Goal: Task Accomplishment & Management: Manage account settings

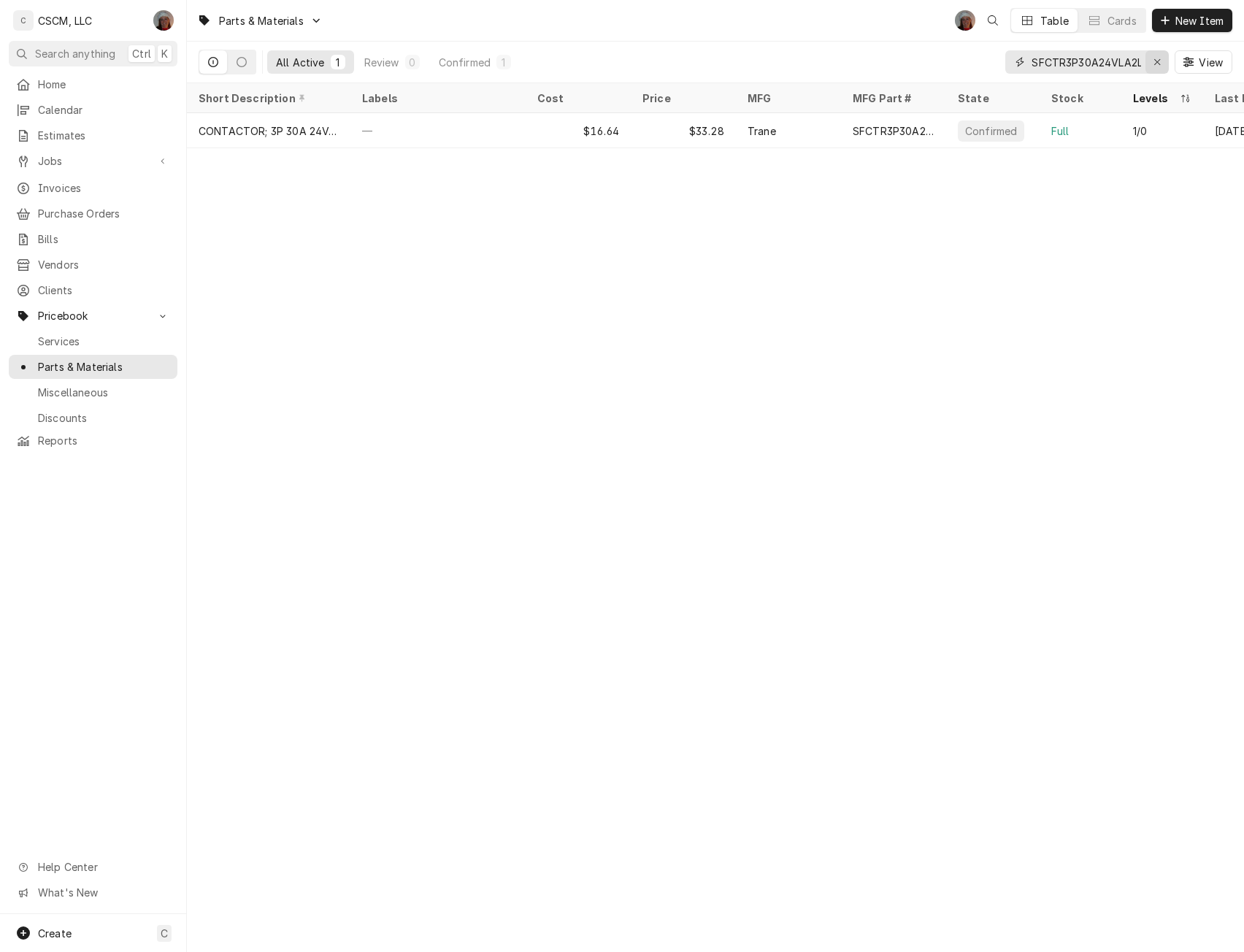
click at [1159, 64] on icon "Erase input" at bounding box center [1158, 62] width 8 height 10
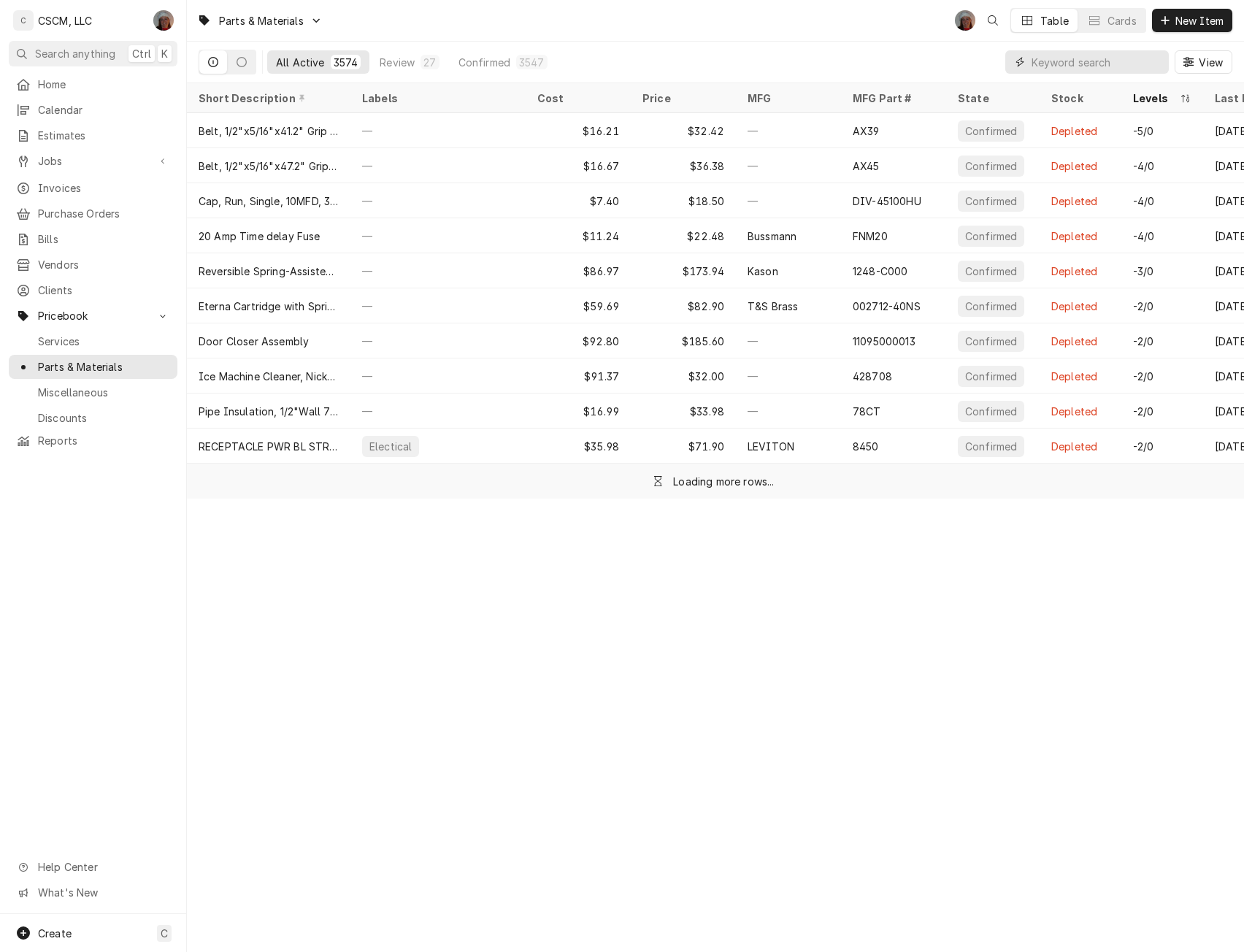
click at [1037, 58] on input "Dynamic Content Wrapper" at bounding box center [1097, 62] width 130 height 23
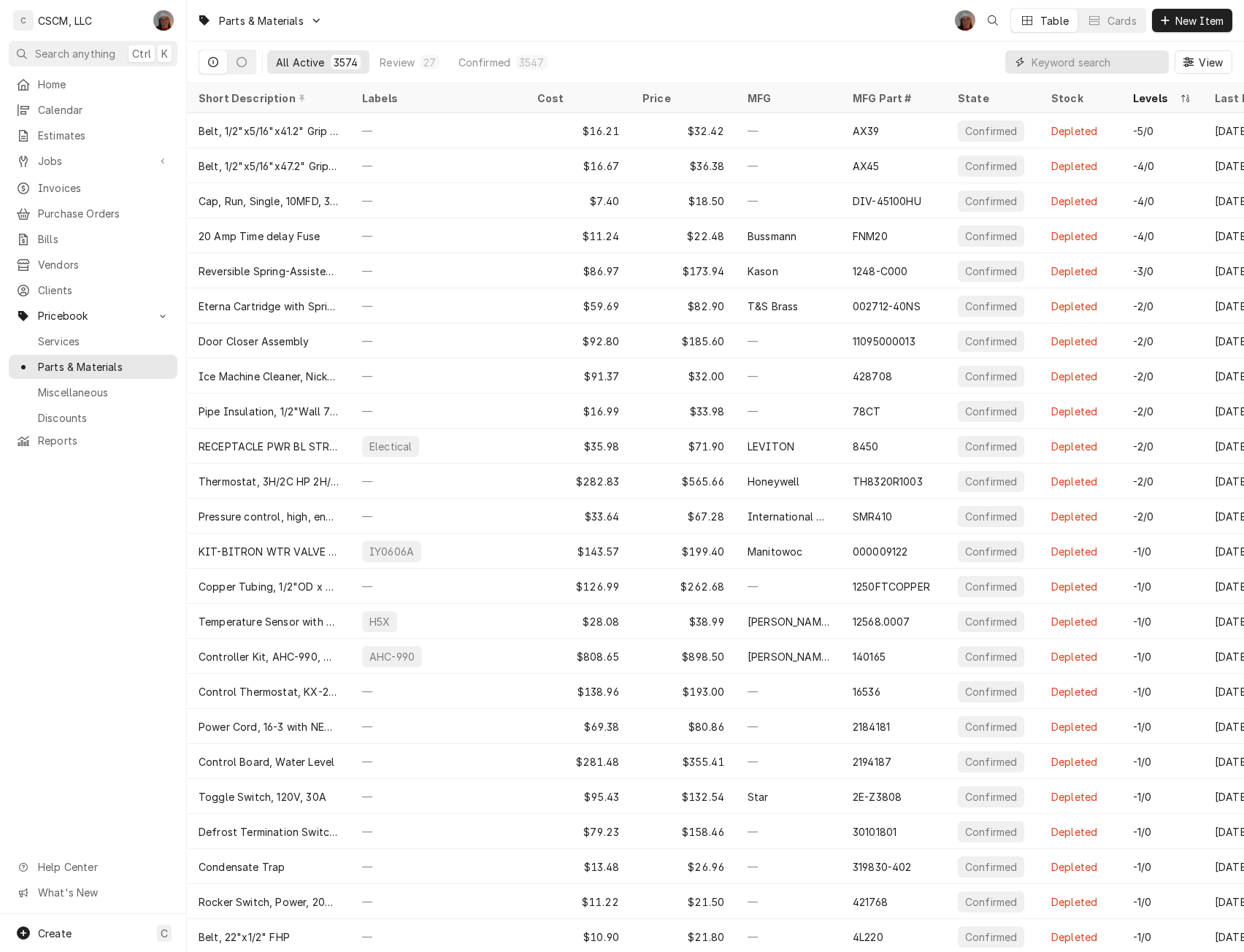
paste input "S1-02625529704"
type input "S1-02625529704"
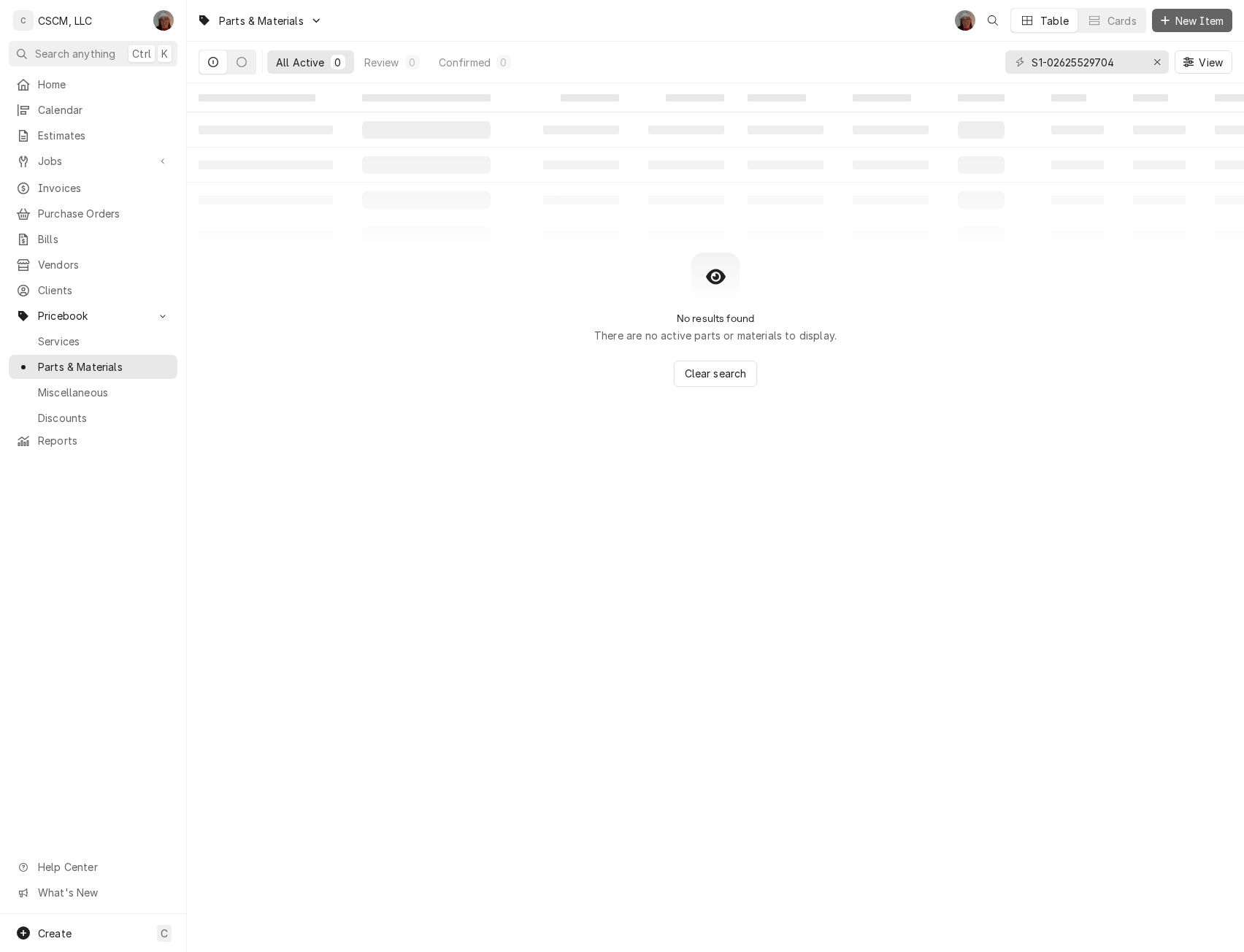
click at [1184, 27] on span "New Item" at bounding box center [1200, 20] width 54 height 15
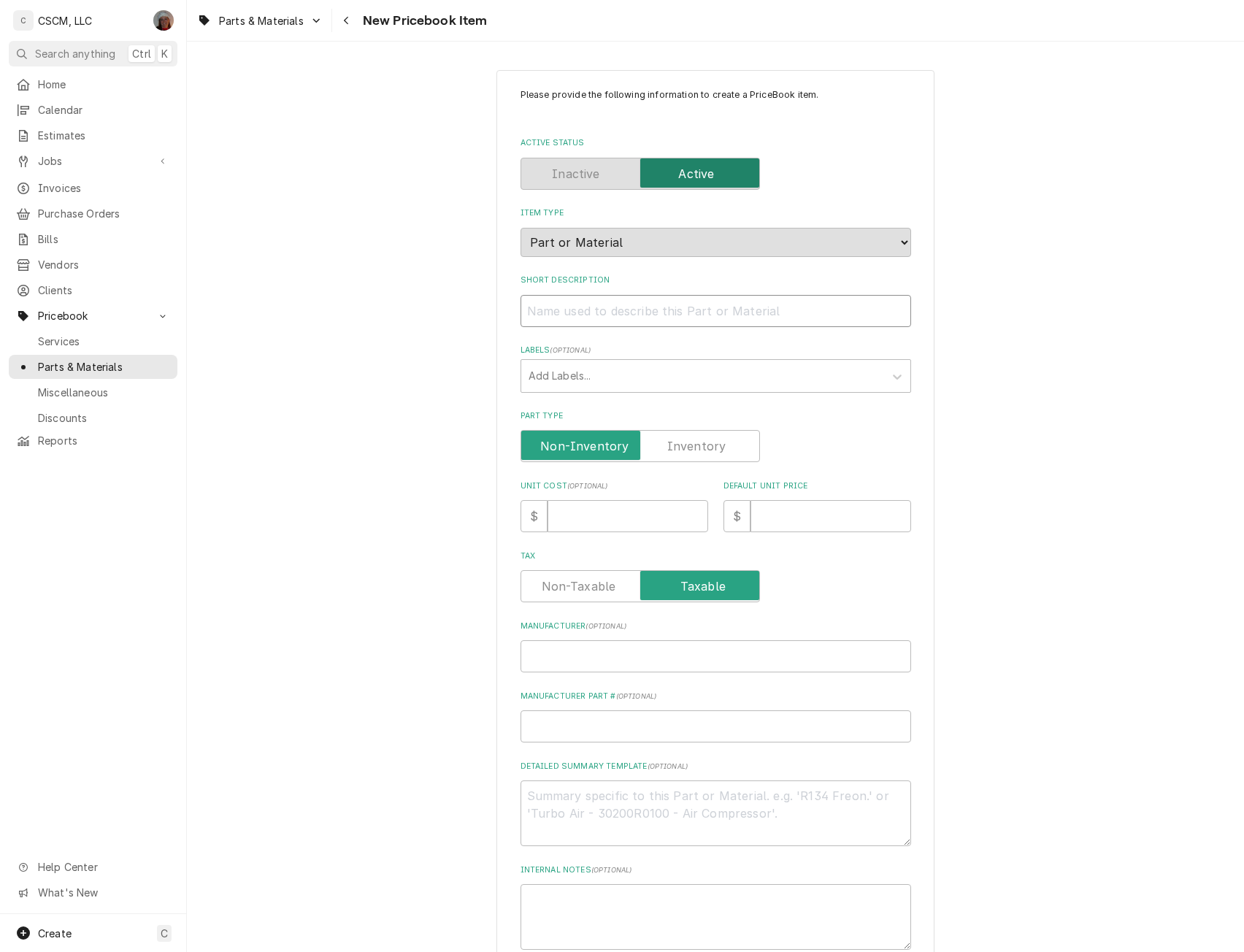
click at [553, 308] on input "Short Description" at bounding box center [715, 311] width 391 height 32
click at [691, 452] on label "Part Type" at bounding box center [640, 446] width 239 height 32
click at [691, 452] on input "Part Type" at bounding box center [640, 446] width 226 height 32
checkbox input "true"
click at [546, 651] on input "Manufacturer ( optional )" at bounding box center [715, 656] width 391 height 32
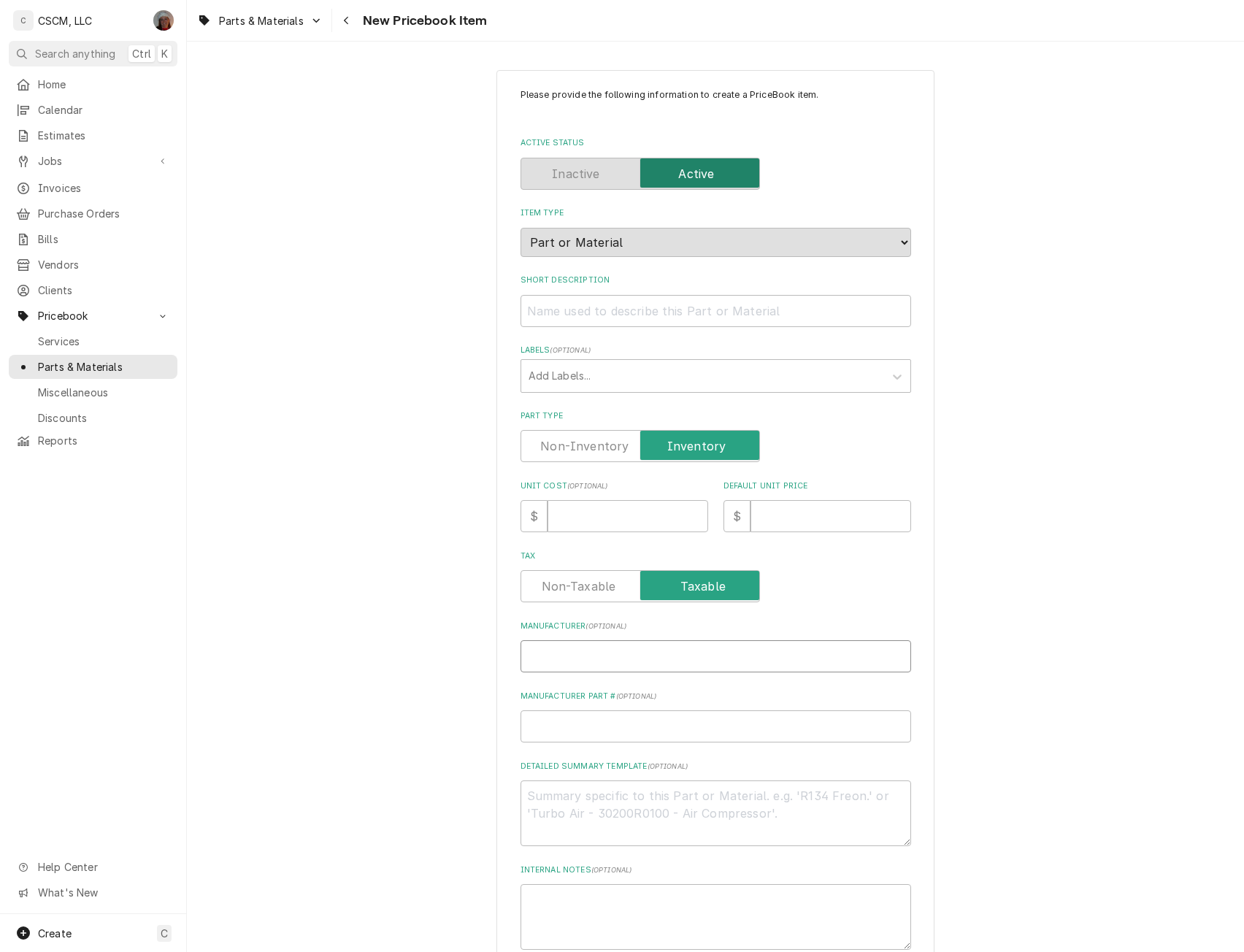
type textarea "x"
type input "Y"
type textarea "x"
type input "Yo"
type textarea "x"
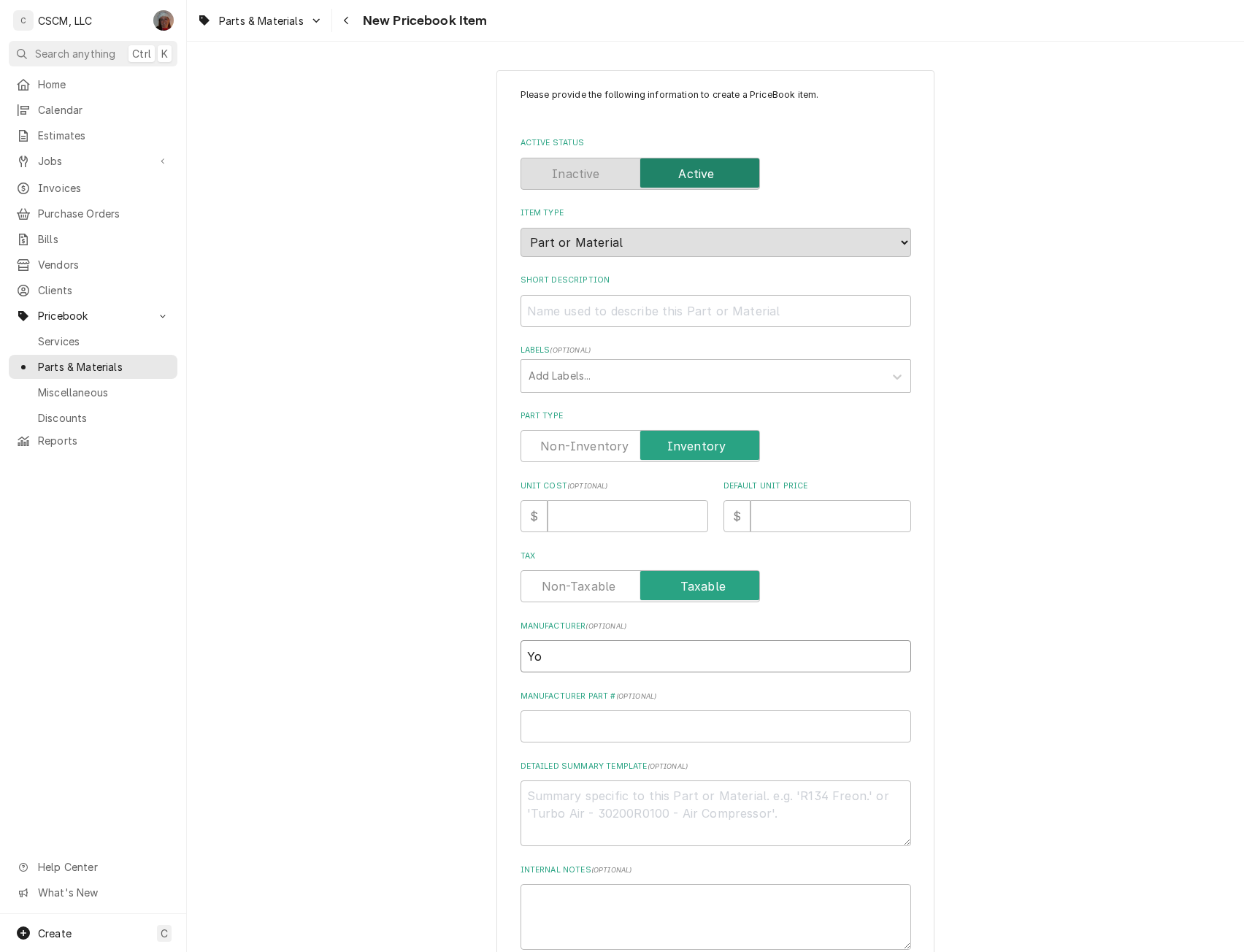
type input "Yor"
type textarea "x"
type input "York"
click at [550, 731] on input "Manufacturer Part # ( optional )" at bounding box center [715, 726] width 391 height 32
paste input "S1-02625529704"
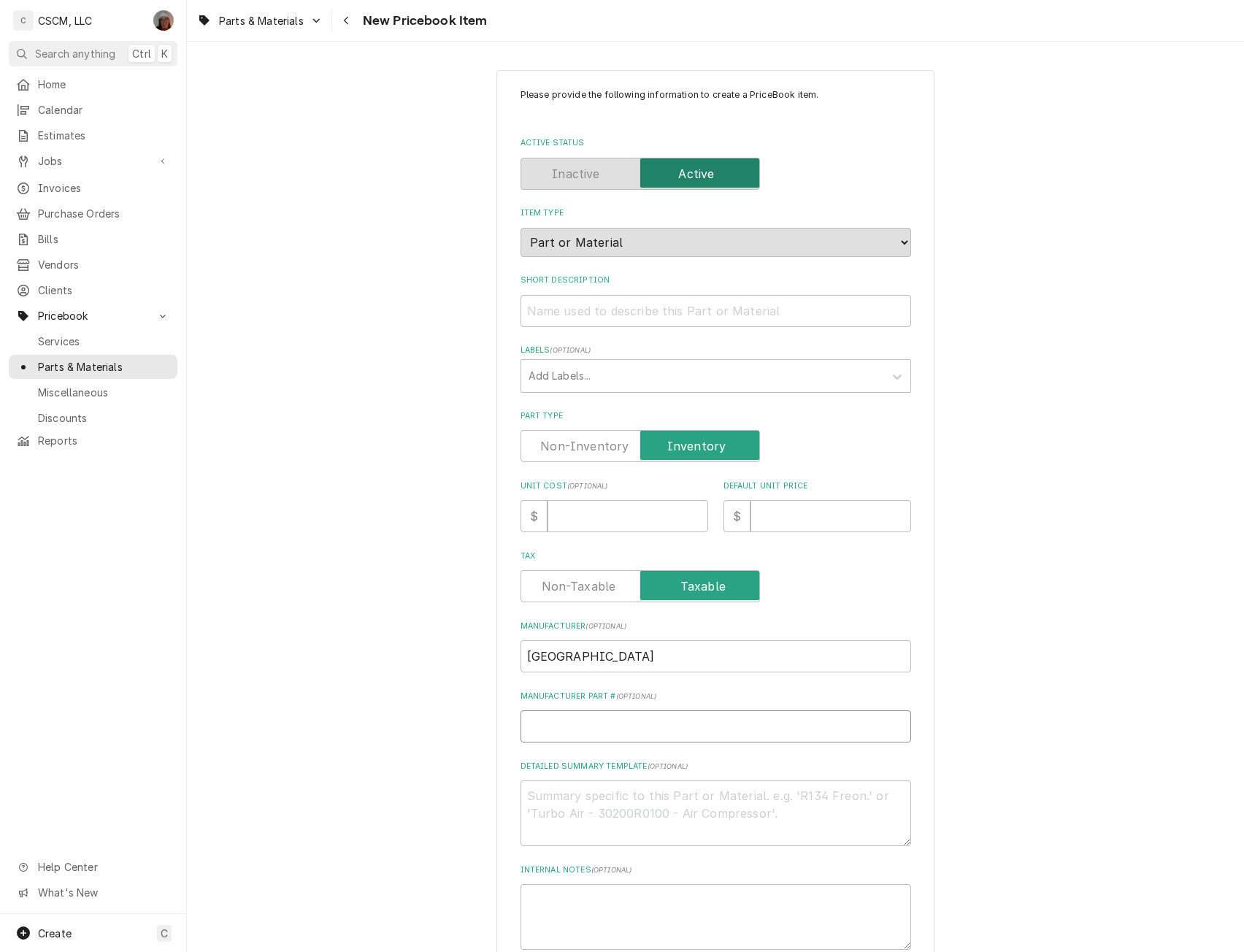
type textarea "x"
type input "S1-02625529704"
click at [531, 804] on textarea "Detailed Summary Template ( optional )" at bounding box center [715, 813] width 391 height 66
paste textarea "S1-02625529704"
type textarea "x"
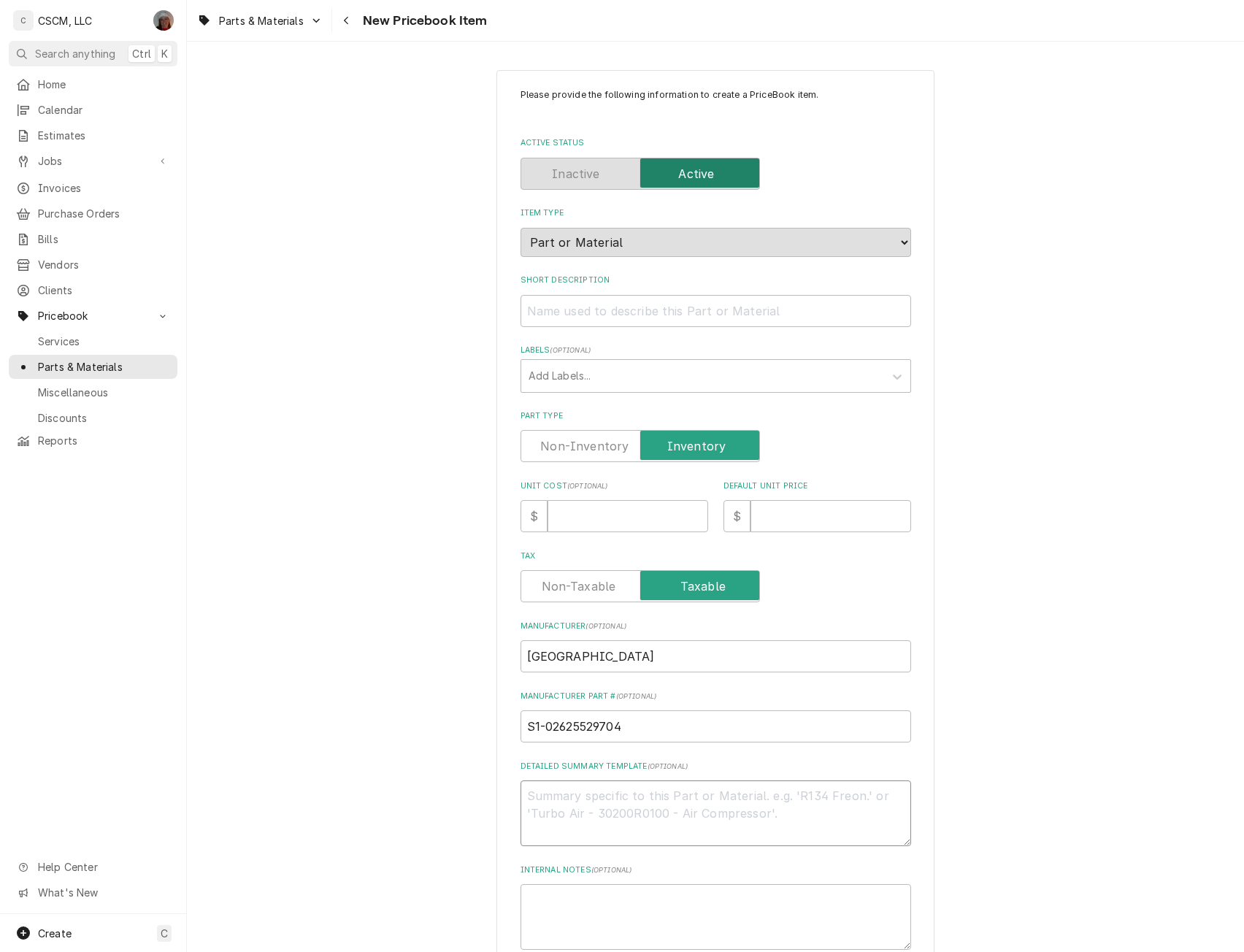
type textarea "S1-02625529704"
type textarea "x"
type textarea "S1-02625529704"
click at [575, 314] on input "Short Description" at bounding box center [715, 311] width 391 height 32
paste input "Blower Wheel, 15 x 15, Rev, 1 Bore"
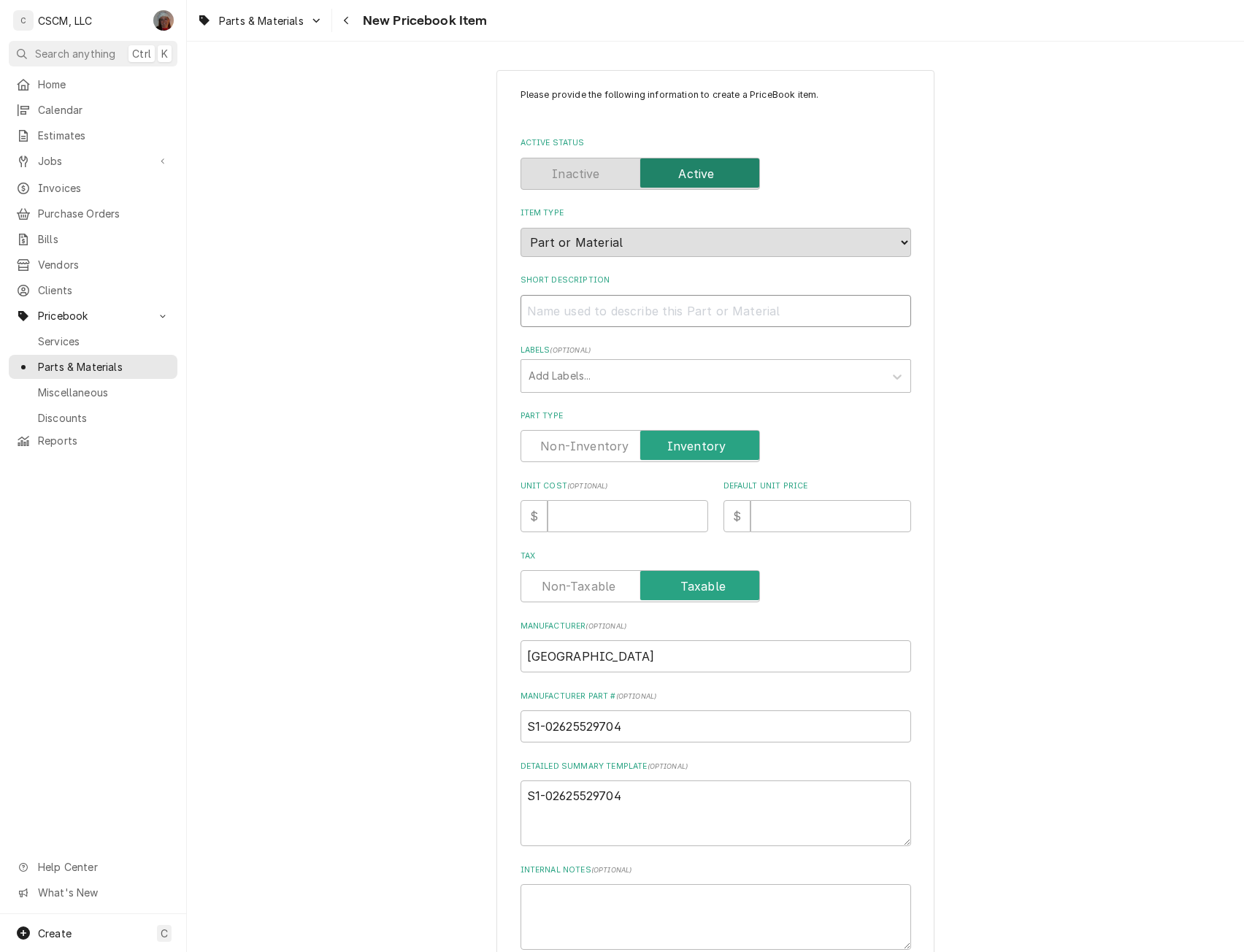
type textarea "x"
type input "Blower Wheel, 15 x 15, Rev, 1 Bore"
click at [574, 518] on input "Unit Cost ( optional )" at bounding box center [628, 516] width 160 height 32
click at [645, 799] on textarea "S1-02625529704" at bounding box center [715, 813] width 391 height 66
type textarea "x"
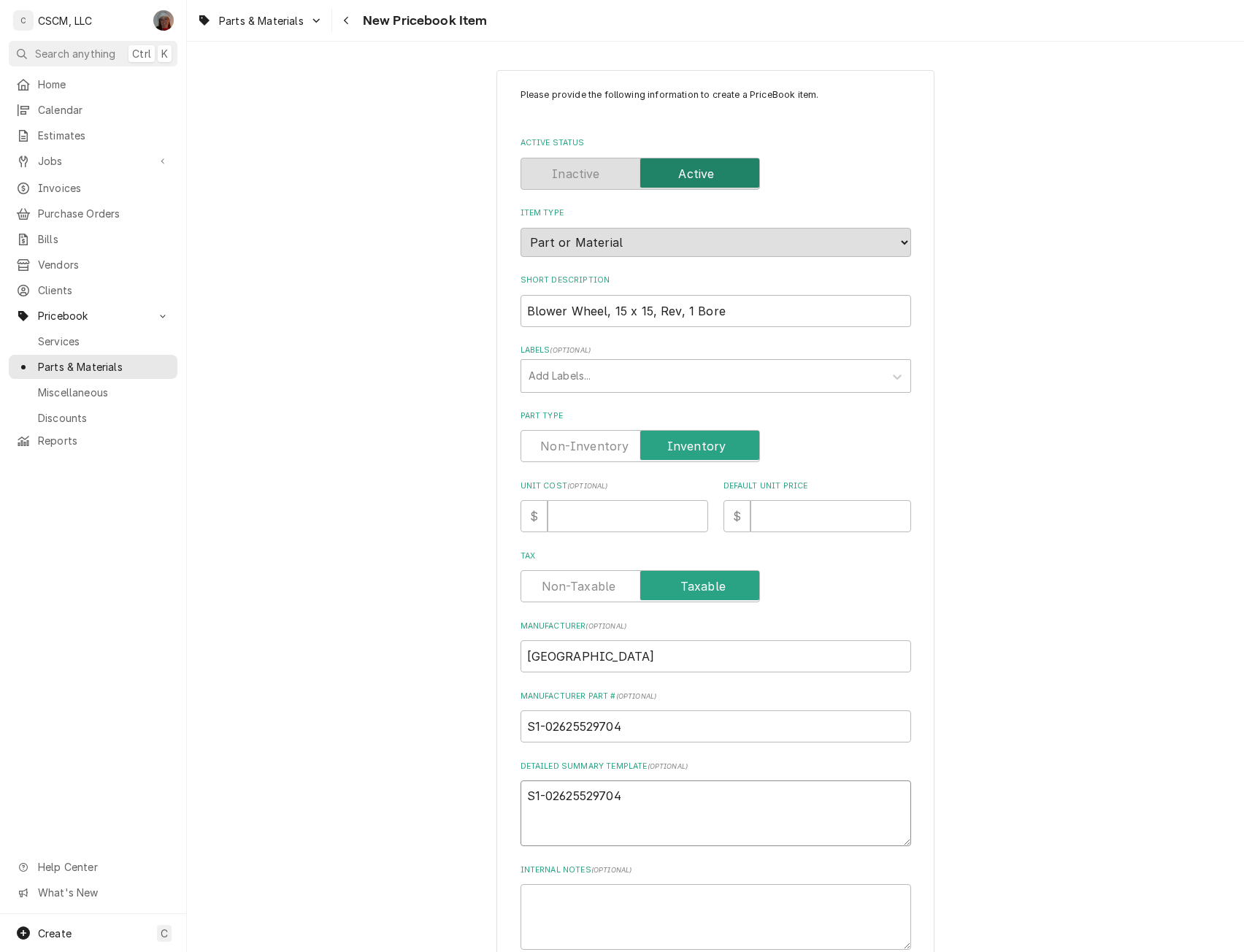
type textarea "S1-02625529704"
paste textarea "Blower Wheel, 15 x 15, Rev, 1 Bore"
type textarea "x"
type textarea "S1-02625529704 Blower Wheel, 15 x 15, Rev, 1 Bore"
click at [599, 507] on input "Unit Cost ( optional )" at bounding box center [628, 516] width 160 height 32
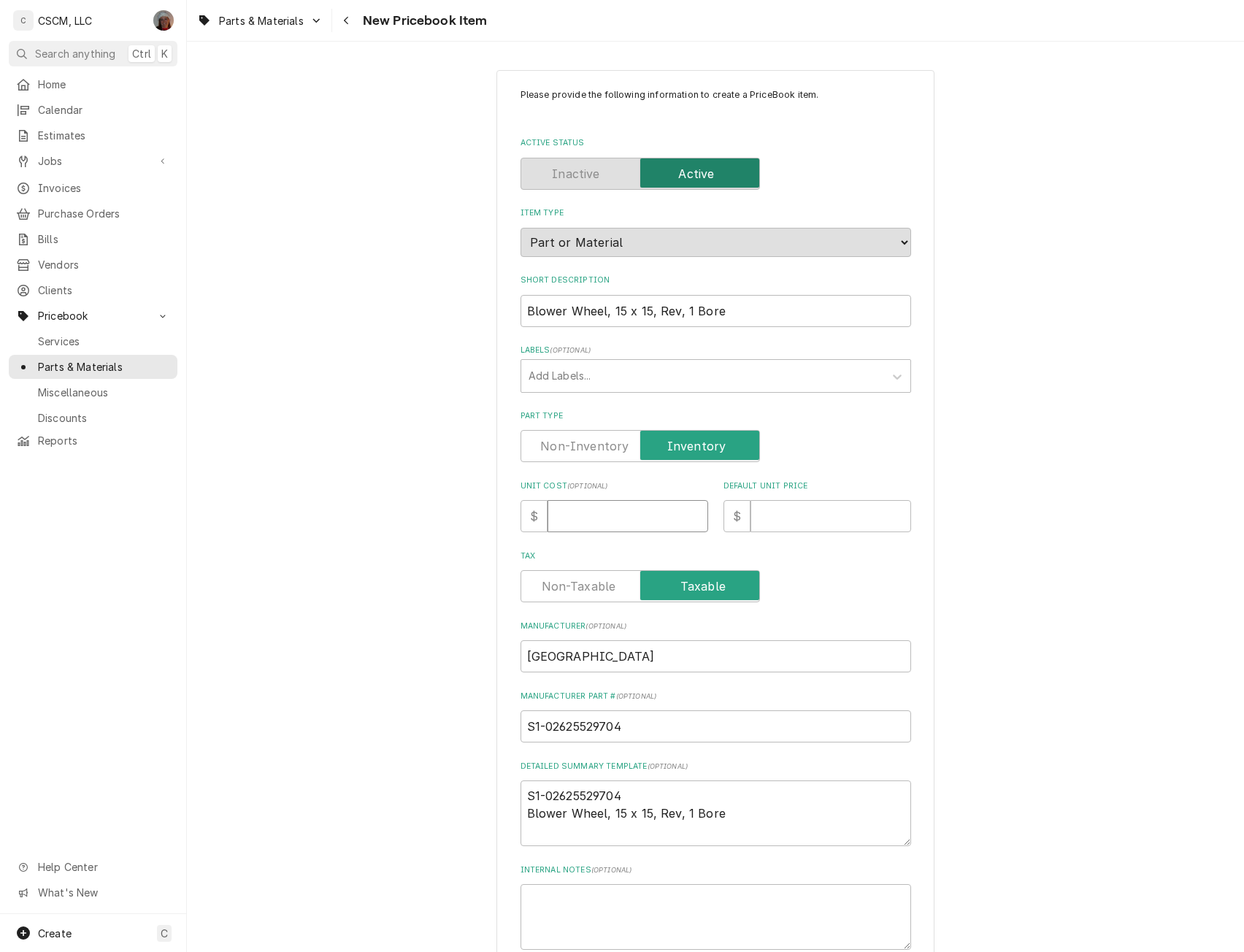
type input "2"
type textarea "x"
type input "28"
type textarea "x"
type input "286"
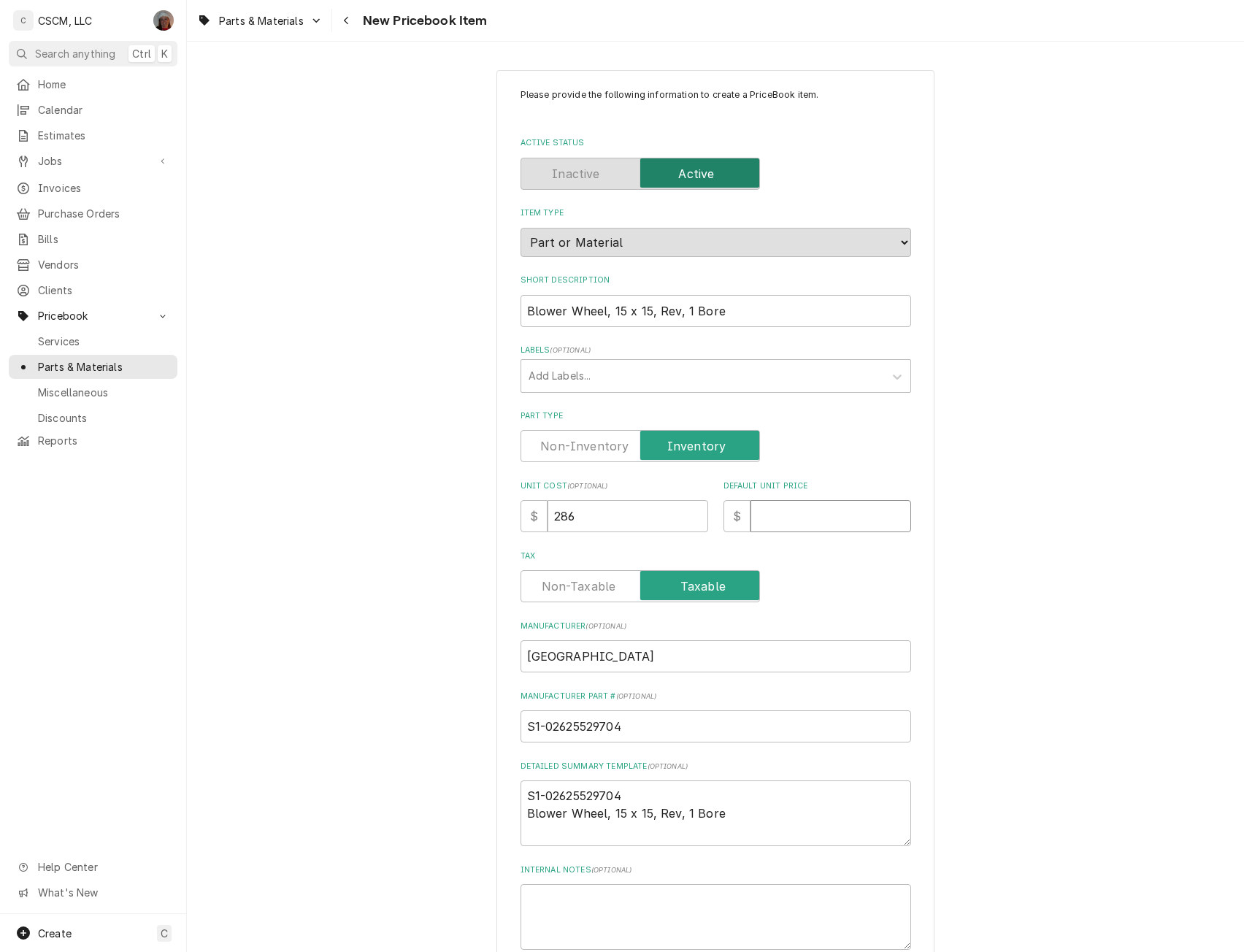
click at [799, 521] on input "Default Unit Price" at bounding box center [831, 516] width 160 height 32
type input "4"
type textarea "x"
type input "42"
type textarea "x"
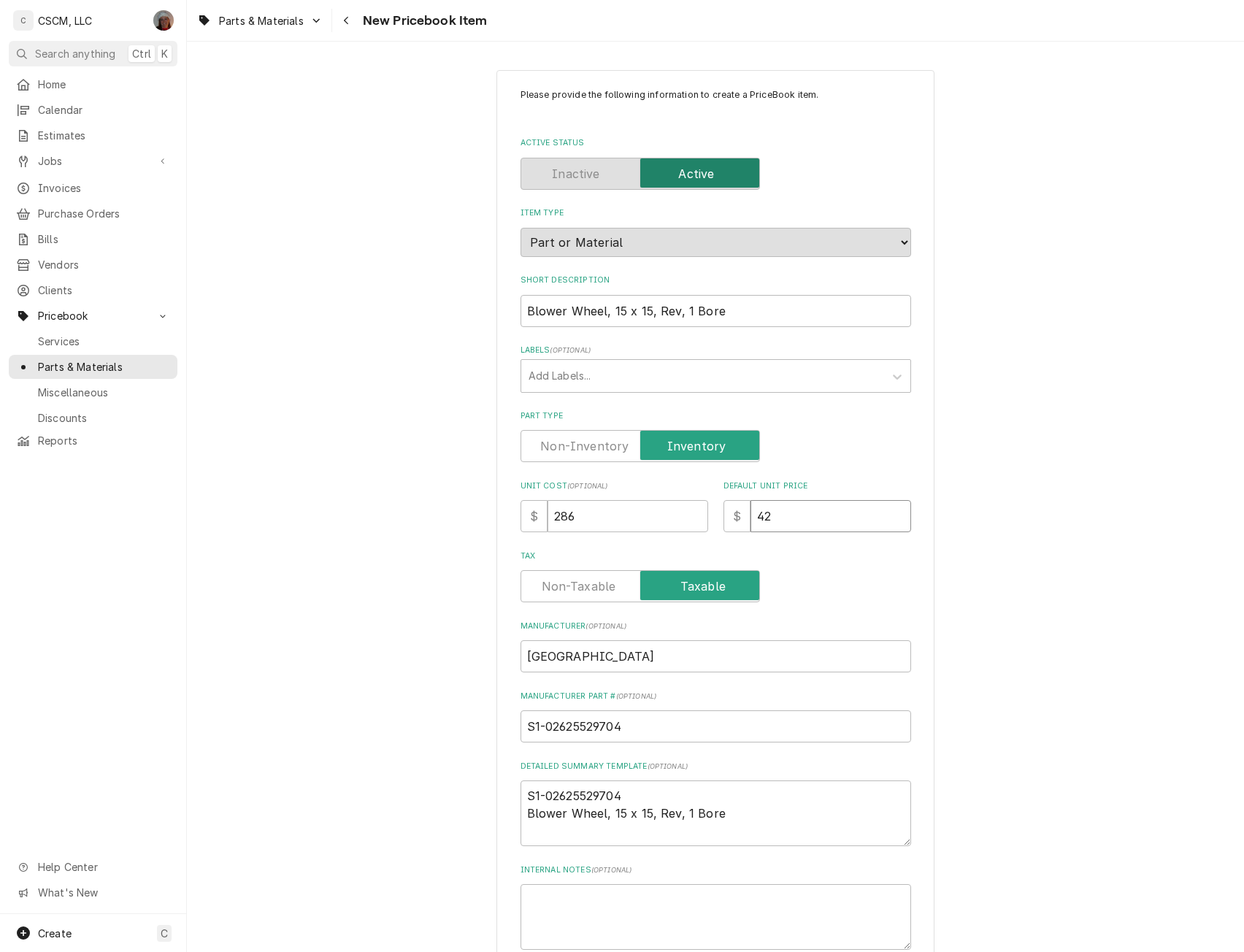
type input "421"
type textarea "x"
type input "421.2"
type textarea "x"
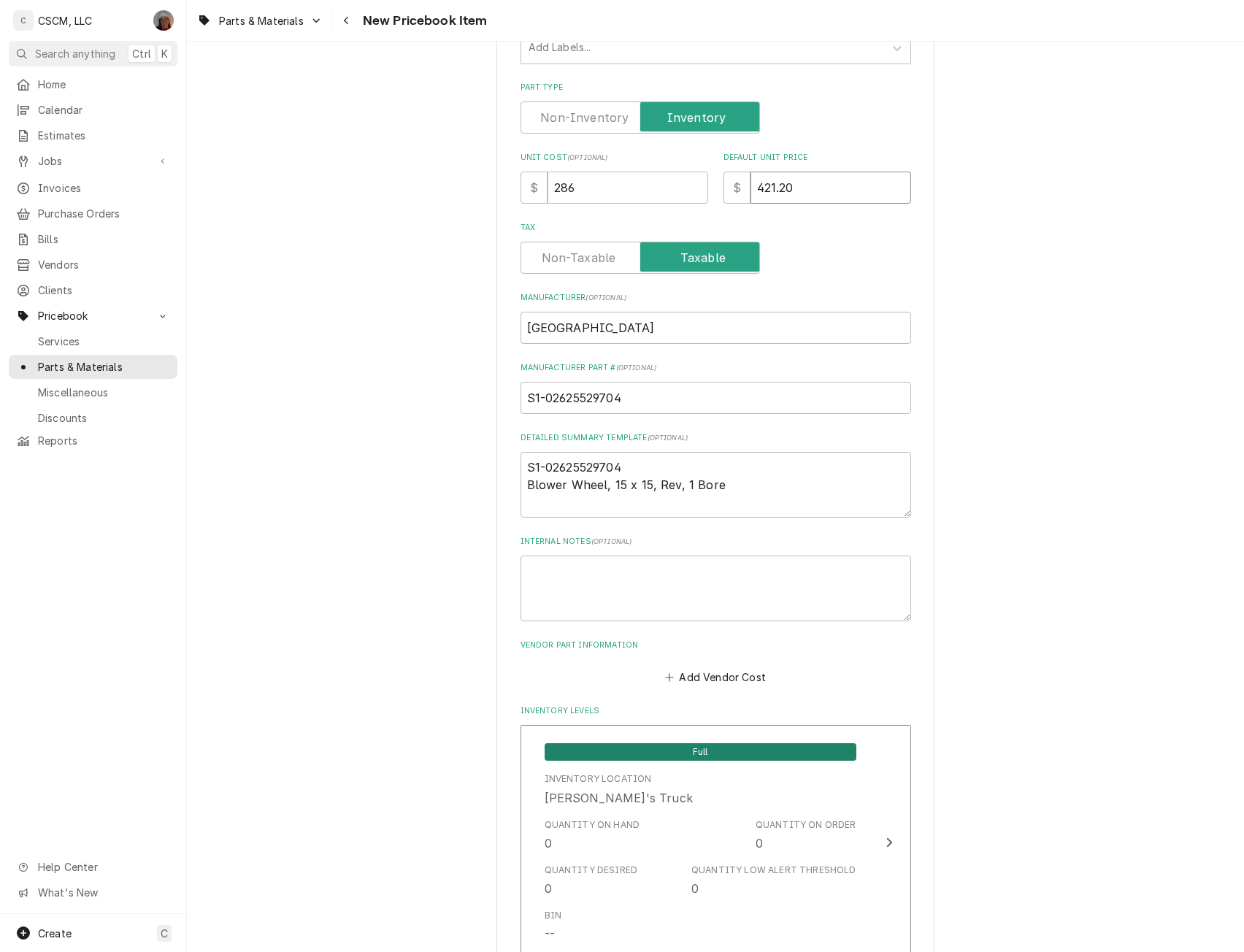
scroll to position [336, 0]
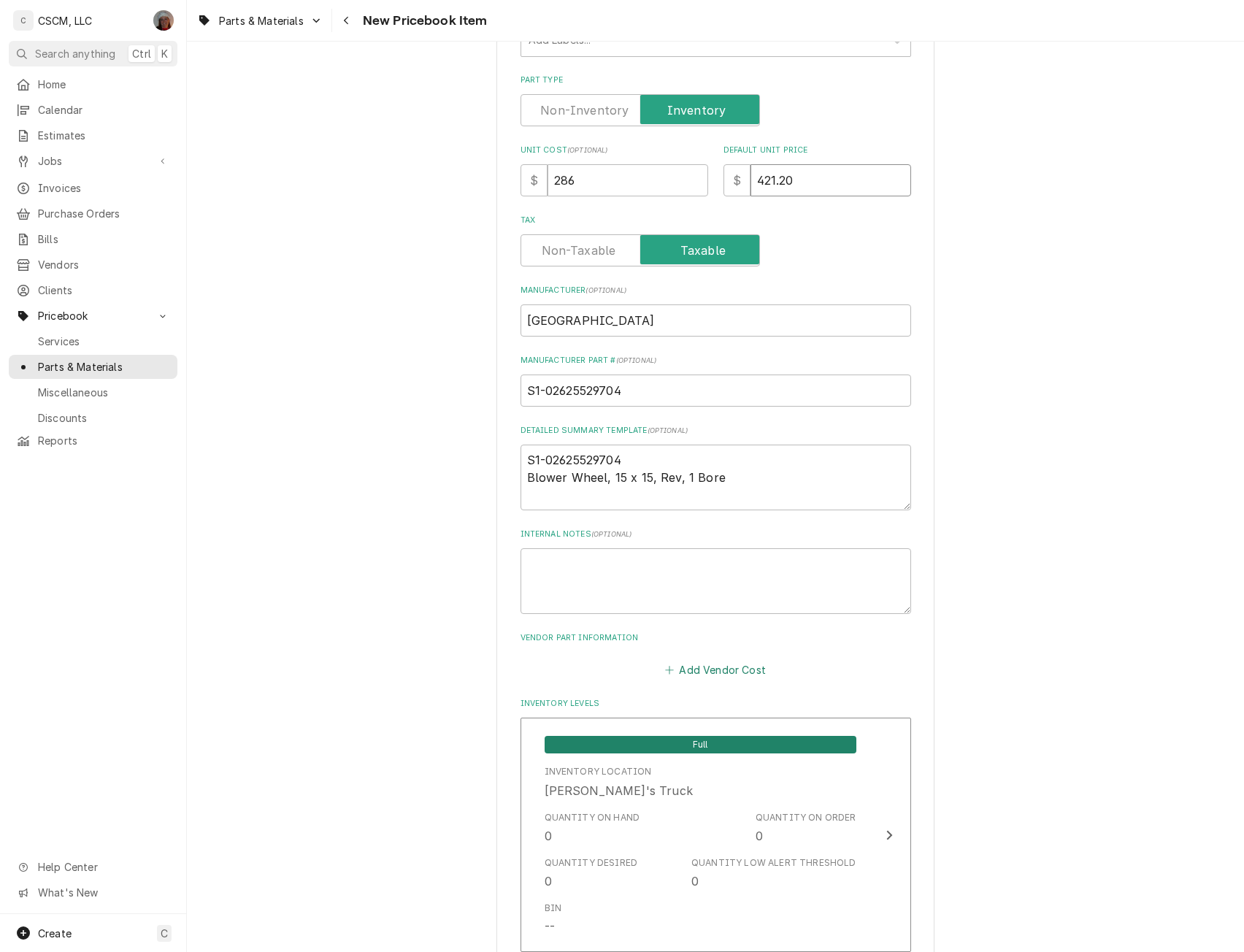
type input "421.20"
click at [703, 662] on button "Add Vendor Cost" at bounding box center [715, 668] width 106 height 20
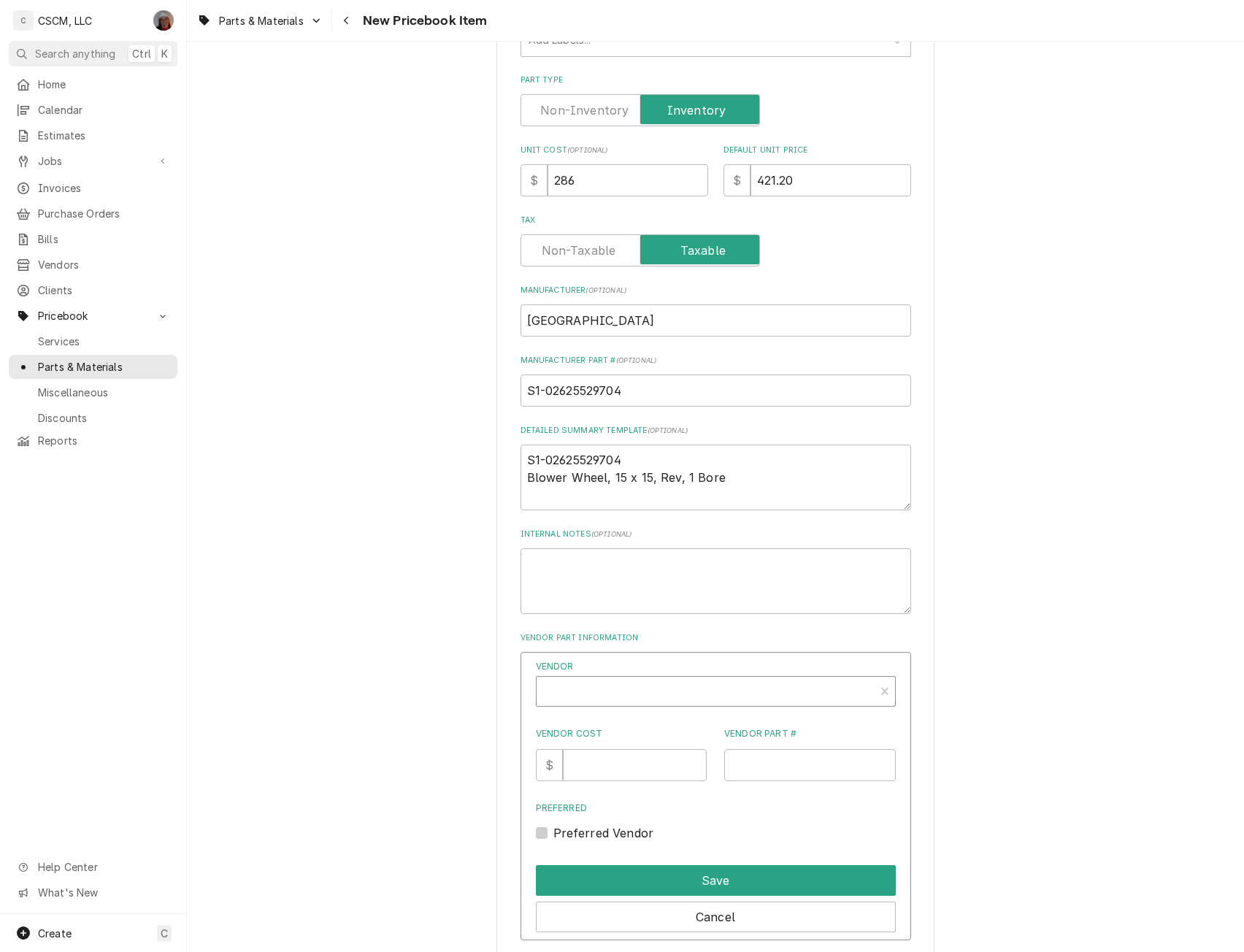
type textarea "x"
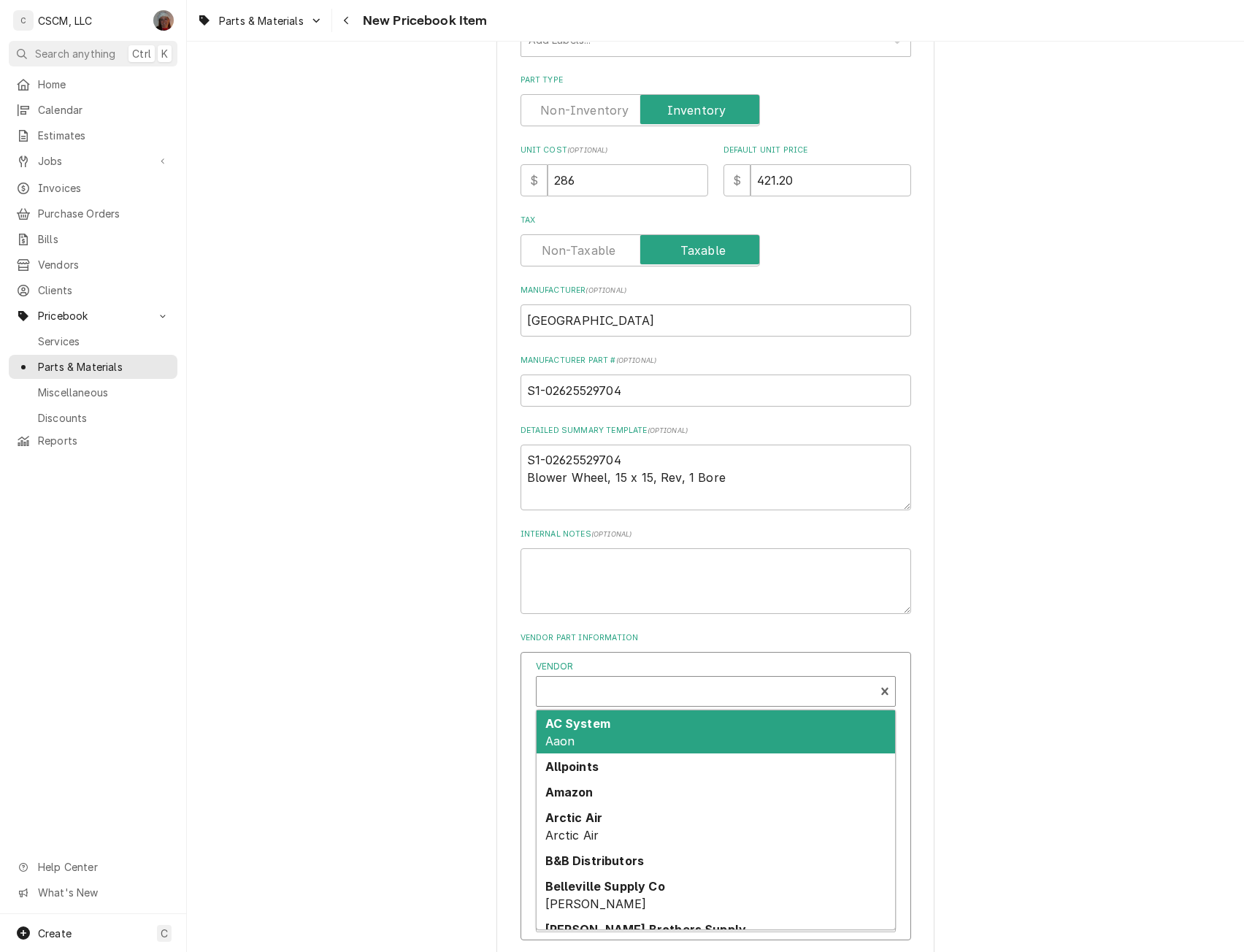
click at [571, 689] on div "Vendor" at bounding box center [705, 693] width 323 height 35
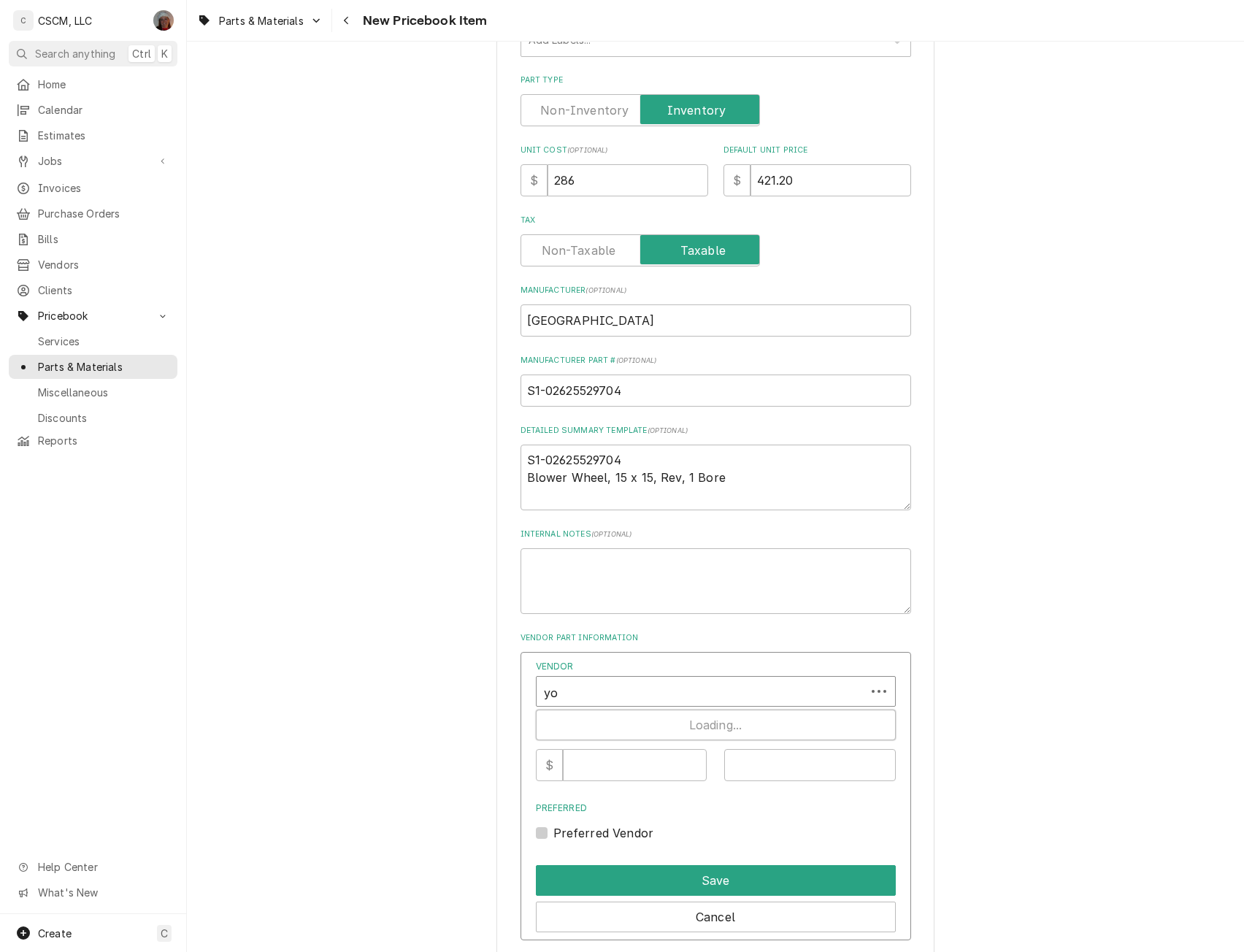
type input "yor"
click at [559, 721] on strong "[GEOGRAPHIC_DATA]" at bounding box center [611, 723] width 131 height 14
click at [596, 773] on input "Vendor Cost" at bounding box center [635, 765] width 144 height 32
type input "286"
drag, startPoint x: 649, startPoint y: 399, endPoint x: 485, endPoint y: 395, distance: 164.0
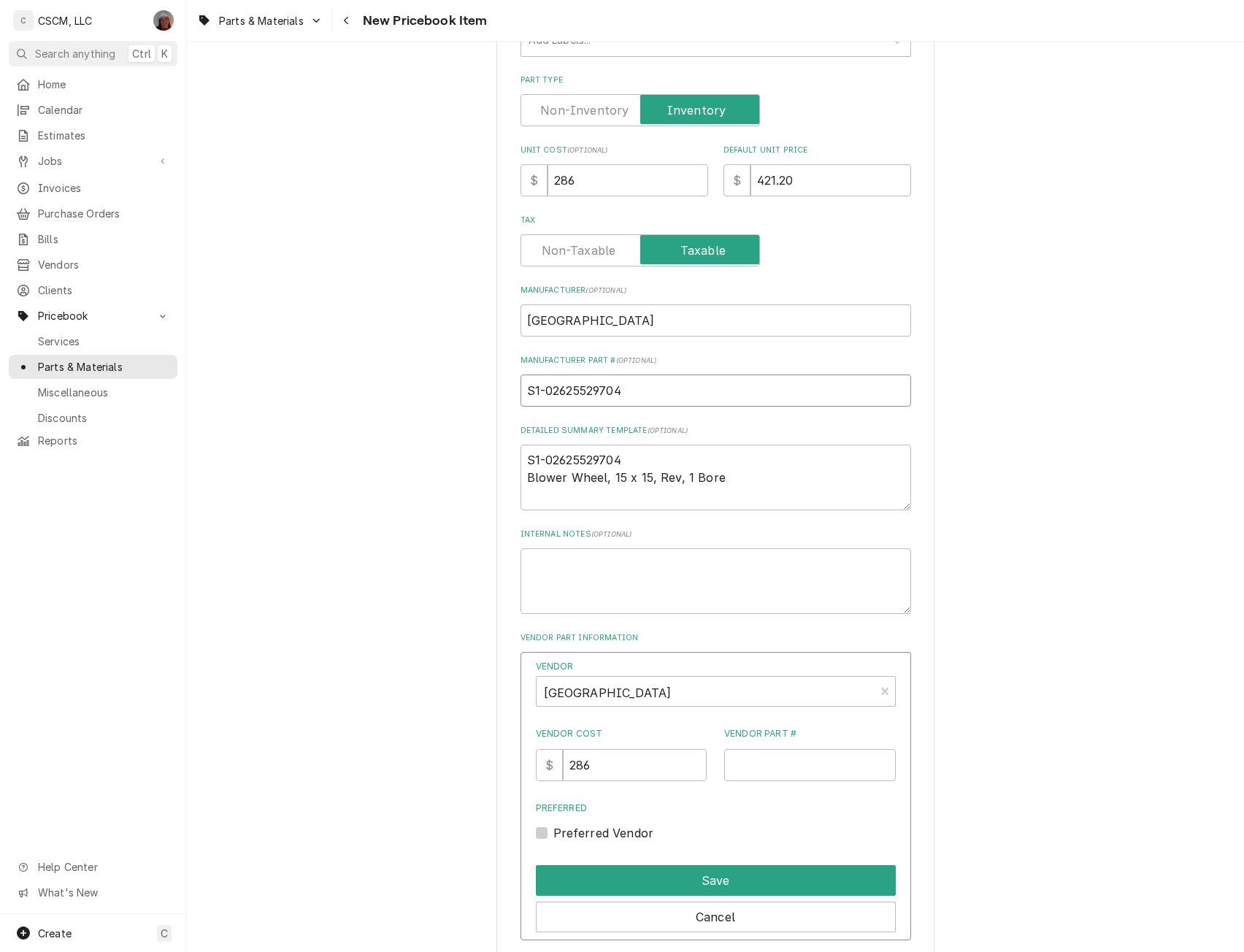
click at [749, 772] on input "Vendor Part #" at bounding box center [810, 765] width 172 height 32
paste input "S1-02625529704"
type input "S1-02625529704"
click at [705, 875] on button "Save" at bounding box center [715, 880] width 360 height 31
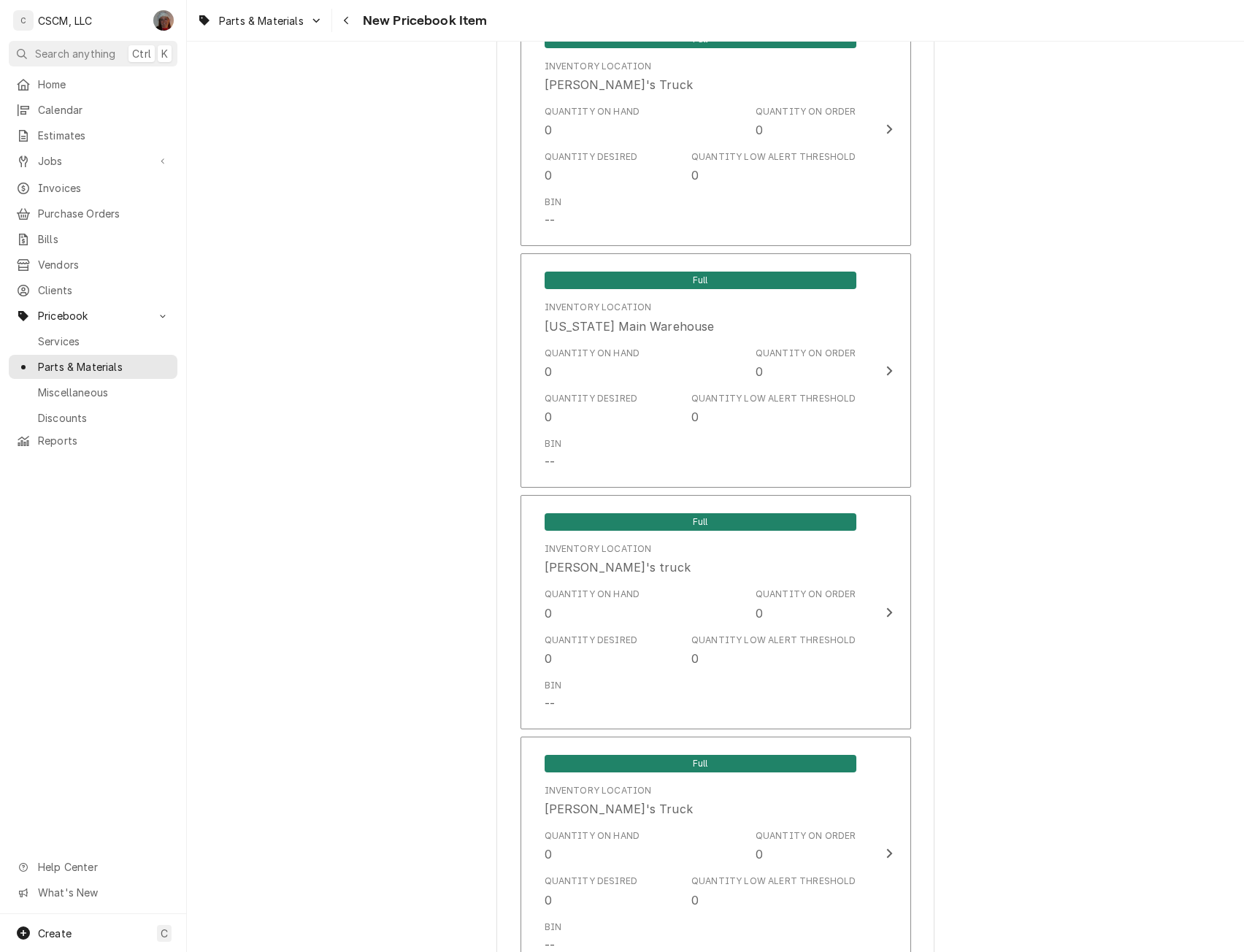
scroll to position [2226, 0]
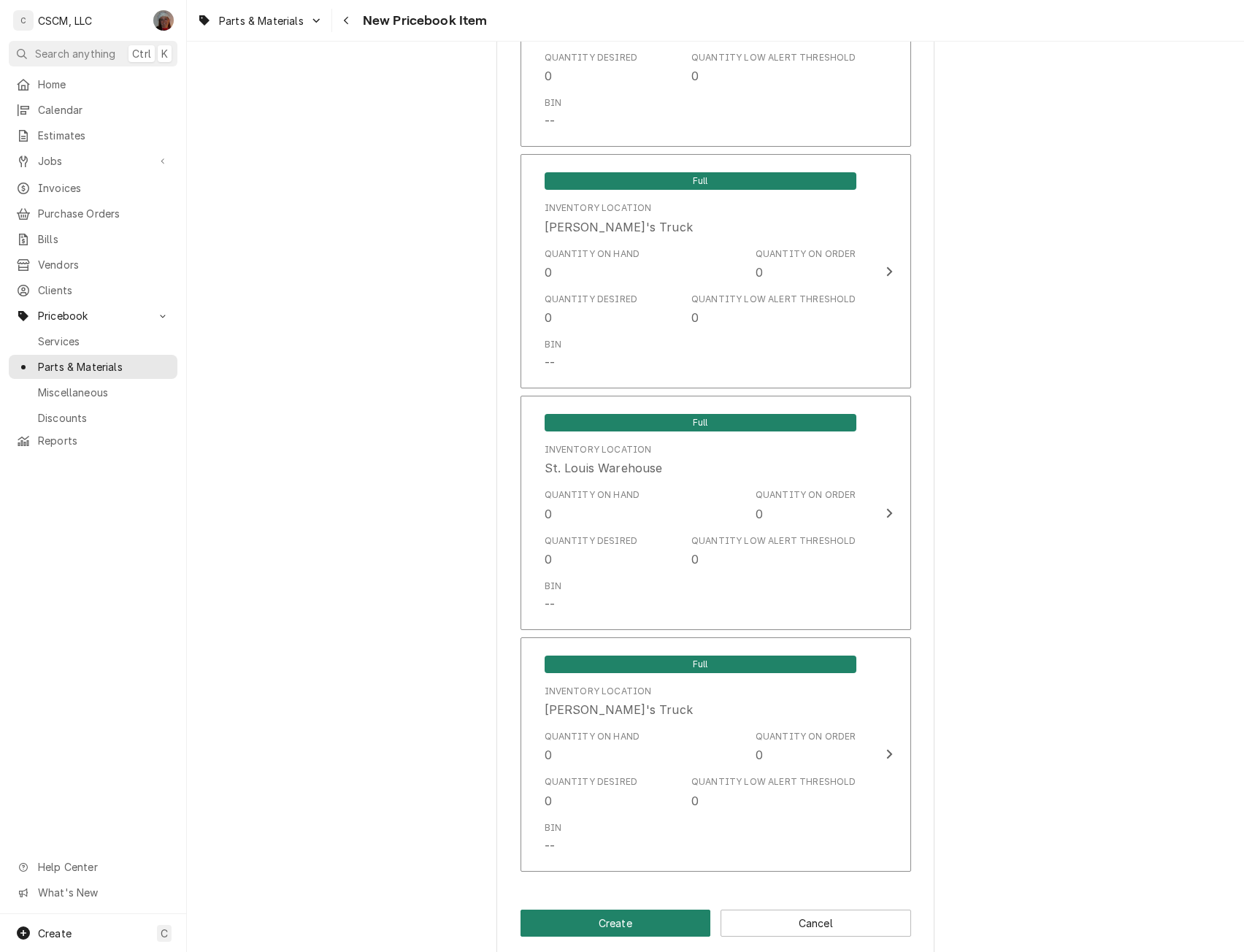
click at [612, 923] on button "Create" at bounding box center [616, 923] width 191 height 27
type textarea "x"
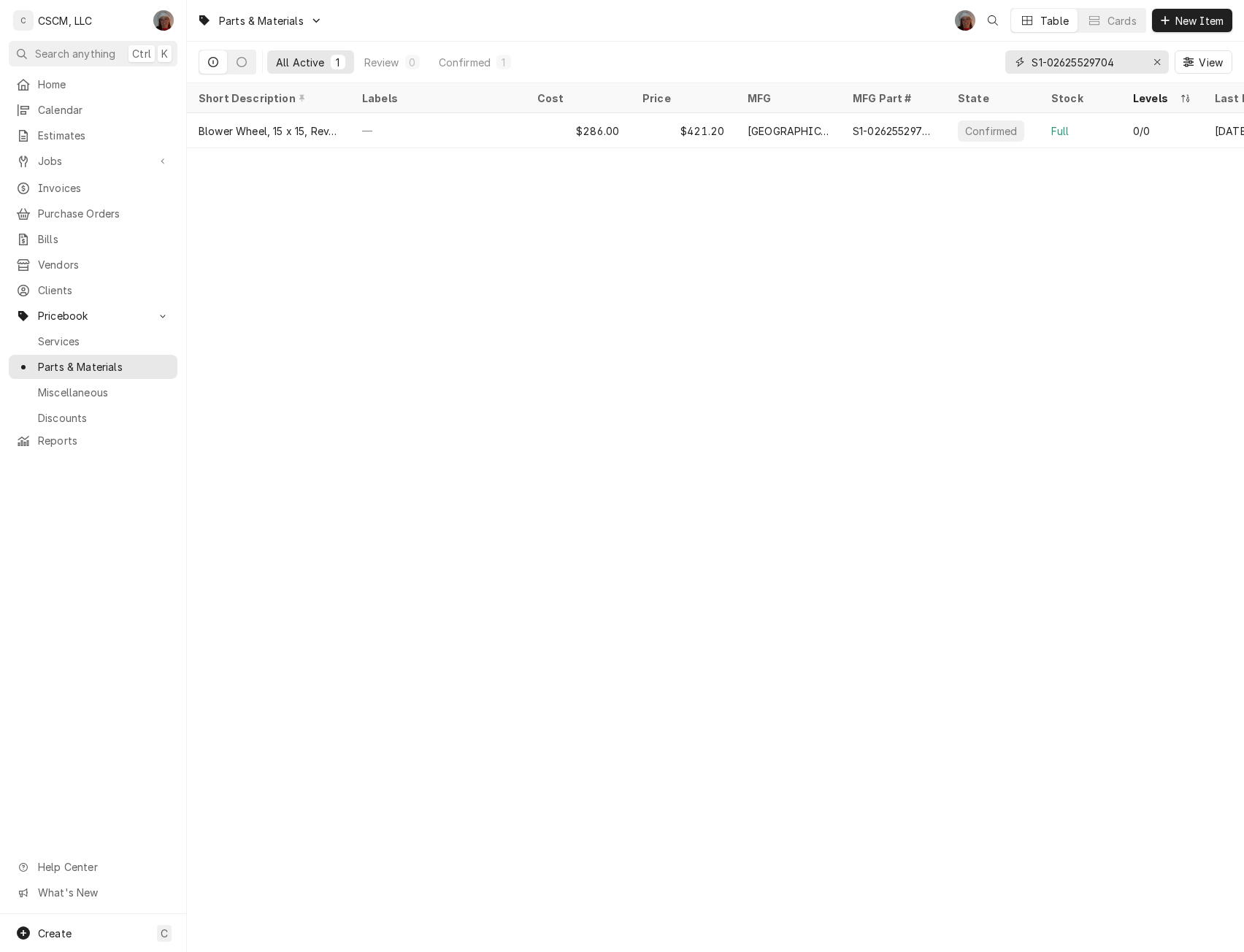
drag, startPoint x: 1115, startPoint y: 58, endPoint x: 976, endPoint y: 59, distance: 139.0
click at [976, 59] on div "All Active 1 Review 0 Confirmed 1 S1-02625529704 View" at bounding box center [715, 62] width 1034 height 41
paste input "0107117000"
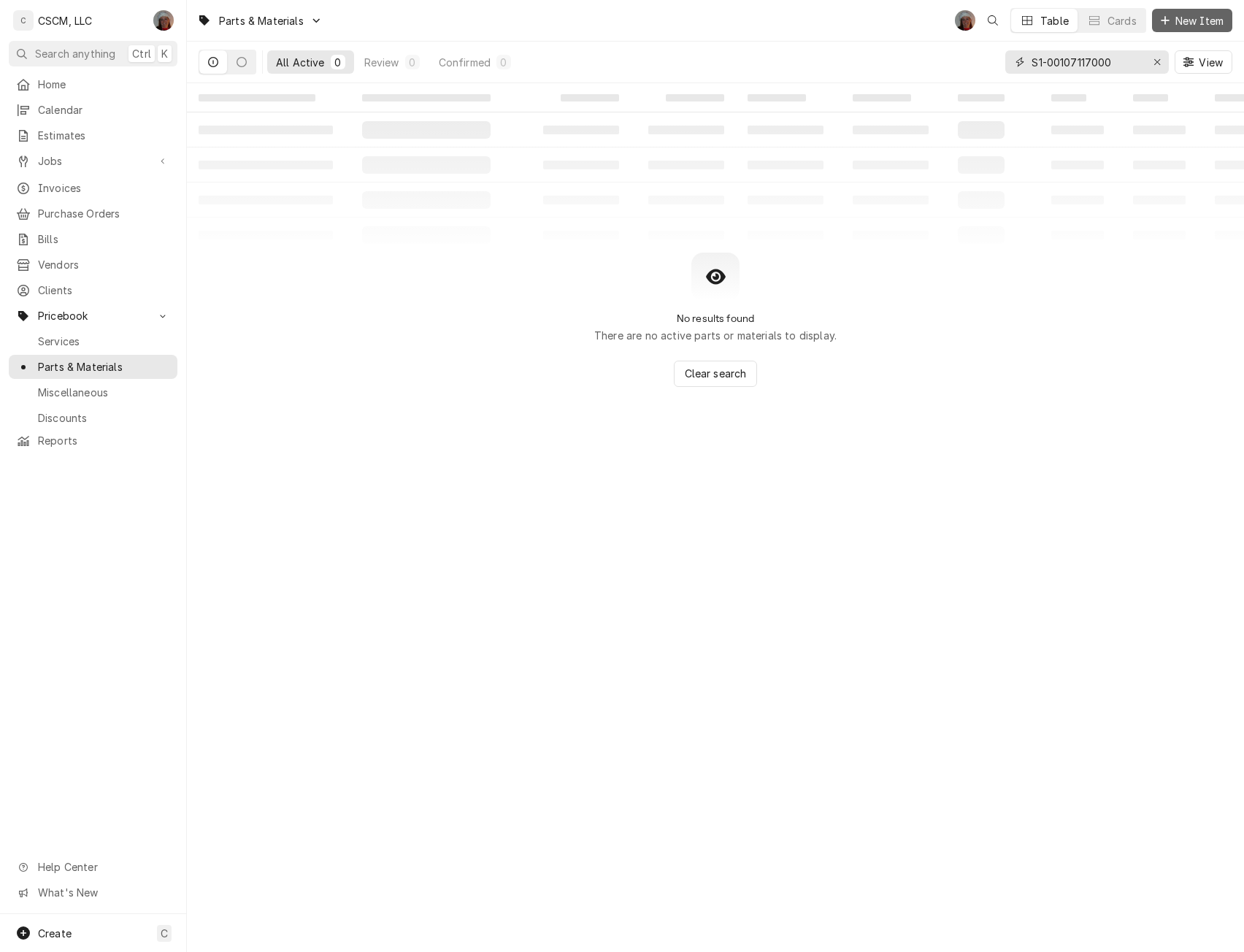
type input "S1-00107117000"
click at [1186, 17] on span "New Item" at bounding box center [1200, 20] width 54 height 15
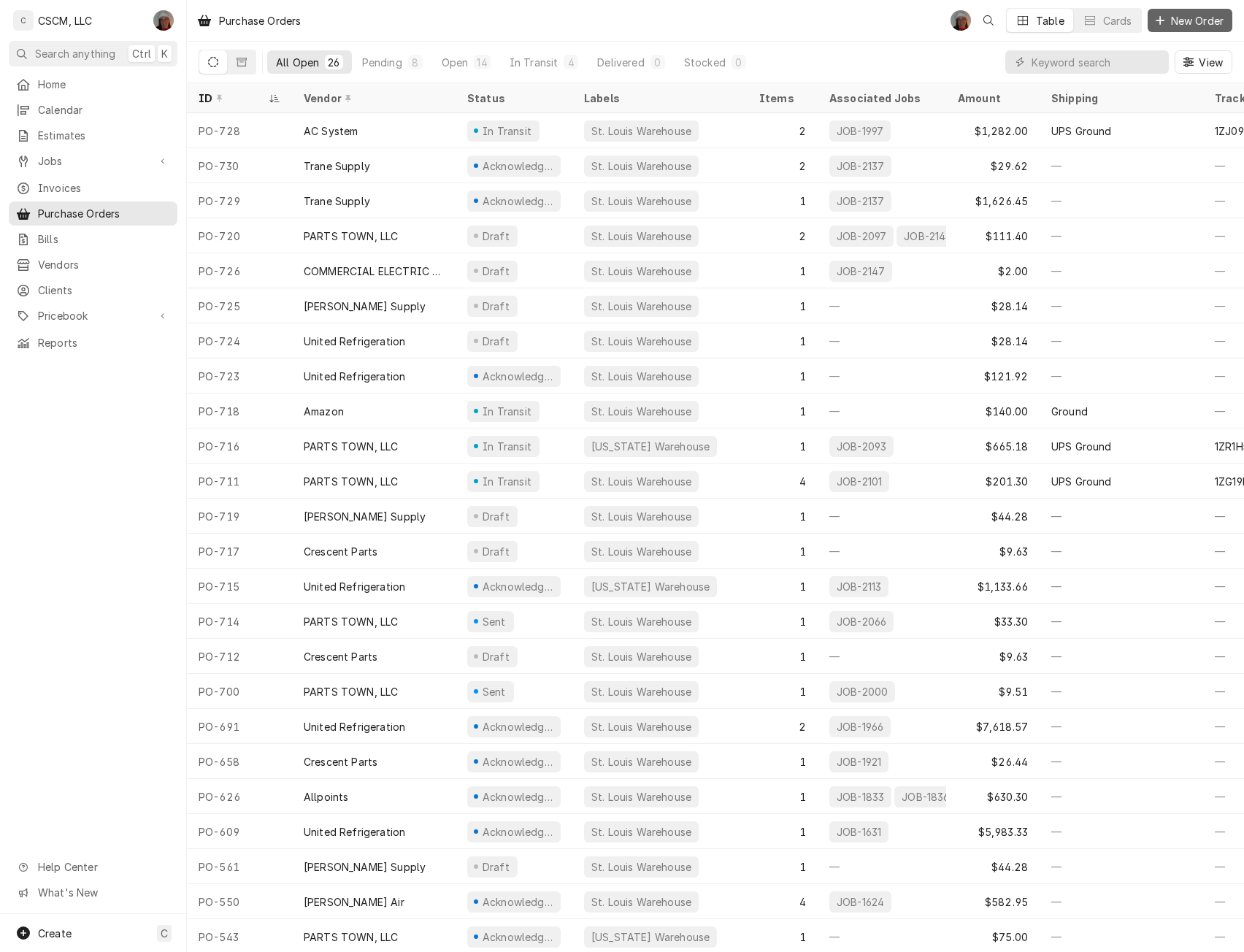
click at [1184, 19] on span "New Order" at bounding box center [1197, 20] width 59 height 15
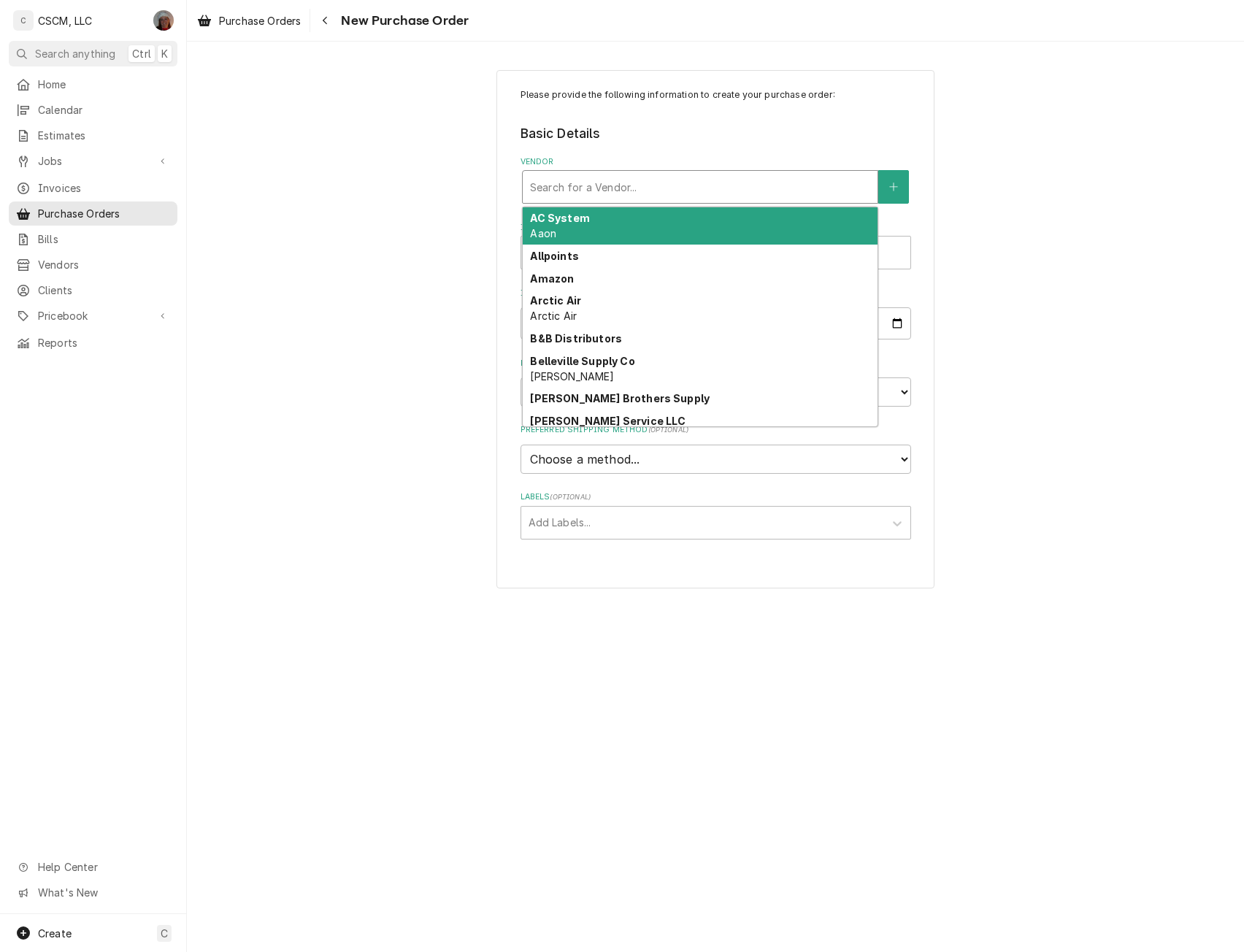
click at [578, 187] on div "Vendor" at bounding box center [700, 187] width 340 height 27
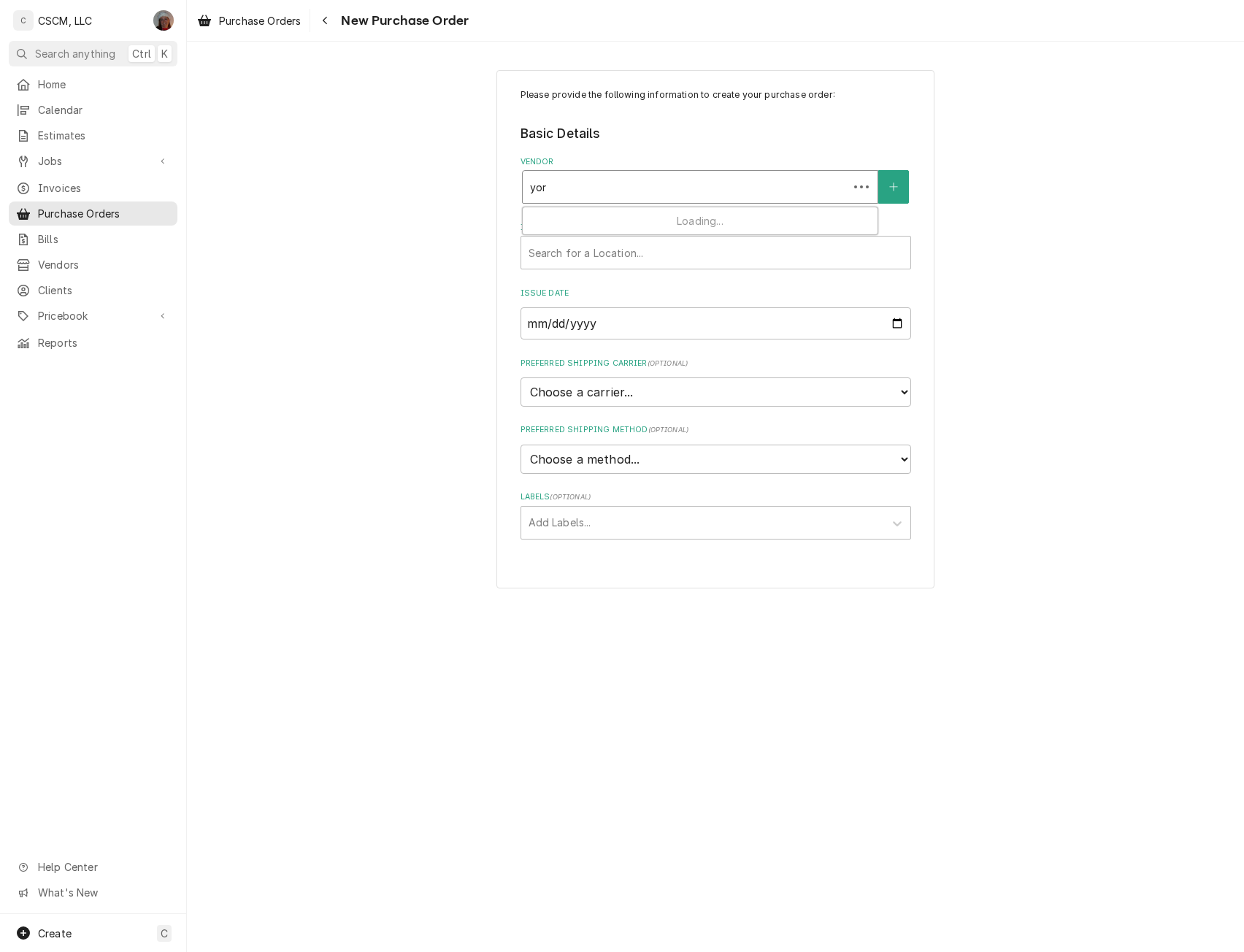
type input "york"
click at [549, 222] on strong "[GEOGRAPHIC_DATA]" at bounding box center [588, 217] width 116 height 12
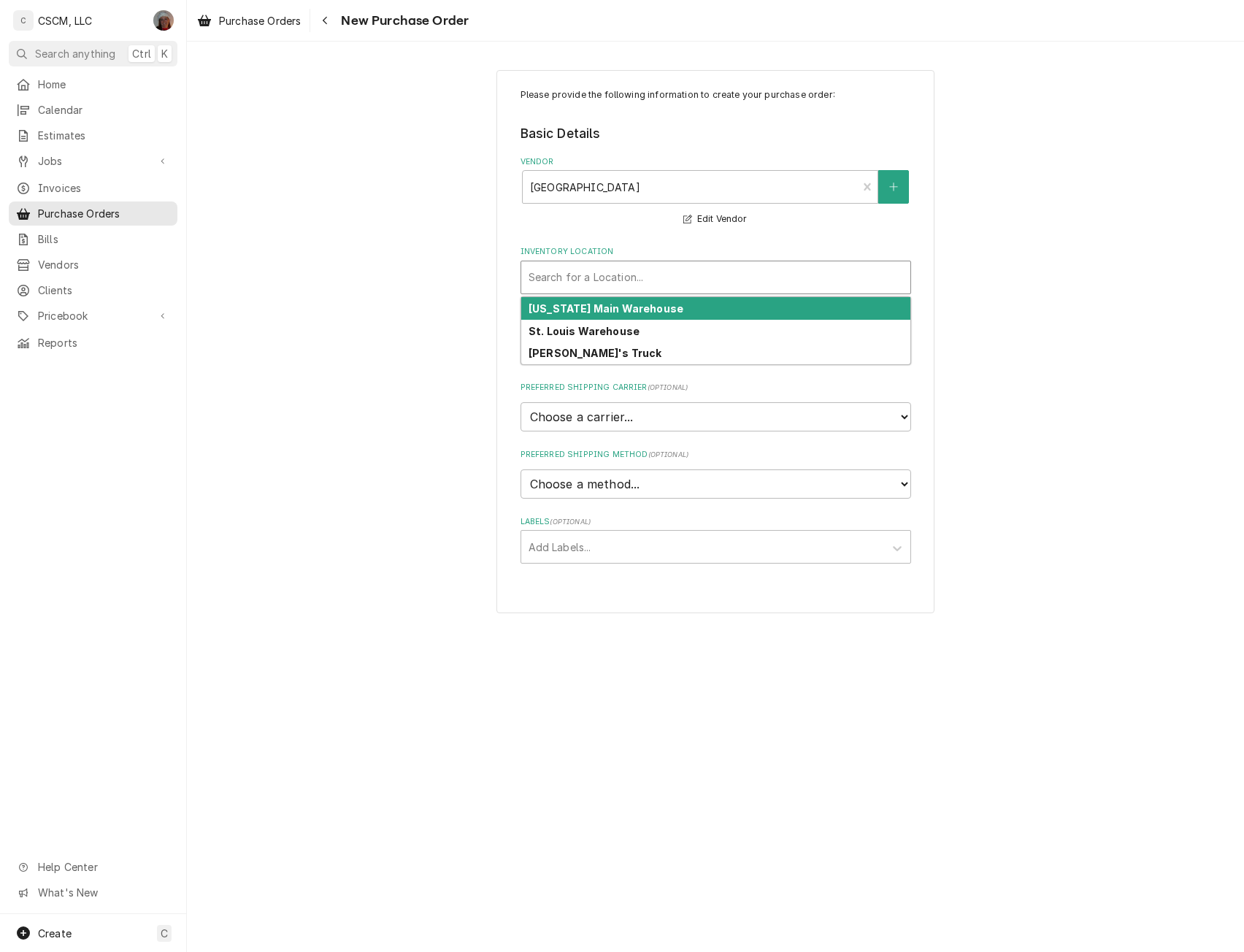
click at [552, 286] on div "Inventory Location" at bounding box center [715, 277] width 375 height 27
click at [555, 308] on strong "Colorado Main Warehouse" at bounding box center [606, 308] width 155 height 12
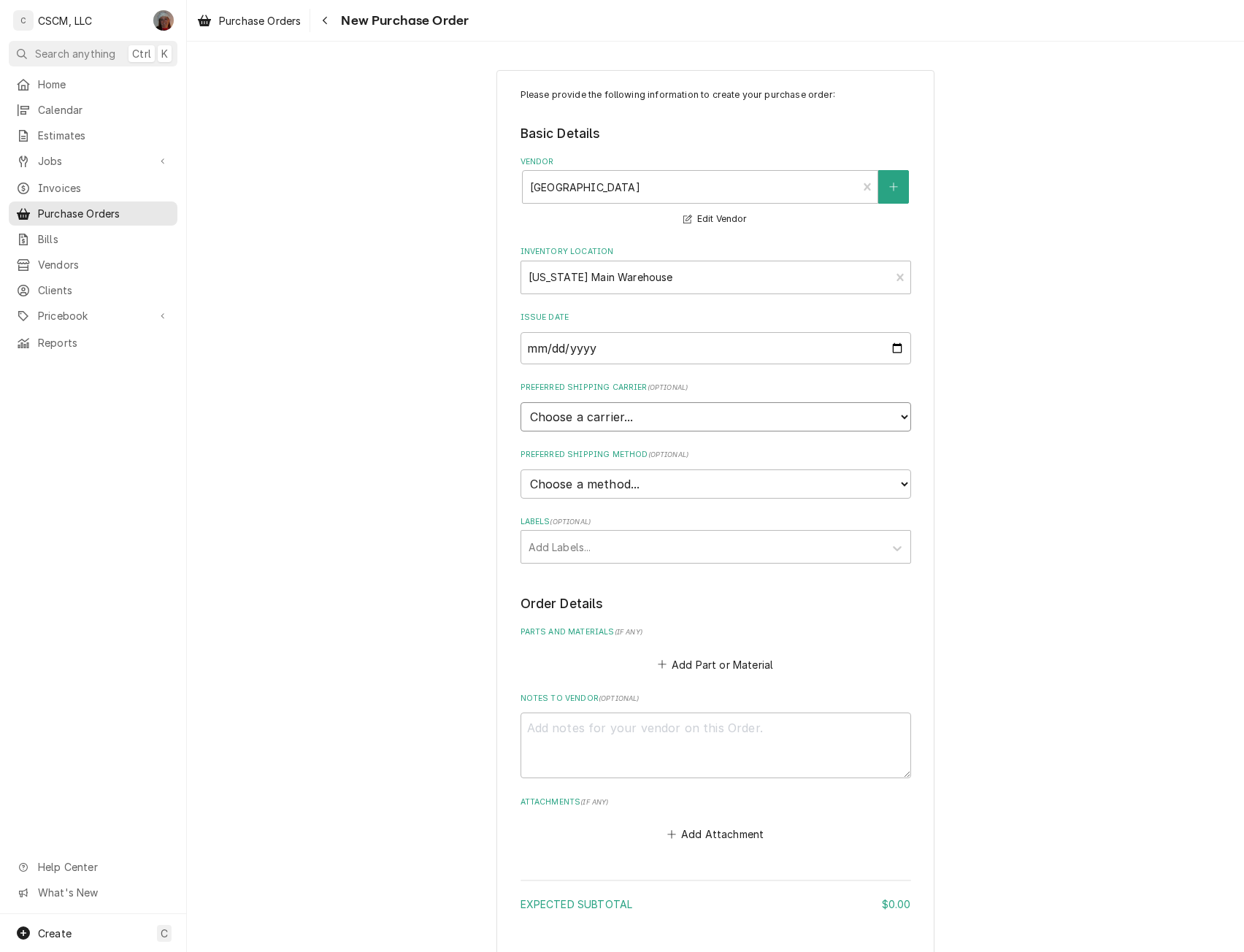
click at [604, 412] on select "Choose a carrier... U.S. Postal Service Stamps.com FedEx UPS DHL Express DHL EC…" at bounding box center [715, 416] width 391 height 29
select select "4"
click at [520, 402] on select "Choose a carrier... U.S. Postal Service Stamps.com FedEx UPS DHL Express DHL EC…" at bounding box center [715, 416] width 391 height 29
type textarea "x"
click at [549, 478] on select "Choose a method... Ground Next Day Early AM Next Day Air 2 Day Air Other" at bounding box center [715, 484] width 391 height 29
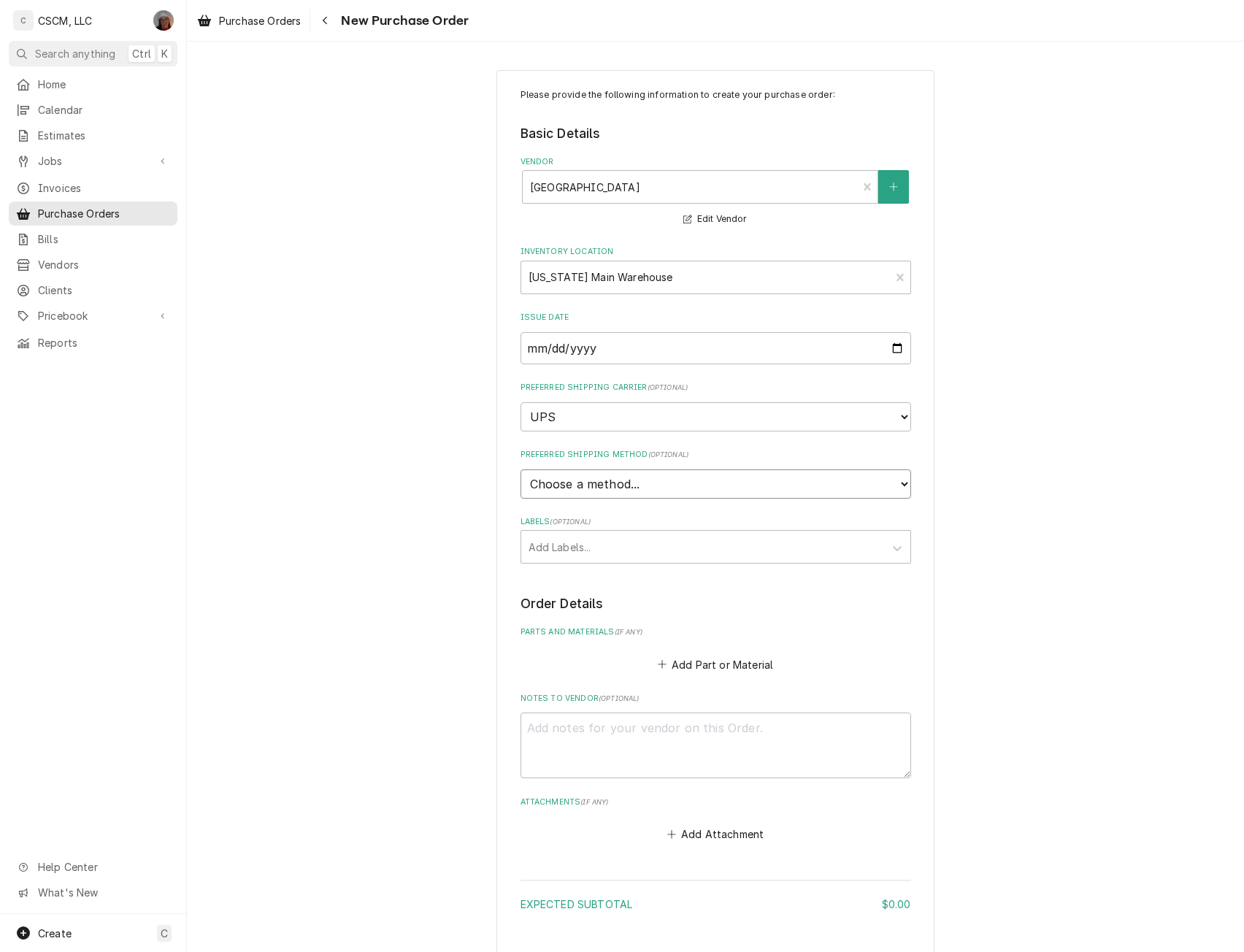
select select "3"
click at [520, 470] on select "Choose a method... Ground Next Day Early AM Next Day Air 2 Day Air Other" at bounding box center [715, 484] width 391 height 29
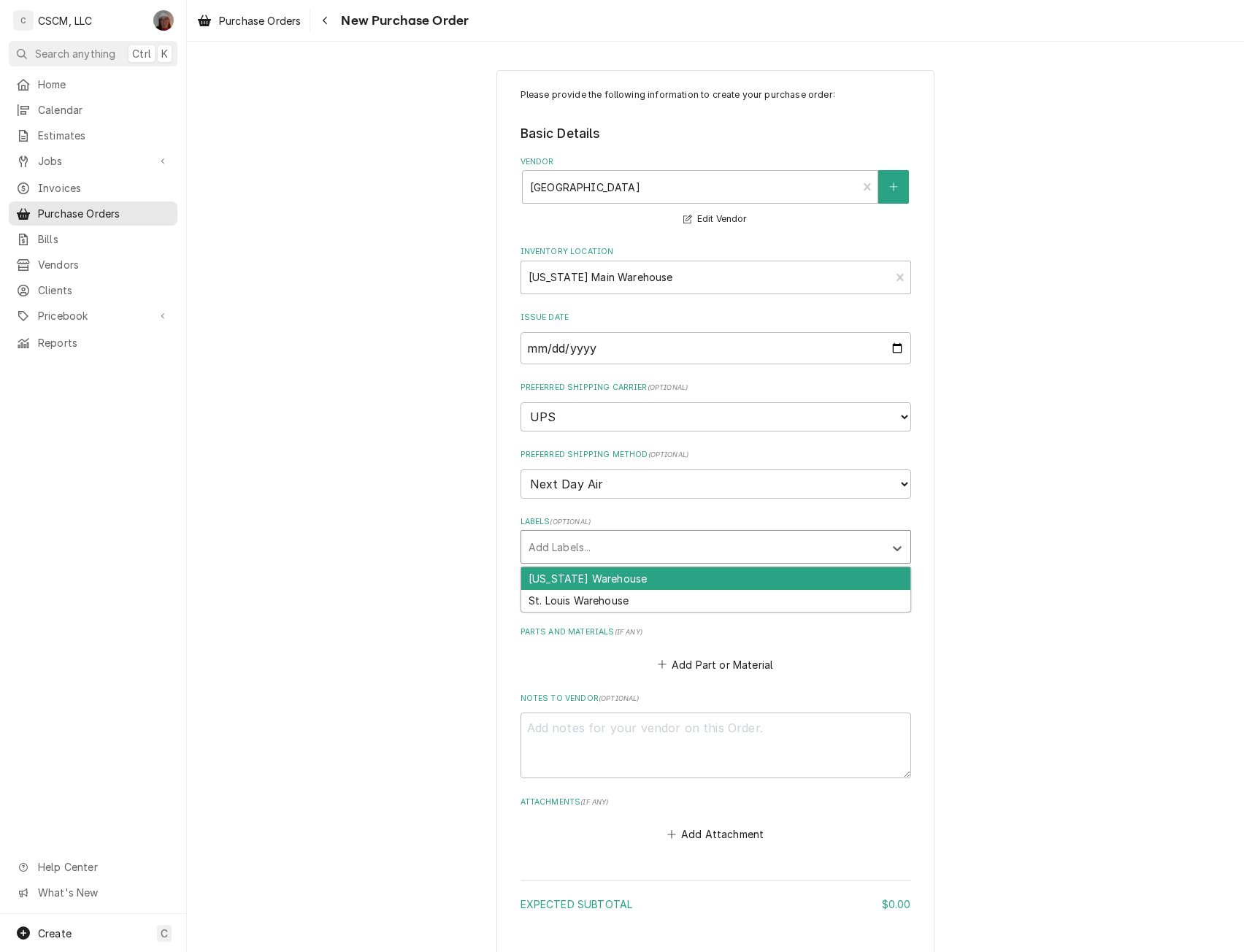
click at [541, 541] on div "Labels" at bounding box center [703, 546] width 348 height 27
click at [543, 570] on div "[US_STATE] Warehouse" at bounding box center [715, 578] width 389 height 23
type textarea "x"
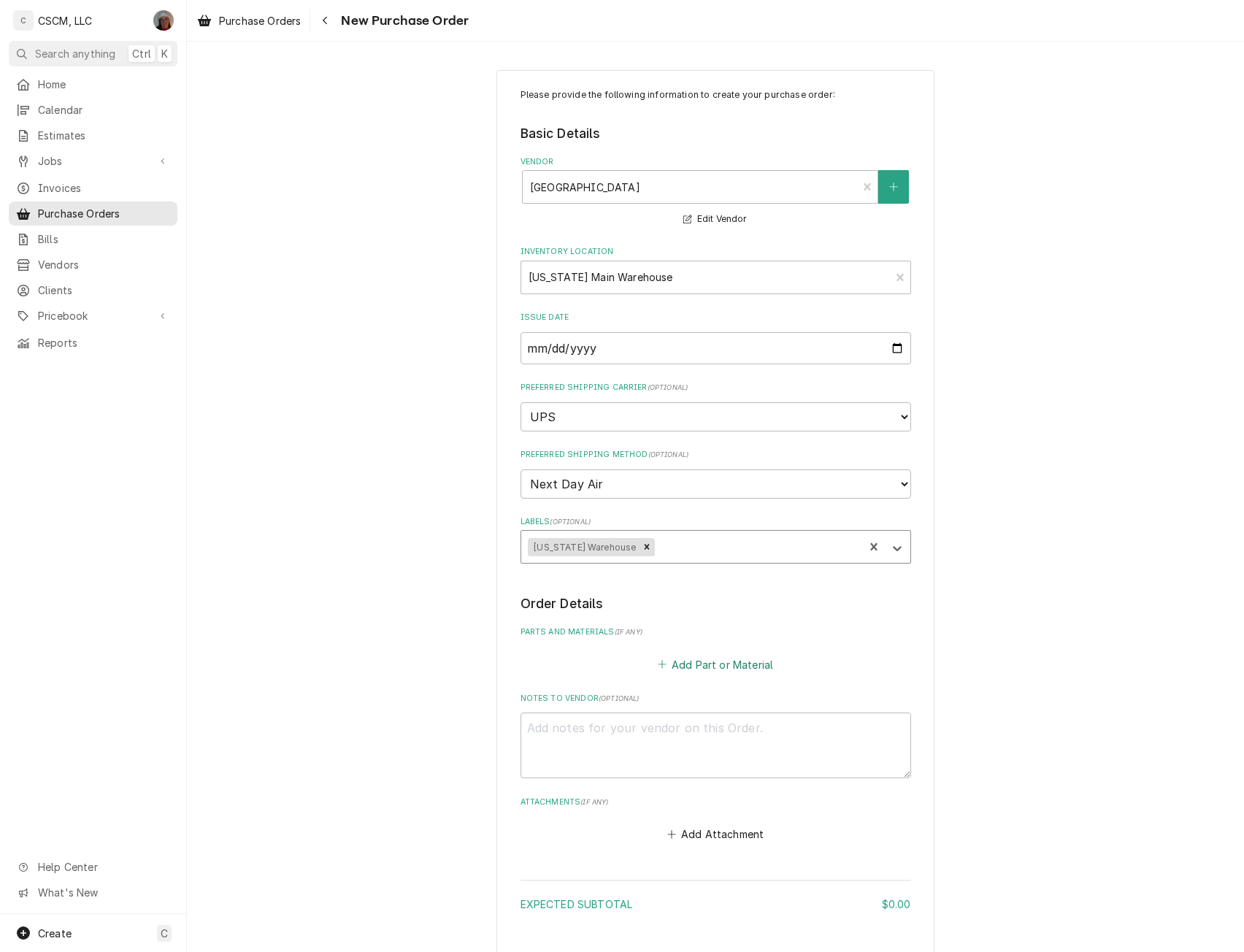
click at [675, 666] on button "Add Part or Material" at bounding box center [715, 664] width 121 height 20
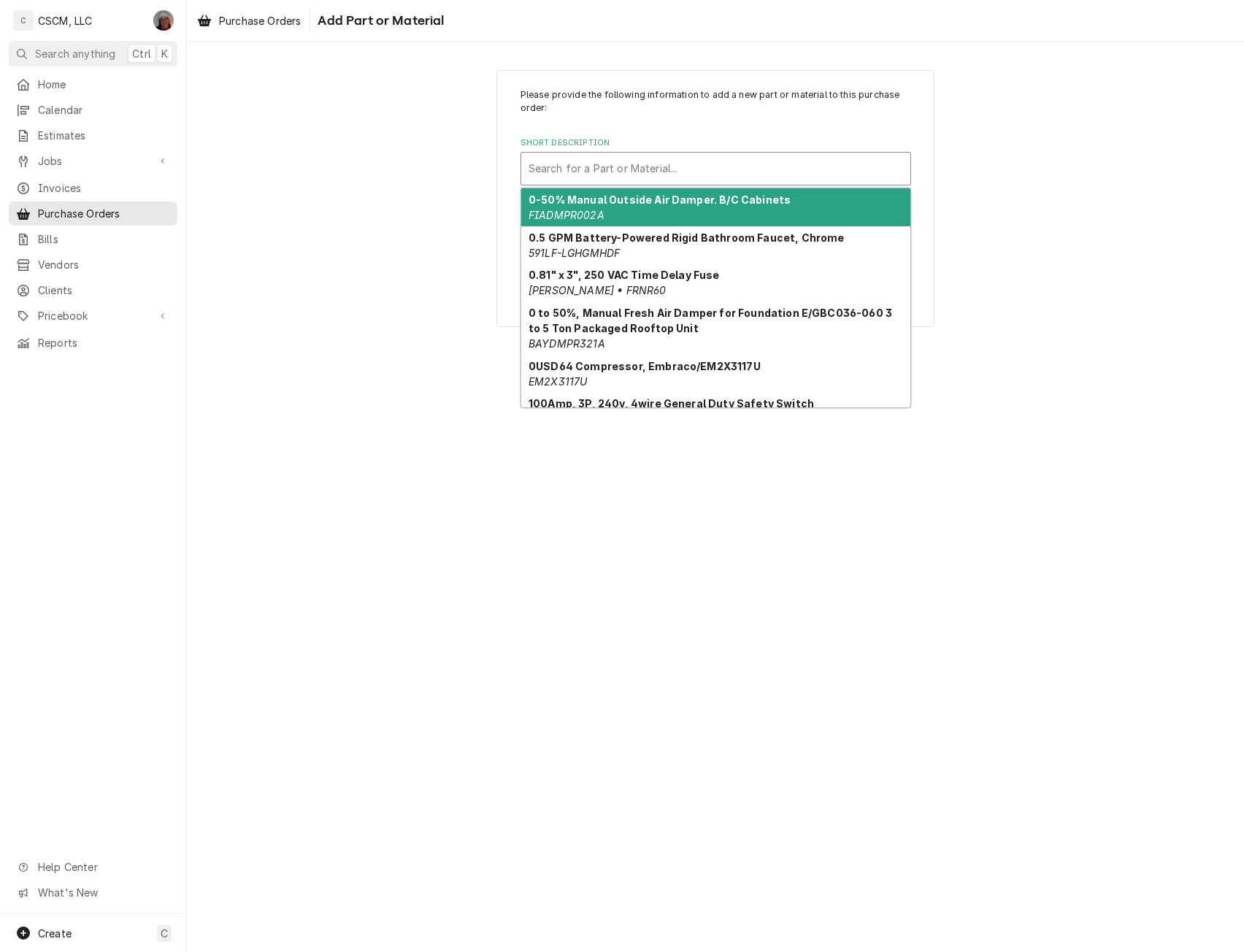
click at [556, 179] on div "Short Description" at bounding box center [715, 168] width 375 height 27
paste input "S1-02625529704"
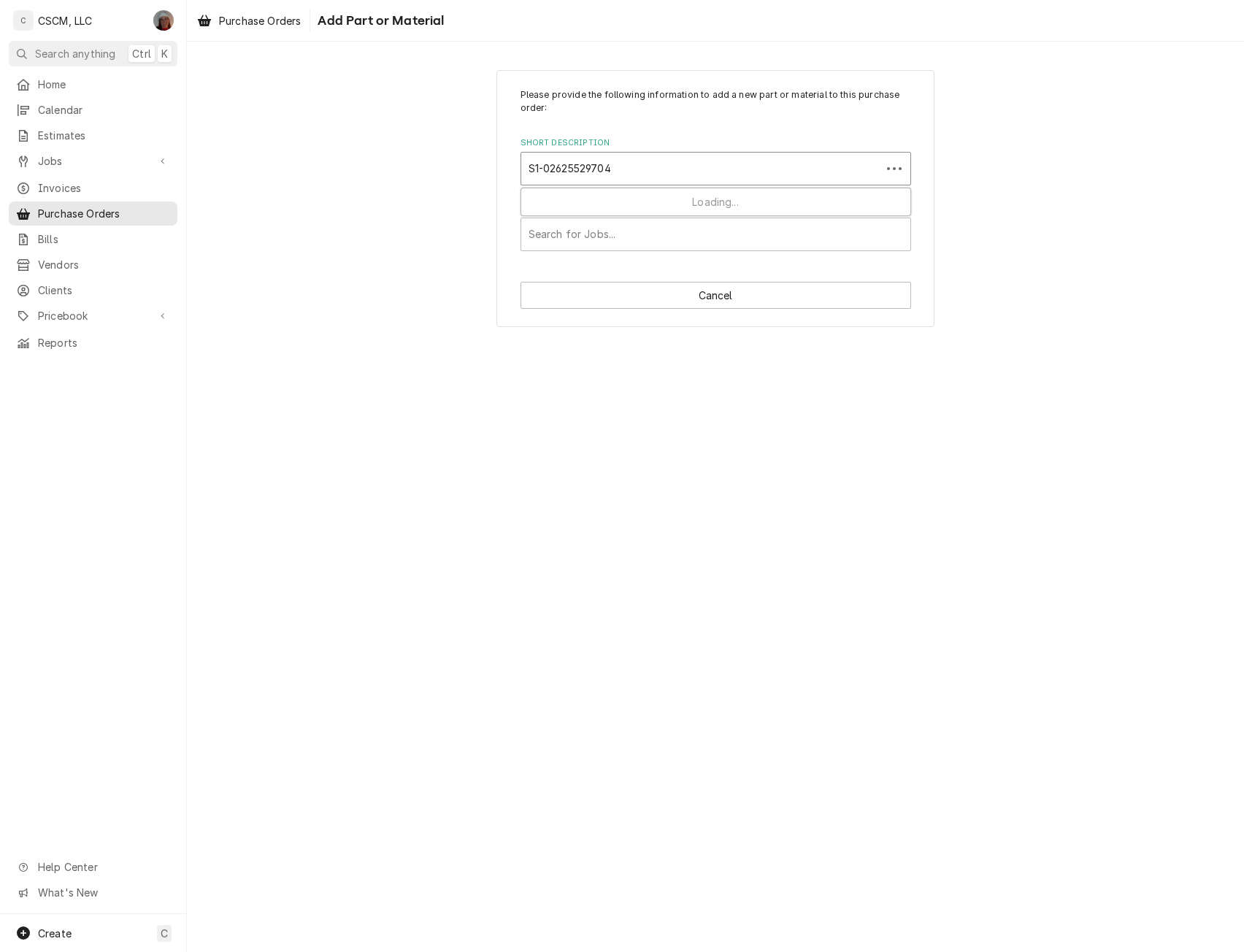
type input "S1-02625529704"
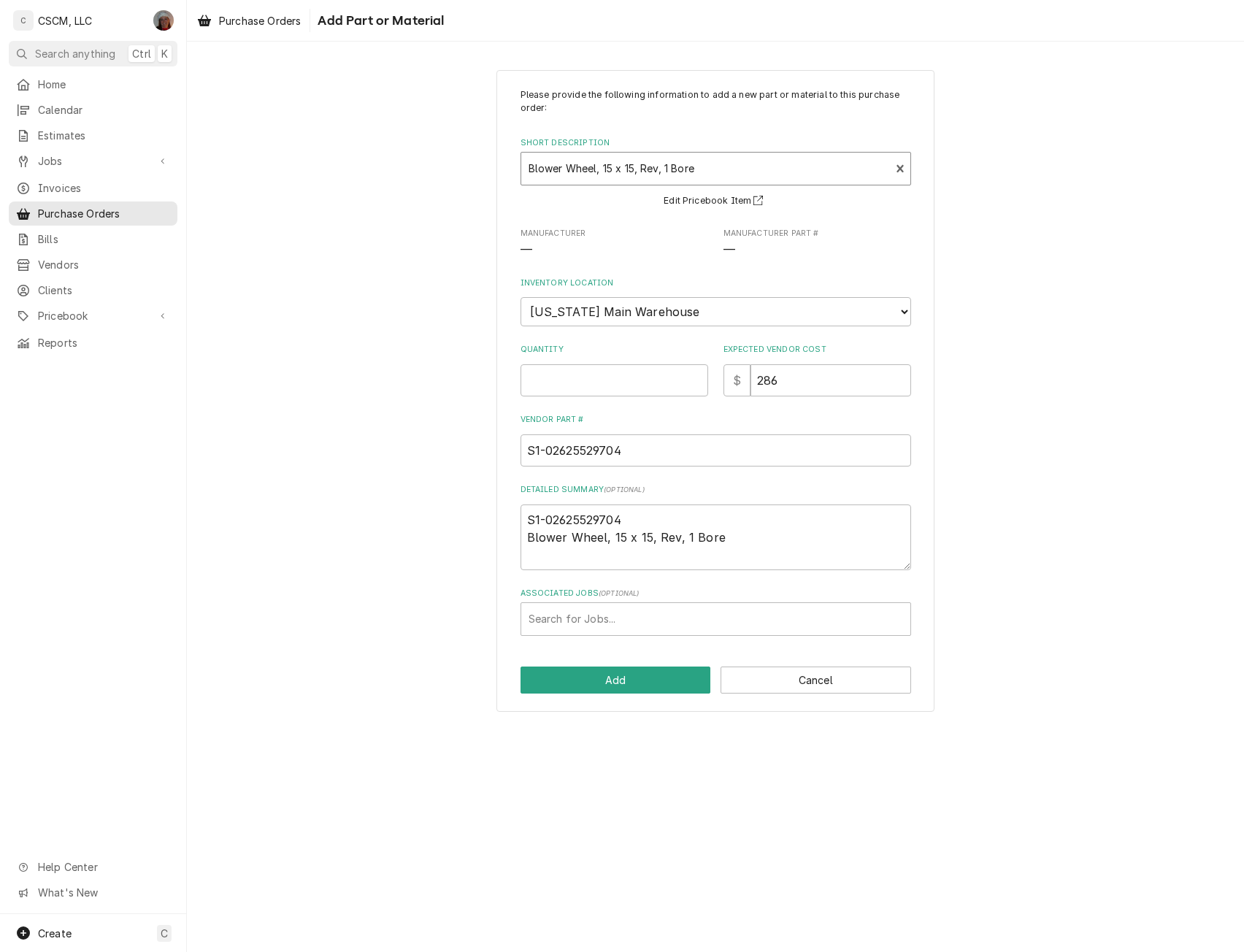
type textarea "x"
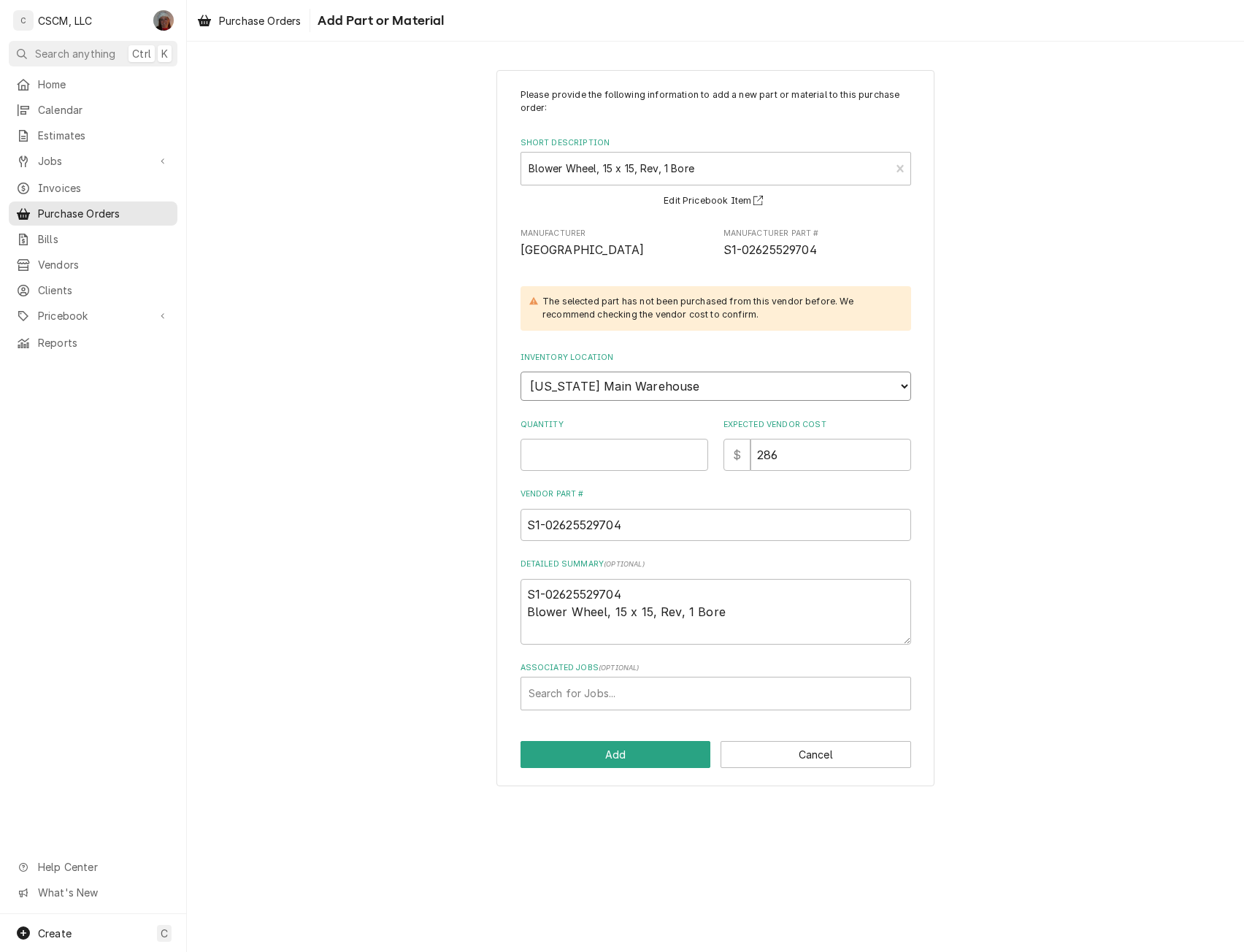
click at [711, 392] on select "Choose a location... [PERSON_NAME]'s Truck [US_STATE] Main Warehouse Izaia's tr…" at bounding box center [715, 386] width 391 height 29
select select "421"
click at [520, 371] on select "Choose a location... [PERSON_NAME]'s Truck [US_STATE] Main Warehouse Izaia's tr…" at bounding box center [715, 386] width 391 height 29
type textarea "x"
click at [573, 450] on input "Quantity" at bounding box center [614, 455] width 188 height 32
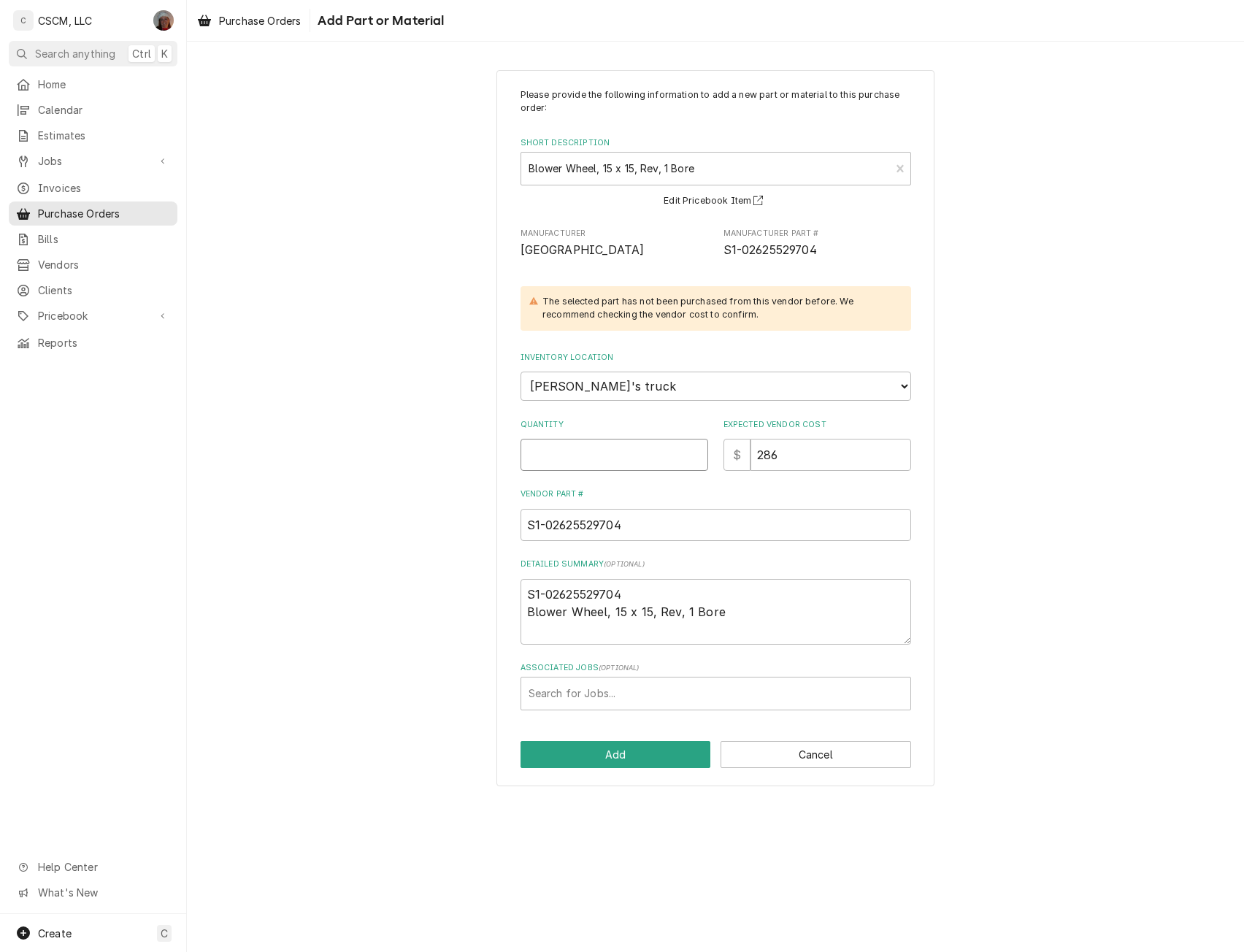
type input "1"
type textarea "x"
type input "1"
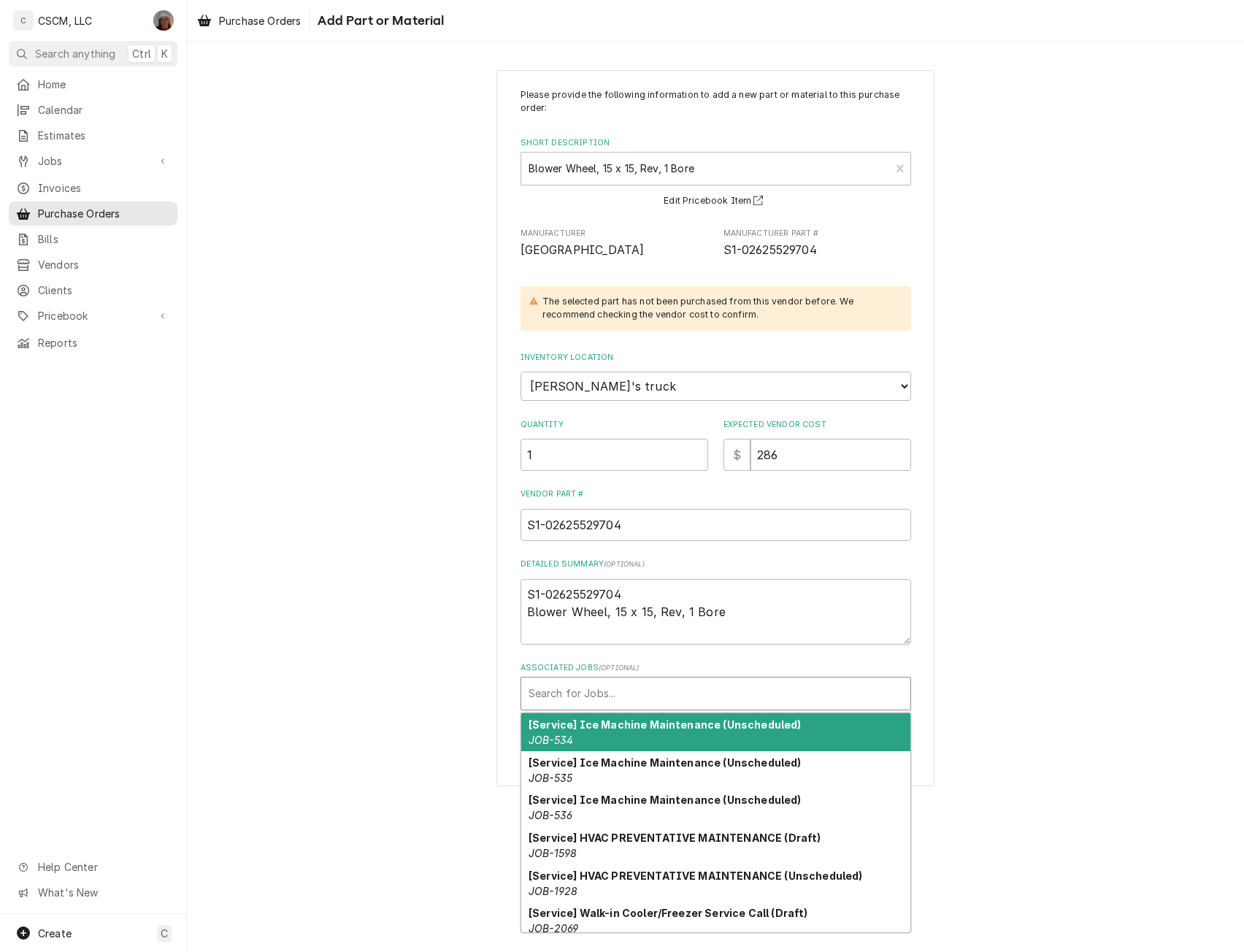
click at [601, 682] on div "Associated Jobs" at bounding box center [715, 693] width 375 height 27
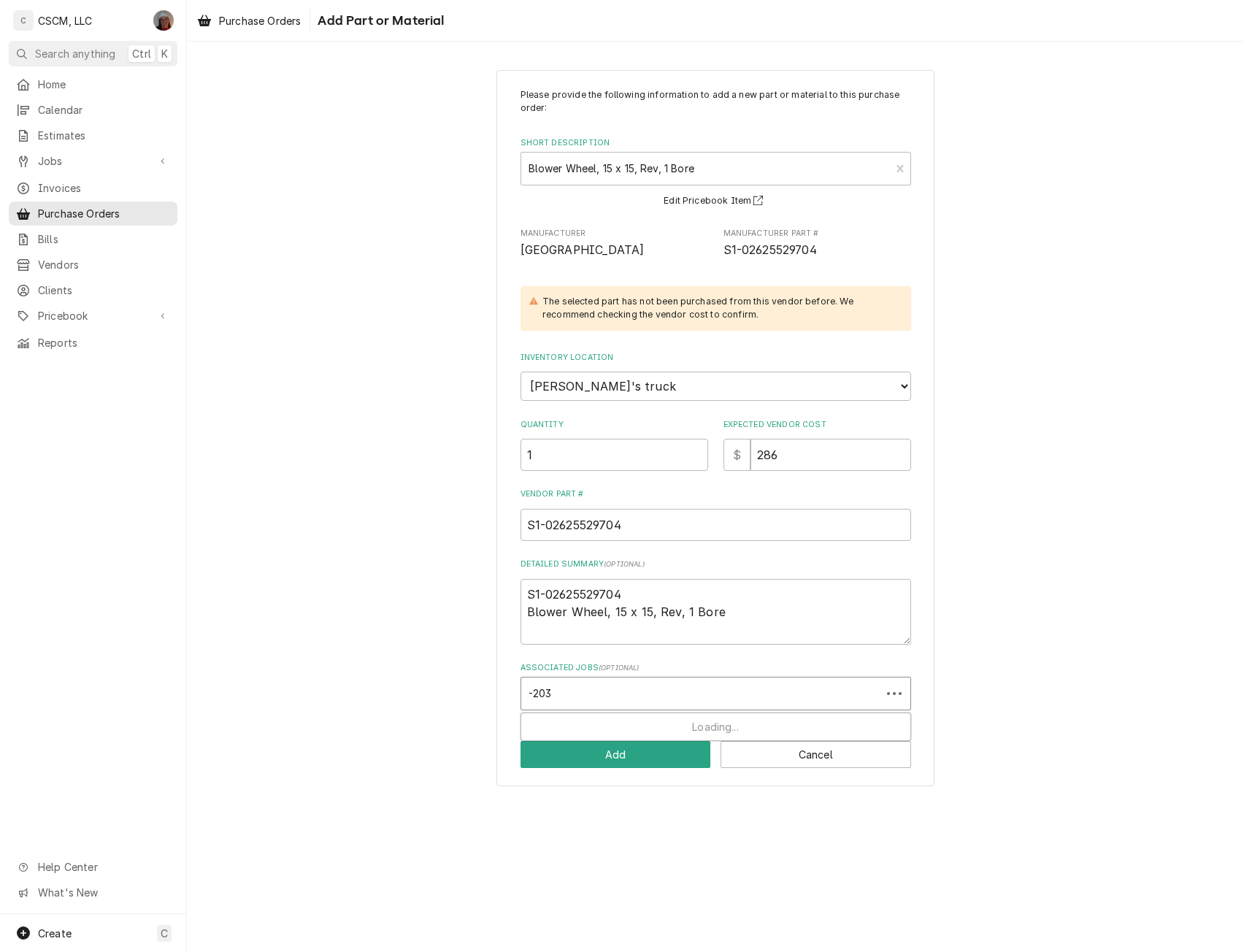
type input "-2039"
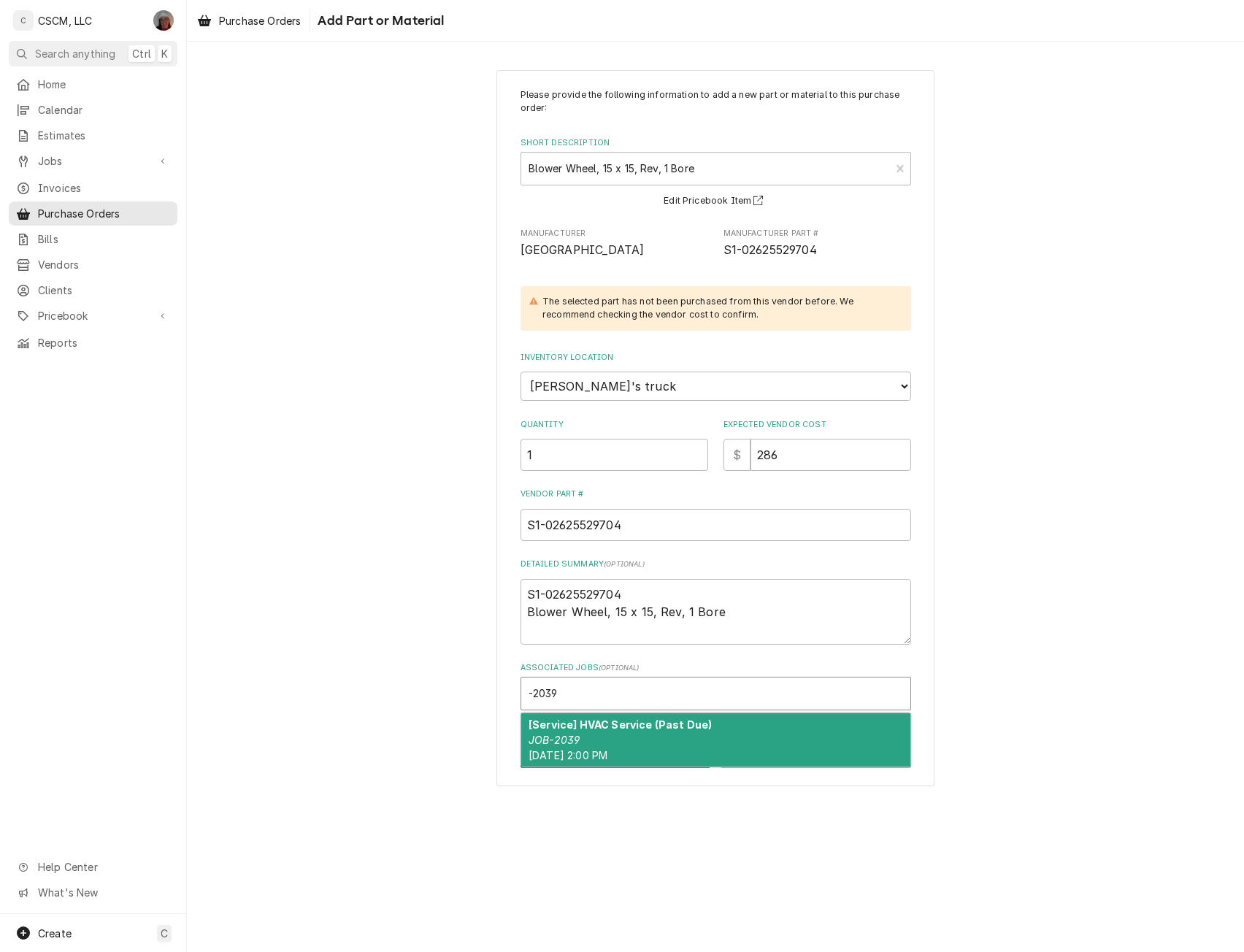
type textarea "x"
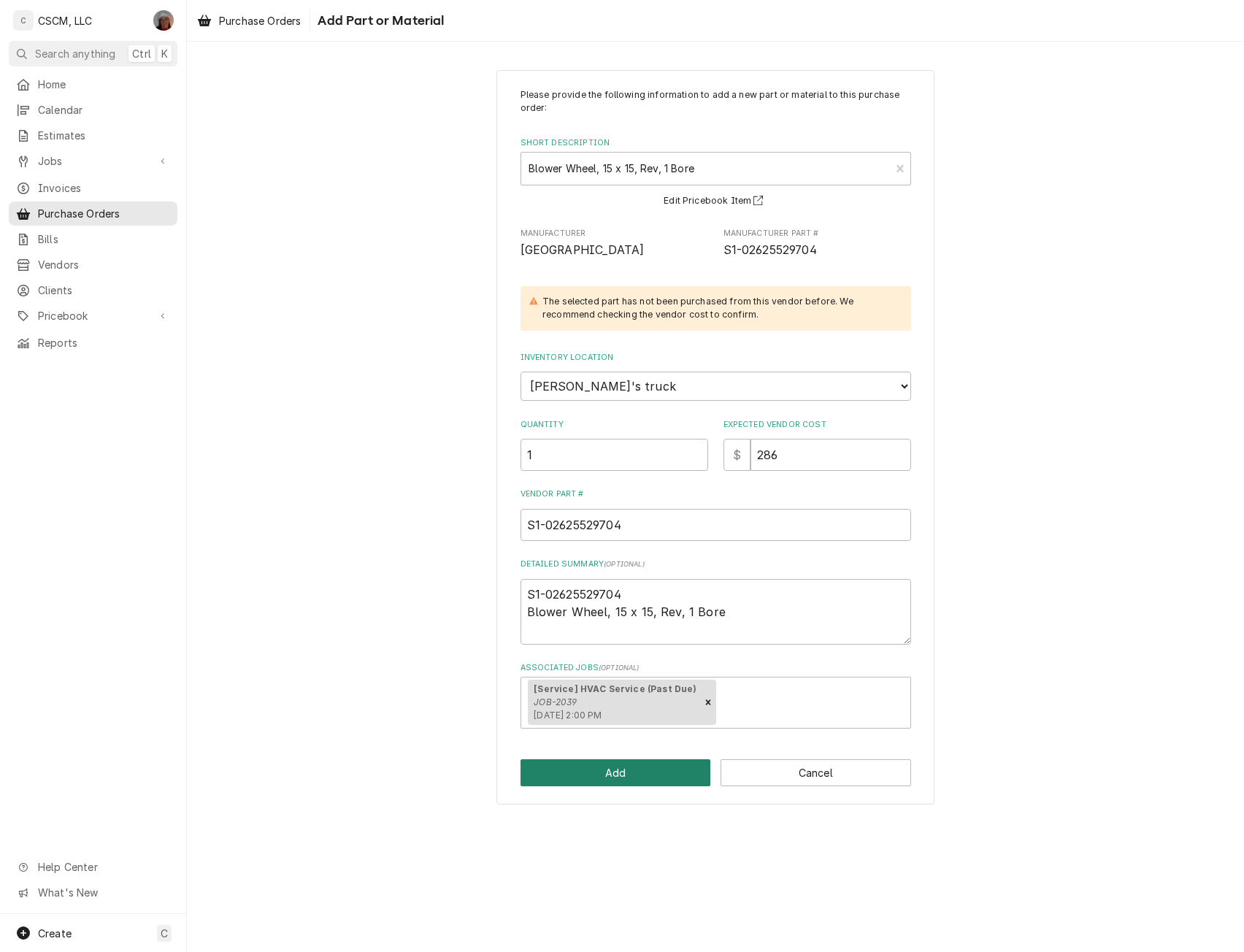
click at [604, 768] on button "Add" at bounding box center [616, 773] width 191 height 27
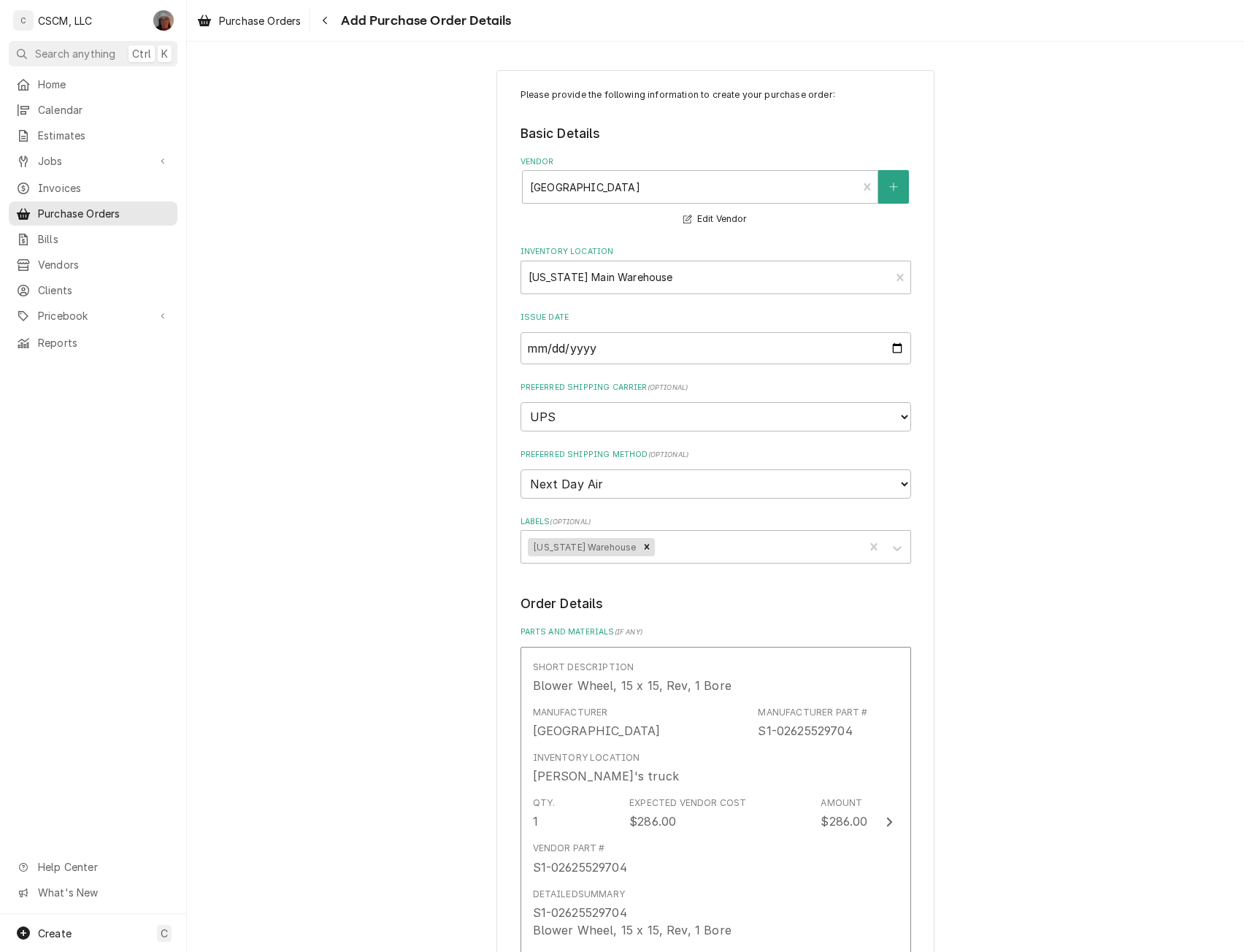
scroll to position [456, 0]
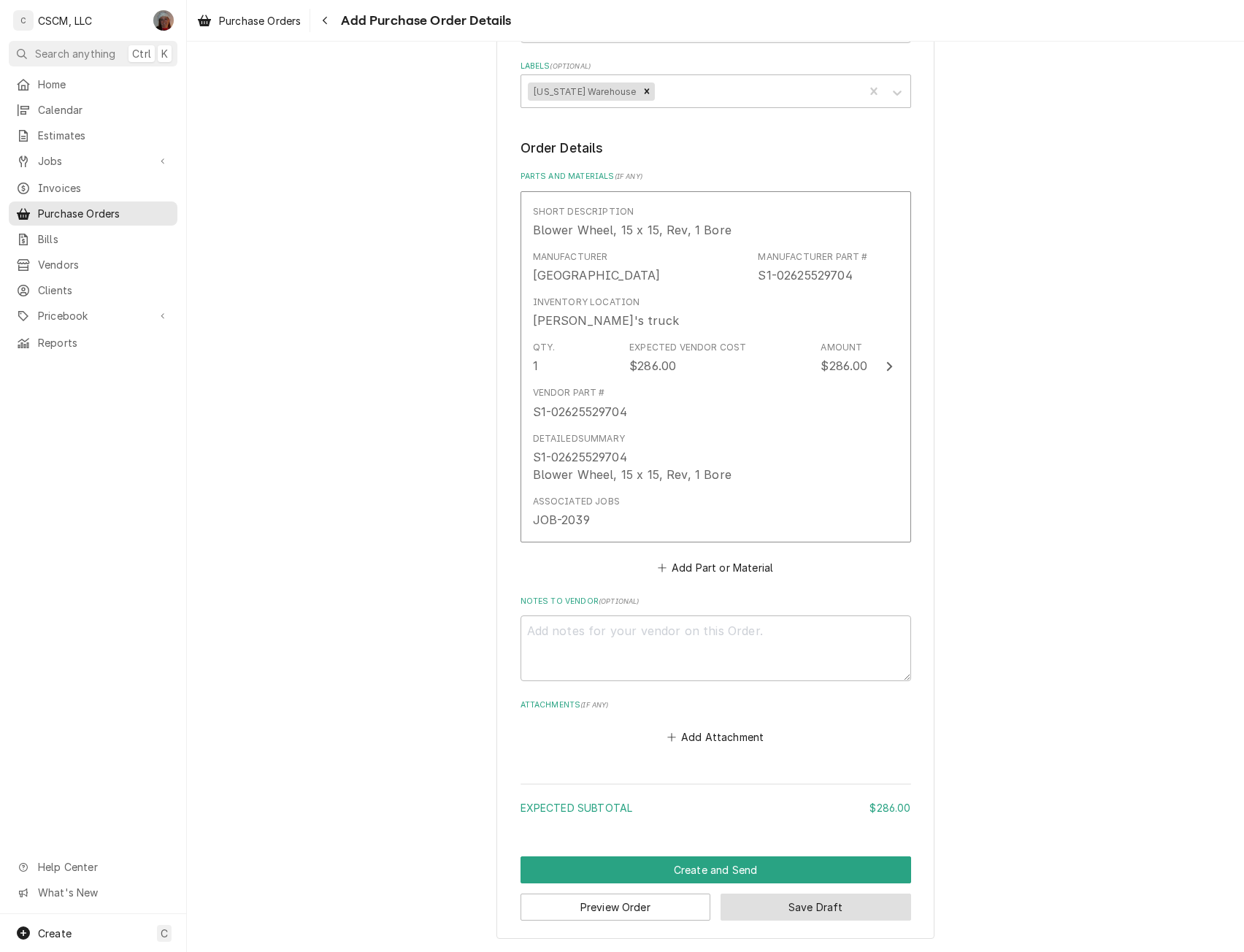
click at [776, 910] on button "Save Draft" at bounding box center [816, 907] width 191 height 27
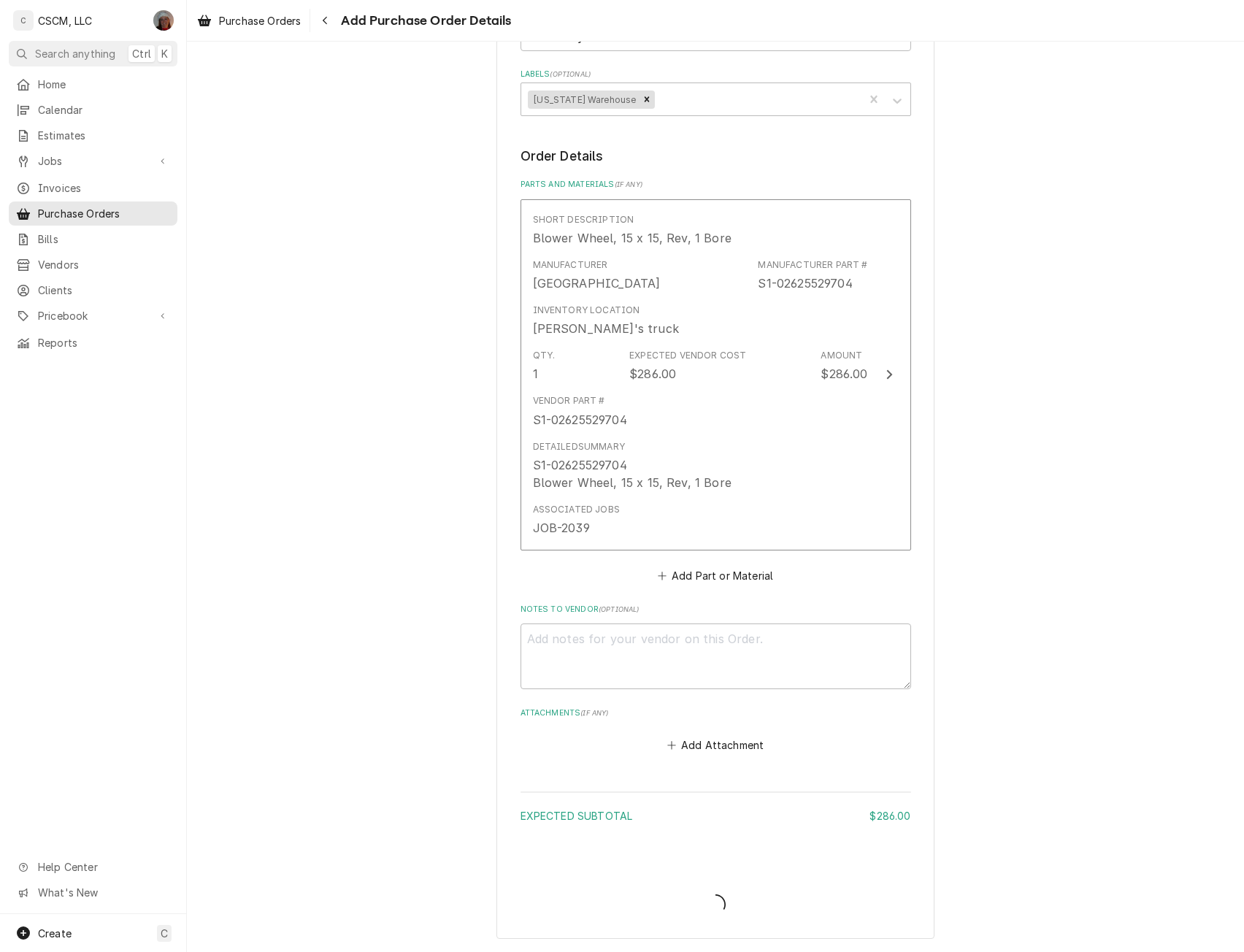
scroll to position [448, 0]
type textarea "x"
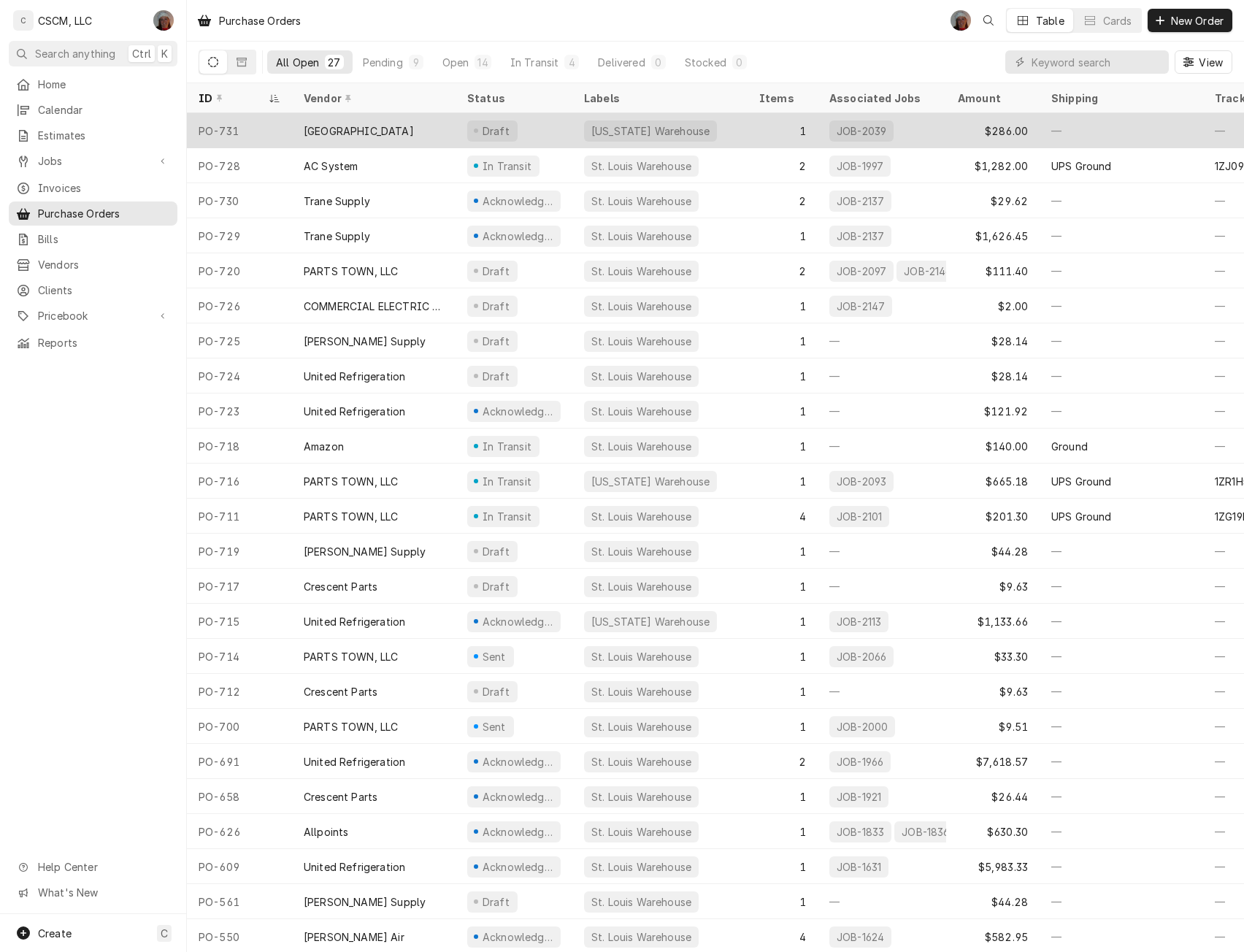
click at [363, 122] on div "[GEOGRAPHIC_DATA]" at bounding box center [374, 130] width 164 height 35
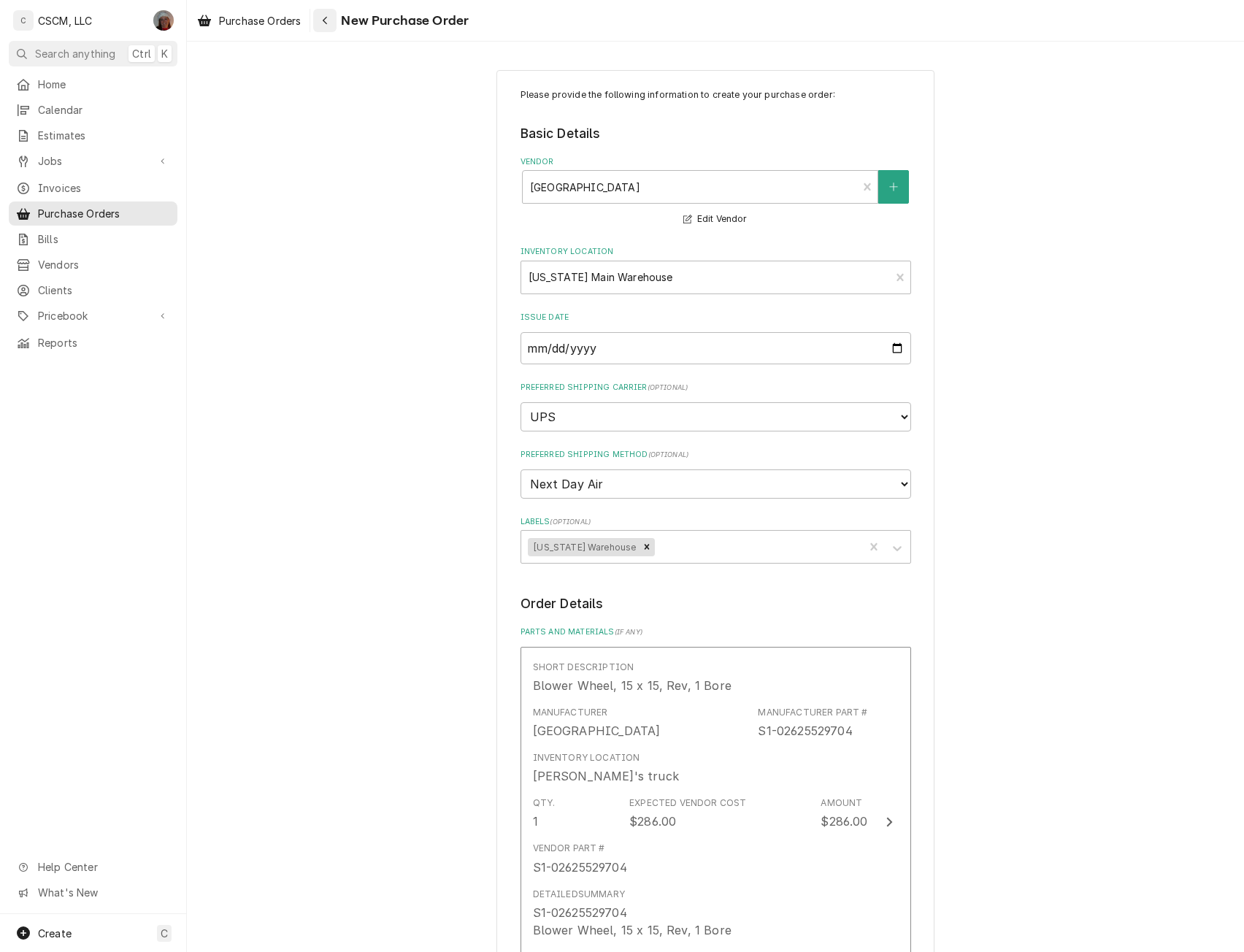
click at [326, 19] on icon "Navigate back" at bounding box center [325, 21] width 4 height 8
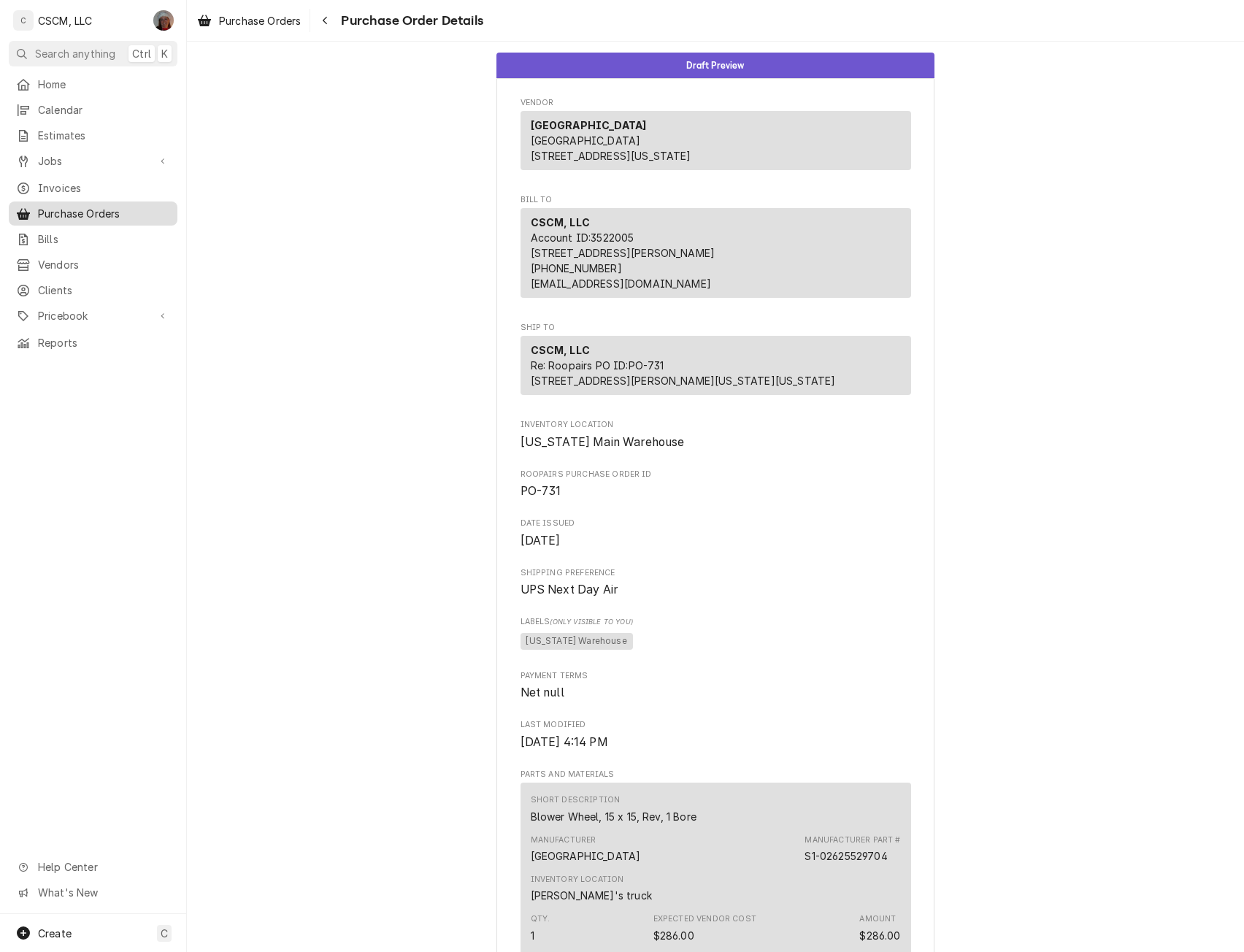
click at [64, 201] on link "Purchase Orders" at bounding box center [93, 213] width 168 height 24
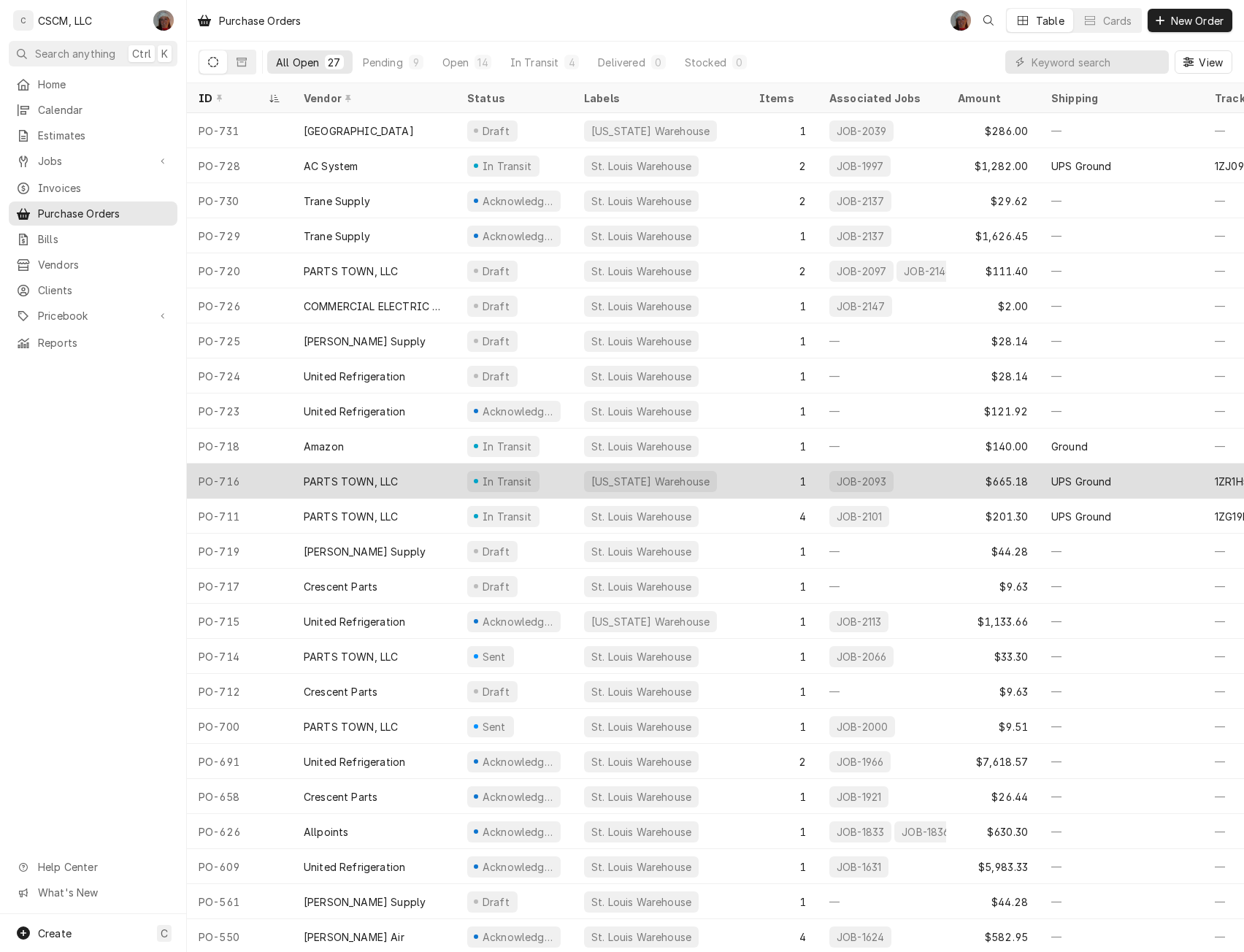
click at [501, 483] on div "In Transit" at bounding box center [507, 481] width 52 height 15
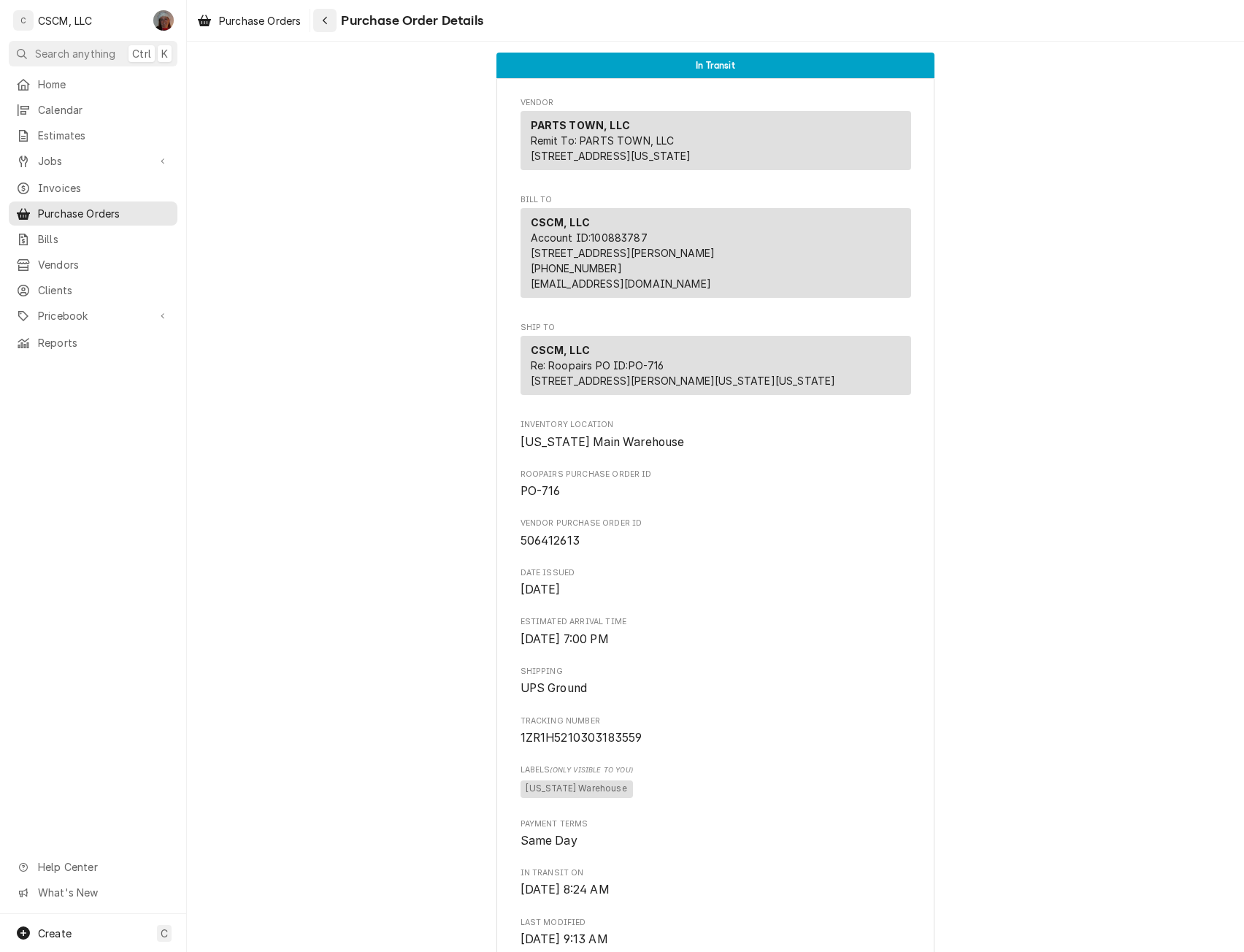
click at [326, 14] on div "Navigate back" at bounding box center [325, 20] width 15 height 14
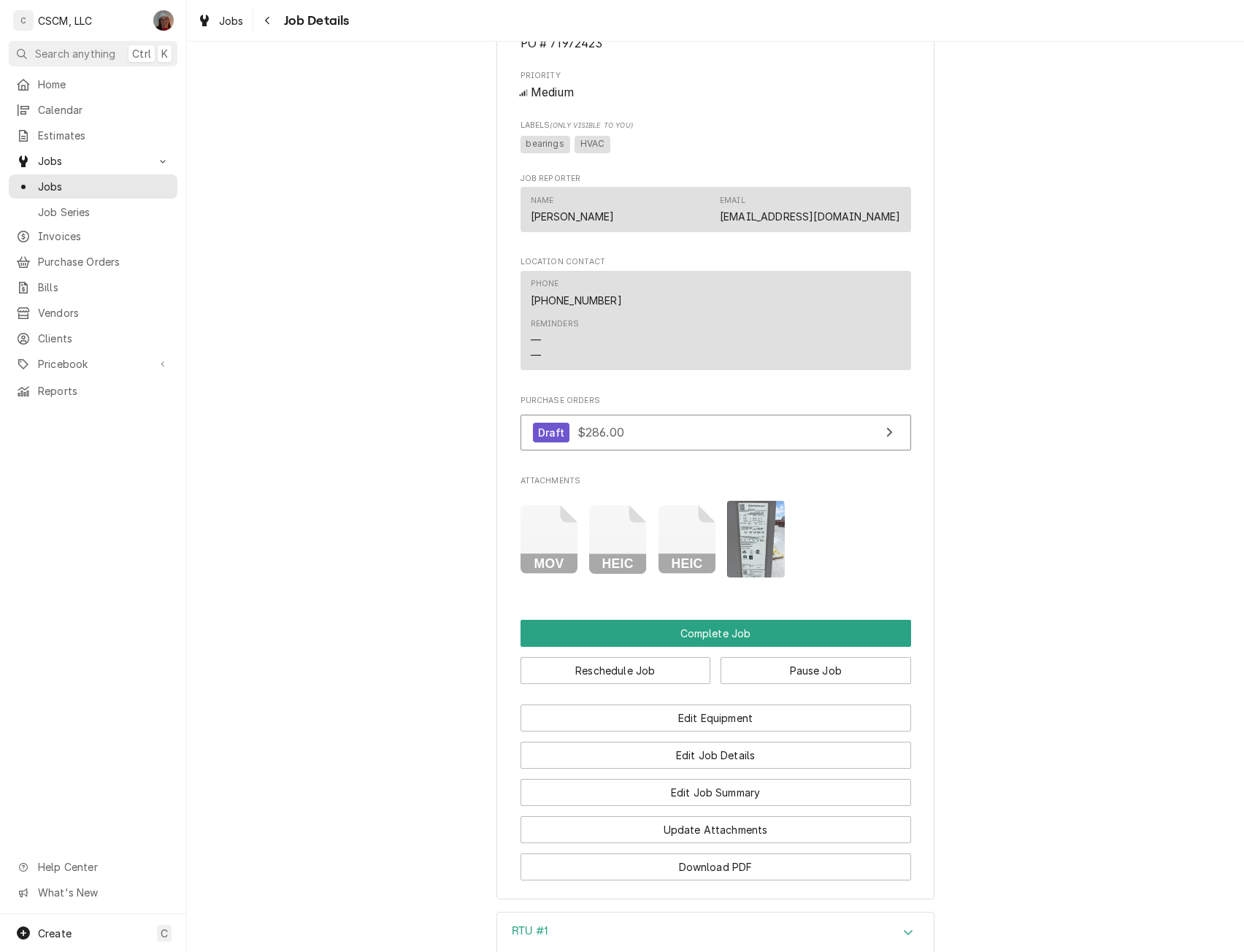
scroll to position [1030, 0]
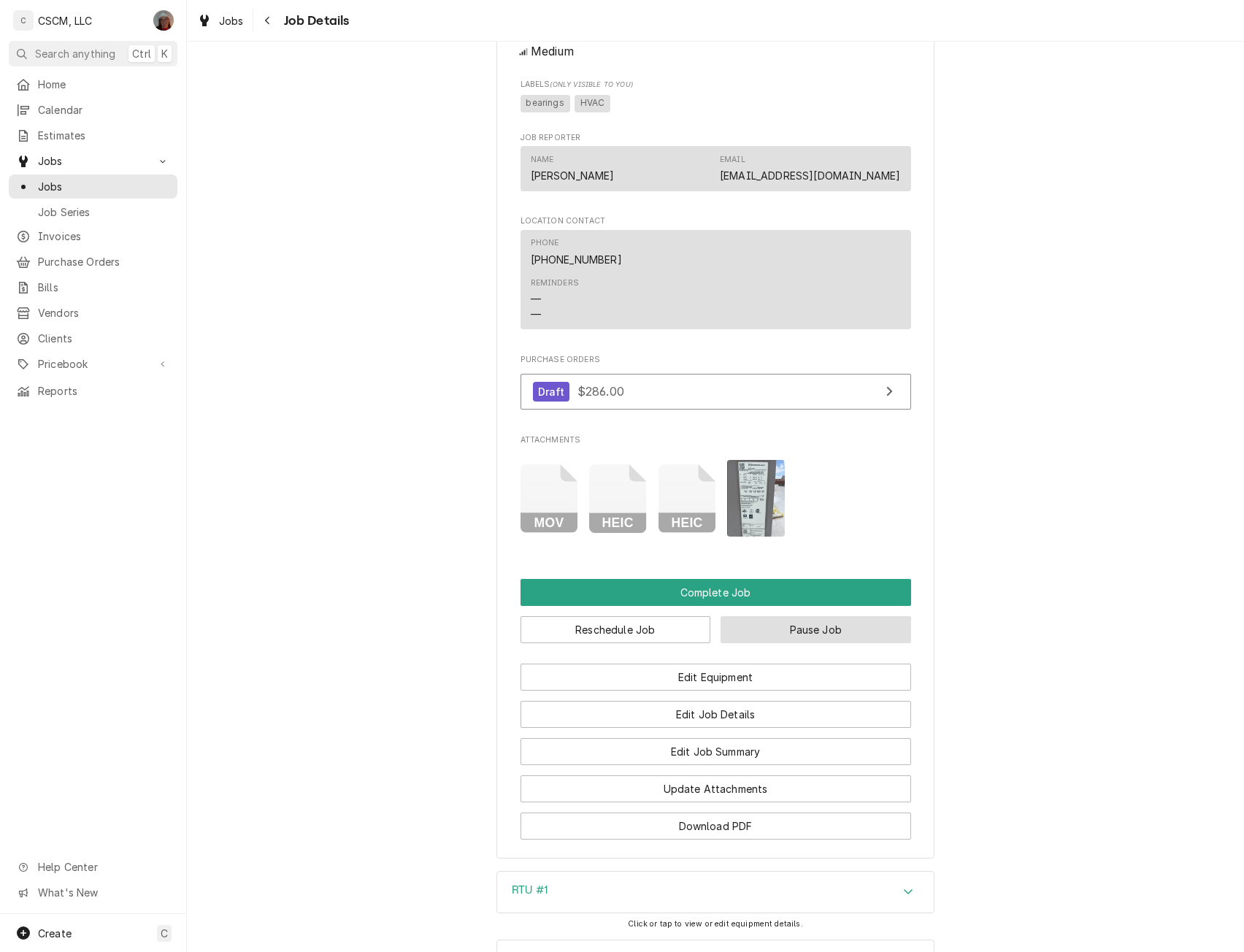
click at [825, 643] on button "Pause Job" at bounding box center [816, 630] width 191 height 27
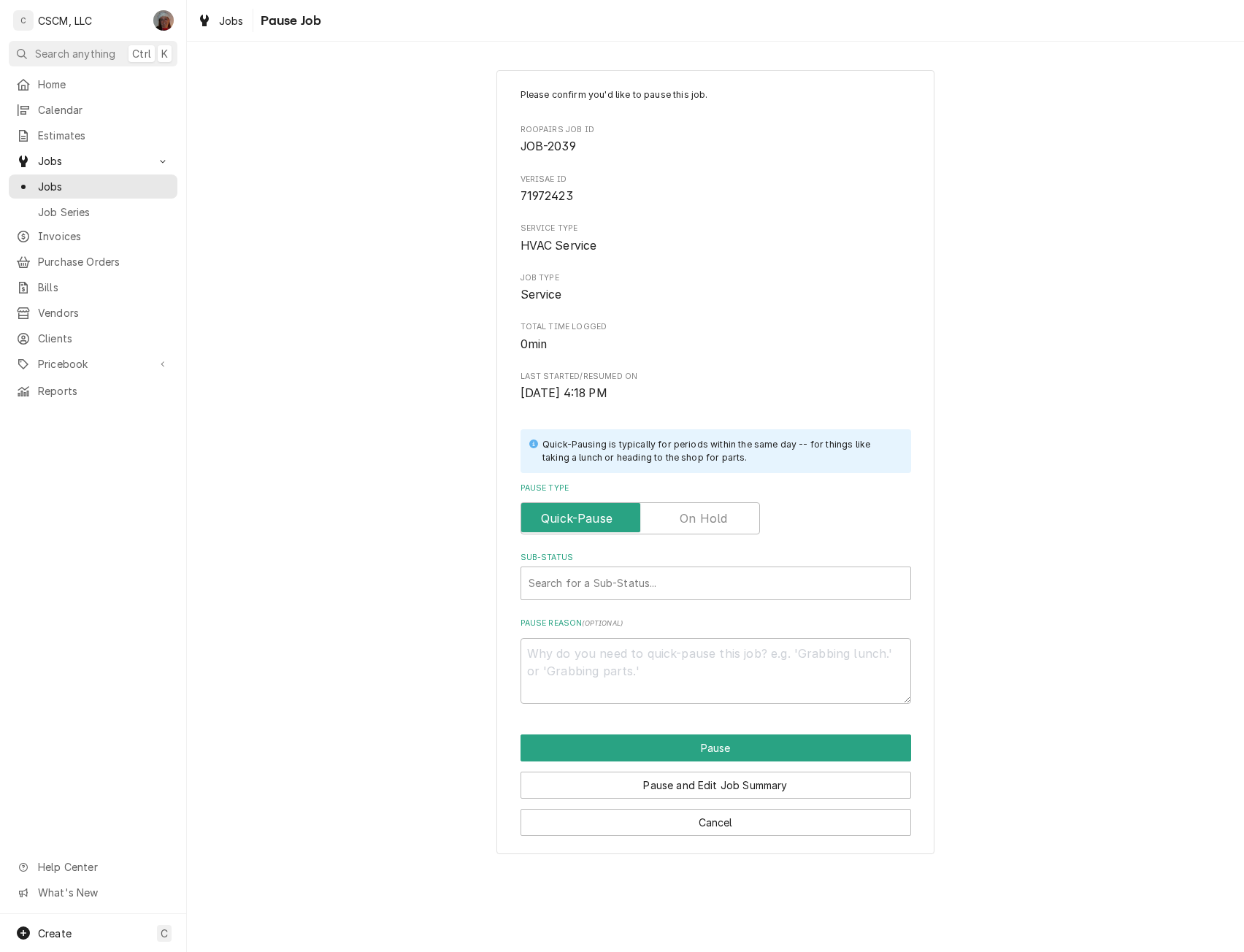
click at [699, 526] on label "Pause Type" at bounding box center [640, 519] width 239 height 32
click at [699, 526] on input "Pause Type" at bounding box center [640, 519] width 226 height 32
checkbox input "true"
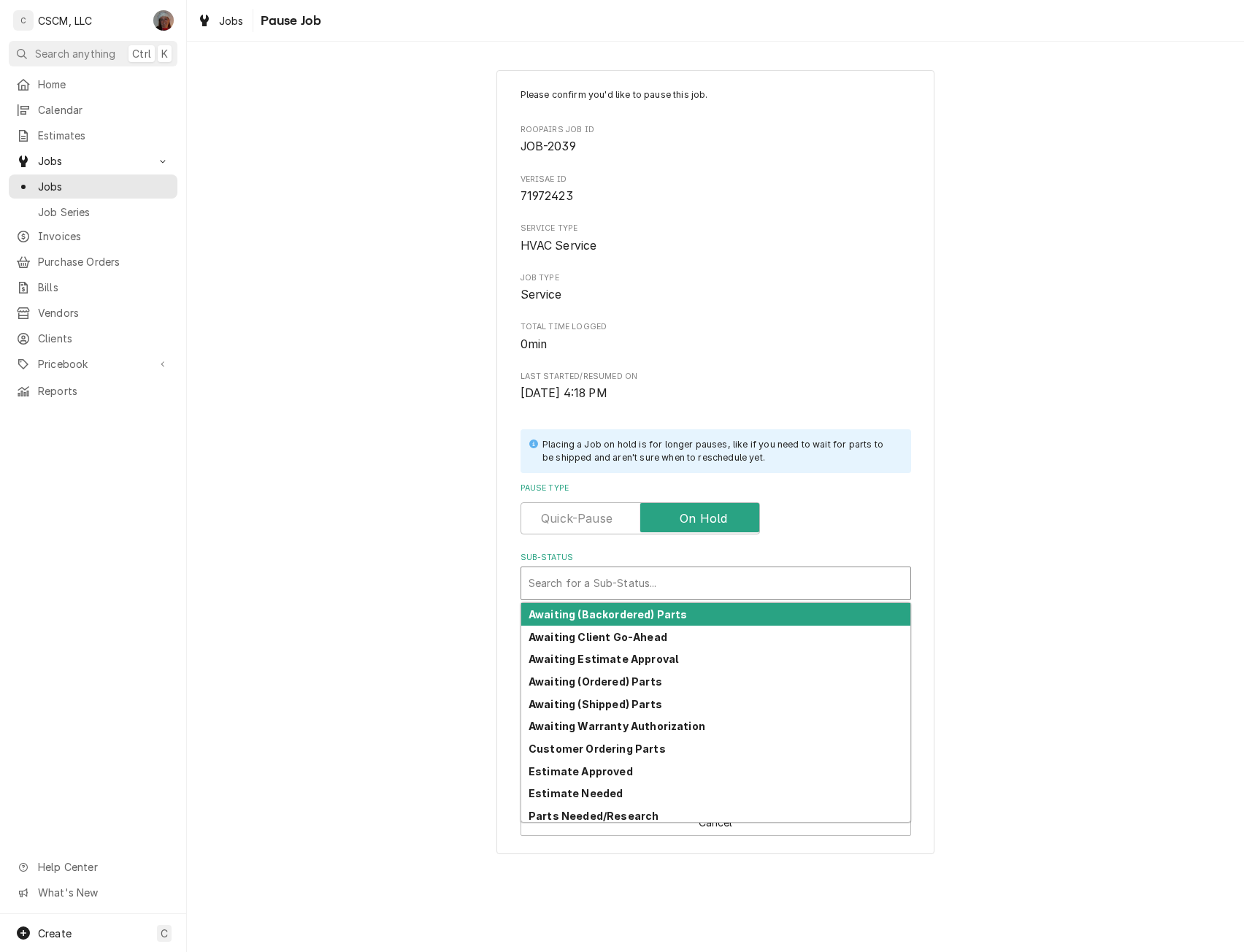
click at [642, 573] on div "Sub-Status" at bounding box center [715, 583] width 375 height 27
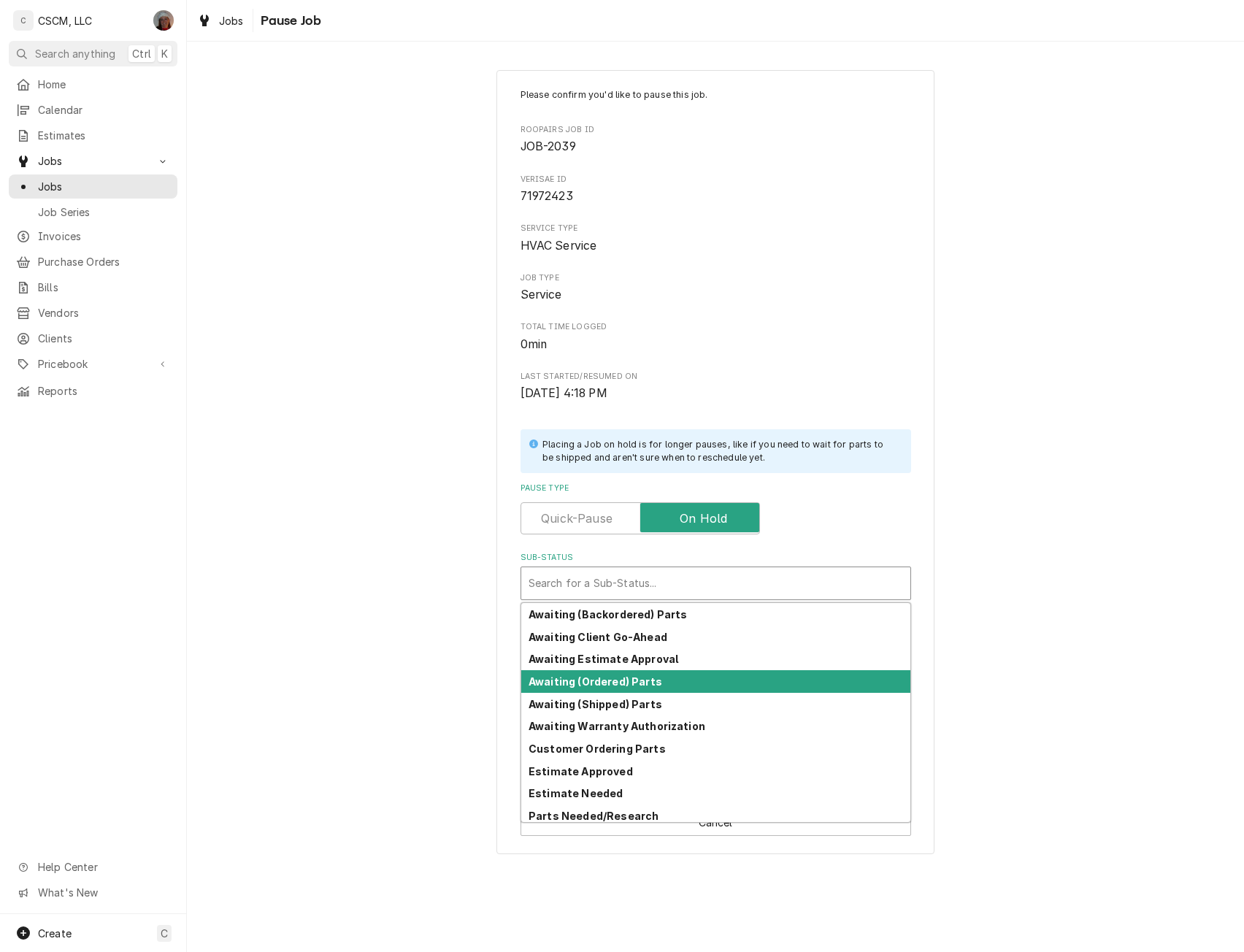
click at [615, 677] on strong "Awaiting (Ordered) Parts" at bounding box center [595, 681] width 134 height 12
type textarea "x"
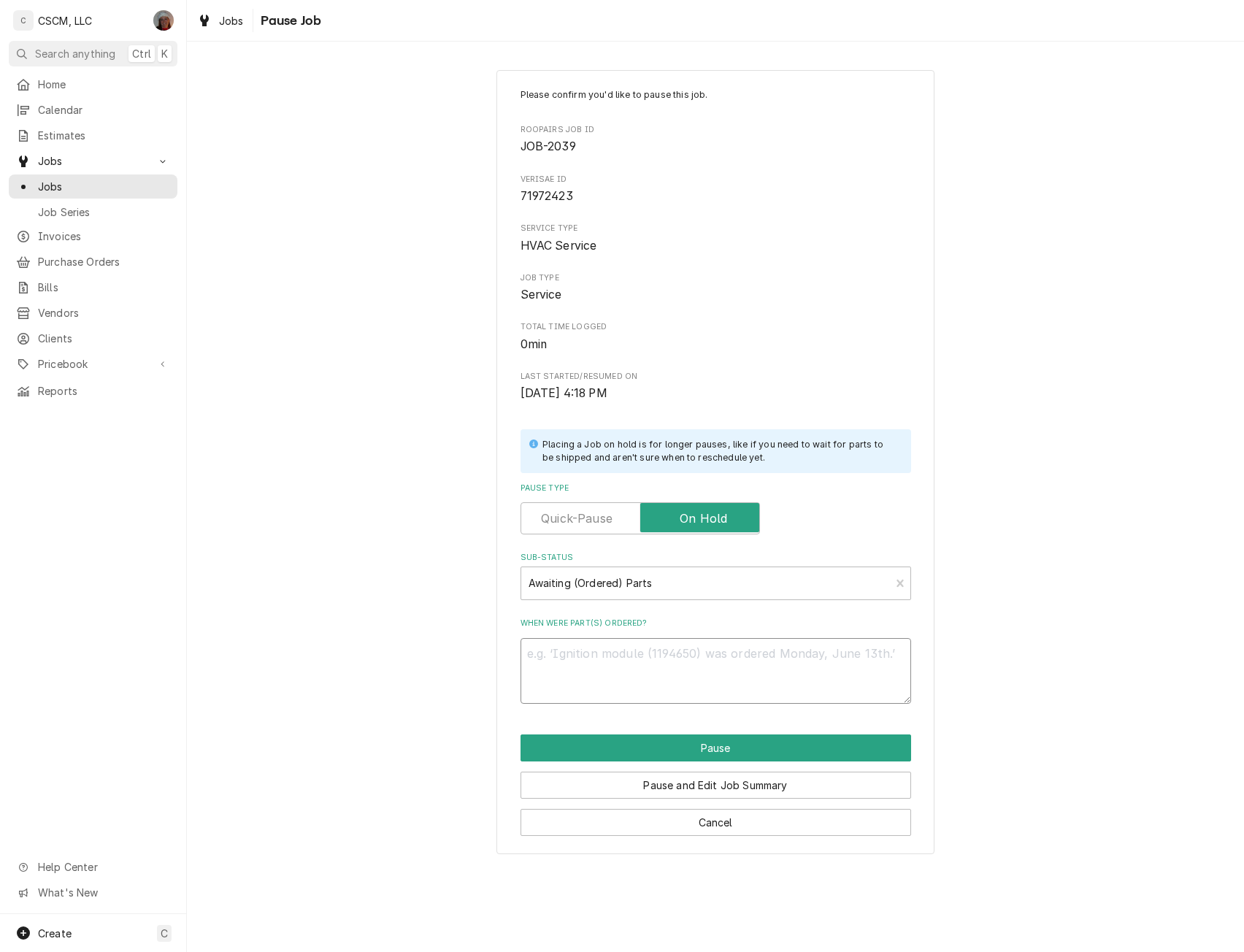
click at [566, 673] on textarea "When were part(s) ordered?" at bounding box center [715, 671] width 391 height 66
type textarea "9"
type textarea "x"
type textarea "9/"
type textarea "x"
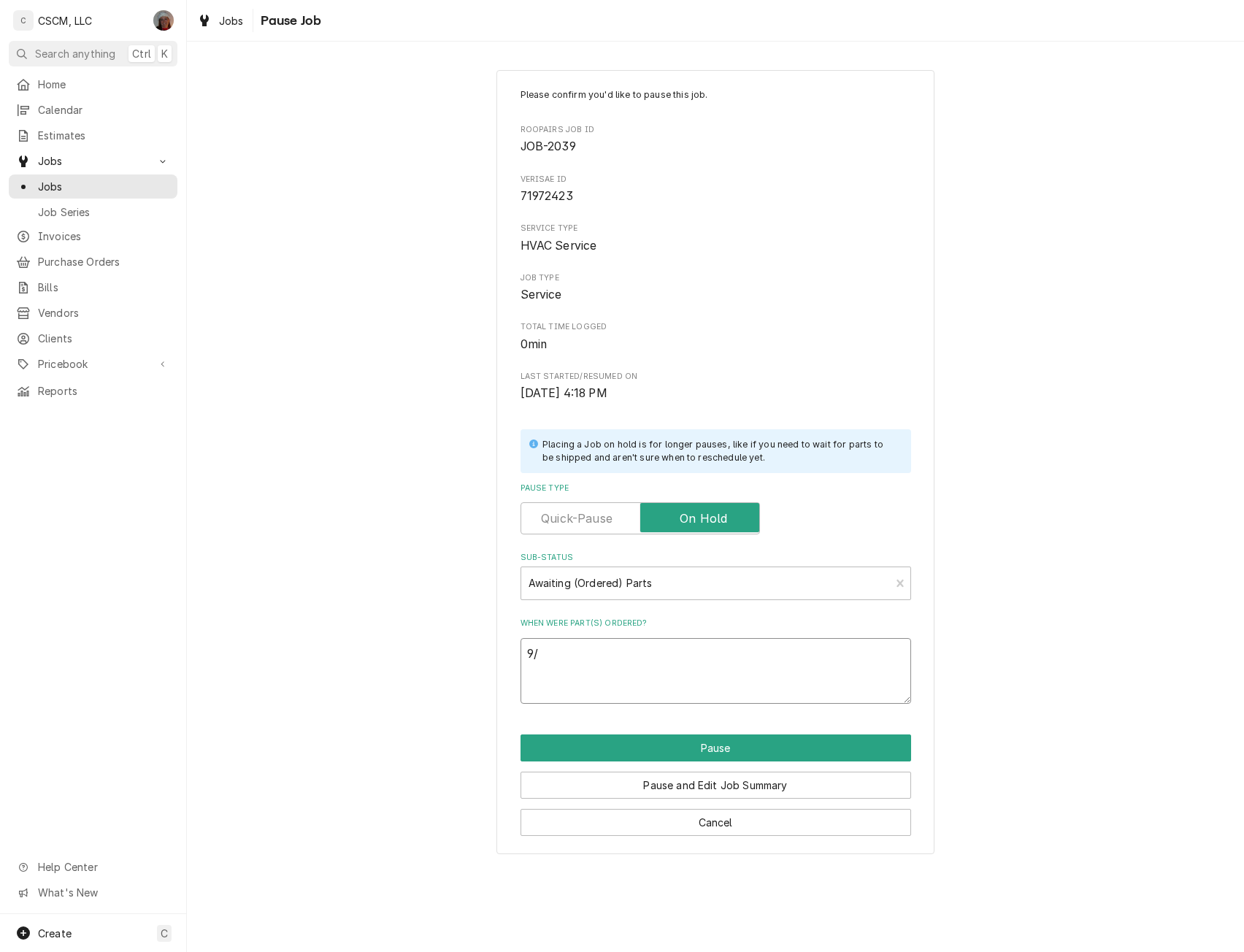
type textarea "9/3"
type textarea "x"
click at [598, 651] on textarea "9/3" at bounding box center [715, 671] width 391 height 66
type textarea "9/3"
paste textarea "York S1-02625529704 Blower Wheel, 15 x 15, Rev, 1 Bore"
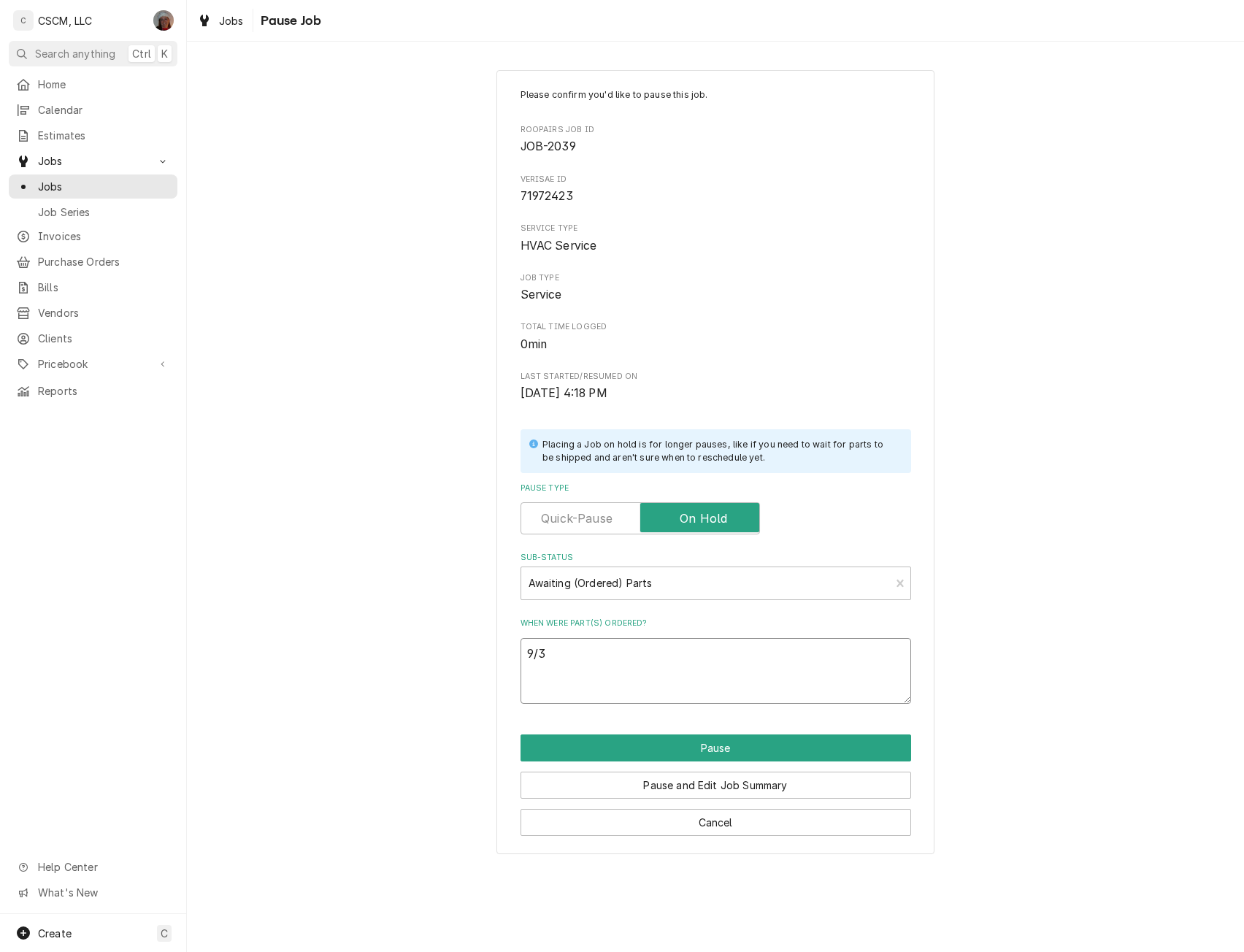
type textarea "x"
type textarea "9/3 York S1-02625529704 Blower Wheel, 15 x 15, Rev, 1 Bore"
click at [866, 676] on textarea "9/3 York S1-02625529704 Blower Wheel, 15 x 15, Rev, 1 Bore" at bounding box center [715, 671] width 391 height 66
type textarea "x"
type textarea "9/3 York S1-02625529704 Blower Wheel, 15 x 15, Rev, 1 Bore"
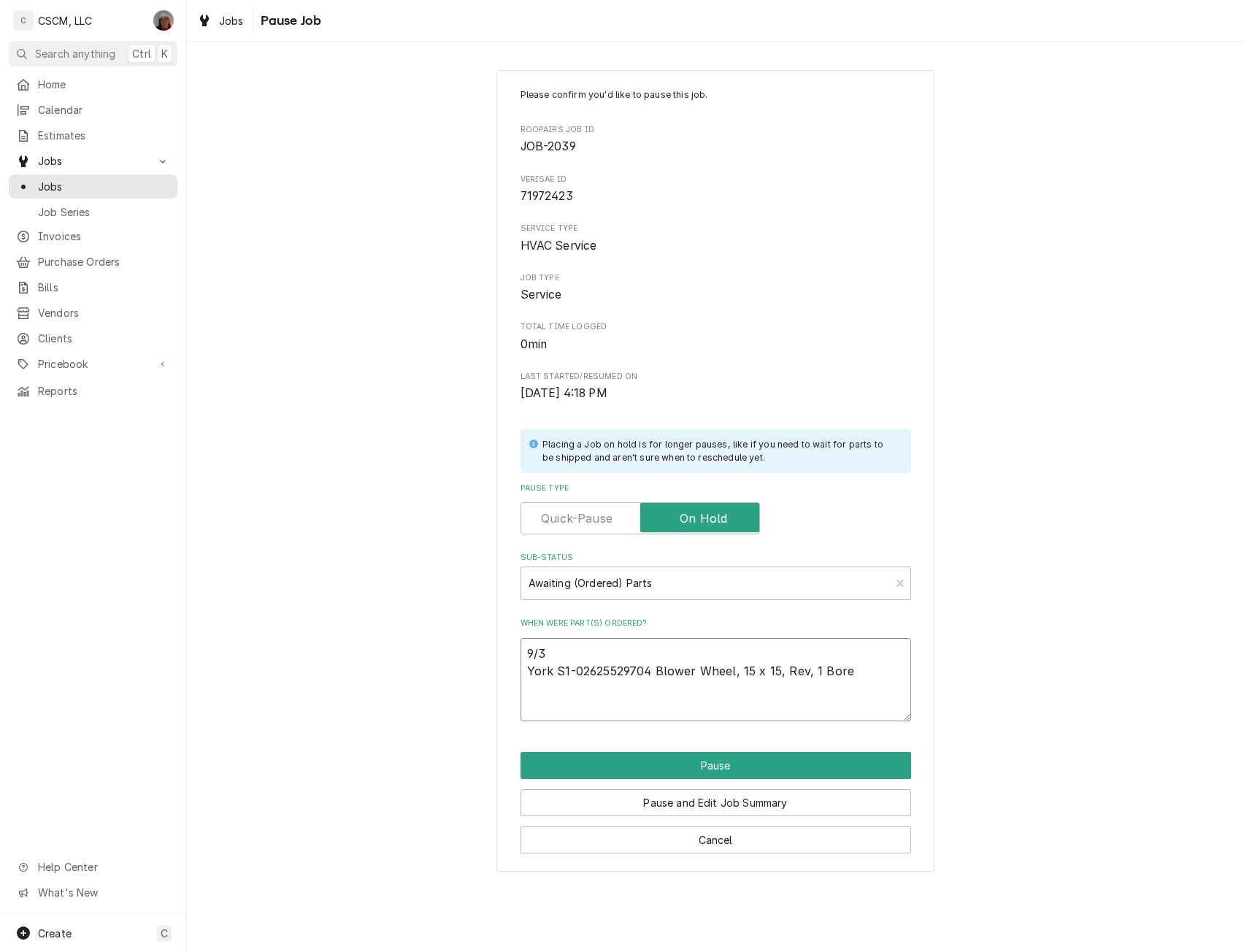
paste textarea "York S1-00107117000 Blower Shaft, 1" x 23.75" Long"
type textarea "x"
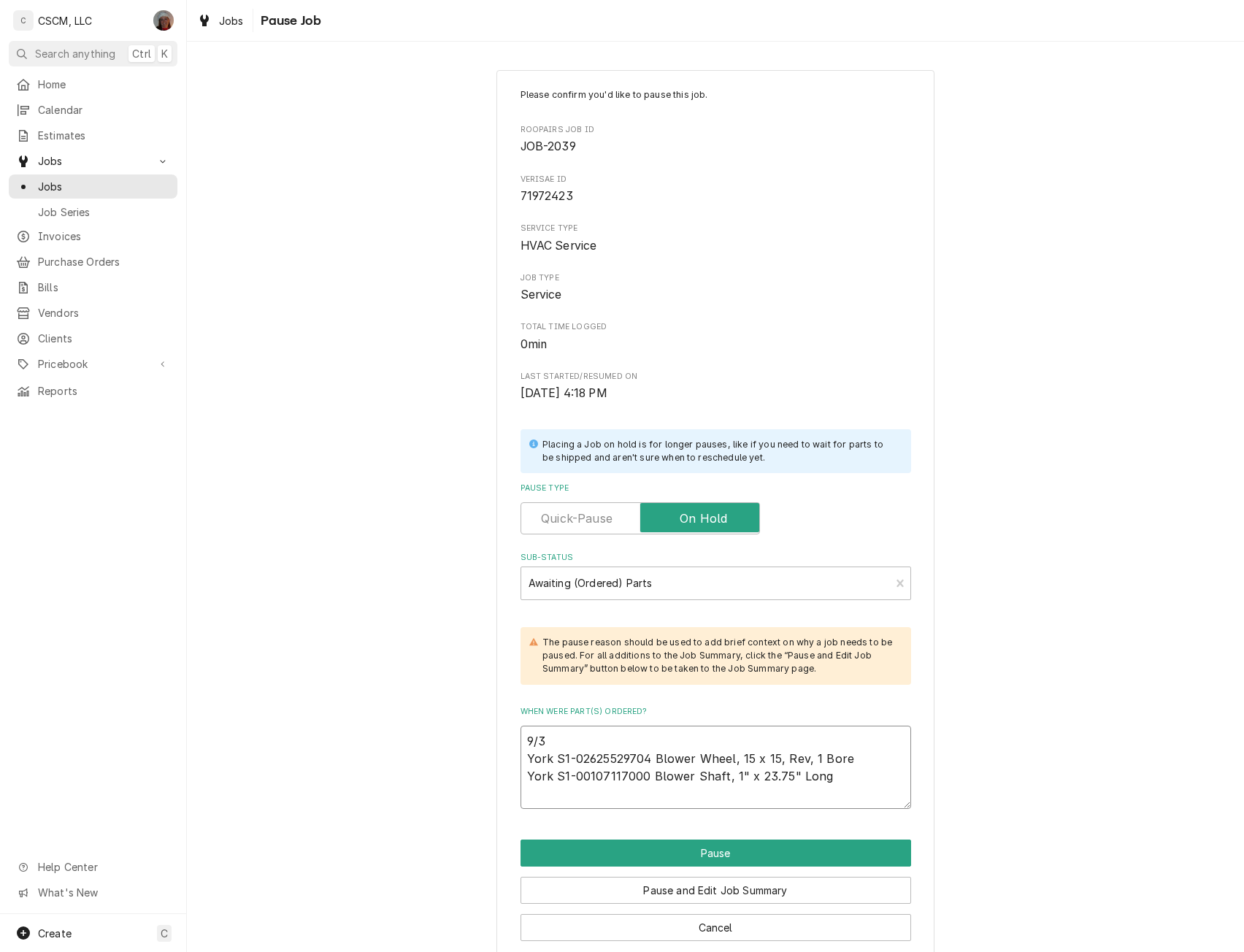
type textarea "9/3 York S1-02625529704 Blower Wheel, 15 x 15, Rev, 1 Bore York S1-00107117000 …"
click at [829, 789] on textarea "9/3 York S1-02625529704 Blower Wheel, 15 x 15, Rev, 1 Bore York S1-00107117000 …" at bounding box center [715, 767] width 391 height 83
paste textarea "York S1-02924407000 Ball Bearing, Pillow Block, 1", Peer"
type textarea "x"
type textarea "9/3 York S1-02625529704 Blower Wheel, 15 x 15, Rev, 1 Bore York S1-00107117000 …"
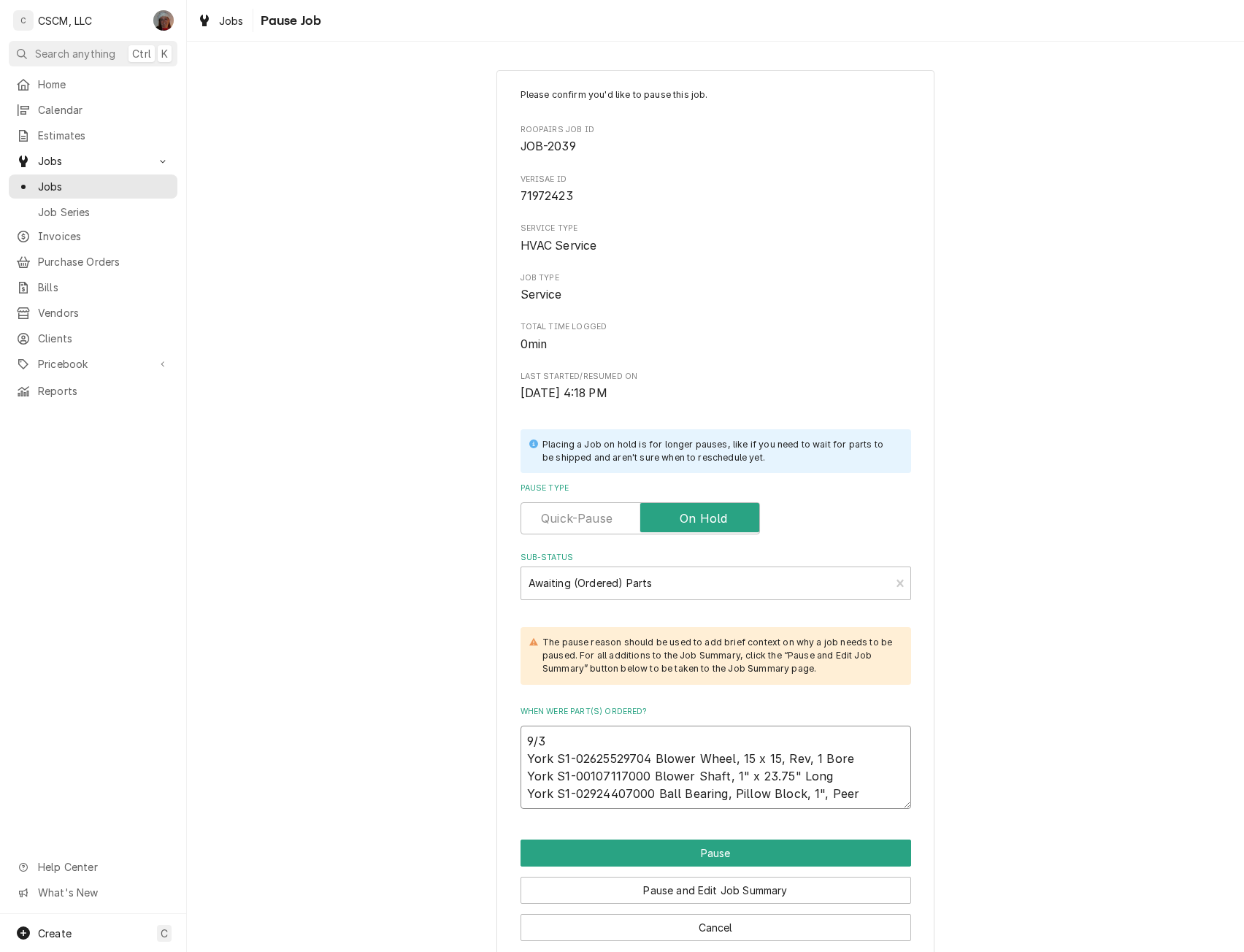
type textarea "x"
type textarea "9/3 York S1-02625529704 Blower Wheel, 15 x 15, Rev, 1 Bore York S1-00107117000 …"
type textarea "x"
type textarea "9/3 York S1-02625529704 Blower Wheel, 15 x 15, Rev, 1 Bore York S1-00107117000 …"
type textarea "x"
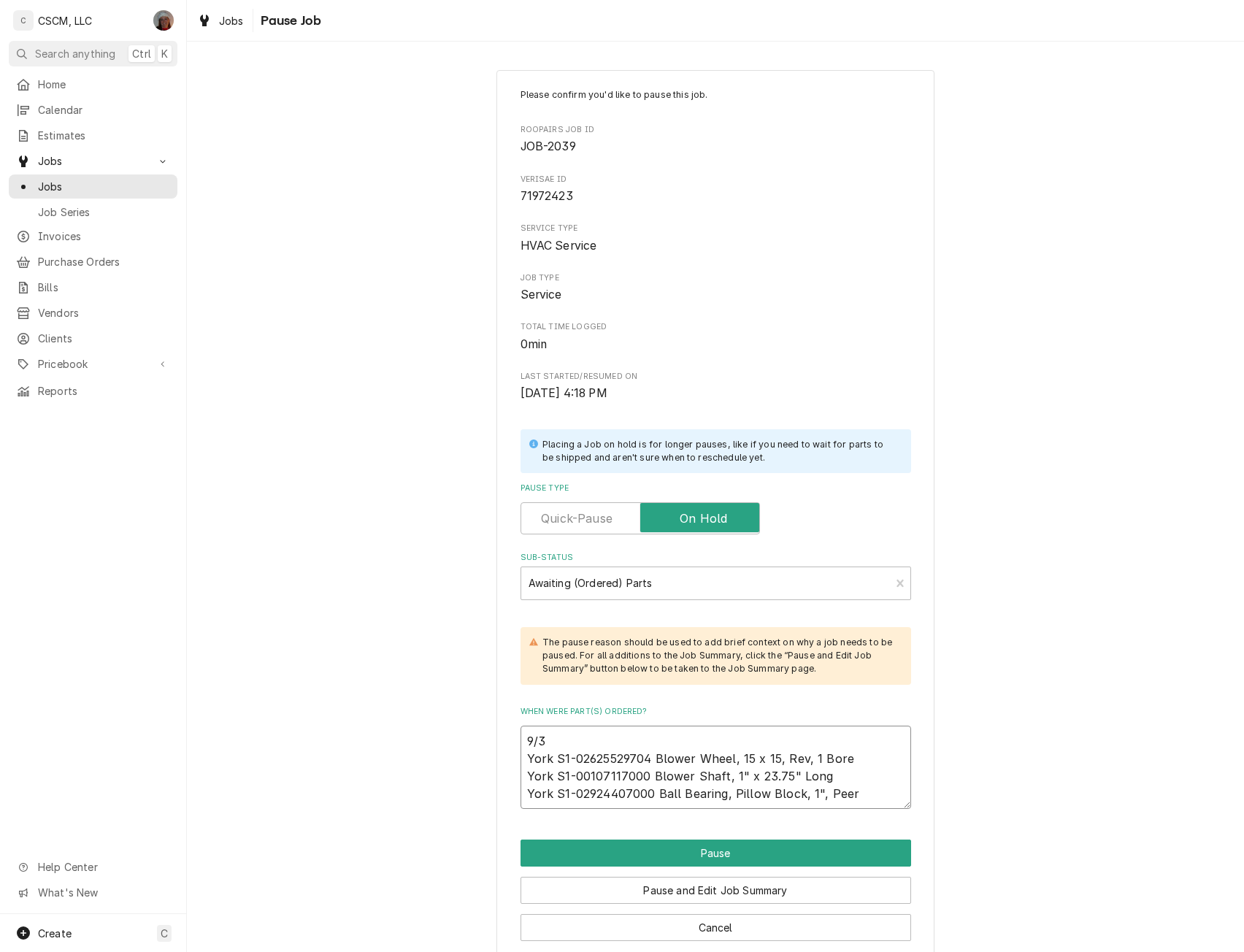
type textarea "9/3 York S1-02625529704 Blower Wheel, 15 x 15, Rev, 1 Bore York S1-00107117000 …"
type textarea "x"
type textarea "9/3 York S1-02625529704 Blower Wheel, 15 x 15, Rev, 1 Bore York S1-00107117000 …"
type textarea "x"
type textarea "9/3 York S1-02625529704 Blower Wheel, 15 x 15, Rev, 1 Bore York S1-00107117000 …"
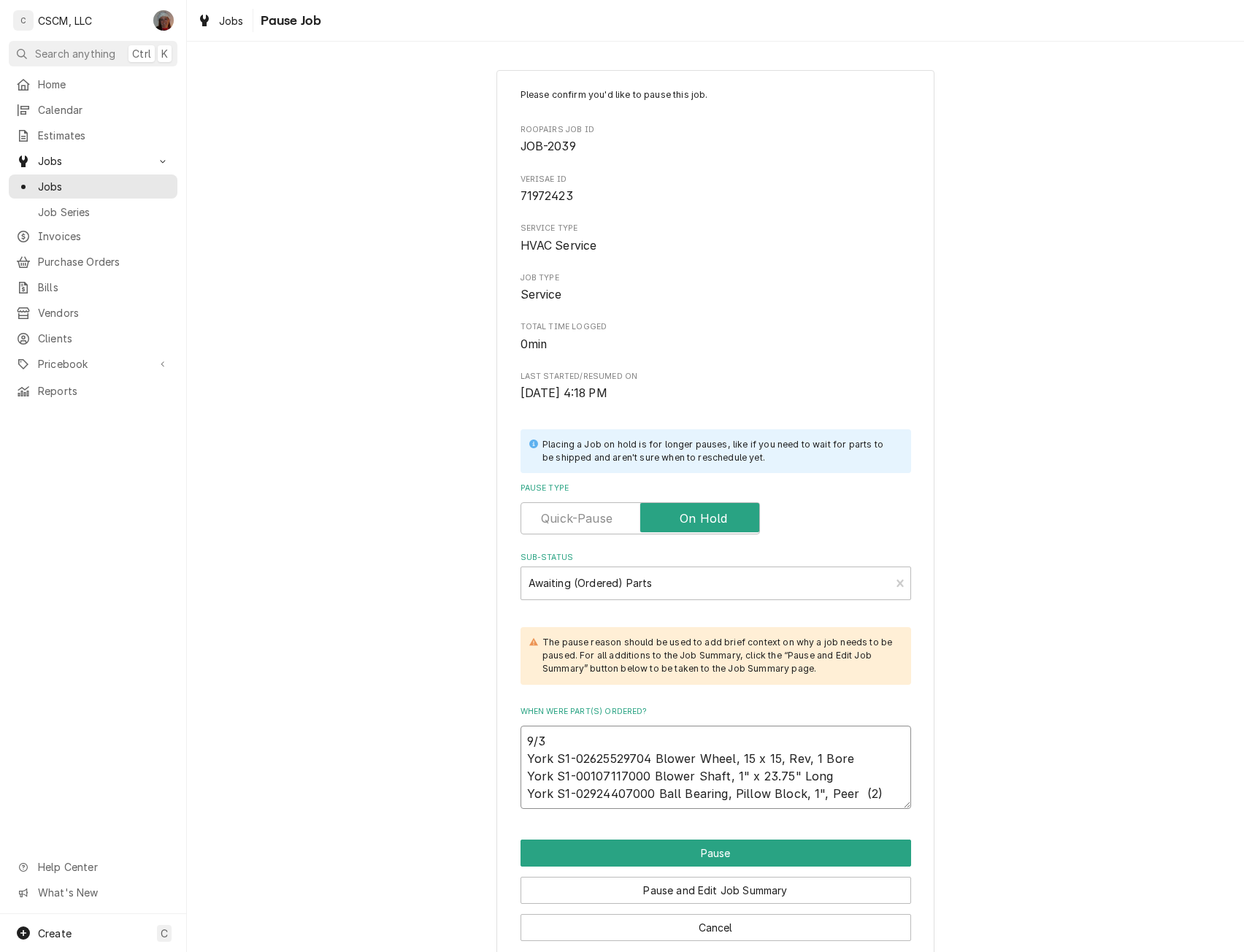
type textarea "x"
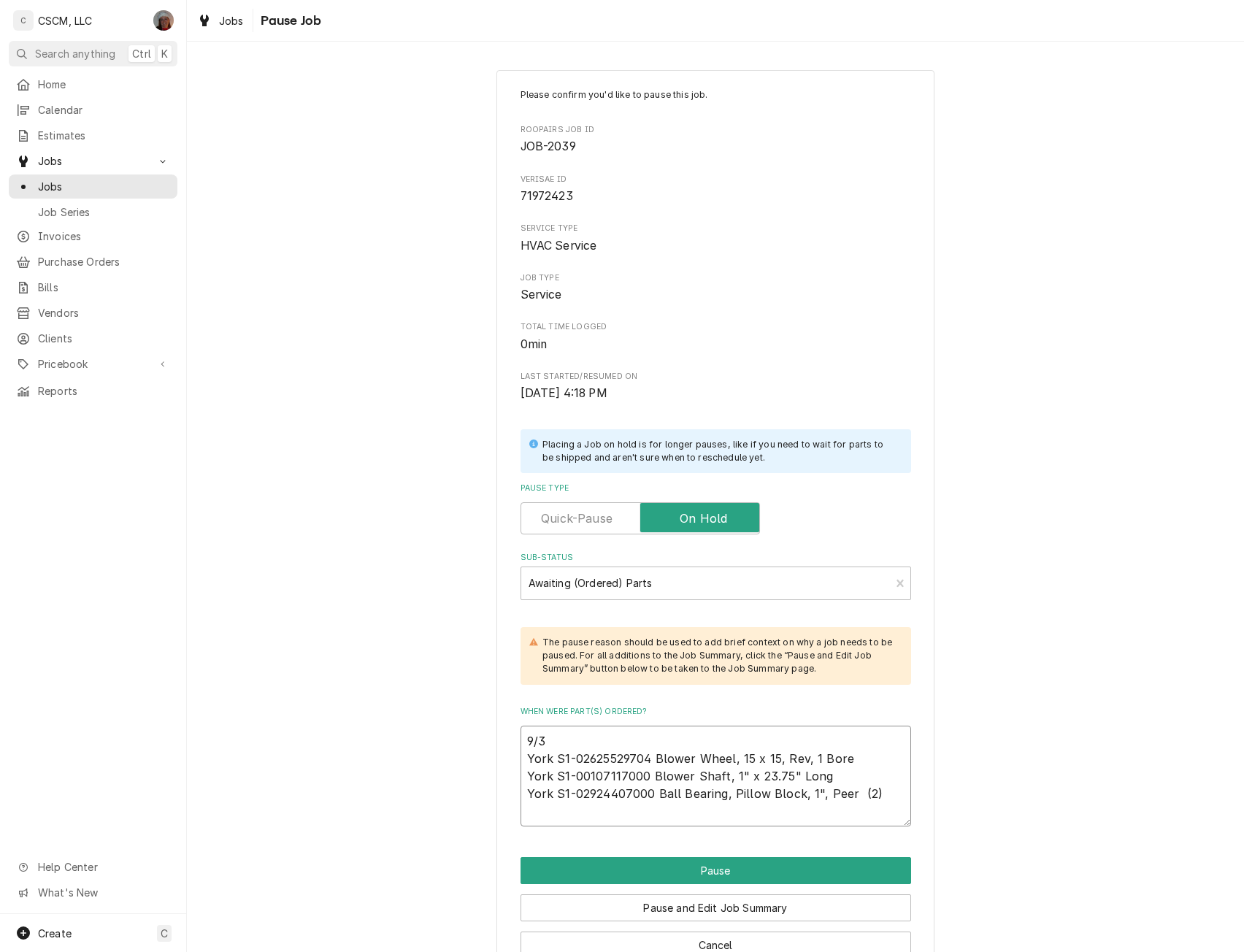
type textarea "9/3 York S1-02625529704 Blower Wheel, 15 x 15, Rev, 1 Bore York S1-00107117000 …"
click at [659, 815] on textarea "9/3 York S1-02625529704 Blower Wheel, 15 x 15, Rev, 1 Bore York S1-00107117000 …" at bounding box center [715, 776] width 391 height 101
paste textarea "York S1-07301951000 Blower Housing/Wrapper"
type textarea "x"
type textarea "9/3 York S1-02625529704 Blower Wheel, 15 x 15, Rev, 1 Bore York S1-00107117000 …"
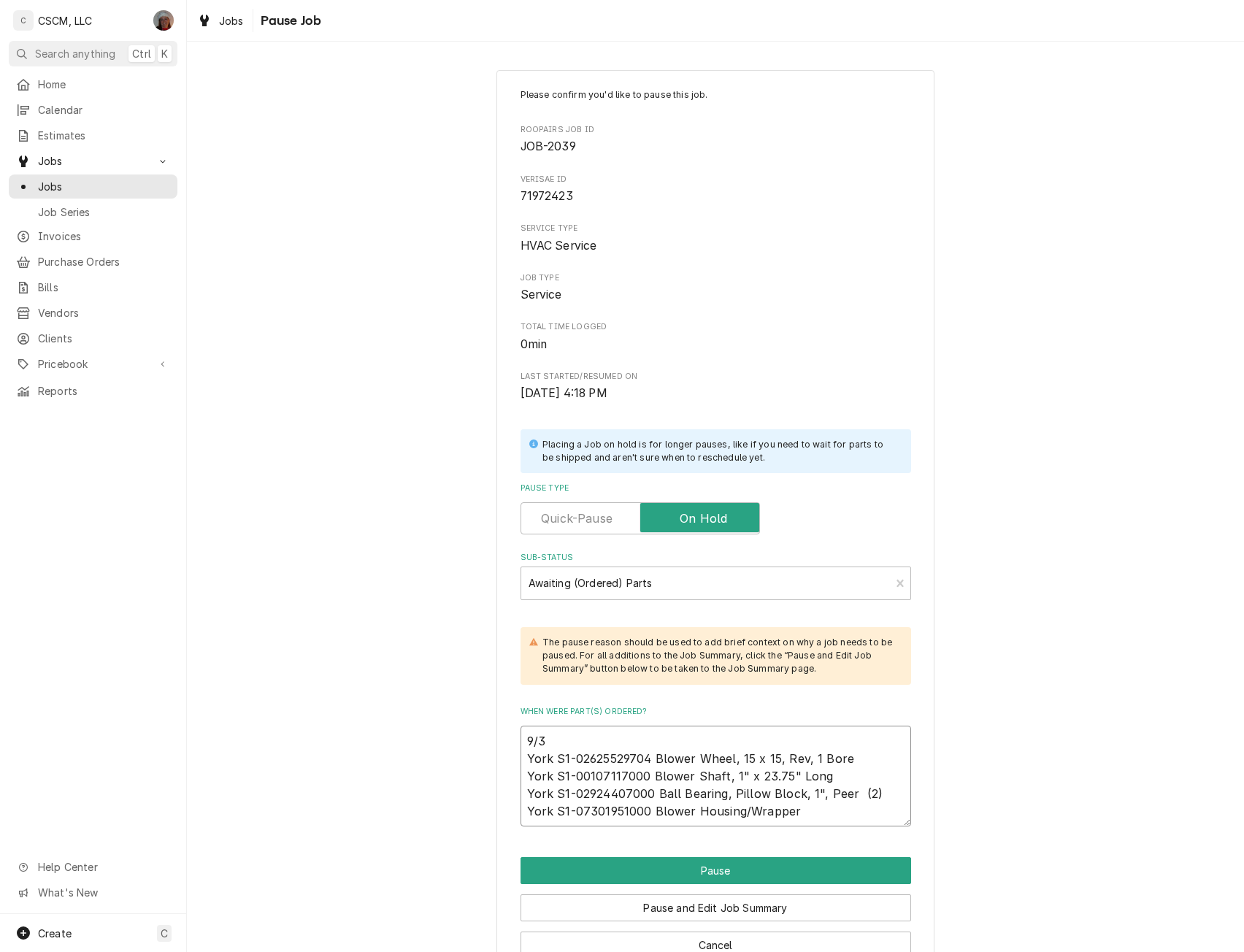
type textarea "x"
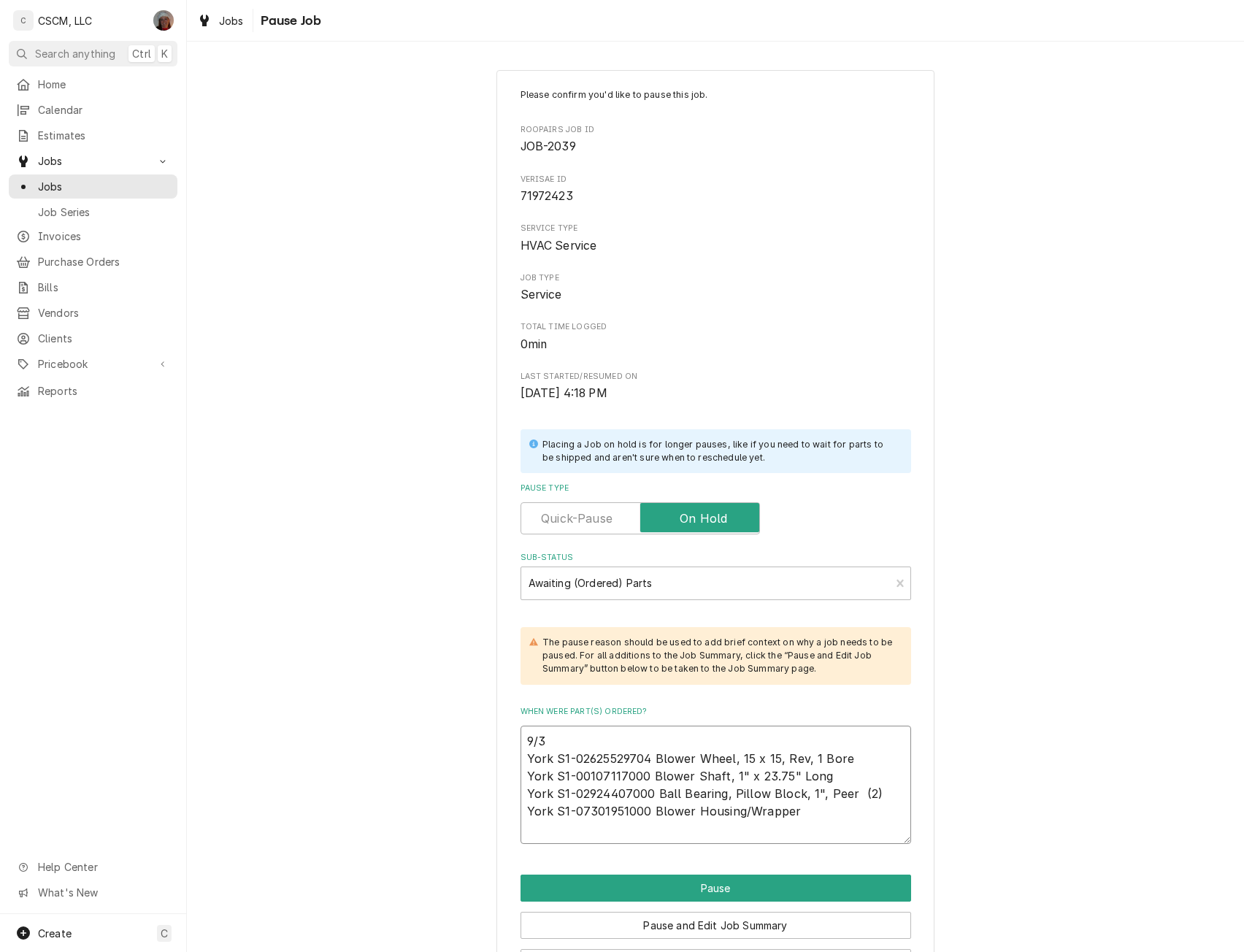
type textarea "9/3 York S1-02625529704 Blower Wheel, 15 x 15, Rev, 1 Bore York S1-00107117000 …"
click at [525, 832] on textarea "9/3 York S1-02625529704 Blower Wheel, 15 x 15, Rev, 1 Bore York S1-00107117000 …" at bounding box center [715, 784] width 391 height 118
paste textarea "ork S1-07327440000 Top Plate, 15" Blower"
type textarea "x"
type textarea "9/3 York S1-02625529704 Blower Wheel, 15 x 15, Rev, 1 Bore York S1-00107117000 …"
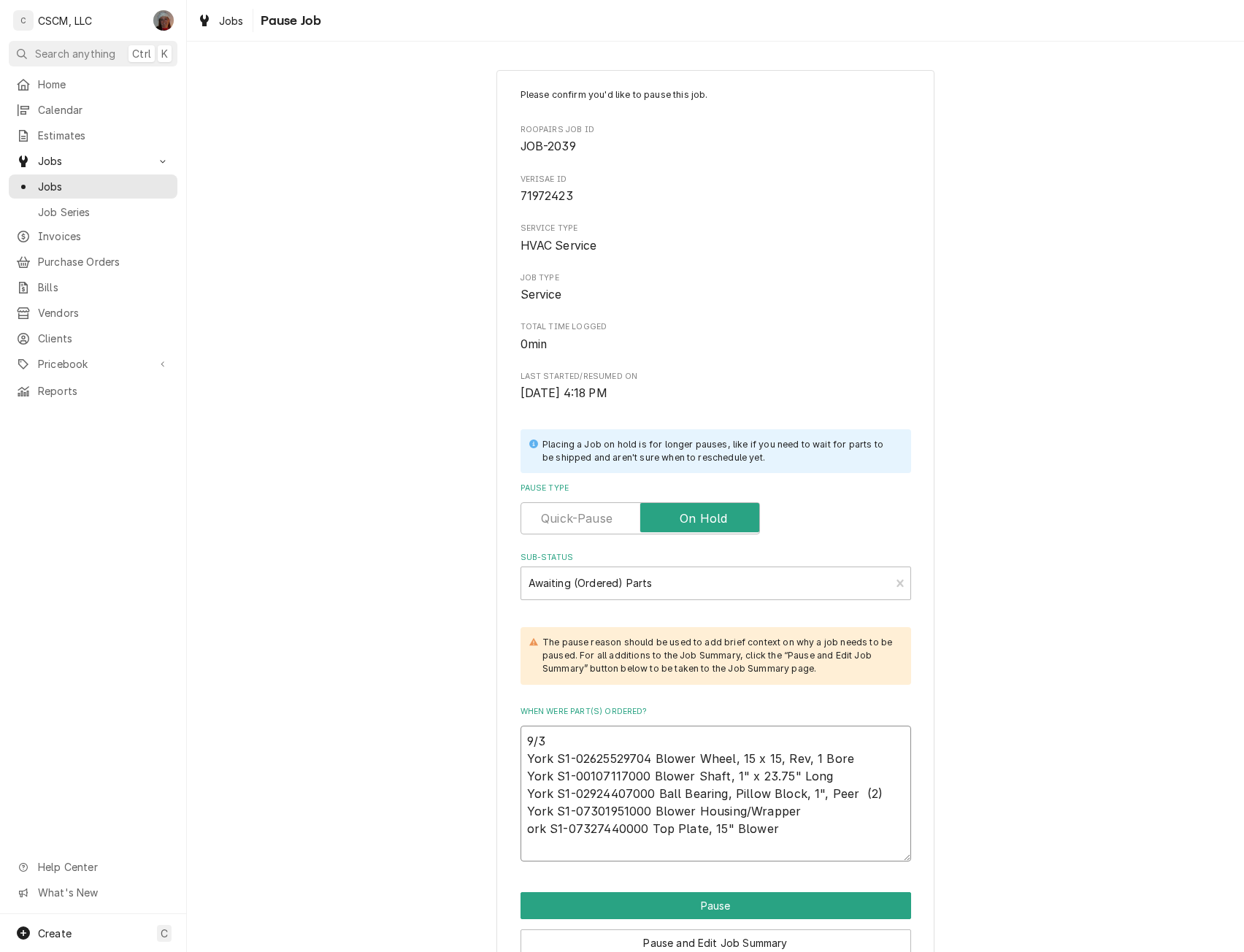
click at [521, 828] on textarea "9/3 York S1-02625529704 Blower Wheel, 15 x 15, Rev, 1 Bore York S1-00107117000 …" at bounding box center [715, 793] width 391 height 136
type textarea "x"
type textarea "9/3 York S1-02625529704 Blower Wheel, 15 x 15, Rev, 1 Bore York S1-00107117000 …"
click at [540, 851] on textarea "9/3 York S1-02625529704 Blower Wheel, 15 x 15, Rev, 1 Bore York S1-00107117000 …" at bounding box center [715, 793] width 391 height 136
paste textarea "York S1-07327439000 Bottom Plate, 15" Blower"
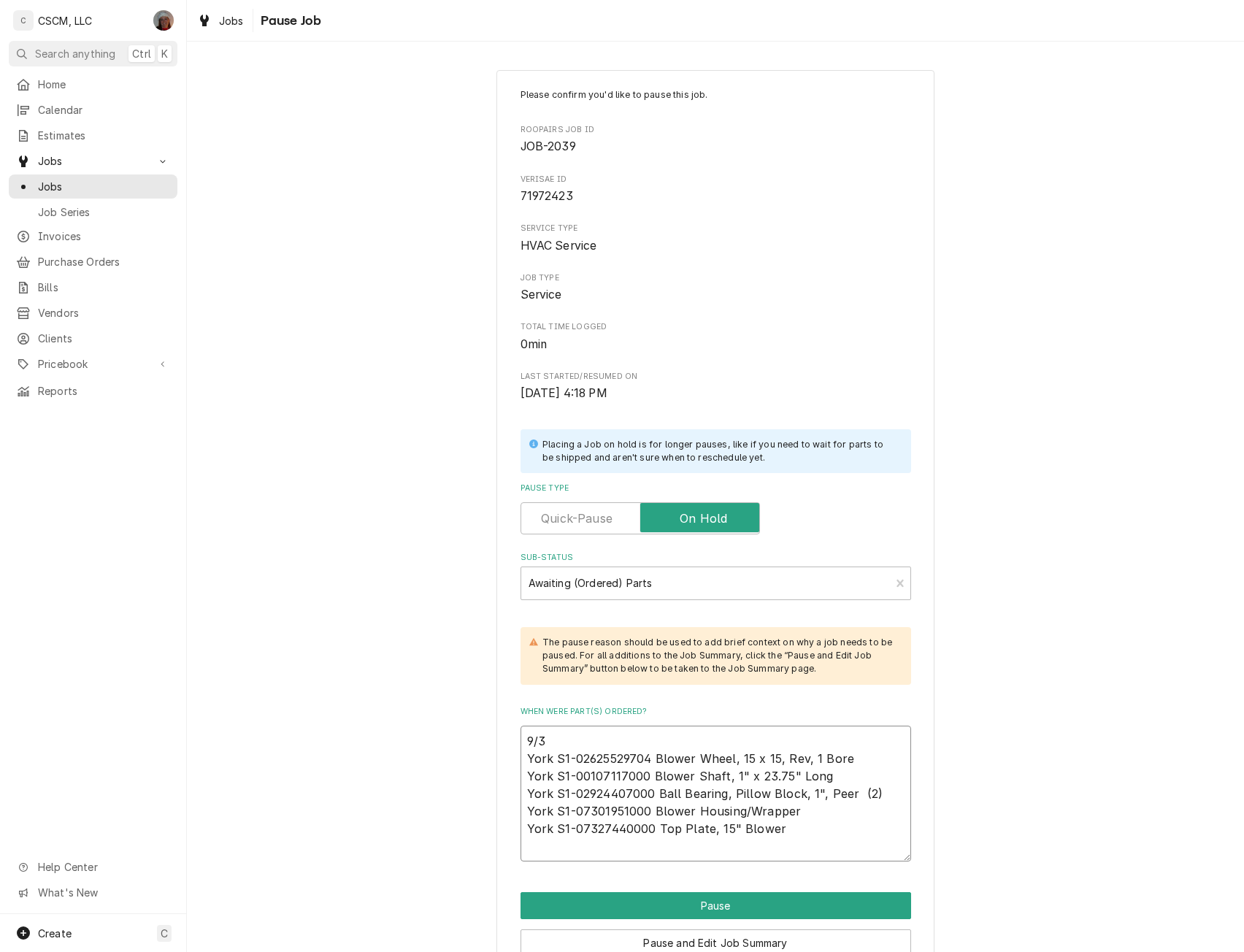
type textarea "x"
type textarea "9/3 York S1-02625529704 Blower Wheel, 15 x 15, Rev, 1 Bore York S1-00107117000 …"
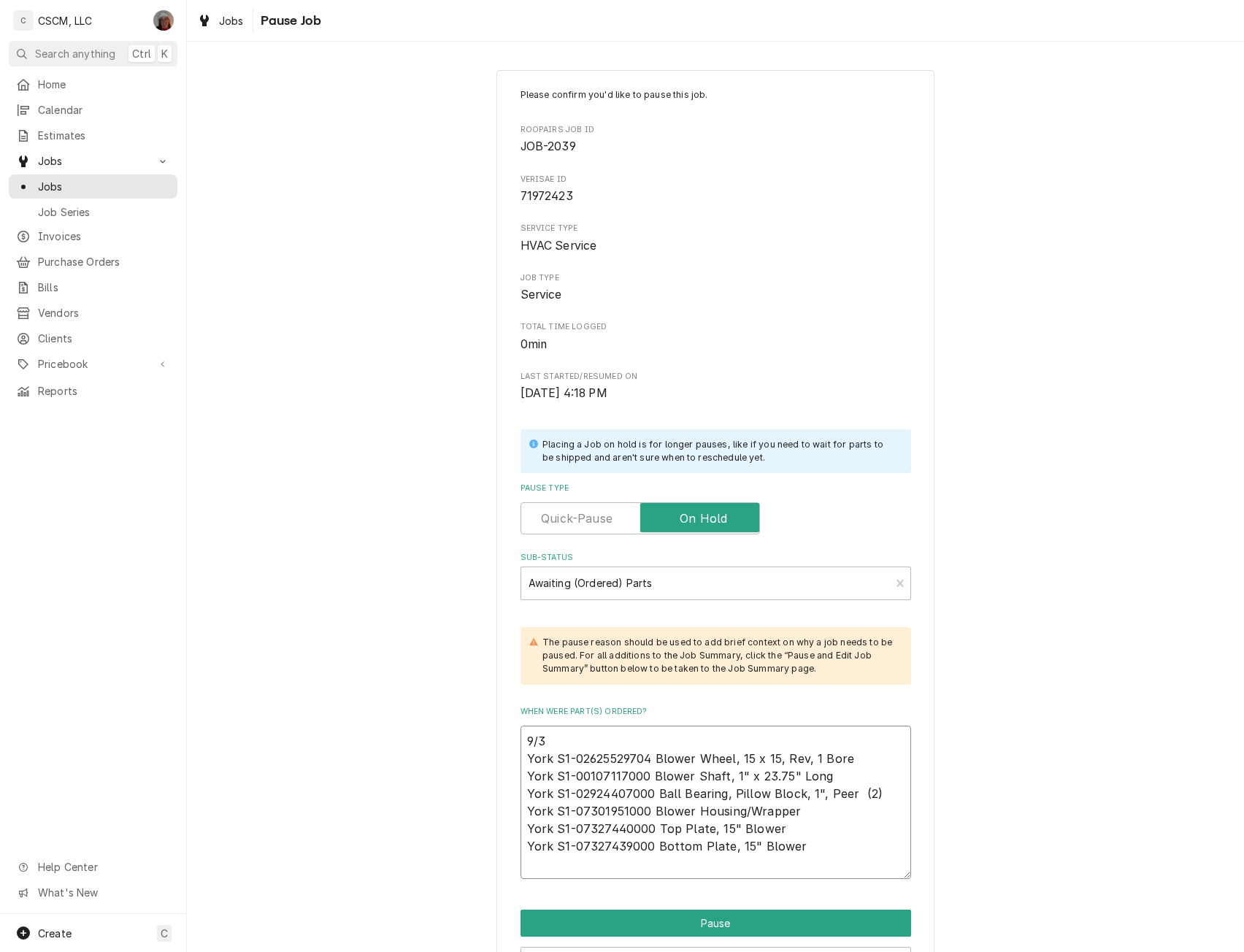
type textarea "x"
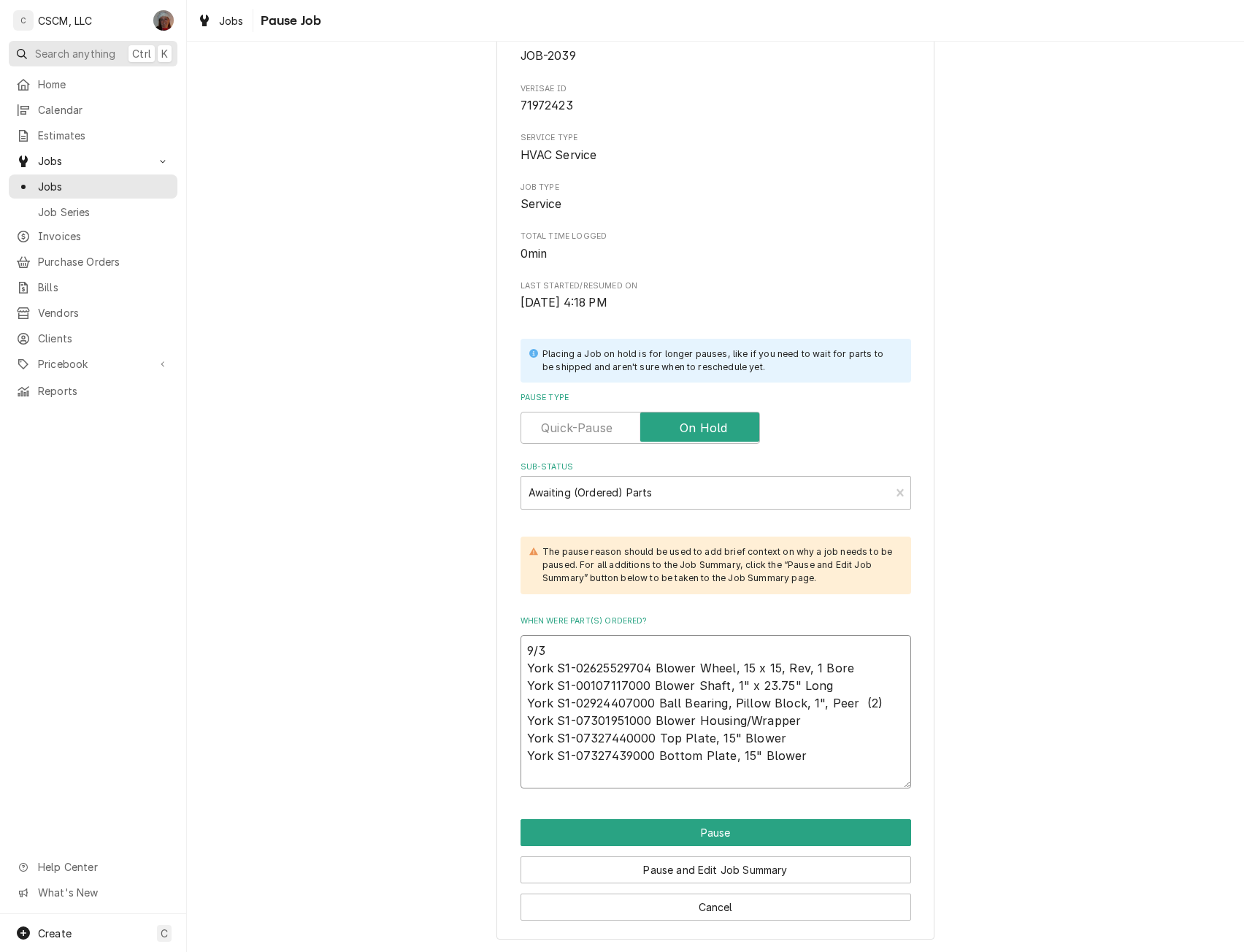
type textarea "9/3 York S1-02625529704 Blower Wheel, 15 x 15, Rev, 1 Bore York S1-00107117000 …"
paste textarea "York S1-07327198000 Bearing Support"
type textarea "x"
type textarea "9/3 York S1-02625529704 Blower Wheel, 15 x 15, Rev, 1 Bore York S1-00107117000 …"
type textarea "x"
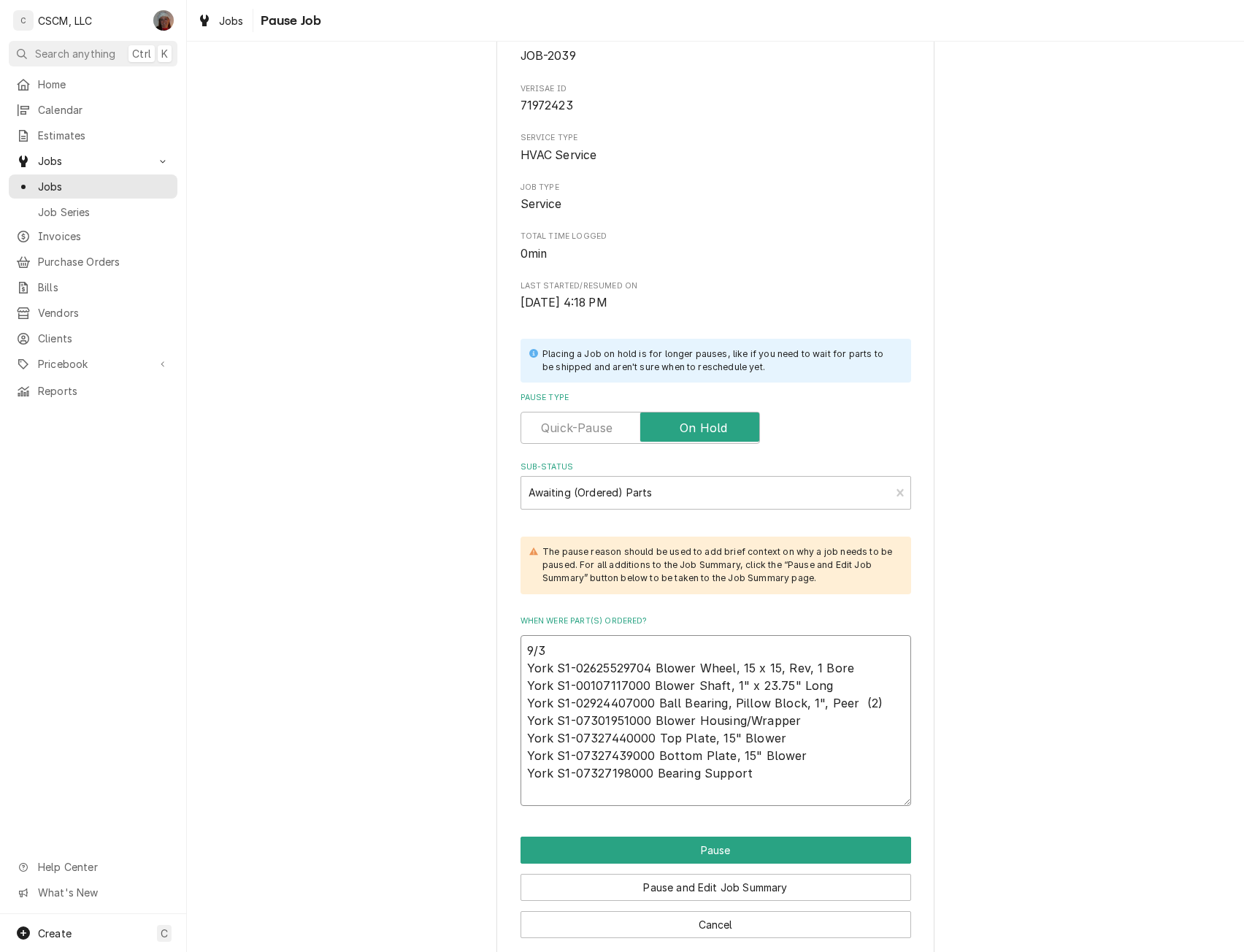
type textarea "9/3 York S1-02625529704 Blower Wheel, 15 x 15, Rev, 1 Bore York S1-00107117000 …"
paste textarea "York S1-00107110005 Key, Pulley, 1/4" Square x 2" Long"
type textarea "x"
type textarea "9/3 York S1-02625529704 Blower Wheel, 15 x 15, Rev, 1 Bore York S1-00107117000 …"
type textarea "x"
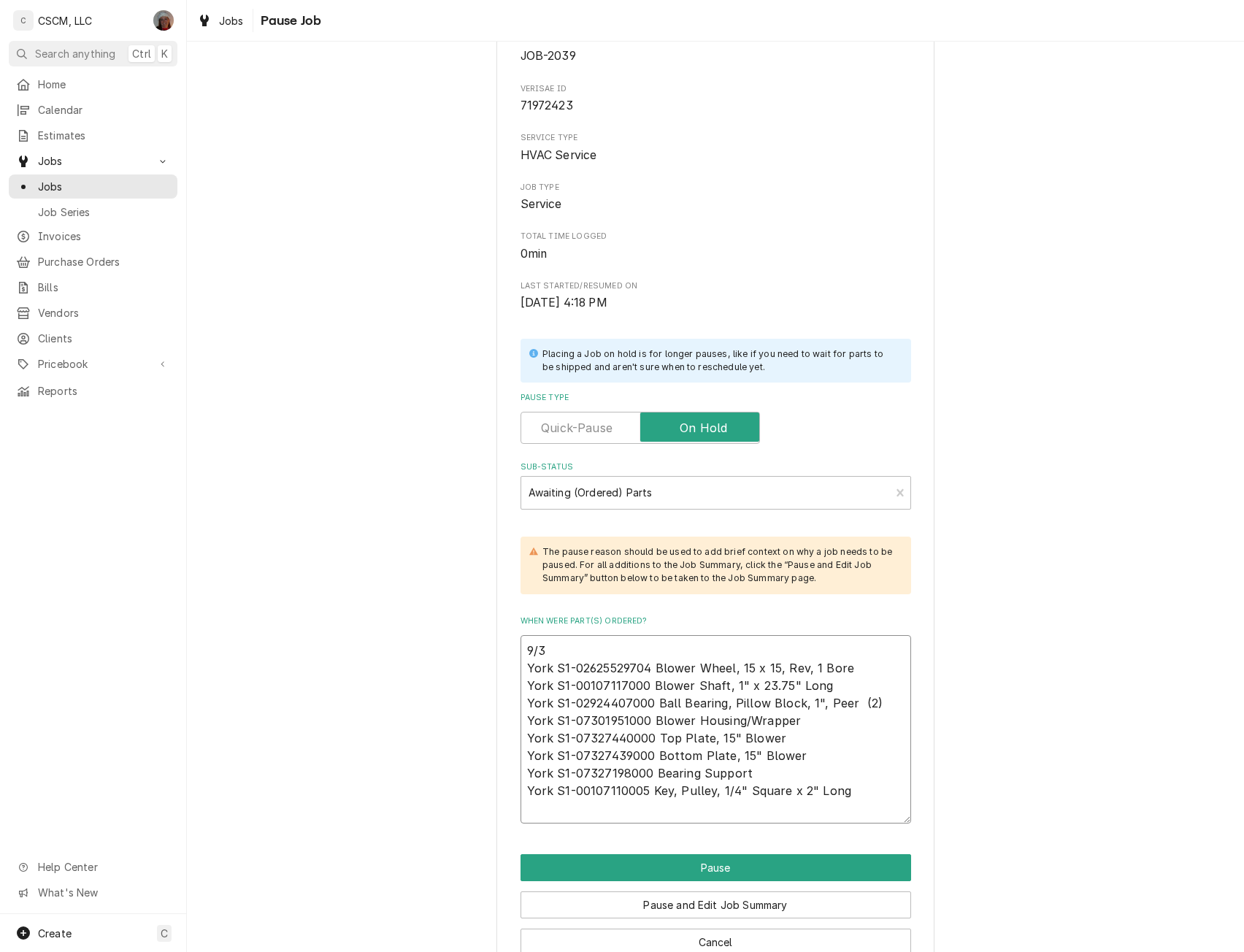
type textarea "9/3 York S1-02625529704 Blower Wheel, 15 x 15, Rev, 1 Bore York S1-00107117000 …"
paste textarea "York S1-00107110004 Key, Blower, 1/4" Square x 6.3" Long"
type textarea "x"
type textarea "9/3 York S1-02625529704 Blower Wheel, 15 x 15, Rev, 1 Bore York S1-00107117000 …"
type textarea "x"
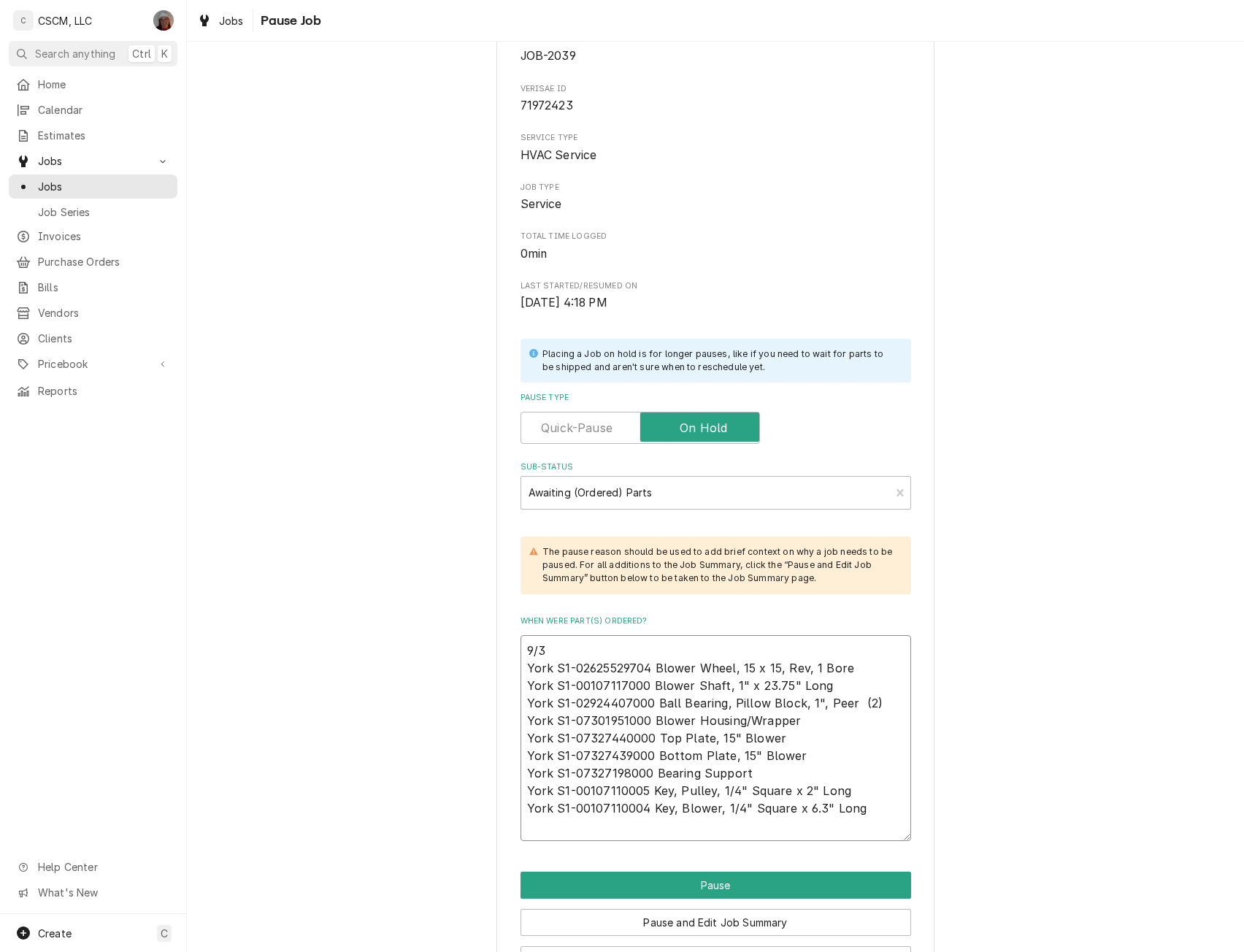
type textarea "9/3 York S1-02625529704 Blower Wheel, 15 x 15, Rev, 1 Bore York S1-00107117000 …"
click at [536, 831] on textarea "9/3 York S1-02625529704 Blower Wheel, 15 x 15, Rev, 1 Bore York S1-00107117000 …" at bounding box center [715, 738] width 391 height 206
paste textarea "York S1-02812026700 Sheave, Fixed, 1 Groove, 1" Bore, BK90"
type textarea "x"
type textarea "9/3 York S1-02625529704 Blower Wheel, 15 x 15, Rev, 1 Bore York S1-00107117000 …"
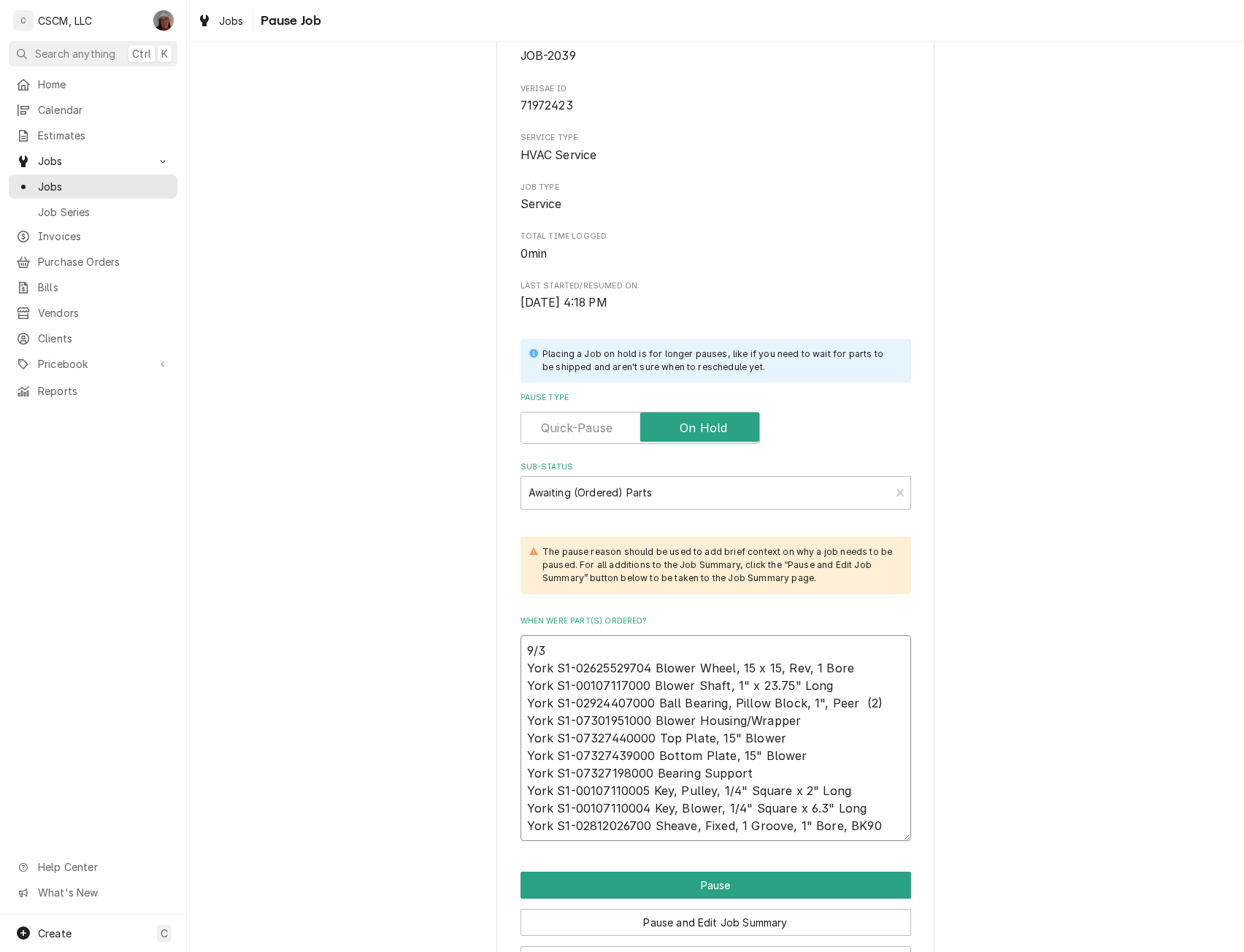
type textarea "x"
type textarea "9/3 York S1-02625529704 Blower Wheel, 15 x 15, Rev, 1 Bore York S1-00107117000 …"
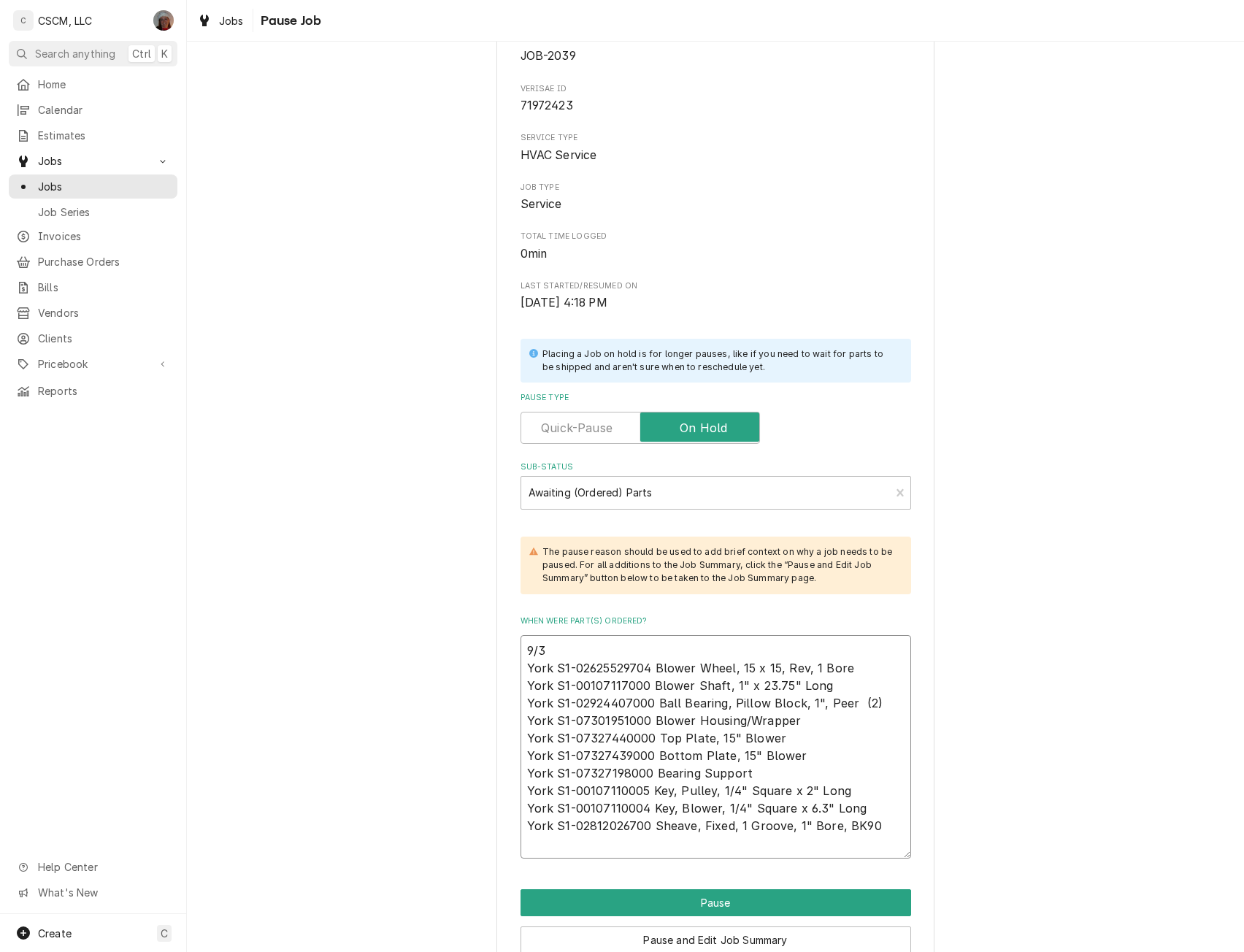
type textarea "x"
type textarea "9/3 York S1-02625529704 Blower Wheel, 15 x 15, Rev, 1 Bore York S1-00107117000 …"
type textarea "x"
type textarea "9/3 York S1-02625529704 Blower Wheel, 15 x 15, Rev, 1 Bore York S1-00107117000 …"
type textarea "x"
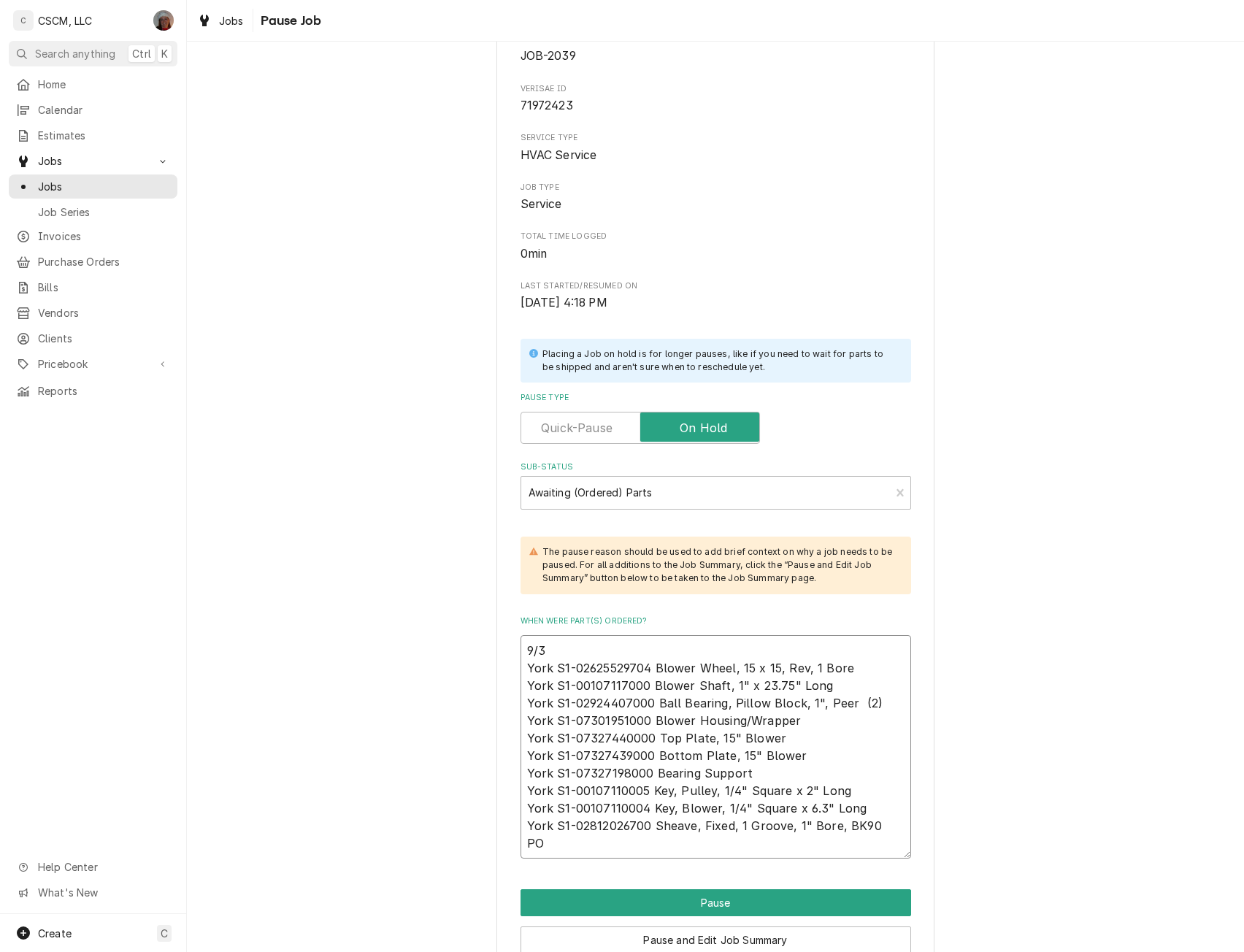
type textarea "9/3 York S1-02625529704 Blower Wheel, 15 x 15, Rev, 1 Bore York S1-00107117000 …"
type textarea "x"
type textarea "9/3 York S1-02625529704 Blower Wheel, 15 x 15, Rev, 1 Bore York S1-00107117000 …"
type textarea "x"
type textarea "9/3 York S1-02625529704 Blower Wheel, 15 x 15, Rev, 1 Bore York S1-00107117000 …"
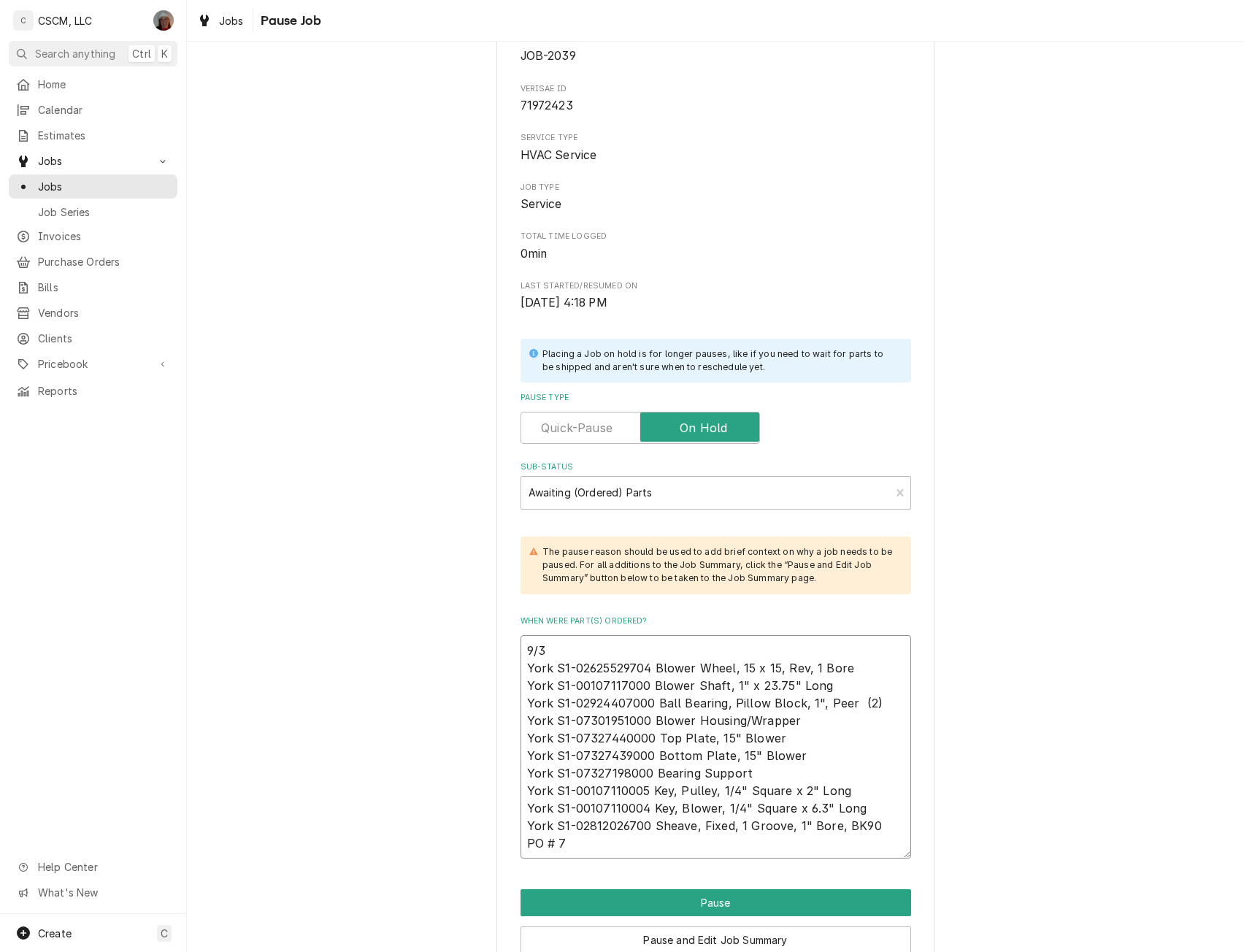
type textarea "x"
type textarea "9/3 York S1-02625529704 Blower Wheel, 15 x 15, Rev, 1 Bore York S1-00107117000 …"
type textarea "x"
type textarea "9/3 York S1-02625529704 Blower Wheel, 15 x 15, Rev, 1 Bore York S1-00107117000 …"
click at [703, 900] on button "Pause" at bounding box center [715, 903] width 391 height 27
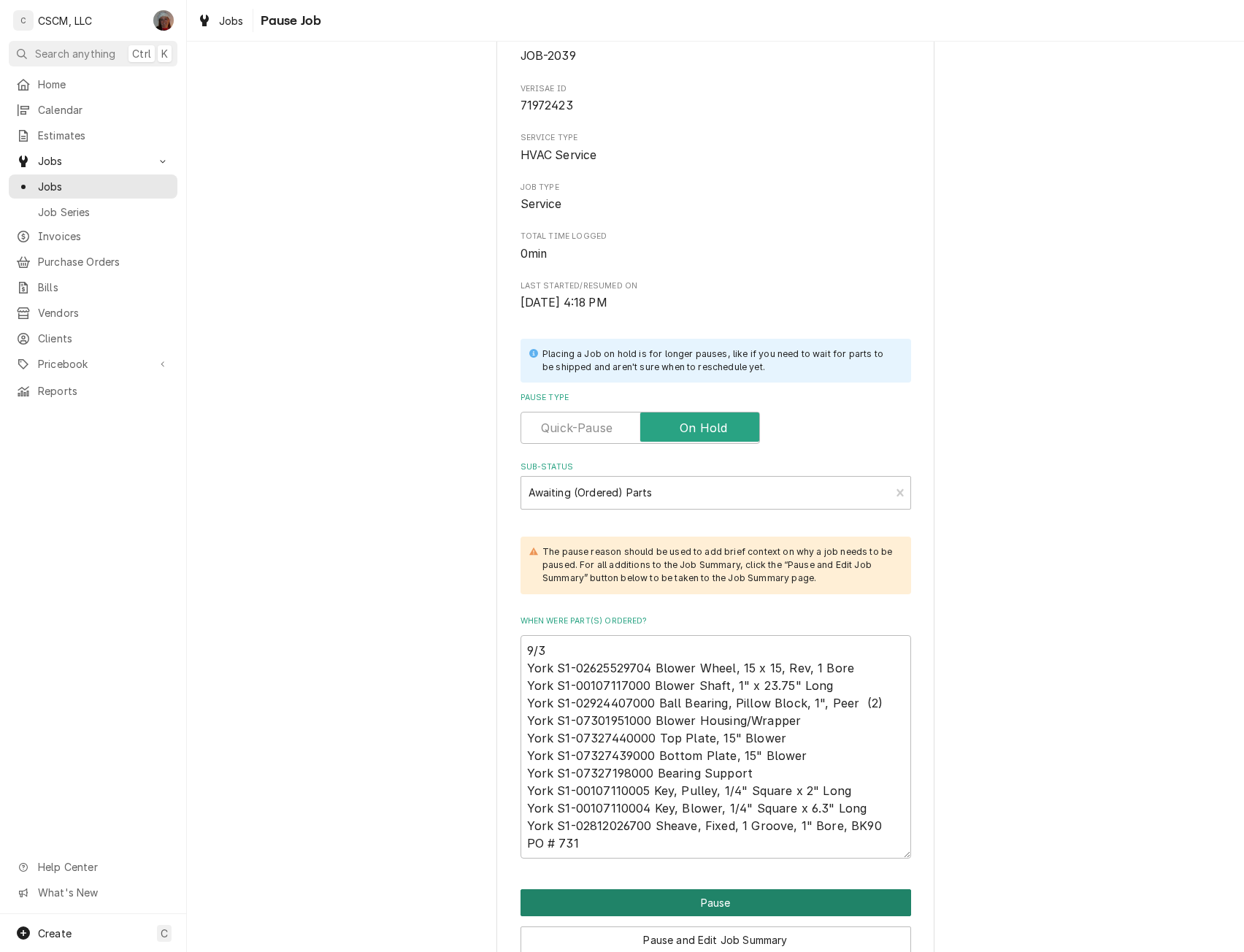
type textarea "x"
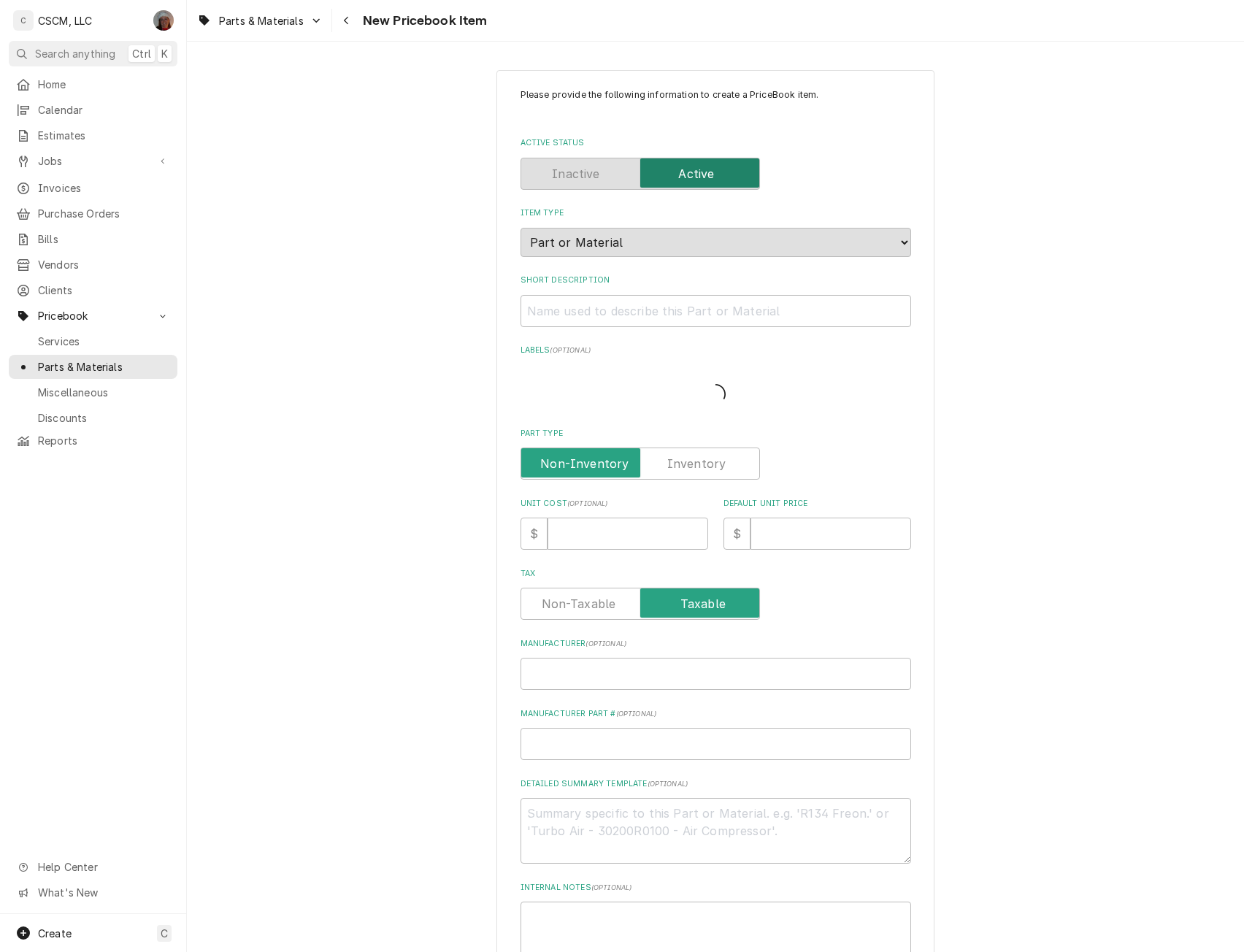
type textarea "x"
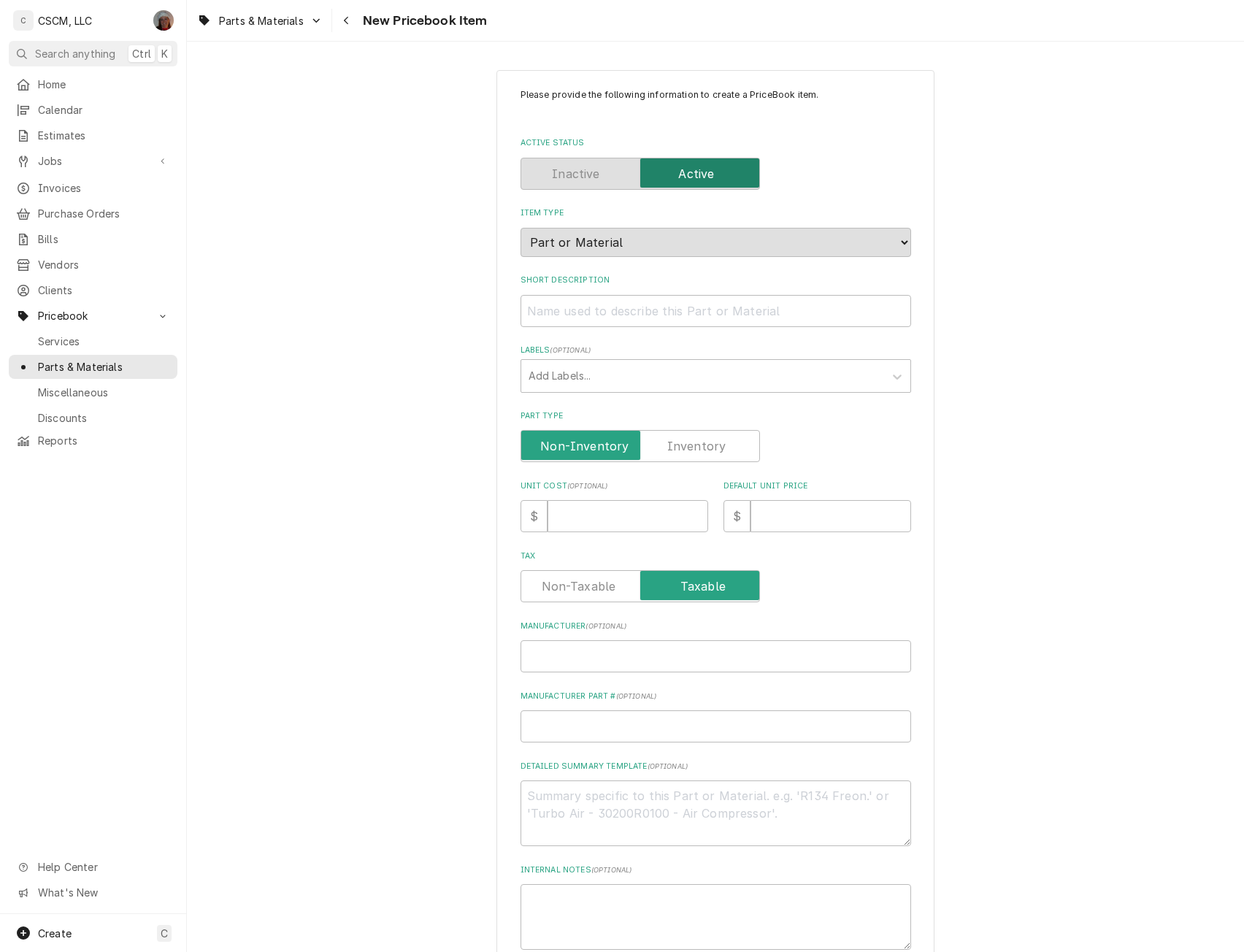
click at [712, 441] on label "Part Type" at bounding box center [640, 446] width 239 height 32
click at [712, 441] on input "Part Type" at bounding box center [640, 446] width 226 height 32
checkbox input "true"
type textarea "x"
click at [557, 660] on input "Manufacturer ( optional )" at bounding box center [715, 656] width 391 height 32
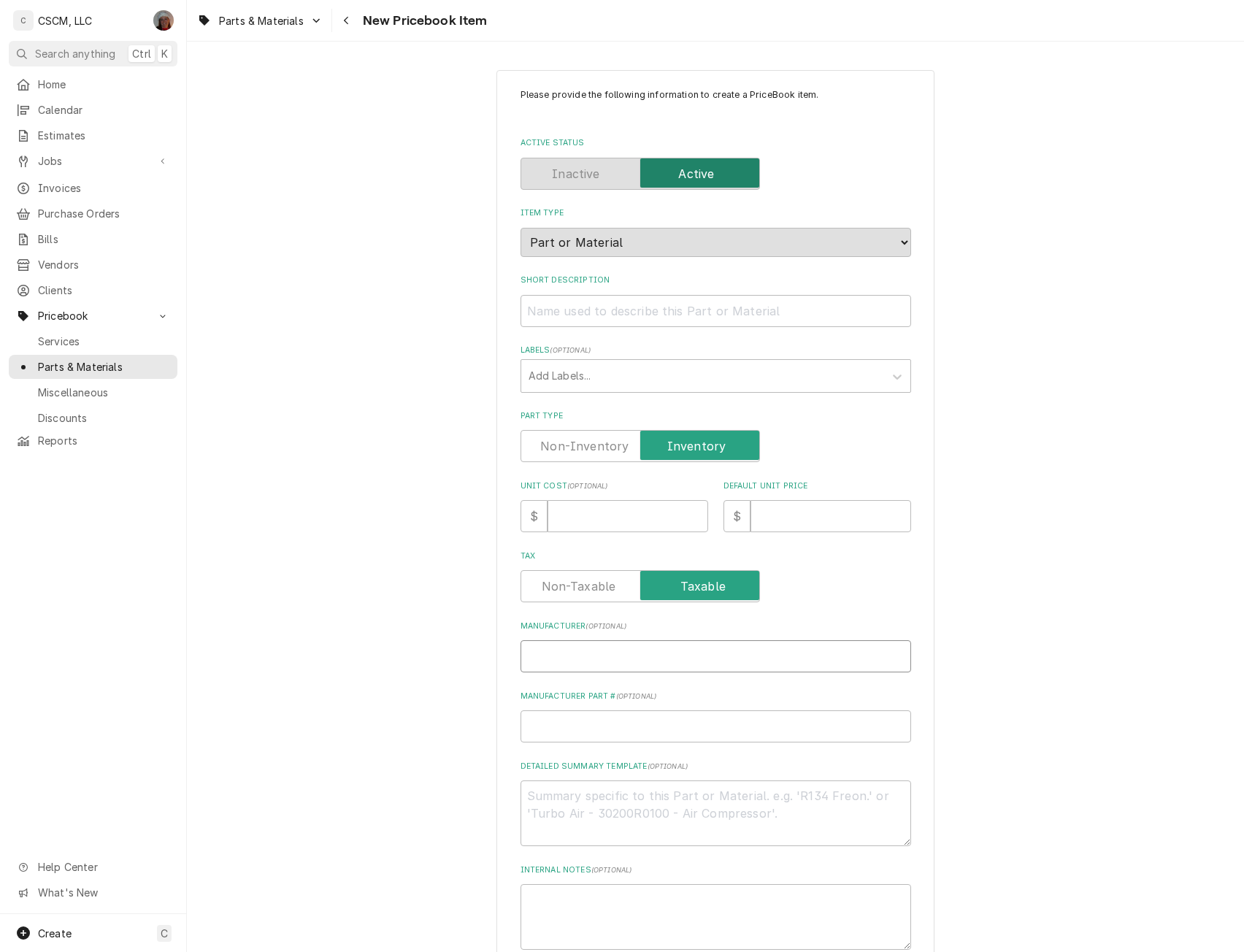
type input "Y"
type textarea "x"
type input "Yo"
type textarea "x"
type input "Yor"
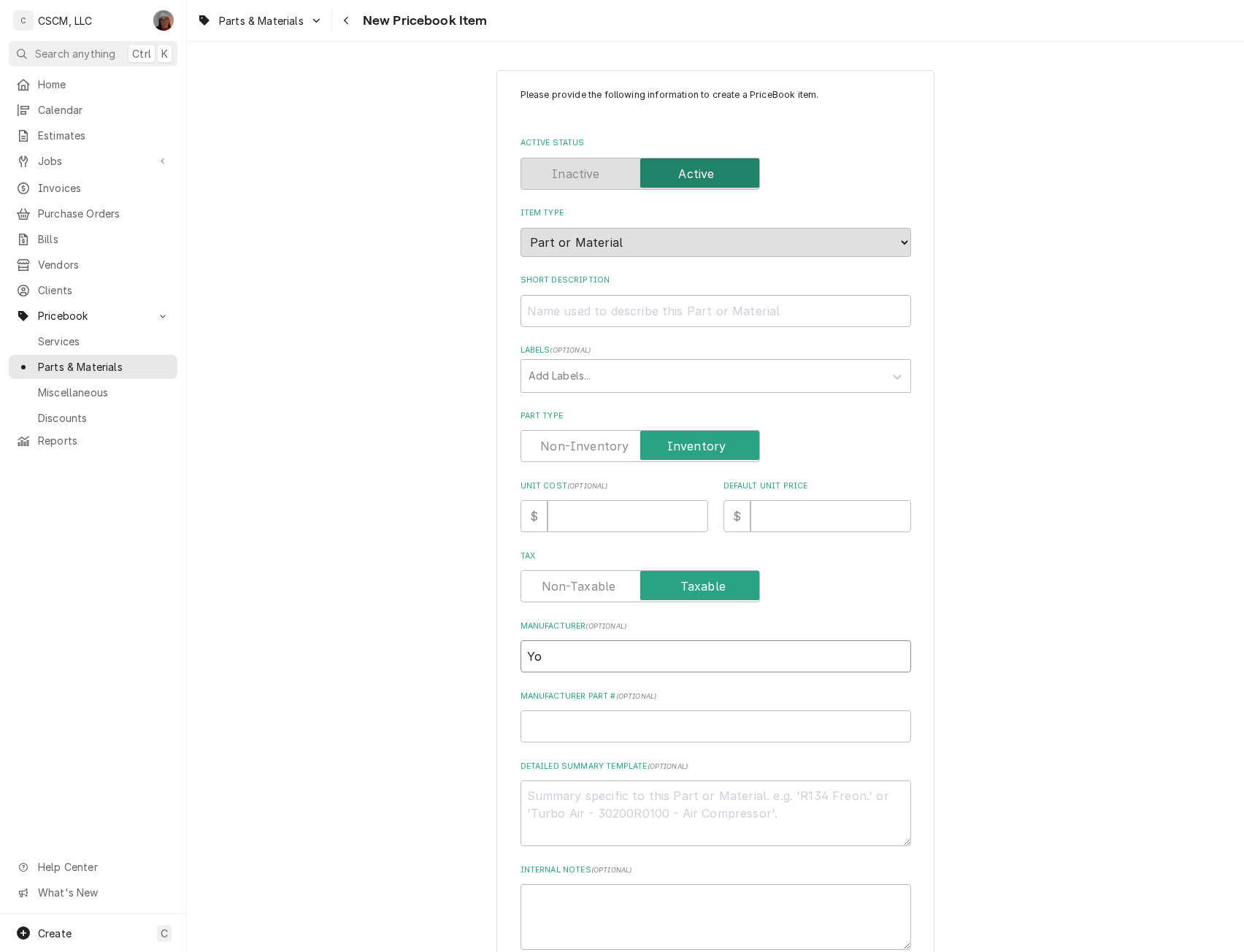
type textarea "x"
type input "[GEOGRAPHIC_DATA]"
type textarea "x"
type input "[GEOGRAPHIC_DATA]"
click at [560, 728] on input "Manufacturer Part # ( optional )" at bounding box center [715, 726] width 391 height 32
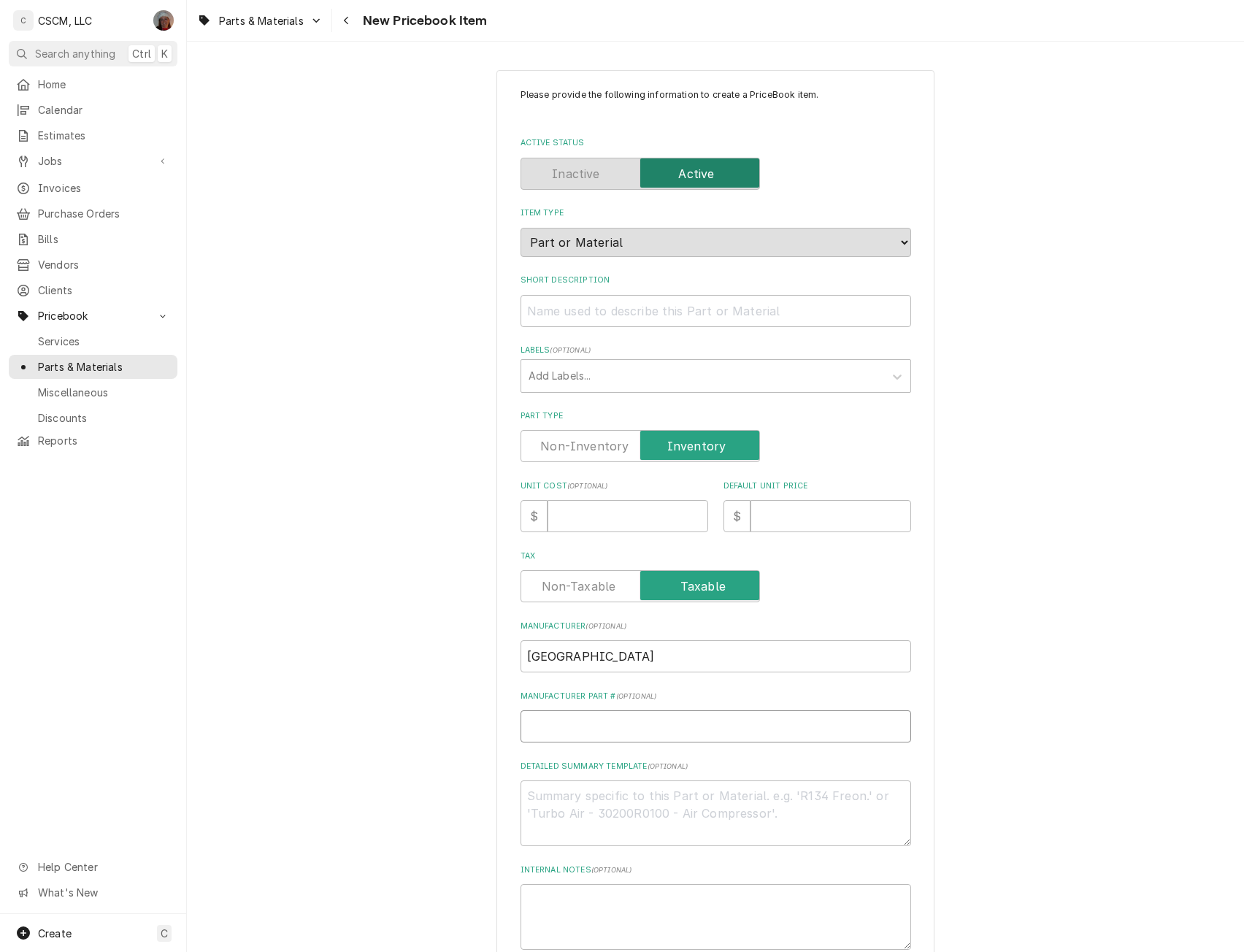
paste input "S1-00107117000"
type input "S1-00107117000"
type textarea "x"
type input "S1-00107117000"
click at [576, 818] on textarea "Detailed Summary Template ( optional )" at bounding box center [715, 813] width 391 height 66
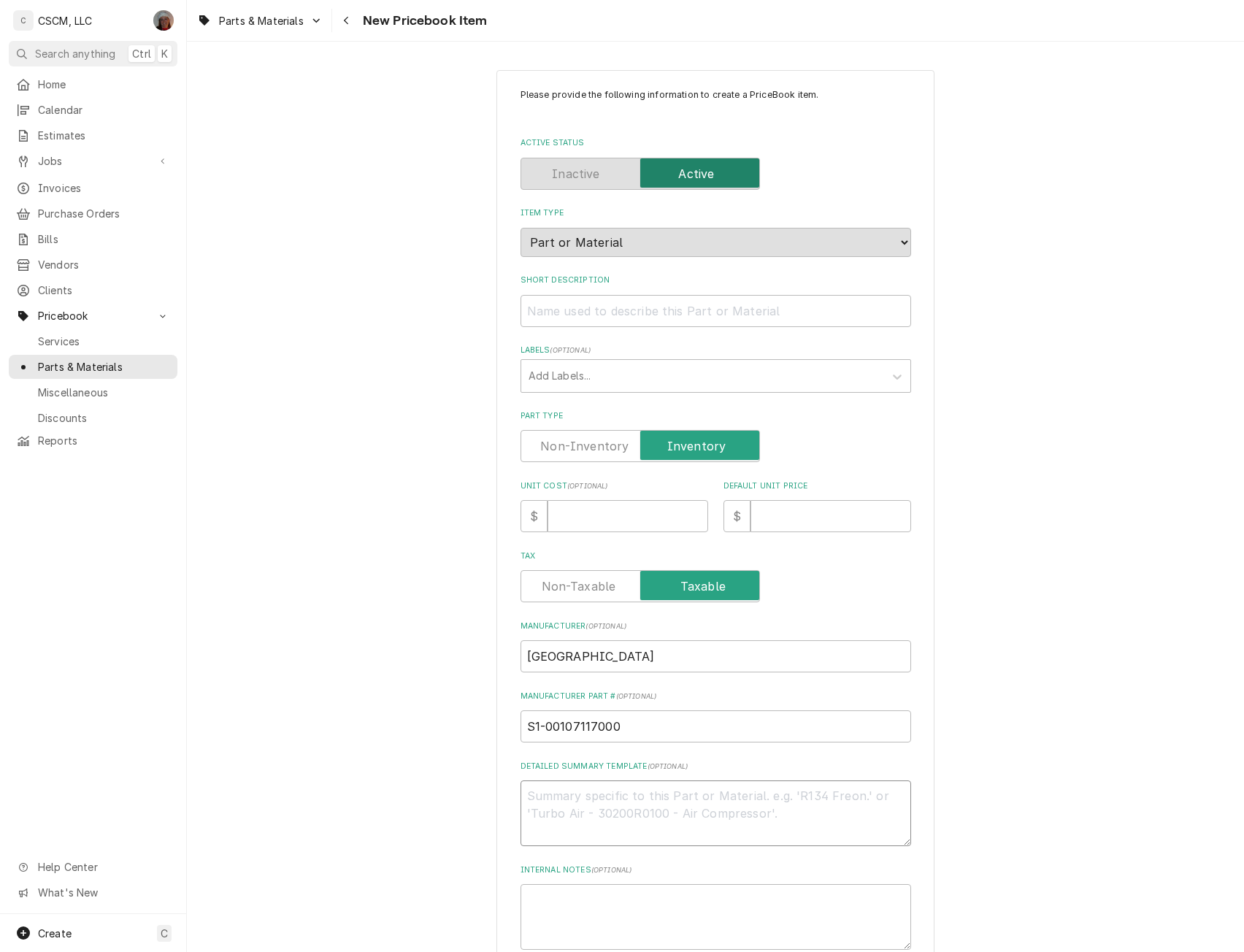
paste textarea "S1-00107117000"
type textarea "S1-00107117000"
type textarea "x"
type textarea "S1-00107117000"
type textarea "x"
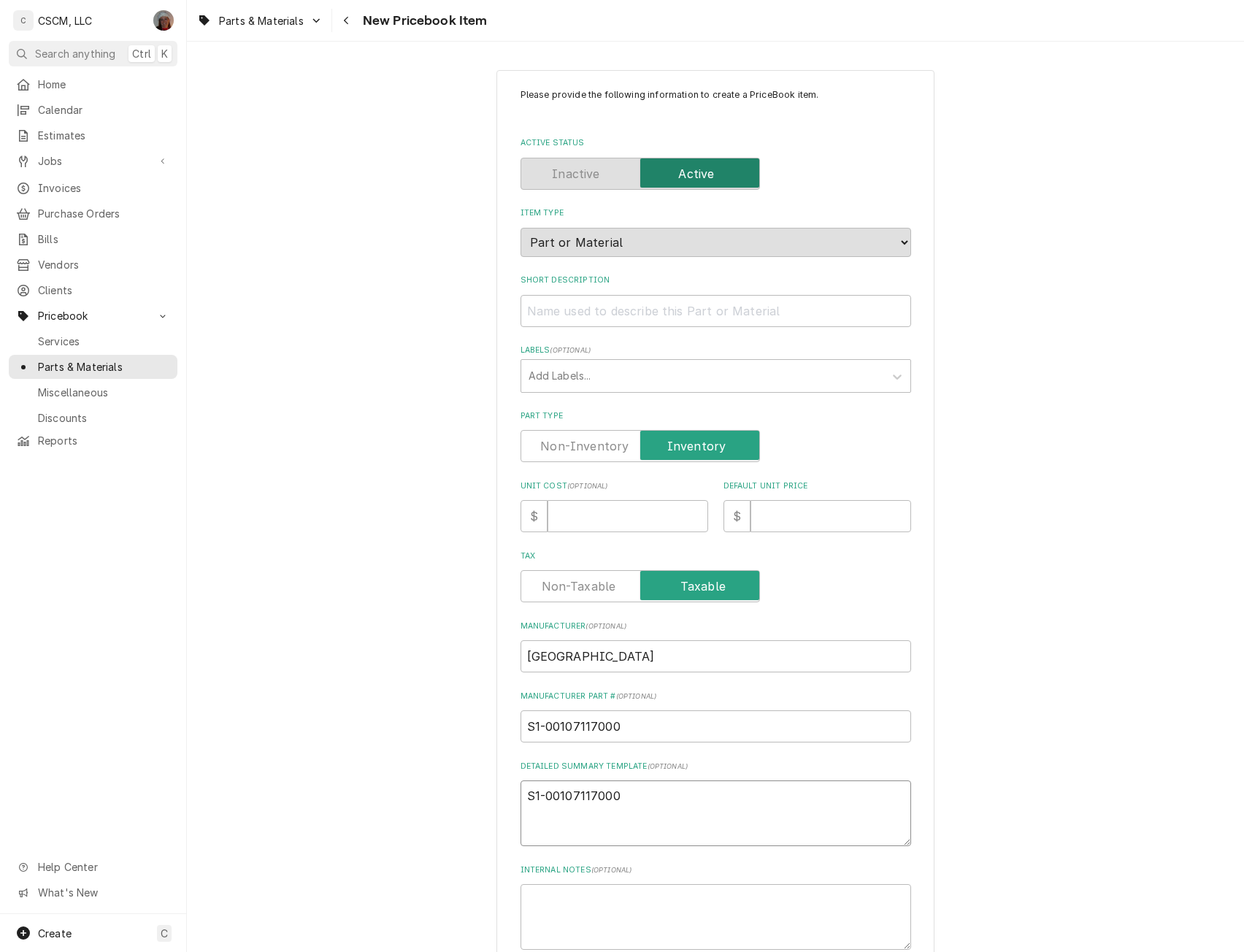
type textarea "S1-00107117000"
click at [545, 308] on input "Short Description" at bounding box center [715, 311] width 391 height 32
click at [583, 308] on input "Short Description" at bounding box center [715, 311] width 391 height 32
paste input "Blower Shaft, 1" x 23.75" Long"
type input "Blower Shaft, 1" x 23.75" Long"
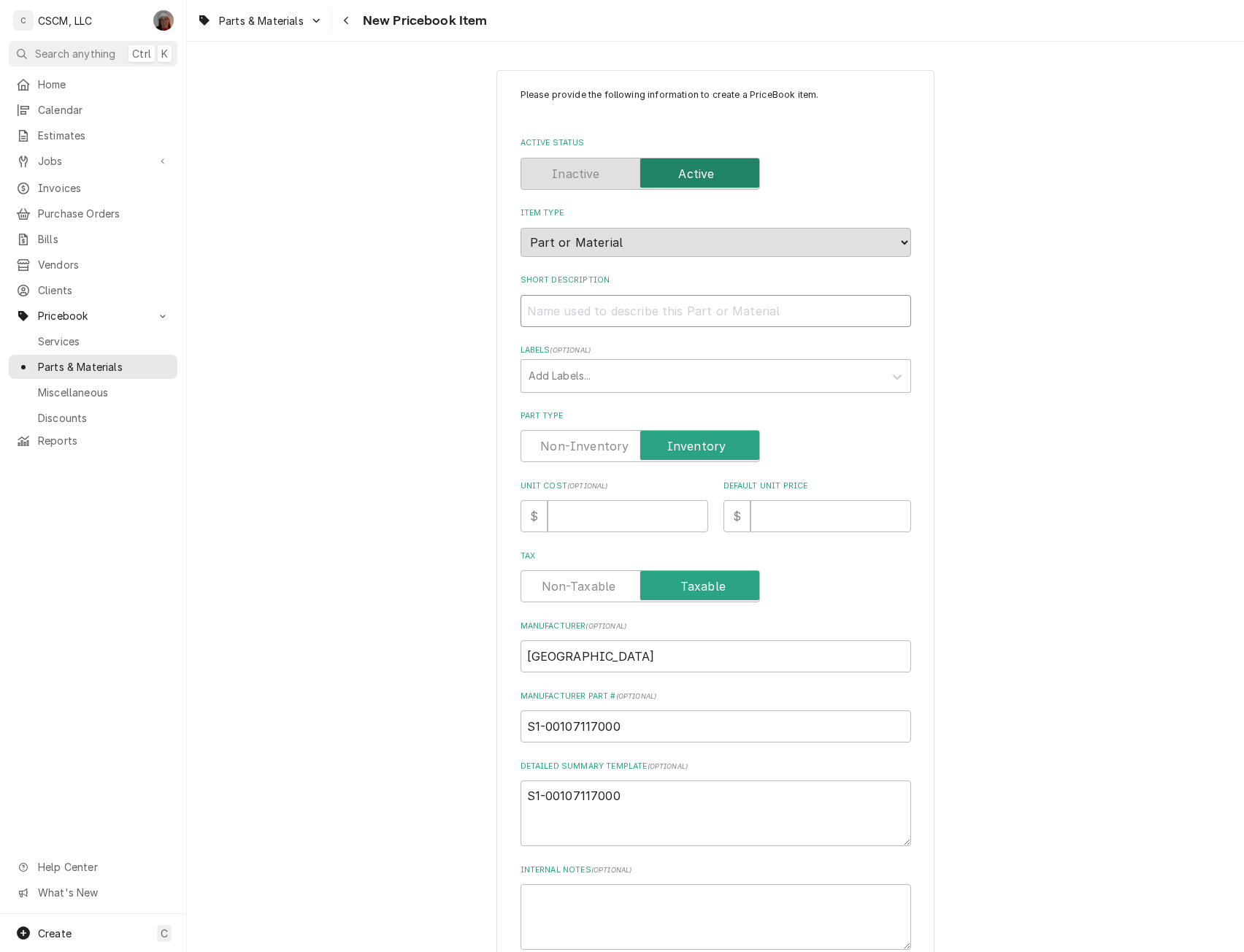
type textarea "x"
type input "Blower Shaft, 1" x 23.75" Long"
click at [636, 801] on textarea "S1-00107117000" at bounding box center [715, 813] width 391 height 66
type textarea "S1-00107117000"
type textarea "x"
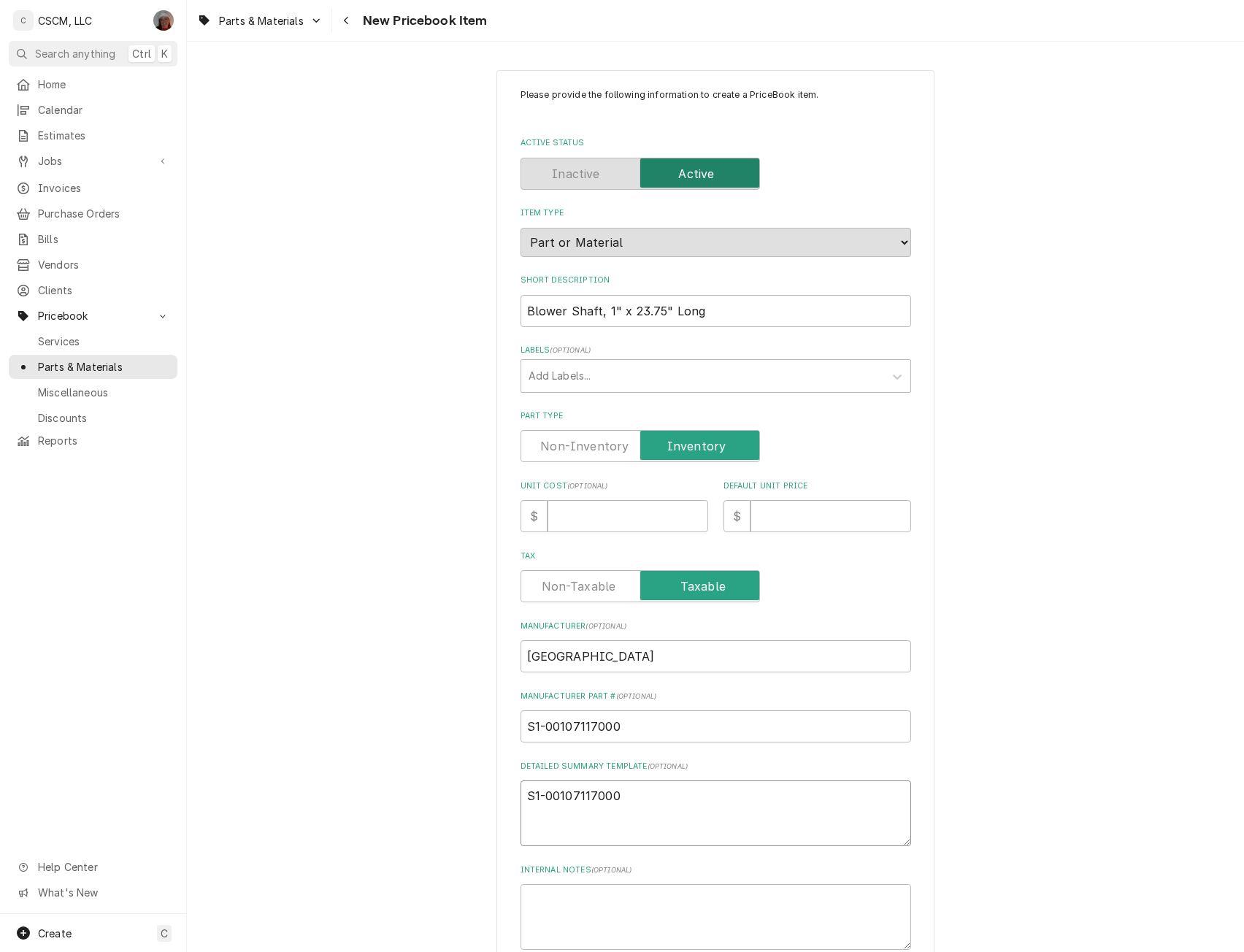
paste textarea "Blower Shaft, 1" x 23.75" Long"
type textarea "S1-00107117000 Blower Shaft, 1" x 23.75" Long"
type textarea "x"
type textarea "S1-00107117000 Blower Shaft, 1" x 23.75" Long"
click at [569, 510] on input "Unit Cost ( optional )" at bounding box center [628, 516] width 160 height 32
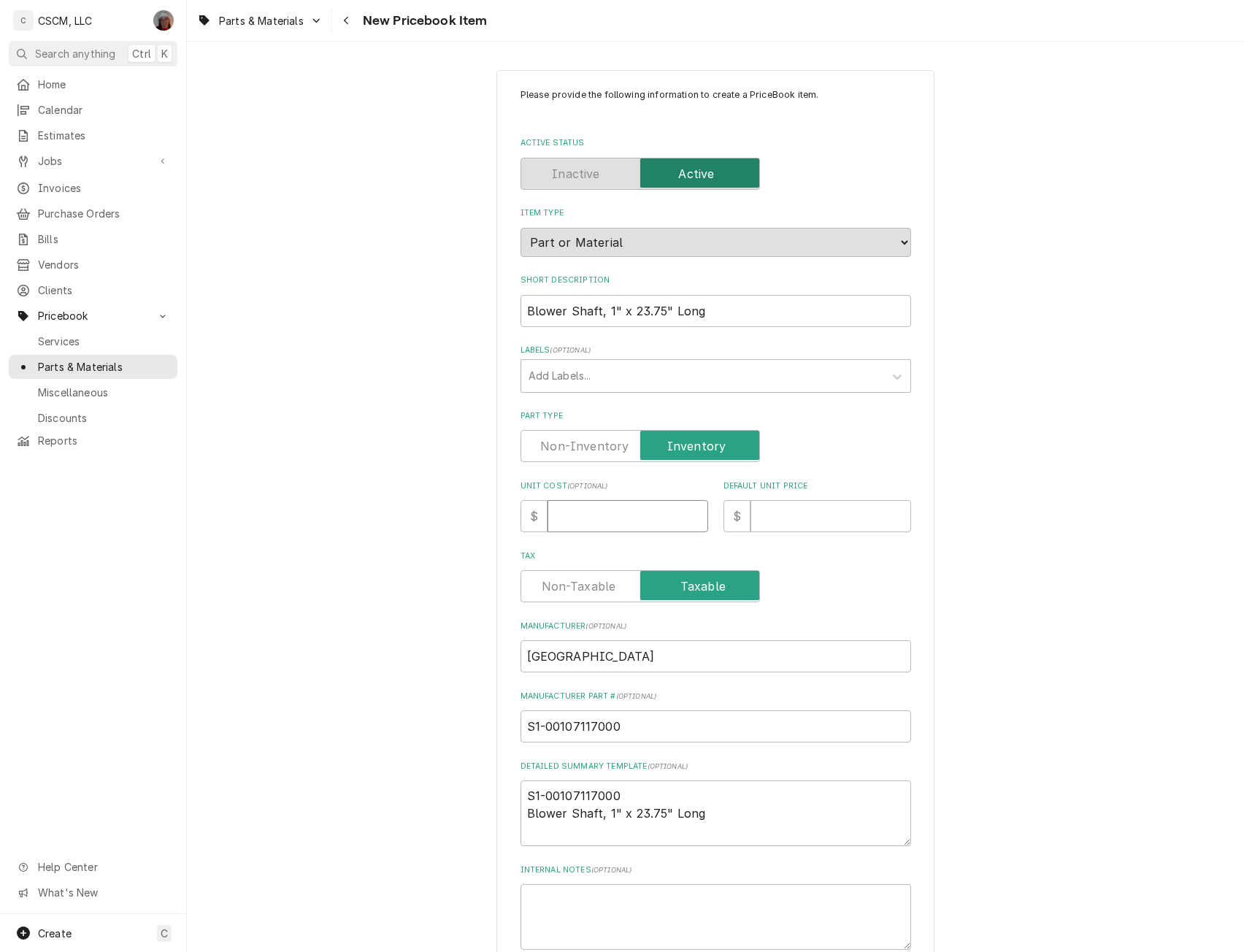
type input "7"
type textarea "x"
type input "72"
type textarea "x"
type input "72.7"
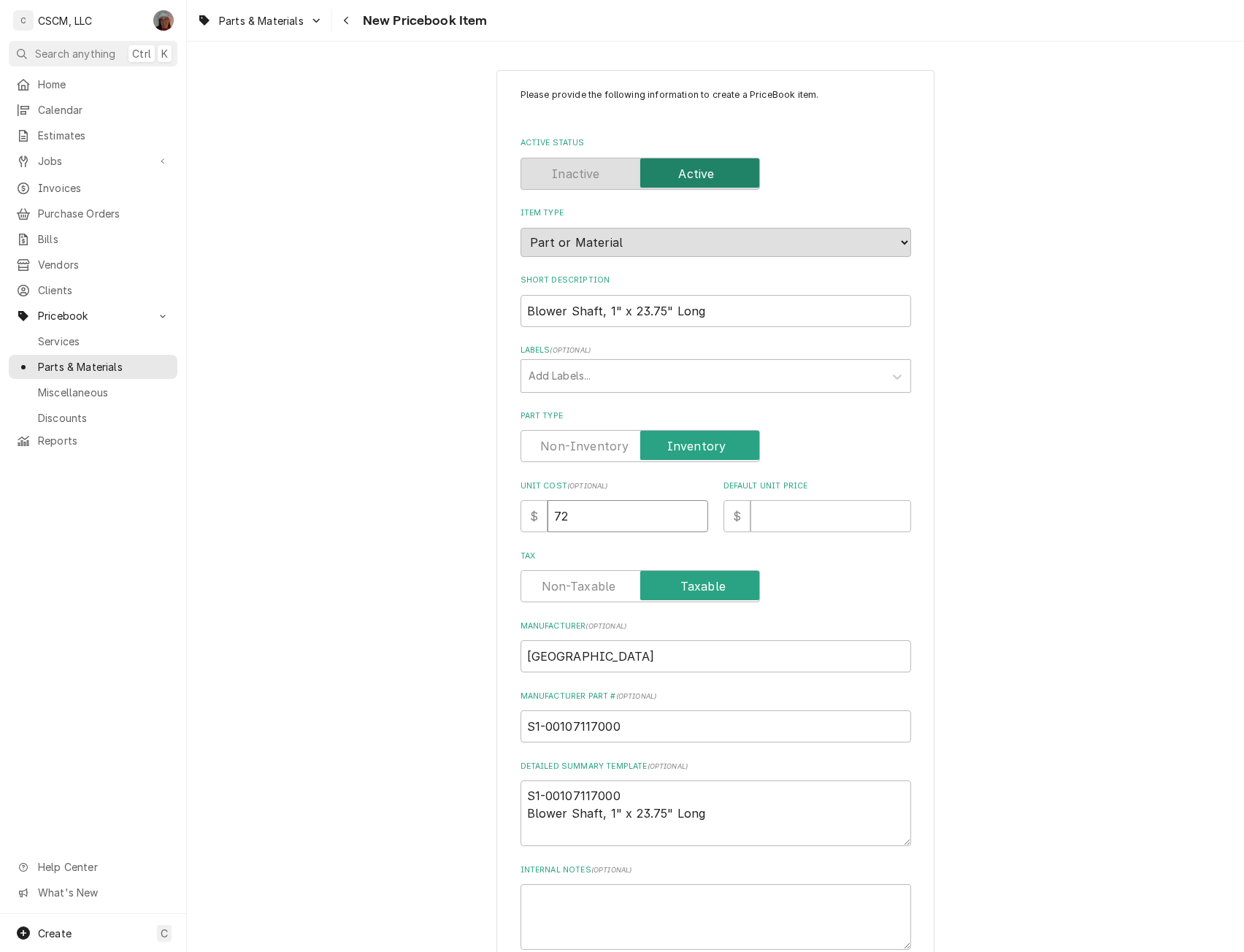
type textarea "x"
type input "72.70"
type textarea "x"
type input "72.70"
click at [782, 523] on input "Default Unit Price" at bounding box center [831, 516] width 160 height 32
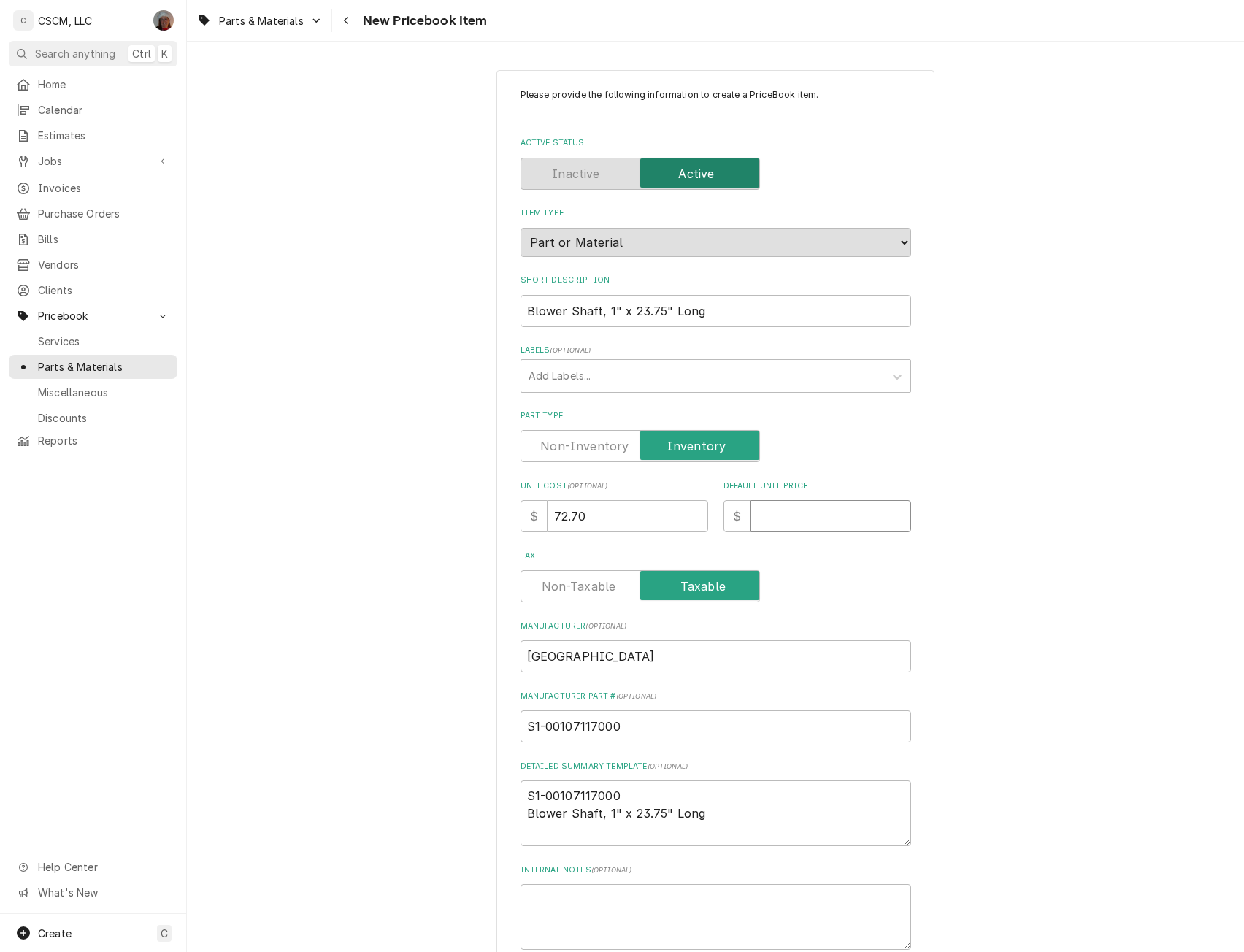
click at [818, 508] on input "Default Unit Price" at bounding box center [831, 516] width 160 height 32
type input "14"
type textarea "x"
type input "145"
type textarea "x"
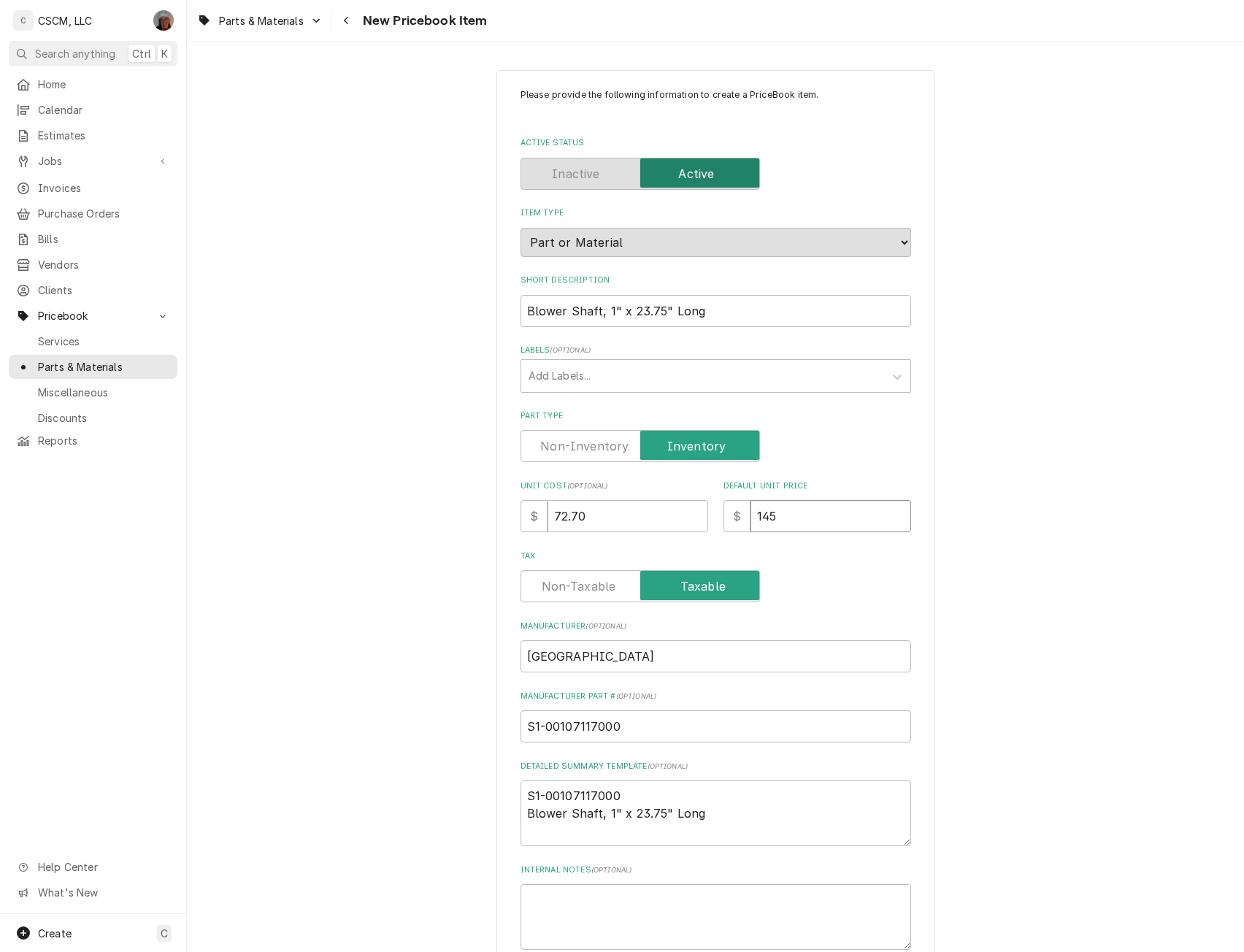
type input "145.4"
type textarea "x"
type input "145.40"
type textarea "x"
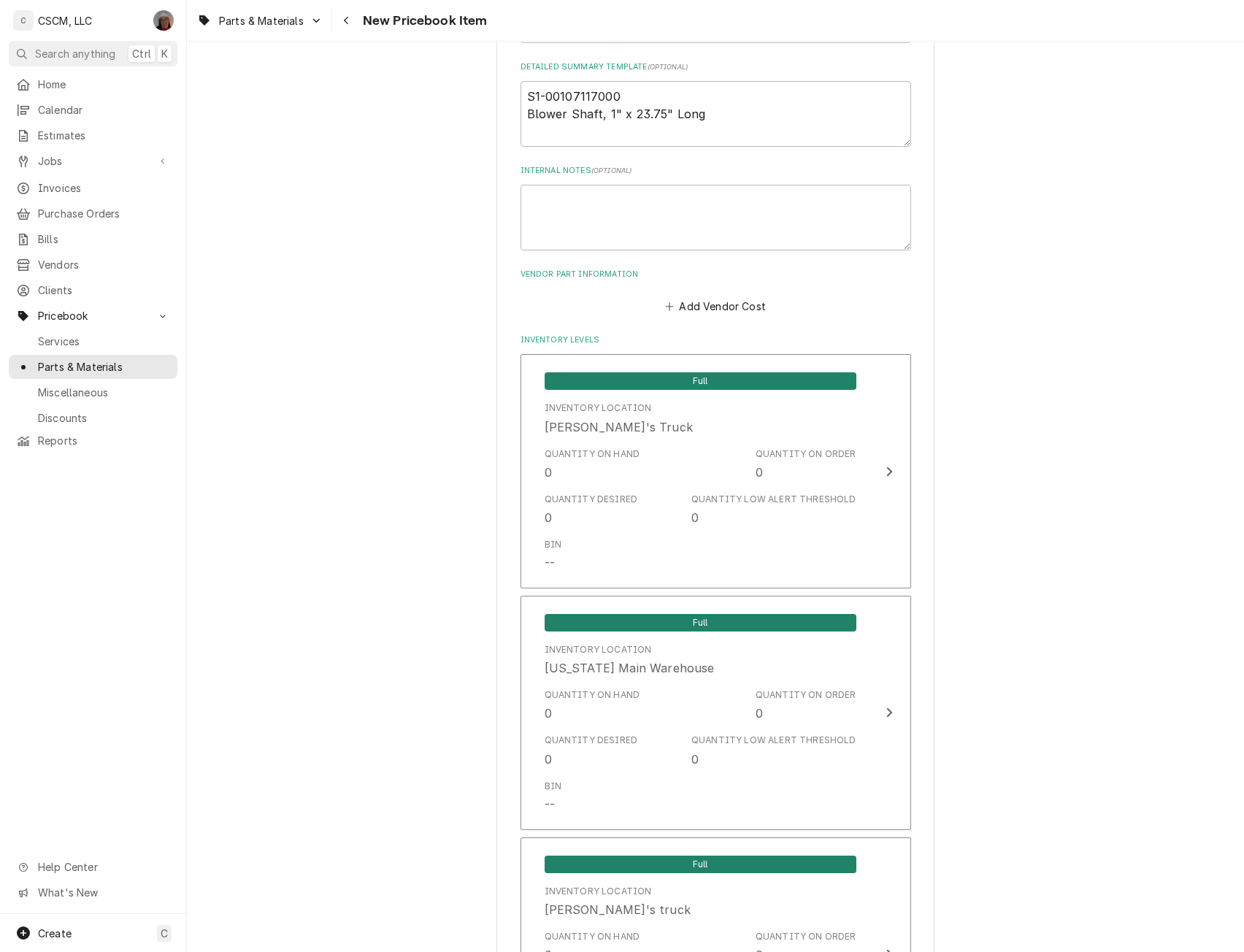
scroll to position [729, 0]
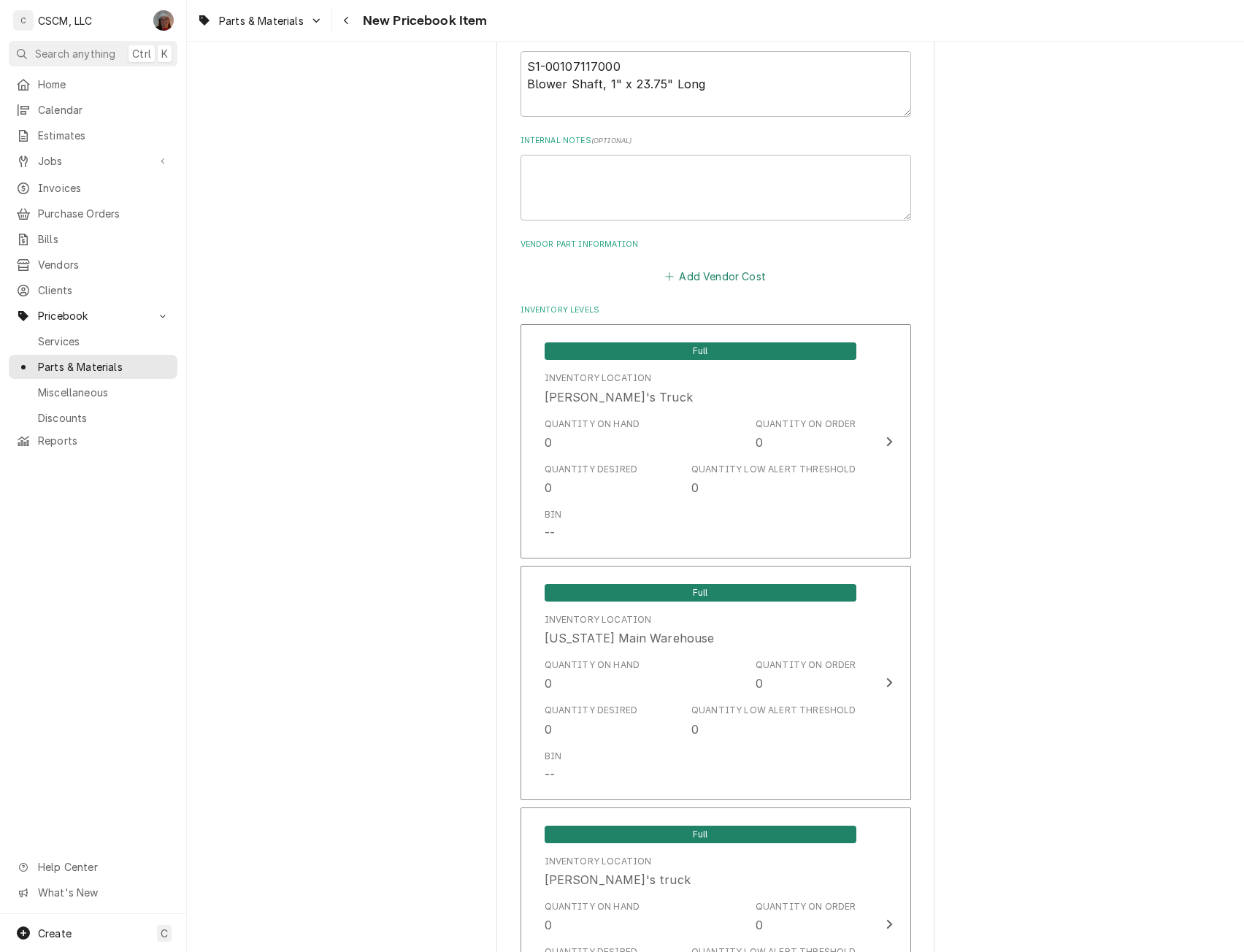
type input "145.40"
click at [705, 276] on button "Add Vendor Cost" at bounding box center [715, 275] width 106 height 20
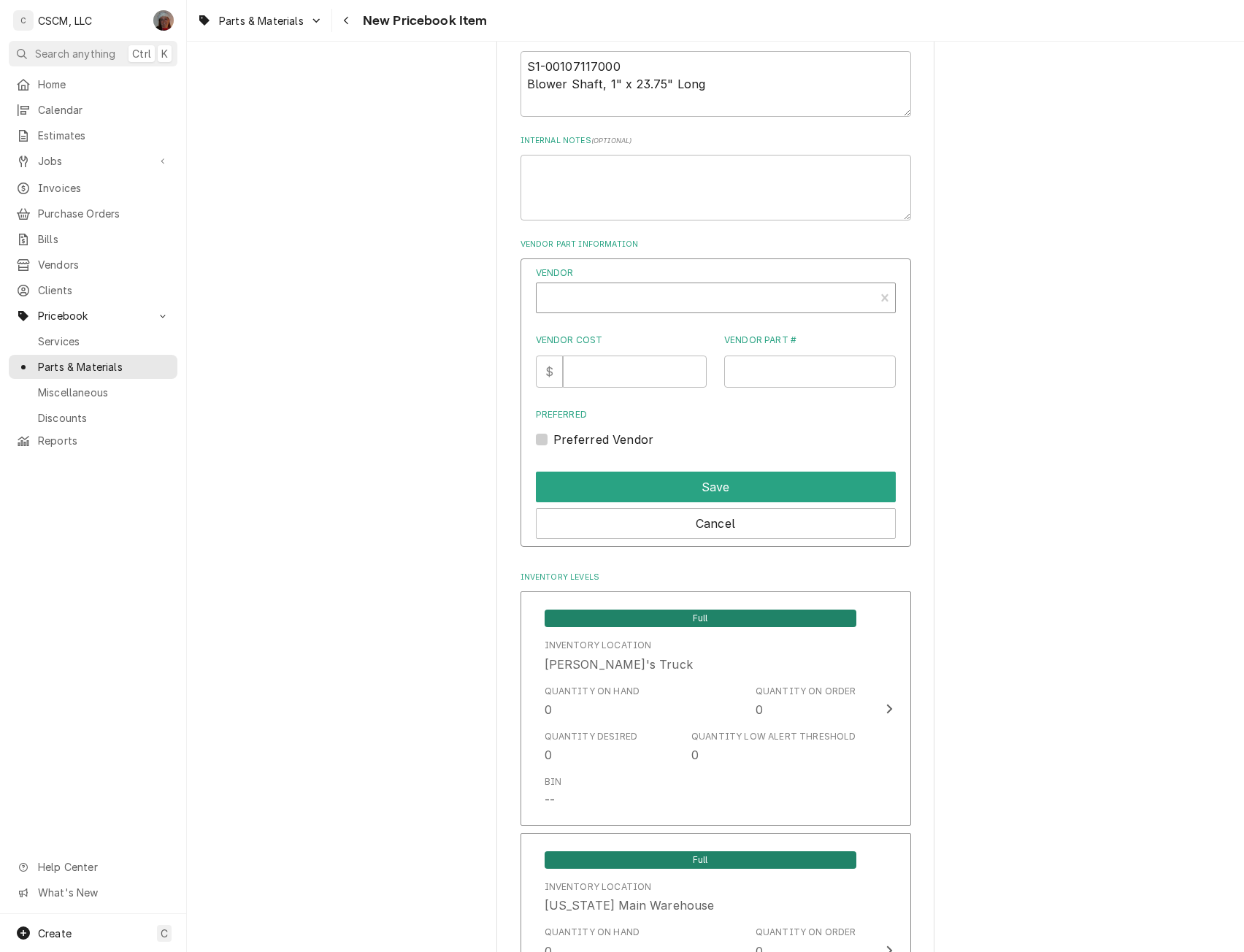
type textarea "x"
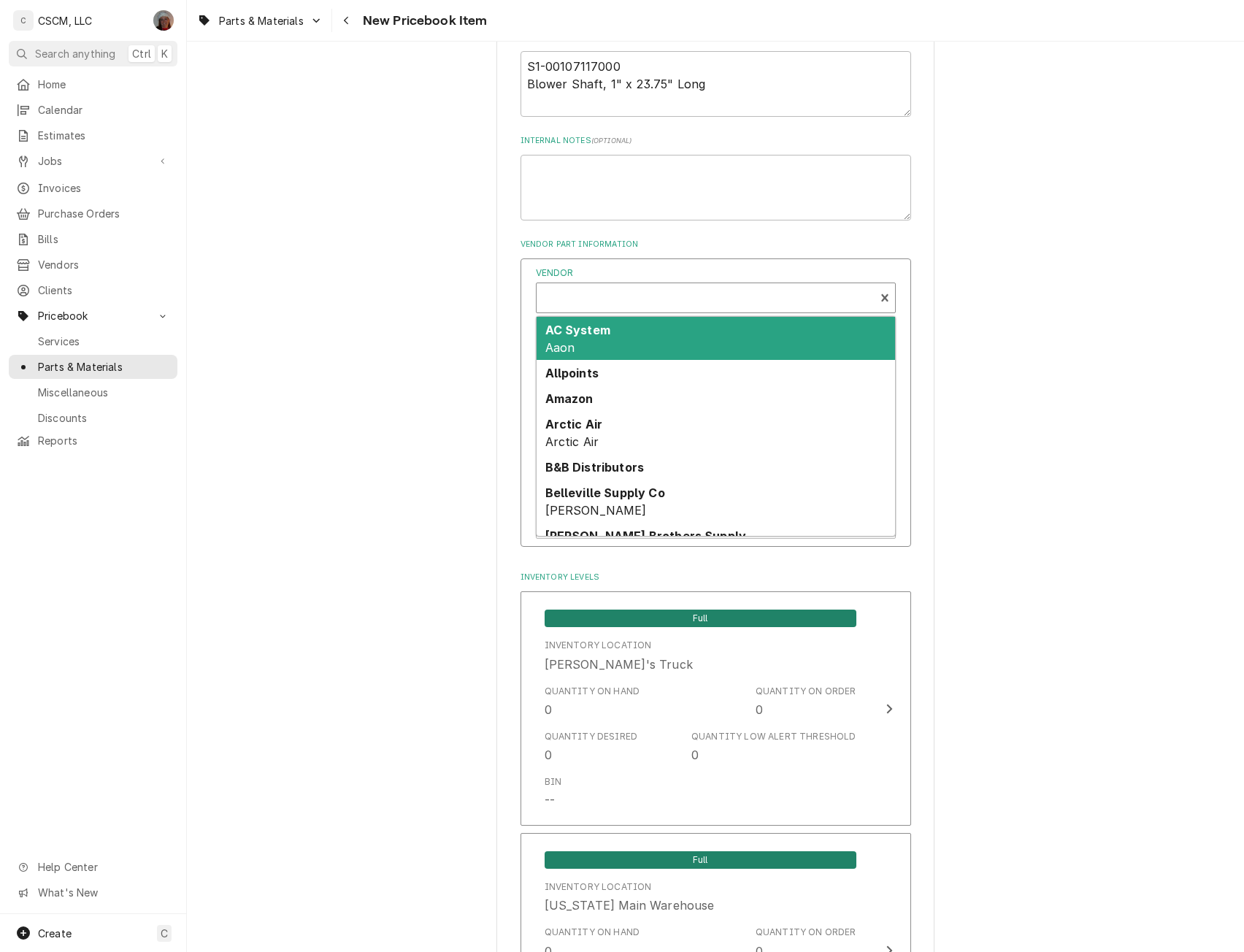
click at [588, 300] on div "Vendor" at bounding box center [705, 300] width 323 height 35
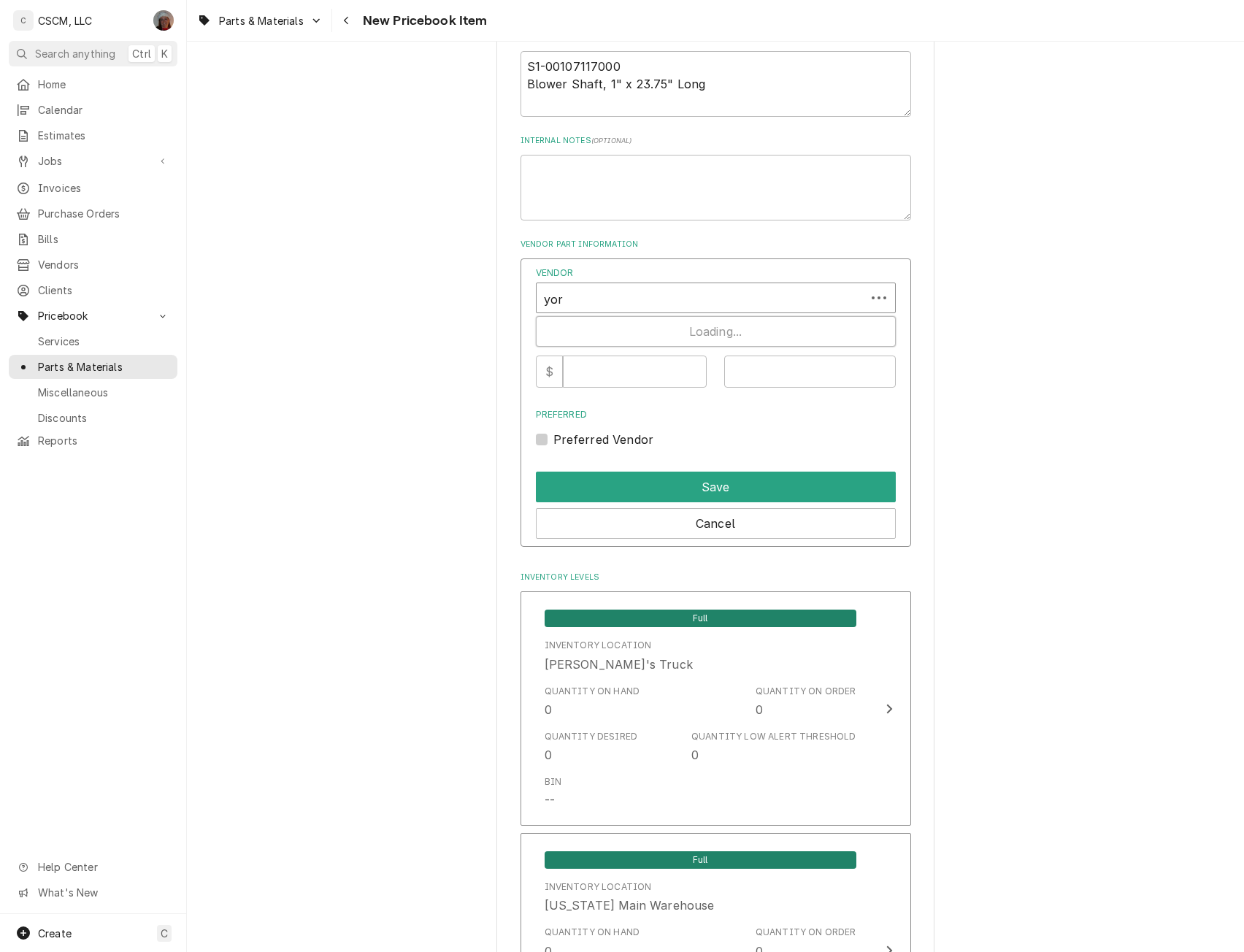
type input "york"
click at [568, 327] on strong "[GEOGRAPHIC_DATA]" at bounding box center [611, 330] width 131 height 14
click at [631, 385] on input "Vendor Cost" at bounding box center [635, 371] width 144 height 32
type input "72.70"
click at [742, 382] on input "Vendor Part #" at bounding box center [810, 371] width 172 height 32
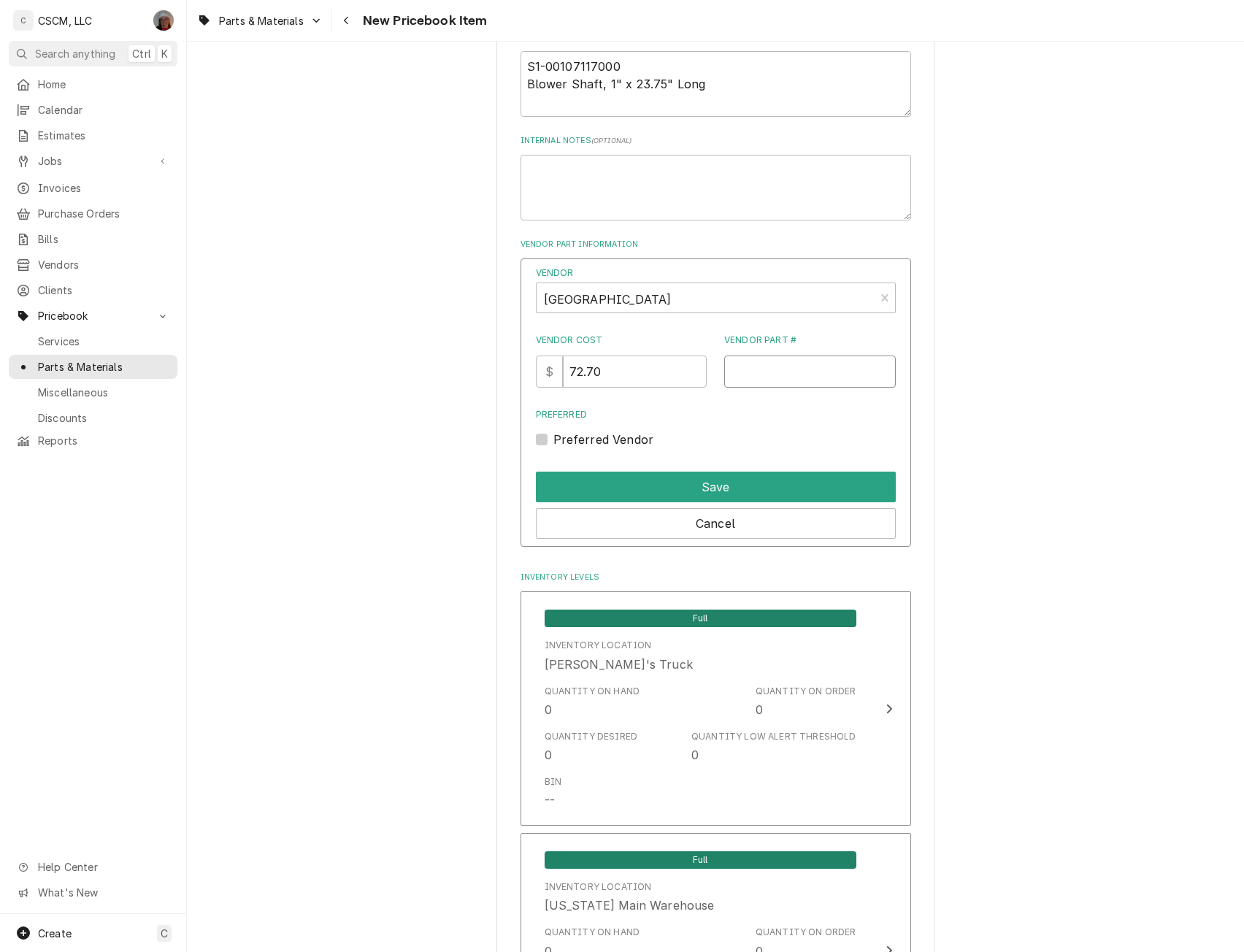
click at [738, 375] on input "Vendor Part #" at bounding box center [810, 371] width 172 height 32
paste input "Blower Shaft, 1" x 23.75" Long"
type input "B"
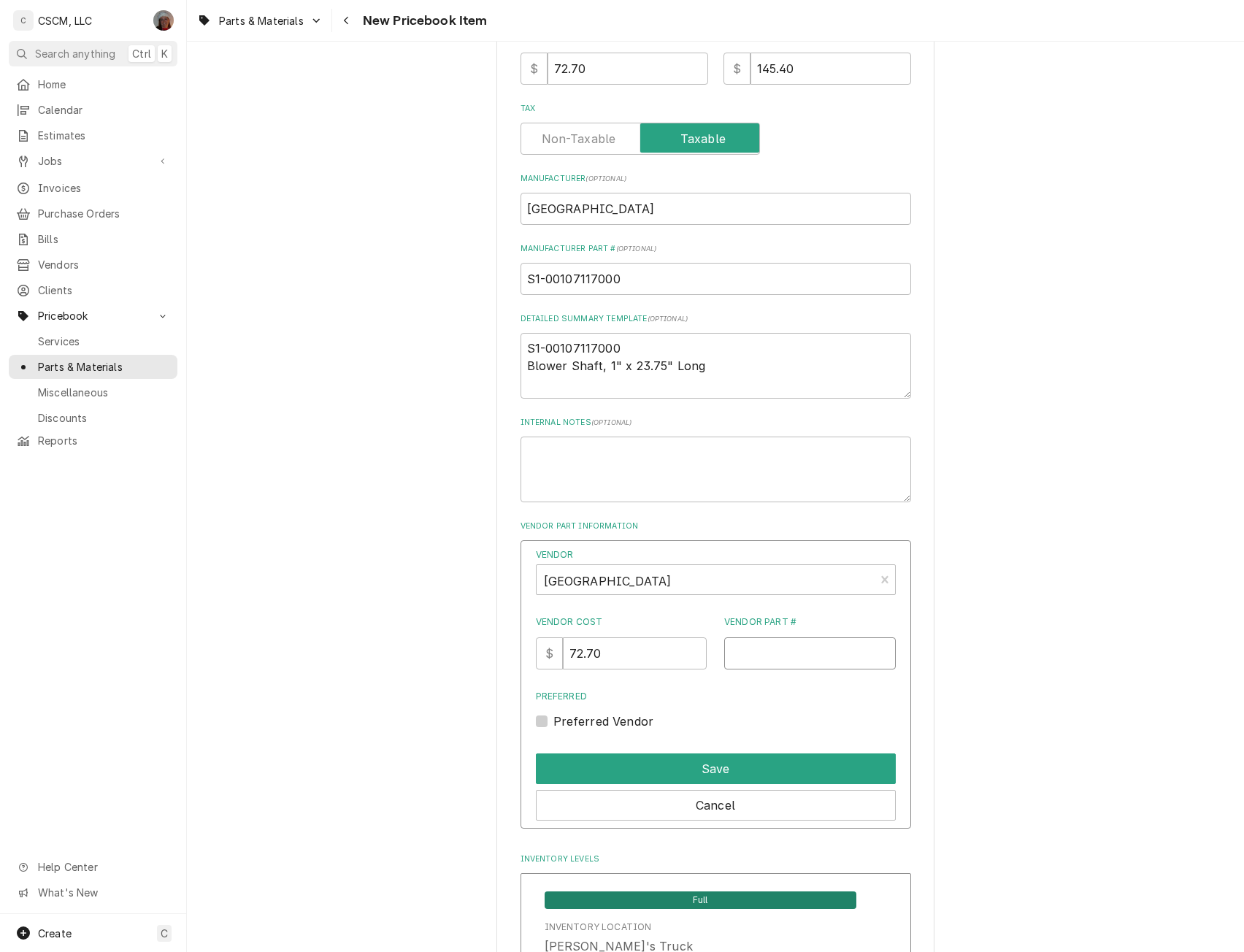
scroll to position [477, 0]
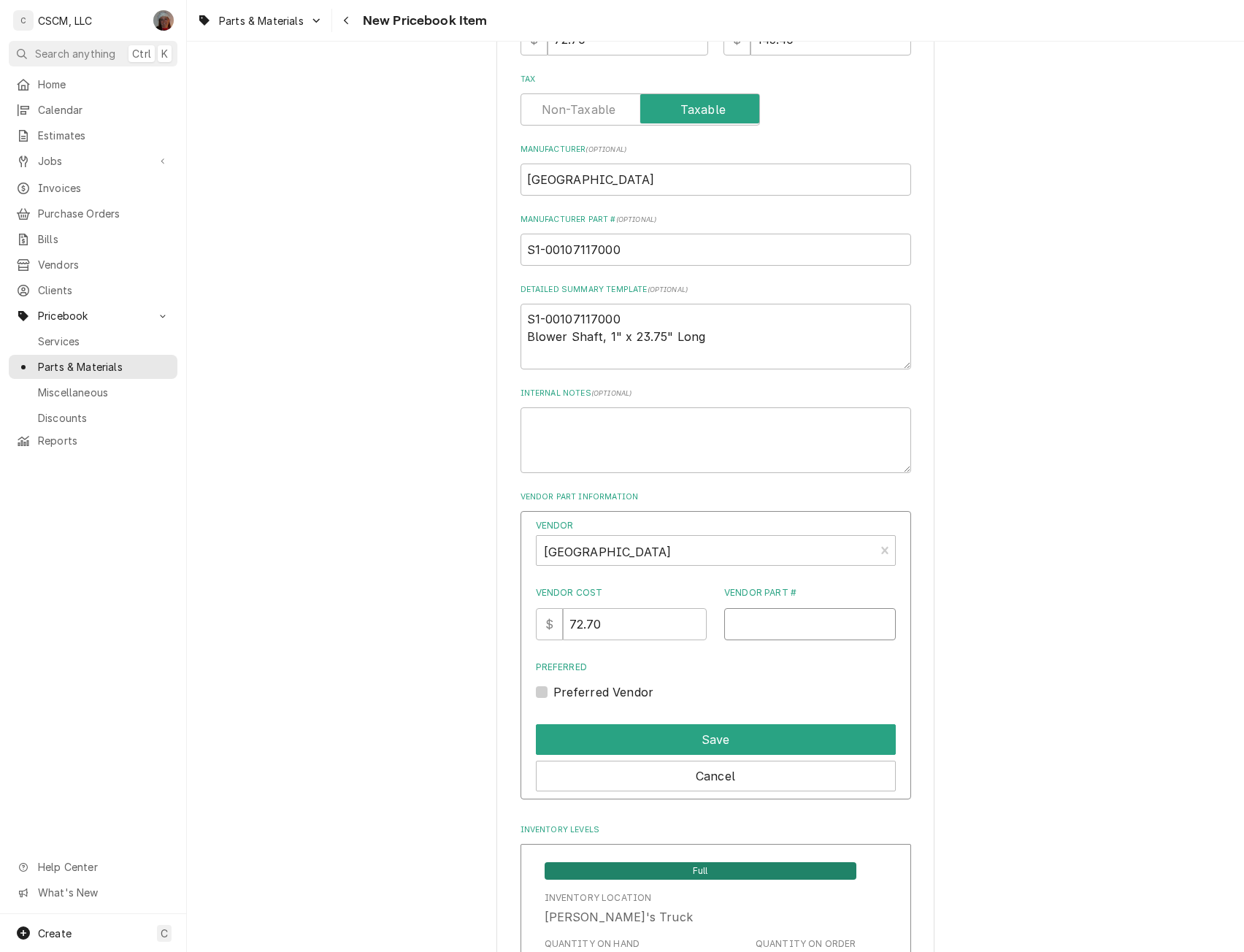
click at [745, 628] on input "Vendor Part #" at bounding box center [810, 624] width 172 height 32
paste input "S1-00107117000"
type input "S1-00107117000"
click at [734, 736] on button "Save" at bounding box center [715, 739] width 360 height 31
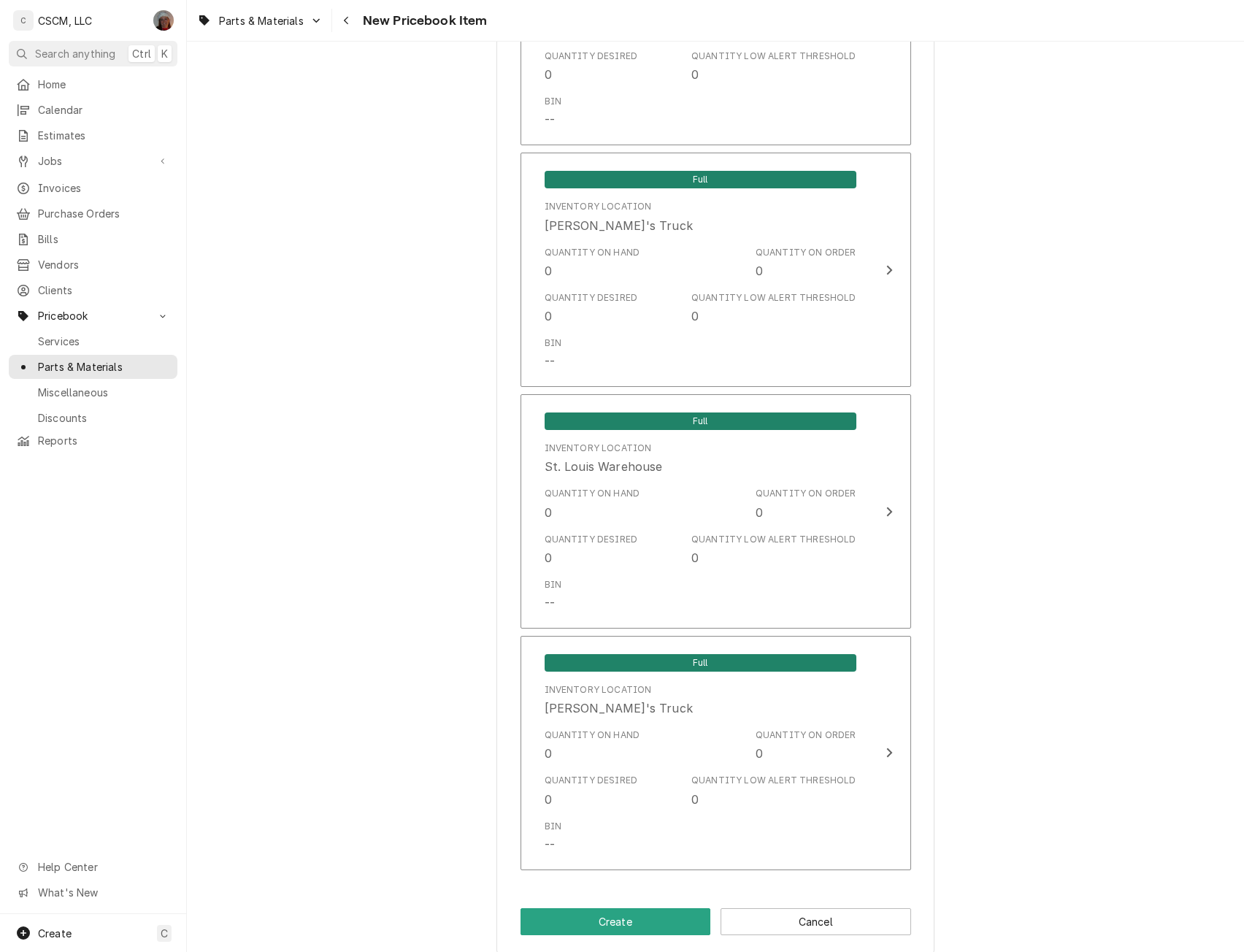
scroll to position [2242, 0]
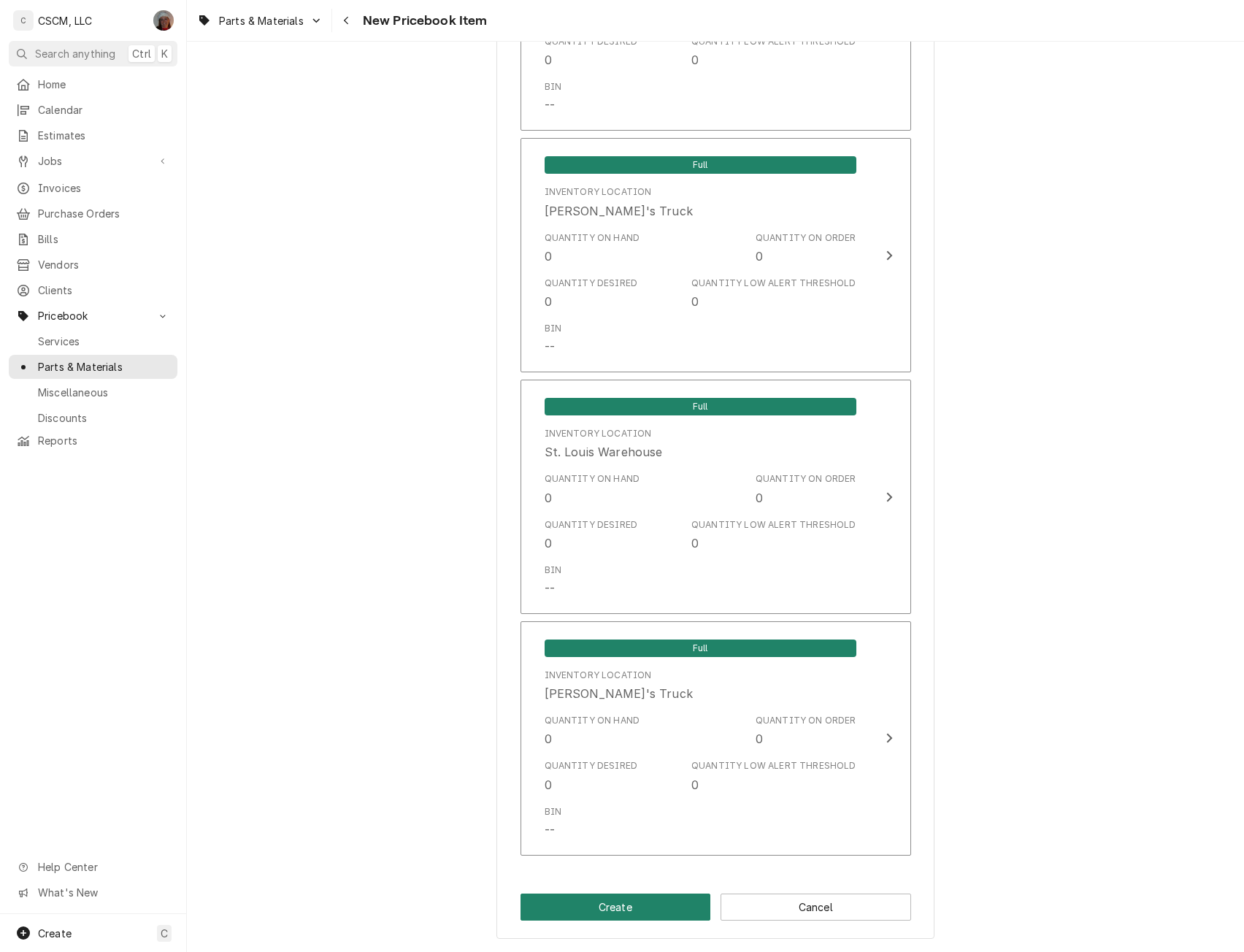
click at [601, 901] on button "Create" at bounding box center [616, 907] width 191 height 27
type textarea "x"
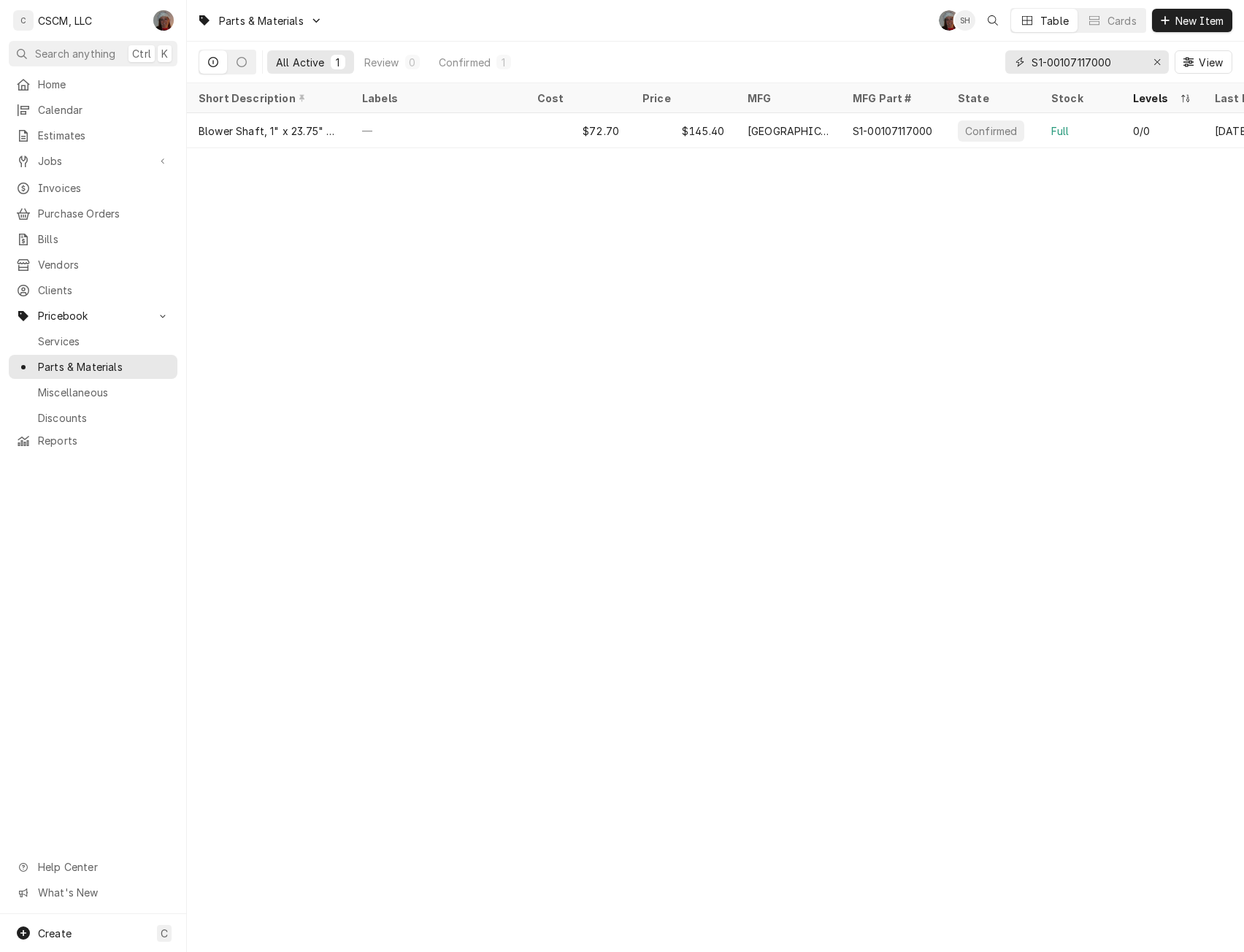
drag, startPoint x: 1118, startPoint y: 64, endPoint x: 1026, endPoint y: 55, distance: 92.4
click at [1026, 55] on div "S1-00107117000" at bounding box center [1087, 62] width 164 height 23
paste input "292440"
type input "S1-02924407000"
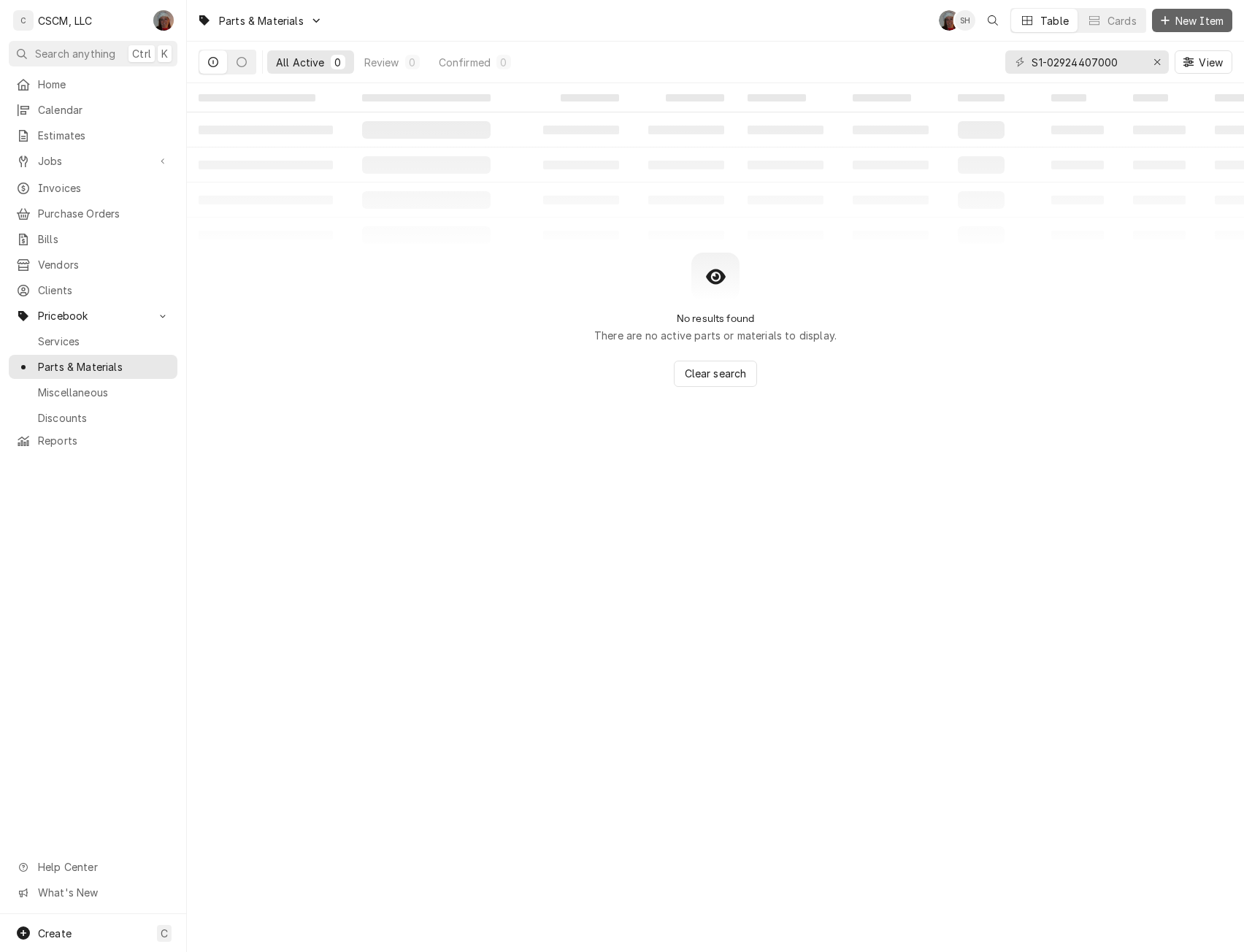
click at [1181, 27] on button "New Item" at bounding box center [1192, 20] width 81 height 23
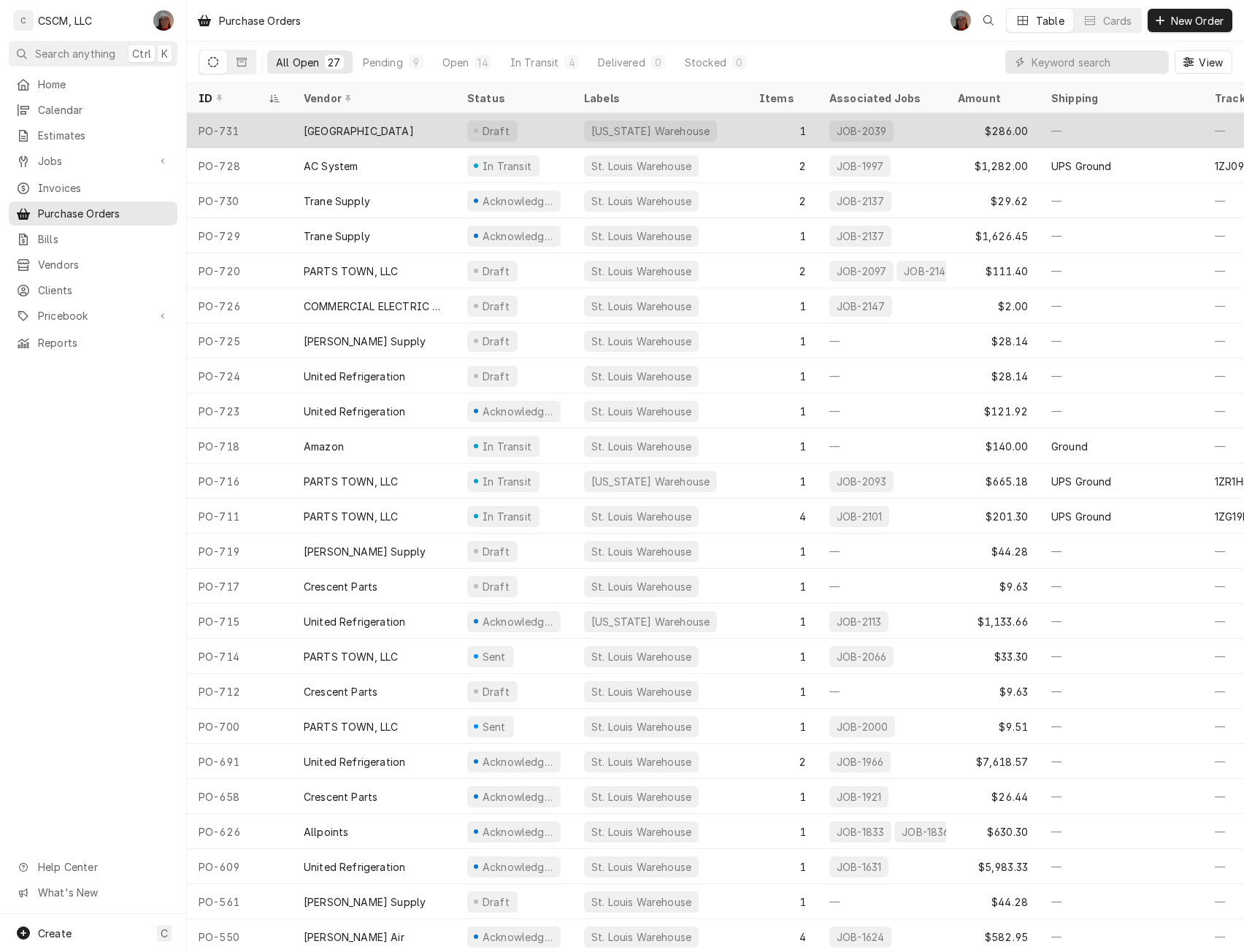
click at [537, 135] on div "Draft" at bounding box center [514, 130] width 117 height 35
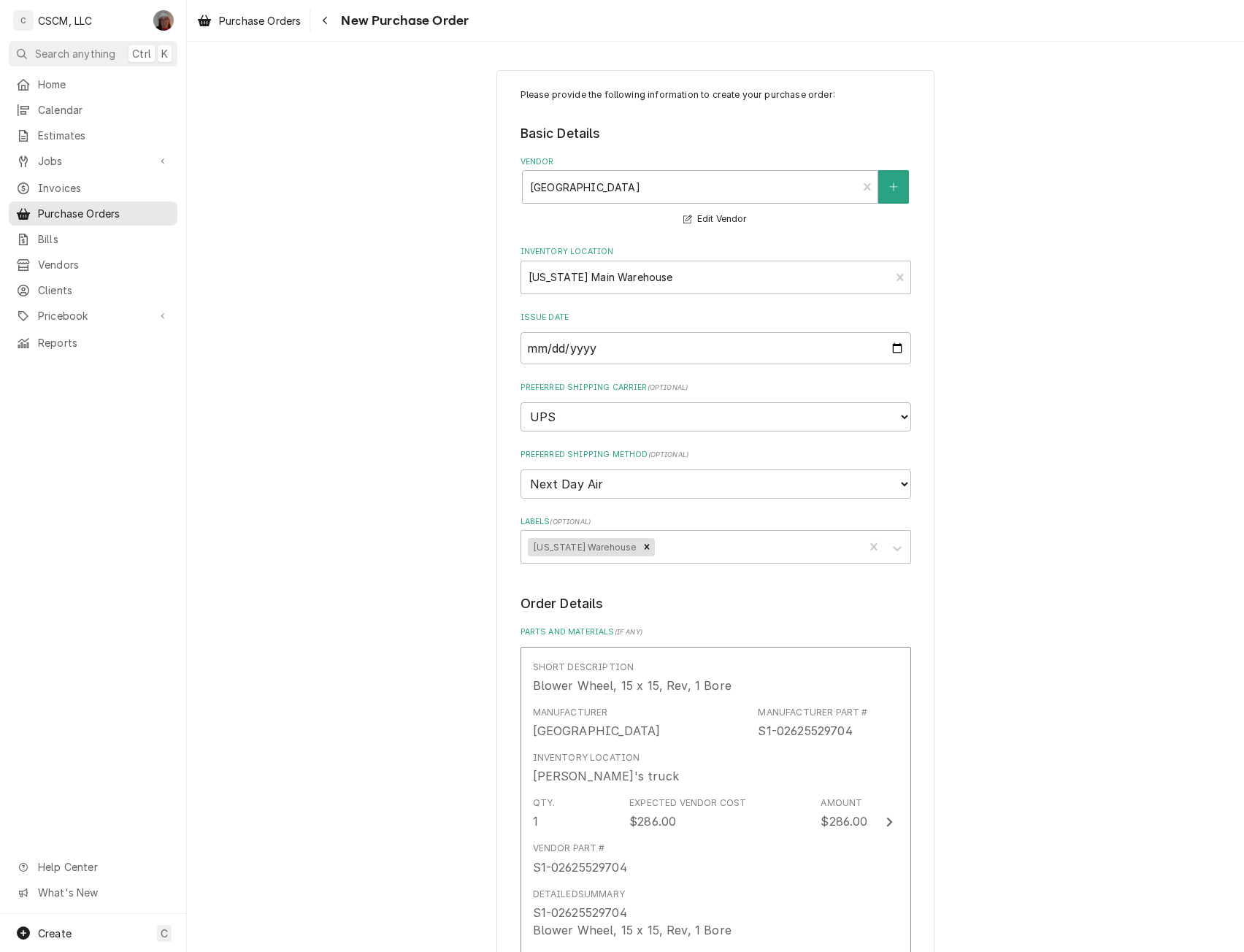
scroll to position [561, 0]
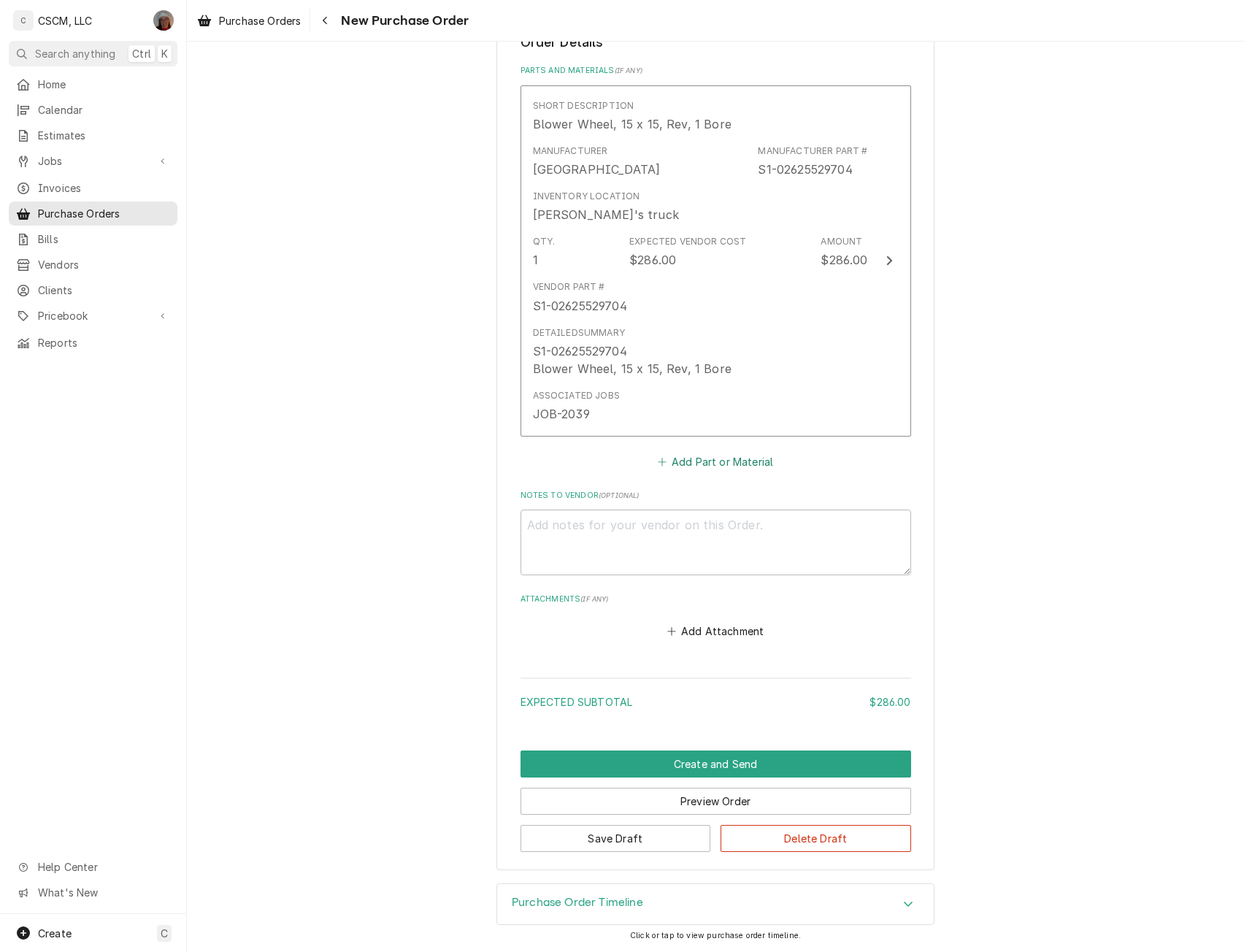
click at [690, 464] on button "Add Part or Material" at bounding box center [715, 461] width 121 height 20
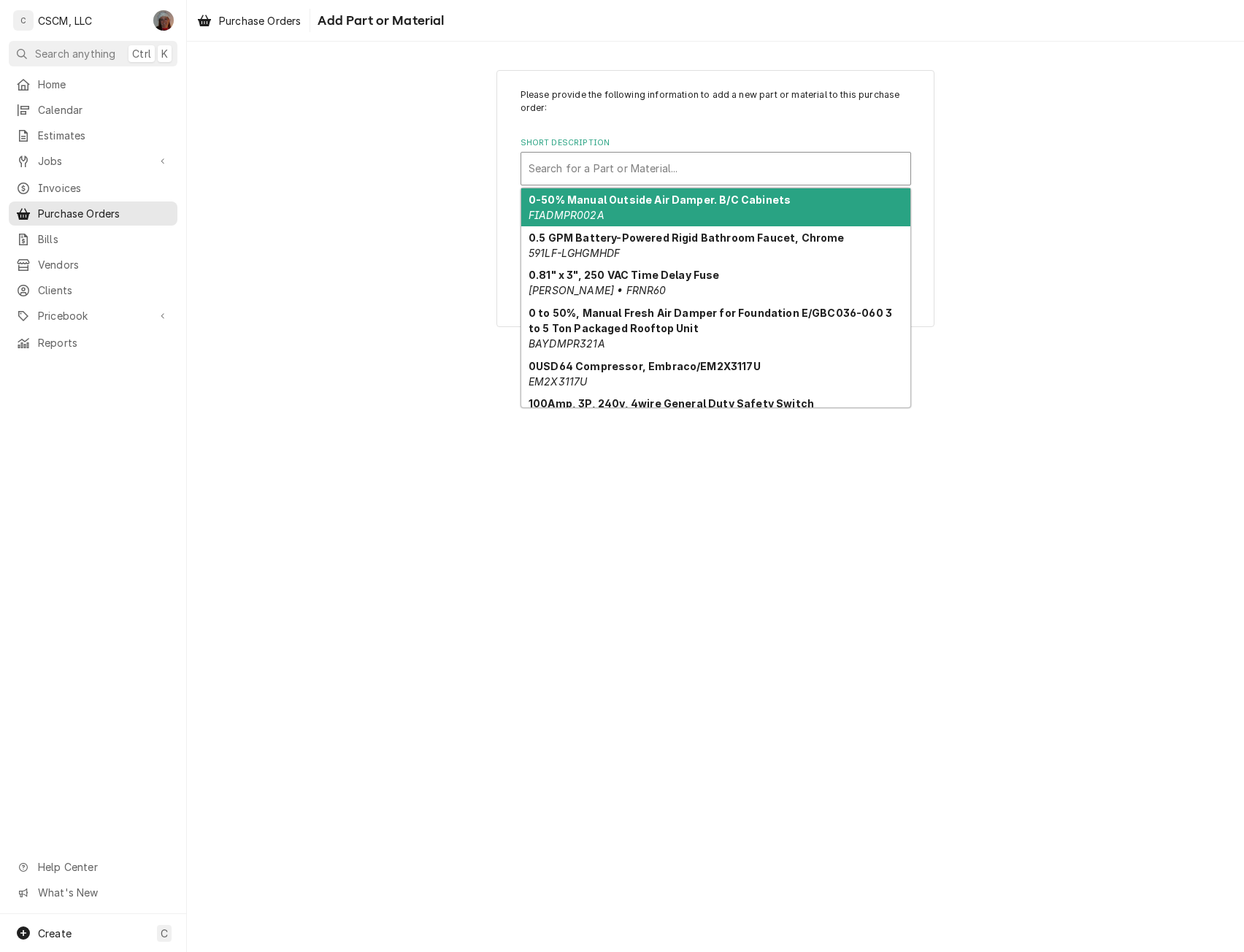
click at [567, 169] on div "Short Description" at bounding box center [715, 168] width 375 height 27
paste input "S1-00107117000"
type input "S1-00107117000"
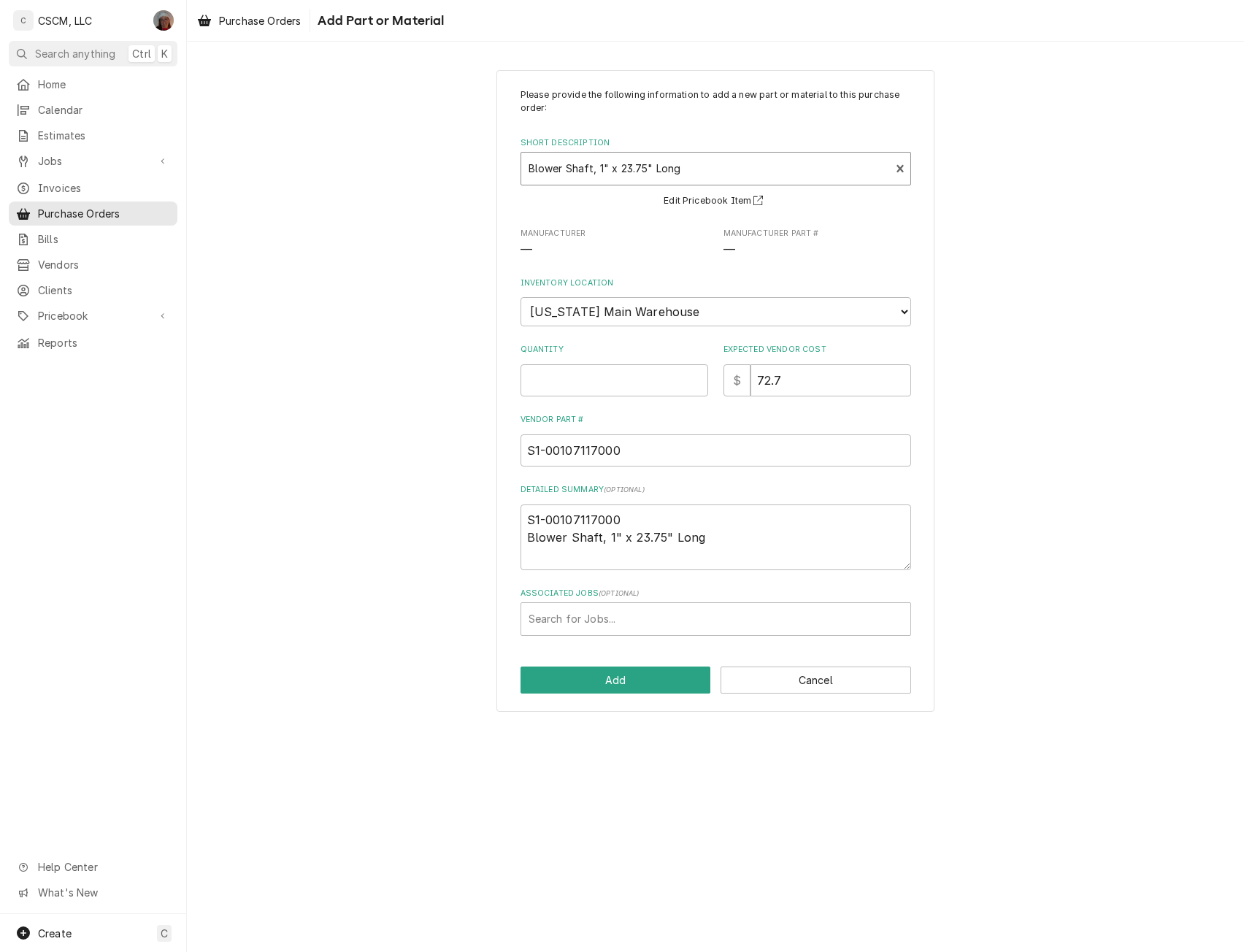
type textarea "x"
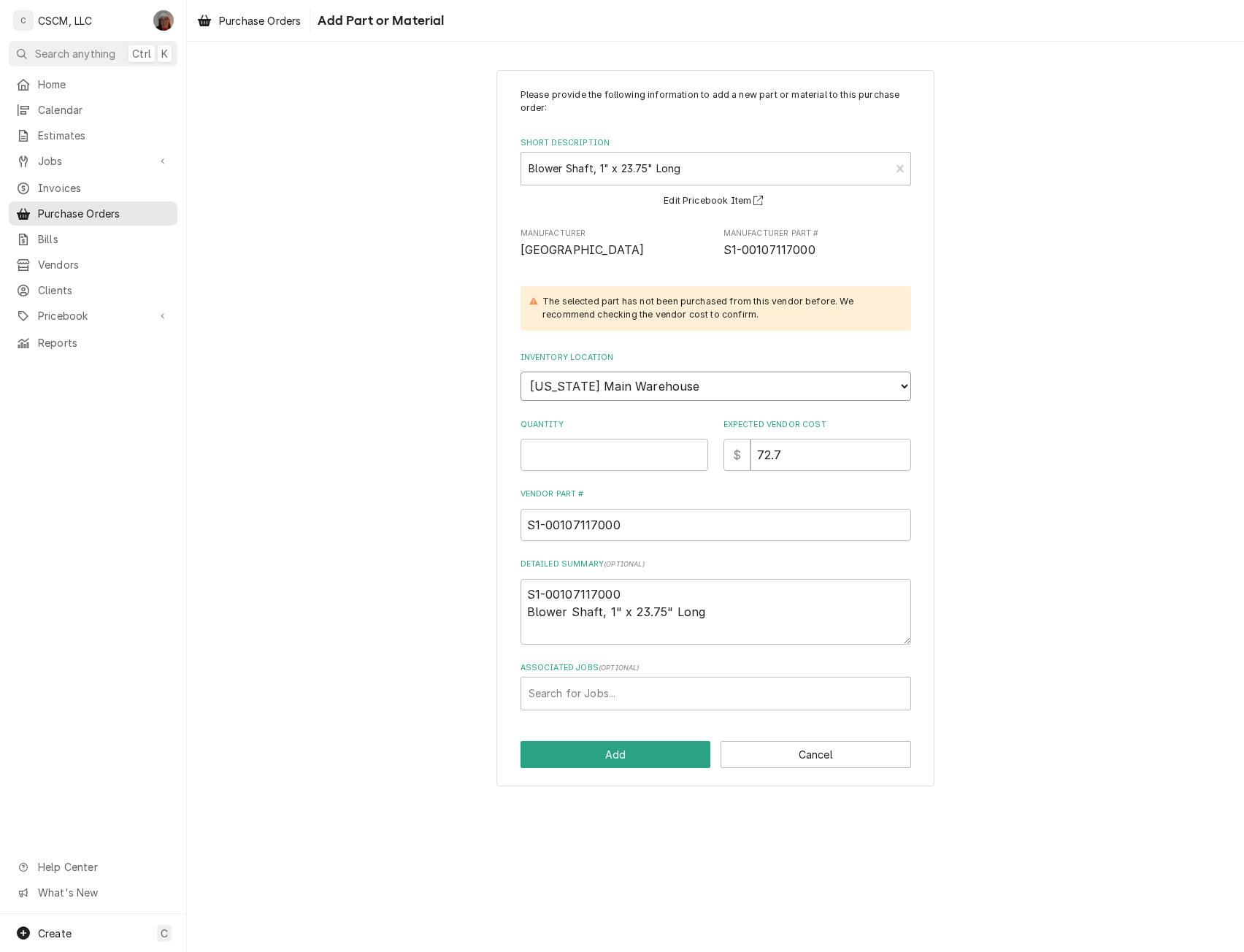
click at [696, 377] on select "Choose a location... [PERSON_NAME]'s Truck [US_STATE] Main Warehouse Izaia's tr…" at bounding box center [715, 386] width 391 height 29
select select "421"
click at [520, 371] on select "Choose a location... [PERSON_NAME]'s Truck [US_STATE] Main Warehouse Izaia's tr…" at bounding box center [715, 386] width 391 height 29
type textarea "x"
click at [555, 457] on input "Quantity" at bounding box center [614, 455] width 188 height 32
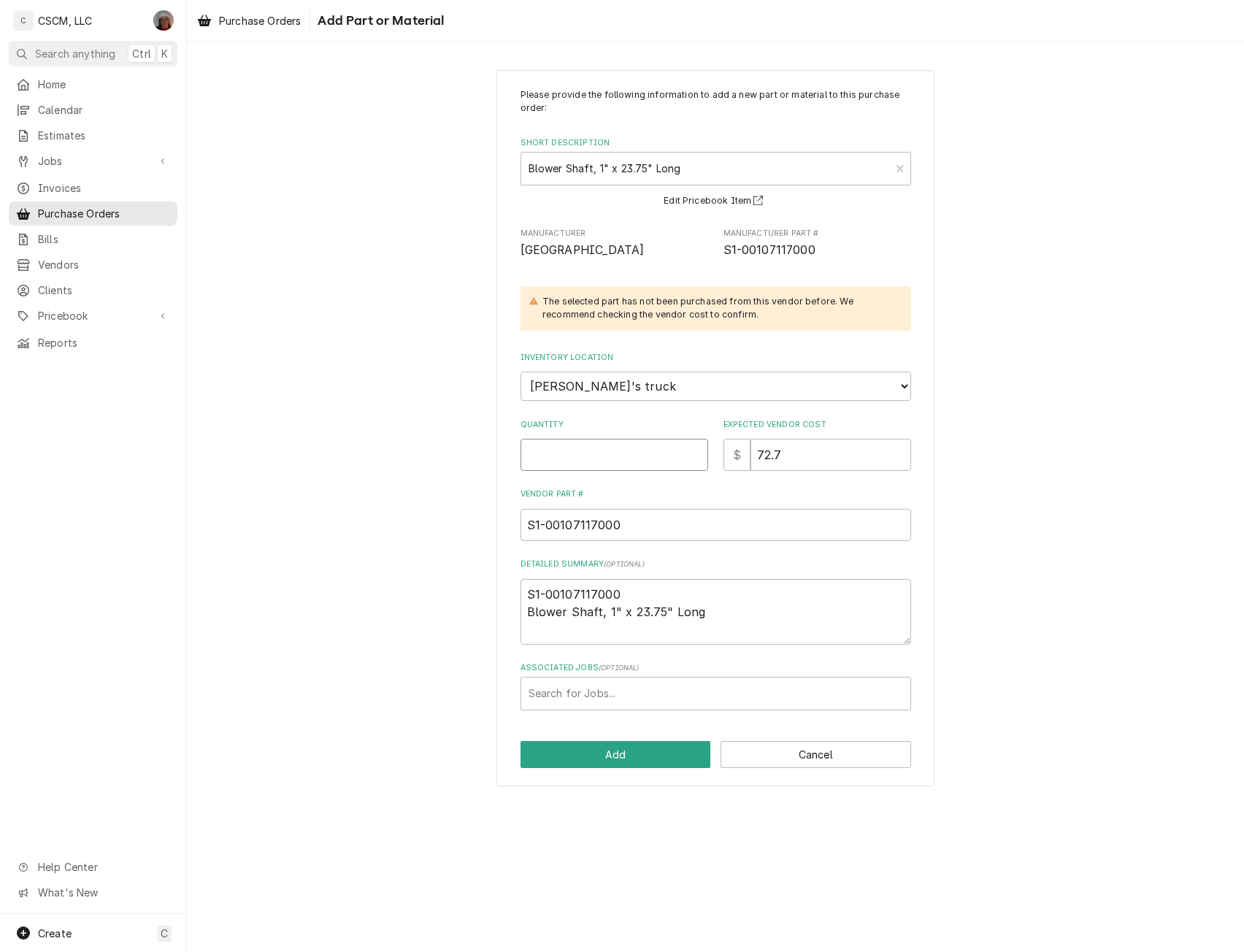
type input "1"
type textarea "x"
type input "1"
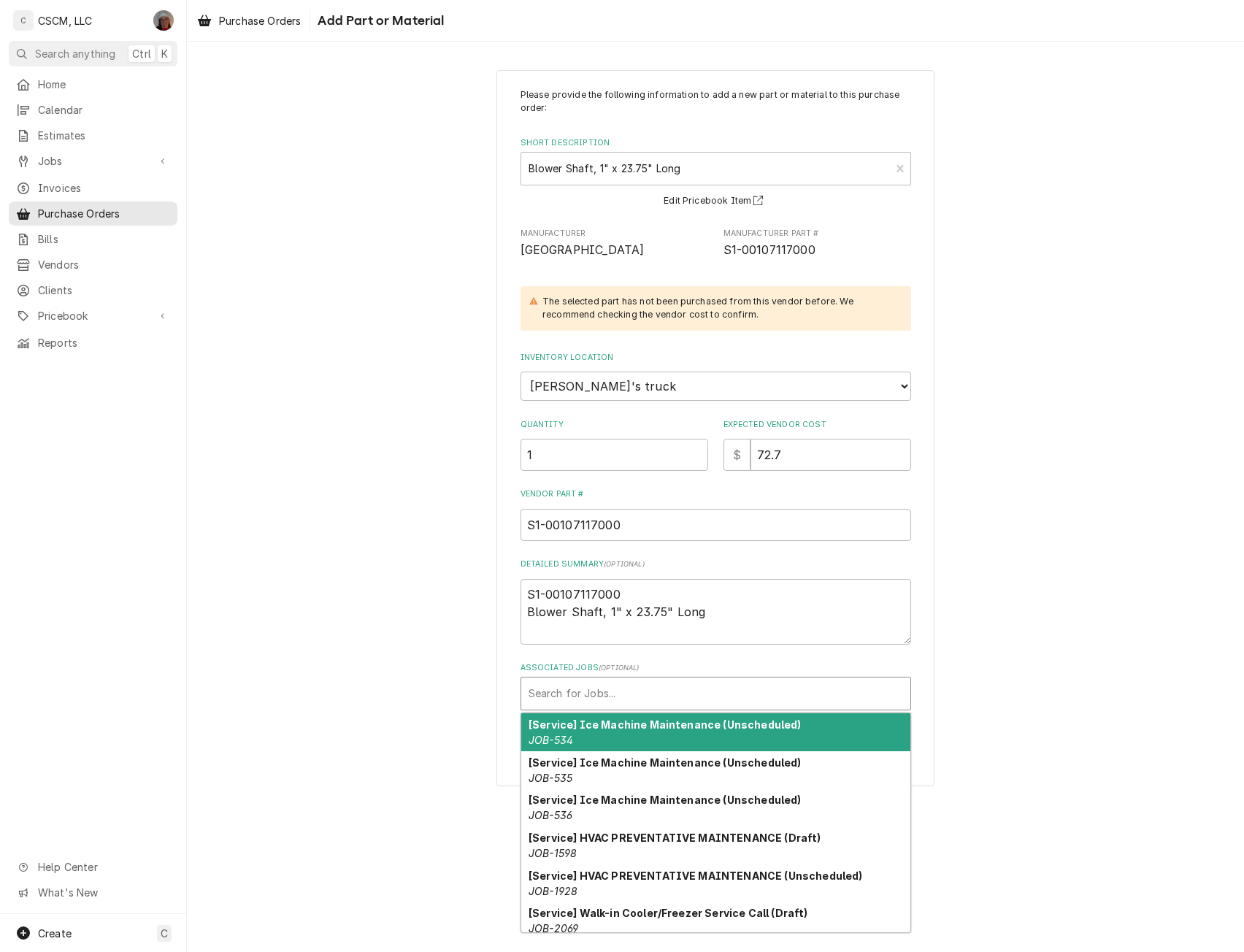
click at [573, 685] on div "Associated Jobs" at bounding box center [715, 693] width 375 height 27
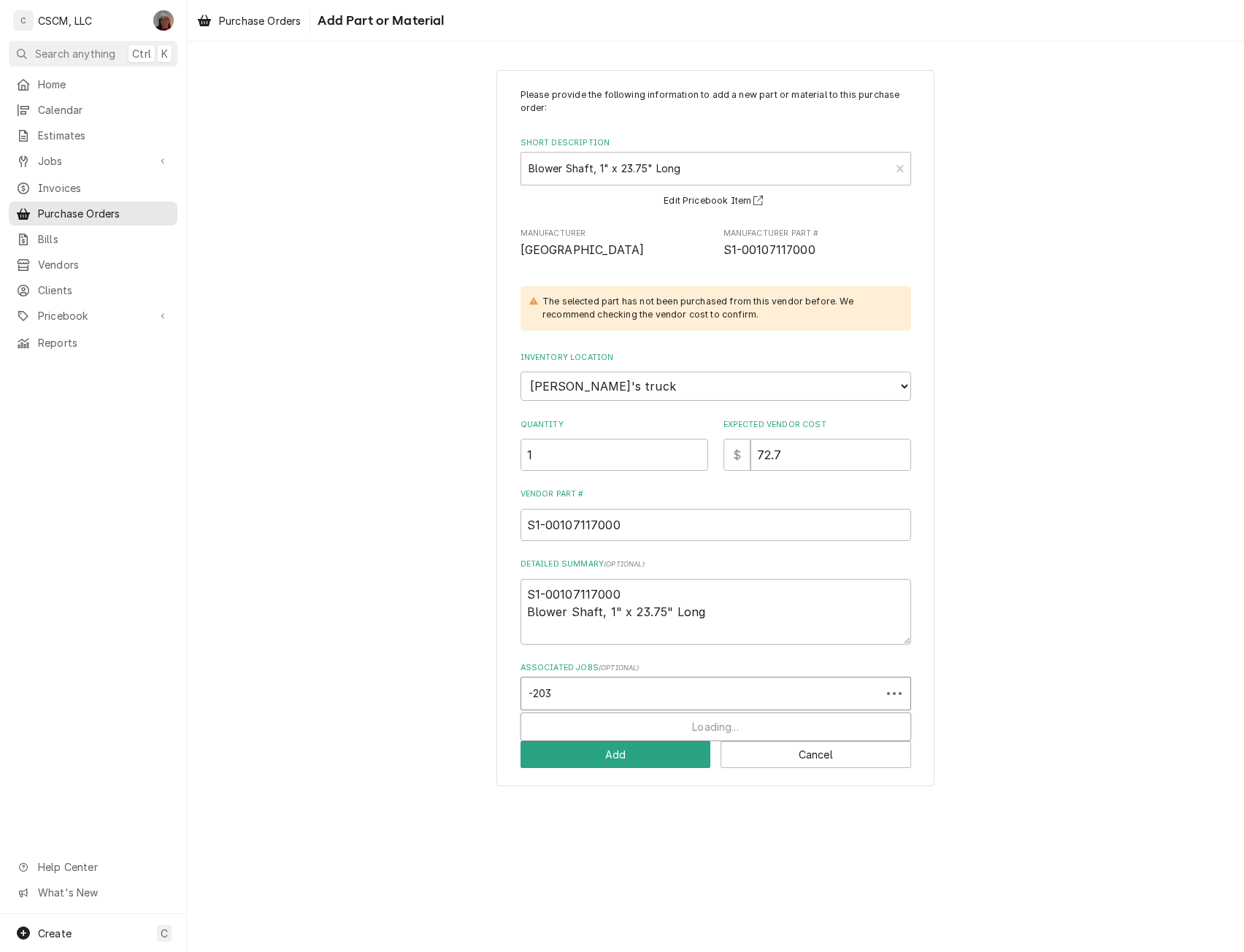
type input "-2039"
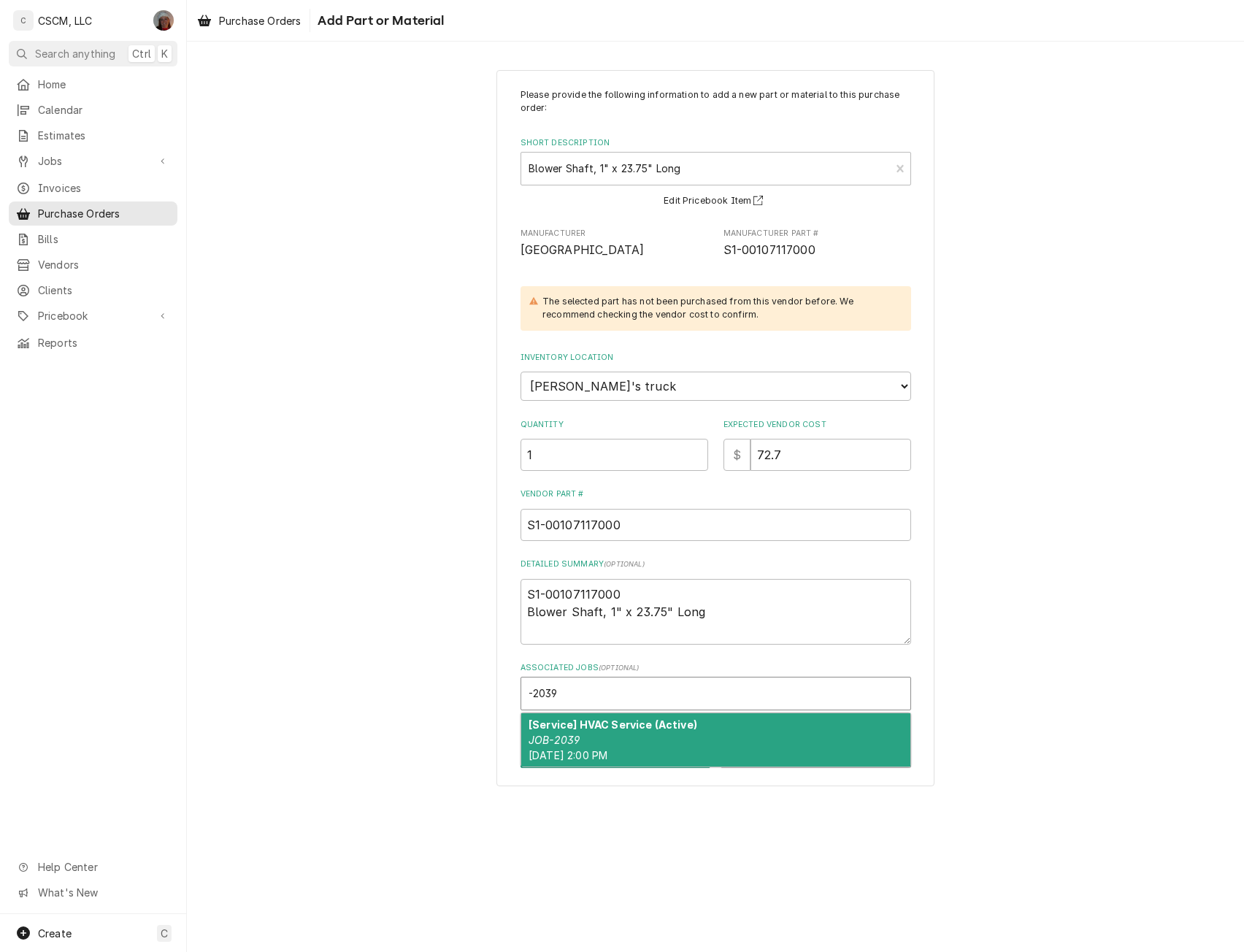
type textarea "x"
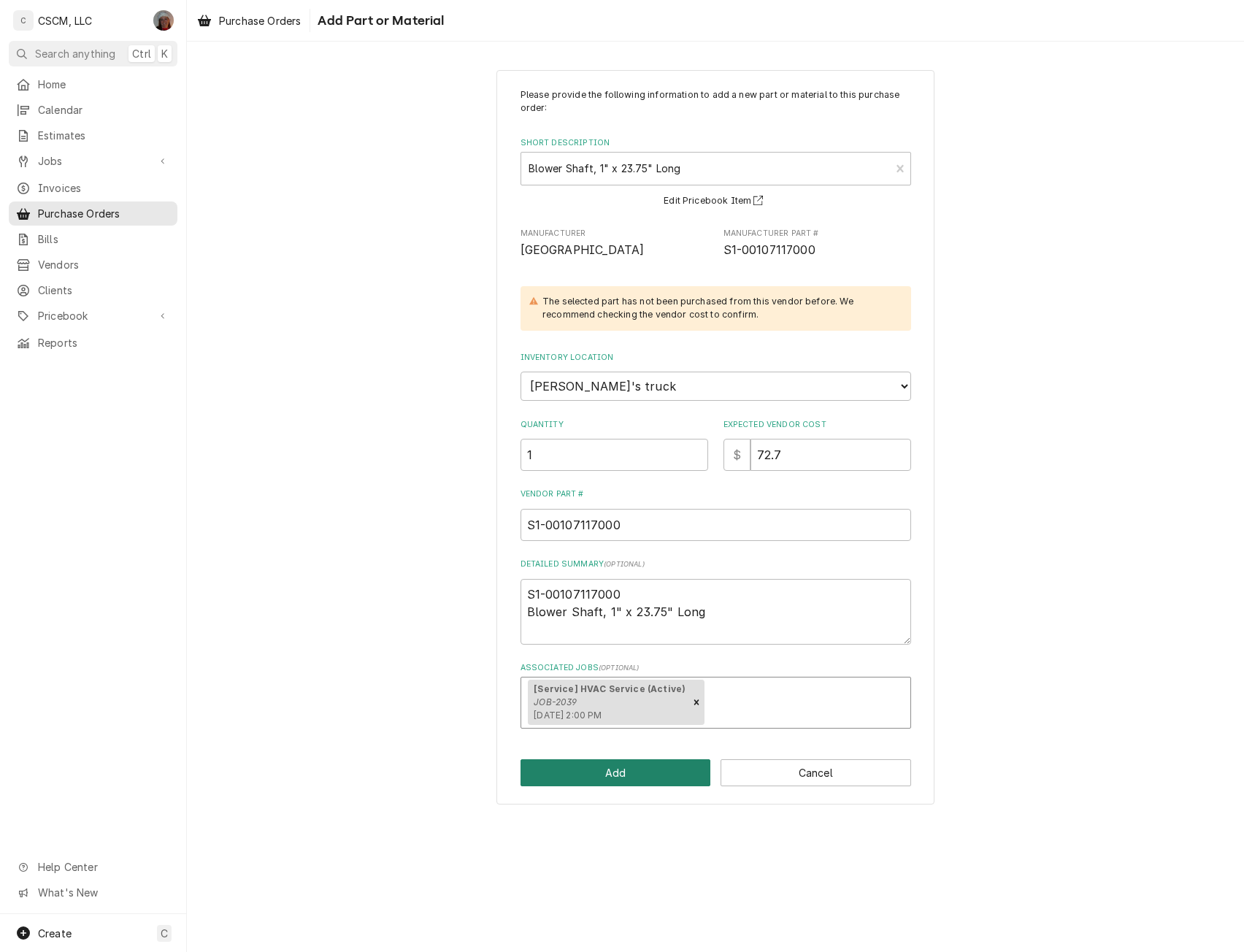
click at [597, 769] on button "Add" at bounding box center [616, 773] width 191 height 27
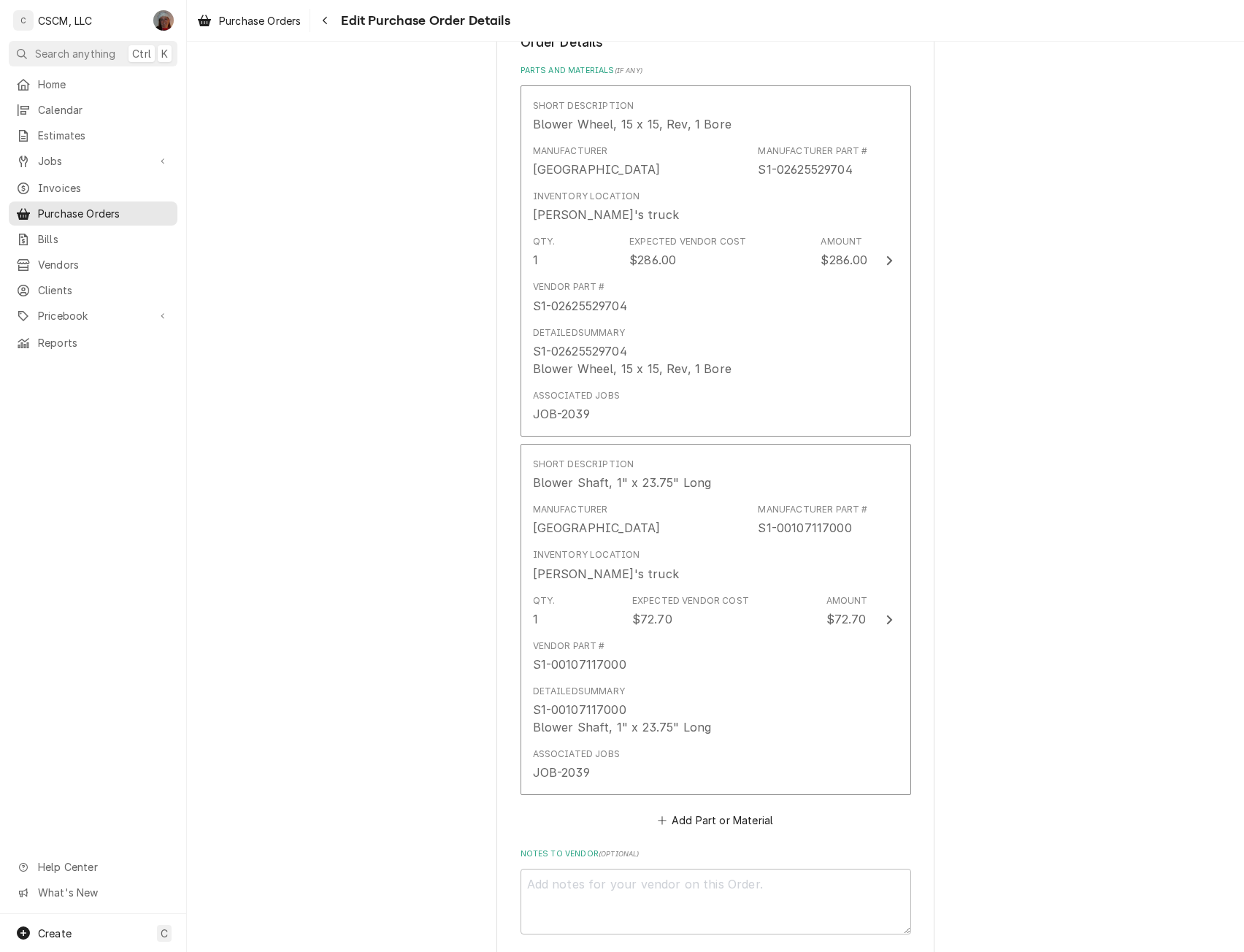
scroll to position [544, 0]
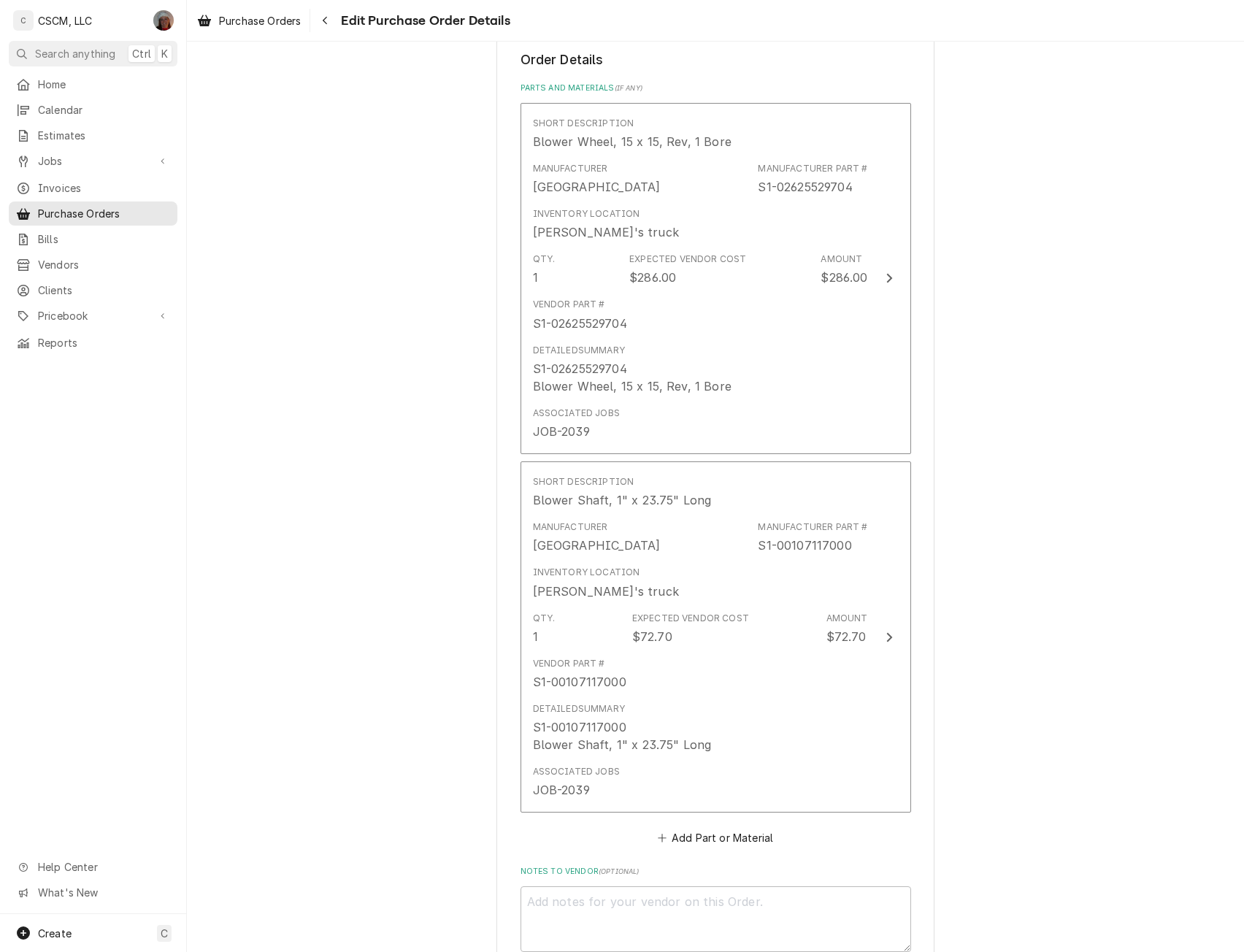
type textarea "x"
click at [665, 830] on button "Add Part or Material" at bounding box center [715, 838] width 121 height 20
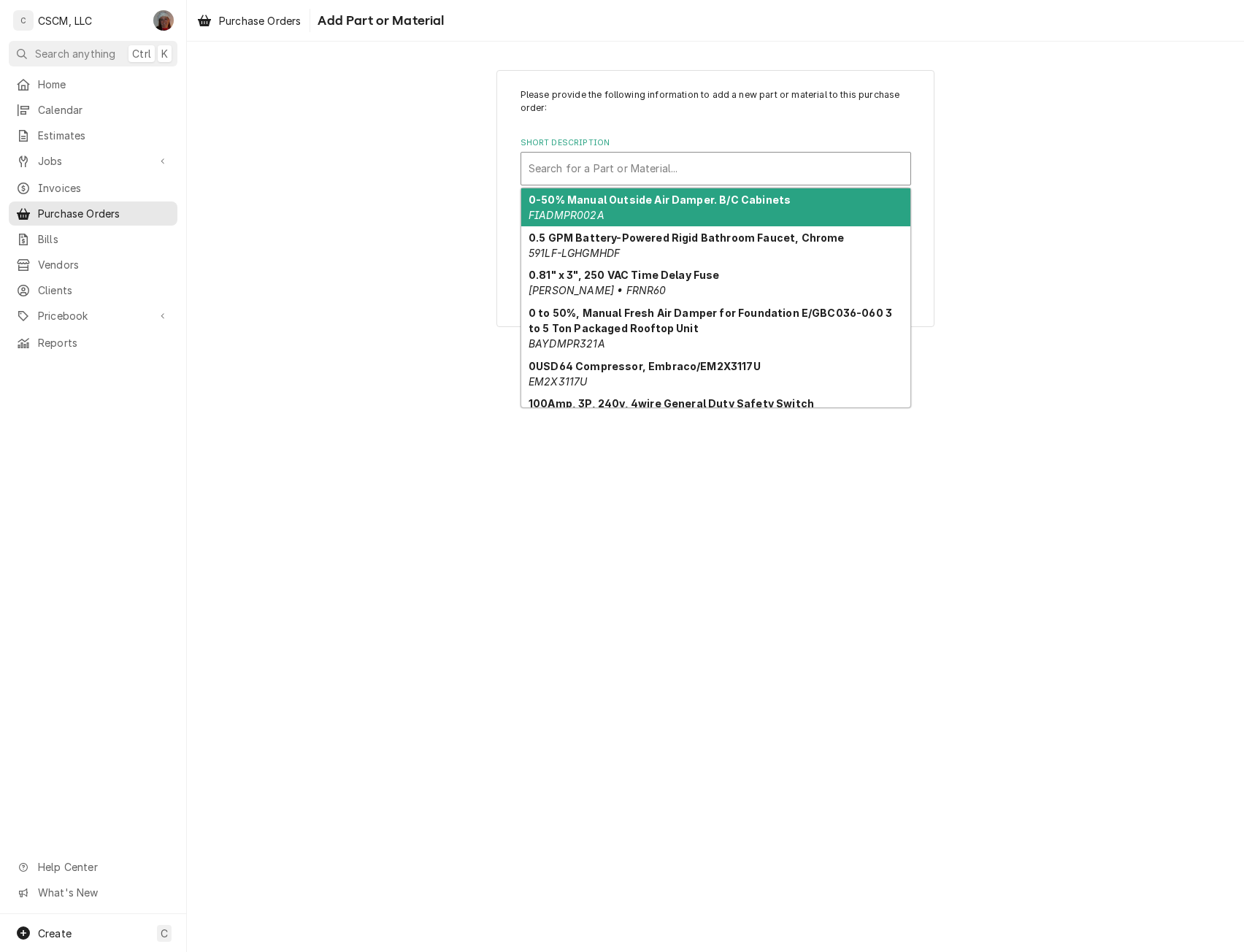
click at [648, 168] on div "Short Description" at bounding box center [715, 168] width 375 height 27
paste input "S1-02924407000"
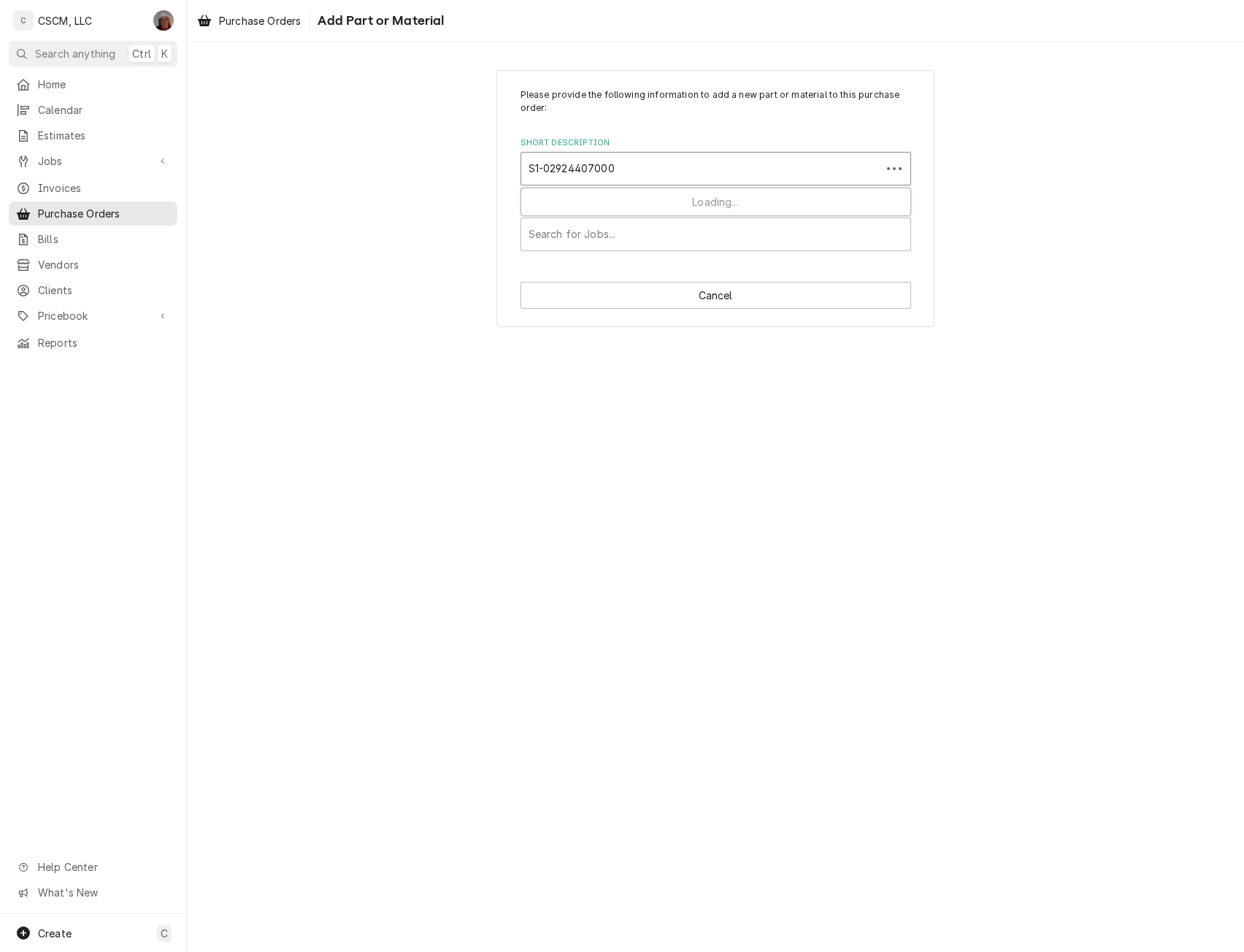
type input "S1-02924407000"
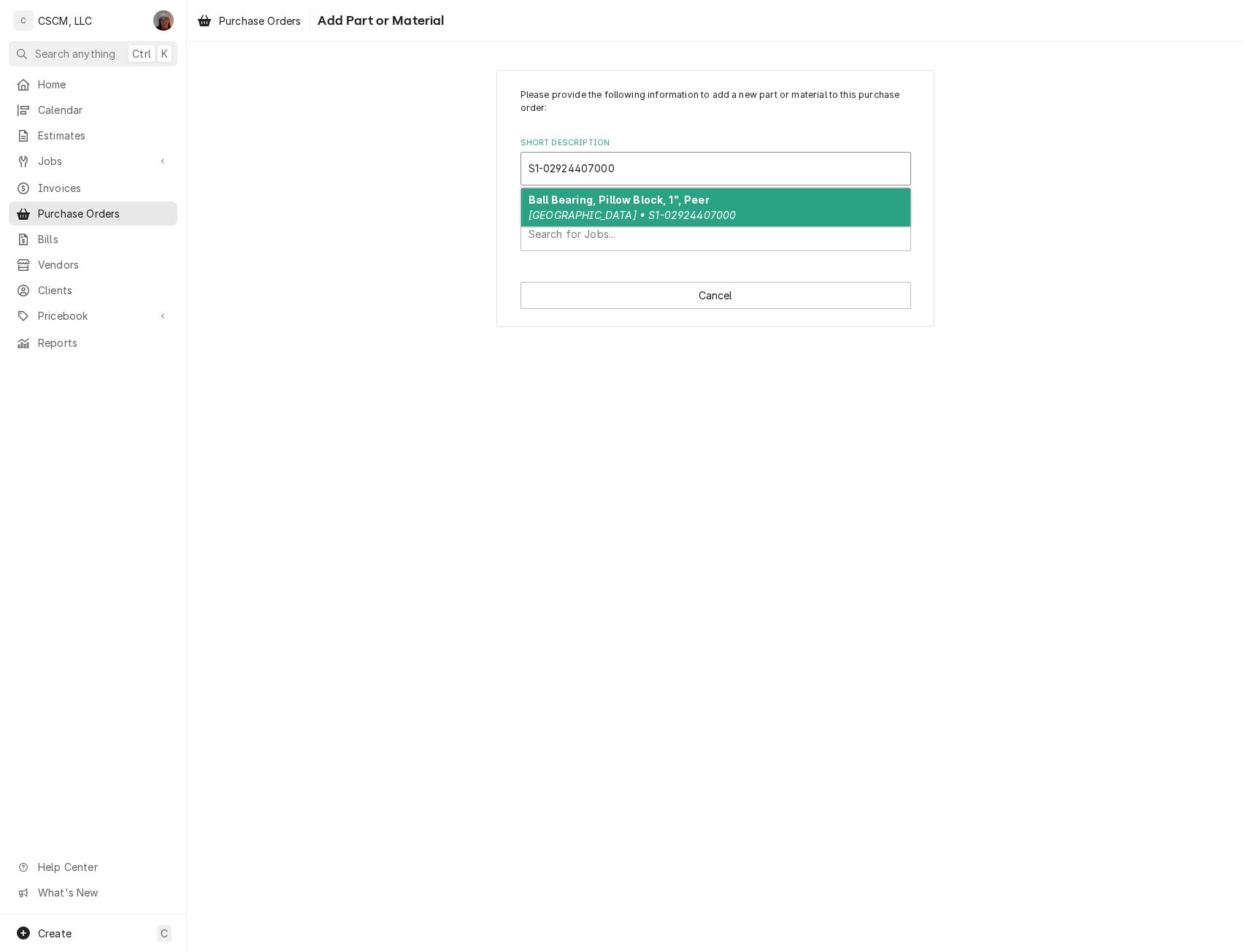
click at [605, 210] on em "[GEOGRAPHIC_DATA] • S1-02924407000" at bounding box center [632, 214] width 207 height 12
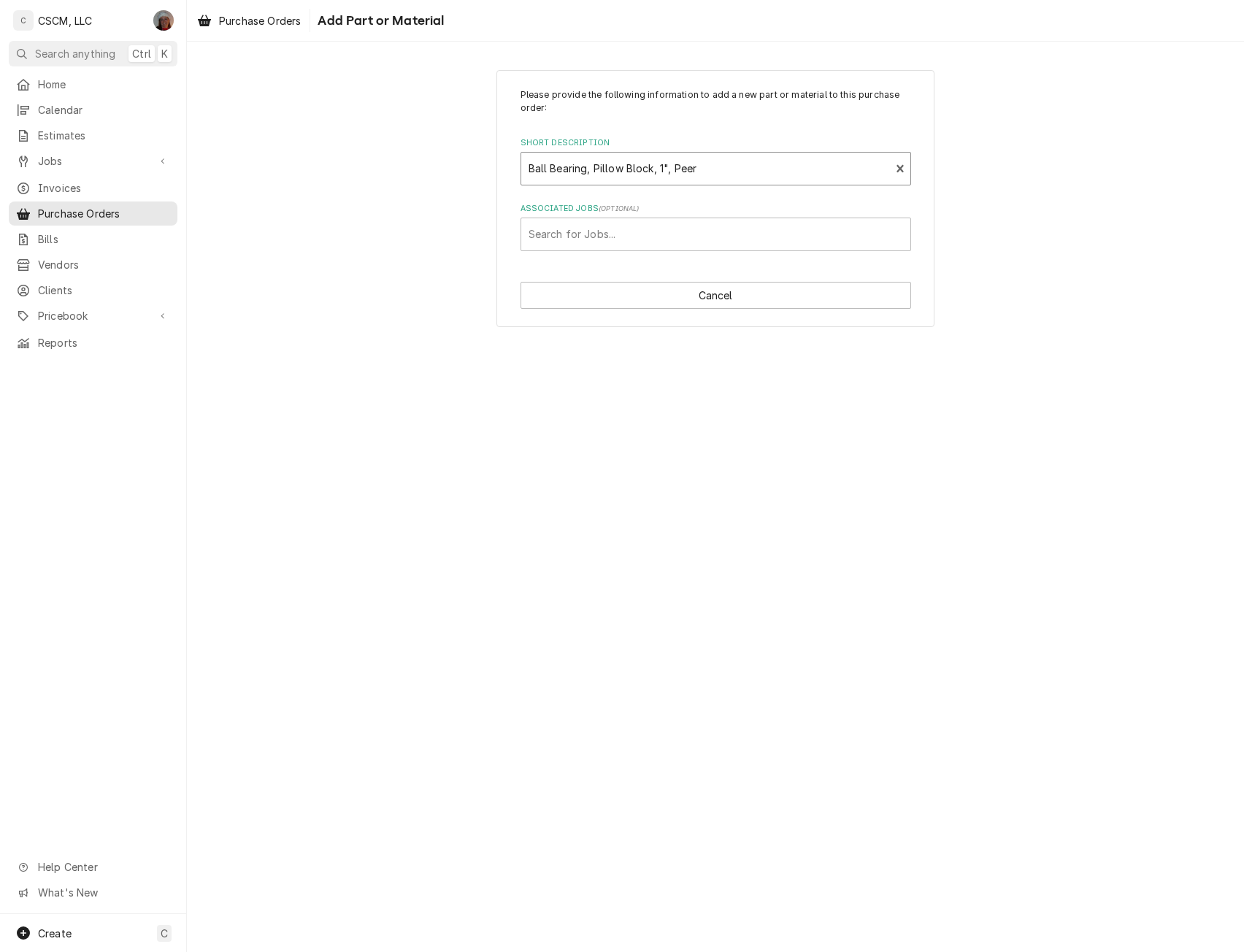
type textarea "x"
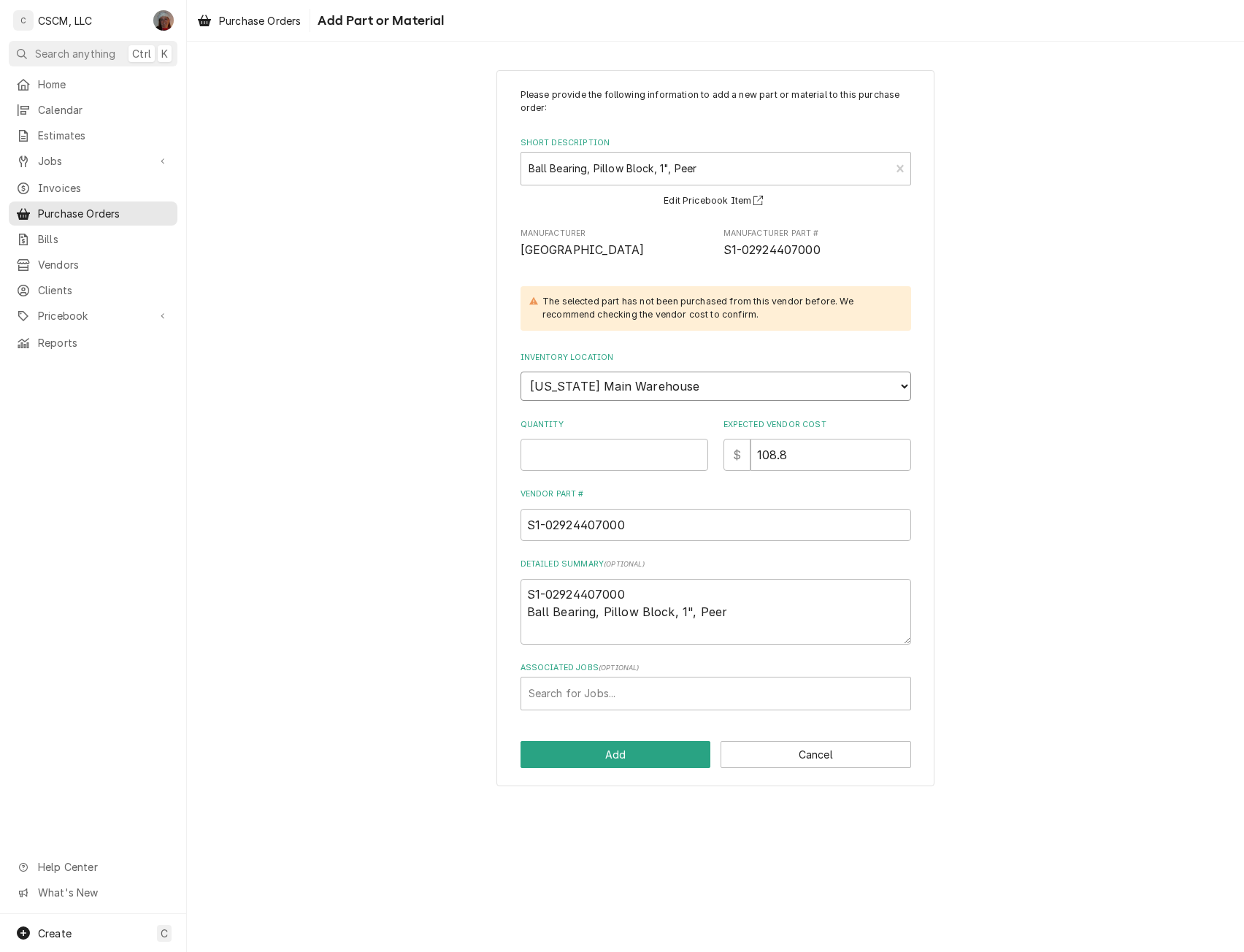
click at [604, 381] on select "Choose a location... [PERSON_NAME]'s Truck [US_STATE] Main Warehouse Izaia's tr…" at bounding box center [715, 386] width 391 height 29
select select "421"
click at [520, 371] on select "Choose a location... [PERSON_NAME]'s Truck [US_STATE] Main Warehouse Izaia's tr…" at bounding box center [715, 386] width 391 height 29
type textarea "x"
click at [564, 459] on input "Quantity" at bounding box center [614, 455] width 188 height 32
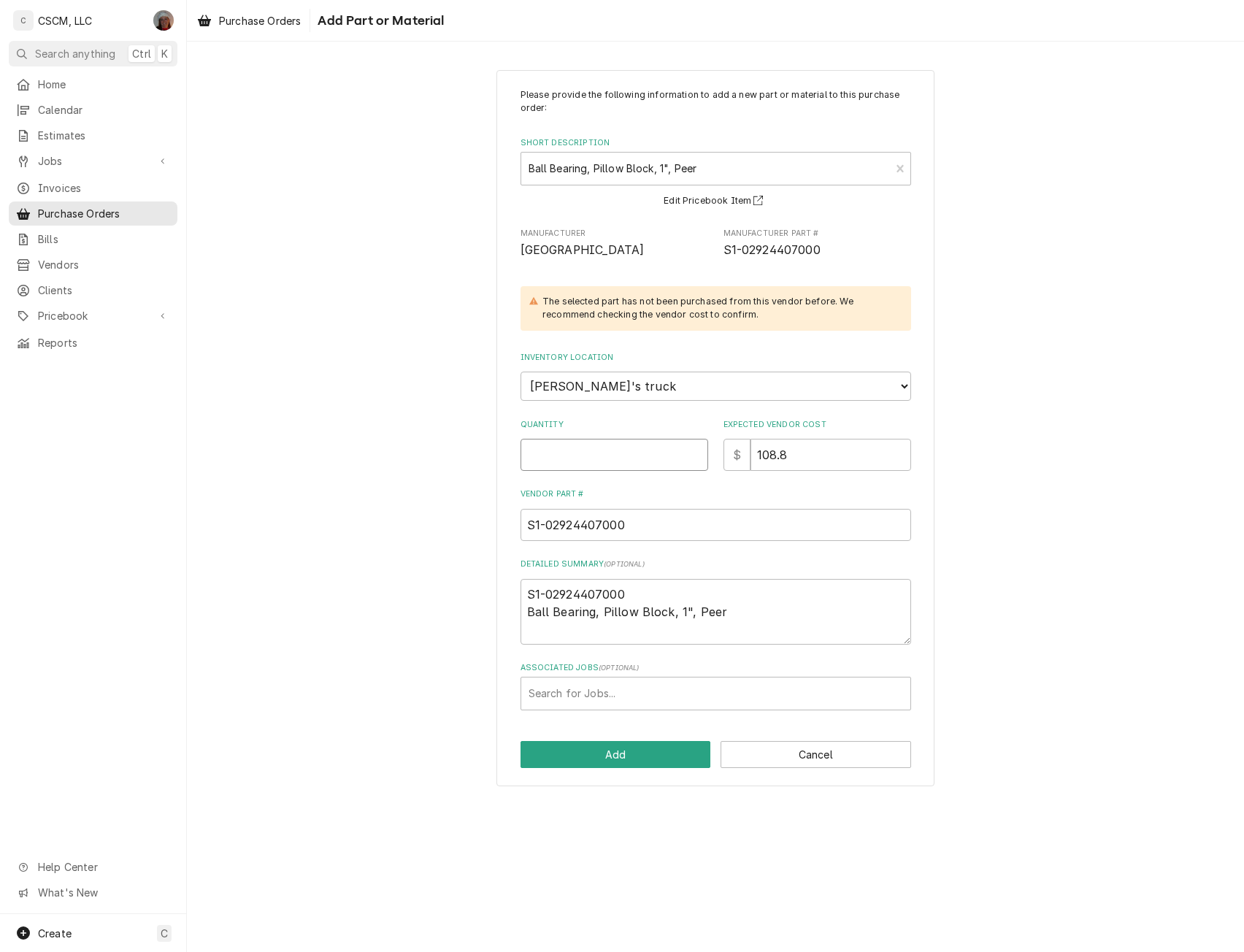
type input "2"
type textarea "x"
type input "2"
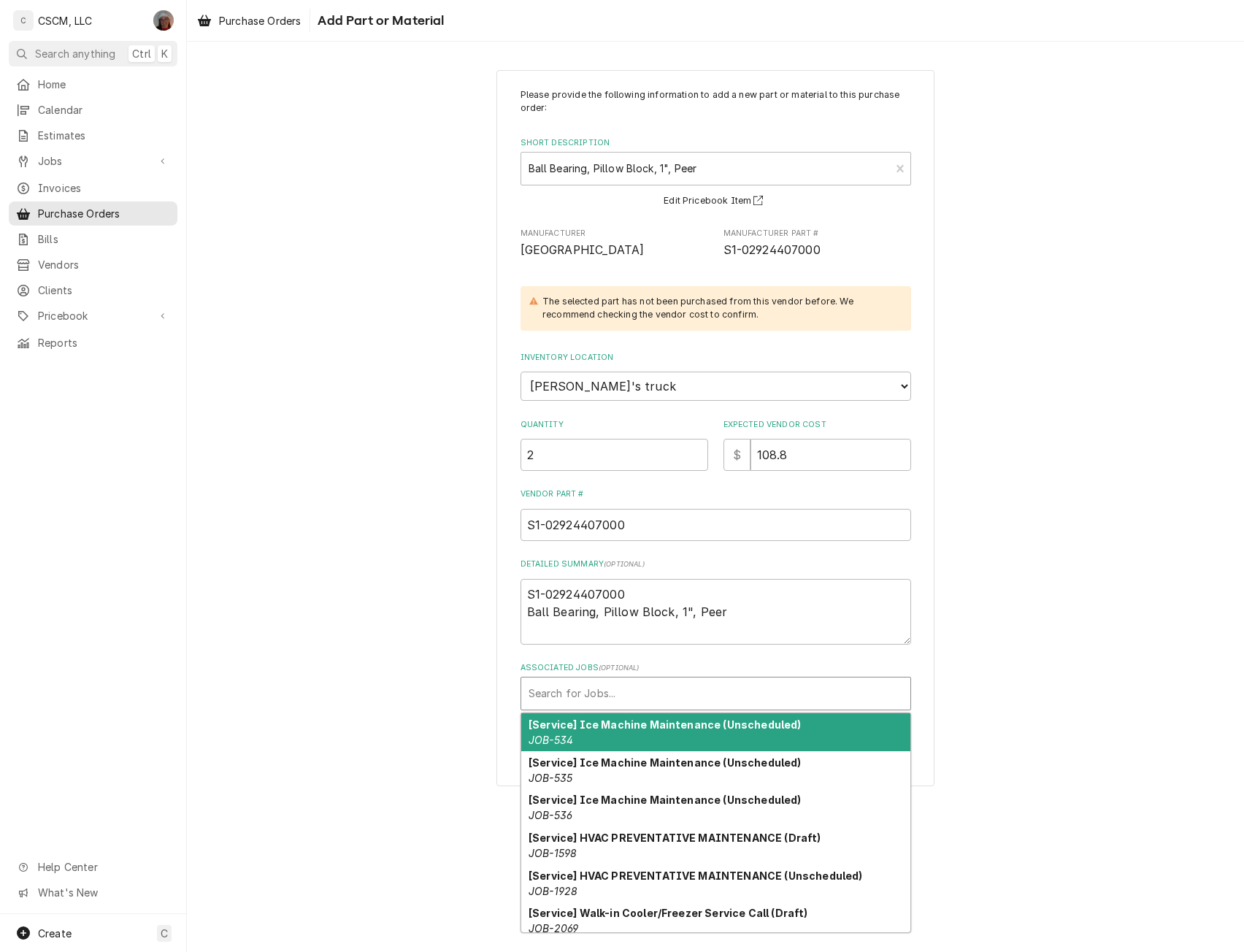
click at [578, 689] on div "Associated Jobs" at bounding box center [715, 693] width 375 height 27
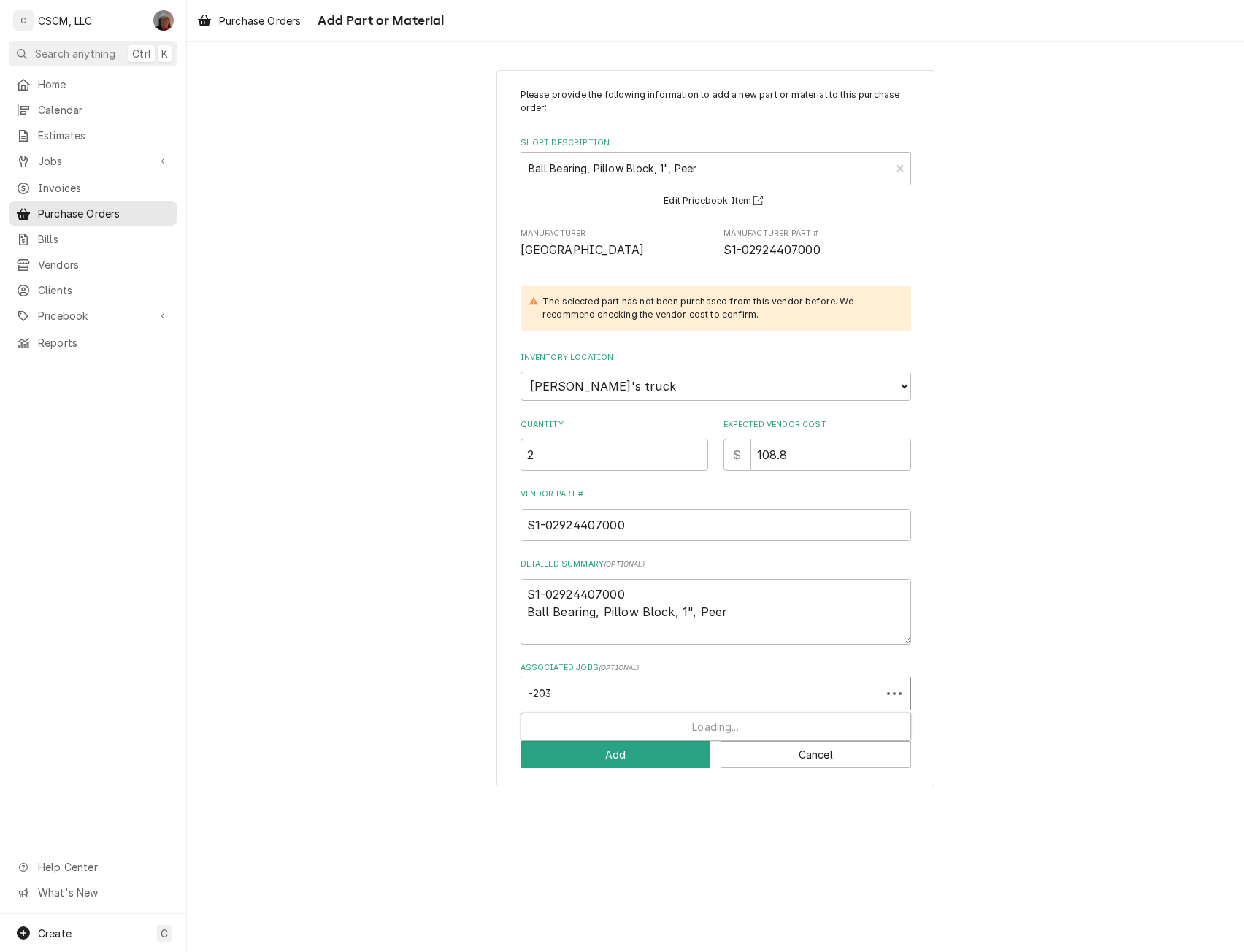
type input "-2039"
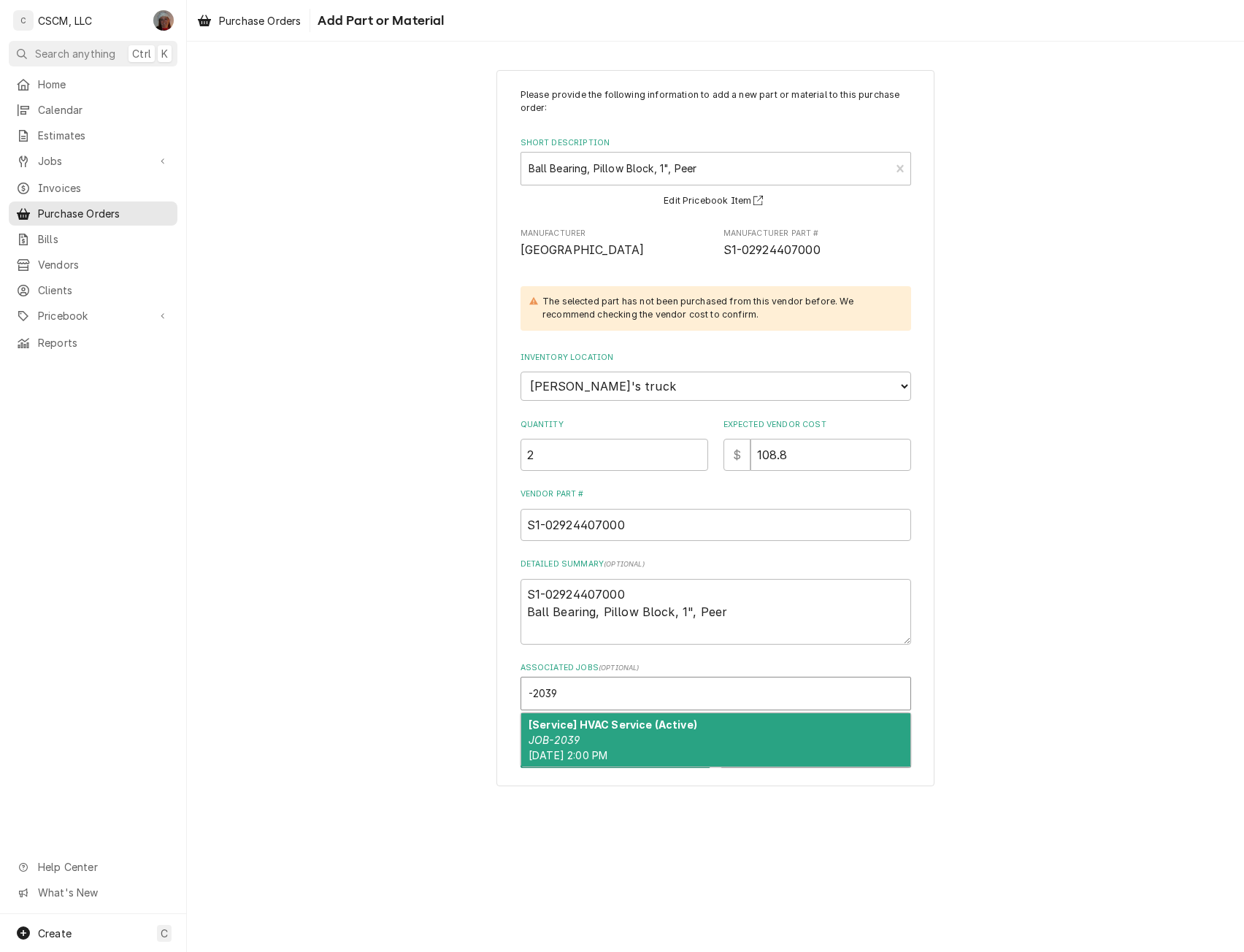
type textarea "x"
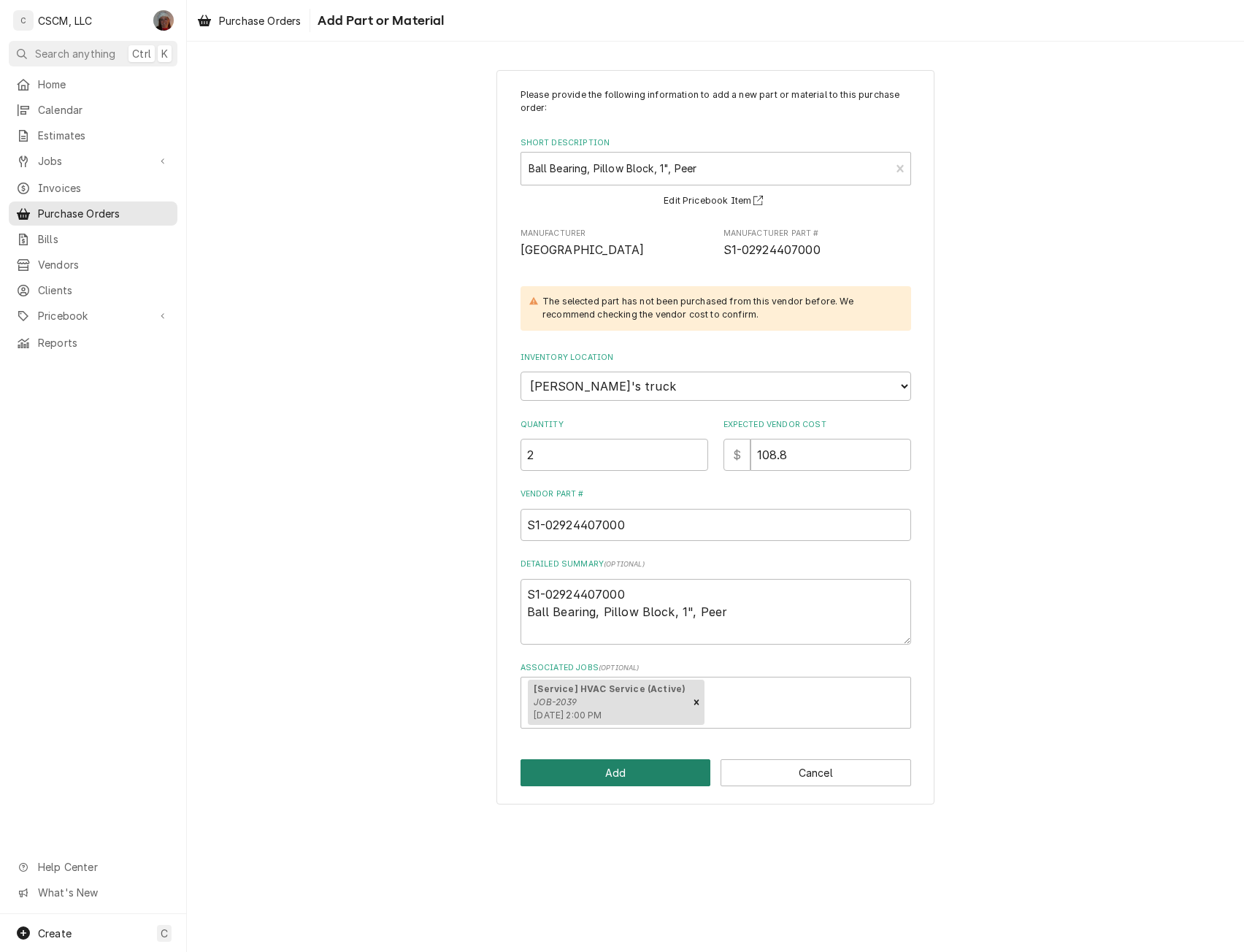
click at [595, 768] on button "Add" at bounding box center [616, 773] width 191 height 27
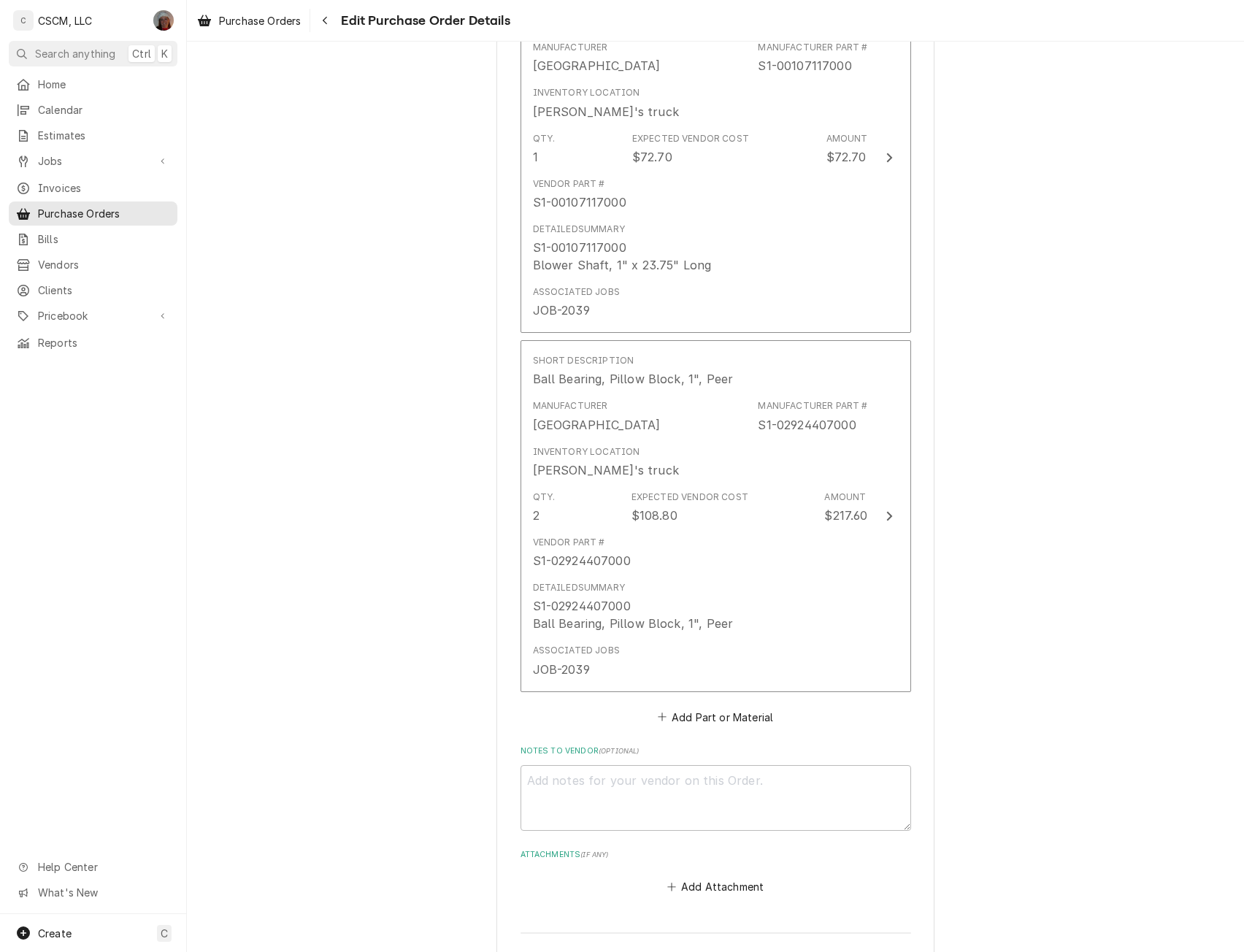
scroll to position [1279, 0]
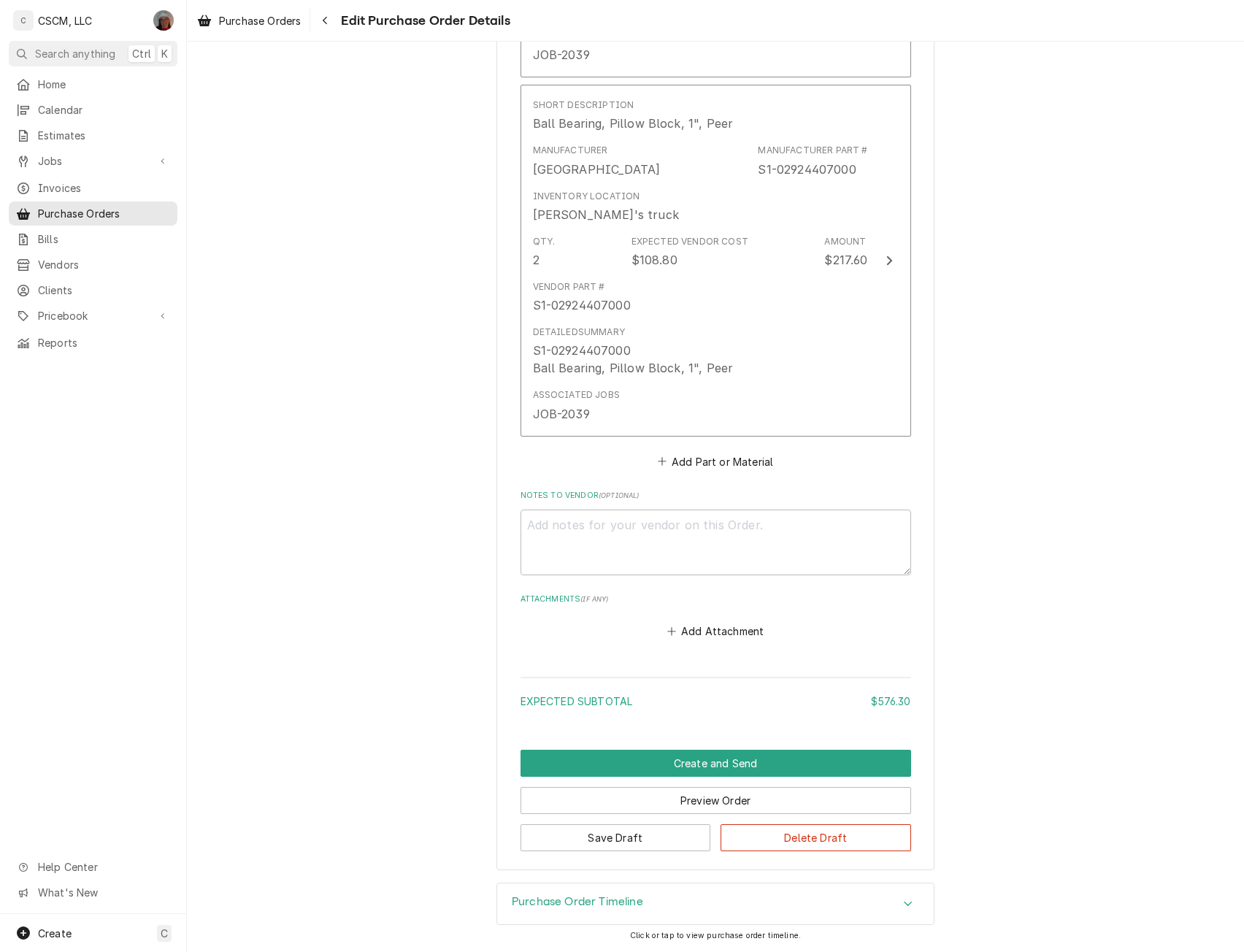
type textarea "x"
click at [698, 462] on button "Add Part or Material" at bounding box center [715, 461] width 121 height 20
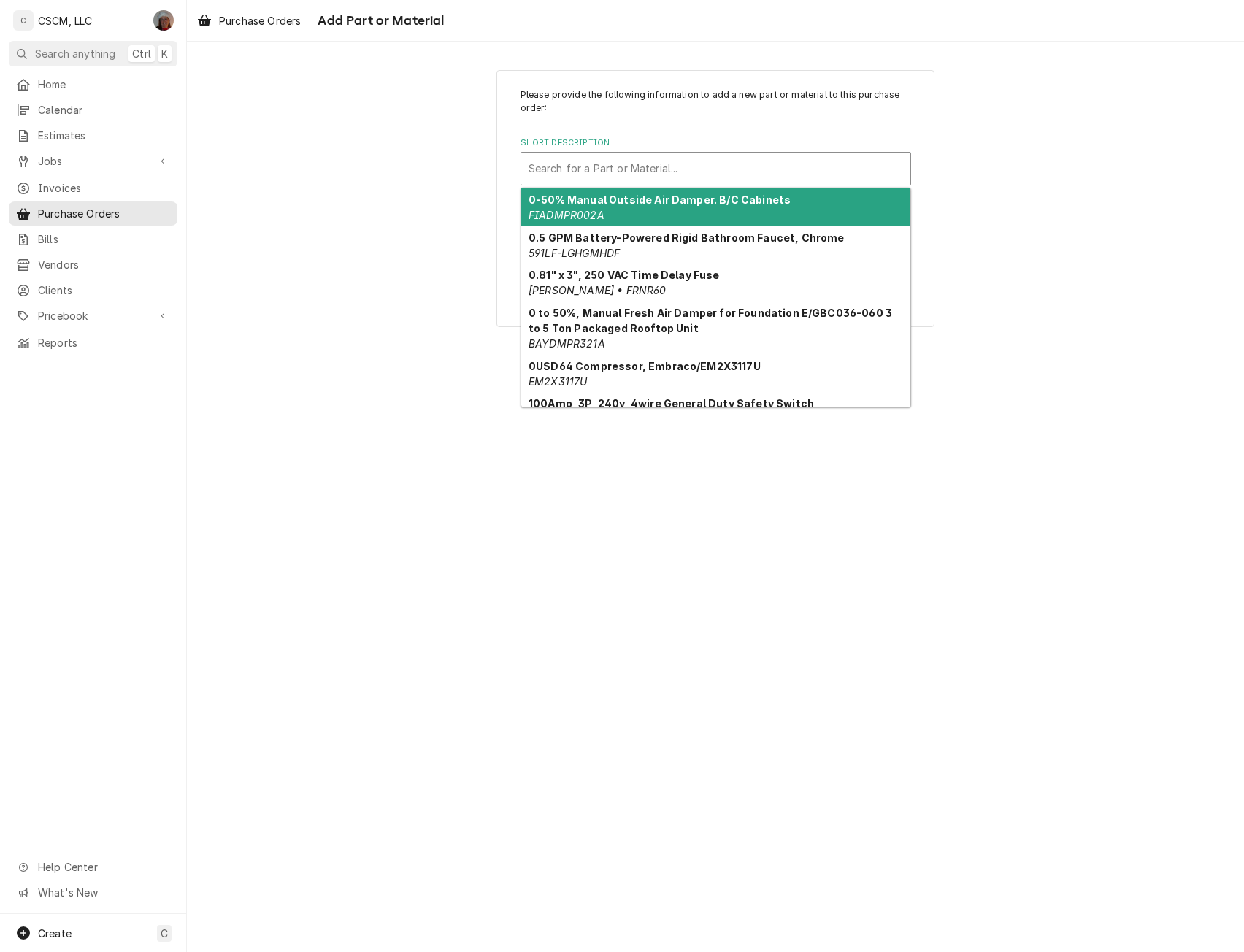
click at [605, 171] on div "Short Description" at bounding box center [715, 168] width 375 height 27
paste input "S1-07301951000"
type input "S1-07301951000"
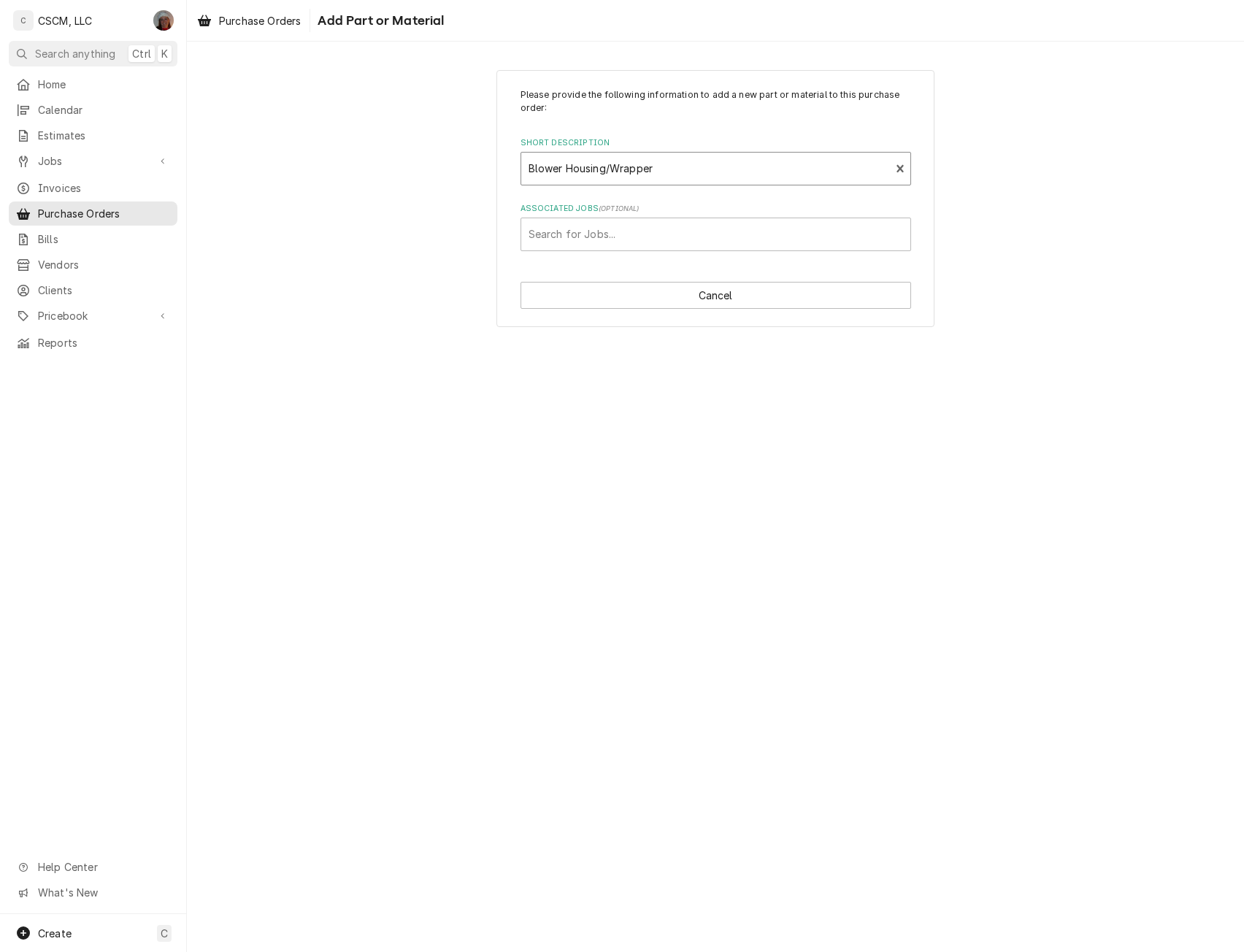
type textarea "x"
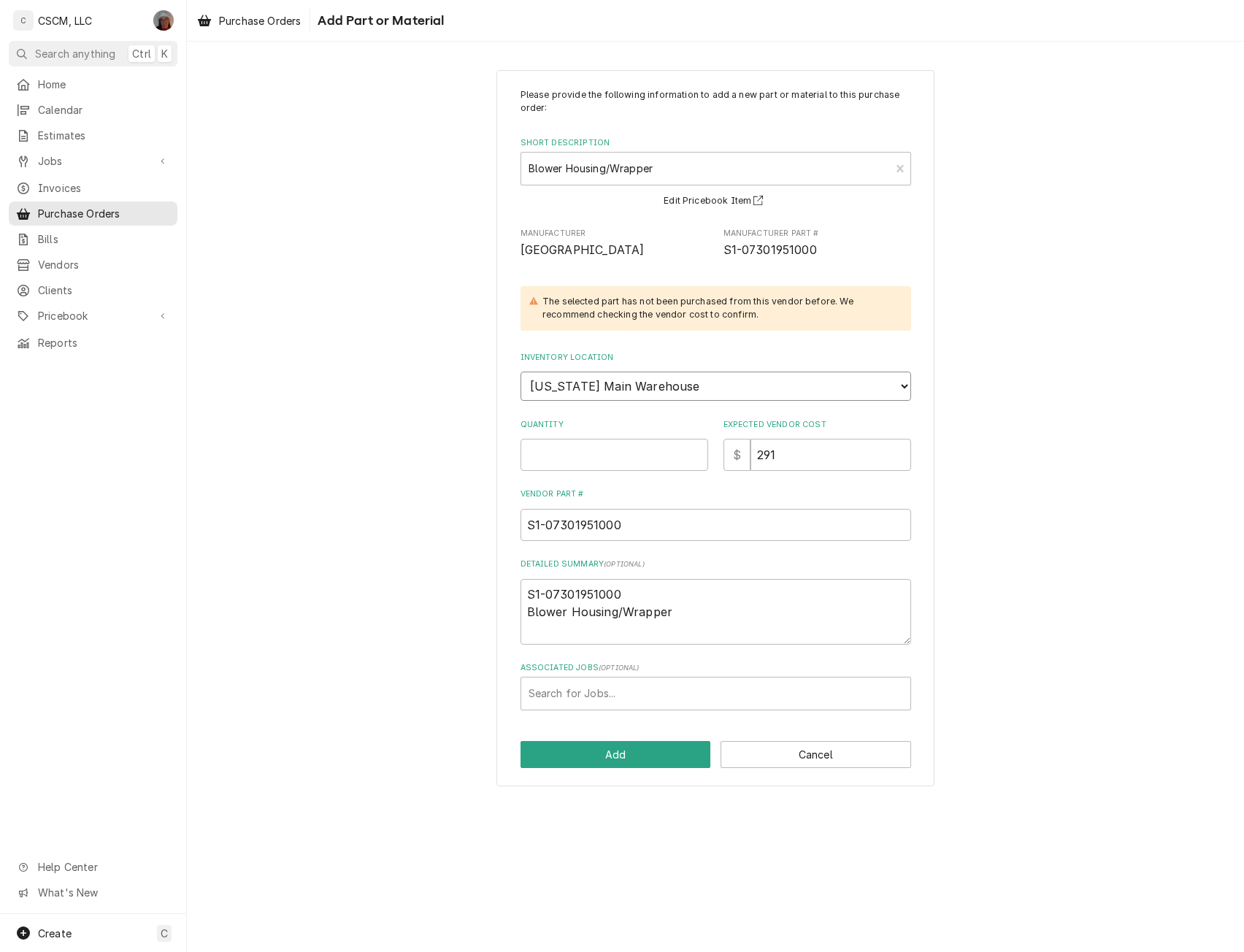
click at [591, 391] on select "Choose a location... [PERSON_NAME]'s Truck [US_STATE] Main Warehouse Izaia's tr…" at bounding box center [715, 386] width 391 height 29
select select "421"
click at [520, 371] on select "Choose a location... [PERSON_NAME]'s Truck [US_STATE] Main Warehouse Izaia's tr…" at bounding box center [715, 386] width 391 height 29
click at [541, 464] on input "Quantity" at bounding box center [614, 455] width 188 height 32
type textarea "x"
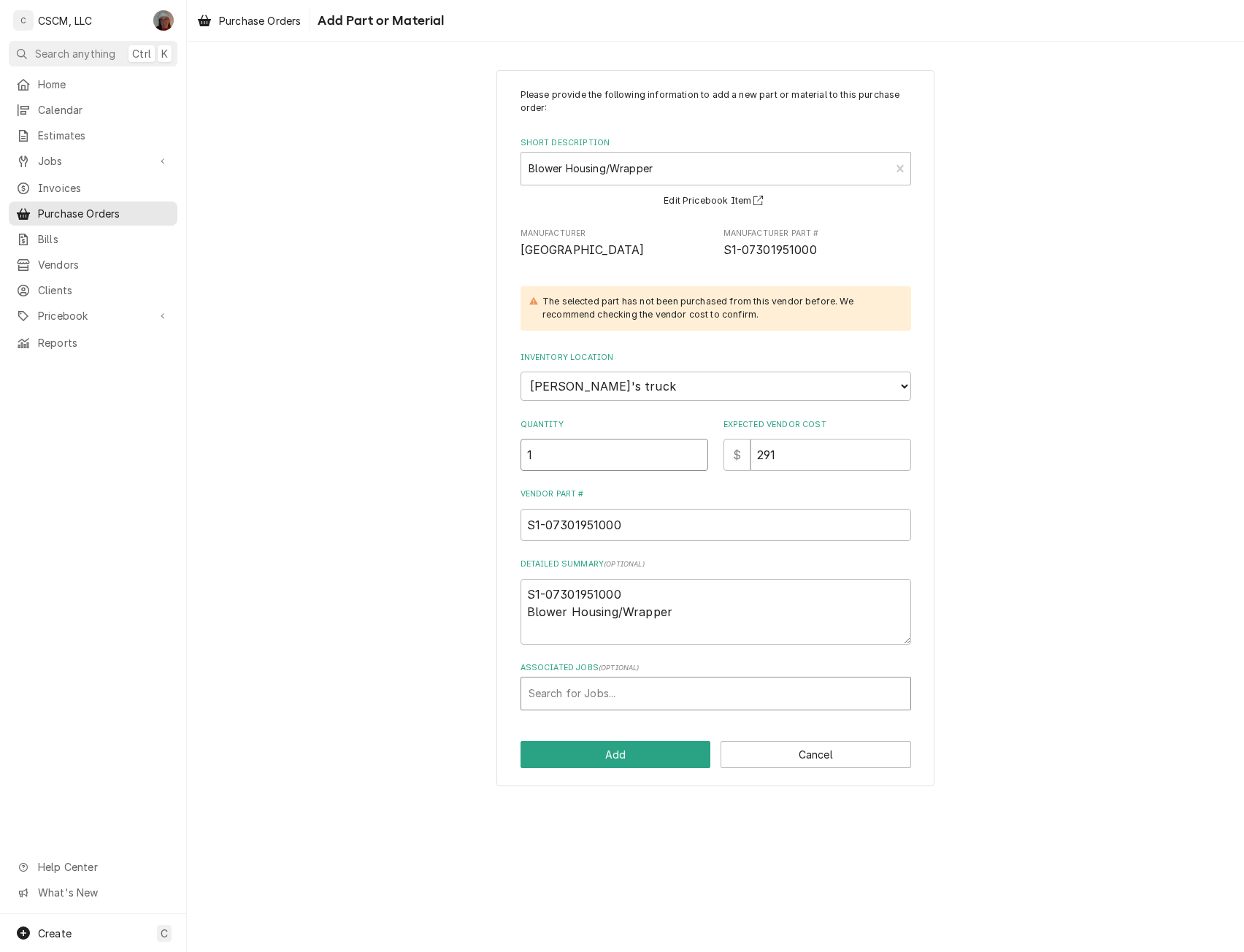
type input "1"
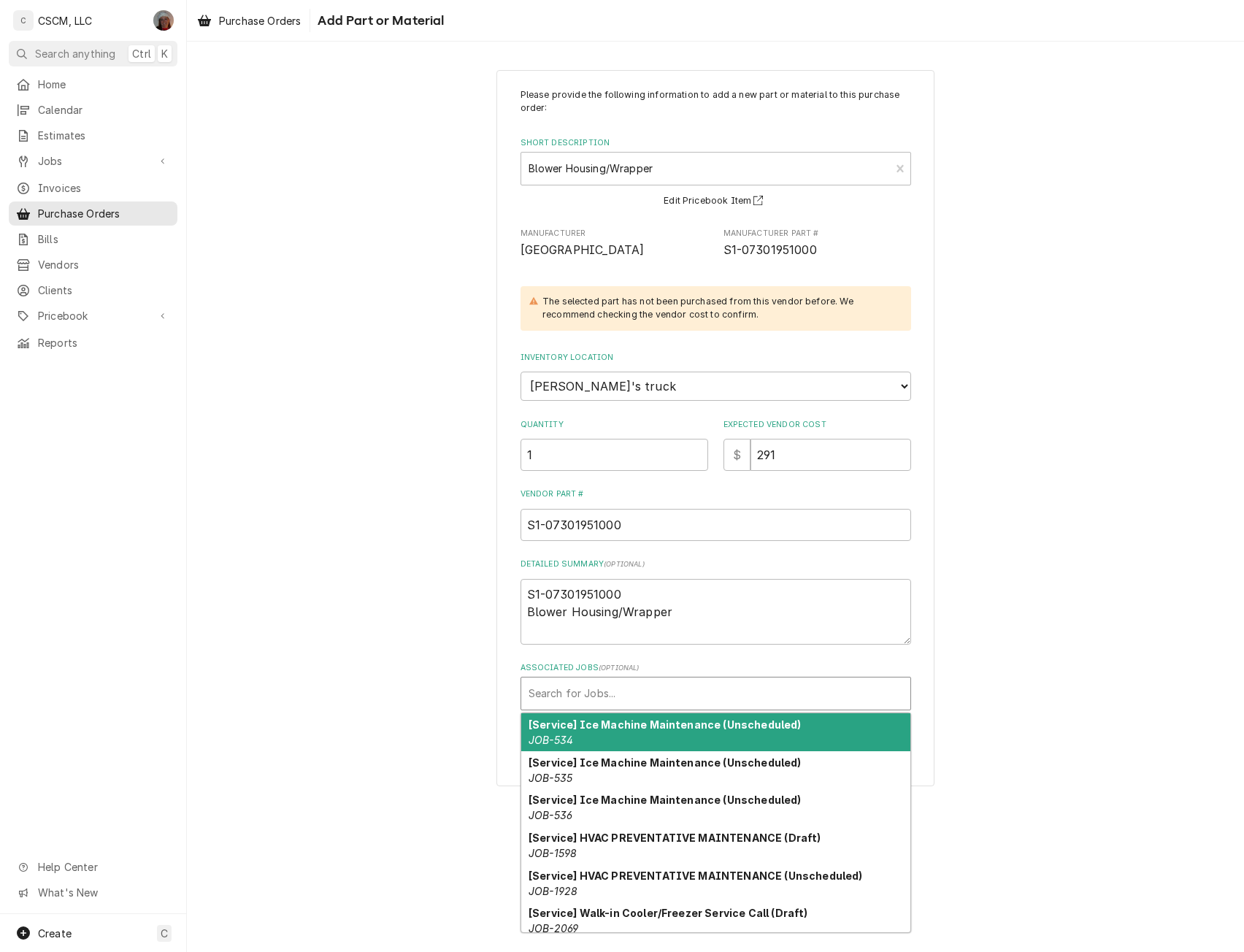
click at [546, 697] on div "Associated Jobs" at bounding box center [715, 693] width 375 height 27
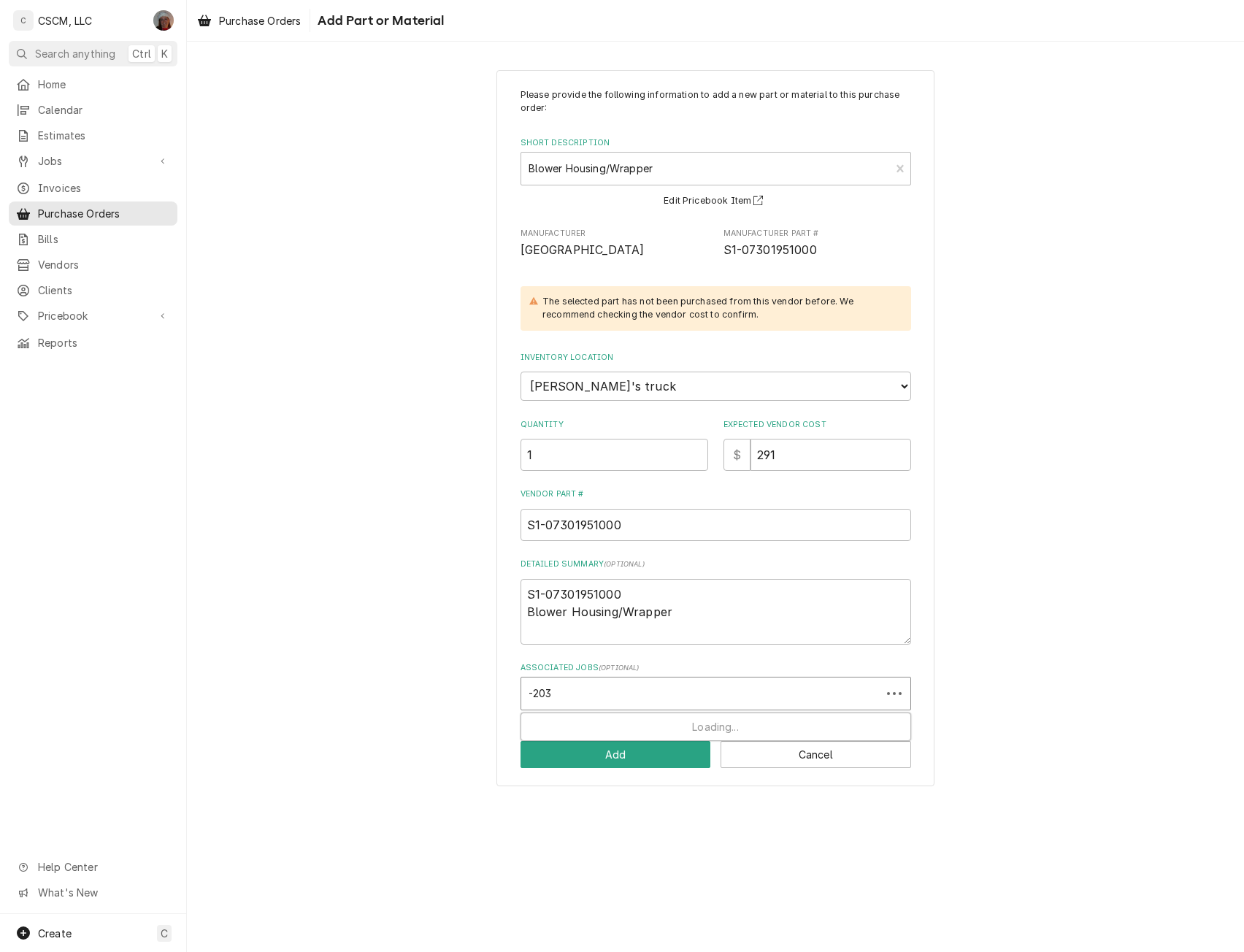
type input "-2039"
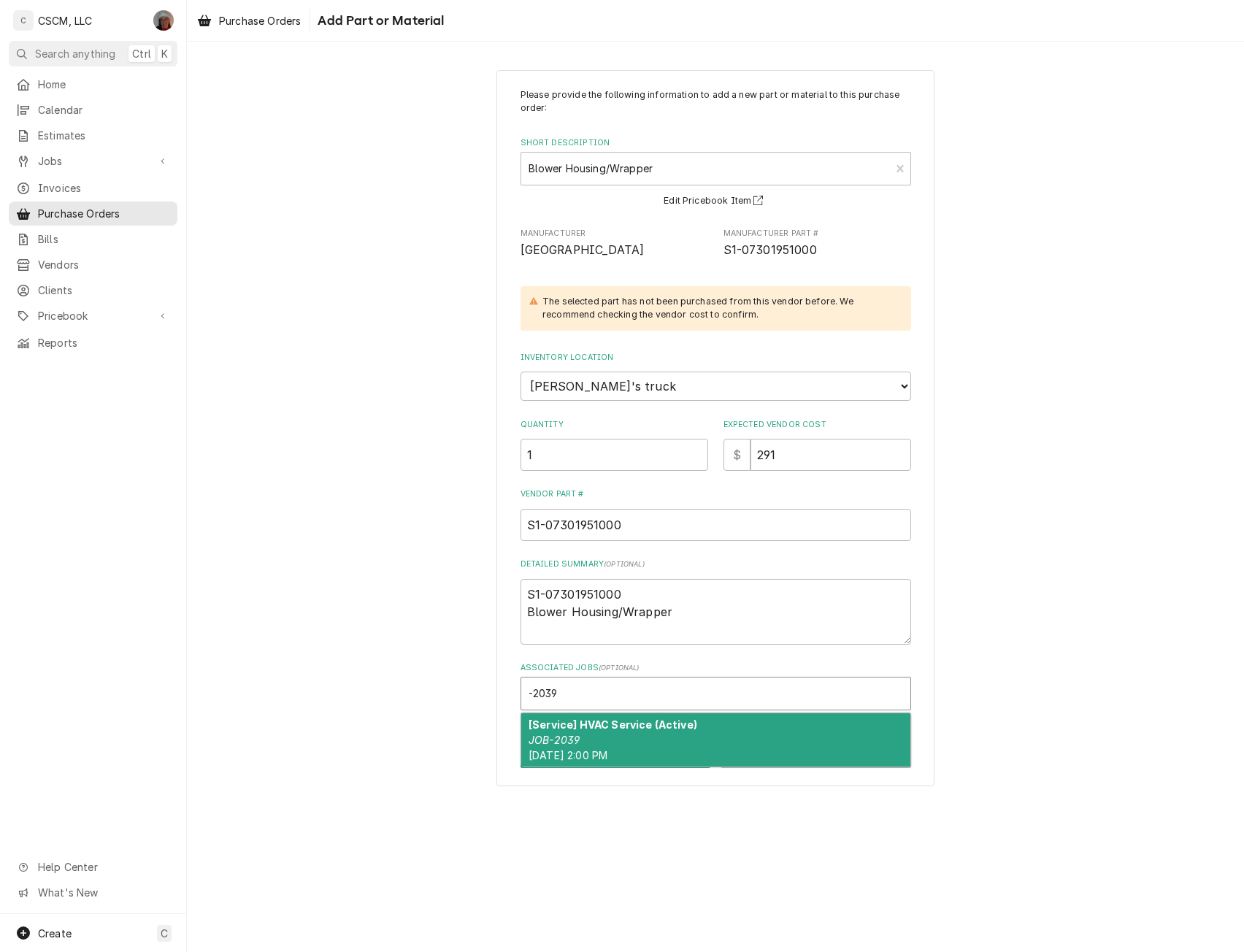
type textarea "x"
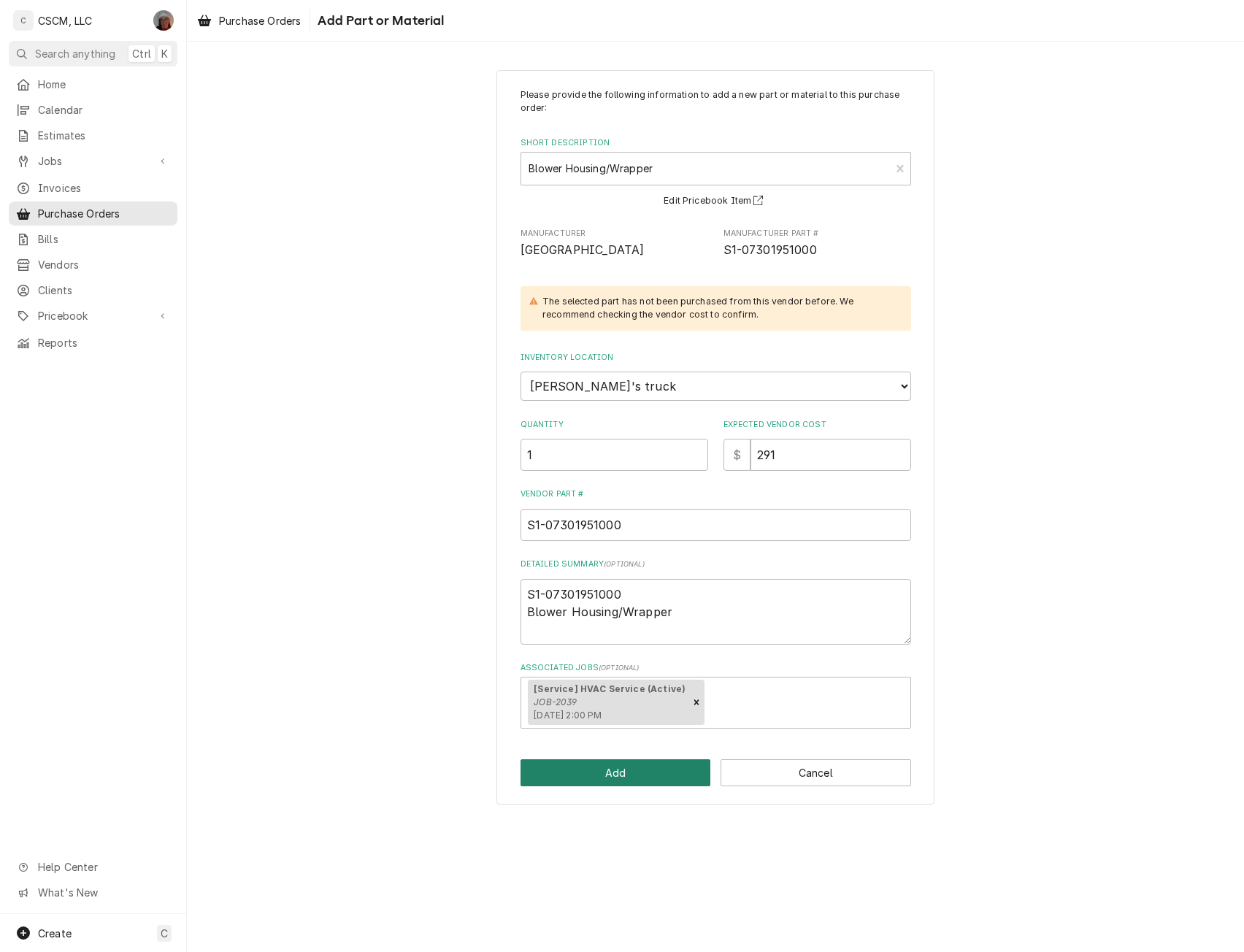
click at [566, 774] on button "Add" at bounding box center [616, 773] width 191 height 27
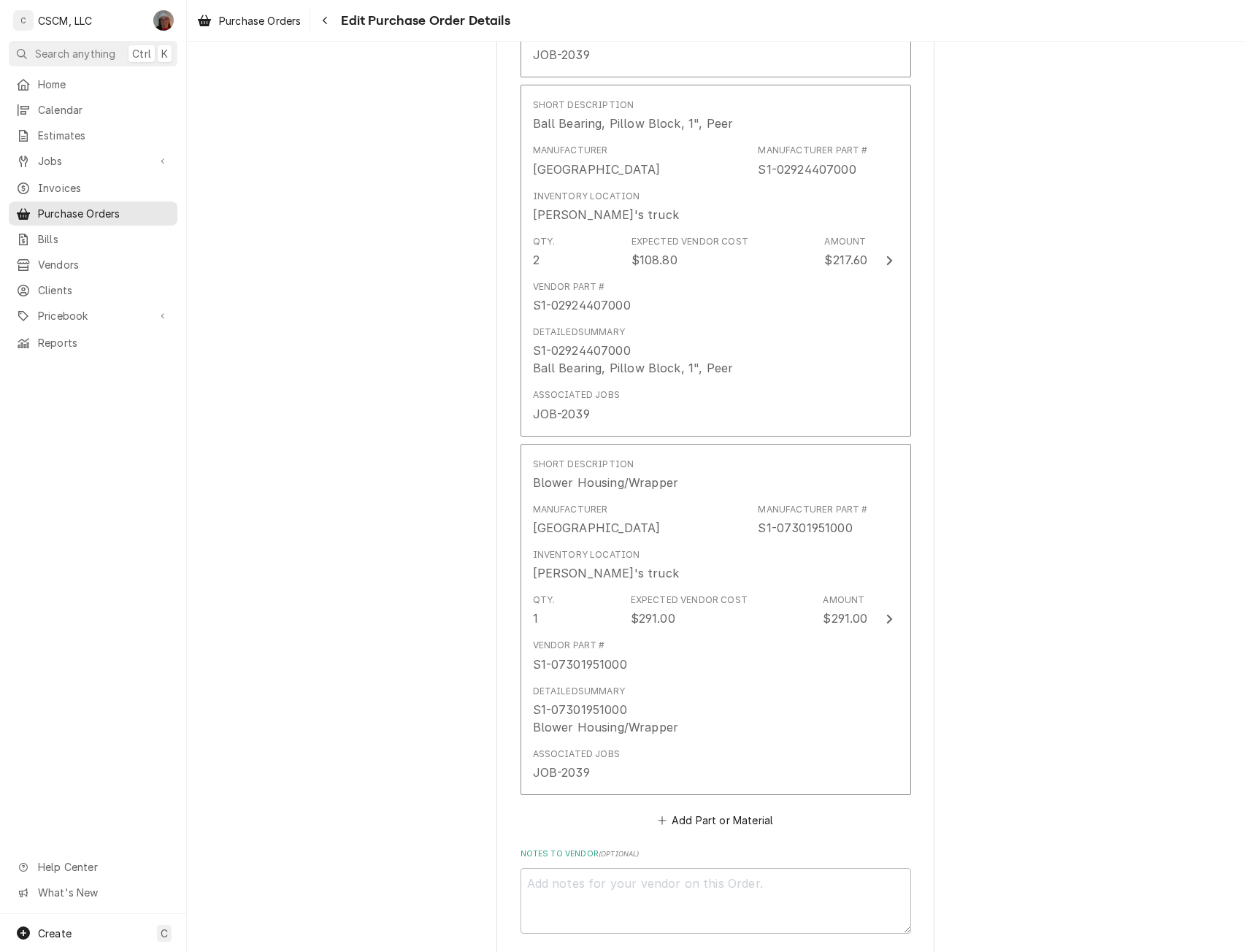
scroll to position [1261, 0]
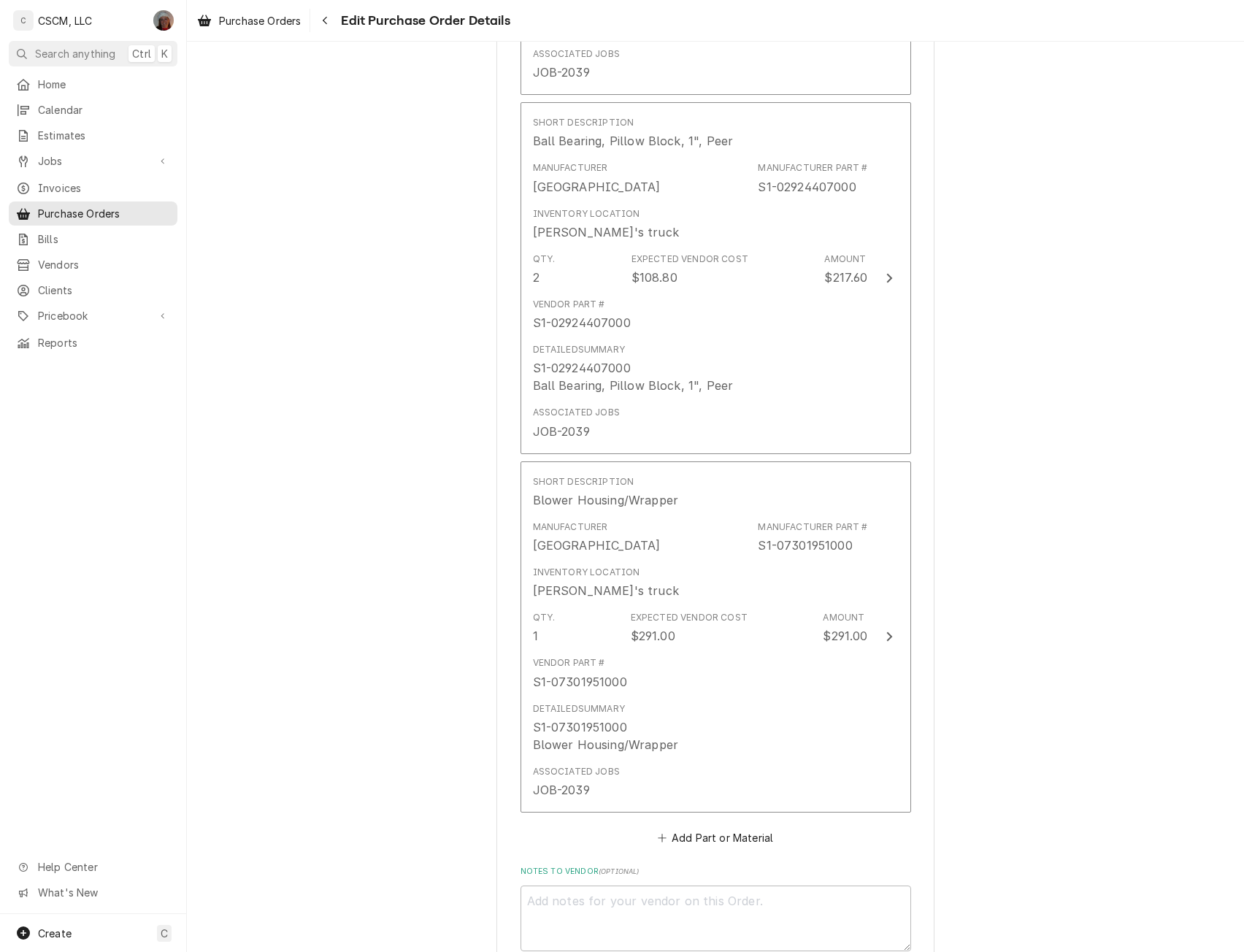
type textarea "x"
click at [712, 836] on button "Add Part or Material" at bounding box center [715, 837] width 121 height 20
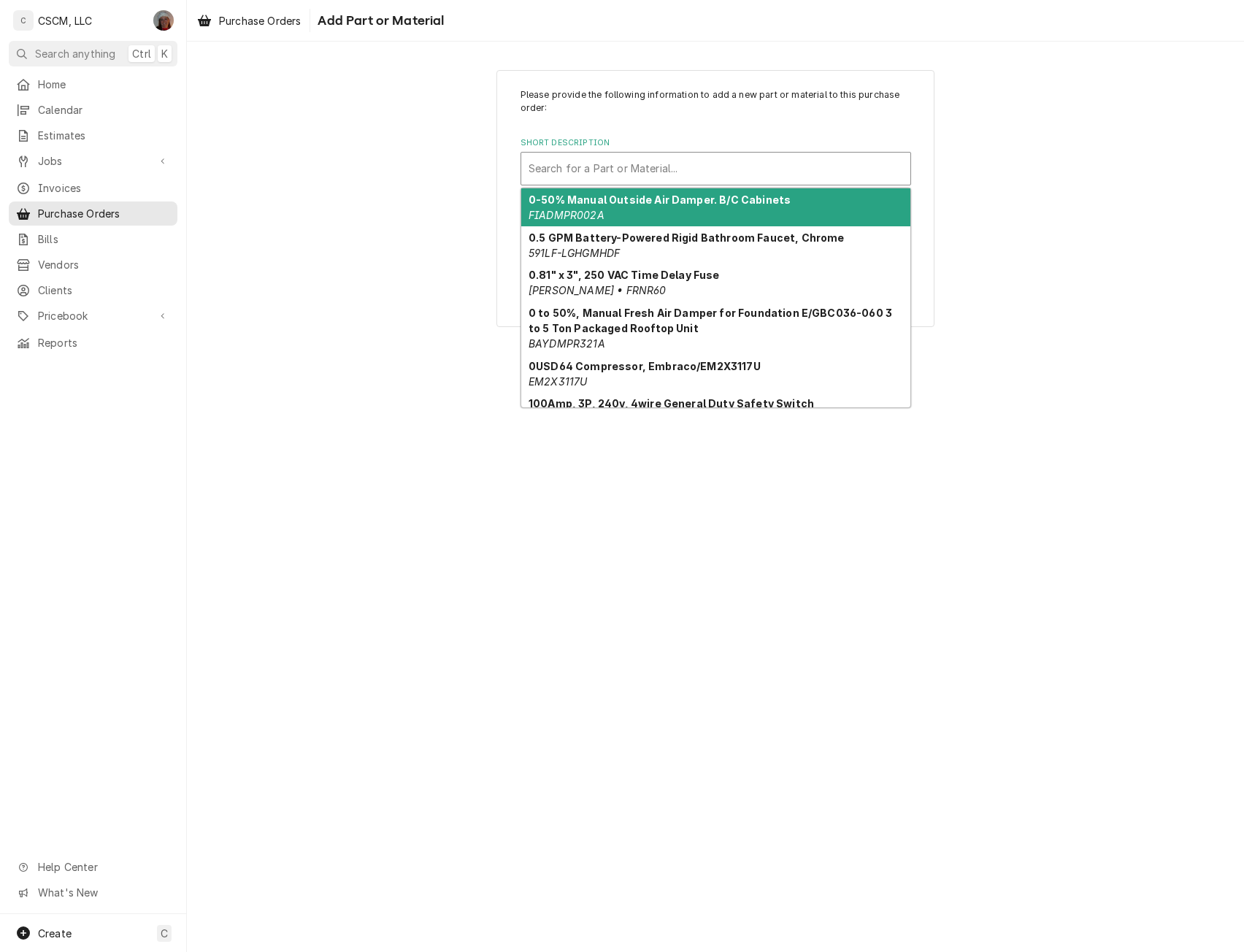
click at [692, 168] on div "Short Description" at bounding box center [715, 168] width 375 height 27
paste input "S1-07327440000"
type input "S1-07327440000"
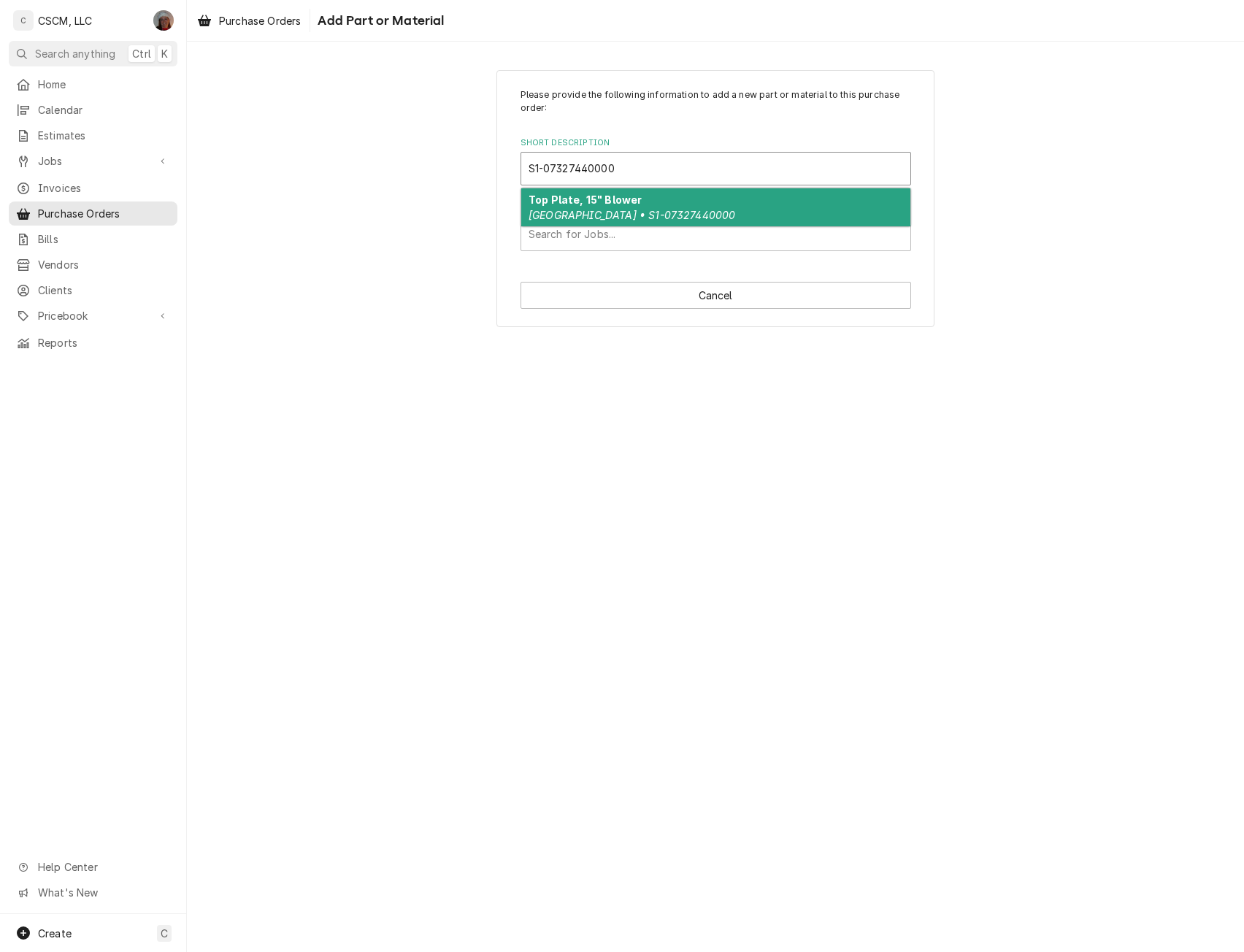
click at [638, 203] on div "Top Plate, 15" Blower York • S1-07327440000" at bounding box center [715, 207] width 389 height 38
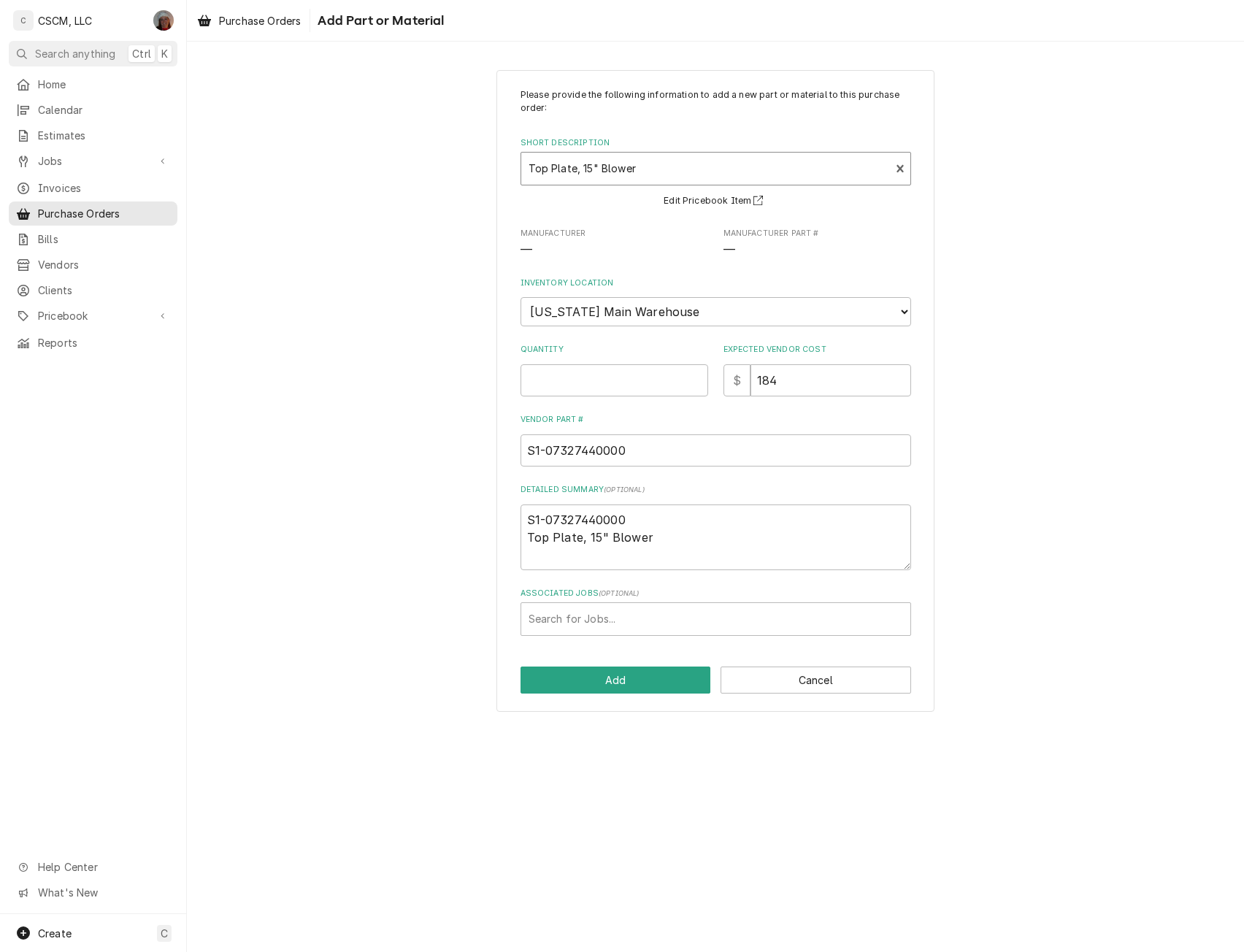
type textarea "x"
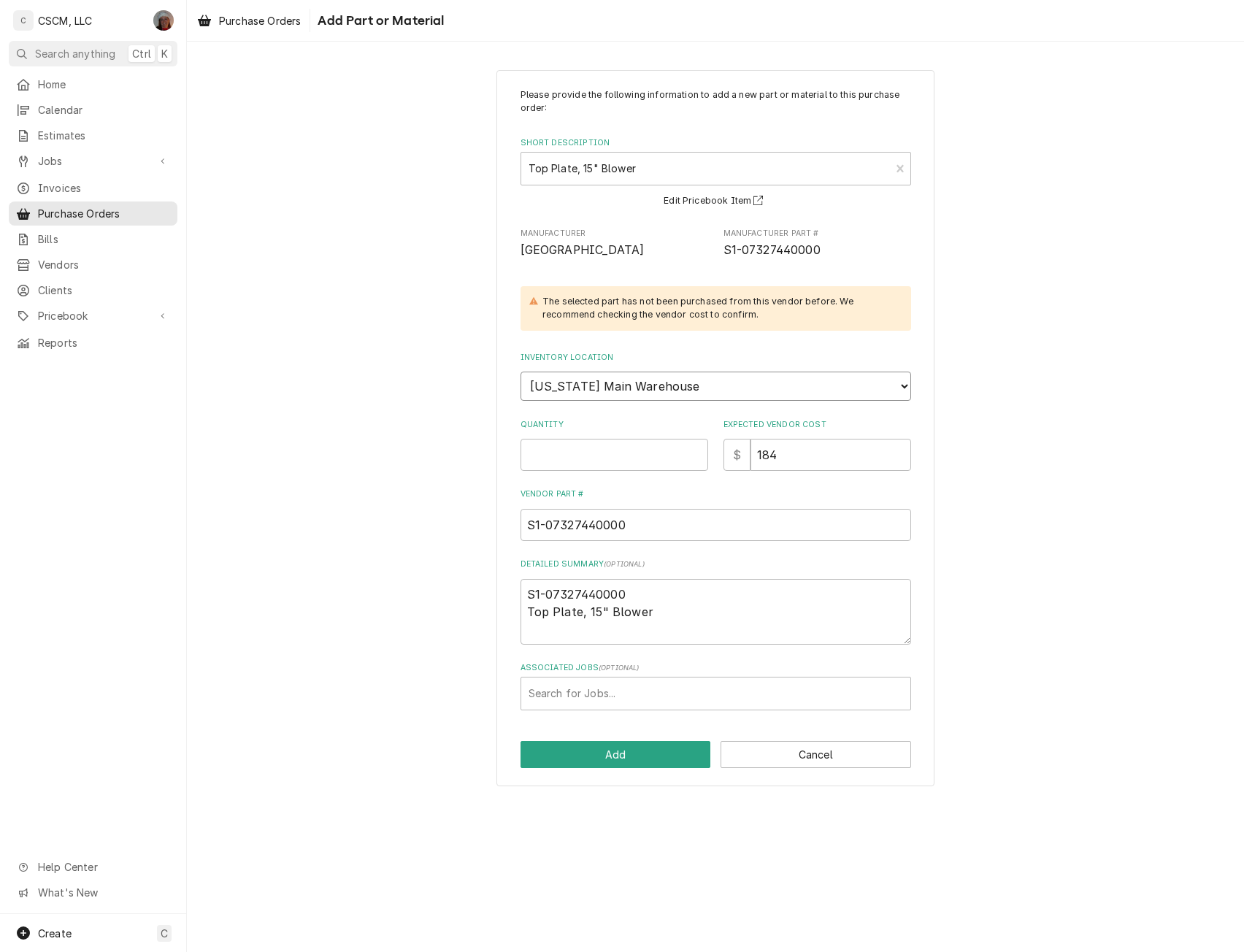
click at [562, 396] on select "Choose a location... Chris's Truck Colorado Main Warehouse Izaia's truck Jimmy'…" at bounding box center [715, 386] width 391 height 29
select select "421"
click at [520, 371] on select "Choose a location... Chris's Truck Colorado Main Warehouse Izaia's truck Jimmy'…" at bounding box center [715, 386] width 391 height 29
type textarea "x"
click at [544, 457] on input "Quantity" at bounding box center [614, 455] width 188 height 32
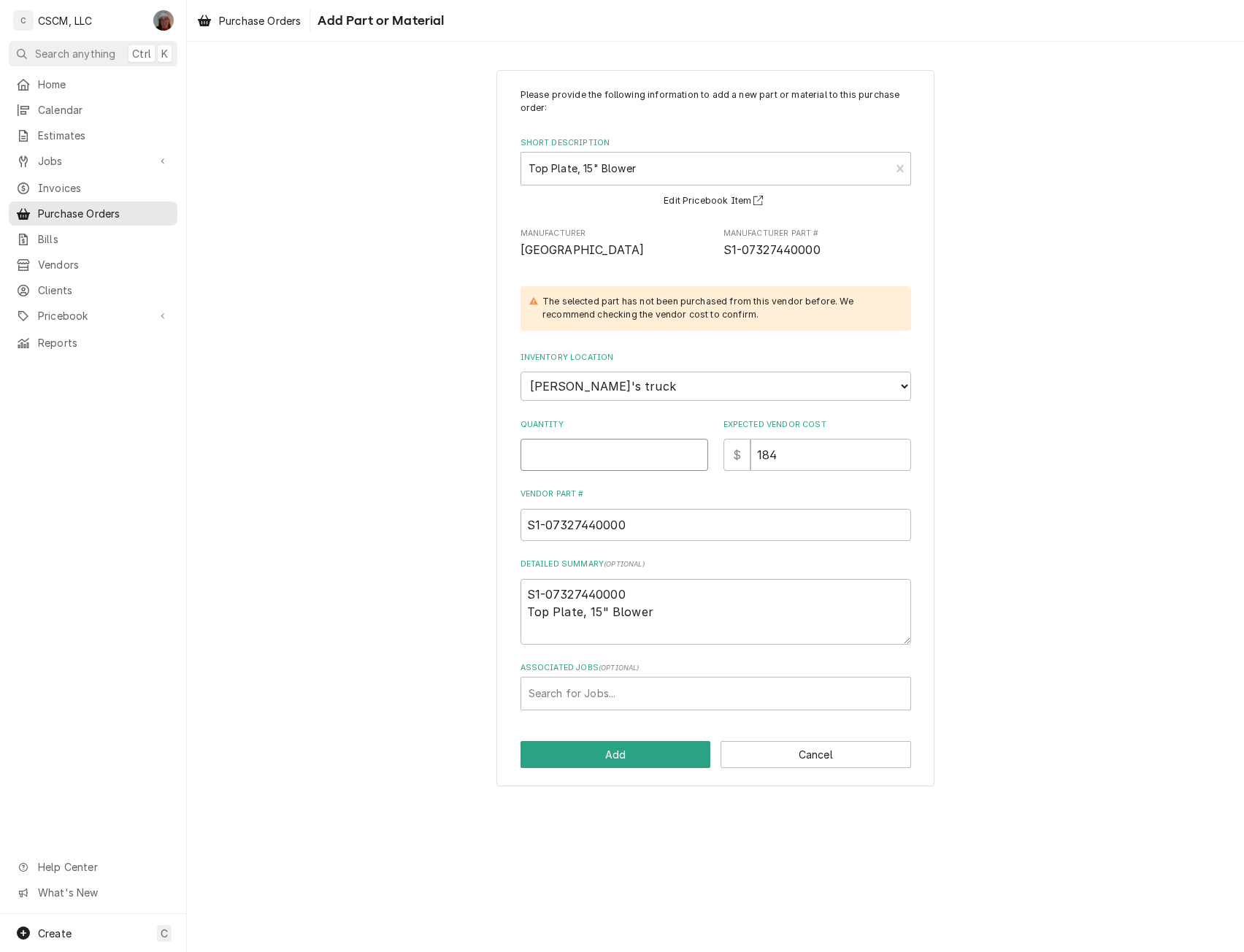
type input "1"
type textarea "x"
type input "1"
click at [568, 687] on div "Associated Jobs" at bounding box center [715, 693] width 375 height 27
type input "-2039"
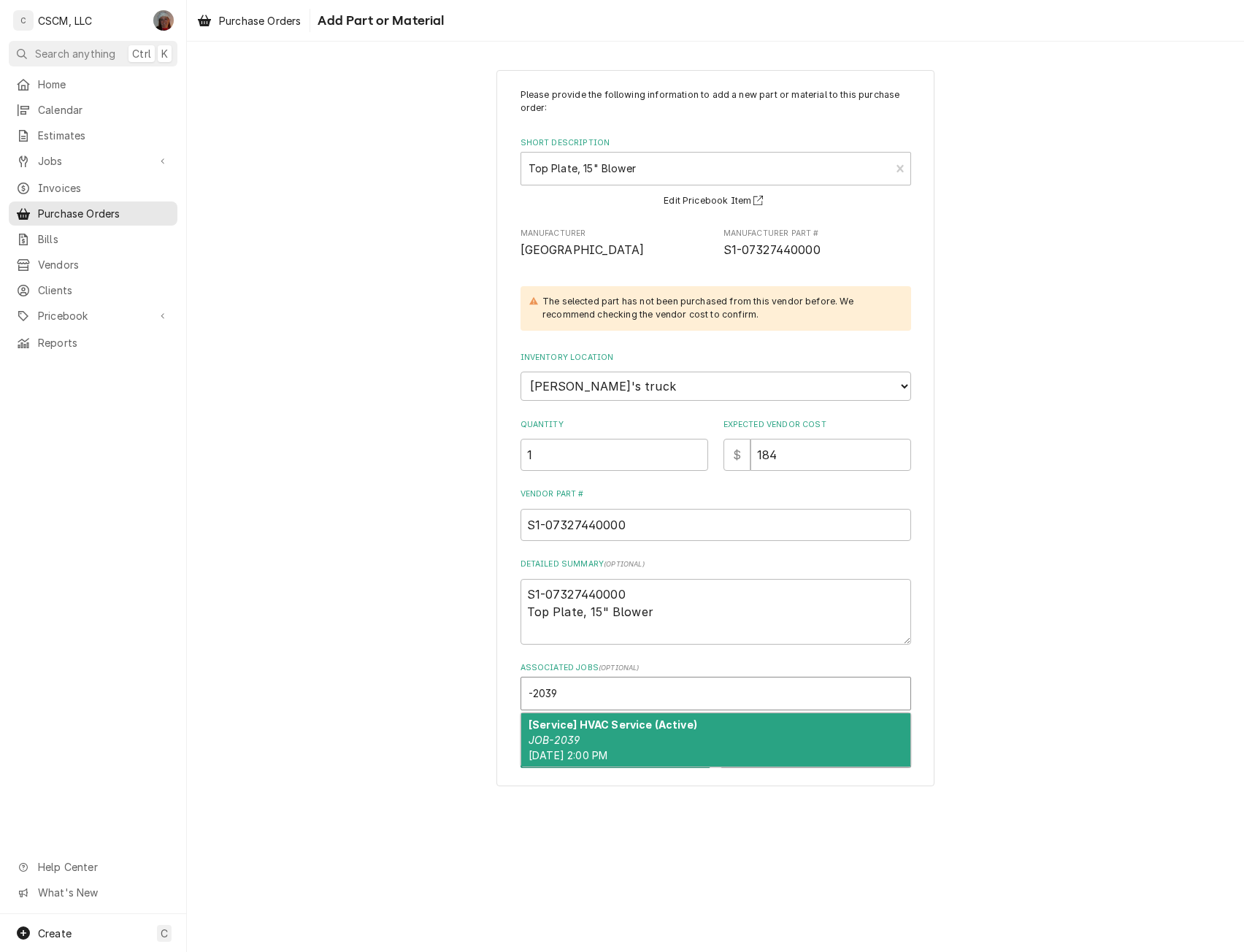
type textarea "x"
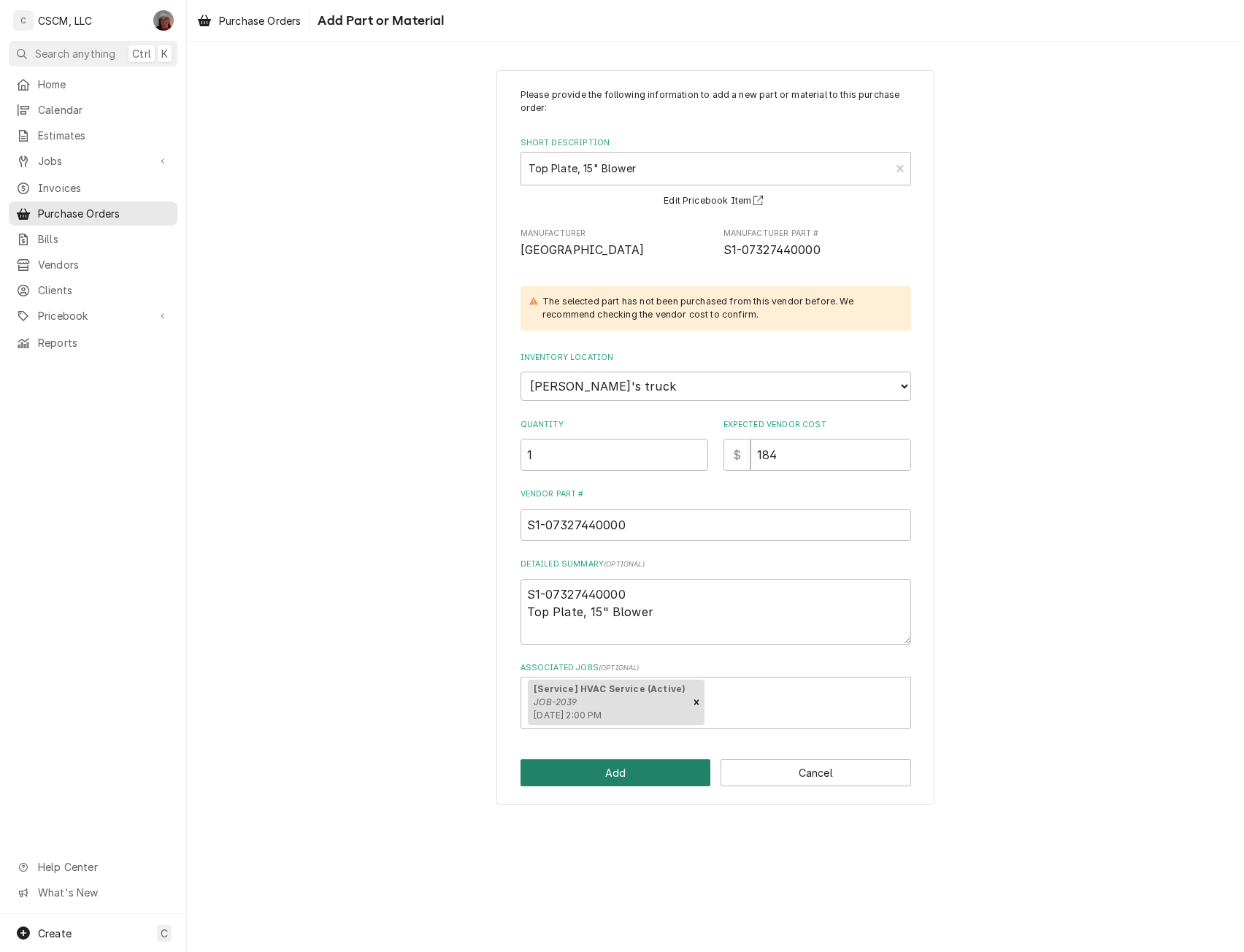
click at [580, 768] on button "Add" at bounding box center [616, 773] width 191 height 27
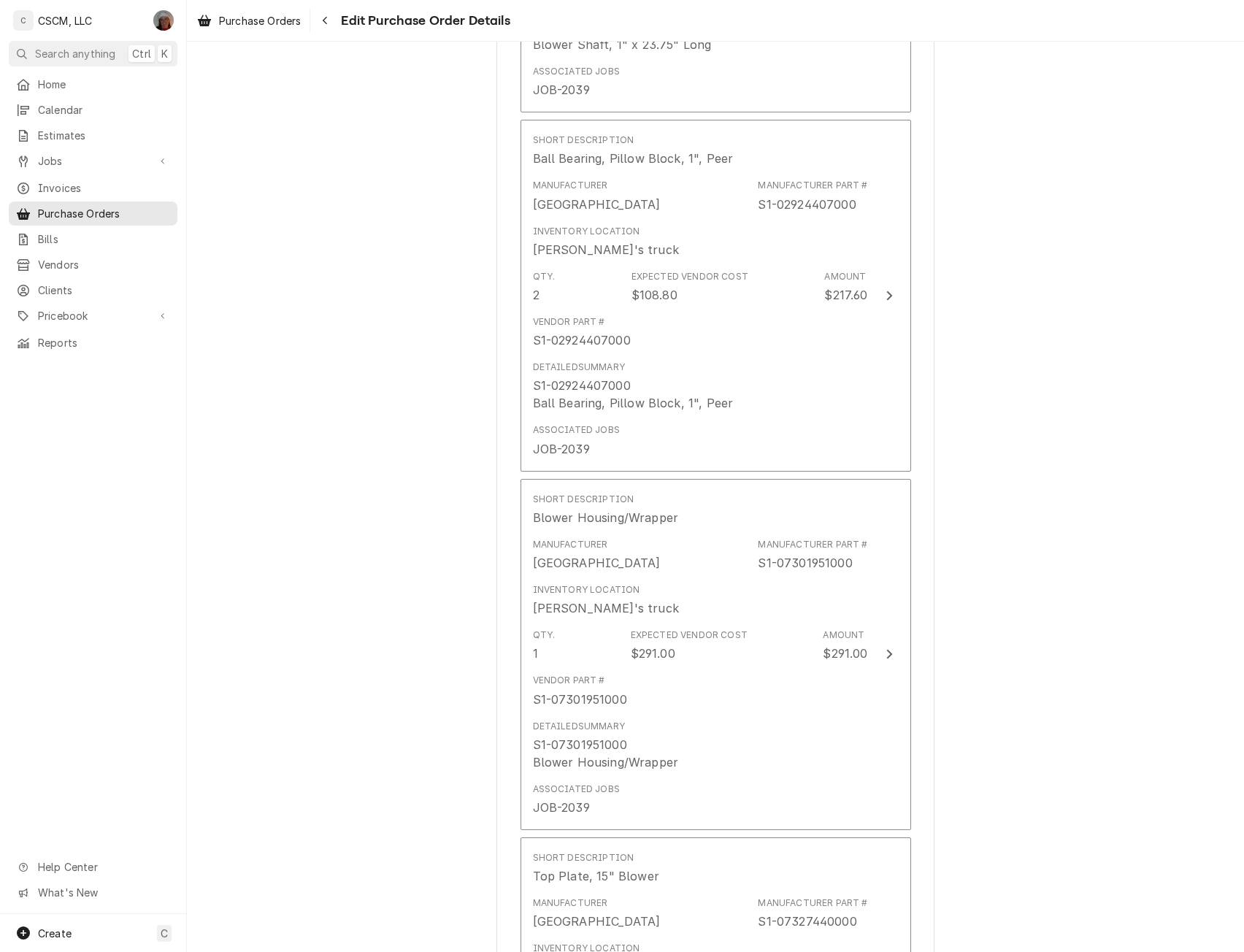
scroll to position [1996, 0]
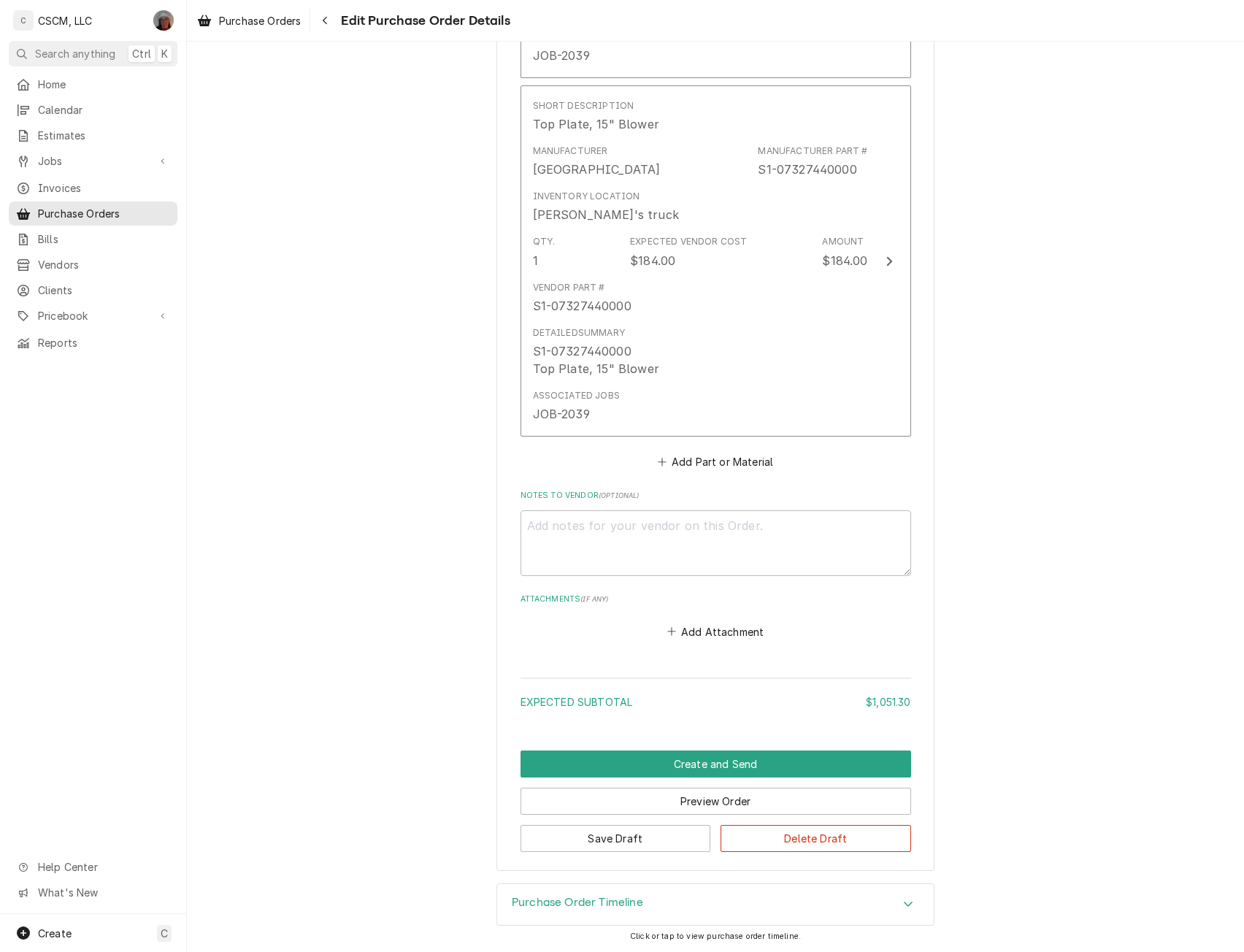
type textarea "x"
click at [688, 460] on button "Add Part or Material" at bounding box center [715, 462] width 121 height 20
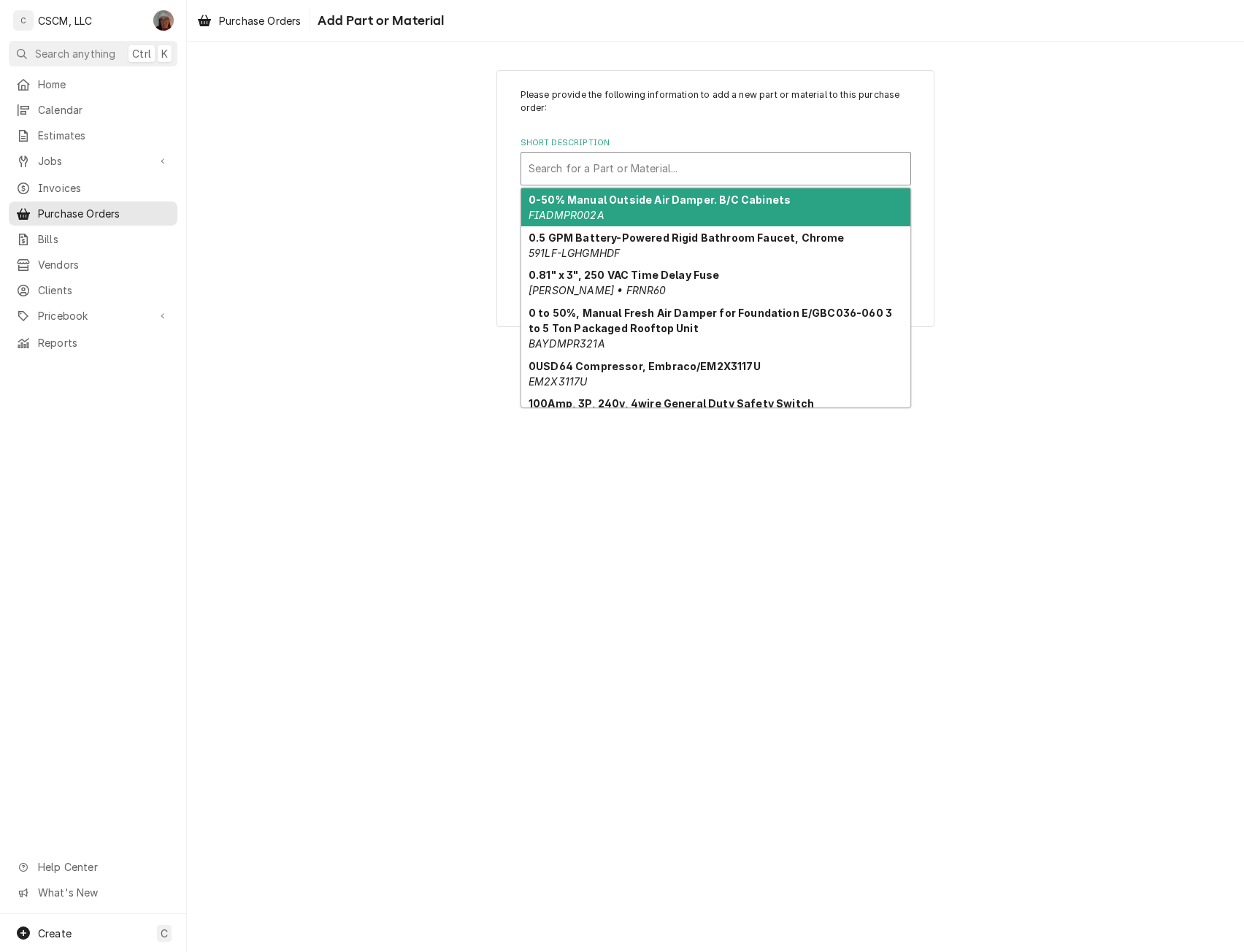
click at [609, 167] on div "Short Description" at bounding box center [715, 168] width 375 height 27
paste input "S1-07327439000"
type input "S1-07327439000"
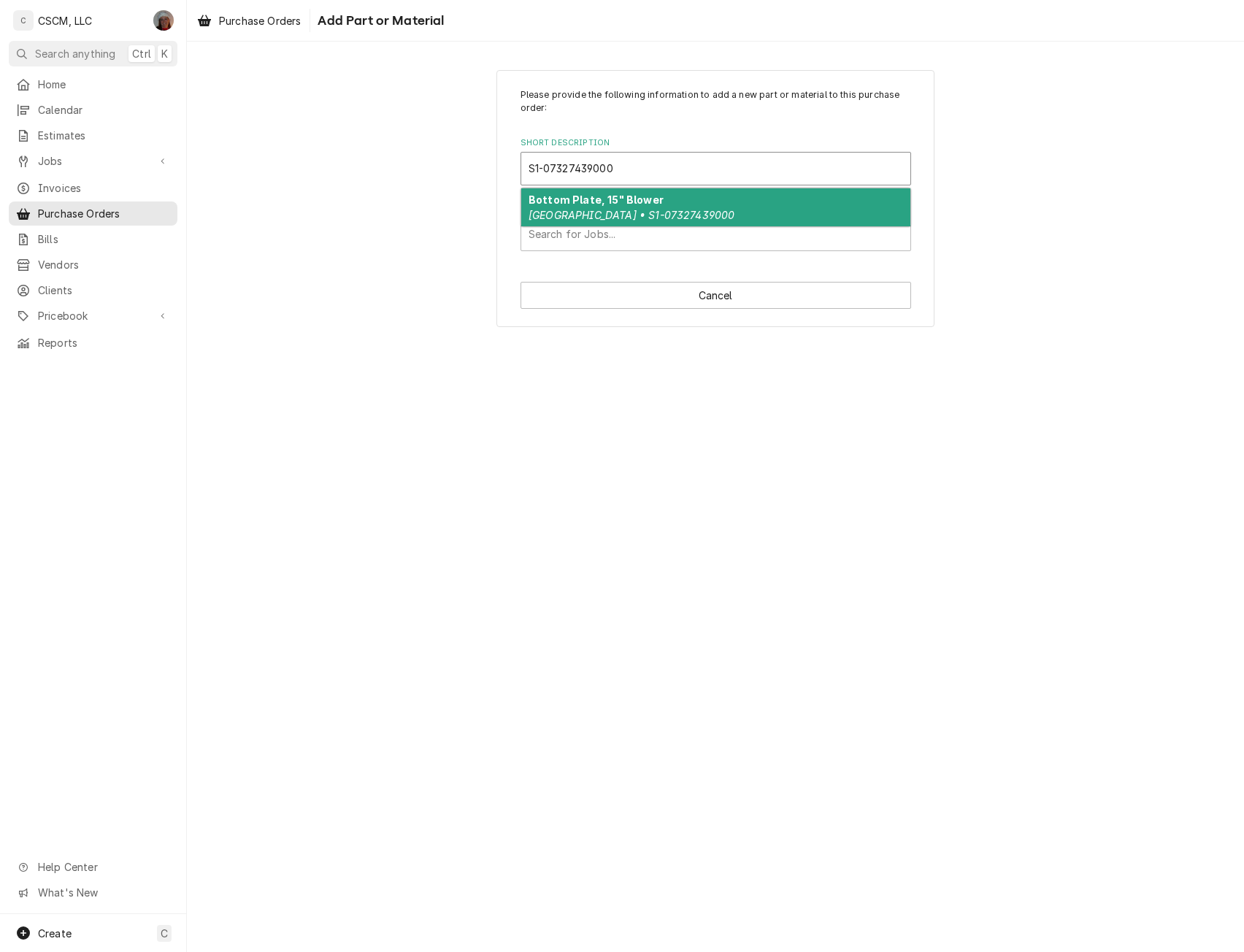
click at [582, 214] on em "York • S1-07327439000" at bounding box center [632, 214] width 206 height 12
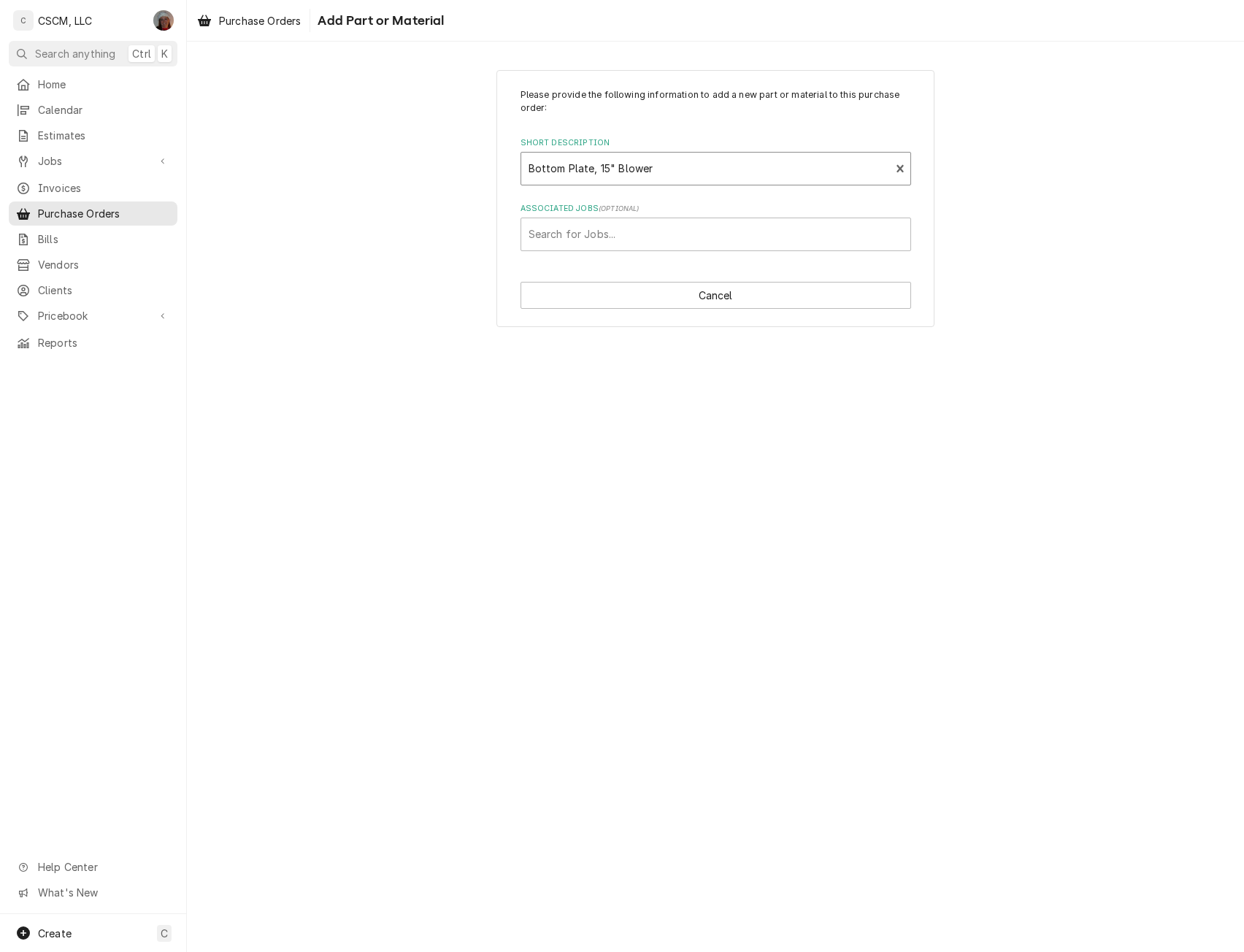
type textarea "x"
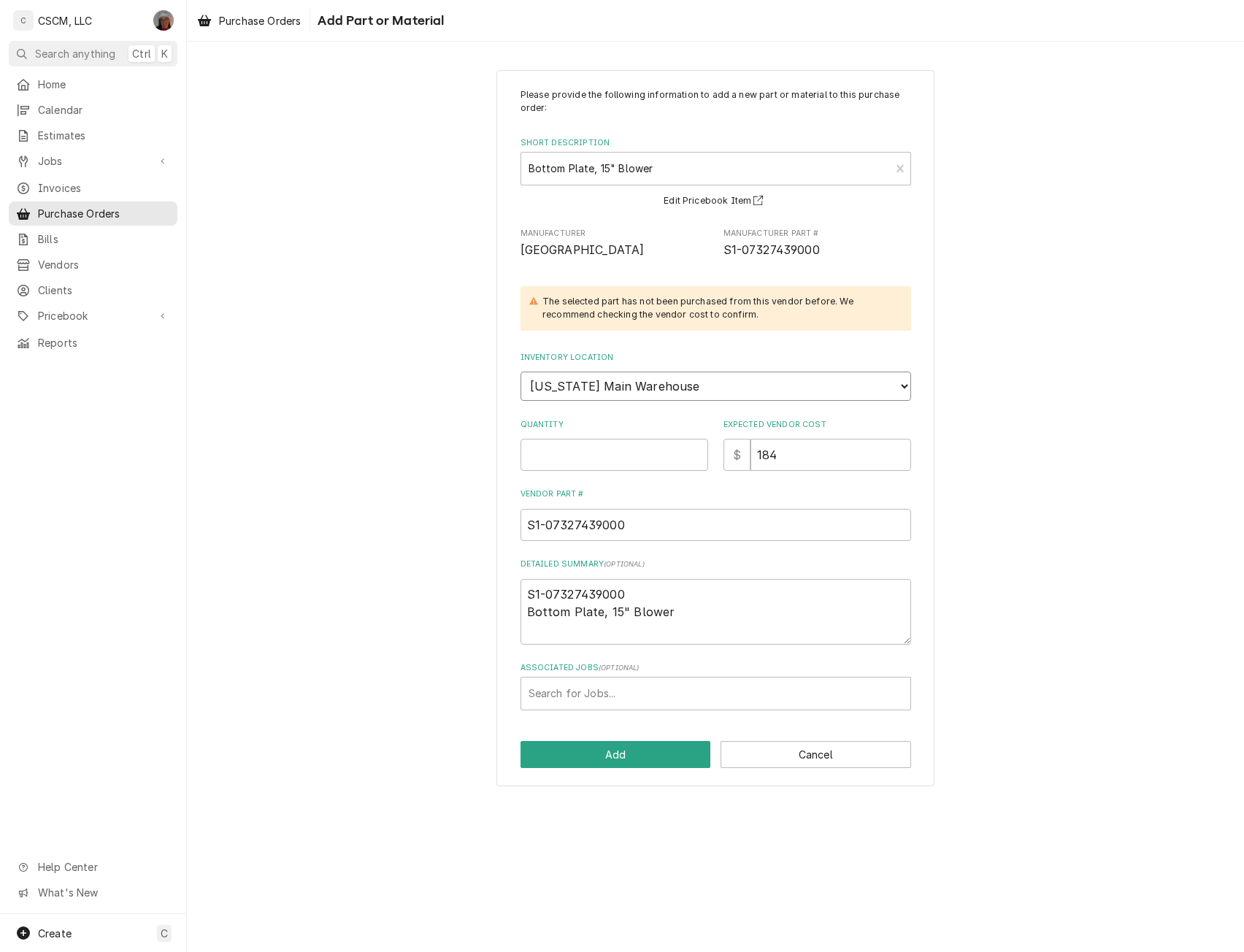
click at [566, 394] on select "Choose a location... Chris's Truck Colorado Main Warehouse Izaia's truck Jimmy'…" at bounding box center [715, 386] width 391 height 29
select select "421"
click at [520, 371] on select "Choose a location... Chris's Truck Colorado Main Warehouse Izaia's truck Jimmy'…" at bounding box center [715, 386] width 391 height 29
type textarea "x"
click at [569, 457] on input "Quantity" at bounding box center [614, 455] width 188 height 32
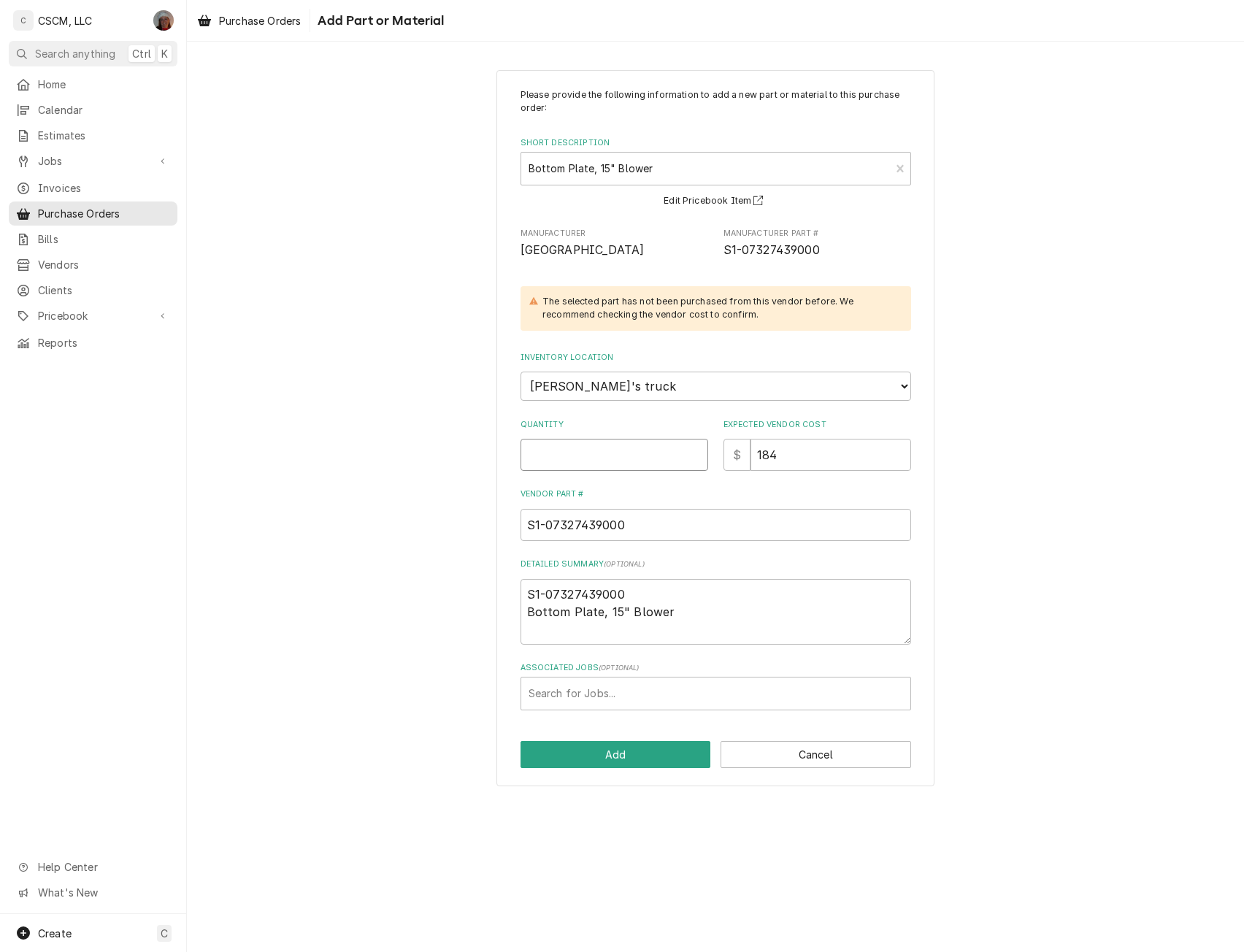
type input "1"
type textarea "x"
type input "1"
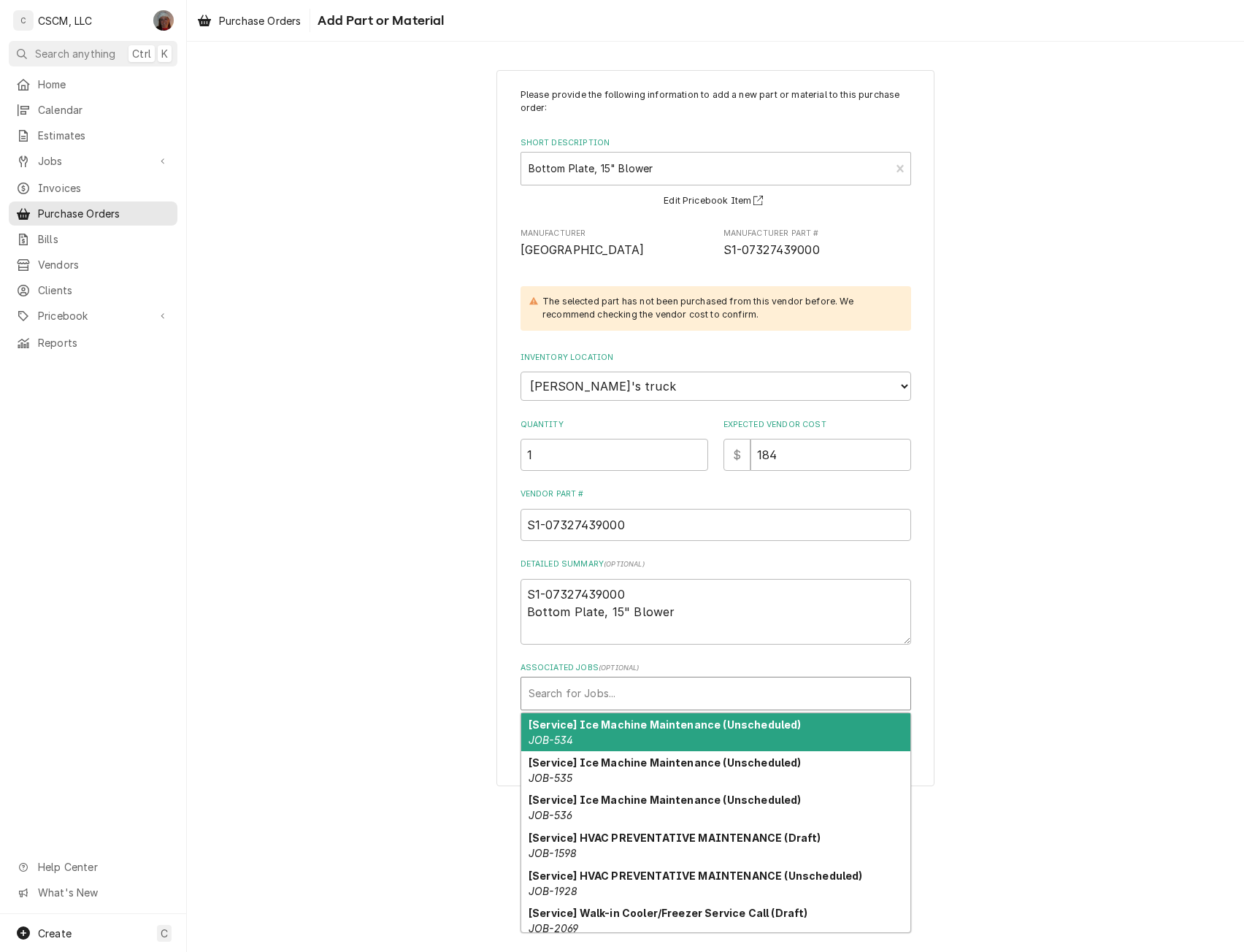
click at [594, 693] on div "Associated Jobs" at bounding box center [715, 693] width 375 height 27
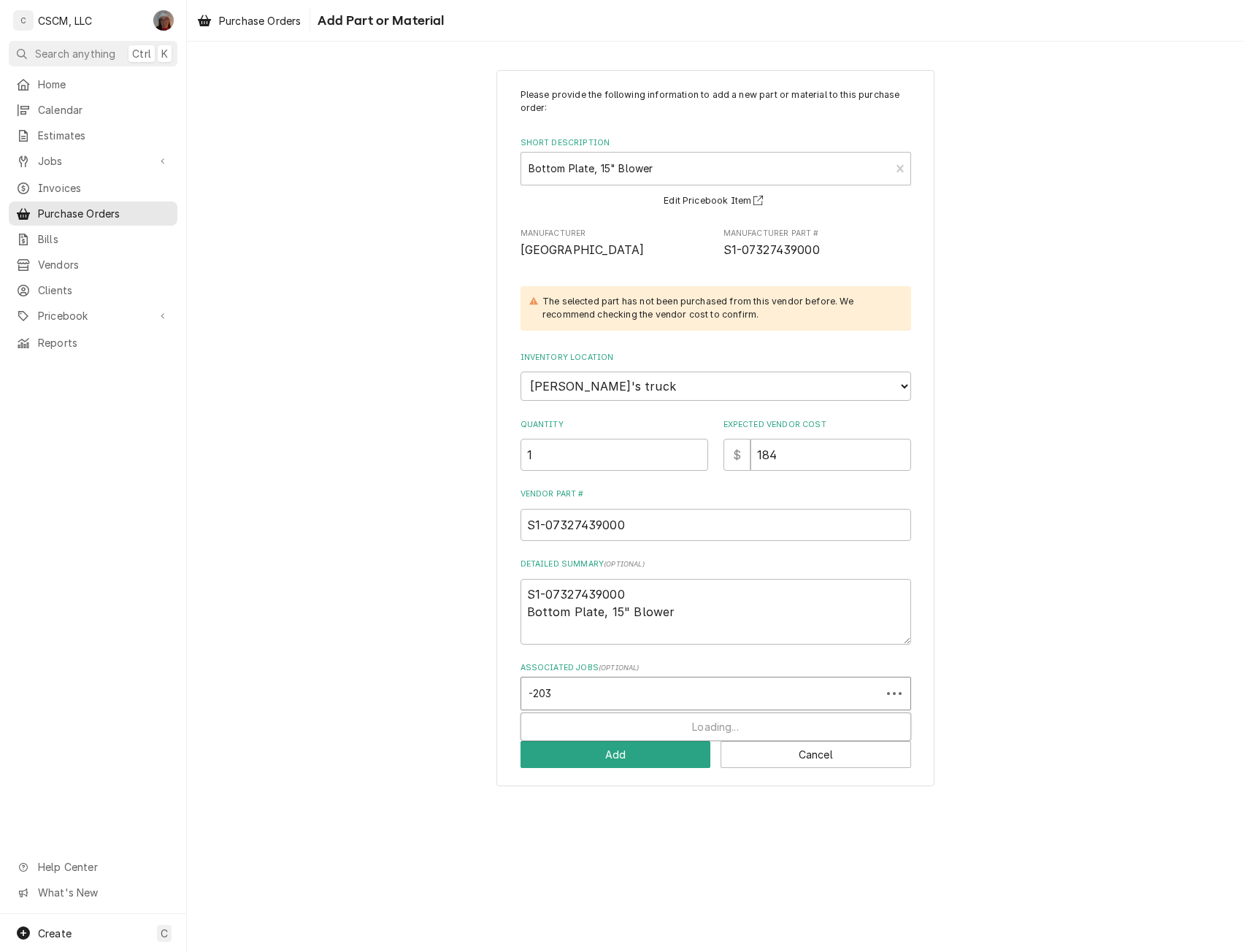
type input "-2039"
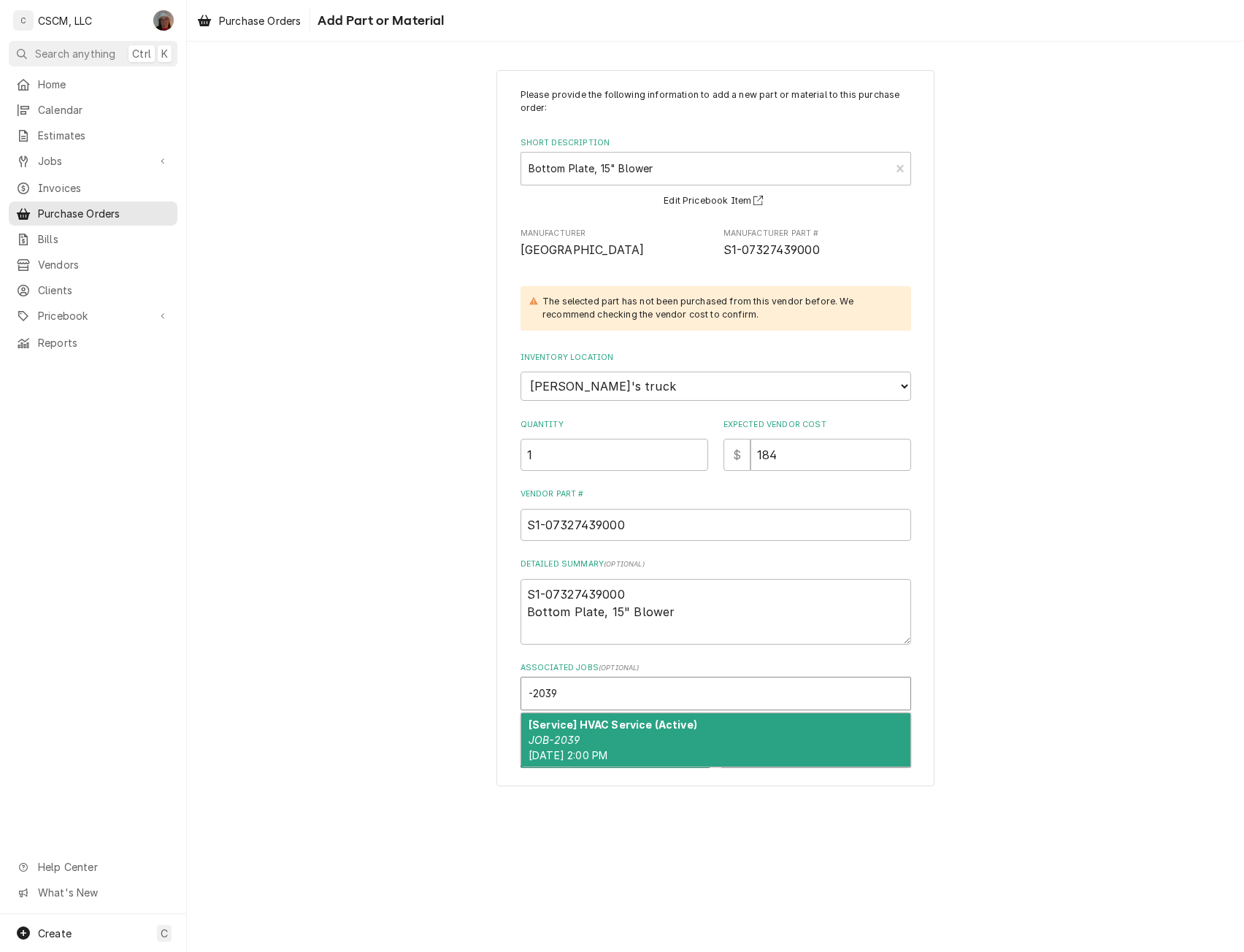
type textarea "x"
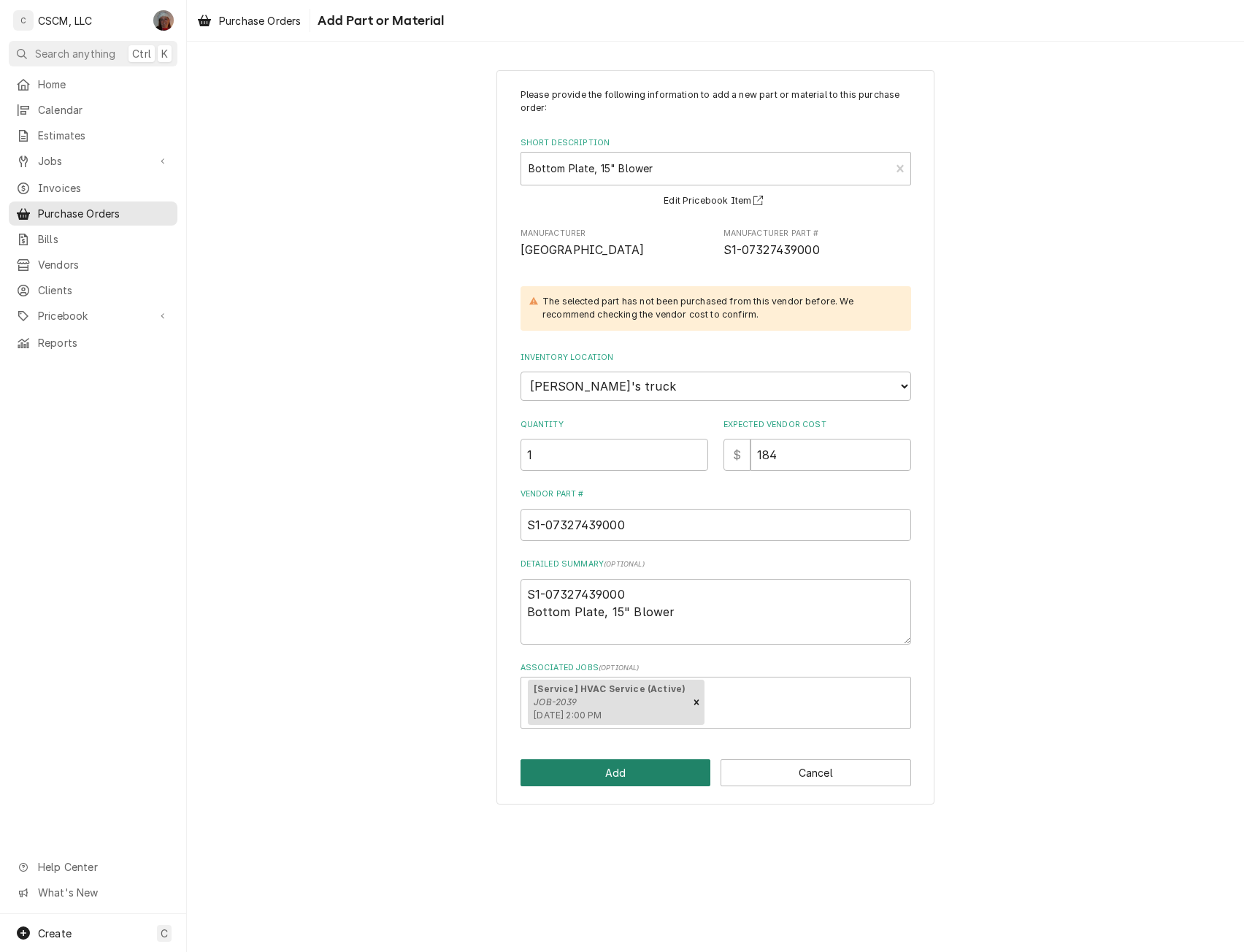
click at [604, 769] on button "Add" at bounding box center [616, 773] width 191 height 27
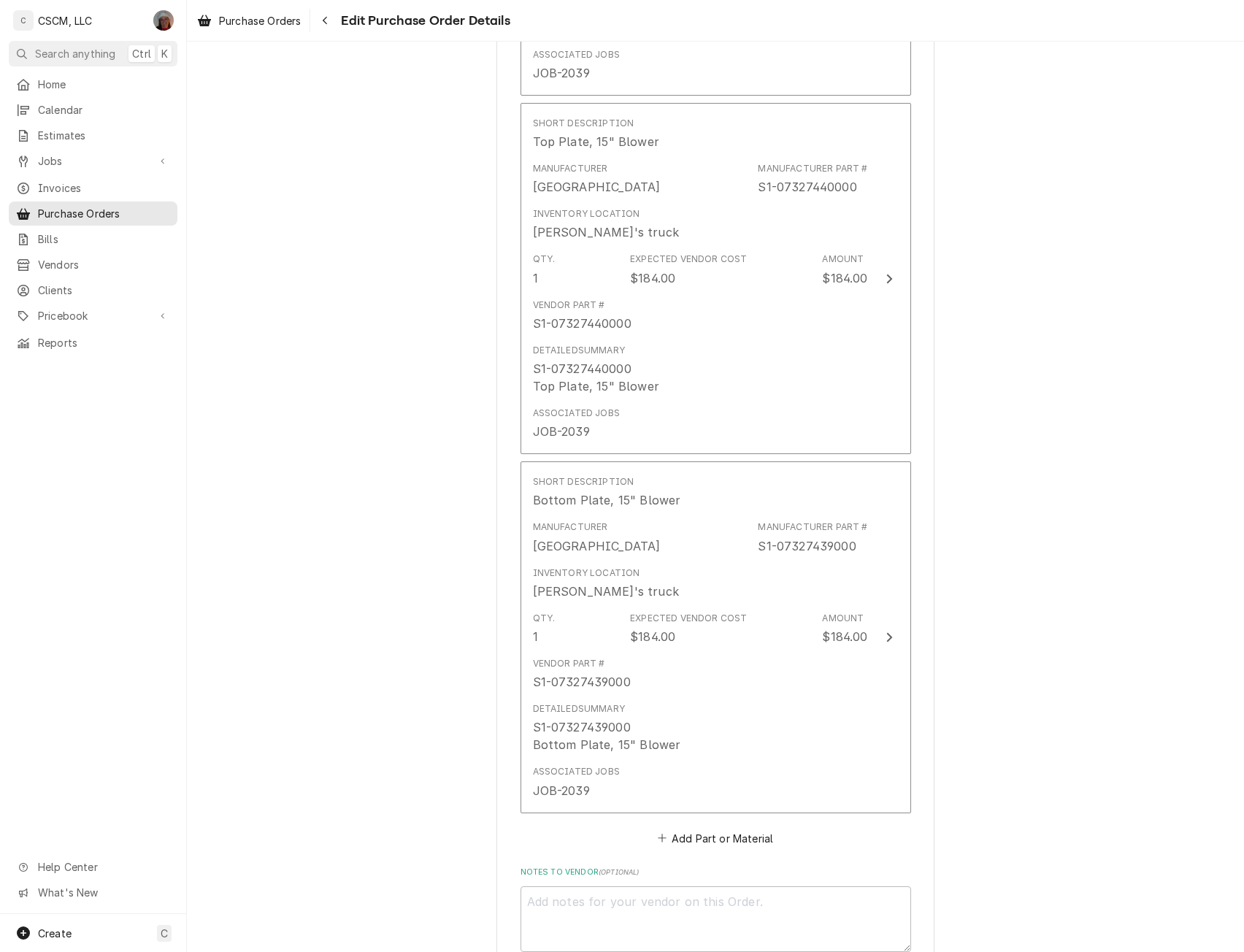
scroll to position [2355, 0]
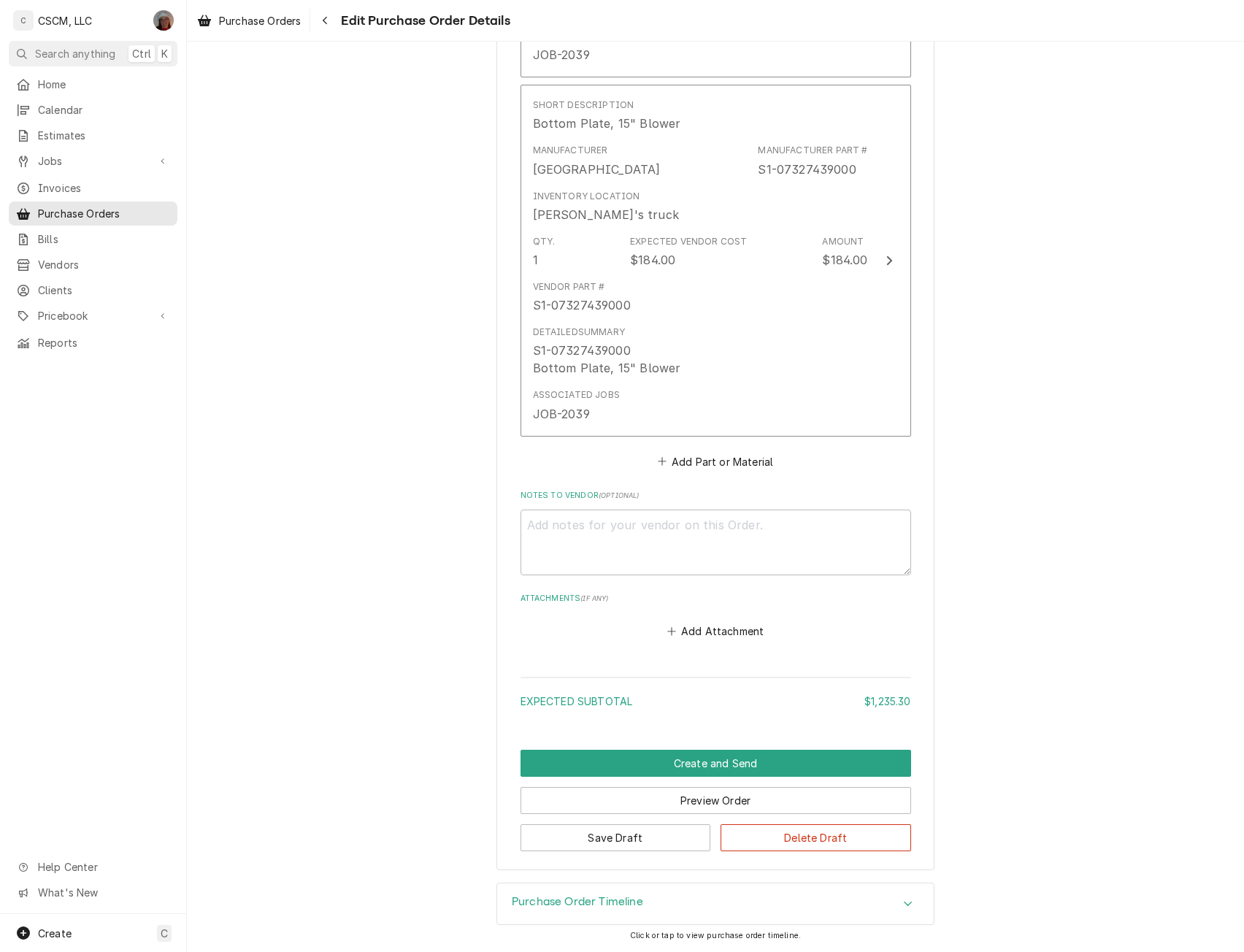
type textarea "x"
click at [697, 456] on button "Add Part or Material" at bounding box center [715, 461] width 121 height 20
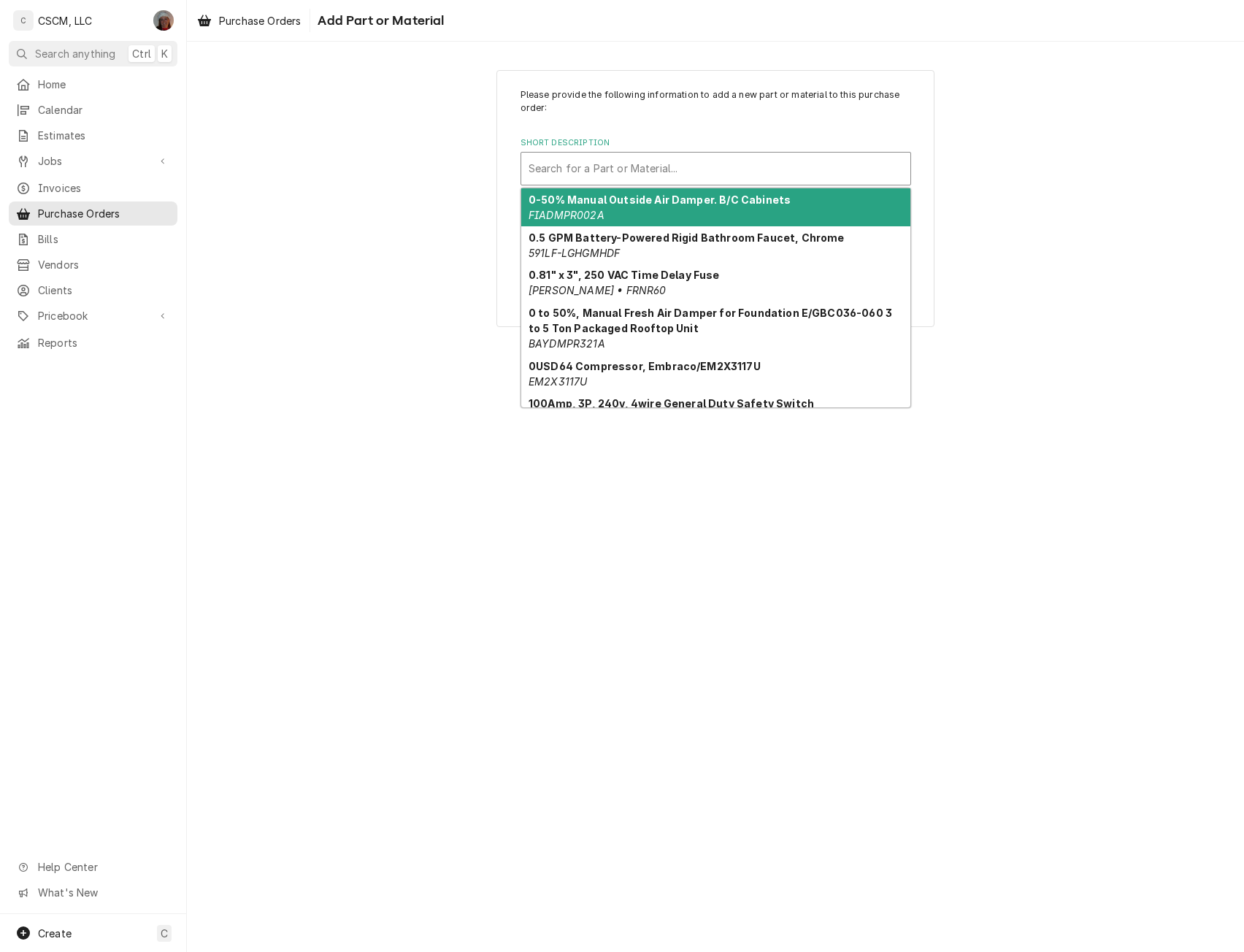
click at [558, 168] on div "Short Description" at bounding box center [715, 168] width 375 height 27
paste input "S1-07327198000"
type input "S1-07327198000"
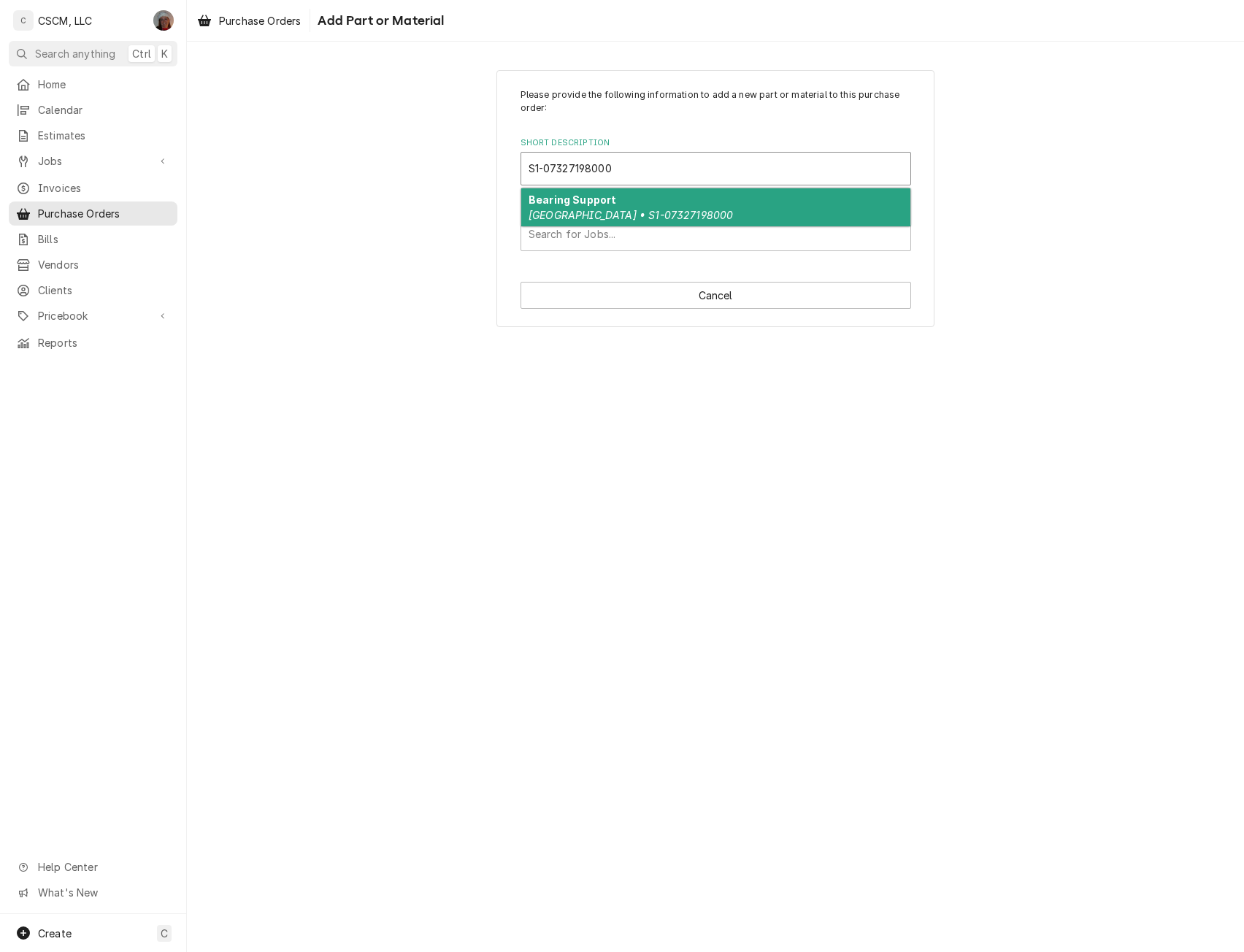
click at [556, 205] on strong "Bearing Support" at bounding box center [572, 199] width 88 height 12
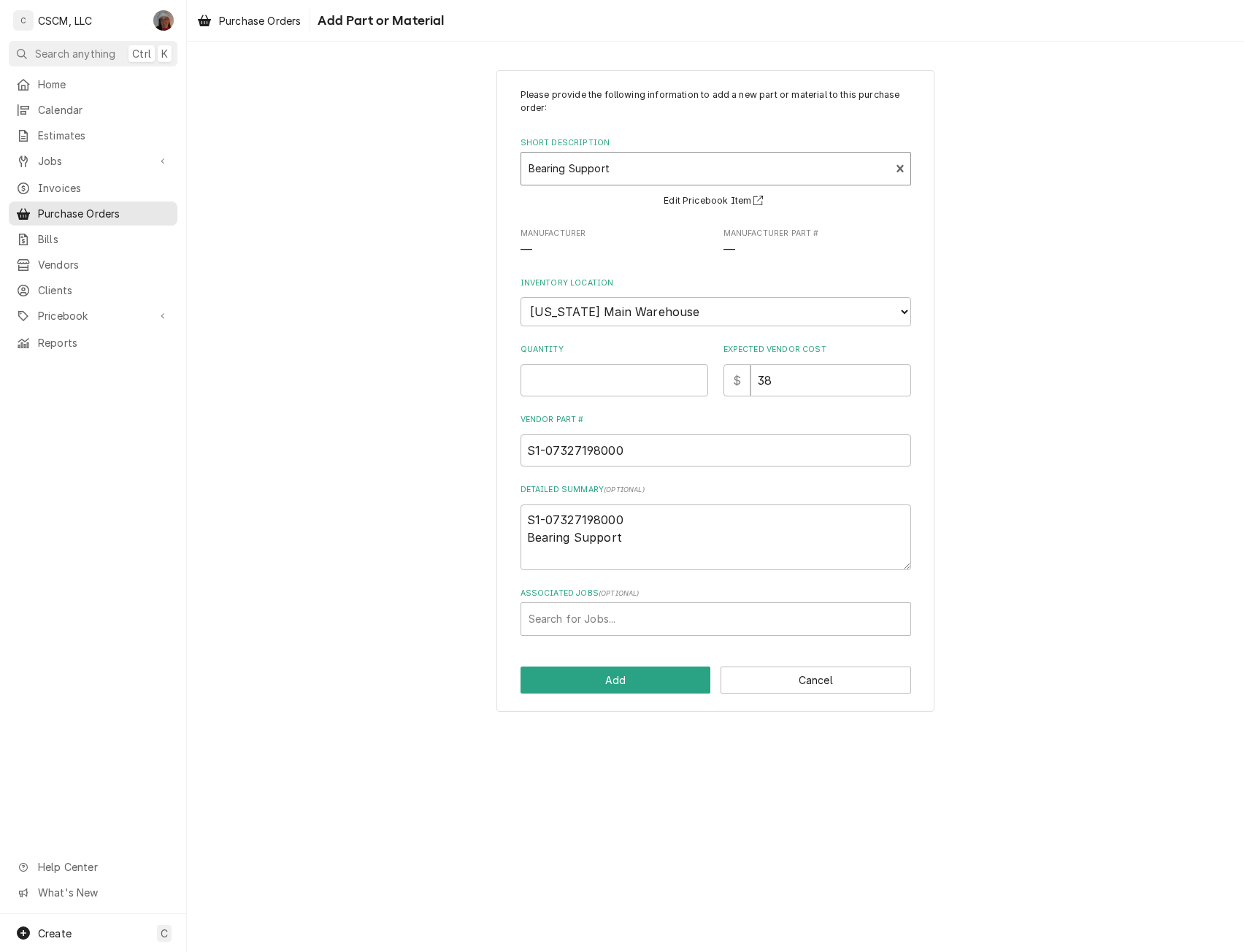
type textarea "x"
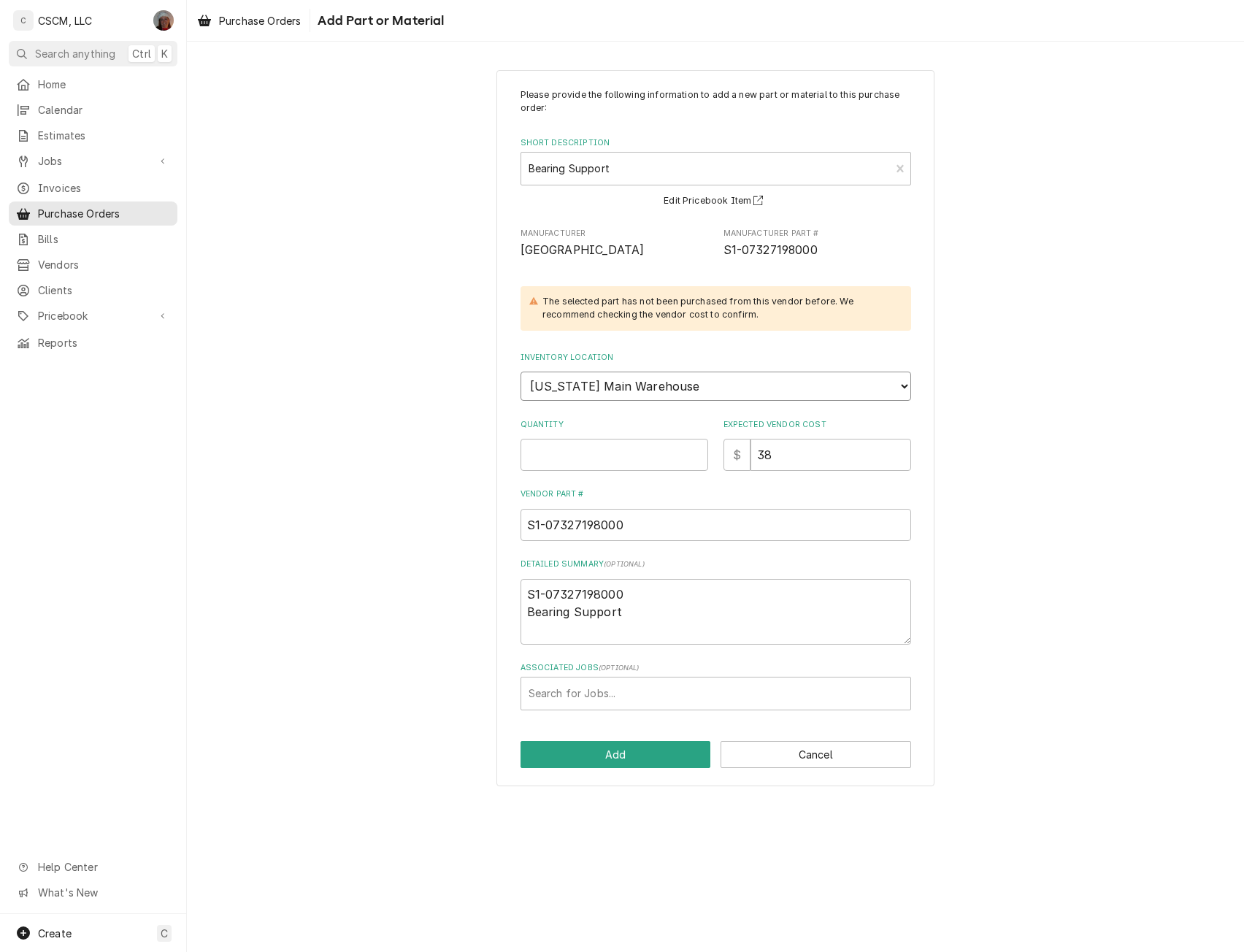
click at [552, 378] on select "Choose a location... Chris's Truck Colorado Main Warehouse Izaia's truck Jimmy'…" at bounding box center [715, 386] width 391 height 29
select select "421"
click at [520, 371] on select "Choose a location... Chris's Truck Colorado Main Warehouse Izaia's truck Jimmy'…" at bounding box center [715, 386] width 391 height 29
type textarea "x"
click at [545, 444] on input "Quantity" at bounding box center [614, 455] width 188 height 32
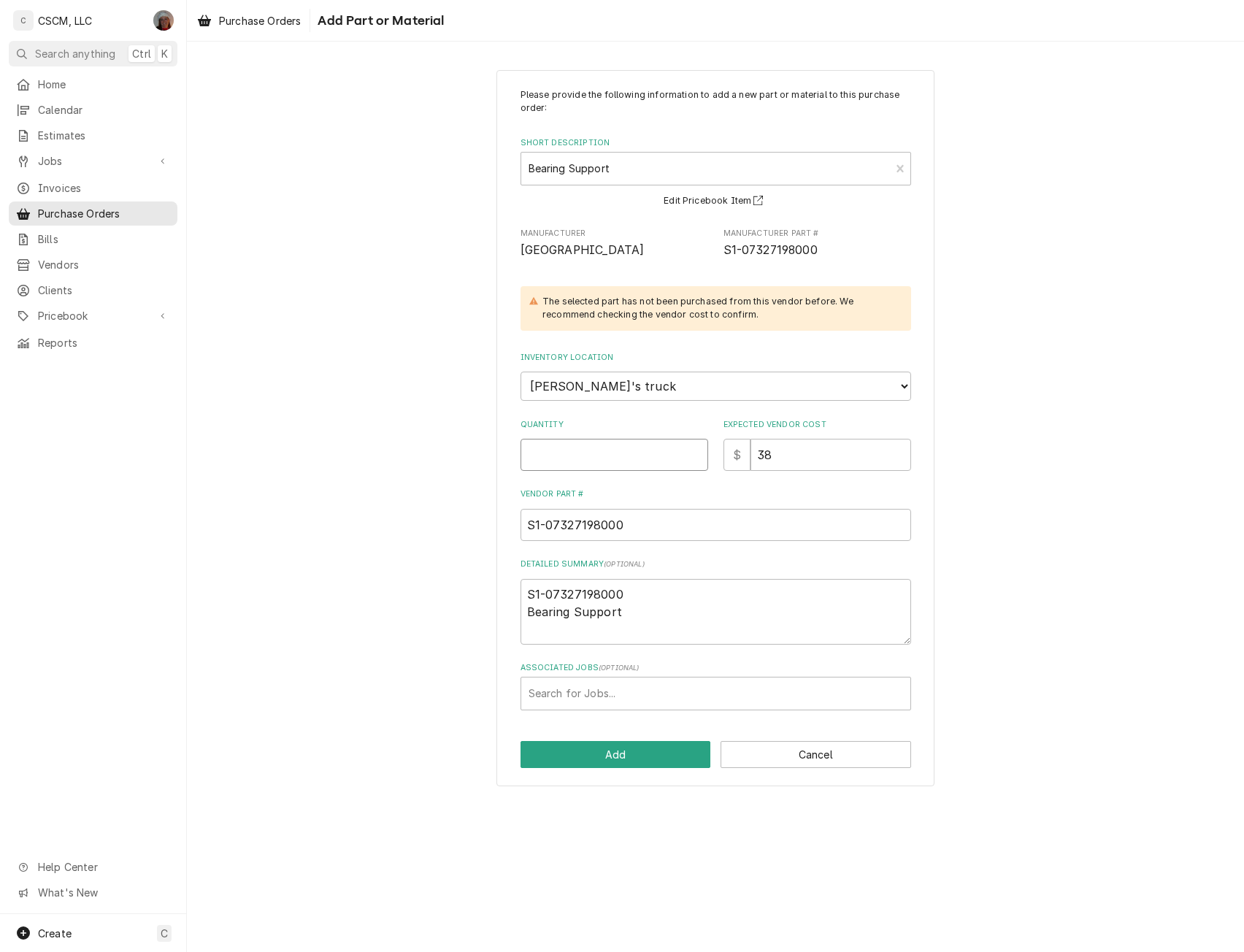
type input "1"
type textarea "x"
type input "1"
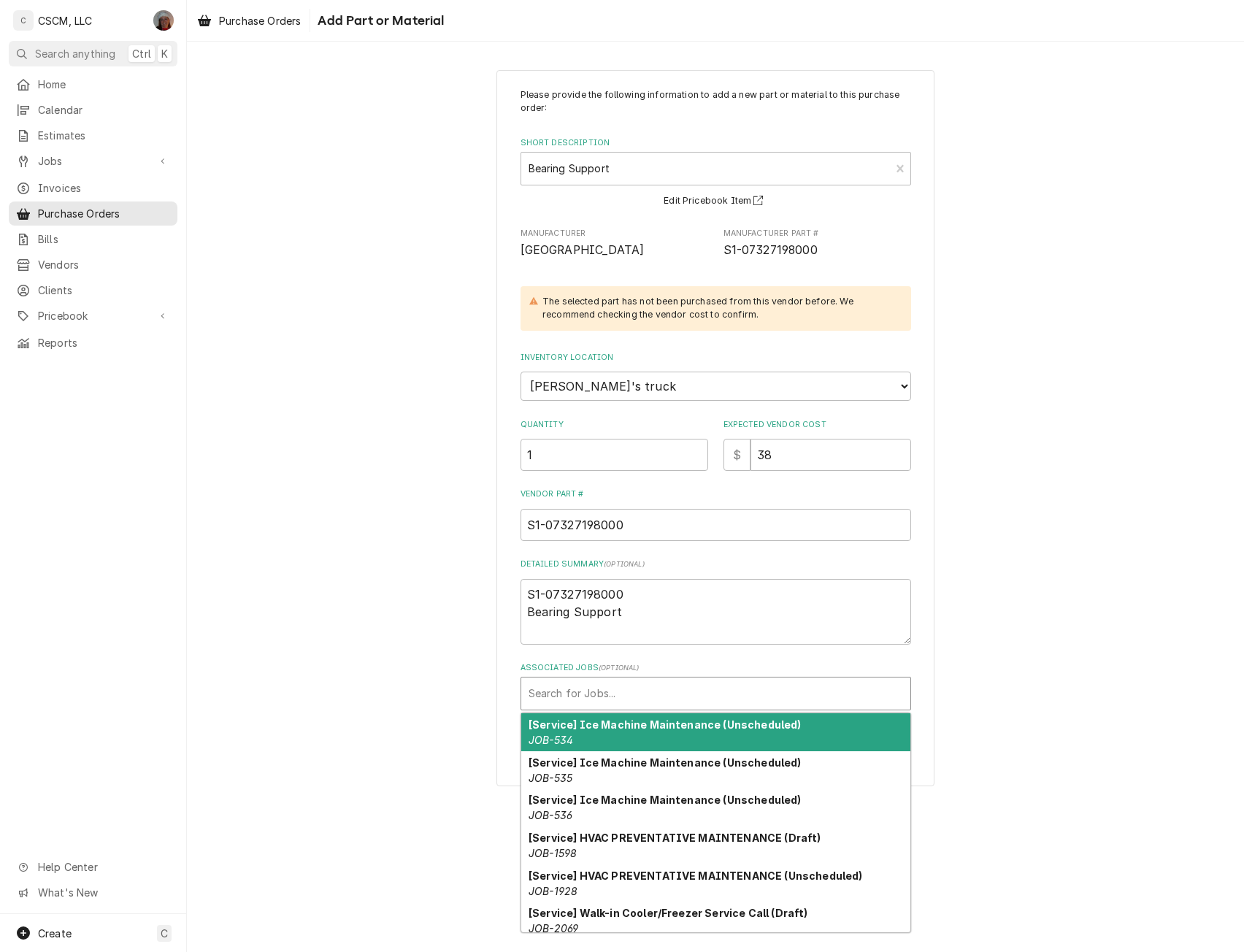
click at [579, 689] on div "Associated Jobs" at bounding box center [715, 693] width 375 height 27
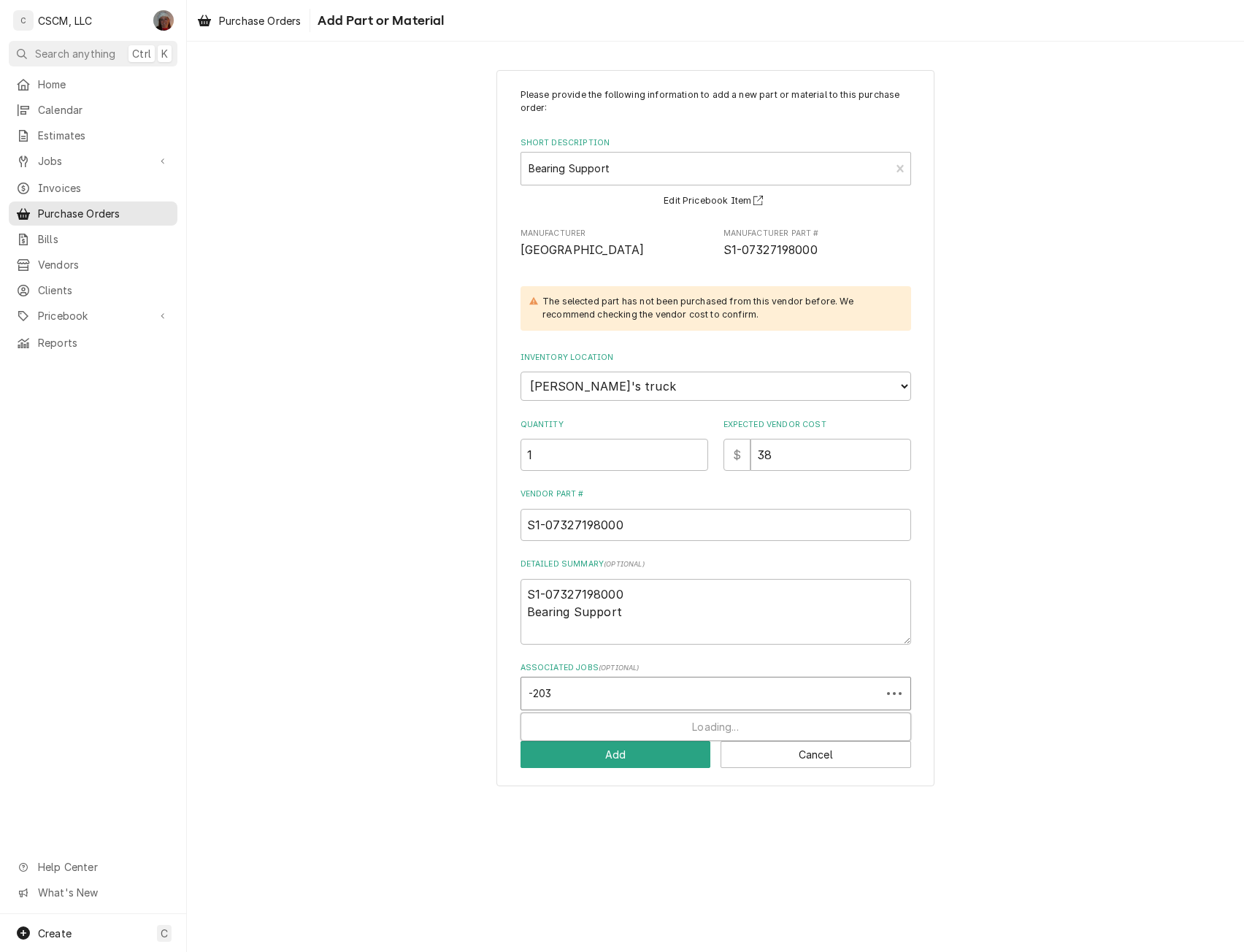
type input "-2039"
type textarea "x"
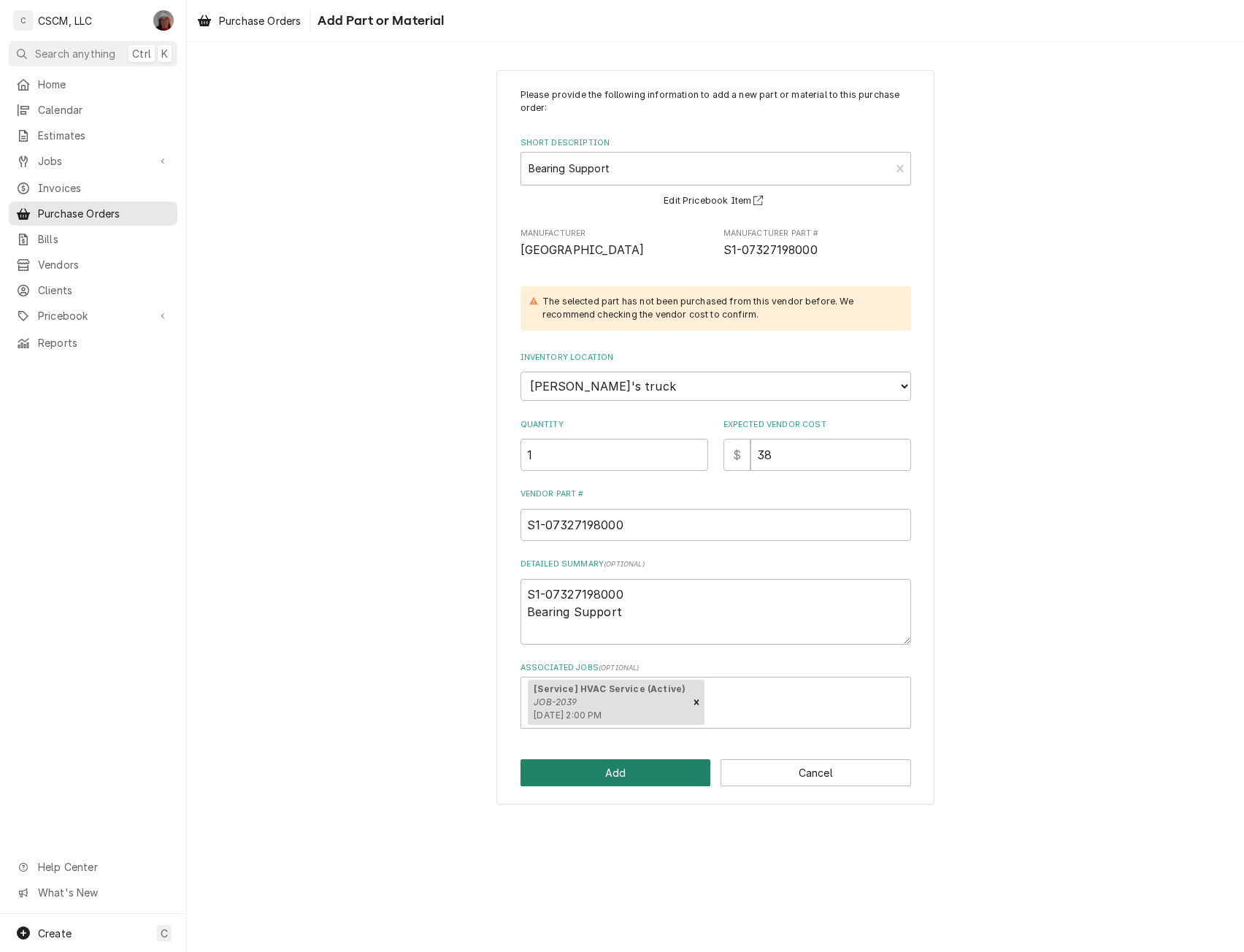
click at [570, 775] on button "Add" at bounding box center [616, 773] width 191 height 27
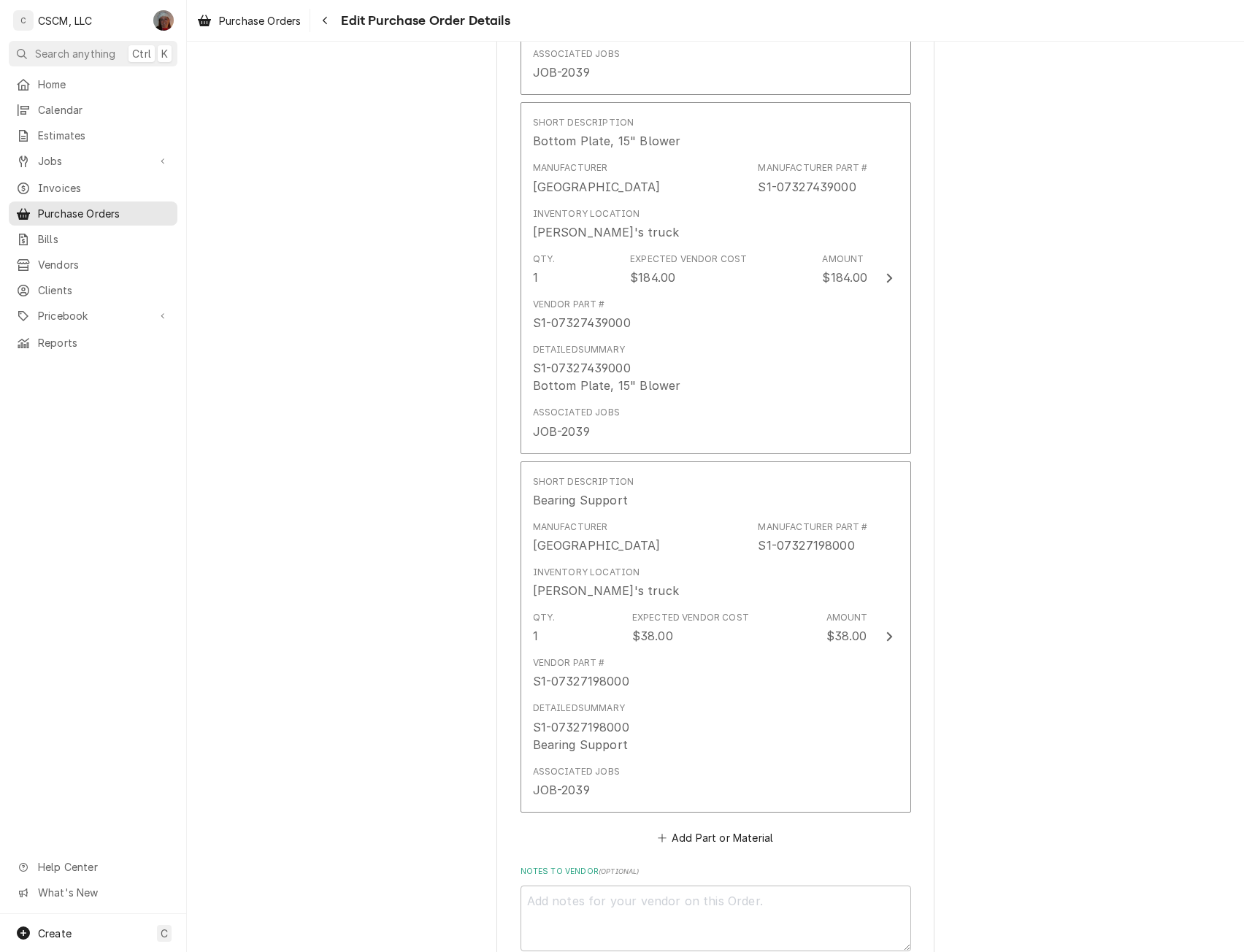
scroll to position [2713, 0]
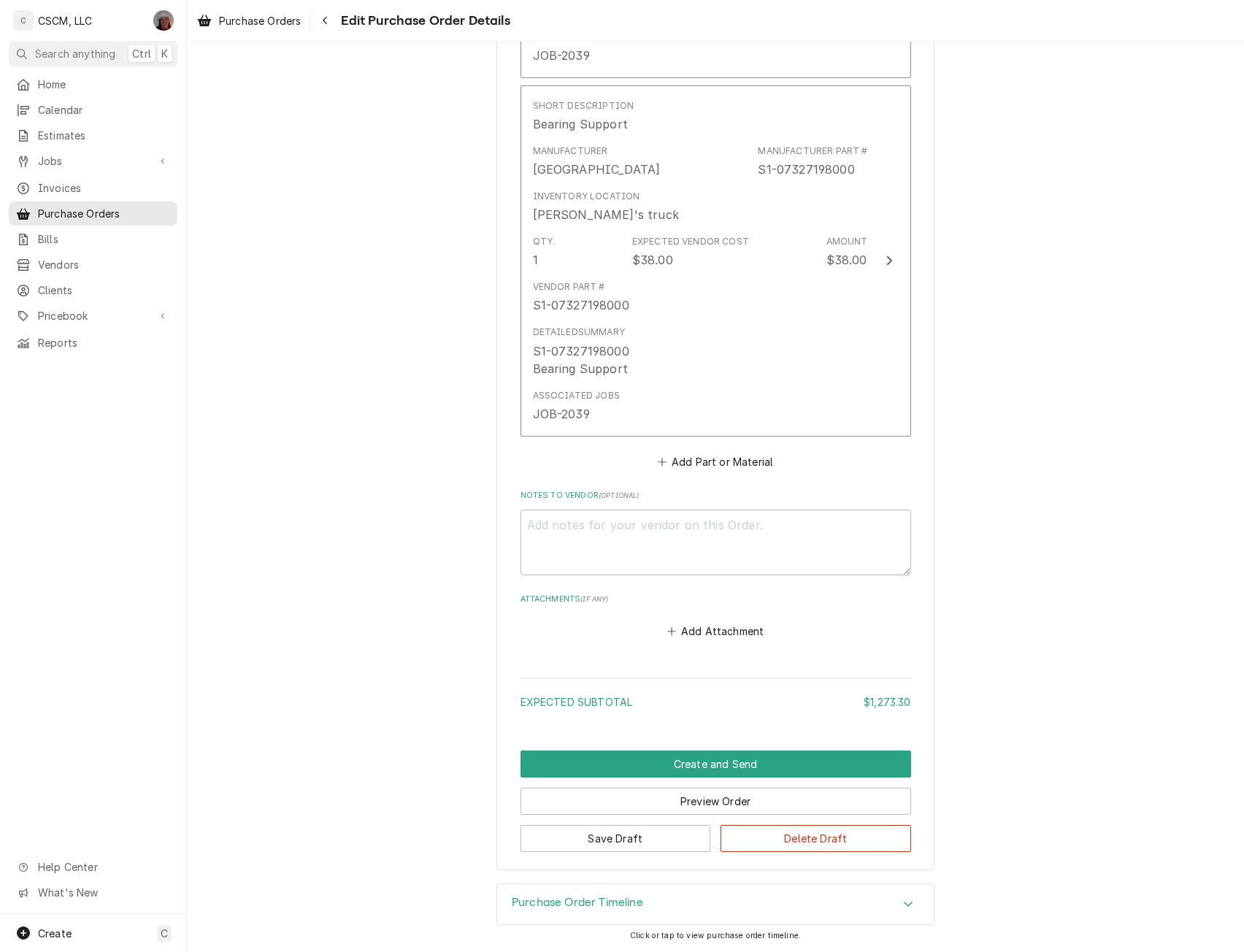
type textarea "x"
click at [713, 465] on button "Add Part or Material" at bounding box center [715, 461] width 121 height 20
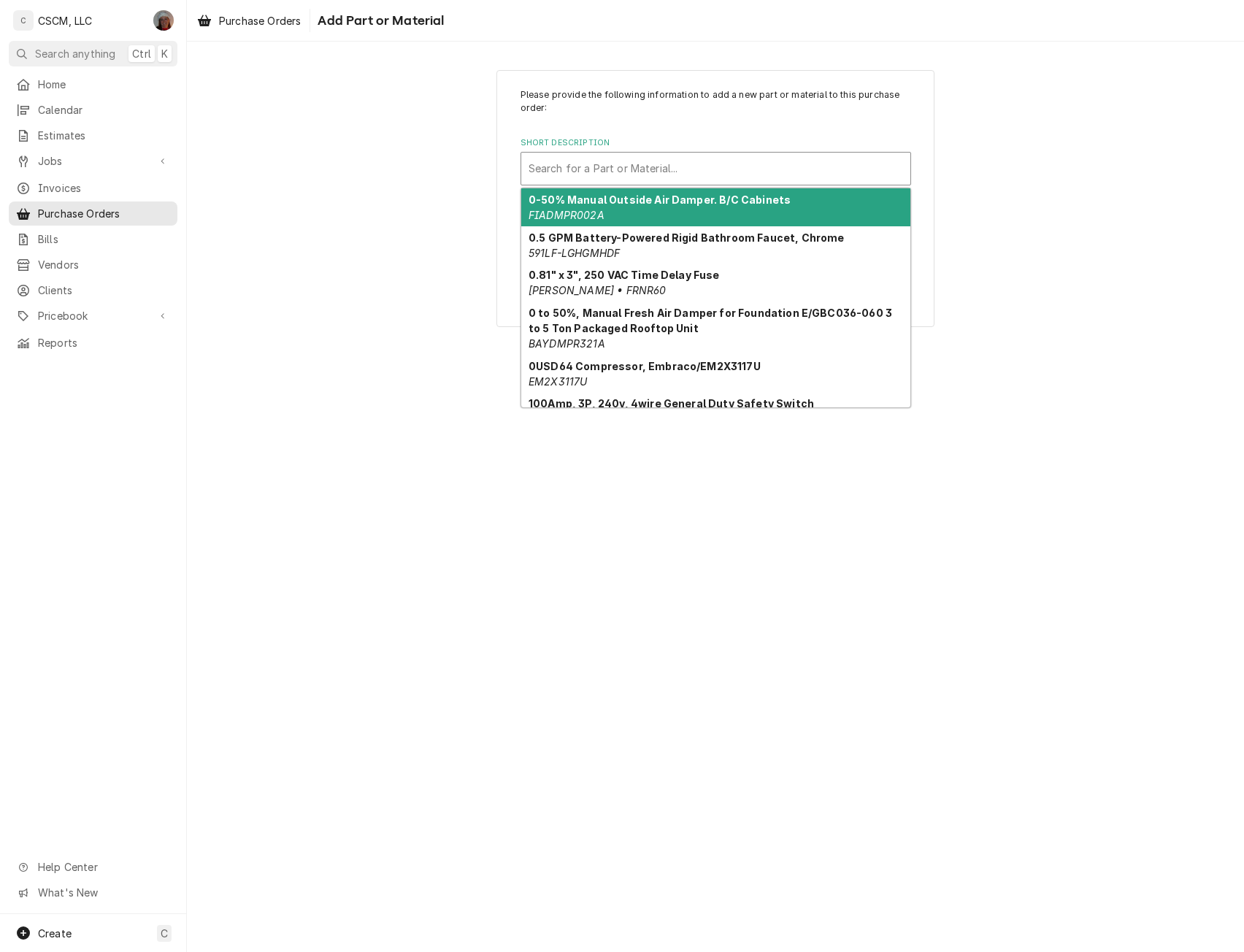
click at [637, 159] on div "Short Description" at bounding box center [715, 168] width 375 height 27
paste input "S1-00107110005"
type input "S1-00107110005"
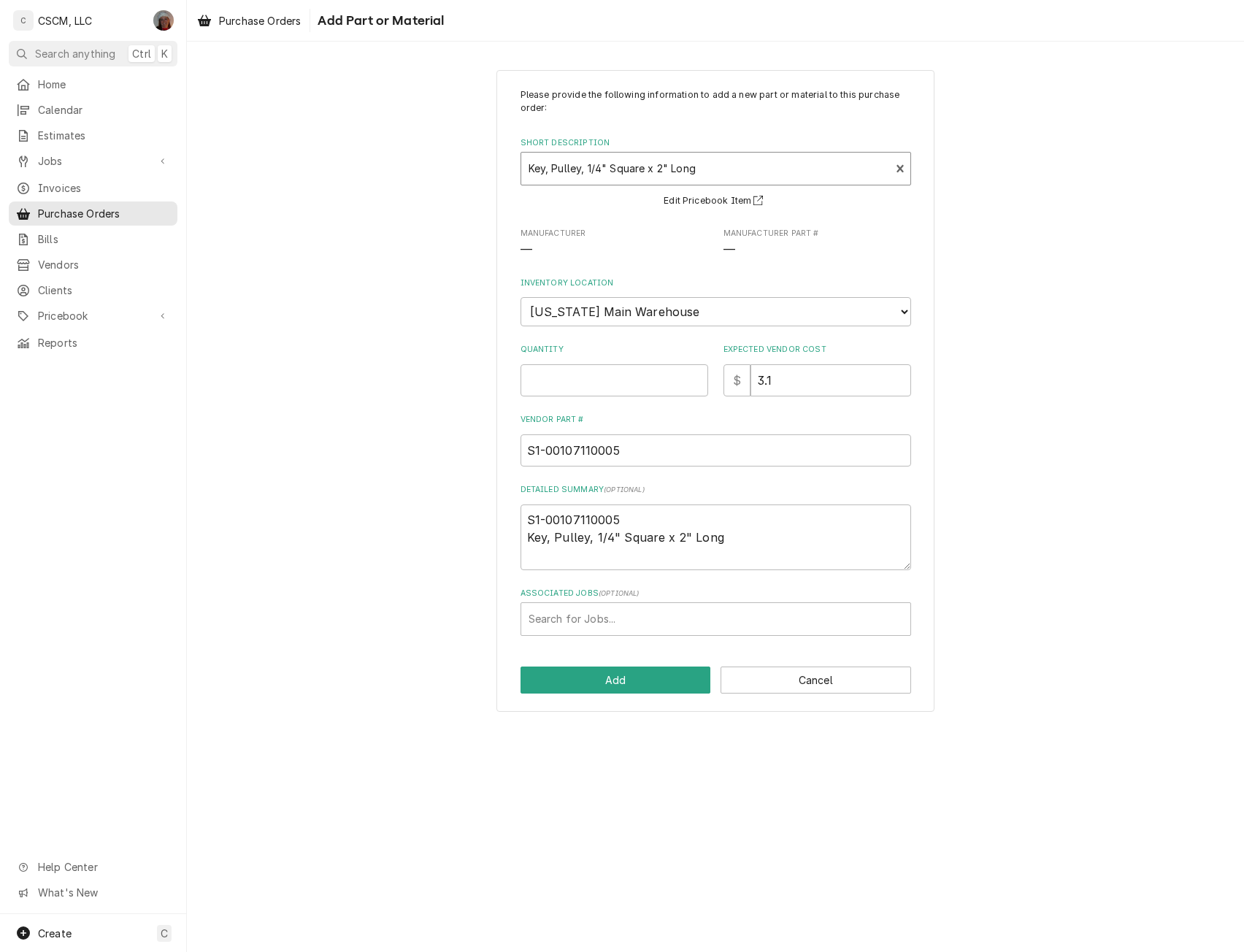
type textarea "x"
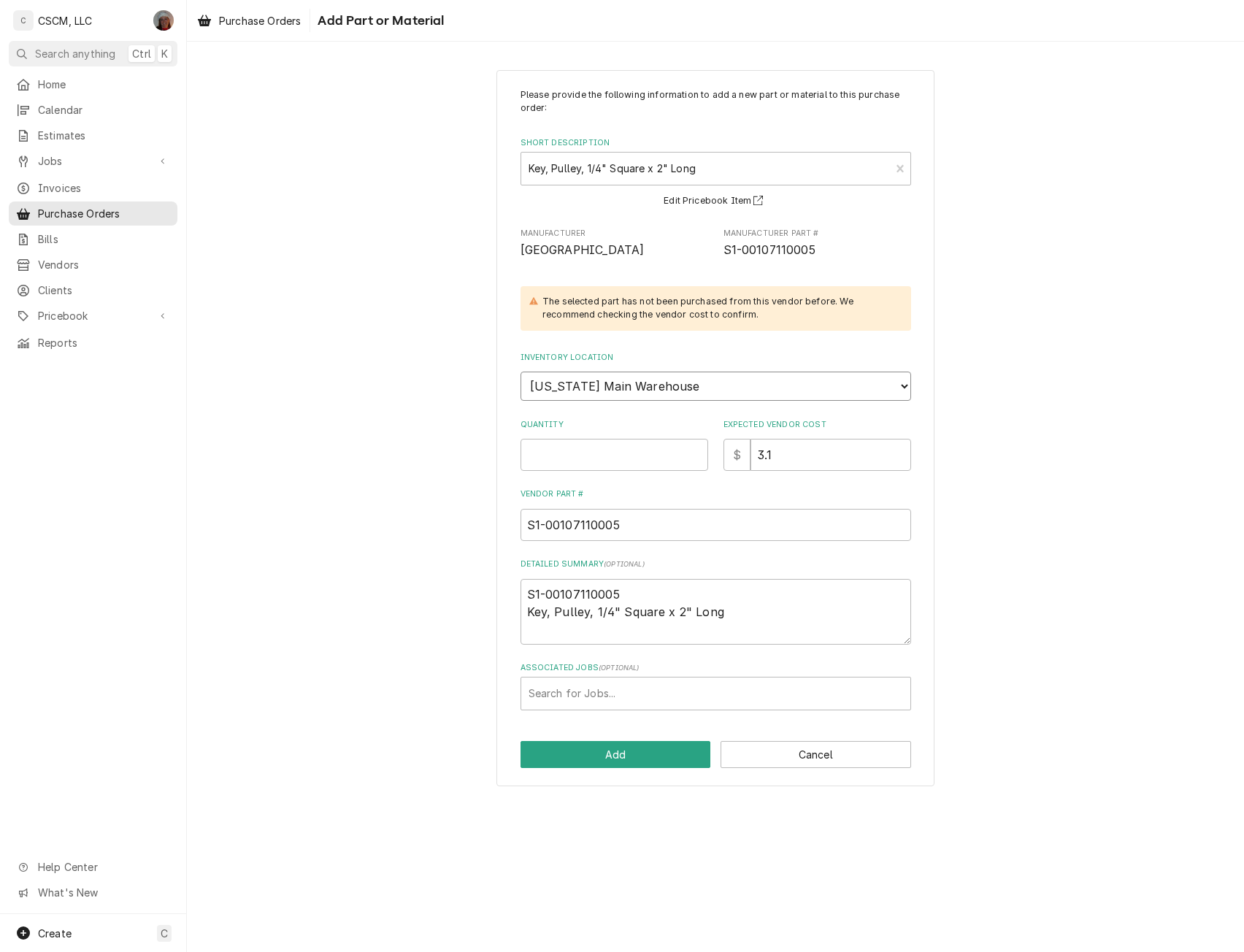
click at [716, 387] on select "Choose a location... Chris's Truck Colorado Main Warehouse Izaia's truck Jimmy'…" at bounding box center [715, 386] width 391 height 29
select select "421"
click at [520, 371] on select "Choose a location... Chris's Truck Colorado Main Warehouse Izaia's truck Jimmy'…" at bounding box center [715, 386] width 391 height 29
type textarea "x"
click at [580, 456] on input "Quantity" at bounding box center [614, 455] width 188 height 32
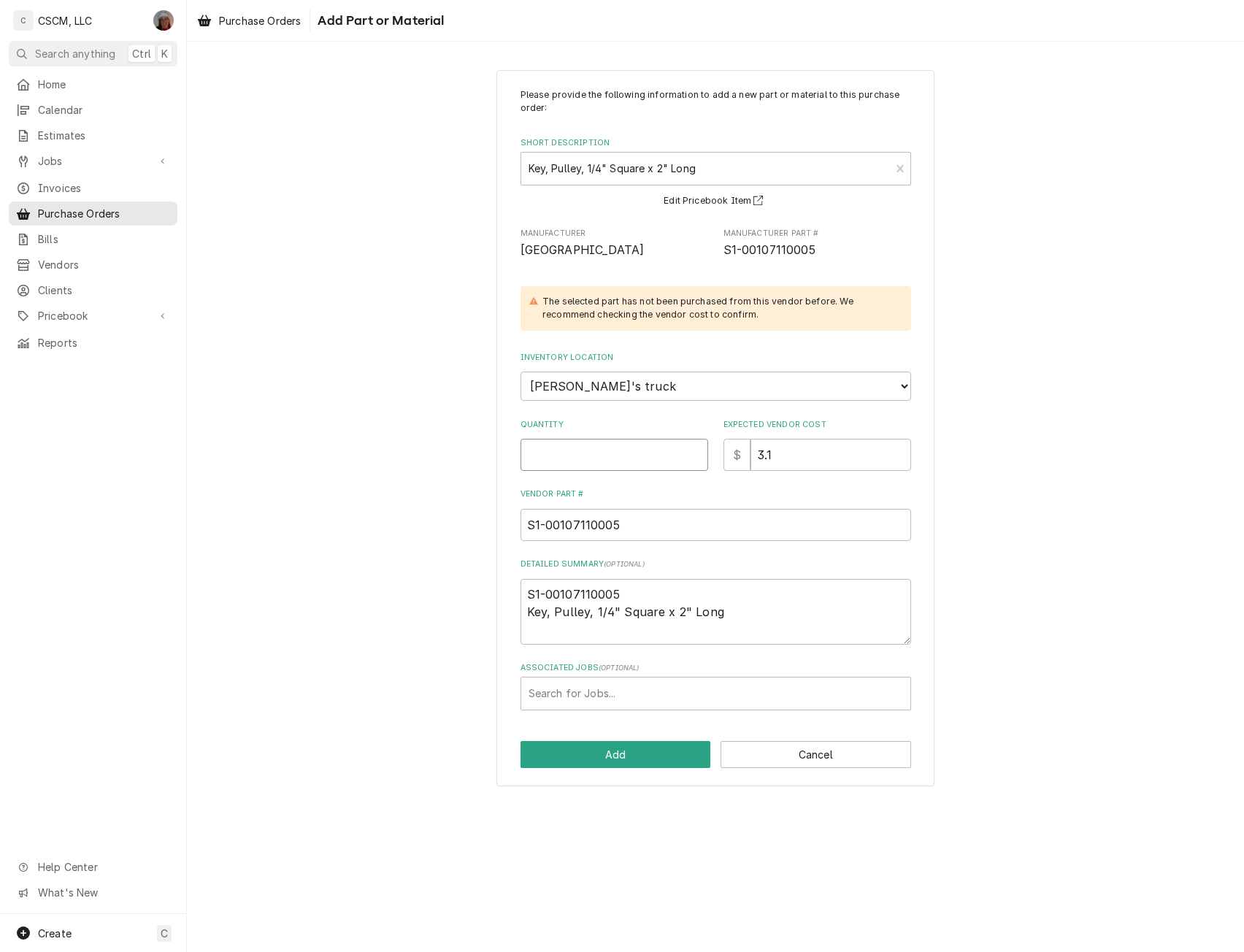
type input "1"
type textarea "x"
type input "1"
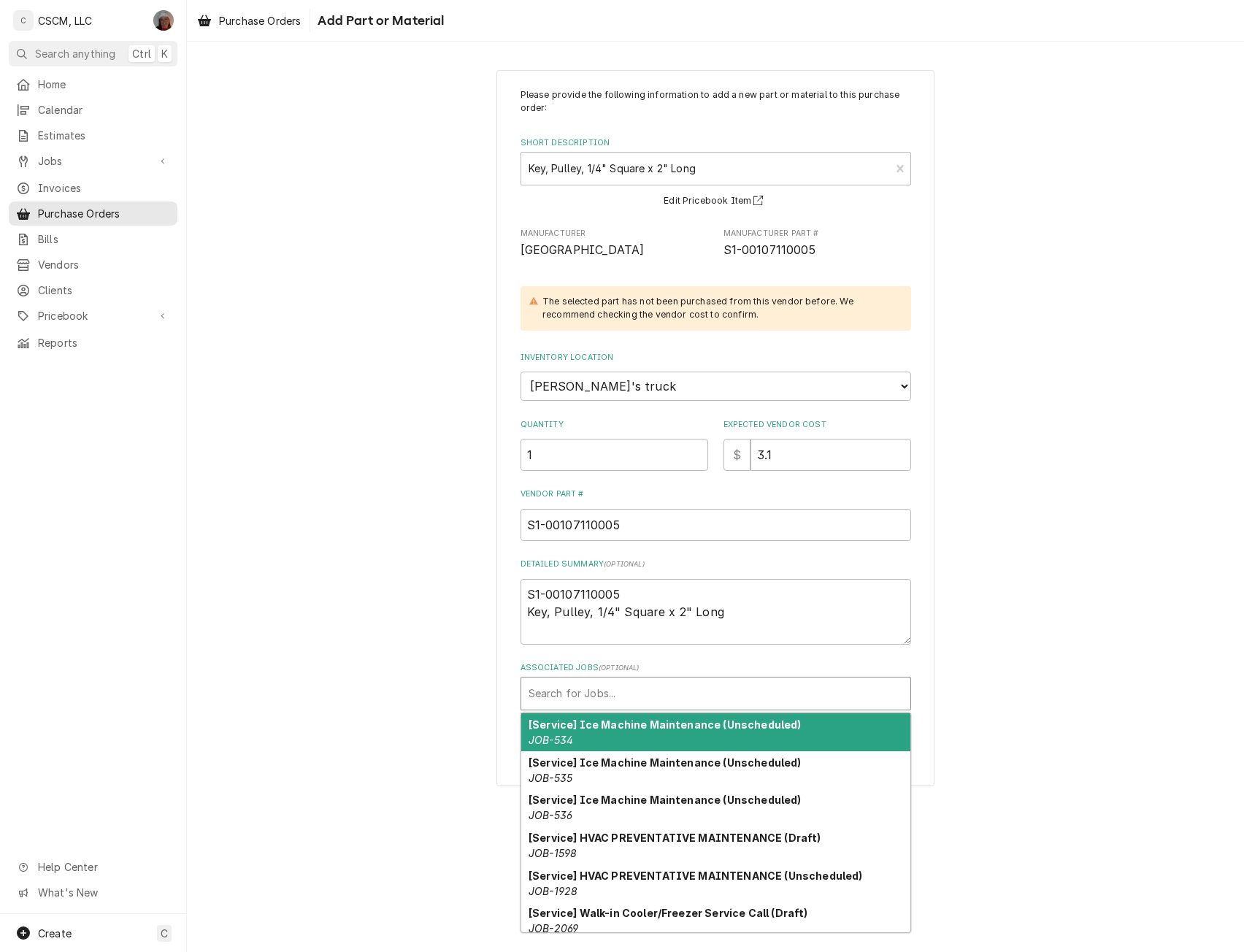
click at [557, 688] on div "Associated Jobs" at bounding box center [715, 693] width 375 height 27
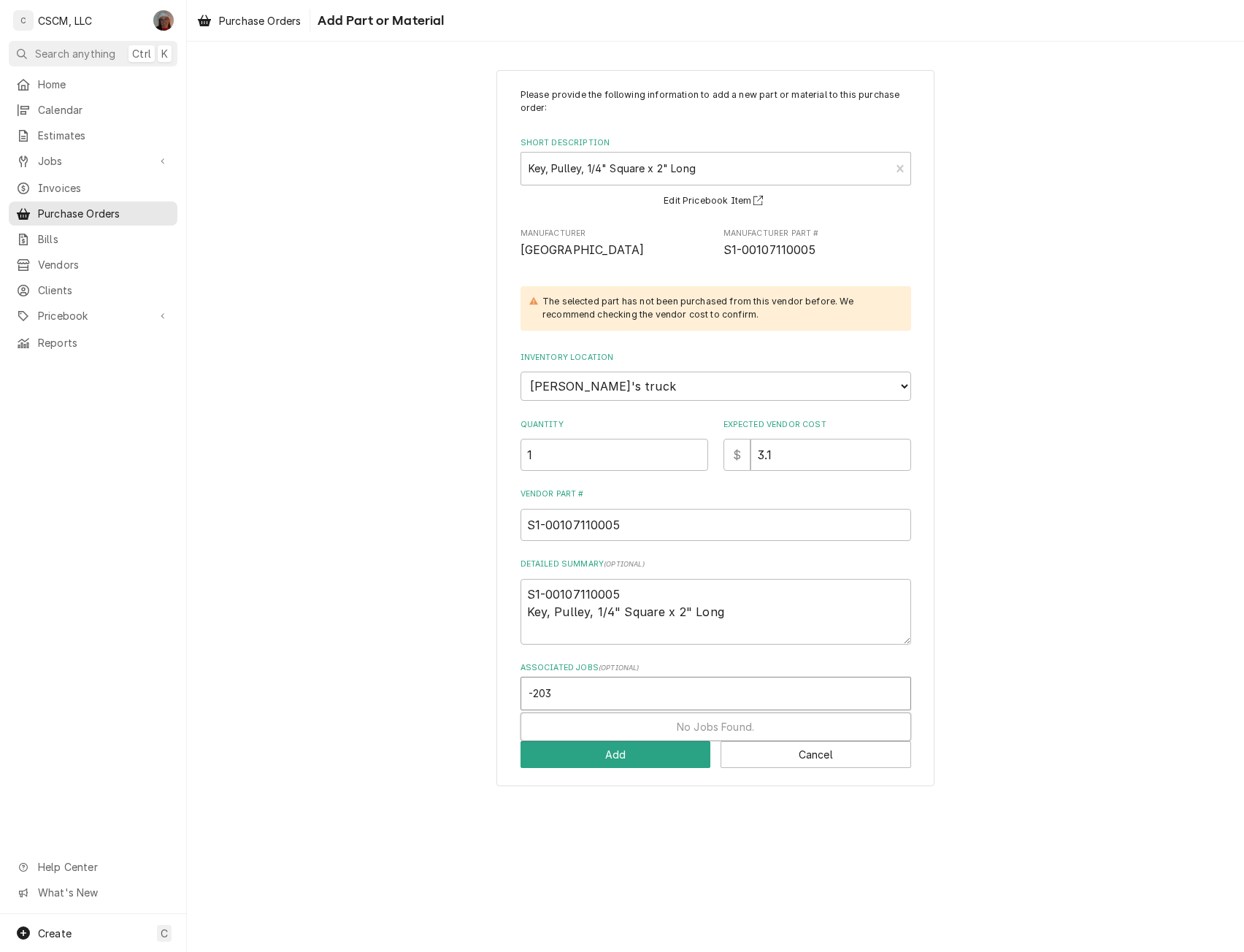
type input "-2039"
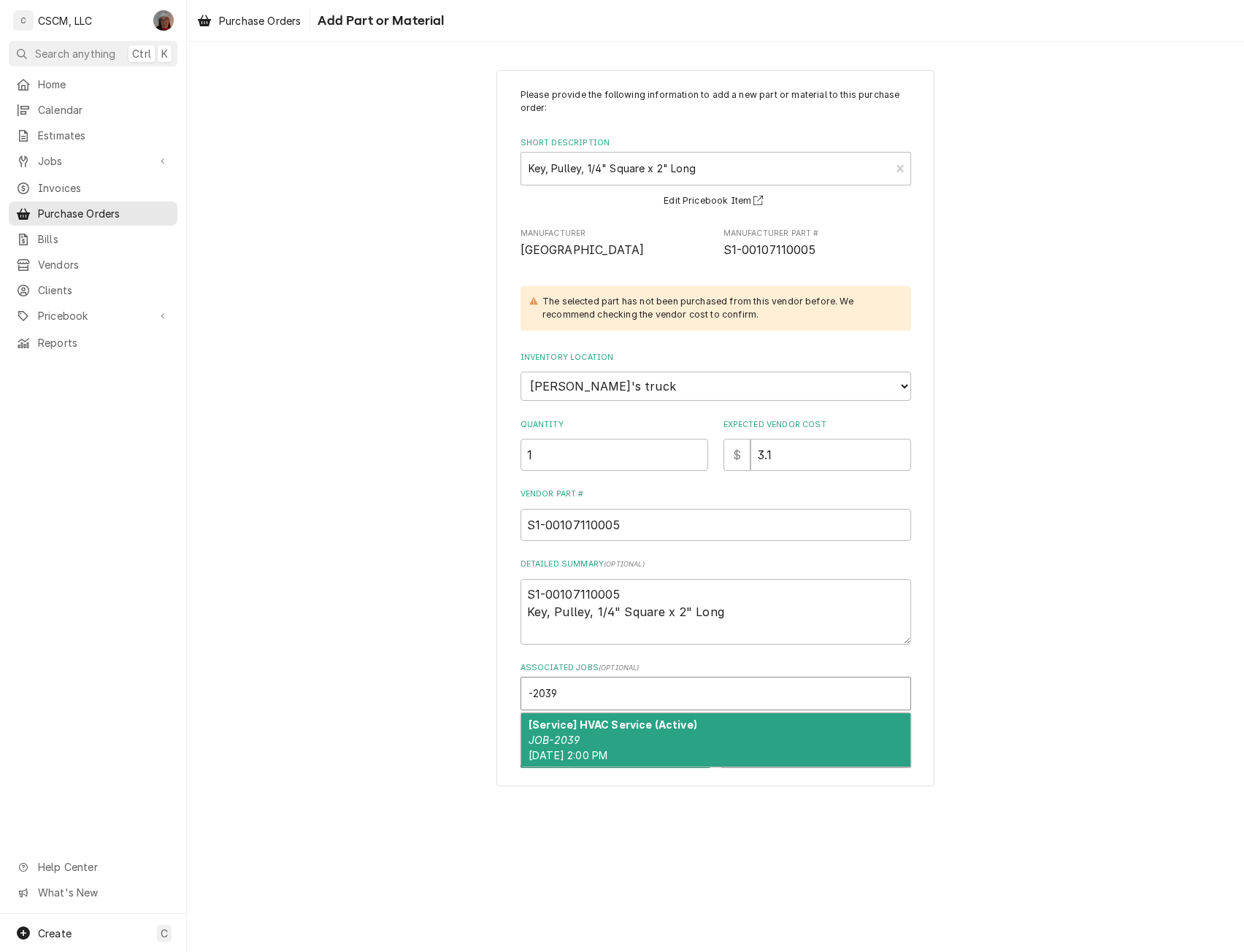
type textarea "x"
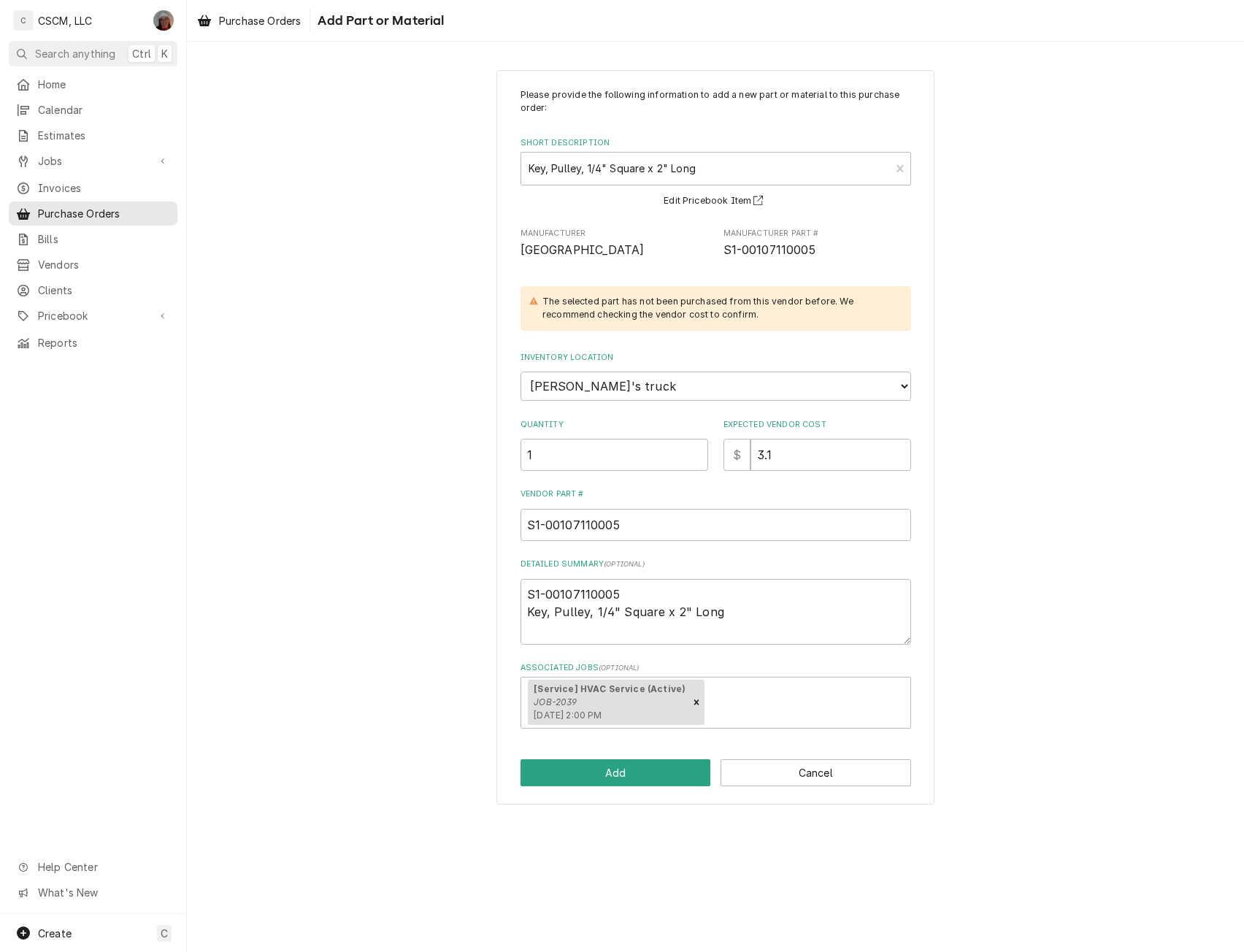
click at [564, 757] on div "Please provide the following information to add a new part or material to this …" at bounding box center [715, 437] width 438 height 735
click at [561, 780] on button "Add" at bounding box center [616, 773] width 191 height 27
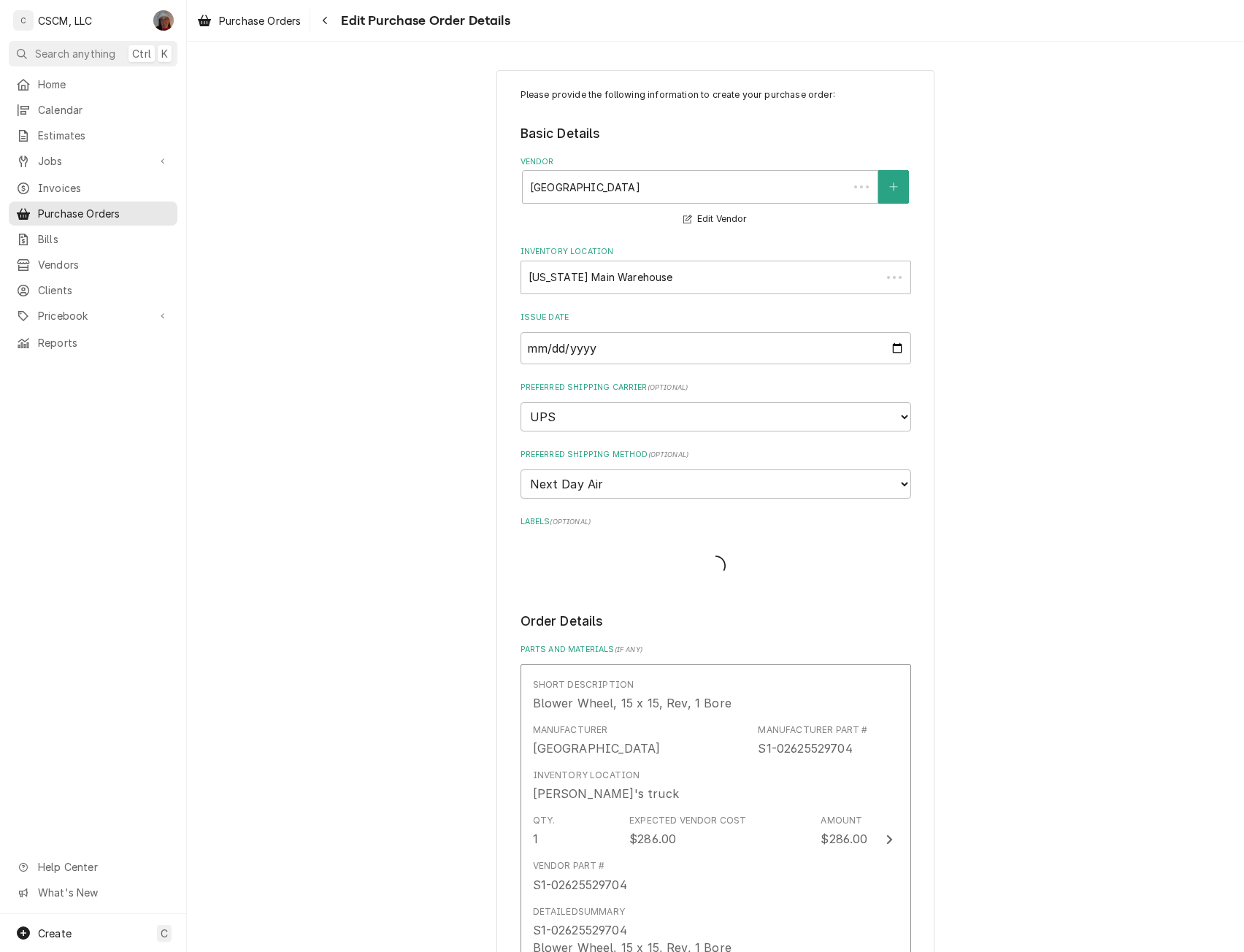
scroll to position [2696, 0]
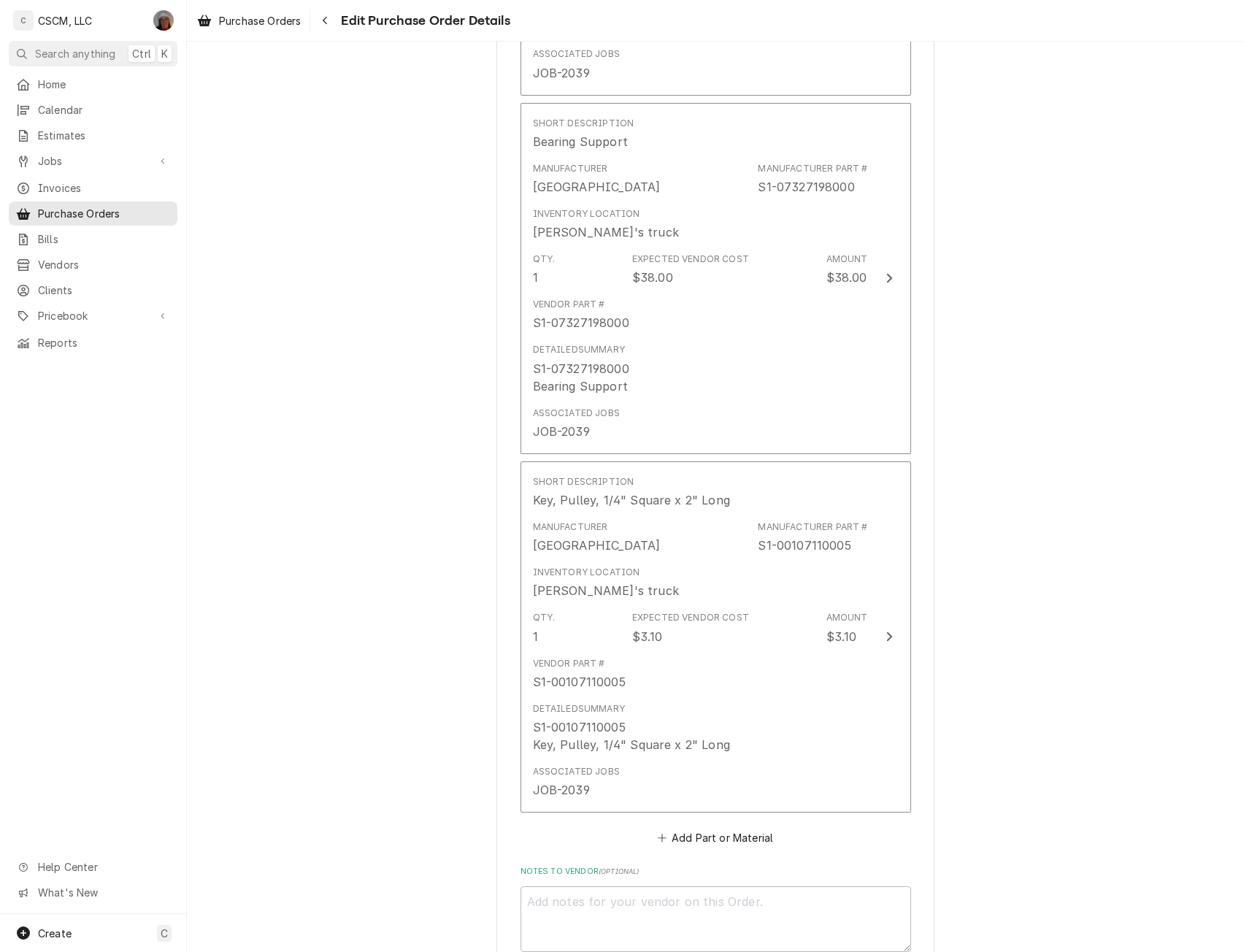
type textarea "x"
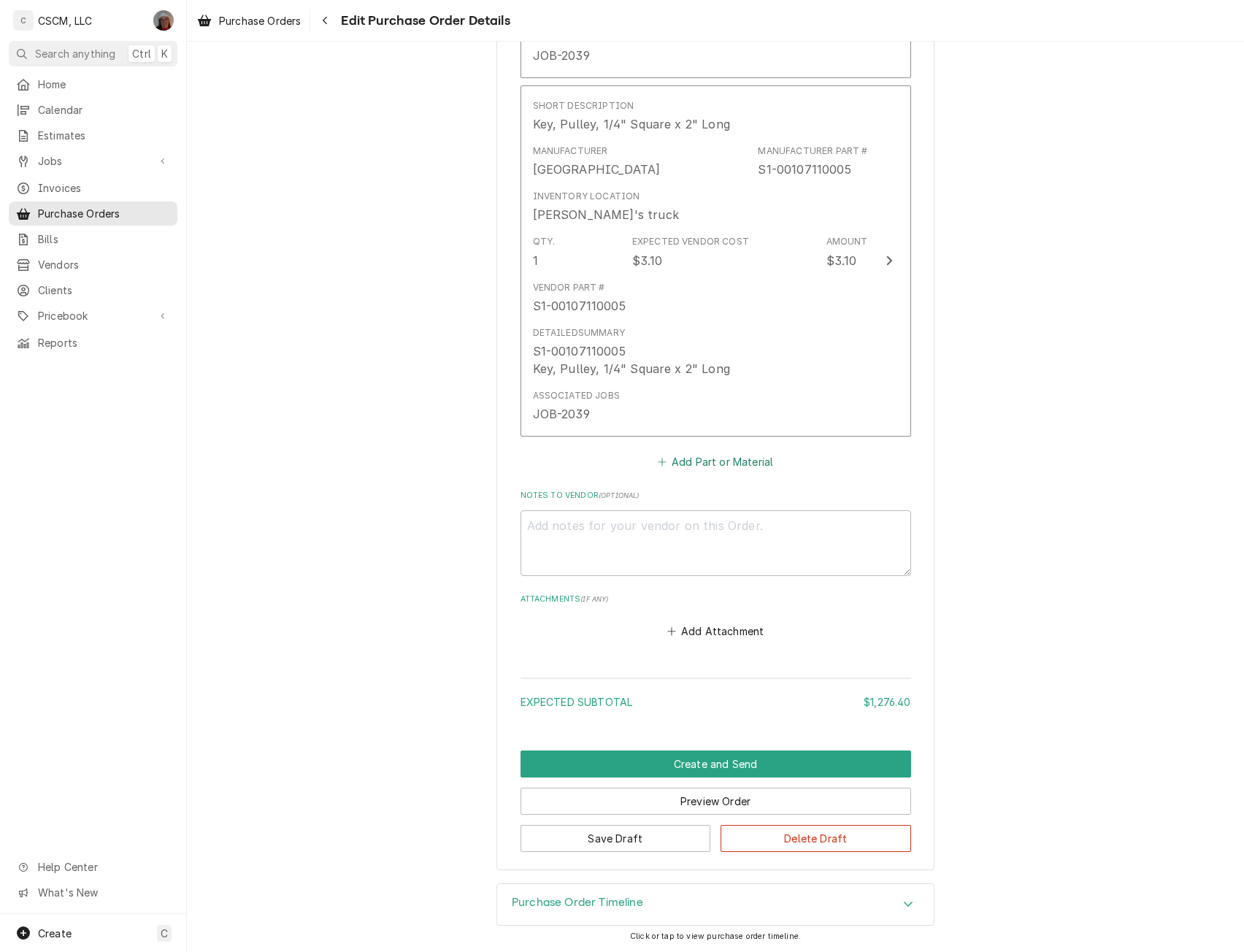
click at [712, 462] on button "Add Part or Material" at bounding box center [715, 462] width 121 height 20
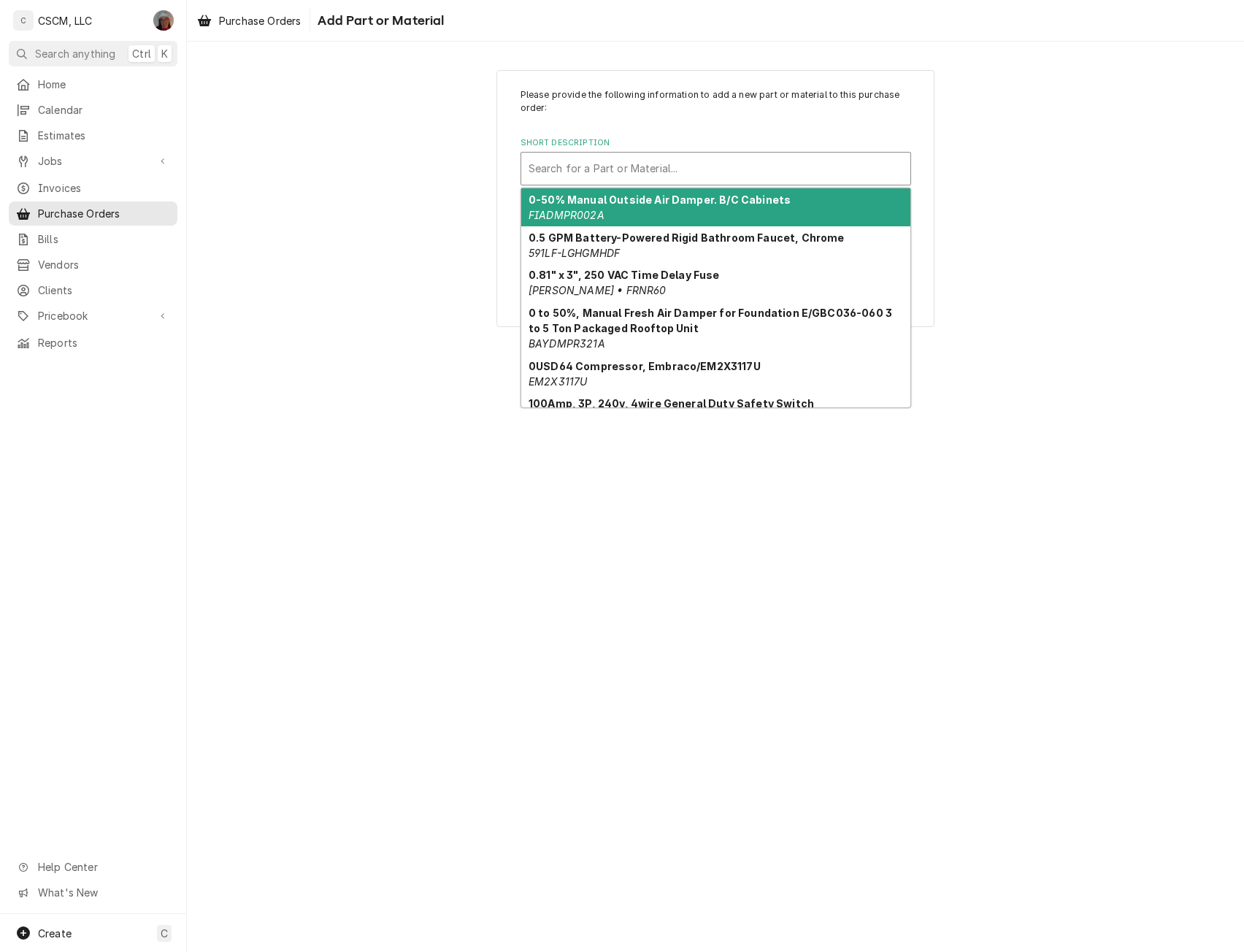
click at [564, 163] on div "Short Description" at bounding box center [715, 168] width 375 height 27
paste input "Key, Blower, 1/4" Square x 6.3" Long"
type input "Key, Blower, 1/4" Square x 6.3" Long"
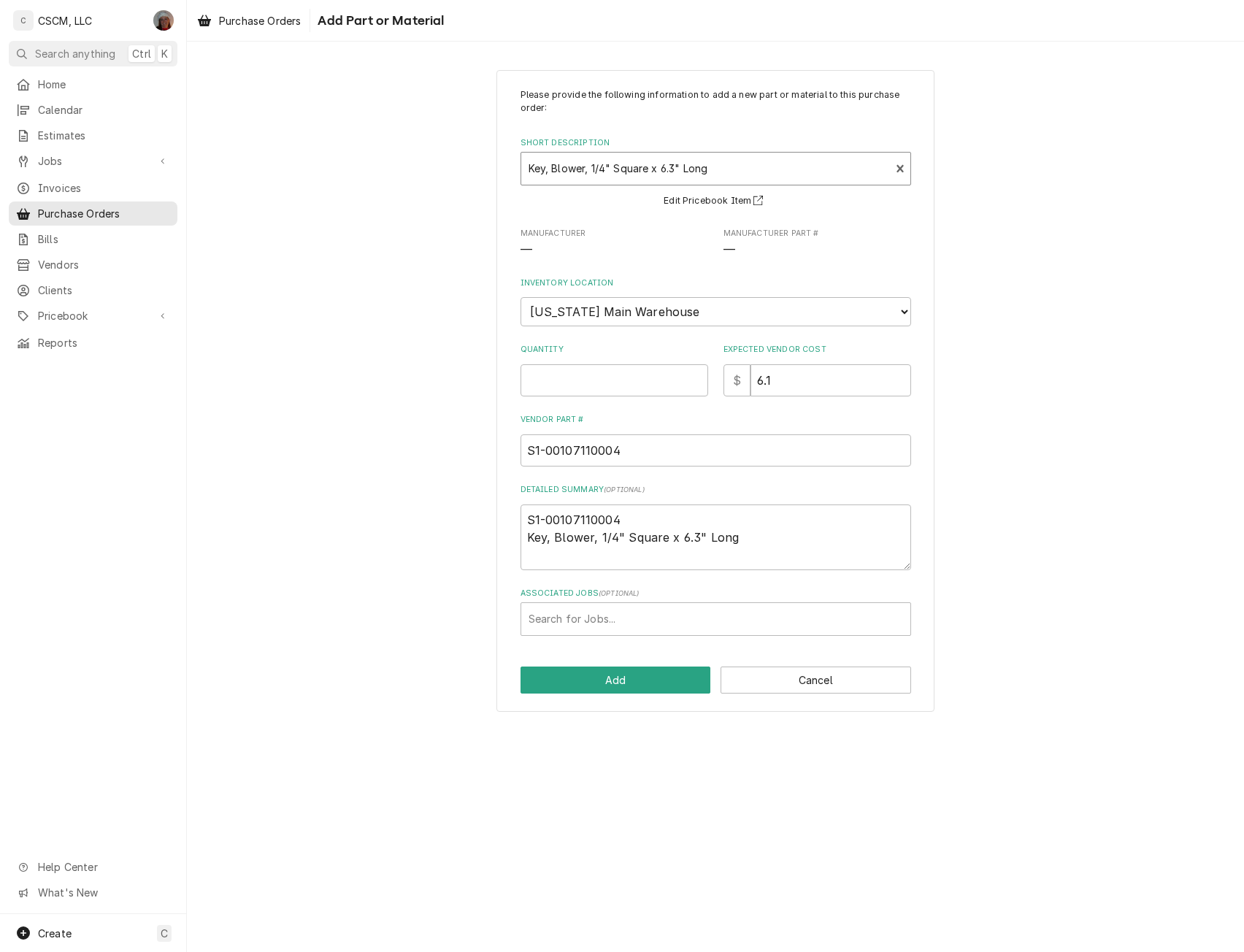
type textarea "x"
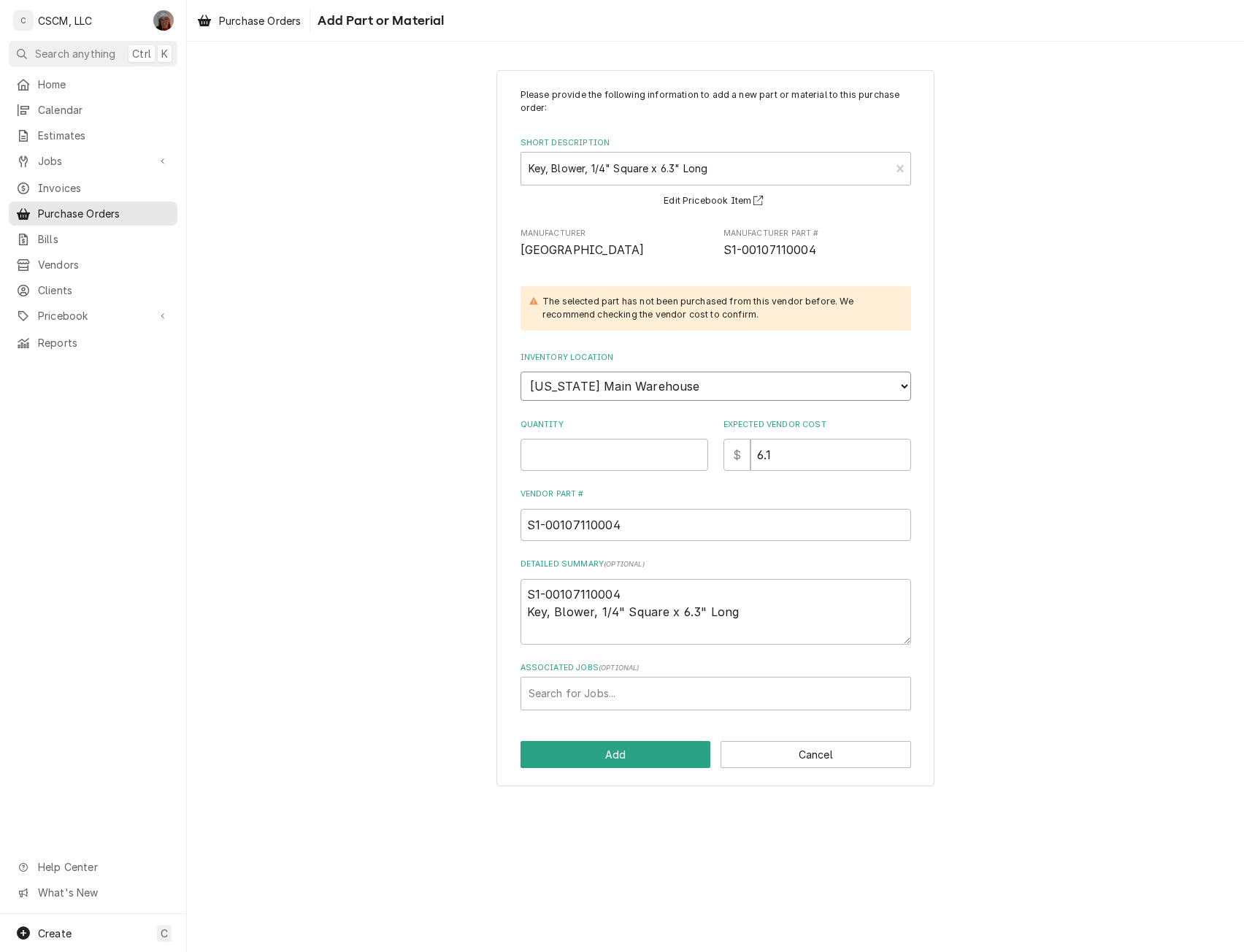
click at [584, 391] on select "Choose a location... Chris's Truck Colorado Main Warehouse Izaia's truck Jimmy'…" at bounding box center [715, 386] width 391 height 29
select select "421"
click at [520, 371] on select "Choose a location... Chris's Truck Colorado Main Warehouse Izaia's truck Jimmy'…" at bounding box center [715, 386] width 391 height 29
type textarea "x"
click at [557, 462] on input "Quantity" at bounding box center [614, 455] width 188 height 32
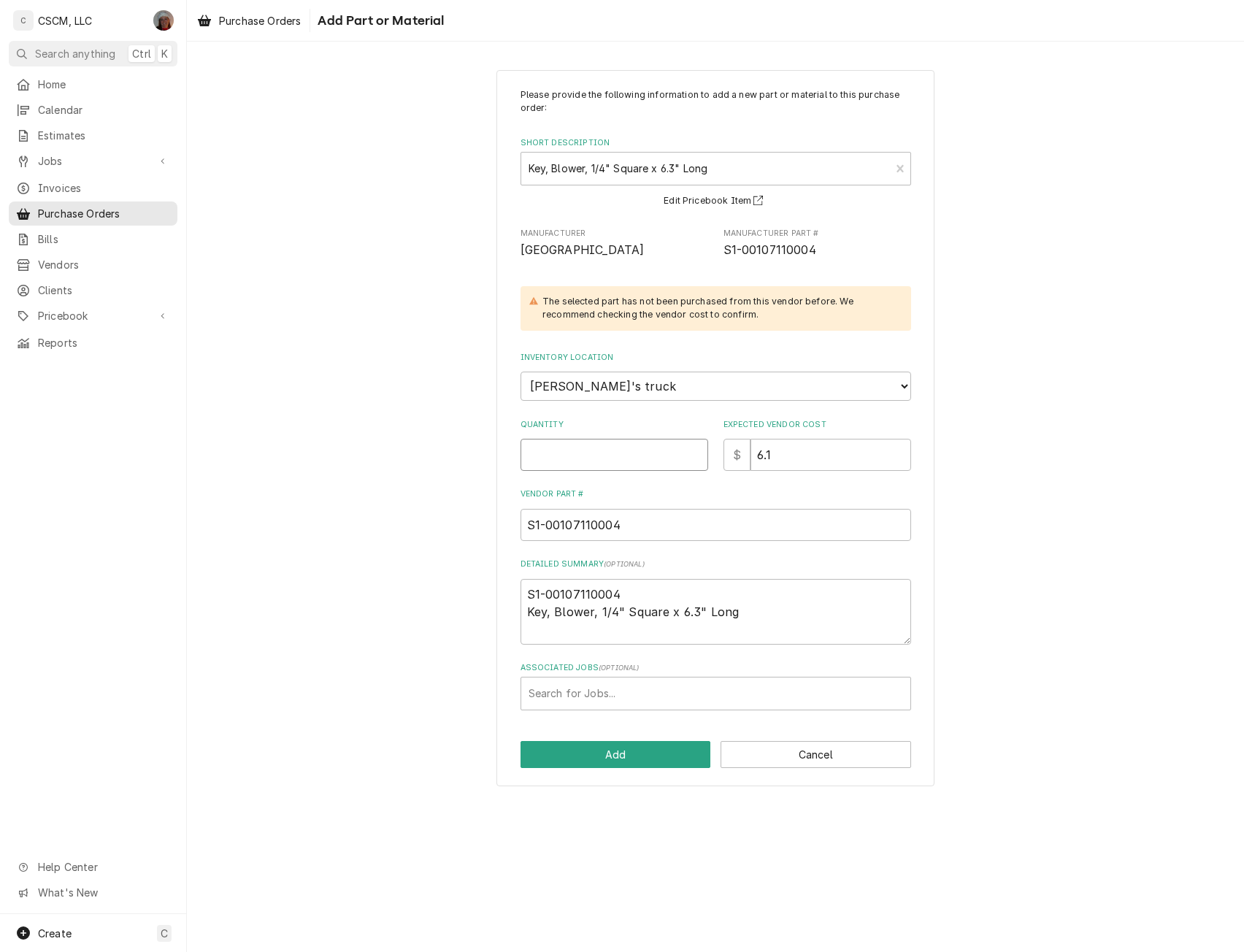
type input "1"
type textarea "x"
type input "1"
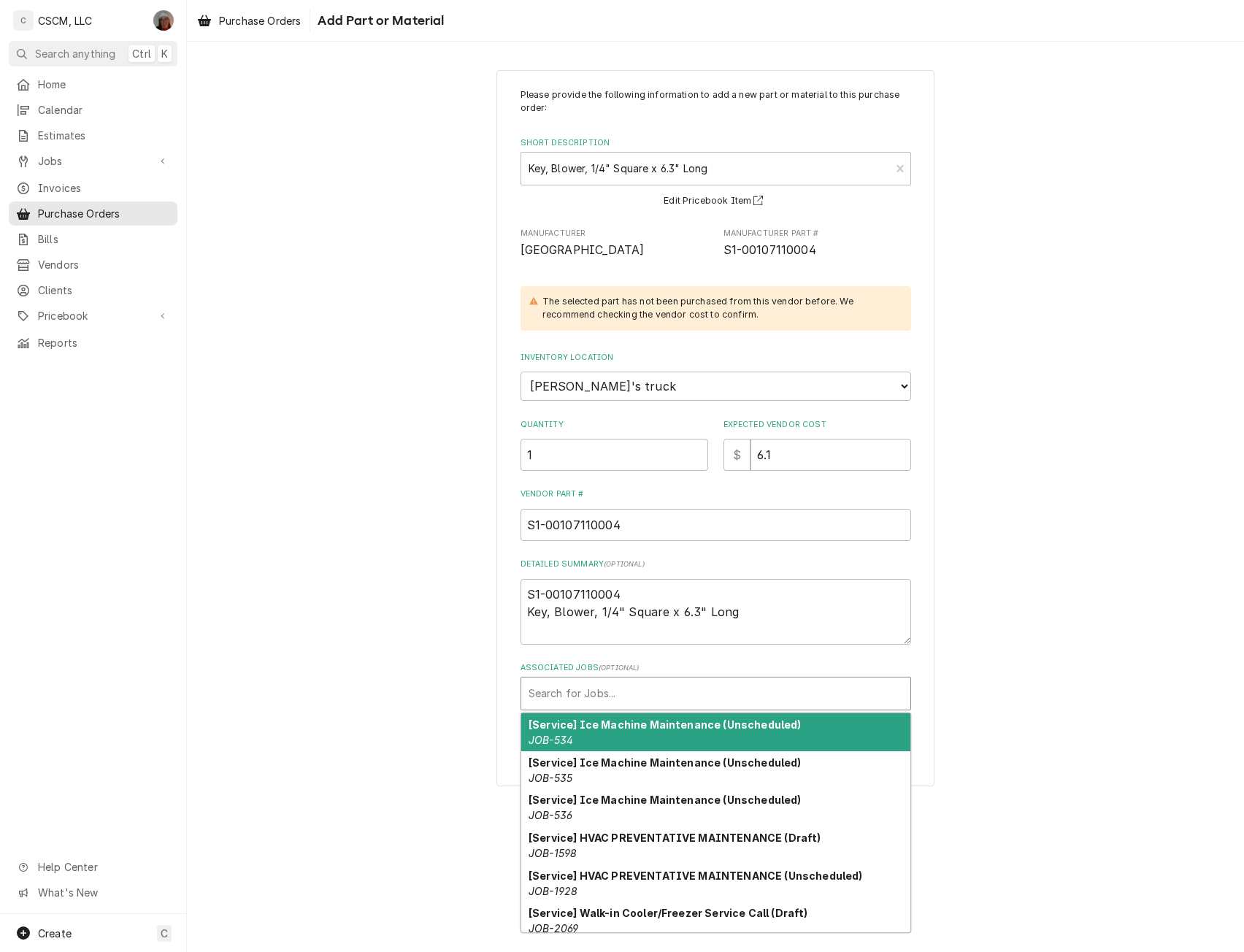
click at [566, 686] on div "Associated Jobs" at bounding box center [715, 693] width 375 height 27
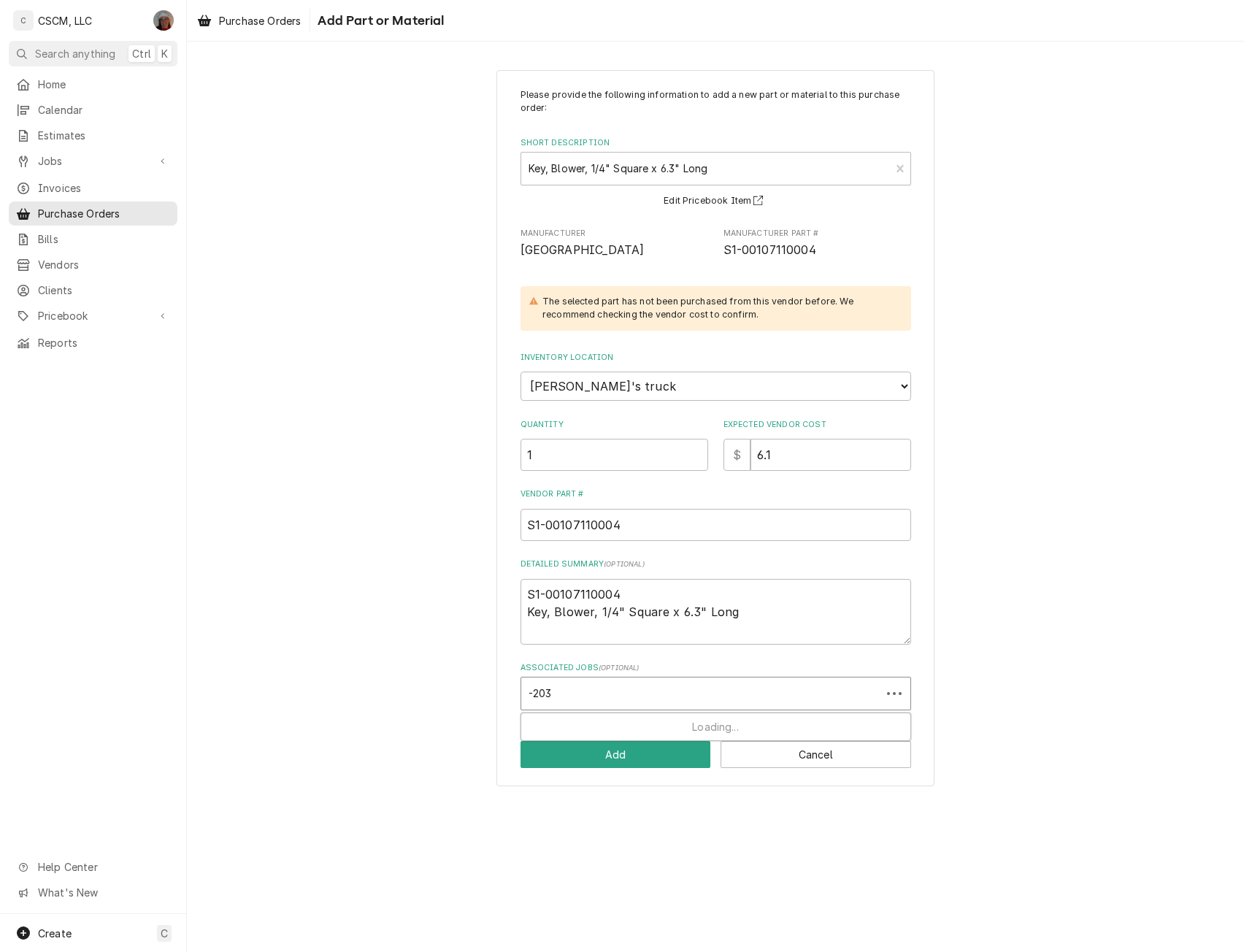
type input "-2039"
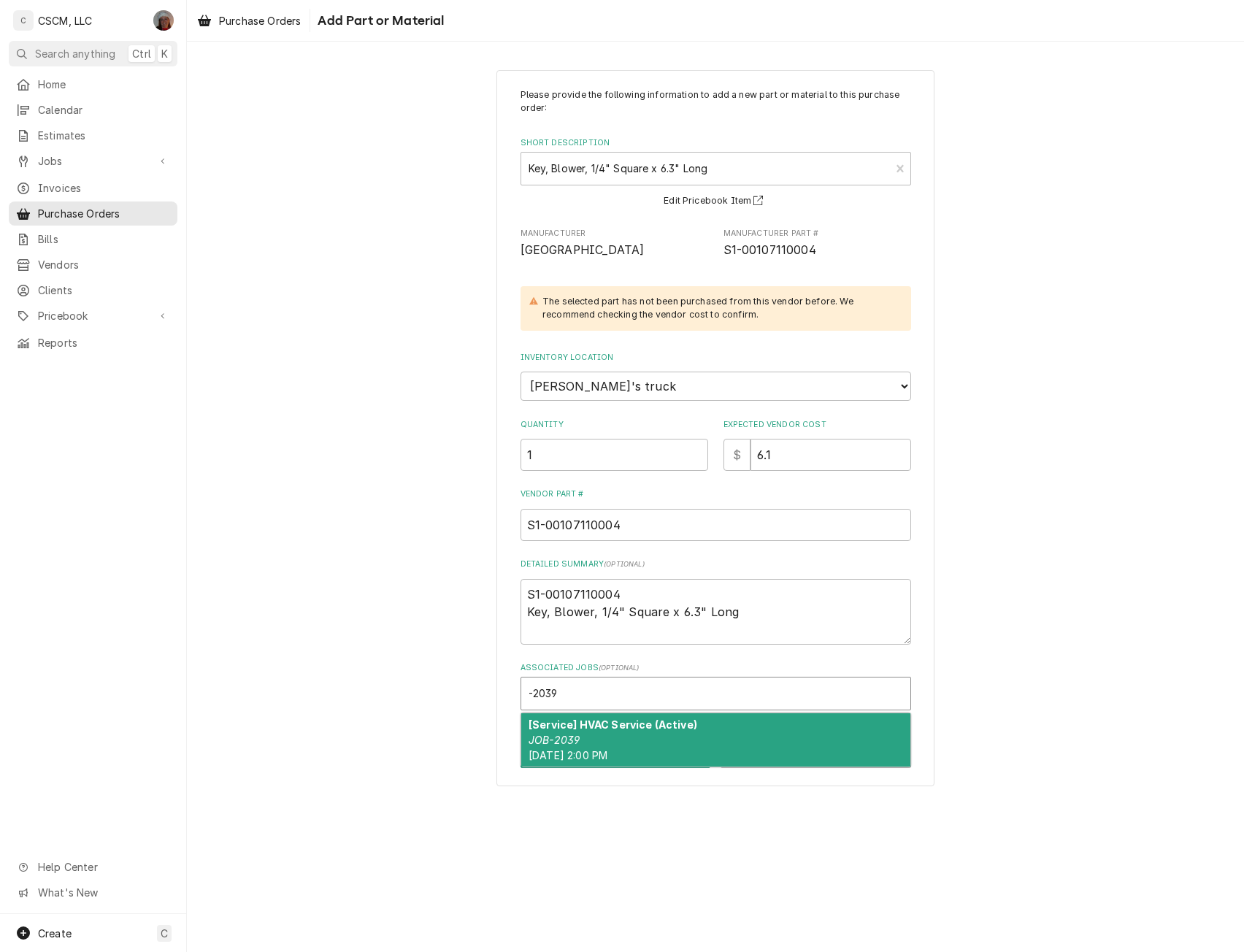
type textarea "x"
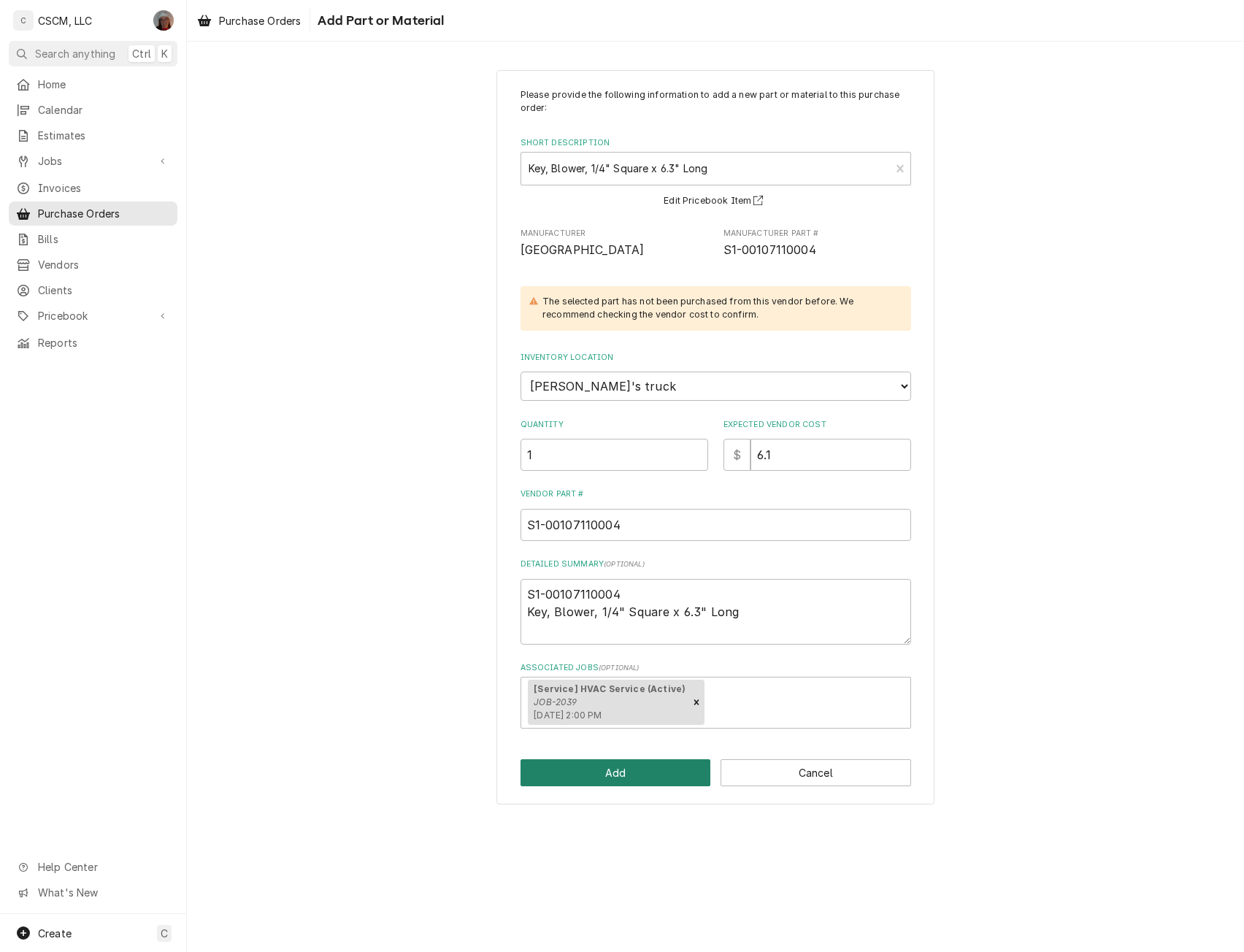
click at [573, 764] on button "Add" at bounding box center [616, 773] width 191 height 27
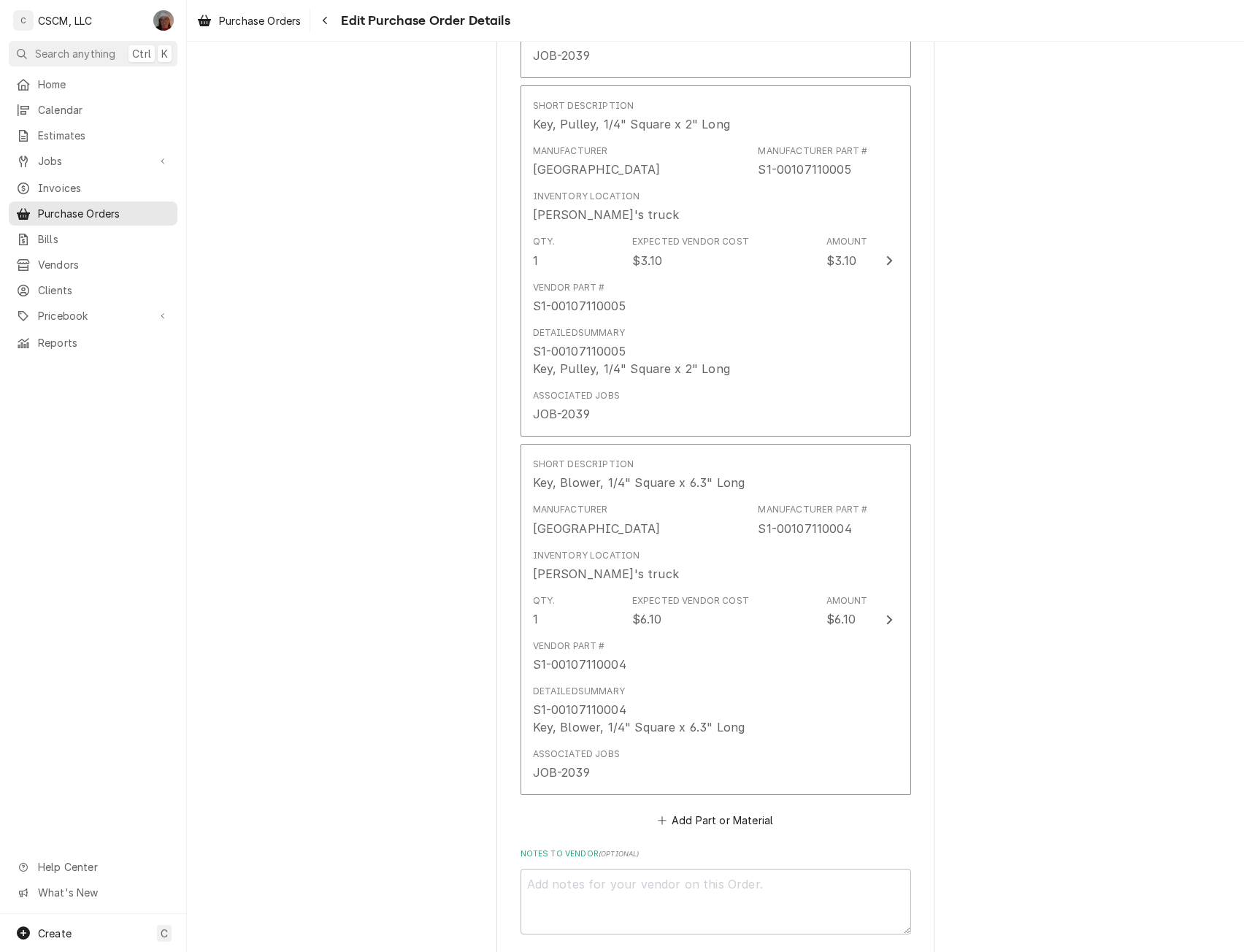
scroll to position [3054, 0]
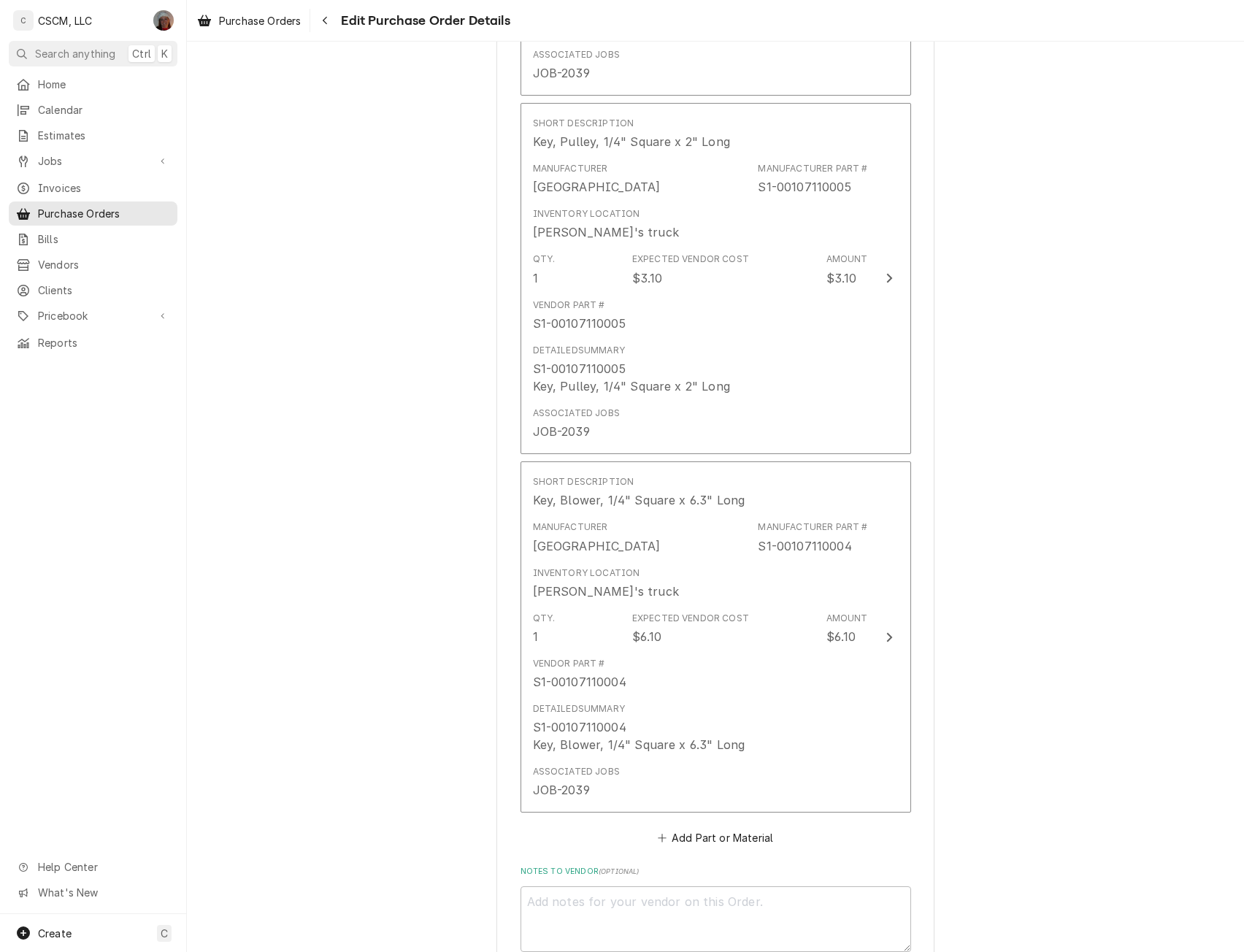
type textarea "x"
click at [707, 844] on button "Add Part or Material" at bounding box center [715, 838] width 121 height 20
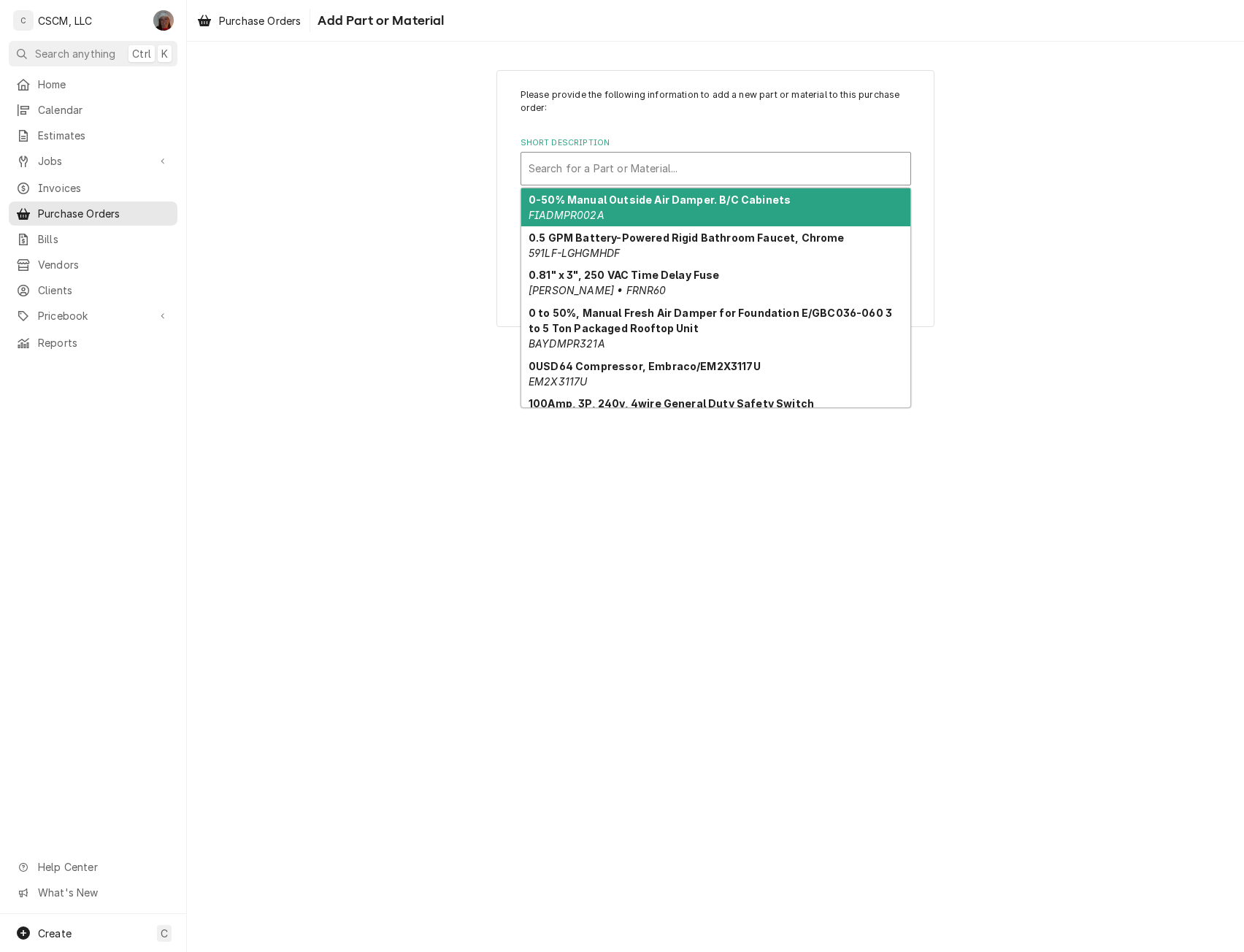
click at [608, 157] on div "Short Description" at bounding box center [715, 168] width 375 height 27
paste input "S1-02812026700"
type input "S1-02812026700"
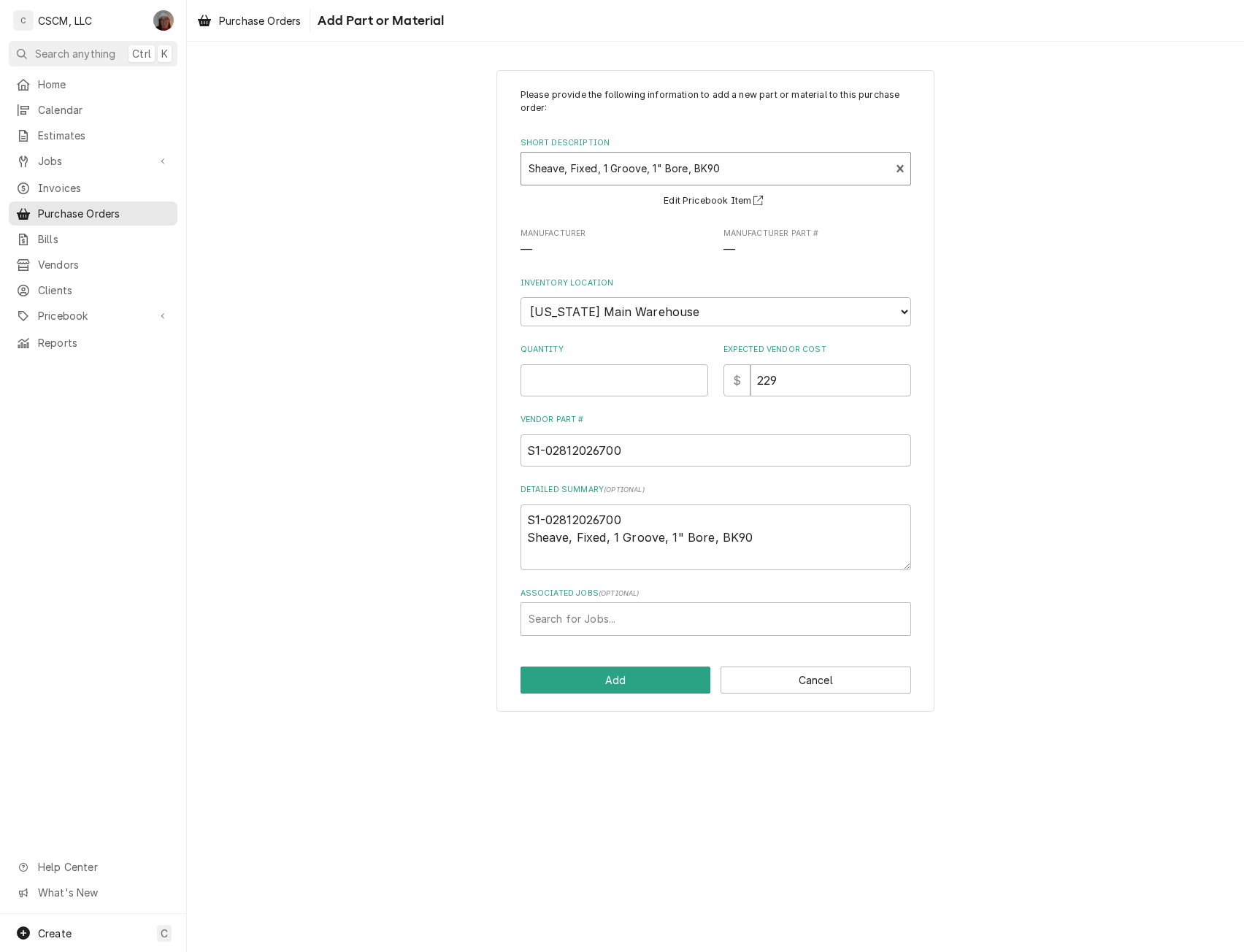
type textarea "x"
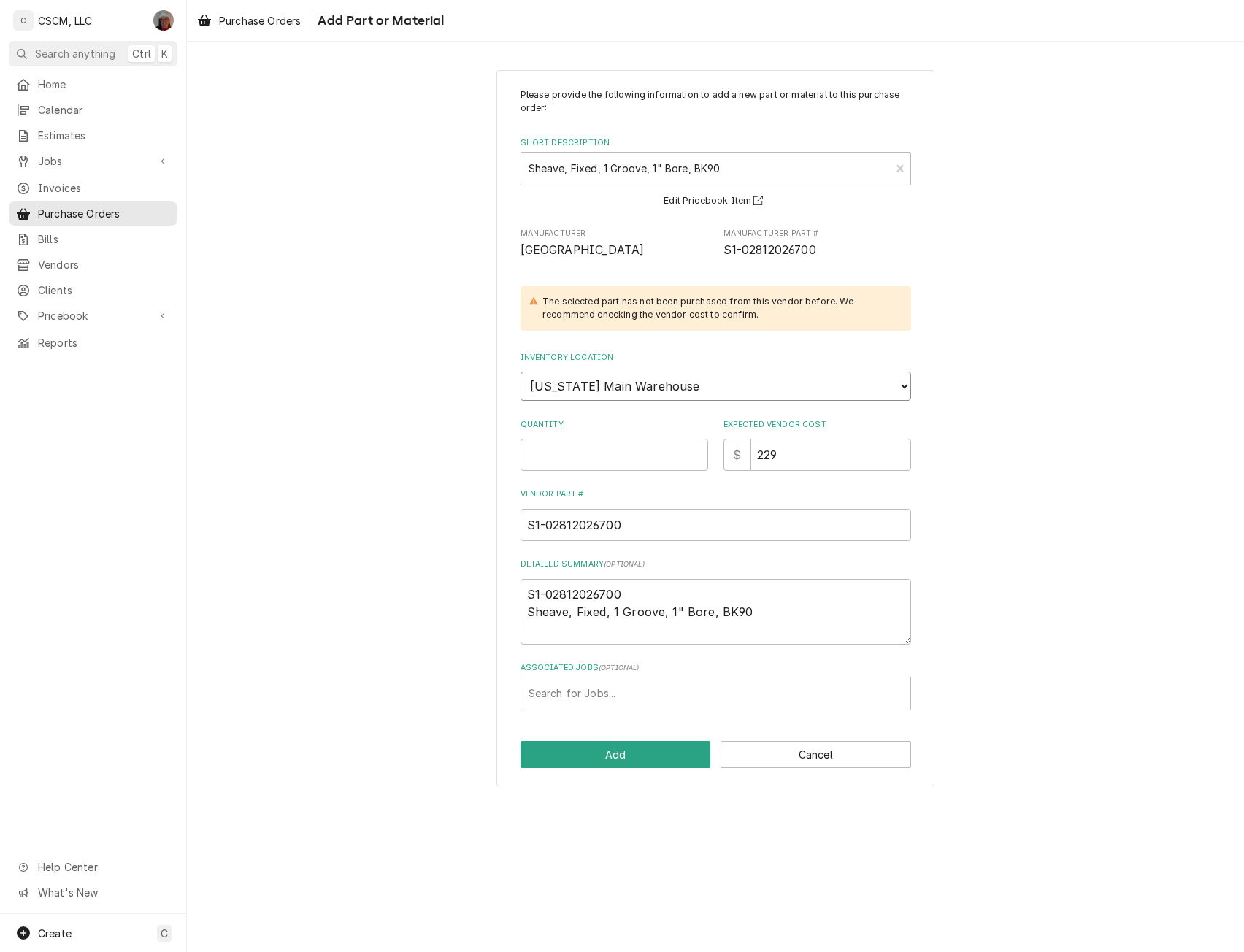
click at [699, 392] on select "Choose a location... Chris's Truck Colorado Main Warehouse Izaia's truck Jimmy'…" at bounding box center [715, 386] width 391 height 29
select select "421"
click at [520, 371] on select "Choose a location... Chris's Truck Colorado Main Warehouse Izaia's truck Jimmy'…" at bounding box center [715, 386] width 391 height 29
type textarea "x"
click at [602, 457] on input "Quantity" at bounding box center [614, 455] width 188 height 32
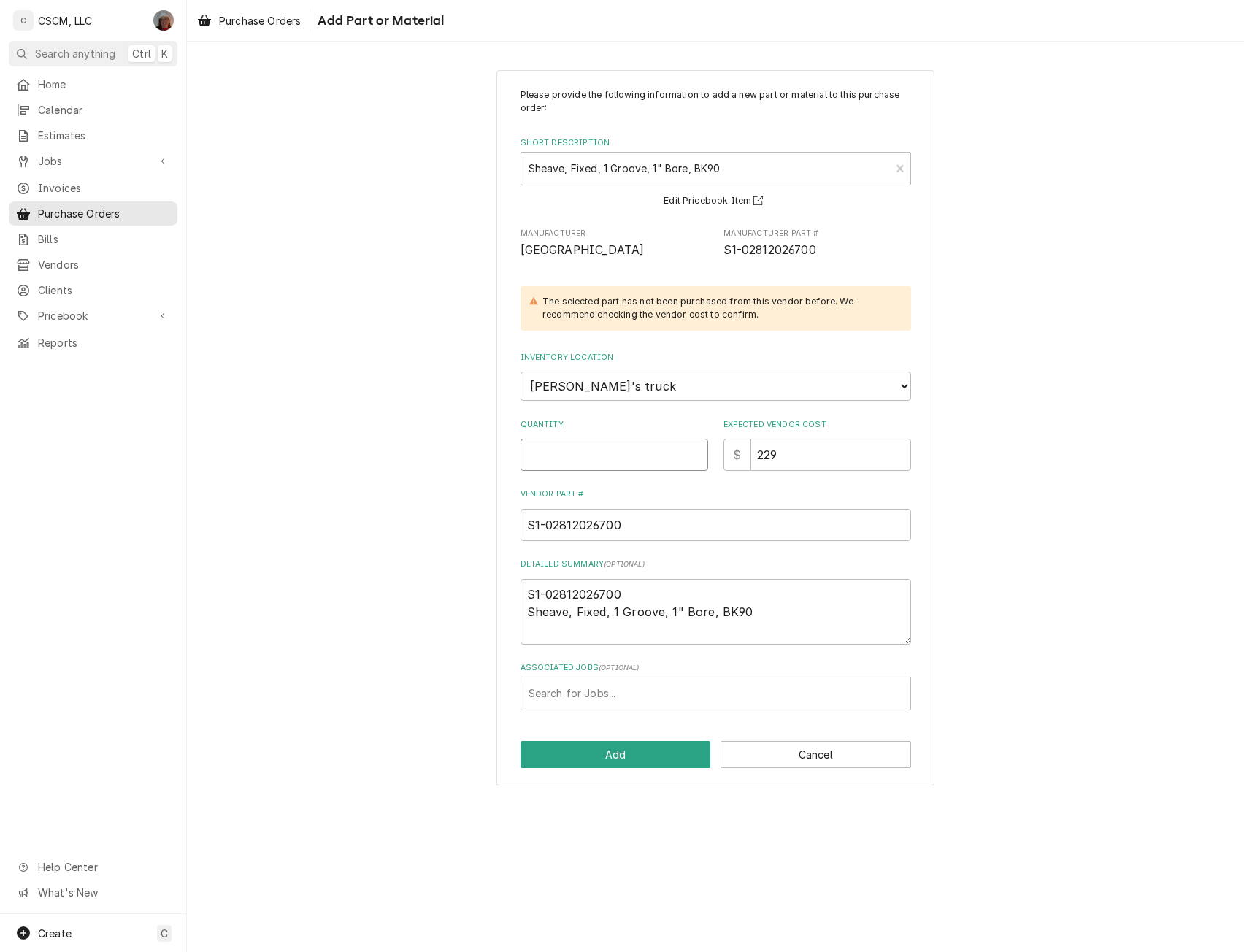
type input "1"
type textarea "x"
type input "1"
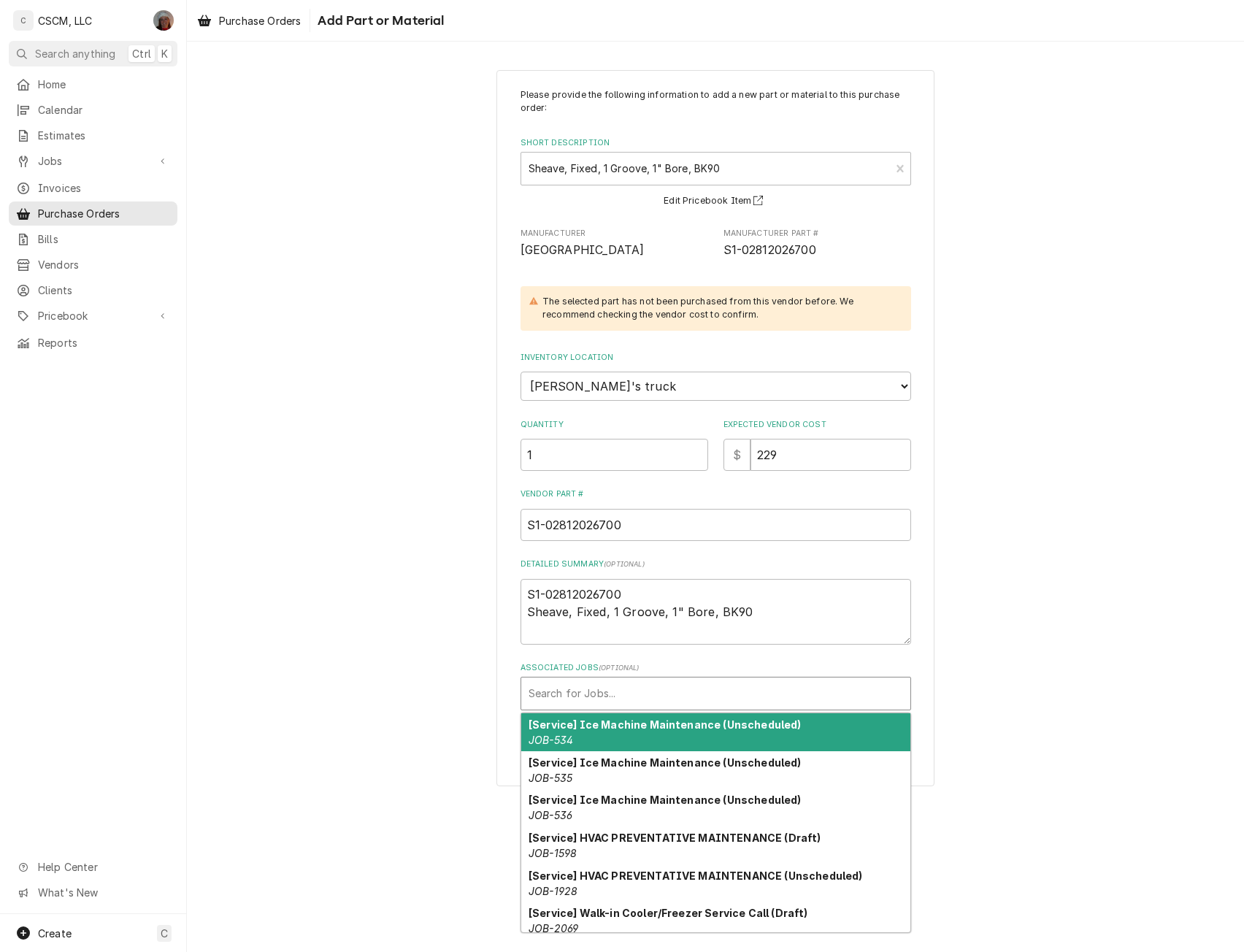
click at [590, 697] on div "Associated Jobs" at bounding box center [715, 693] width 375 height 27
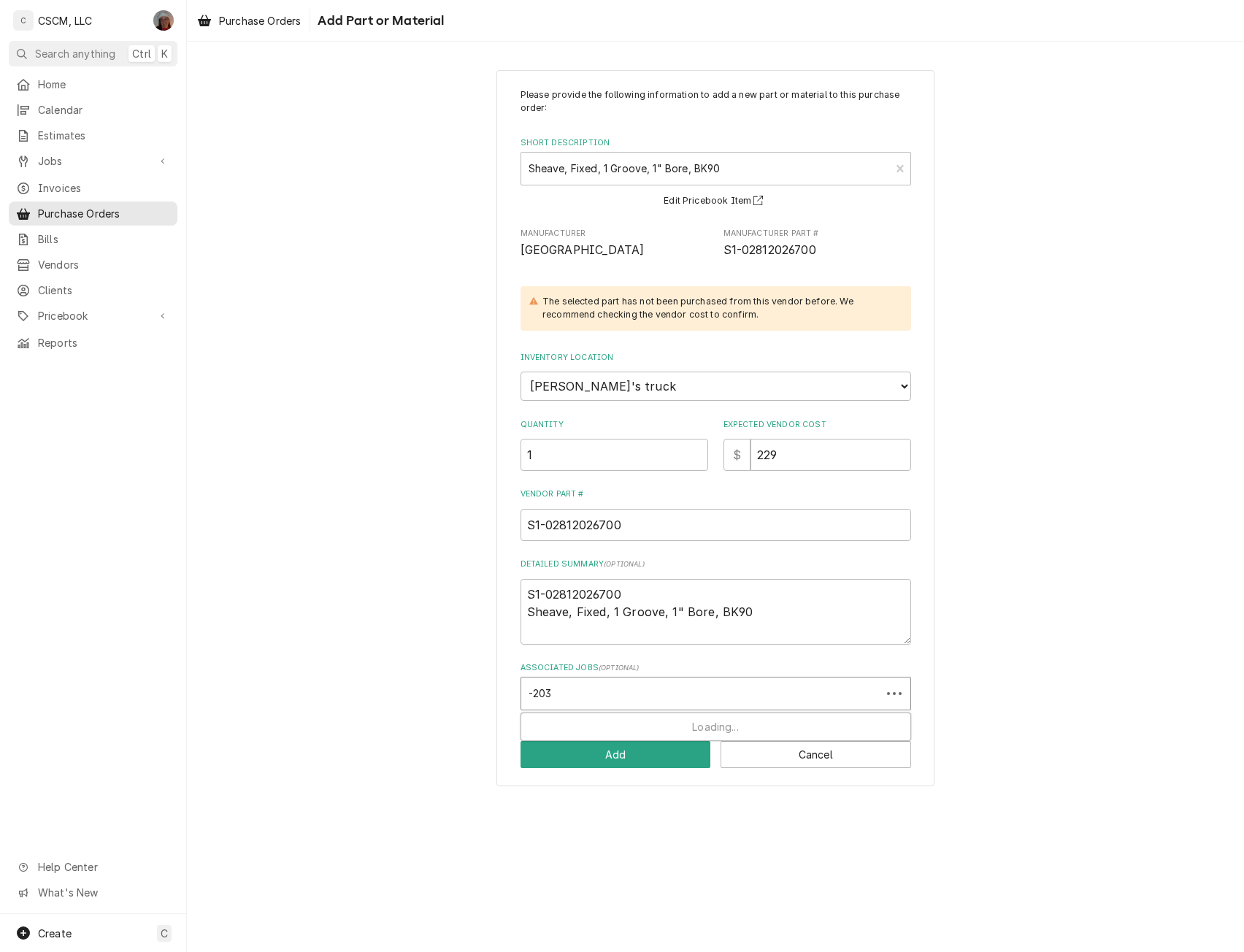
type input "-2039"
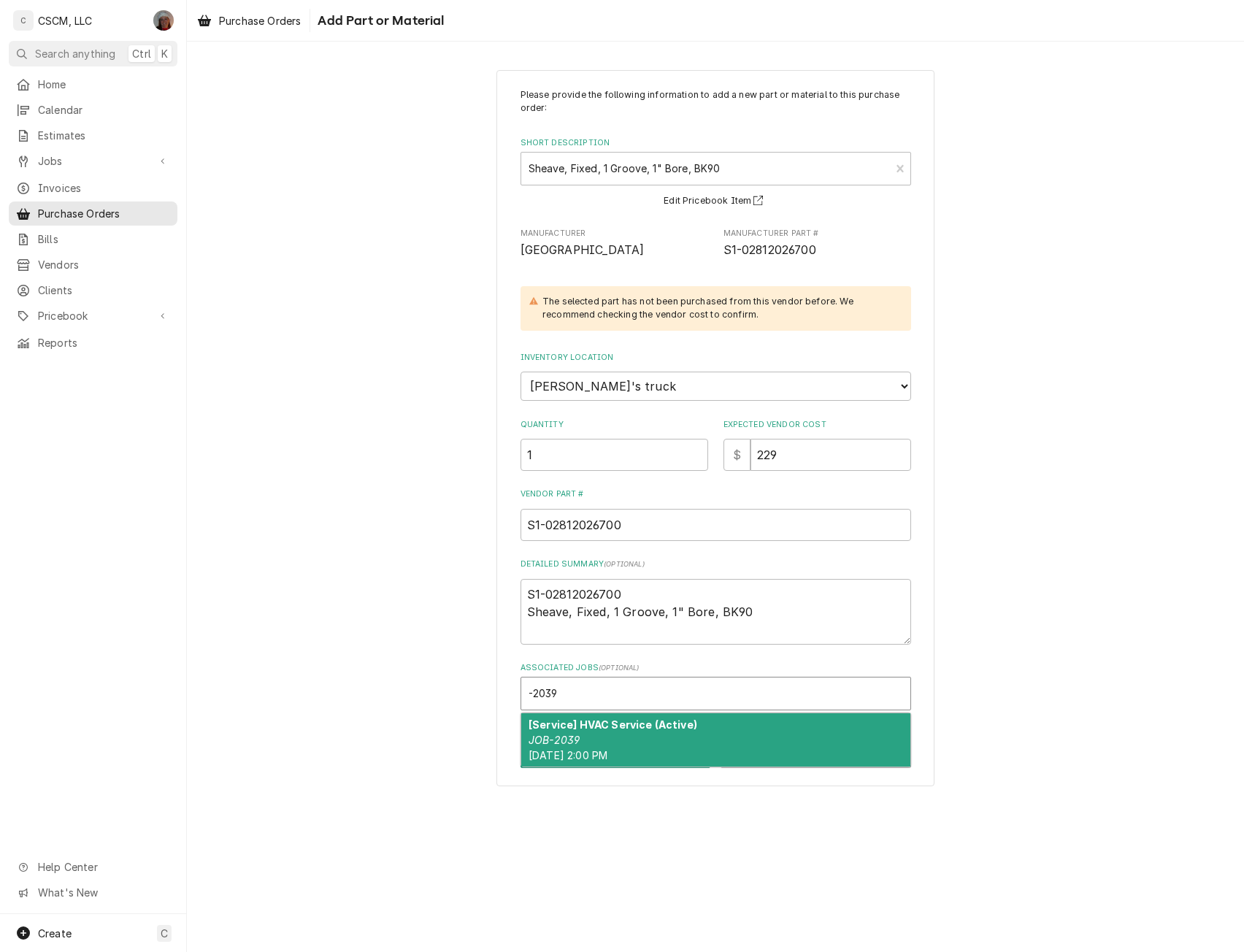
type textarea "x"
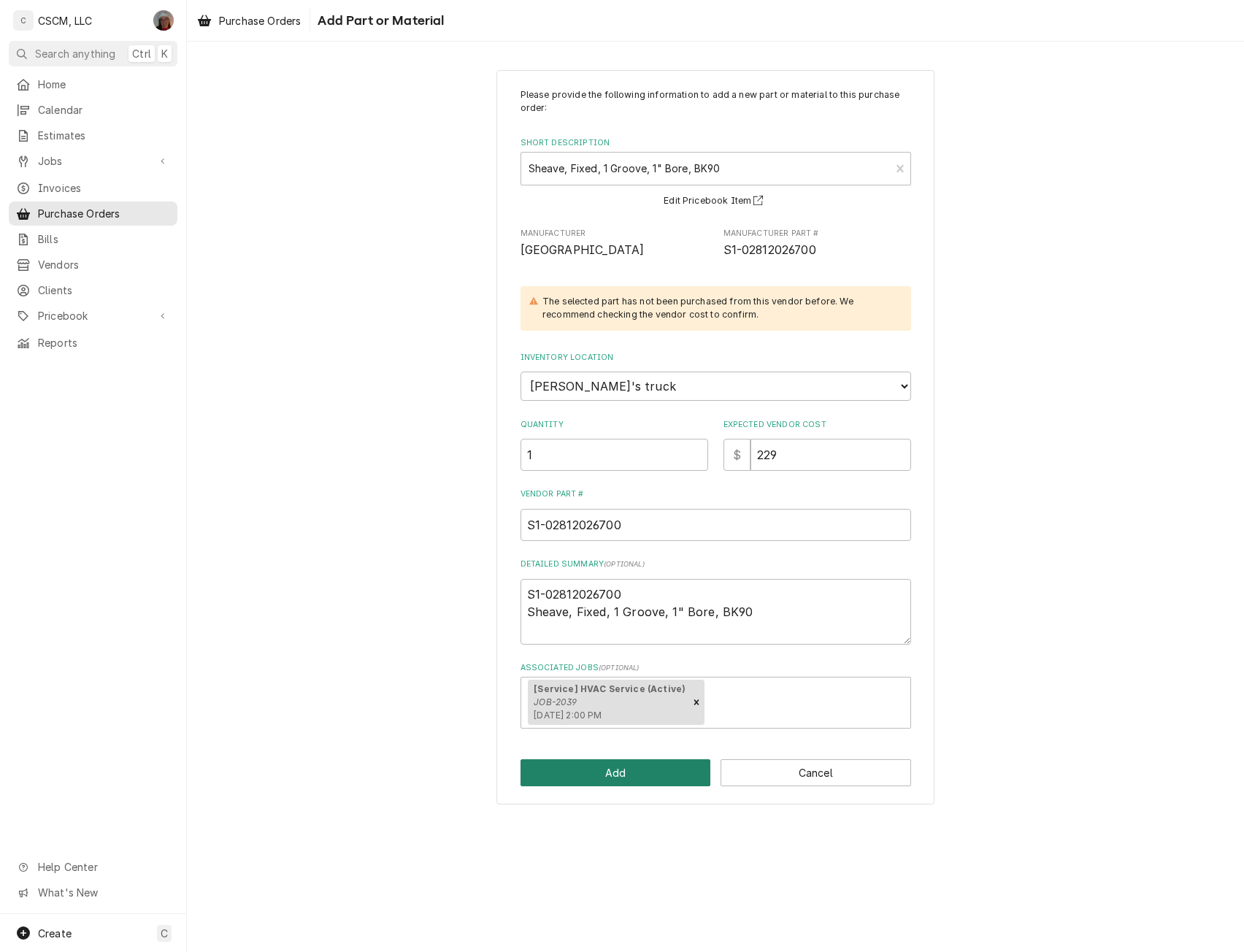
click at [573, 762] on button "Add" at bounding box center [616, 773] width 191 height 27
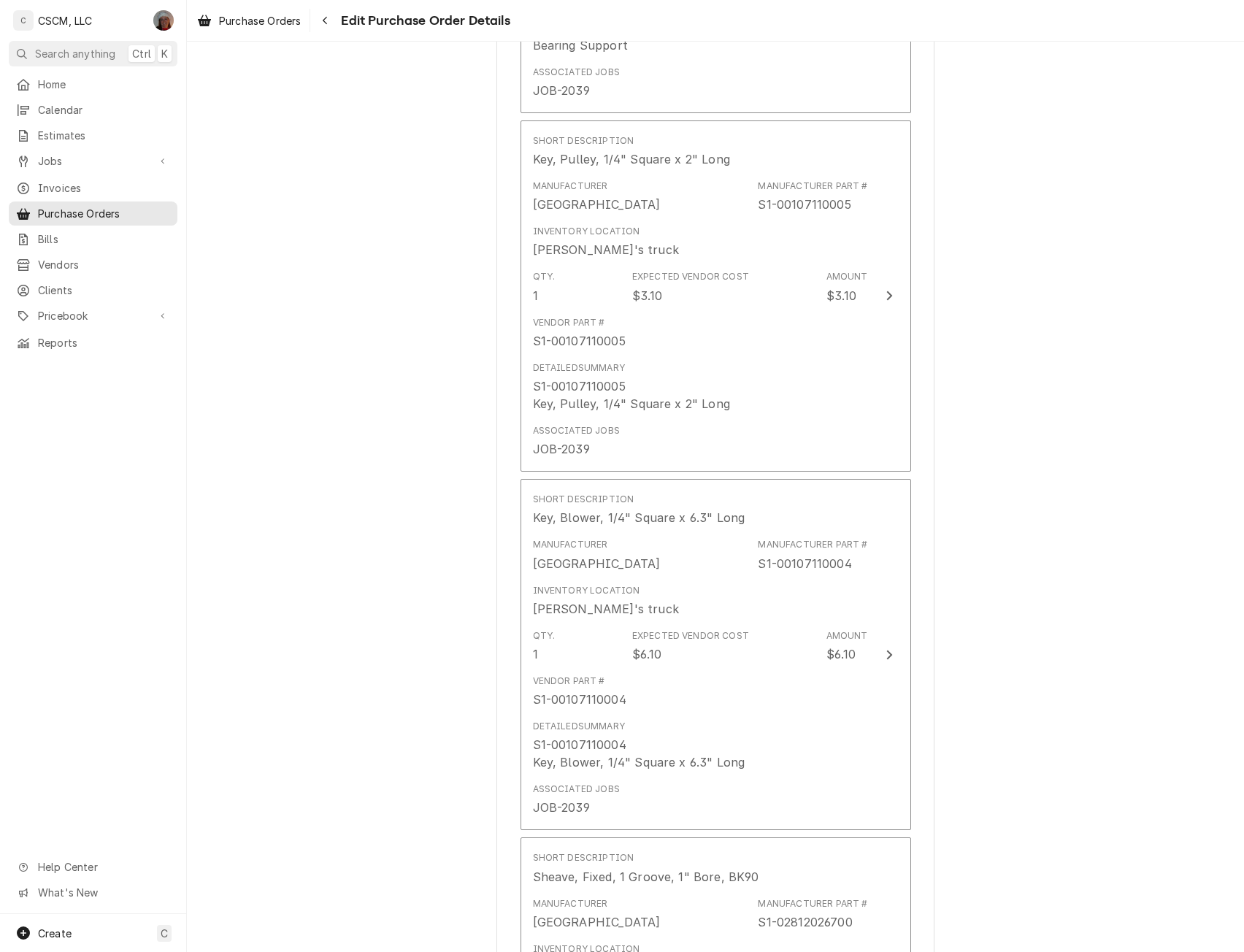
scroll to position [3789, 0]
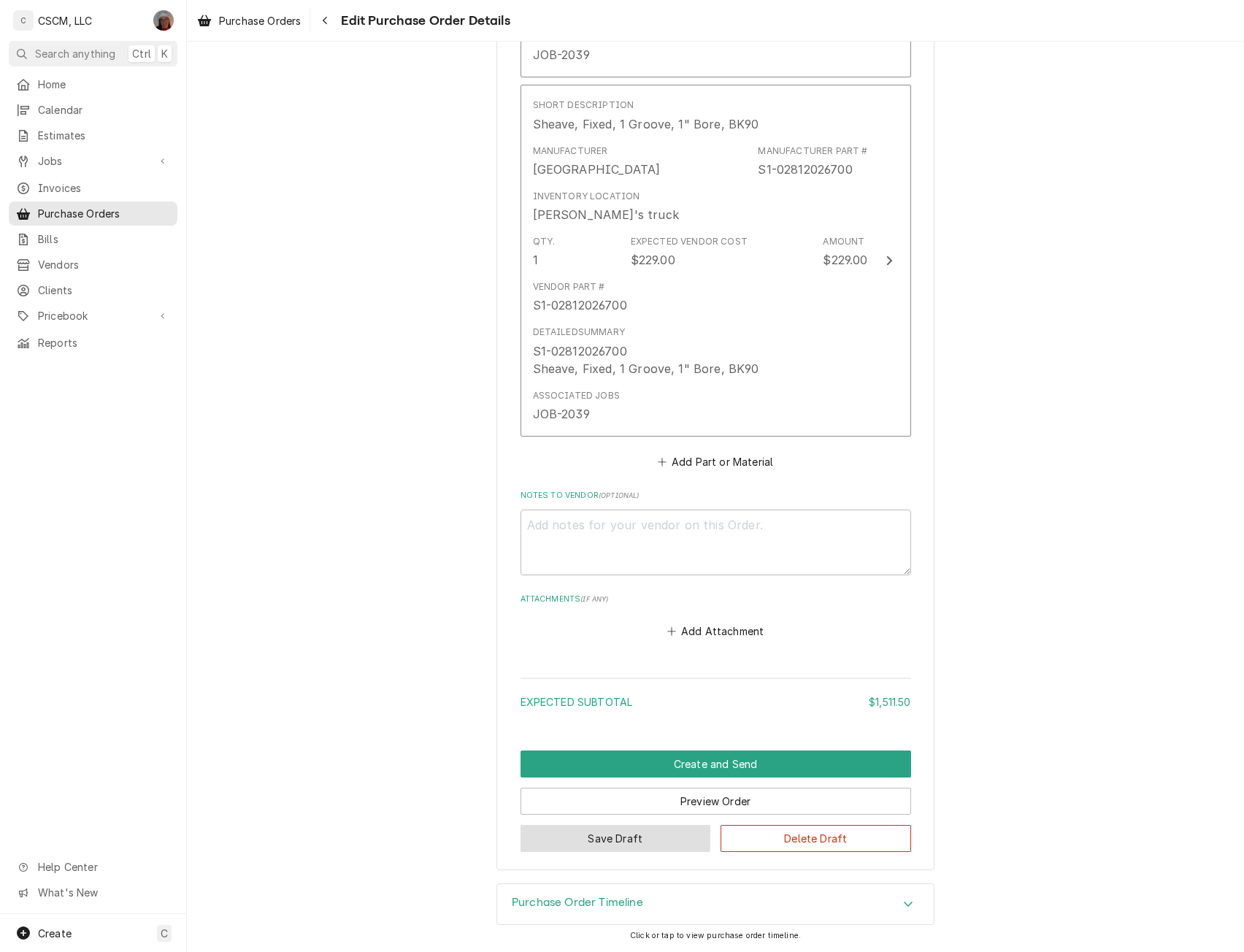
click at [607, 842] on button "Save Draft" at bounding box center [616, 838] width 191 height 27
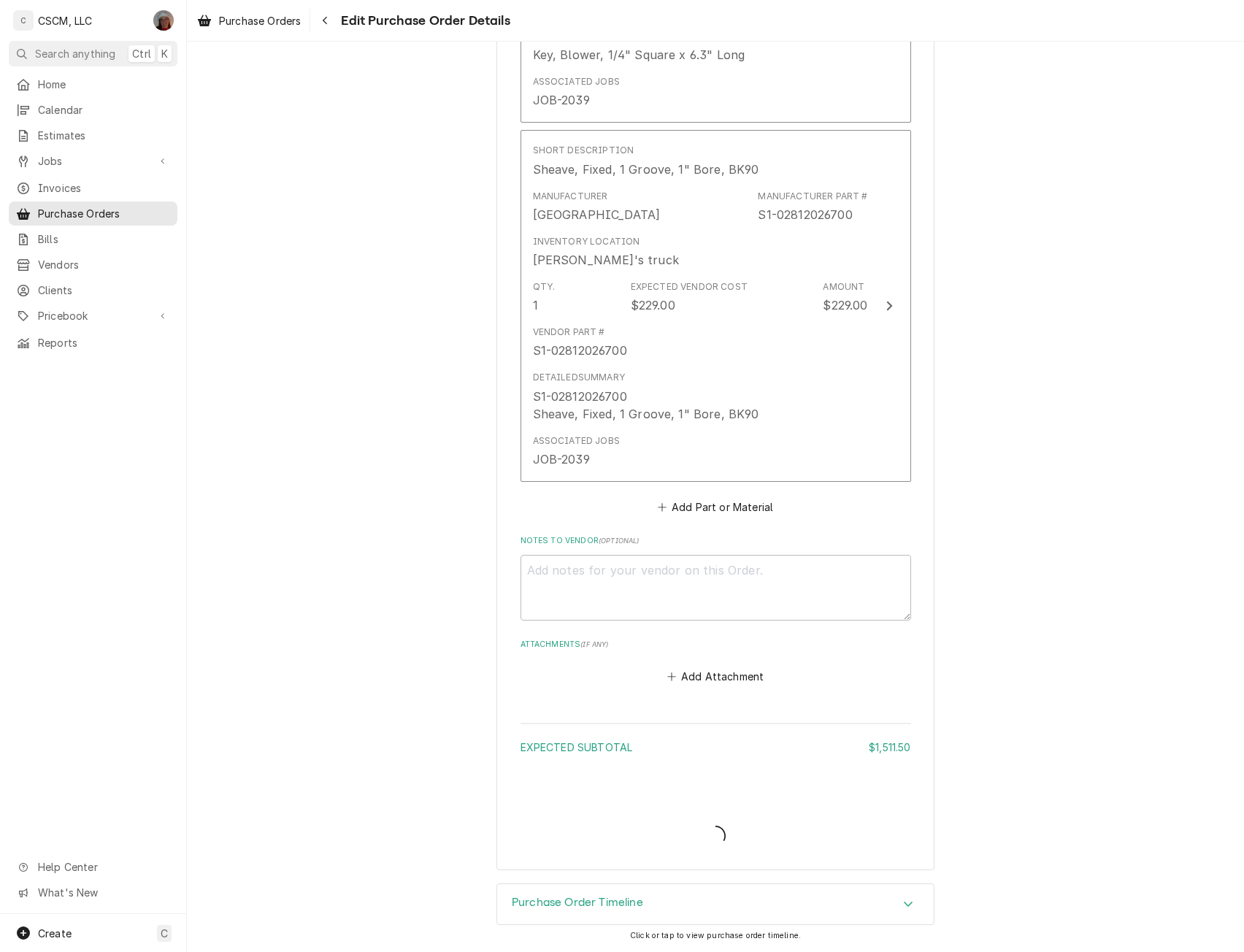
scroll to position [3744, 0]
type textarea "x"
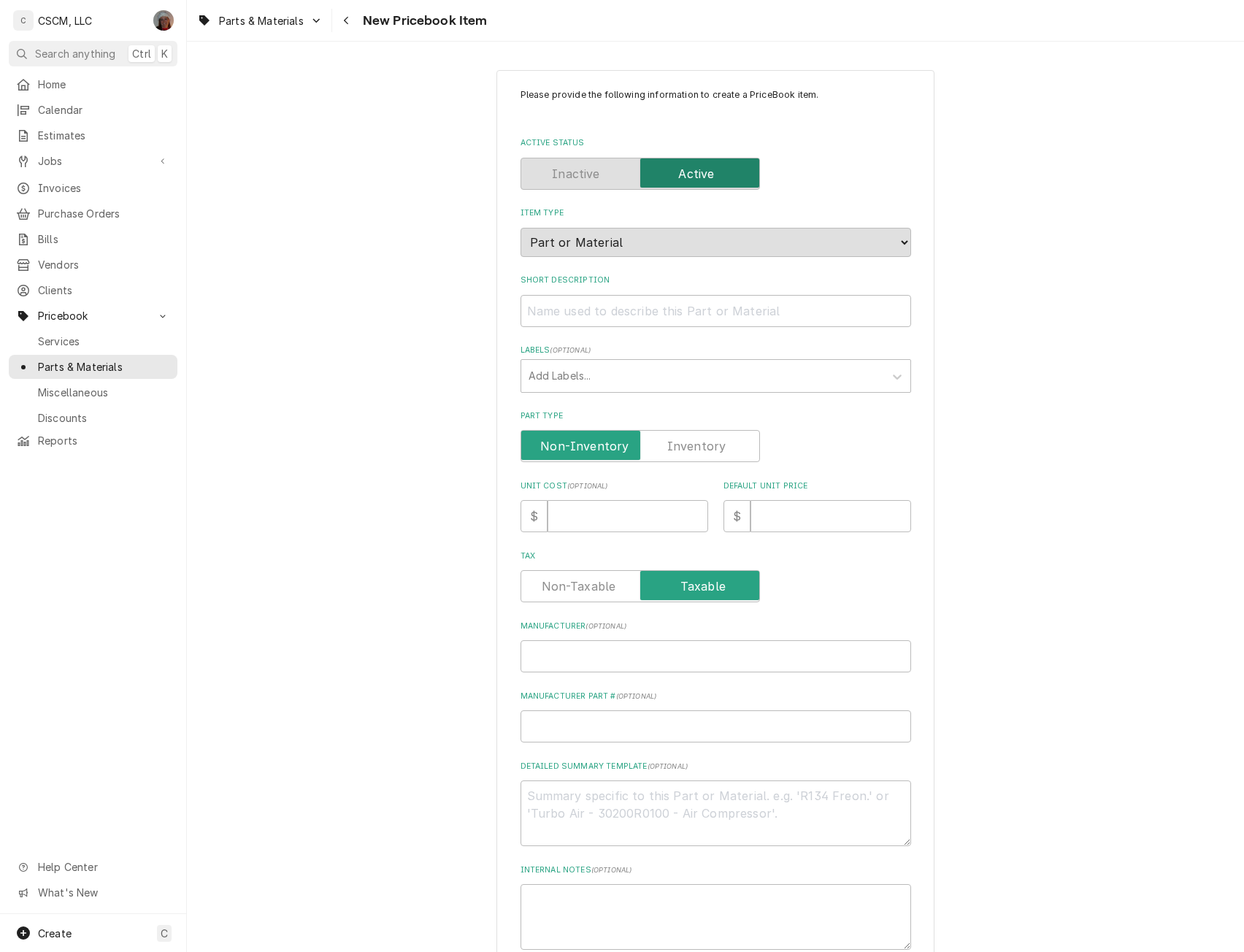
click at [690, 446] on label "Part Type" at bounding box center [640, 446] width 239 height 32
click at [690, 446] on input "Part Type" at bounding box center [640, 446] width 226 height 32
checkbox input "true"
click at [559, 648] on input "Manufacturer ( optional )" at bounding box center [715, 656] width 391 height 32
type textarea "x"
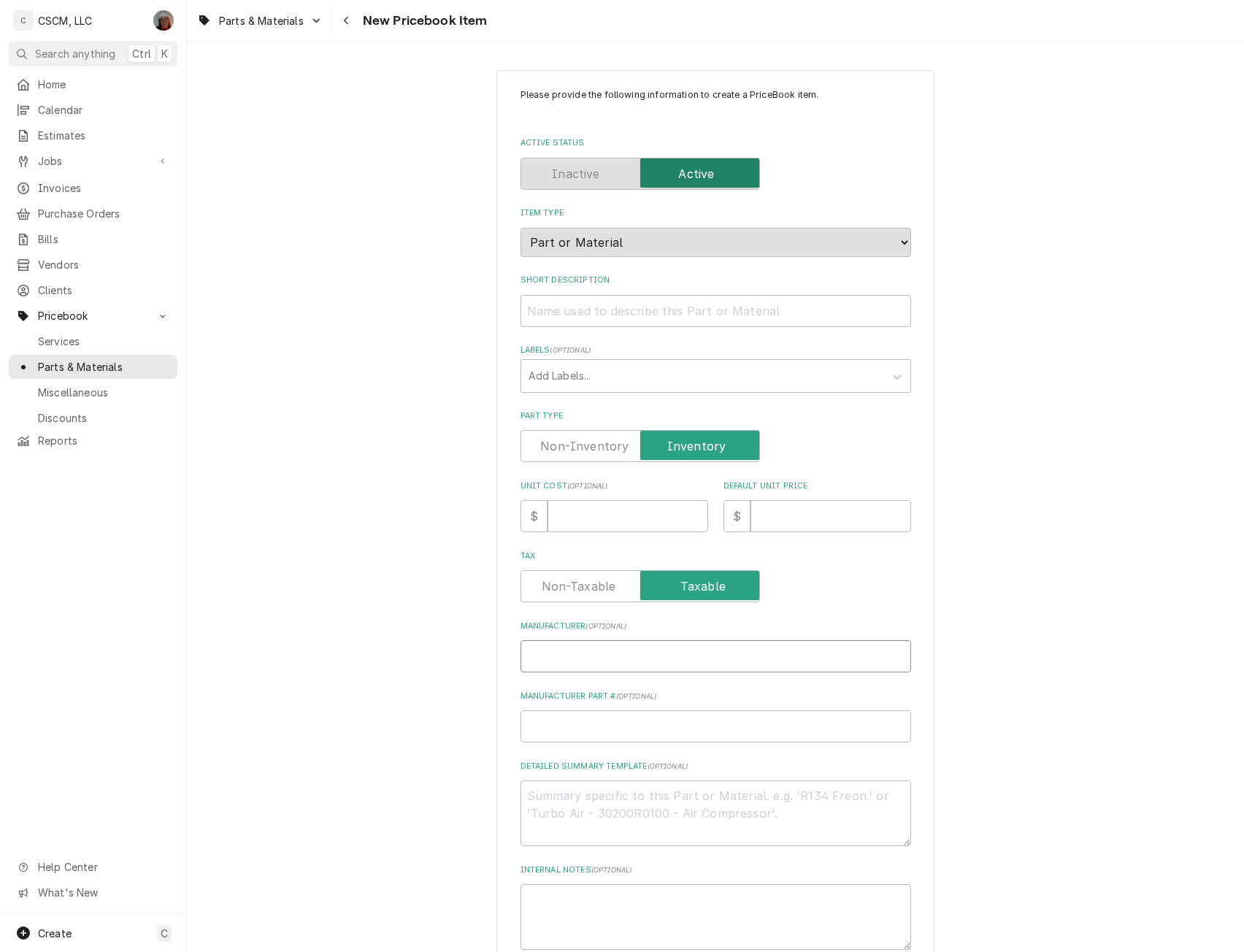
type input "Y"
type textarea "x"
type input "Yo"
type textarea "x"
type input "Yor"
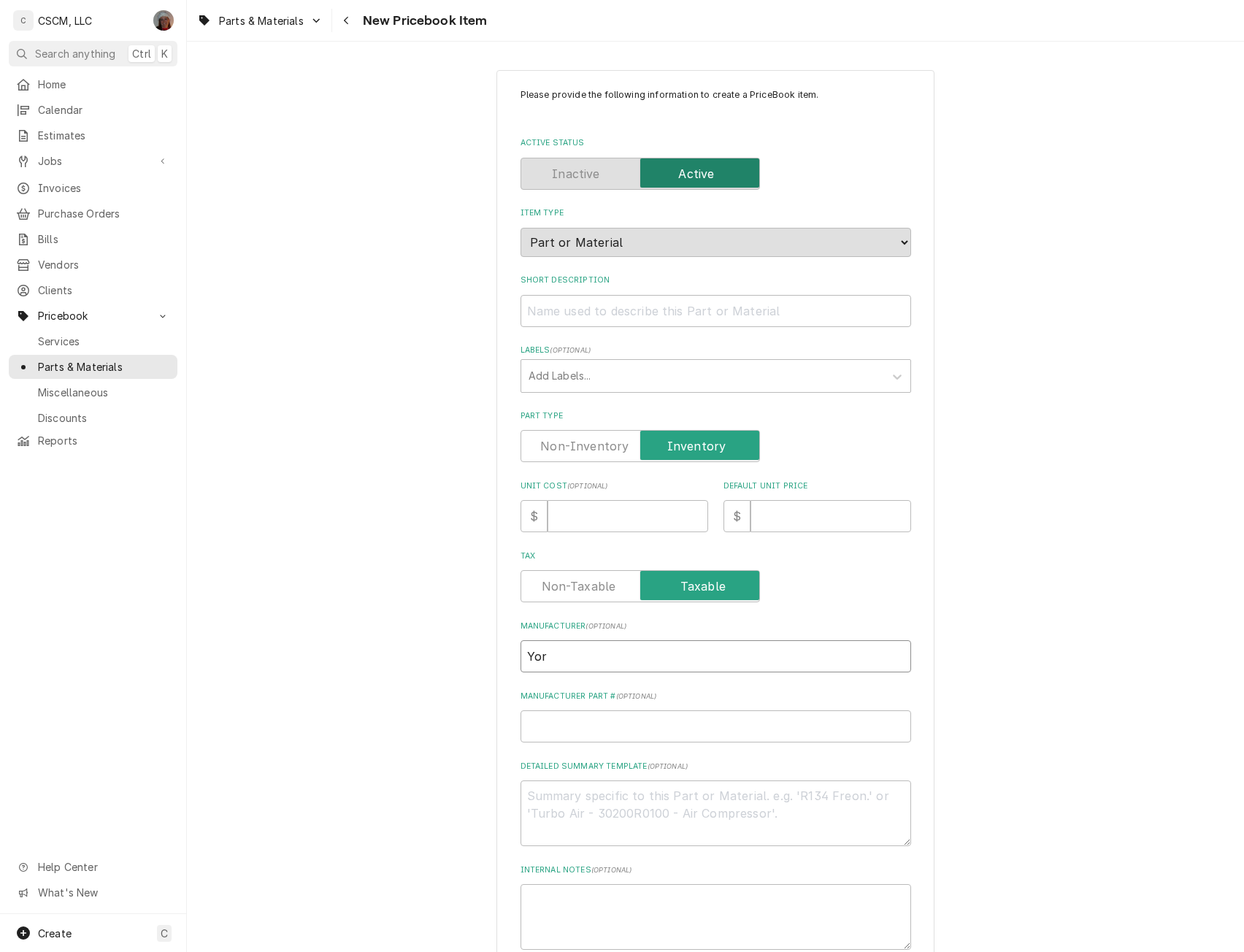
type textarea "x"
type input "[GEOGRAPHIC_DATA]"
click at [566, 722] on input "Manufacturer Part # ( optional )" at bounding box center [715, 726] width 391 height 32
paste input "S1-02924407000"
type textarea "x"
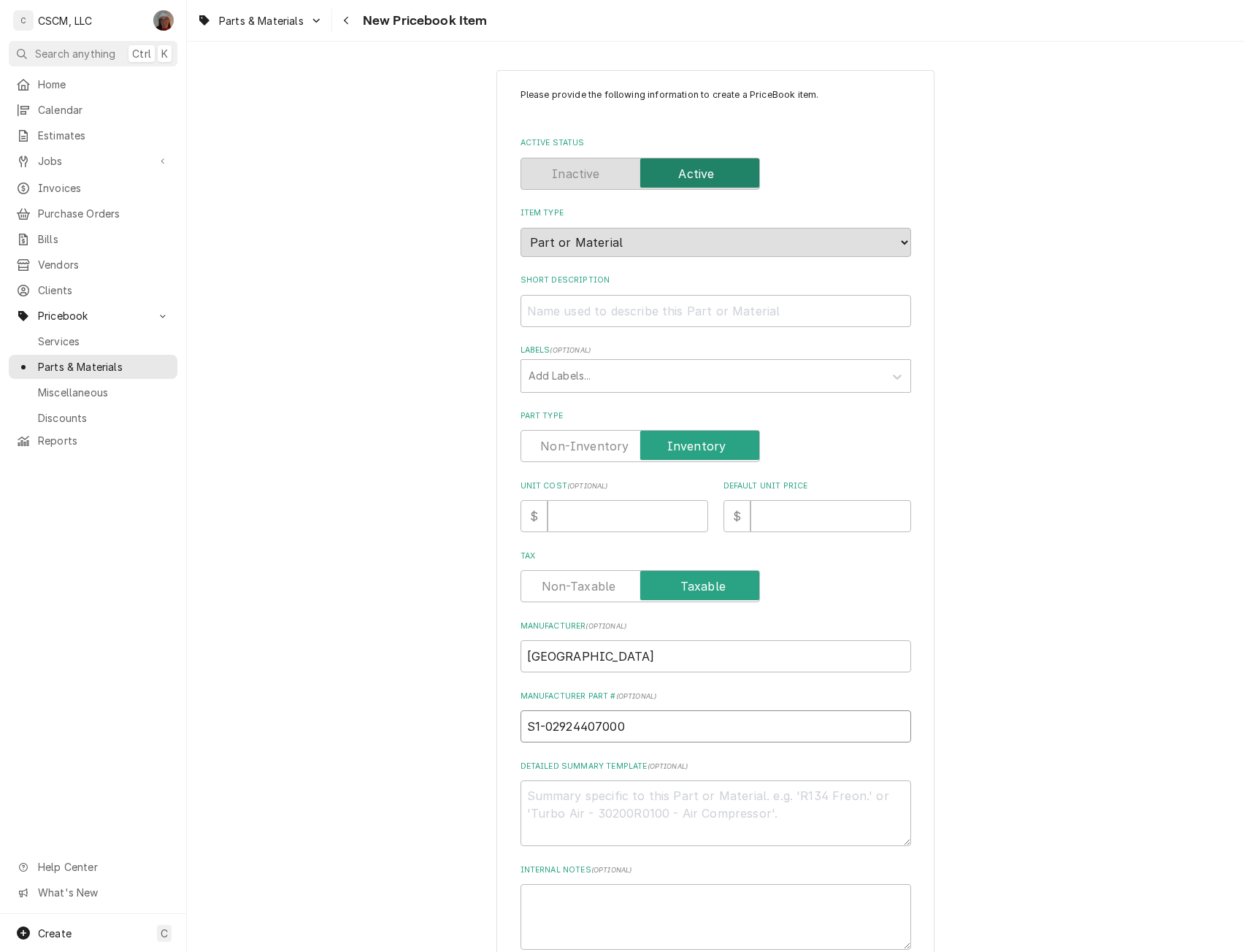
type input "S1-02924407000"
click at [556, 810] on textarea "Detailed Summary Template ( optional )" at bounding box center [715, 813] width 391 height 66
paste textarea "S1-02924407000"
type textarea "x"
type textarea "S1-02924407000"
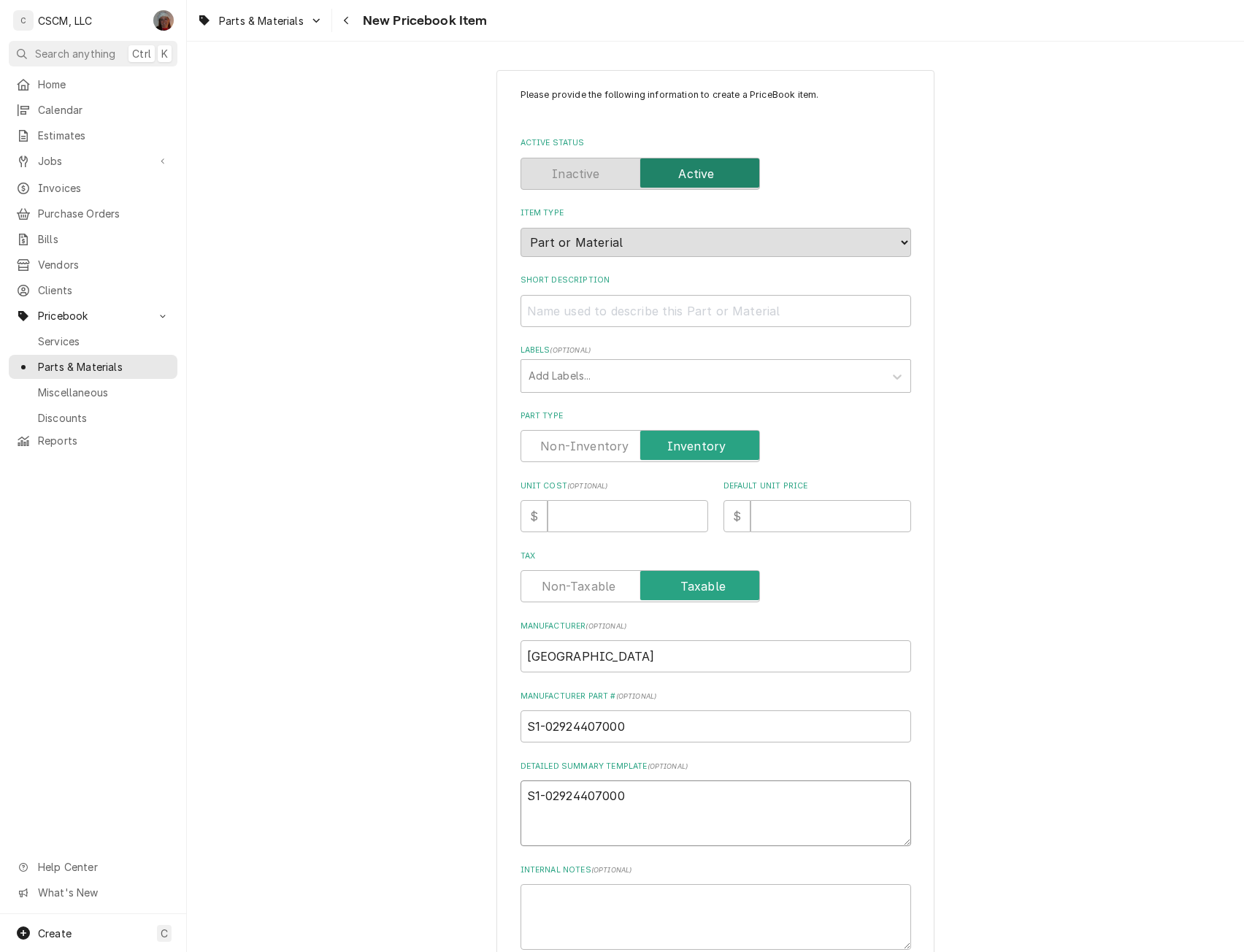
type textarea "x"
type textarea "S1-02924407000"
click at [549, 312] on input "Short Description" at bounding box center [715, 311] width 391 height 32
paste input "Ball Bearing, Pillow Block, 1", Peer"
type textarea "x"
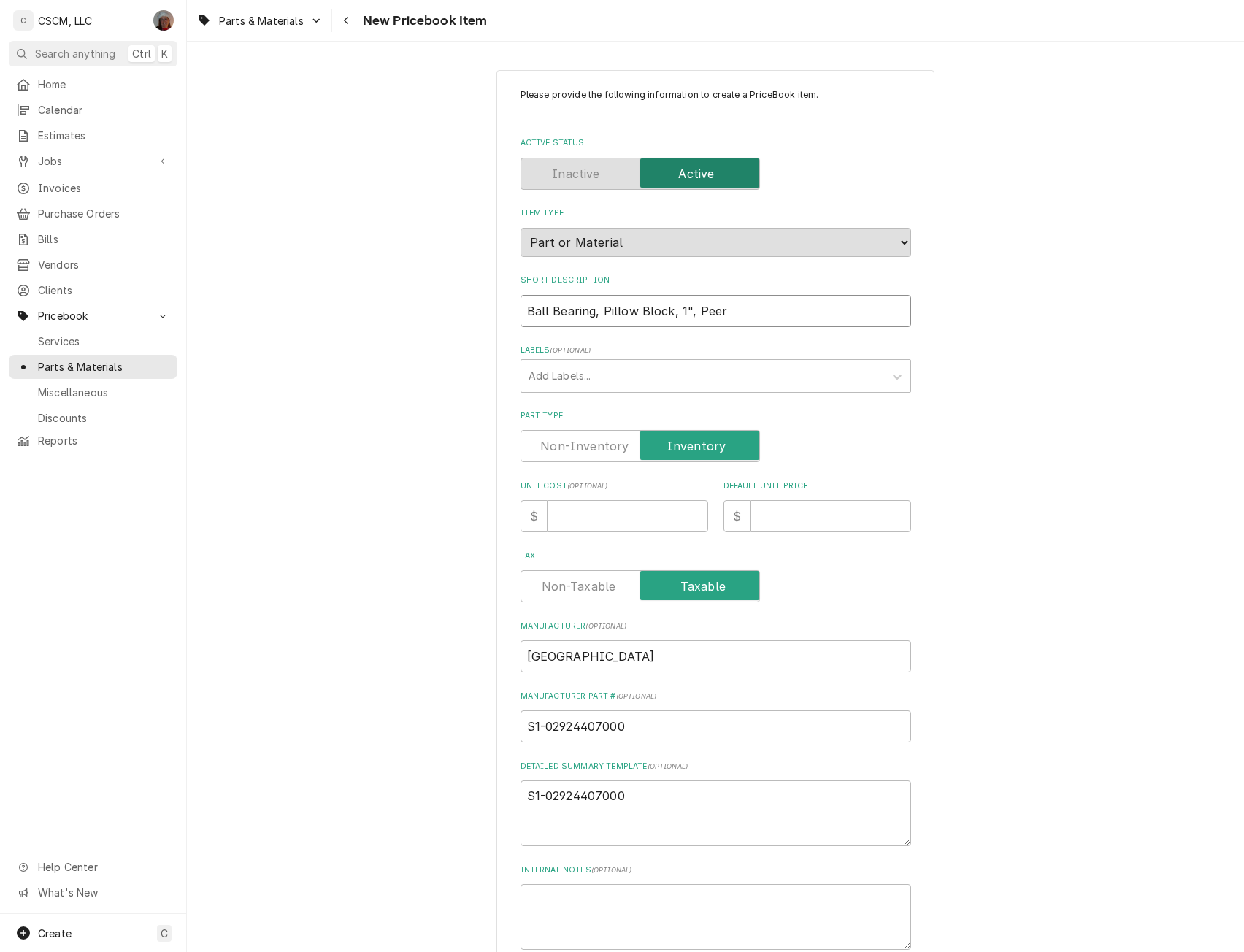
type input "Ball Bearing, Pillow Block, 1", Peer"
click at [640, 800] on textarea "S1-02924407000" at bounding box center [715, 813] width 391 height 66
type textarea "S1-02924407000"
paste textarea "Ball Bearing, Pillow Block, 1", Peer"
type textarea "x"
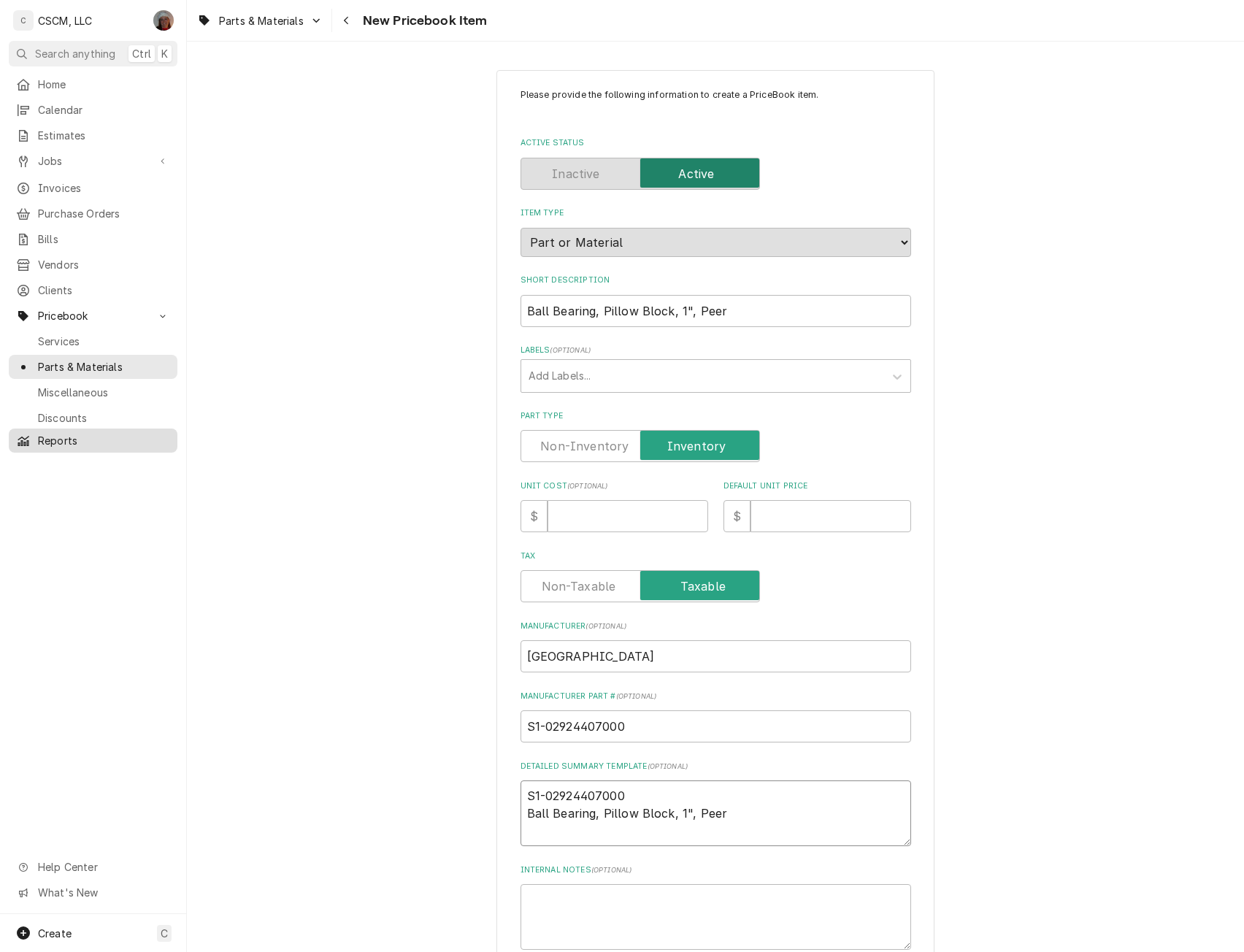
type textarea "S1-02924407000 Ball Bearing, Pillow Block, 1", Peer"
click at [581, 509] on input "Unit Cost ( optional )" at bounding box center [628, 516] width 160 height 32
type input "1"
type textarea "x"
type input "10"
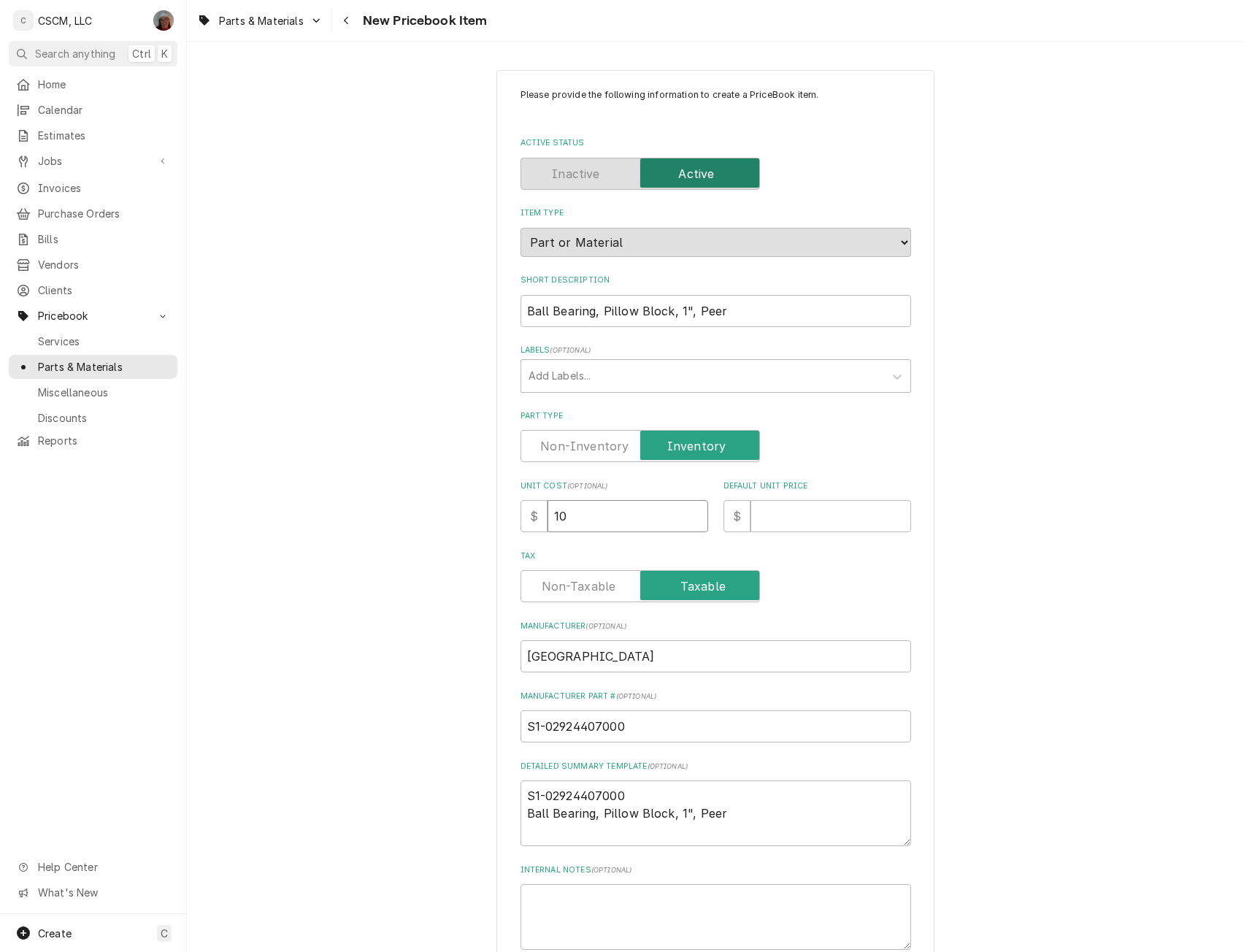
type textarea "x"
type input "108"
type textarea "x"
type input "108.8"
type textarea "x"
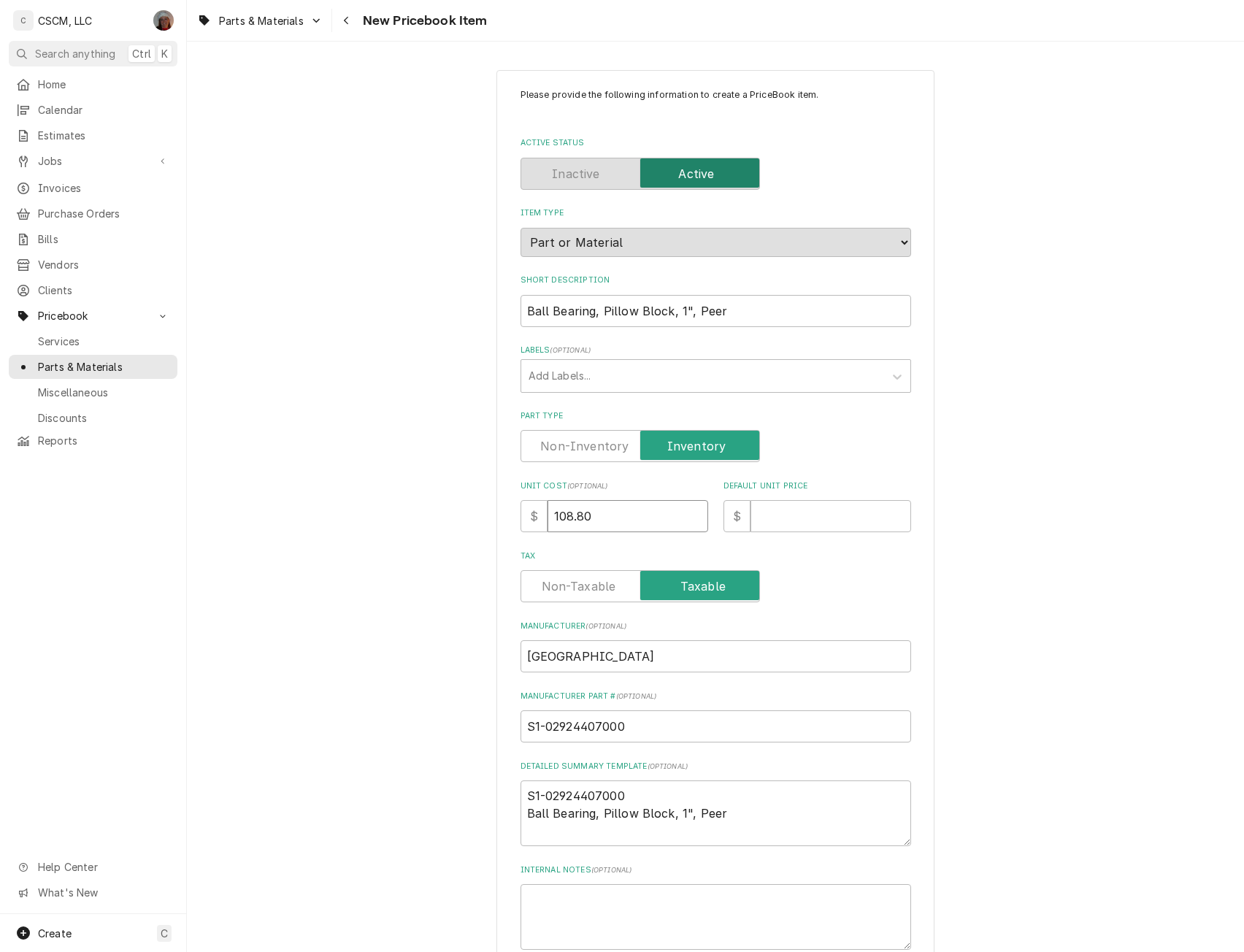
type input "108.80"
type textarea "x"
type input "2"
type textarea "x"
type input "21"
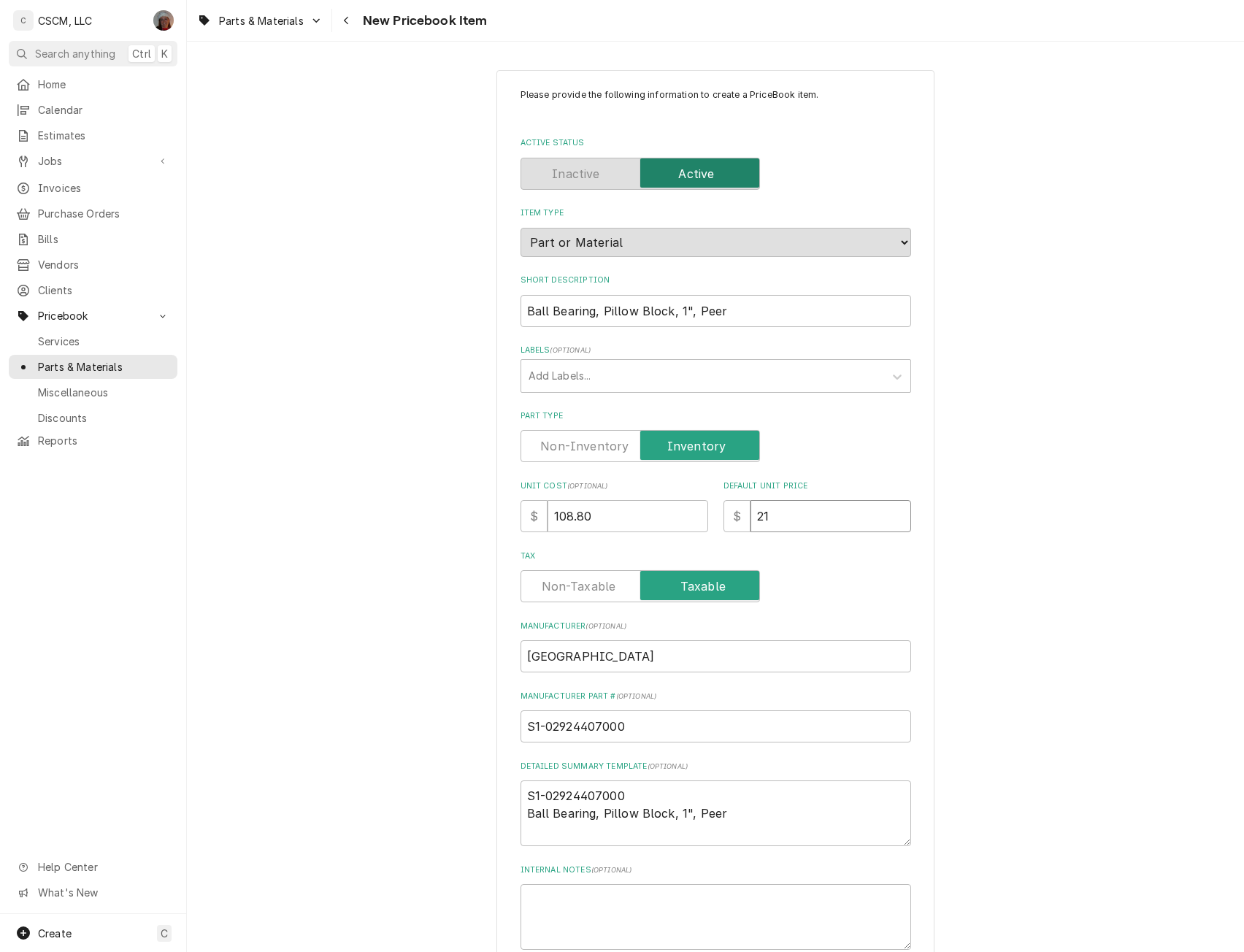
type textarea "x"
type input "217"
type textarea "x"
type input "217.6"
type textarea "x"
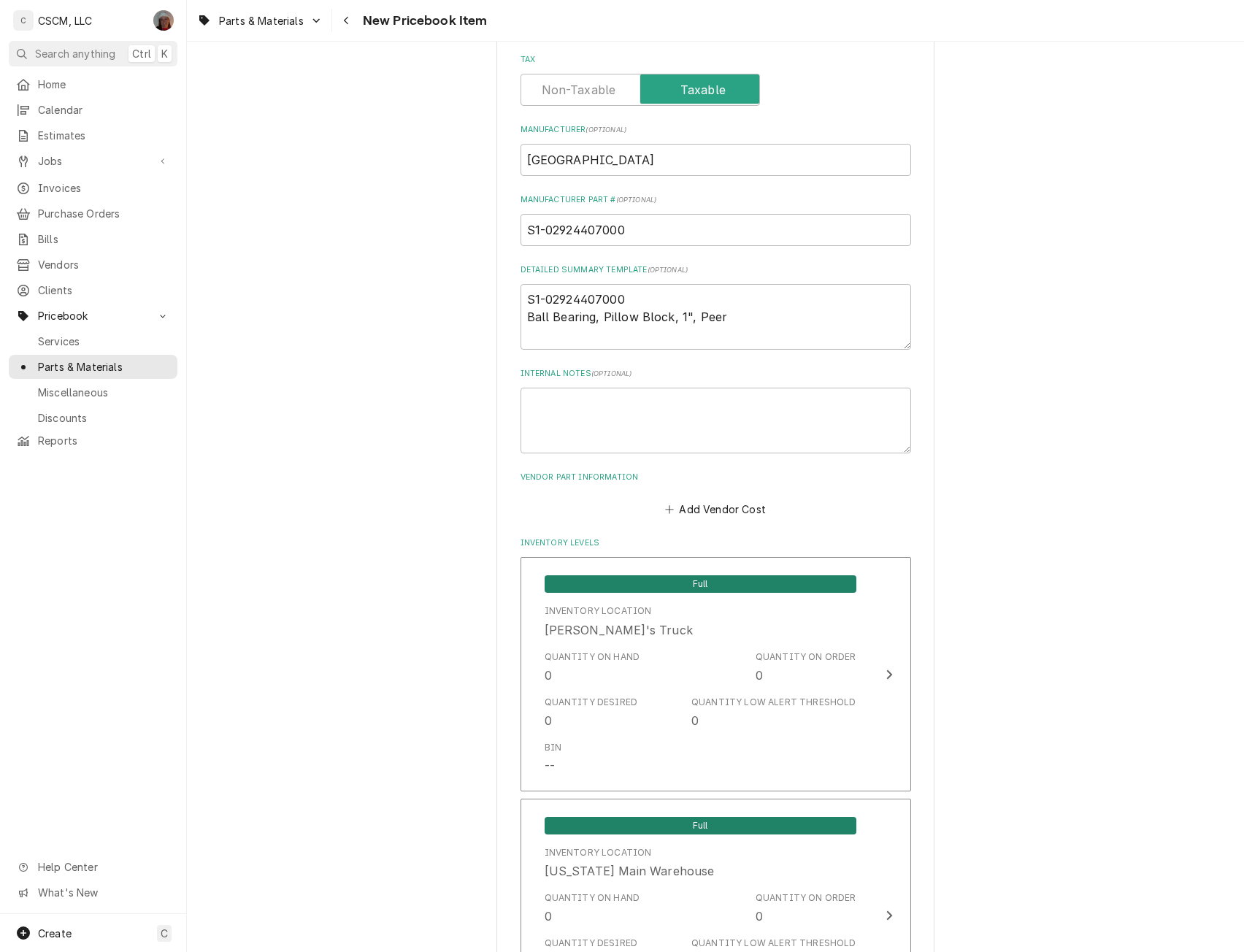
scroll to position [501, 0]
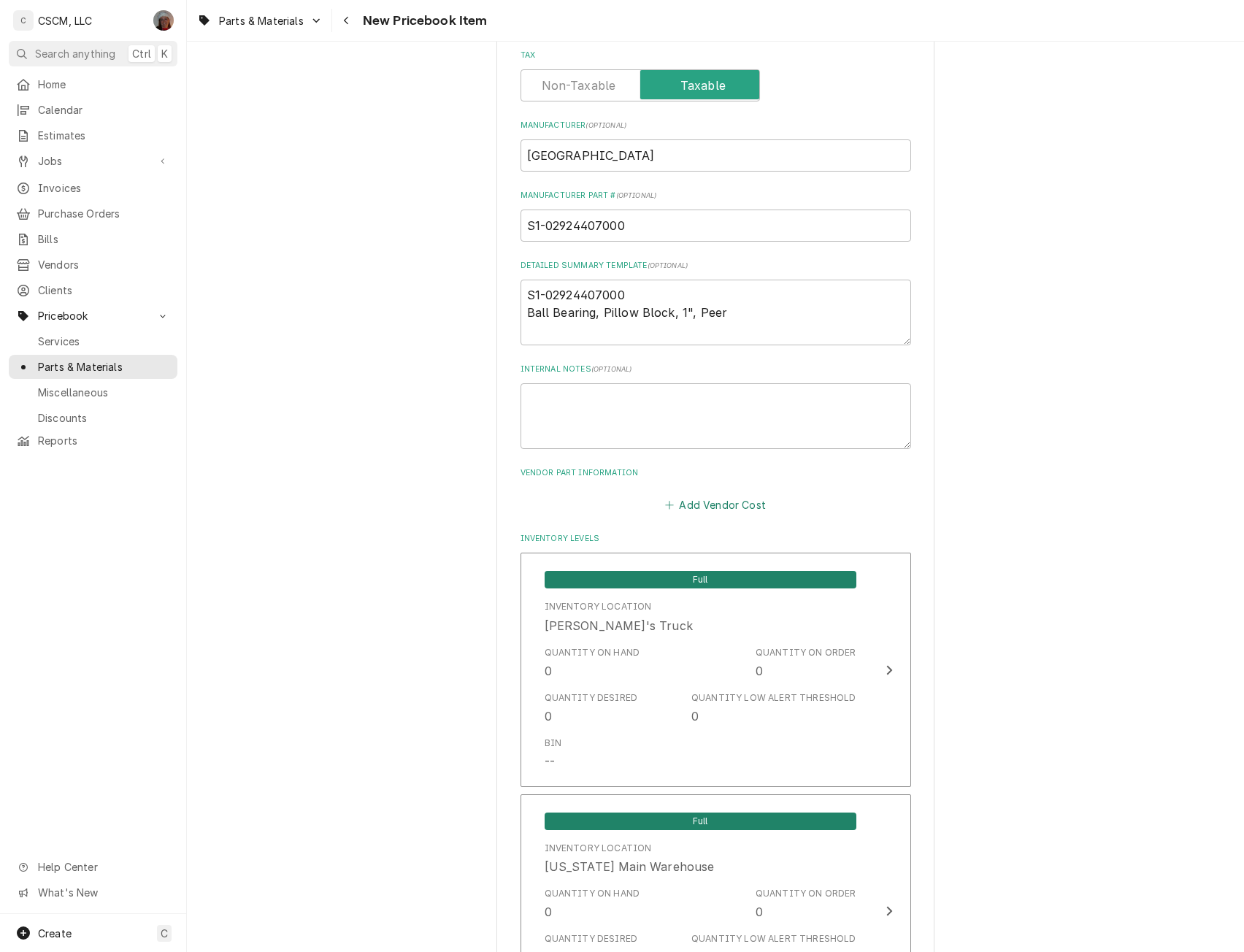
type input "217.60"
click at [695, 503] on button "Add Vendor Cost" at bounding box center [715, 504] width 106 height 20
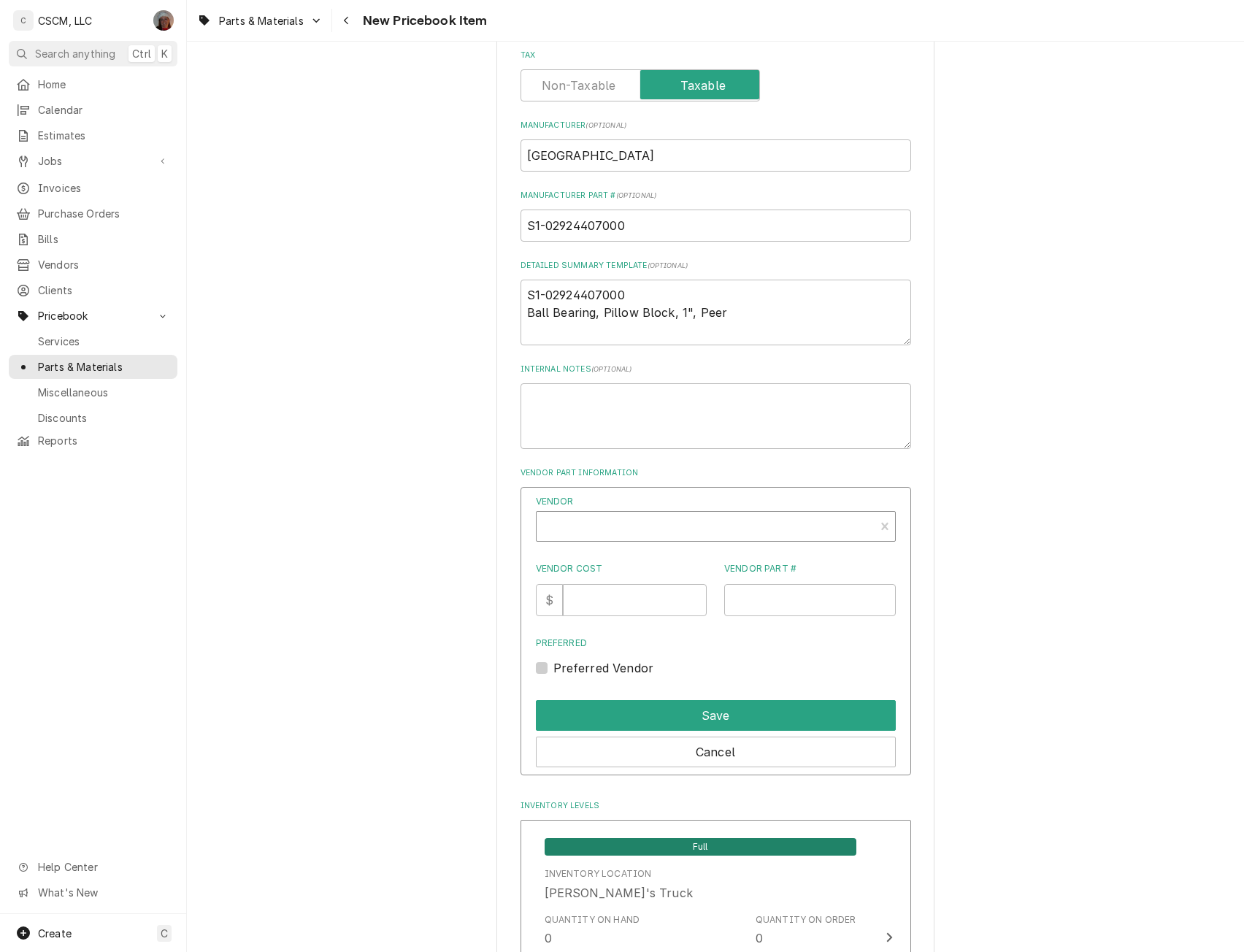
type textarea "x"
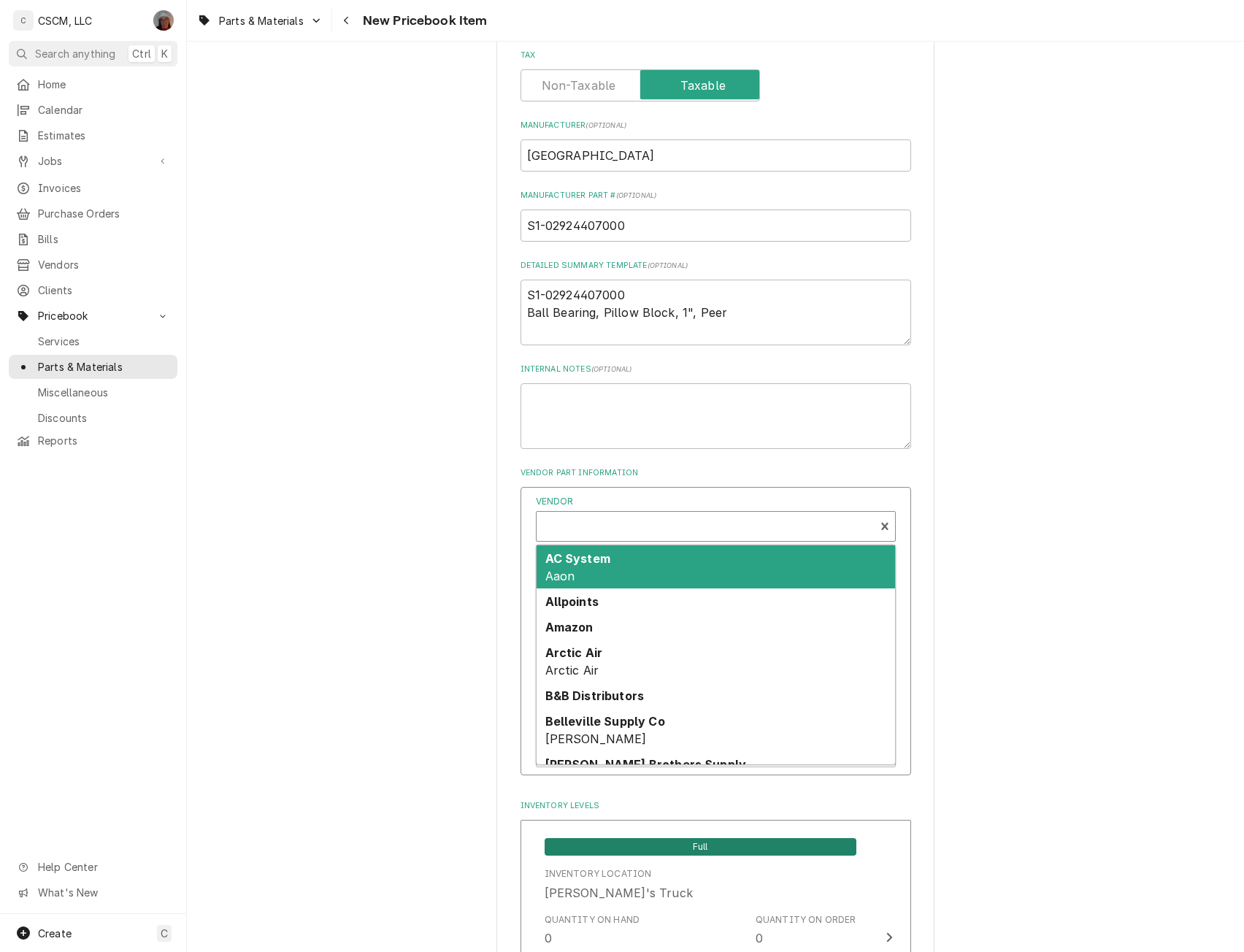
click at [558, 515] on div "Vendor" at bounding box center [705, 528] width 323 height 35
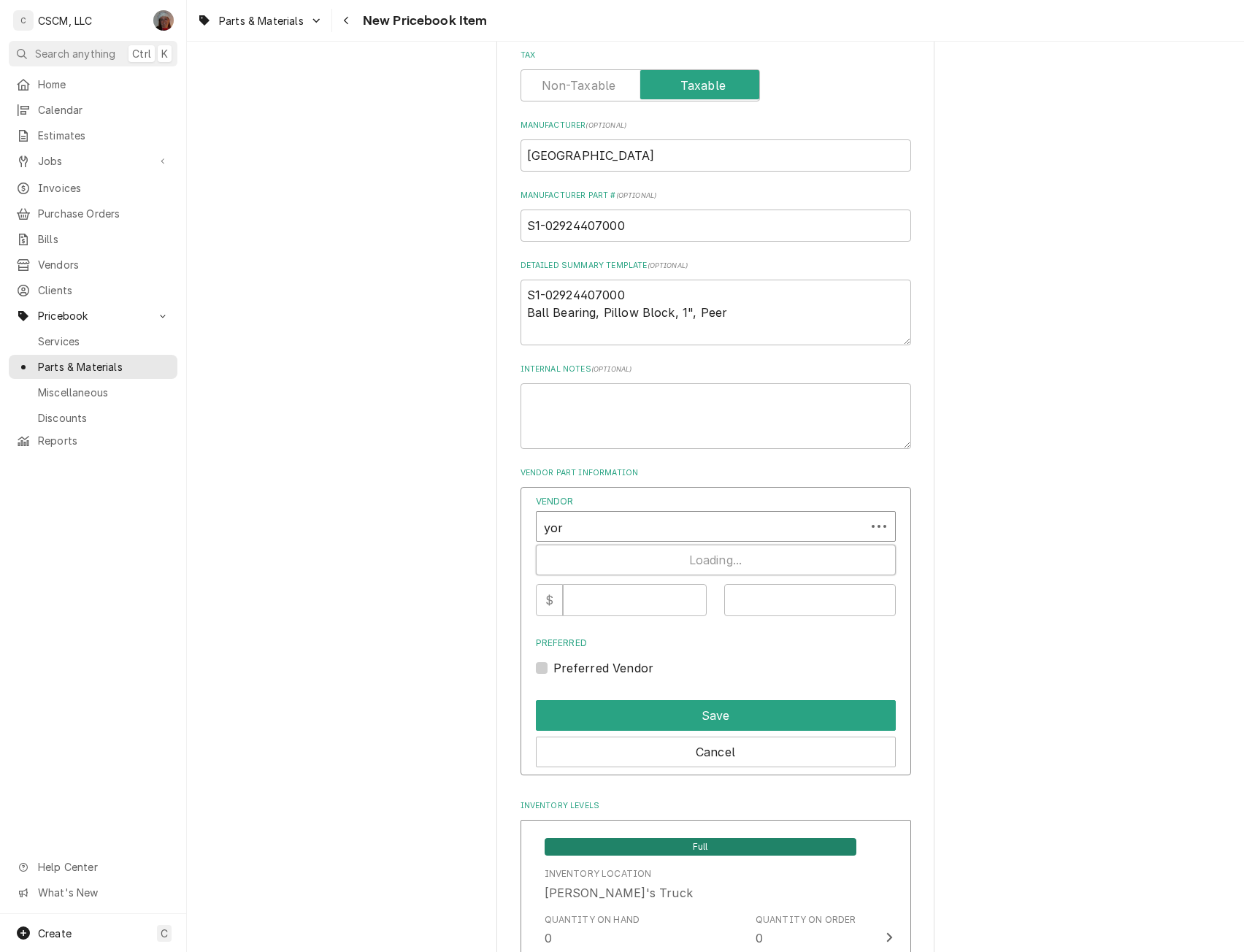
type input "york"
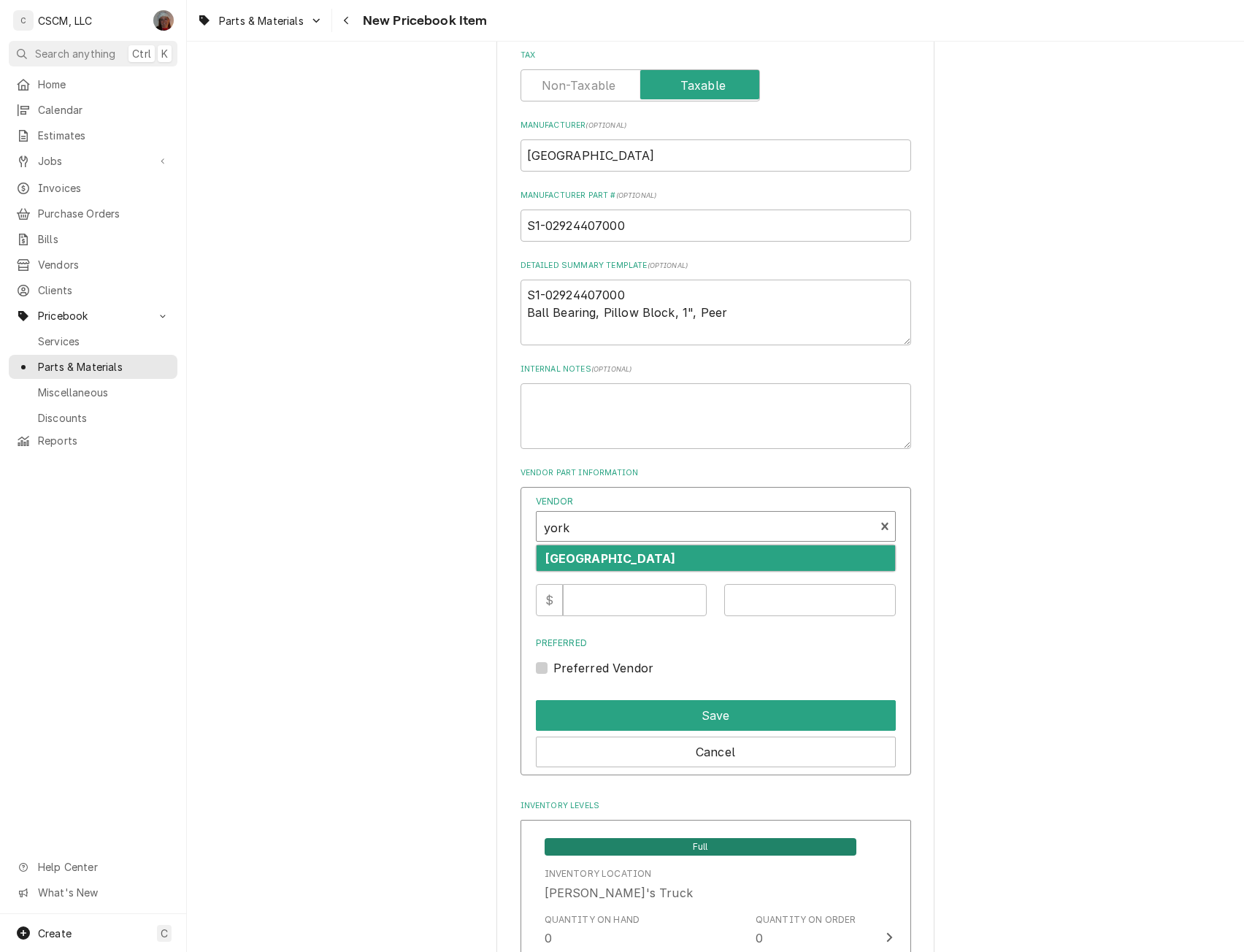
click at [558, 559] on strong "[GEOGRAPHIC_DATA]" at bounding box center [611, 558] width 131 height 14
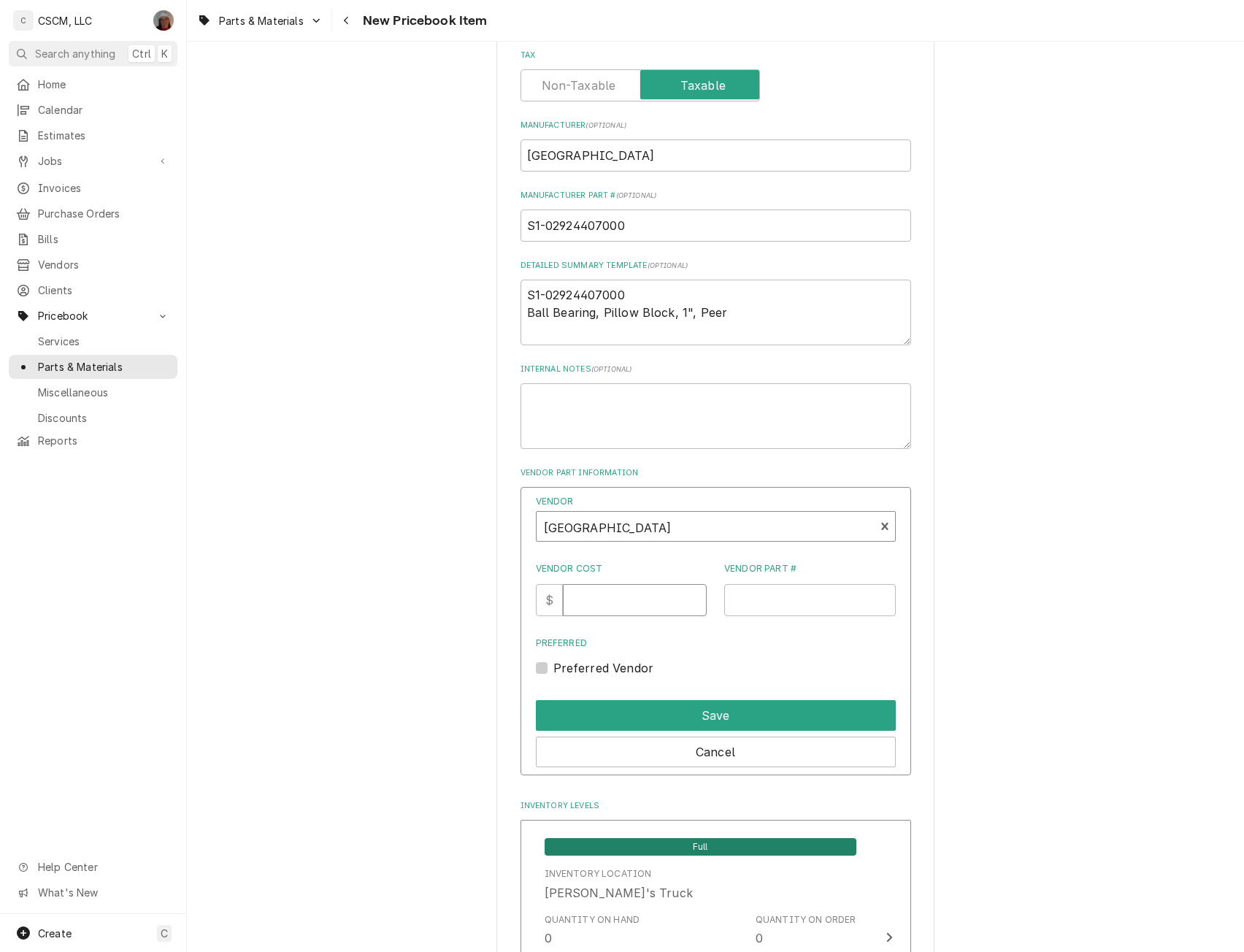
click at [604, 606] on input "Vendor Cost" at bounding box center [635, 600] width 144 height 32
type input "108.80"
drag, startPoint x: 637, startPoint y: 225, endPoint x: 507, endPoint y: 226, distance: 130.0
paste input "Ball Bearing, Pillow Block, 1", Peer"
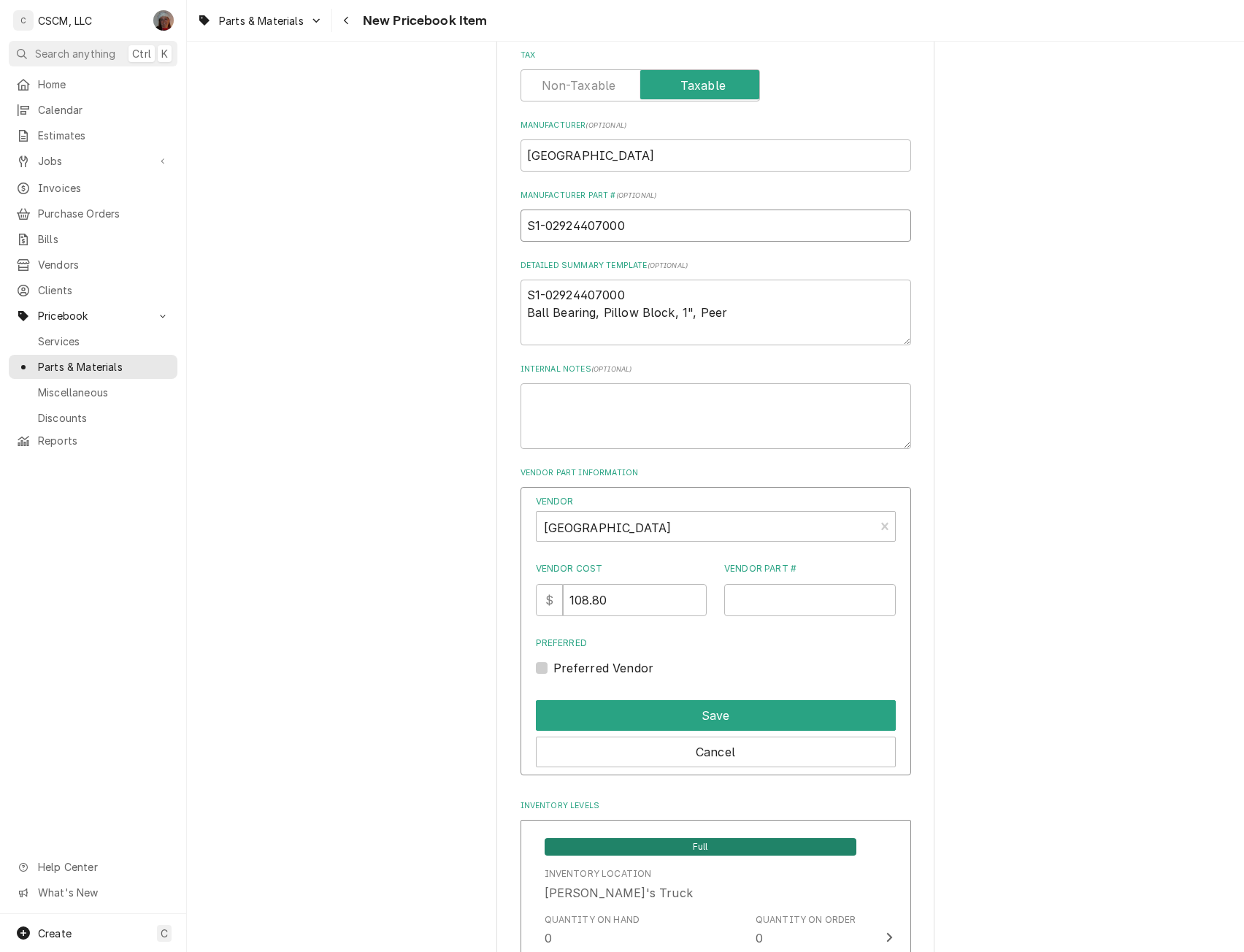
type textarea "x"
type input "Ball Bearing, Pillow Block, 1", Peer"
drag, startPoint x: 626, startPoint y: 291, endPoint x: 521, endPoint y: 292, distance: 105.0
click at [521, 292] on textarea "S1-02924407000 Ball Bearing, Pillow Block, 1", Peer" at bounding box center [715, 313] width 391 height 66
drag, startPoint x: 724, startPoint y: 226, endPoint x: 504, endPoint y: 222, distance: 220.0
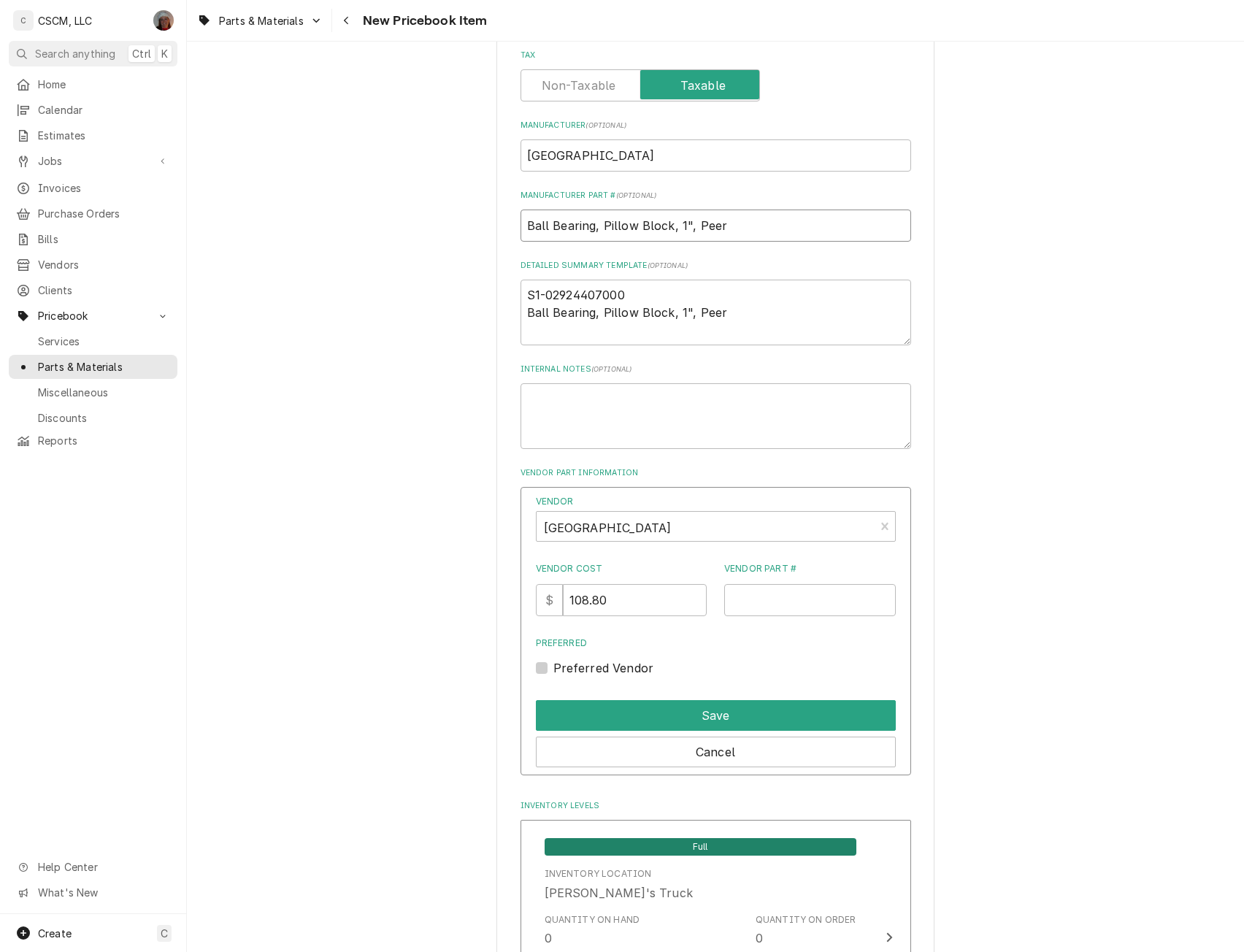
paste input "S1-02924407000"
type textarea "x"
type input "S1-02924407000"
click at [750, 592] on input "Vendor Part #" at bounding box center [810, 600] width 172 height 32
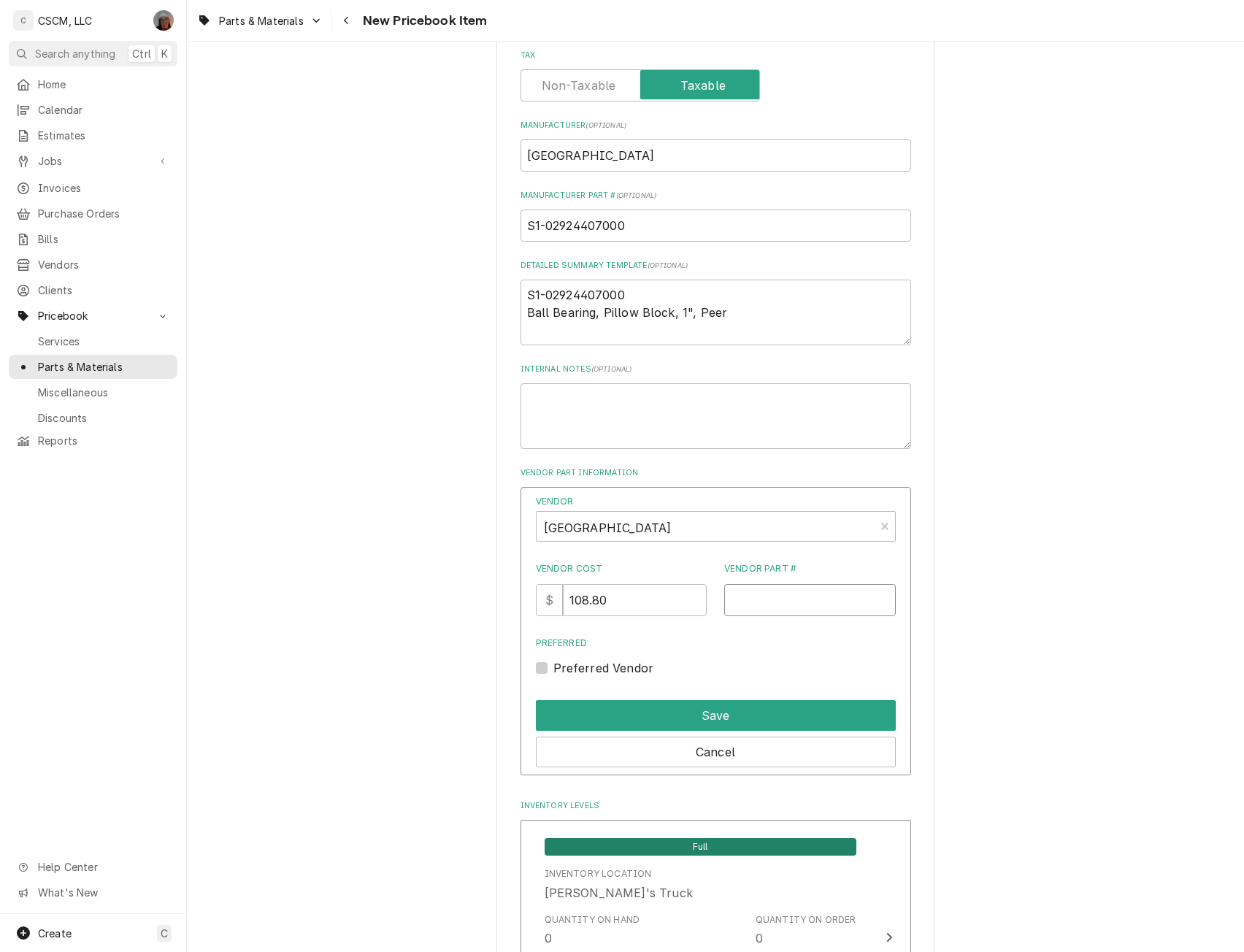
paste input "S1-02924407000"
type input "S1-02924407000"
click at [705, 719] on button "Save" at bounding box center [715, 715] width 360 height 31
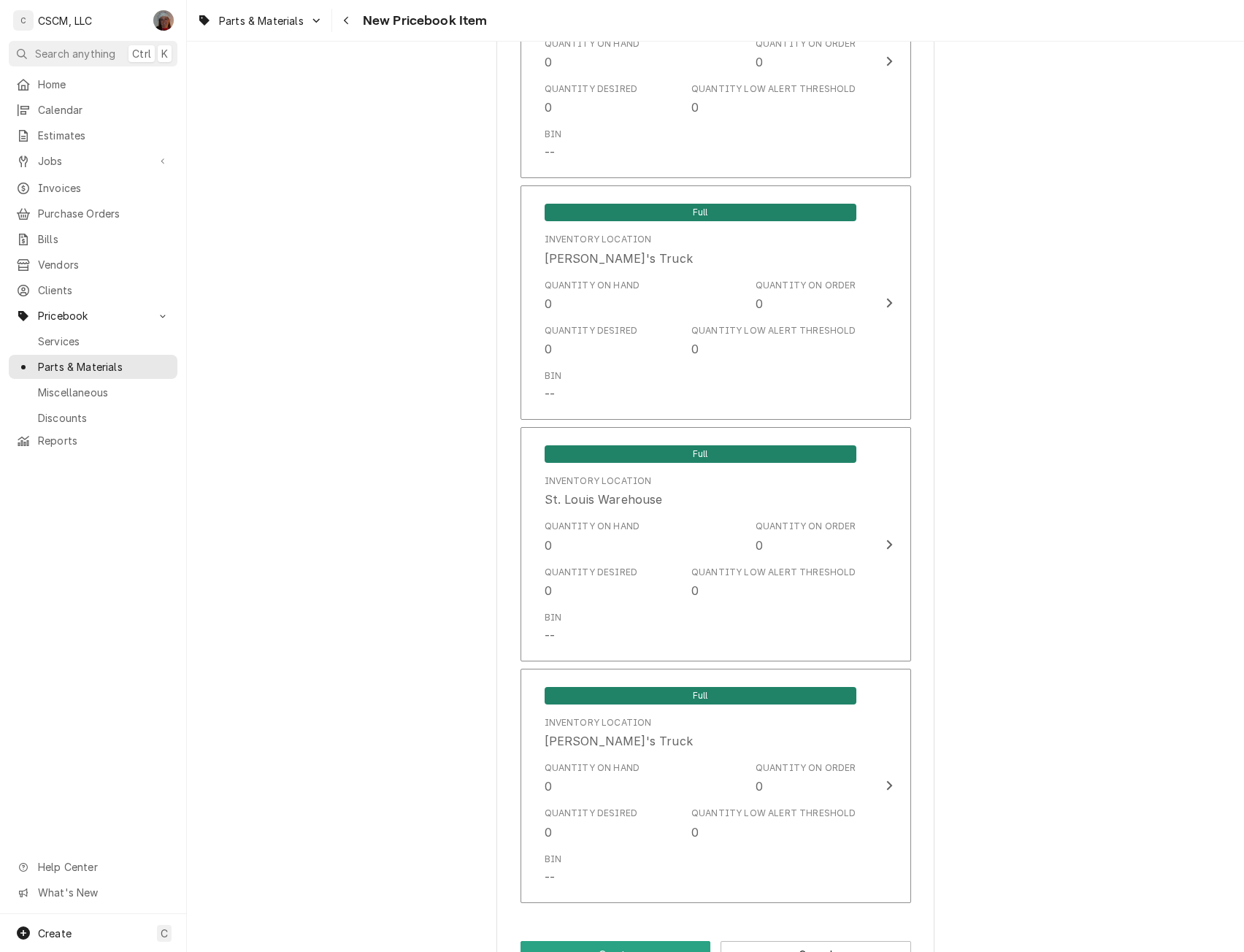
scroll to position [2242, 0]
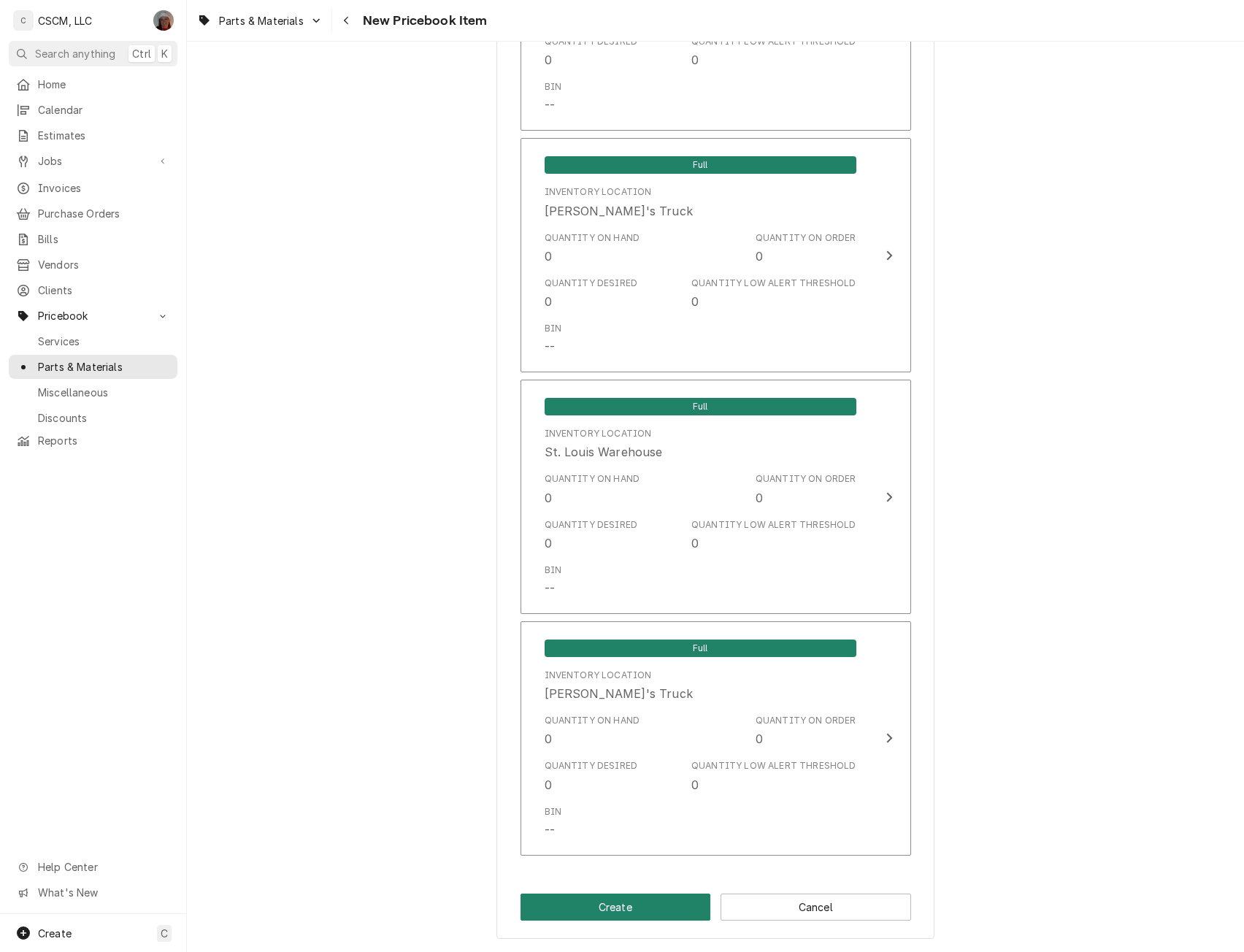
click at [626, 908] on button "Create" at bounding box center [616, 907] width 191 height 27
type textarea "x"
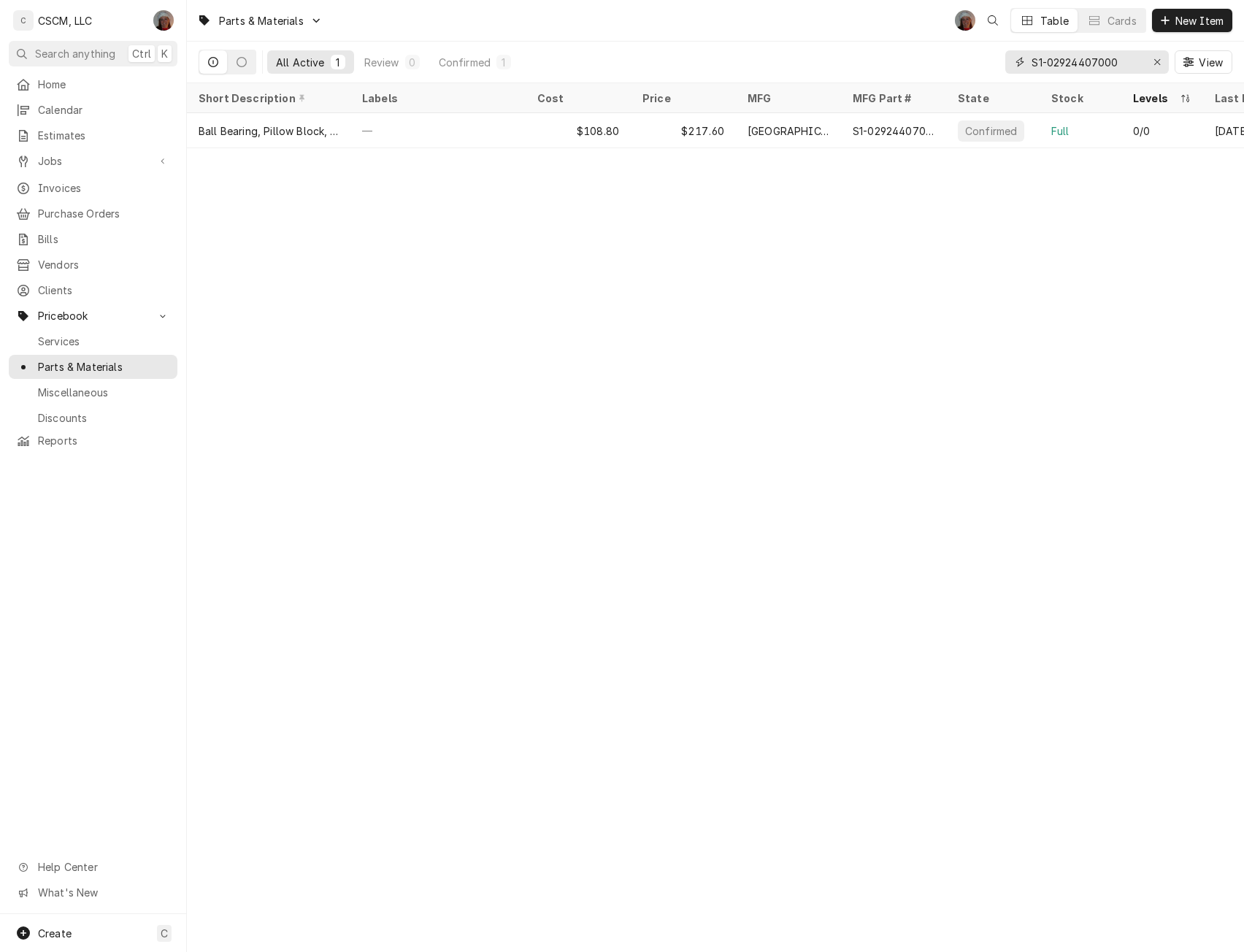
drag, startPoint x: 1133, startPoint y: 67, endPoint x: 956, endPoint y: 56, distance: 177.3
click at [956, 56] on div "All Active 1 Review 0 Confirmed 1 S1-02924407000 View" at bounding box center [715, 62] width 1034 height 41
paste input "7301951"
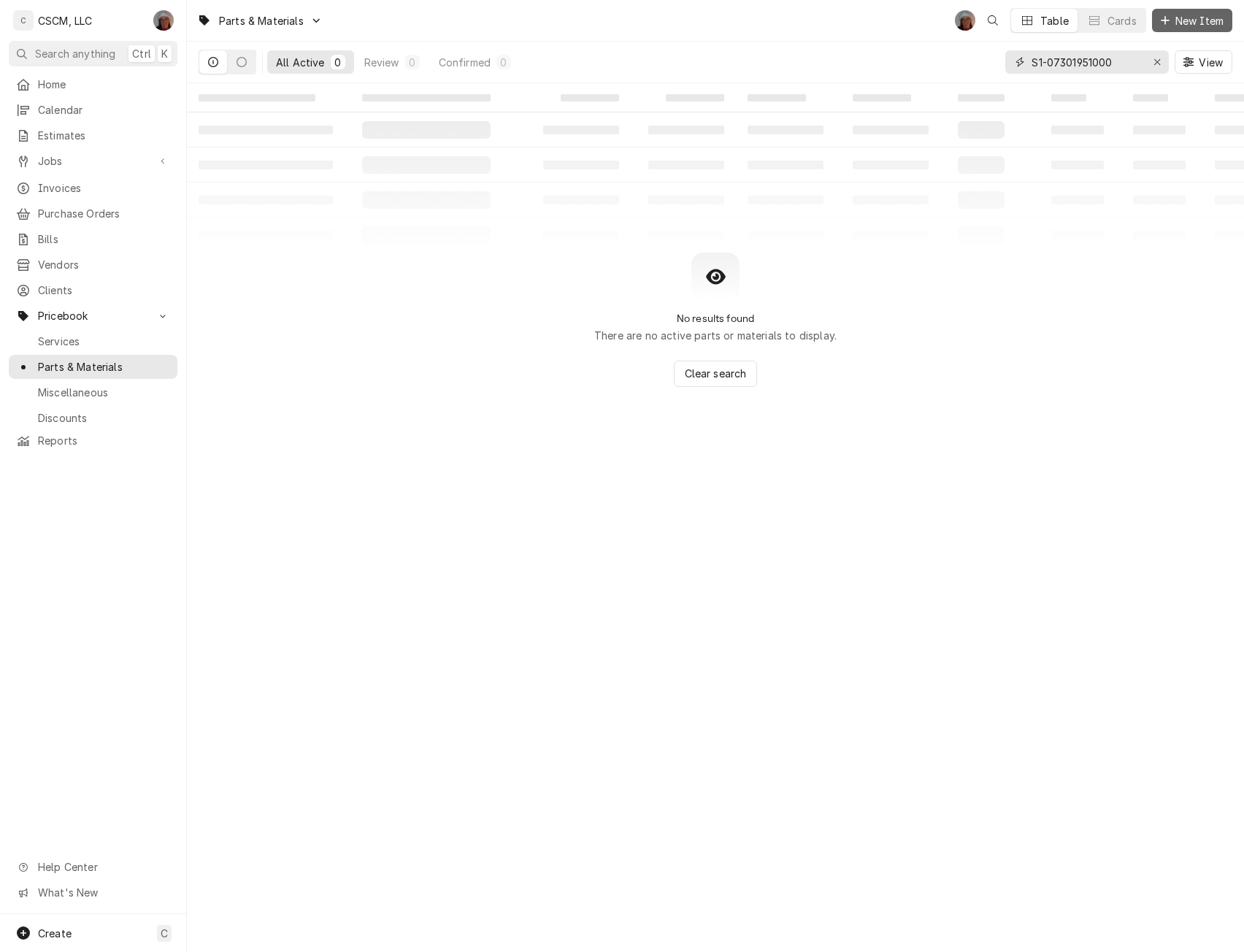
type input "S1-07301951000"
click at [1186, 23] on span "New Item" at bounding box center [1200, 20] width 54 height 15
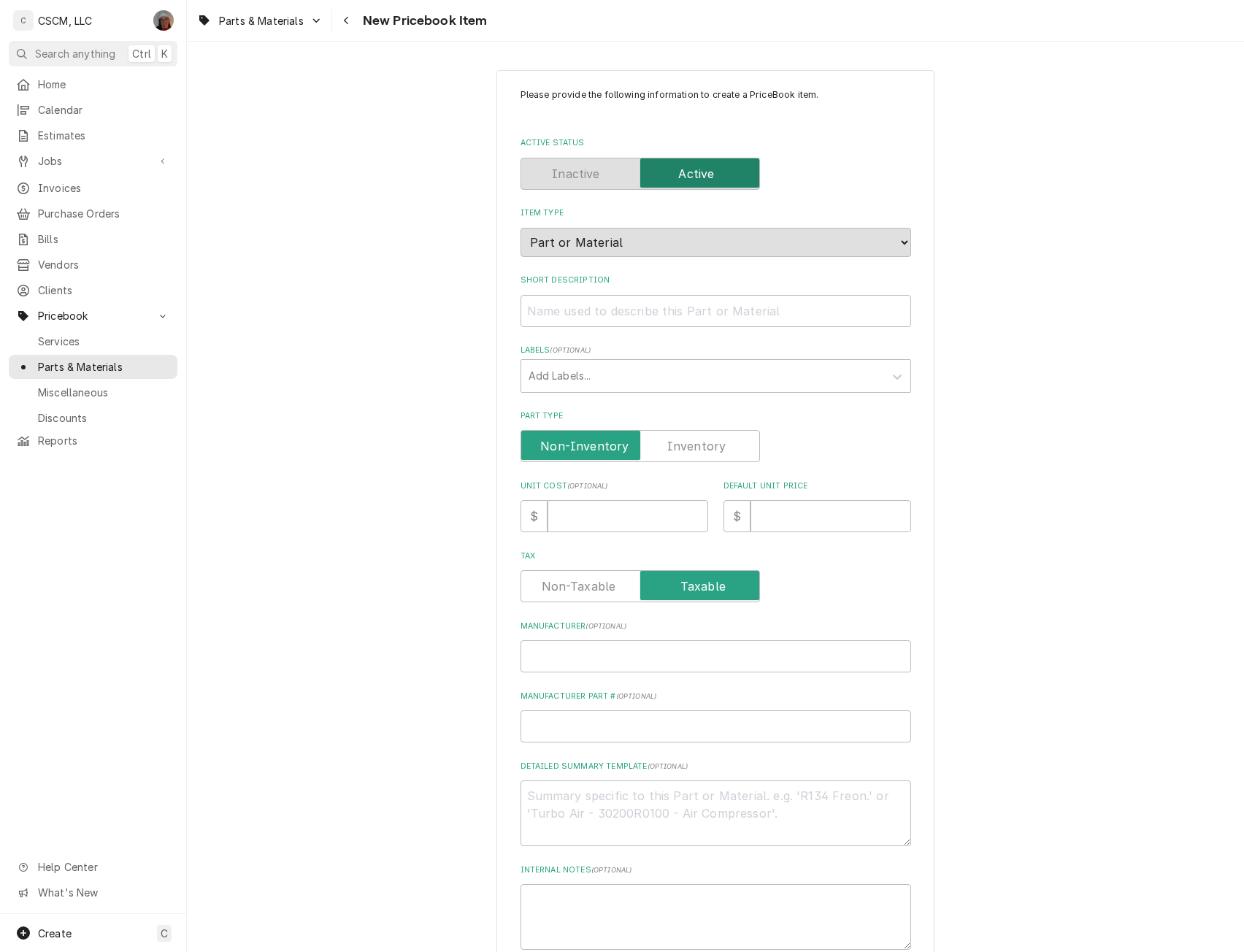
click at [703, 447] on label "Part Type" at bounding box center [640, 446] width 239 height 32
click at [703, 447] on input "Part Type" at bounding box center [640, 446] width 226 height 32
checkbox input "true"
click at [565, 660] on input "Manufacturer ( optional )" at bounding box center [715, 656] width 391 height 32
type textarea "x"
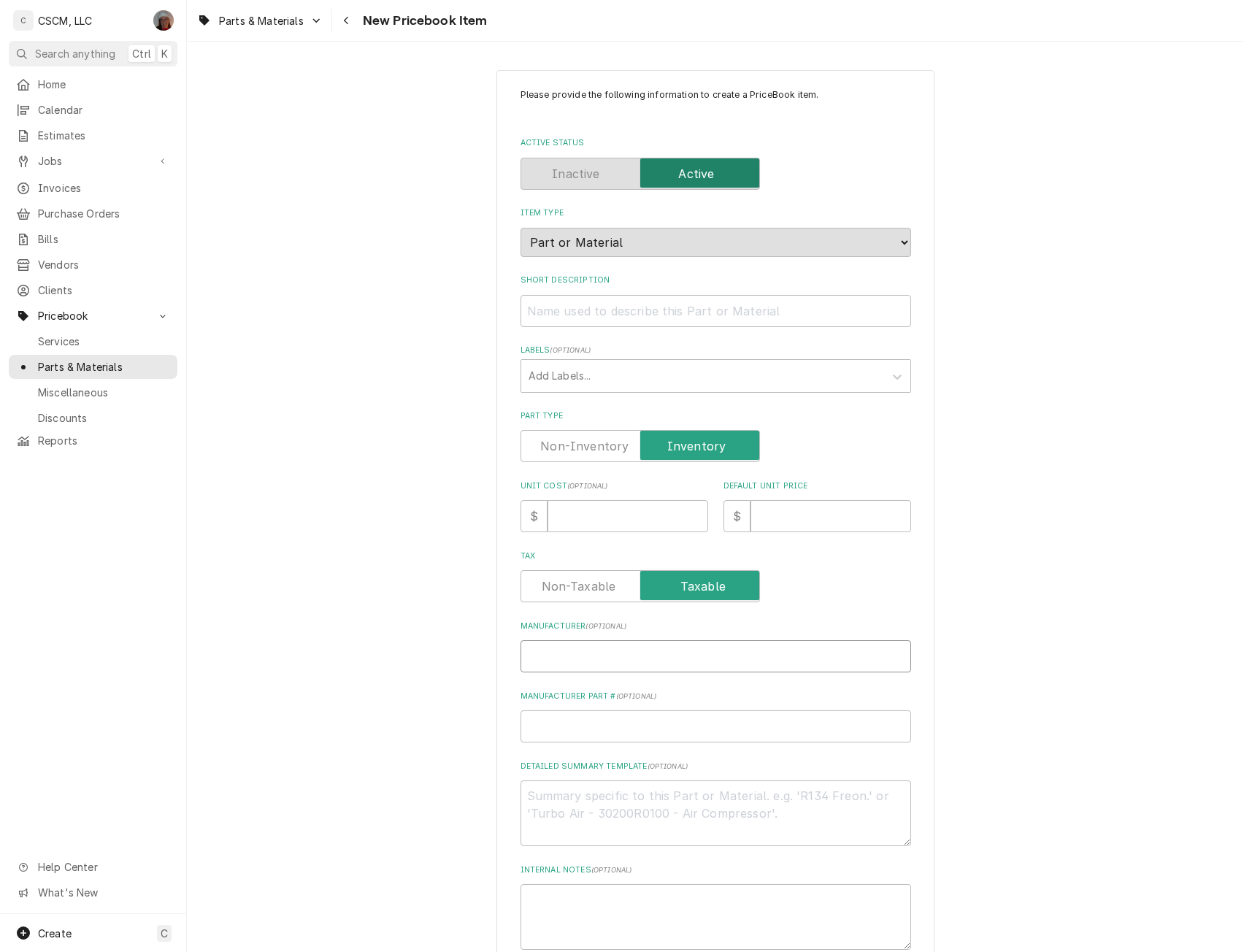
type input "Y"
type textarea "x"
type input "Yo"
type textarea "x"
type input "Yor"
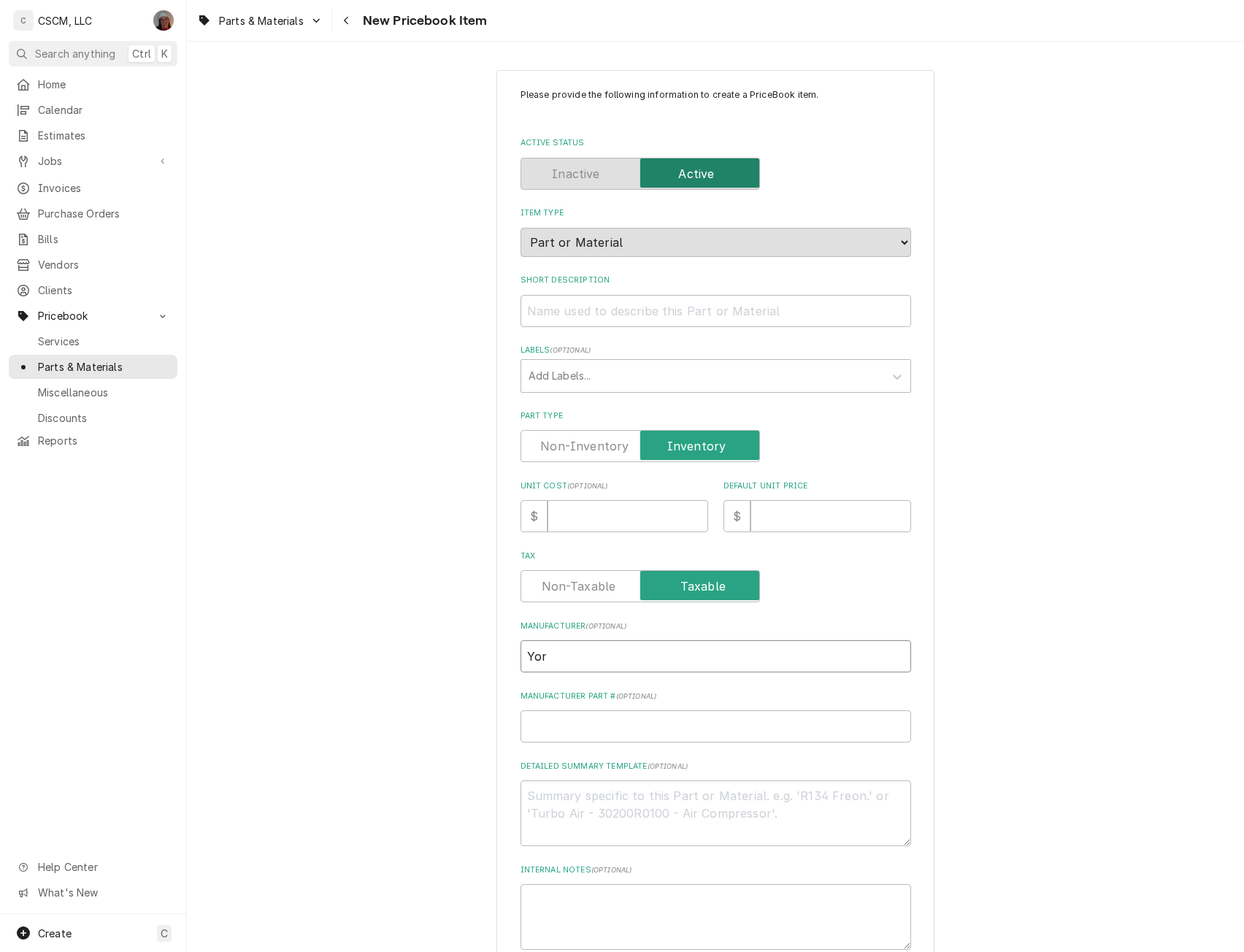
type textarea "x"
type input "[GEOGRAPHIC_DATA]"
click at [554, 728] on input "Manufacturer Part # ( optional )" at bounding box center [715, 726] width 391 height 32
paste input "S1-07301951000"
type textarea "x"
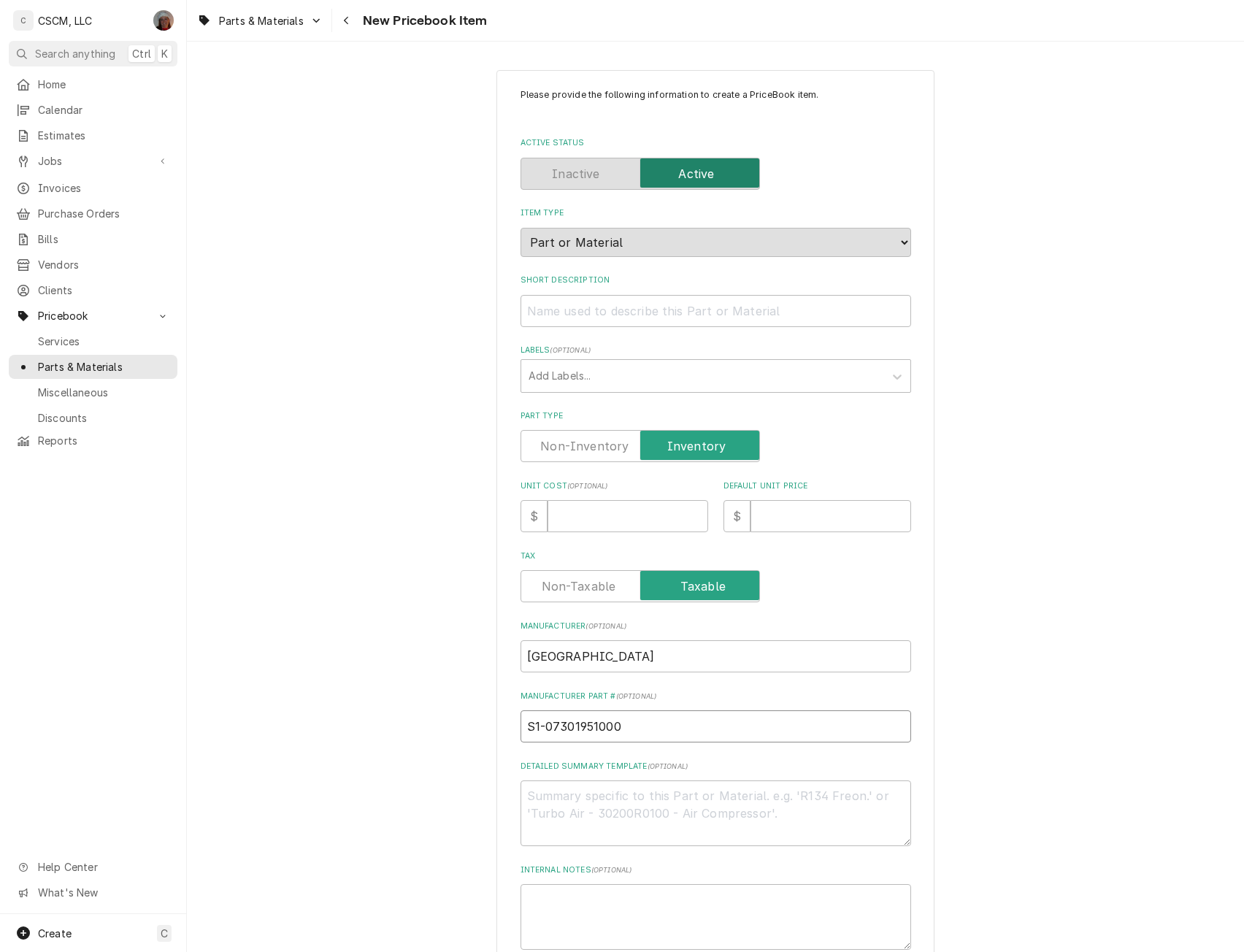
type input "S1-07301951000"
click at [546, 817] on textarea "Detailed Summary Template ( optional )" at bounding box center [715, 813] width 391 height 66
paste textarea "S1-07301951000"
type textarea "x"
type textarea "S1-07301951000"
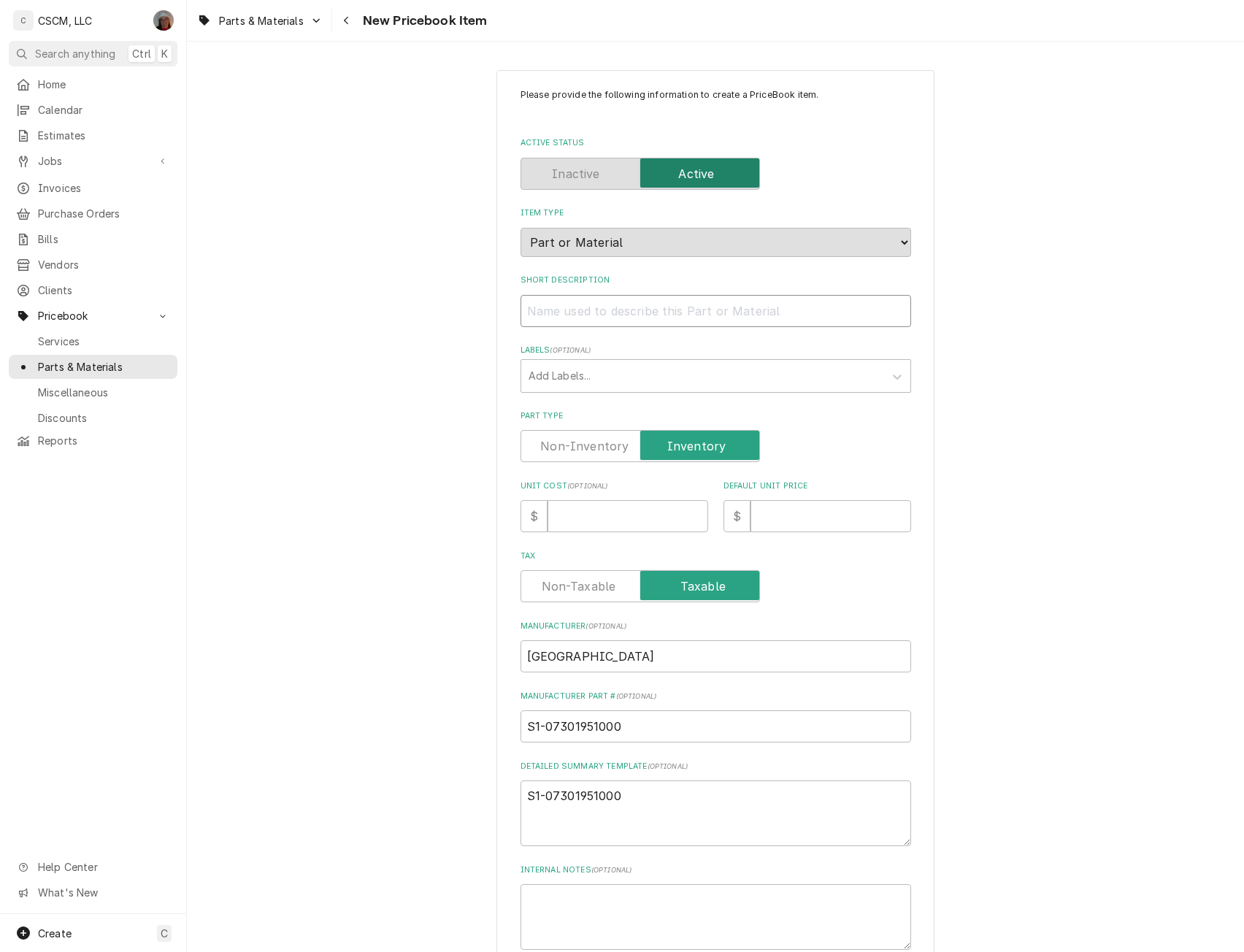
click at [616, 308] on input "Short Description" at bounding box center [715, 311] width 391 height 32
paste input "Blower Housing/Wrapper"
type textarea "x"
type input "Blower Housing/Wrapper"
click at [639, 790] on textarea "S1-07301951000" at bounding box center [715, 813] width 391 height 66
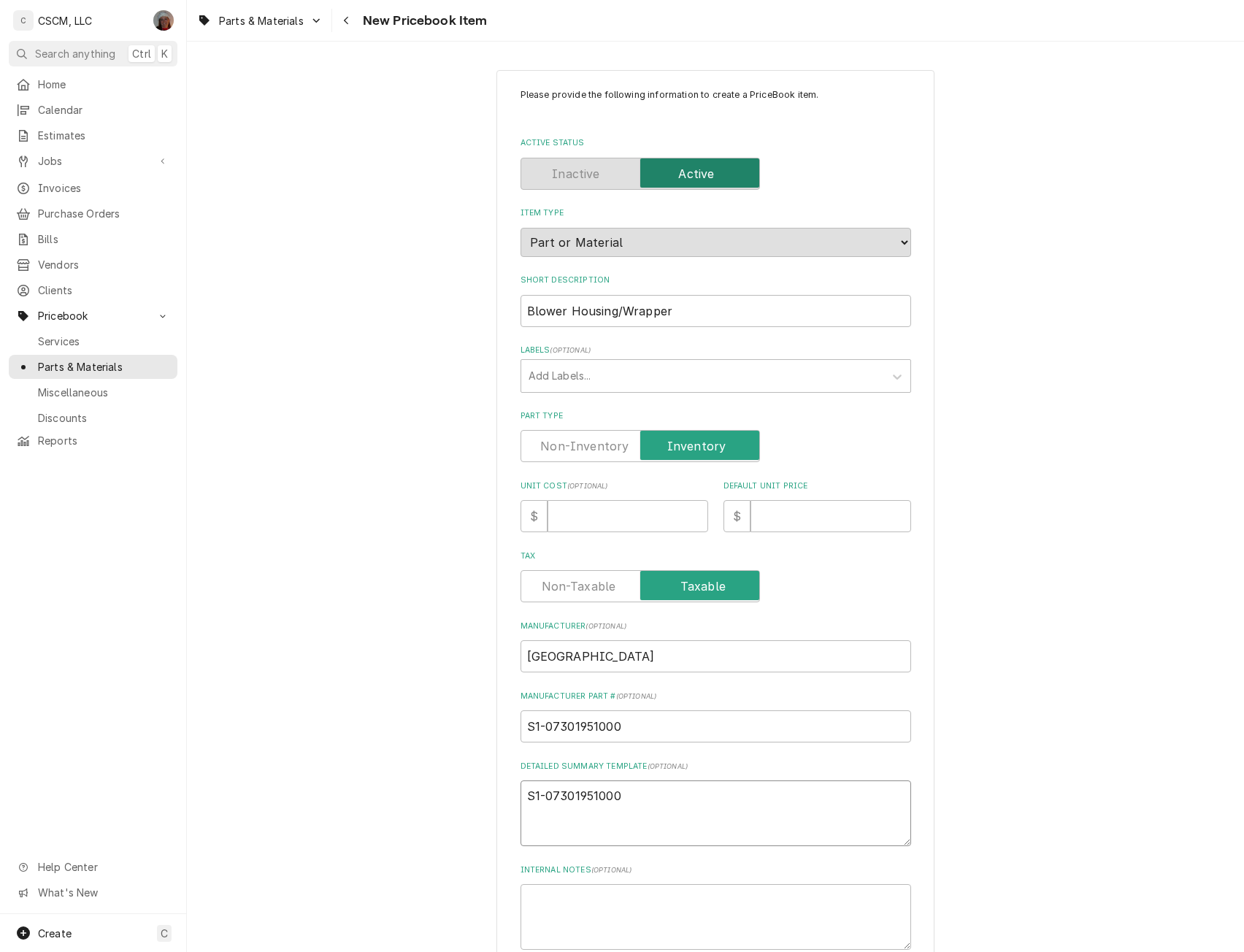
type textarea "S1-07301951000"
paste textarea "Blower Housing/Wrapper"
type textarea "x"
type textarea "S1-07301951000 Blower Housing/Wrapper"
click at [571, 513] on input "Unit Cost ( optional )" at bounding box center [628, 516] width 160 height 32
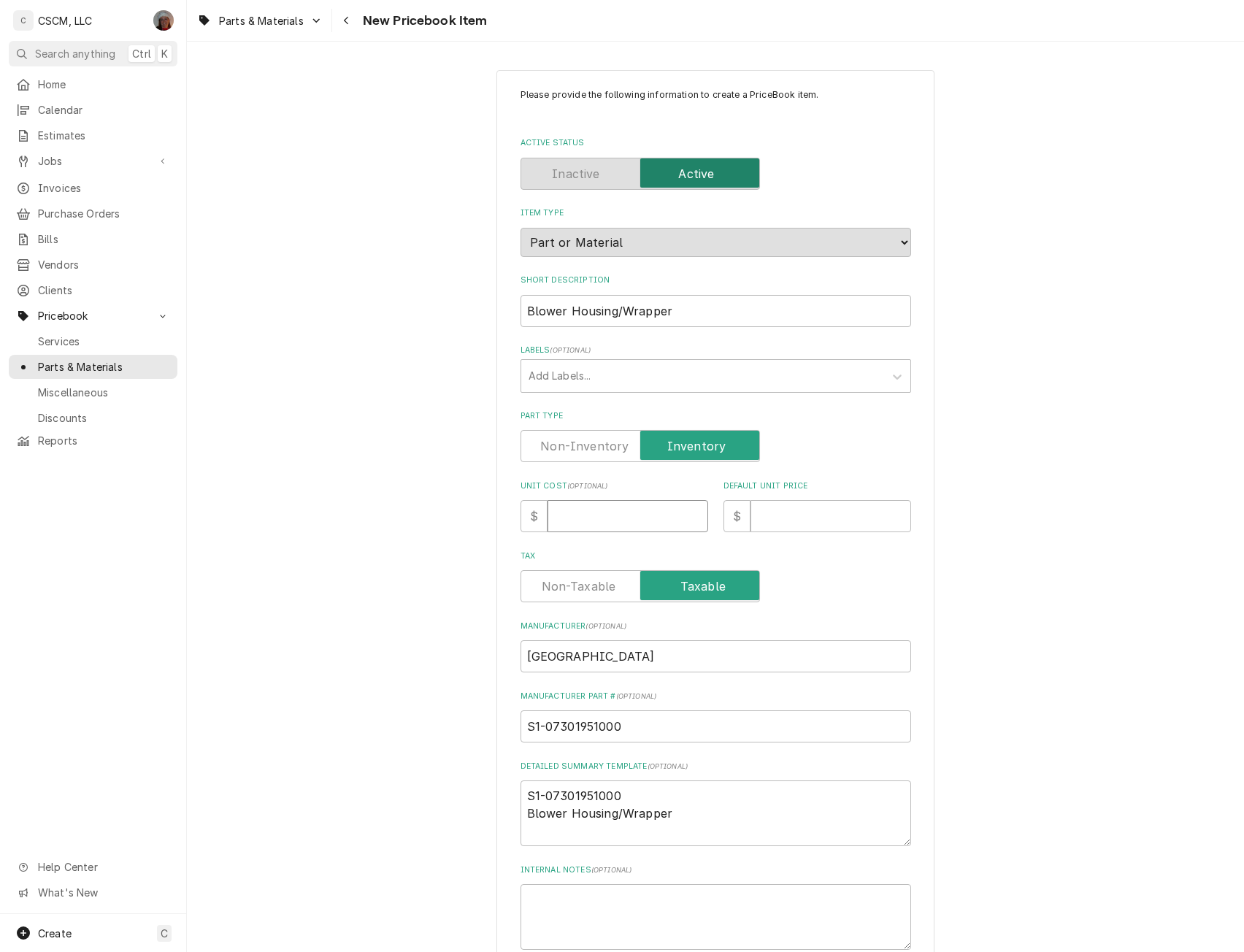
click at [599, 516] on input "Unit Cost ( optional )" at bounding box center [628, 516] width 160 height 32
type input "2"
type textarea "x"
type input "29"
type textarea "x"
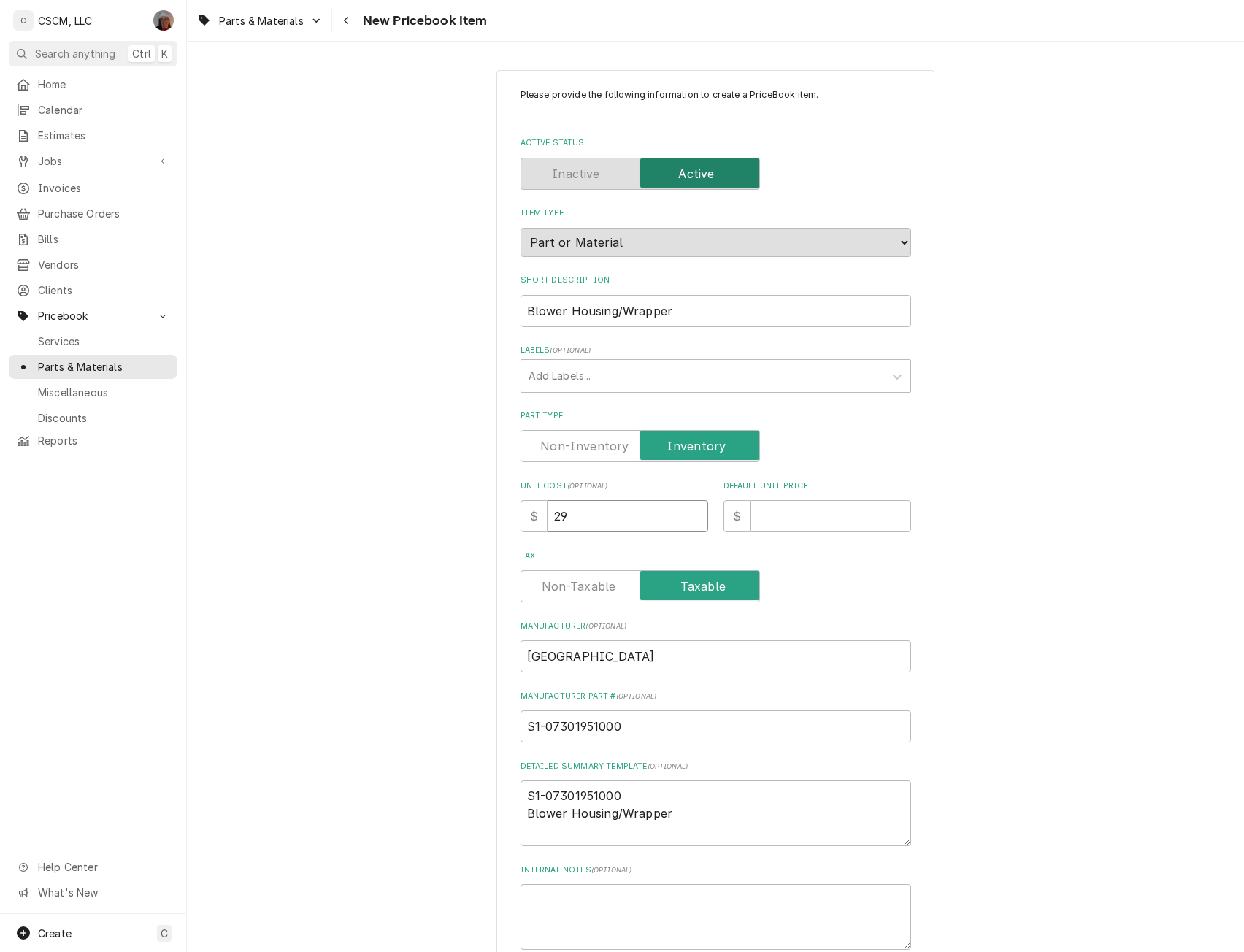
type input "291"
type textarea "x"
type input "291.0"
type textarea "x"
type input "291.00"
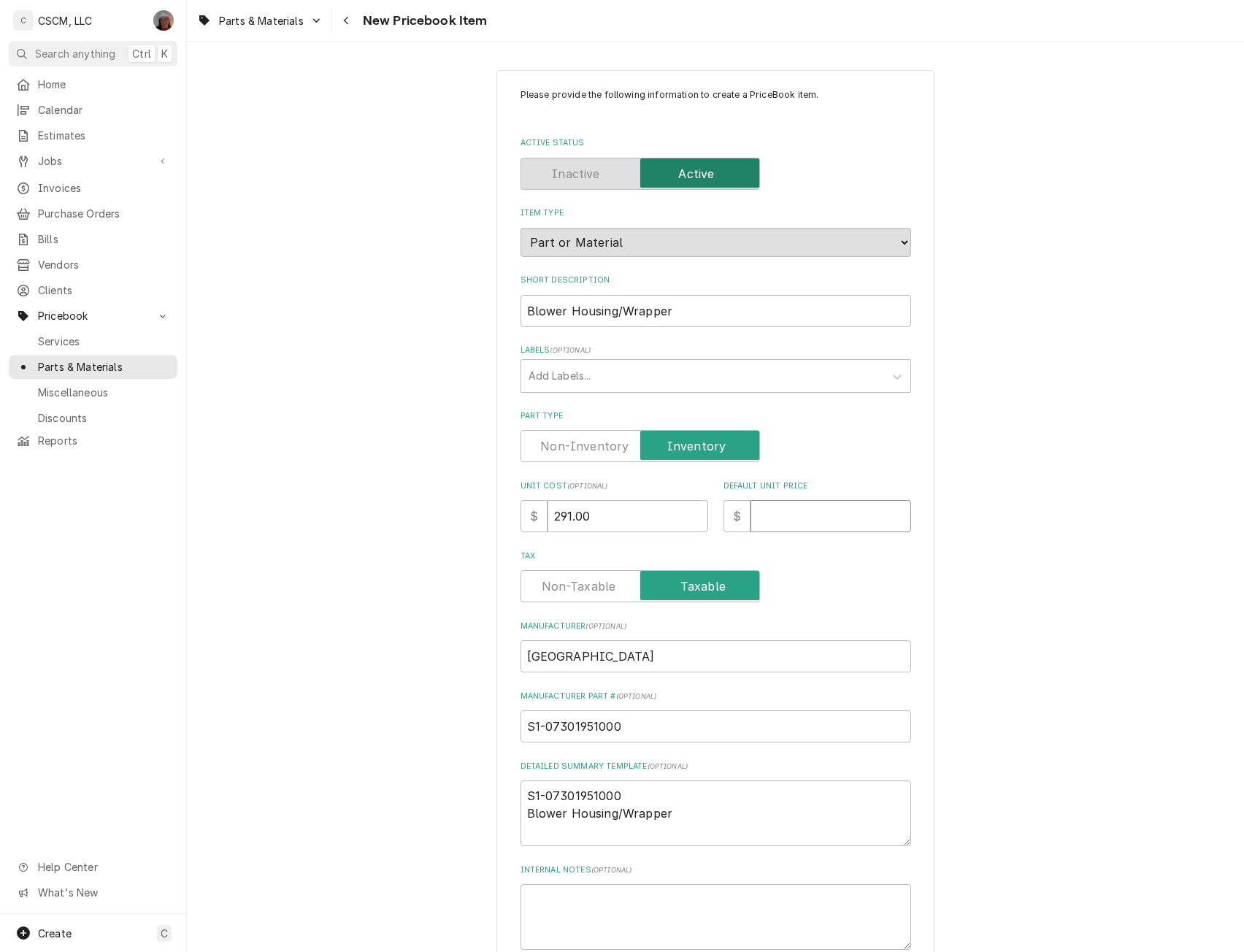
click at [767, 514] on input "Default Unit Price" at bounding box center [831, 516] width 160 height 32
type input "5"
type textarea "x"
type input "50"
type textarea "x"
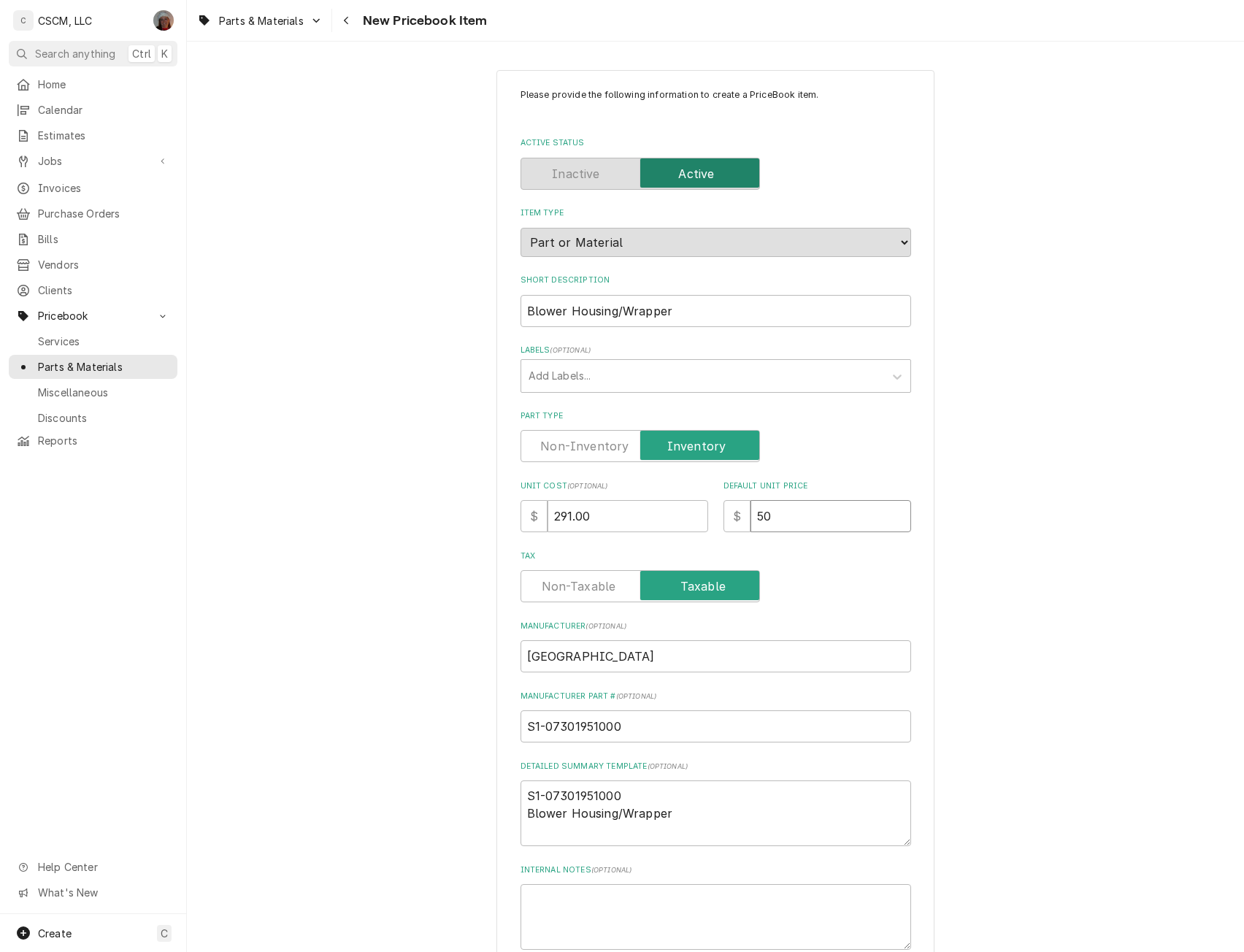
type input "509"
type textarea "x"
type input "509.2"
type textarea "x"
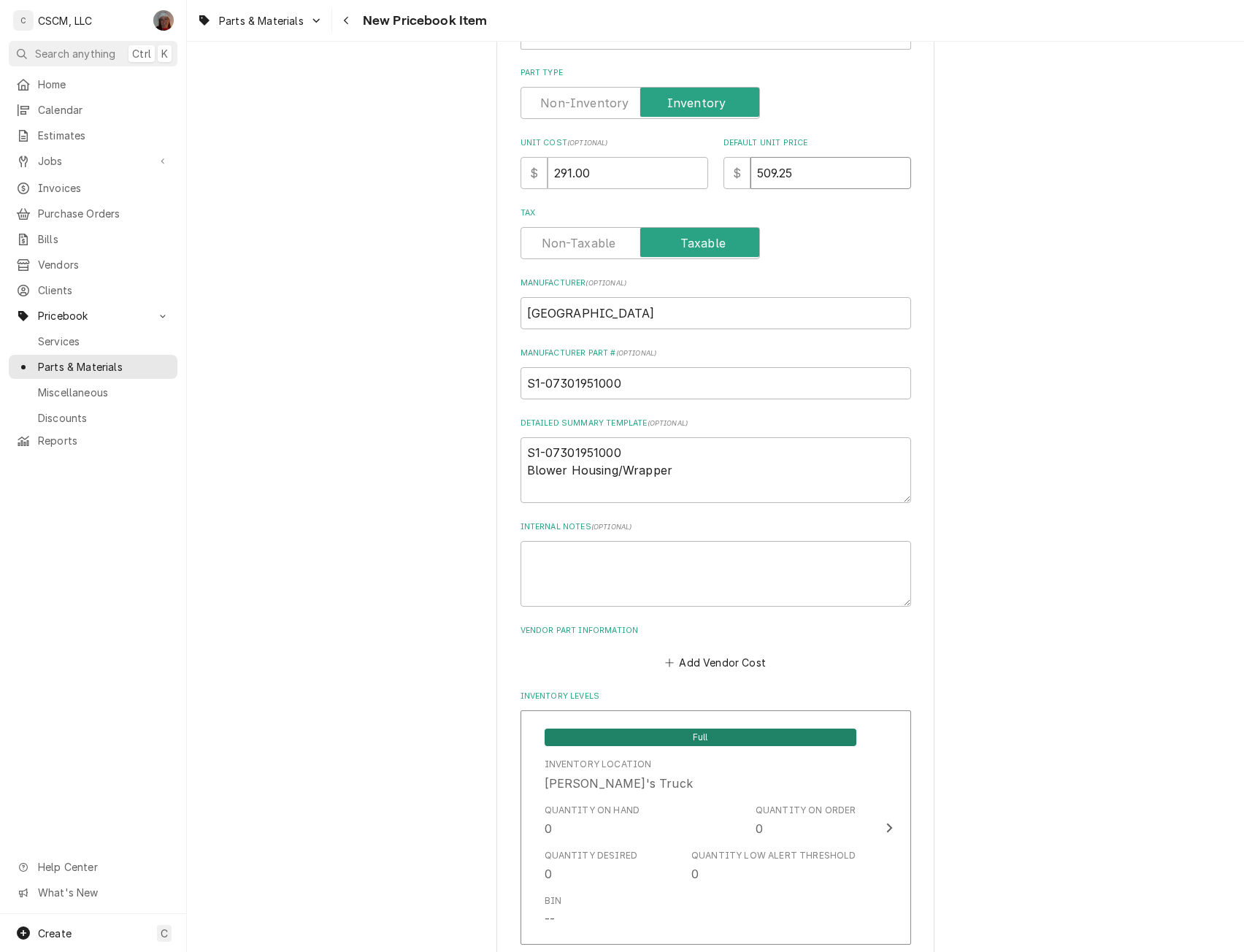
scroll to position [363, 0]
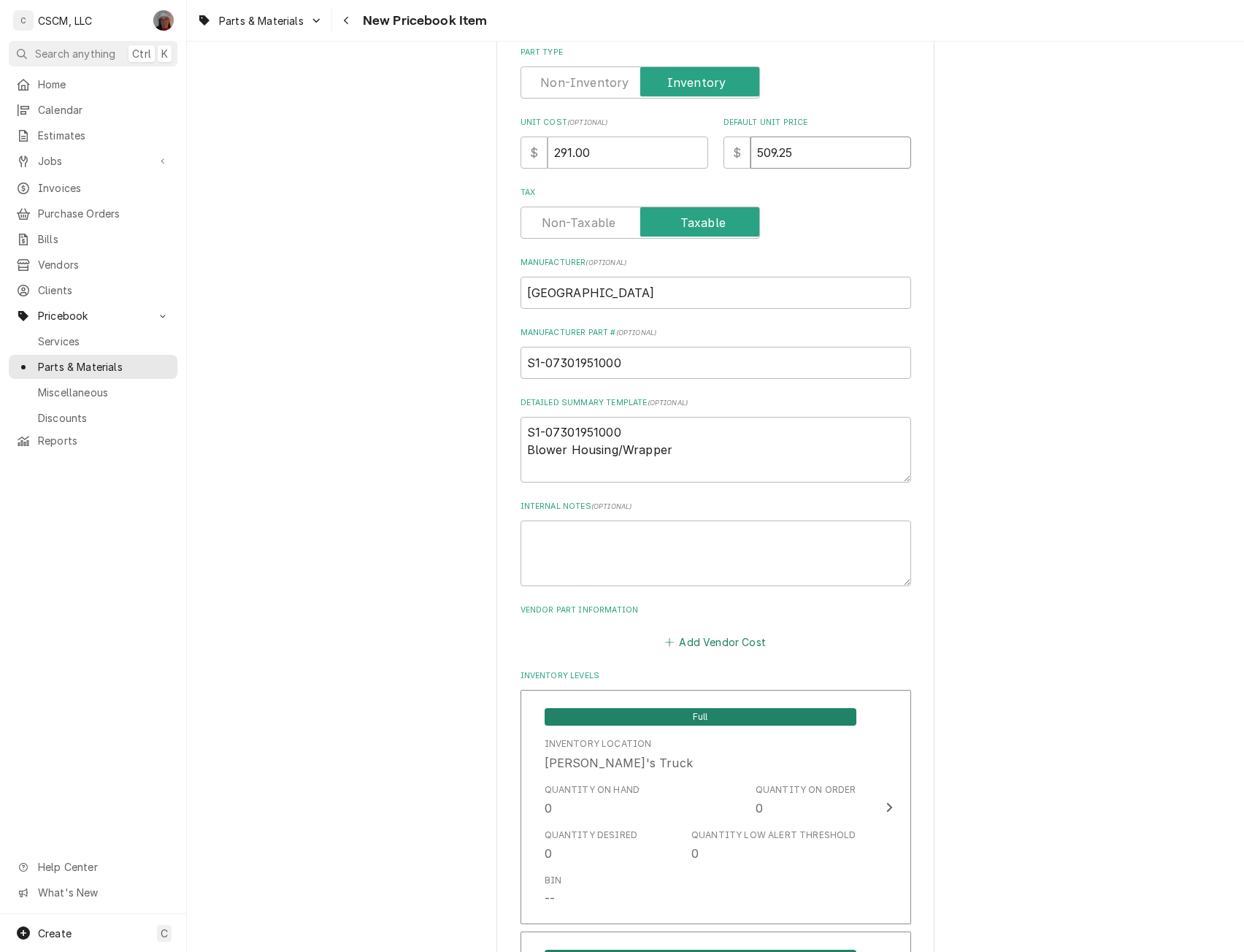
type input "509.25"
click at [710, 637] on button "Add Vendor Cost" at bounding box center [715, 641] width 106 height 20
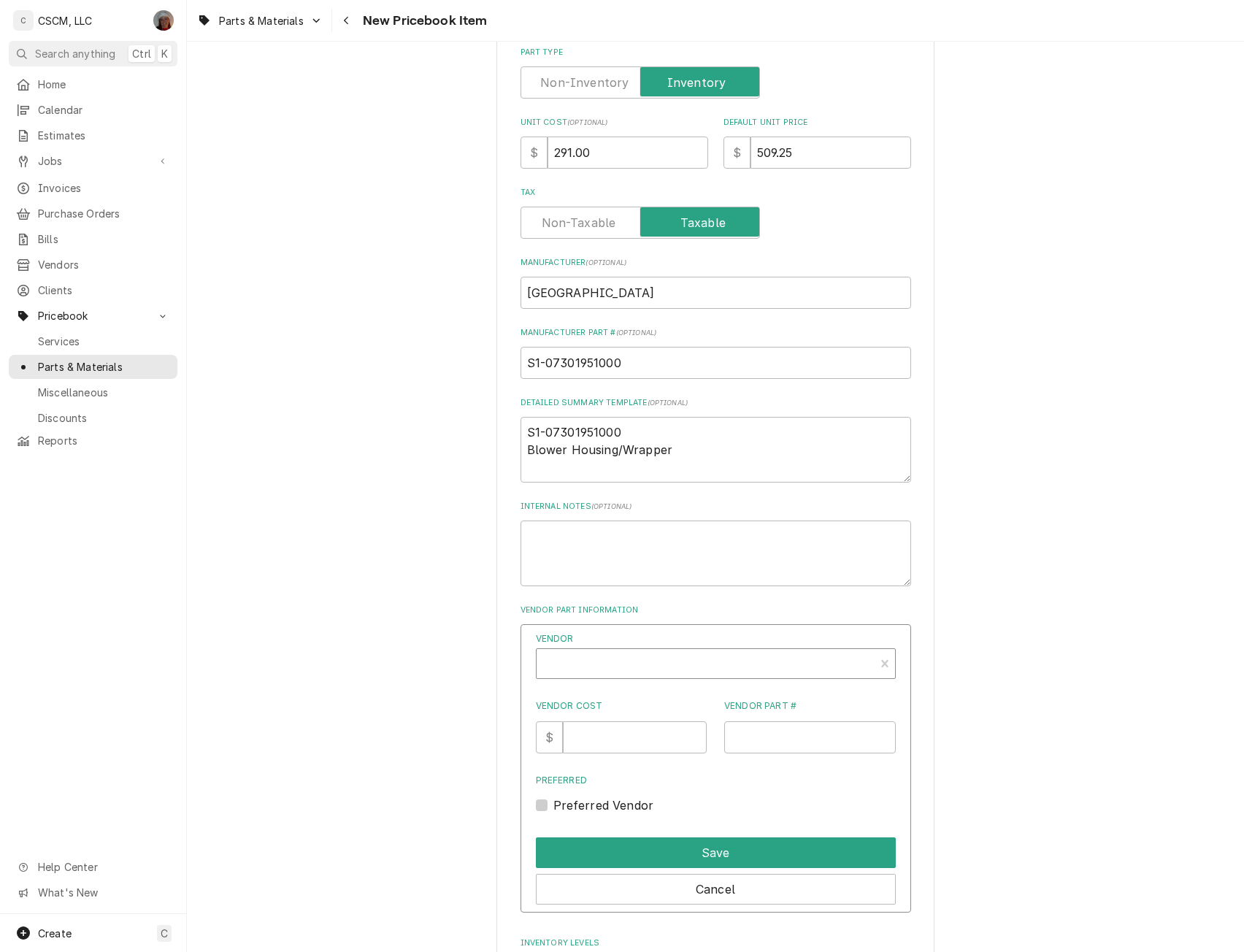
type textarea "x"
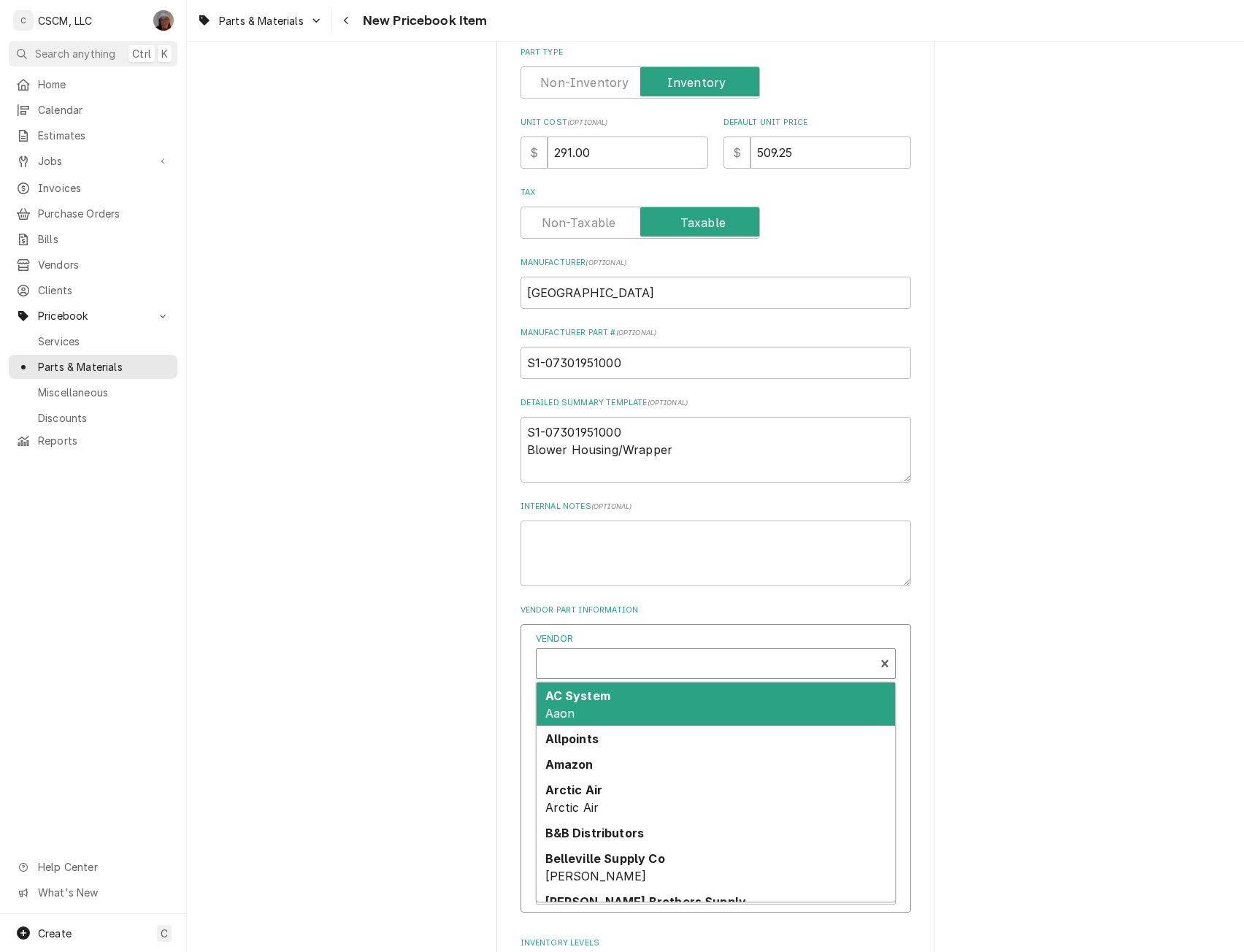
click at [588, 663] on div "Vendor" at bounding box center [705, 665] width 323 height 35
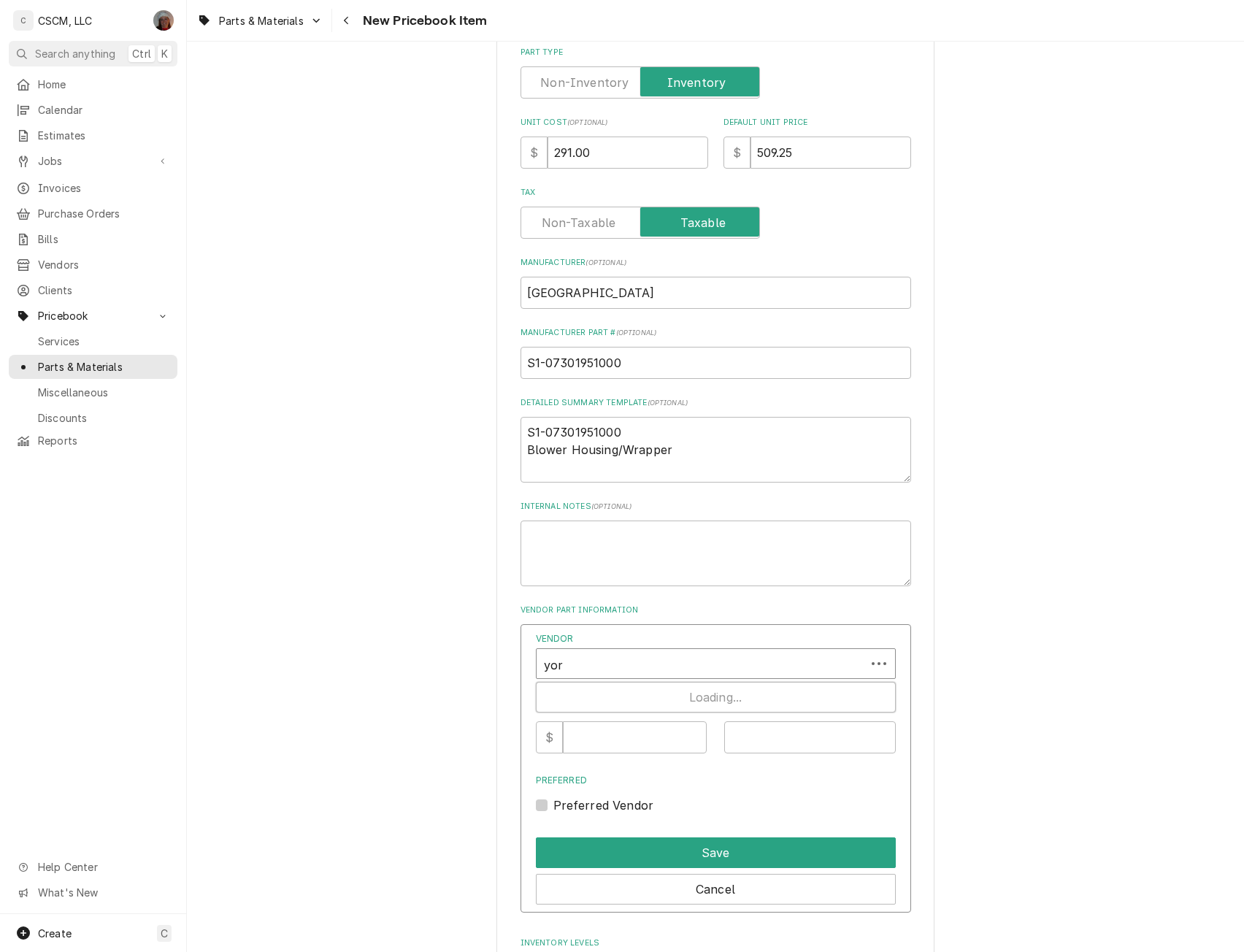
type input "york"
click at [579, 685] on div "[GEOGRAPHIC_DATA]" at bounding box center [715, 695] width 359 height 26
click at [581, 735] on input "Vendor Cost" at bounding box center [635, 737] width 144 height 32
type input "291.00"
drag, startPoint x: 674, startPoint y: 361, endPoint x: 414, endPoint y: 350, distance: 260.2
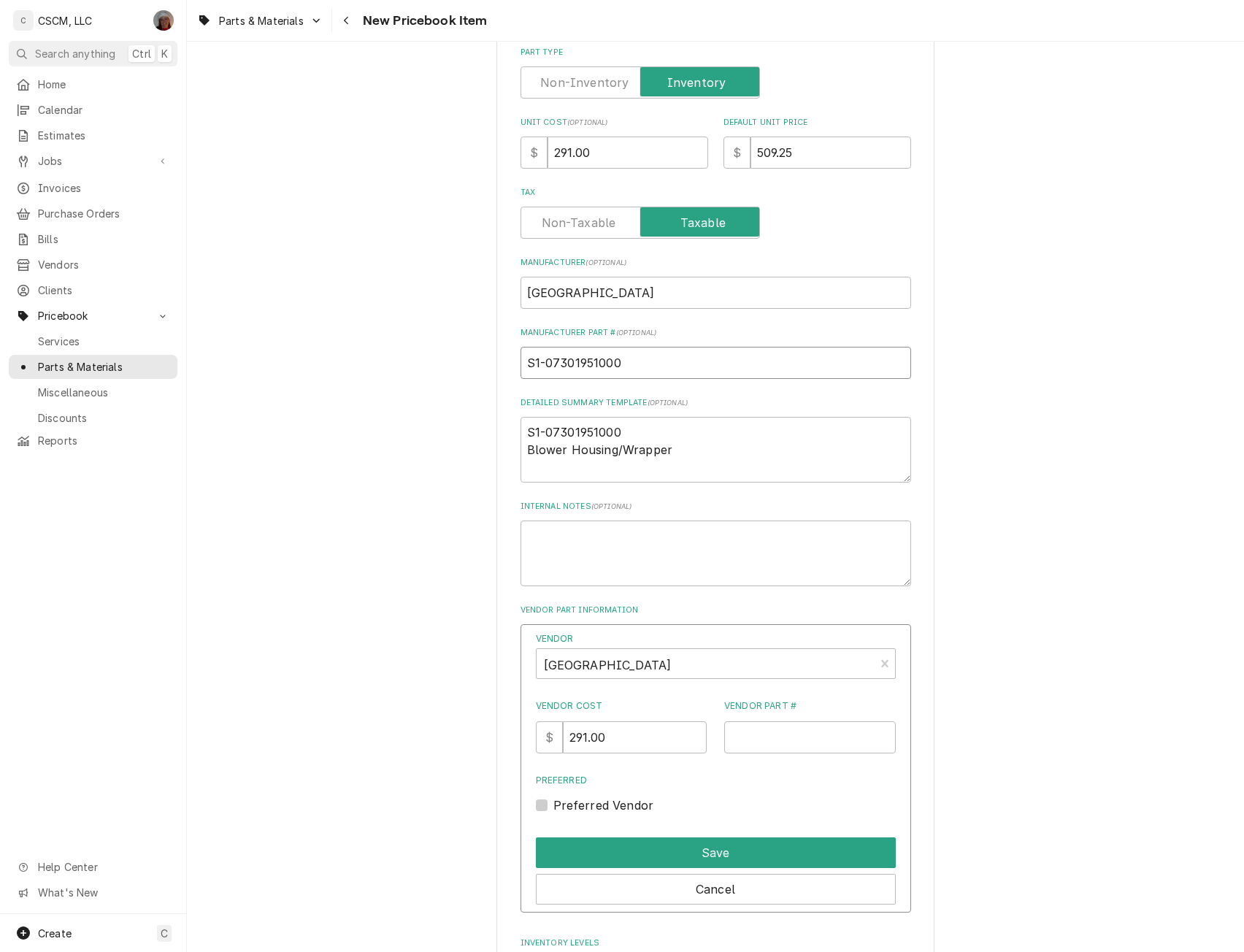
click at [776, 743] on input "Vendor Part #" at bounding box center [810, 737] width 172 height 32
paste input "S1-07301951000"
type input "S1-07301951000"
click at [695, 854] on button "Save" at bounding box center [715, 853] width 360 height 31
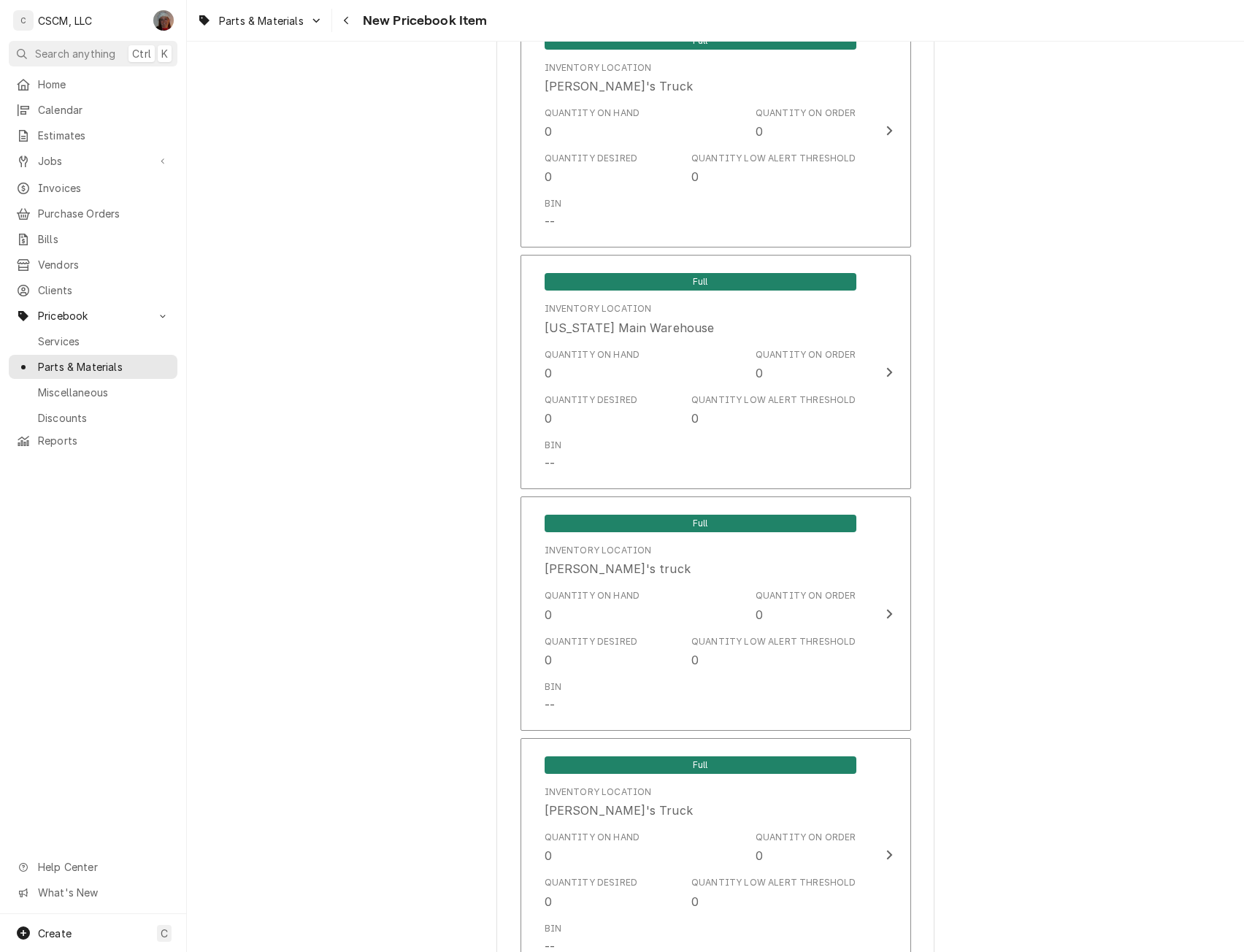
scroll to position [2225, 0]
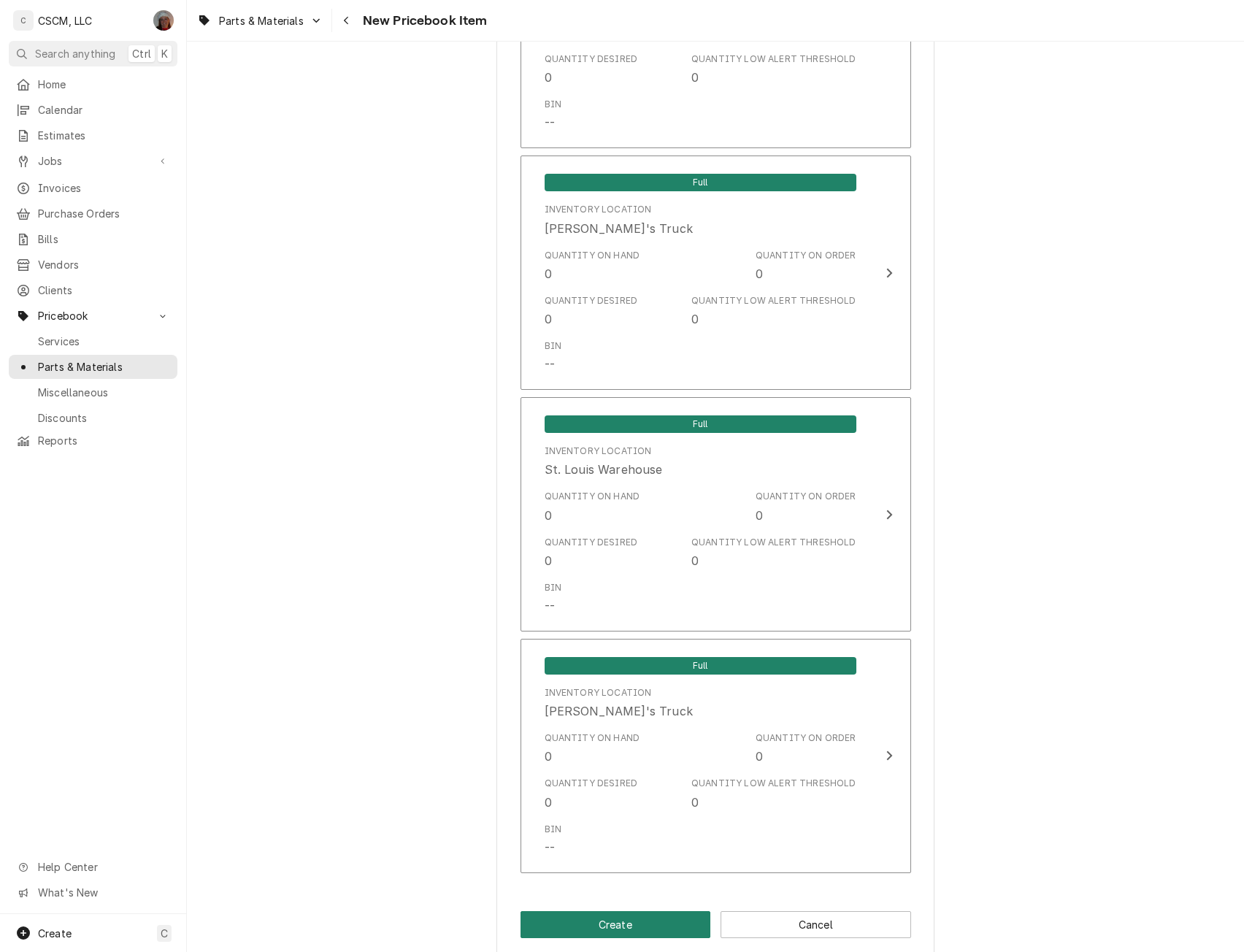
click at [645, 919] on button "Create" at bounding box center [616, 925] width 191 height 27
type textarea "x"
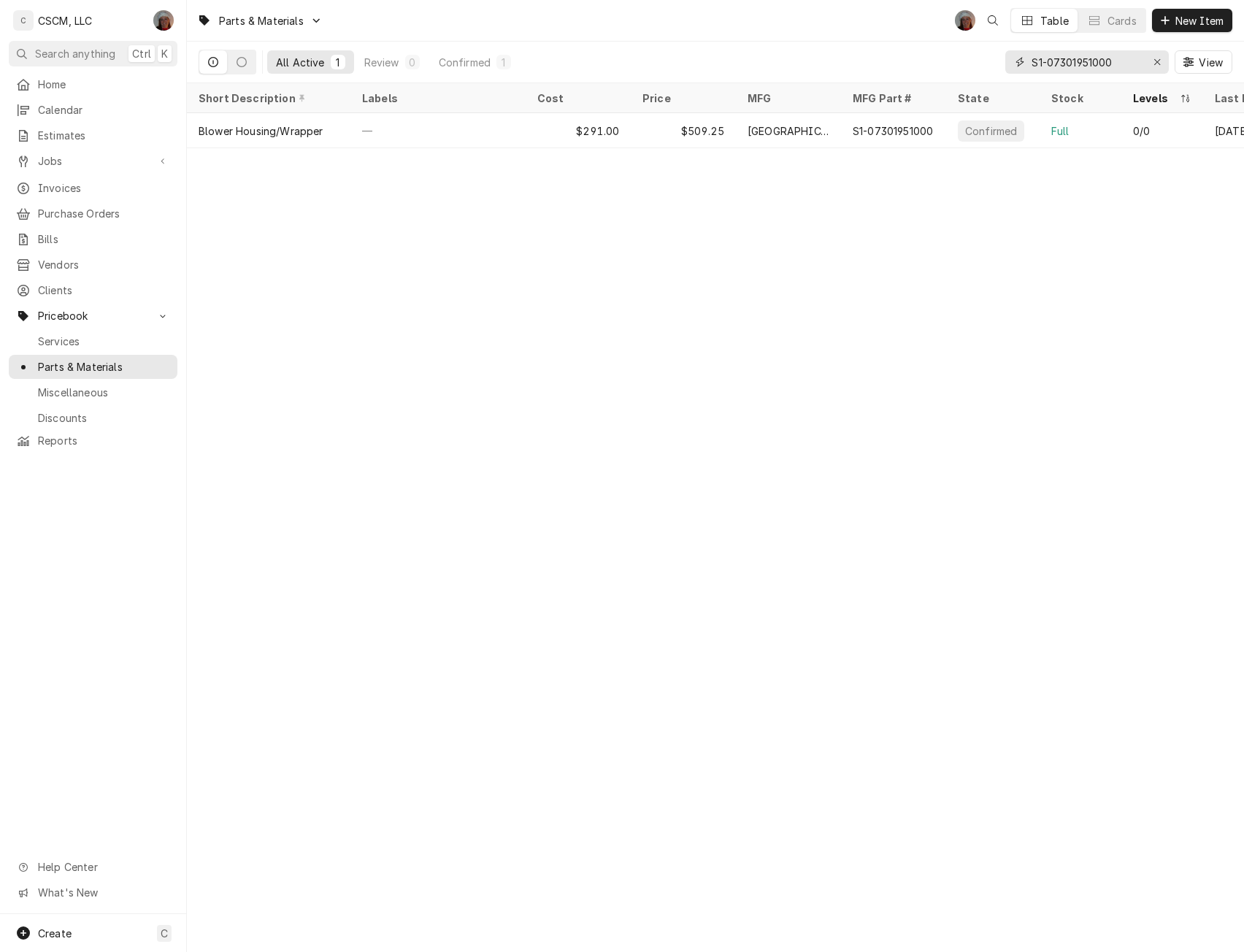
drag, startPoint x: 1126, startPoint y: 61, endPoint x: 993, endPoint y: 59, distance: 133.0
click at [993, 59] on div "All Active 1 Review 0 Confirmed 1 S1-07301951000 View" at bounding box center [715, 62] width 1034 height 41
paste input "27440"
type input "S1-07327440000"
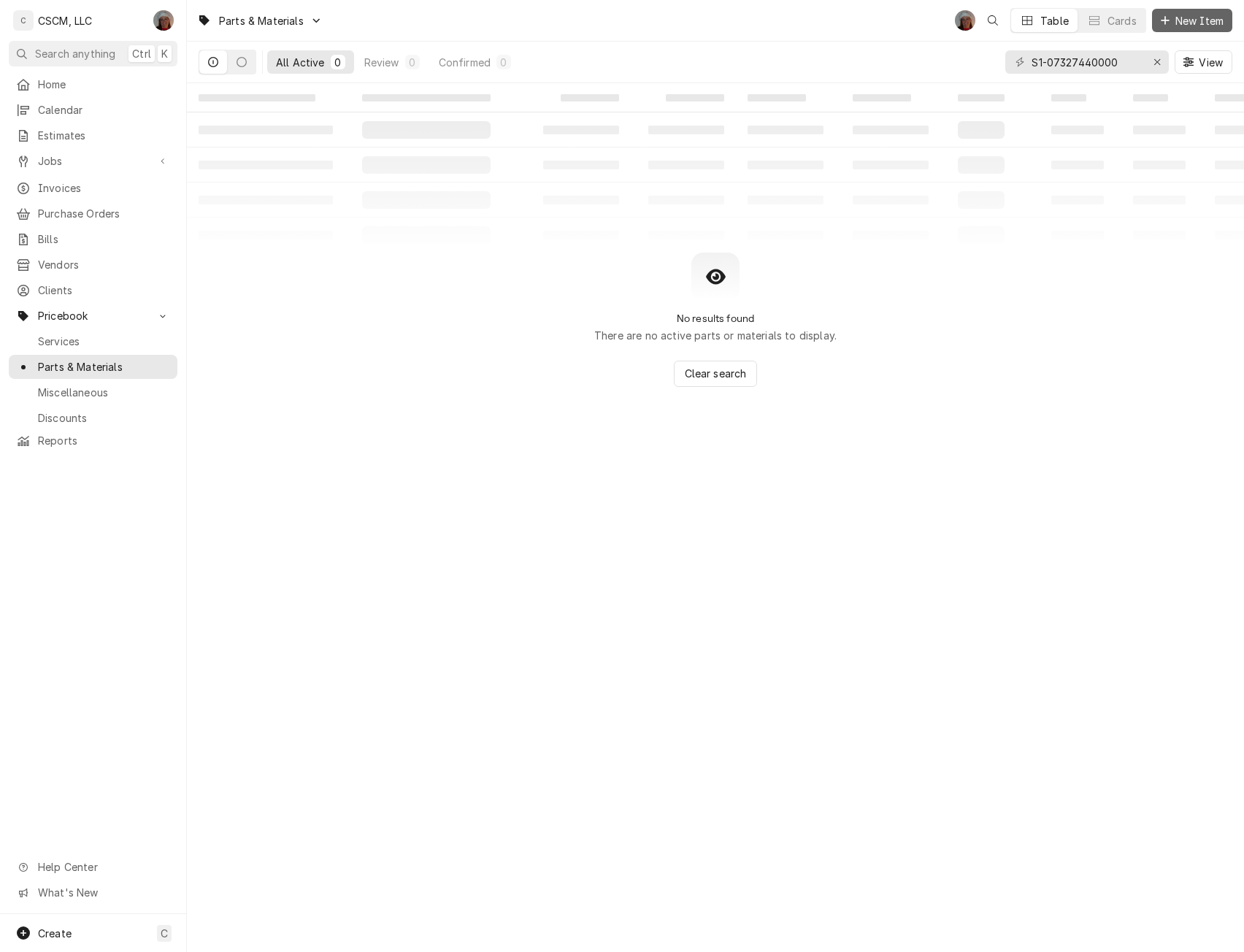
click at [1175, 19] on span "New Item" at bounding box center [1200, 20] width 54 height 15
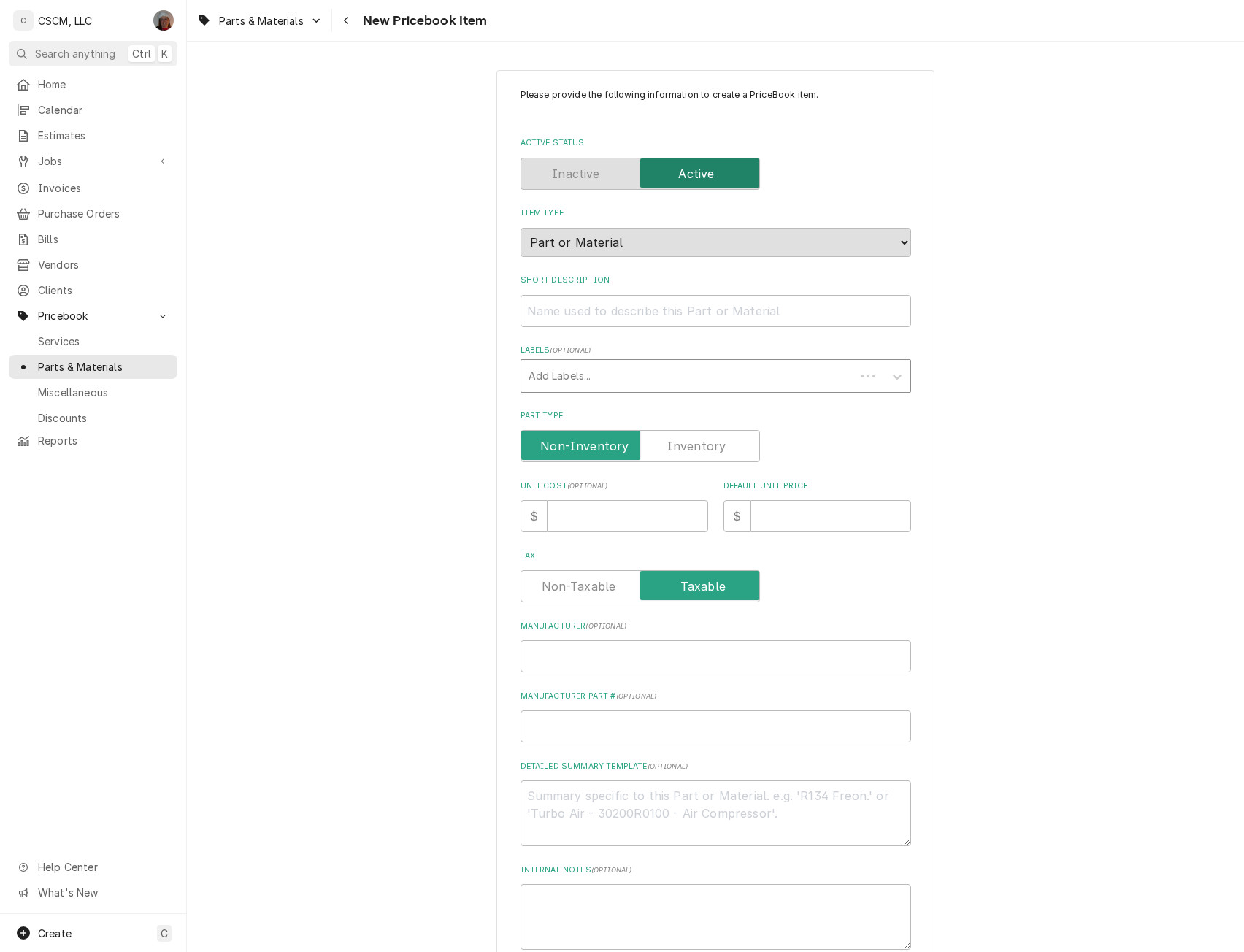
type textarea "x"
click at [685, 445] on label "Part Type" at bounding box center [640, 446] width 239 height 32
click at [685, 445] on input "Part Type" at bounding box center [640, 446] width 226 height 32
checkbox input "true"
type textarea "x"
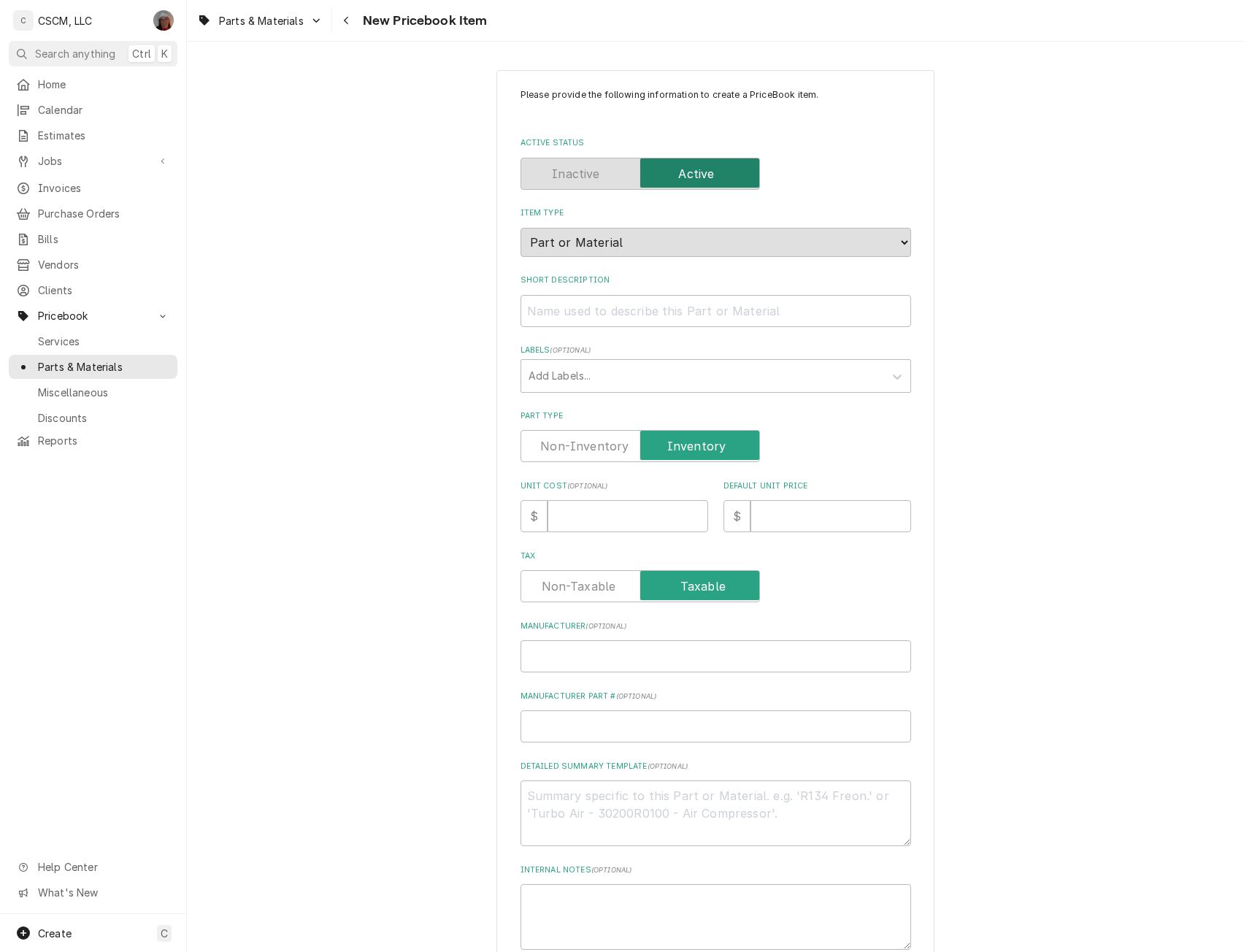
click at [685, 445] on label "Part Type" at bounding box center [640, 446] width 239 height 32
click at [685, 445] on input "Part Type" at bounding box center [640, 446] width 226 height 32
checkbox input "false"
type textarea "x"
click at [685, 445] on label "Part Type" at bounding box center [640, 446] width 239 height 32
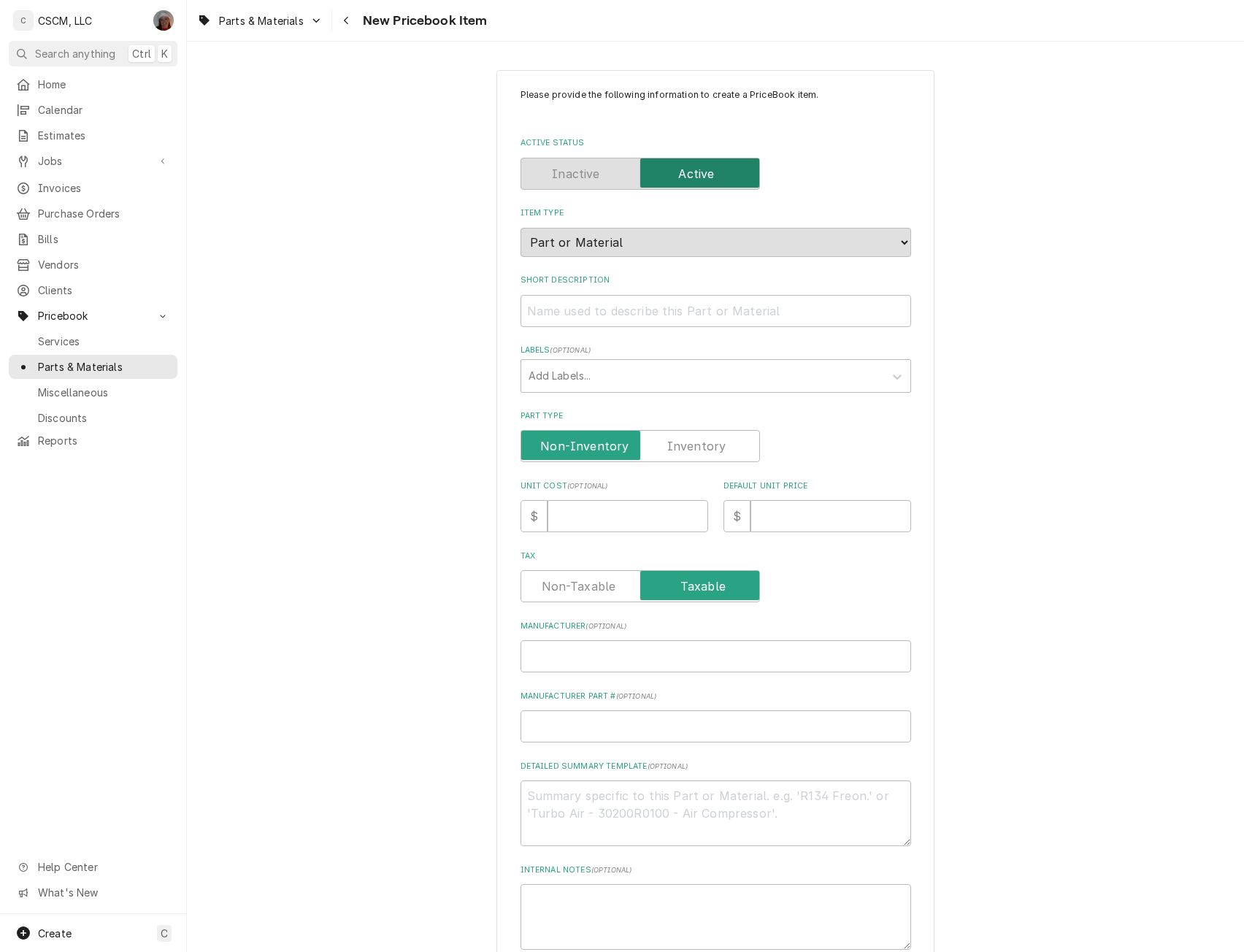
click at [685, 445] on input "Part Type" at bounding box center [640, 446] width 226 height 32
checkbox input "true"
click at [557, 664] on input "Manufacturer ( optional )" at bounding box center [715, 656] width 391 height 32
type textarea "x"
type input "U"
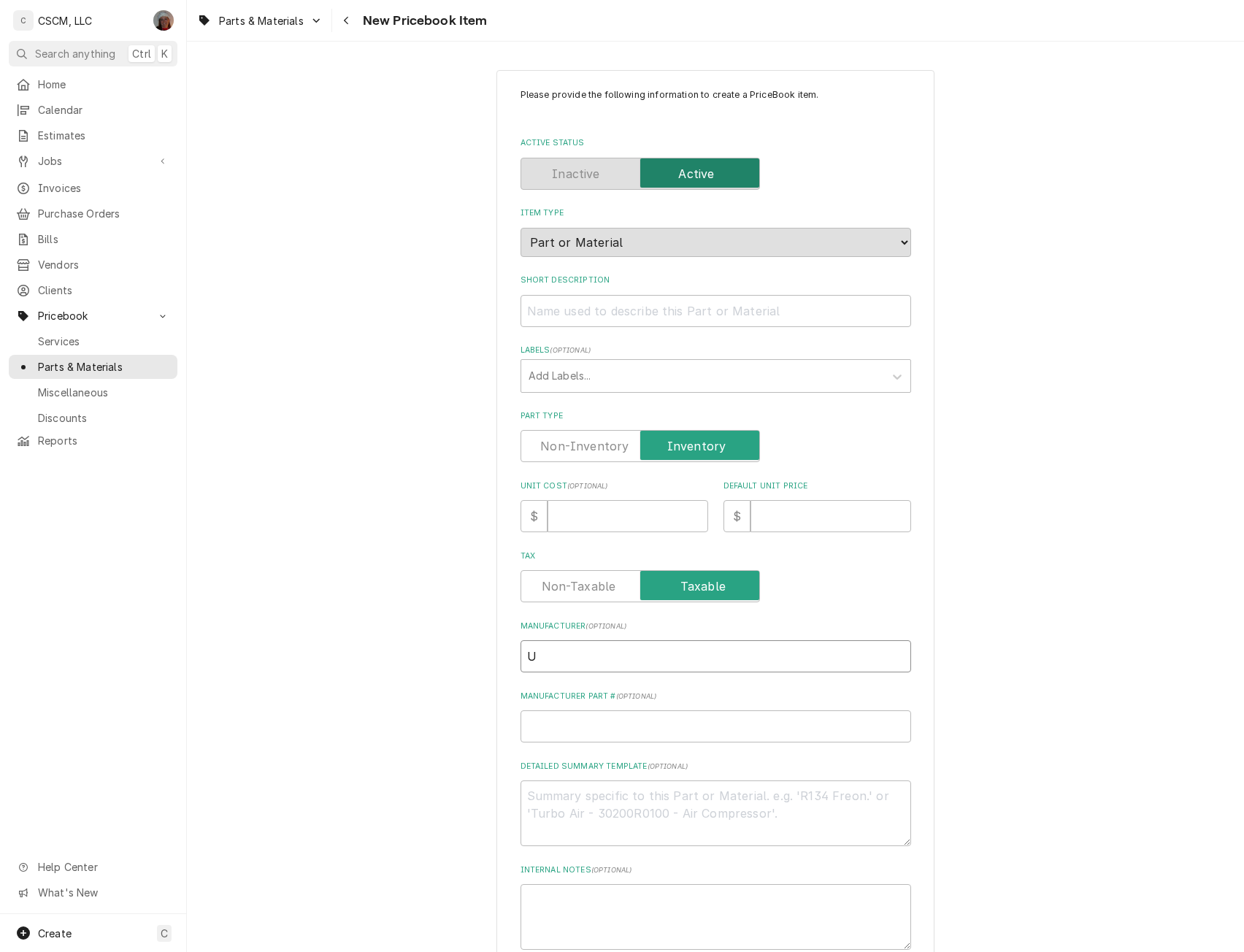
type textarea "x"
type input "Y"
type textarea "x"
type input "Yo"
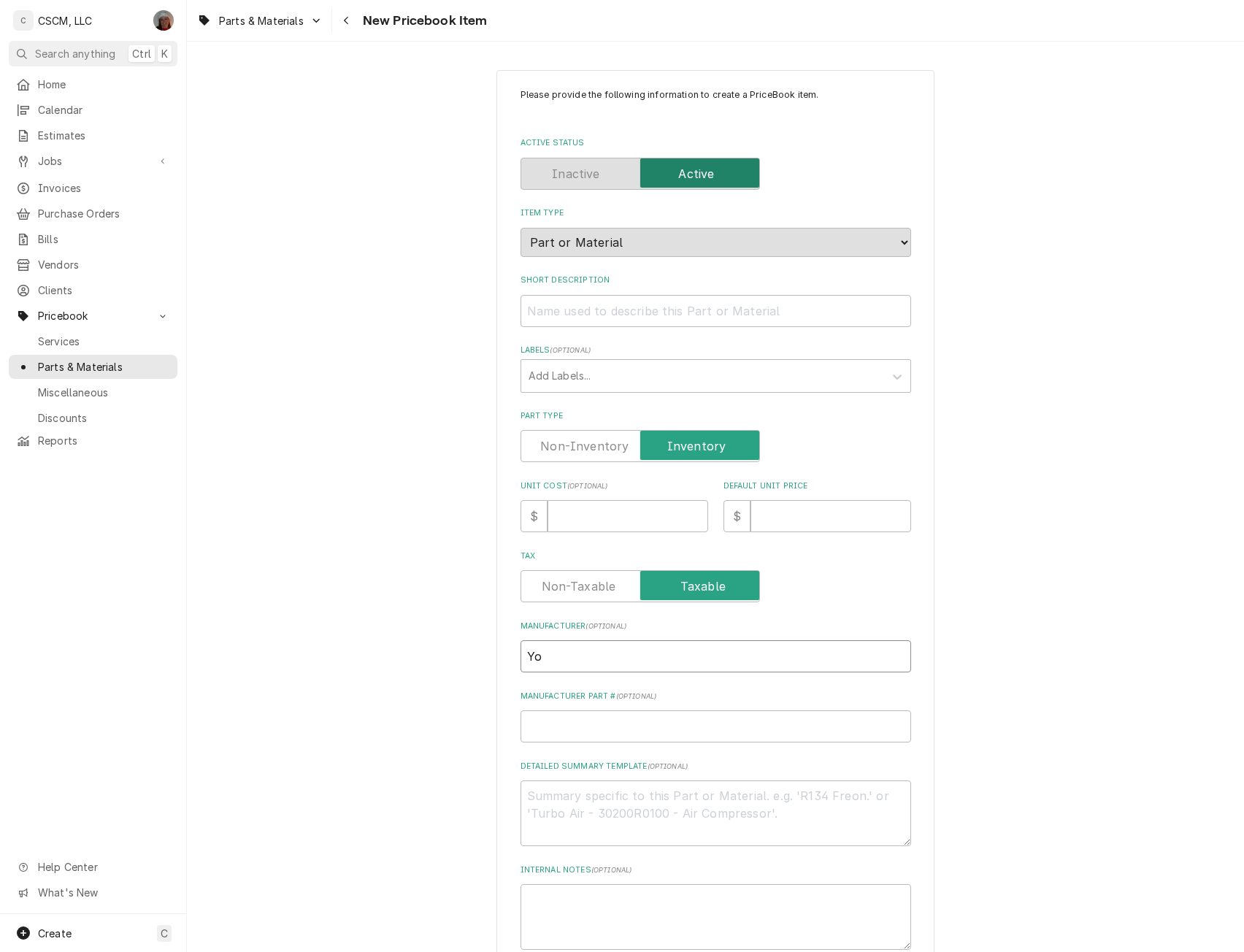
type textarea "x"
type input "Yor"
type textarea "x"
type input "York"
click at [552, 725] on input "Manufacturer Part # ( optional )" at bounding box center [715, 726] width 391 height 32
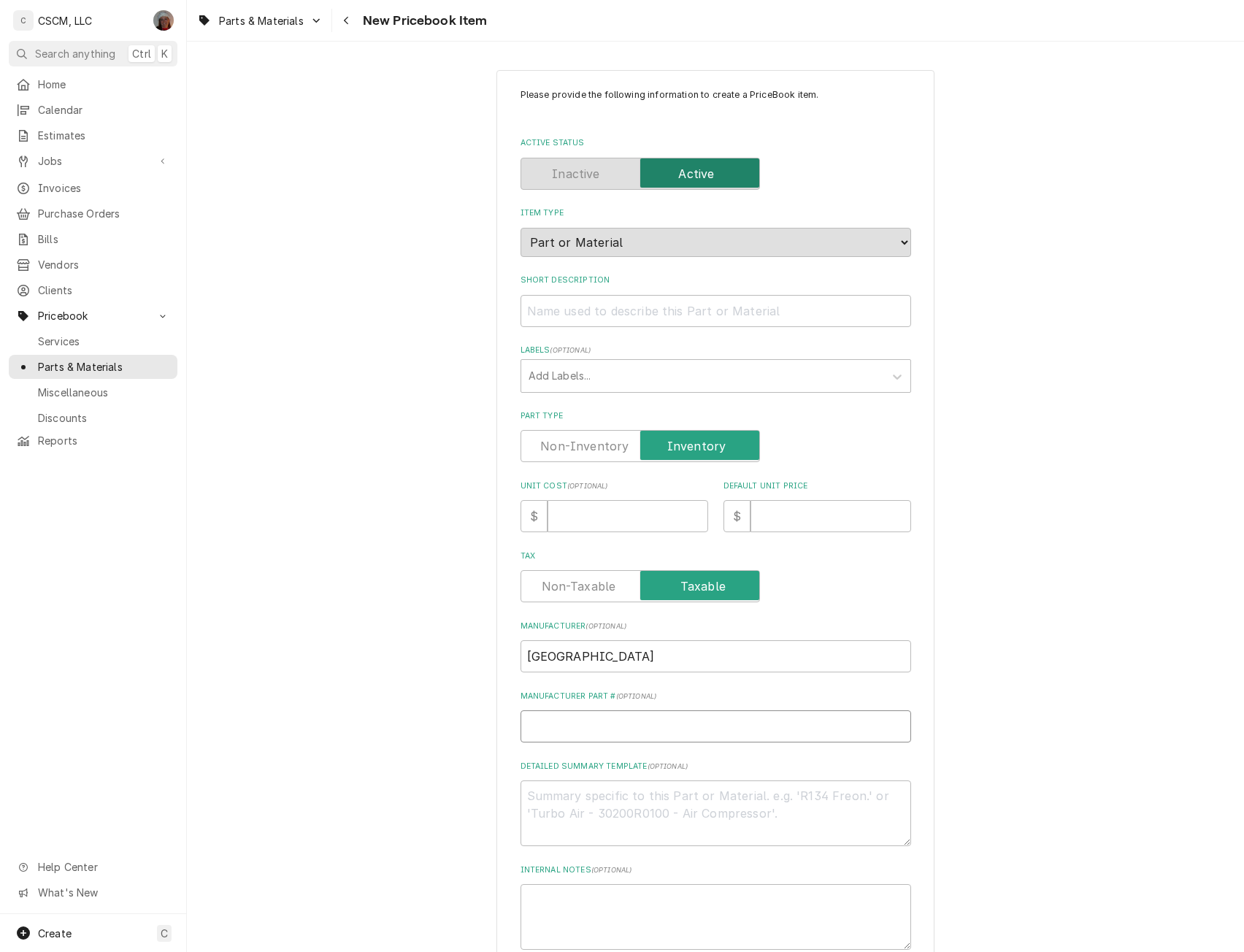
paste input "S1-07327440000"
type textarea "x"
type input "S1-07327440000"
click at [531, 823] on textarea "Detailed Summary Template ( optional )" at bounding box center [715, 813] width 391 height 66
paste textarea "S1-07327440000"
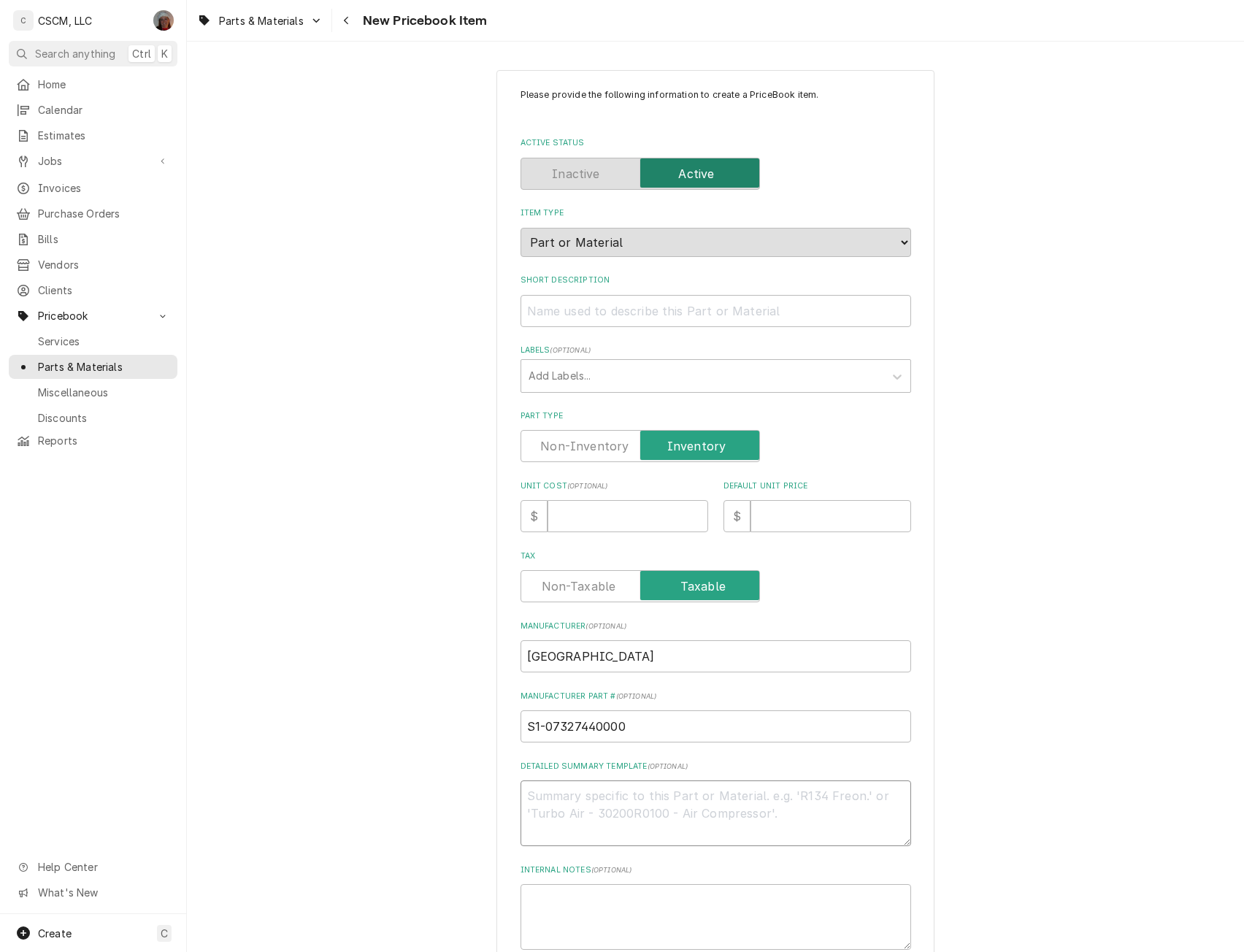
type textarea "x"
type textarea "S1-07327440000"
type textarea "x"
type textarea "S1-07327440000"
click at [561, 304] on input "Short Description" at bounding box center [715, 311] width 391 height 32
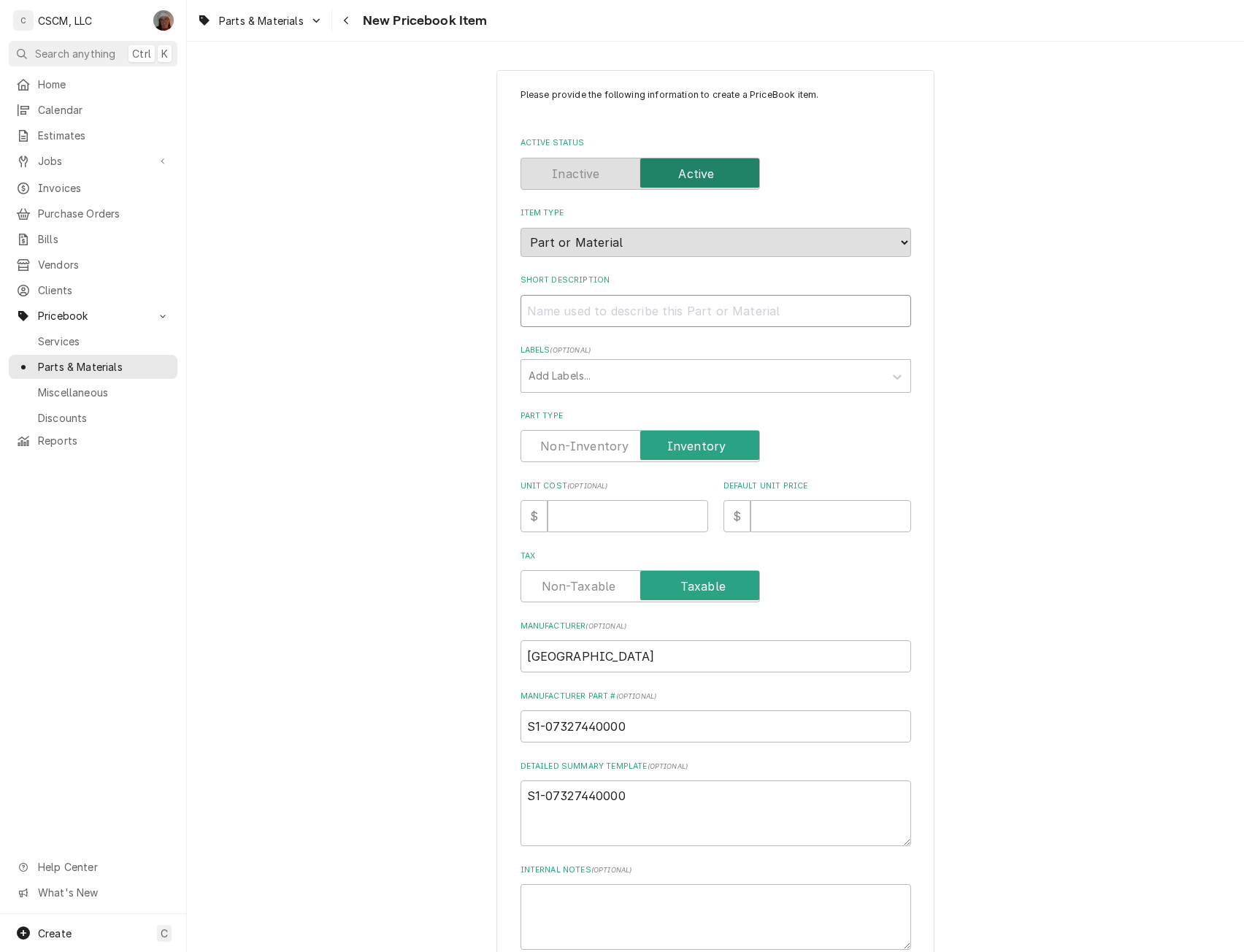
paste input "Top Plate, 15" Blower"
type textarea "x"
type input "Top Plate, 15" Blower"
click at [646, 804] on textarea "S1-07327440000" at bounding box center [715, 813] width 391 height 66
type textarea "S1-07327440000"
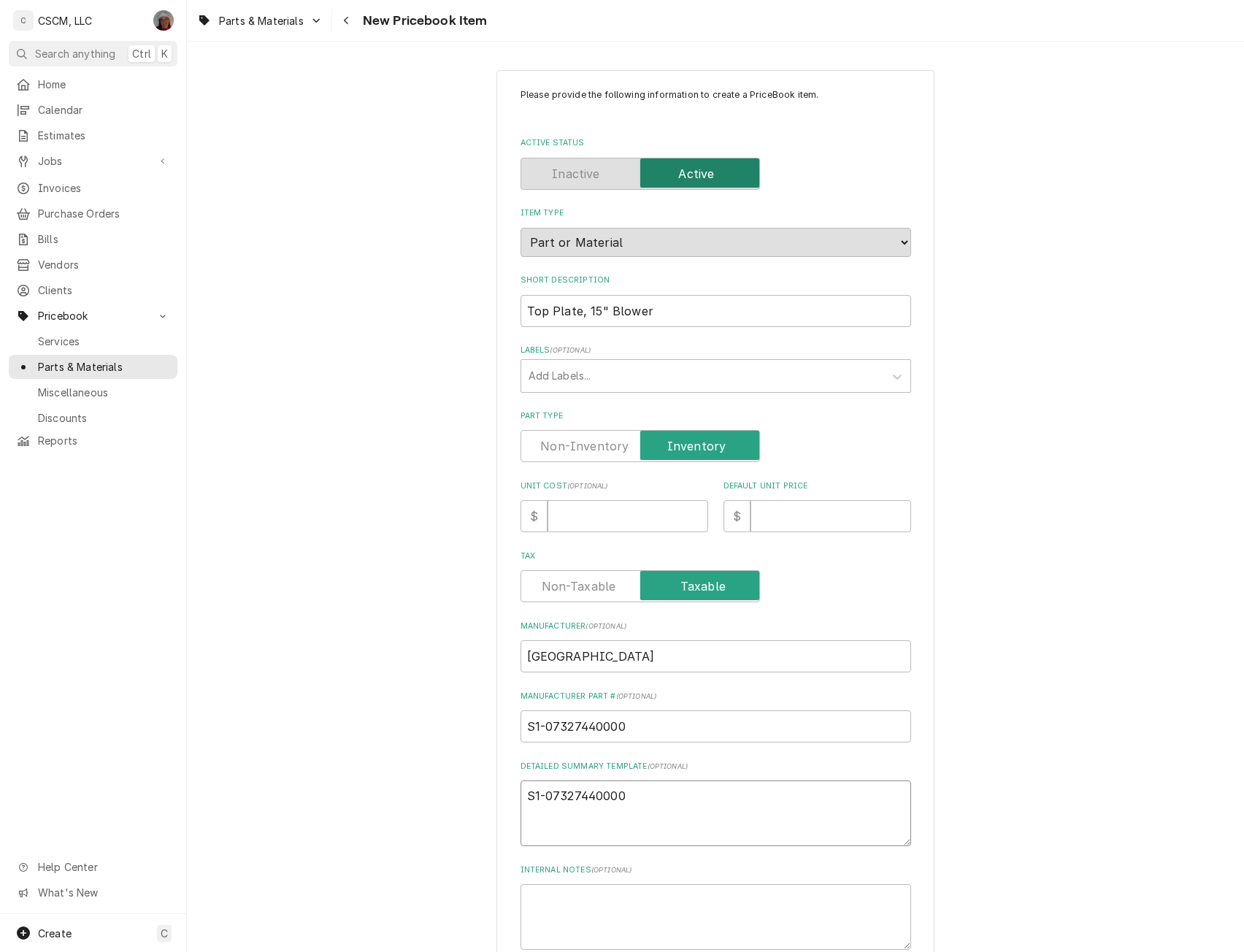
paste textarea "Top Plate, 15" Blower"
type textarea "x"
type textarea "S1-07327440000 Top Plate, 15" Blower"
click at [560, 518] on input "Unit Cost ( optional )" at bounding box center [628, 516] width 160 height 32
type input "1"
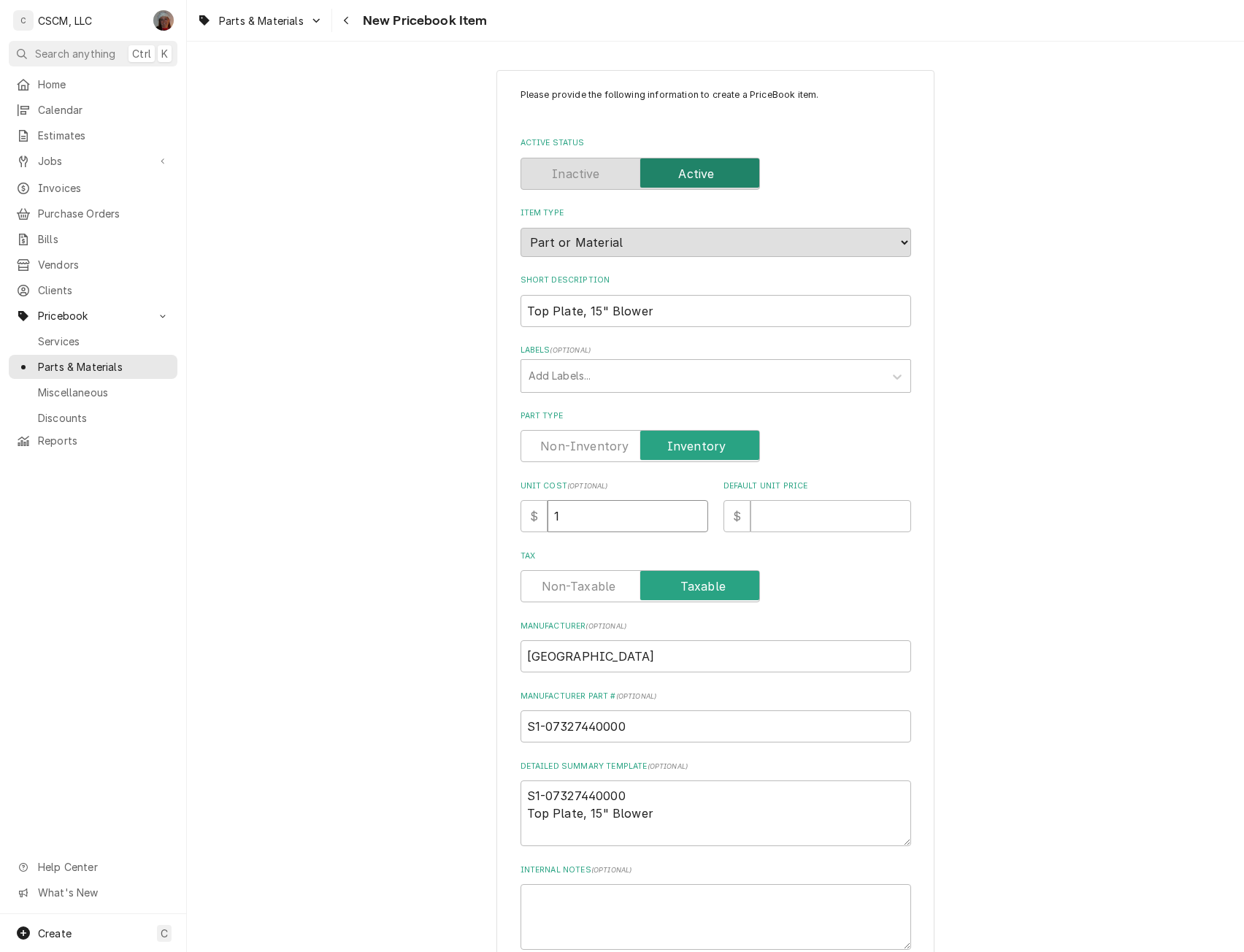
type textarea "x"
type input "18"
type textarea "x"
type input "184"
click at [761, 524] on input "Default Unit Price" at bounding box center [831, 516] width 160 height 32
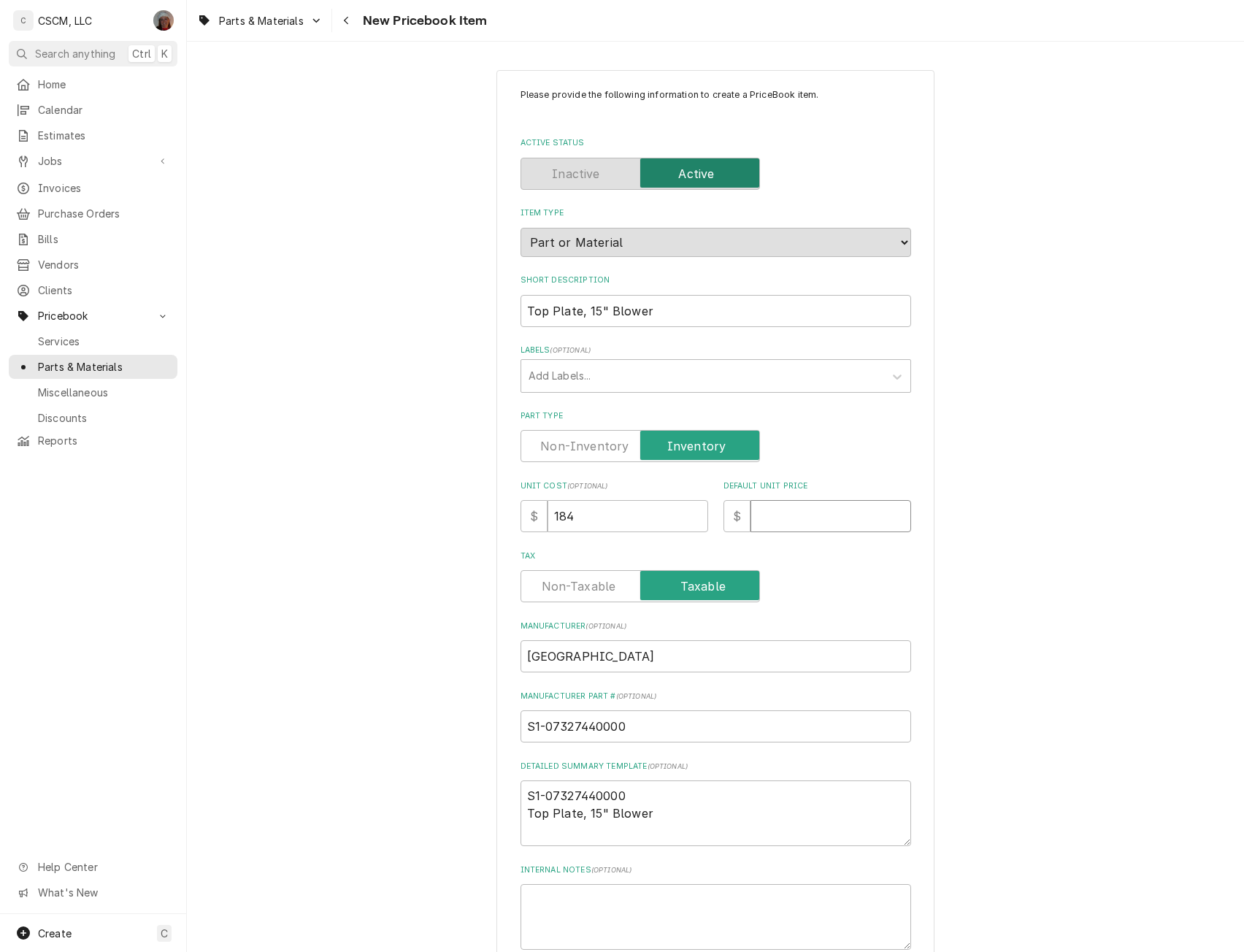
type input "3"
type textarea "x"
type input "36"
type textarea "x"
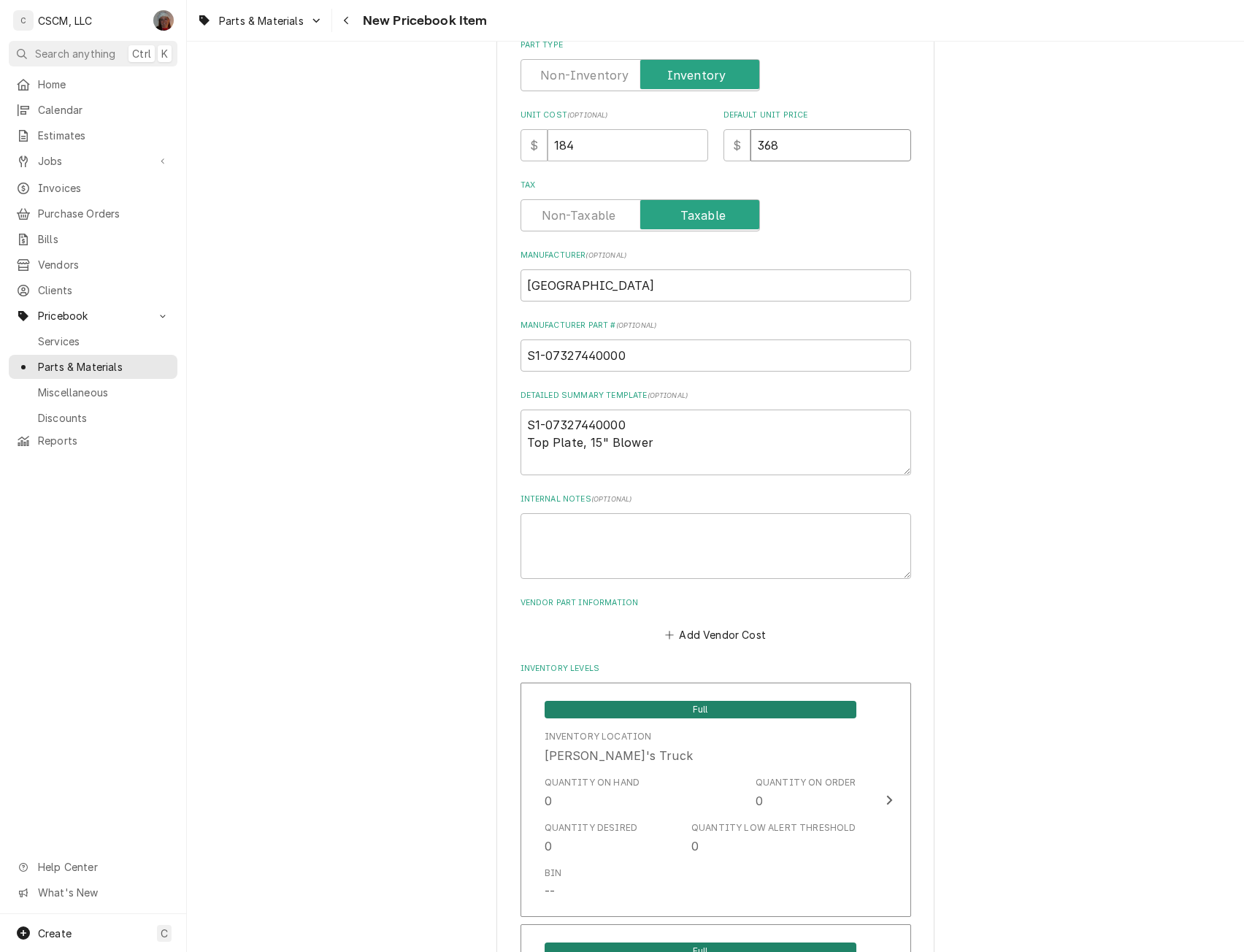
scroll to position [421, 0]
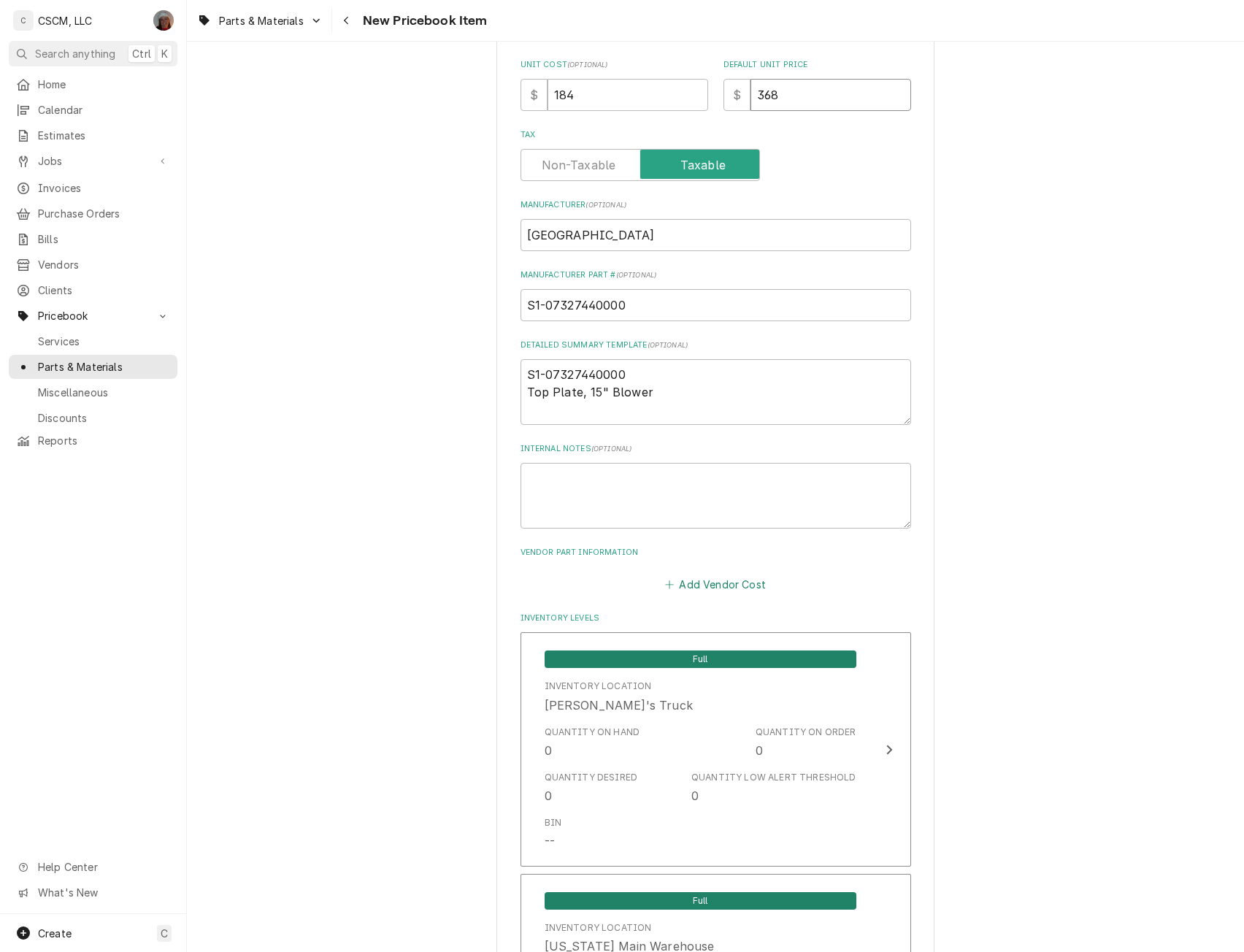
type input "368"
click at [690, 582] on button "Add Vendor Cost" at bounding box center [715, 583] width 106 height 20
type textarea "x"
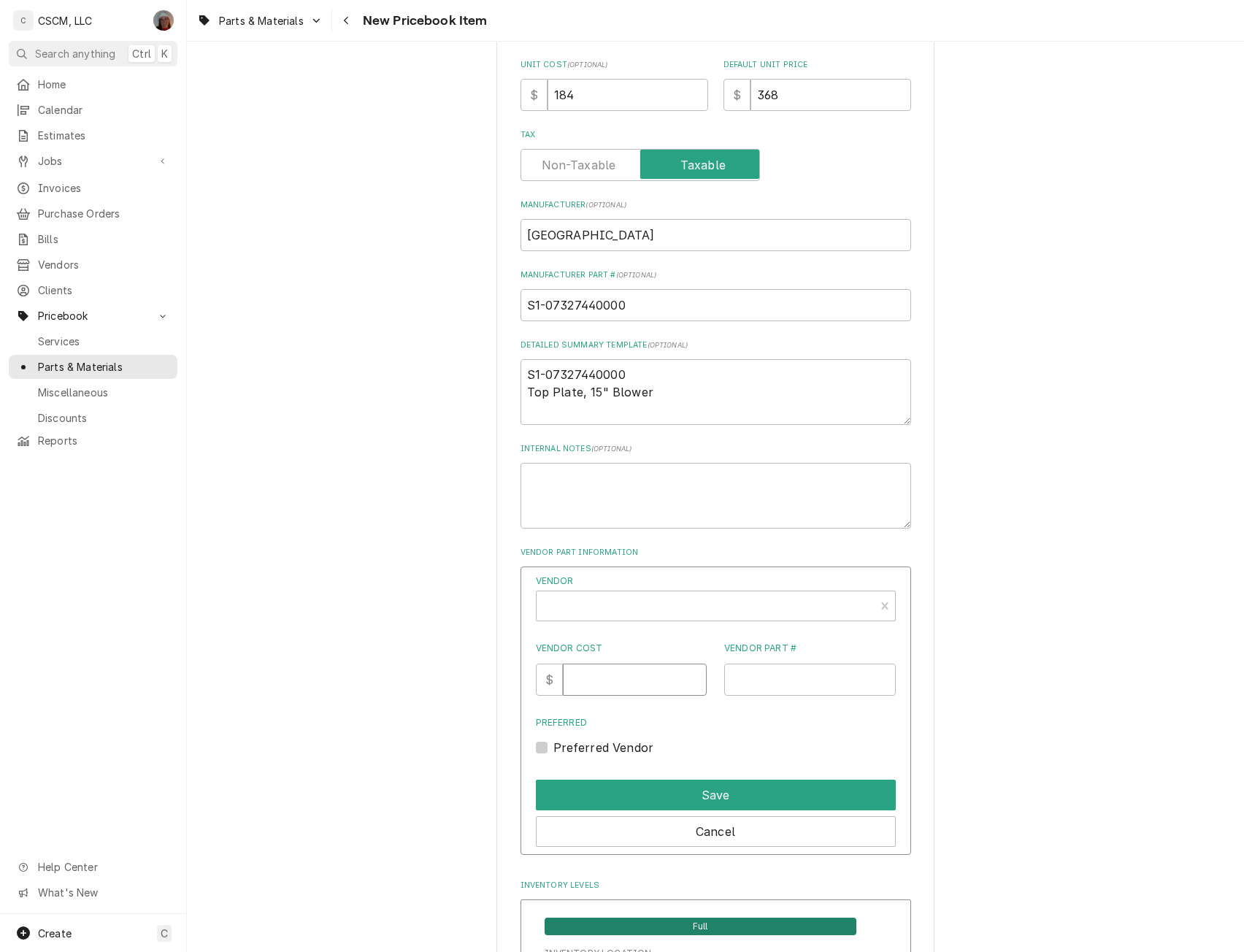
click at [596, 685] on input "Vendor Cost" at bounding box center [635, 680] width 144 height 32
type input "184"
paste input "Top Plate, 15" Blower"
type input "T"
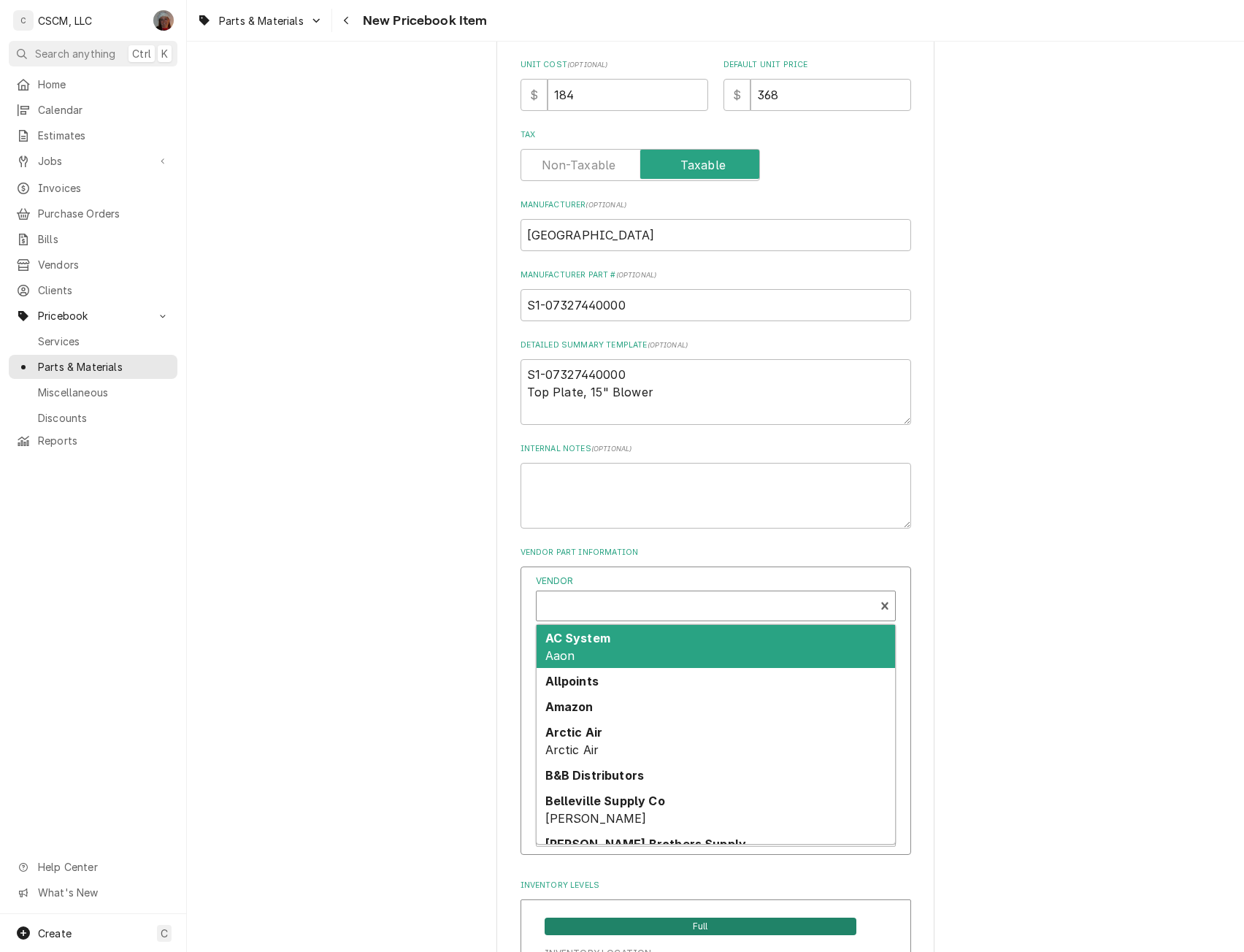
type textarea "x"
click at [570, 604] on div "Vendor" at bounding box center [705, 607] width 323 height 35
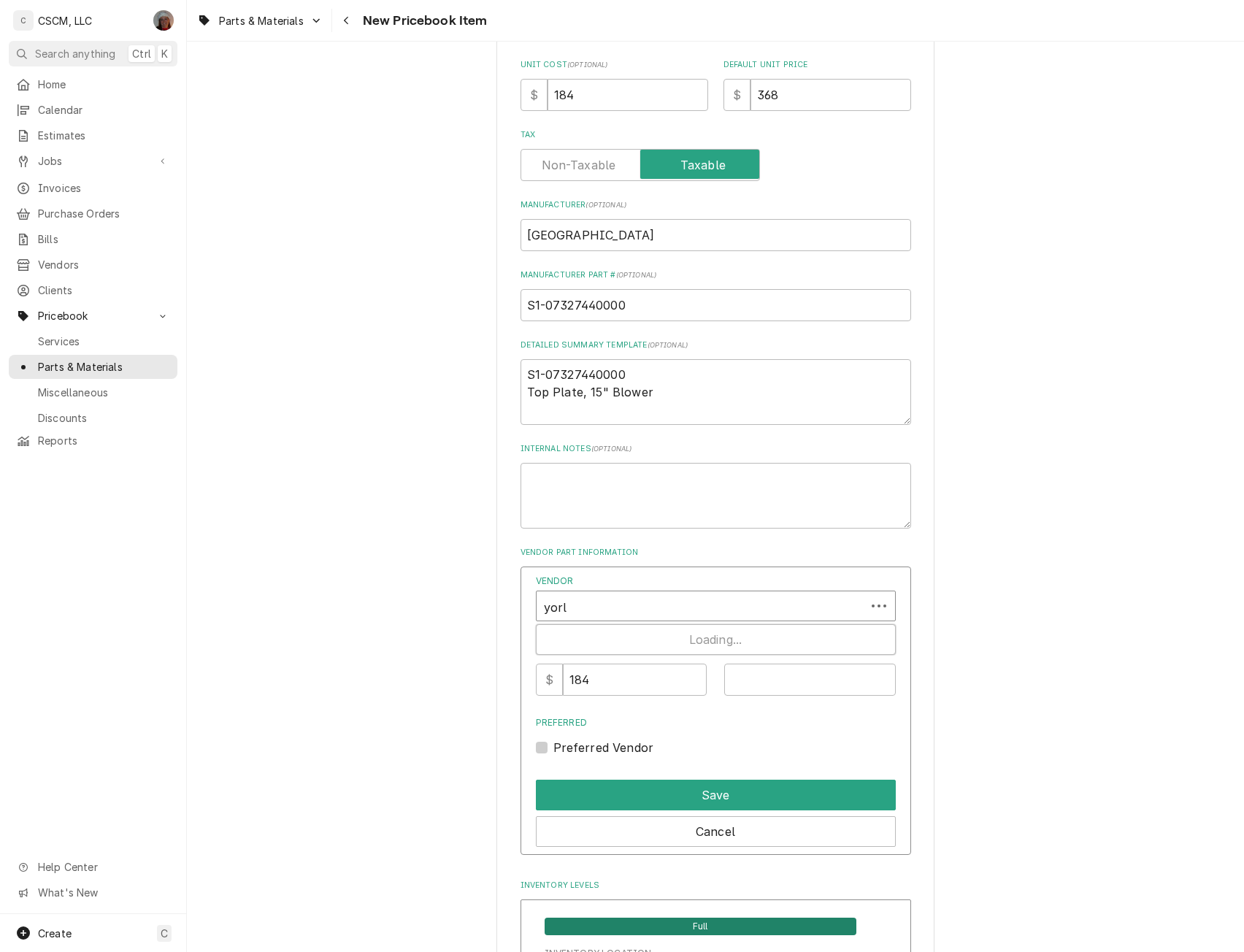
type input "yor"
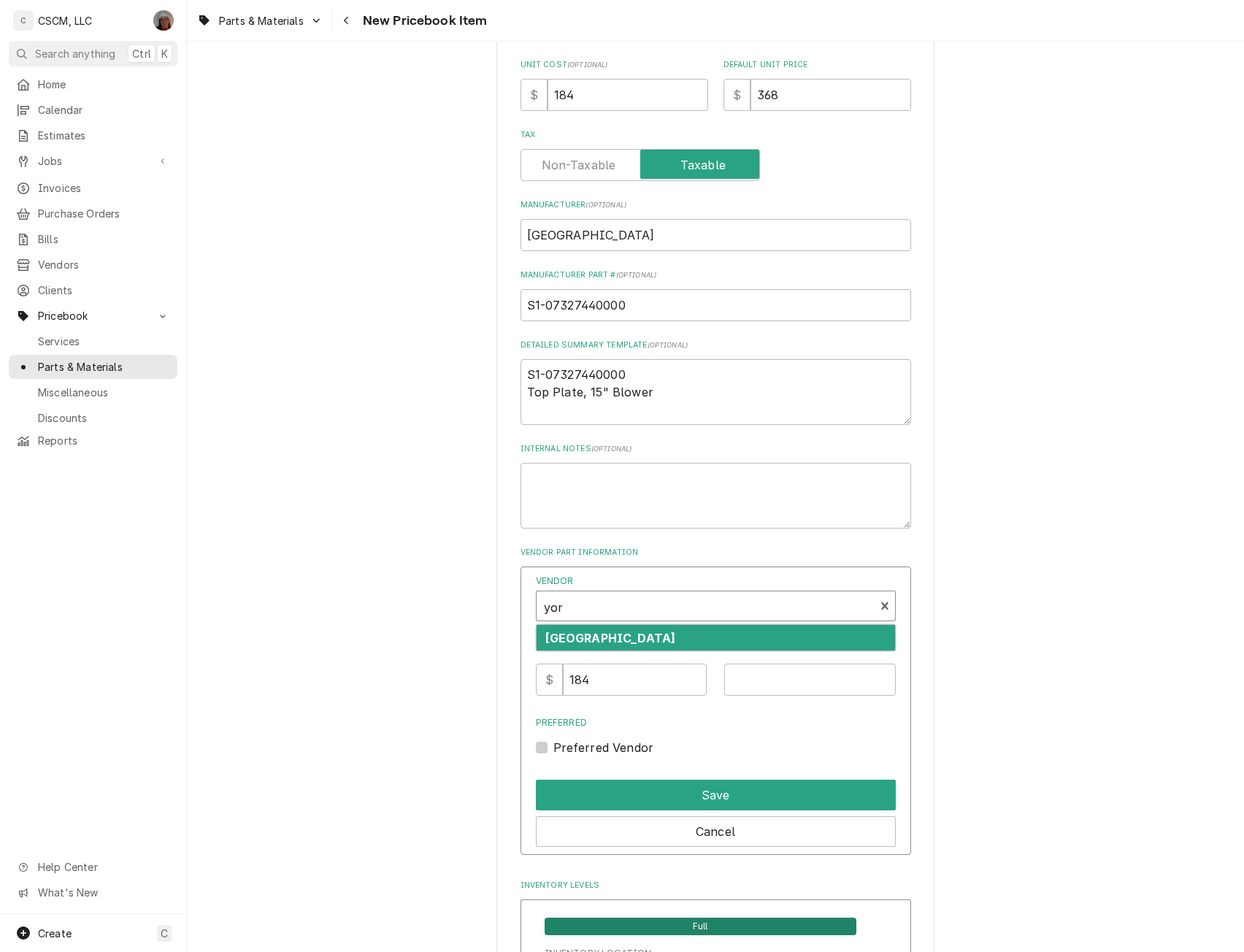
click at [572, 641] on strong "[GEOGRAPHIC_DATA]" at bounding box center [611, 638] width 131 height 14
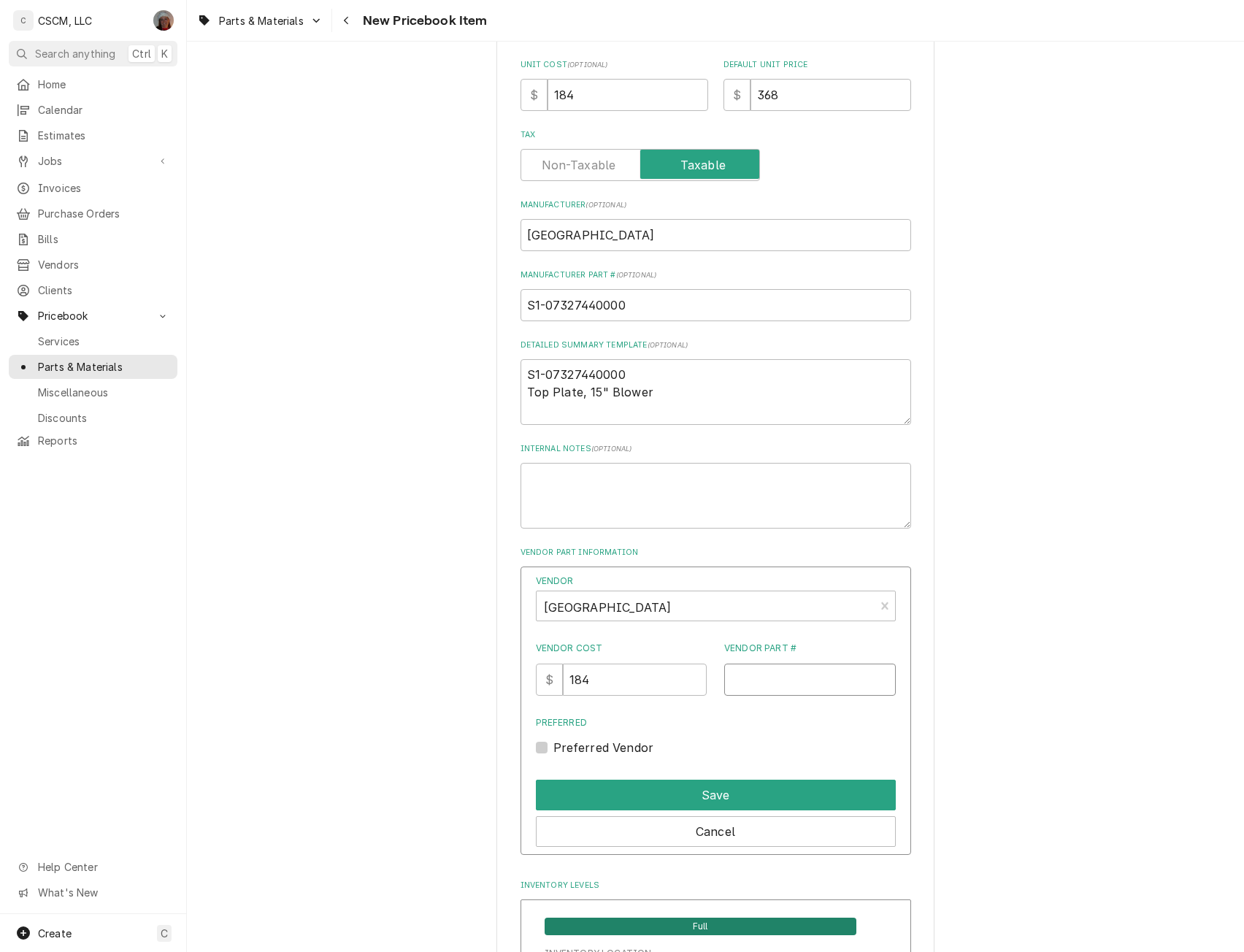
click at [772, 683] on input "Vendor Part #" at bounding box center [810, 680] width 172 height 32
paste input "S1-07327440000"
type input "S1-07327440000"
click at [695, 789] on button "Save" at bounding box center [715, 795] width 360 height 31
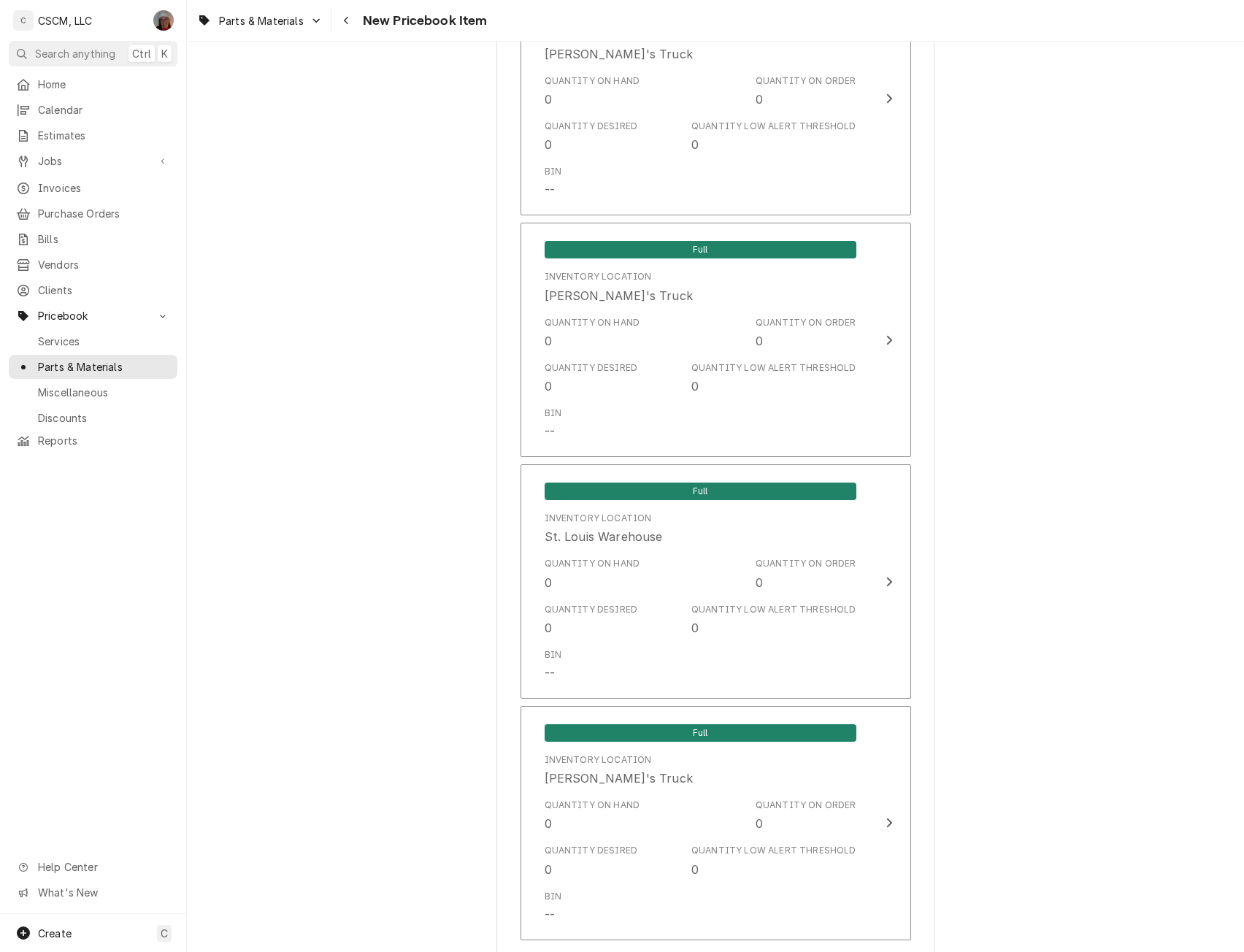
scroll to position [2242, 0]
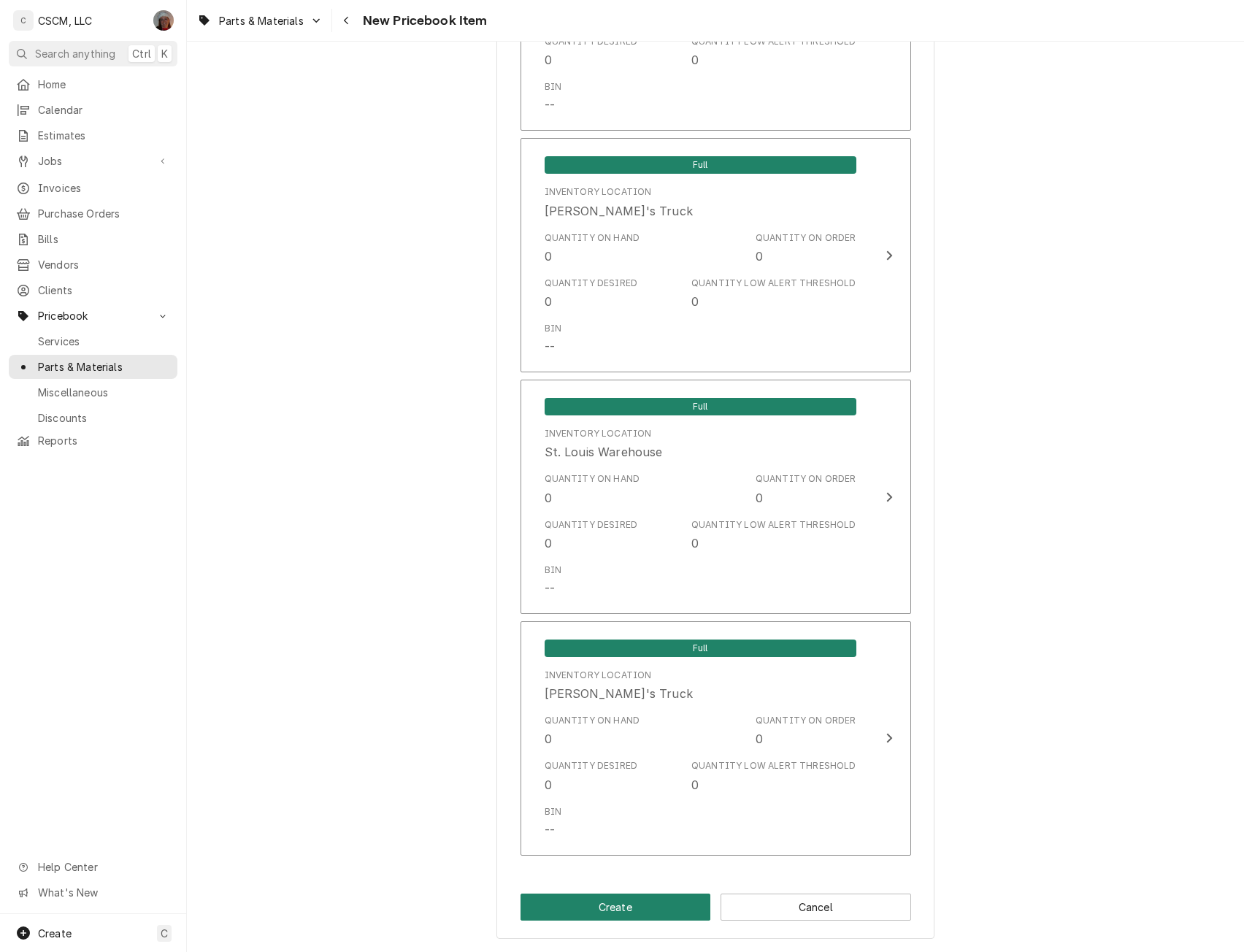
click at [631, 904] on button "Create" at bounding box center [616, 907] width 191 height 27
type textarea "x"
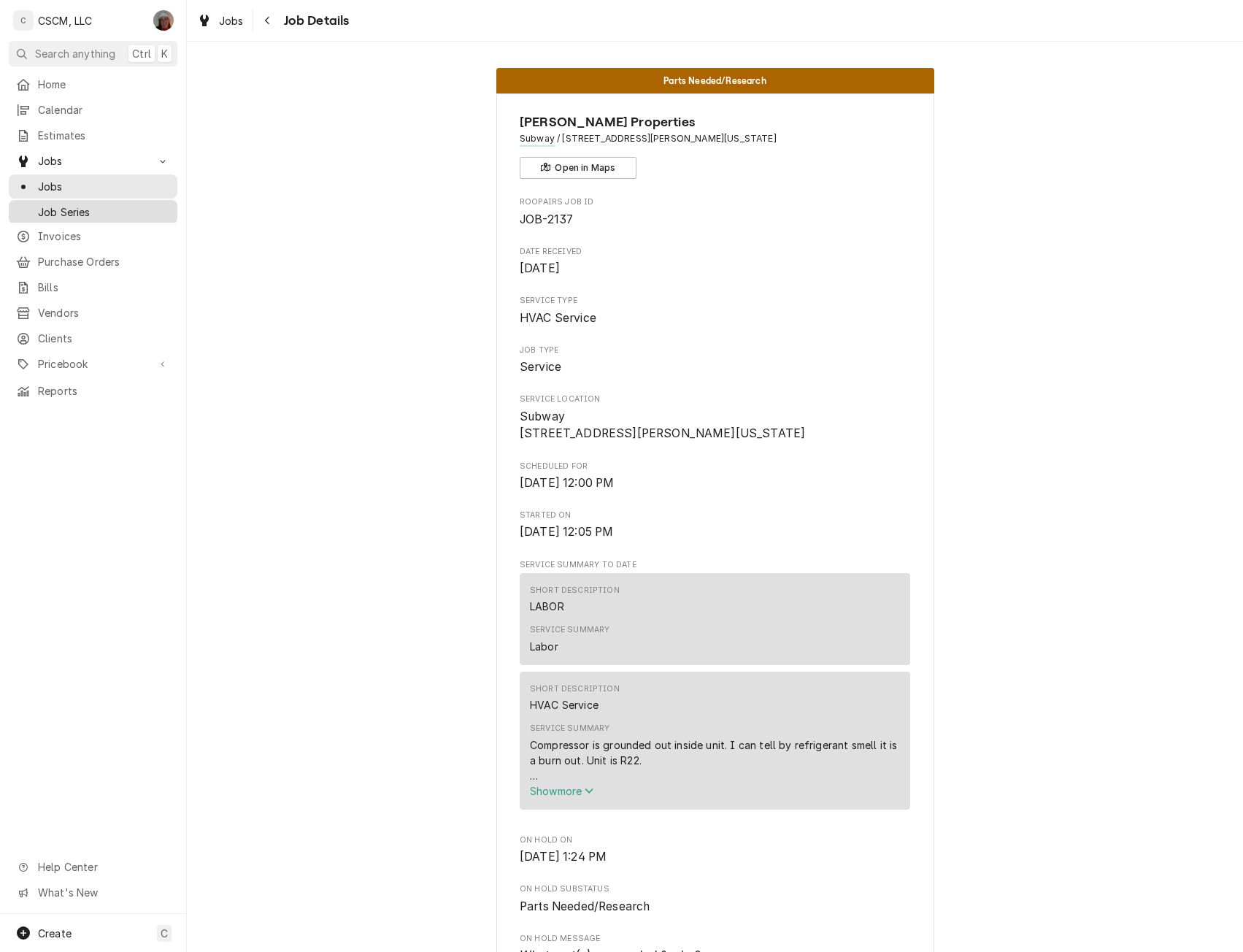
scroll to position [477, 0]
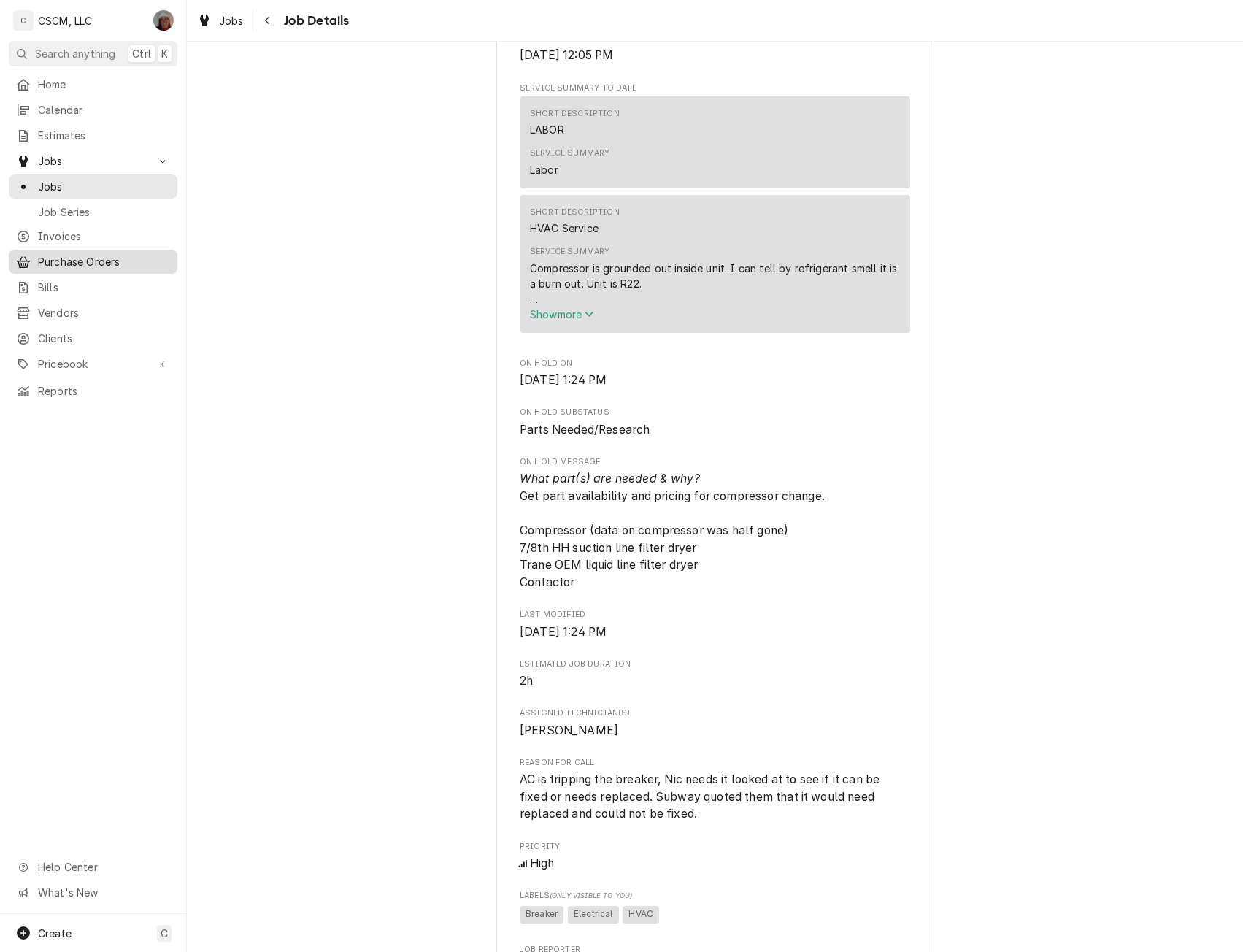
click at [84, 254] on span "Purchase Orders" at bounding box center [104, 261] width 132 height 15
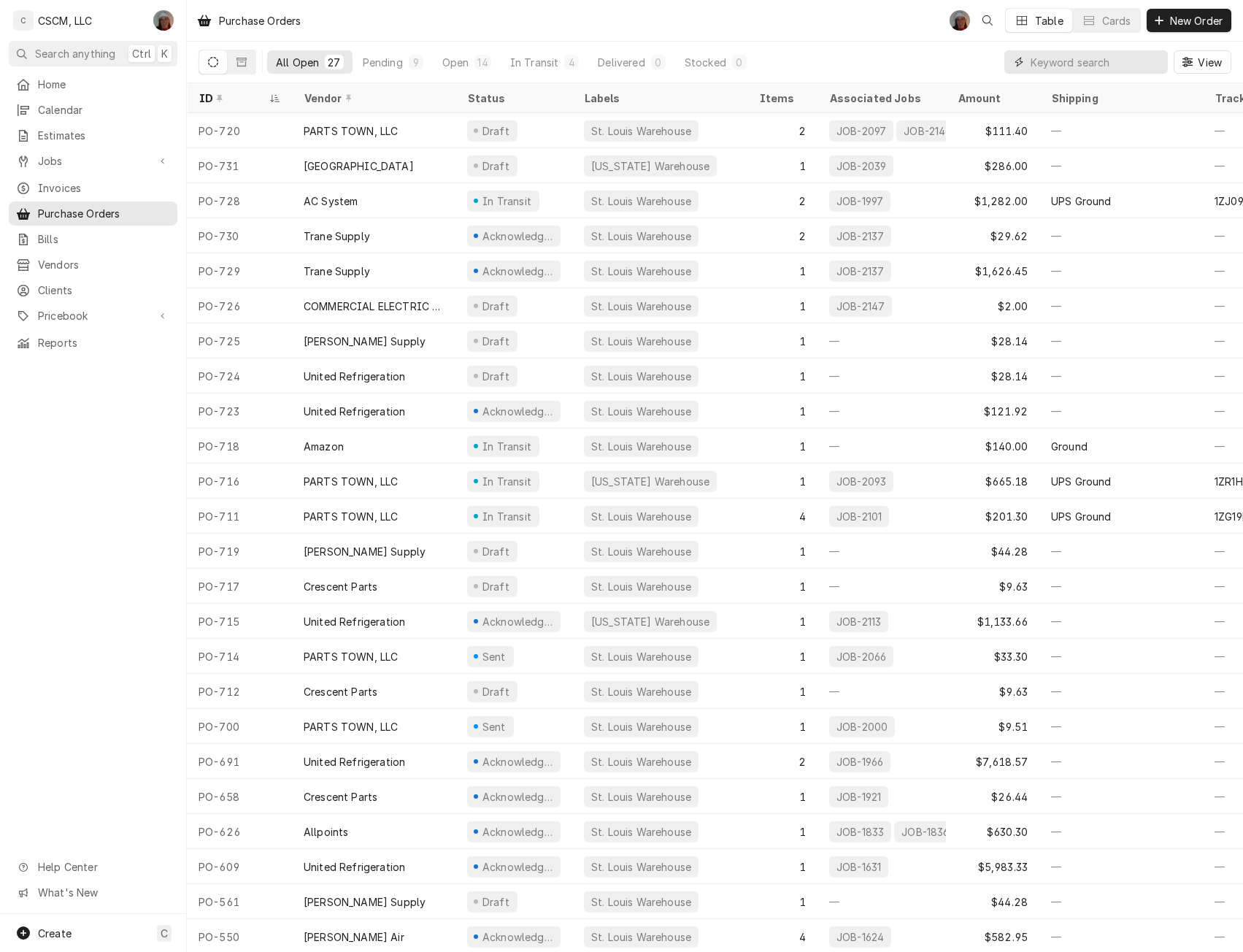
click at [1042, 61] on input "Dynamic Content Wrapper" at bounding box center [1096, 62] width 130 height 23
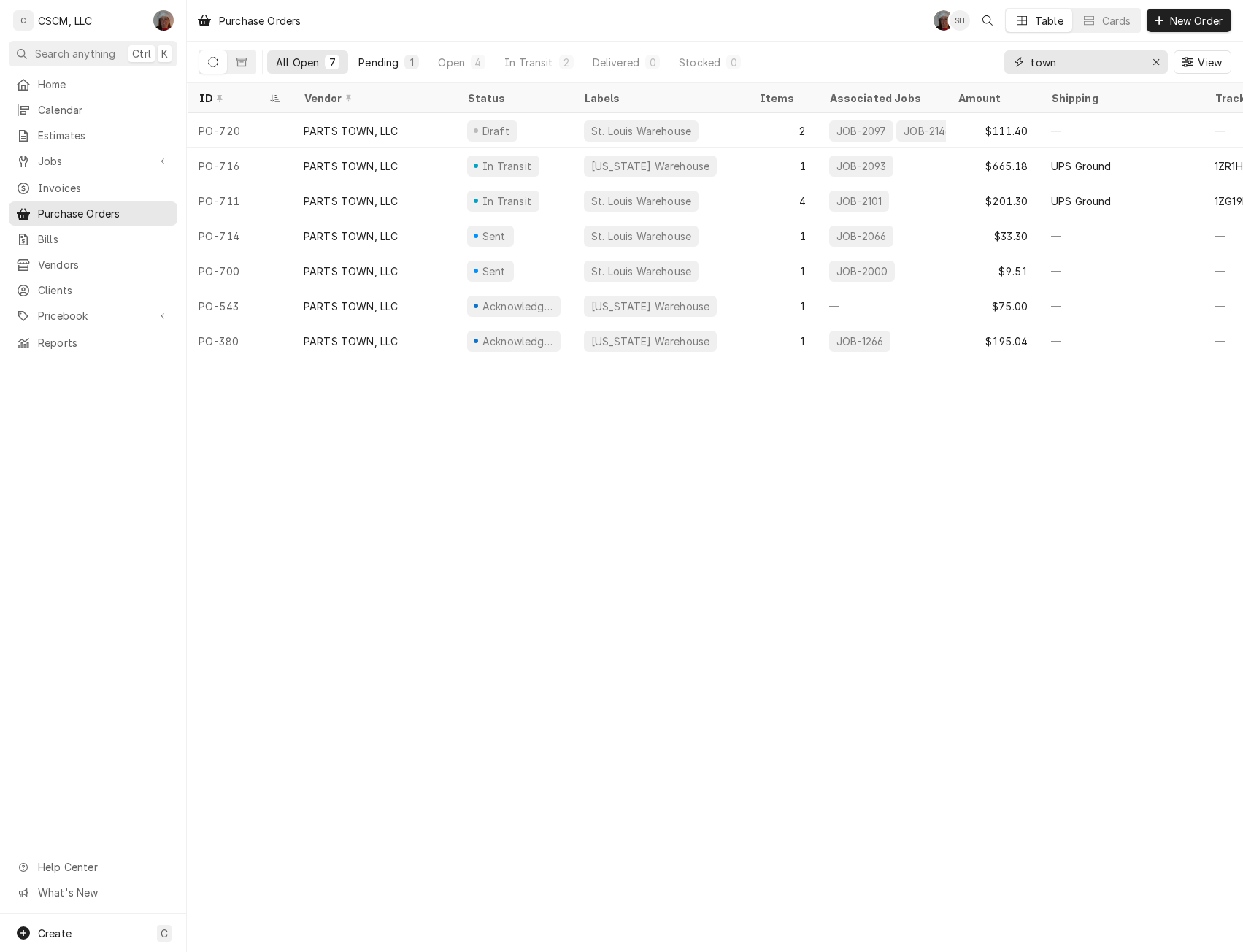
type input "town"
click at [379, 60] on div "Pending" at bounding box center [379, 62] width 40 height 15
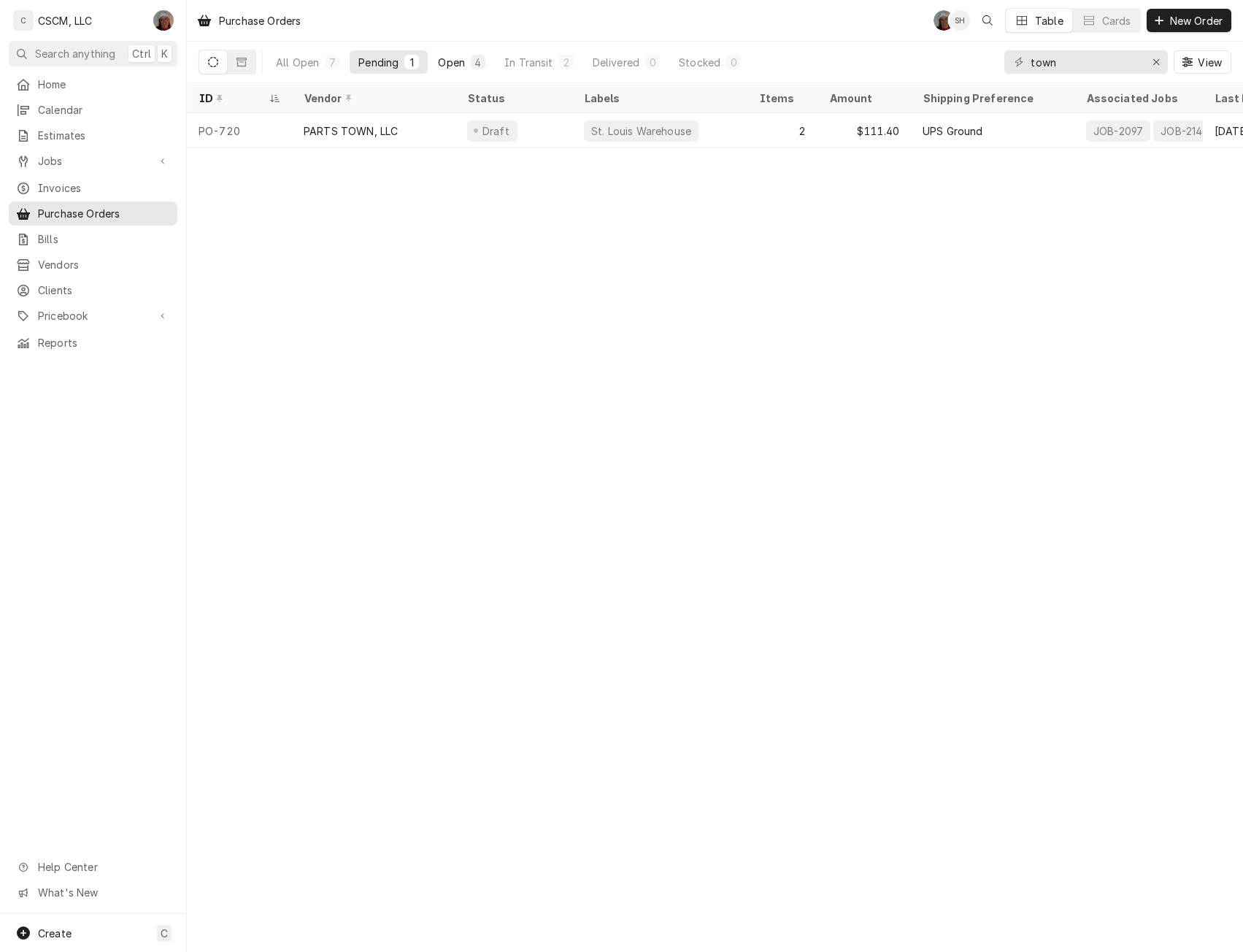
click at [458, 56] on div "Open" at bounding box center [452, 62] width 27 height 15
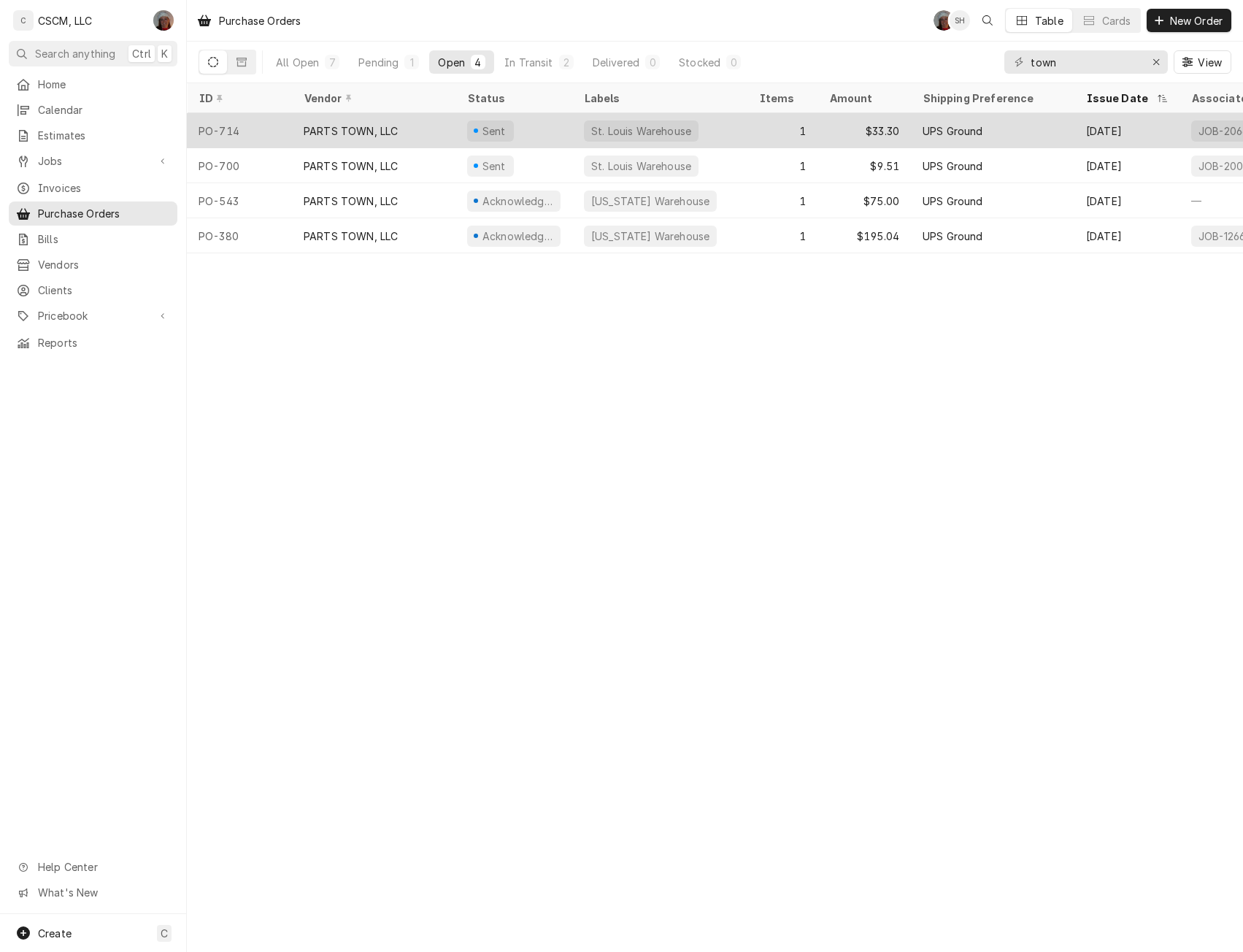
click at [263, 129] on div "PO-714" at bounding box center [239, 130] width 106 height 35
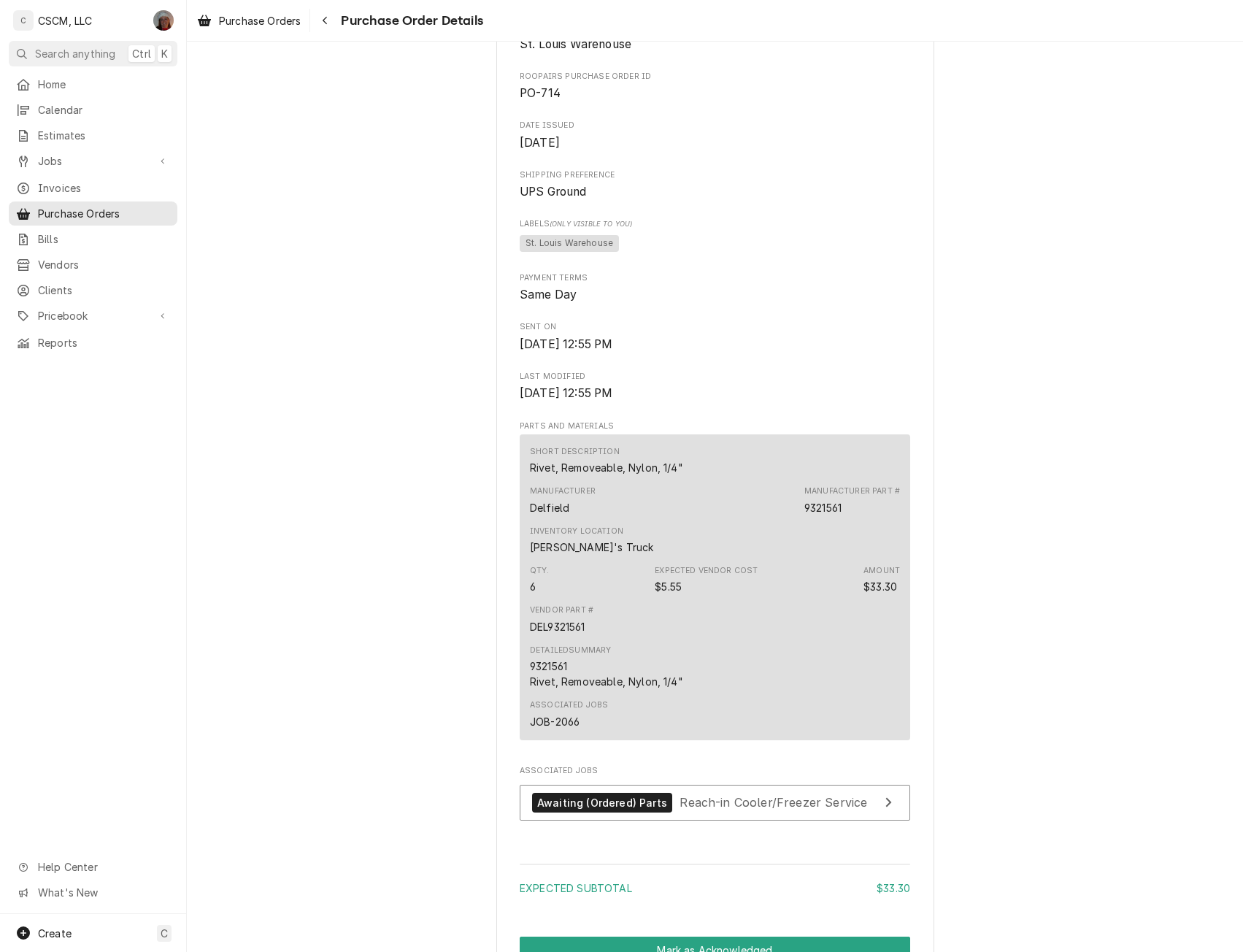
scroll to position [779, 0]
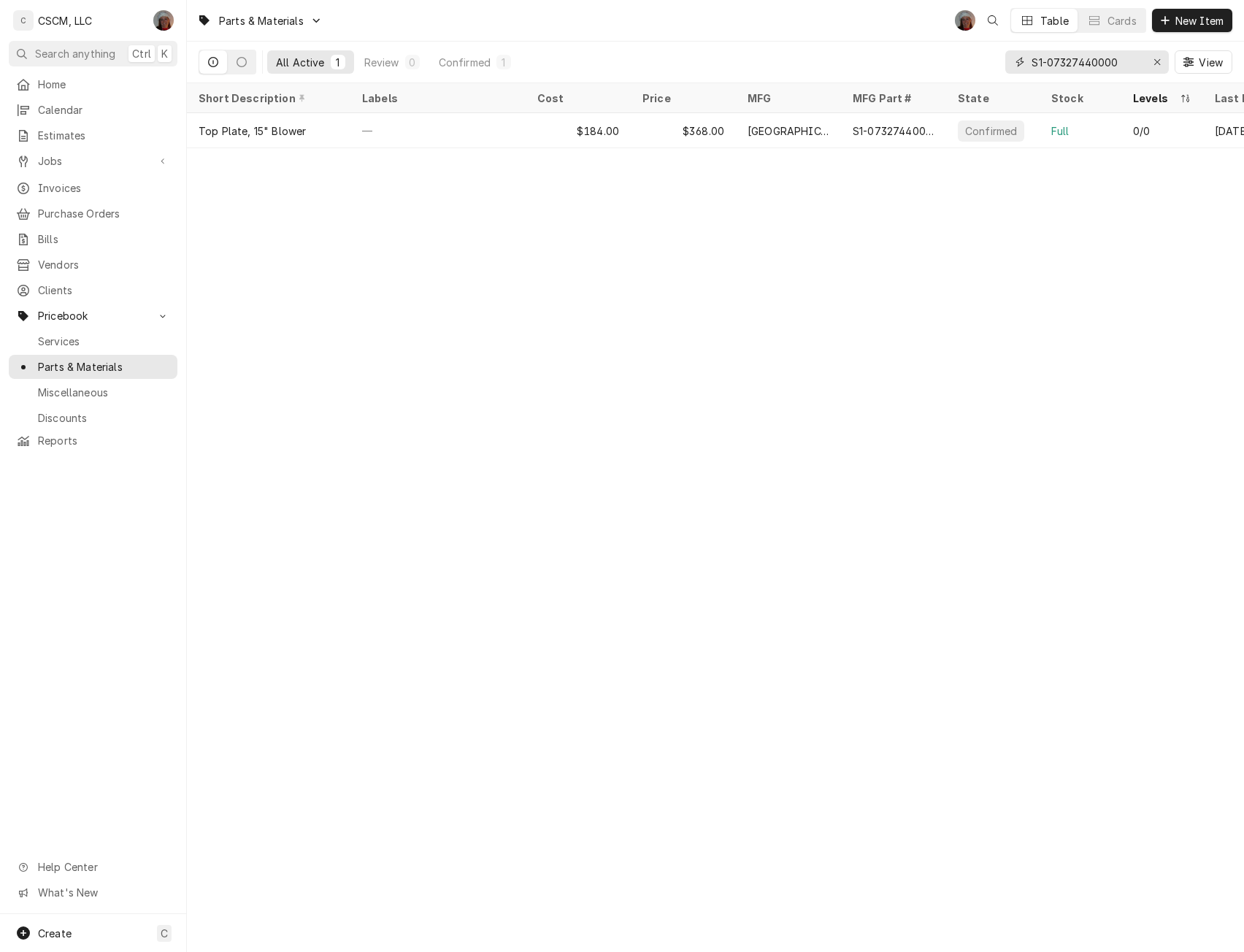
drag, startPoint x: 1133, startPoint y: 64, endPoint x: 998, endPoint y: 64, distance: 135.0
click at [998, 64] on div "All Active 1 Review 0 Confirmed 1 S1-07327440000 View" at bounding box center [715, 62] width 1034 height 41
paste input "39"
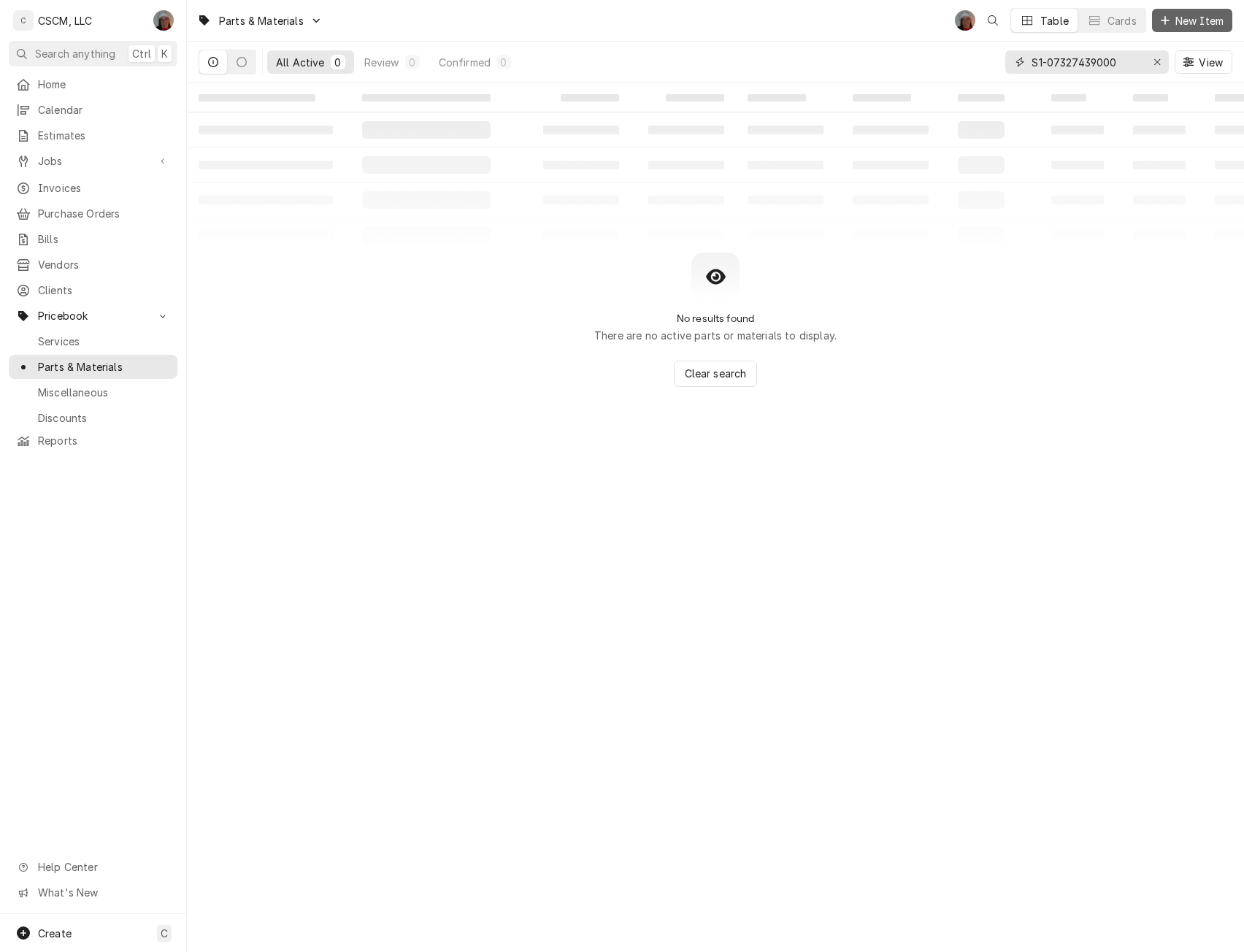
type input "S1-07327439000"
click at [1186, 10] on button "New Item" at bounding box center [1192, 20] width 81 height 23
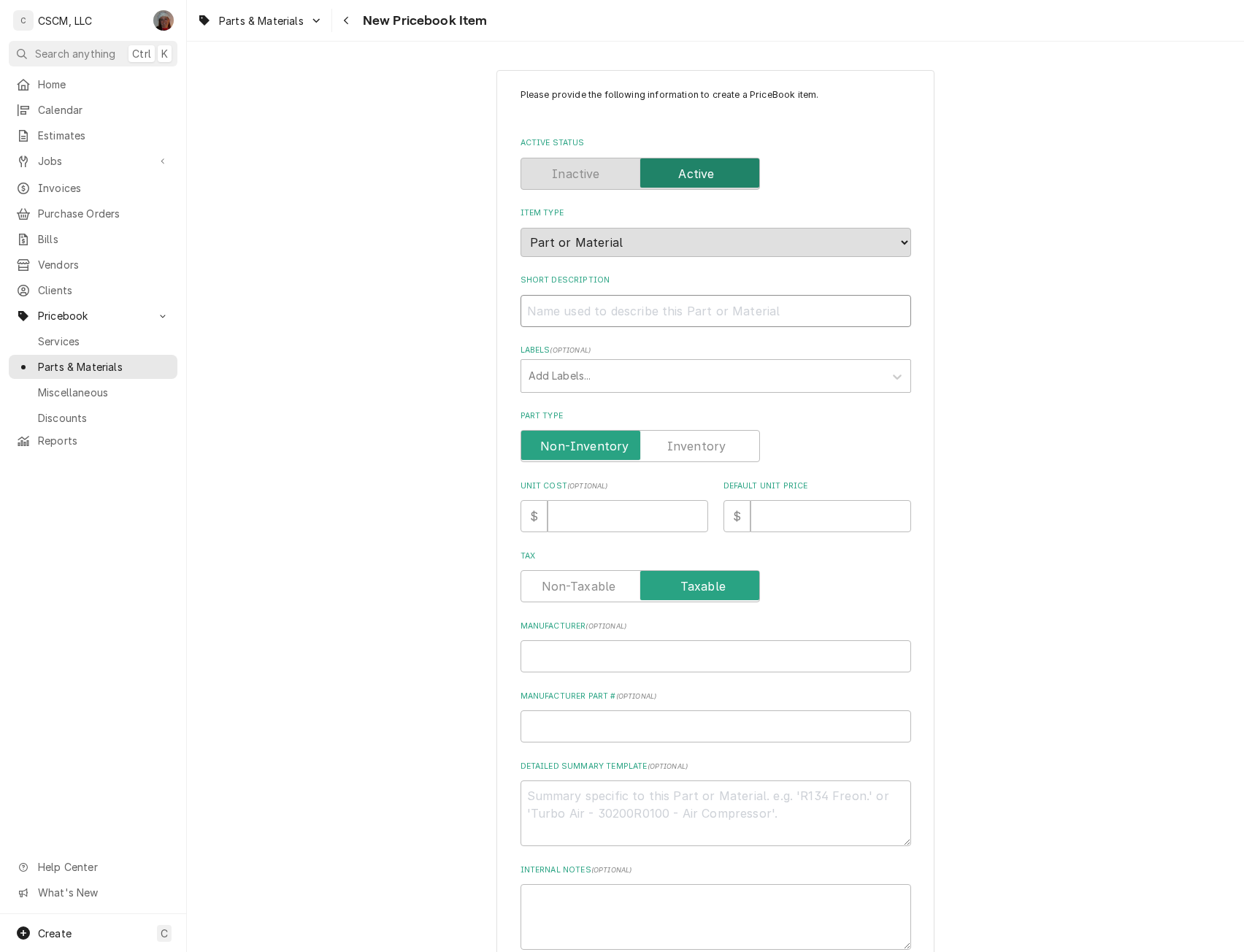
click at [583, 310] on input "Short Description" at bounding box center [715, 311] width 391 height 32
click at [679, 437] on label "Part Type" at bounding box center [640, 446] width 239 height 32
click at [679, 437] on input "Part Type" at bounding box center [640, 446] width 226 height 32
checkbox input "true"
click at [613, 504] on input "Unit Cost ( optional )" at bounding box center [628, 516] width 160 height 32
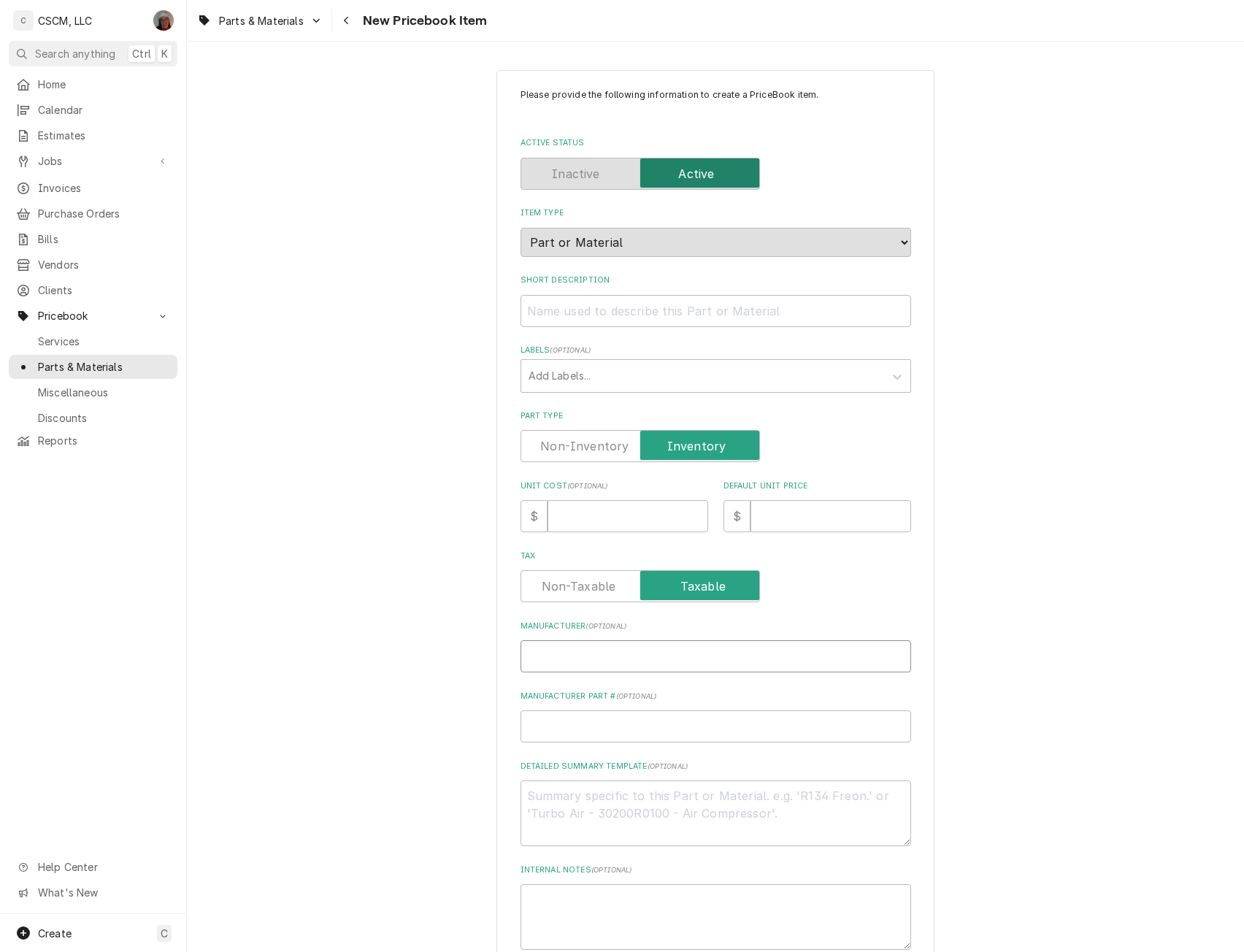
click at [574, 655] on input "Manufacturer ( optional )" at bounding box center [715, 656] width 391 height 32
type textarea "x"
type input "Y"
type textarea "x"
type input "Yo"
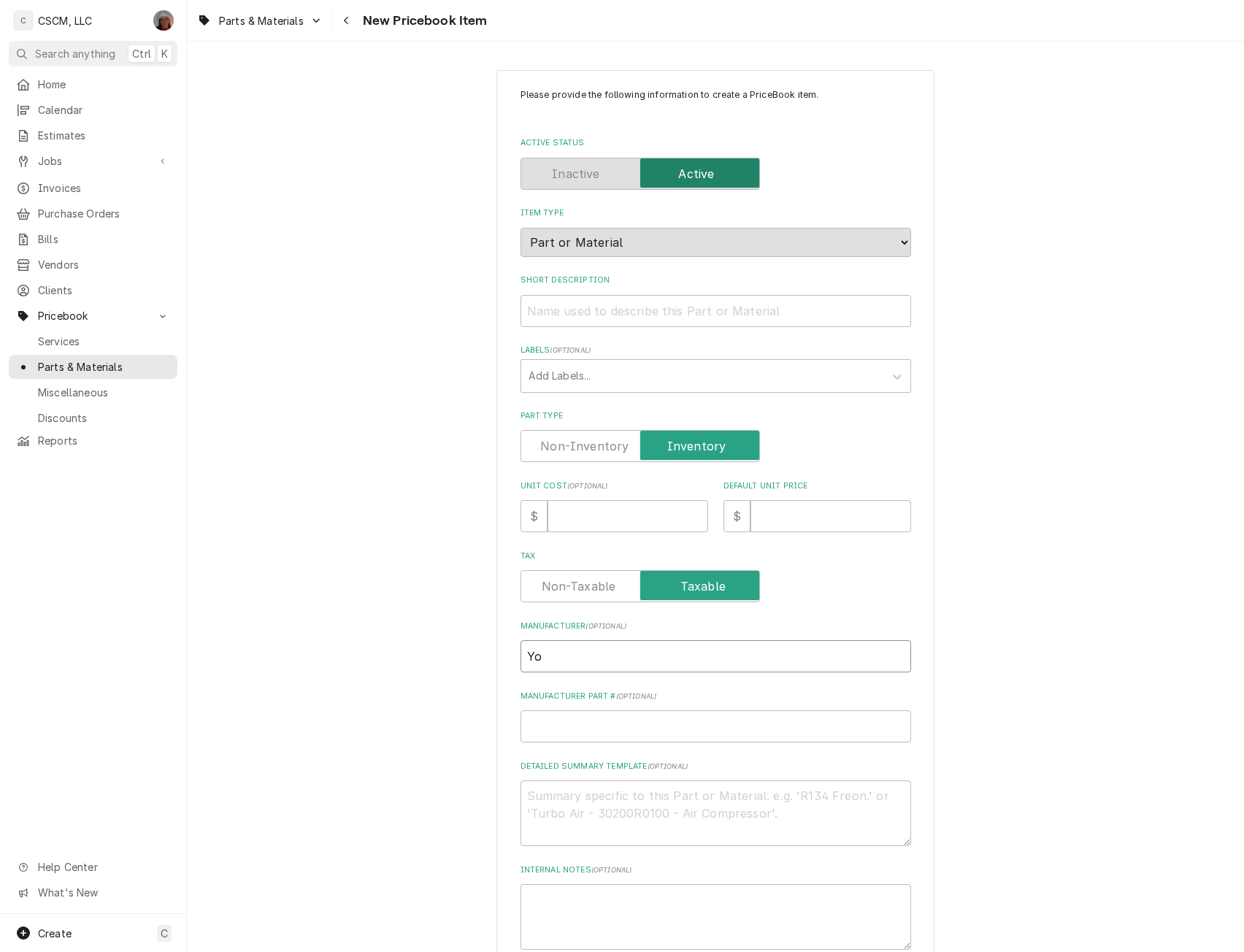
type textarea "x"
type input "Yor"
type textarea "x"
type input "[GEOGRAPHIC_DATA]"
click at [543, 737] on input "Manufacturer Part # ( optional )" at bounding box center [715, 726] width 391 height 32
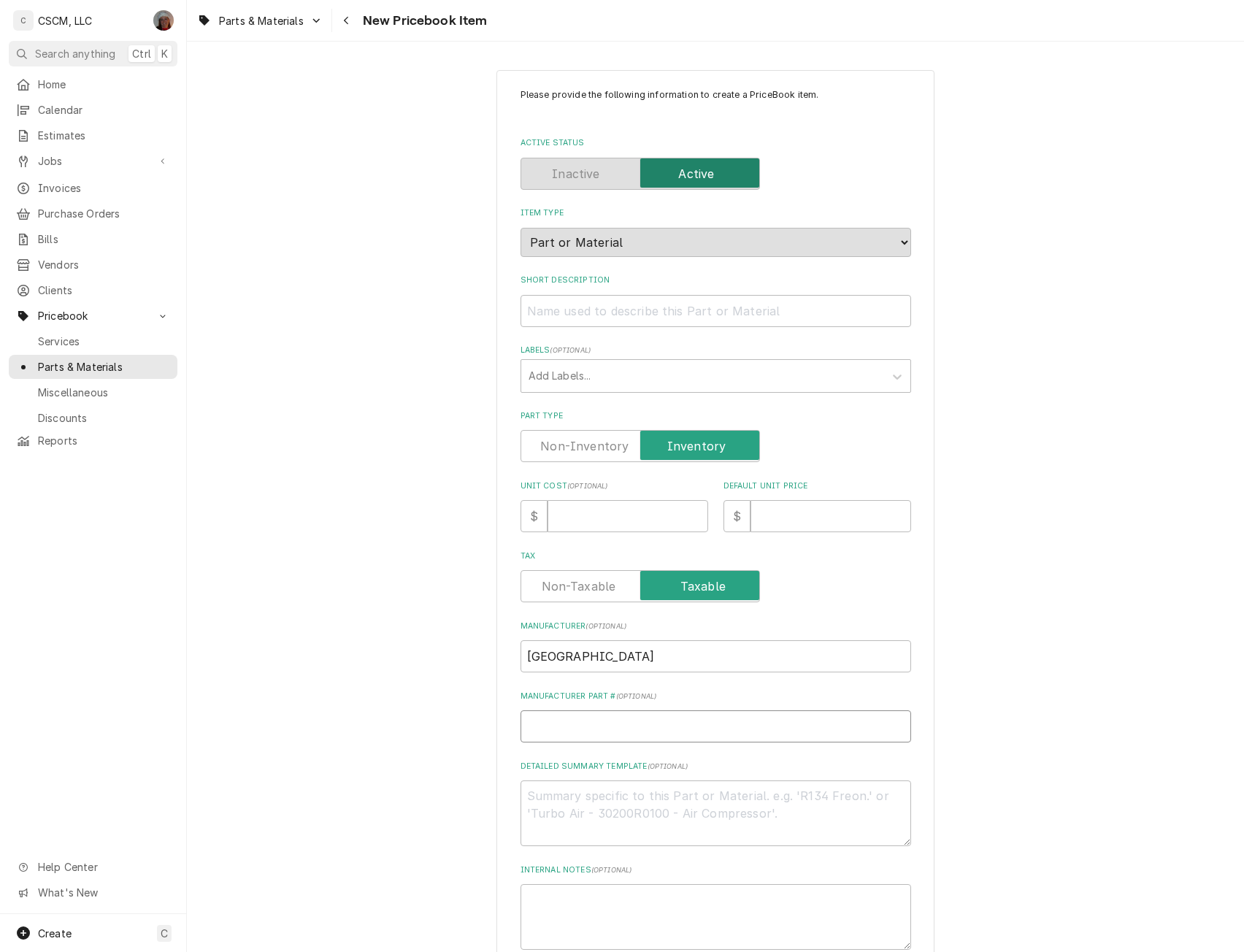
paste input "S1-07327439000"
type textarea "x"
type input "S1-07327439000"
click at [542, 801] on textarea "Detailed Summary Template ( optional )" at bounding box center [715, 813] width 391 height 66
paste textarea "S1-07327439000"
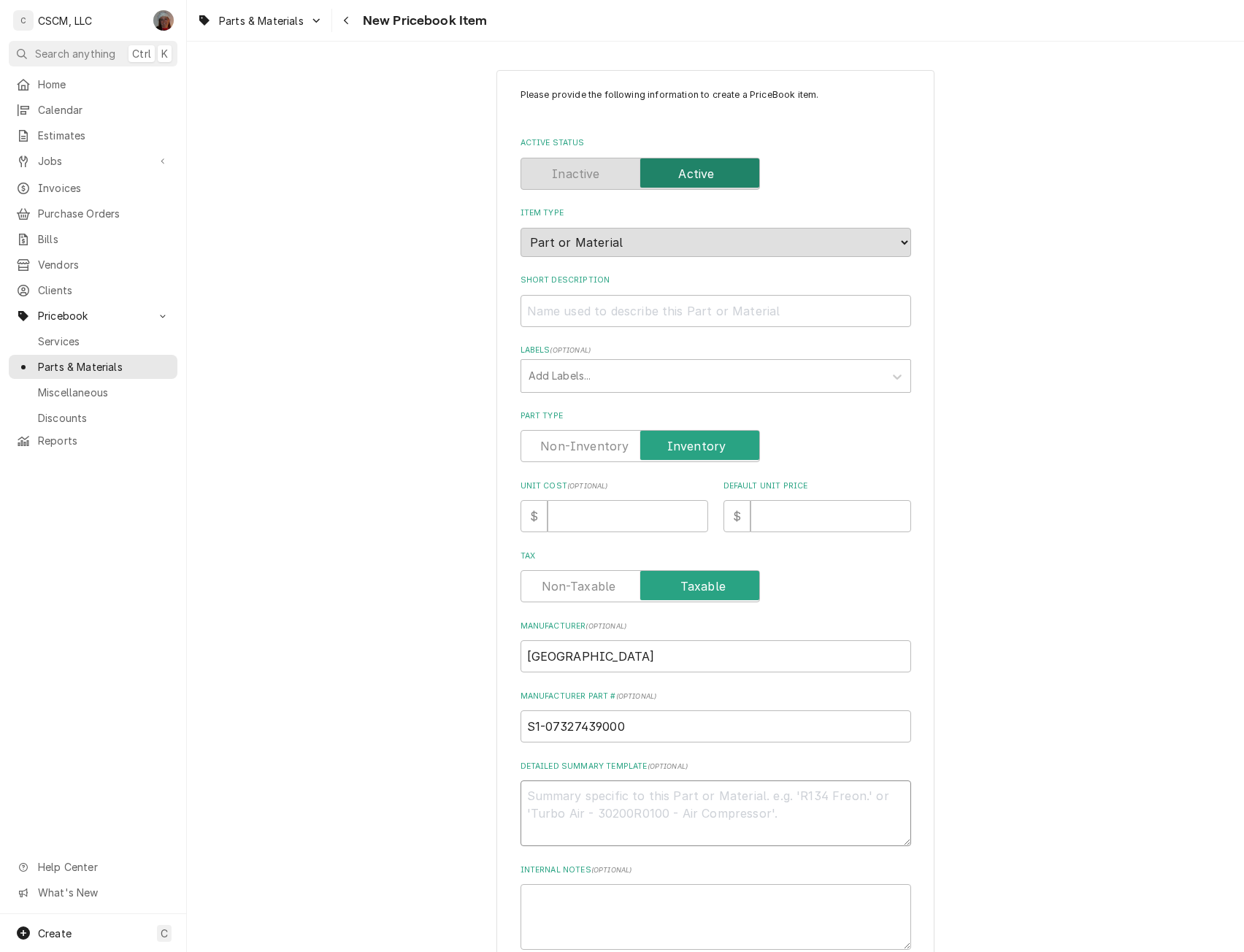
type textarea "x"
type textarea "S1-07327439000"
type textarea "x"
type textarea "S1-07327439000"
click at [635, 306] on input "Short Description" at bounding box center [715, 311] width 391 height 32
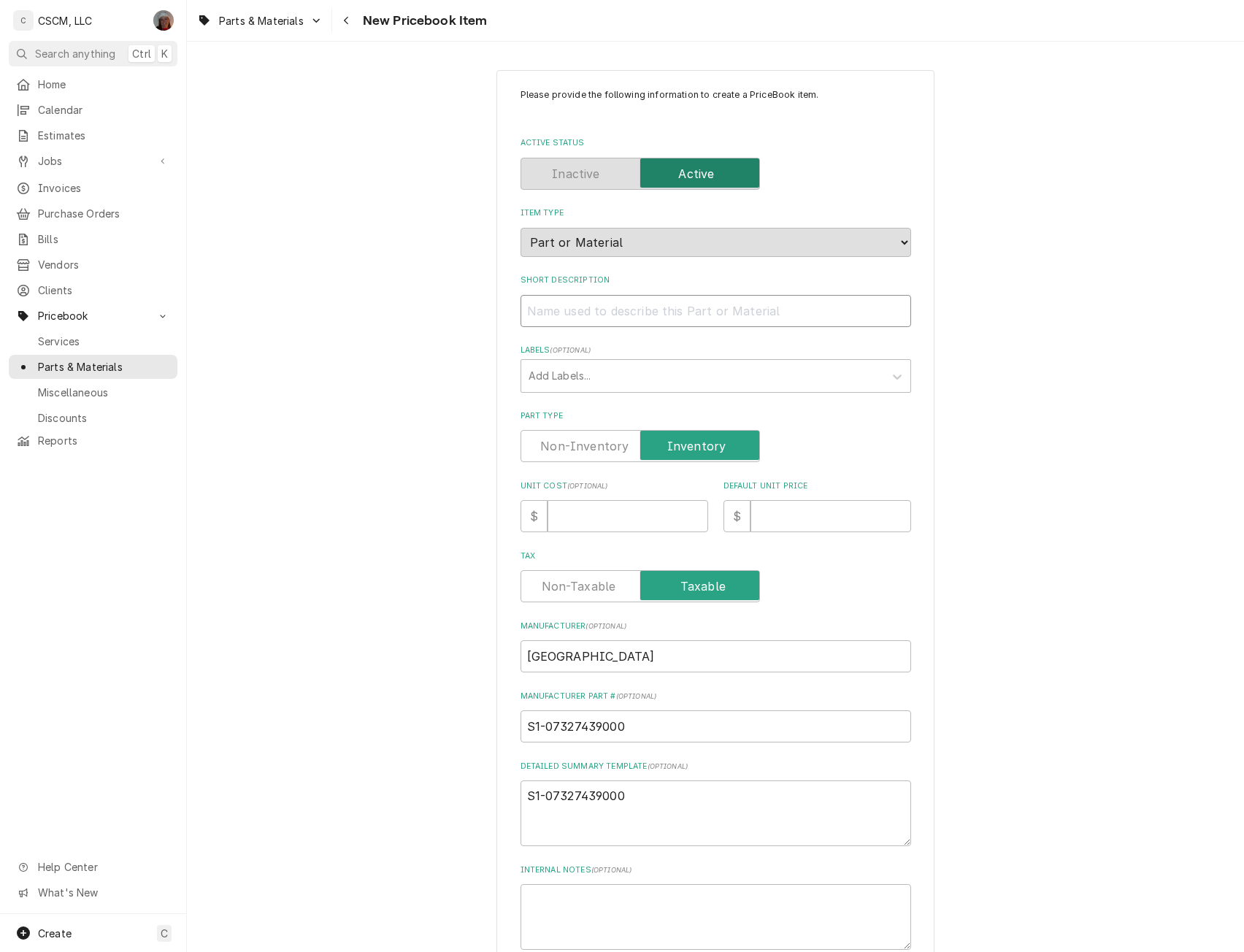
paste input "Bottom Plate, 15" Blower"
type textarea "x"
type input "Bottom Plate, 15" Blower"
click at [623, 806] on textarea "S1-07327439000" at bounding box center [715, 813] width 391 height 66
paste textarea "Bottom Plate, 15" Blower"
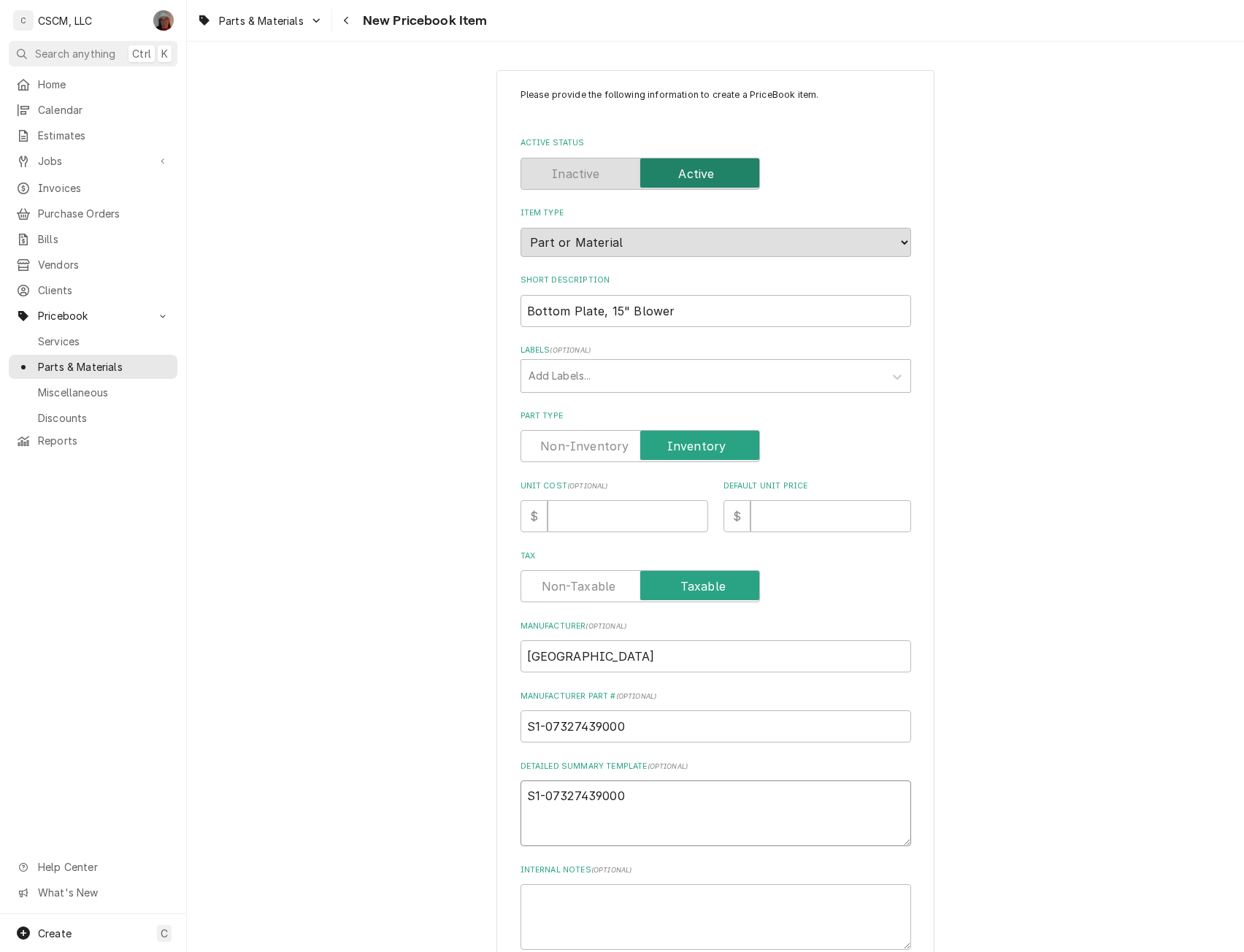
type textarea "x"
type textarea "S1-07327439000 Bottom Plate, 15" Blower"
click at [553, 519] on input "Unit Cost ( optional )" at bounding box center [628, 516] width 160 height 32
type input "1"
type textarea "x"
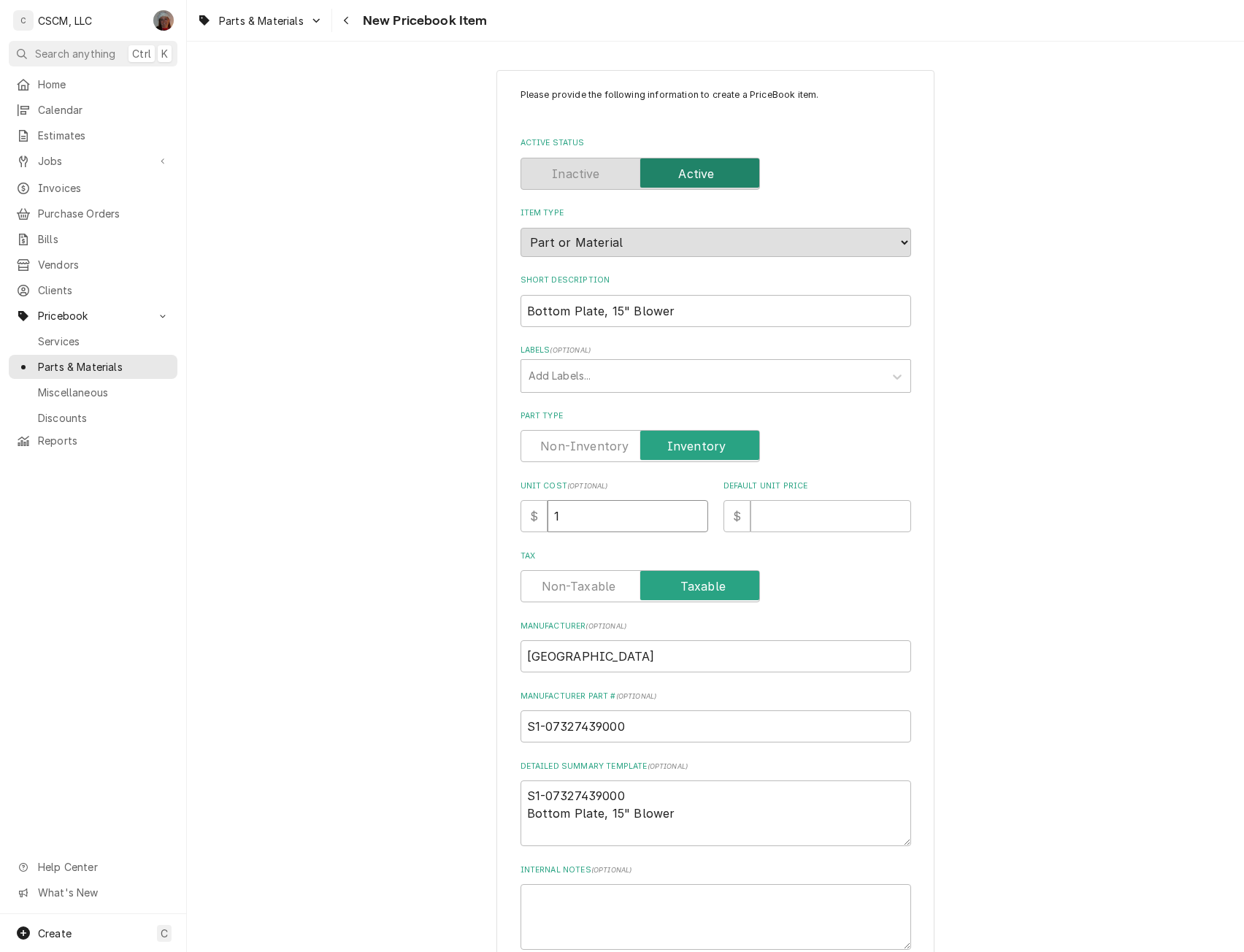
type input "18"
type textarea "x"
type input "184"
click at [758, 526] on input "Default Unit Price" at bounding box center [831, 516] width 160 height 32
type input "3"
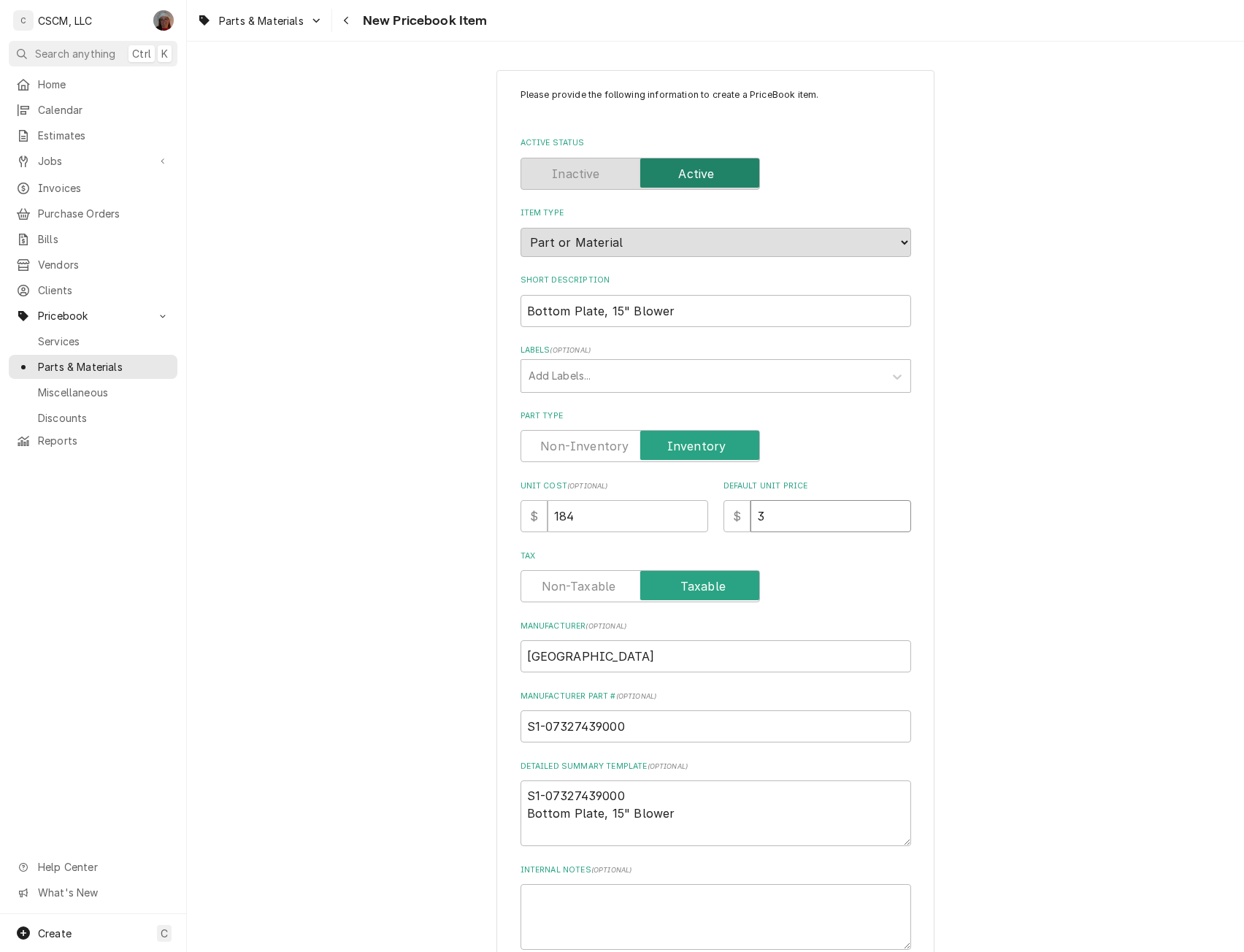
type textarea "x"
type input "36"
type textarea "x"
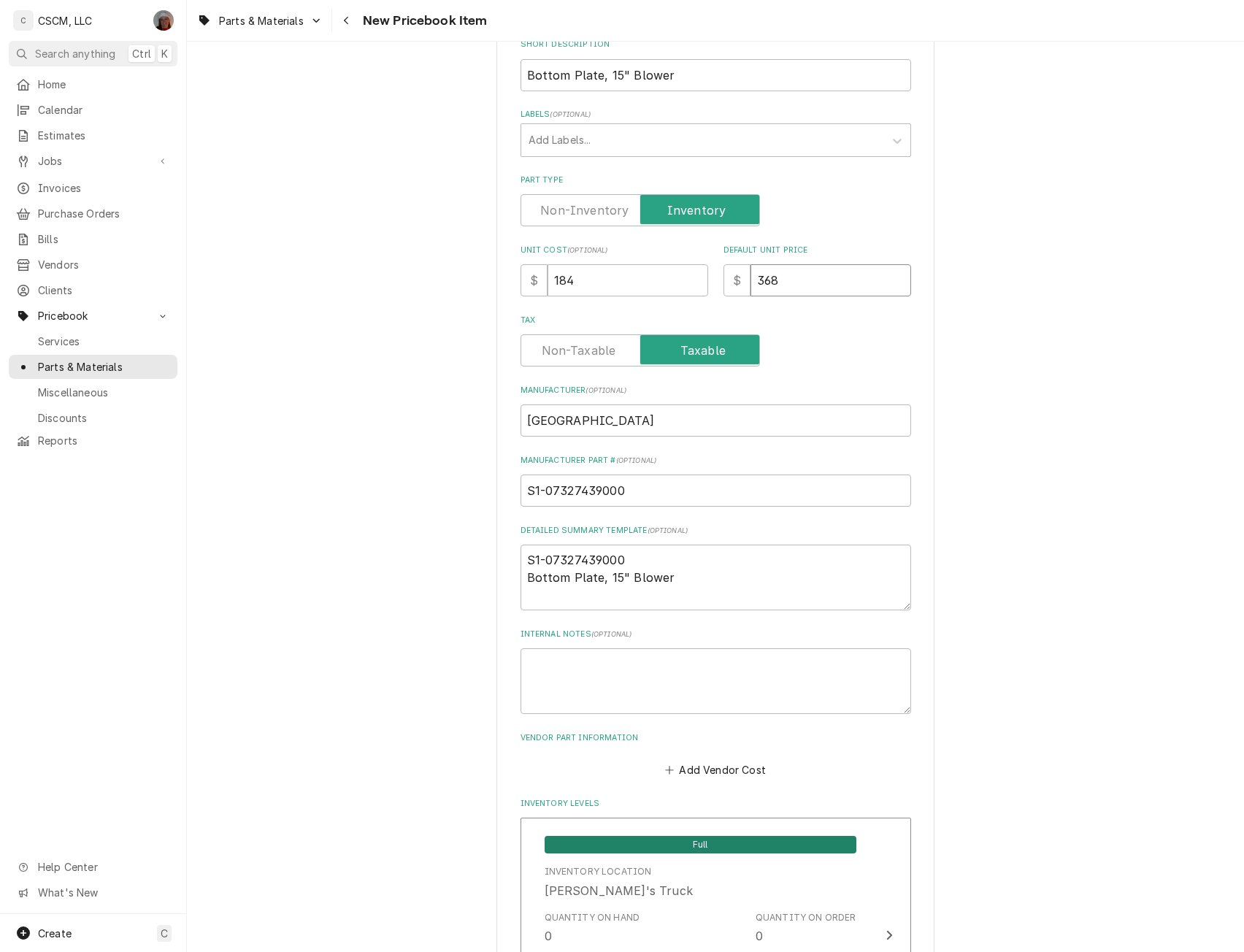
scroll to position [268, 0]
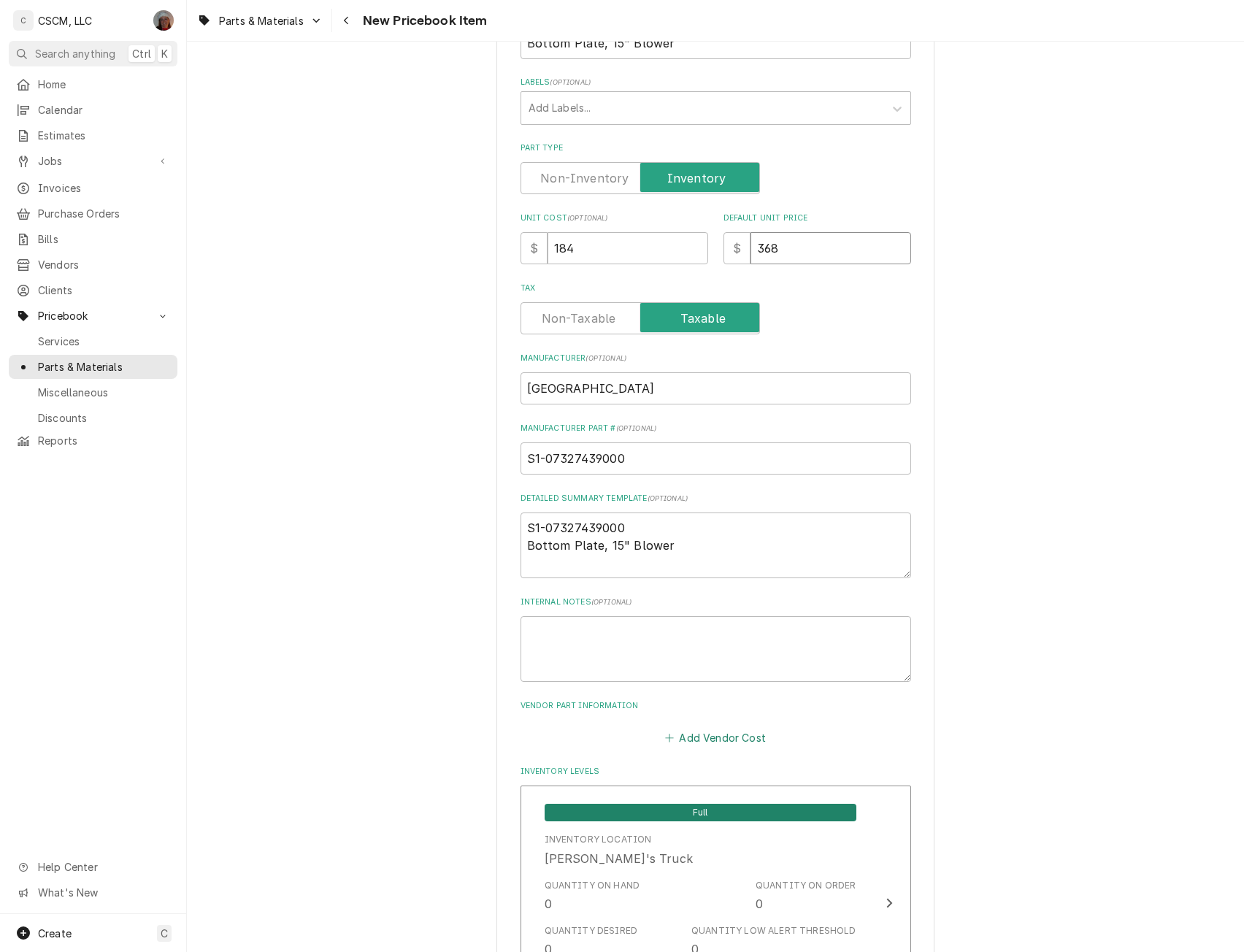
type input "368"
click at [725, 739] on button "Add Vendor Cost" at bounding box center [715, 737] width 106 height 20
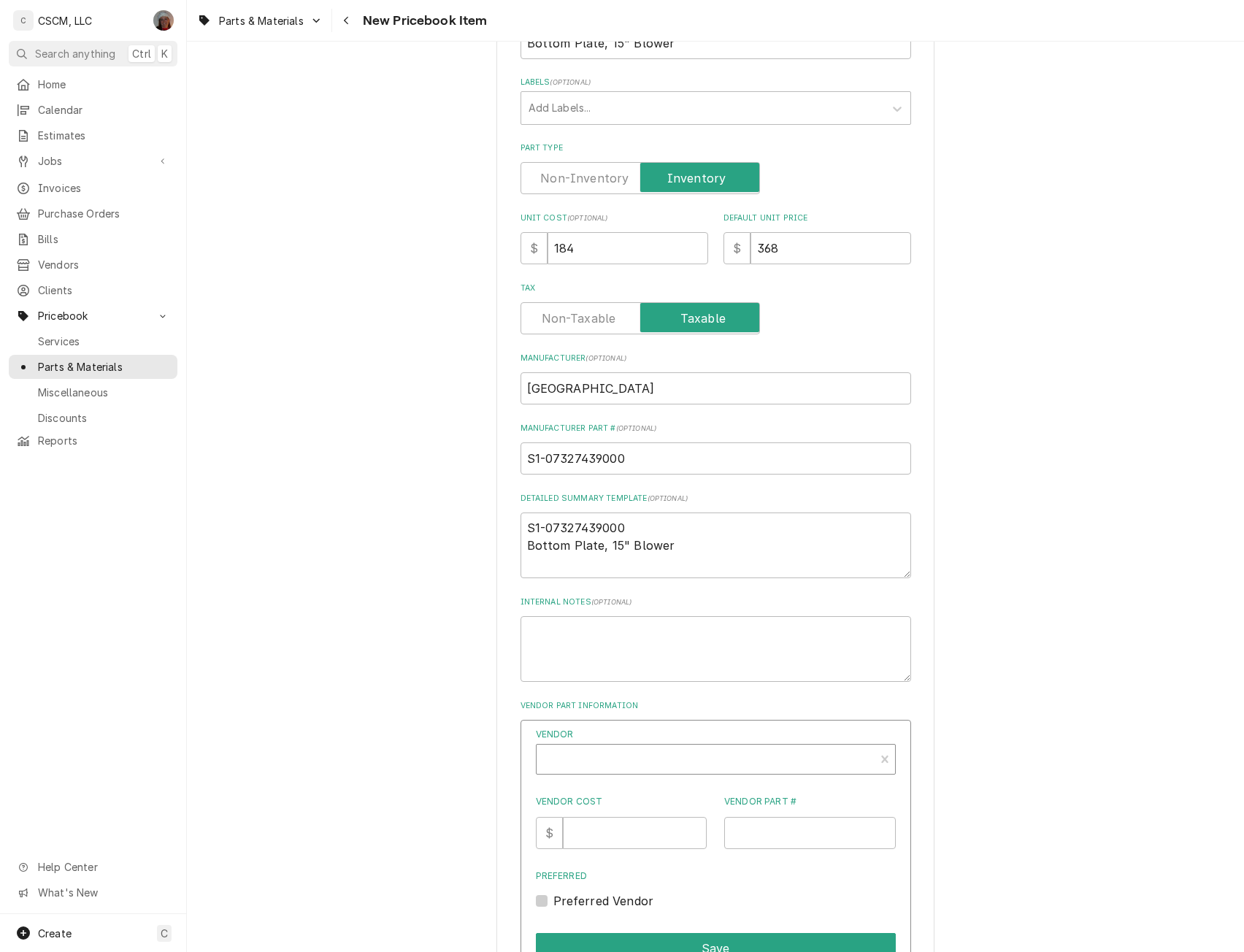
type textarea "x"
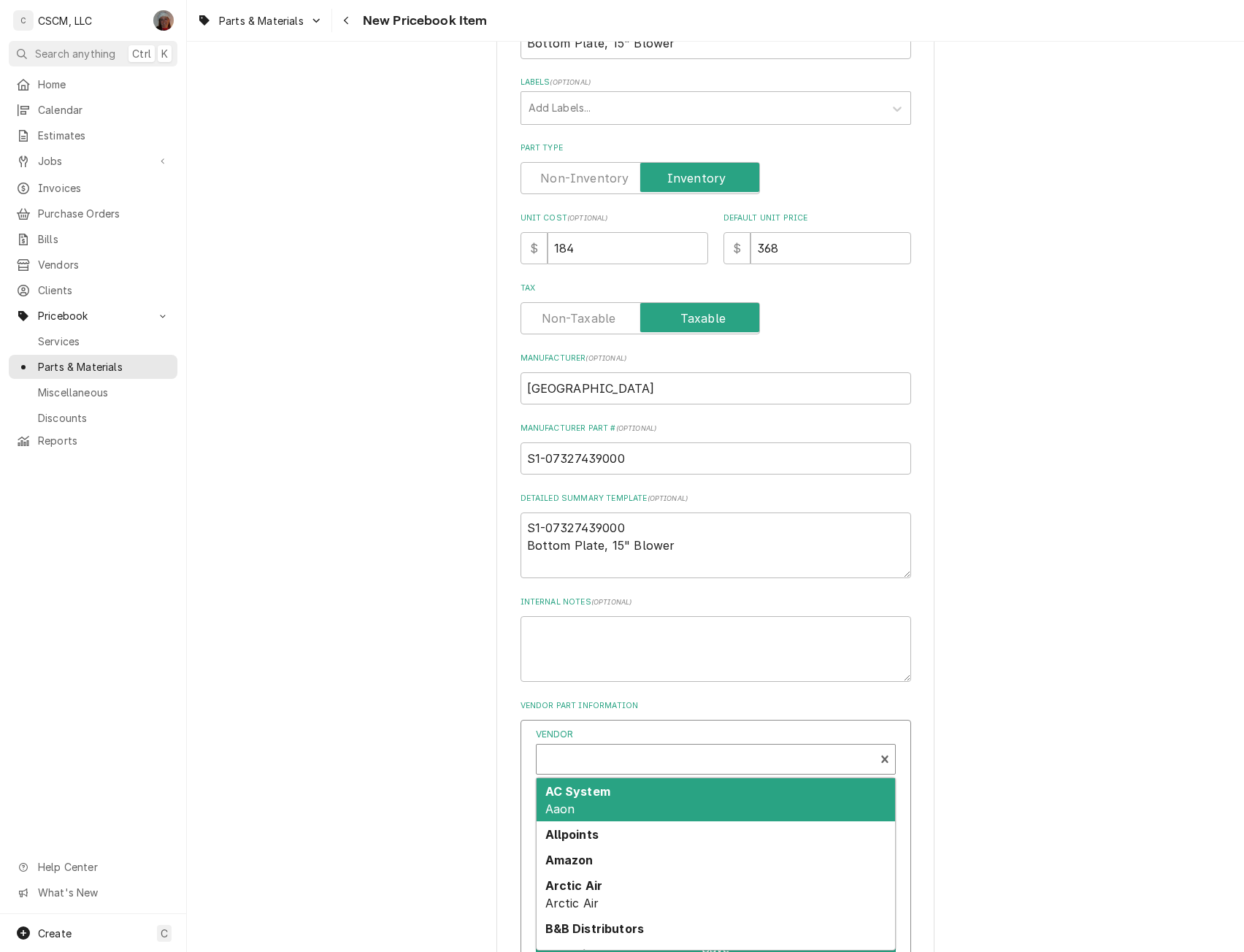
click at [579, 758] on div "Vendor" at bounding box center [705, 761] width 323 height 35
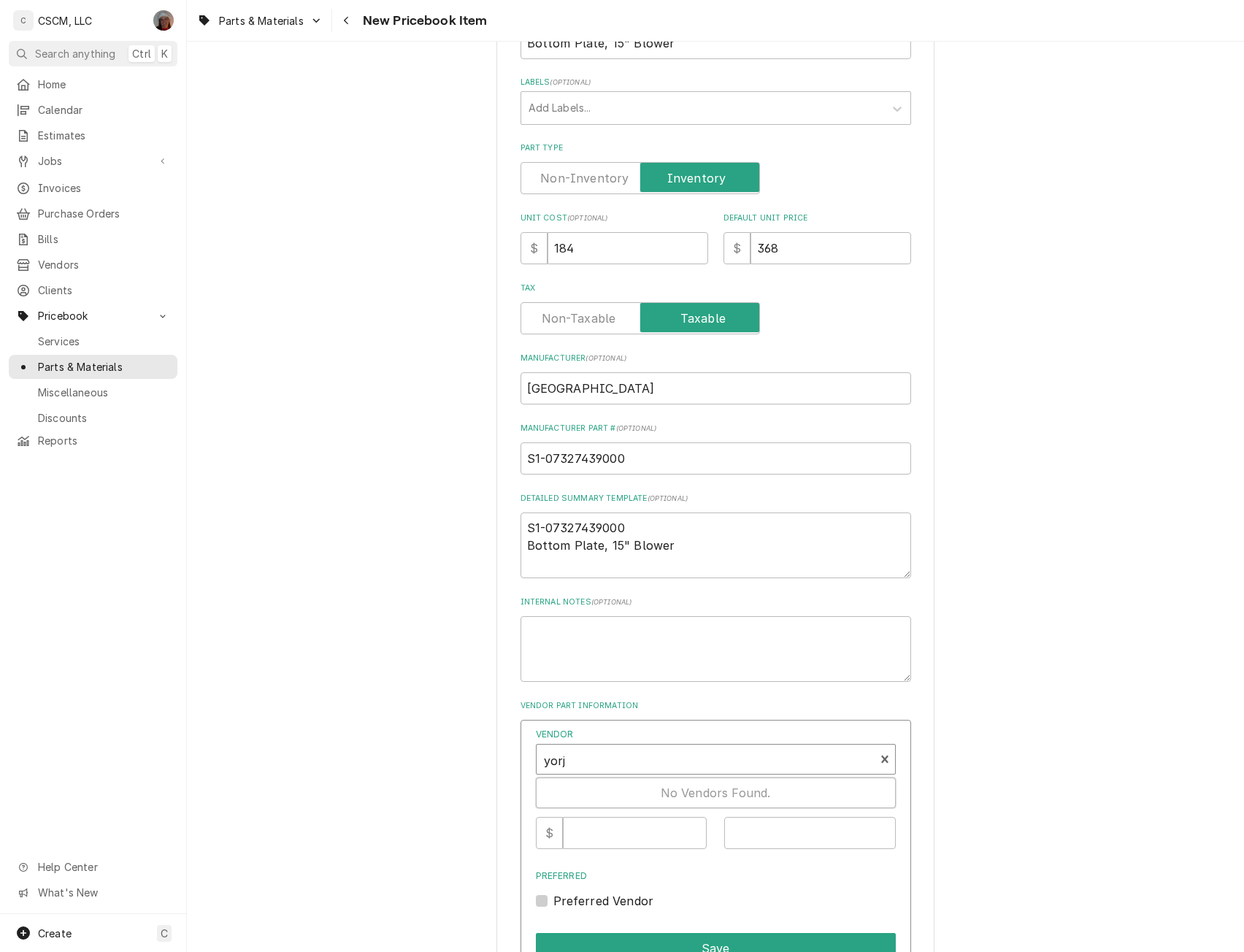
type input "yor"
click at [575, 790] on strong "[GEOGRAPHIC_DATA]" at bounding box center [611, 791] width 131 height 14
click at [588, 846] on input "Vendor Cost" at bounding box center [635, 833] width 144 height 32
type input "184"
click at [737, 830] on input "Vendor Part #" at bounding box center [810, 833] width 172 height 32
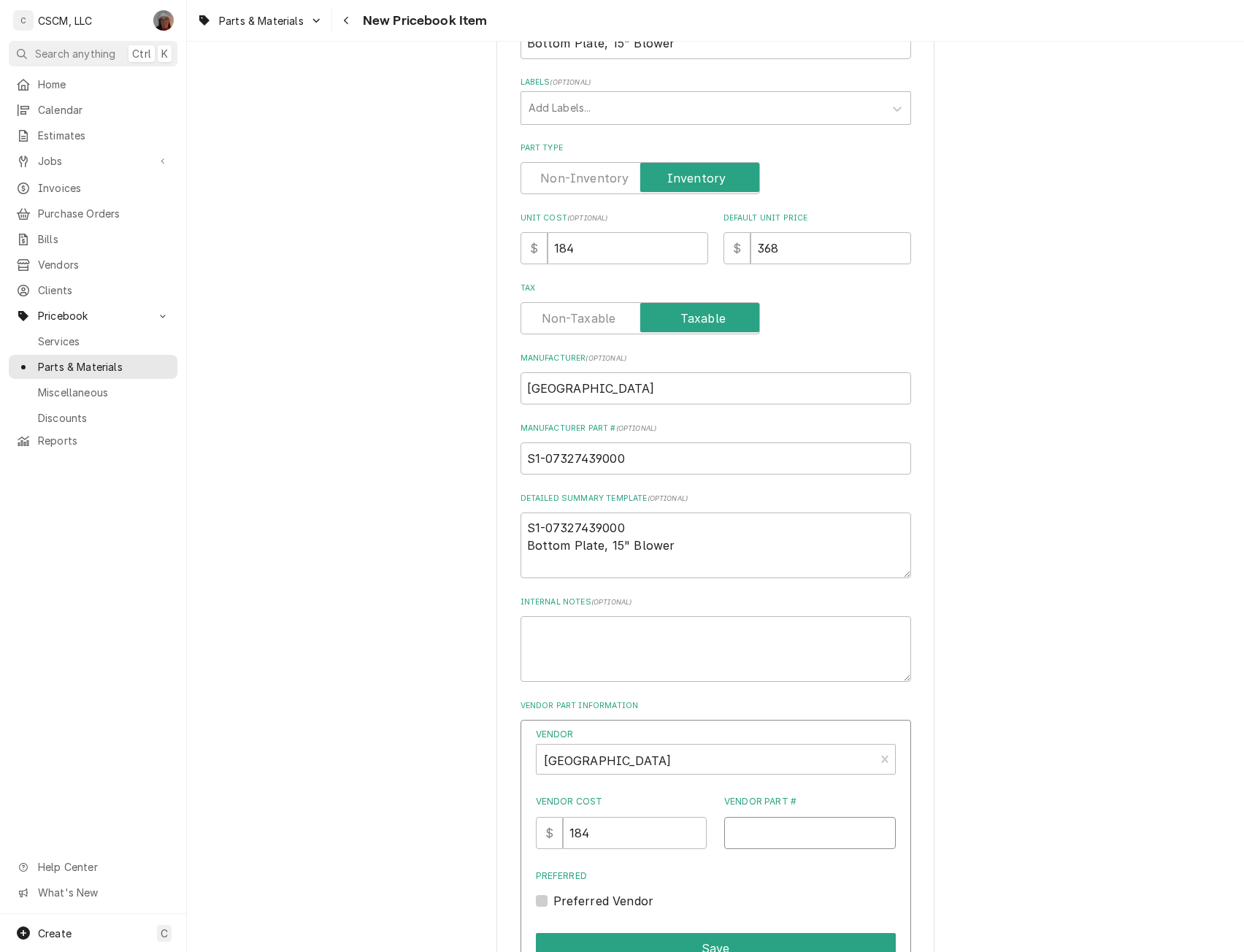
paste input "S1-07327439000"
type input "S1-07327439000"
click at [729, 935] on button "Save" at bounding box center [715, 948] width 360 height 31
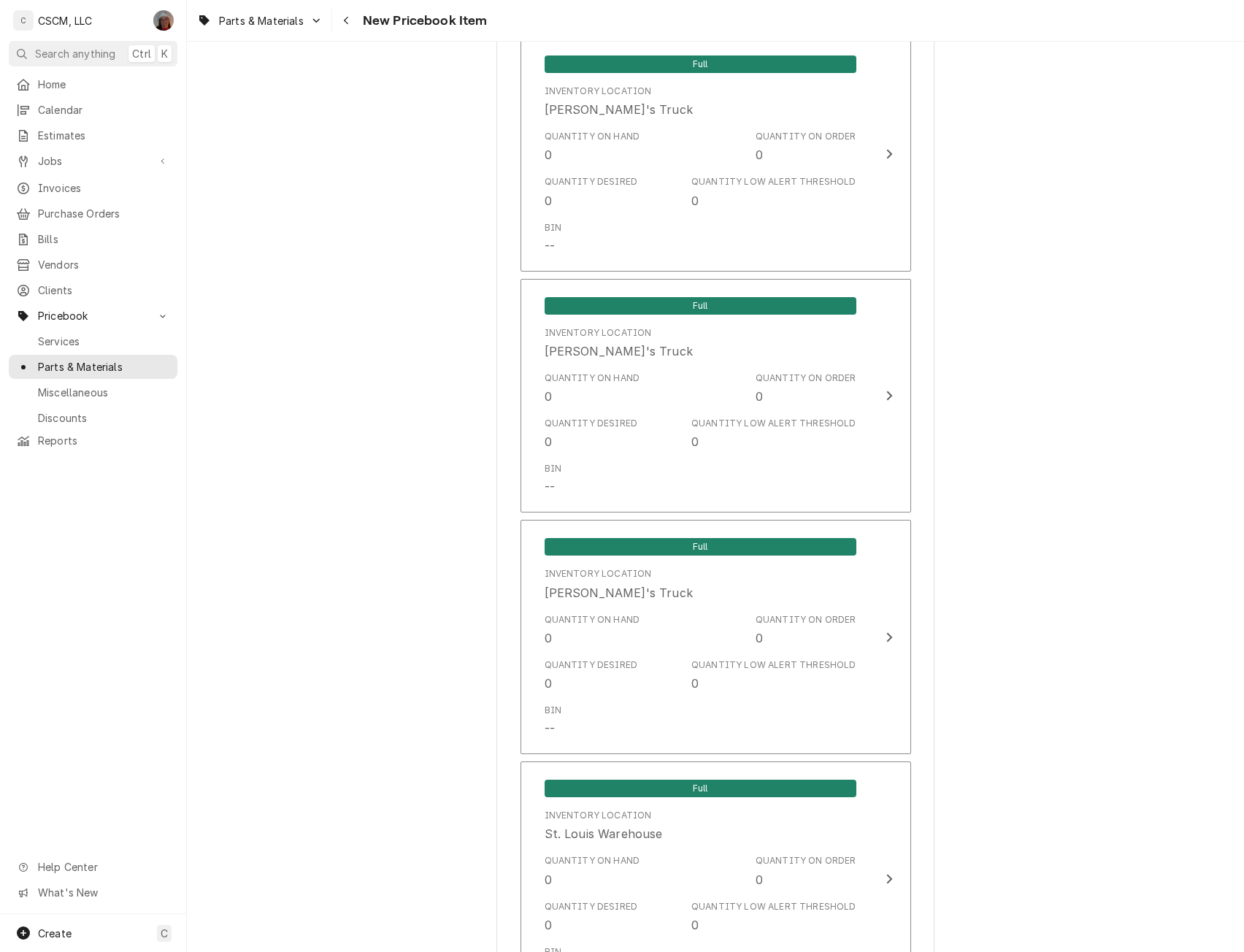
scroll to position [2242, 0]
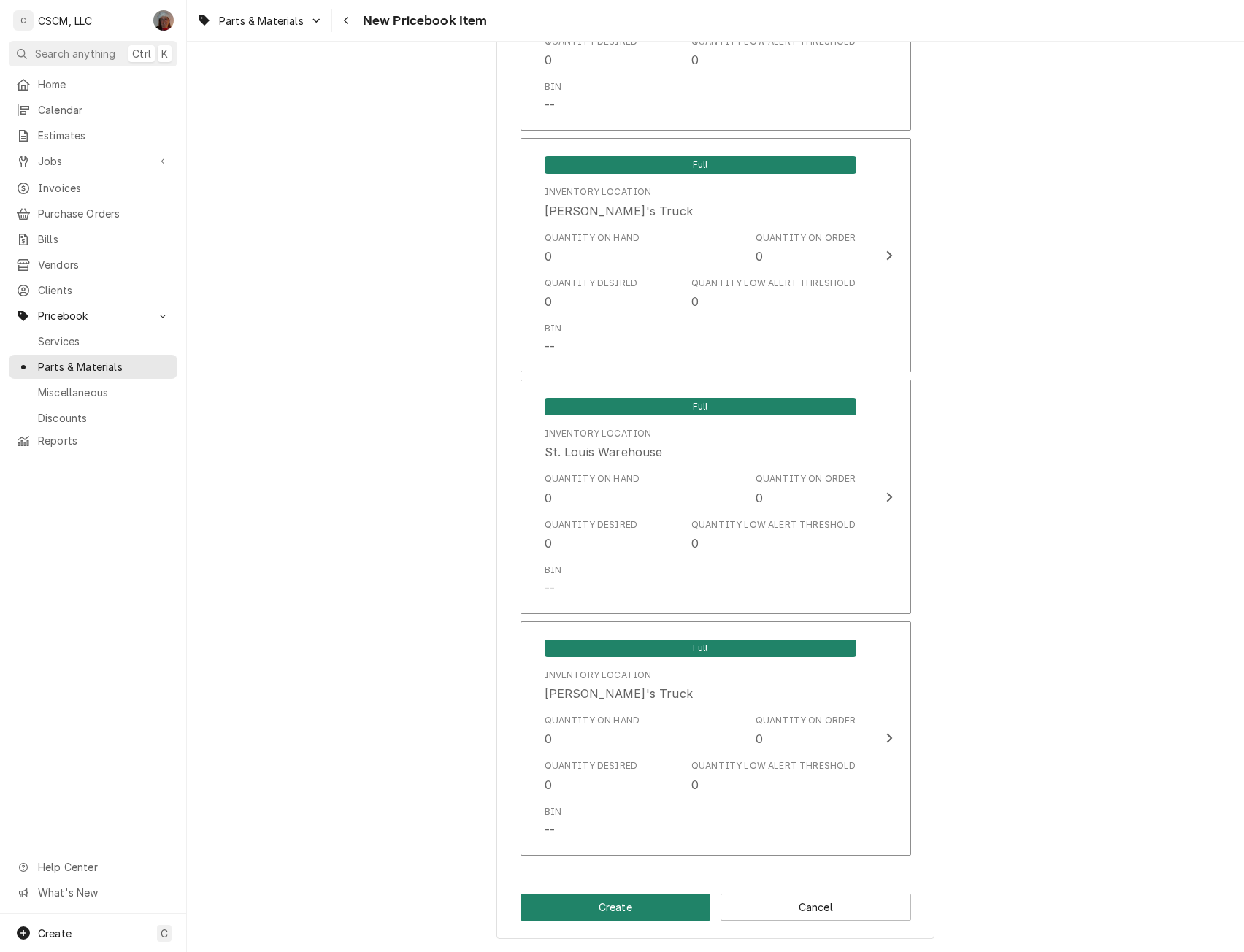
click at [586, 912] on button "Create" at bounding box center [616, 907] width 191 height 27
type textarea "x"
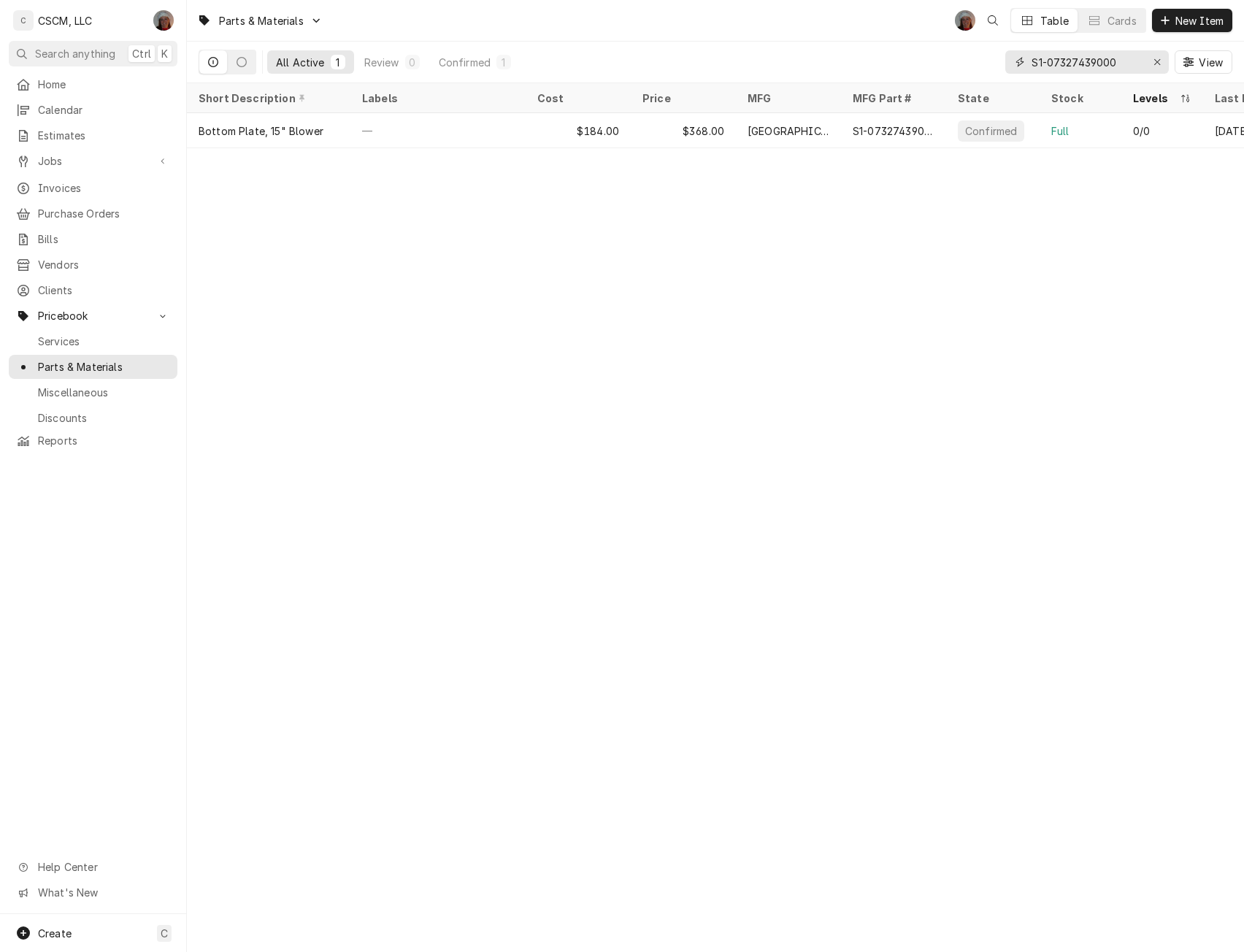
drag, startPoint x: 1122, startPoint y: 59, endPoint x: 972, endPoint y: 58, distance: 150.0
click at [972, 58] on div "All Active 1 Review 0 Confirmed 1 S1-07327439000 View" at bounding box center [715, 62] width 1034 height 41
paste input "198"
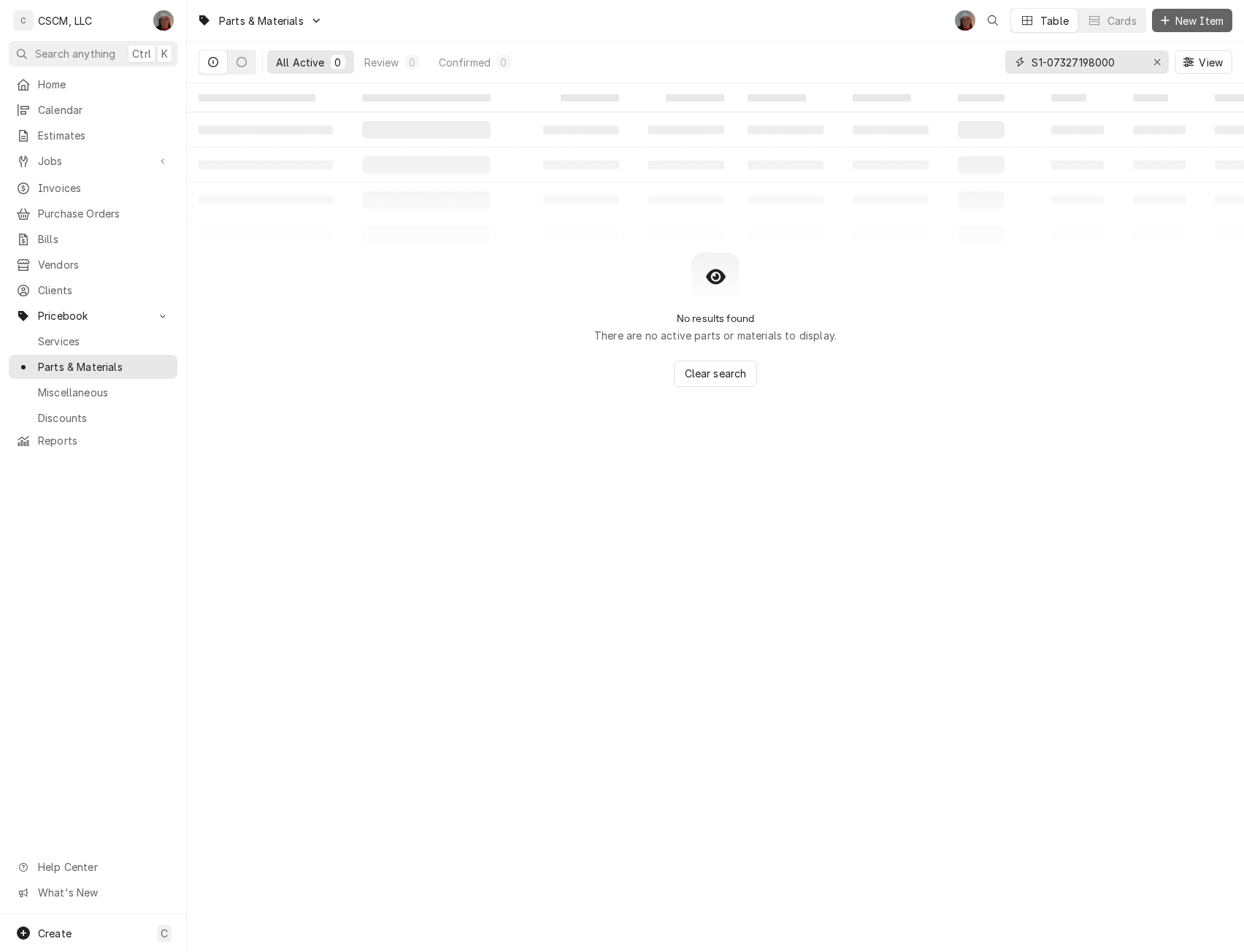
type input "S1-07327198000"
click at [1196, 20] on span "New Item" at bounding box center [1200, 20] width 54 height 15
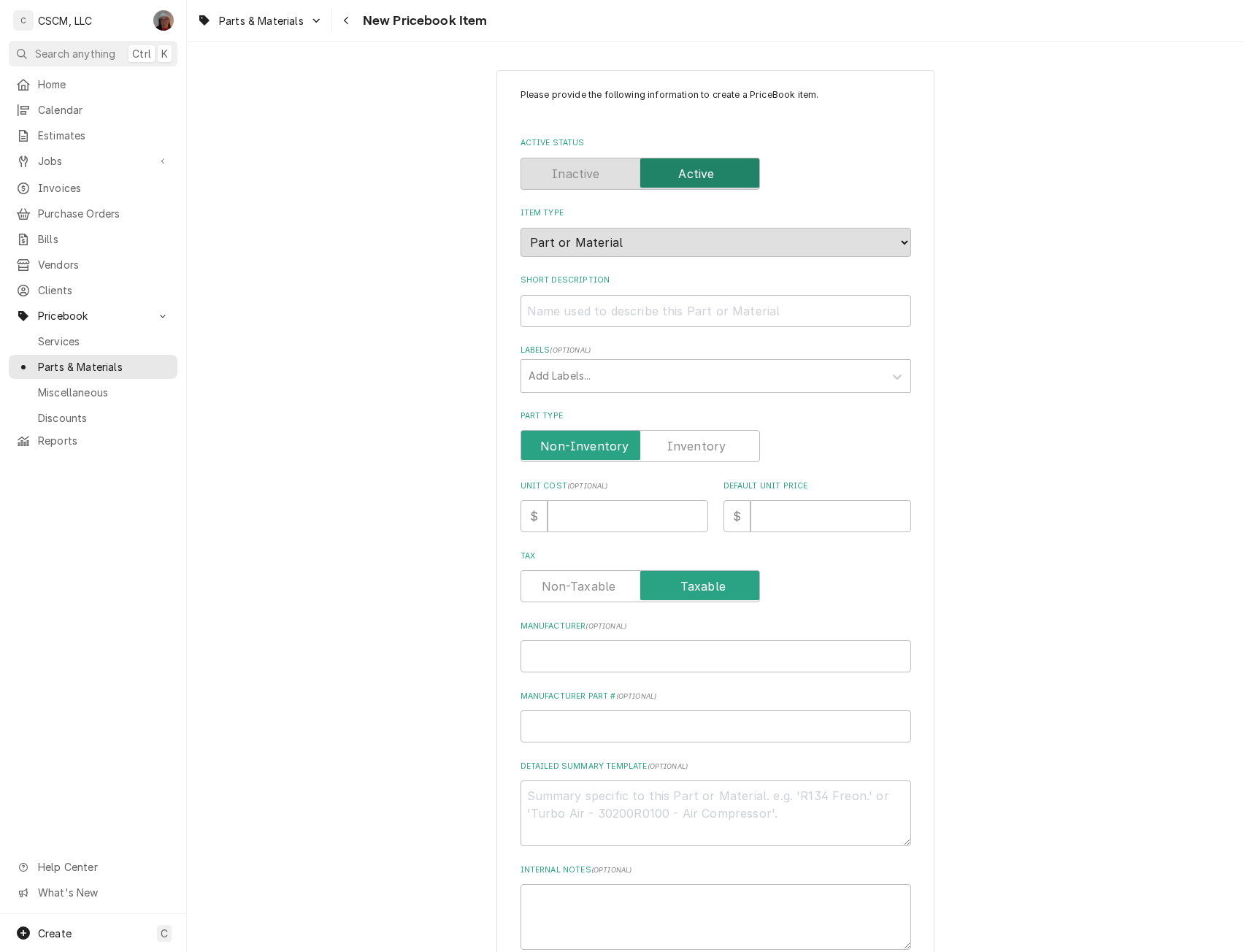
click at [670, 452] on label "Part Type" at bounding box center [640, 446] width 239 height 32
click at [670, 452] on input "Part Type" at bounding box center [640, 446] width 226 height 32
checkbox input "true"
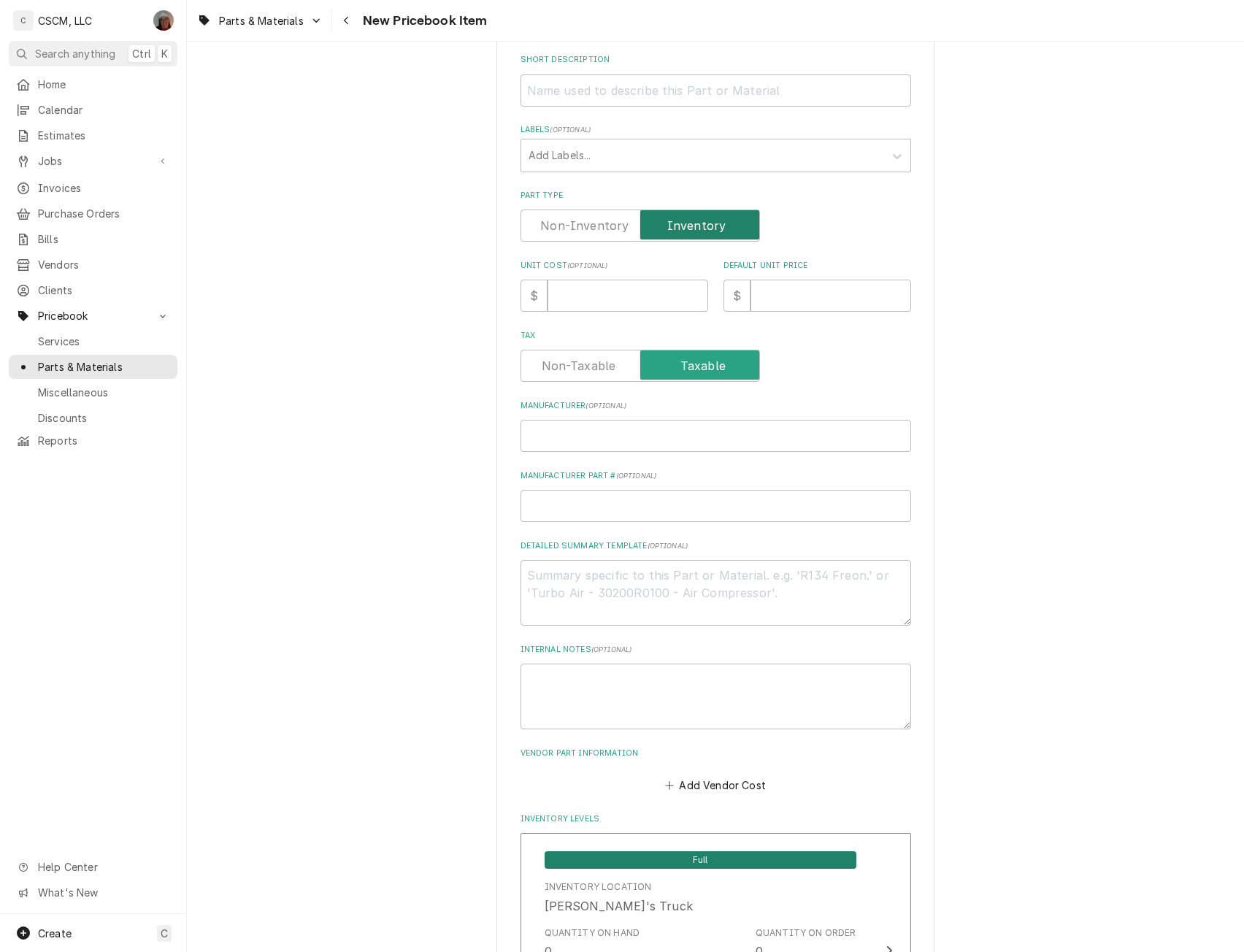
scroll to position [238, 0]
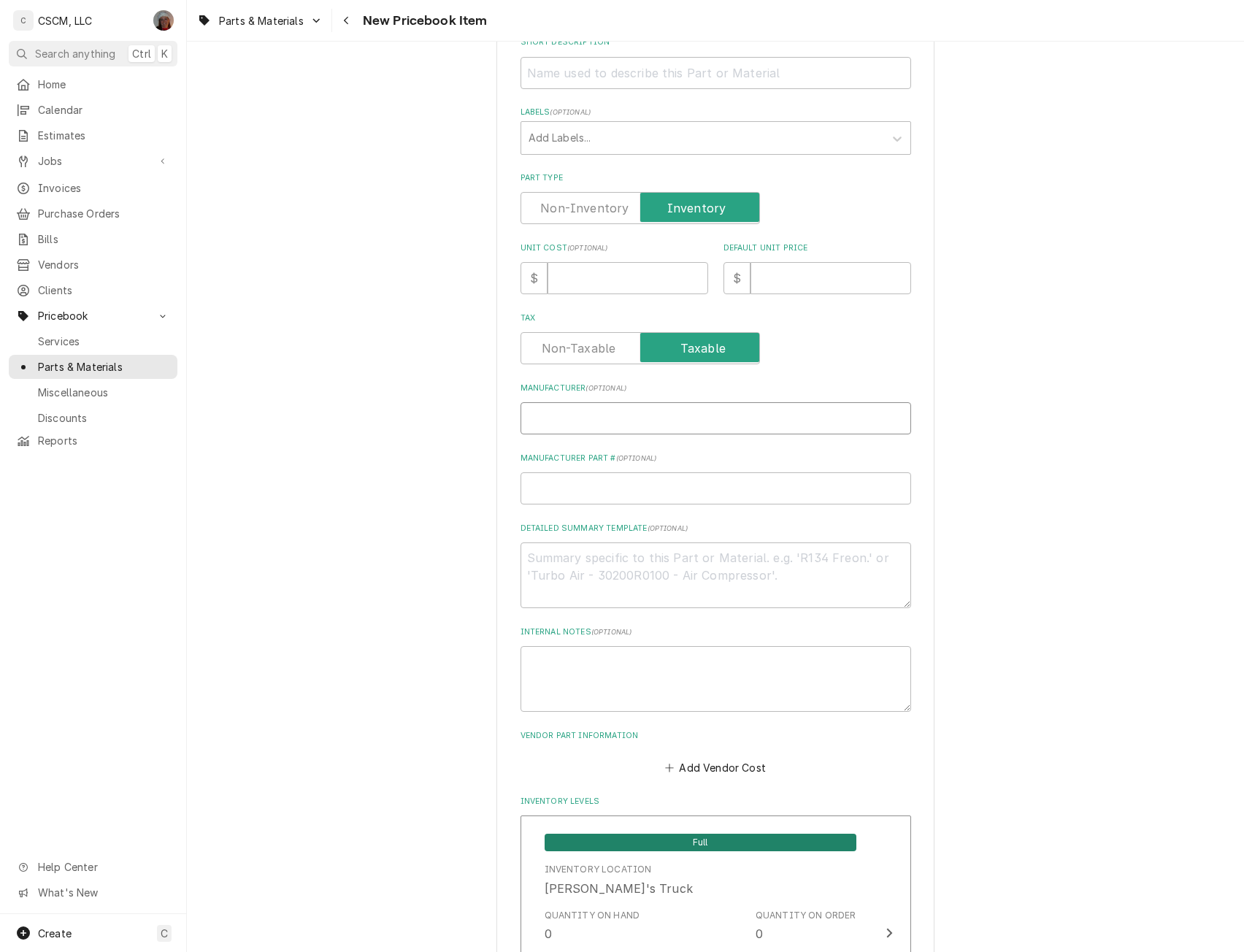
click at [581, 416] on input "Manufacturer ( optional )" at bounding box center [715, 418] width 391 height 32
type textarea "x"
type input "Y"
type textarea "x"
type input "Yo"
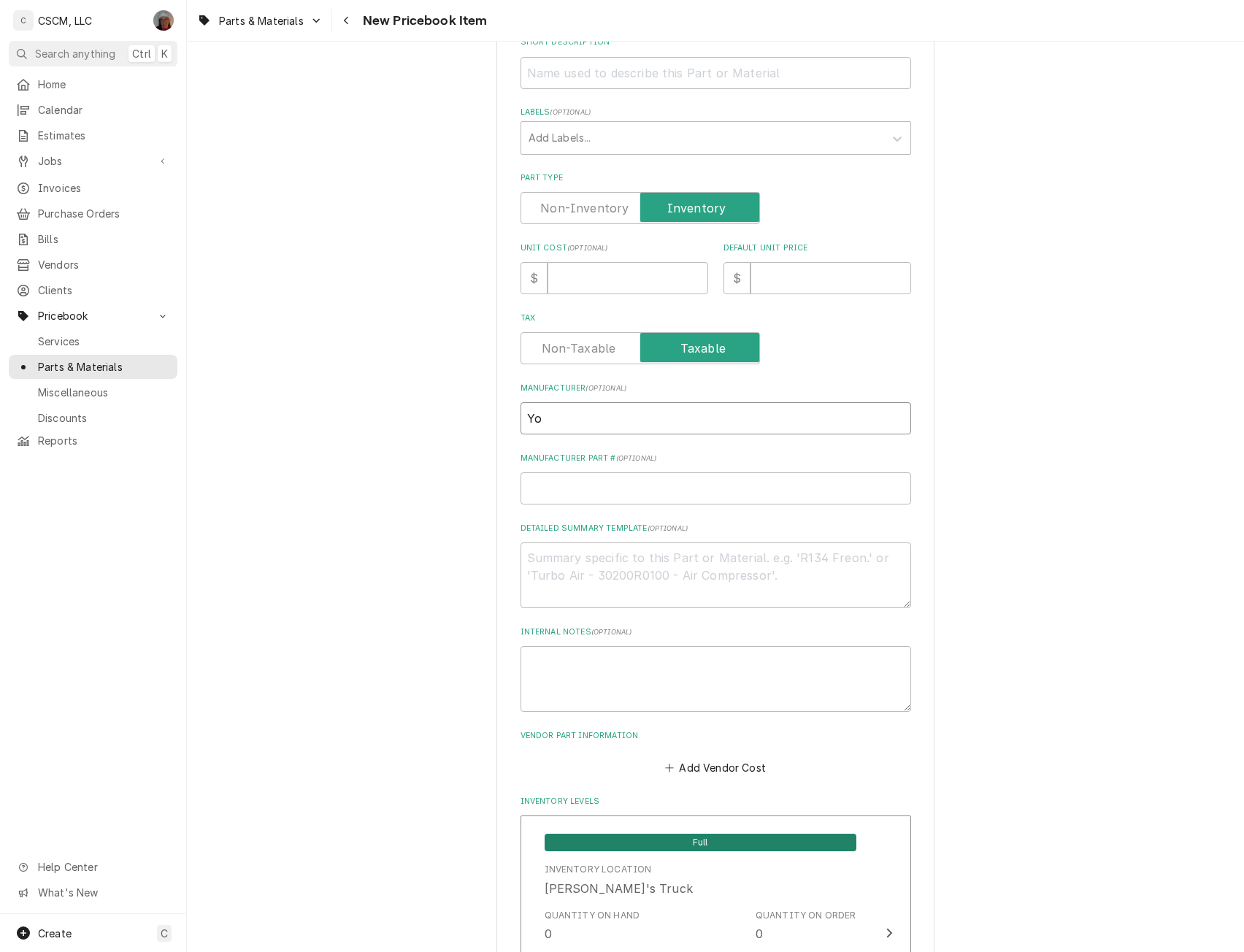
type textarea "x"
type input "Yor"
type textarea "x"
type input "[GEOGRAPHIC_DATA]"
click at [542, 497] on input "Manufacturer Part # ( optional )" at bounding box center [715, 488] width 391 height 32
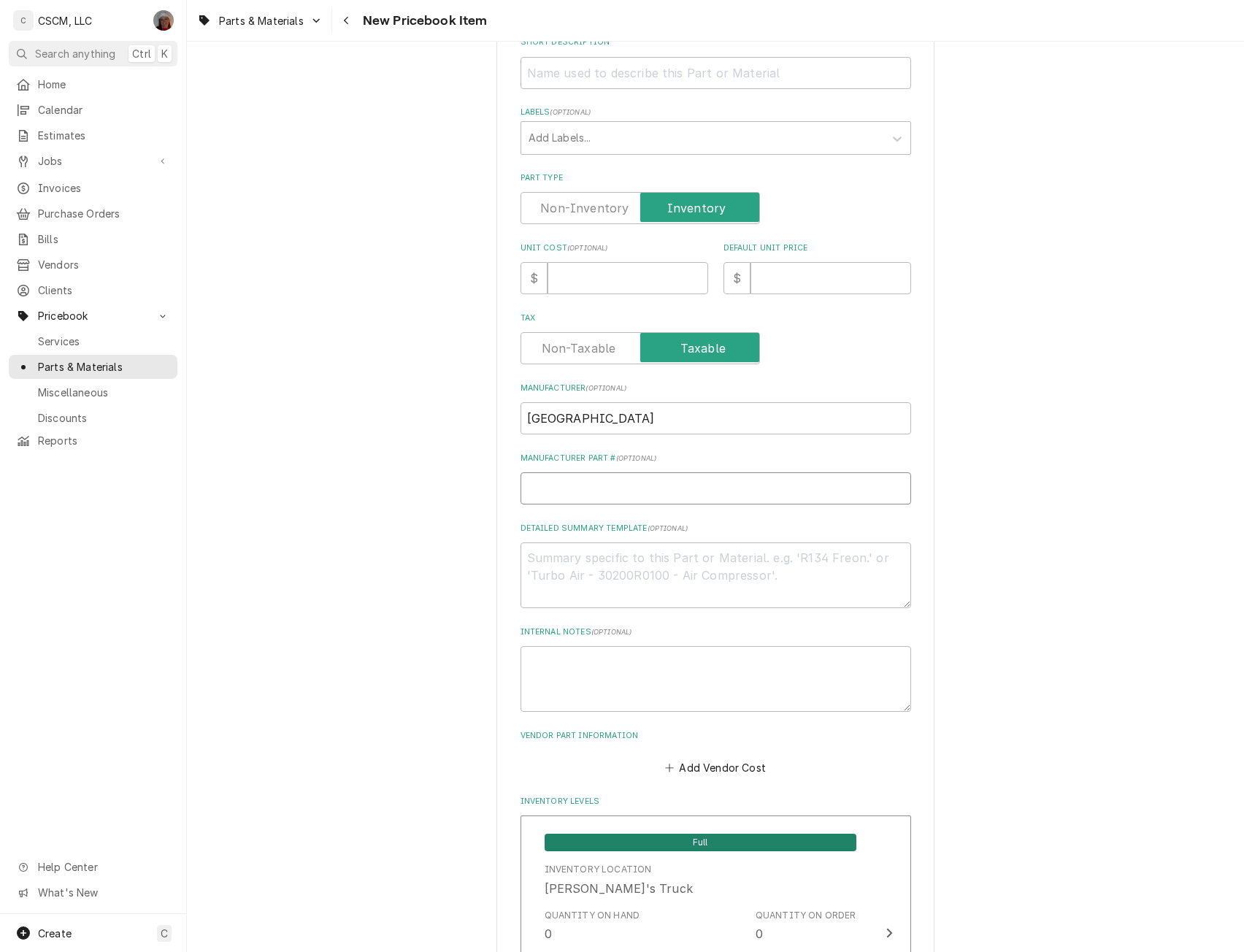
paste input "S1-07327198000"
type textarea "x"
type input "S1-07327198000"
click at [545, 561] on textarea "Detailed Summary Template ( optional )" at bounding box center [715, 575] width 391 height 66
paste textarea "S1-07327198000"
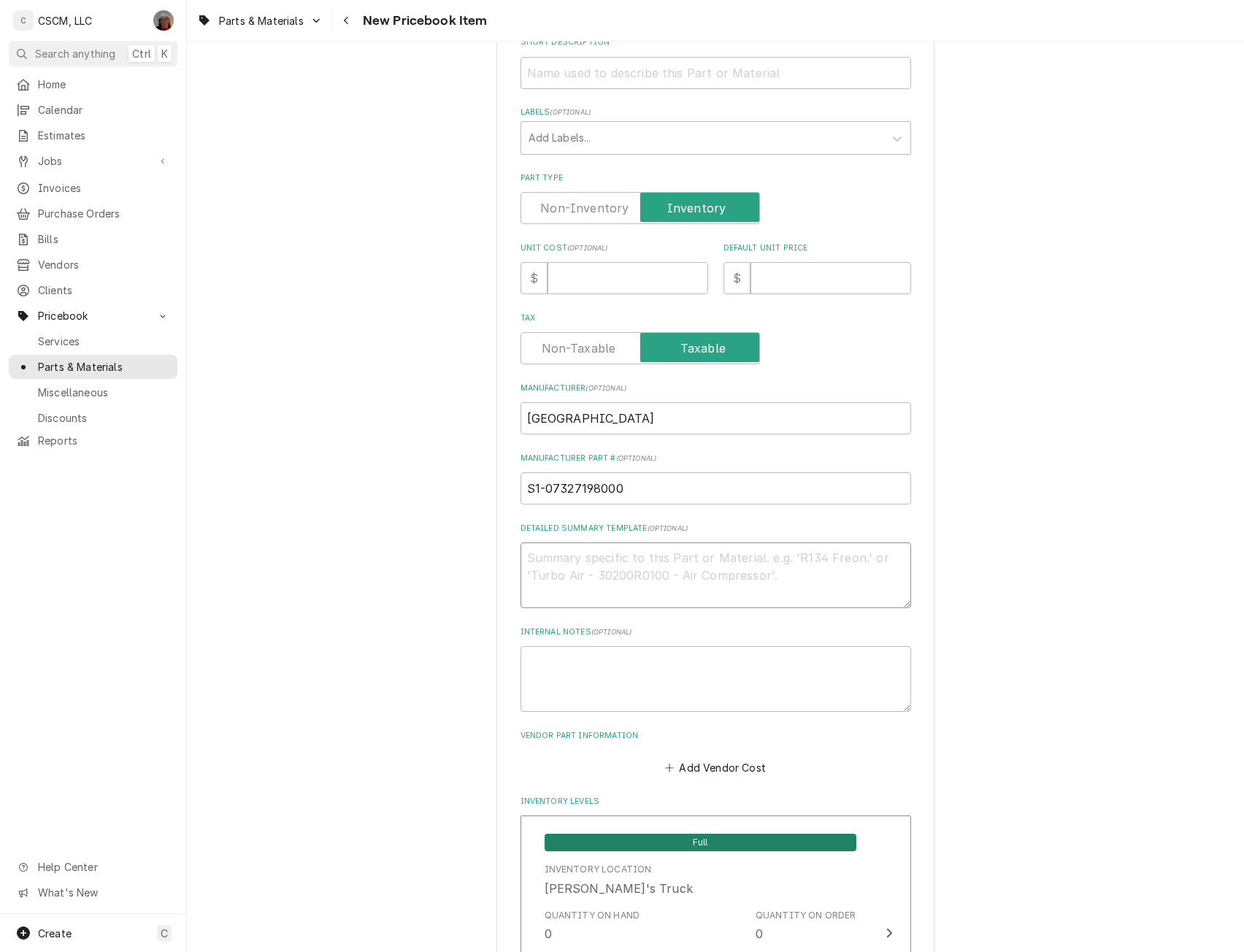
type textarea "x"
type textarea "S1-07327198000"
type textarea "x"
type textarea "S1-07327198000"
click at [546, 83] on input "Short Description" at bounding box center [715, 73] width 391 height 32
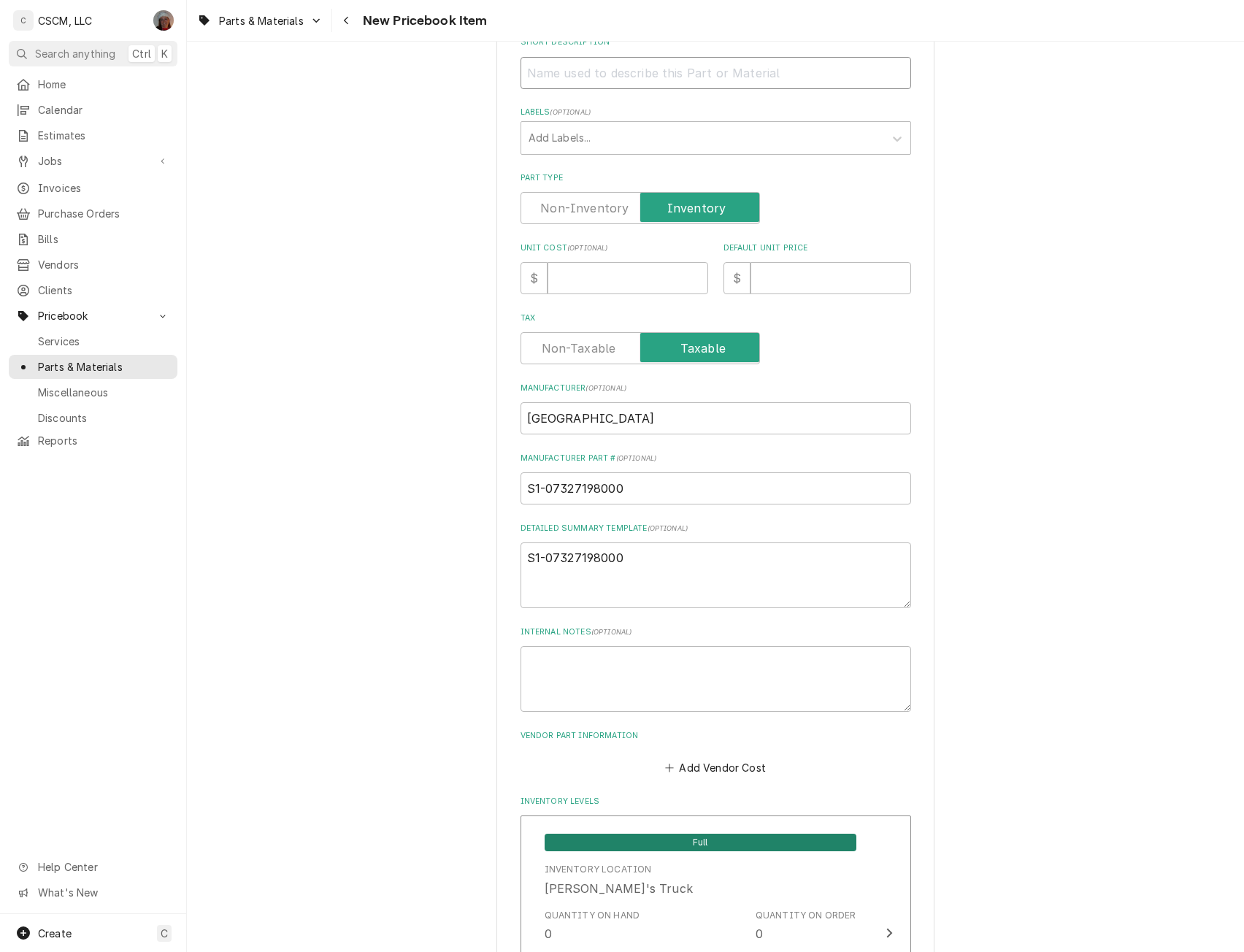
paste input "Bearing Support"
type textarea "x"
type input "Bearing Support"
click at [635, 571] on textarea "S1-07327198000" at bounding box center [715, 575] width 391 height 66
paste textarea "Bearing Support"
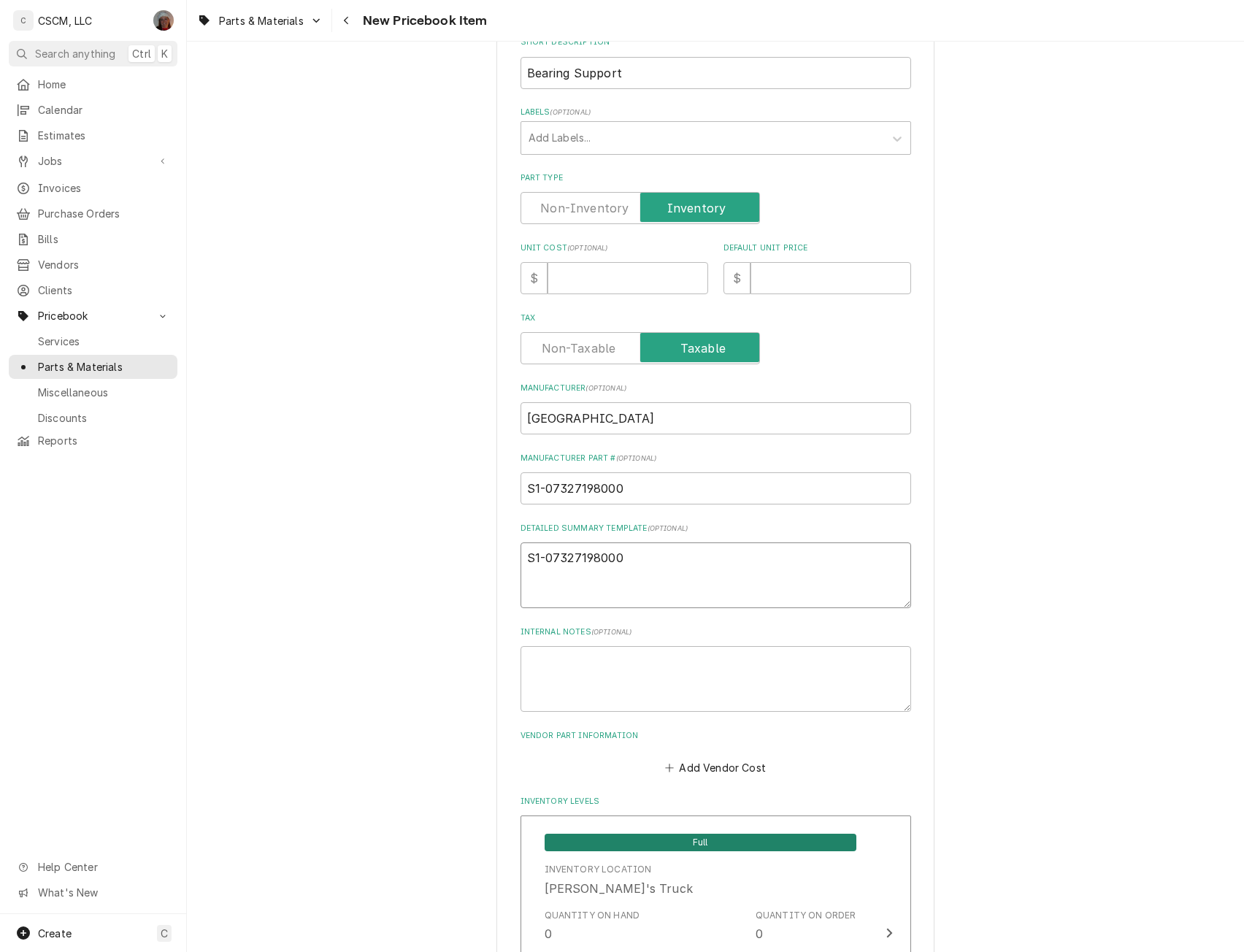
type textarea "x"
type textarea "S1-07327198000 Bearing Support"
click at [568, 283] on input "Unit Cost ( optional )" at bounding box center [628, 278] width 160 height 32
type input "3"
type textarea "x"
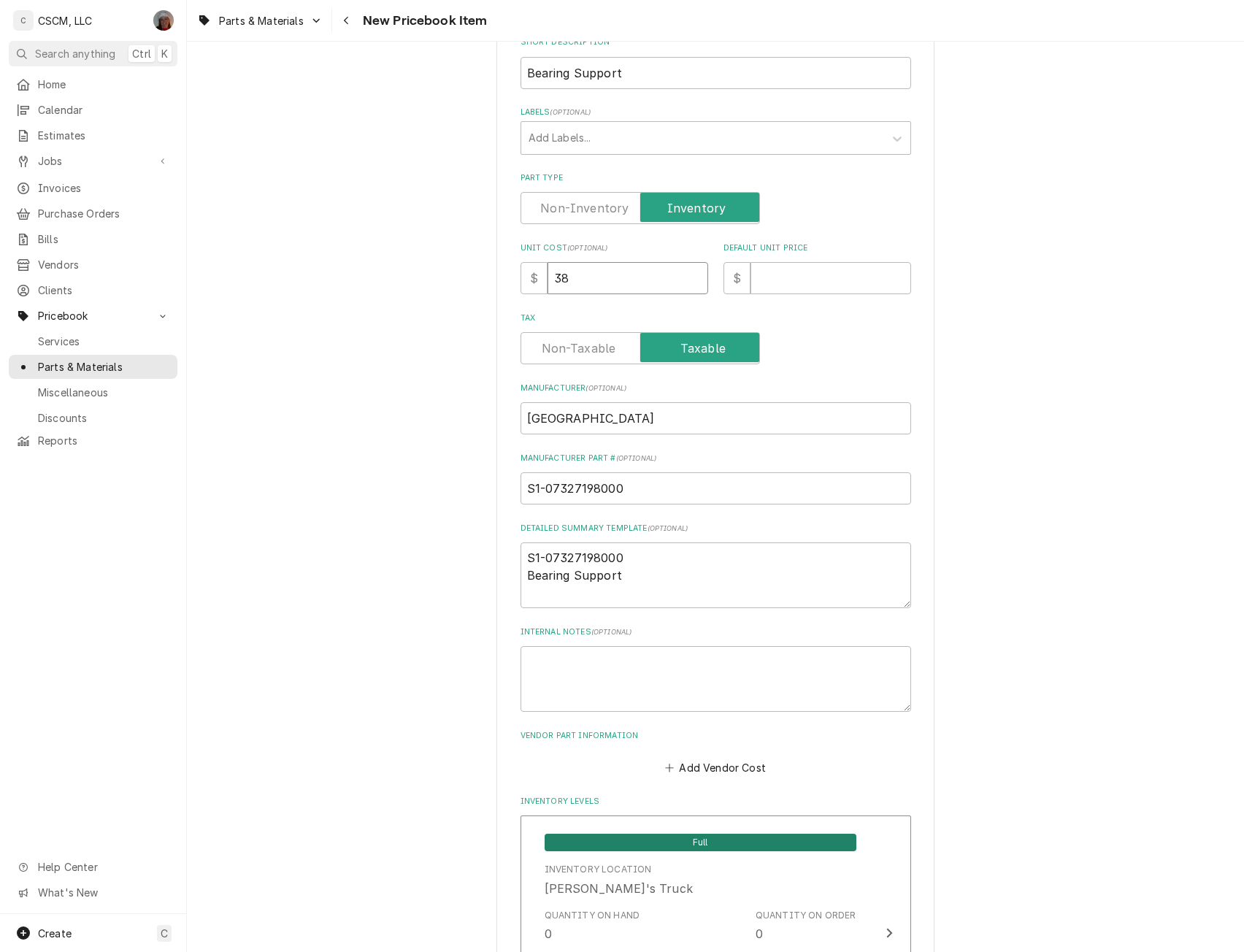
type input "38"
click at [773, 282] on input "Default Unit Price" at bounding box center [831, 278] width 160 height 32
type input "7"
type textarea "x"
type input "76"
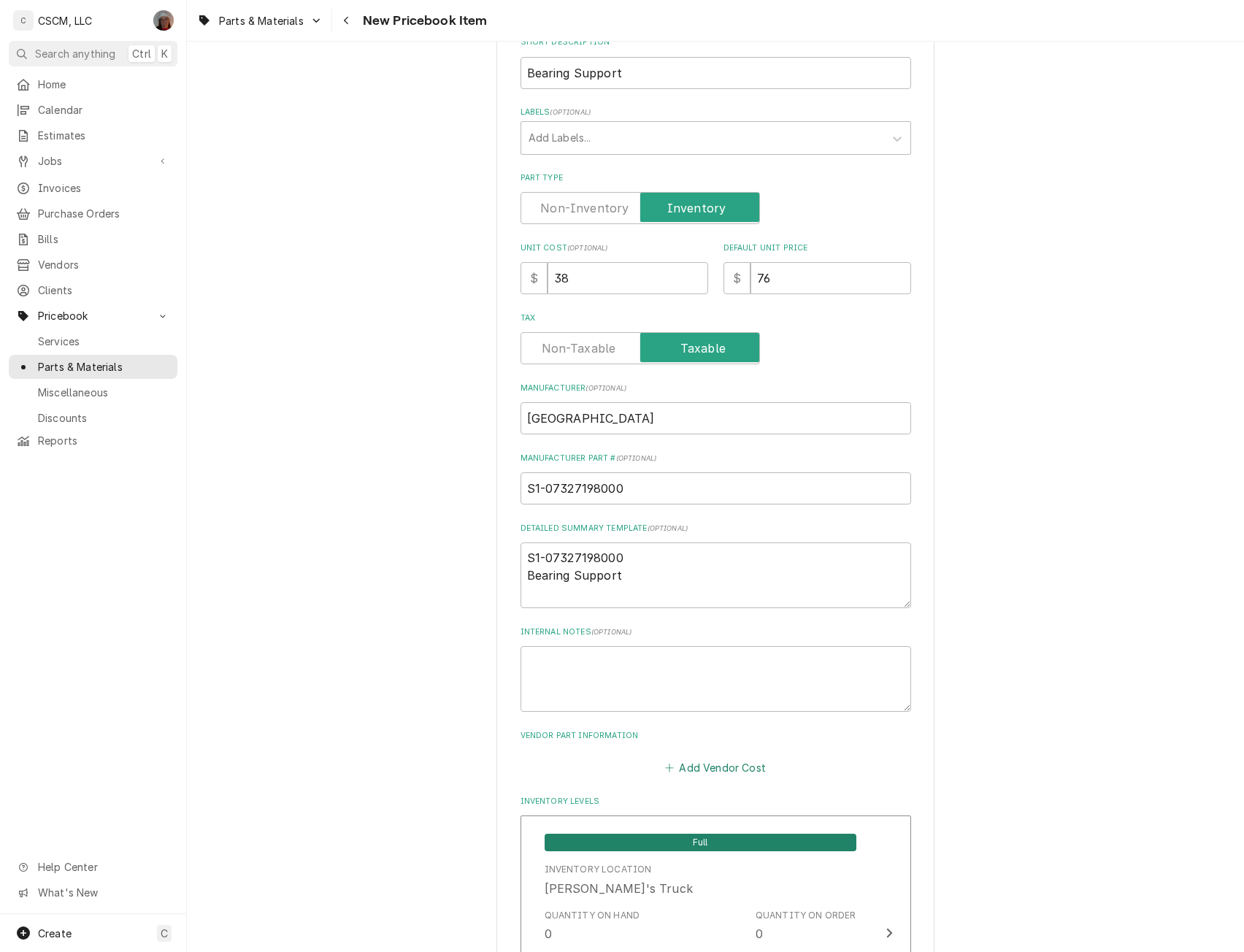
click at [682, 768] on button "Add Vendor Cost" at bounding box center [715, 767] width 106 height 20
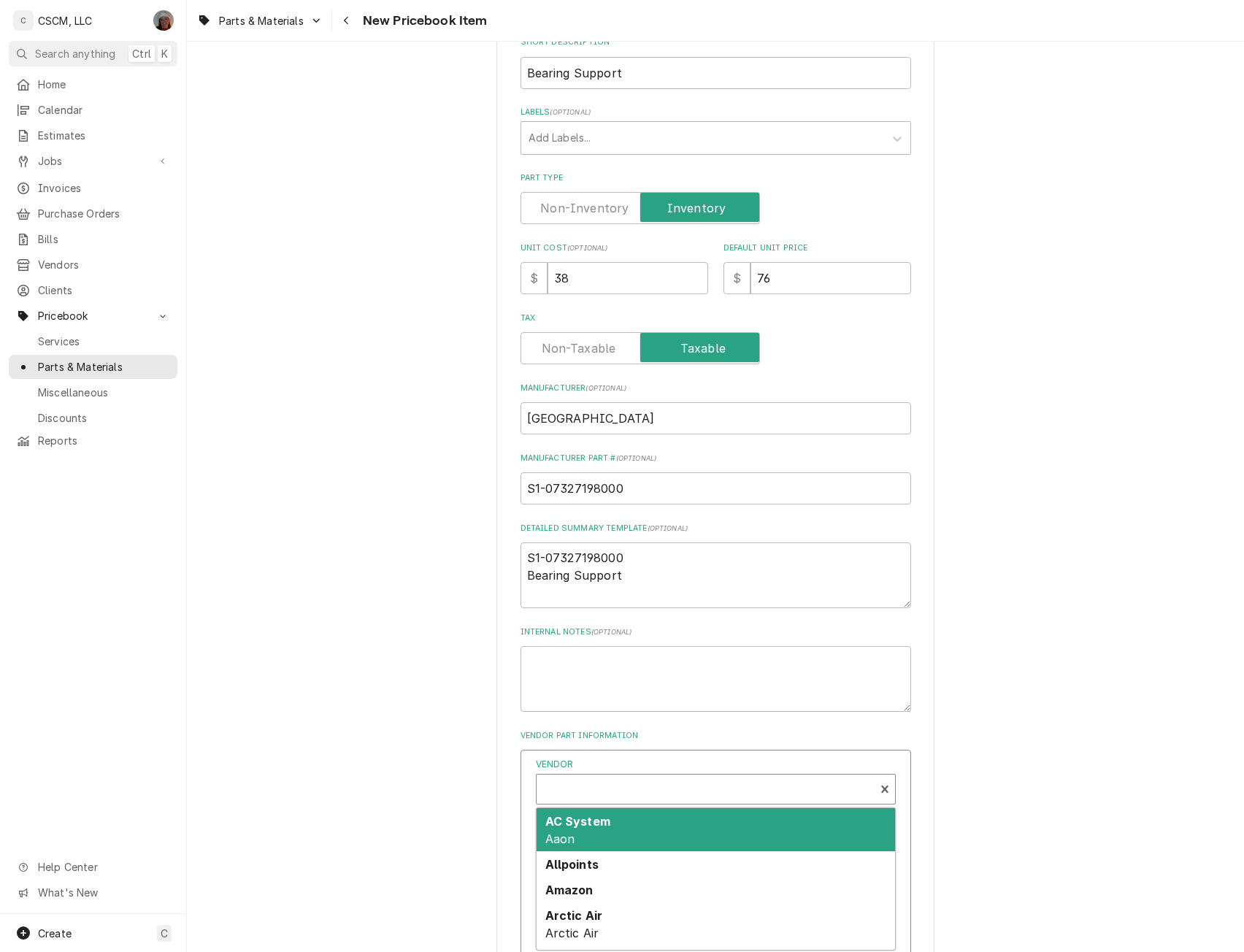
type textarea "x"
click at [604, 783] on div "Vendor" at bounding box center [705, 791] width 323 height 35
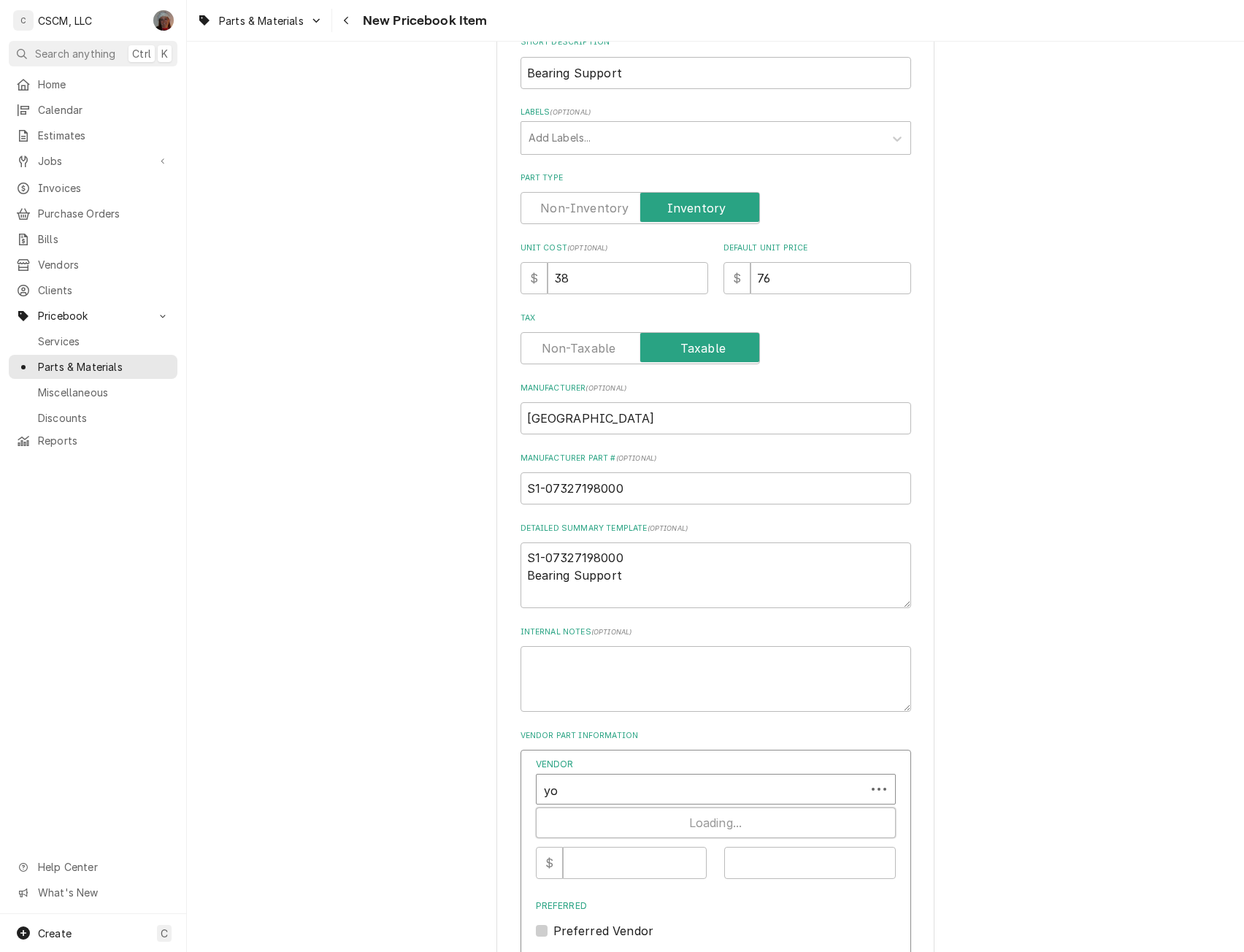
type input "yor"
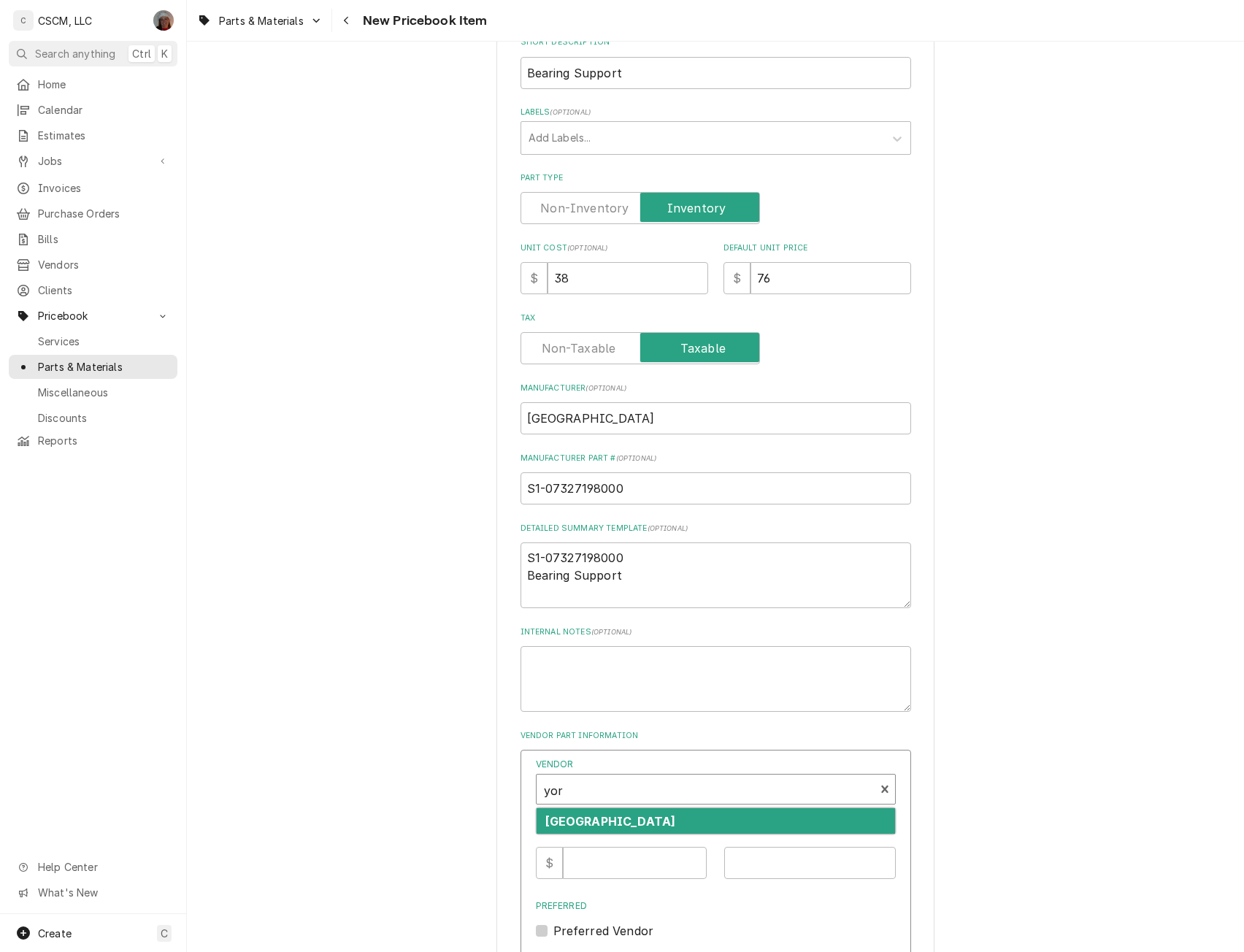
click at [589, 814] on div "[GEOGRAPHIC_DATA]" at bounding box center [715, 821] width 359 height 26
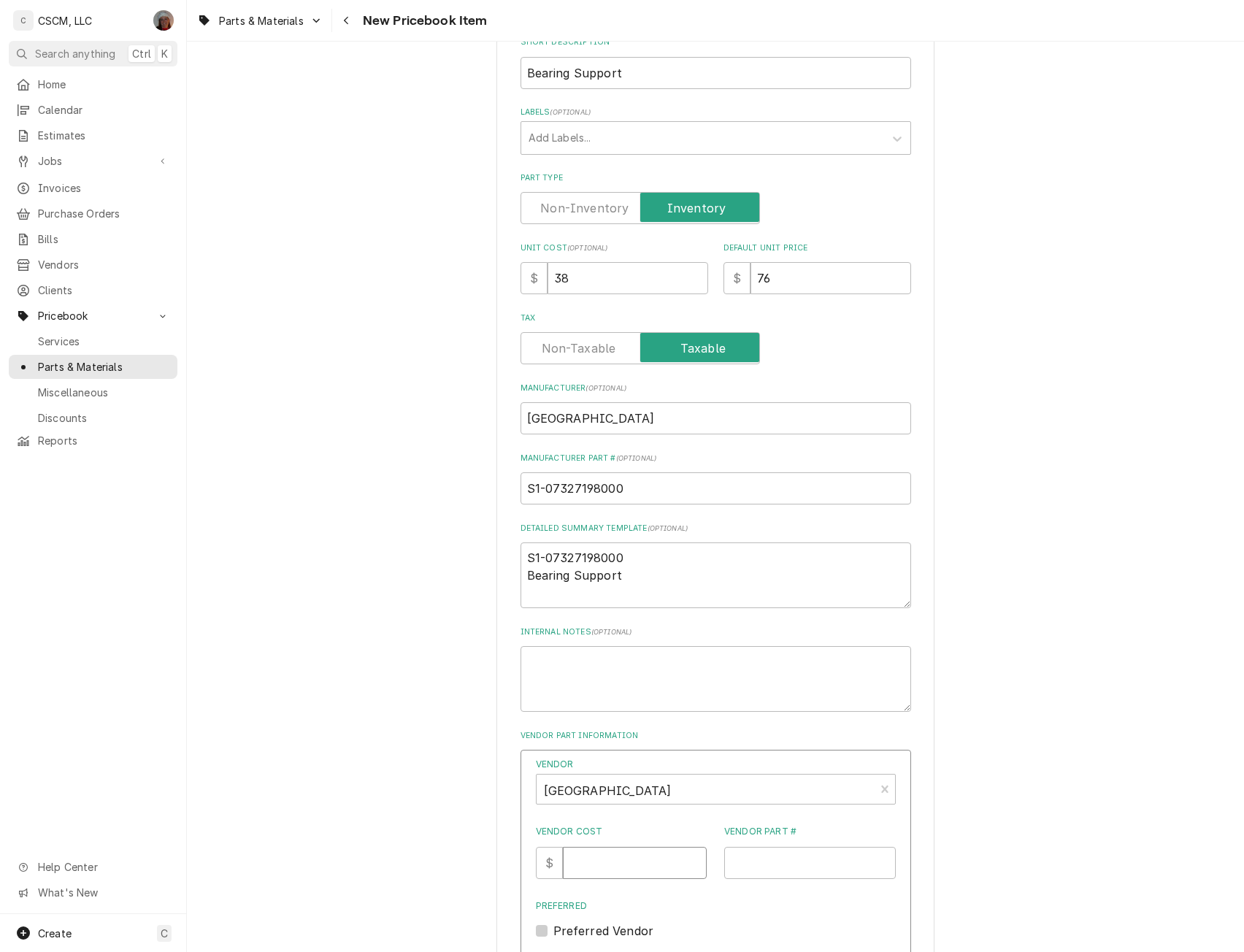
click at [591, 857] on input "Vendor Cost" at bounding box center [635, 863] width 144 height 32
type input "38"
drag, startPoint x: 644, startPoint y: 490, endPoint x: 462, endPoint y: 503, distance: 182.5
click at [791, 858] on input "Vendor Part #" at bounding box center [810, 863] width 172 height 32
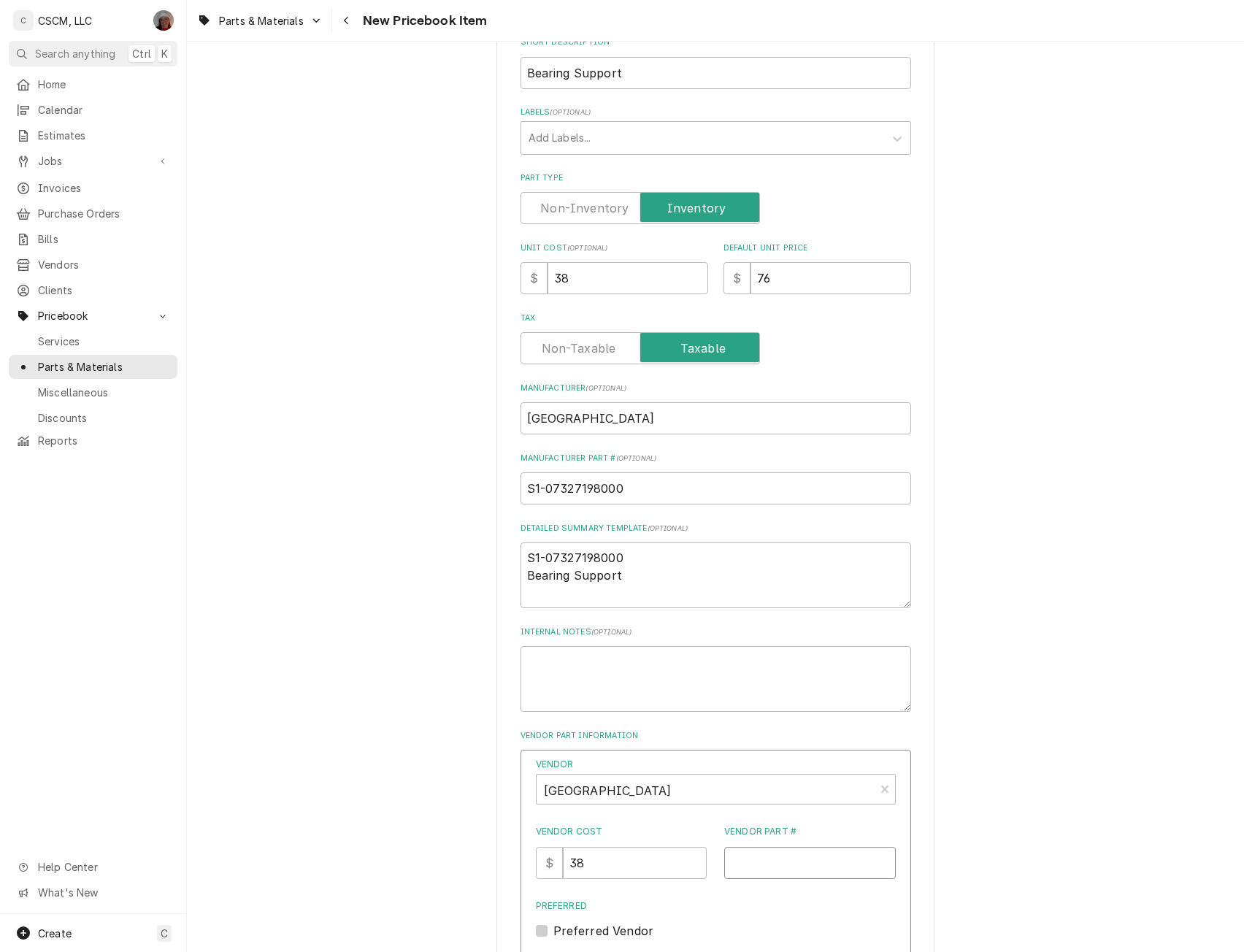
paste input "S1-07327198000"
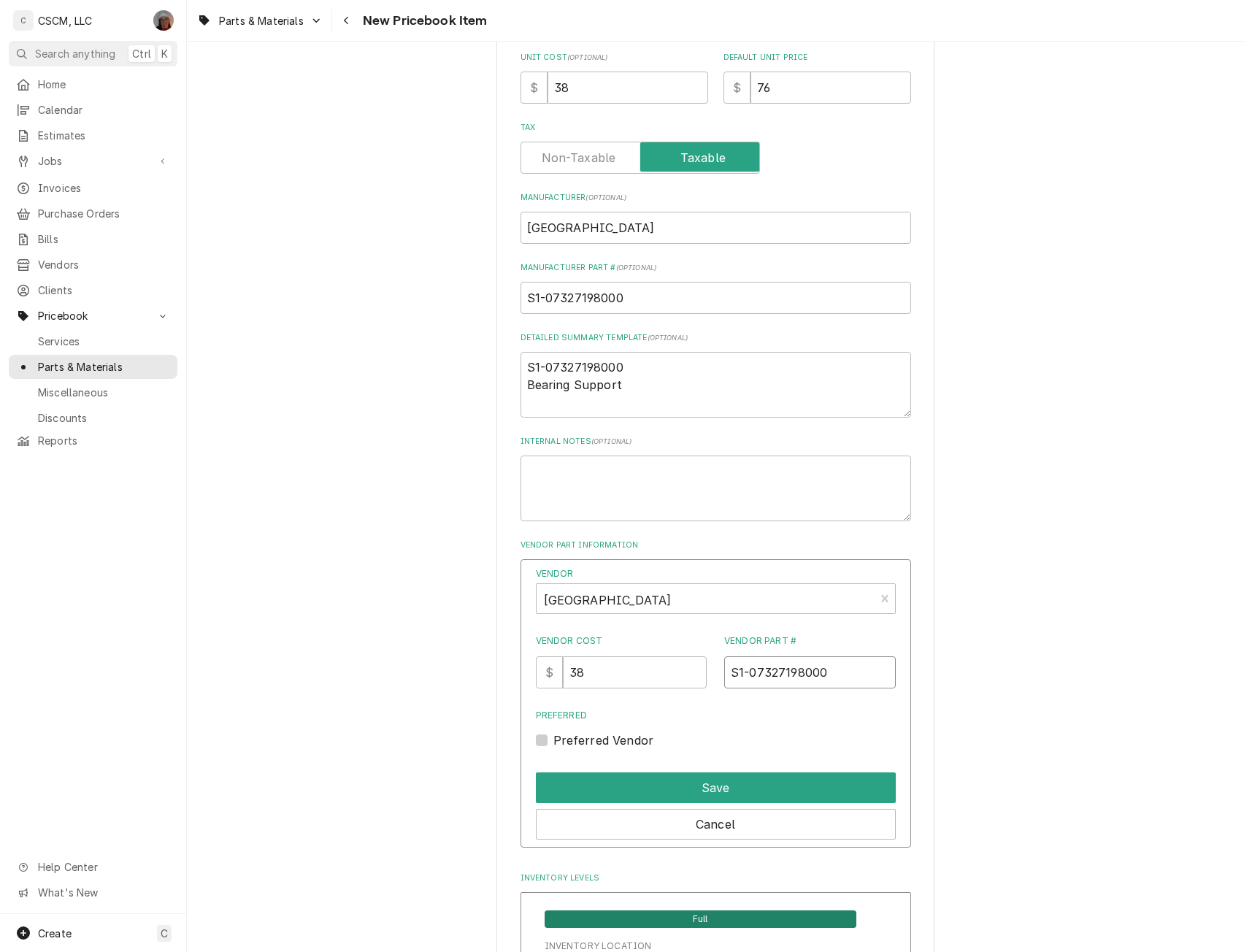
scroll to position [440, 0]
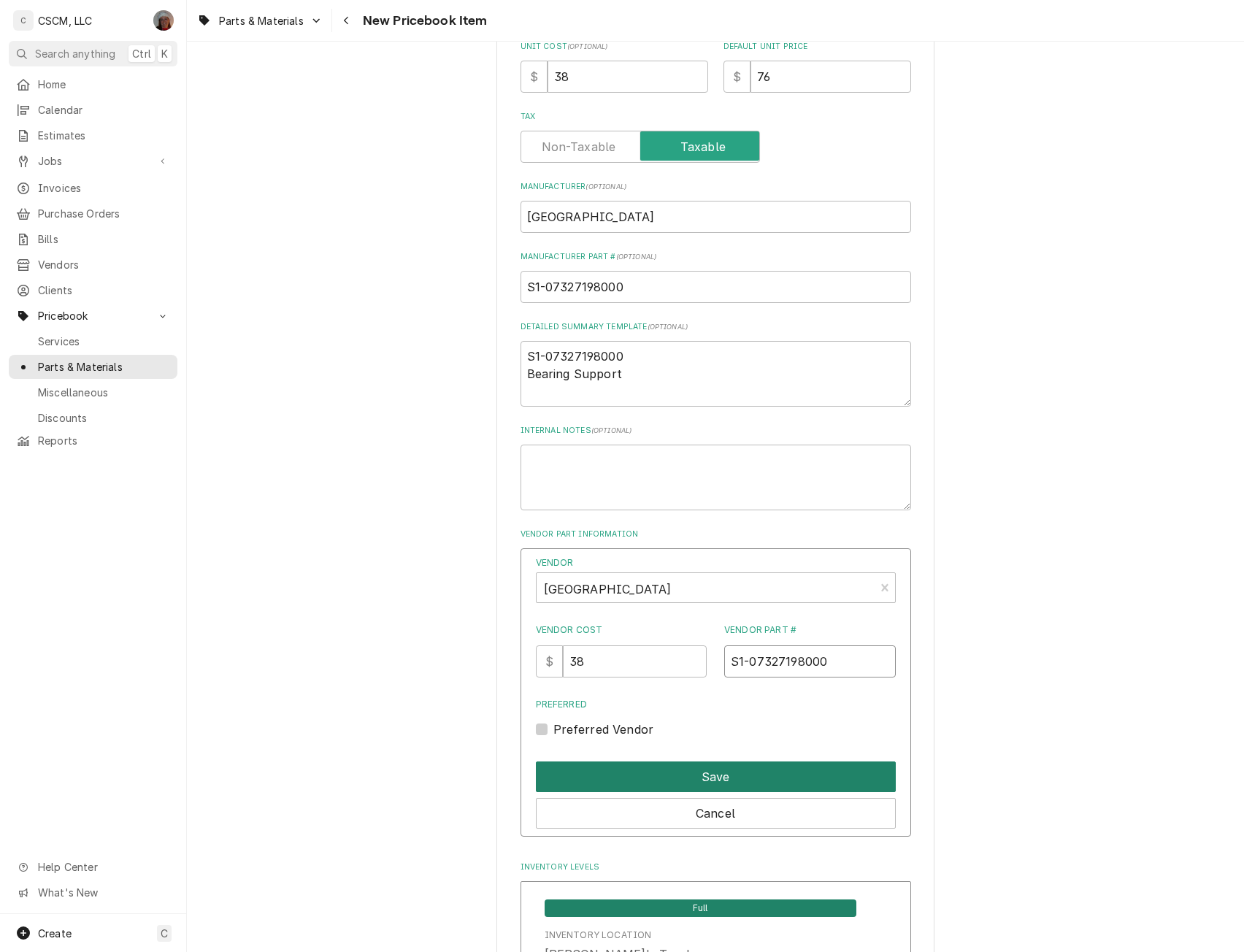
type input "S1-07327198000"
click at [725, 775] on button "Save" at bounding box center [715, 776] width 360 height 31
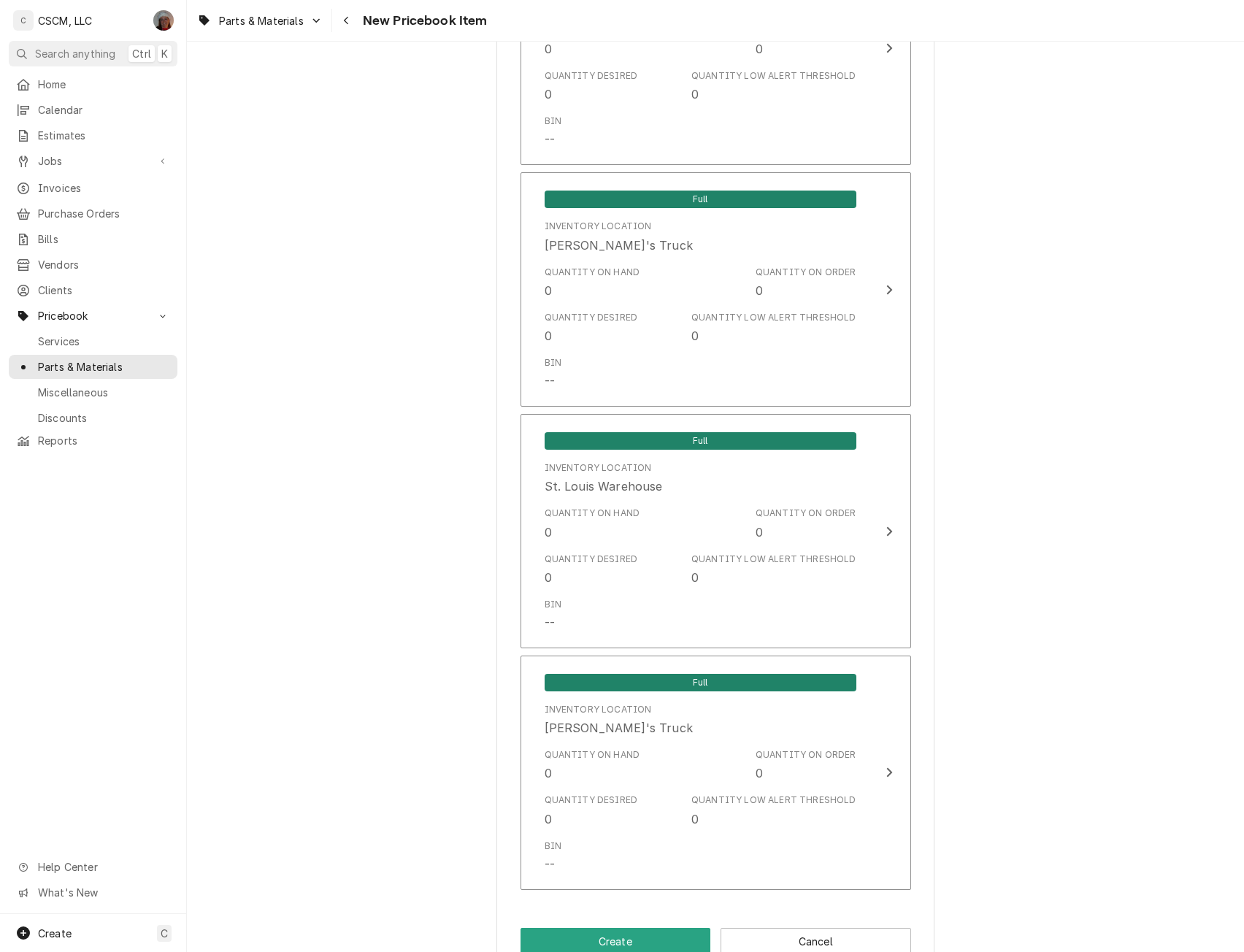
scroll to position [2242, 0]
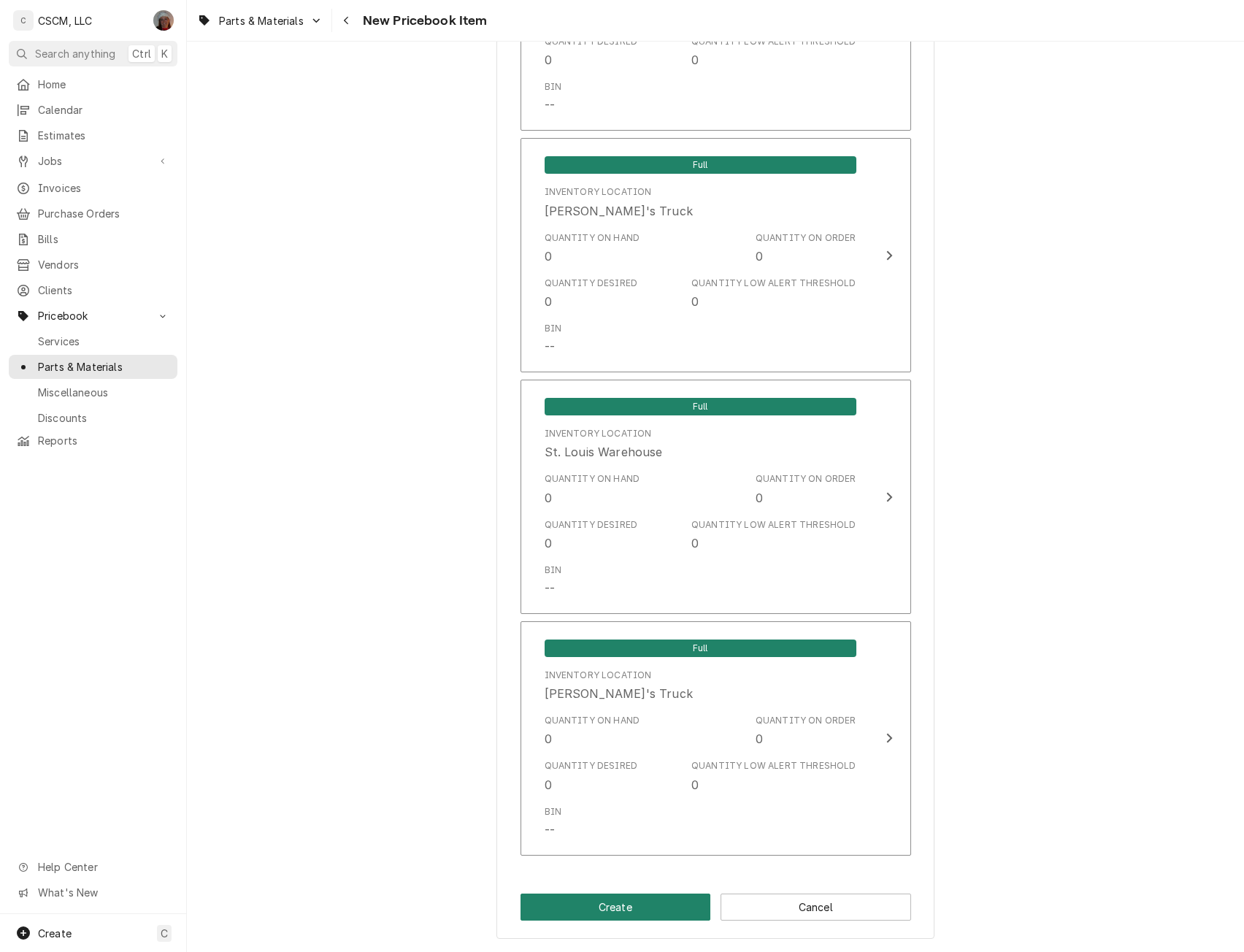
click at [641, 901] on button "Create" at bounding box center [616, 907] width 191 height 27
type textarea "x"
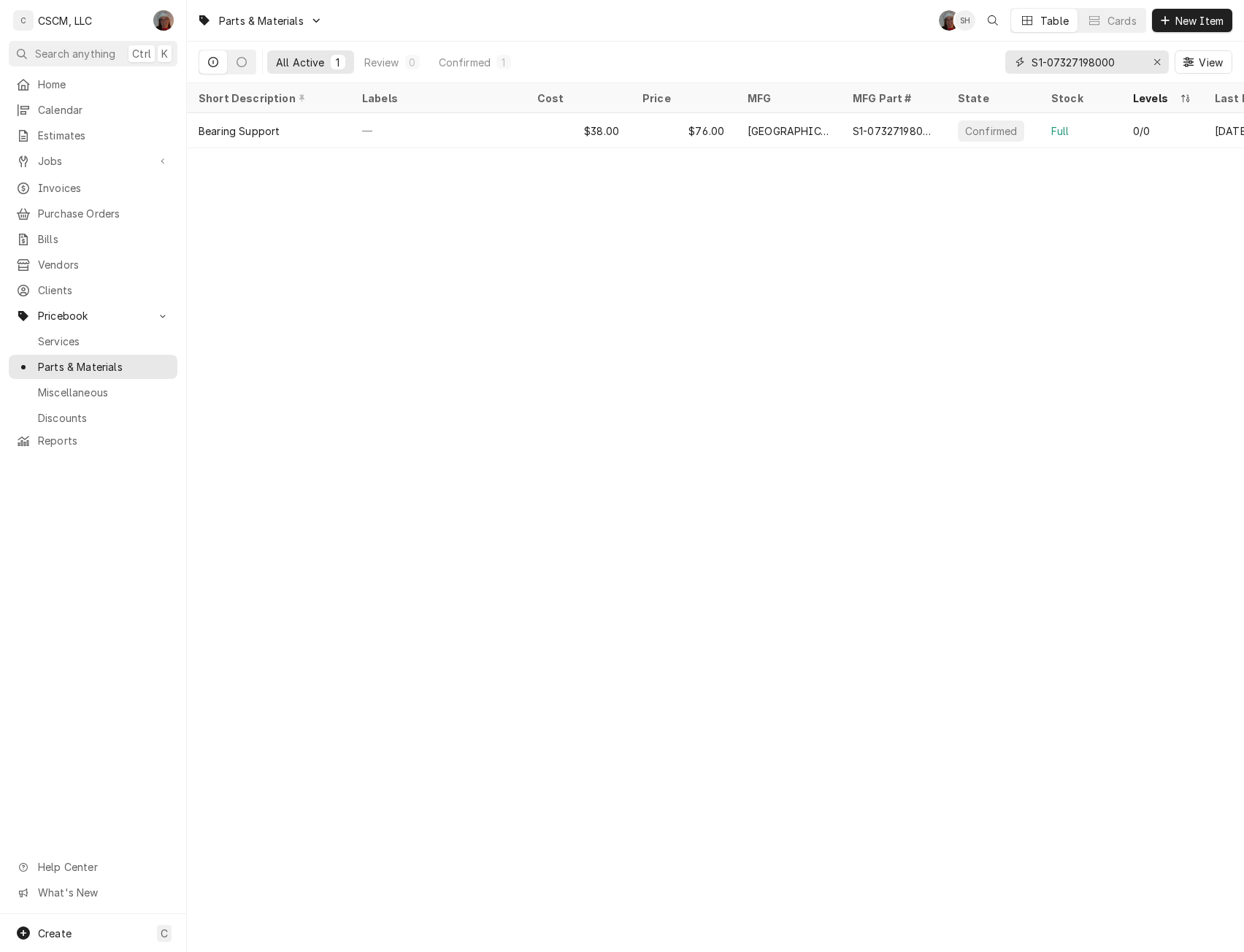
drag, startPoint x: 1121, startPoint y: 64, endPoint x: 1006, endPoint y: 66, distance: 115.0
click at [1006, 66] on div "S1-07327198000" at bounding box center [1087, 62] width 164 height 23
paste input "0107110005"
type input "S1-00107110005"
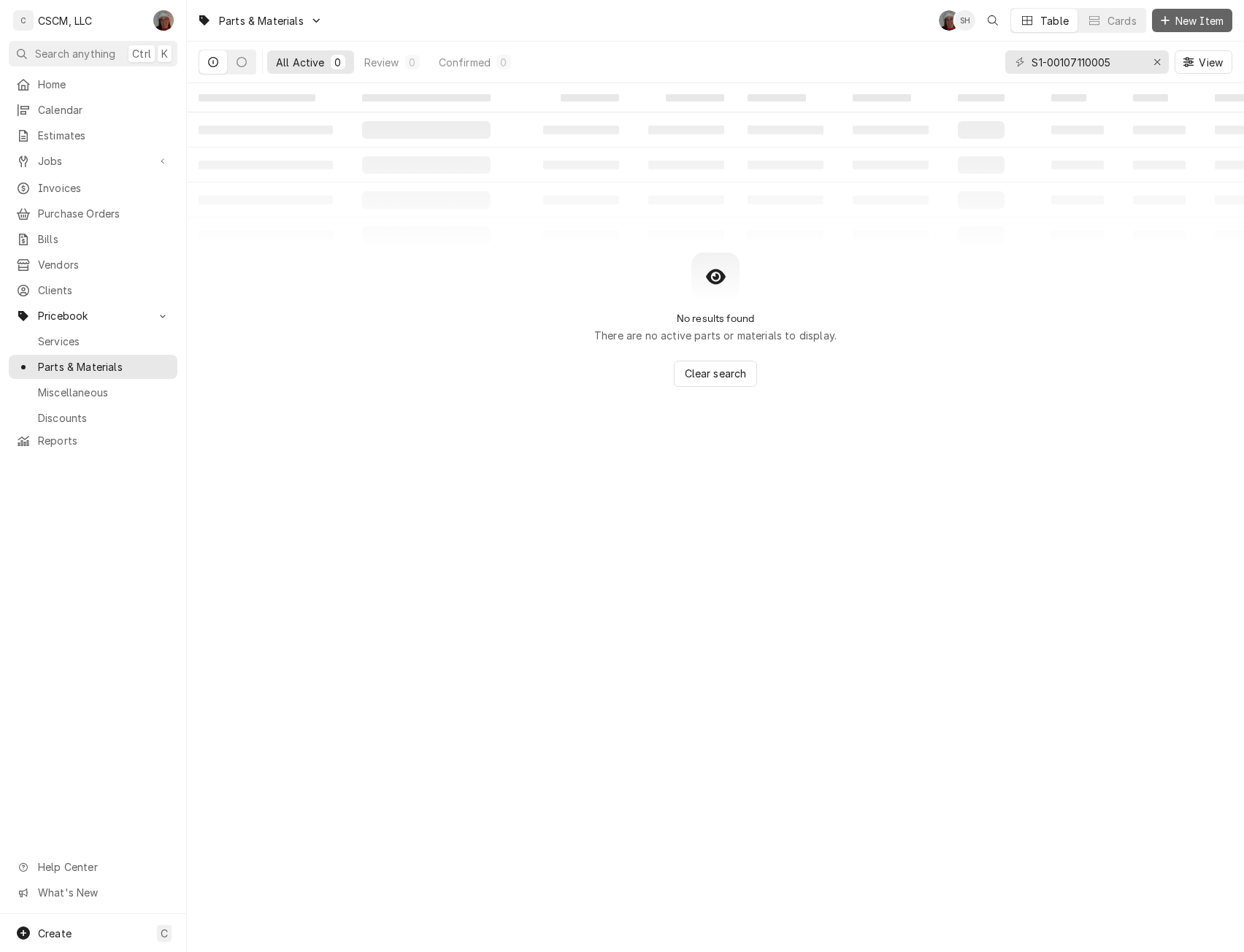
click at [1188, 13] on span "New Item" at bounding box center [1200, 20] width 54 height 15
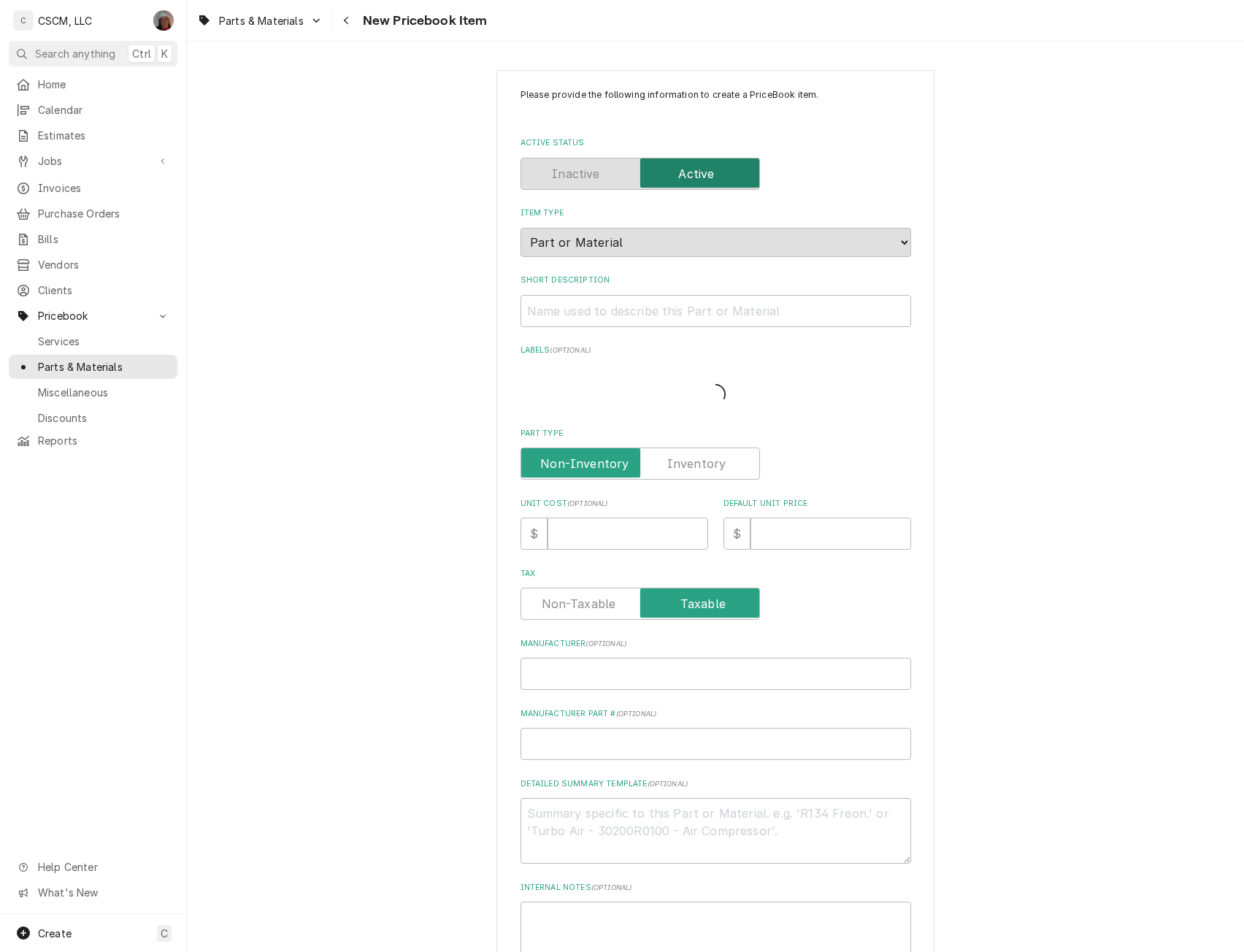
type textarea "x"
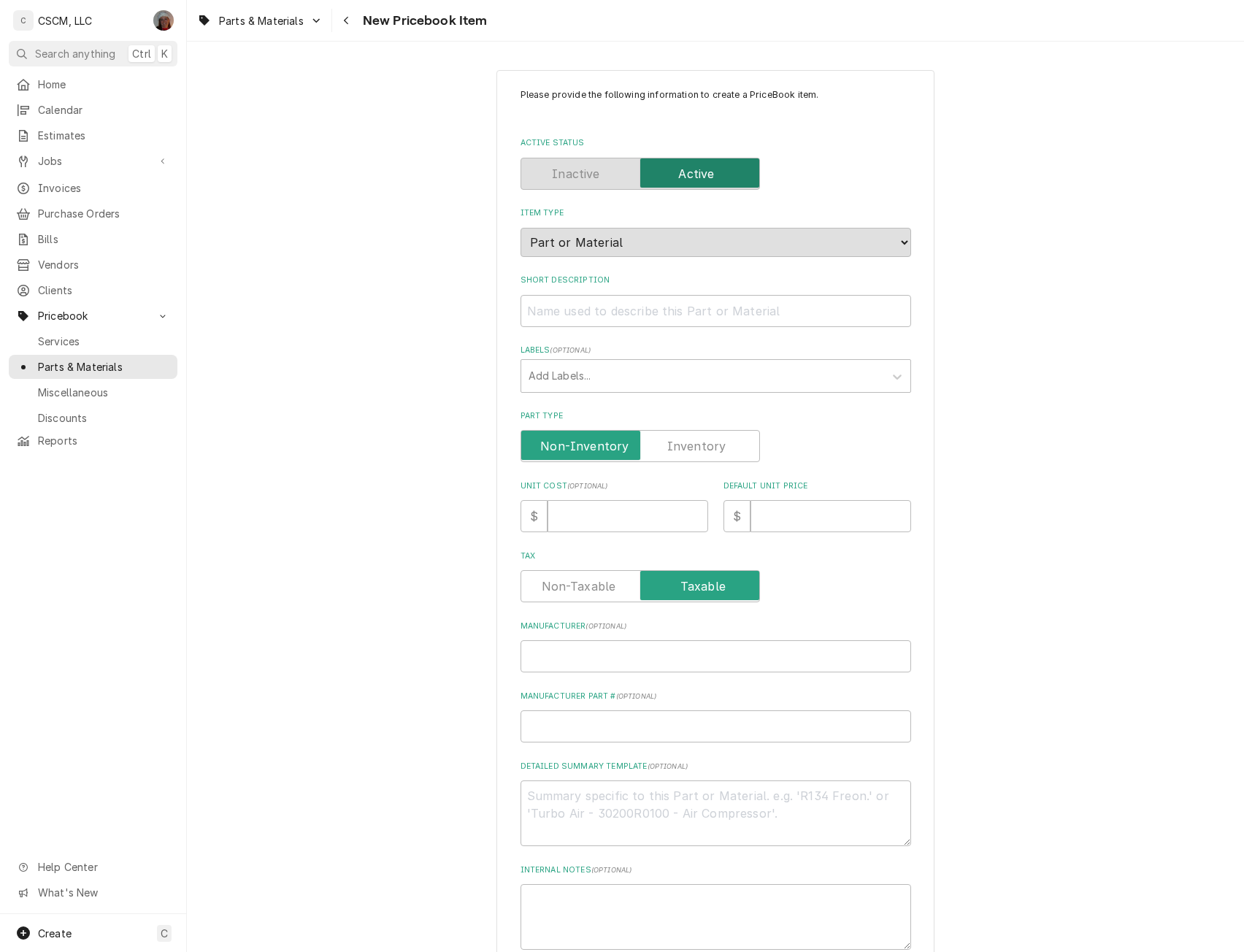
click at [682, 446] on label "Part Type" at bounding box center [640, 446] width 239 height 32
click at [682, 446] on input "Part Type" at bounding box center [640, 446] width 226 height 32
checkbox input "true"
type textarea "x"
click at [620, 512] on input "Unit Cost ( optional )" at bounding box center [628, 516] width 160 height 32
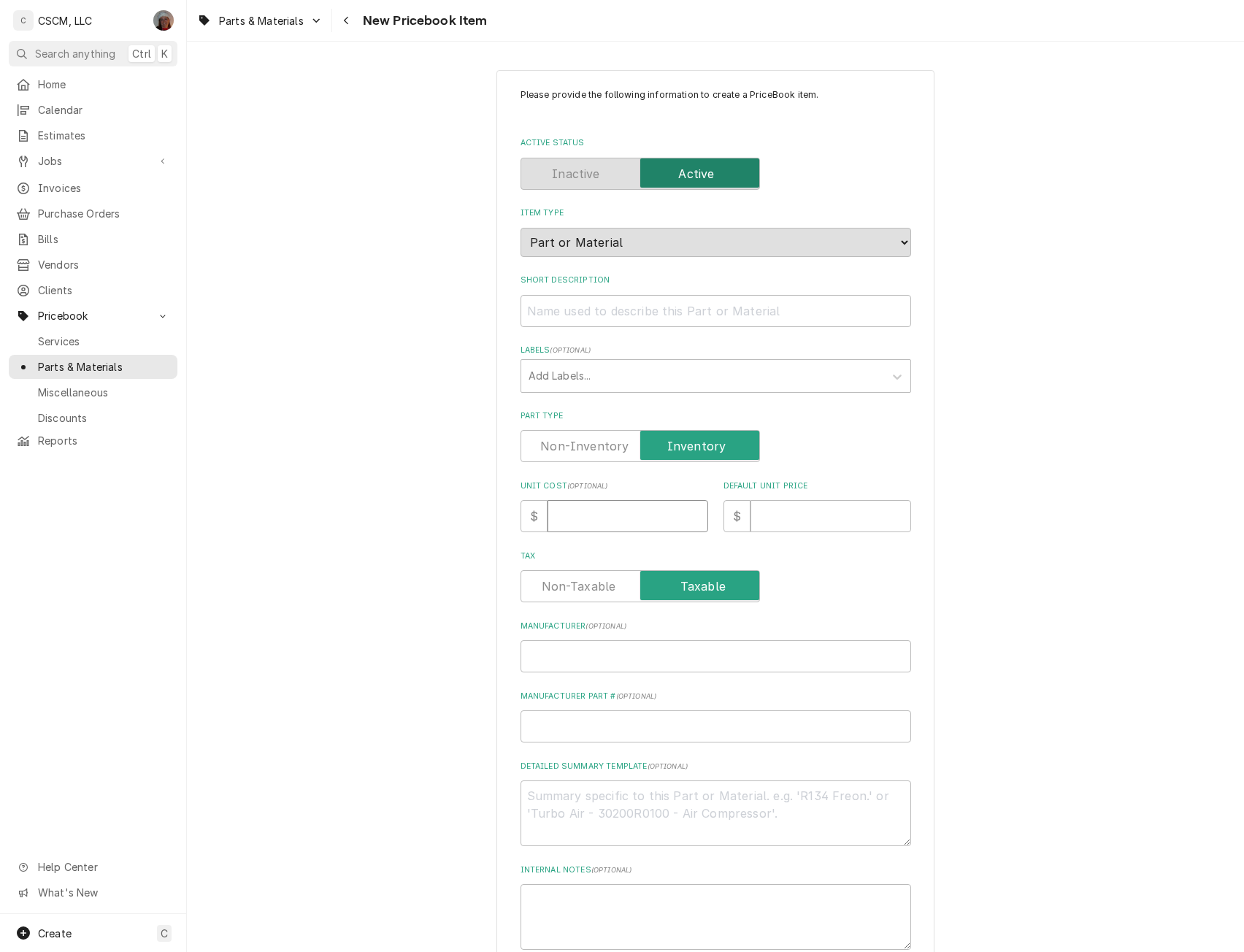
type input "3"
type textarea "x"
type input "3.1"
type textarea "x"
type input "3.10"
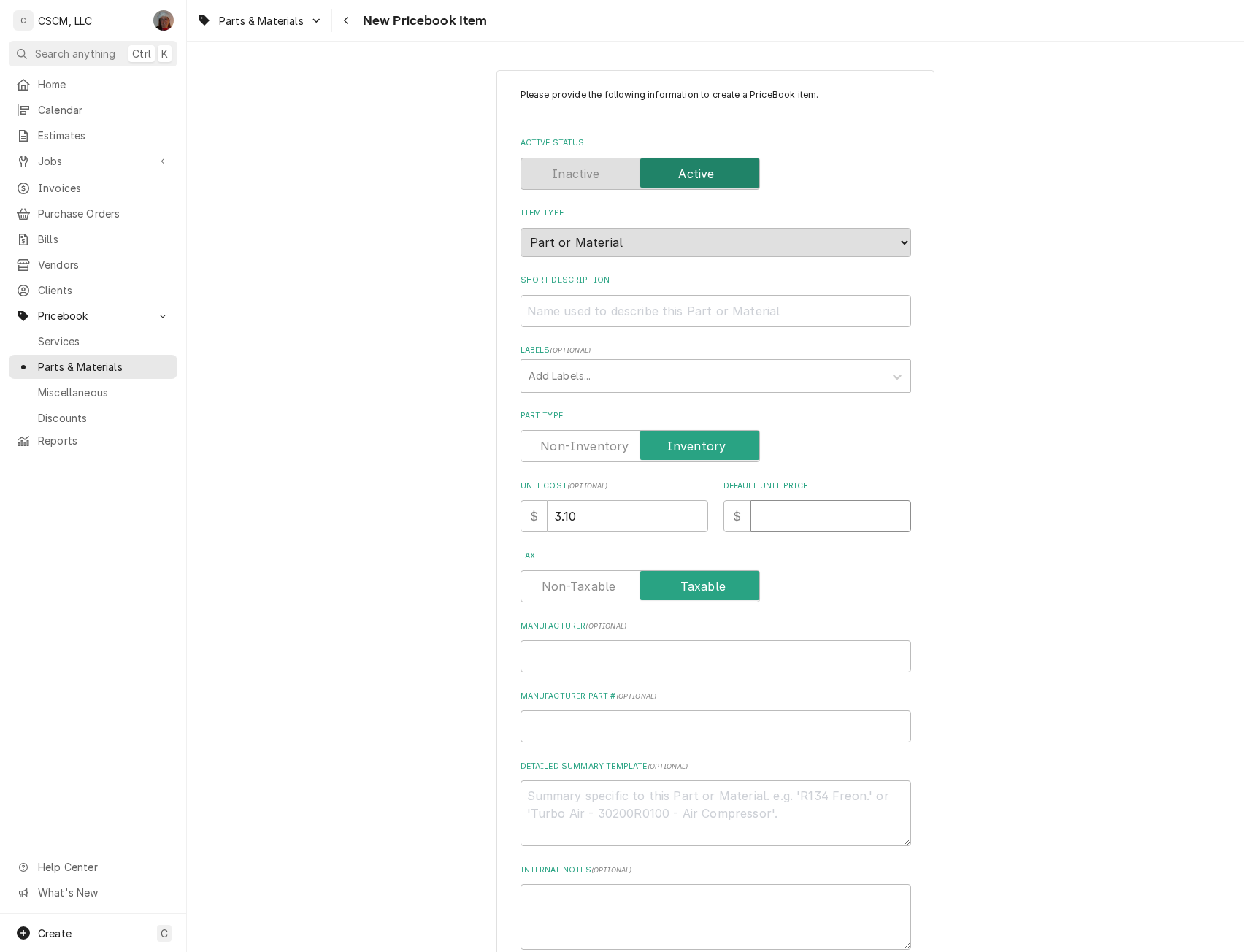
type textarea "x"
type input "6"
type textarea "x"
type input "6.2"
type textarea "x"
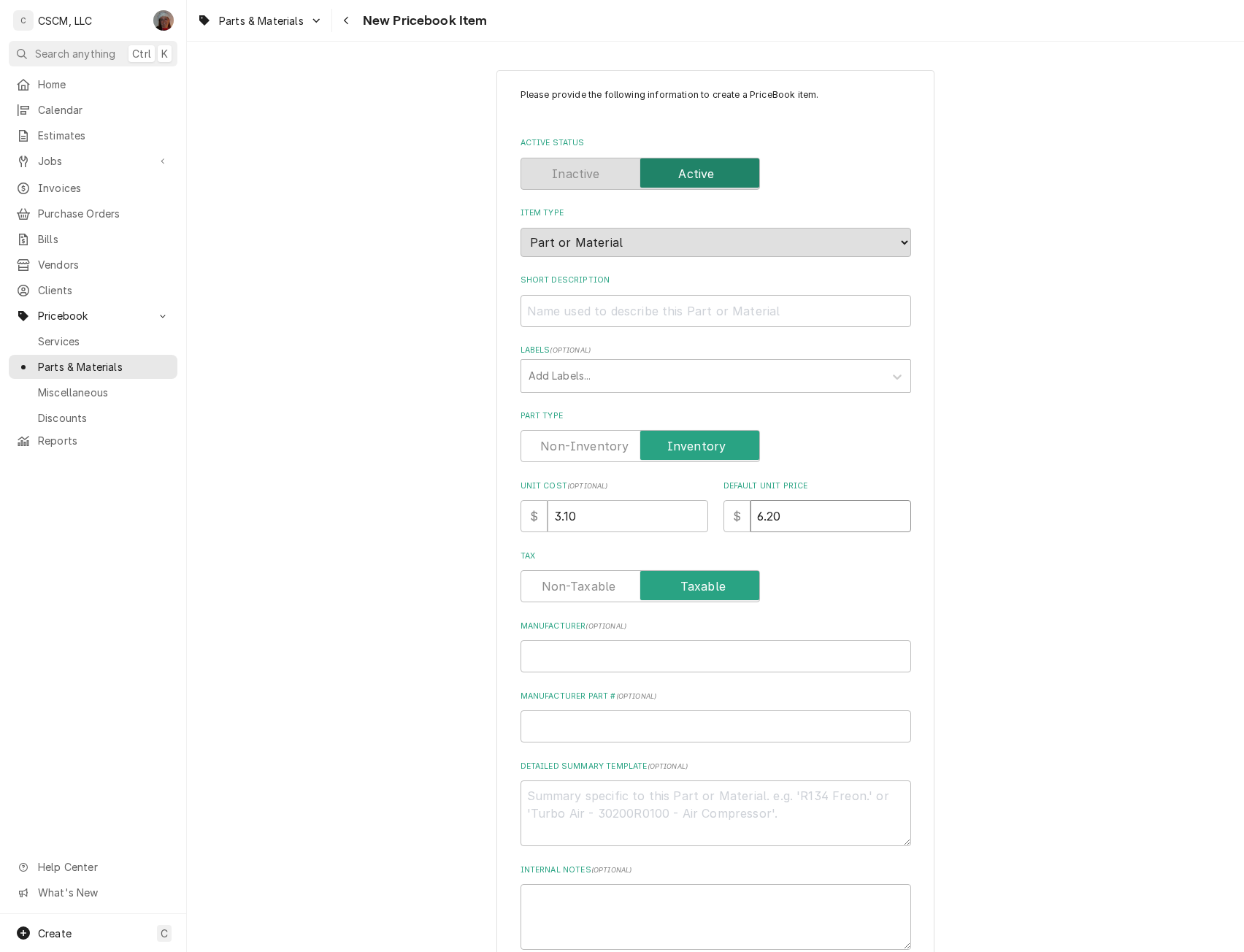
type input "6.20"
click at [549, 655] on input "Manufacturer ( optional )" at bounding box center [715, 656] width 391 height 32
type textarea "x"
type input "Y"
type textarea "x"
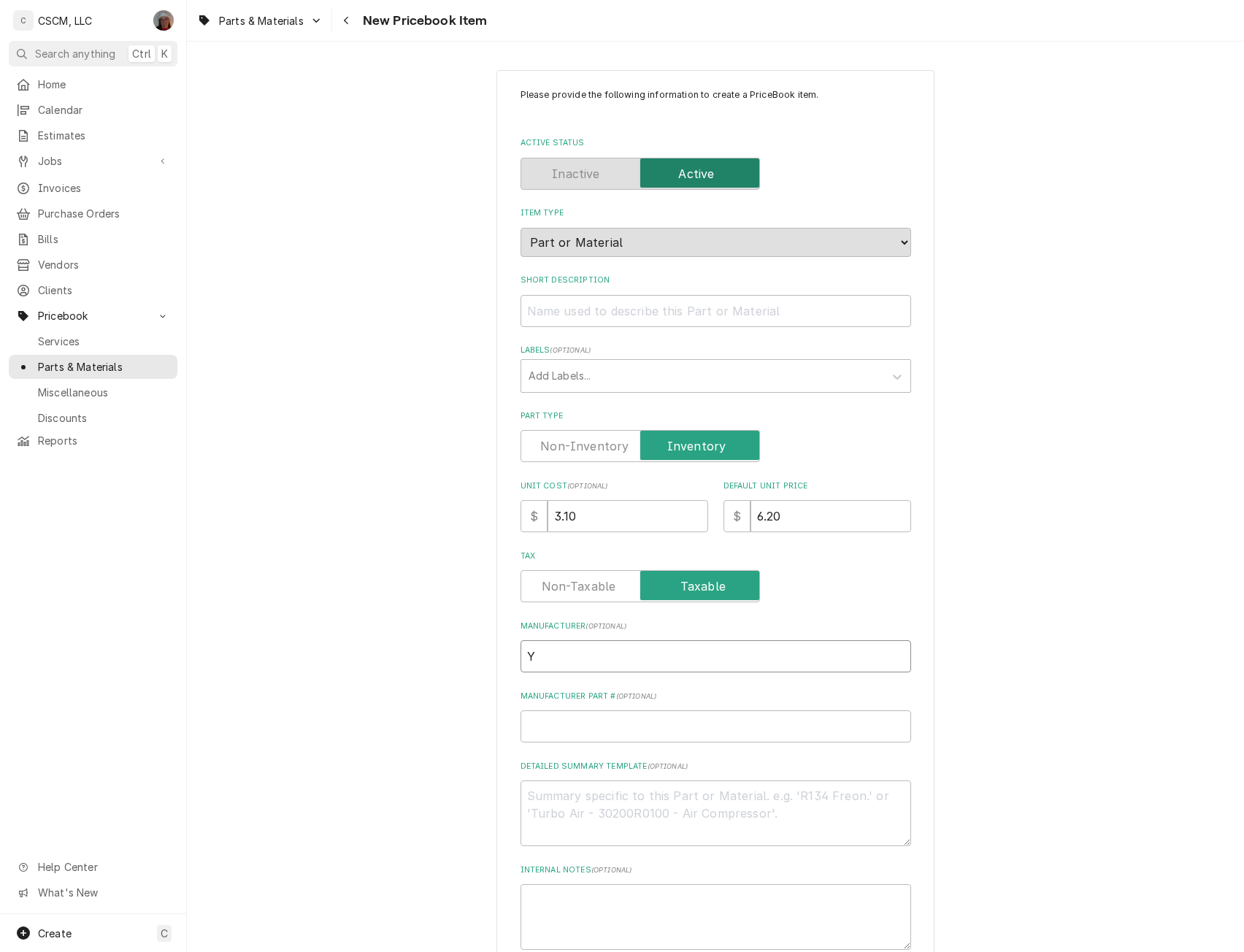
type input "Yo"
type textarea "x"
type input "Yor"
type textarea "x"
type input "[GEOGRAPHIC_DATA]"
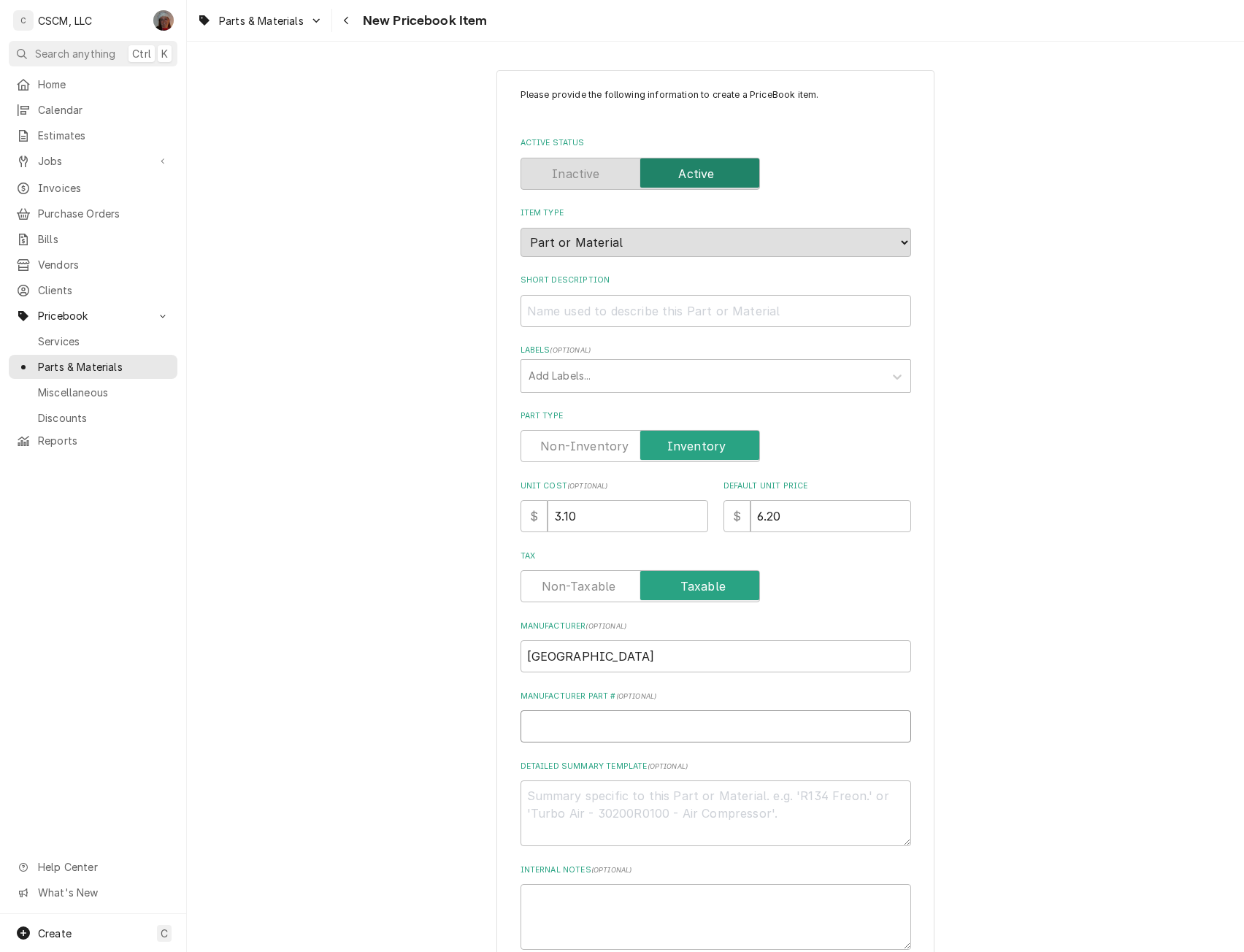
click at [540, 714] on input "Manufacturer Part # ( optional )" at bounding box center [715, 726] width 391 height 32
paste input "S1-00107110005"
type textarea "x"
type input "S1-00107110005"
click at [563, 827] on textarea "Detailed Summary Template ( optional )" at bounding box center [715, 813] width 391 height 66
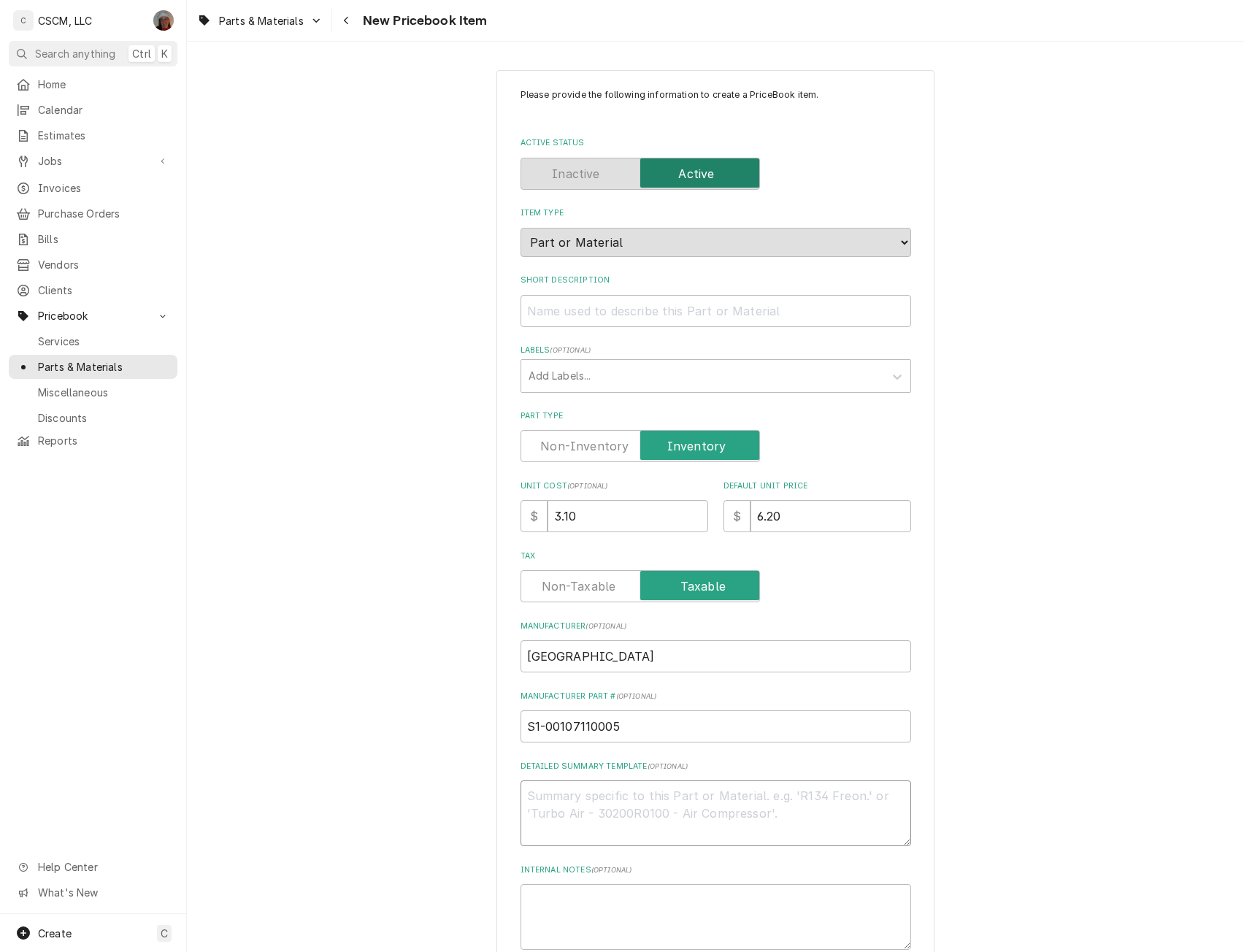
paste textarea "S1-00107110005"
type textarea "x"
type textarea "S1-00107110005"
click at [567, 303] on input "Short Description" at bounding box center [715, 311] width 391 height 32
paste input "Key, Pulley, 1/4" Square x 2" Long"
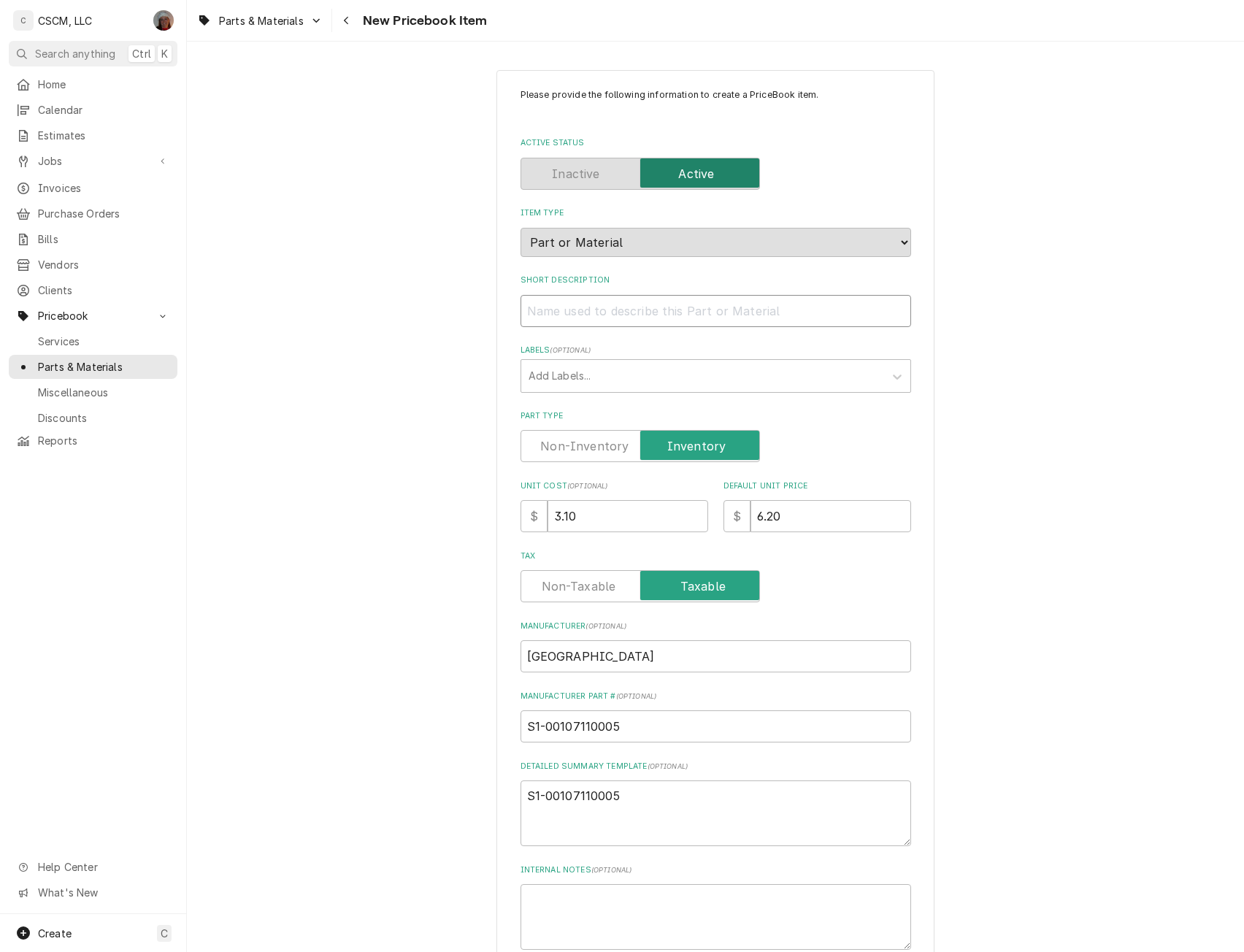
type textarea "x"
type input "Key, Pulley, 1/4" Square x 2" Long"
click at [628, 801] on textarea "S1-00107110005" at bounding box center [715, 813] width 391 height 66
type textarea "S1-00107110005"
paste textarea "Key, Pulley, 1/4" Square x 2" Long"
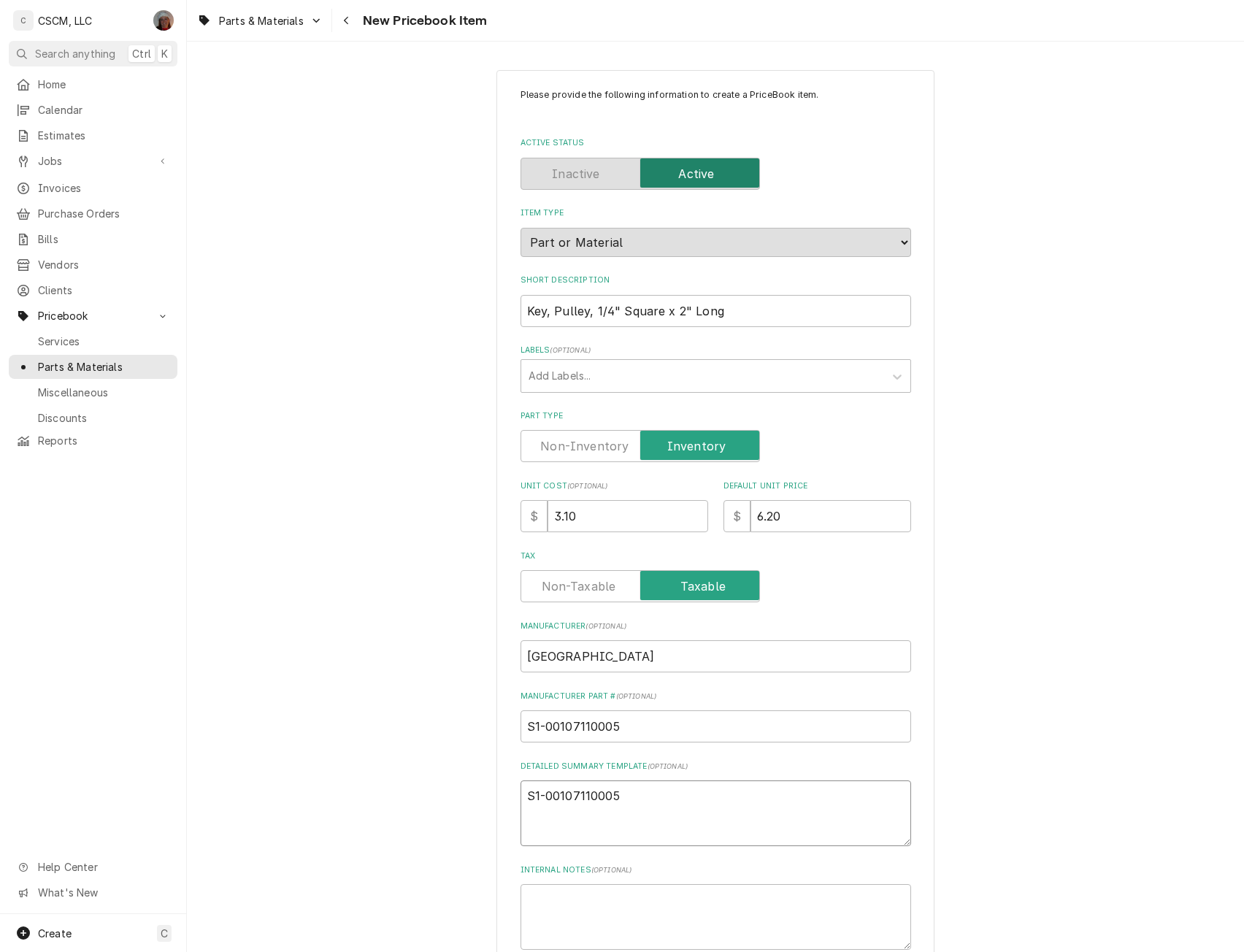
type textarea "x"
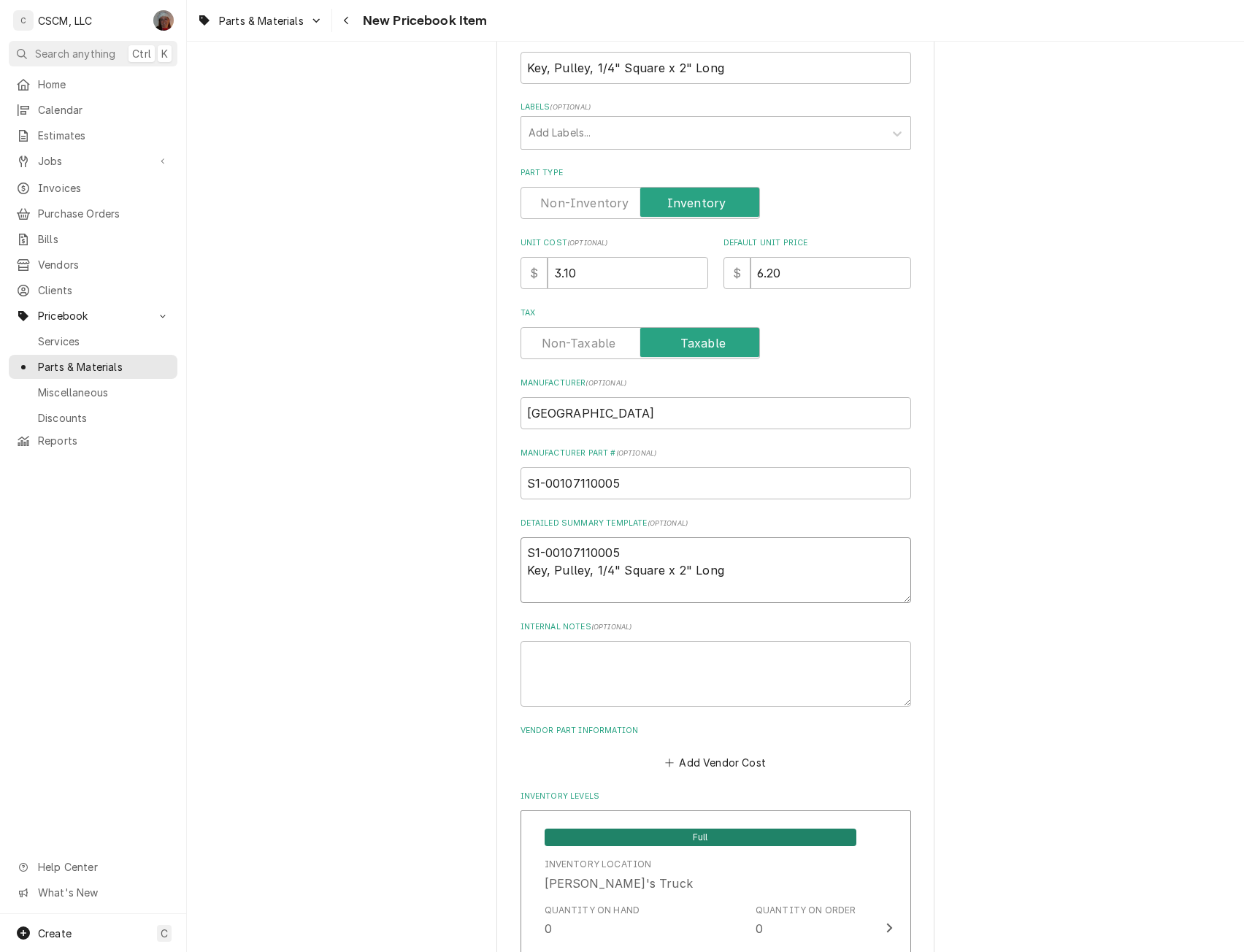
scroll to position [276, 0]
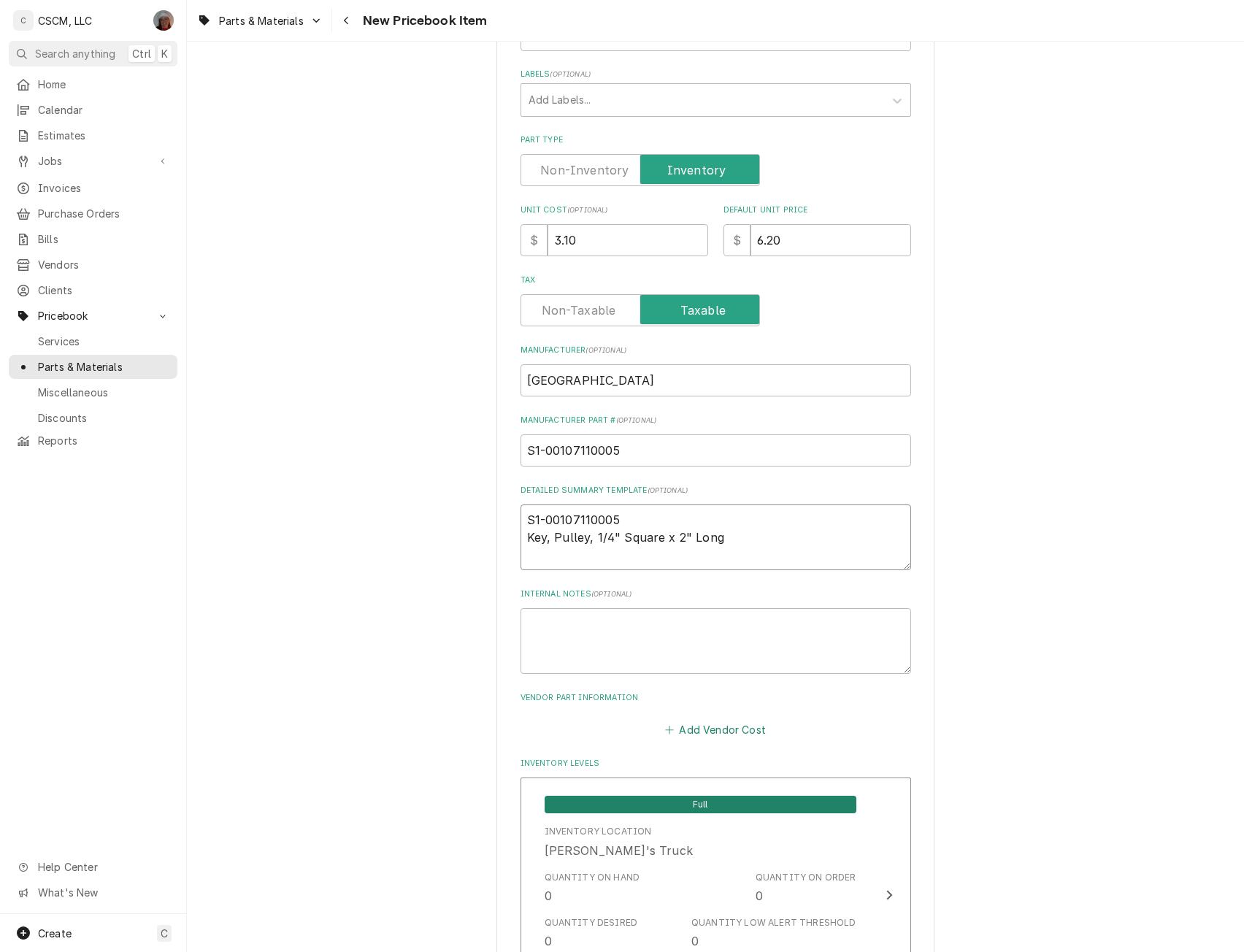
type textarea "S1-00107110005 Key, Pulley, 1/4" Square x 2" Long"
click at [717, 730] on button "Add Vendor Cost" at bounding box center [715, 729] width 106 height 20
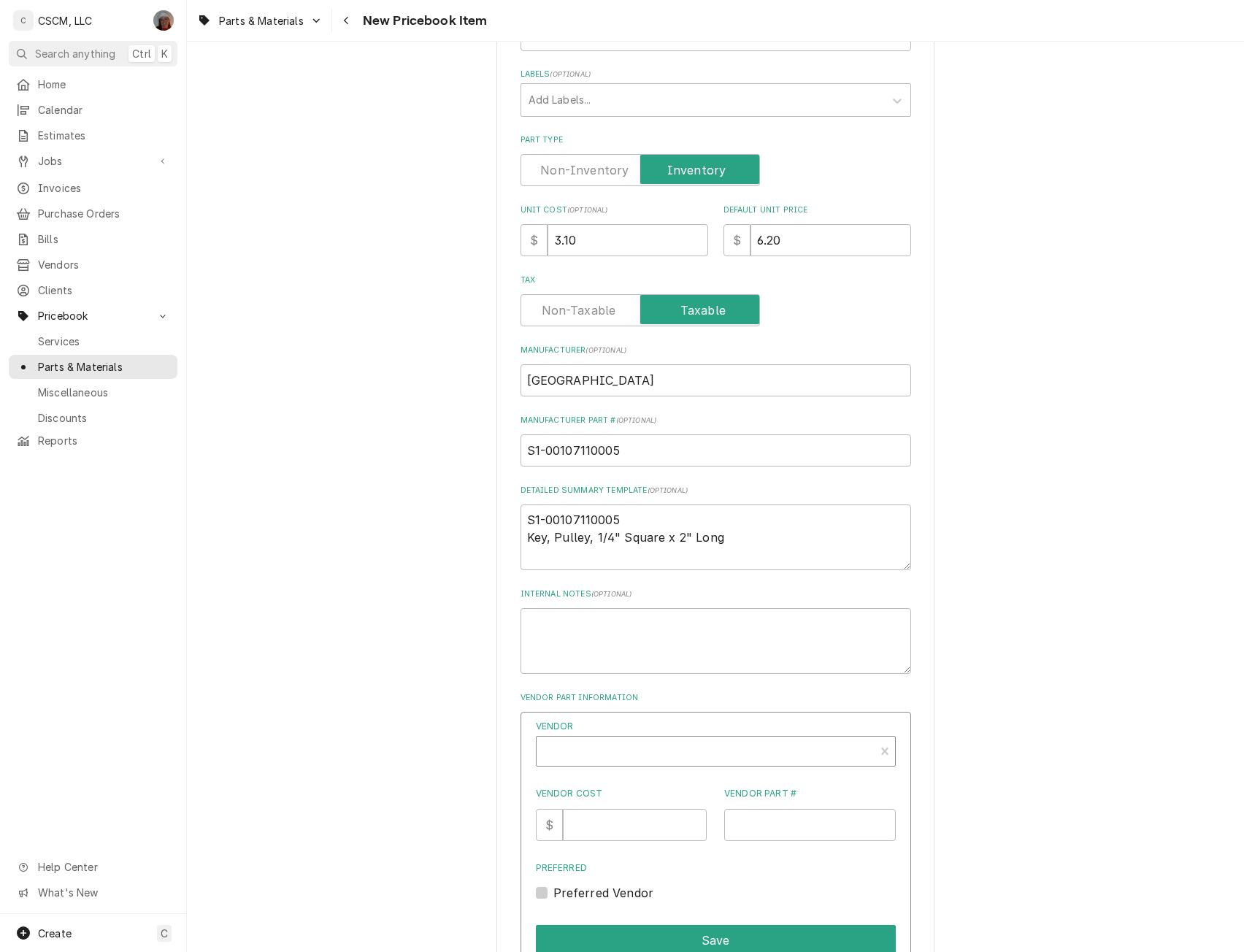
type textarea "x"
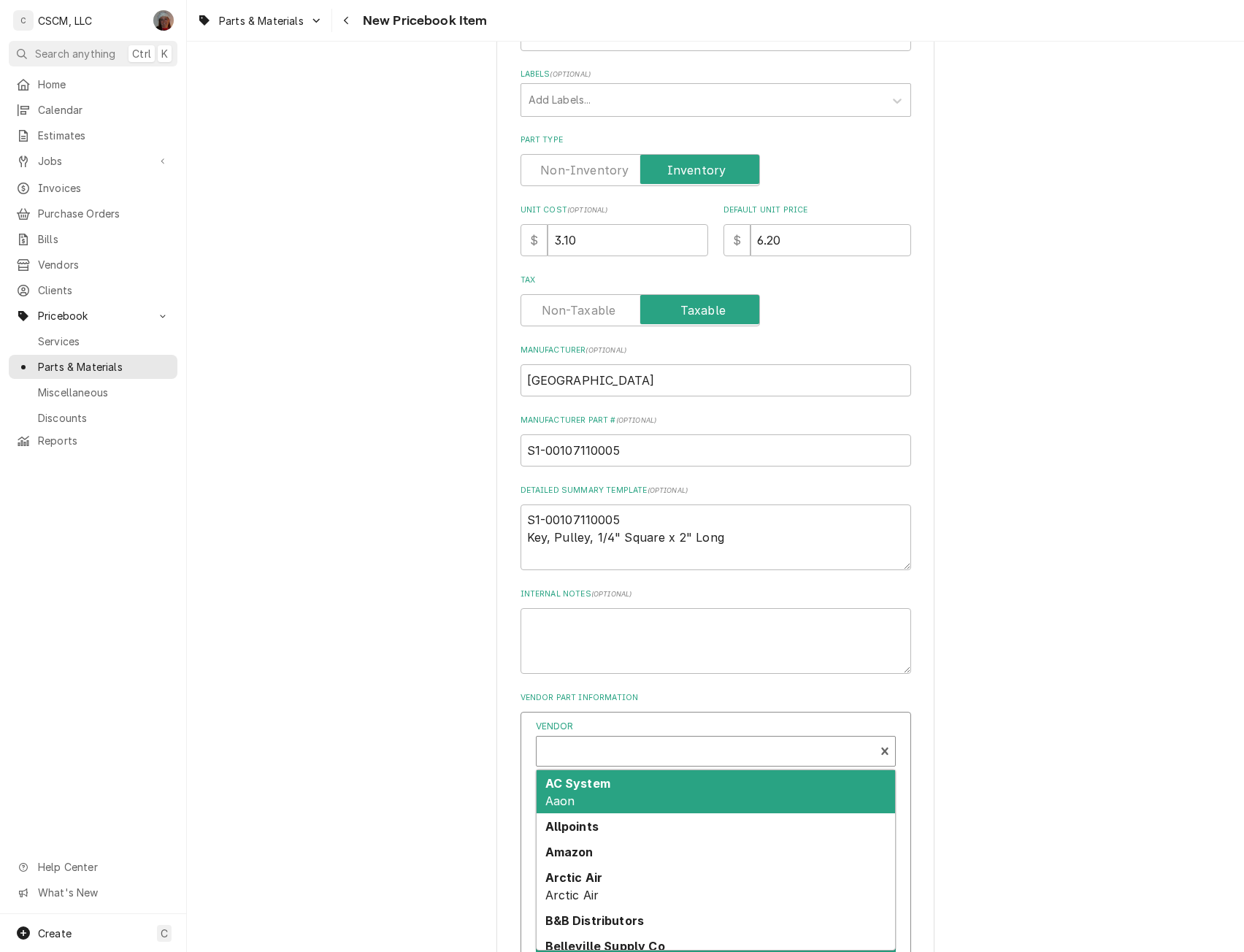
click at [574, 760] on div "Vendor" at bounding box center [705, 753] width 323 height 35
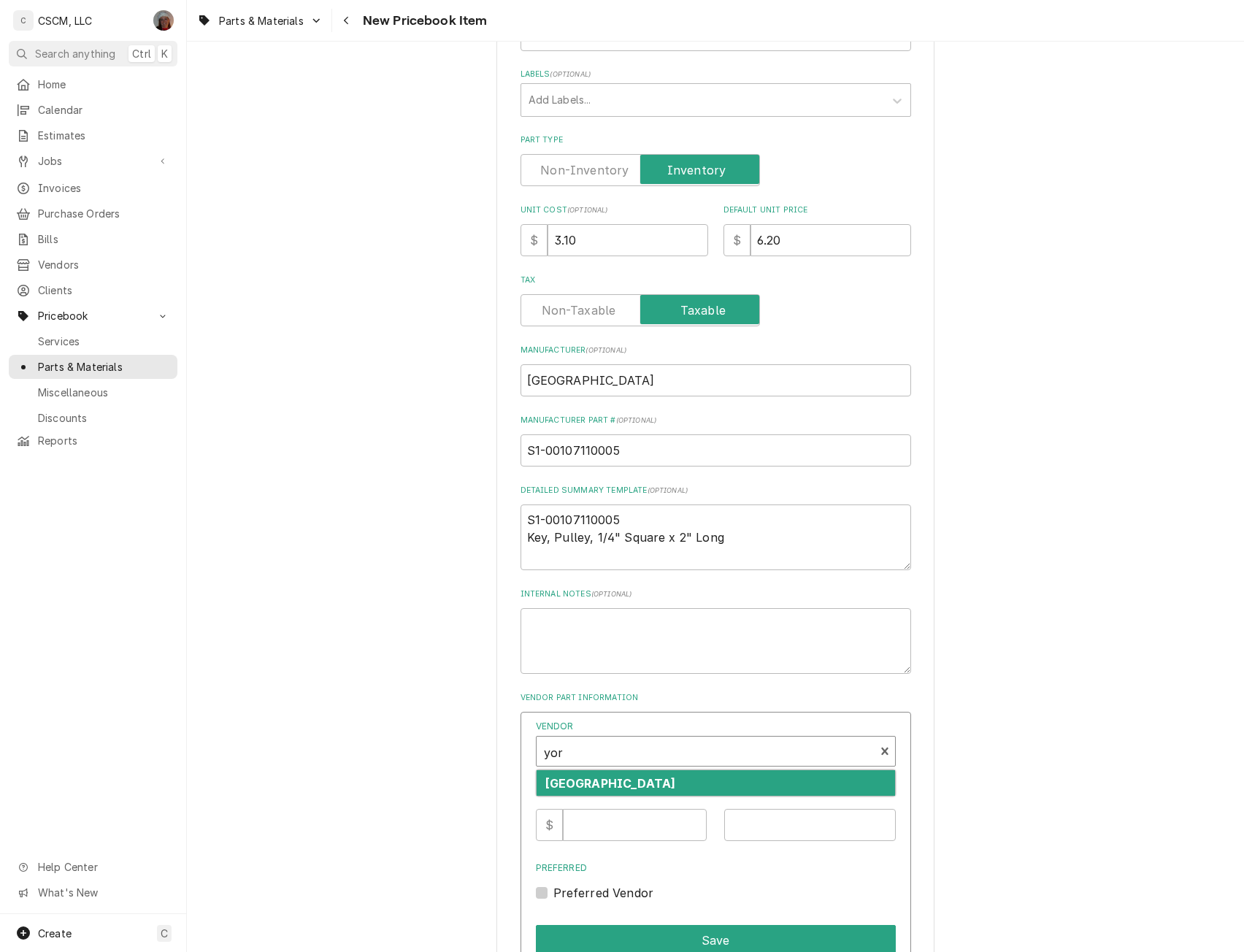
type input "york"
click at [574, 789] on strong "[GEOGRAPHIC_DATA]" at bounding box center [611, 783] width 131 height 14
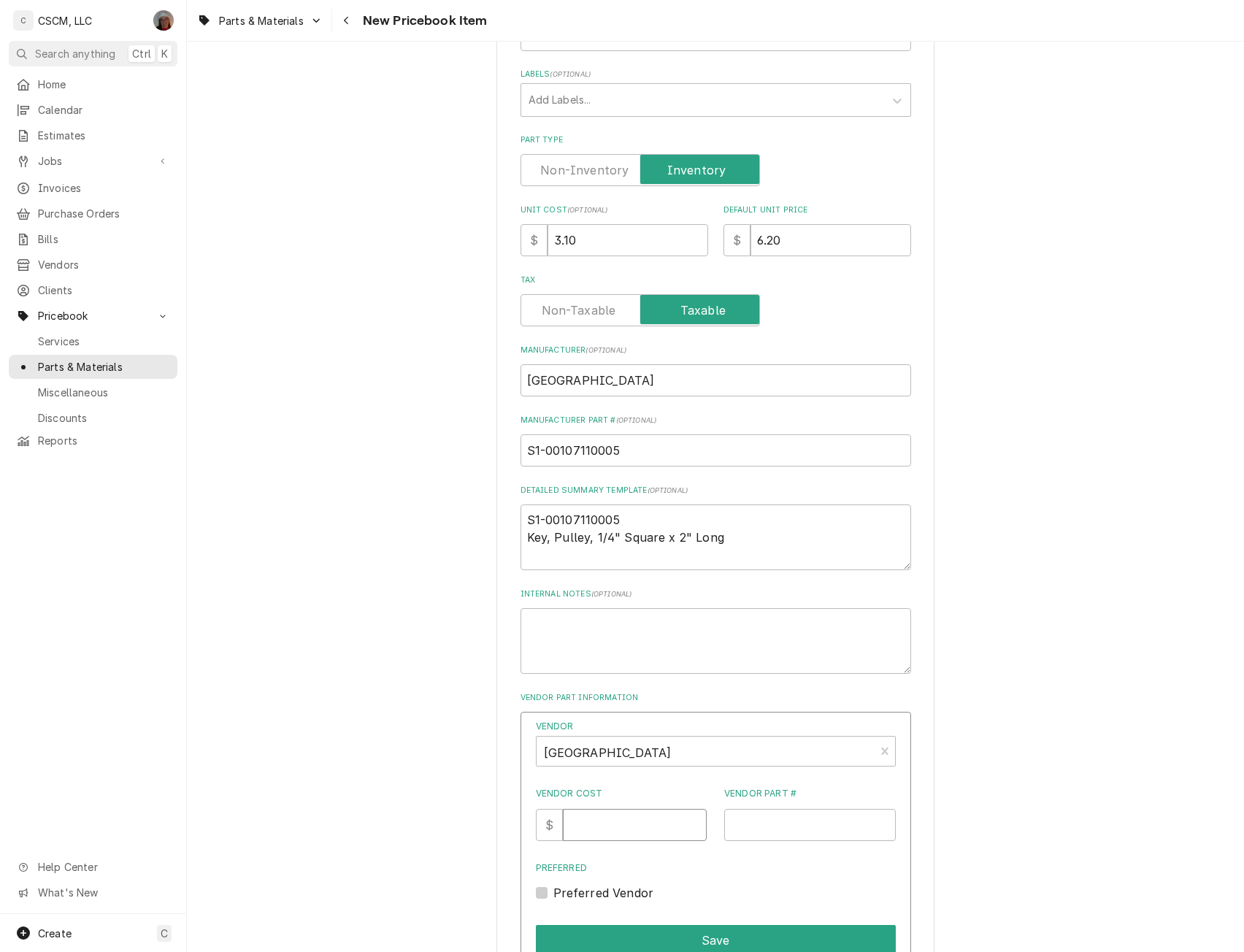
click at [607, 837] on input "Vendor Cost" at bounding box center [635, 825] width 144 height 32
type input "3.10"
click at [750, 823] on input "Vendor Part #" at bounding box center [810, 825] width 172 height 32
drag, startPoint x: 635, startPoint y: 451, endPoint x: 449, endPoint y: 441, distance: 186.3
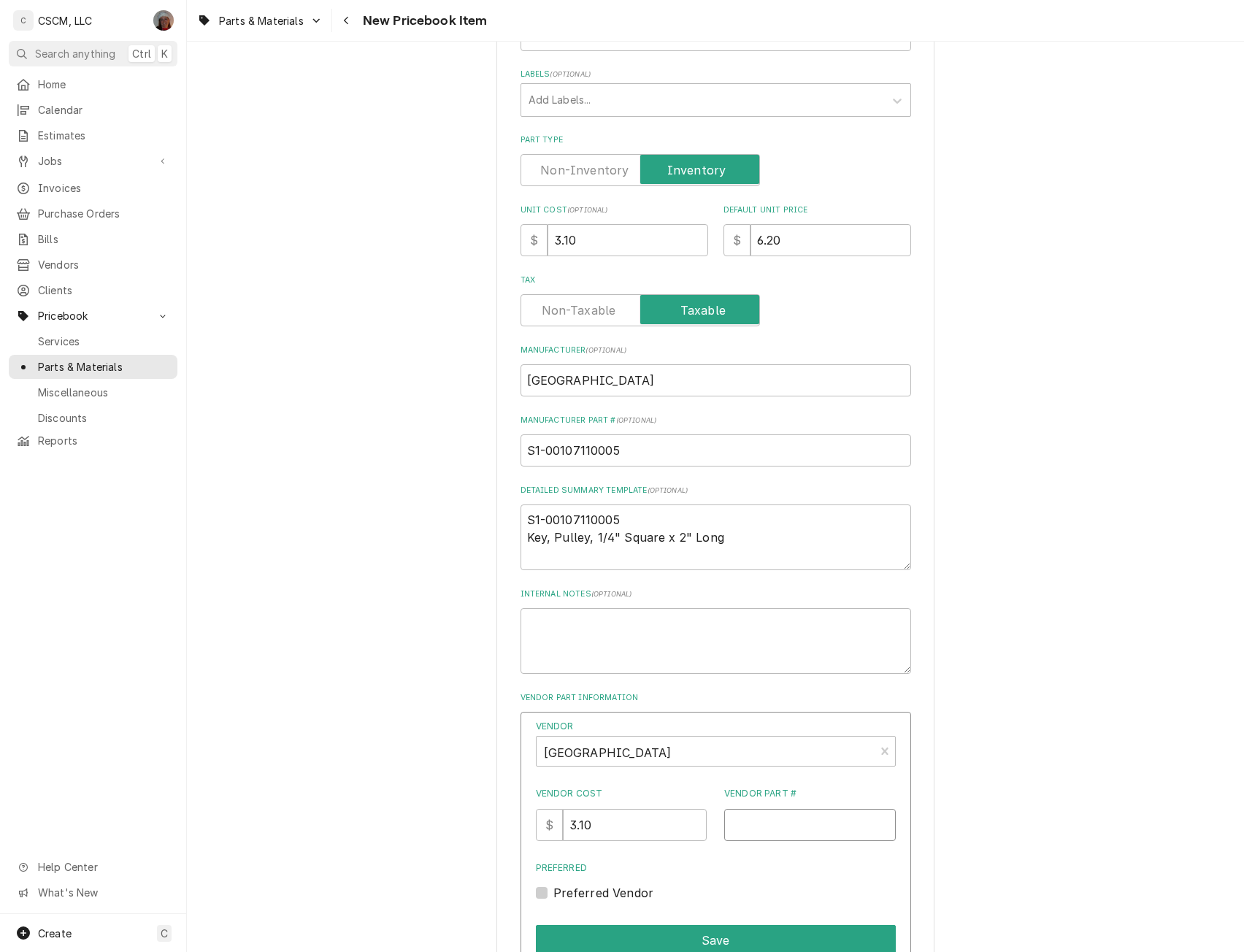
click at [745, 834] on input "Vendor Part #" at bounding box center [810, 825] width 172 height 32
paste input "S1-00107110005"
type input "S1-00107110005"
click at [683, 929] on button "Save" at bounding box center [715, 940] width 360 height 31
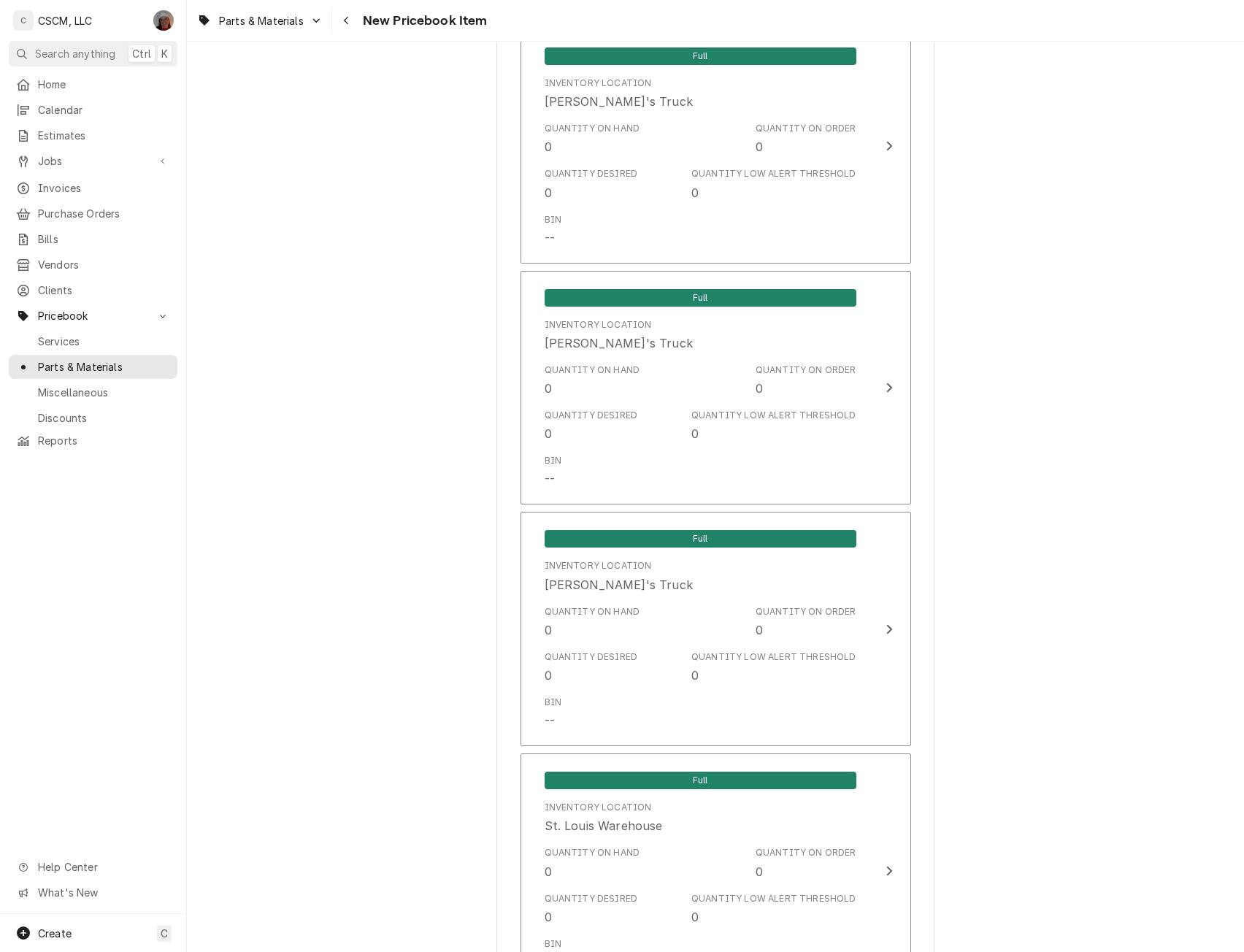
scroll to position [2242, 0]
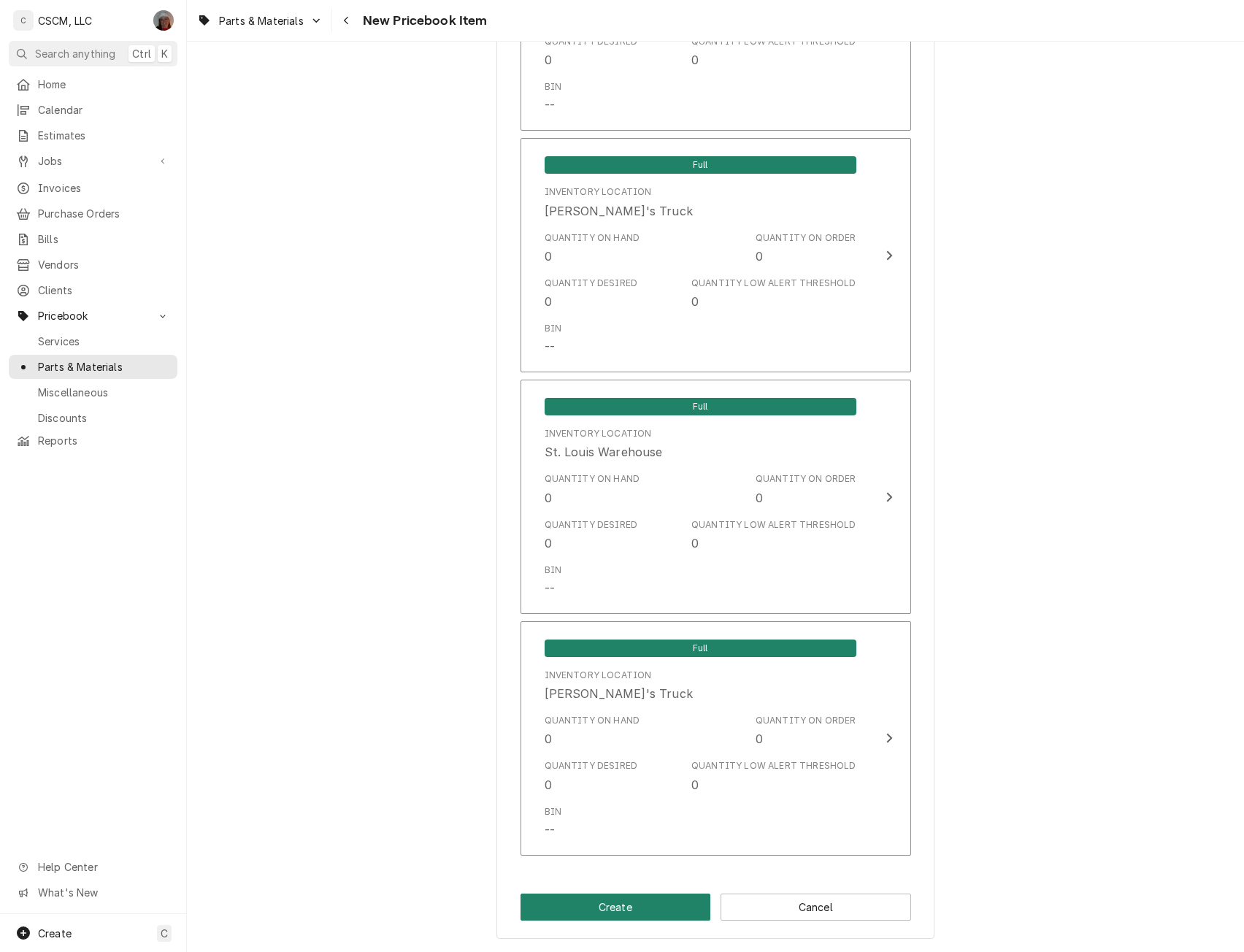
click at [631, 911] on button "Create" at bounding box center [616, 907] width 191 height 27
type textarea "x"
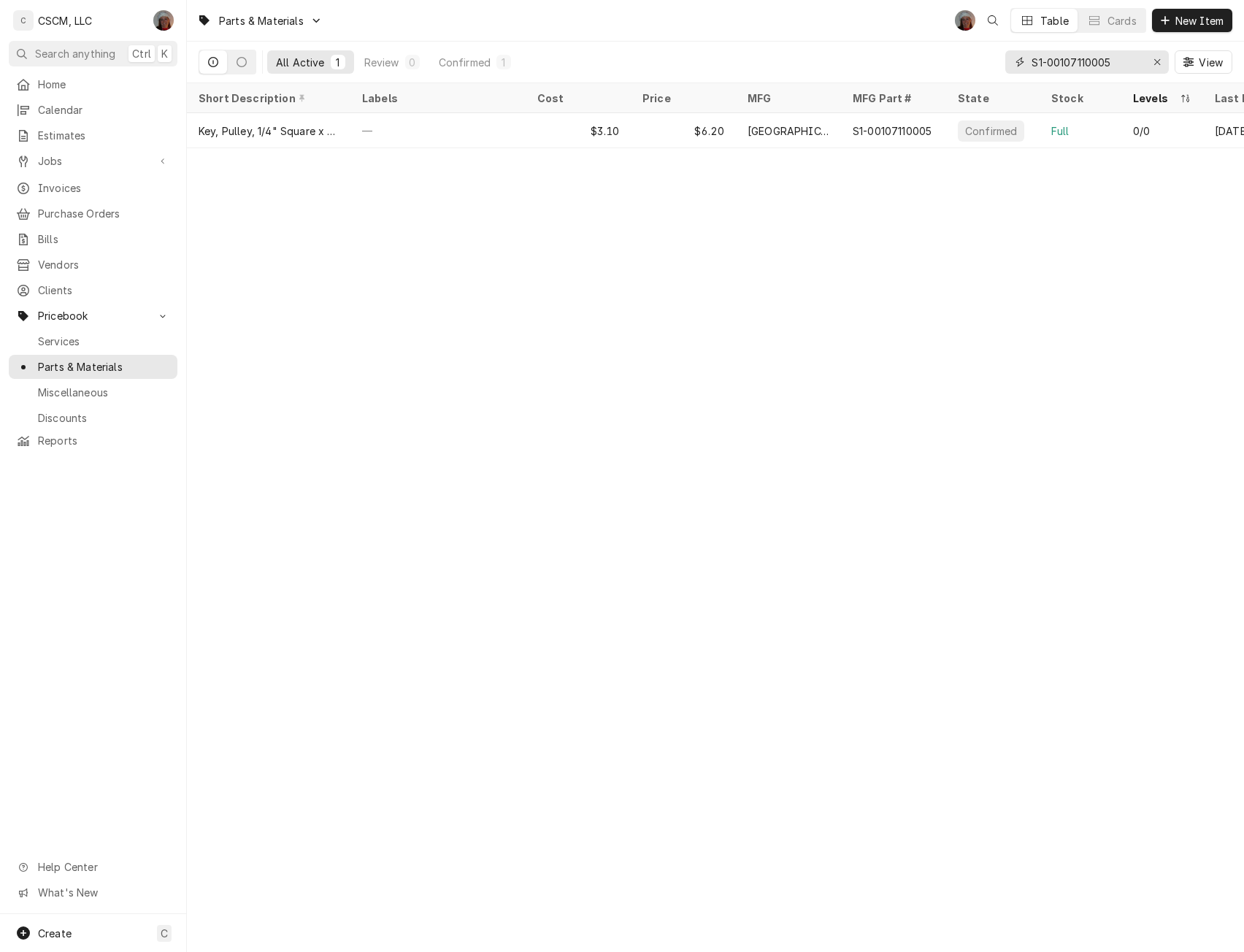
drag, startPoint x: 1120, startPoint y: 57, endPoint x: 1035, endPoint y: 56, distance: 85.0
click at [1035, 56] on input "S1-00107110005" at bounding box center [1087, 62] width 110 height 23
type input "S"
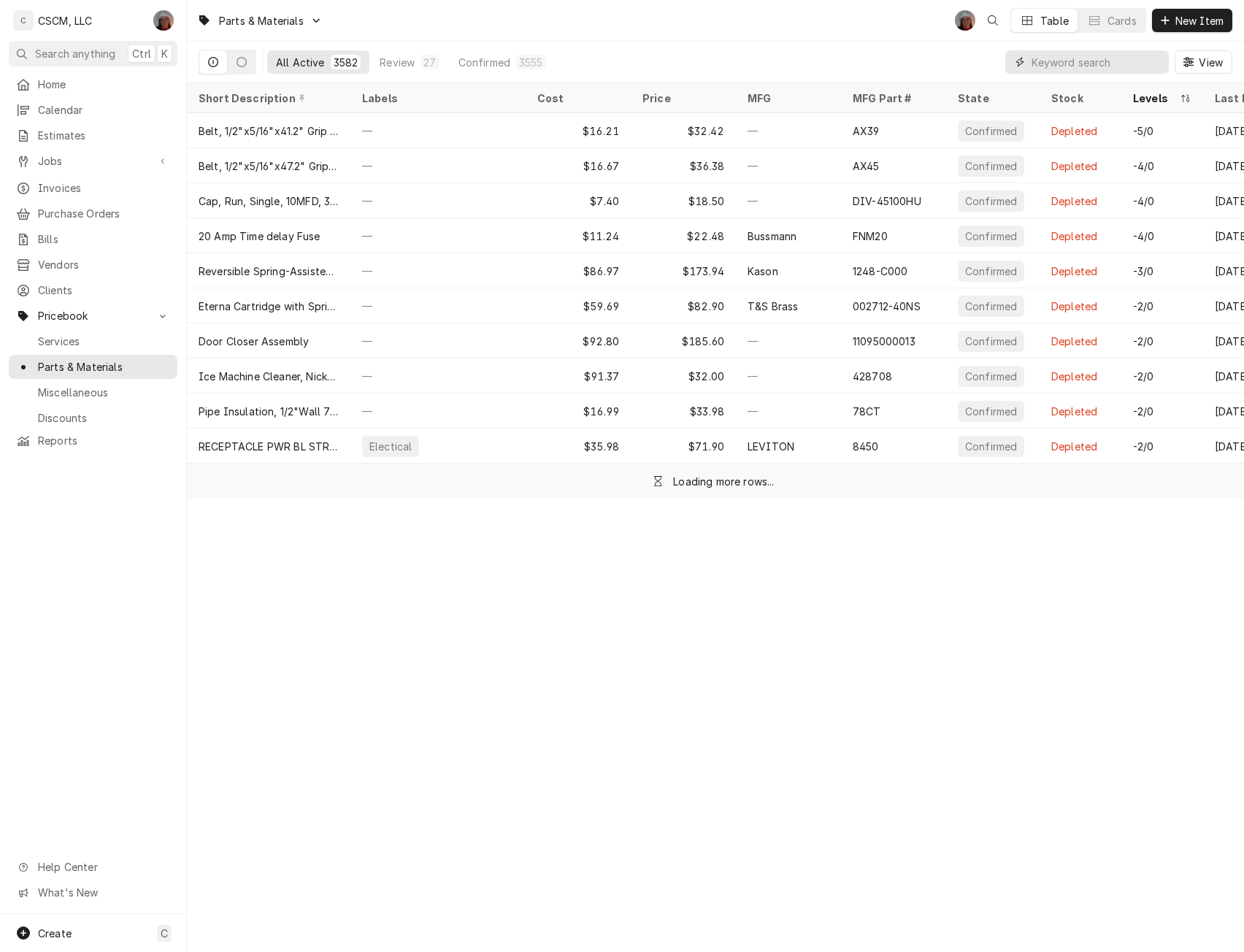
paste input "S1-00107110004"
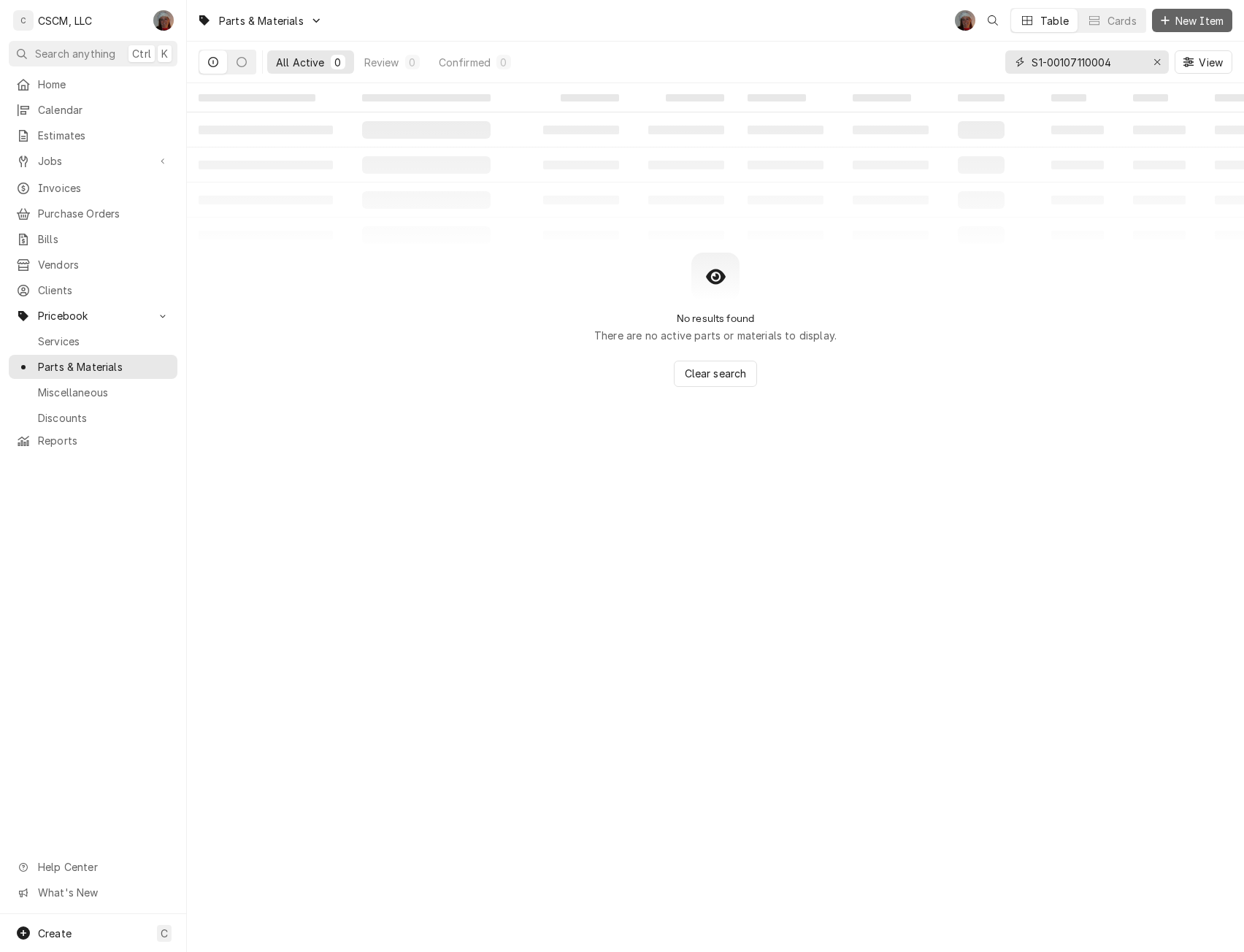
type input "S1-00107110004"
click at [1193, 21] on span "New Item" at bounding box center [1200, 20] width 54 height 15
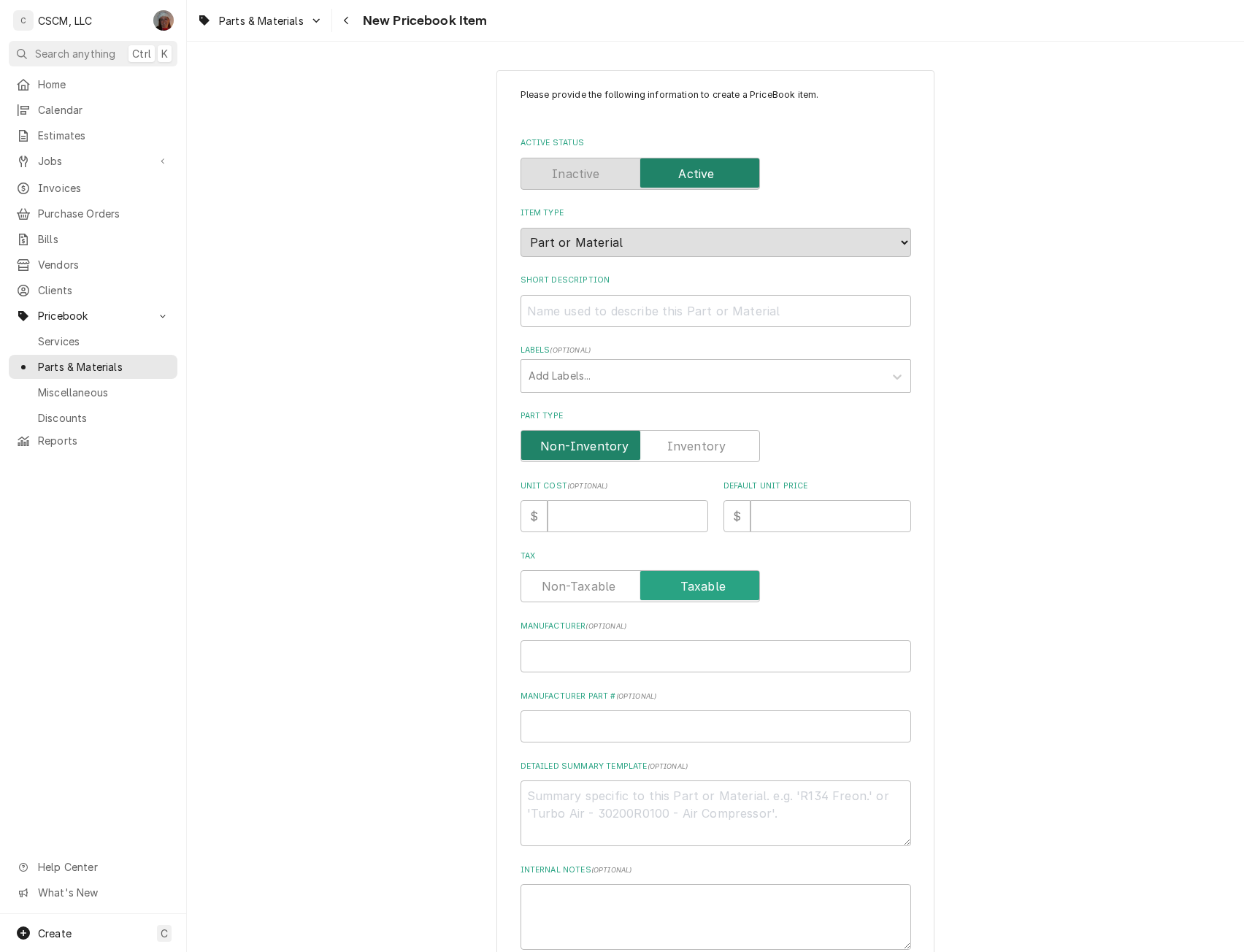
click at [663, 441] on input "Part Type" at bounding box center [640, 446] width 226 height 32
checkbox input "true"
click at [582, 655] on input "Manufacturer ( optional )" at bounding box center [715, 656] width 391 height 32
type textarea "x"
type input "Y"
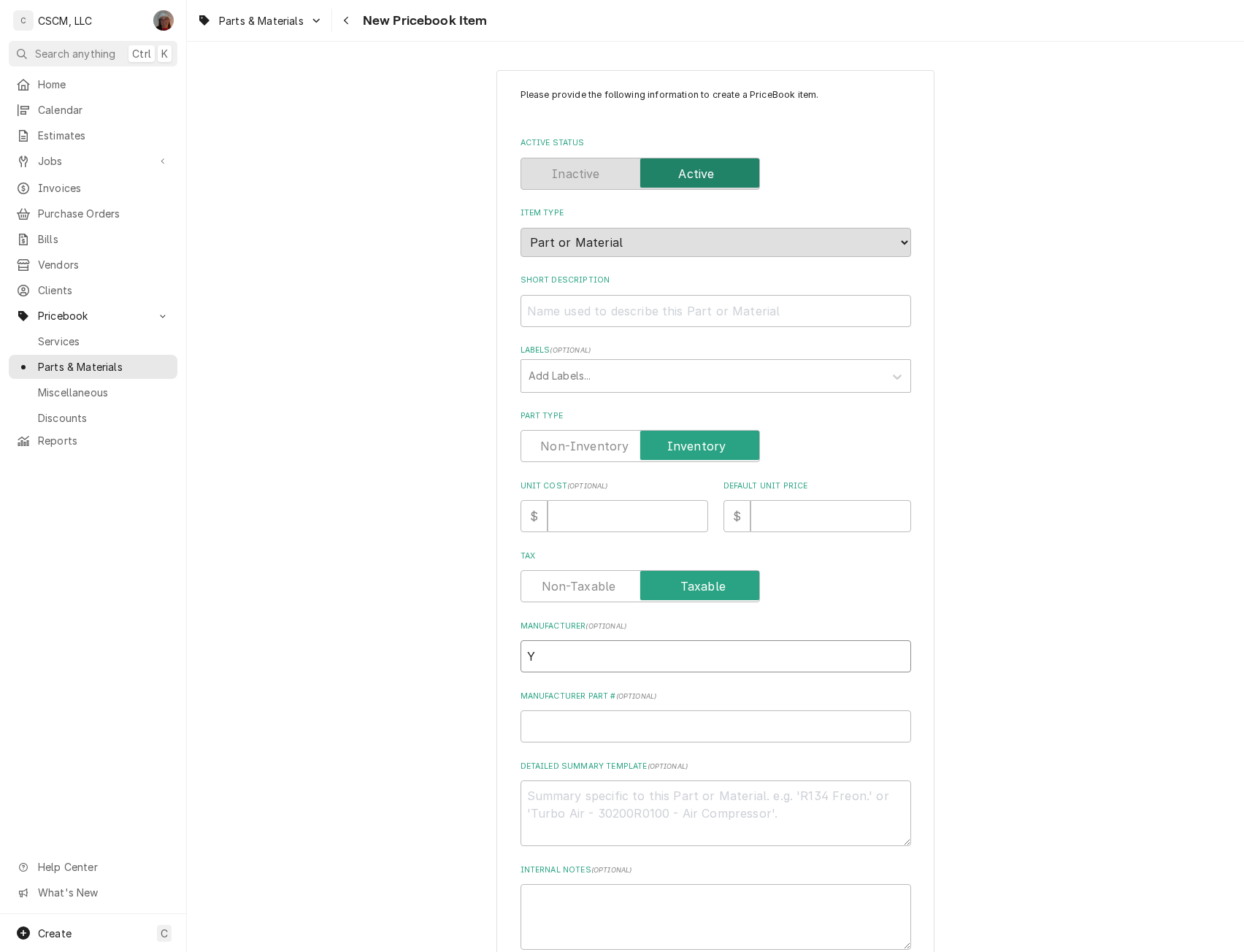
type textarea "x"
type input "Yo"
type textarea "x"
type input "Yor"
type textarea "x"
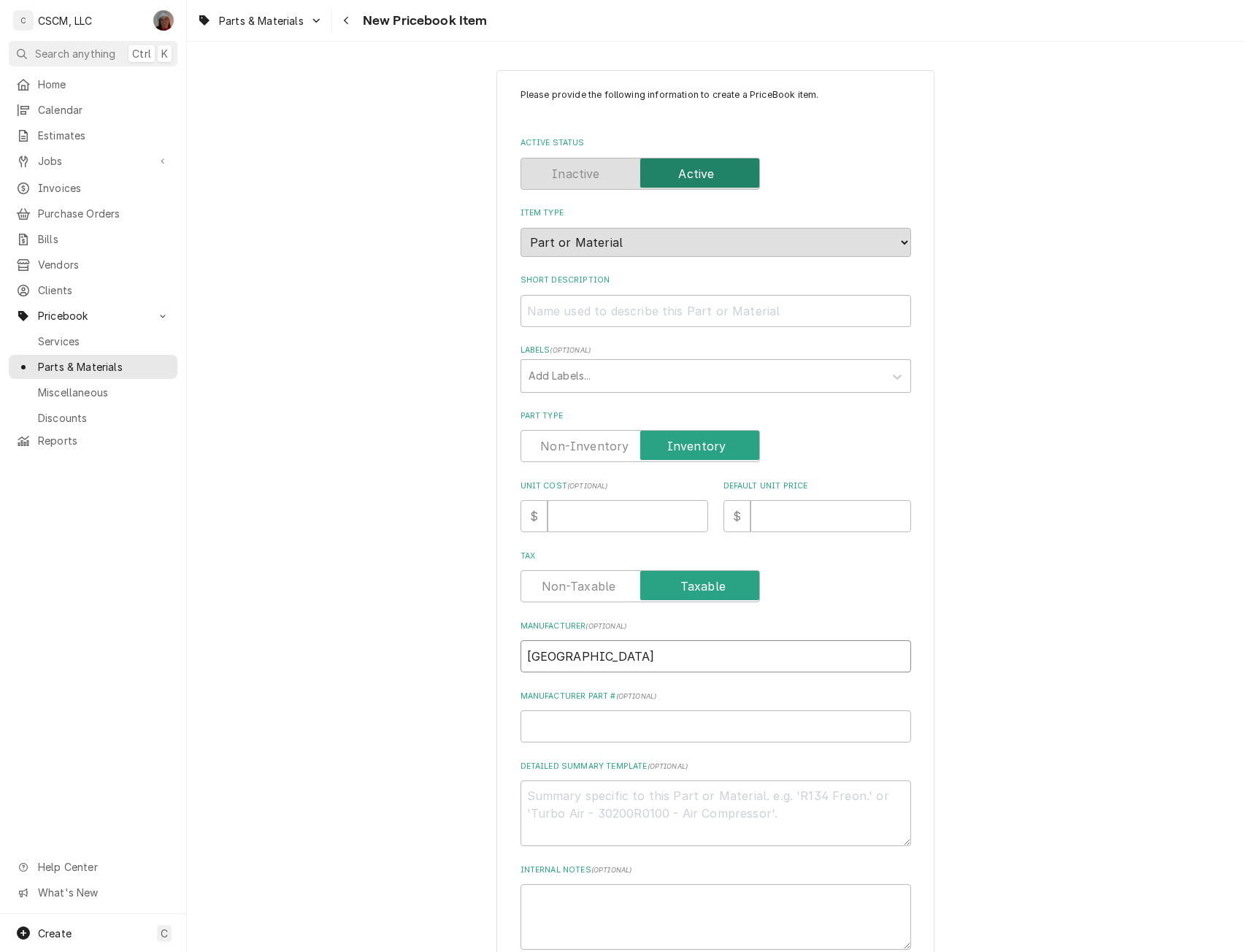
type input "[GEOGRAPHIC_DATA]"
click at [570, 713] on input "Manufacturer Part # ( optional )" at bounding box center [715, 726] width 391 height 32
paste input "S1-00107110004"
type textarea "x"
type input "S1-00107110004"
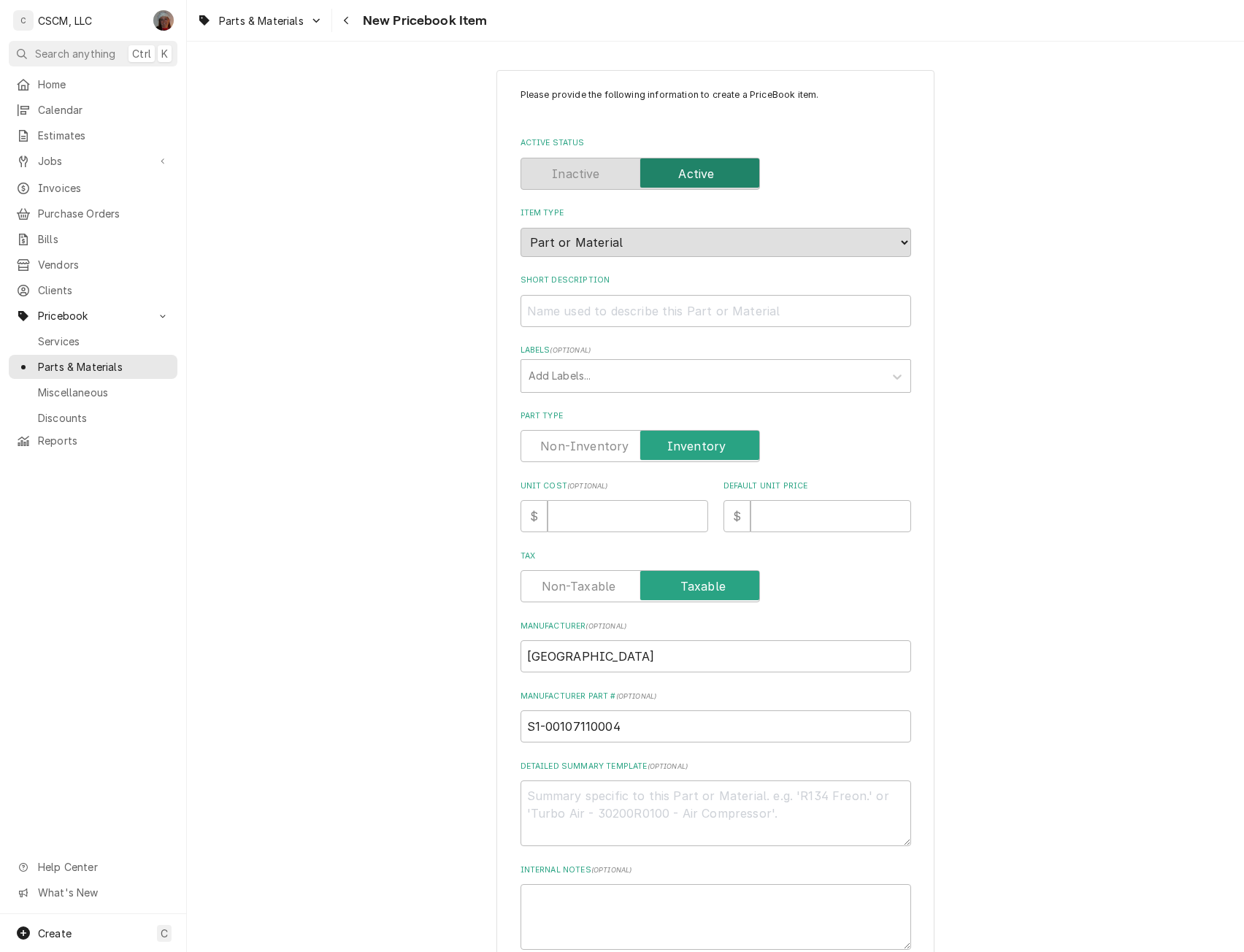
click at [541, 825] on textarea "Detailed Summary Template ( optional )" at bounding box center [715, 813] width 391 height 66
paste textarea "S1-00107110004"
type textarea "x"
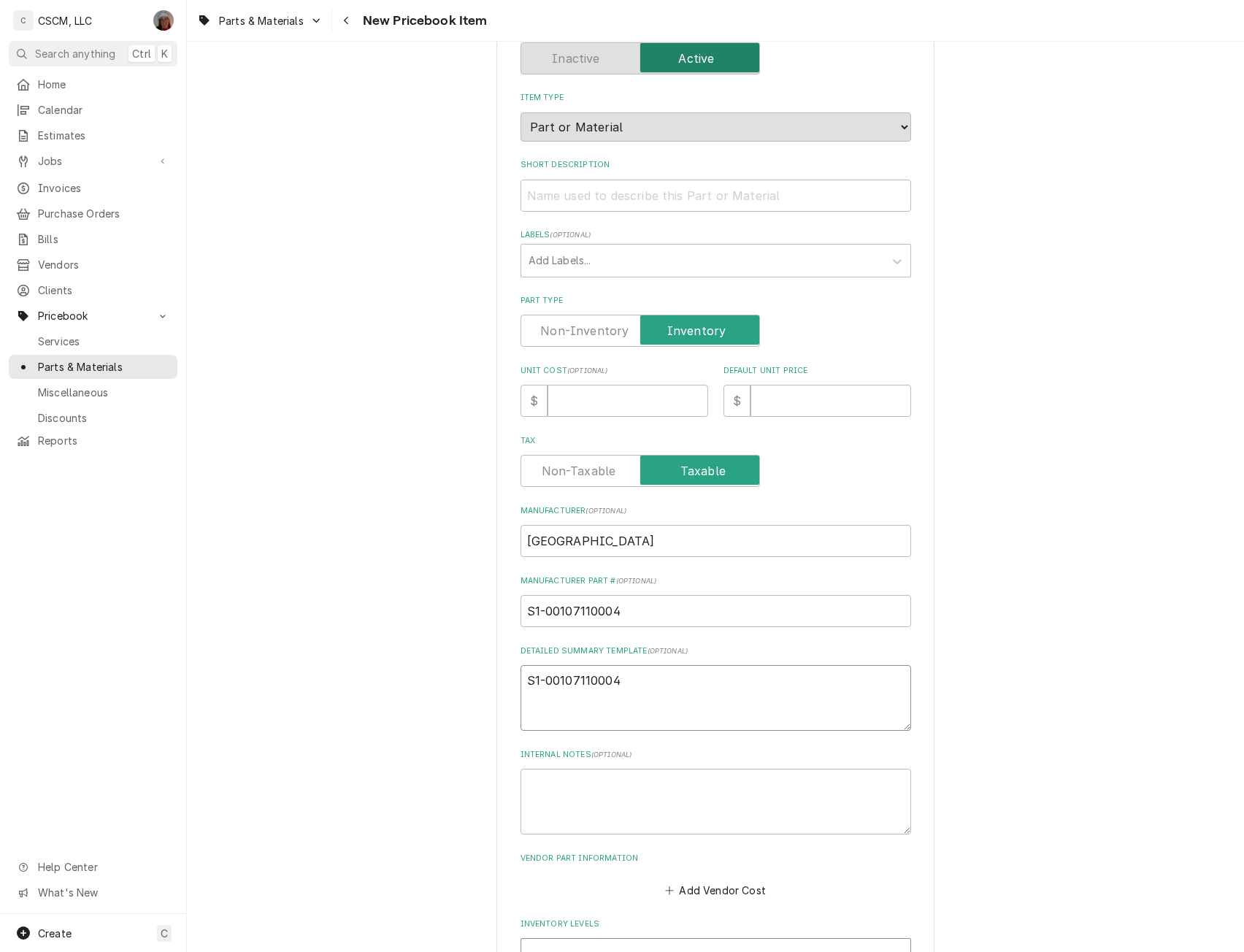
scroll to position [143, 0]
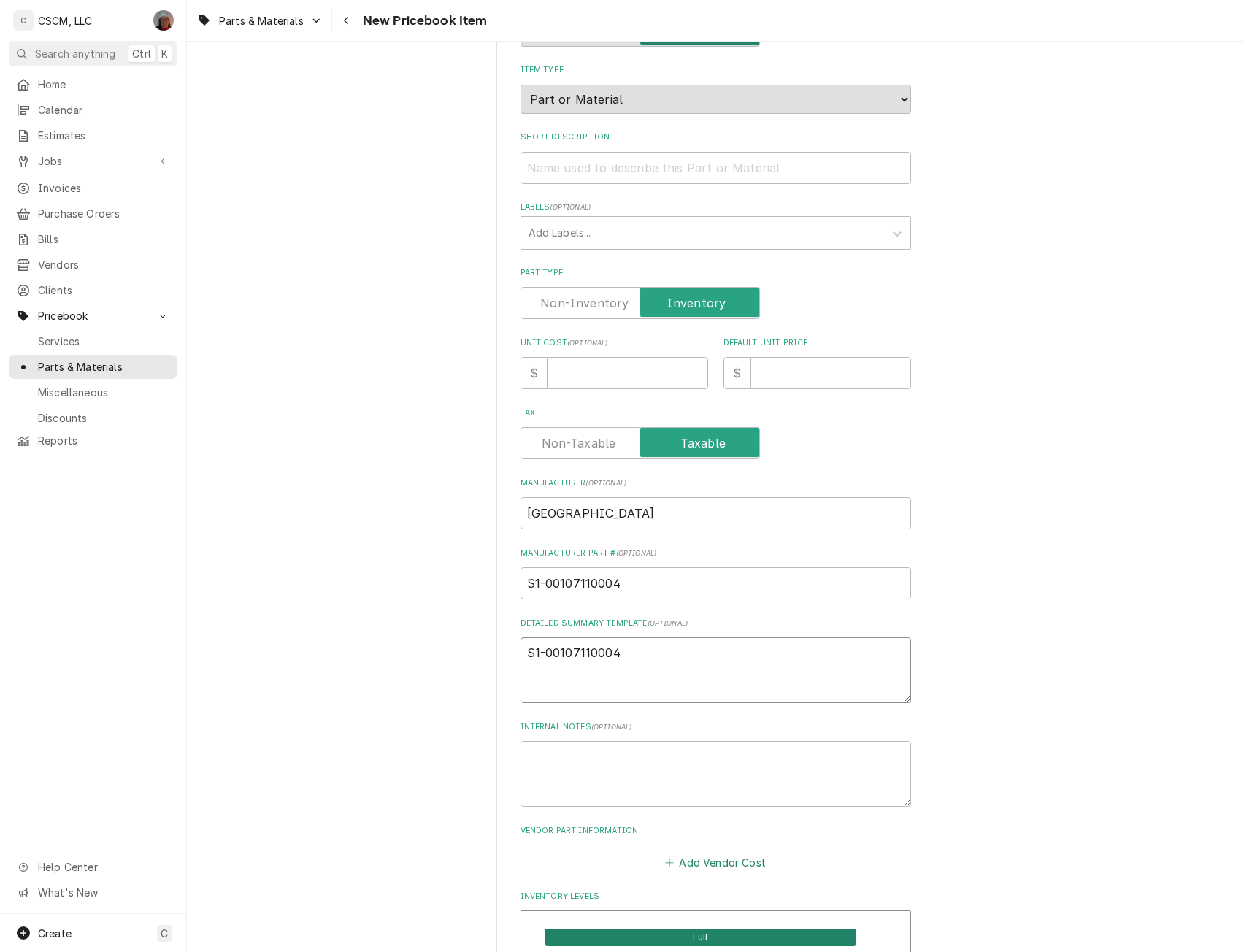
type textarea "S1-00107110004"
click at [698, 859] on button "Add Vendor Cost" at bounding box center [715, 862] width 106 height 20
type textarea "x"
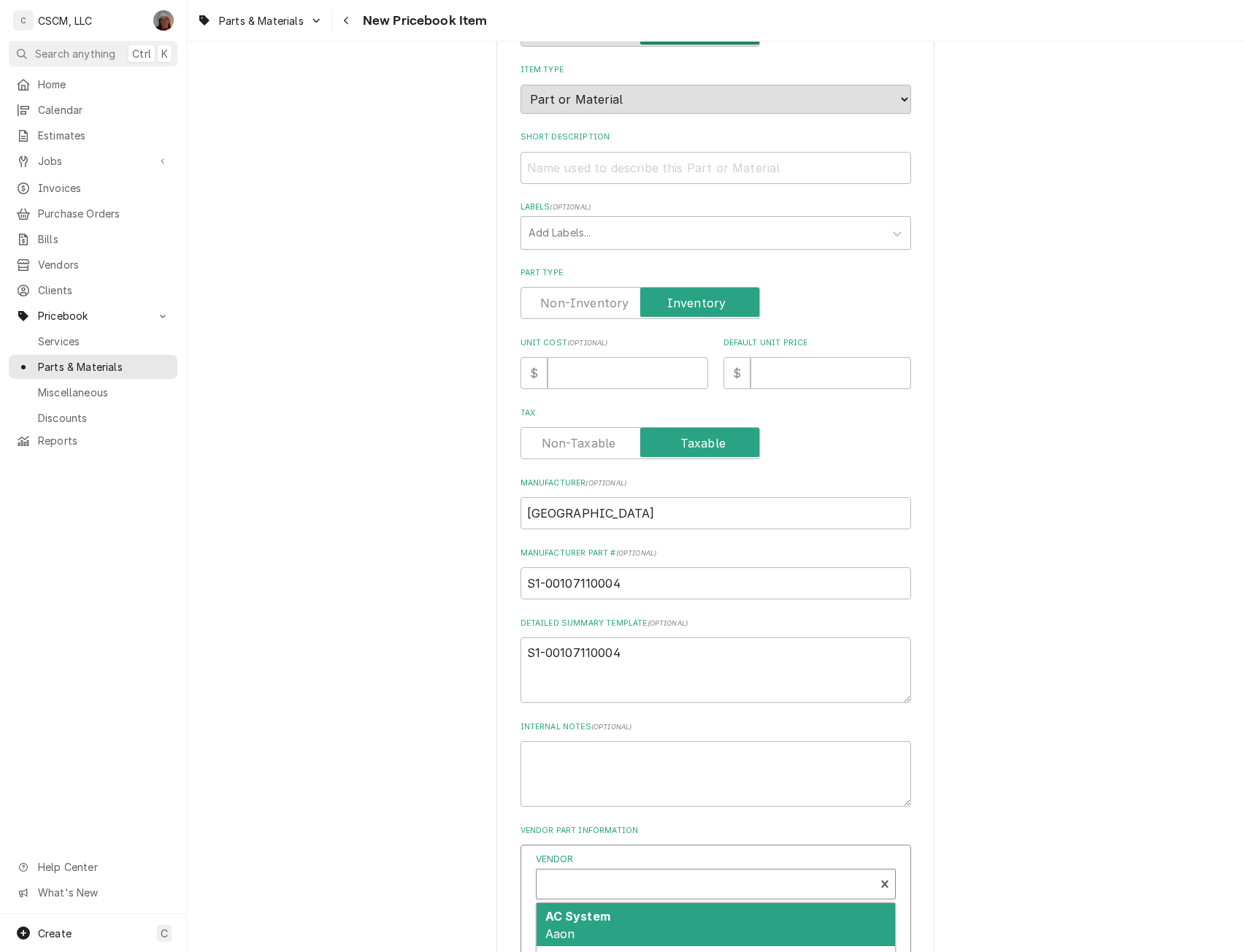
scroll to position [4, 0]
click at [582, 876] on div "Vendor" at bounding box center [705, 886] width 323 height 35
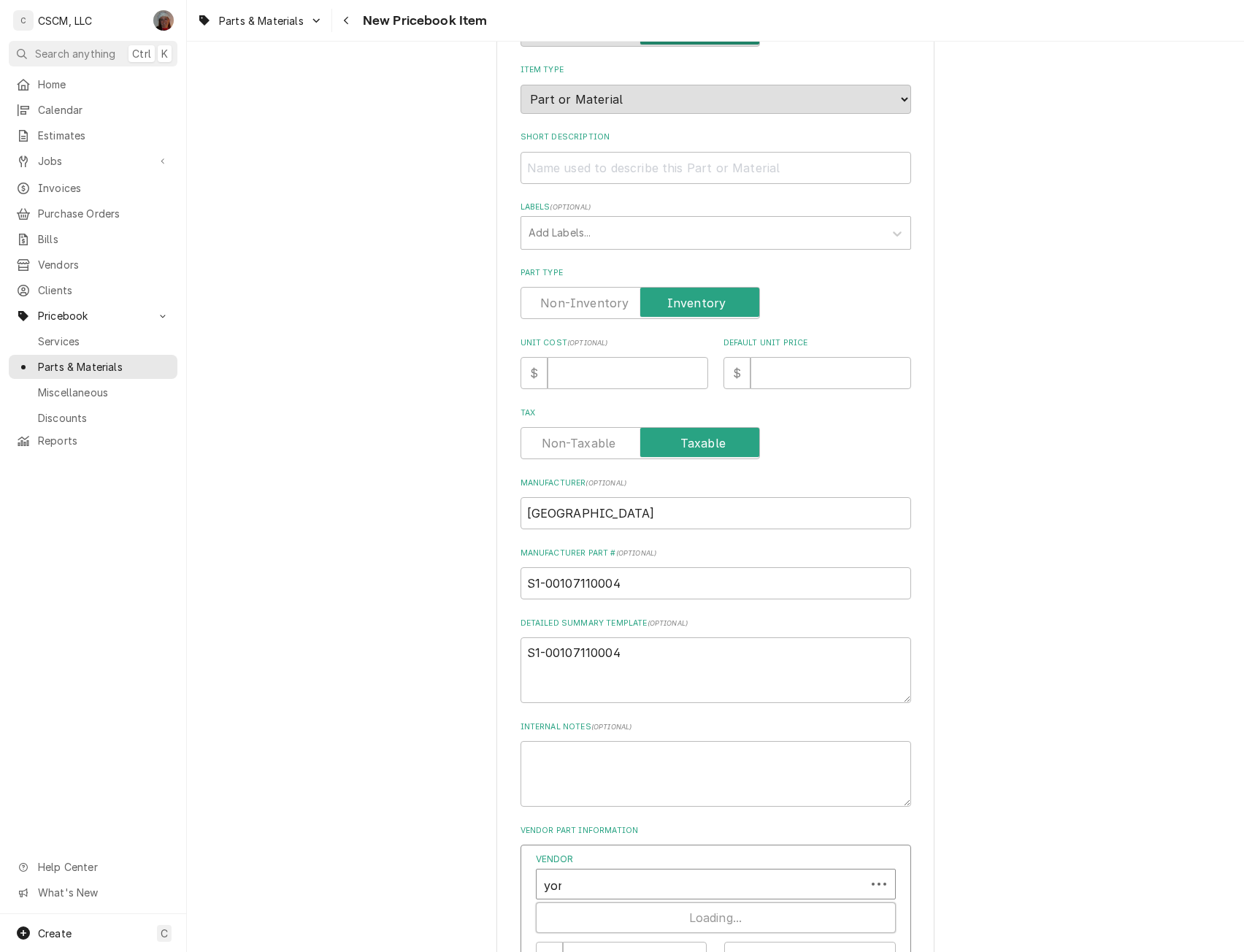
type input "york"
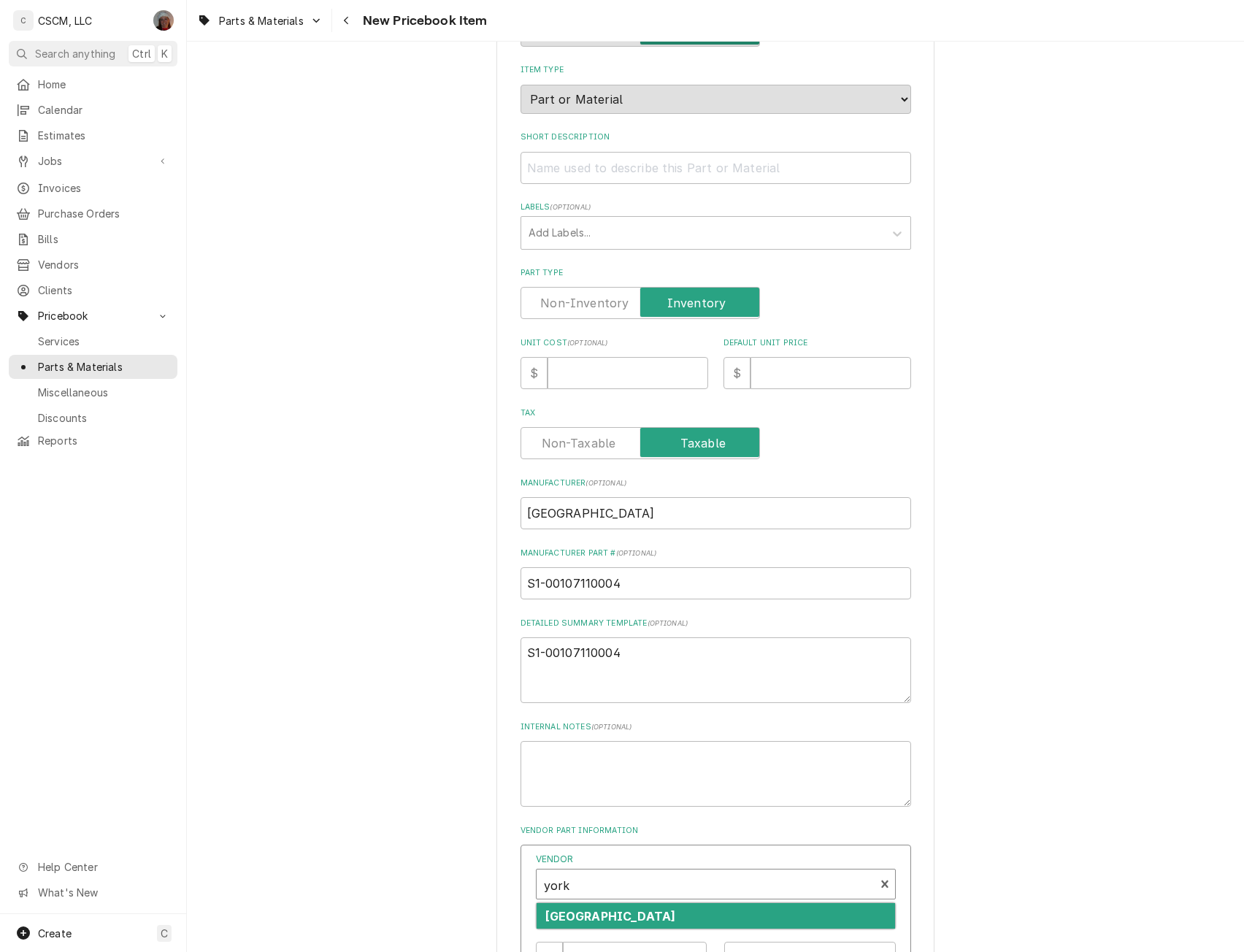
click at [574, 915] on strong "[GEOGRAPHIC_DATA]" at bounding box center [611, 916] width 131 height 14
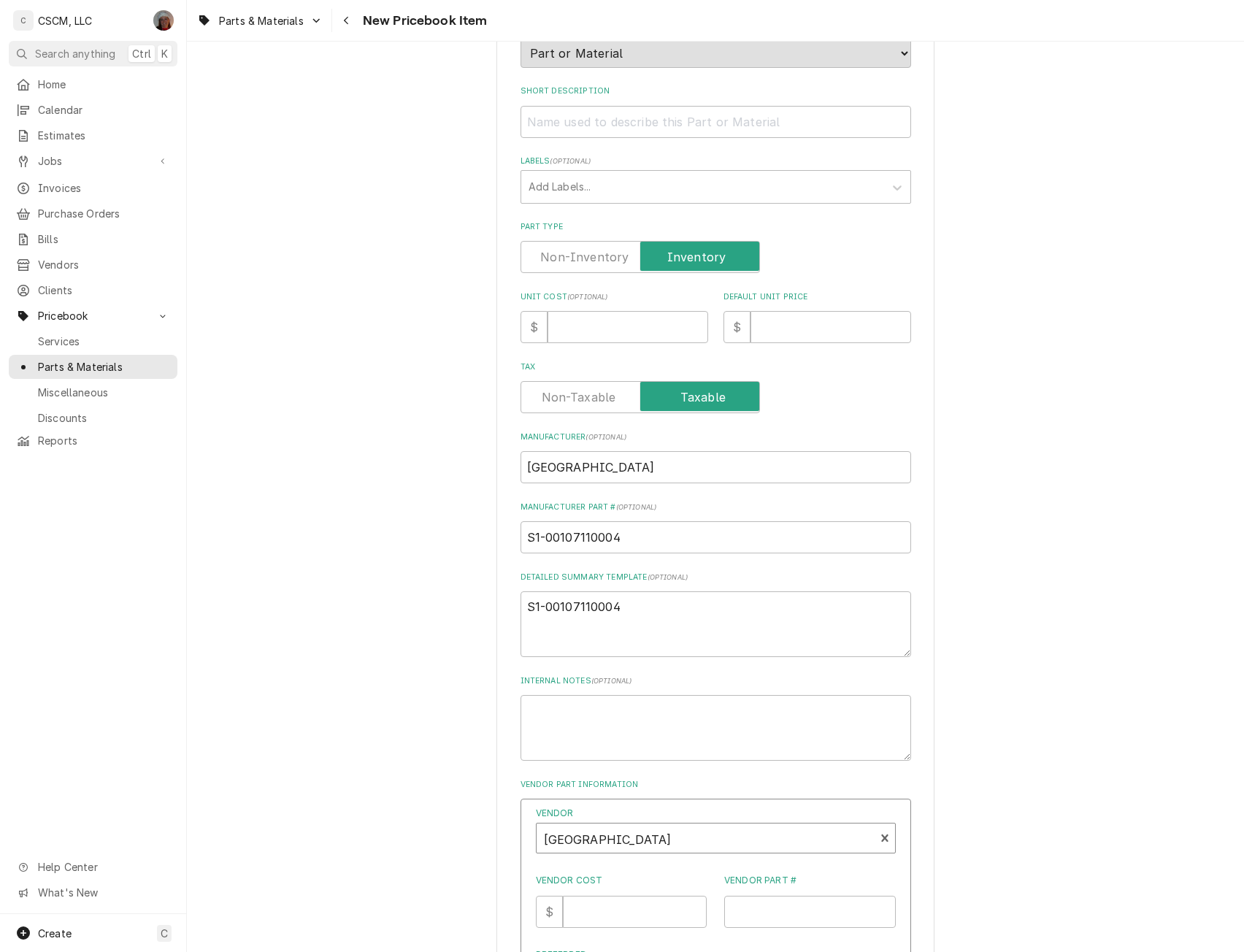
scroll to position [192, 0]
click at [735, 909] on input "Vendor Part #" at bounding box center [810, 909] width 172 height 32
paste input "S1-00107110004"
type input "S1-00107110004"
click at [563, 327] on input "Unit Cost ( optional )" at bounding box center [628, 324] width 160 height 32
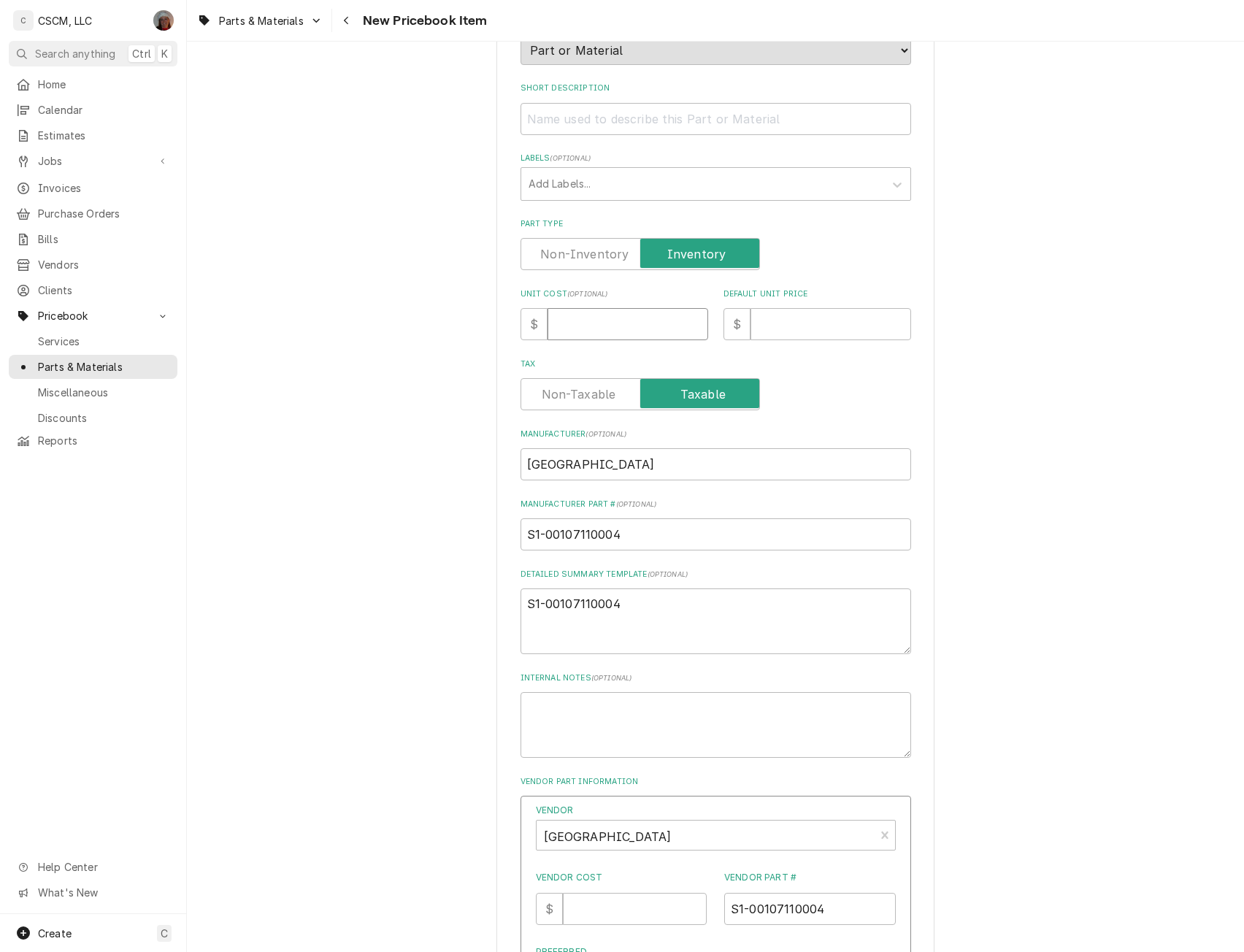
type input "6"
type textarea "x"
type input "6.1"
type textarea "x"
type input "6.10"
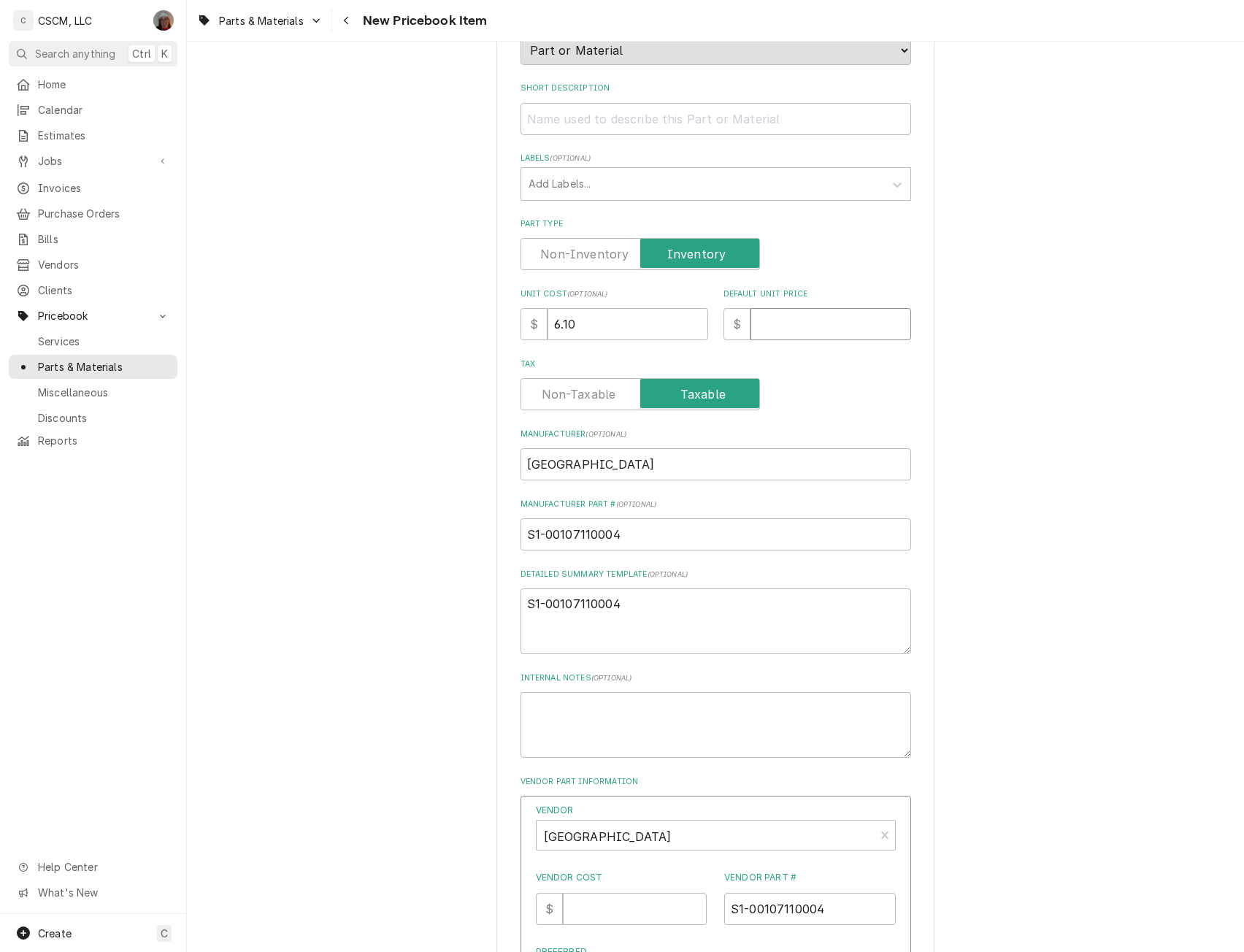
type textarea "x"
type input "1"
type textarea "x"
type input "12"
type textarea "x"
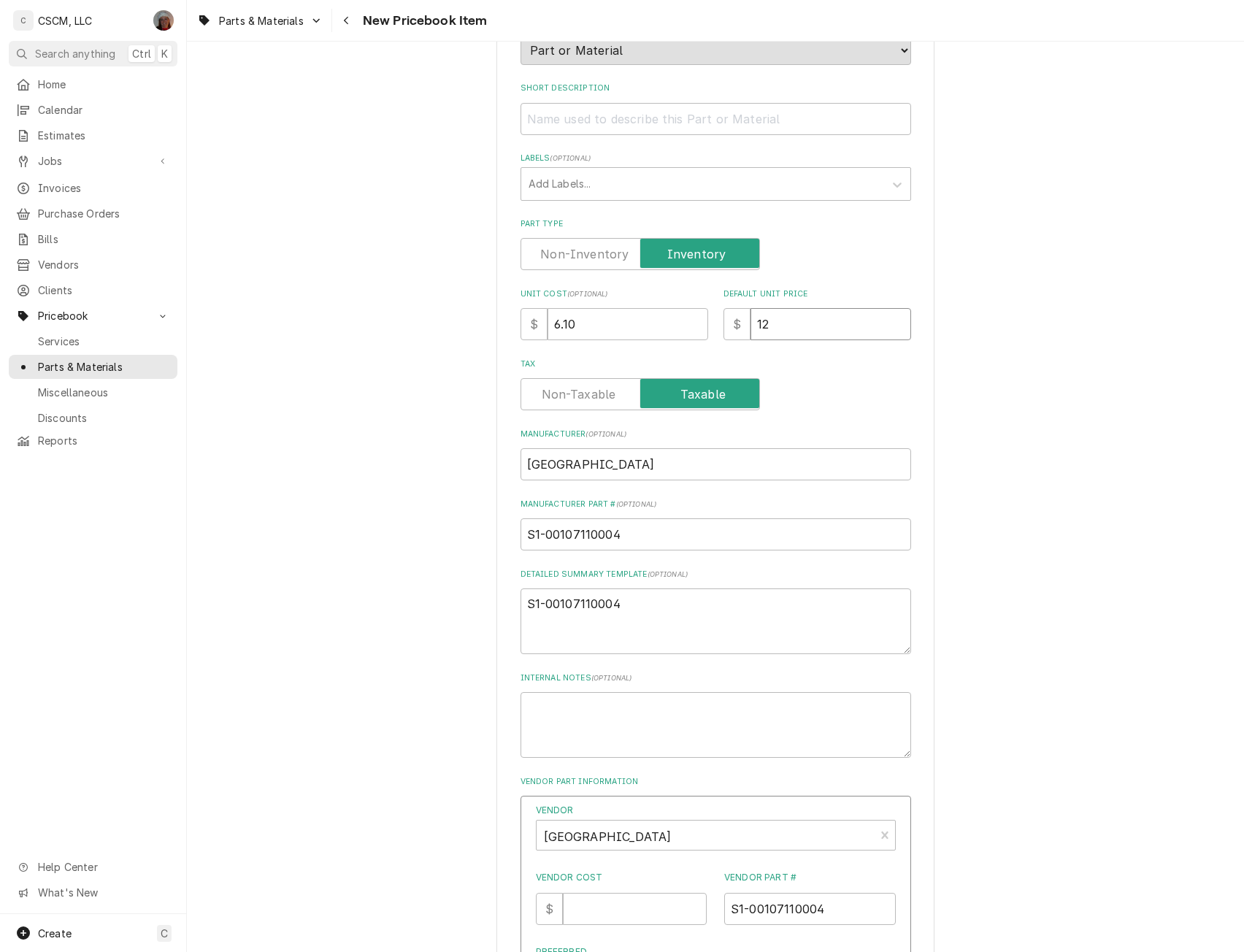
type input "12.2"
type textarea "x"
type input "12.20"
click at [596, 897] on input "Vendor Cost" at bounding box center [635, 909] width 144 height 32
type input "6.10"
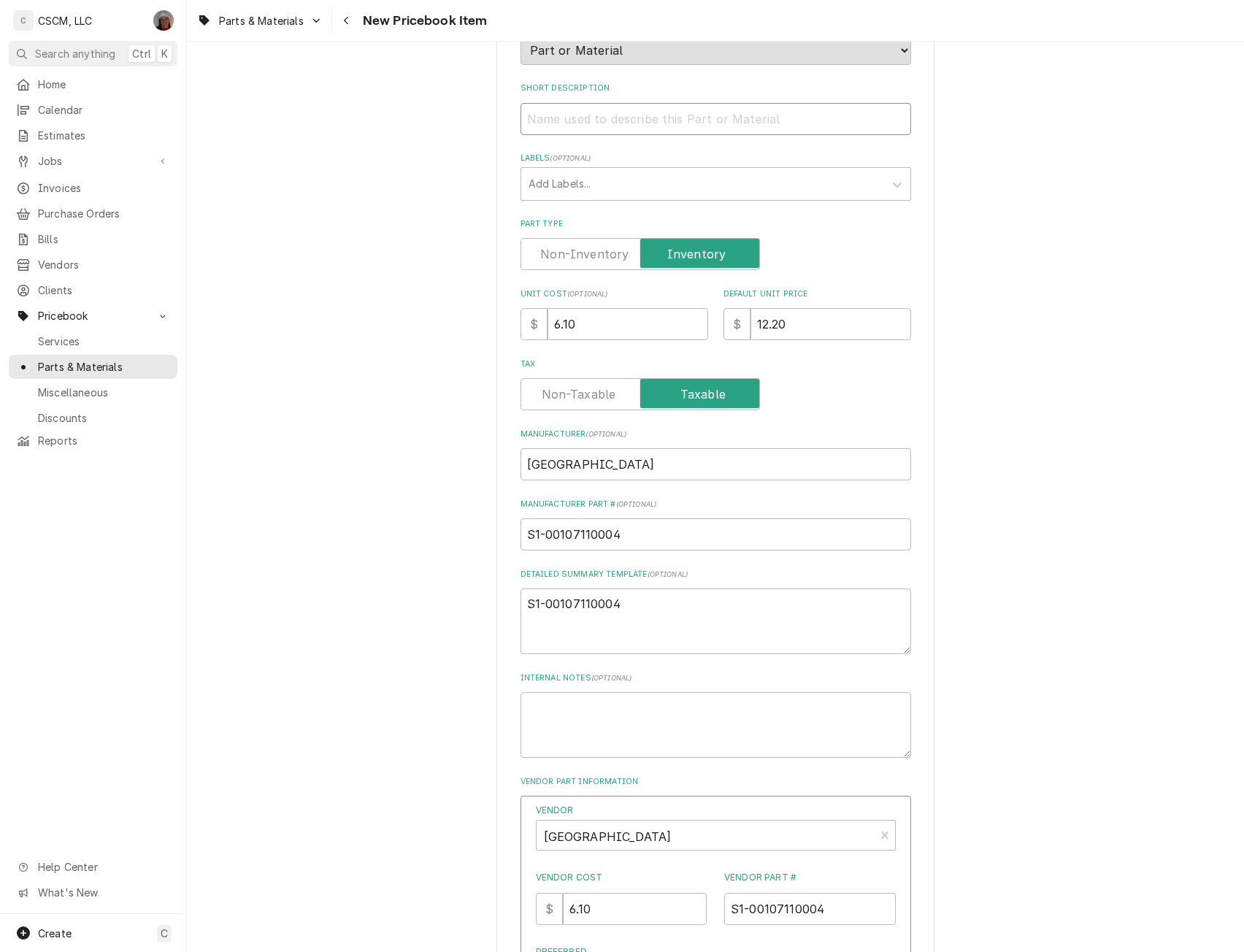
click at [553, 118] on input "Short Description" at bounding box center [715, 119] width 391 height 32
paste input "Key, Blower, 1/4" Square x 6.3" Long"
type textarea "x"
type input "Key, Blower, 1/4" Square x 6.3" Long"
click at [620, 611] on textarea "S1-00107110004" at bounding box center [715, 621] width 391 height 66
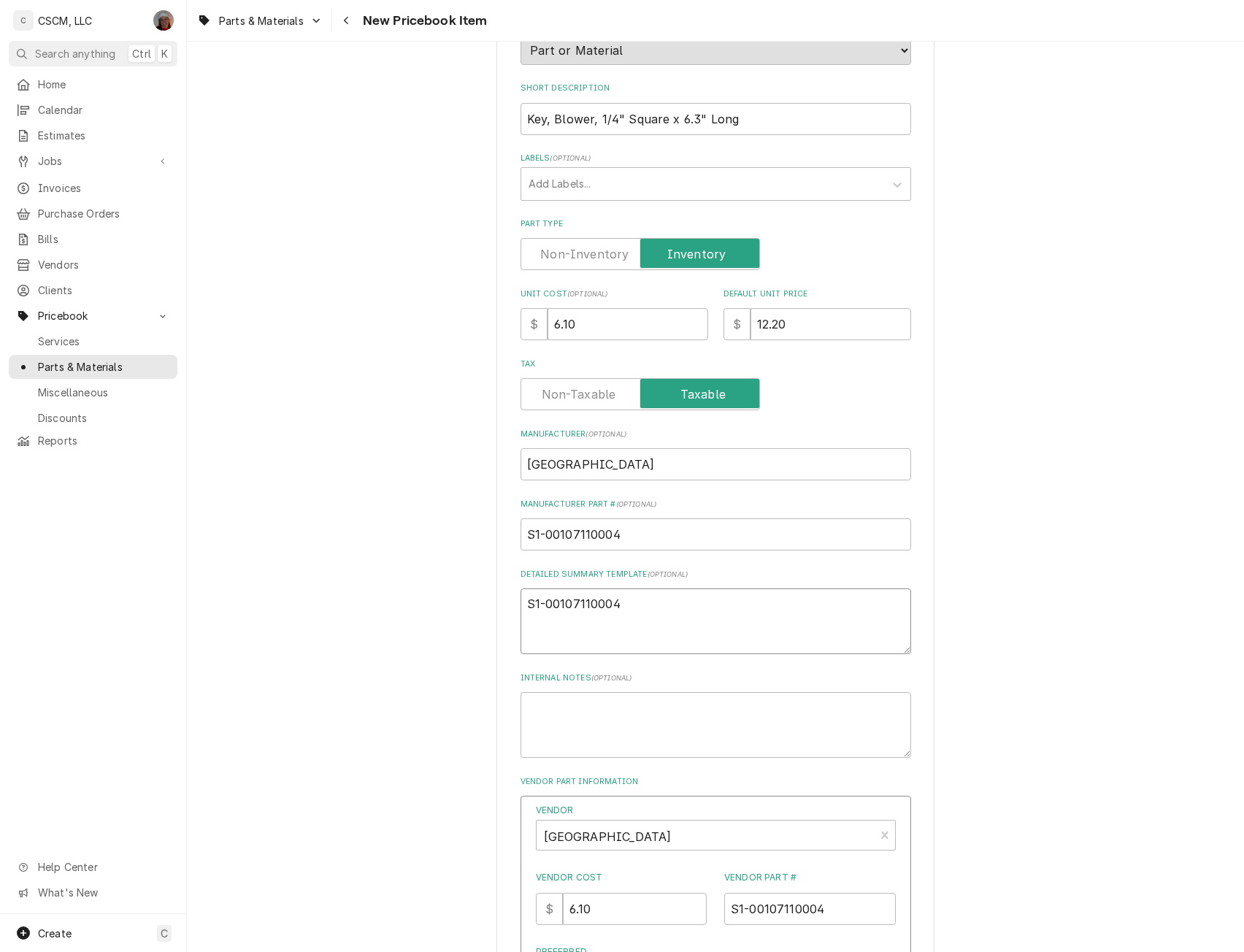
type textarea "S1-00107110004"
paste textarea "Key, Blower, 1/4" Square x 6.3" Long"
type textarea "x"
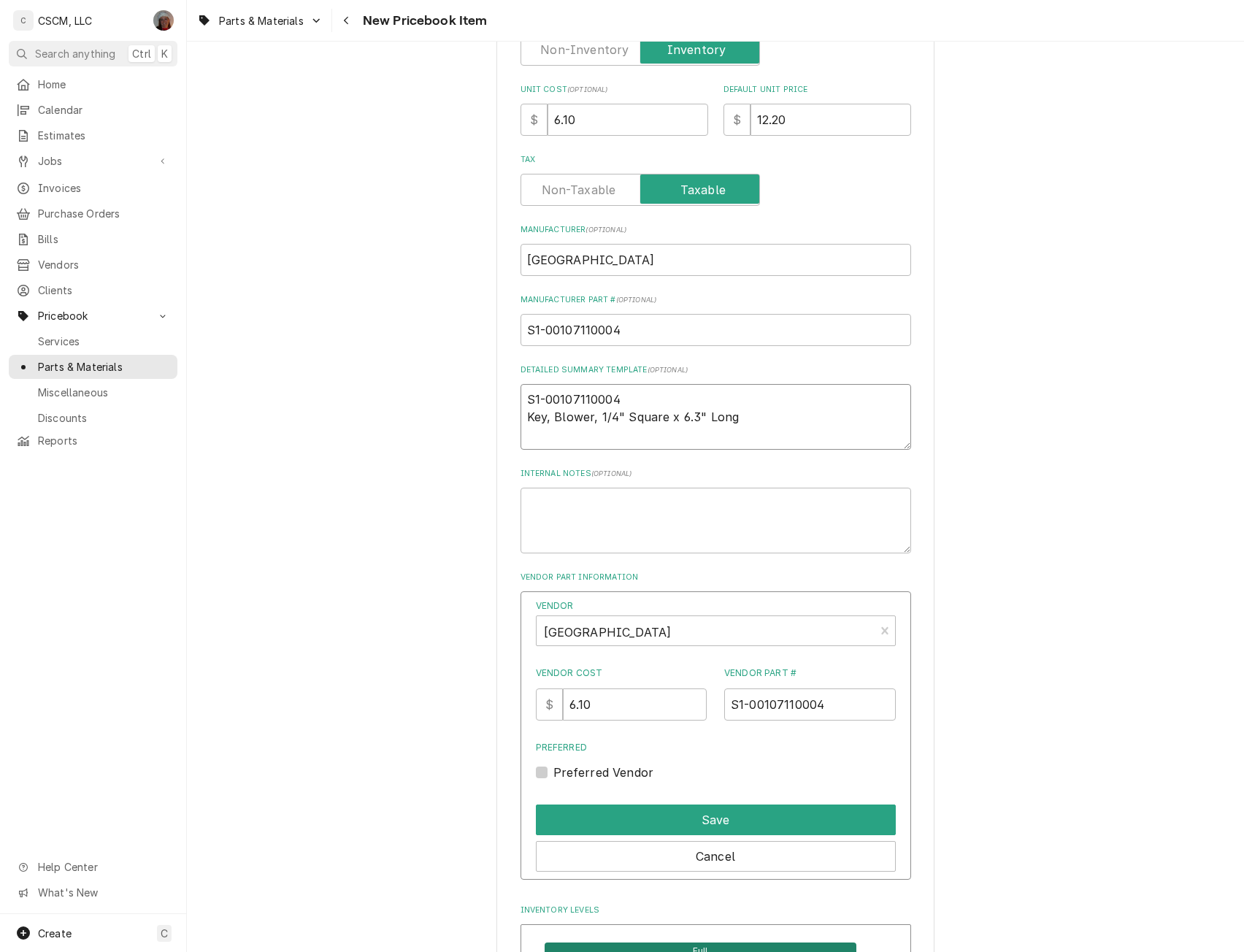
scroll to position [399, 0]
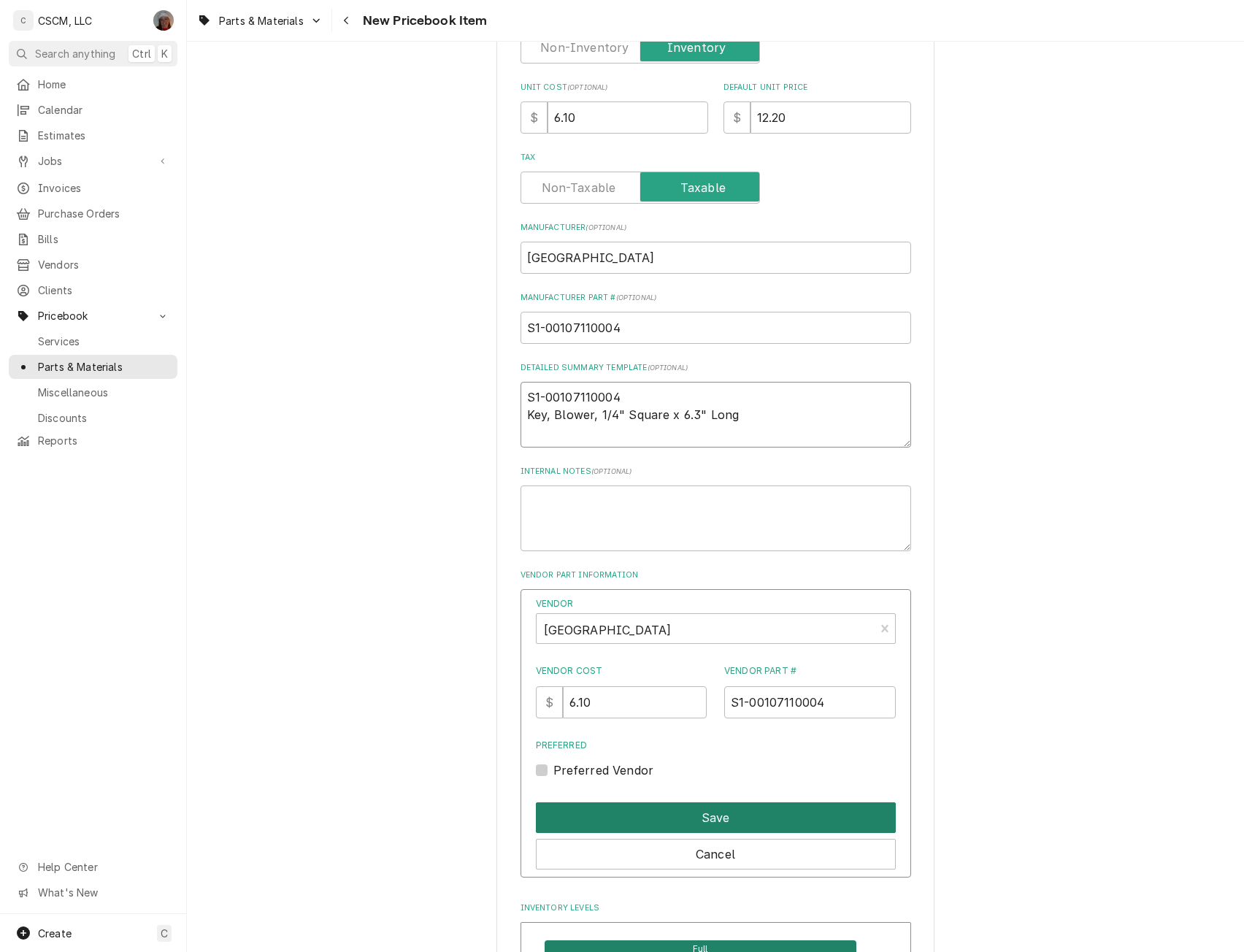
type textarea "S1-00107110004 Key, Blower, 1/4" Square x 6.3" Long"
click at [715, 821] on button "Save" at bounding box center [715, 817] width 360 height 31
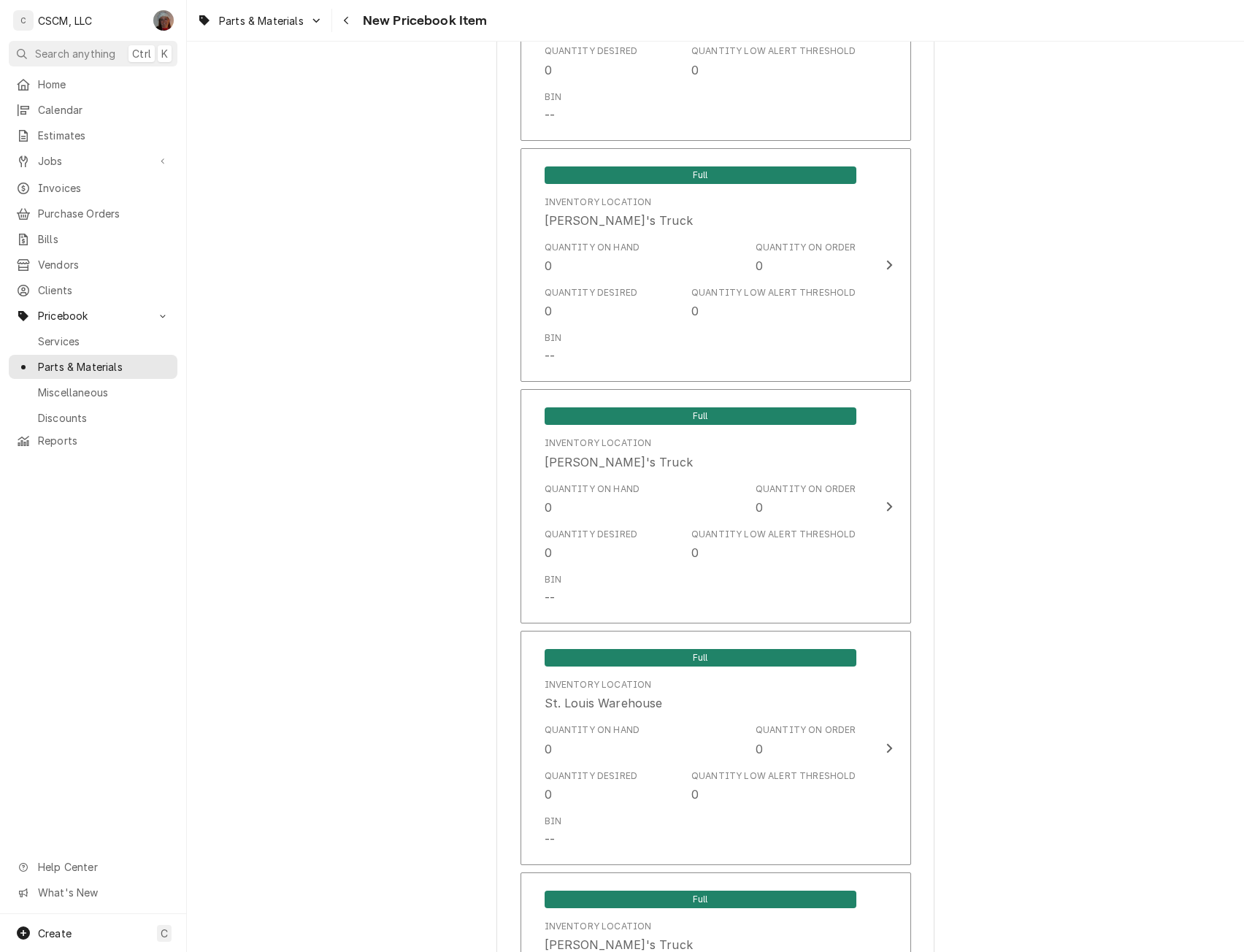
scroll to position [2242, 0]
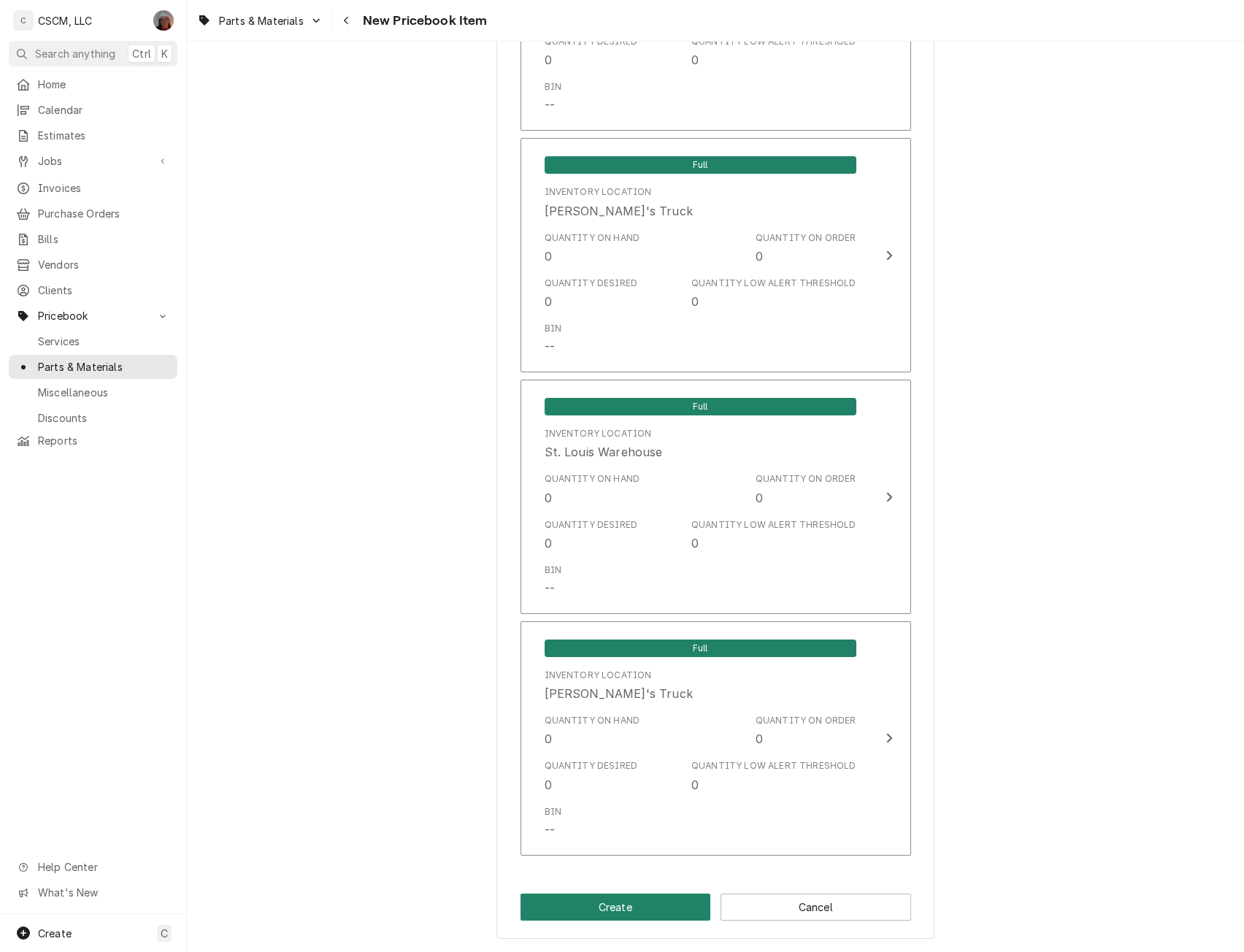
click at [604, 896] on button "Create" at bounding box center [616, 907] width 191 height 27
type textarea "x"
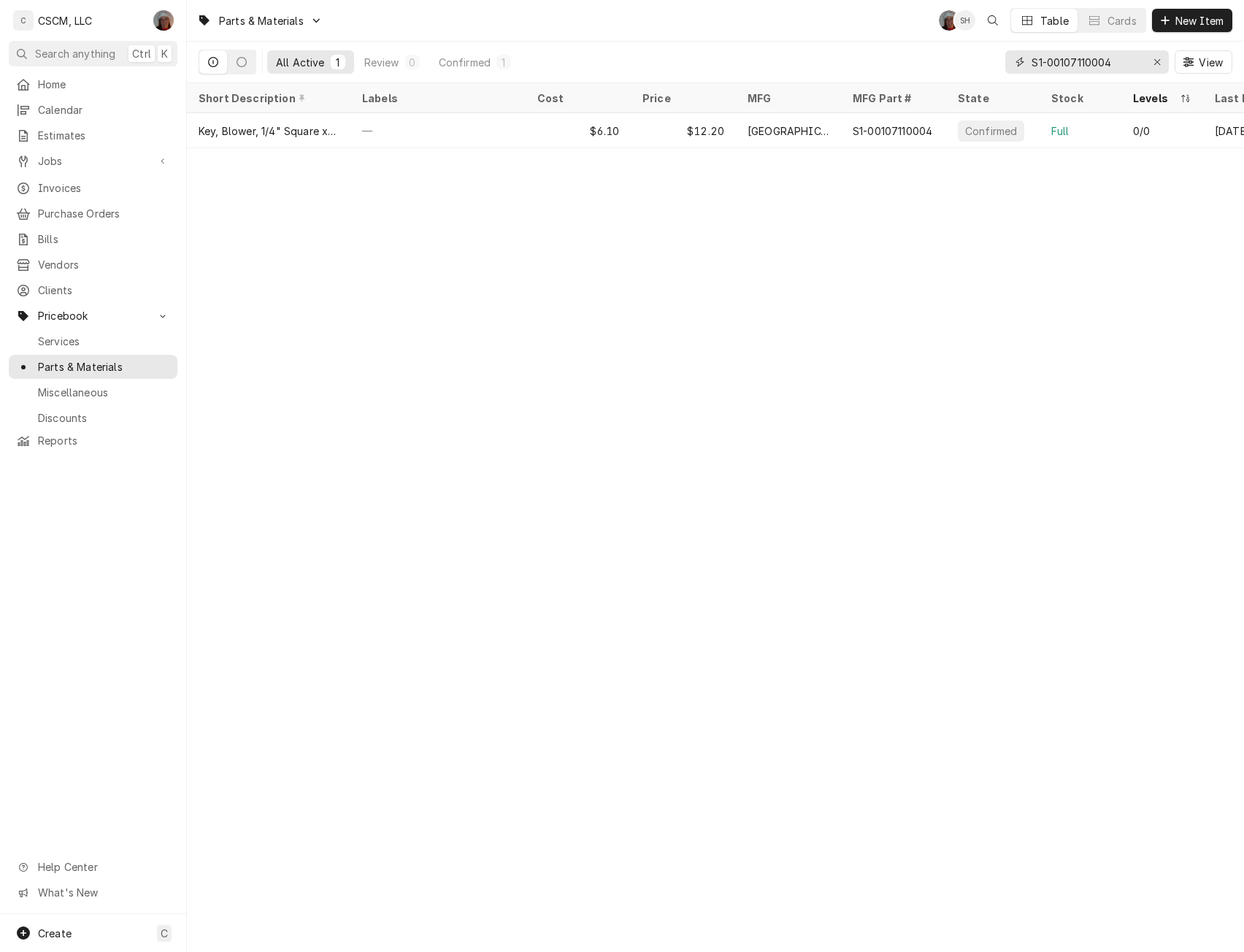
drag, startPoint x: 1118, startPoint y: 71, endPoint x: 960, endPoint y: 72, distance: 158.0
click at [960, 72] on div "All Active 1 Review 0 Confirmed 1 S1-00107110004 View" at bounding box center [715, 62] width 1034 height 41
paste input "2812026700"
type input "S1-02812026700"
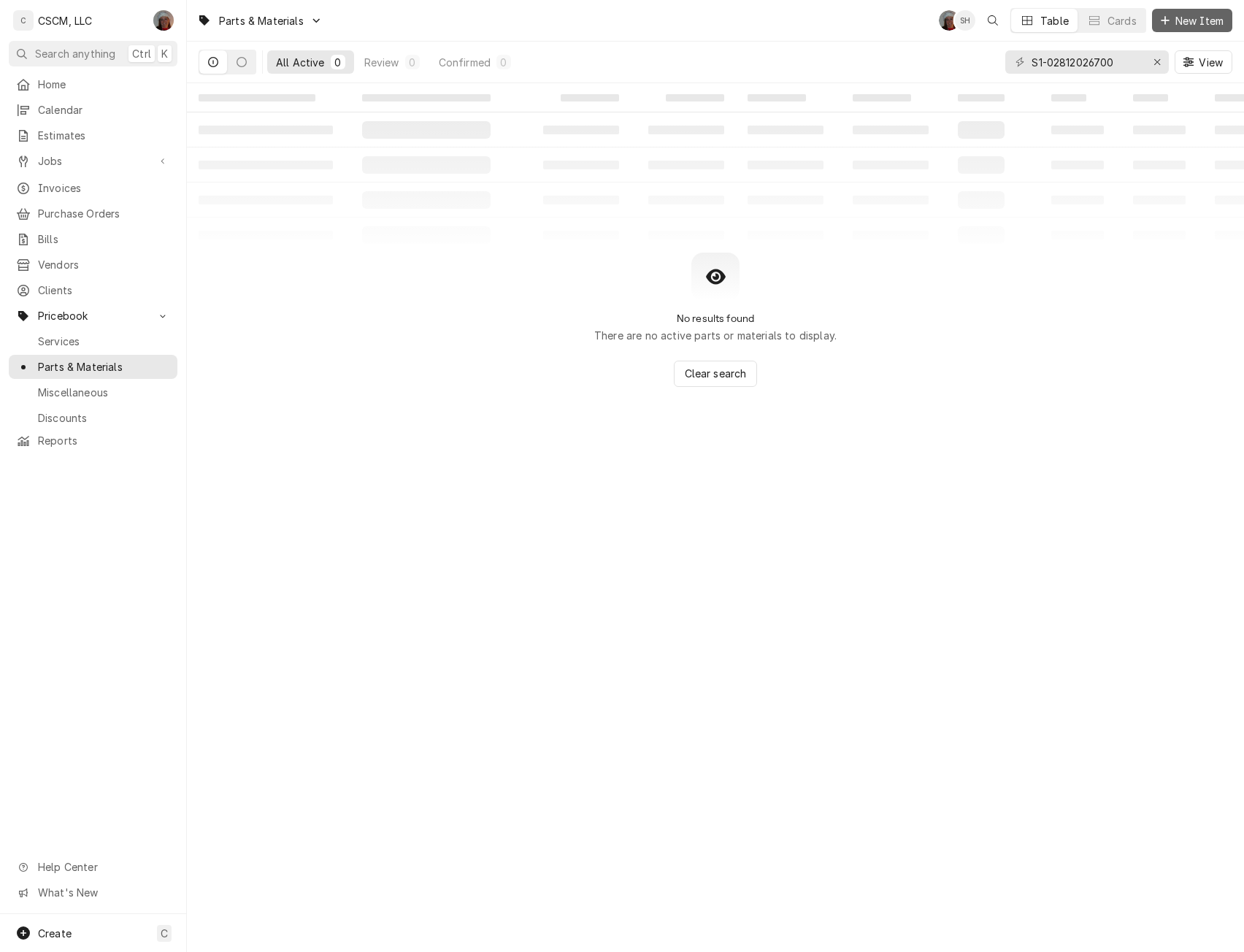
click at [1168, 19] on icon "Dynamic Content Wrapper" at bounding box center [1165, 20] width 9 height 10
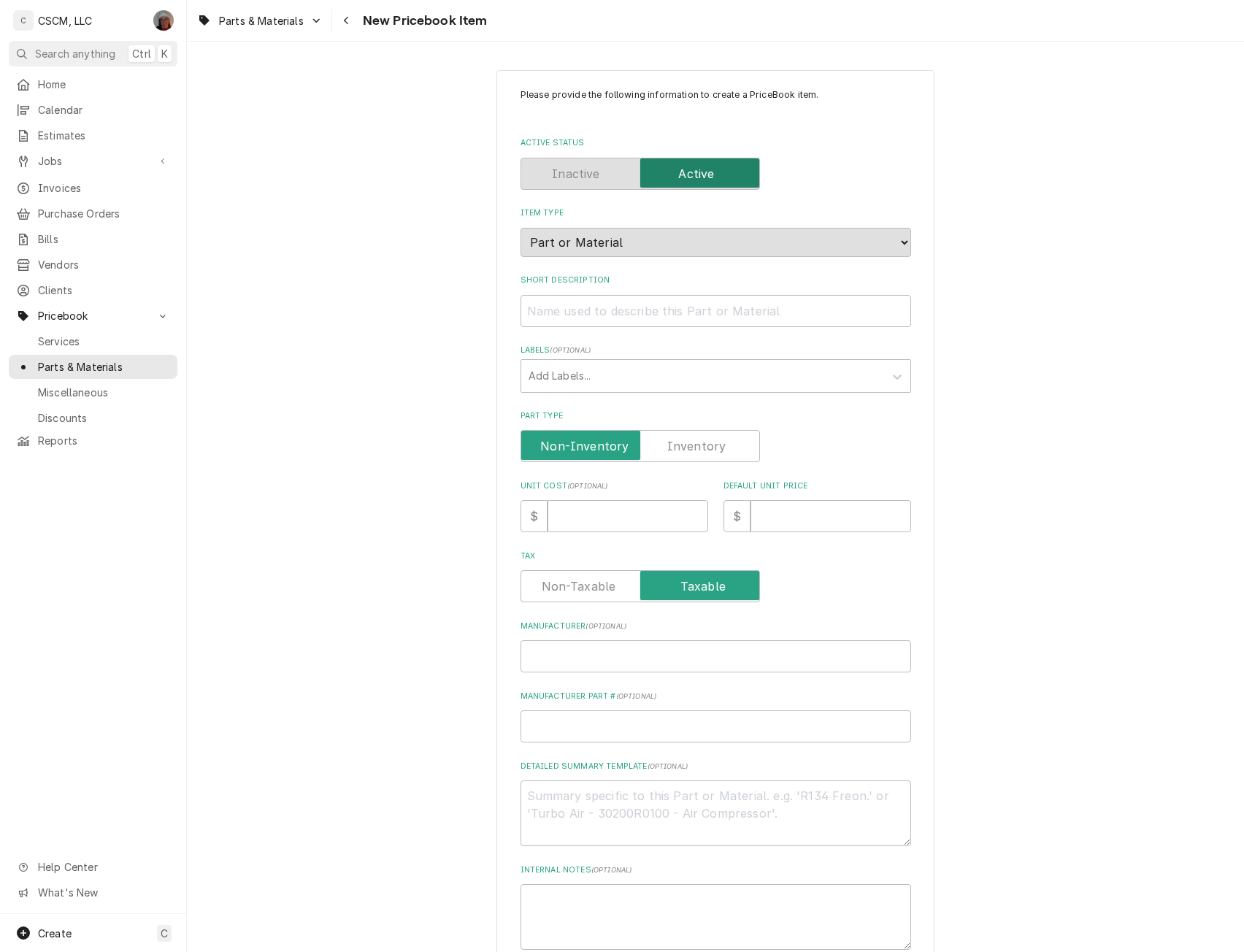
type textarea "x"
click at [685, 428] on div "Part Type" at bounding box center [715, 436] width 391 height 52
click at [684, 437] on label "Part Type" at bounding box center [640, 446] width 239 height 32
click at [684, 437] on input "Part Type" at bounding box center [640, 446] width 226 height 32
checkbox input "true"
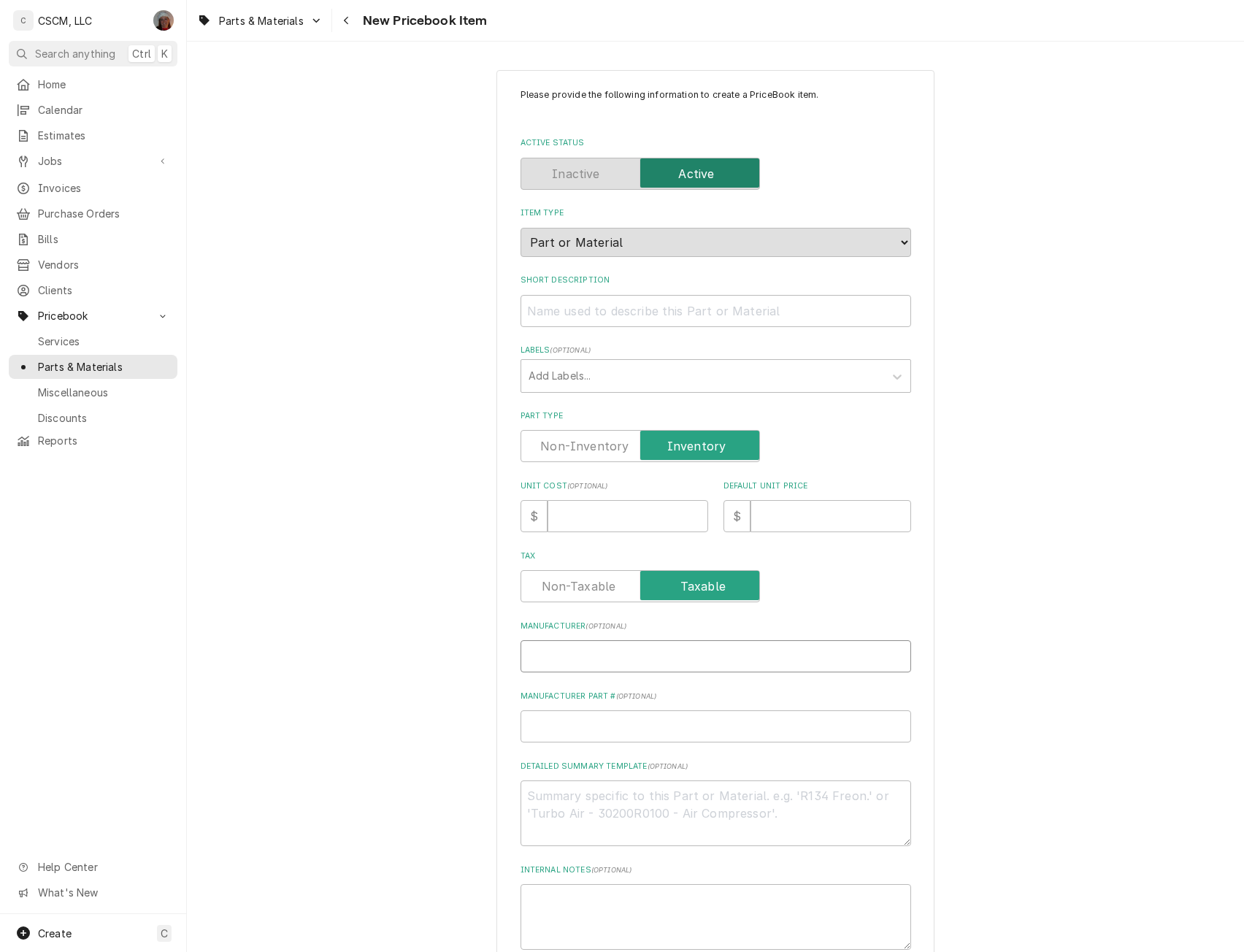
click at [552, 657] on input "Manufacturer ( optional )" at bounding box center [715, 656] width 391 height 32
type textarea "x"
type input "Y"
type textarea "x"
type input "Yo"
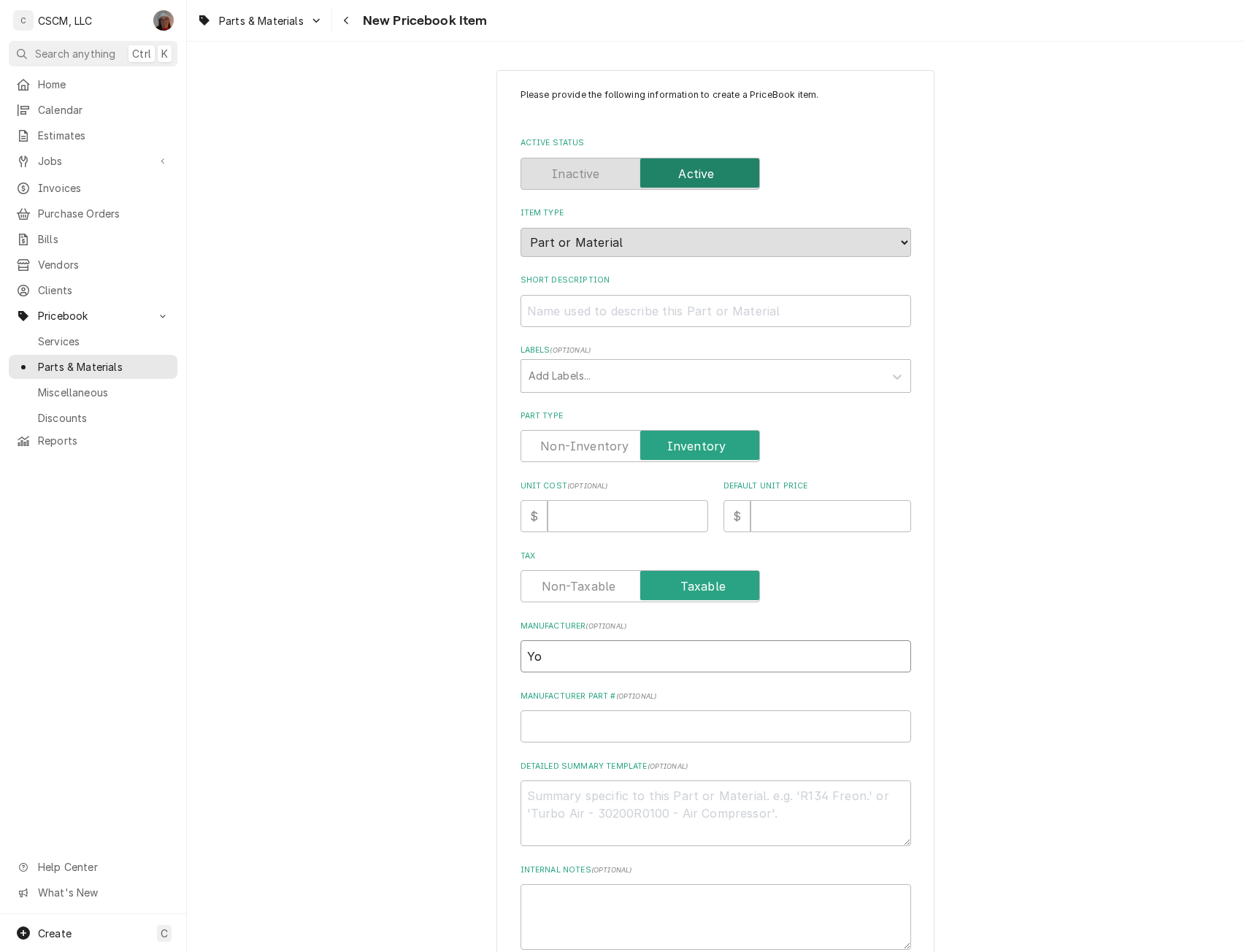
type textarea "x"
type input "Yor"
type textarea "x"
type input "[GEOGRAPHIC_DATA]"
click at [541, 726] on input "Manufacturer Part # ( optional )" at bounding box center [715, 726] width 391 height 32
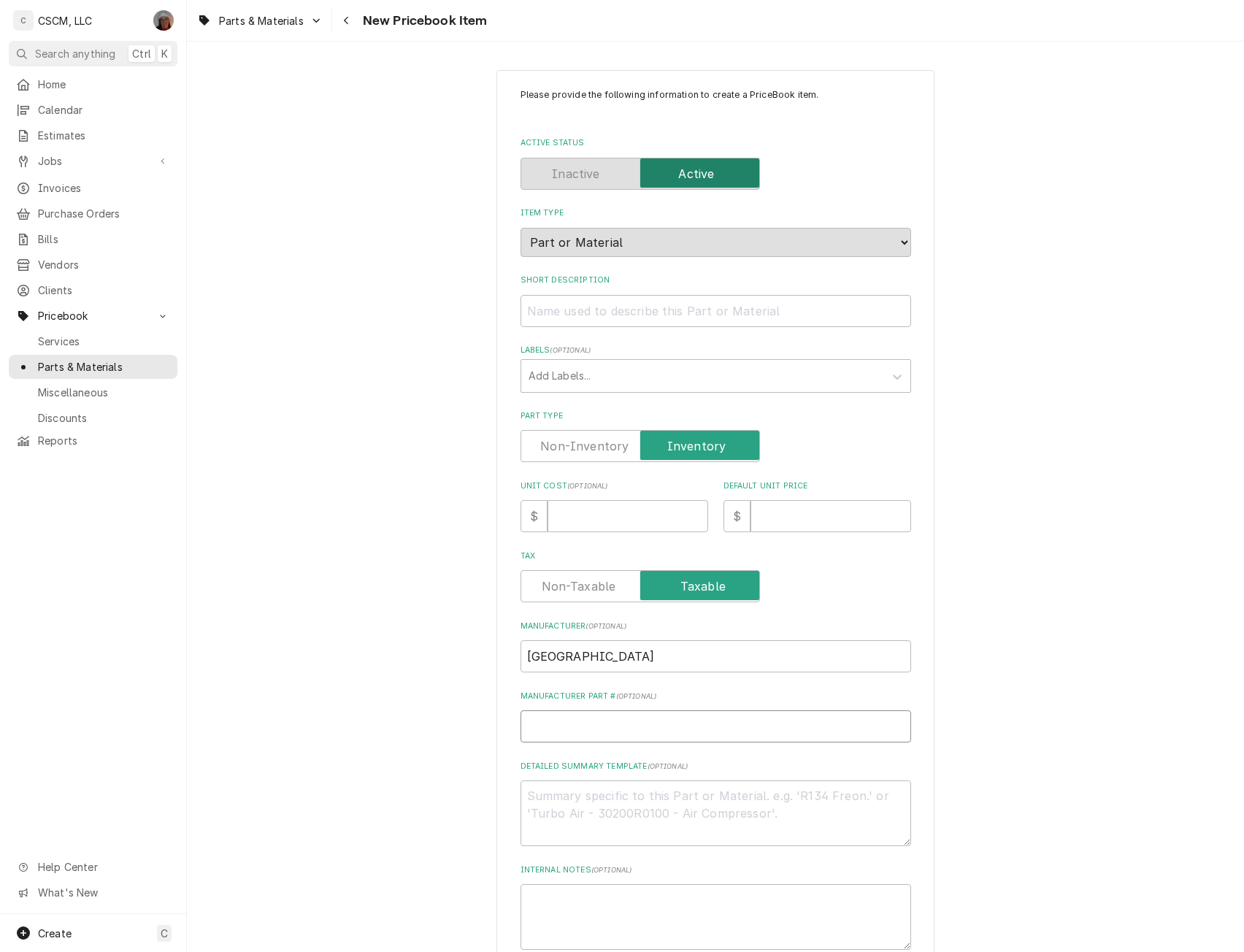
paste input "S1-02812026700"
type textarea "x"
type input "S1-02812026700"
click at [544, 804] on textarea "Detailed Summary Template ( optional )" at bounding box center [715, 813] width 391 height 66
paste textarea "S1-02812026700"
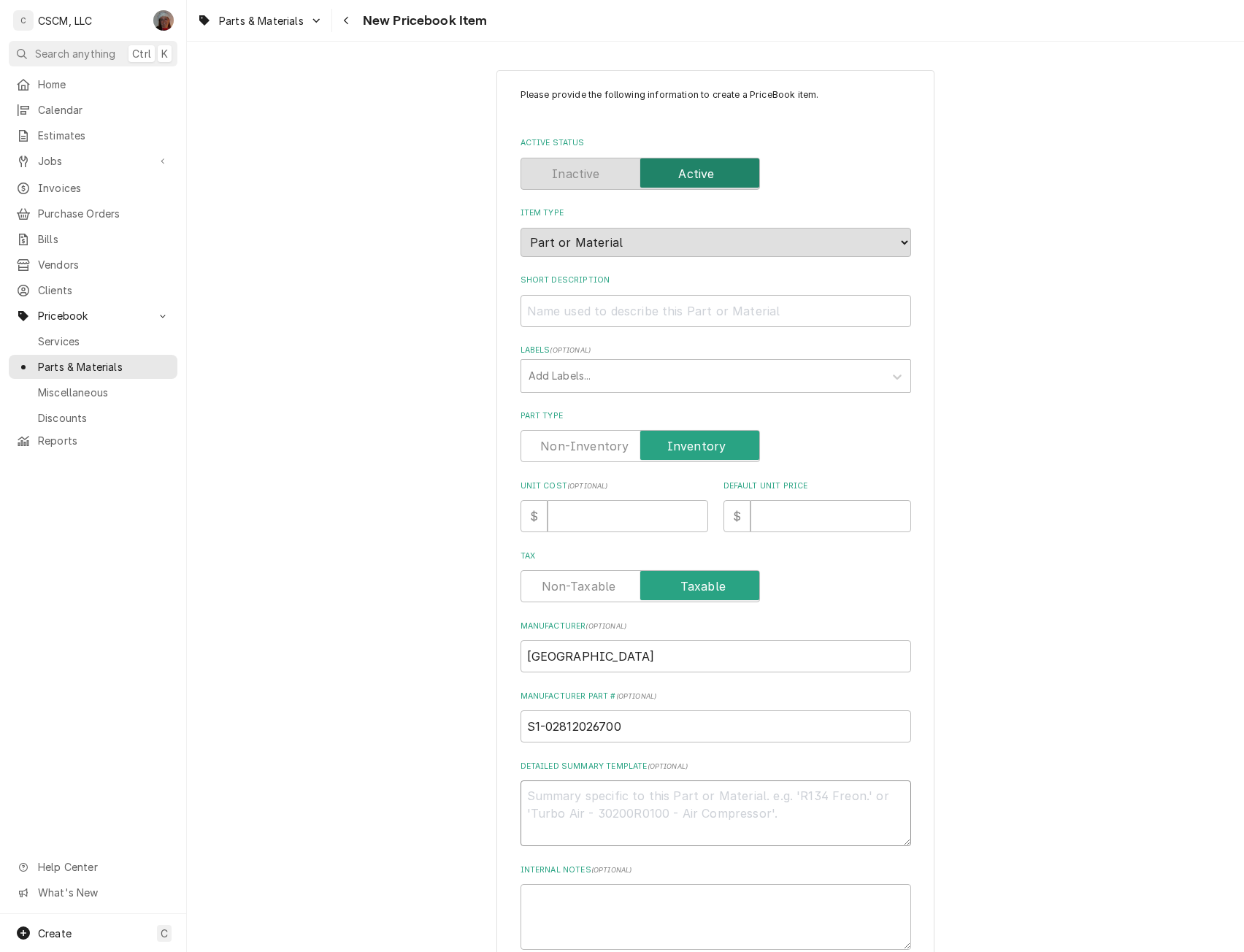
type textarea "x"
type textarea "S1-02812026700"
type textarea "x"
type textarea "S1-02812026700"
click at [565, 316] on input "Short Description" at bounding box center [715, 311] width 391 height 32
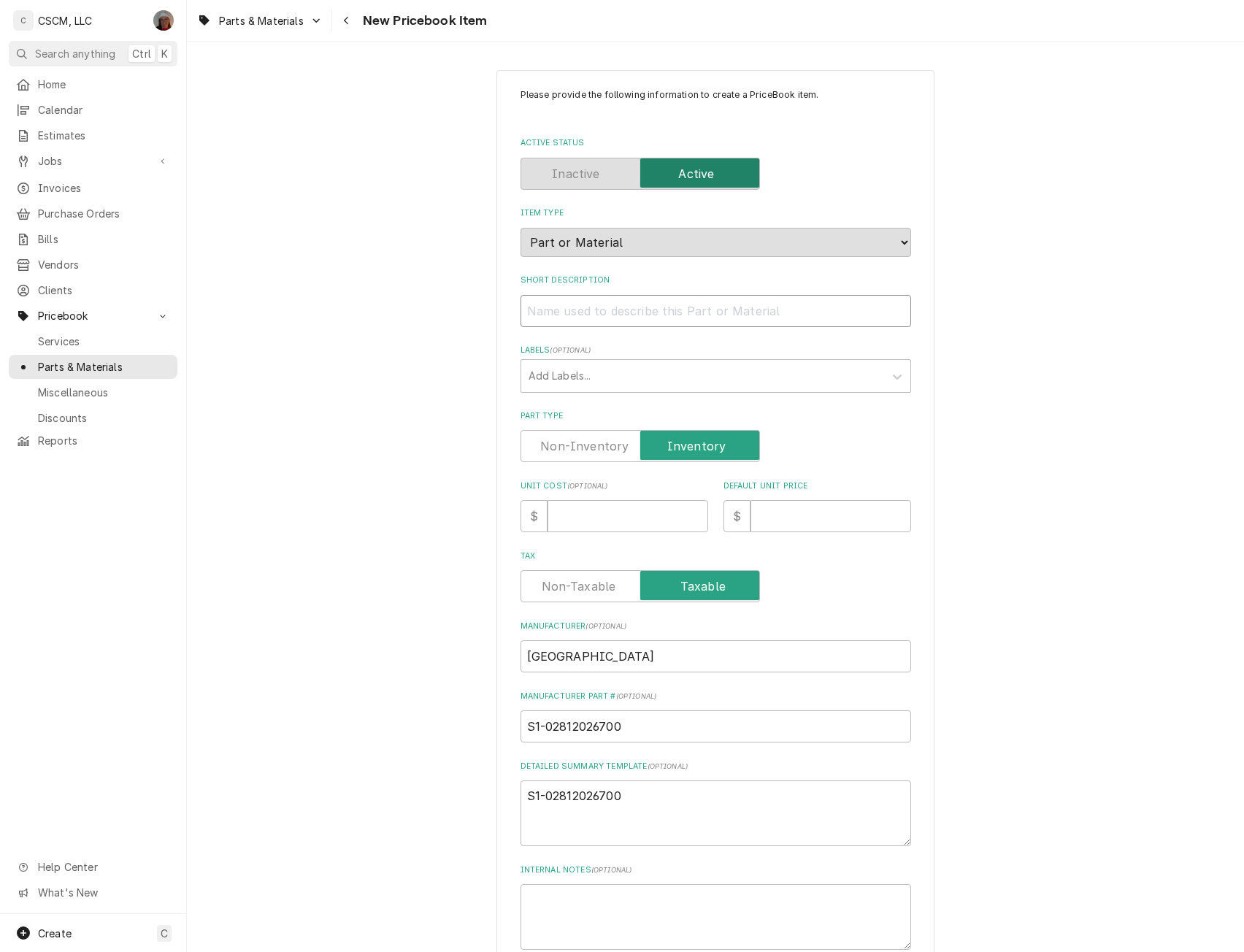
paste input "Sheave, Fixed, 1 Groove, 1" Bore, BK90"
type textarea "x"
type input "Sheave, Fixed, 1 Groove, 1" Bore, BK90"
click at [621, 817] on textarea "S1-02812026700" at bounding box center [715, 813] width 391 height 66
paste textarea "Sheave, Fixed, 1 Groove, 1" Bore, BK90"
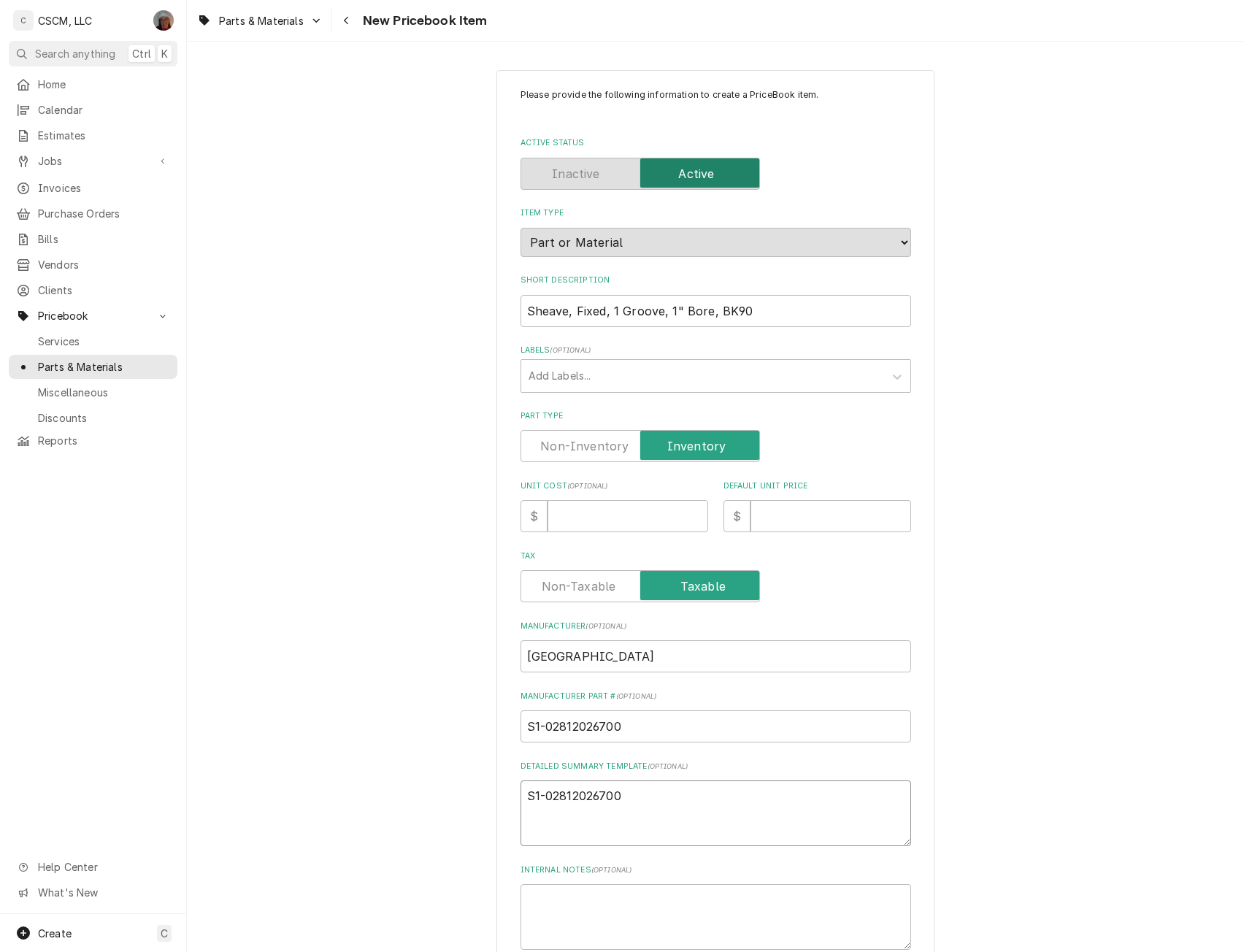
type textarea "x"
type textarea "S1-02812026700 Sheave, Fixed, 1 Groove, 1" Bore, BK90"
drag, startPoint x: 628, startPoint y: 722, endPoint x: 487, endPoint y: 707, distance: 141.8
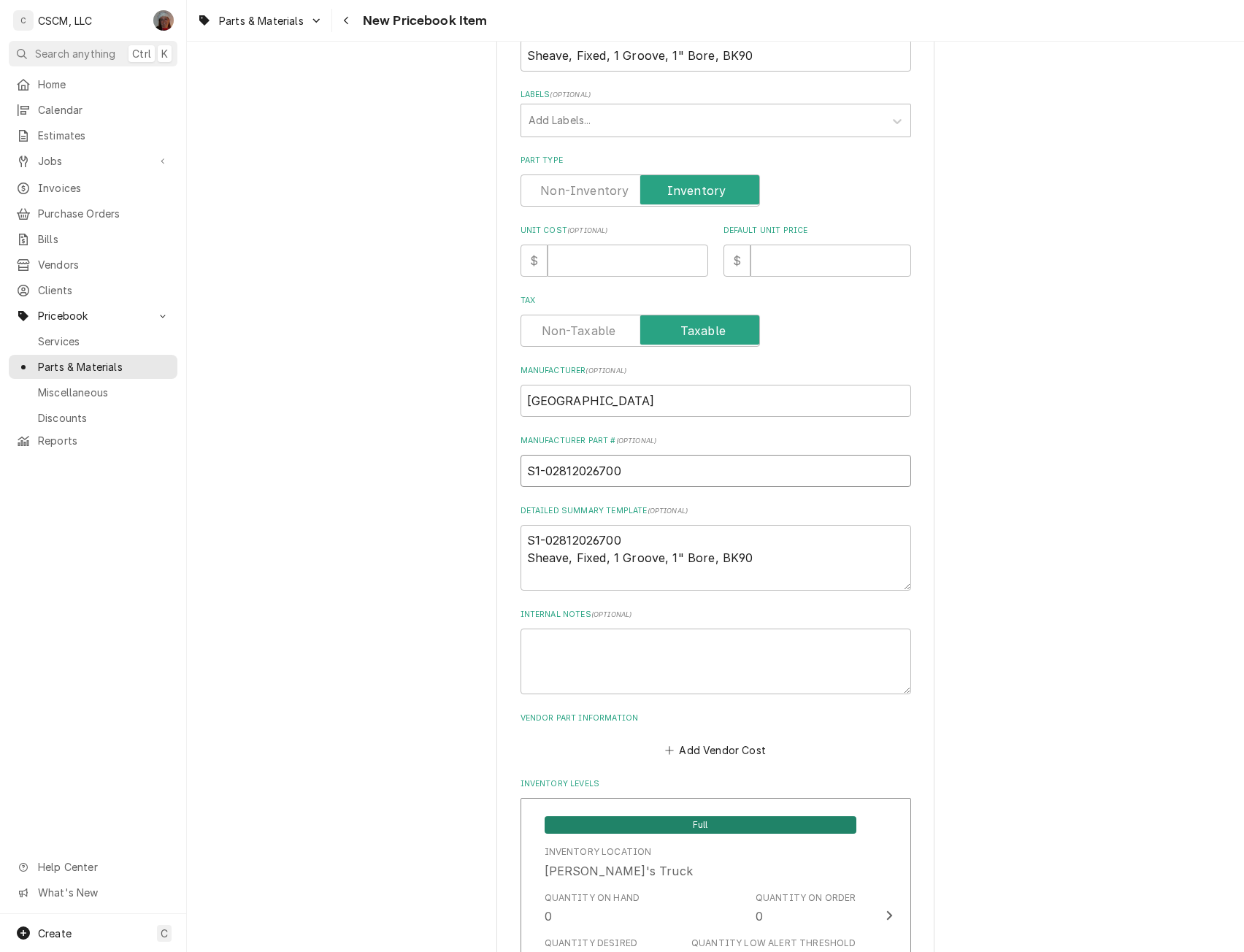
scroll to position [259, 0]
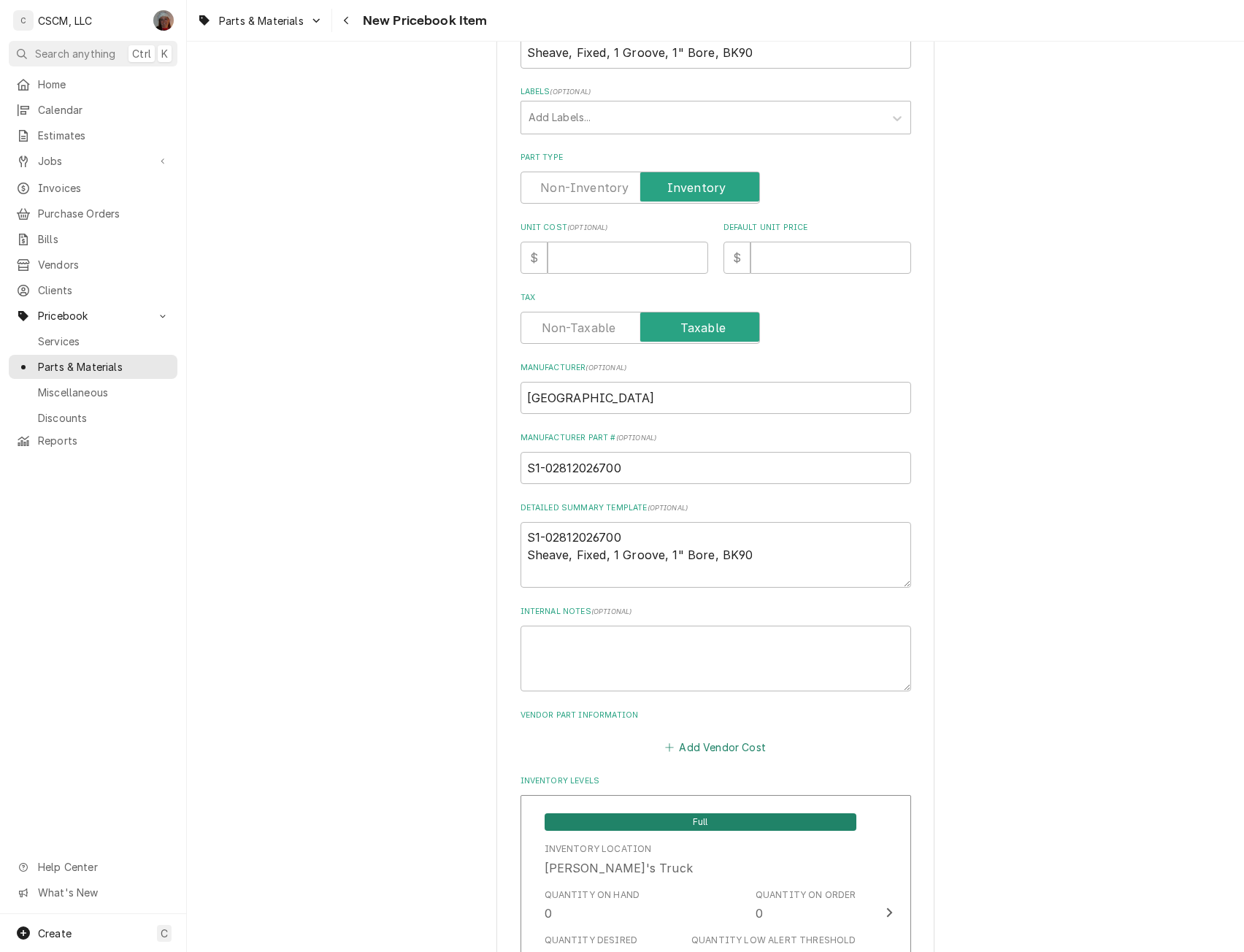
click at [707, 742] on button "Add Vendor Cost" at bounding box center [715, 746] width 106 height 20
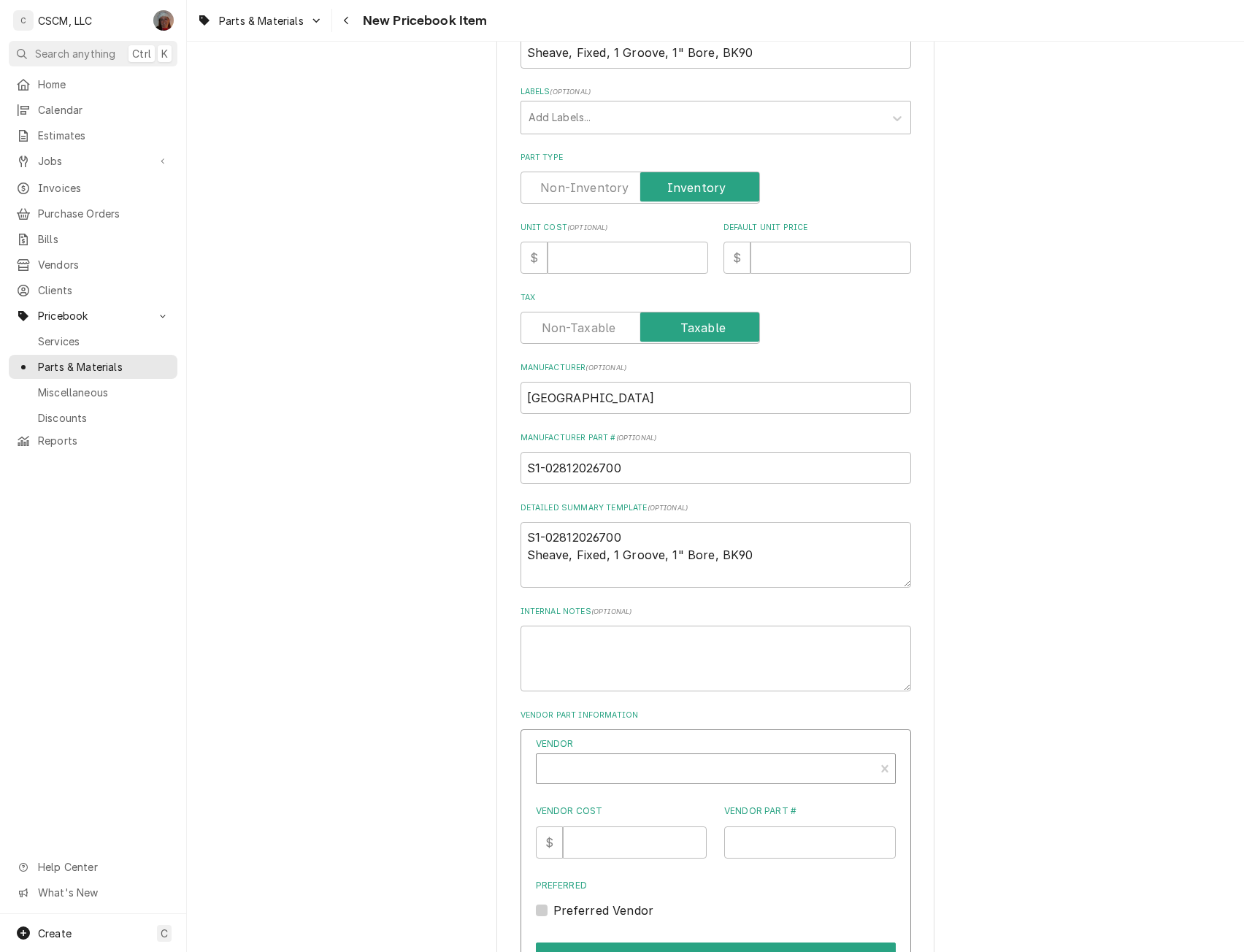
type textarea "x"
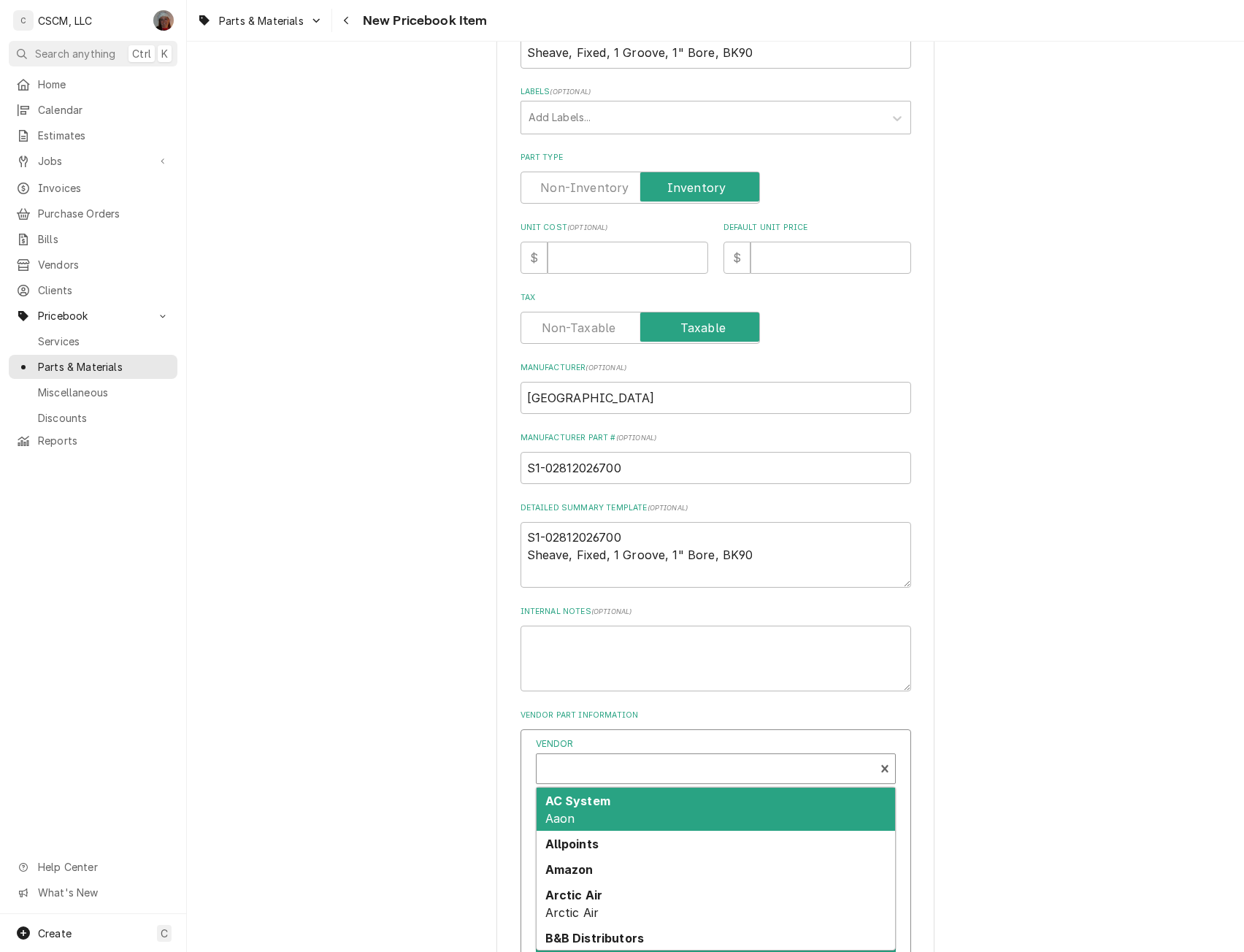
scroll to position [4, 0]
click at [569, 775] on div "Vendor" at bounding box center [705, 770] width 323 height 35
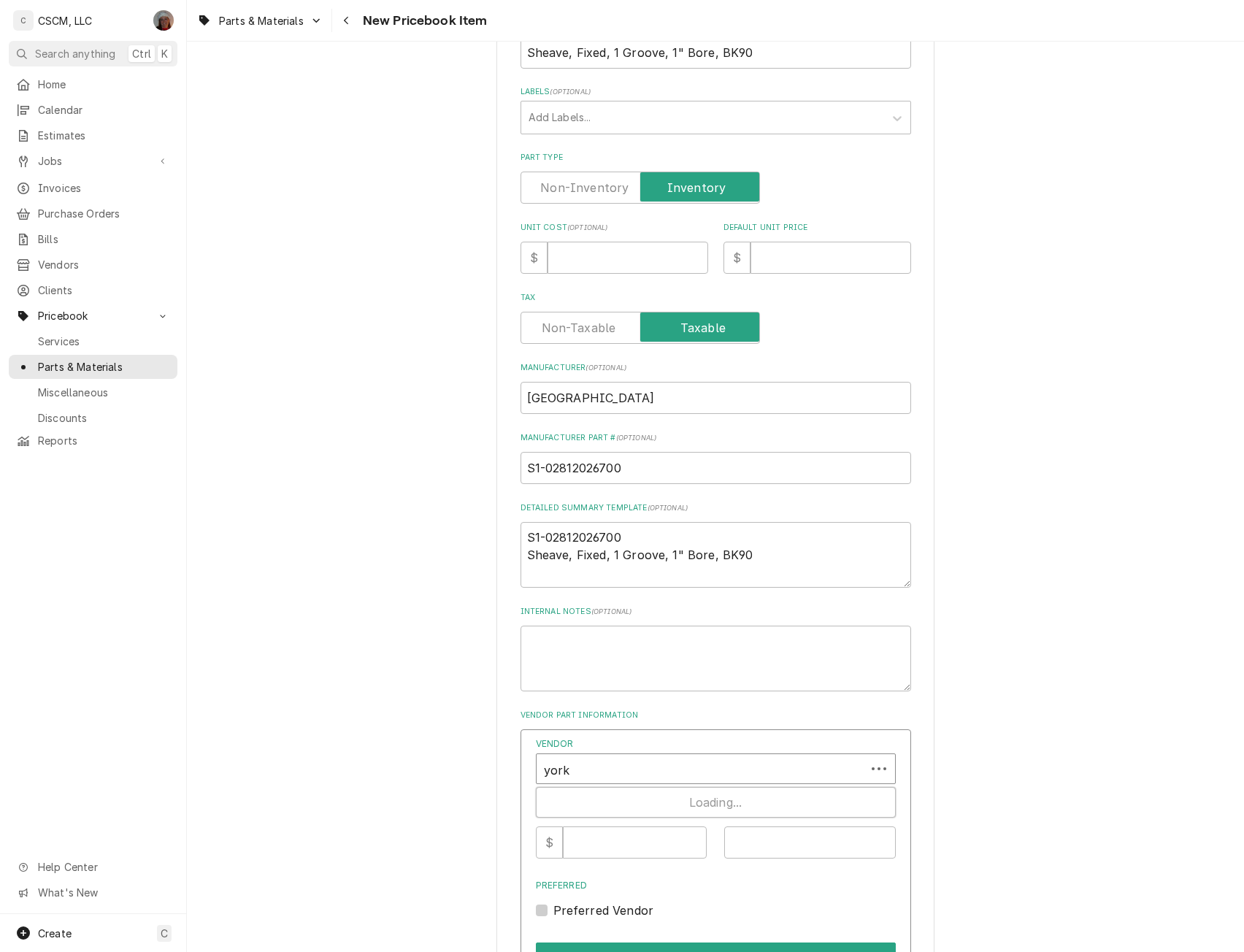
type input "york"
click at [762, 844] on input "Vendor Part #" at bounding box center [810, 842] width 172 height 32
paste input "S1-02812026700"
type input "S1-02812026700"
click at [584, 752] on div "Vendor" at bounding box center [715, 760] width 360 height 47
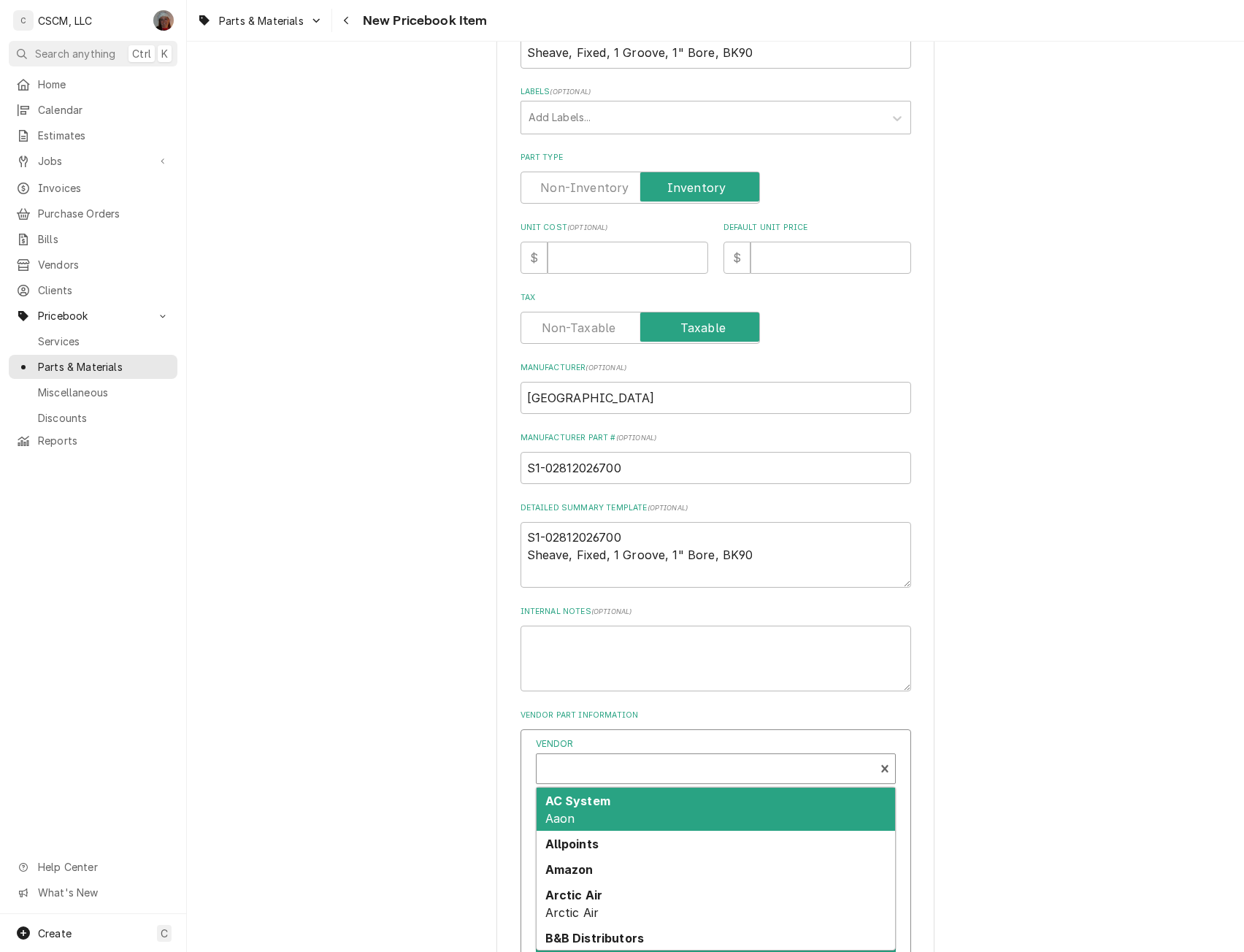
click at [573, 766] on div "Vendor" at bounding box center [705, 770] width 323 height 35
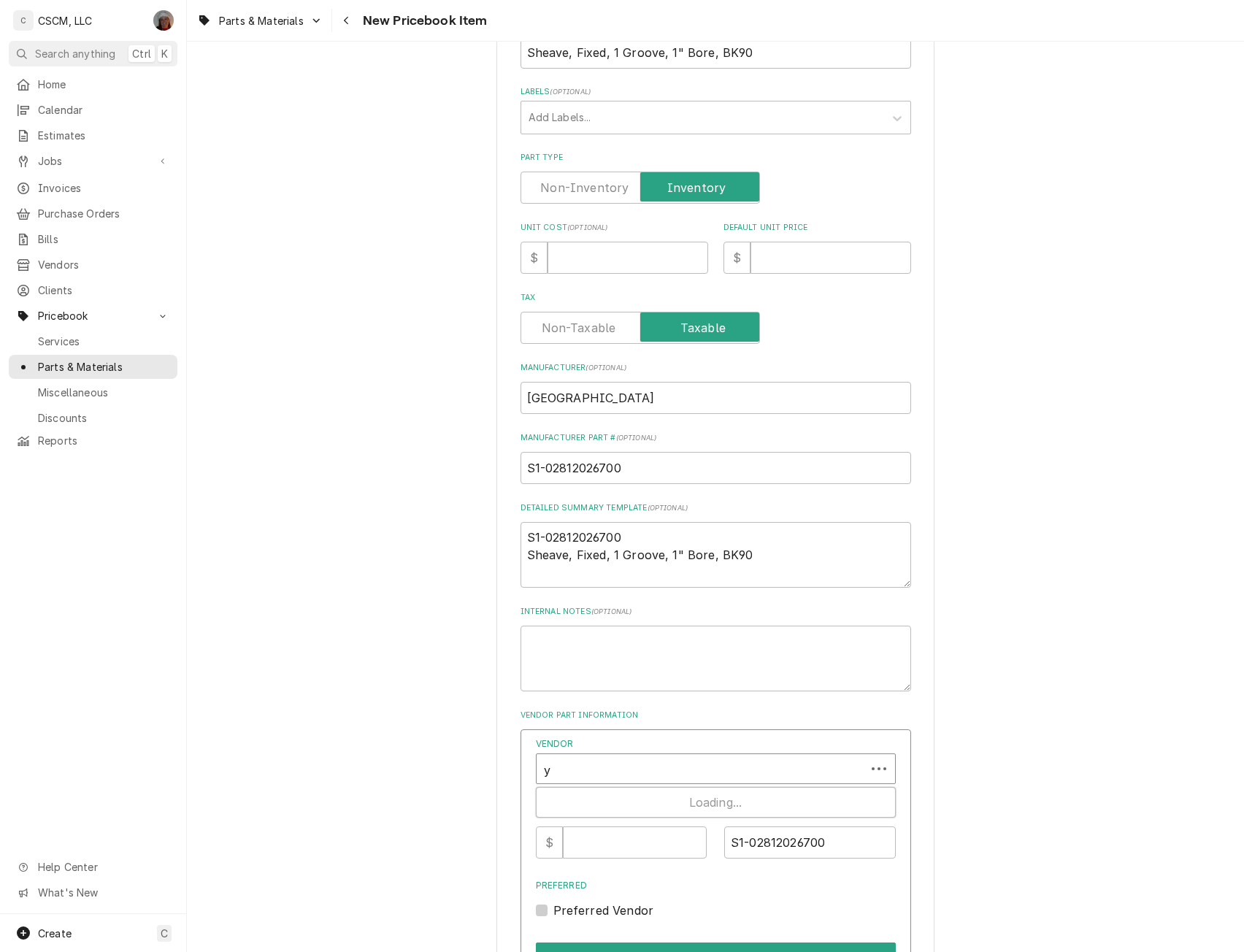
type input "yo"
click at [571, 824] on strong "York" at bounding box center [611, 826] width 131 height 14
click at [592, 265] on input "Unit Cost ( optional )" at bounding box center [628, 258] width 160 height 32
type input "22"
type textarea "x"
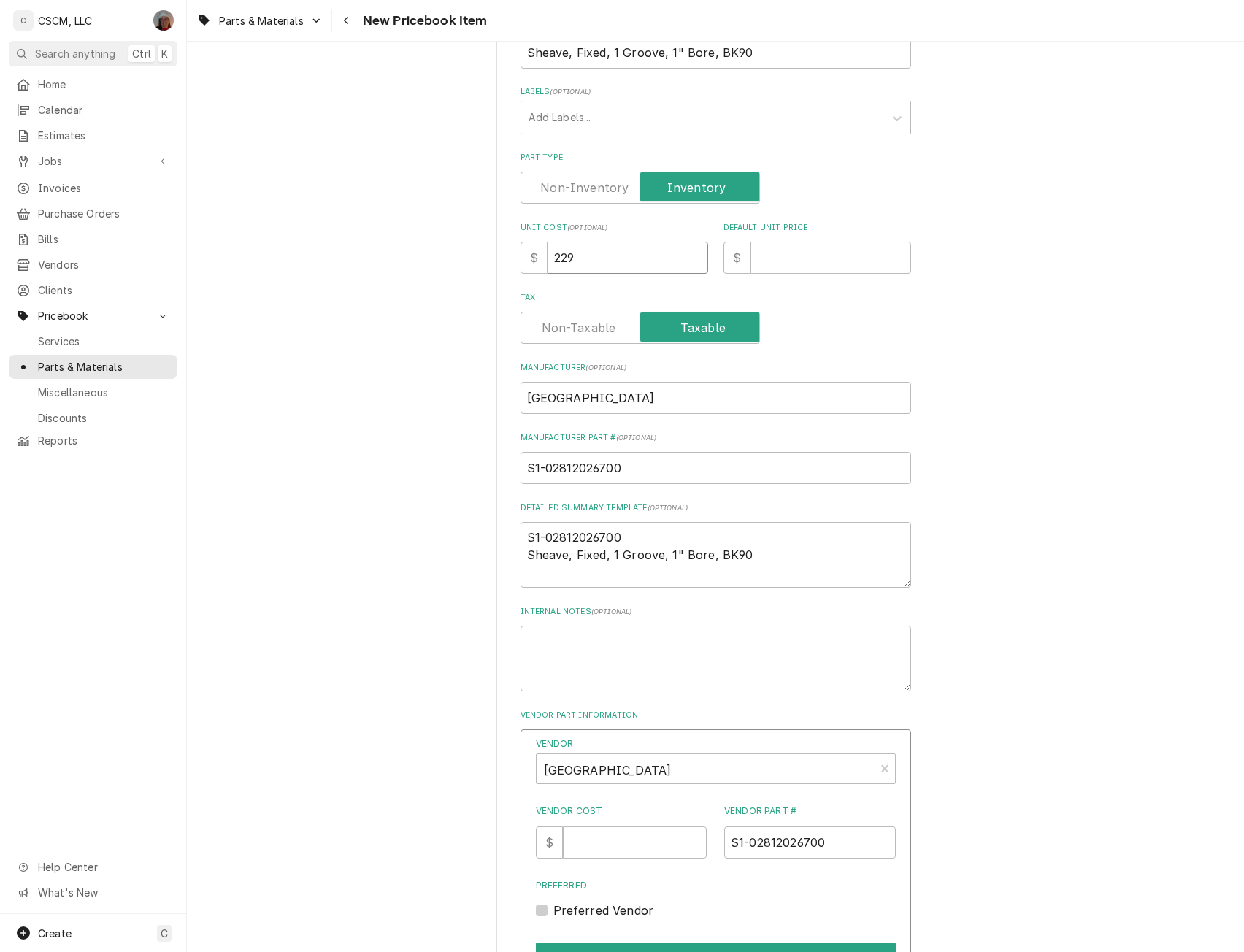
type input "229"
click at [632, 833] on input "Vendor Cost" at bounding box center [635, 842] width 144 height 32
type input "229"
click at [666, 945] on button "Save" at bounding box center [715, 958] width 360 height 31
type textarea "x"
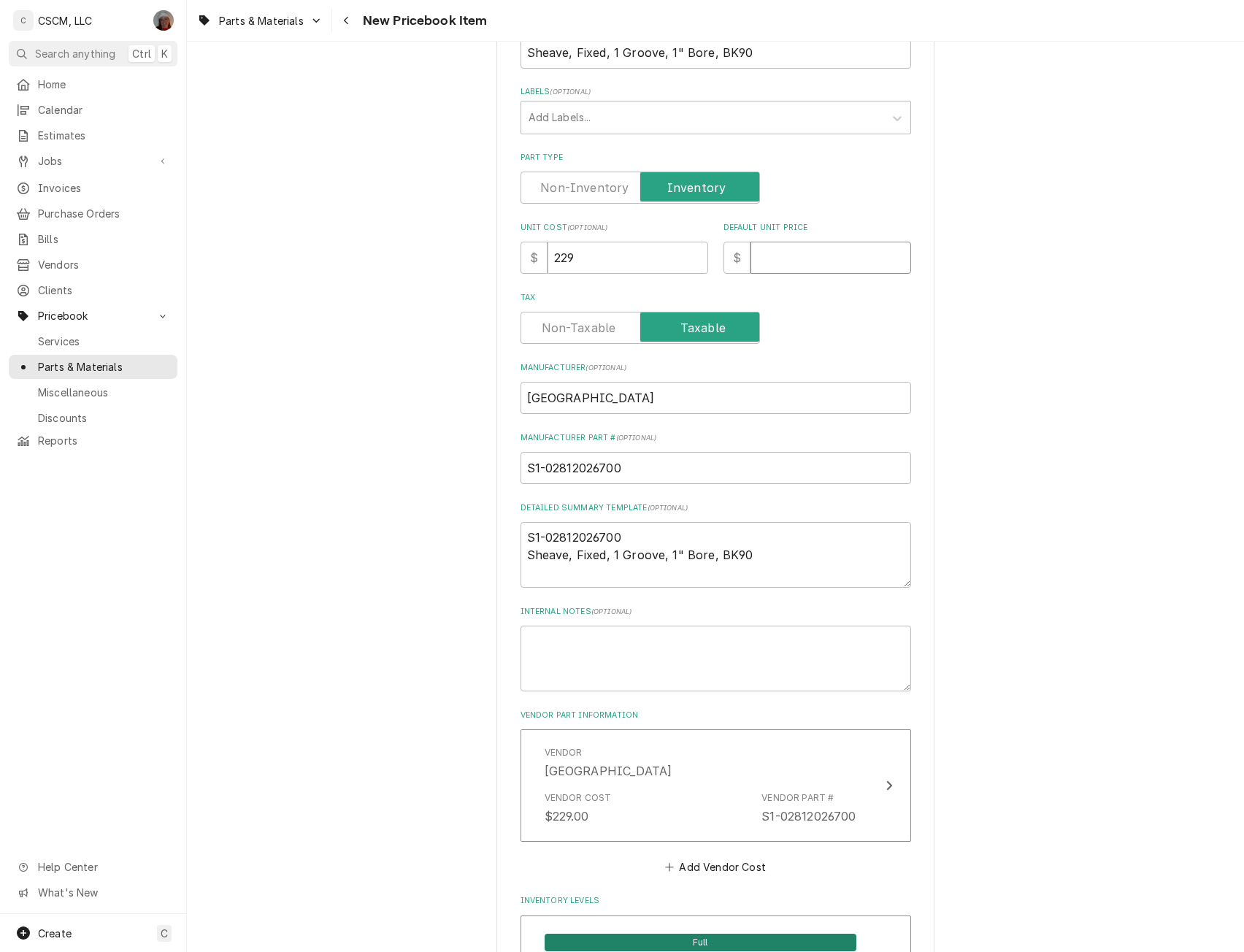
click at [806, 258] on input "Default Unit Price" at bounding box center [831, 258] width 160 height 32
type input "4"
type textarea "x"
type input "45"
type textarea "x"
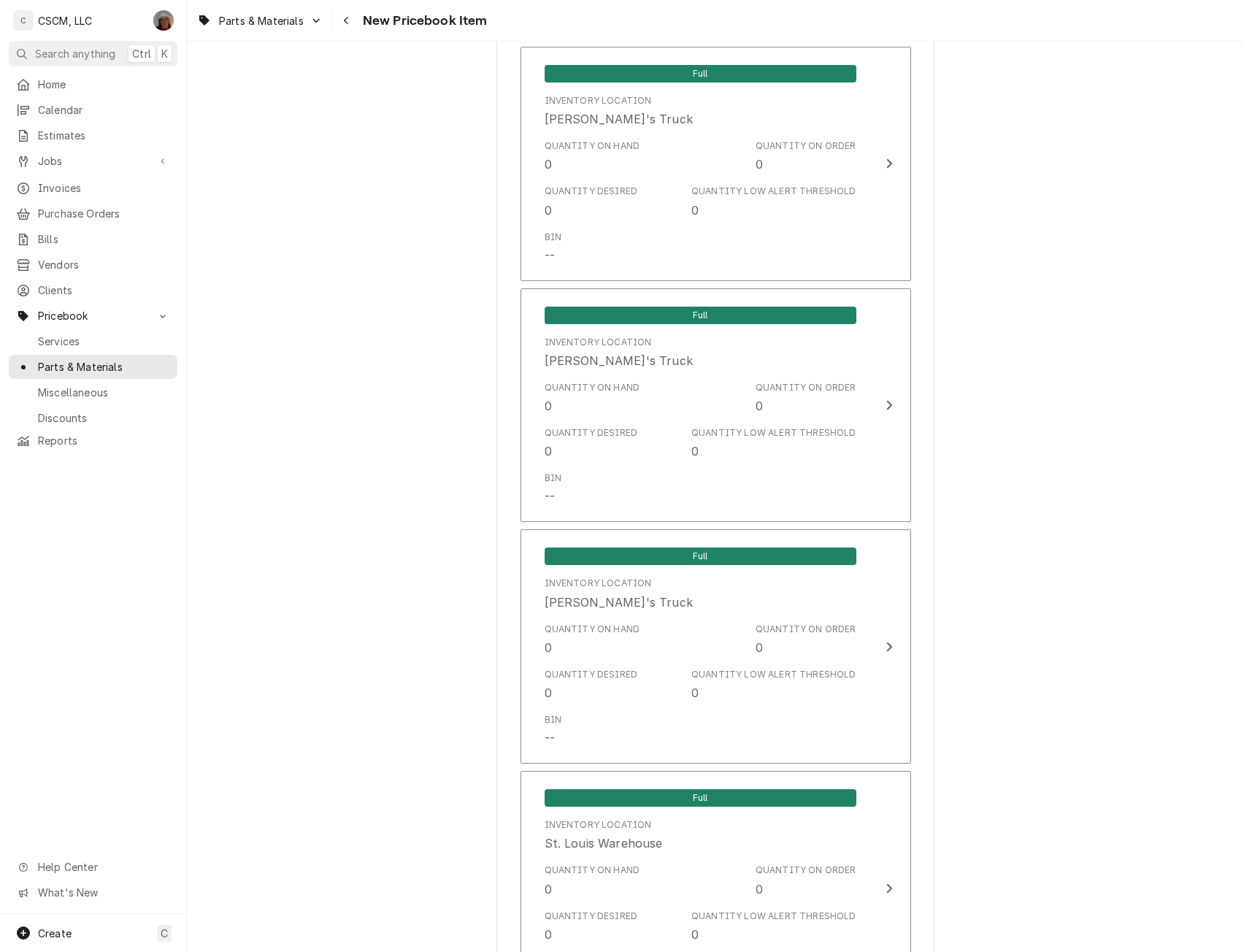
scroll to position [2242, 0]
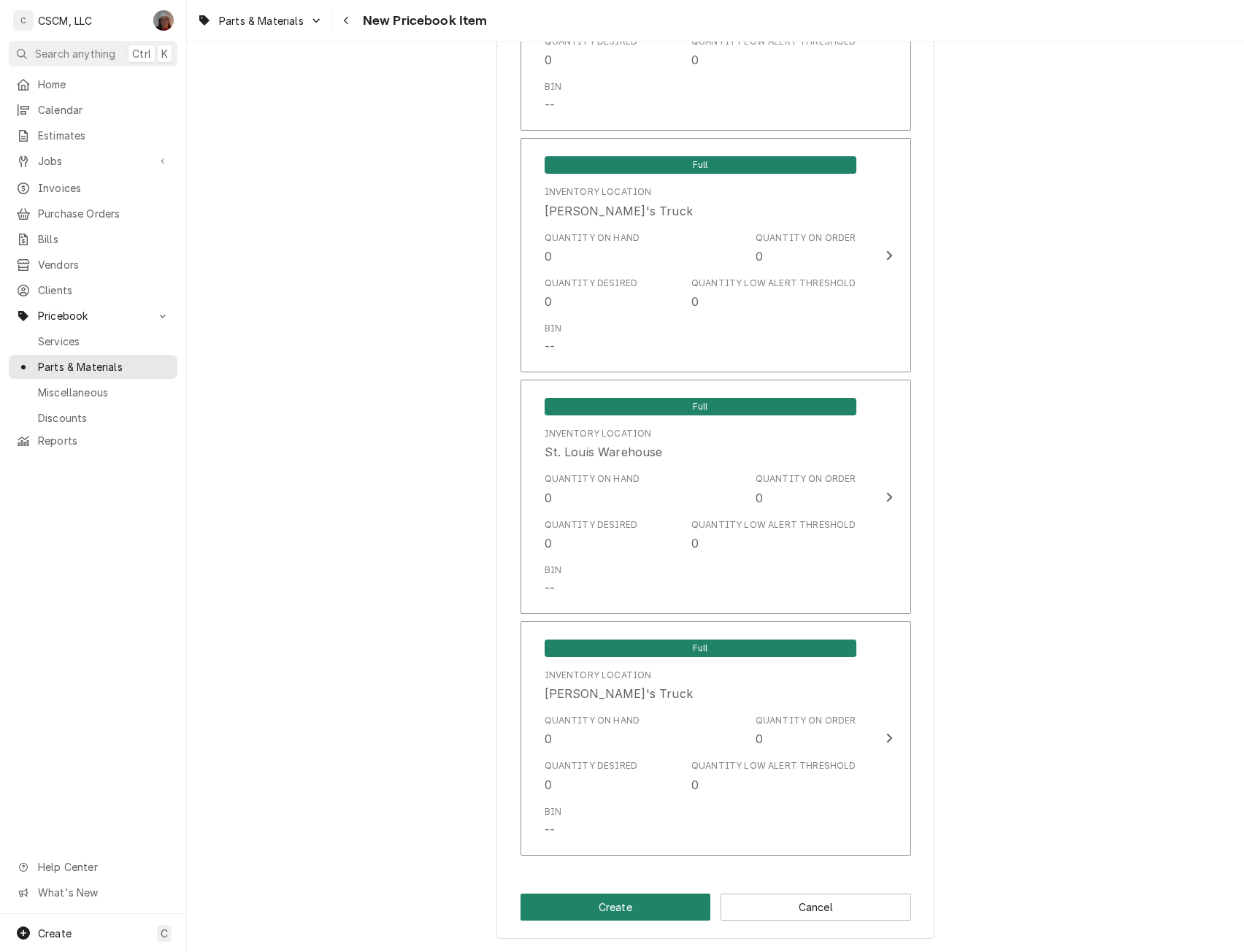
type input "458"
click at [613, 904] on button "Create" at bounding box center [616, 907] width 191 height 27
type textarea "x"
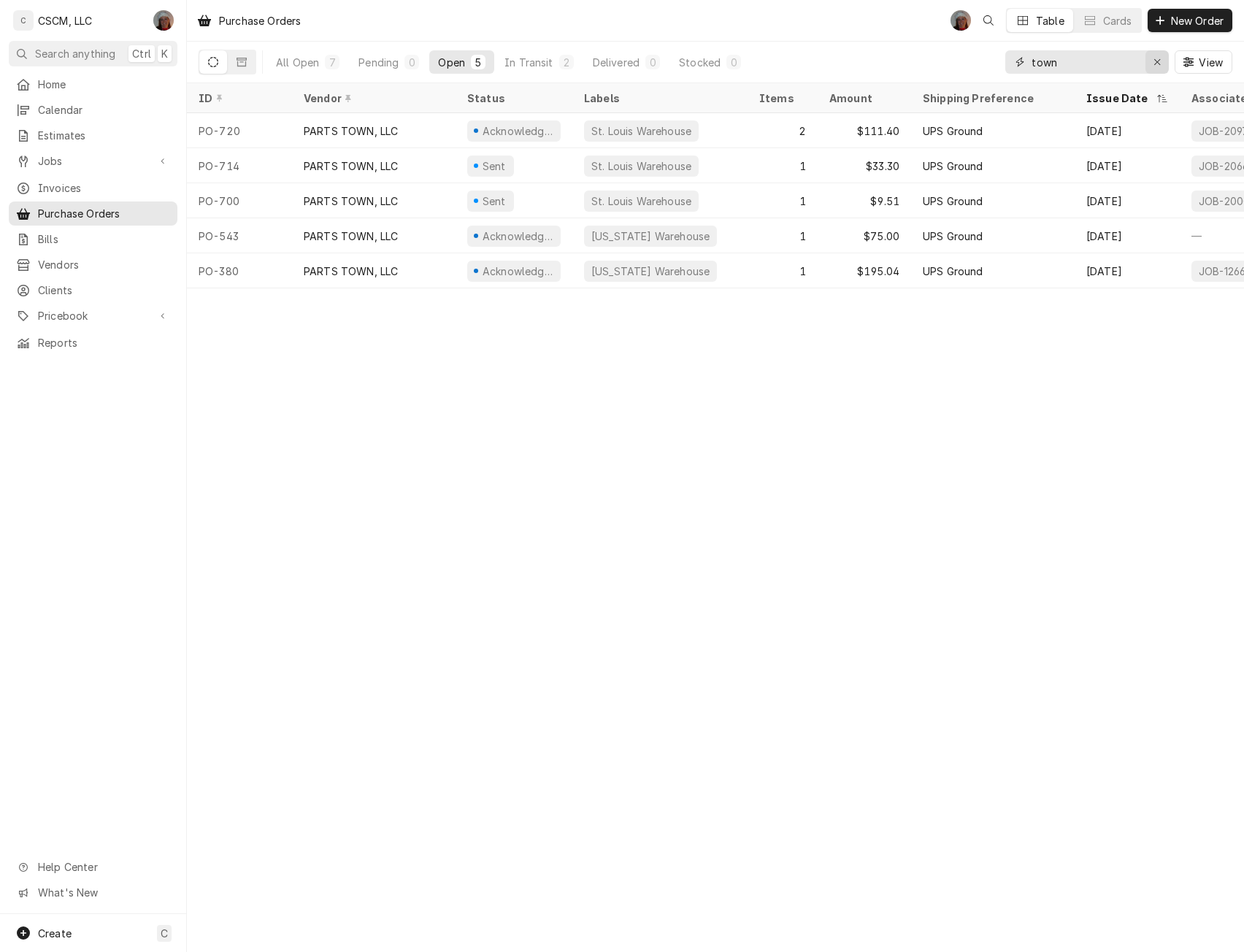
click at [1157, 62] on icon "Erase input" at bounding box center [1158, 62] width 8 height 10
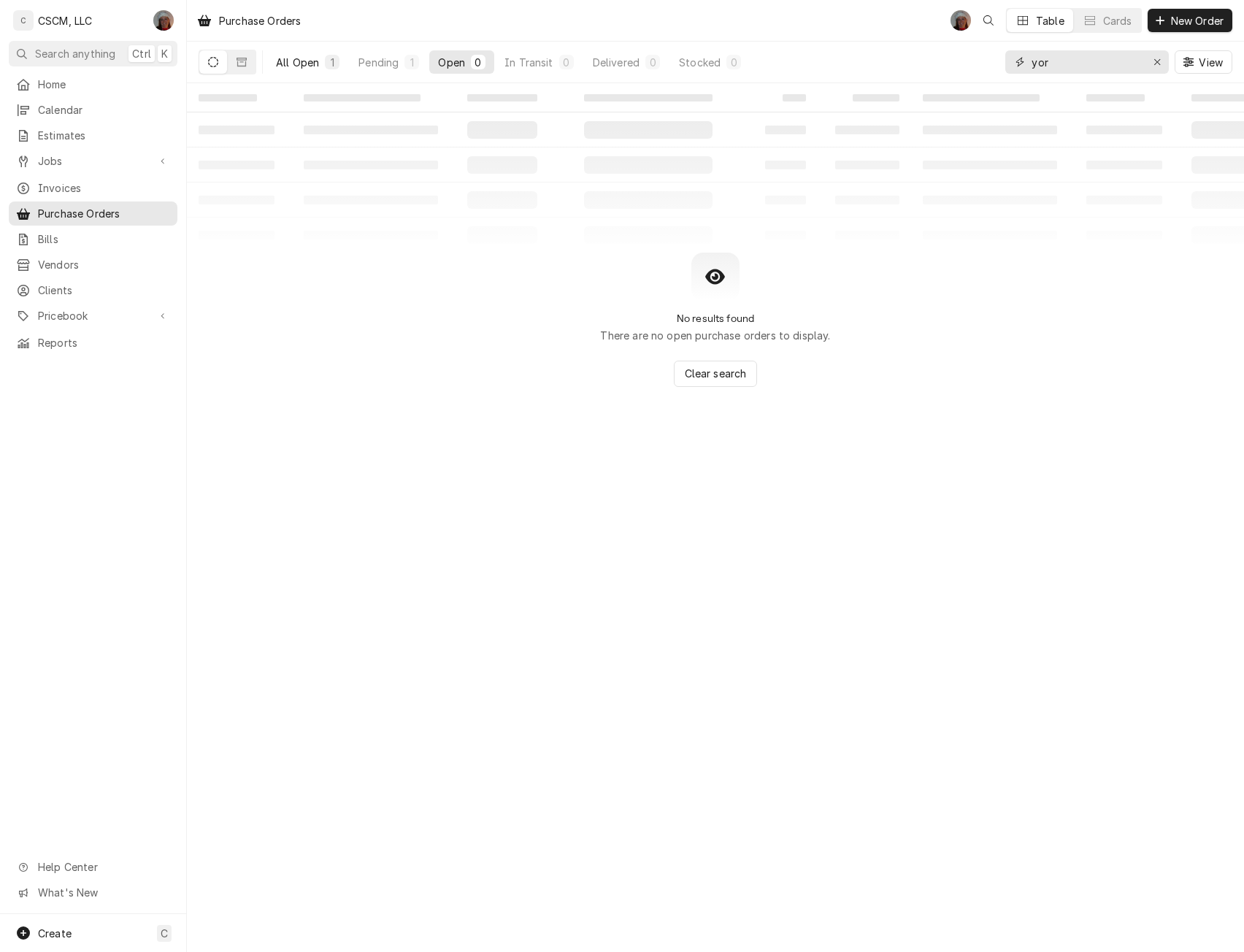
type input "yor"
click at [296, 53] on button "All Open 1" at bounding box center [308, 62] width 81 height 23
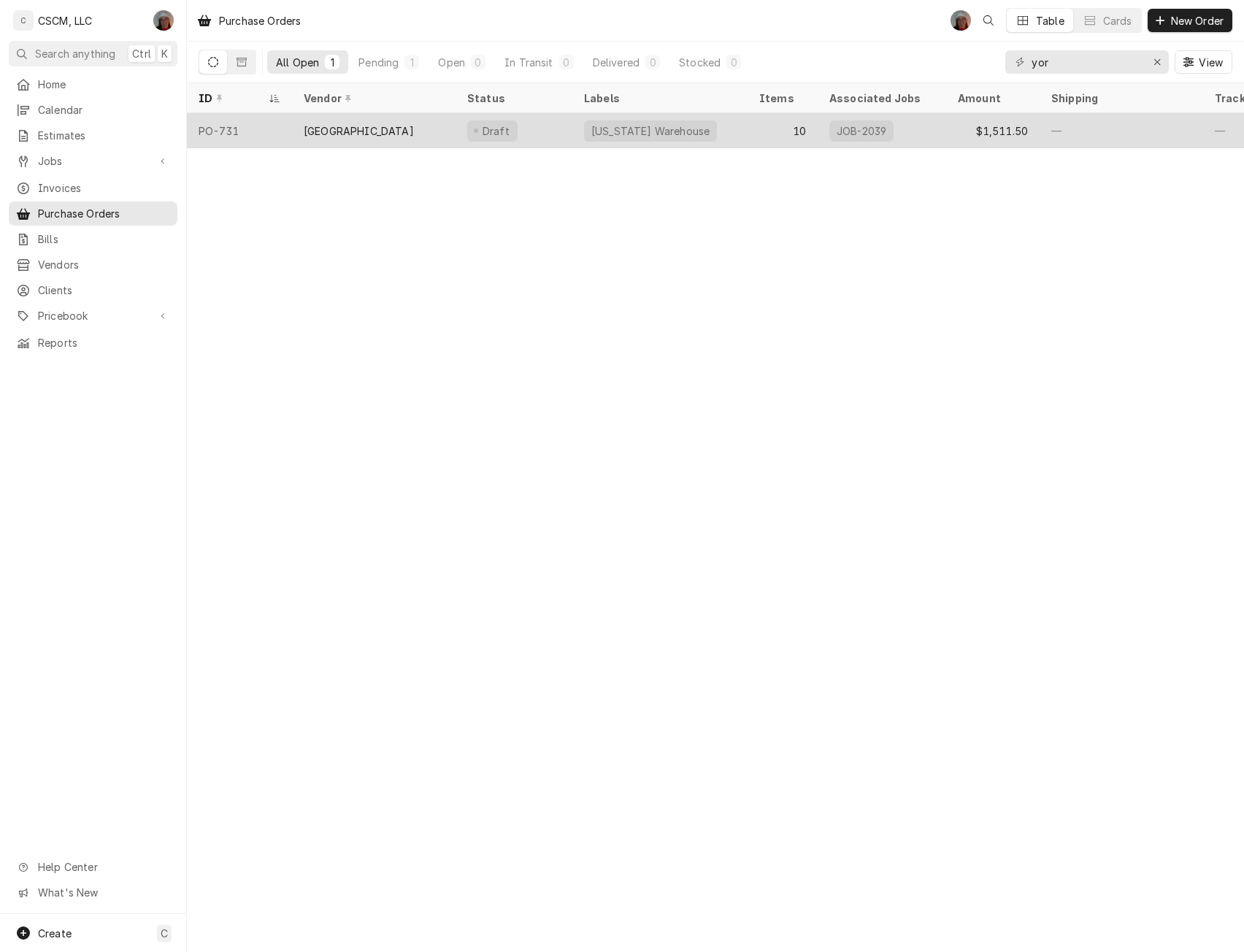
click at [294, 134] on div "[GEOGRAPHIC_DATA]" at bounding box center [374, 130] width 164 height 35
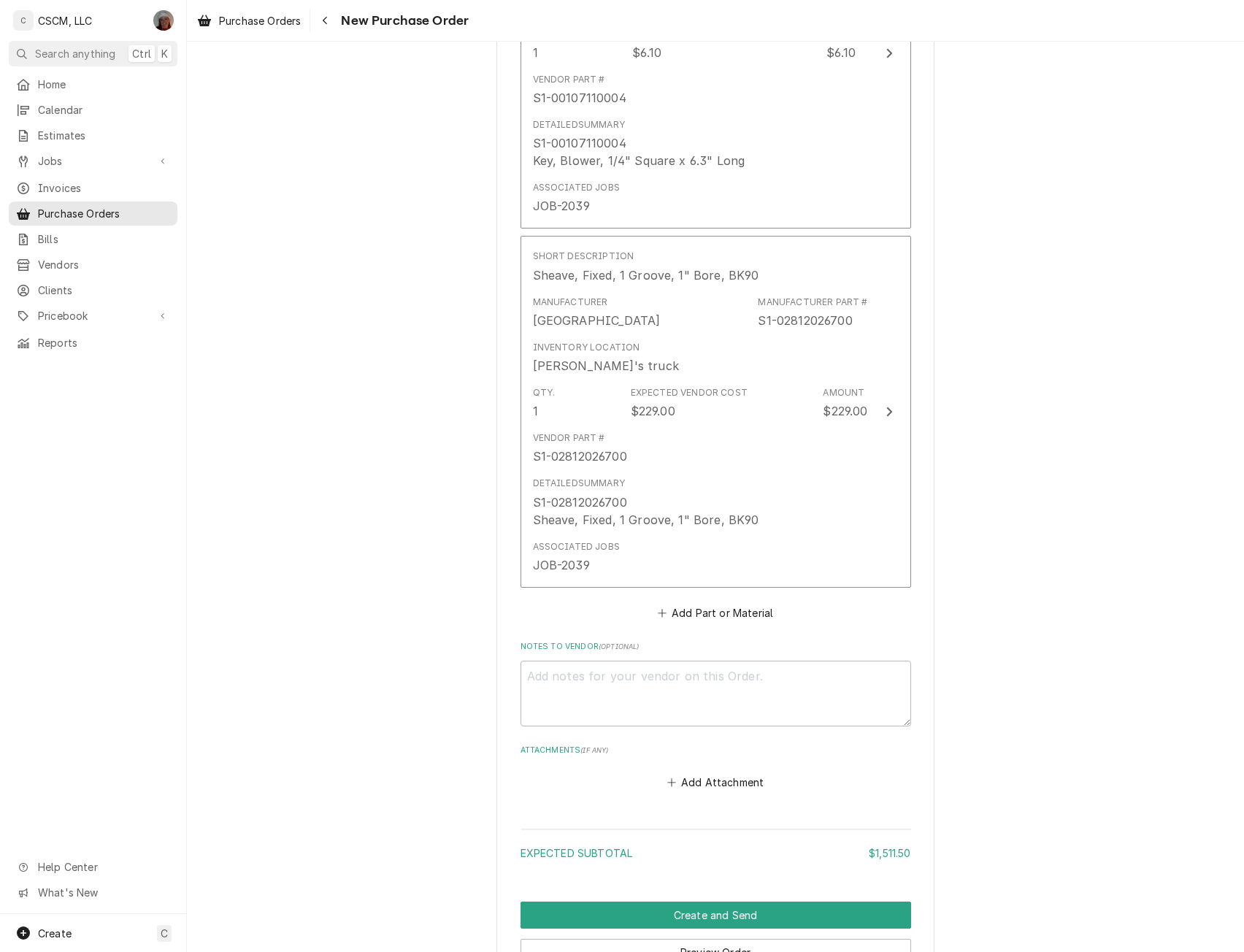
scroll to position [3789, 0]
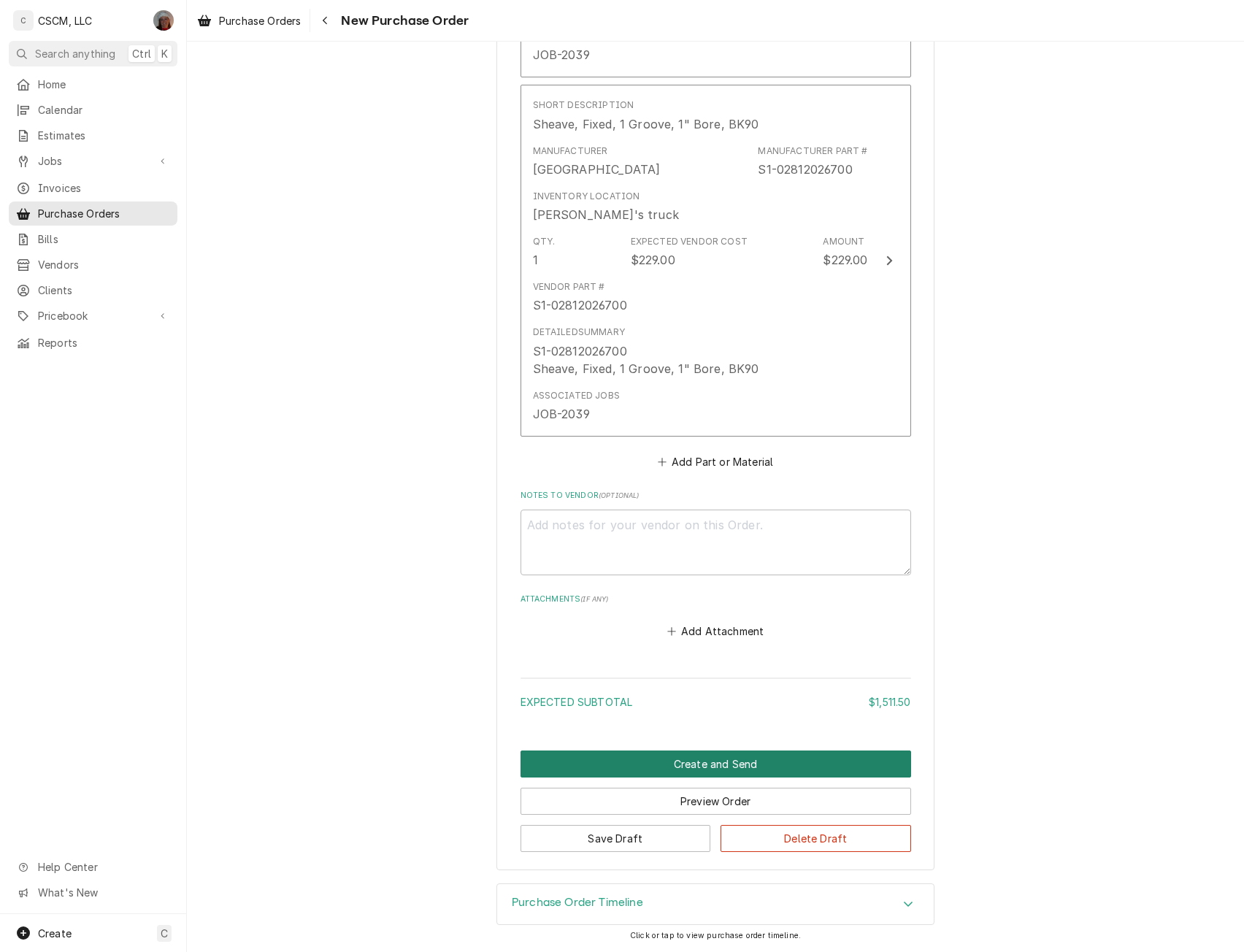
click at [703, 760] on button "Create and Send" at bounding box center [715, 764] width 391 height 27
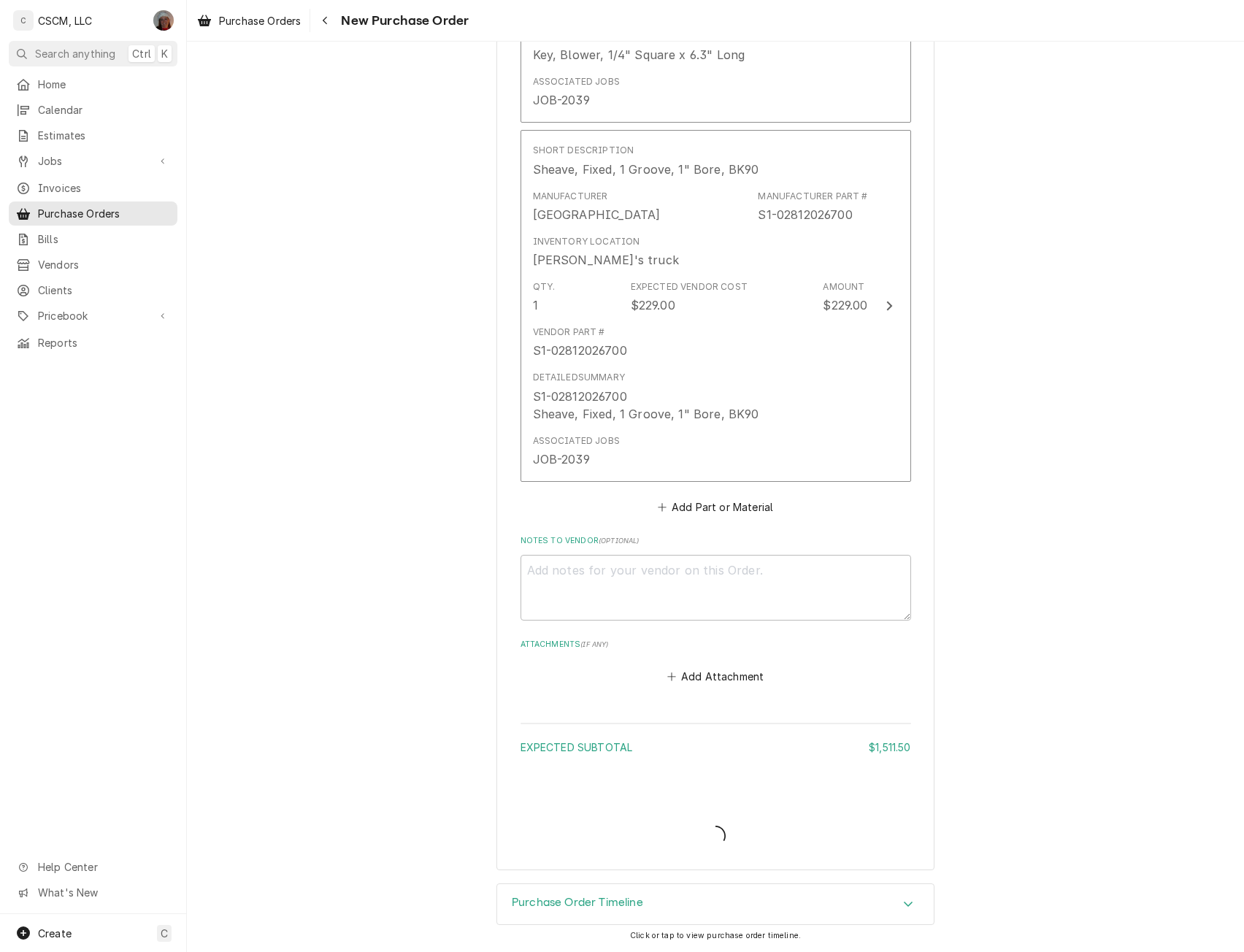
type textarea "x"
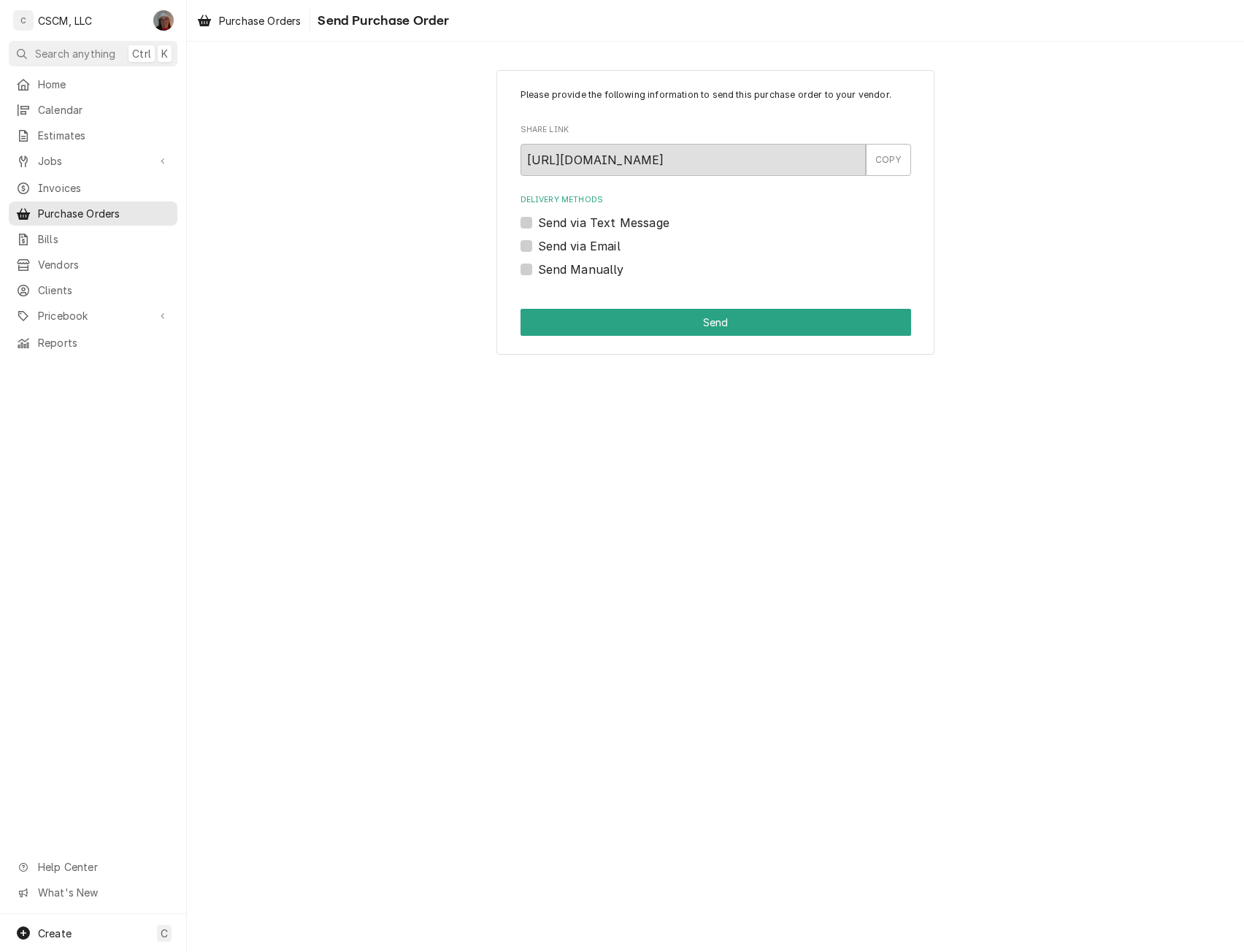
click at [538, 265] on label "Send Manually" at bounding box center [581, 270] width 86 height 18
click at [538, 265] on input "Send Manually" at bounding box center [733, 277] width 391 height 32
checkbox input "true"
click at [695, 319] on button "Send" at bounding box center [715, 322] width 391 height 27
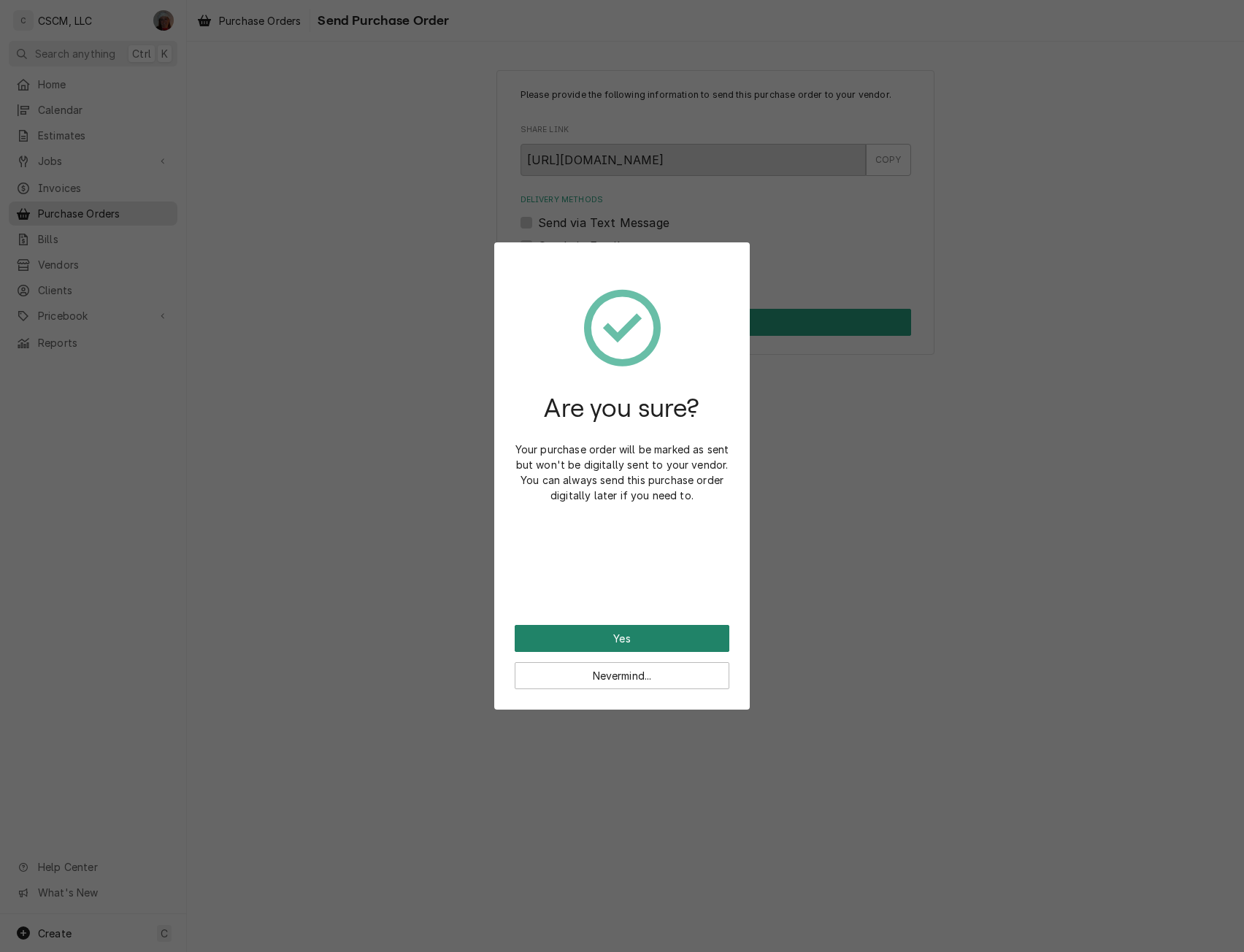
click at [599, 645] on button "Yes" at bounding box center [622, 639] width 214 height 27
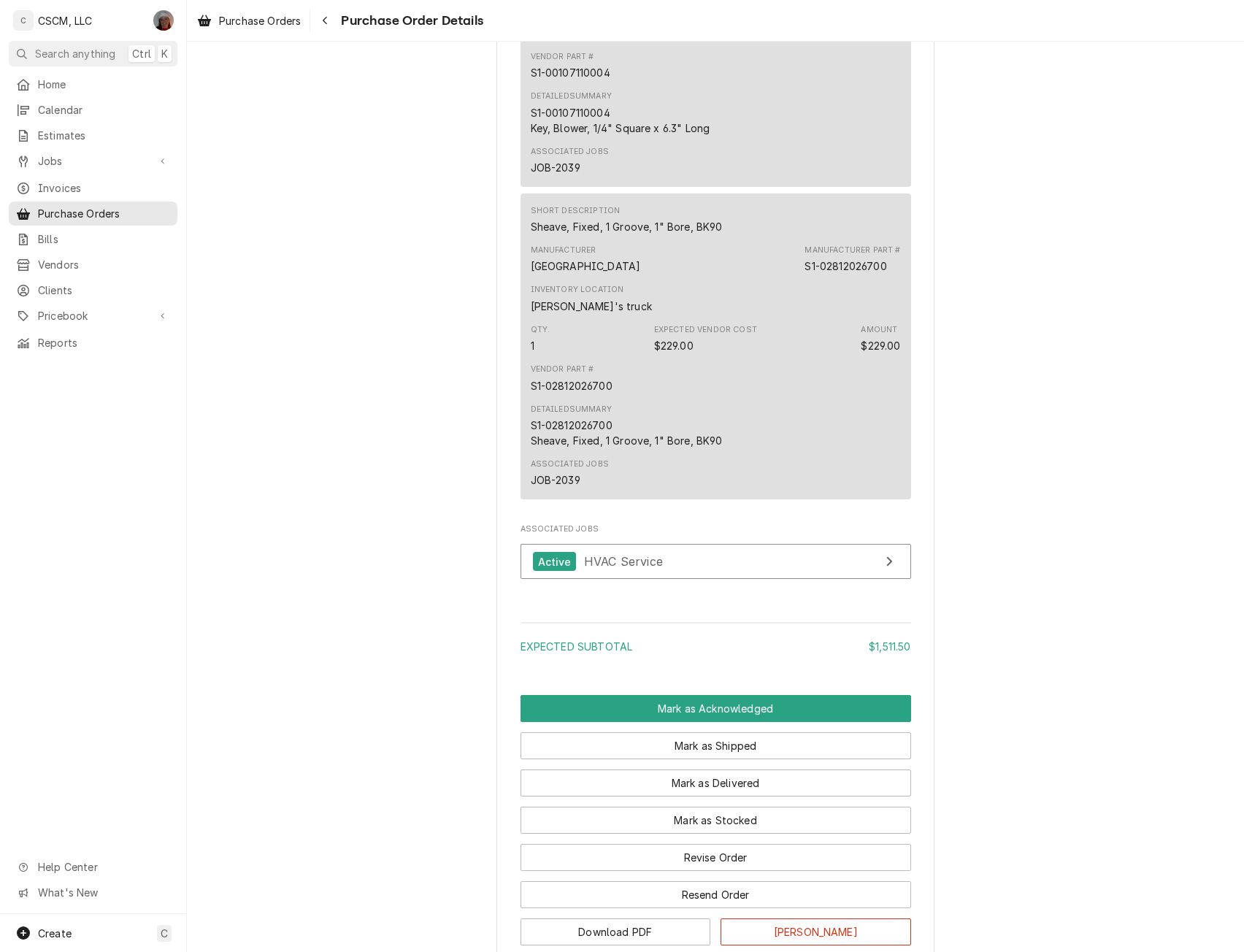
scroll to position [3592, 0]
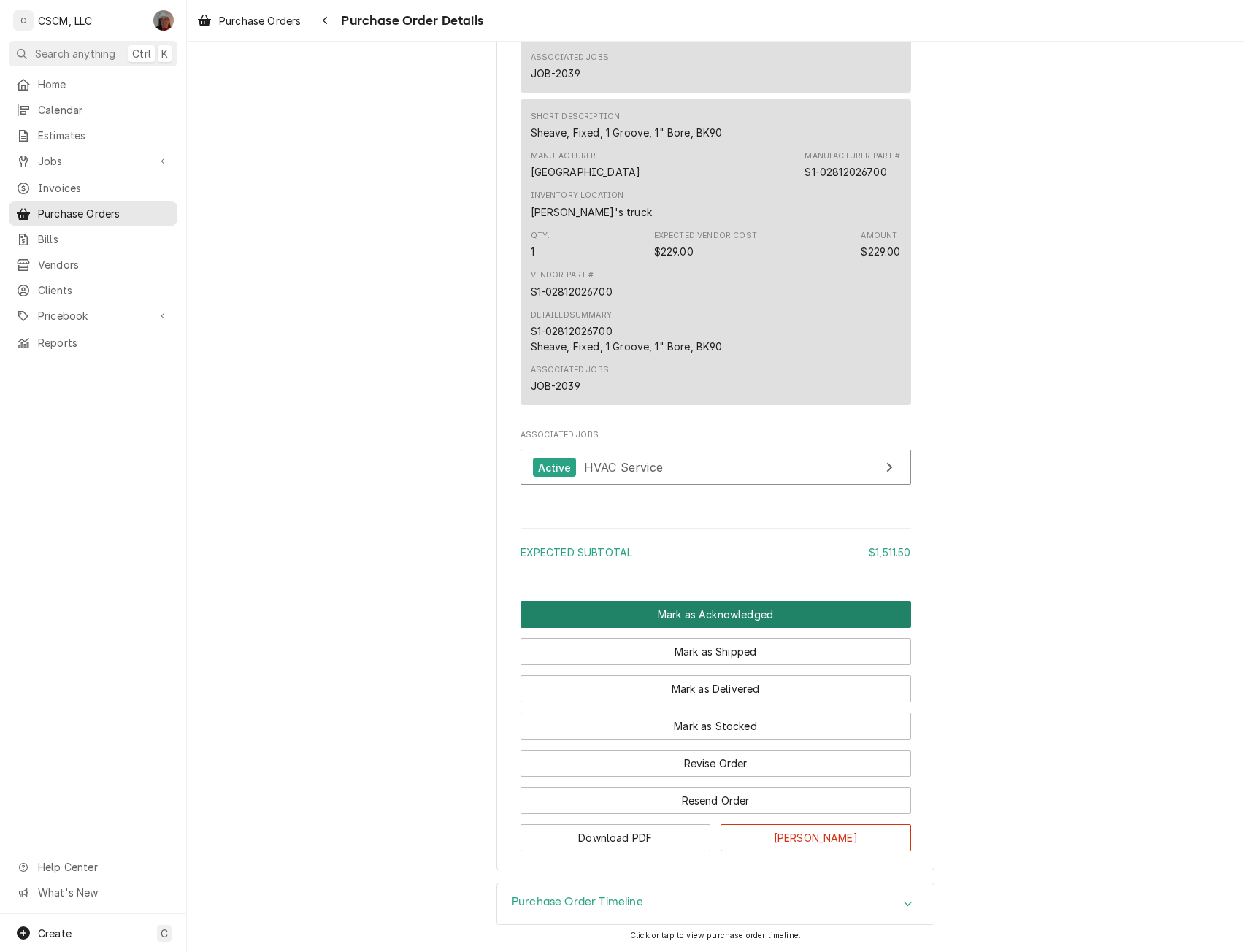
click at [732, 616] on button "Mark as Acknowledged" at bounding box center [715, 615] width 391 height 27
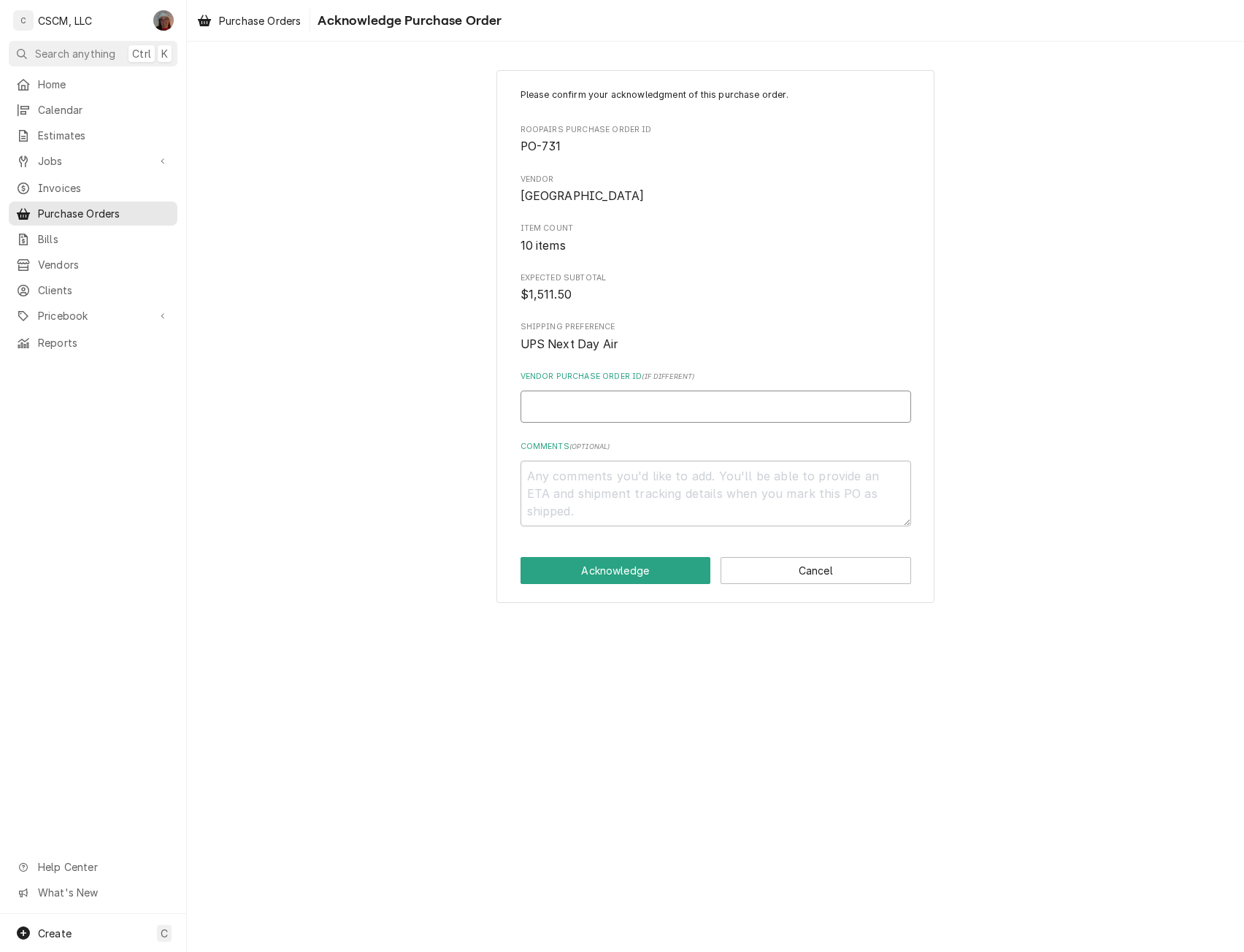
click at [565, 418] on input "Vendor Purchase Order ID ( if different )" at bounding box center [715, 407] width 391 height 32
paste input "11681226"
type textarea "x"
type input "11681226"
click at [585, 565] on button "Acknowledge" at bounding box center [616, 570] width 191 height 27
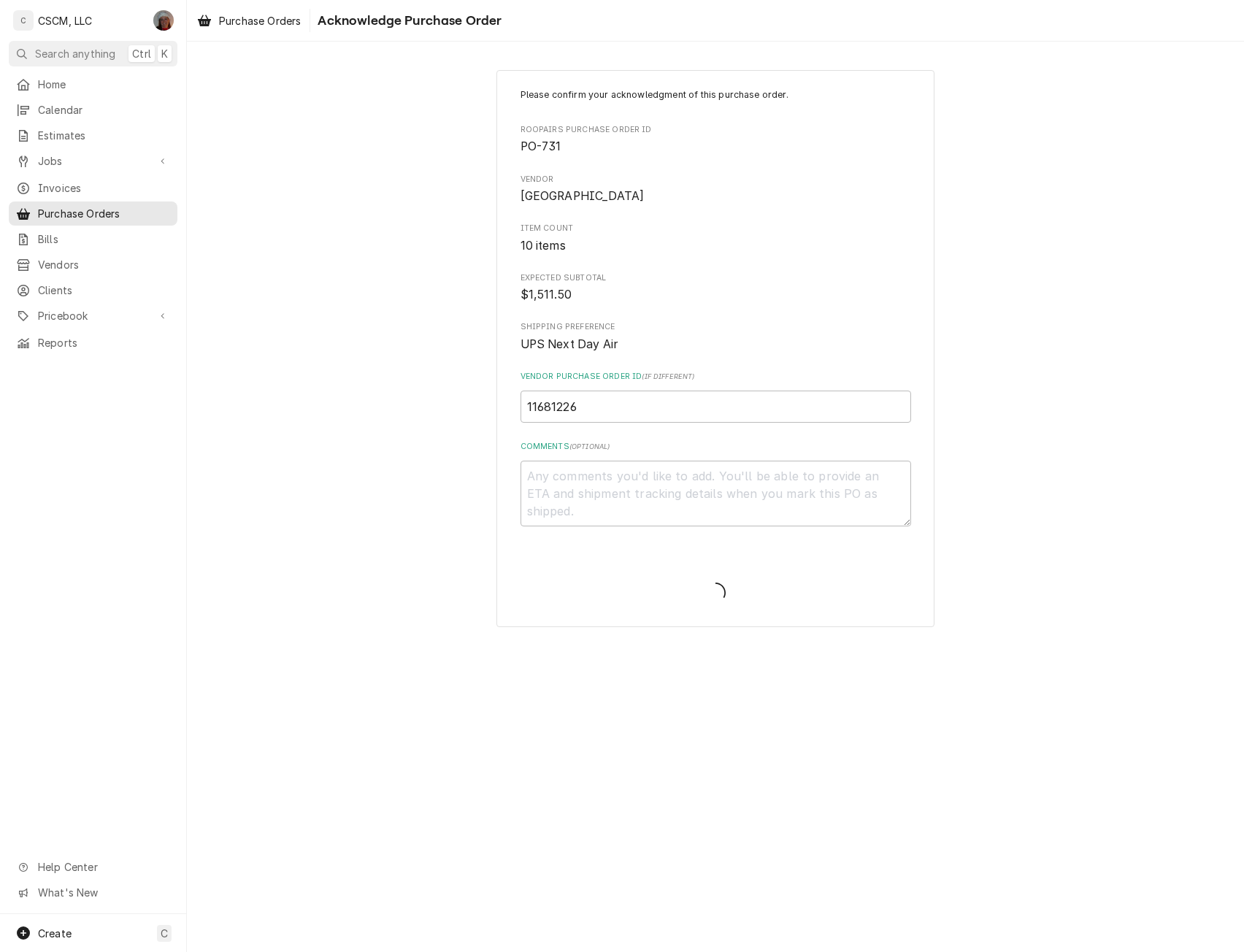
type textarea "x"
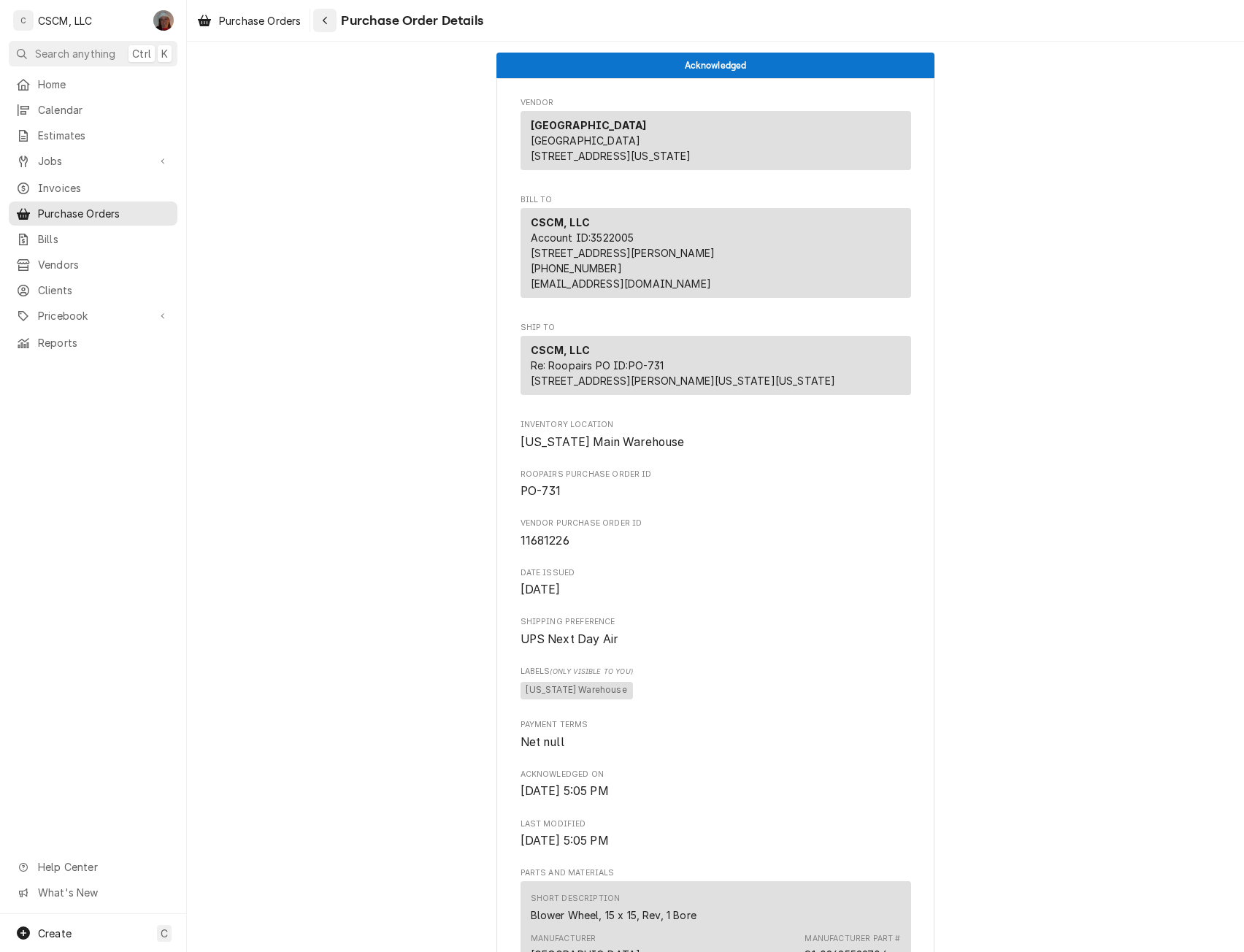
click at [334, 24] on button "Navigate back" at bounding box center [325, 20] width 23 height 23
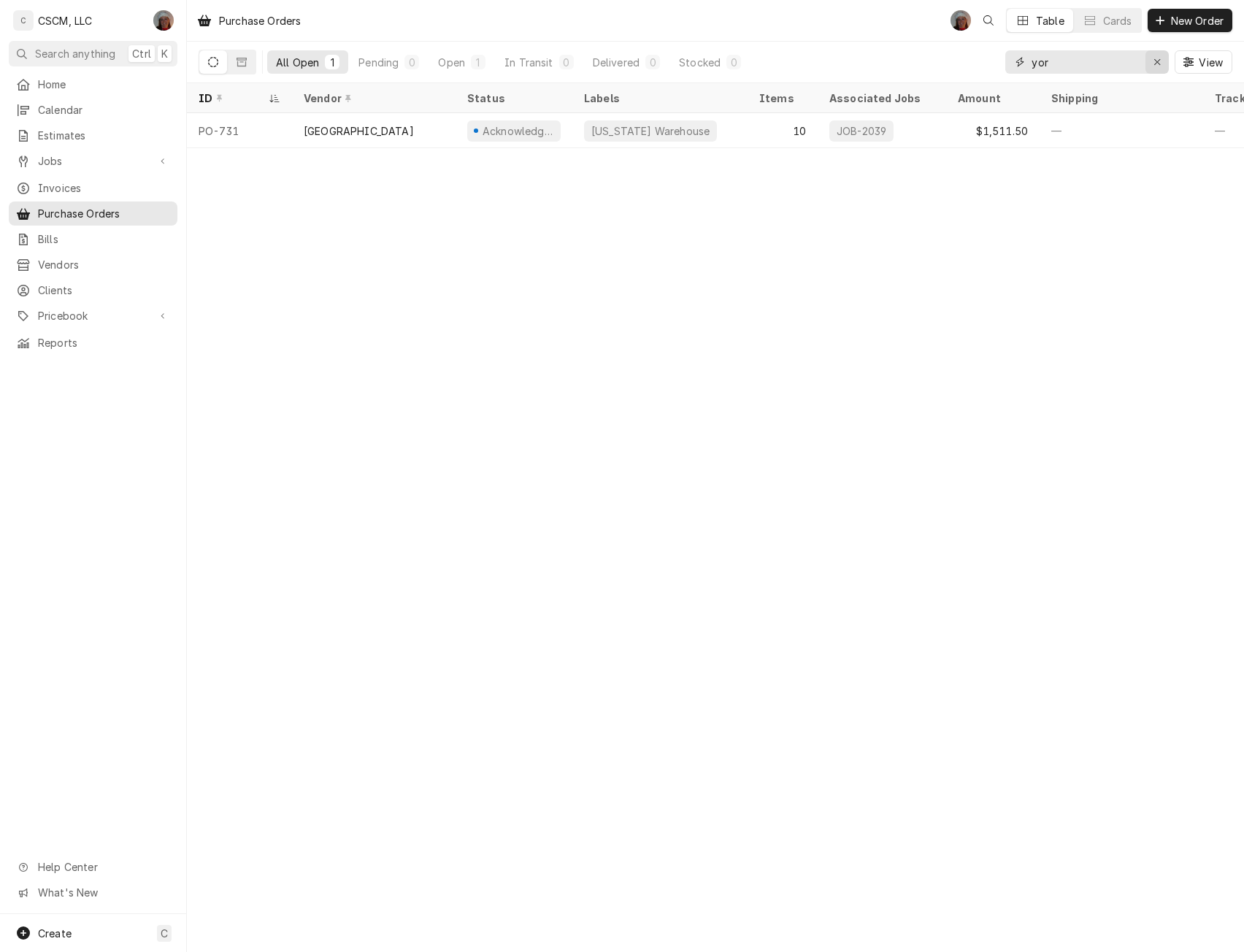
click at [1152, 59] on div "Erase input" at bounding box center [1157, 62] width 15 height 14
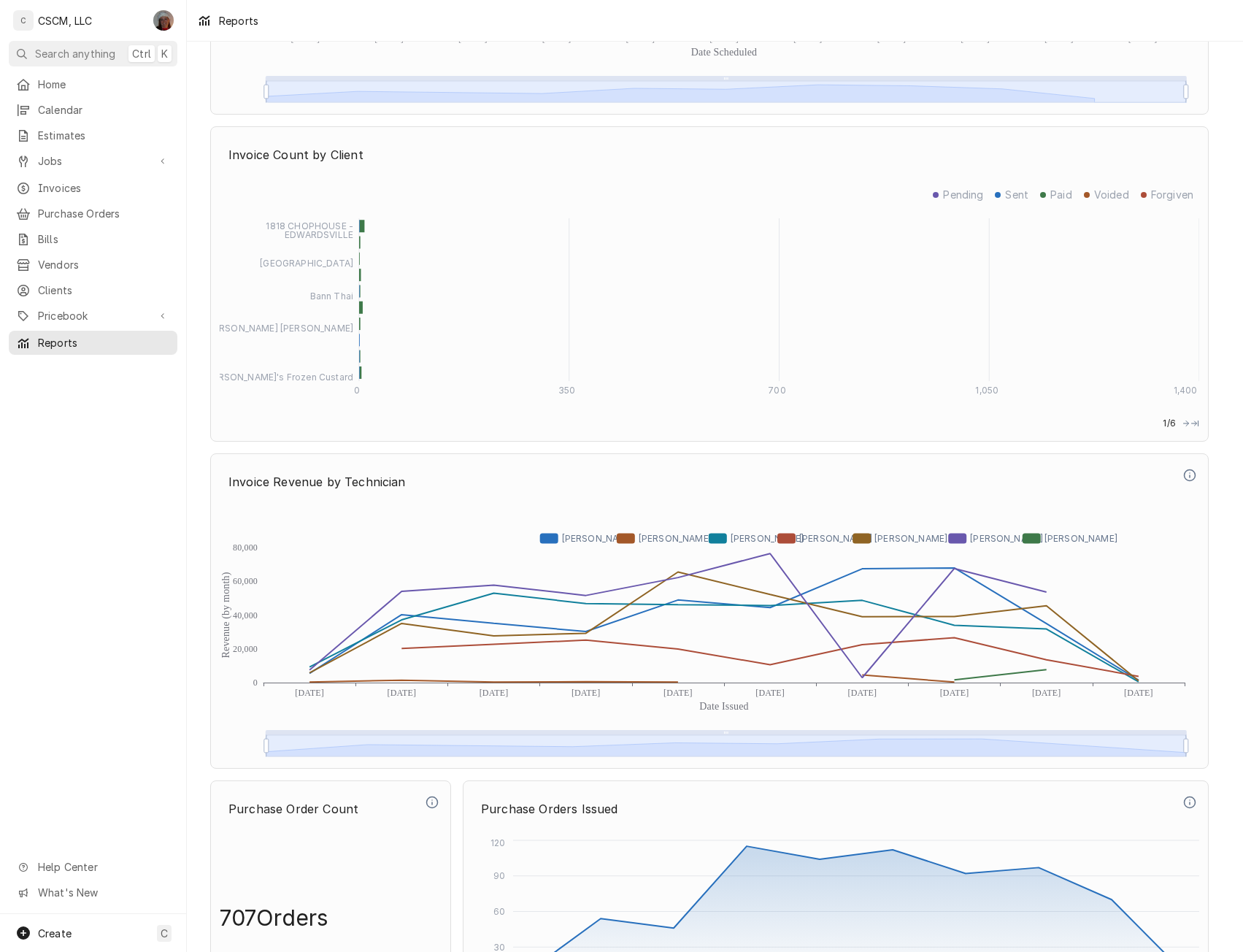
scroll to position [3640, 0]
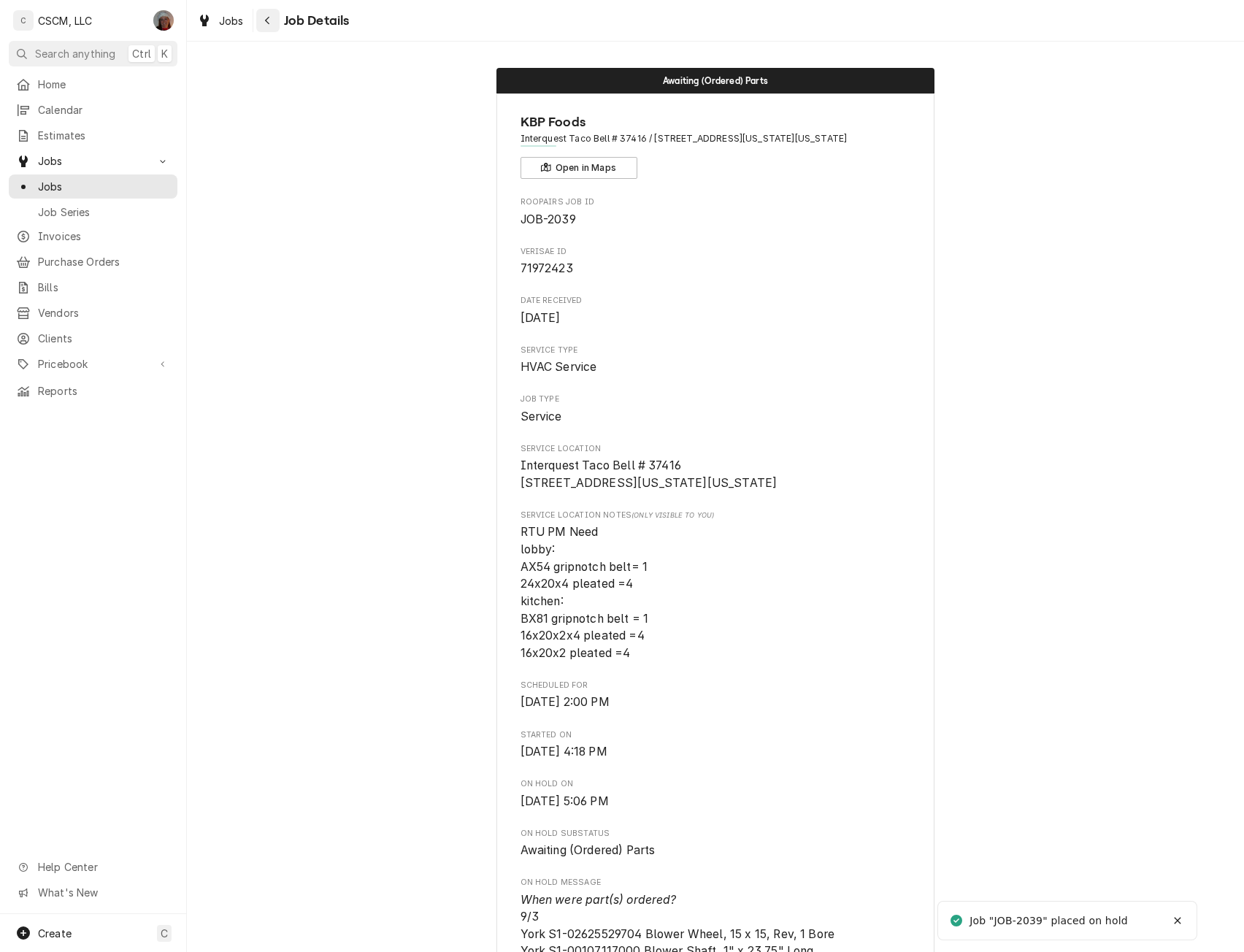
click at [264, 22] on icon "Navigate back" at bounding box center [267, 20] width 6 height 10
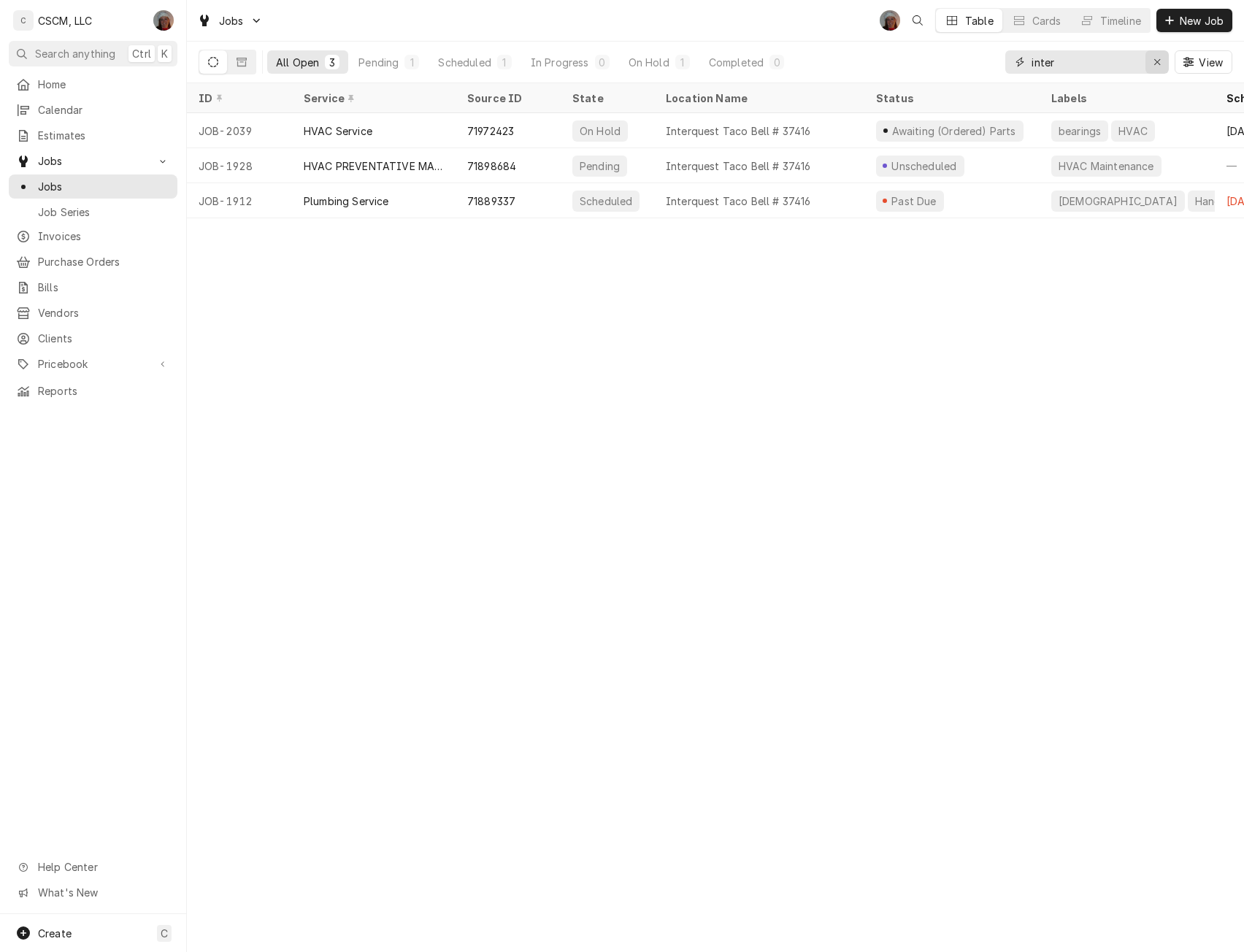
click at [1159, 58] on icon "Erase input" at bounding box center [1158, 62] width 8 height 10
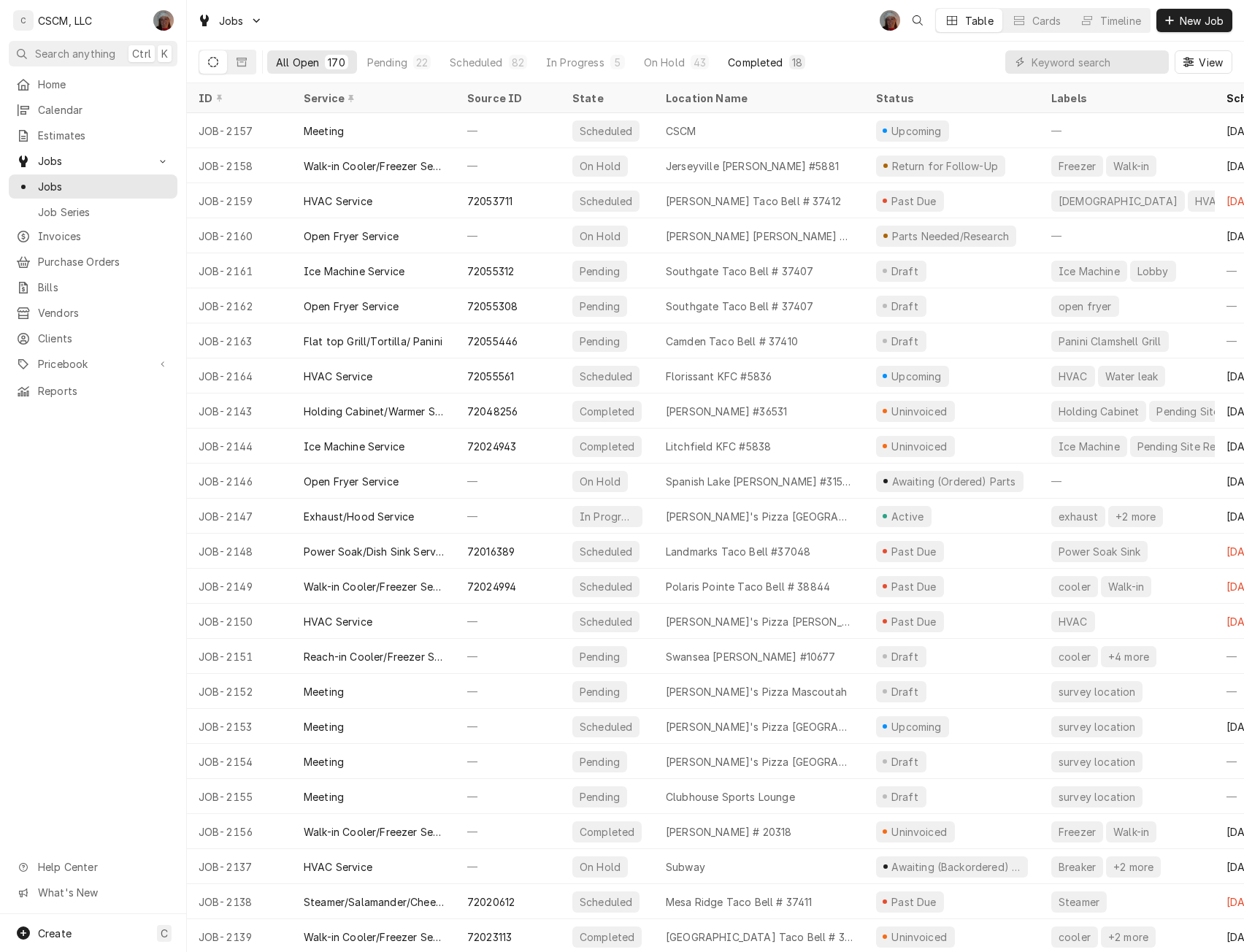
click at [753, 60] on div "Completed" at bounding box center [756, 62] width 55 height 15
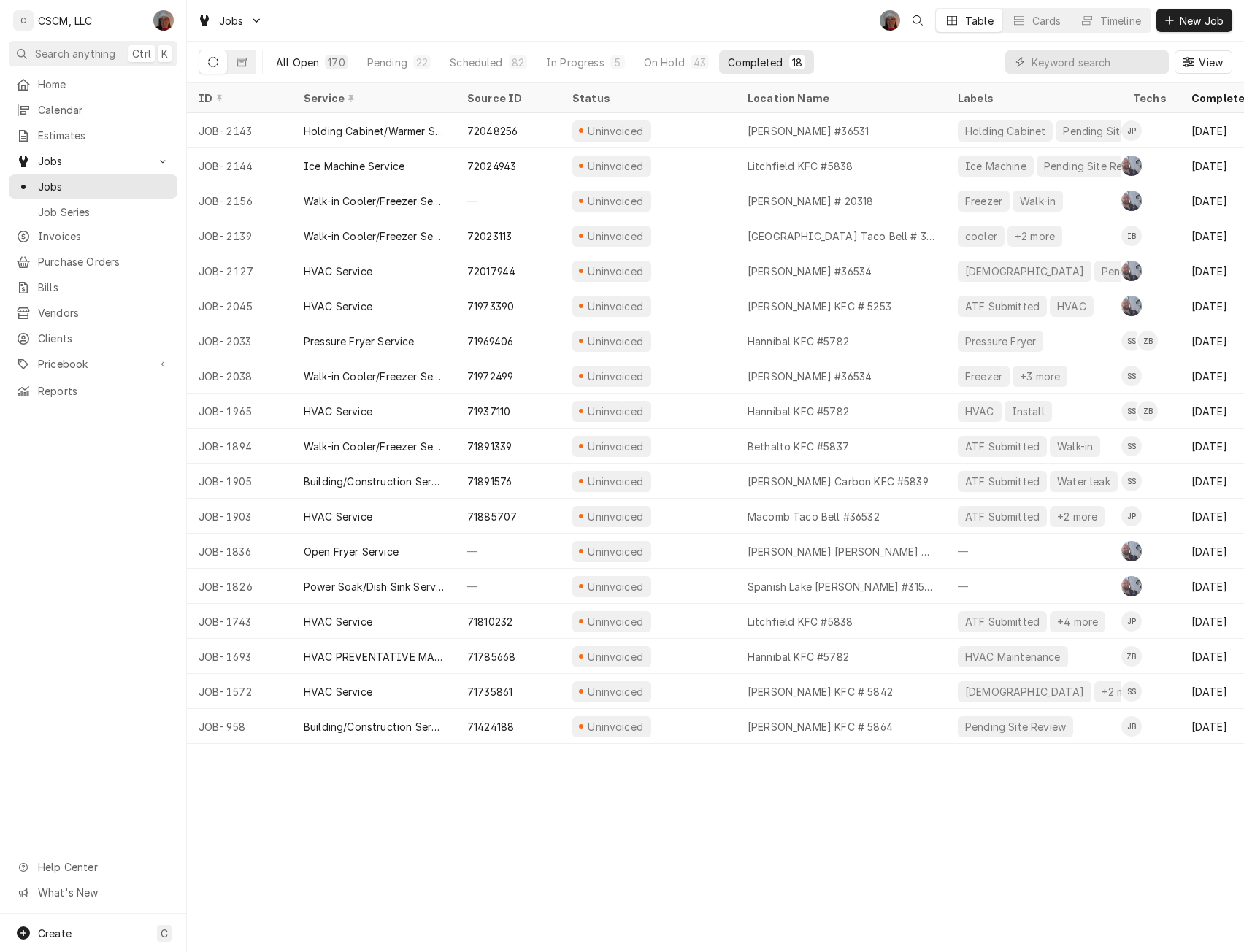
click at [291, 61] on div "All Open" at bounding box center [297, 62] width 43 height 15
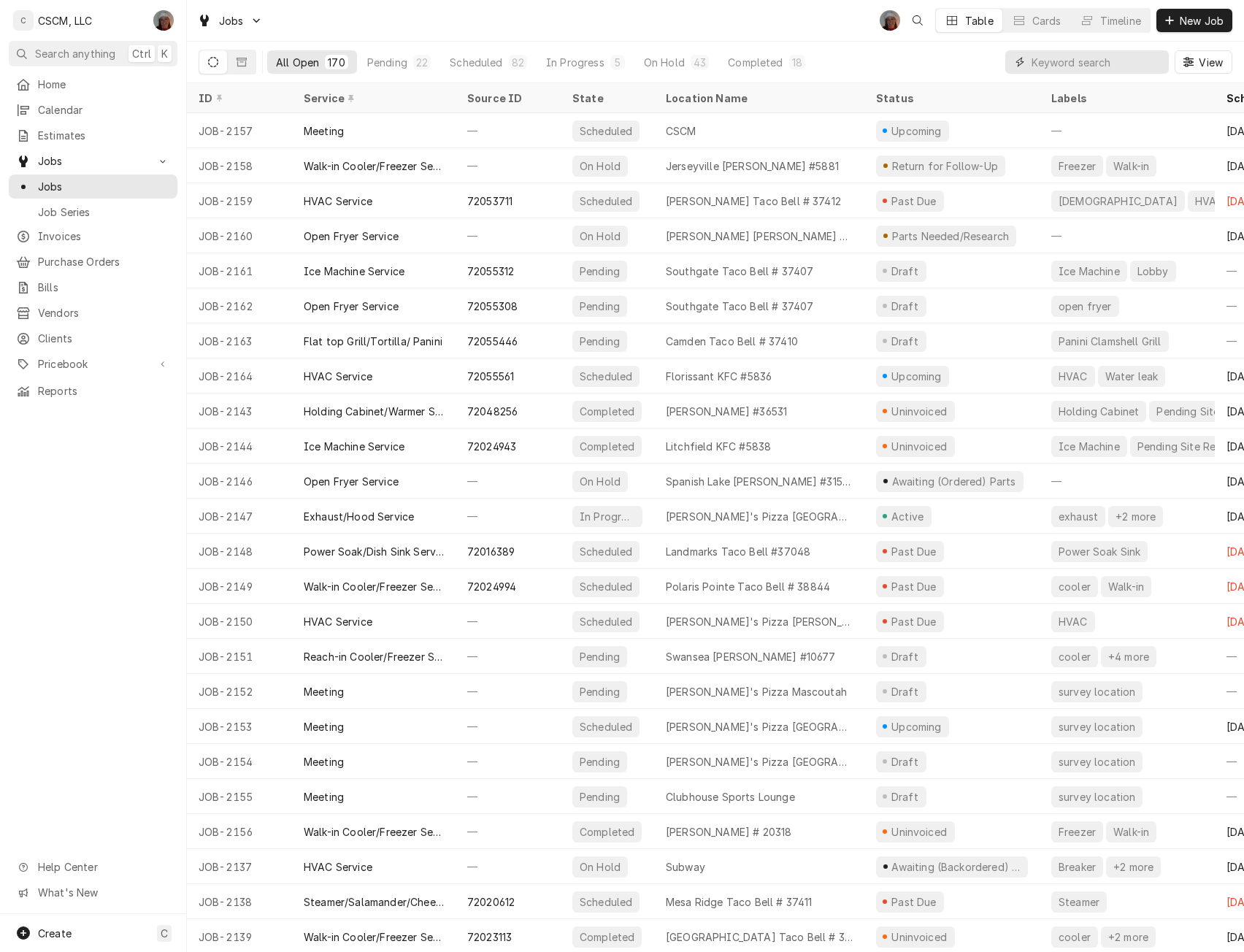
click at [1052, 59] on input "Dynamic Content Wrapper" at bounding box center [1097, 62] width 130 height 23
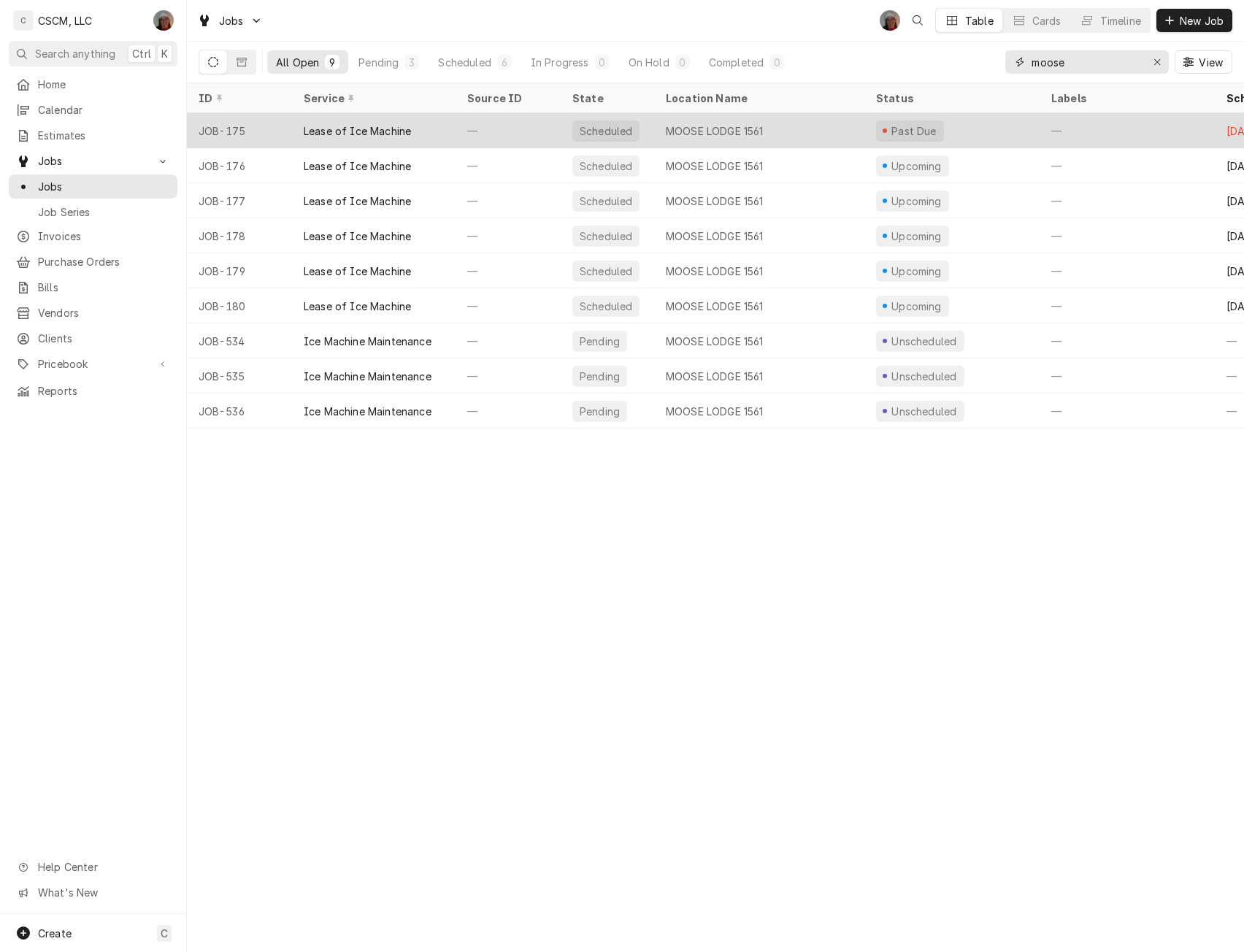
type input "moose"
click at [506, 122] on div "—" at bounding box center [508, 130] width 106 height 35
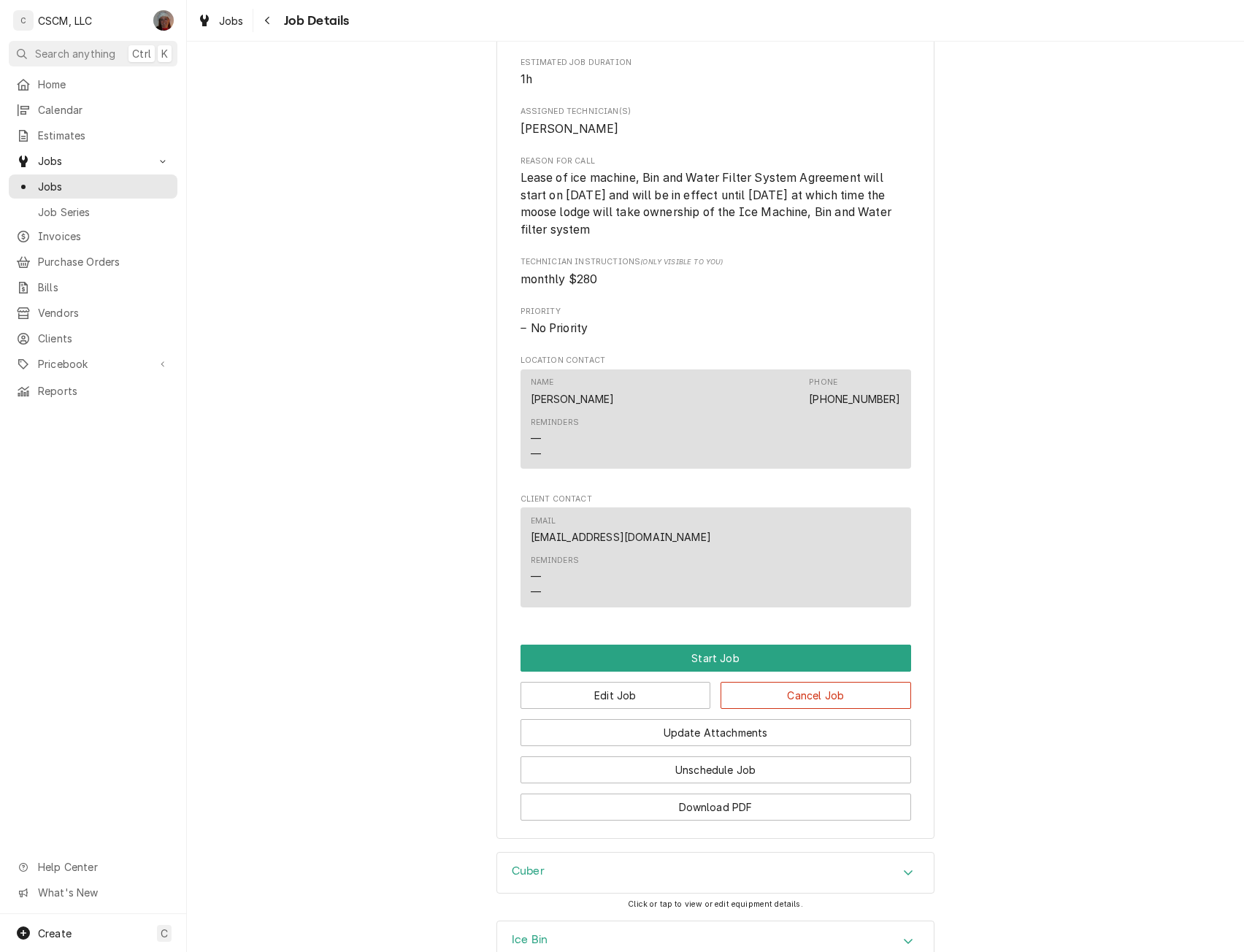
scroll to position [505, 0]
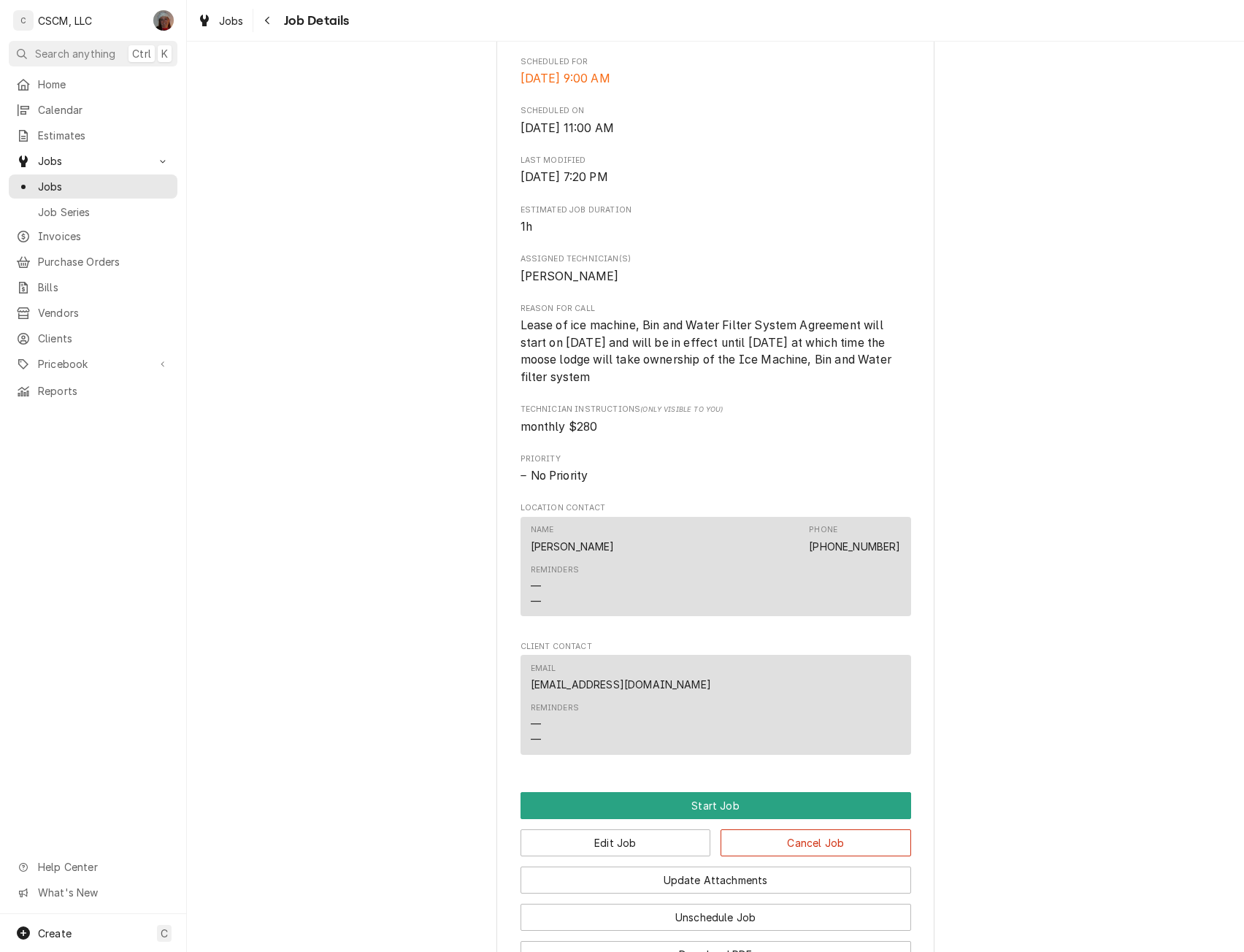
drag, startPoint x: 511, startPoint y: 350, endPoint x: 645, endPoint y: 413, distance: 148.1
click at [645, 413] on div "[GEOGRAPHIC_DATA] 1561 [GEOGRAPHIC_DATA] [STREET_ADDRESS][US_STATE] Open in Map…" at bounding box center [715, 288] width 438 height 1398
copy span "Lease of ice machine, Bin and Water Filter System Agreement will start on [DATE…"
click at [698, 819] on button "Start Job" at bounding box center [715, 805] width 391 height 27
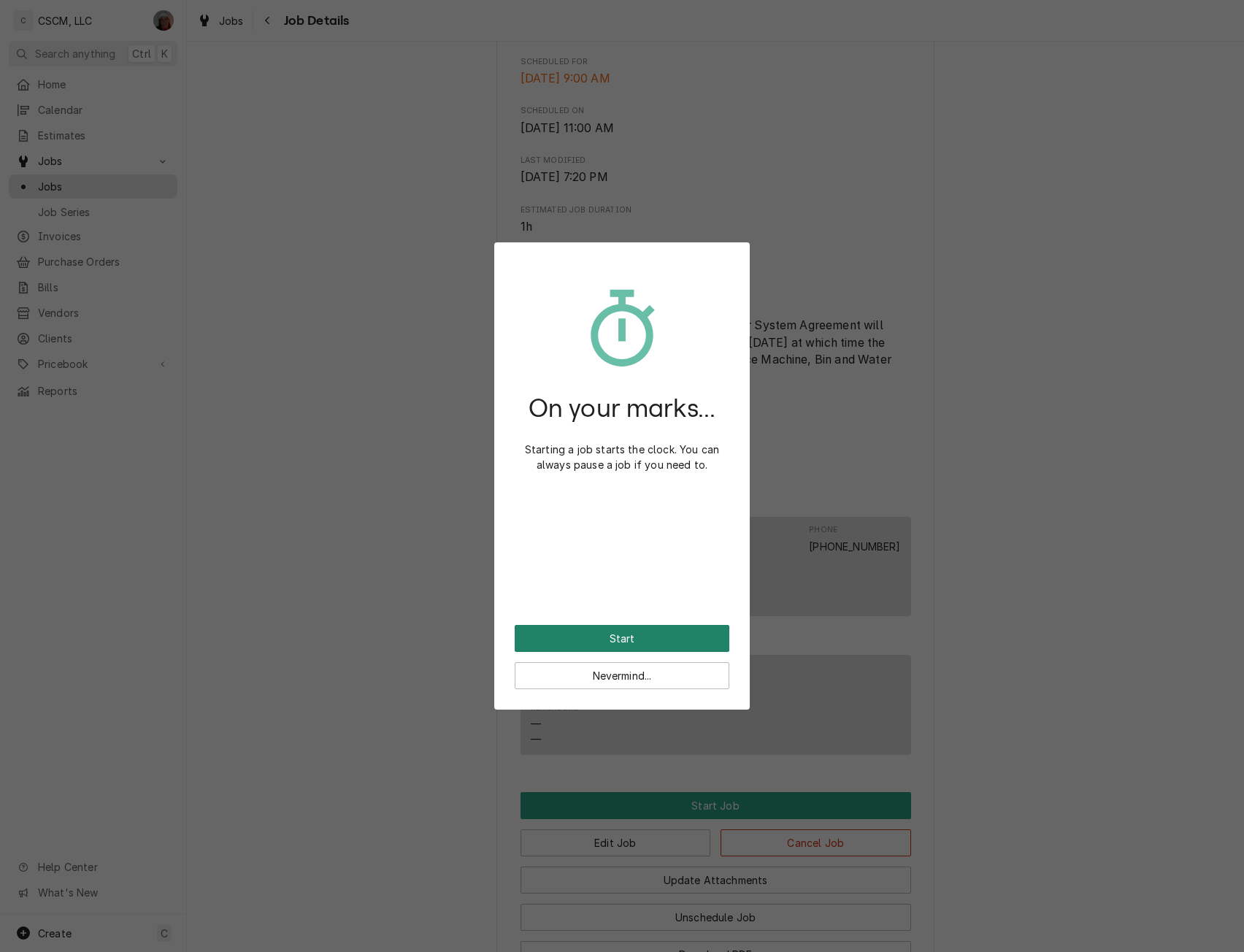
click at [631, 636] on button "Start" at bounding box center [622, 639] width 214 height 27
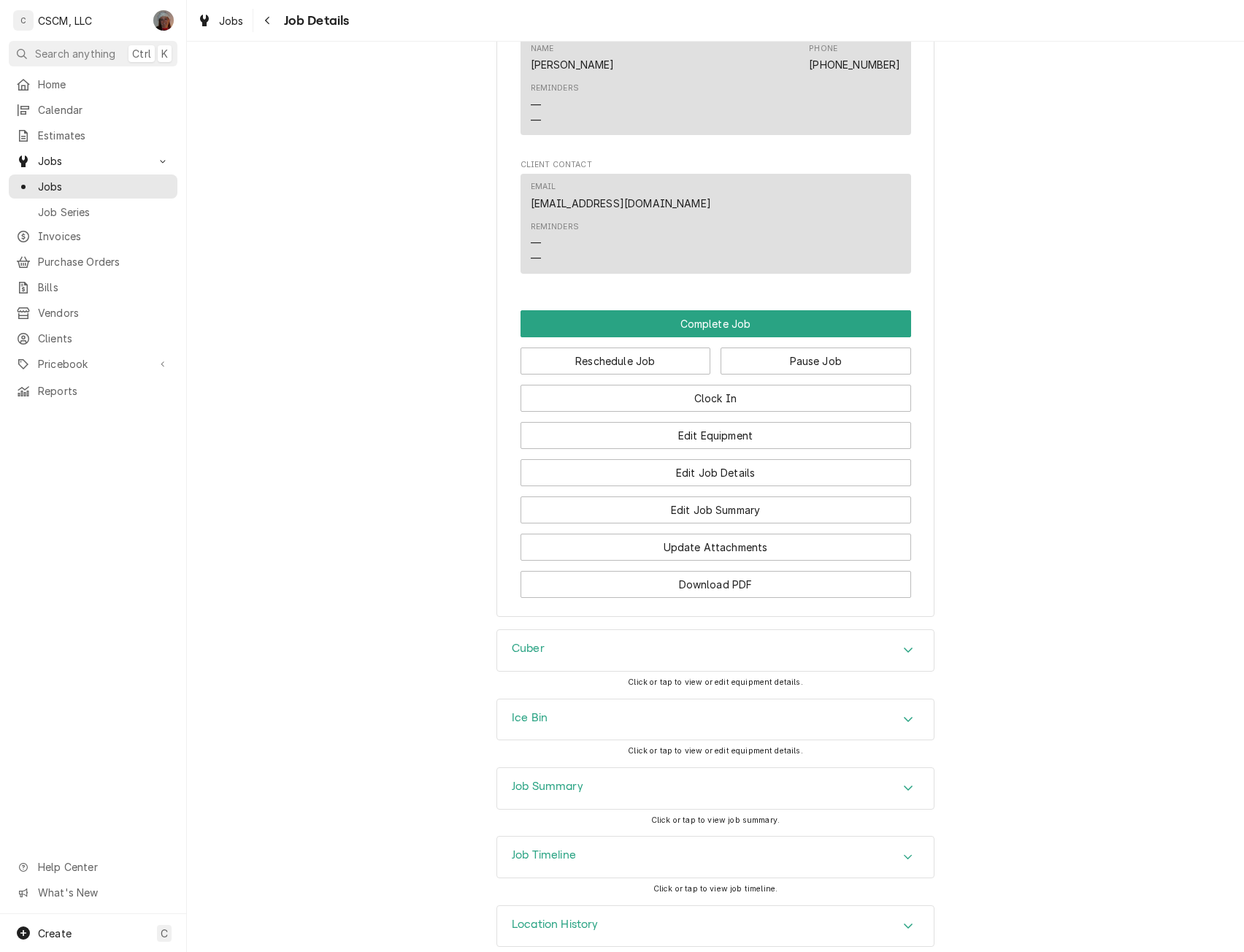
scroll to position [1092, 0]
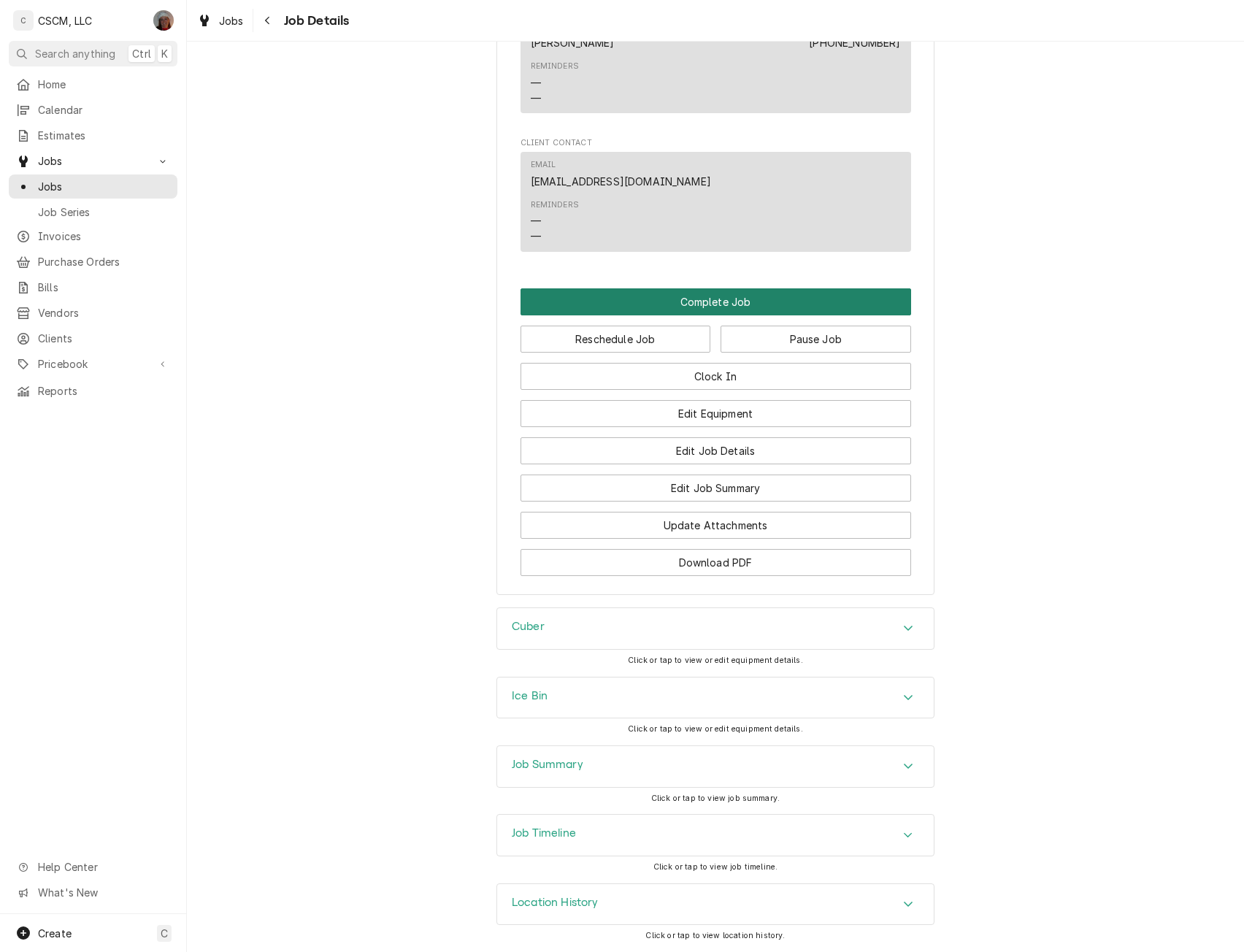
click at [720, 303] on button "Complete Job" at bounding box center [715, 302] width 391 height 27
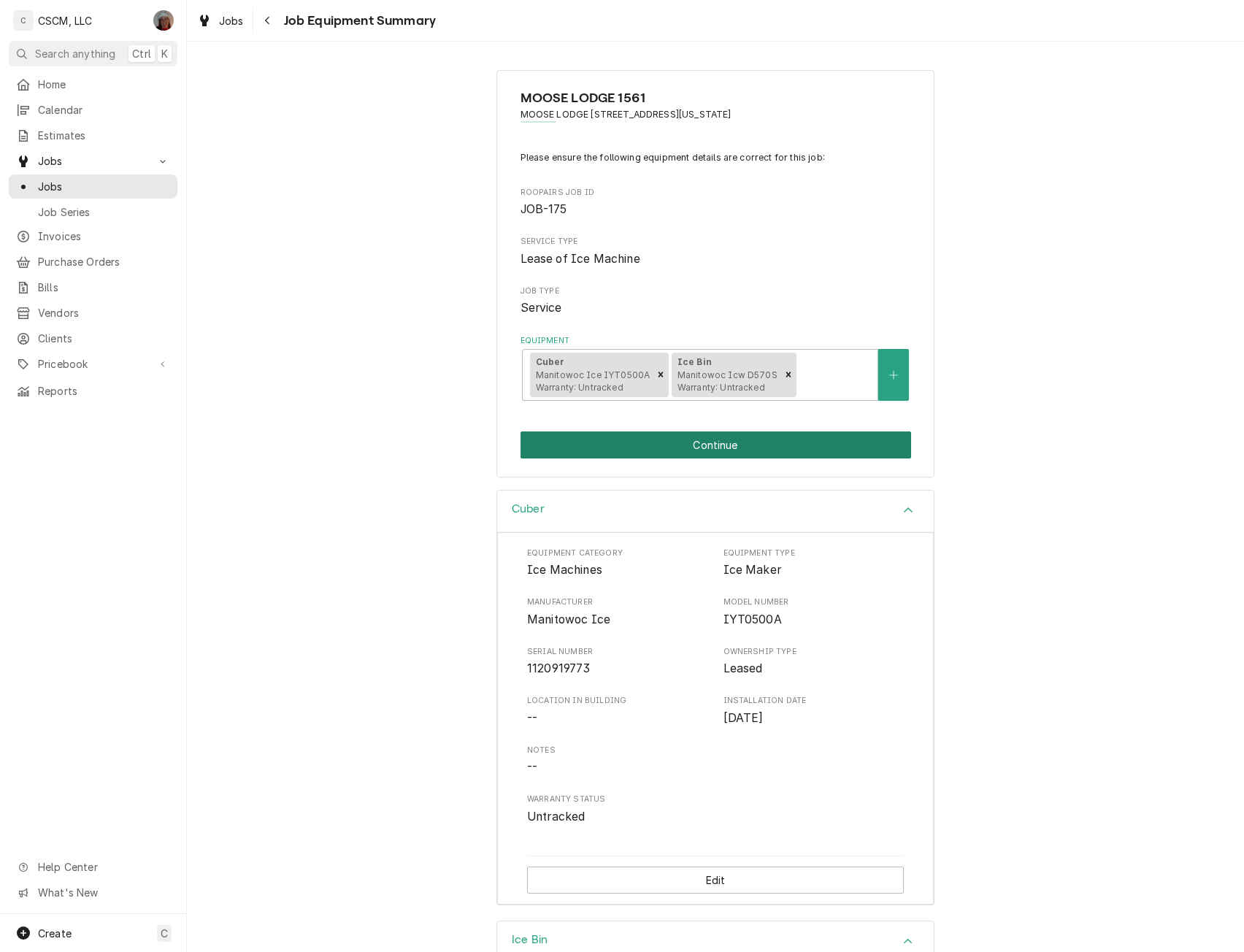
click at [728, 443] on button "Continue" at bounding box center [715, 445] width 391 height 27
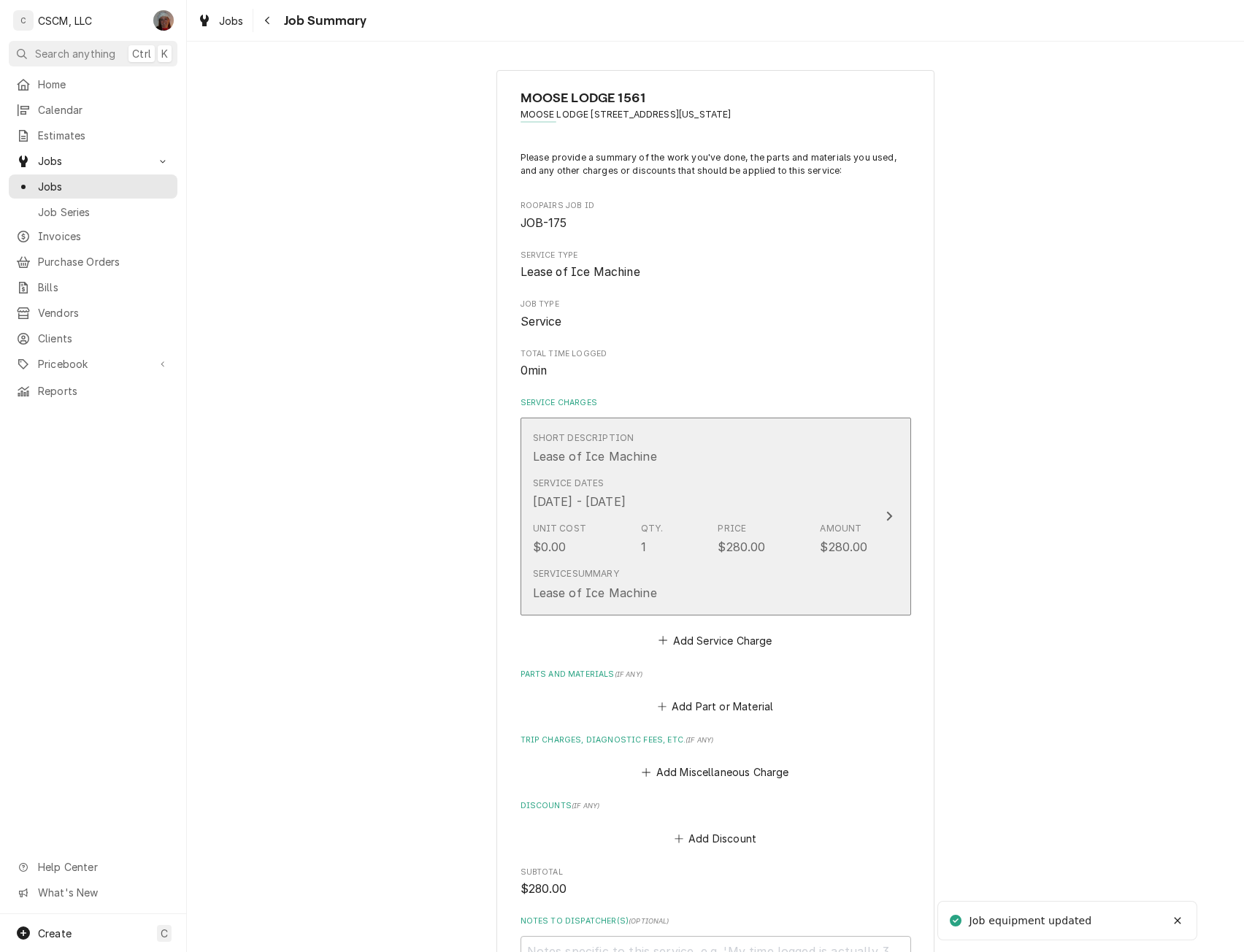
click at [877, 550] on button "Short Description Lease of Ice Machine Service Dates Sep 1, 2025 - Sep 3, 2025 …" at bounding box center [715, 516] width 391 height 198
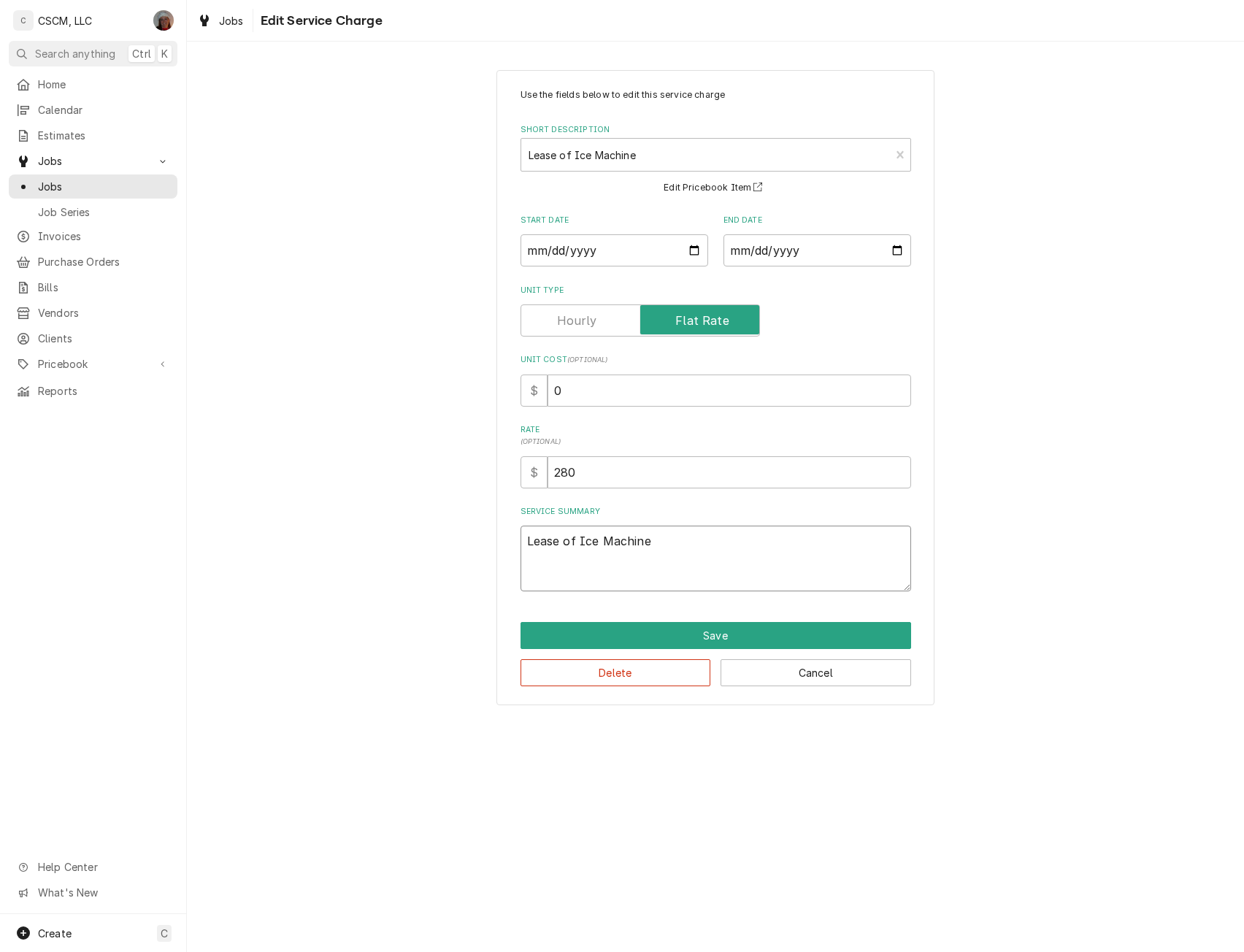
drag, startPoint x: 676, startPoint y: 545, endPoint x: 493, endPoint y: 550, distance: 183.1
click at [493, 550] on div "Use the fields below to edit this service charge Short Description Lease of Ice…" at bounding box center [715, 387] width 1057 height 660
paste textarea "ice machine, Bin and Water Filter System Agreement will start on 03/01/2023 and…"
type textarea "x"
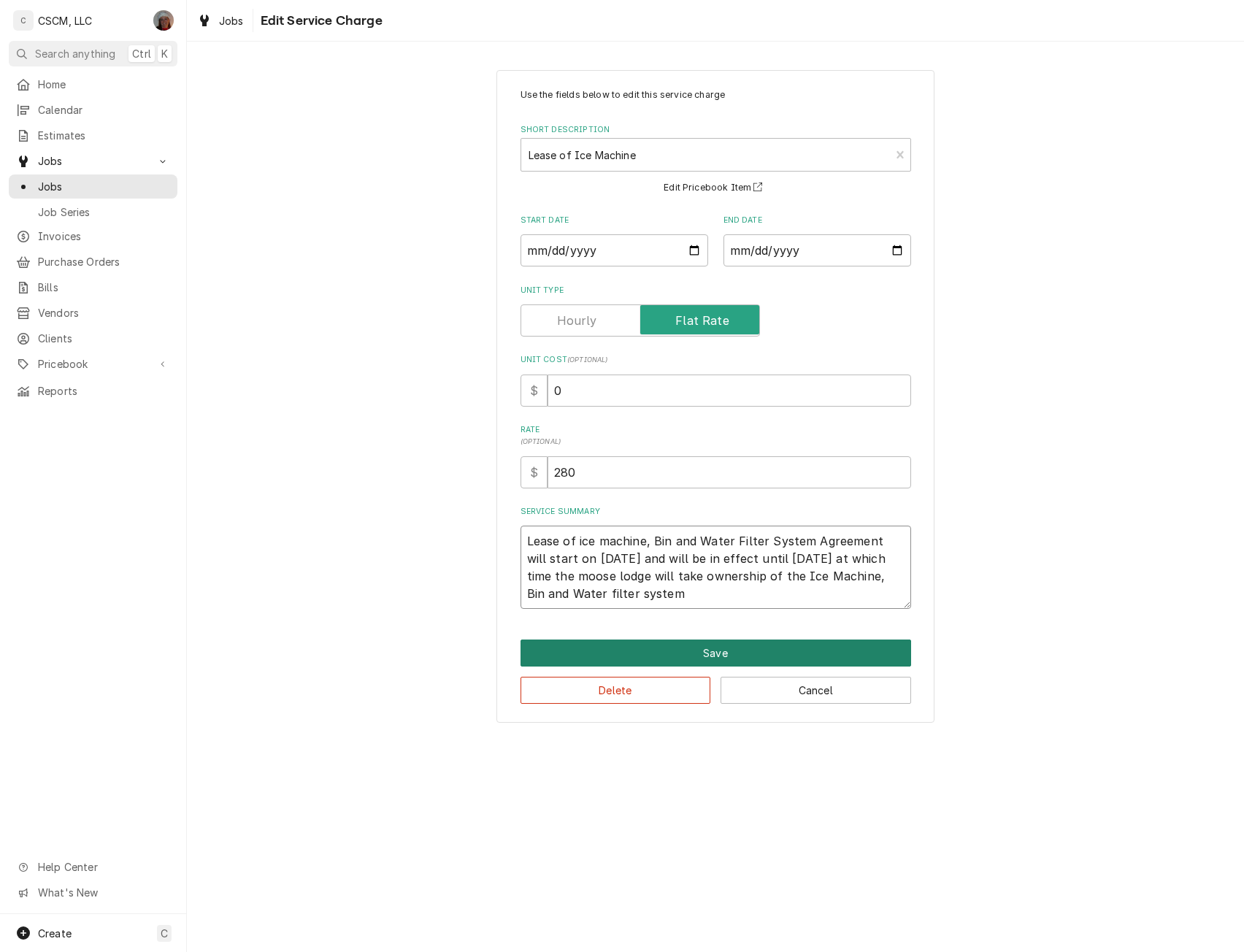
type textarea "Lease of ice machine, Bin and Water Filter System Agreement will start on 03/01…"
click at [716, 652] on button "Save" at bounding box center [715, 653] width 391 height 27
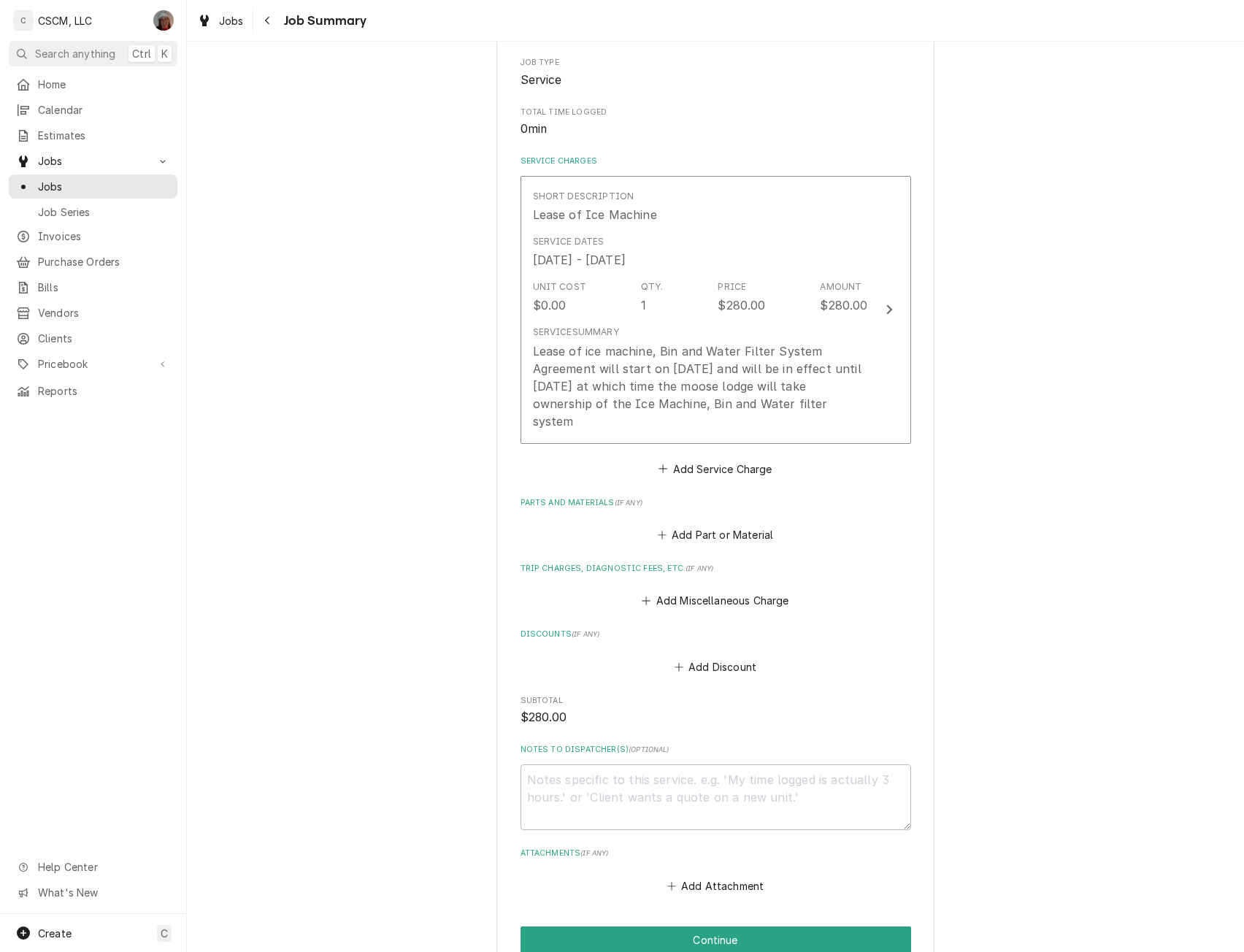
scroll to position [463, 0]
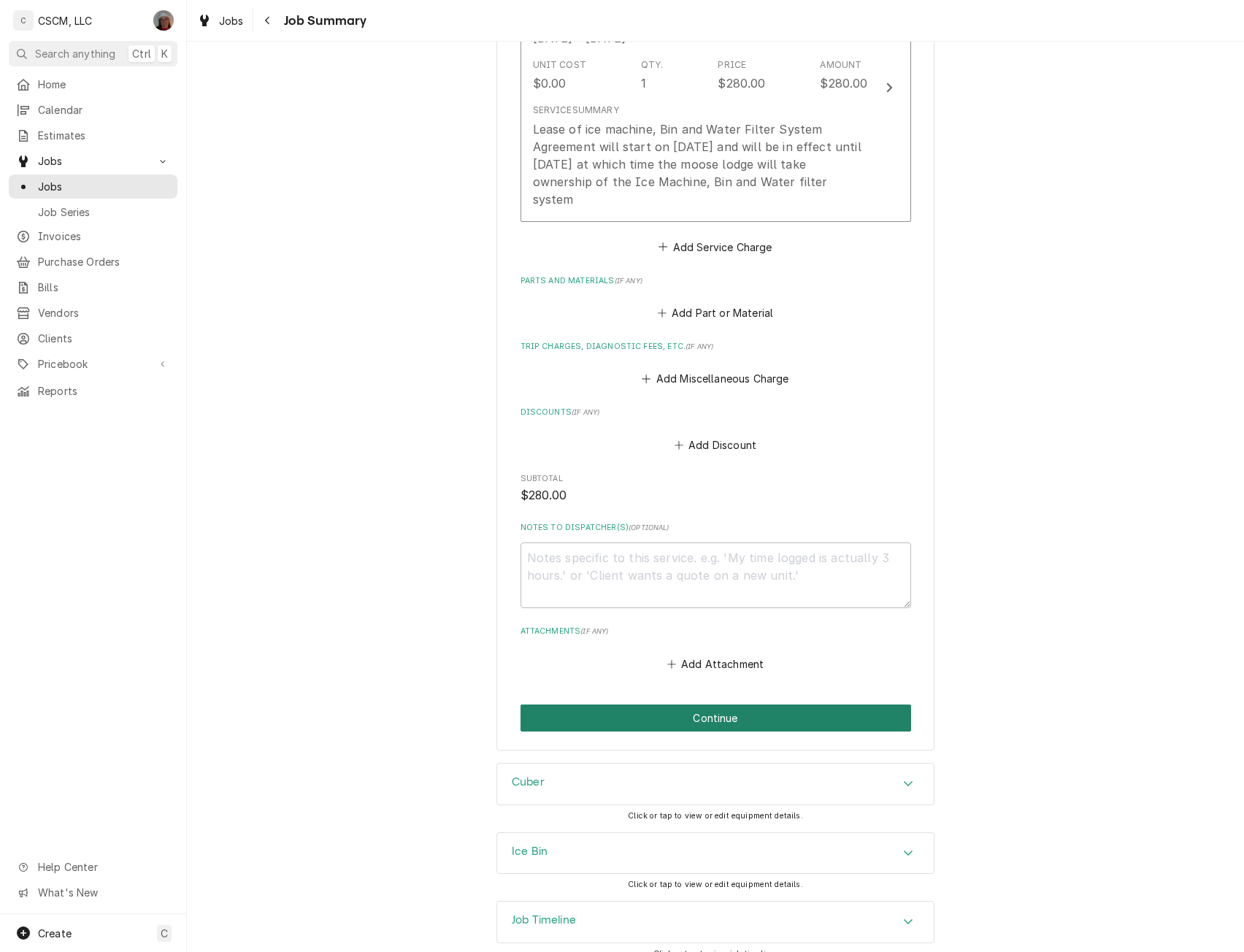
click at [720, 705] on button "Continue" at bounding box center [715, 718] width 391 height 27
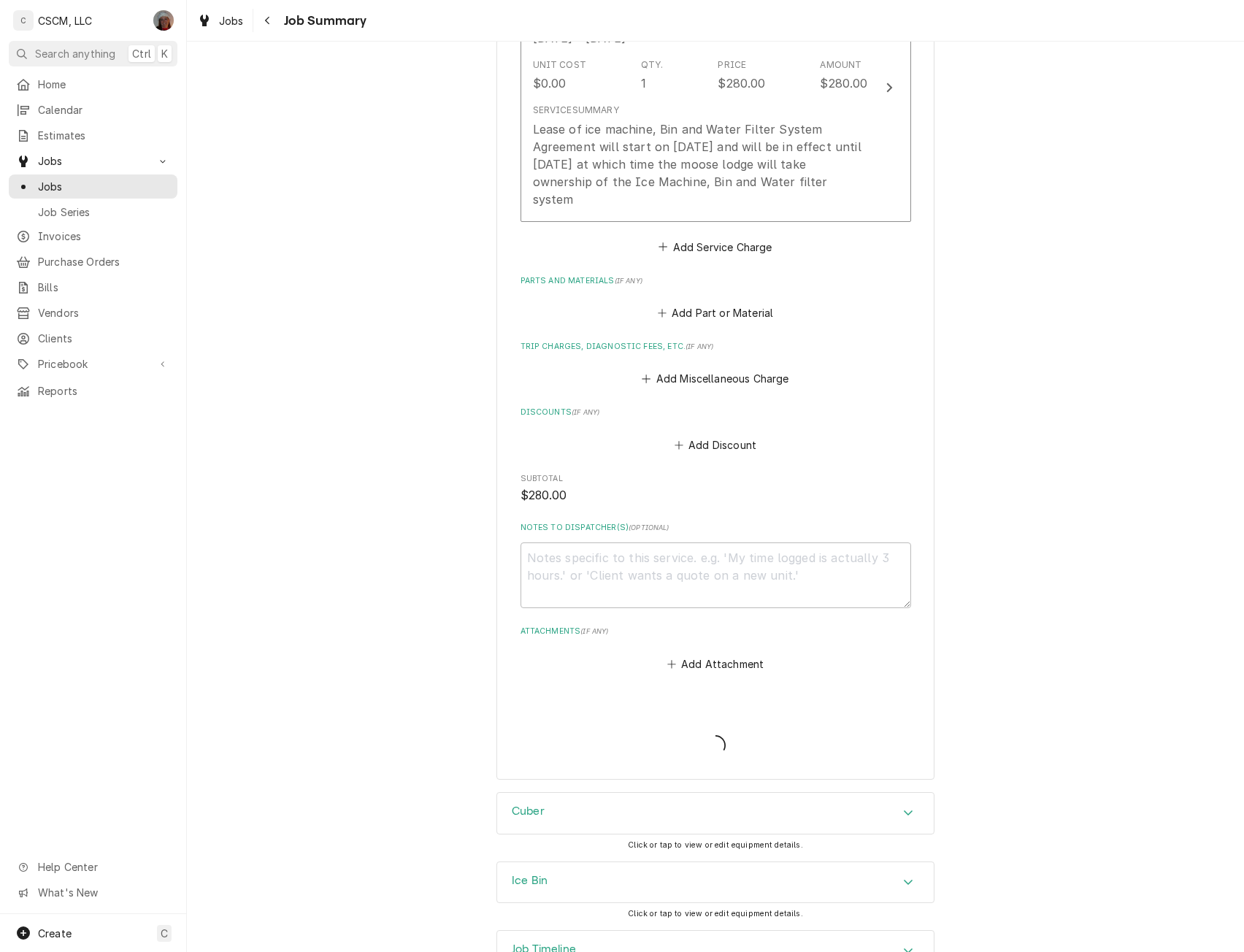
type textarea "x"
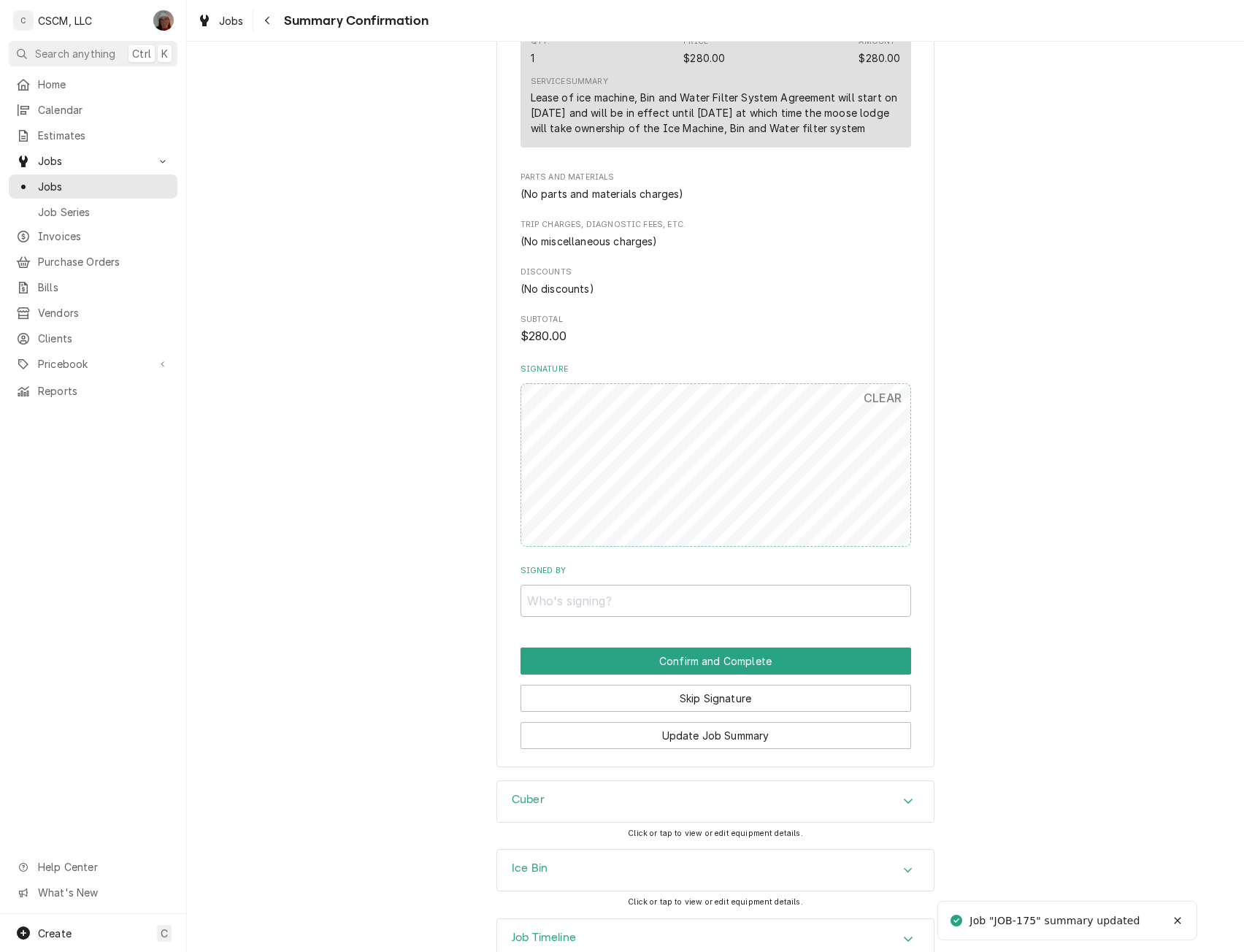
scroll to position [502, 0]
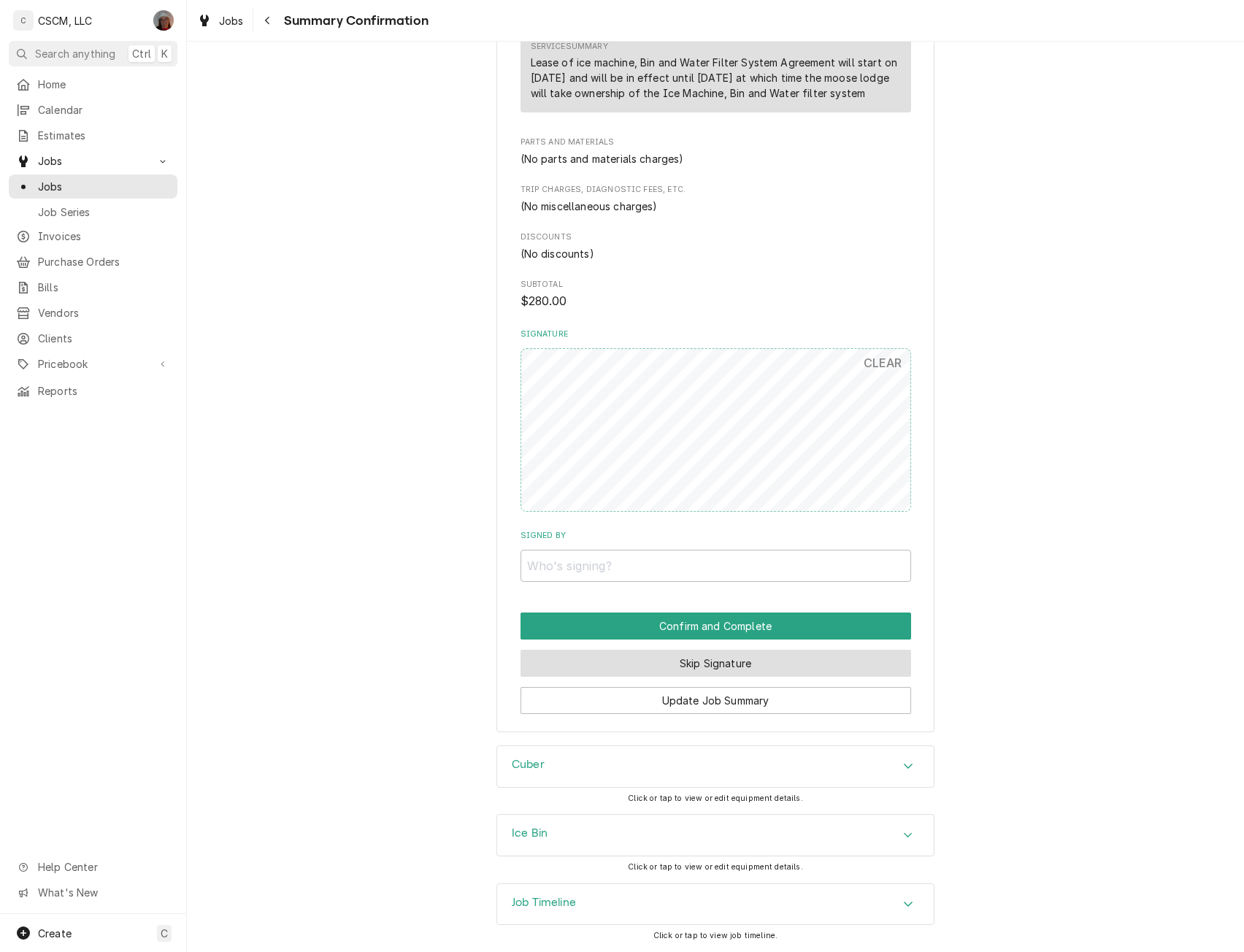
click at [703, 658] on button "Skip Signature" at bounding box center [715, 664] width 391 height 27
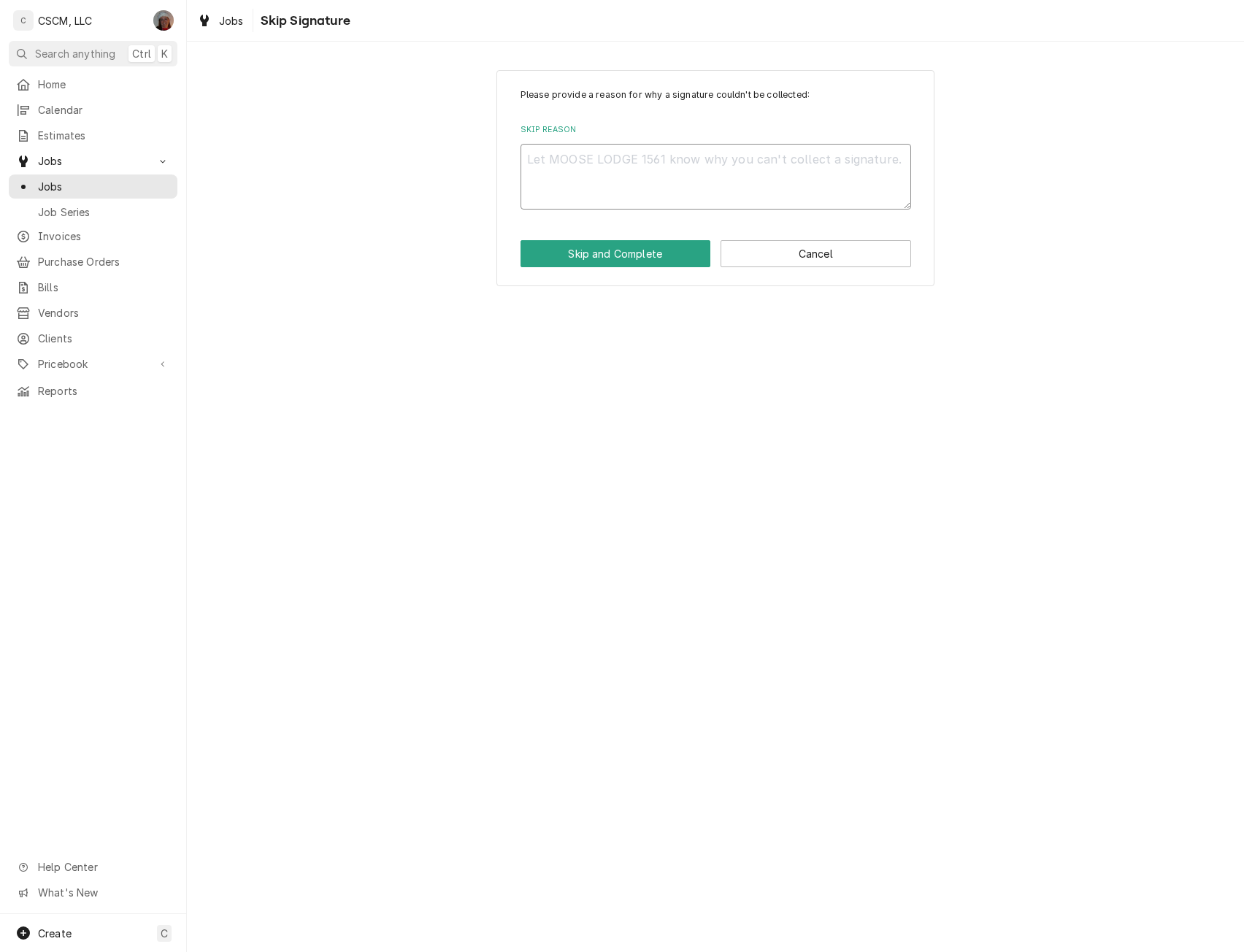
click at [571, 187] on textarea "Skip Reason" at bounding box center [715, 177] width 391 height 66
type textarea "x"
type textarea "n"
type textarea "x"
type textarea "no"
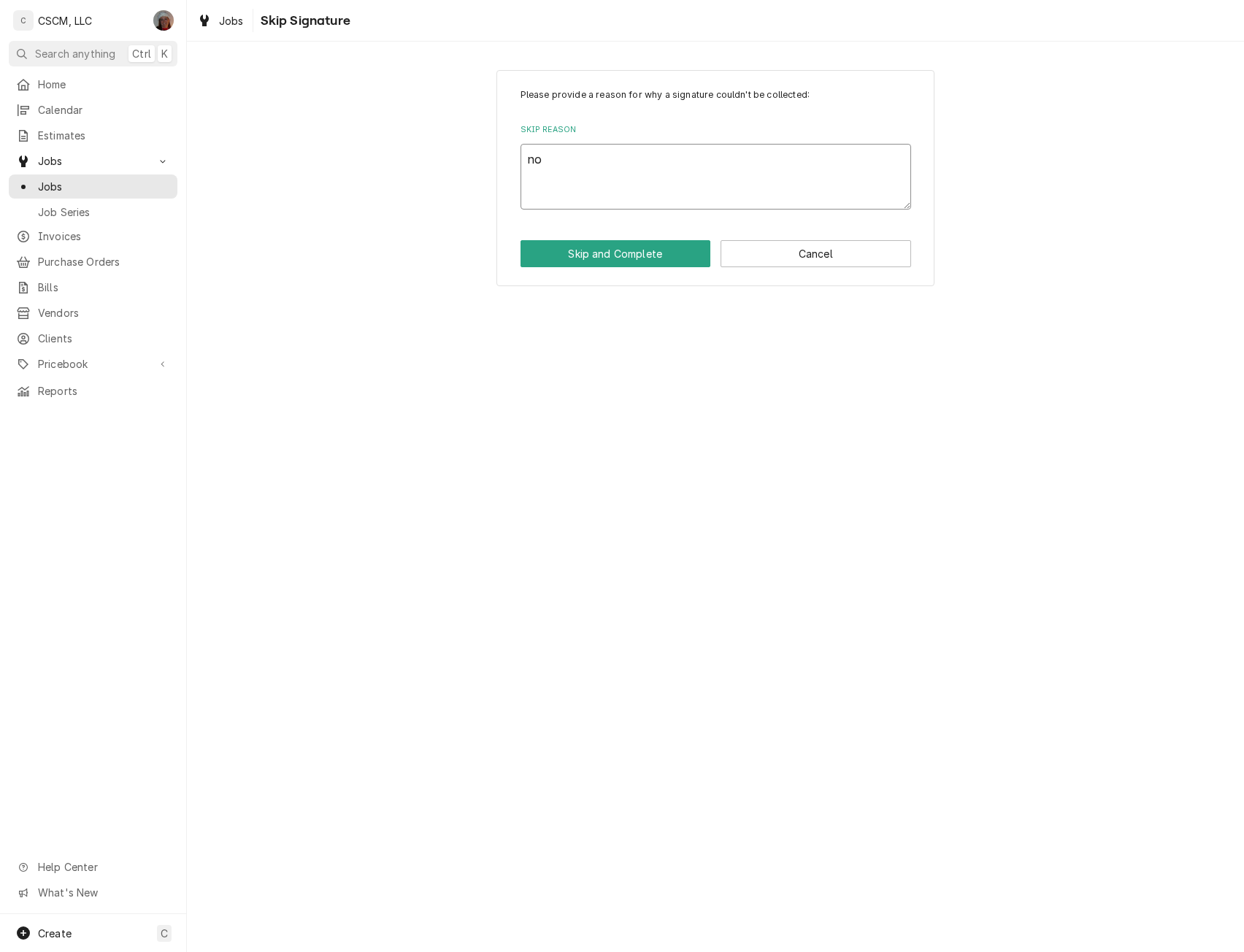
type textarea "x"
type textarea "non"
type textarea "x"
type textarea "non"
type textarea "x"
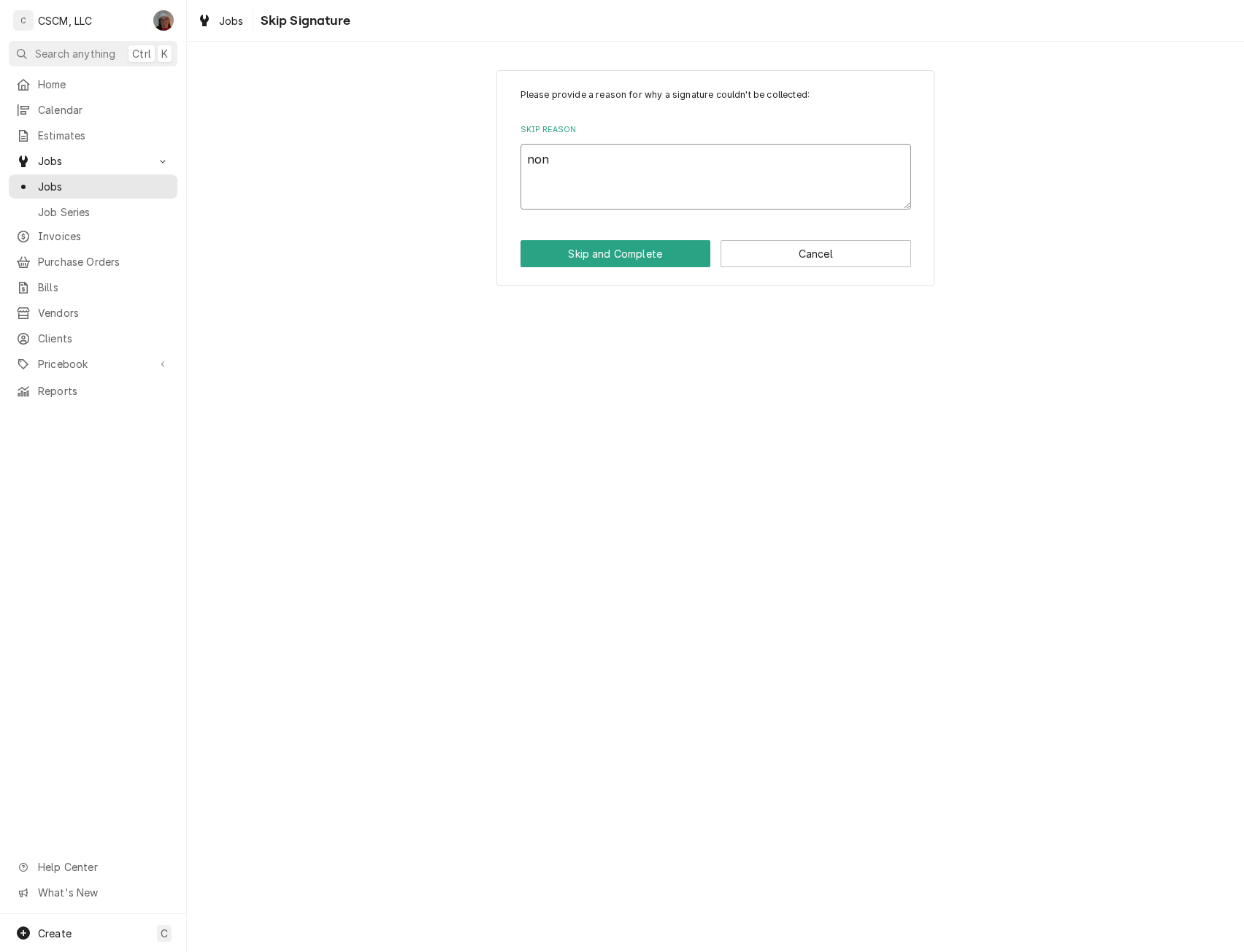
type textarea "non"
type textarea "x"
type textarea "no"
type textarea "x"
type textarea "not"
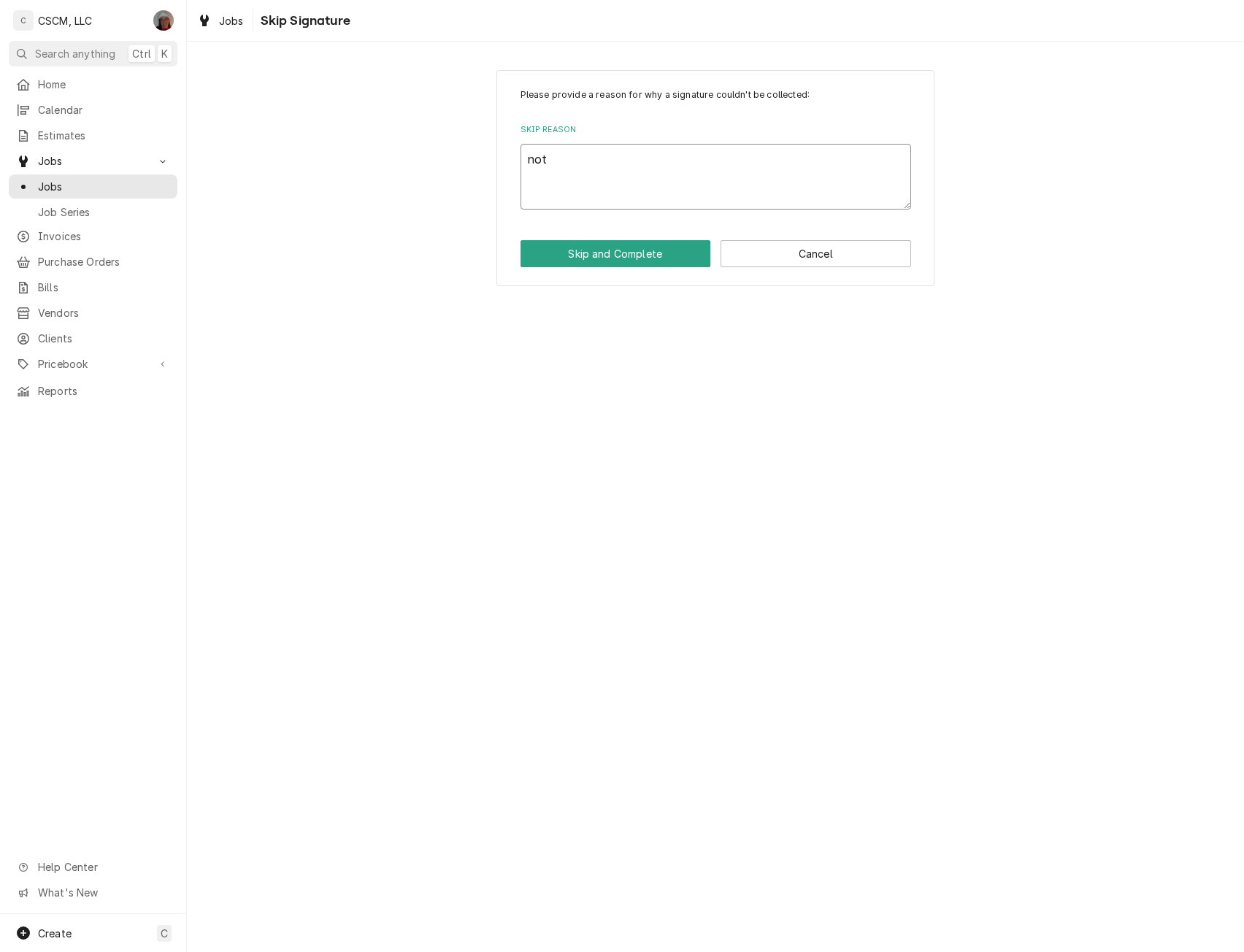
type textarea "x"
type textarea "not"
type textarea "x"
type textarea "not n"
type textarea "x"
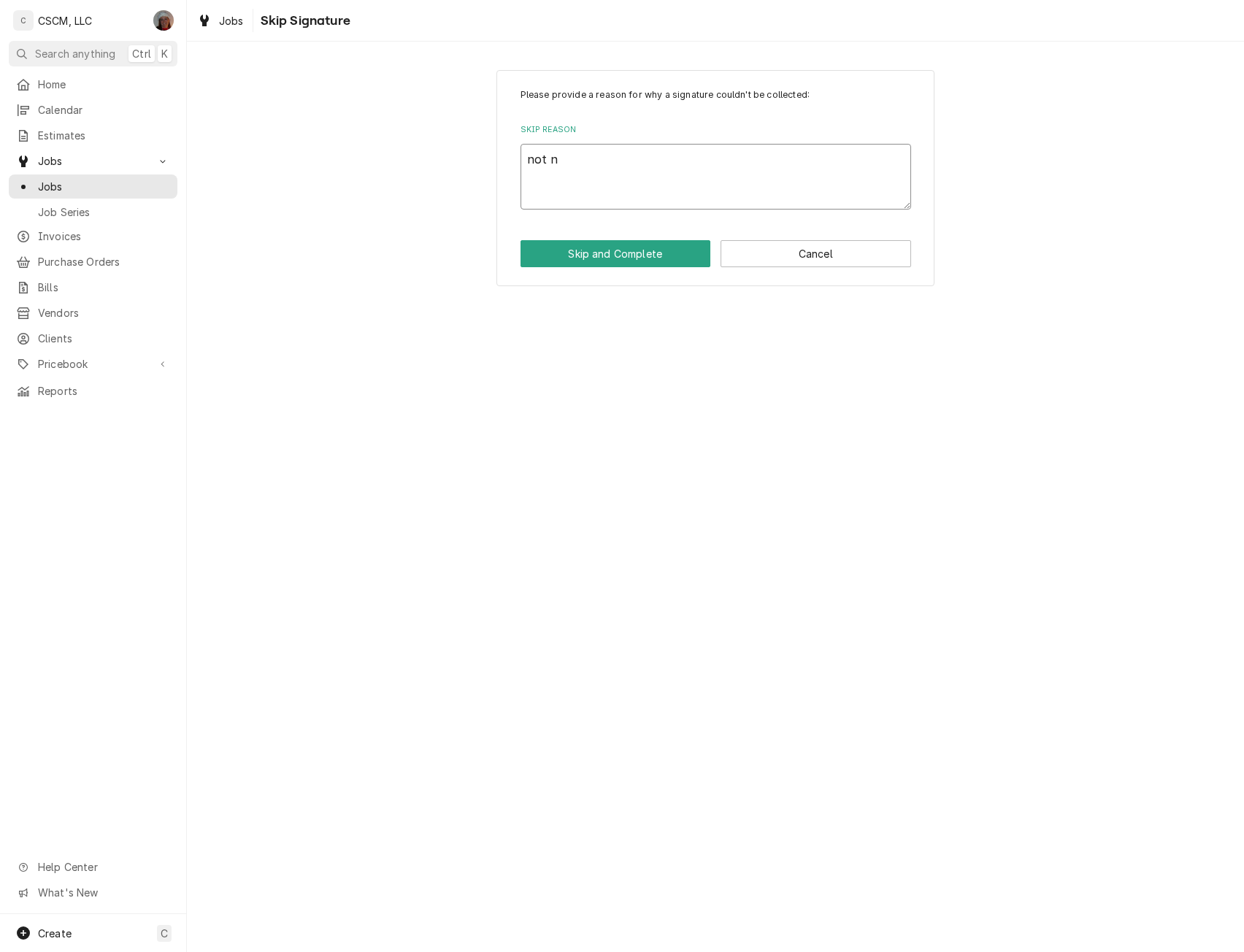
type textarea "not ne"
type textarea "x"
type textarea "not nee"
type textarea "x"
type textarea "not need"
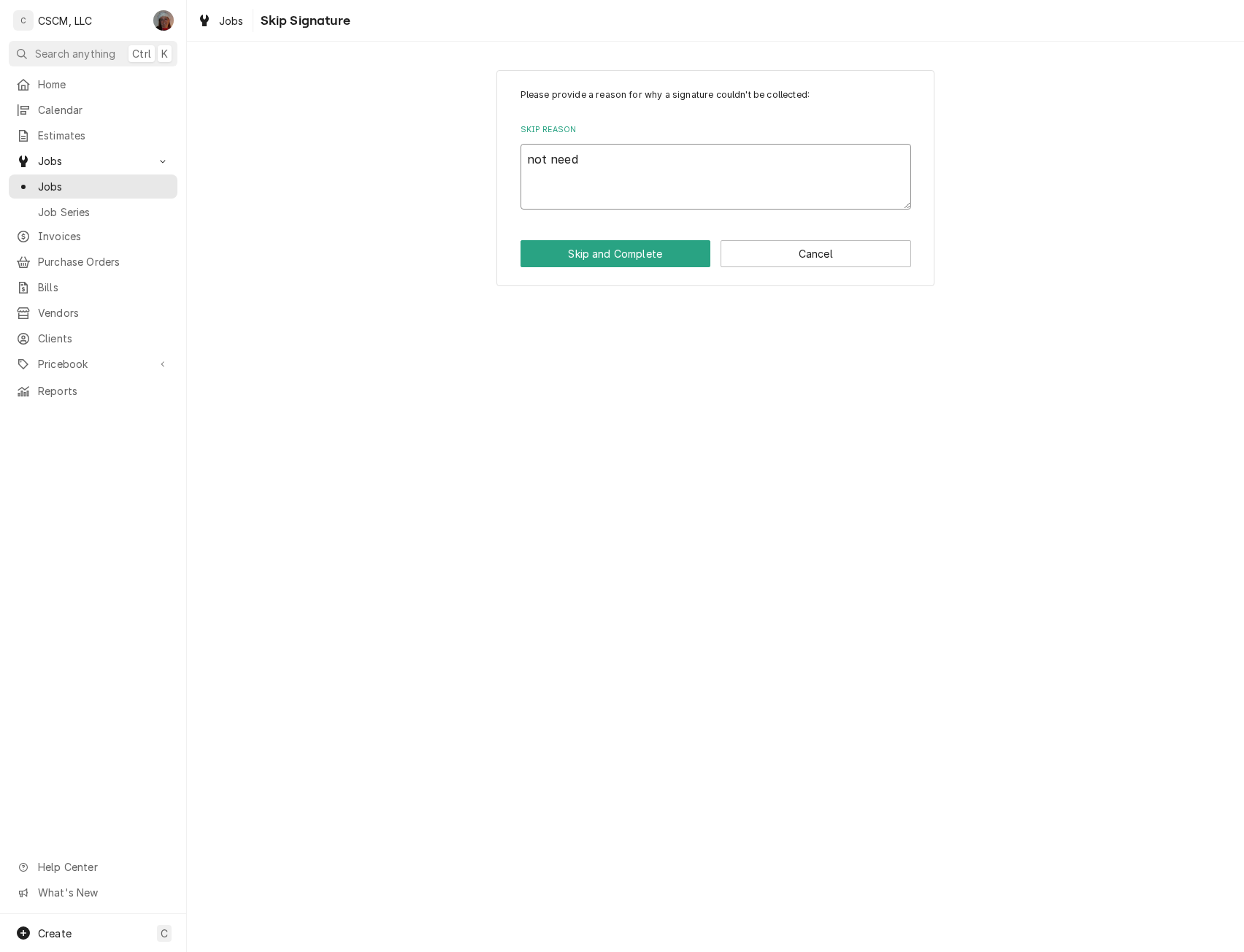
type textarea "x"
type textarea "not neede"
type textarea "x"
type textarea "not needed"
click at [628, 255] on button "Skip and Complete" at bounding box center [616, 254] width 191 height 27
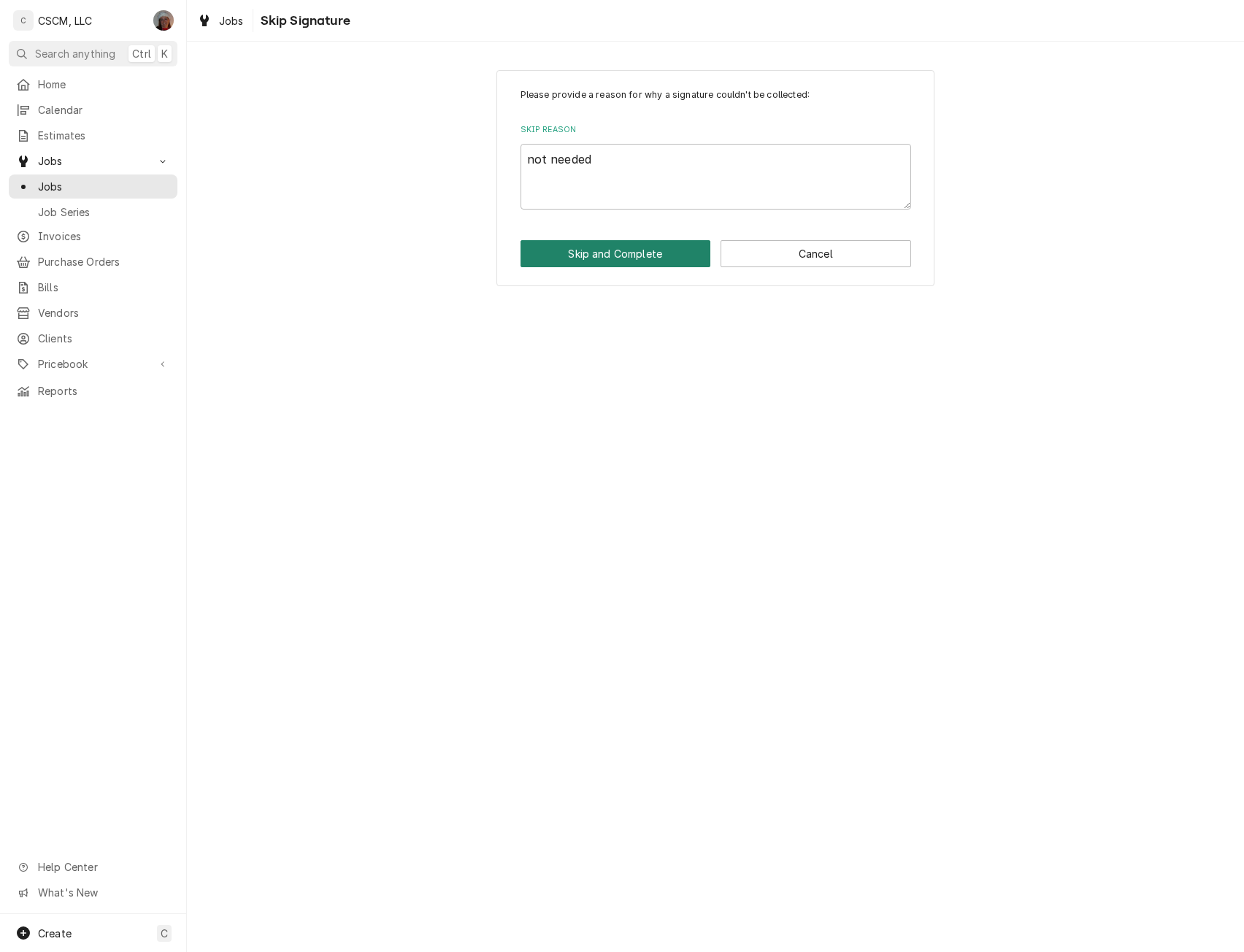
type textarea "x"
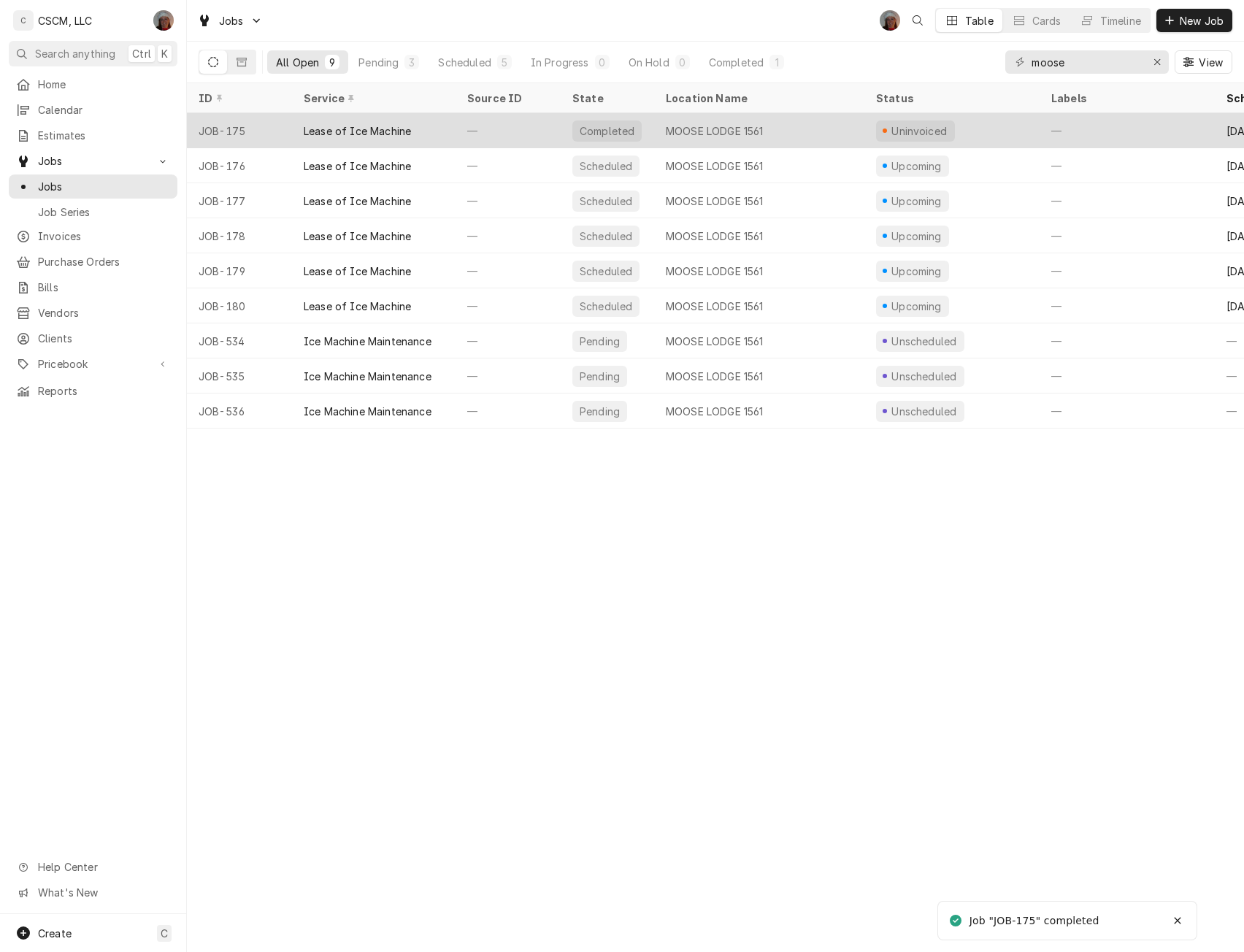
click at [400, 126] on div "Lease of Ice Machine" at bounding box center [357, 130] width 107 height 15
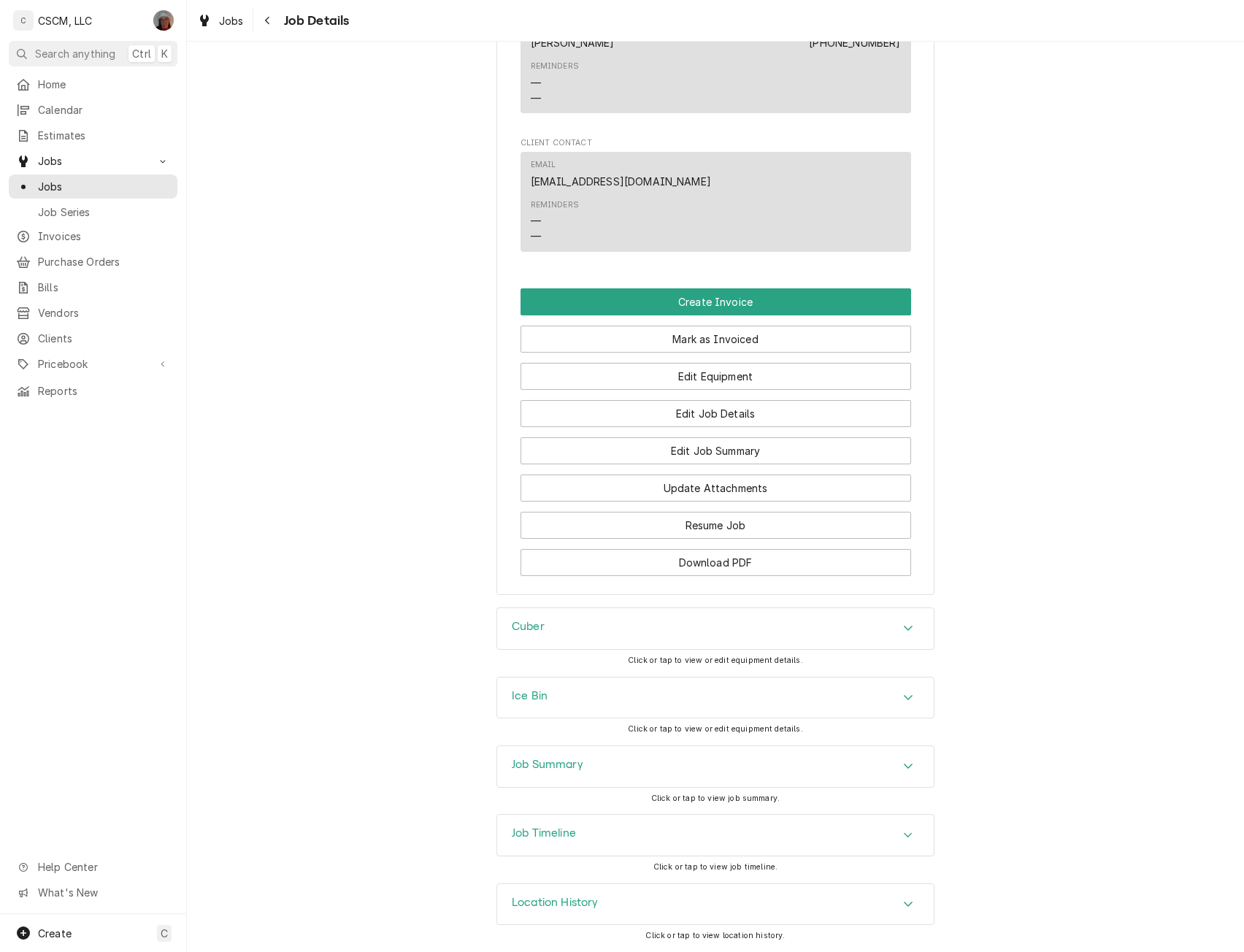
scroll to position [1082, 0]
click at [678, 312] on button "Create Invoice" at bounding box center [715, 302] width 391 height 27
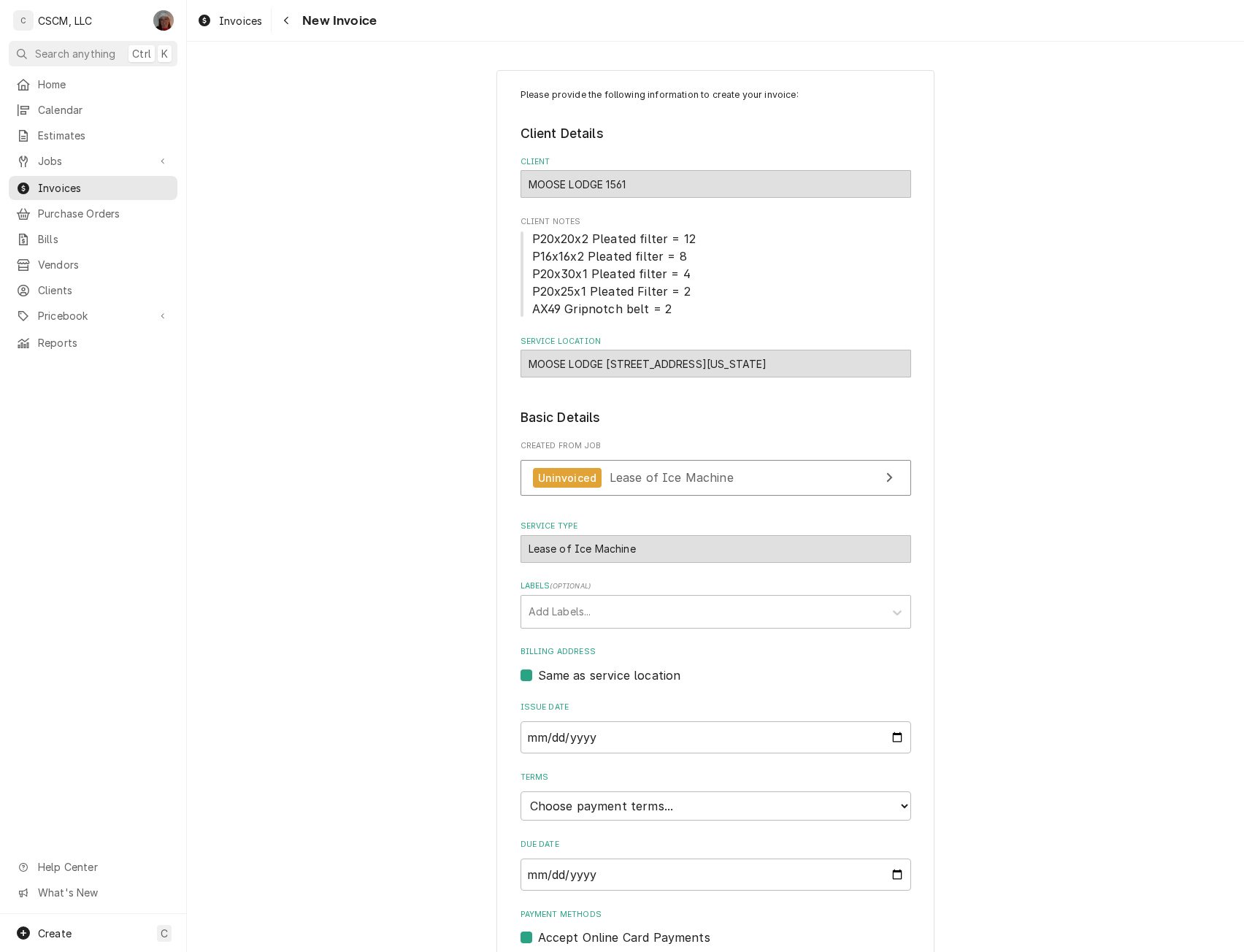
scroll to position [56, 0]
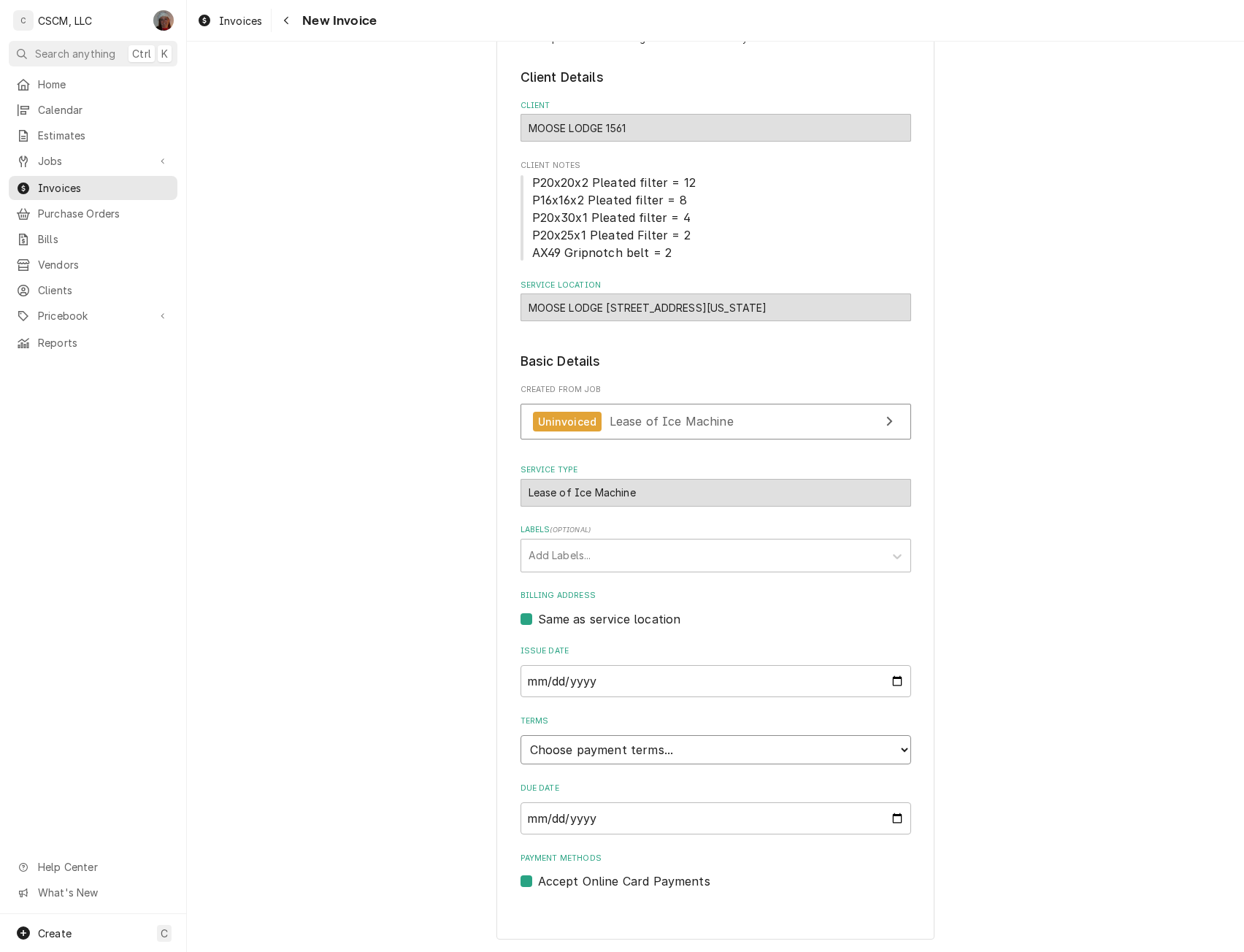
click at [895, 752] on select "Choose payment terms... Same Day Net 7 Net 14 Net 21 Net 30 Net 45 Net 60 Net 90" at bounding box center [715, 750] width 391 height 29
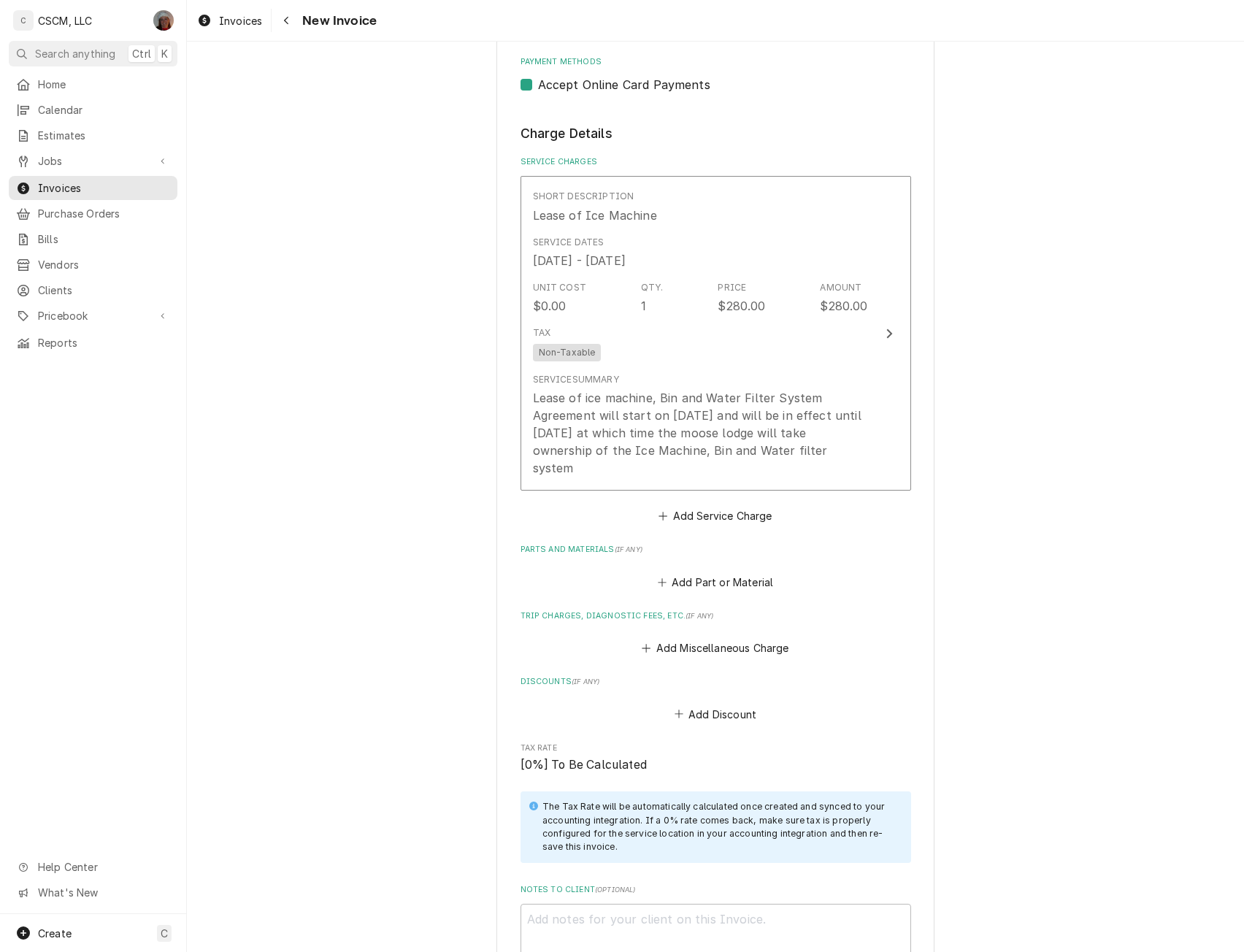
scroll to position [1227, 0]
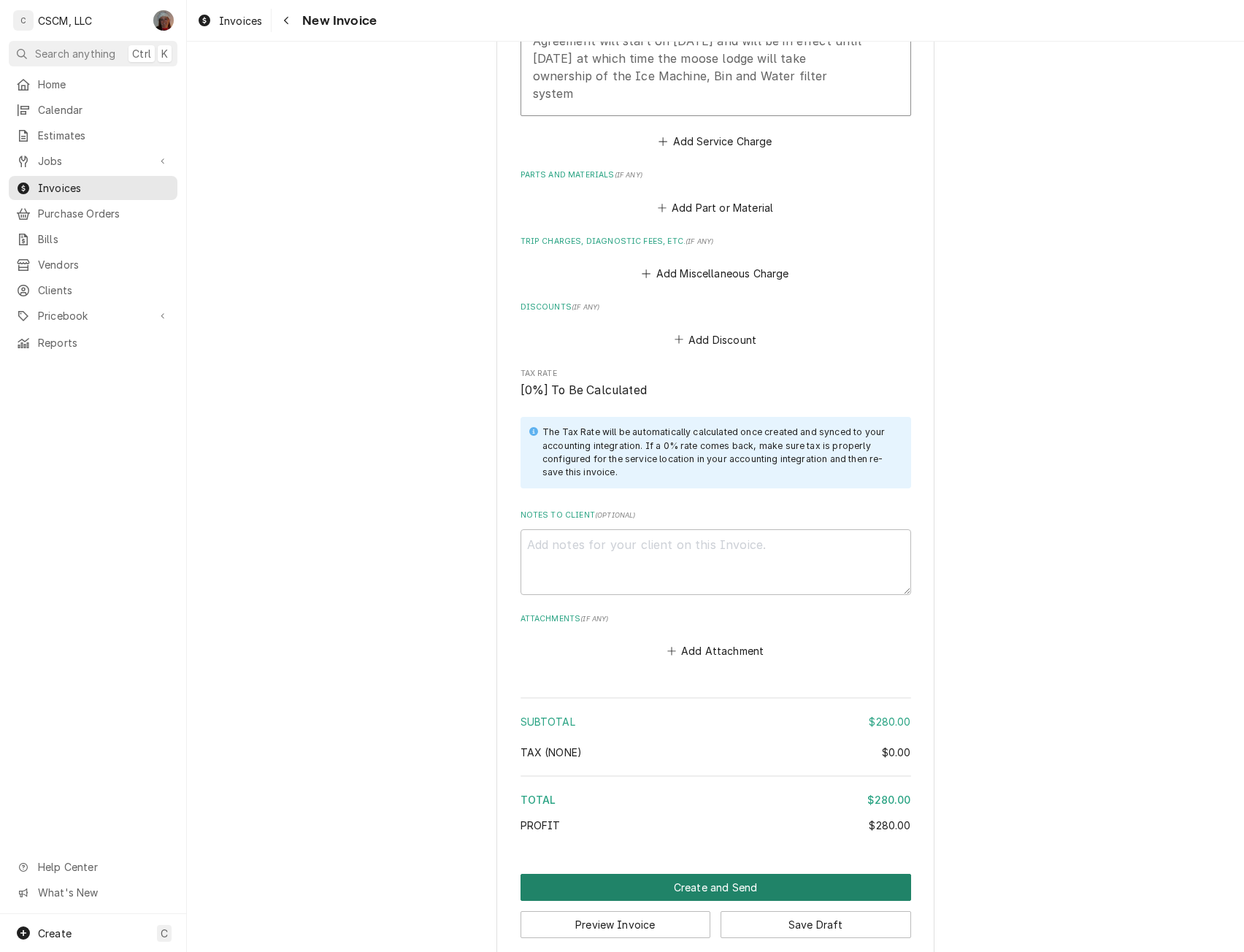
click at [723, 874] on button "Create and Send" at bounding box center [715, 888] width 391 height 27
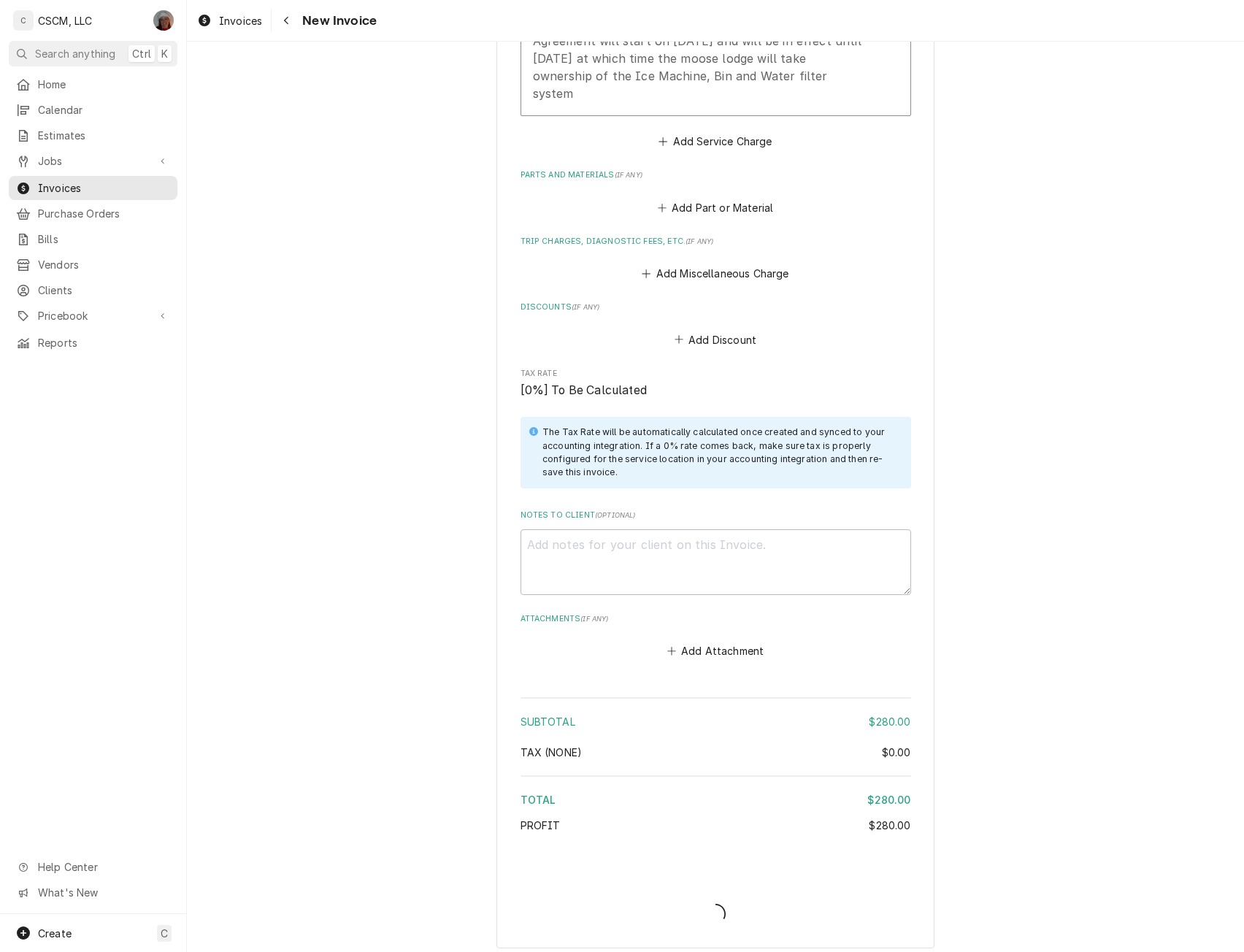
scroll to position [1219, 0]
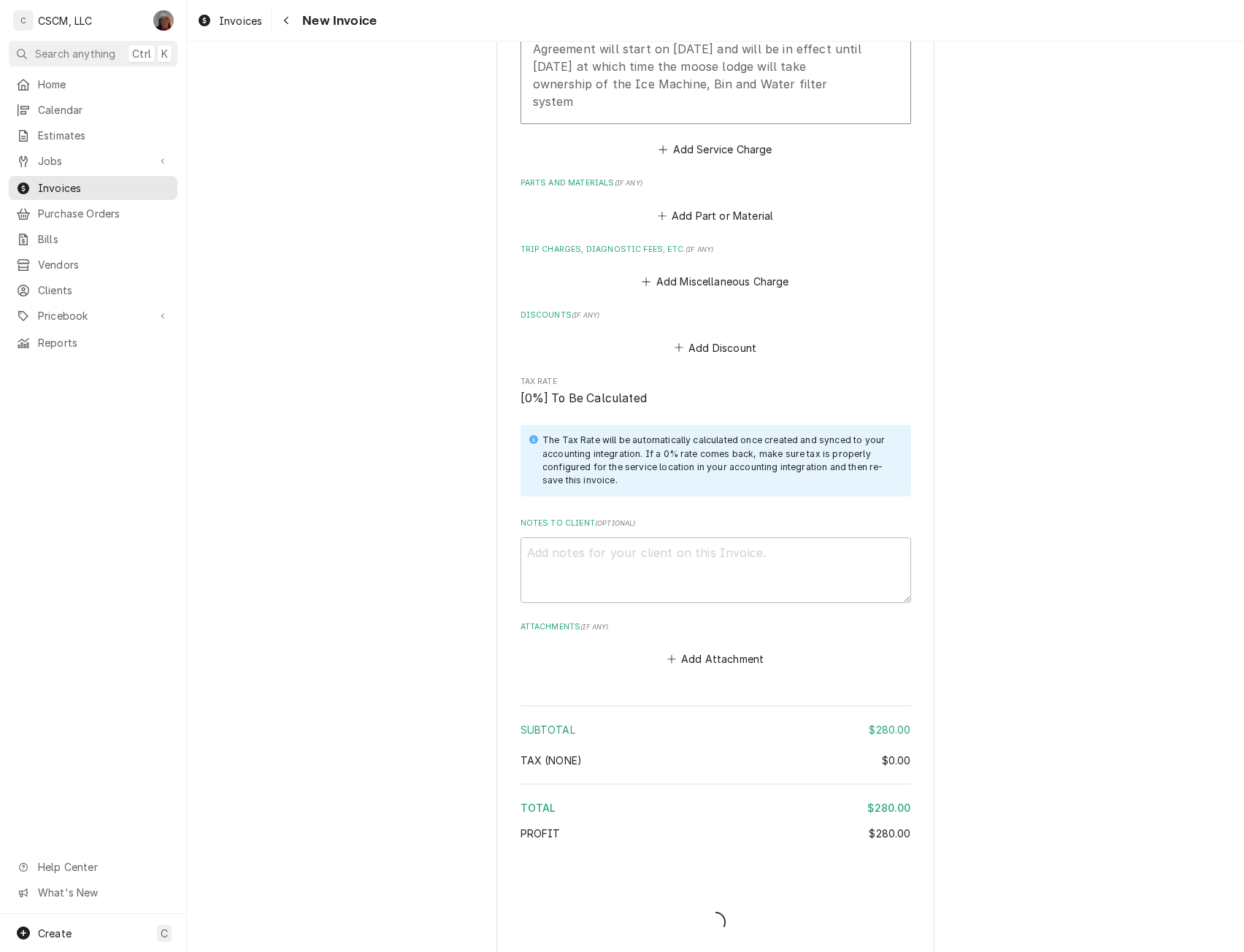
type textarea "x"
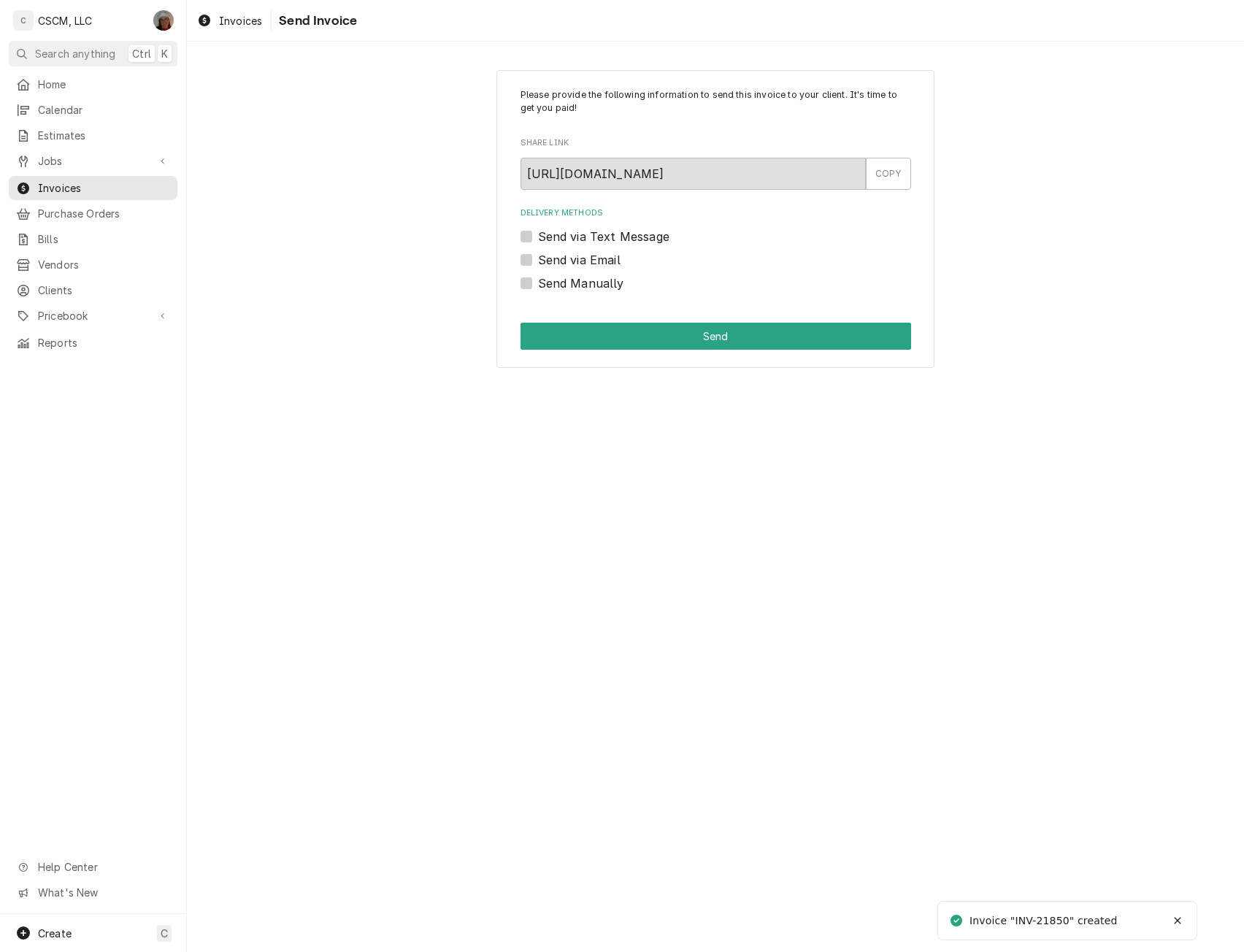
click at [538, 255] on label "Send via Email" at bounding box center [579, 260] width 82 height 18
click at [538, 255] on input "Send via Email" at bounding box center [733, 267] width 391 height 32
checkbox input "true"
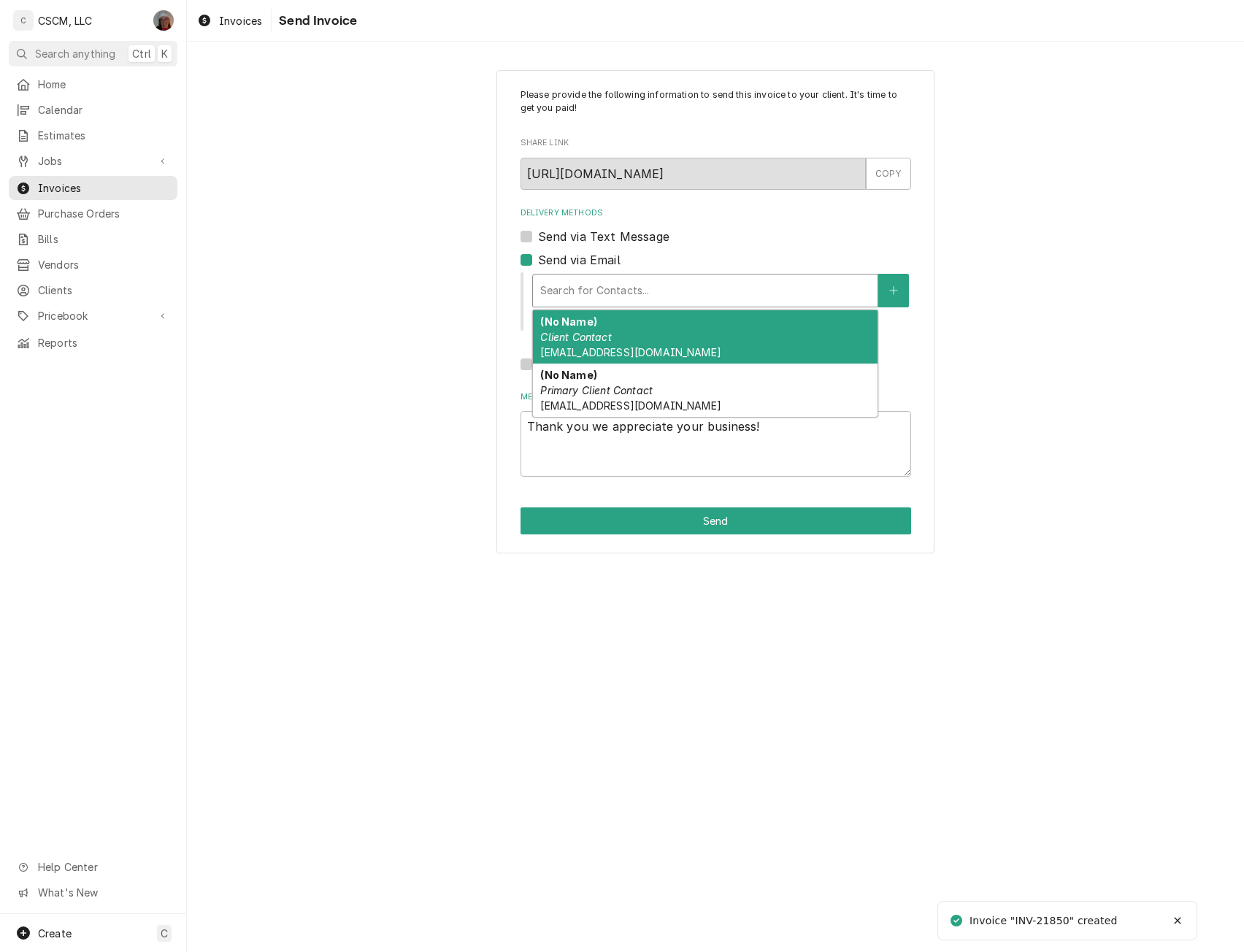
click at [601, 289] on div "Delivery Methods" at bounding box center [706, 290] width 330 height 27
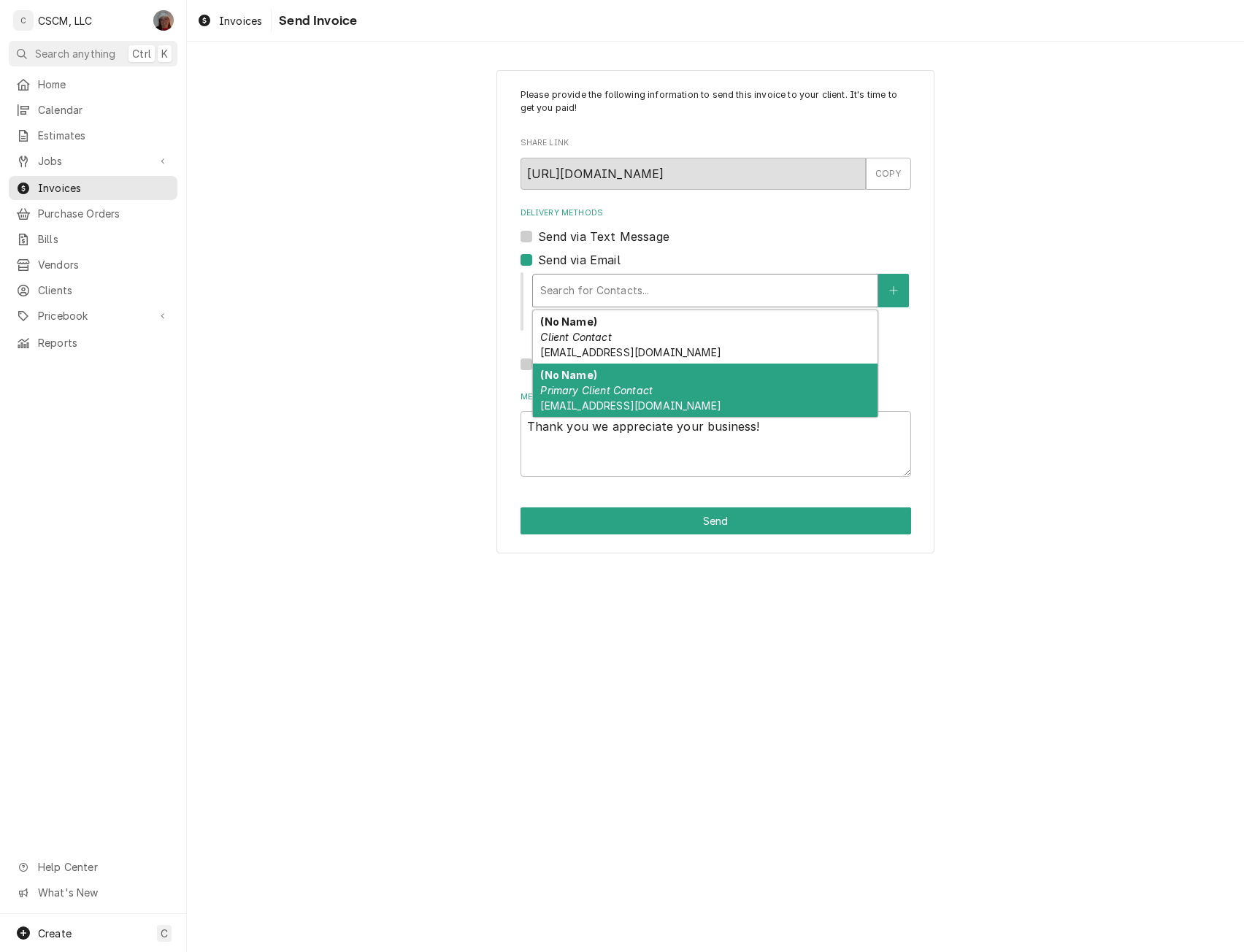
click at [736, 393] on div "(No Name) Primary Client Contact [EMAIL_ADDRESS][DOMAIN_NAME]" at bounding box center [706, 390] width 345 height 53
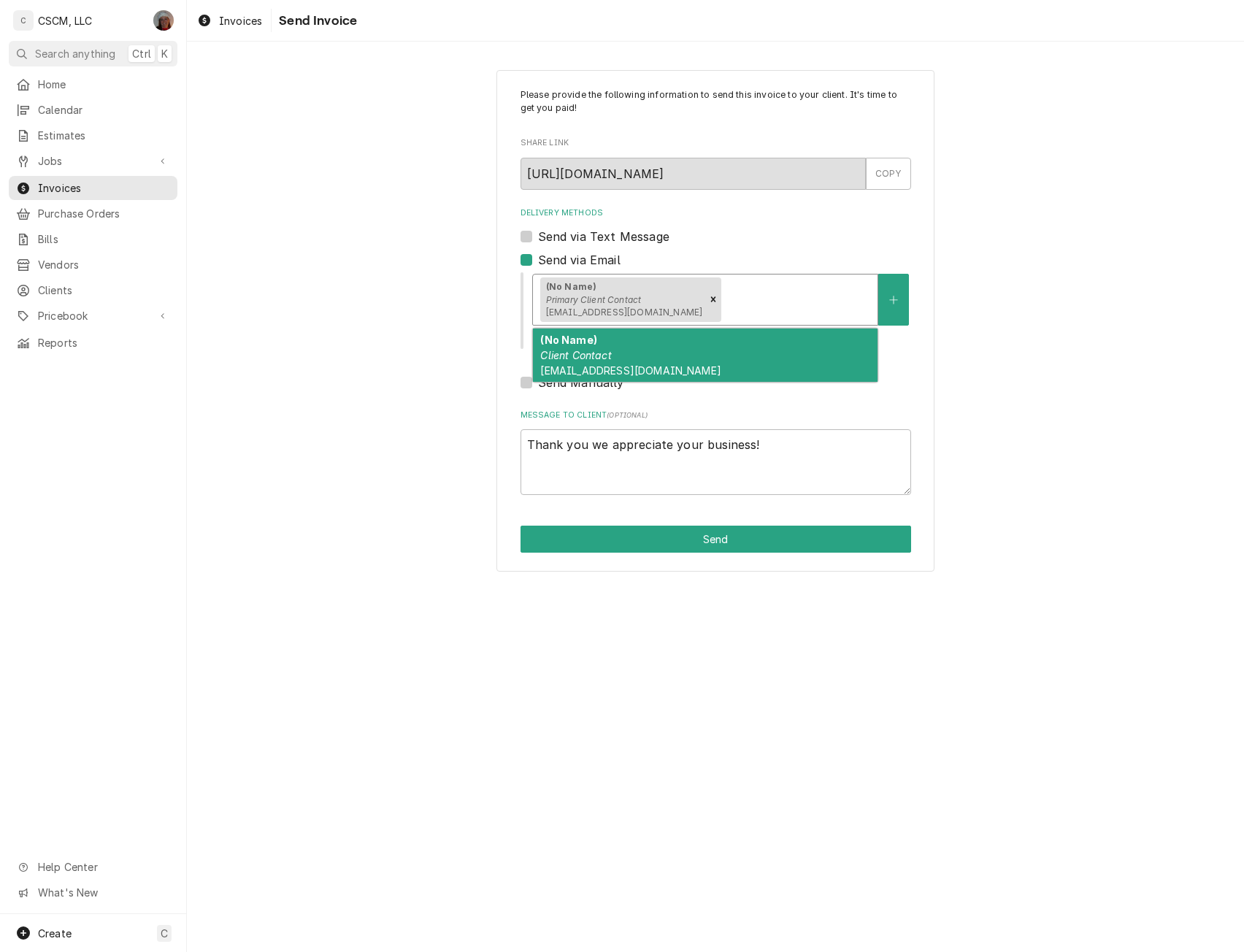
click at [730, 301] on div "Delivery Methods" at bounding box center [797, 299] width 146 height 27
click at [650, 374] on div "(No Name) Client Contact [EMAIL_ADDRESS][DOMAIN_NAME]" at bounding box center [706, 355] width 345 height 53
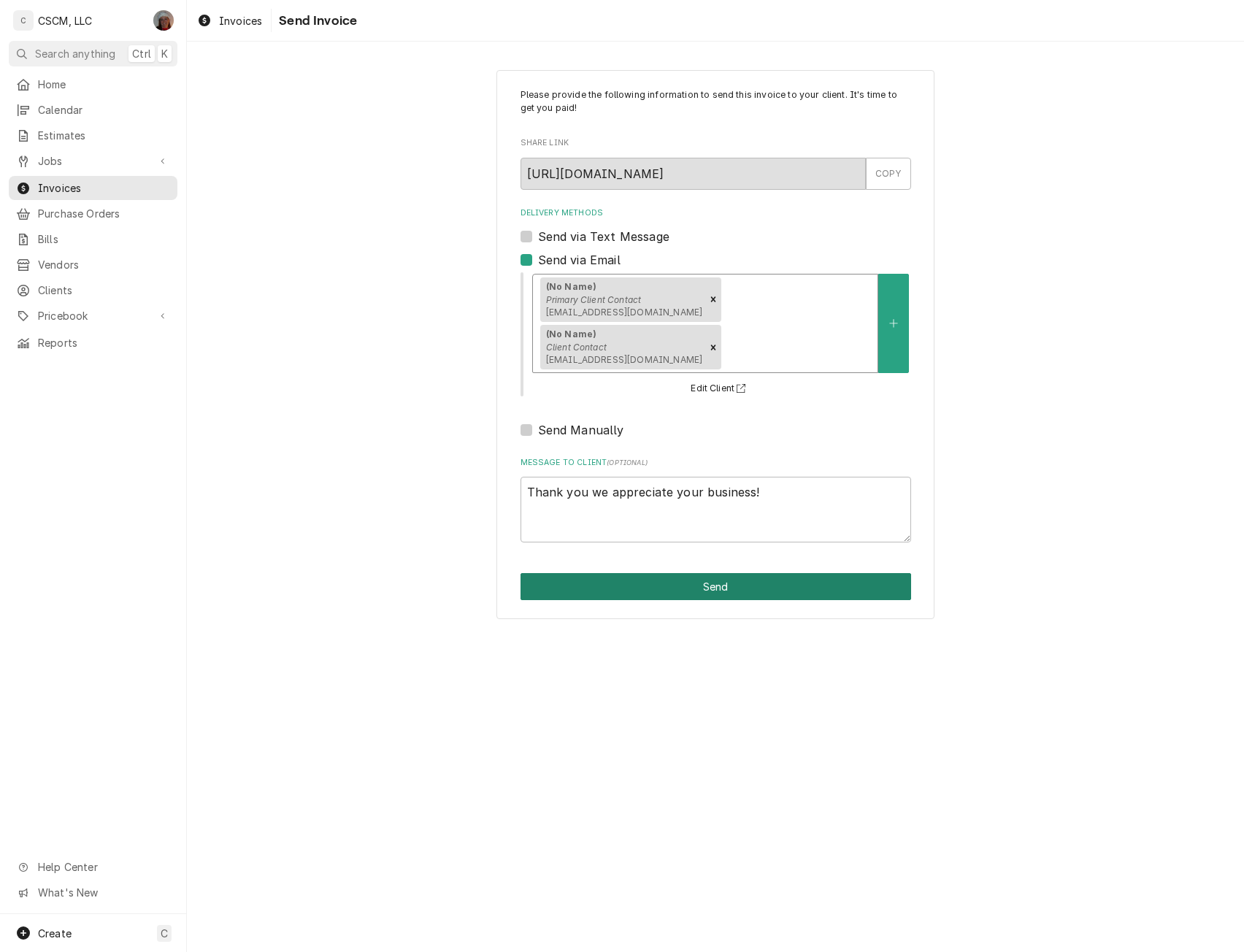
click at [716, 573] on button "Send" at bounding box center [715, 586] width 391 height 27
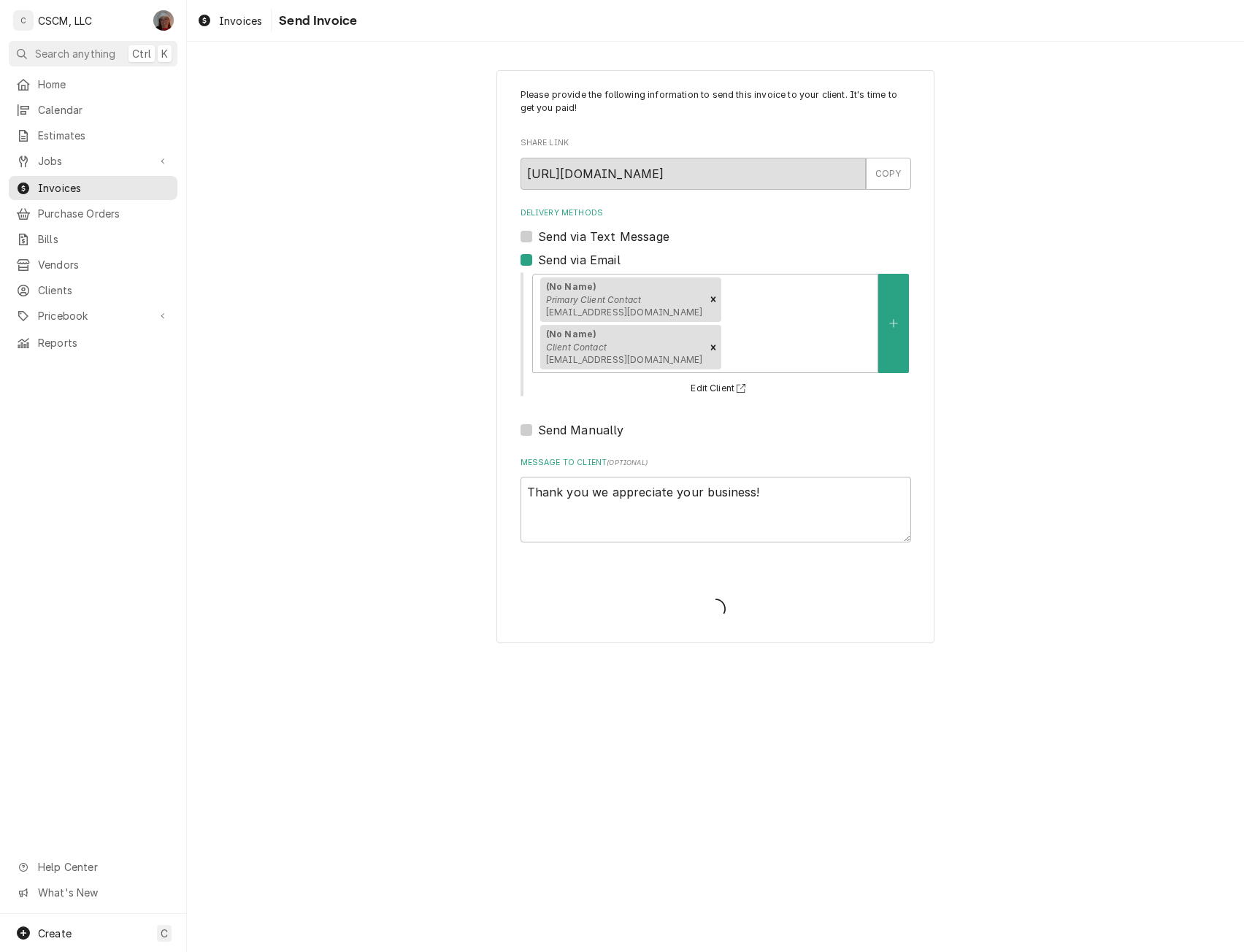
type textarea "x"
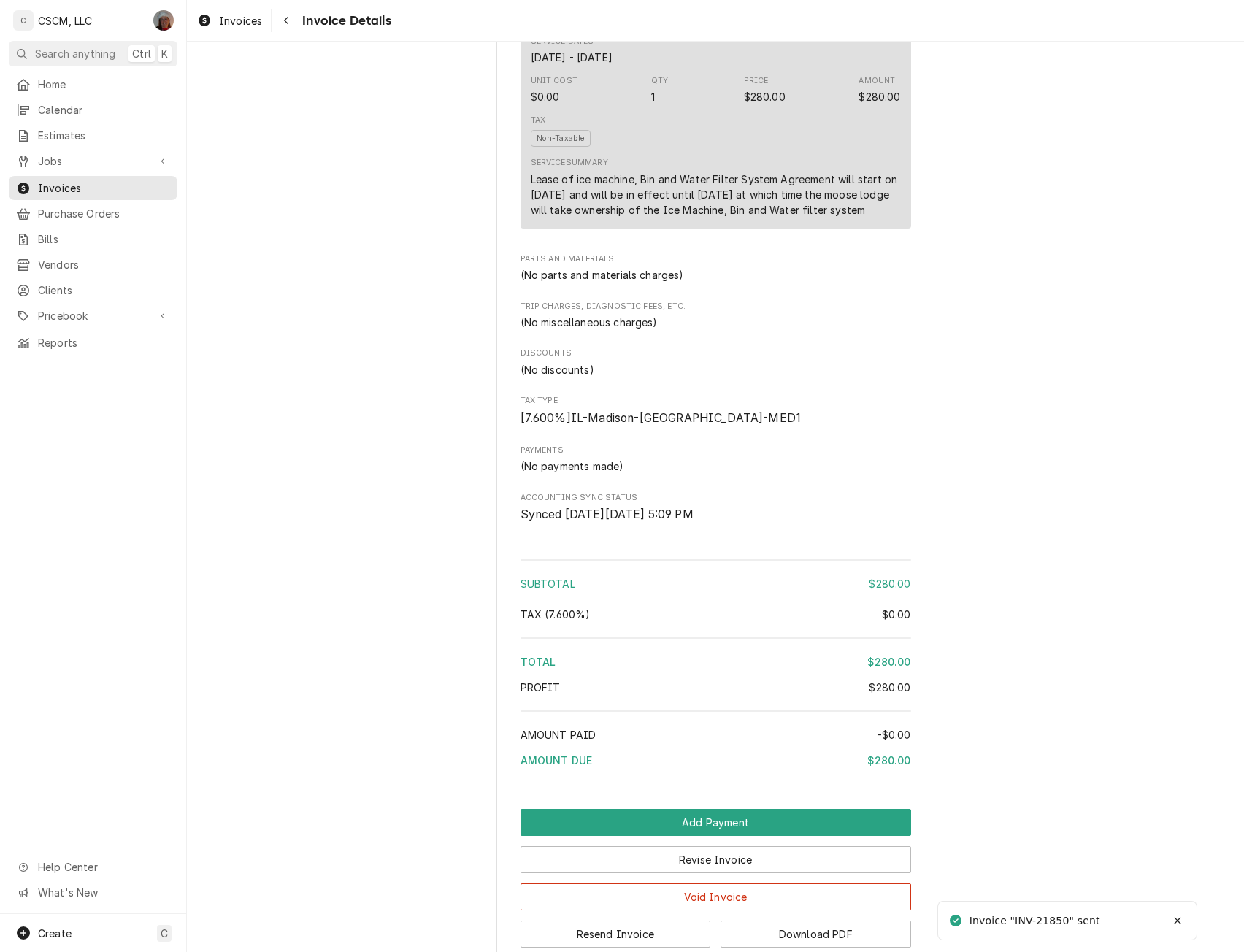
scroll to position [958, 0]
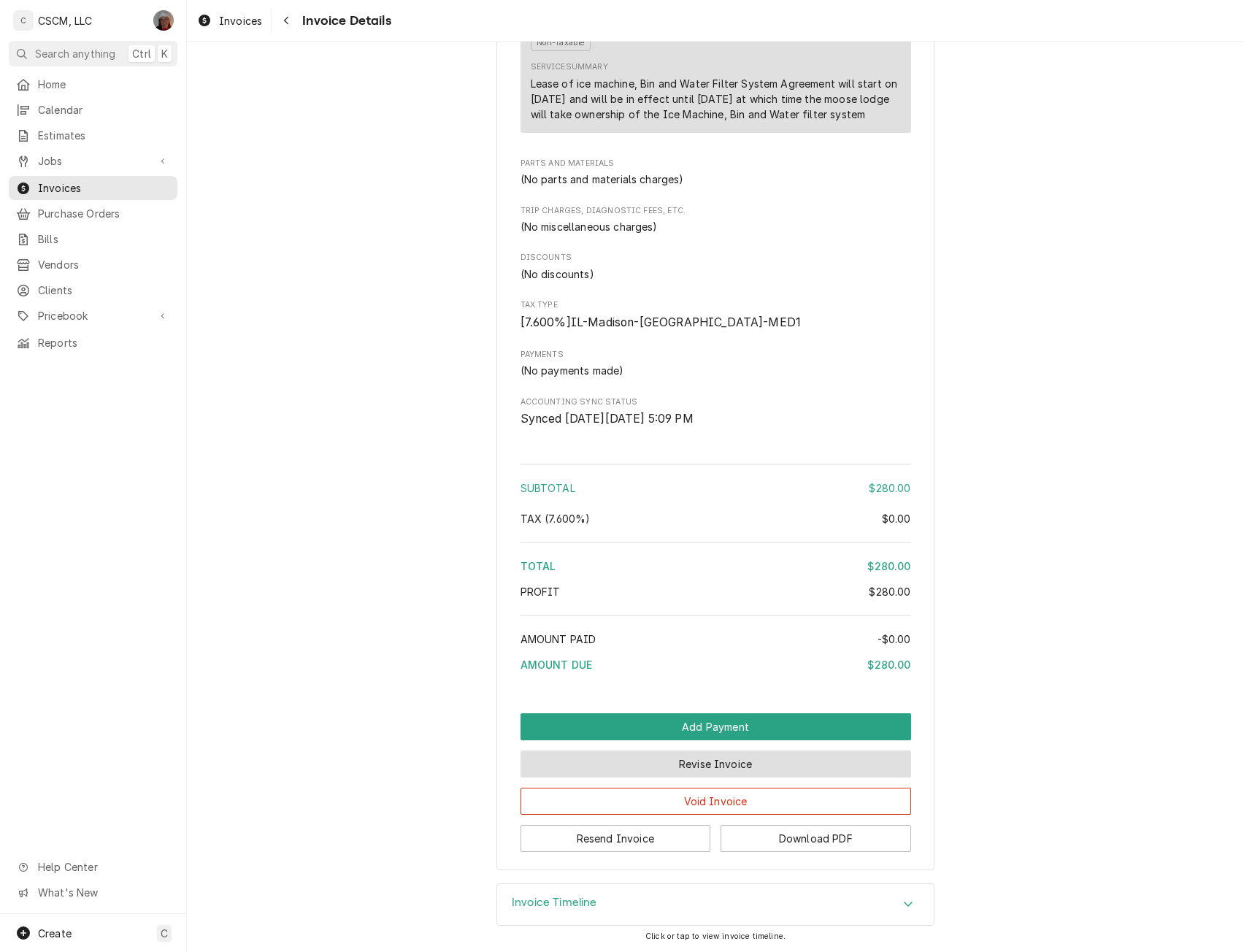
click at [690, 760] on button "Revise Invoice" at bounding box center [715, 764] width 391 height 27
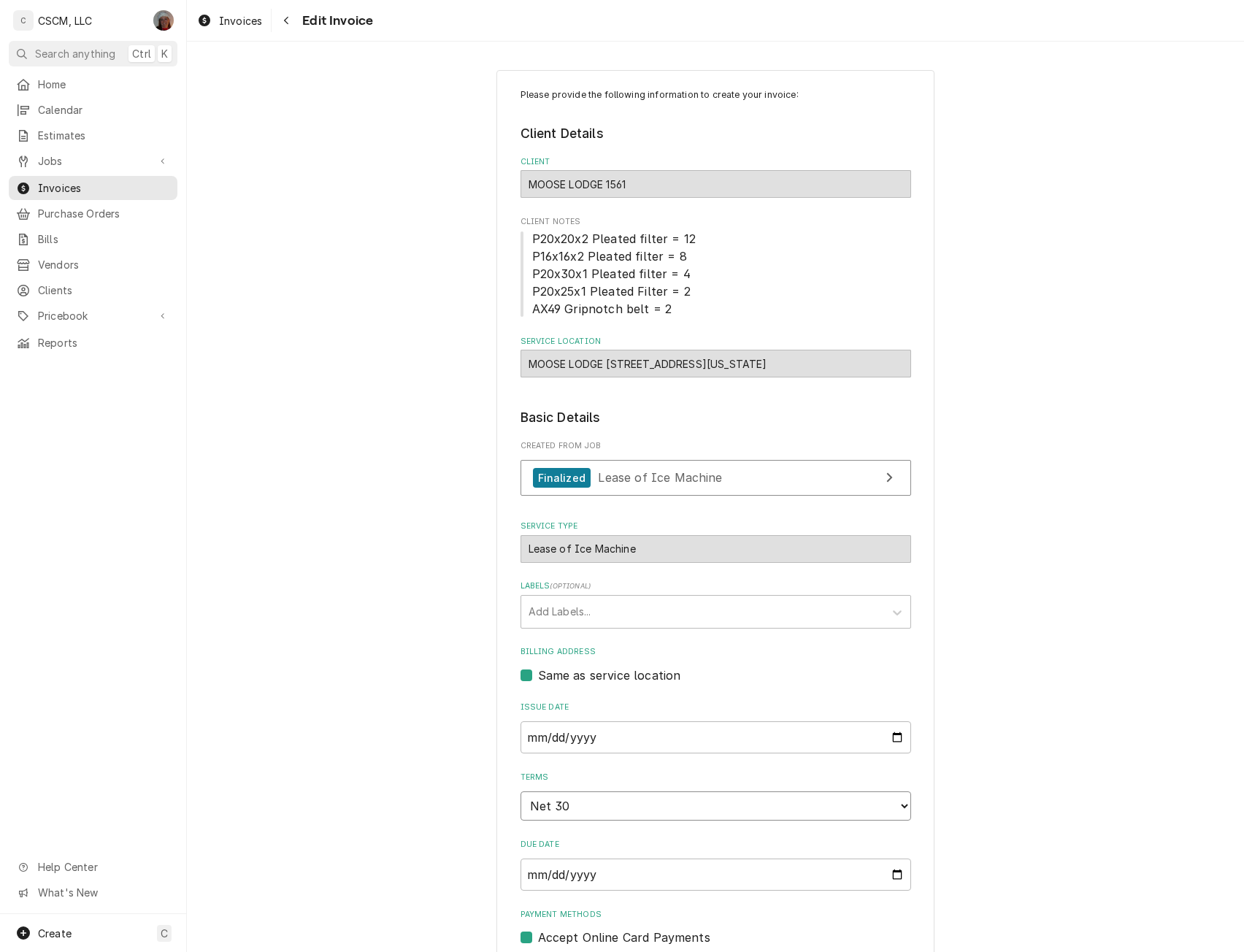
click at [897, 798] on select "Choose payment terms... Same Day Net 7 Net 14 Net 21 Net 30 Net 45 Net 60 Net 90" at bounding box center [715, 805] width 391 height 29
type textarea "x"
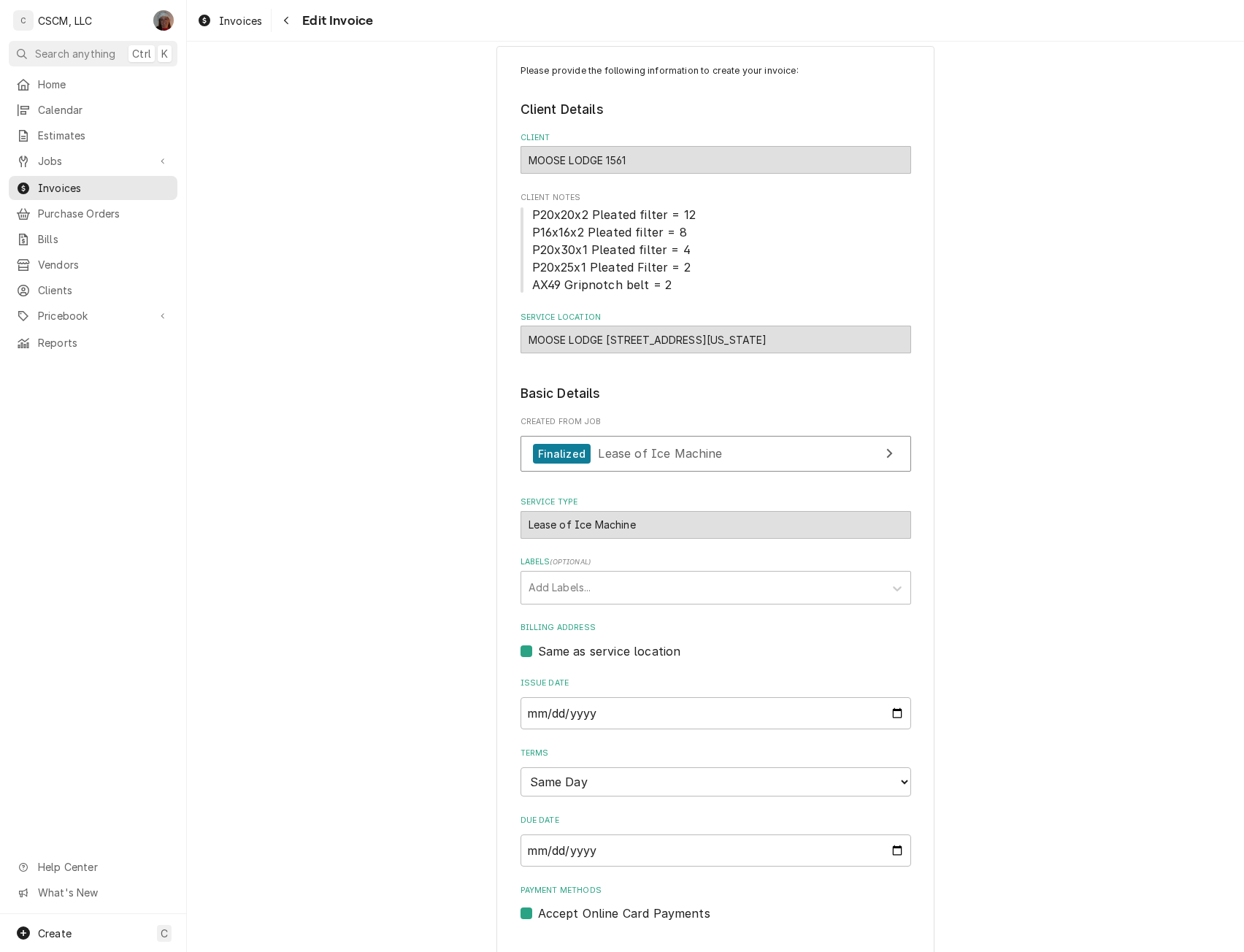
scroll to position [29, 0]
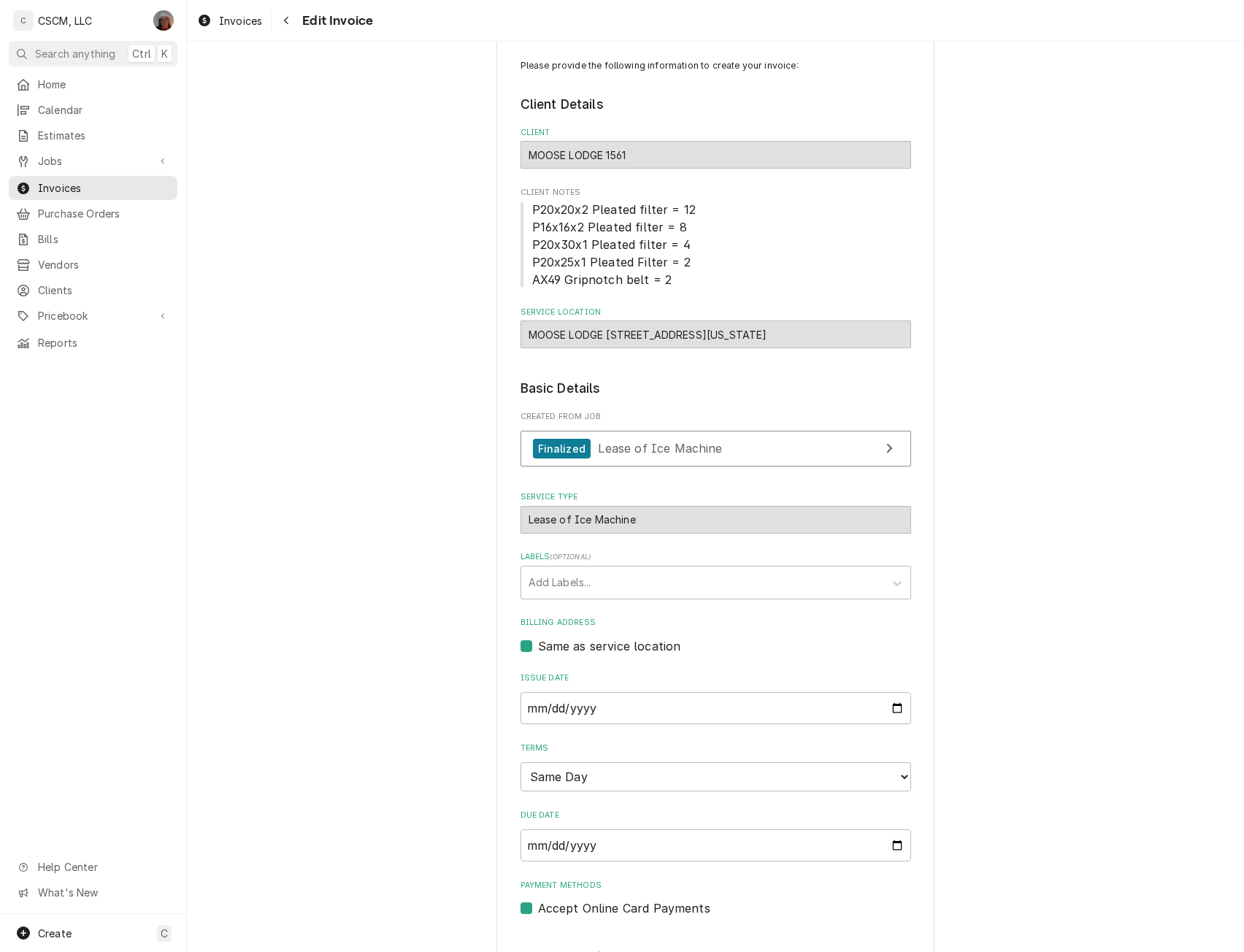
click at [538, 913] on label "Accept Online Card Payments" at bounding box center [624, 909] width 172 height 18
click at [538, 913] on input "Payment Methods" at bounding box center [733, 916] width 391 height 32
checkbox input "false"
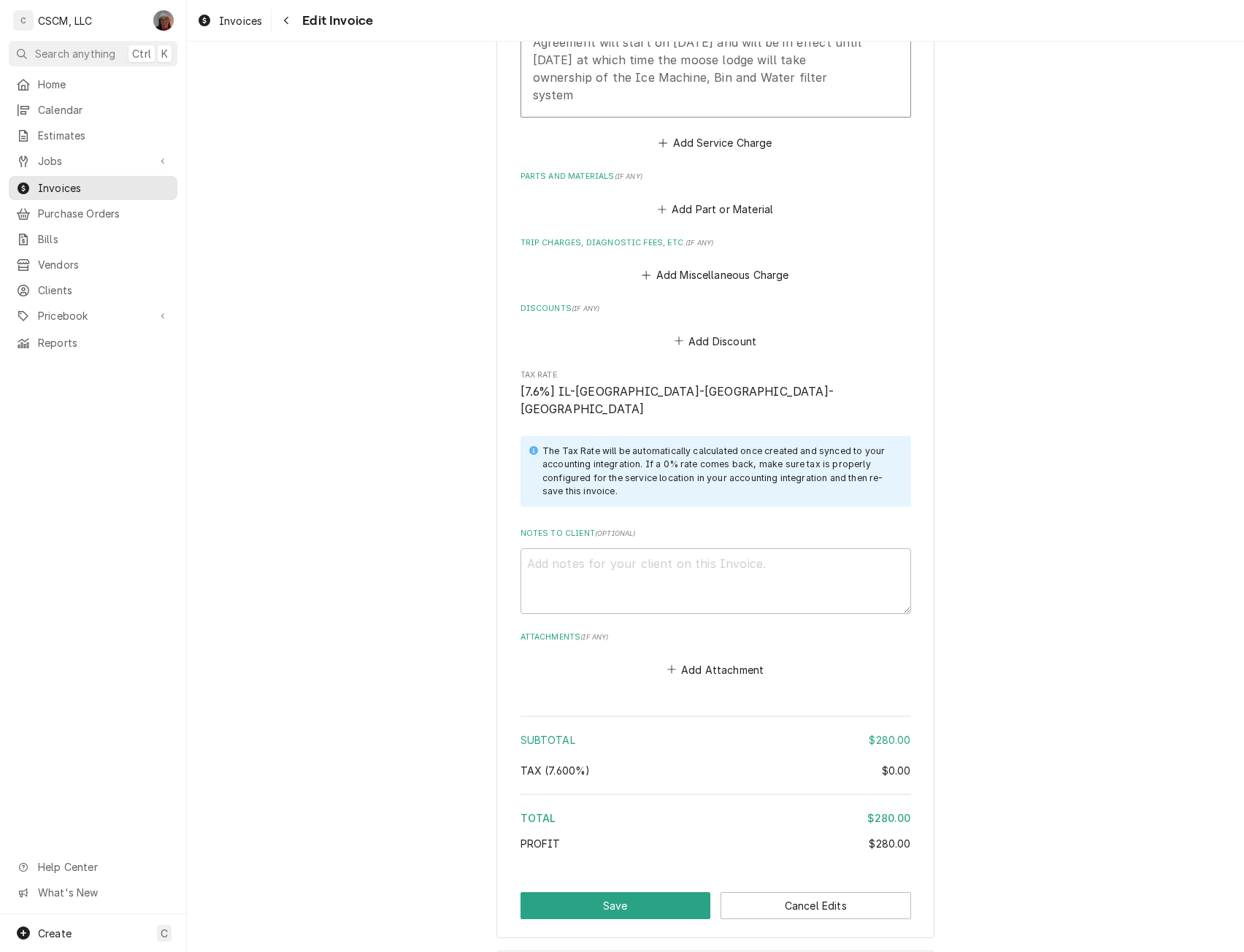
scroll to position [1258, 0]
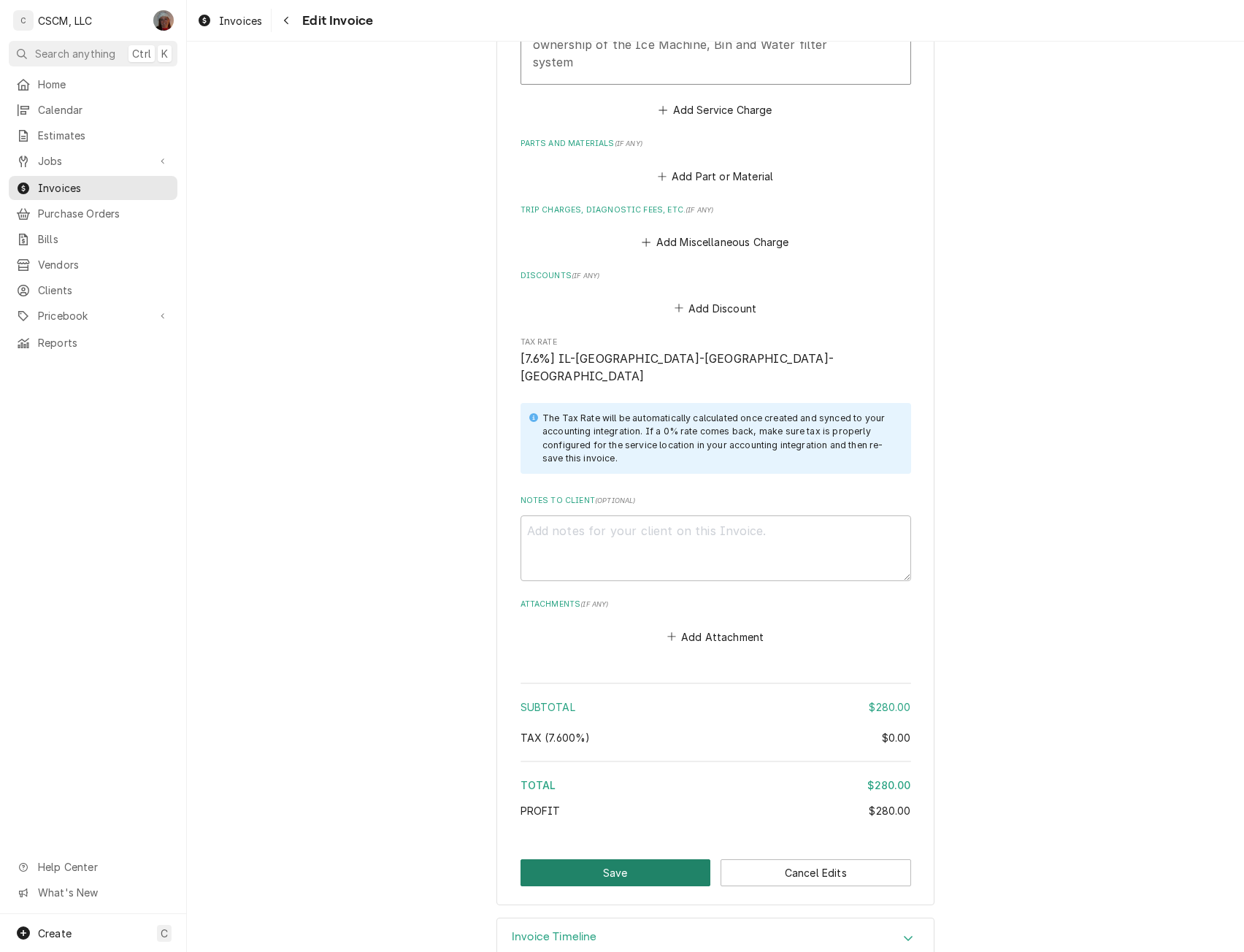
click at [634, 859] on button "Save" at bounding box center [616, 873] width 191 height 27
type textarea "x"
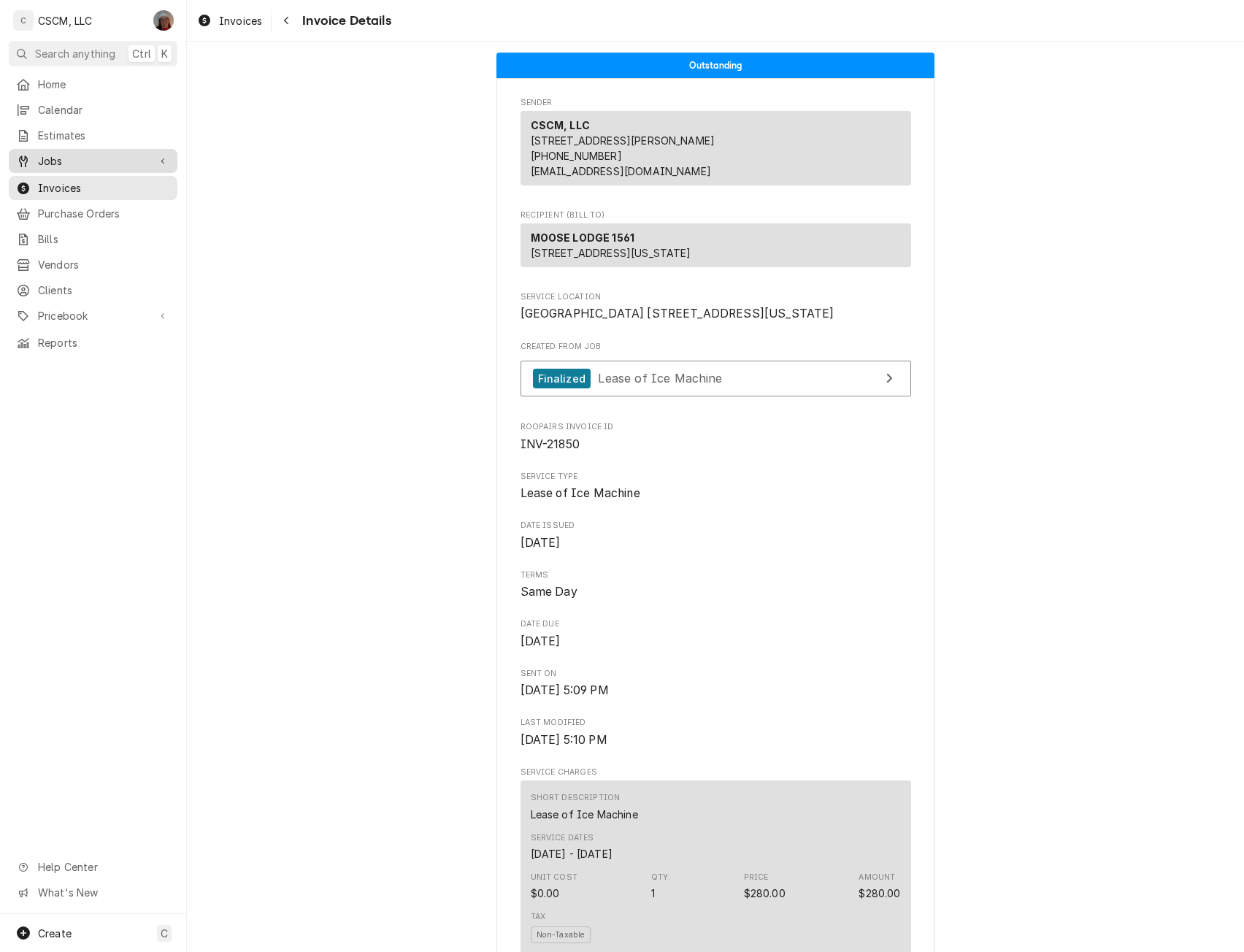
click at [66, 153] on span "Jobs" at bounding box center [93, 160] width 110 height 15
click at [66, 179] on span "Jobs" at bounding box center [104, 186] width 132 height 15
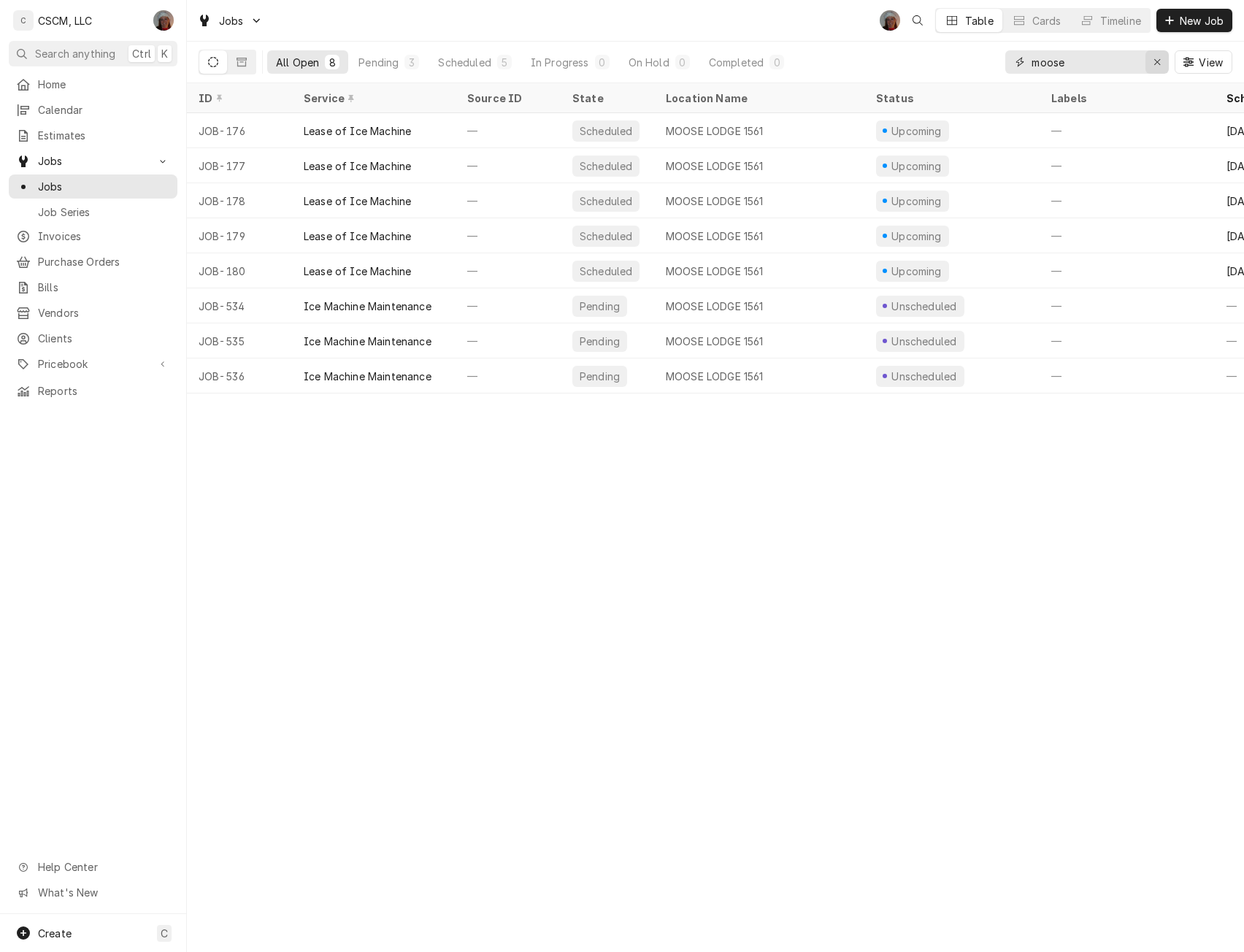
click at [1161, 59] on div "Erase input" at bounding box center [1157, 62] width 15 height 14
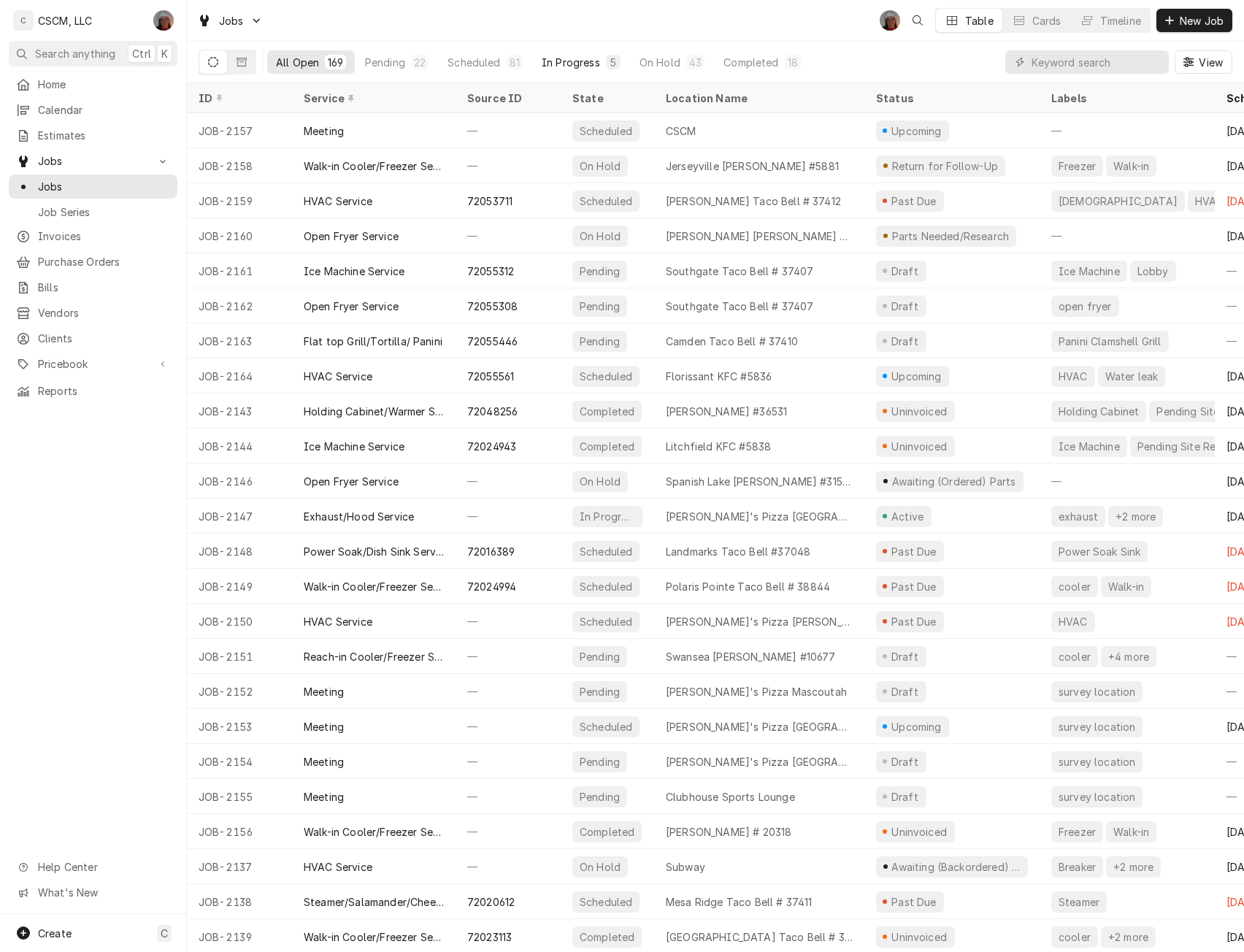
click at [558, 59] on div "In Progress" at bounding box center [570, 62] width 59 height 15
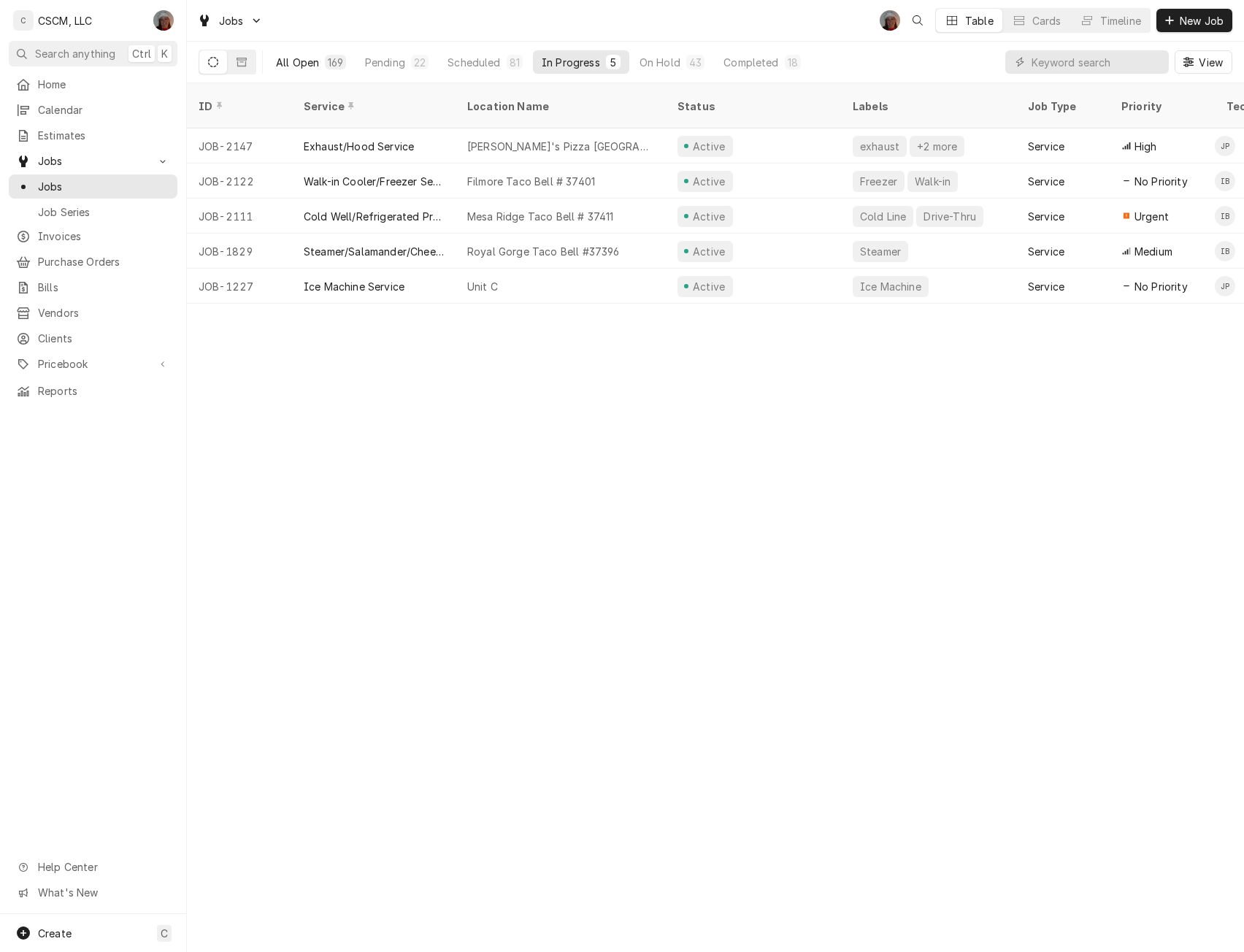
click at [283, 62] on div "All Open" at bounding box center [297, 62] width 43 height 15
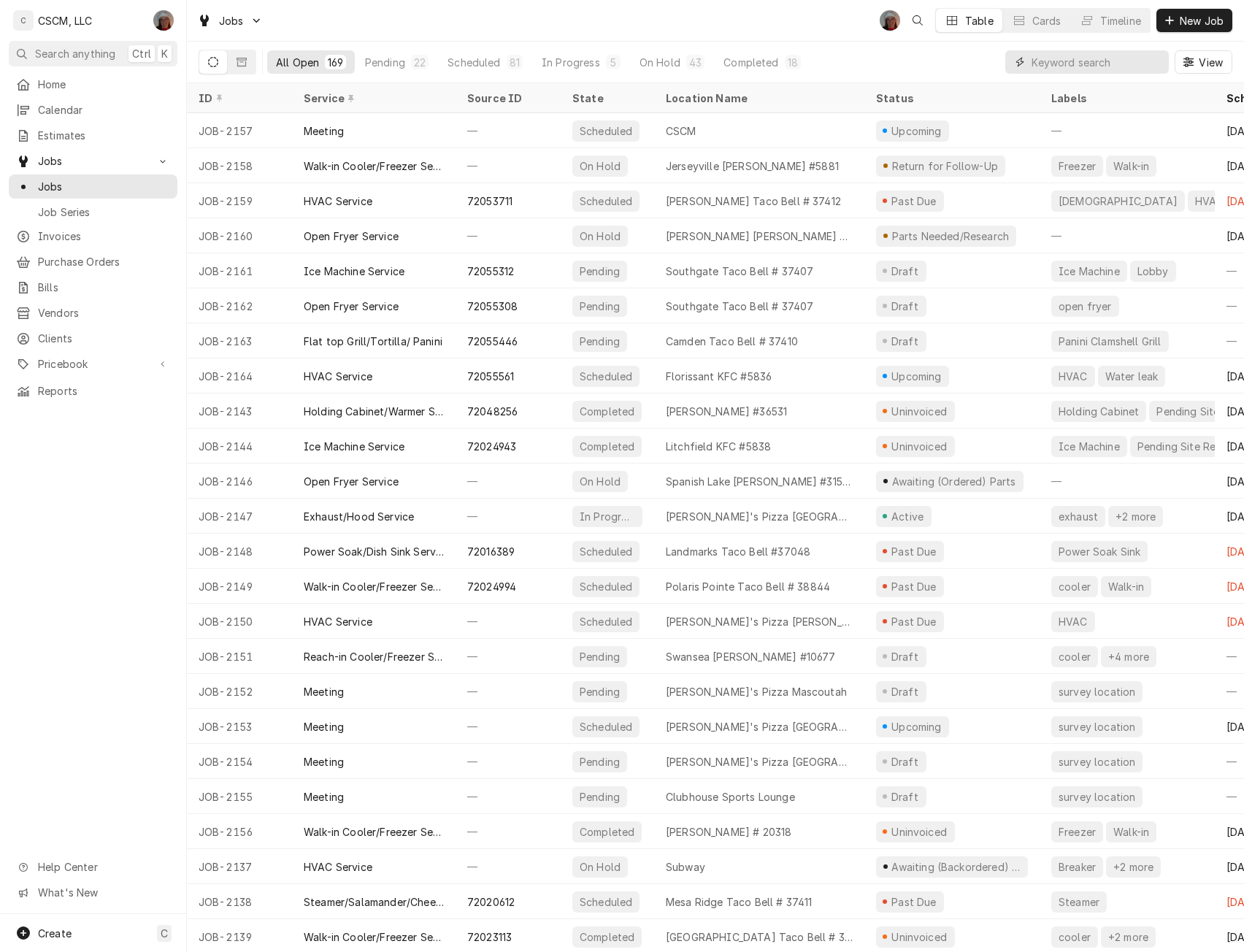
click at [1047, 72] on input "Dynamic Content Wrapper" at bounding box center [1097, 62] width 130 height 23
type input "37410"
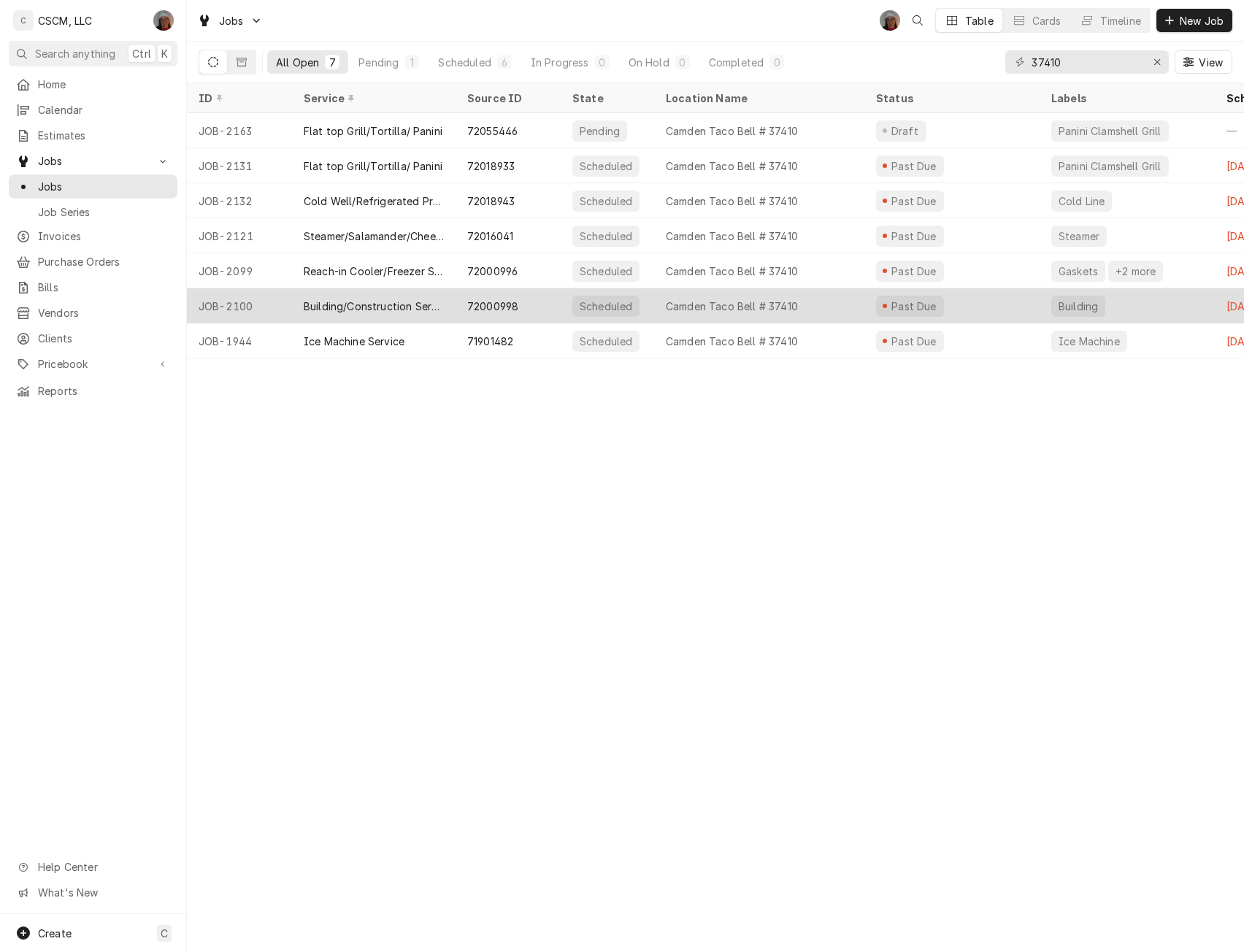
click at [541, 305] on div "72000998" at bounding box center [508, 306] width 106 height 35
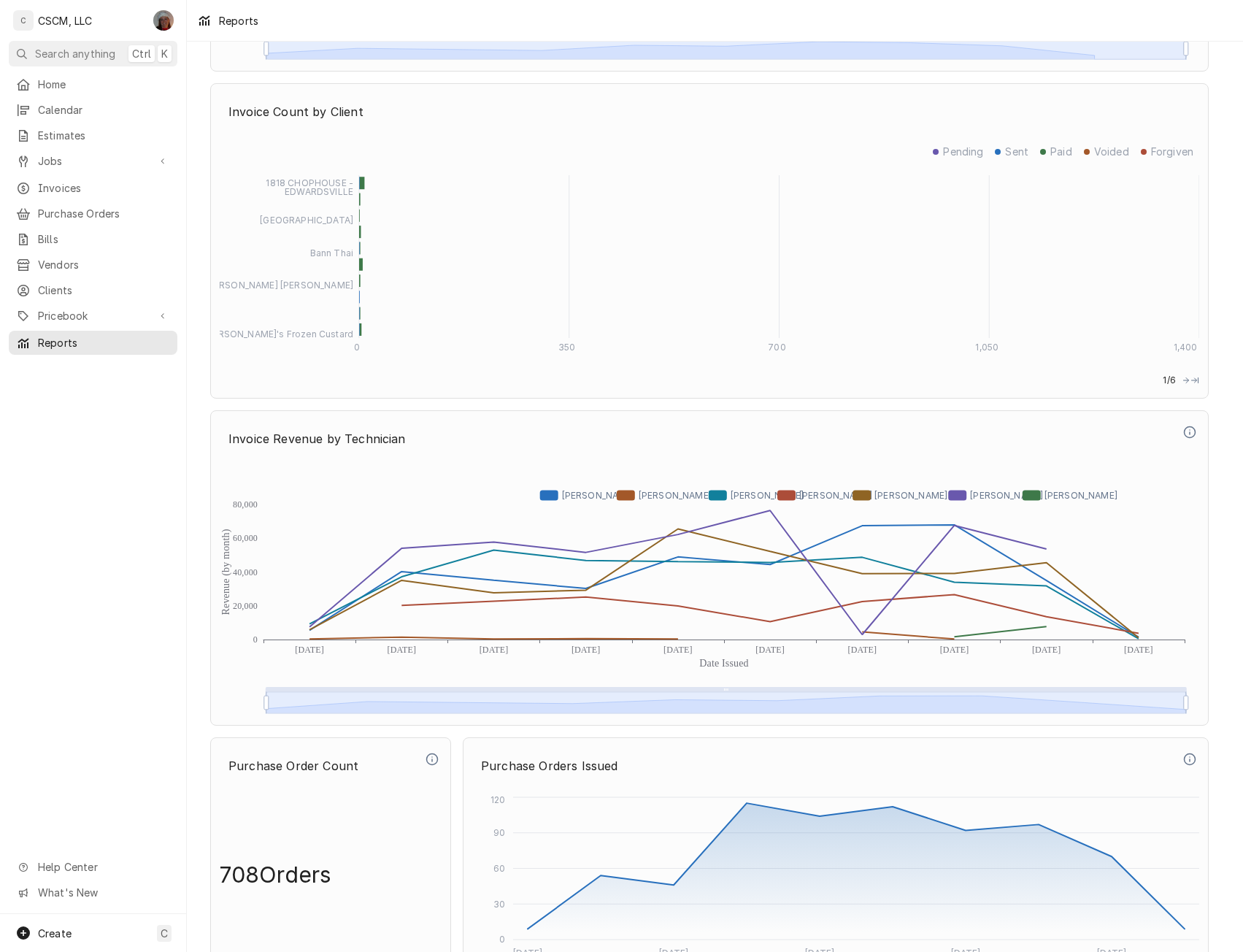
scroll to position [3705, 0]
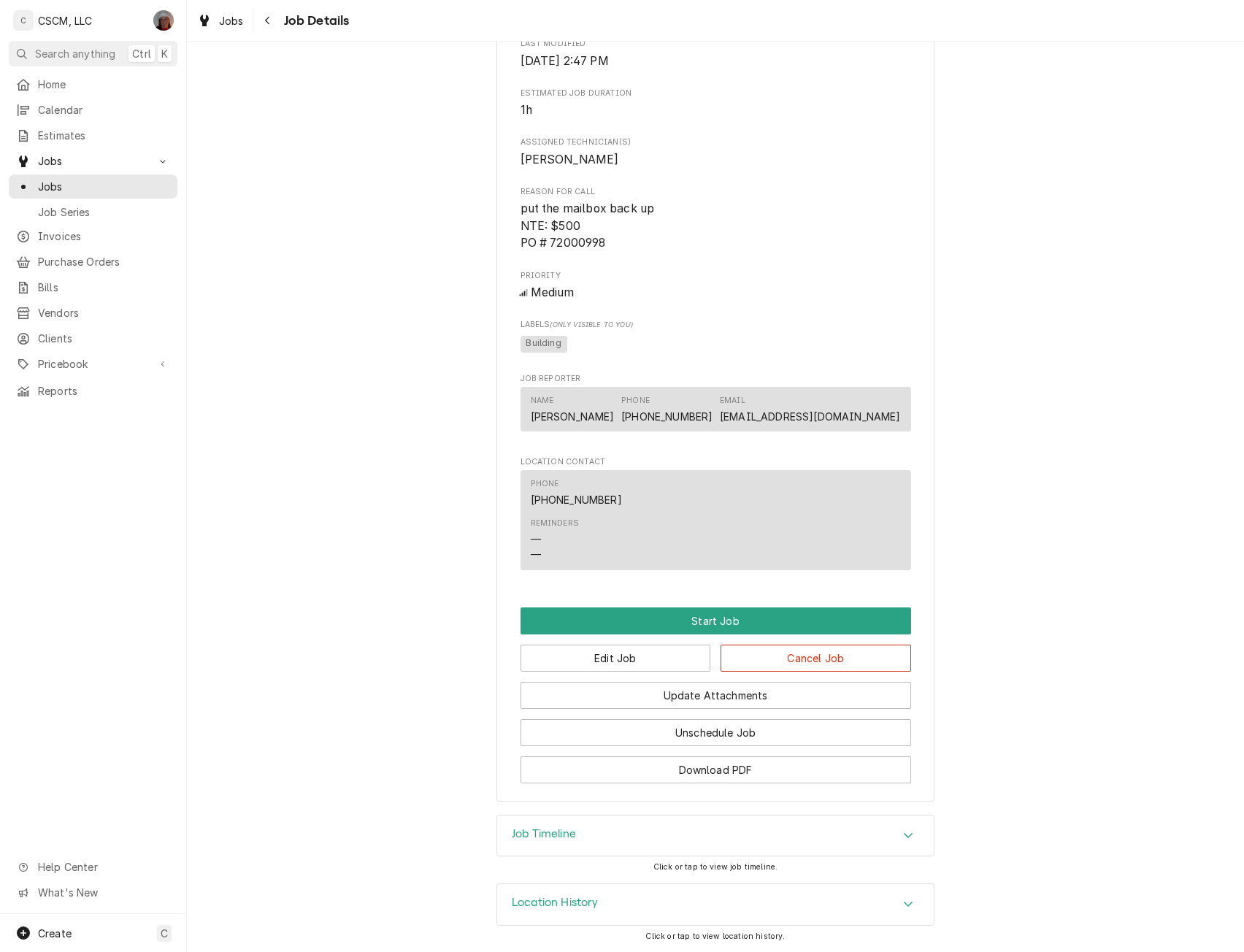
scroll to position [588, 0]
click at [818, 656] on button "Cancel Job" at bounding box center [816, 658] width 191 height 27
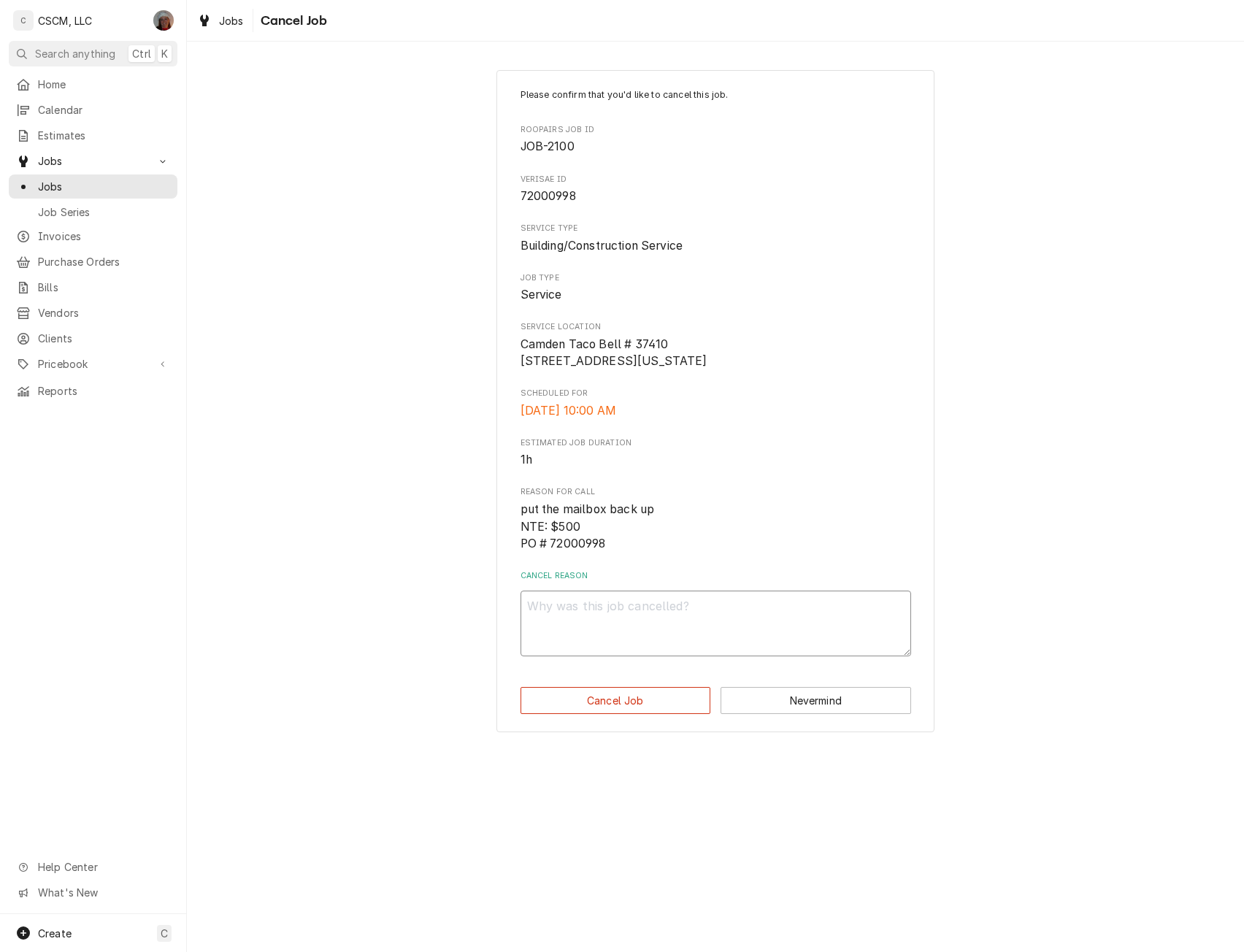
click at [618, 642] on textarea "Cancel Reason" at bounding box center [715, 623] width 391 height 66
paste textarea "Cancel Reason: Site Resolved Issue Cancellation Comments: Cancel"
type textarea "x"
type textarea "Cancel Reason: Site Resolved Issue Cancellation Comments: Cancel"
click at [416, 670] on div "Please confirm that you'd like to cancel this job. Roopairs Job ID JOB-2100 Ver…" at bounding box center [715, 401] width 1057 height 689
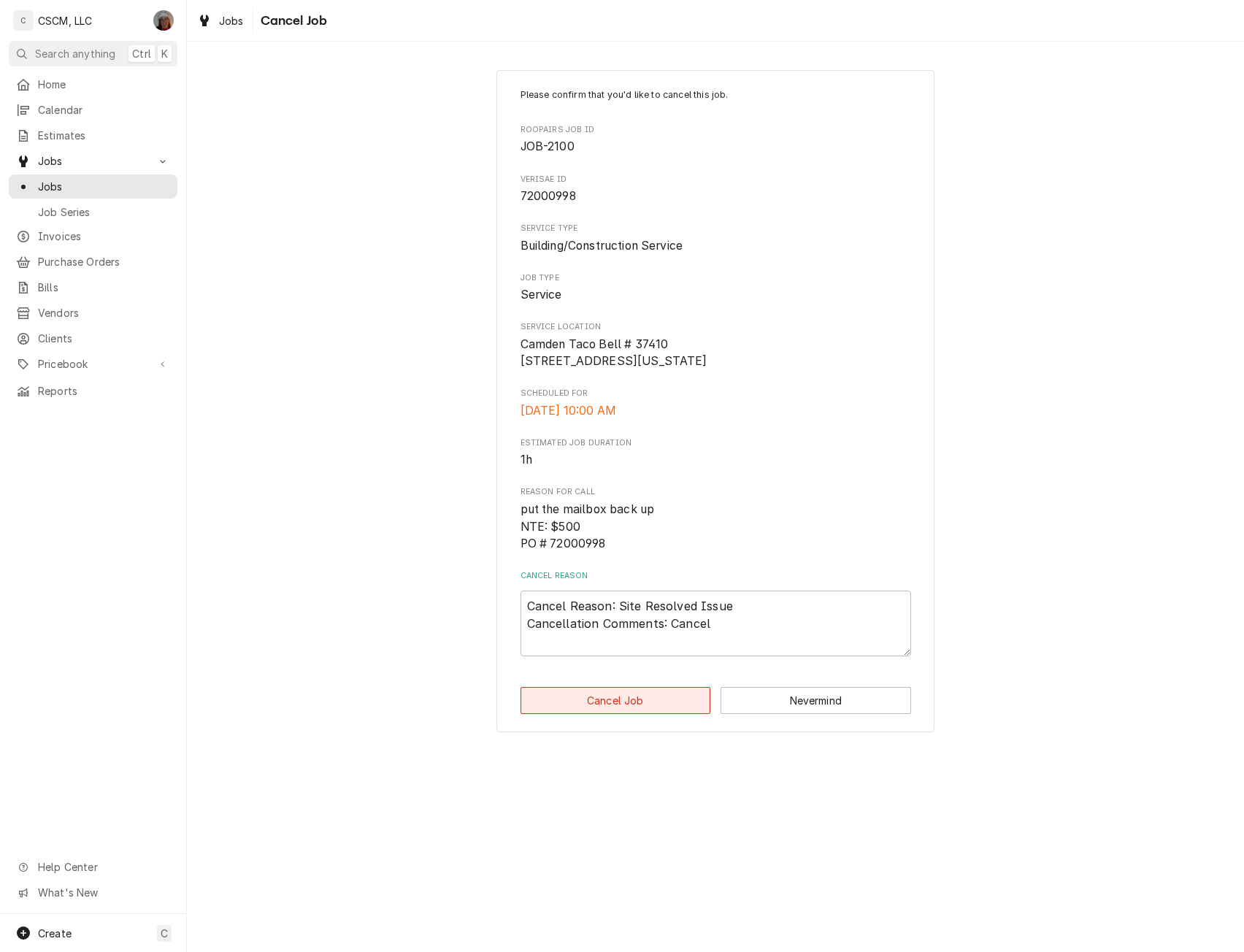
click at [621, 714] on button "Cancel Job" at bounding box center [616, 701] width 191 height 27
type textarea "x"
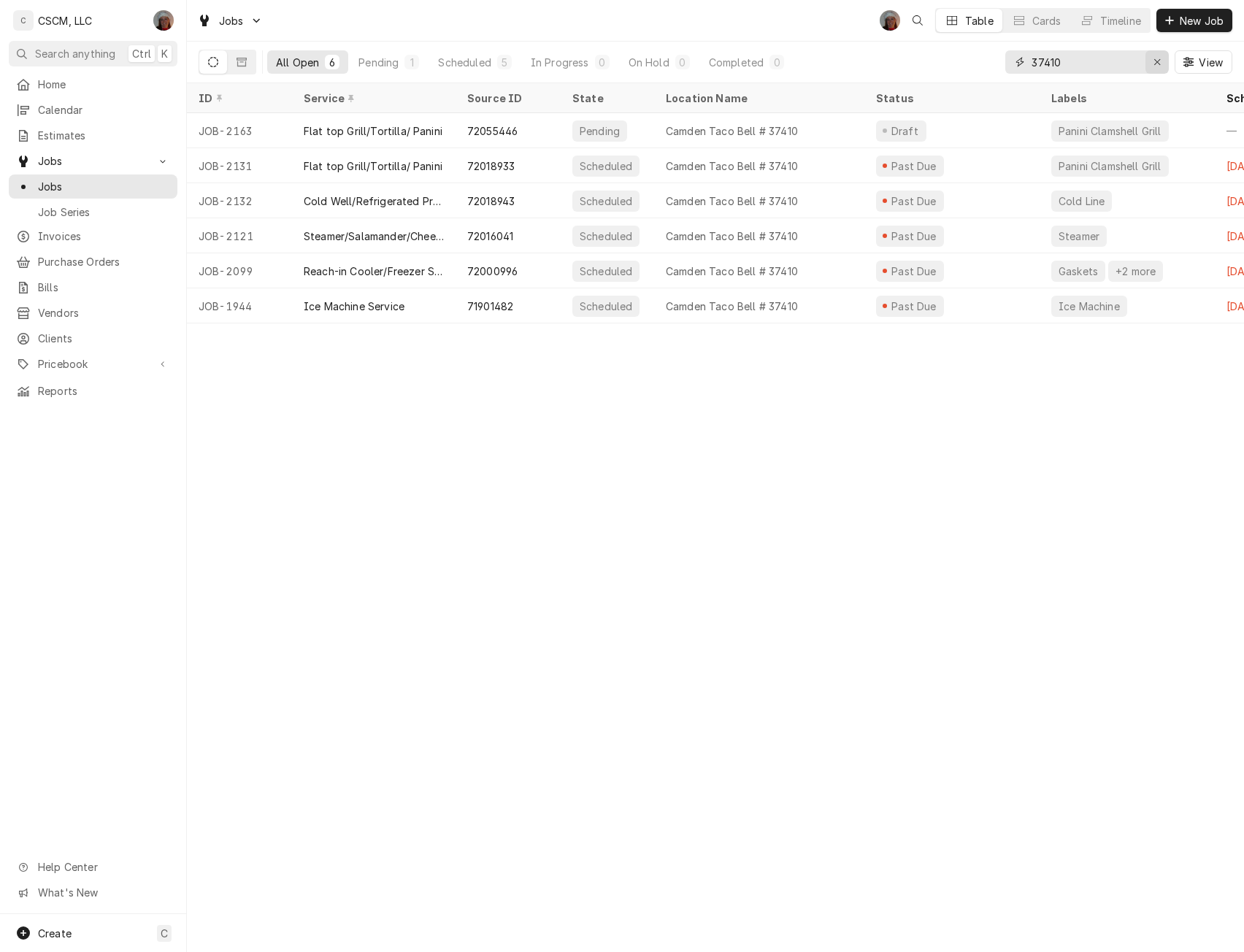
click at [1157, 64] on icon "Erase input" at bounding box center [1158, 62] width 8 height 10
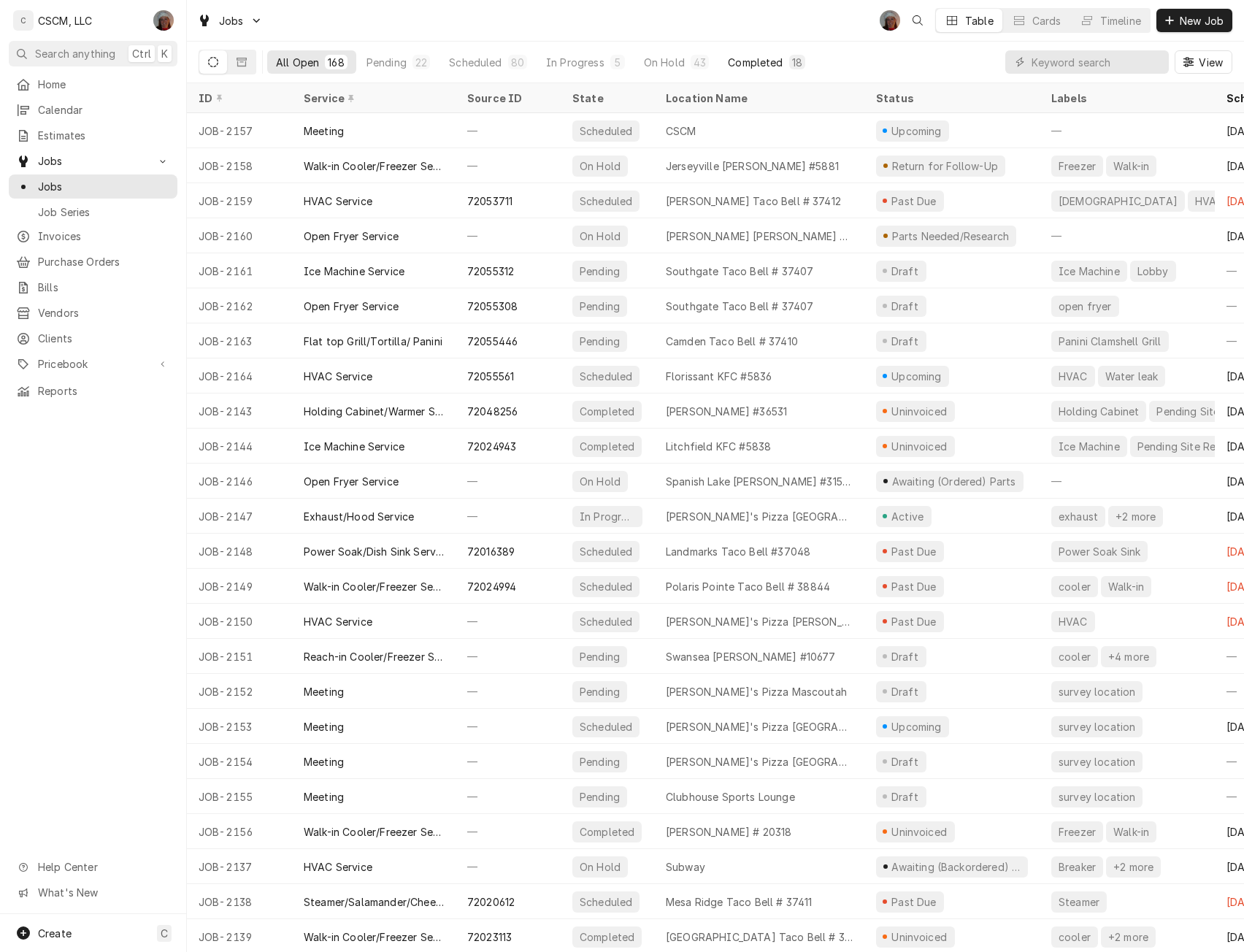
click at [752, 62] on div "Completed" at bounding box center [756, 62] width 55 height 15
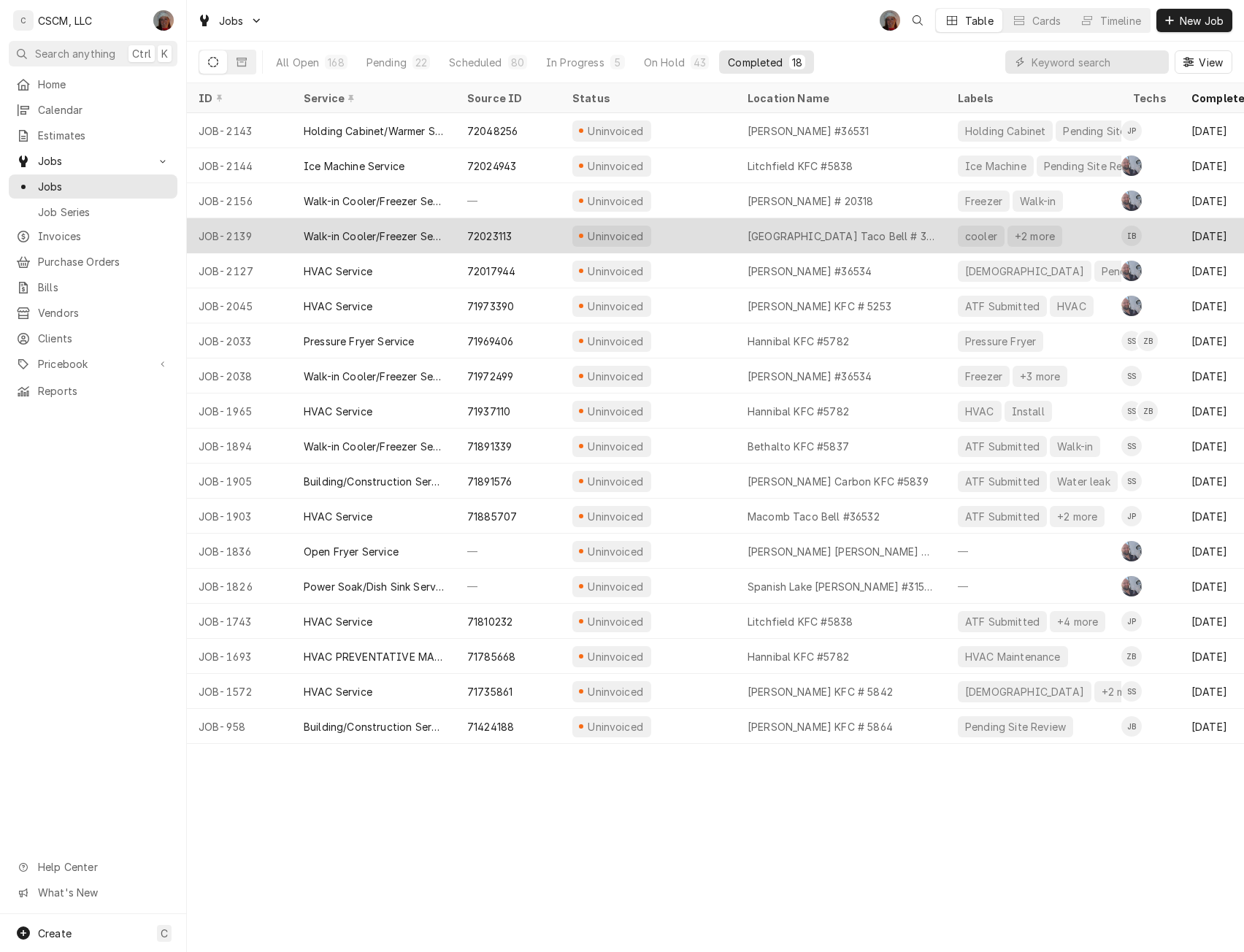
click at [512, 229] on div "72023113" at bounding box center [489, 236] width 44 height 15
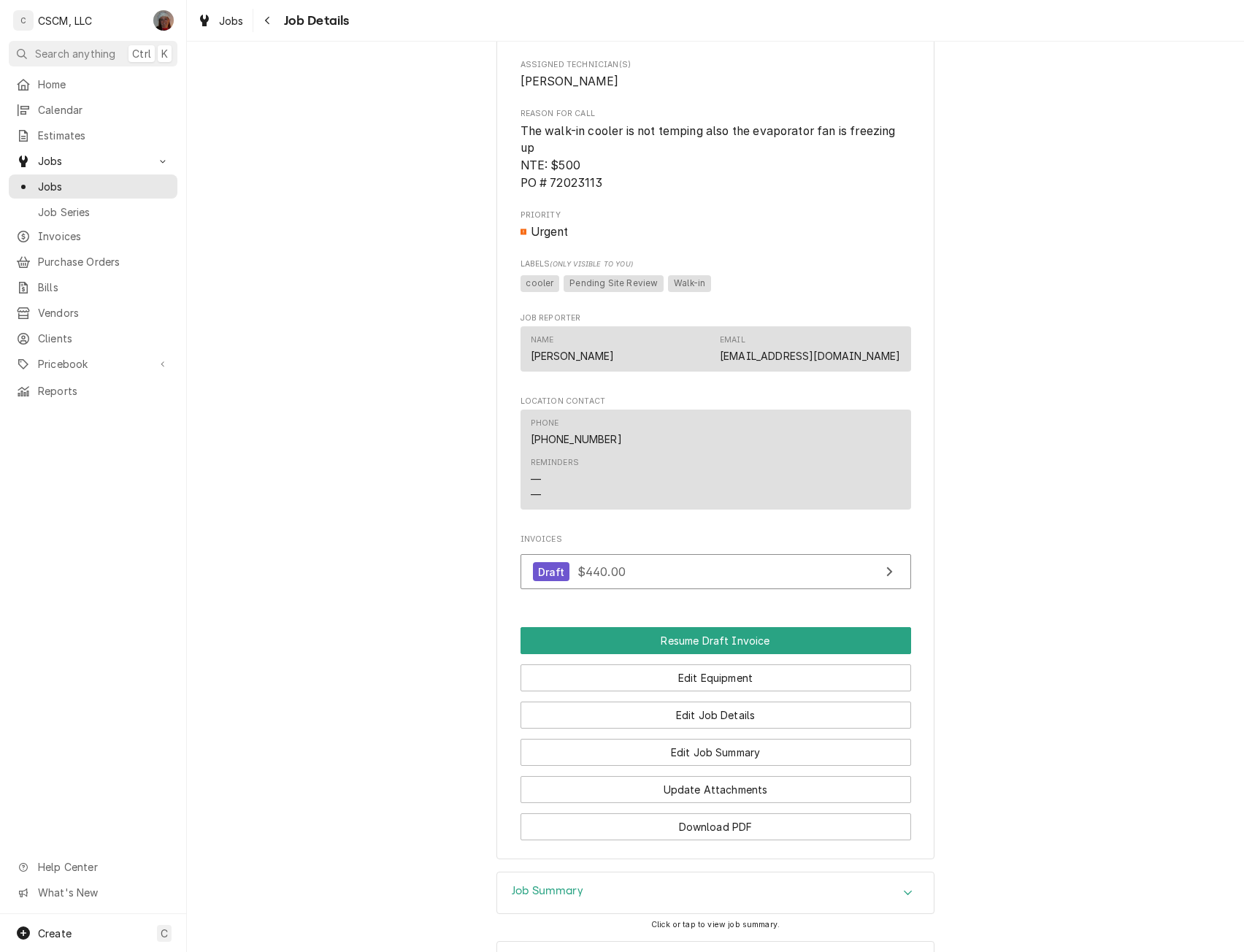
scroll to position [776, 0]
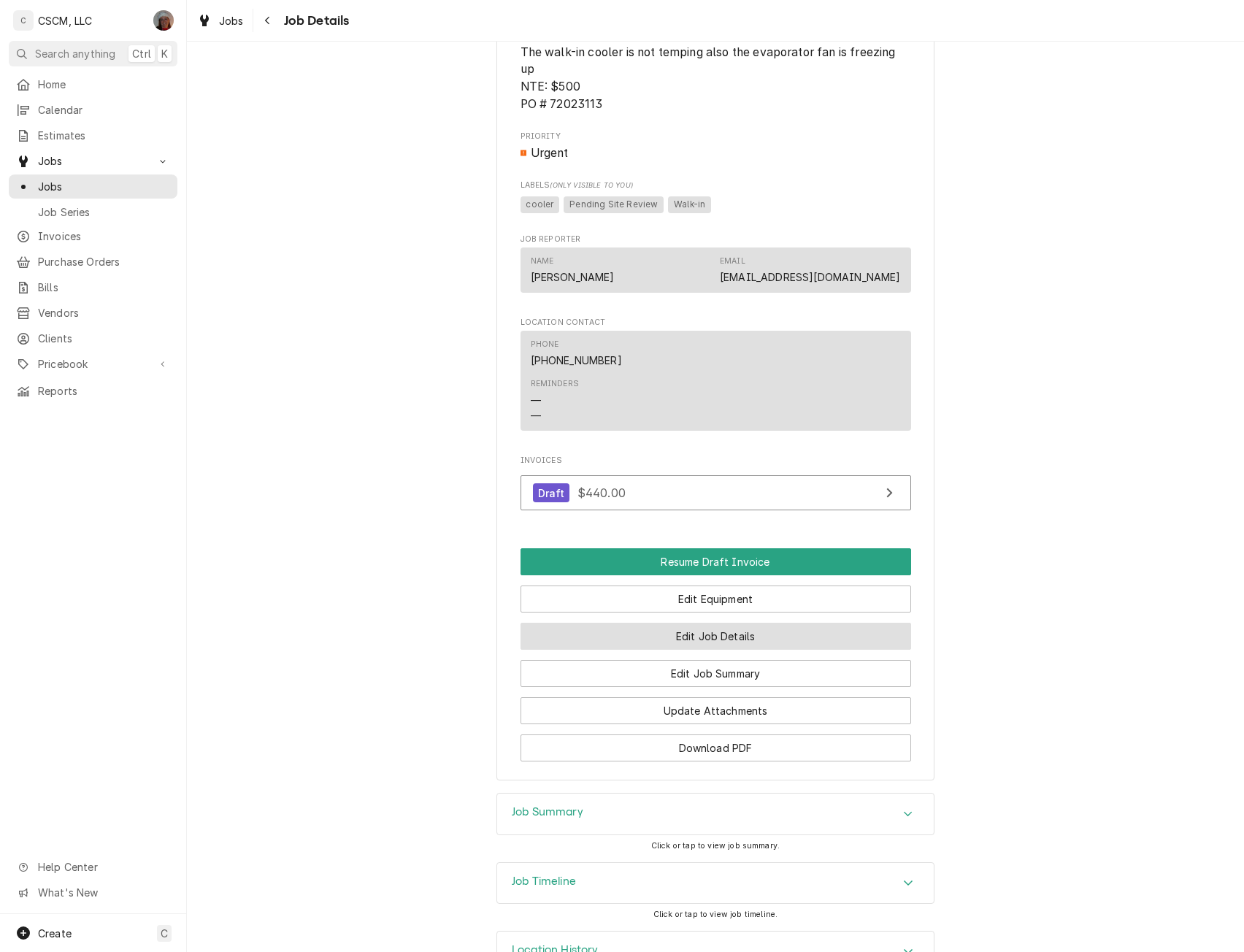
click at [650, 650] on button "Edit Job Details" at bounding box center [715, 636] width 391 height 27
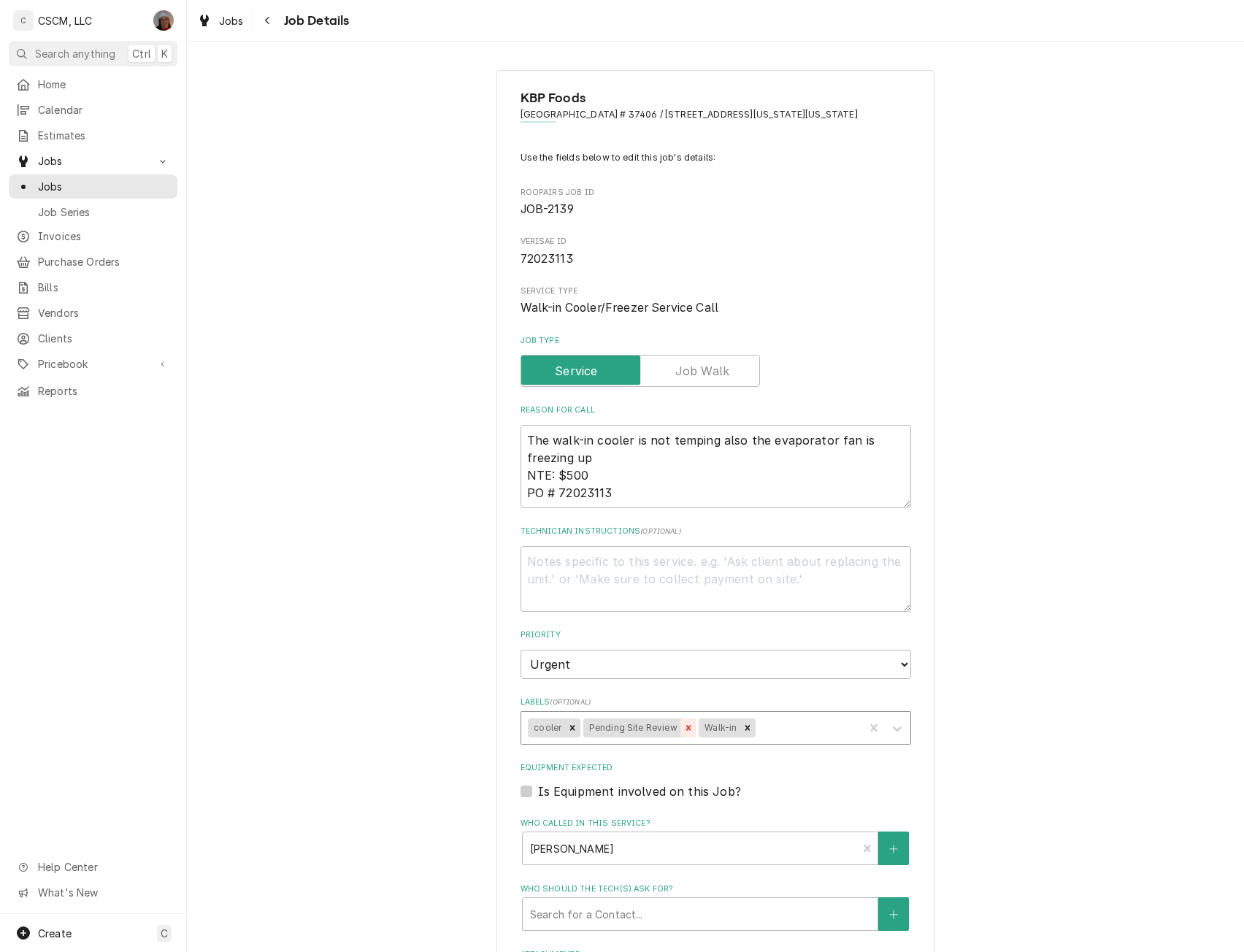
click at [683, 733] on icon "Remove Pending Site Review" at bounding box center [688, 727] width 10 height 10
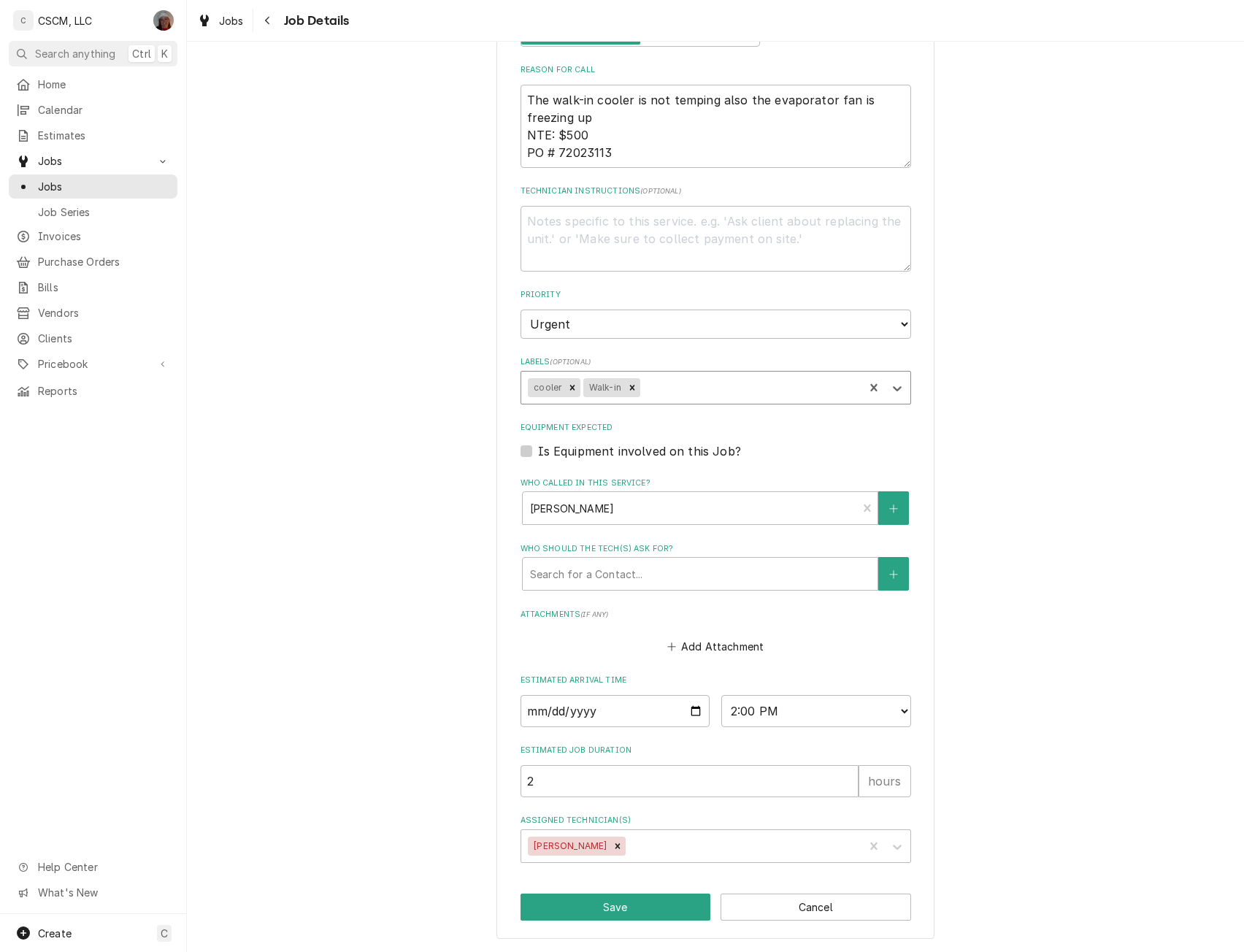
scroll to position [354, 0]
click at [667, 895] on button "Save" at bounding box center [616, 907] width 191 height 27
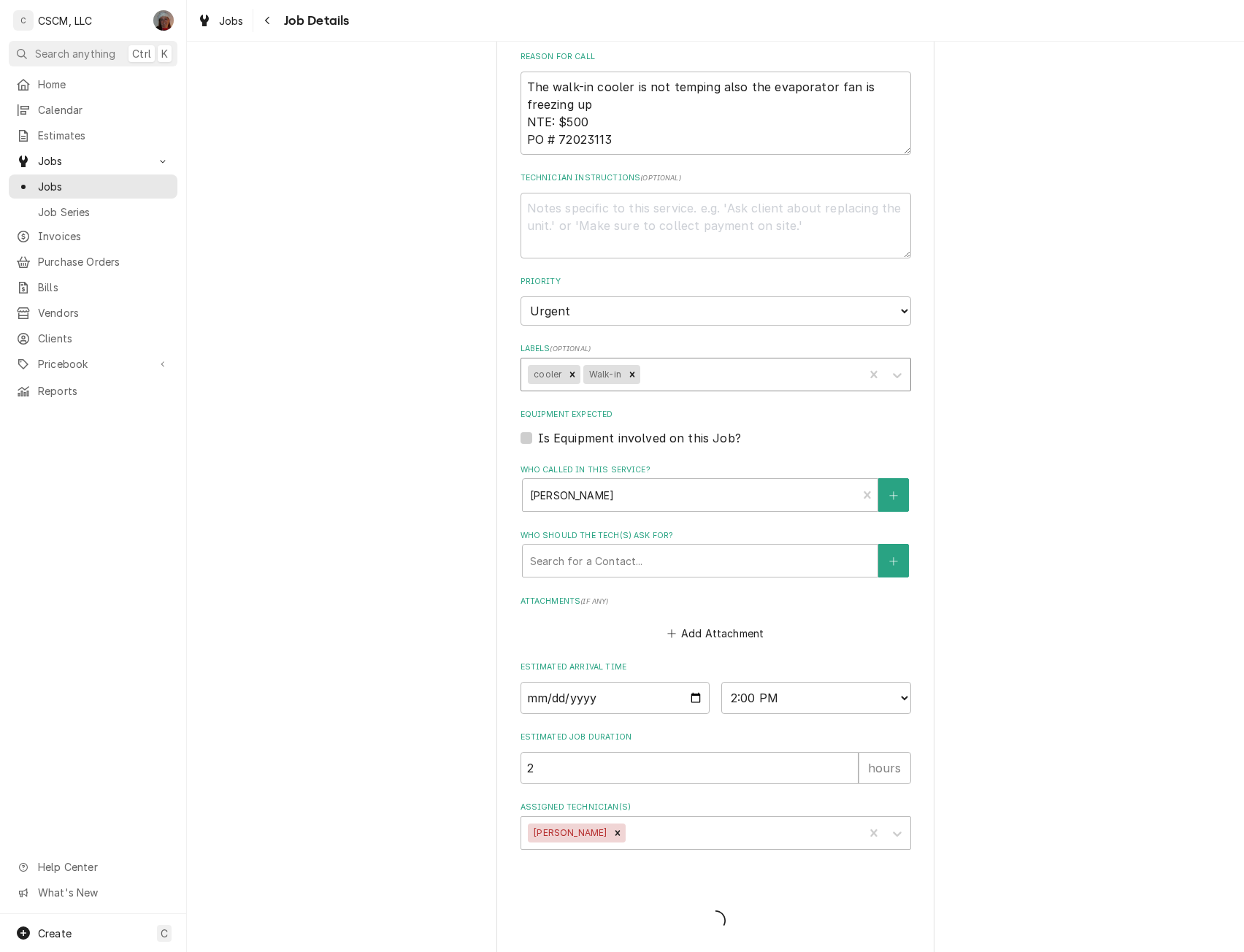
type textarea "x"
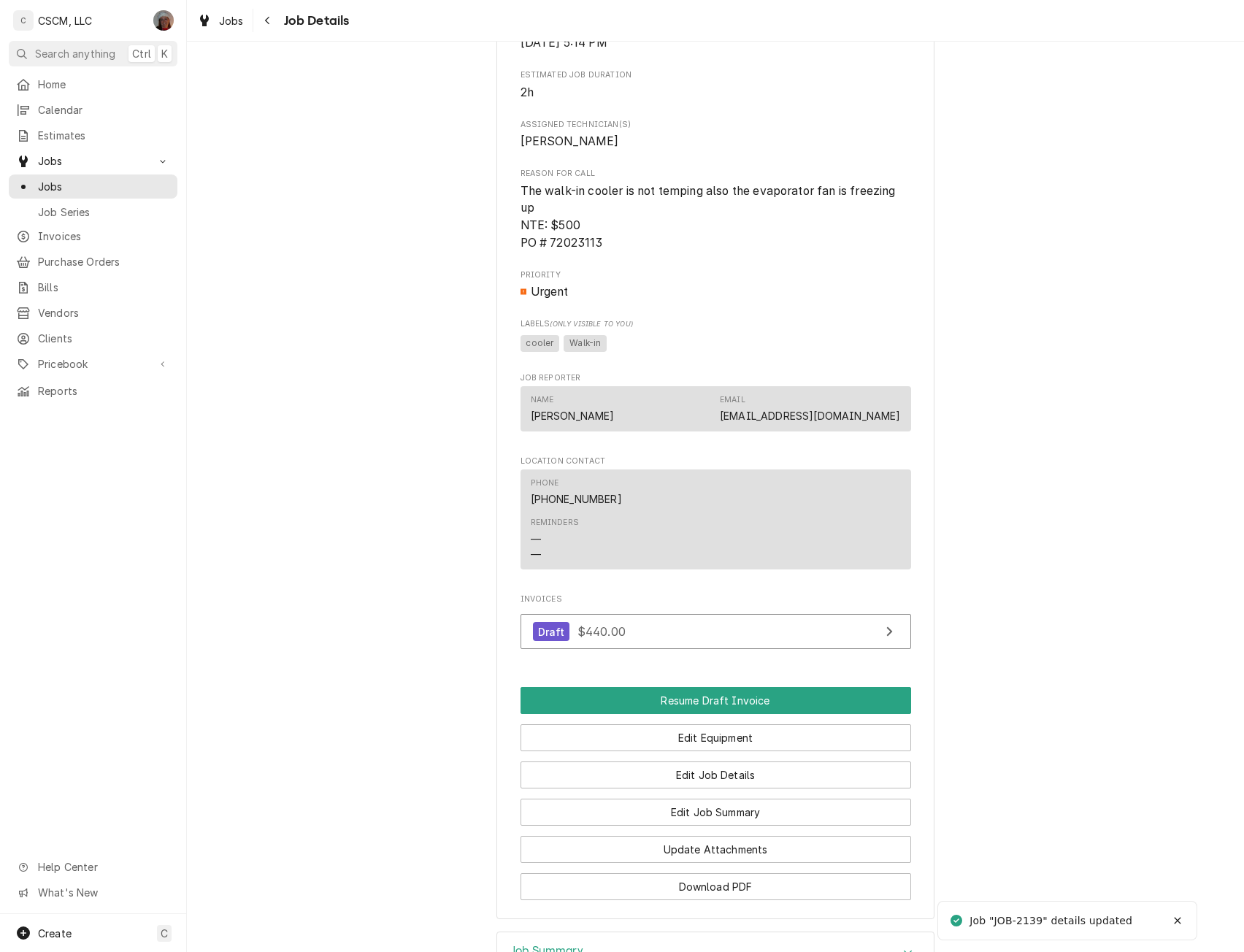
scroll to position [843, 0]
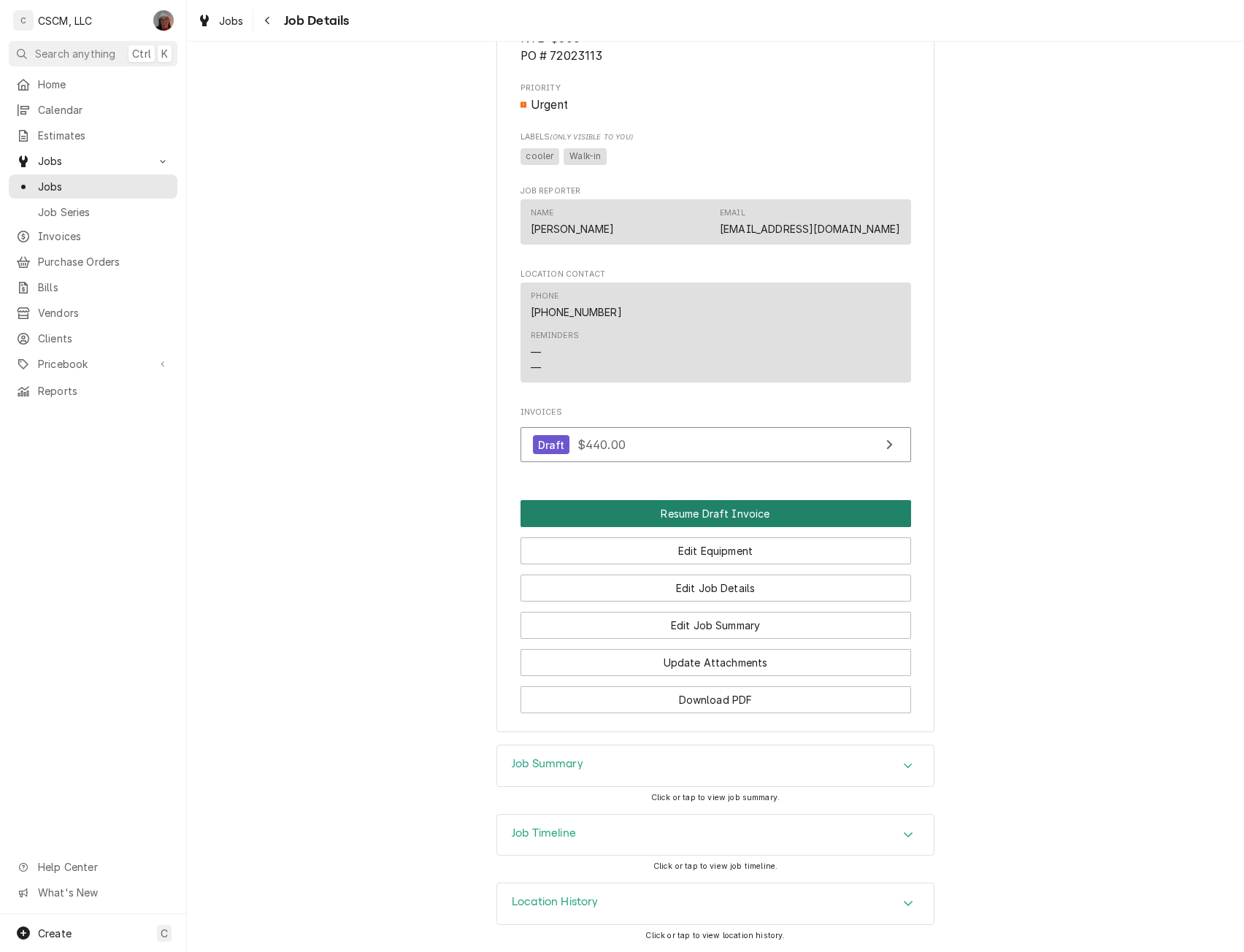
click at [698, 527] on button "Resume Draft Invoice" at bounding box center [715, 514] width 391 height 27
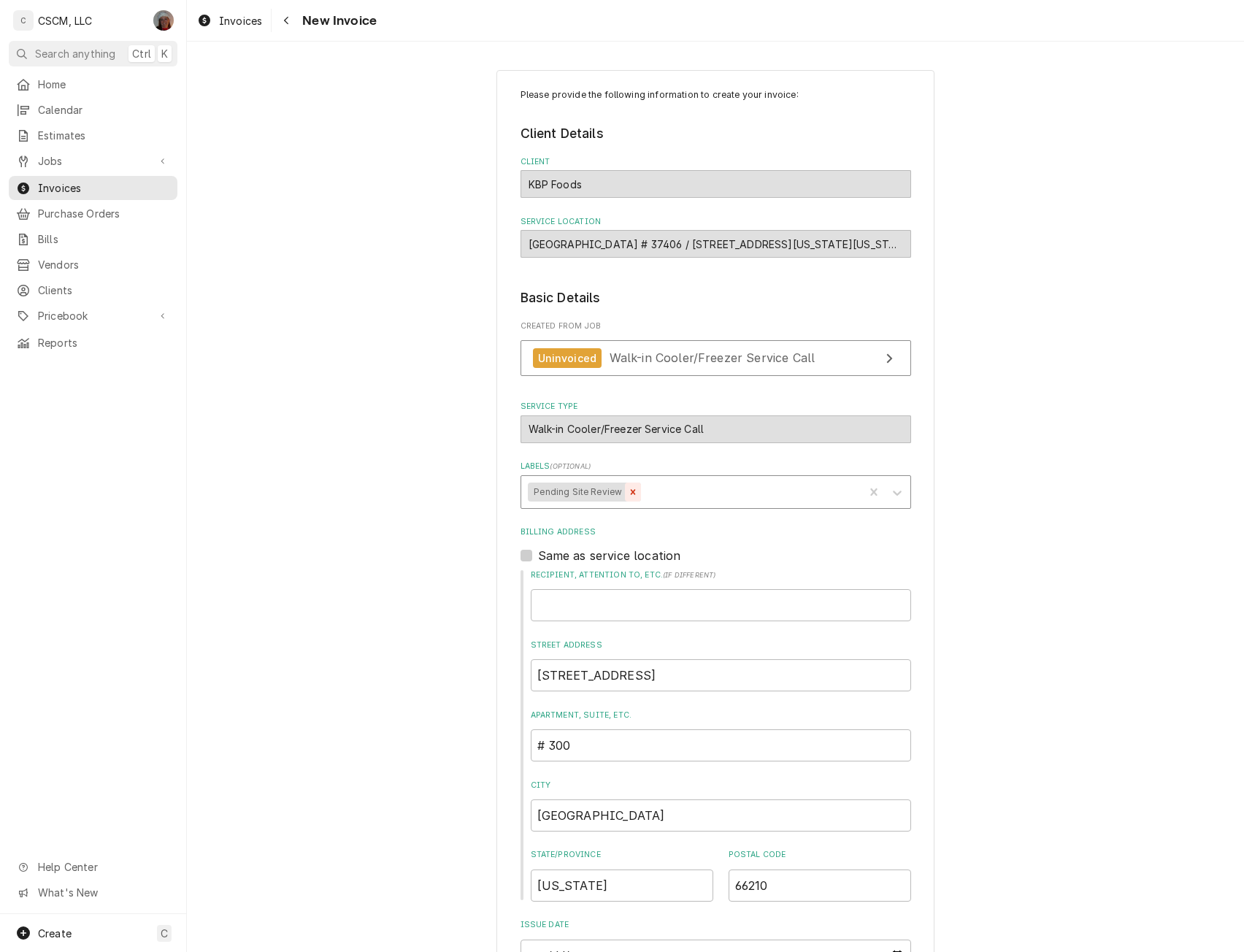
click at [628, 488] on icon "Remove Pending Site Review" at bounding box center [632, 491] width 10 height 10
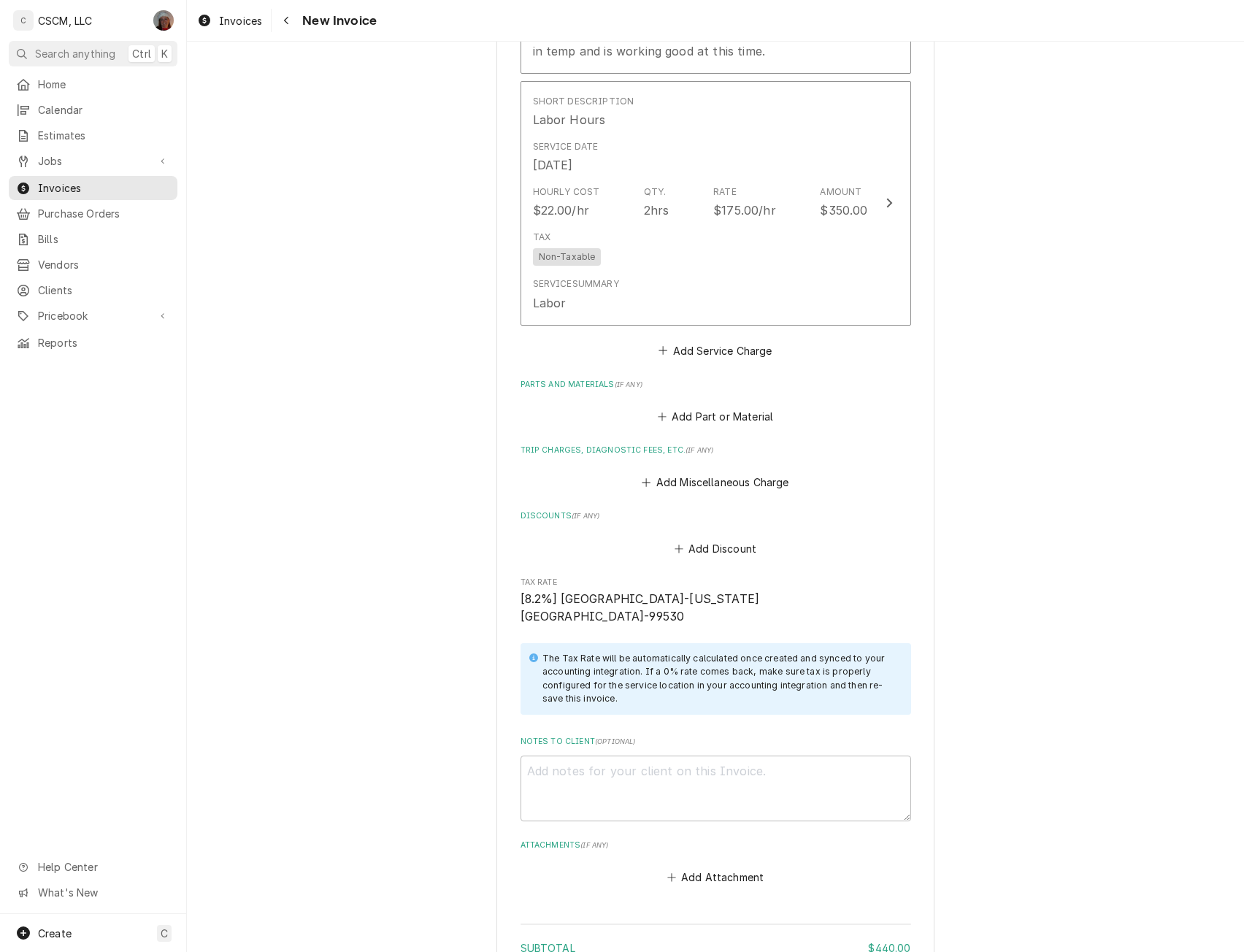
scroll to position [1925, 0]
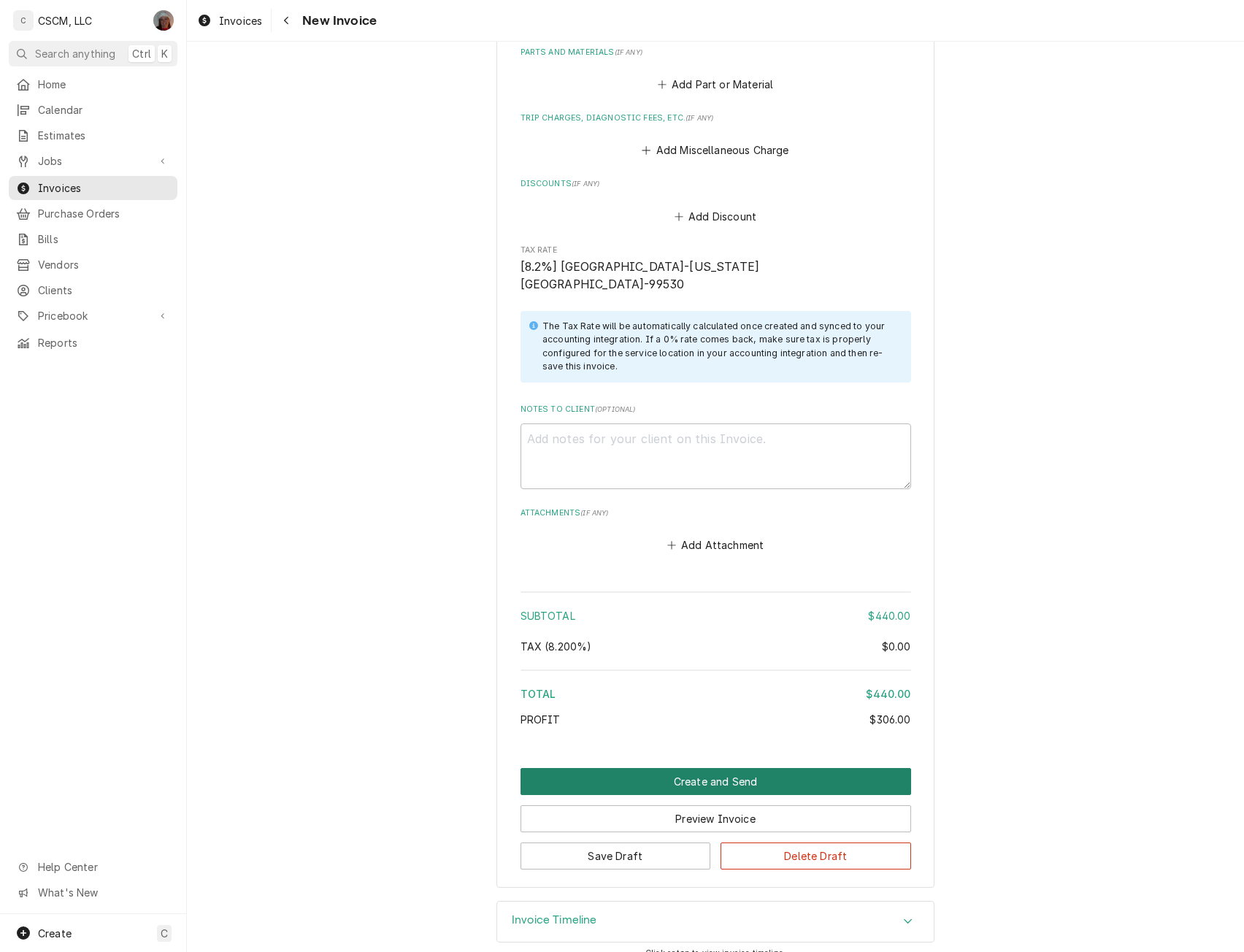
click at [717, 768] on button "Create and Send" at bounding box center [715, 781] width 391 height 27
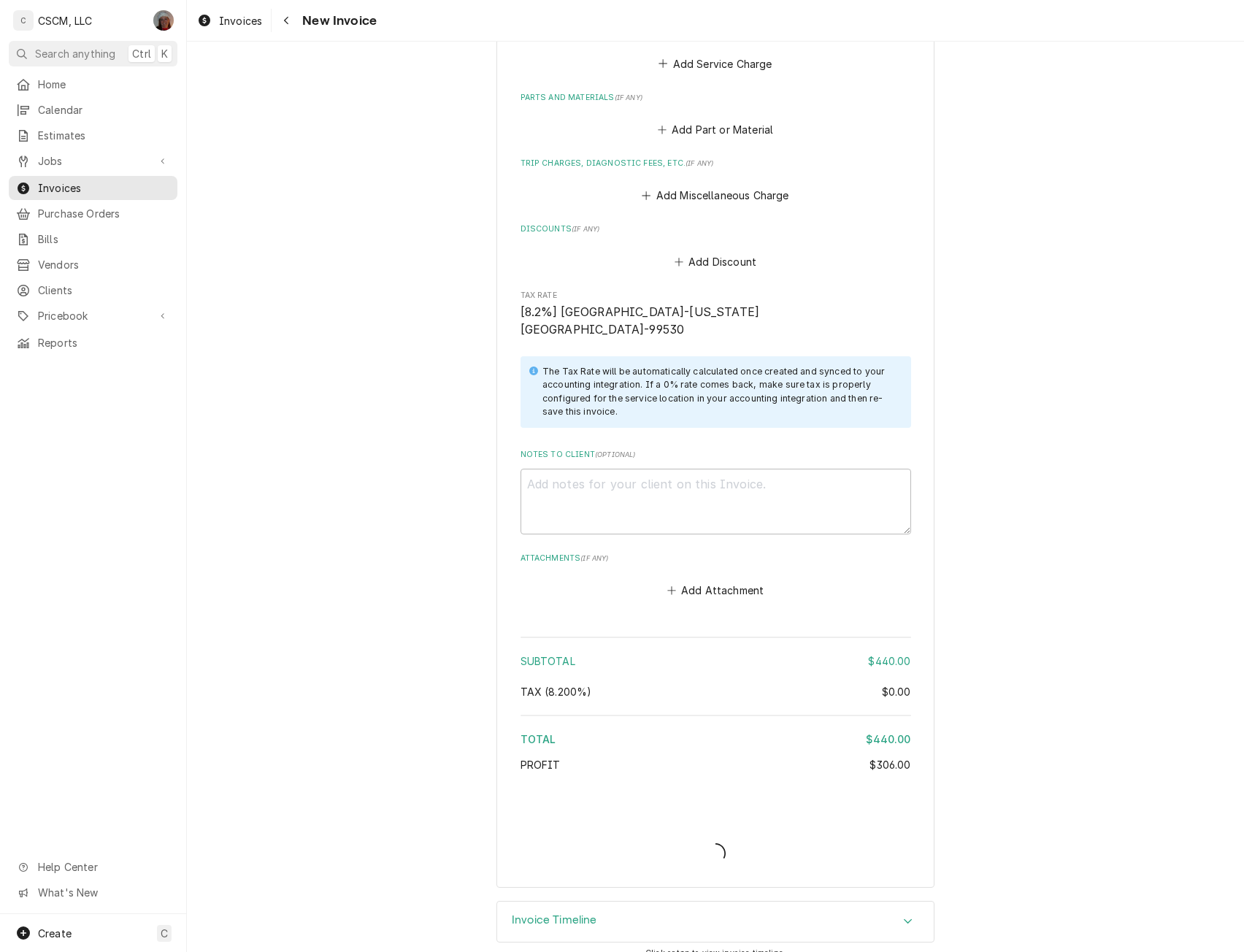
type textarea "x"
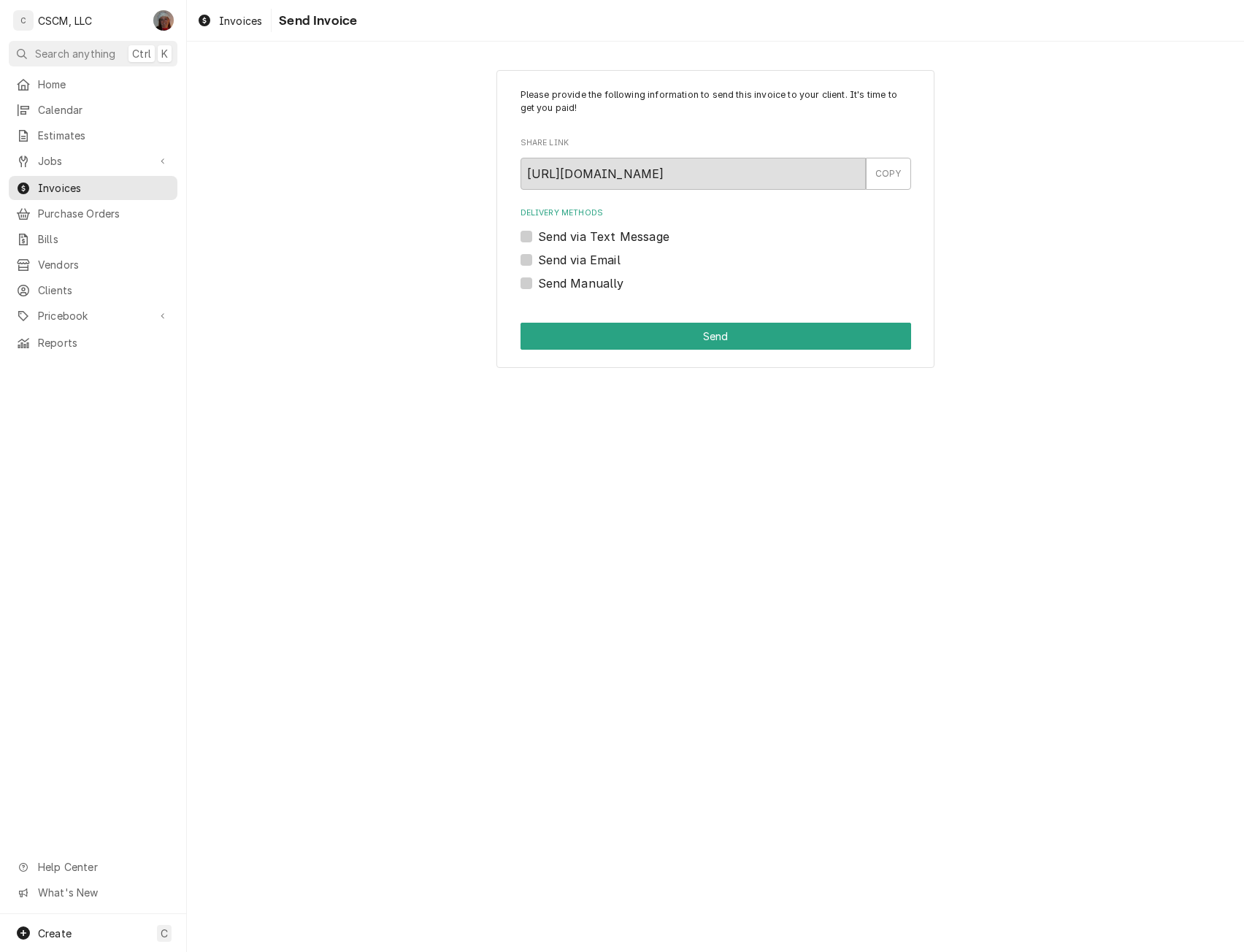
click at [538, 284] on label "Send Manually" at bounding box center [581, 284] width 86 height 18
click at [538, 284] on input "Send Manually" at bounding box center [733, 291] width 391 height 32
checkbox input "true"
click at [664, 325] on button "Send" at bounding box center [715, 337] width 391 height 27
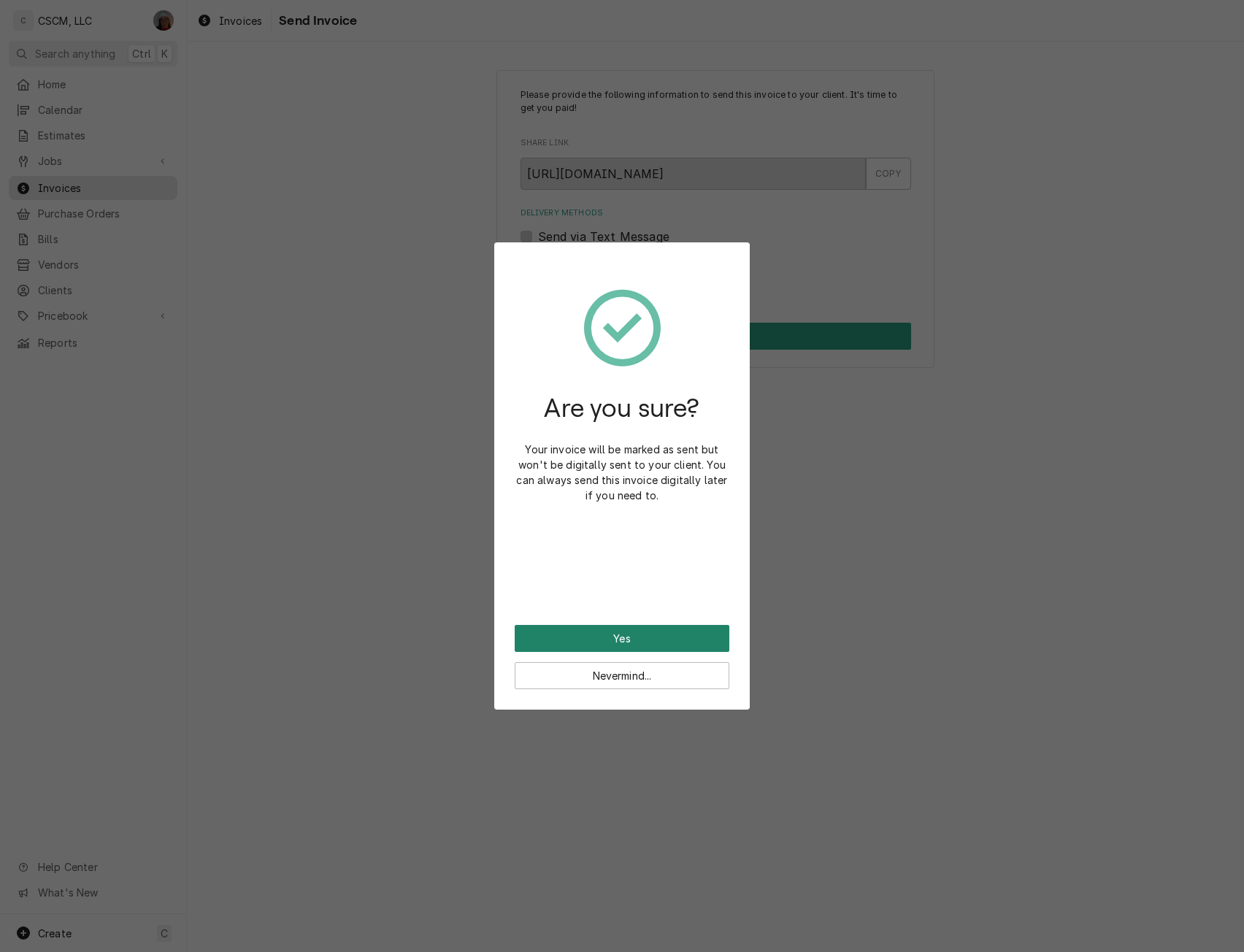
click at [572, 644] on button "Yes" at bounding box center [622, 639] width 214 height 27
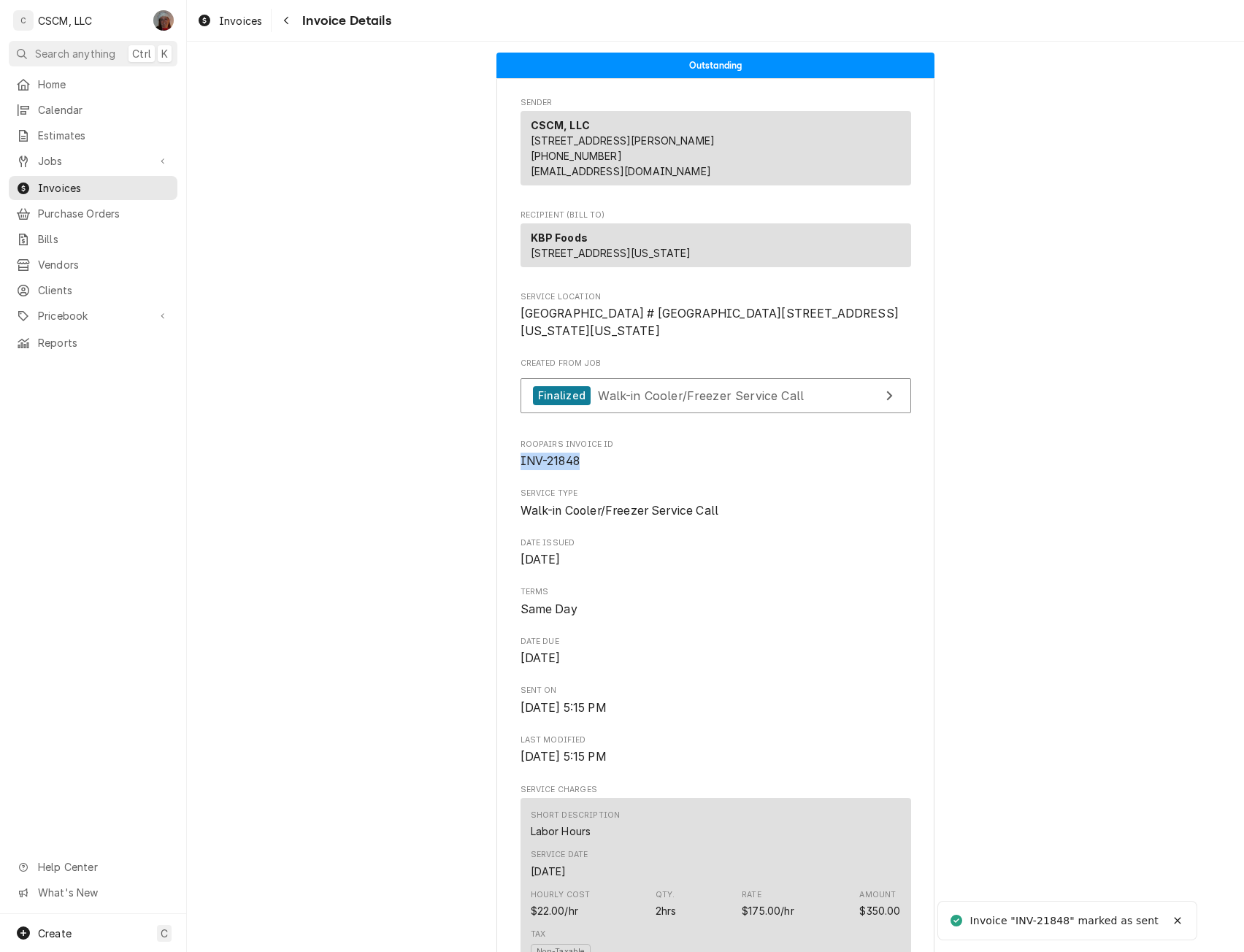
drag, startPoint x: 508, startPoint y: 516, endPoint x: 603, endPoint y: 525, distance: 95.4
copy span "INV-21848"
click at [118, 153] on span "Jobs" at bounding box center [93, 160] width 110 height 15
click at [86, 179] on span "Jobs" at bounding box center [104, 186] width 132 height 15
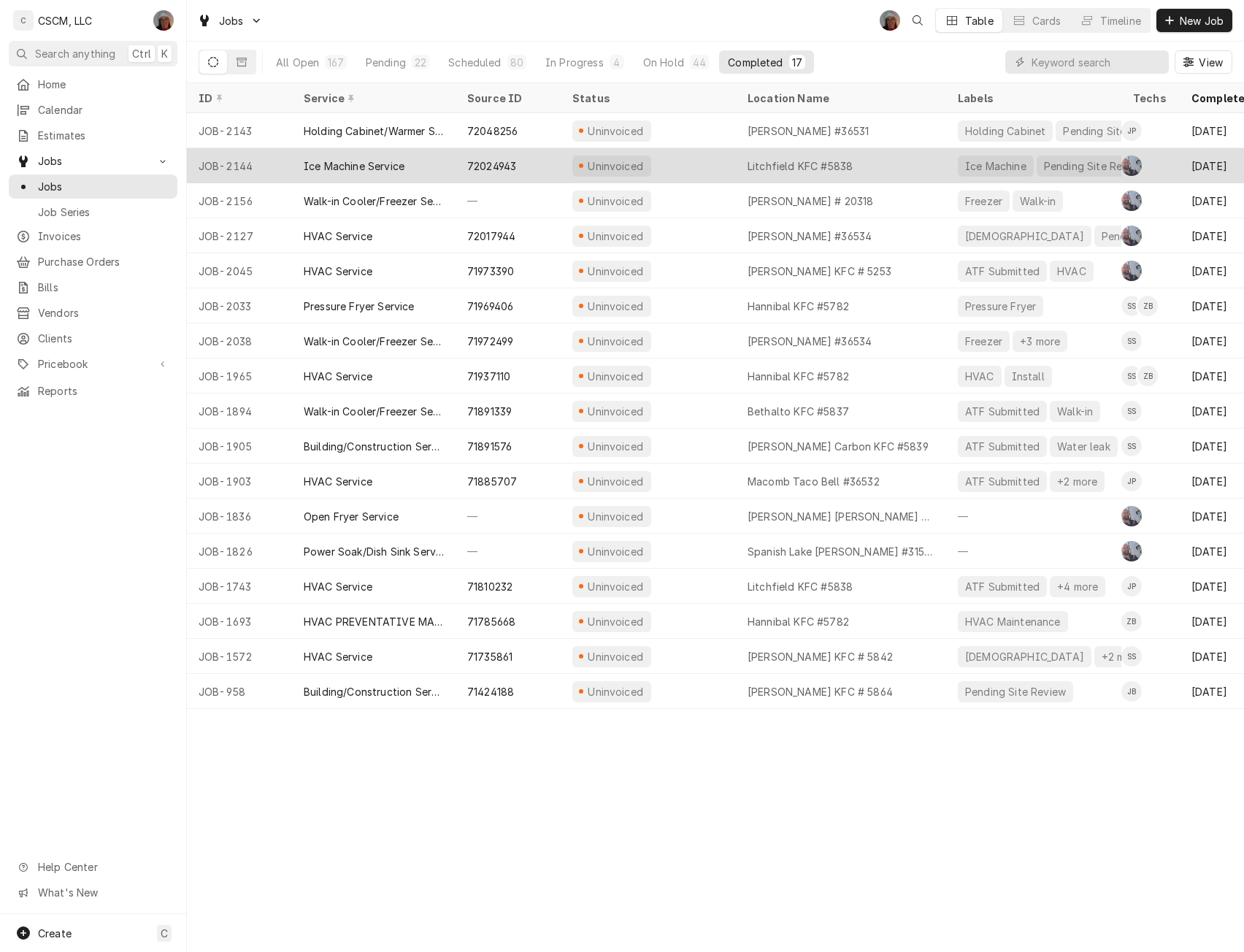
click at [492, 152] on div "72024943" at bounding box center [508, 166] width 106 height 35
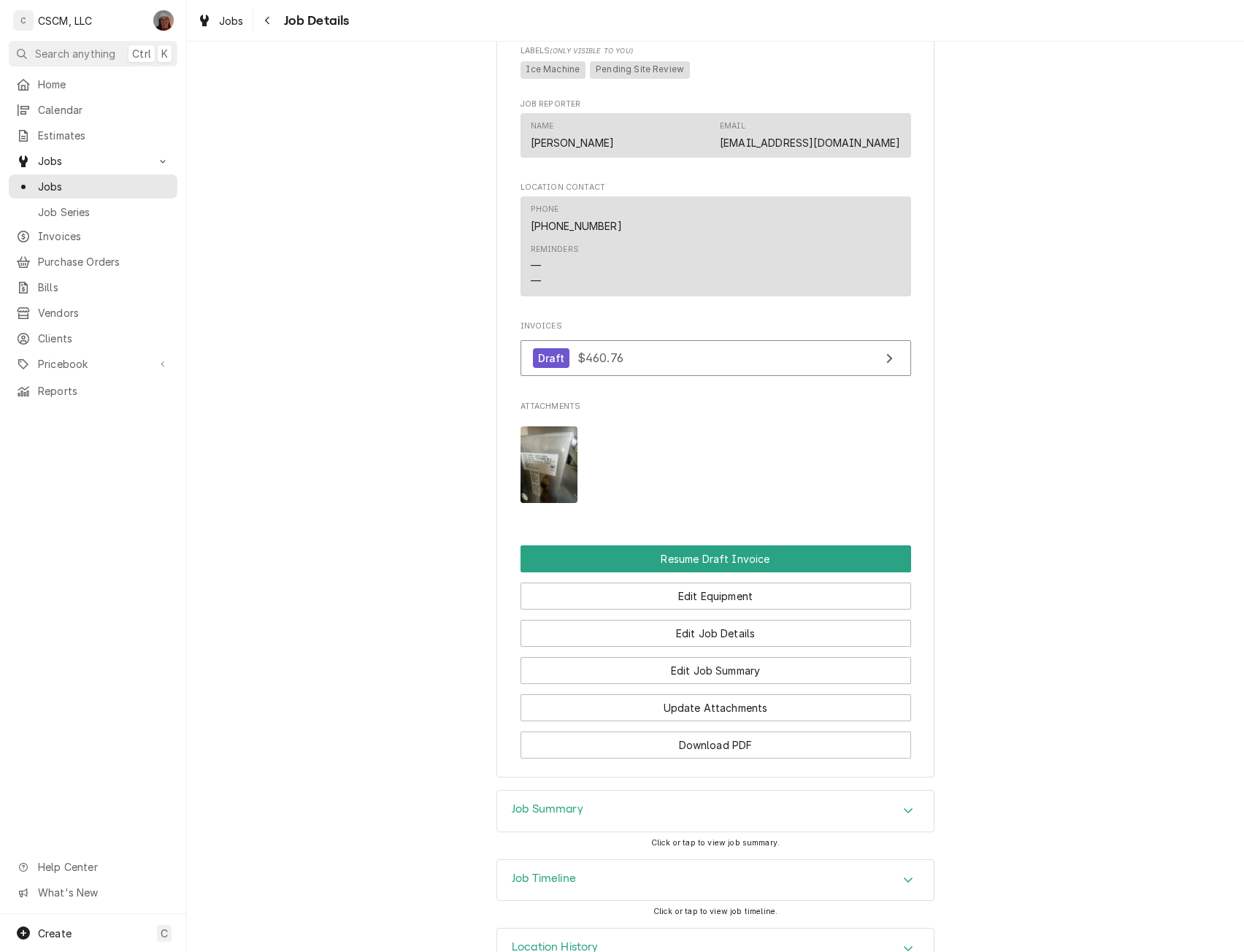
scroll to position [1023, 0]
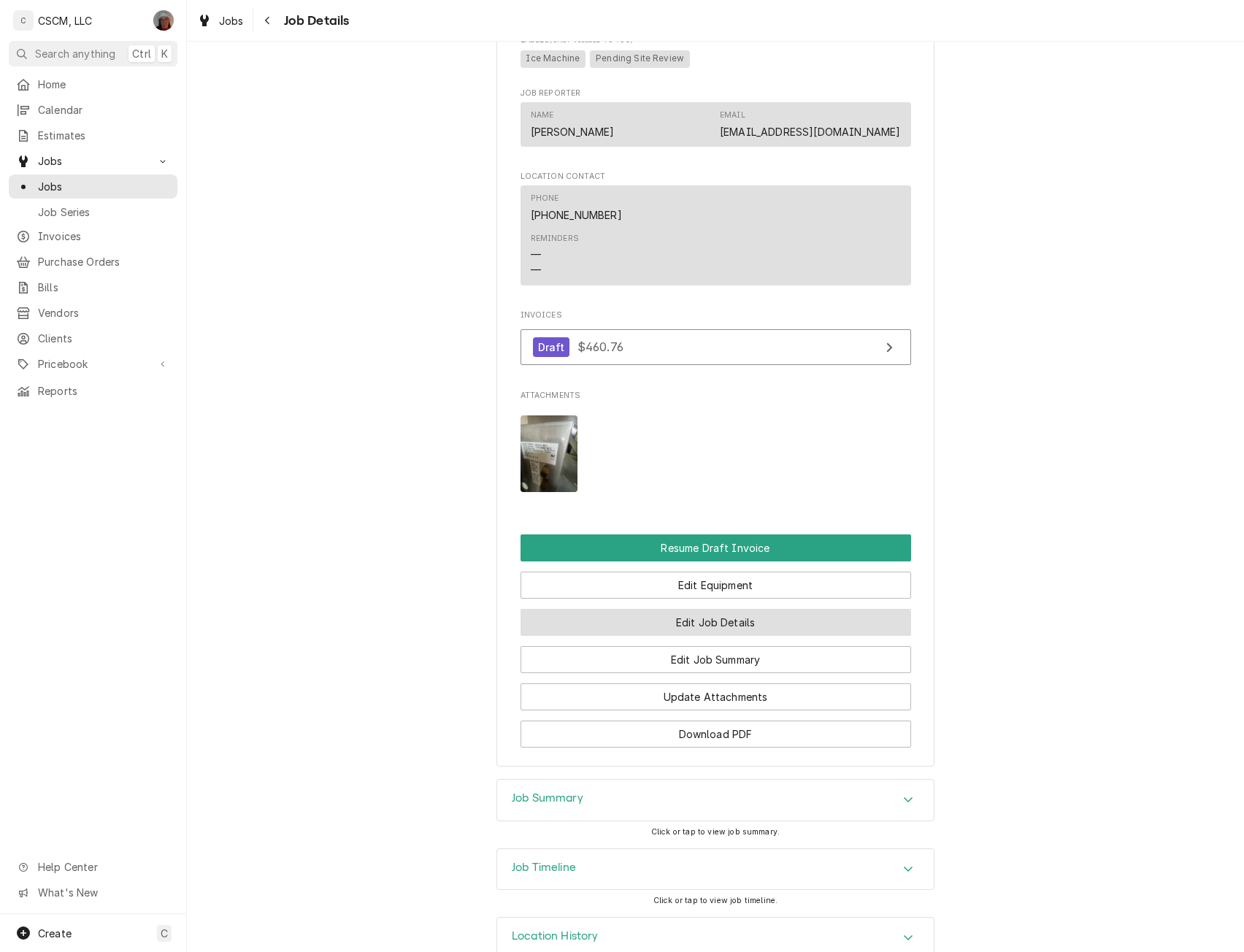
click at [728, 635] on button "Edit Job Details" at bounding box center [715, 623] width 391 height 27
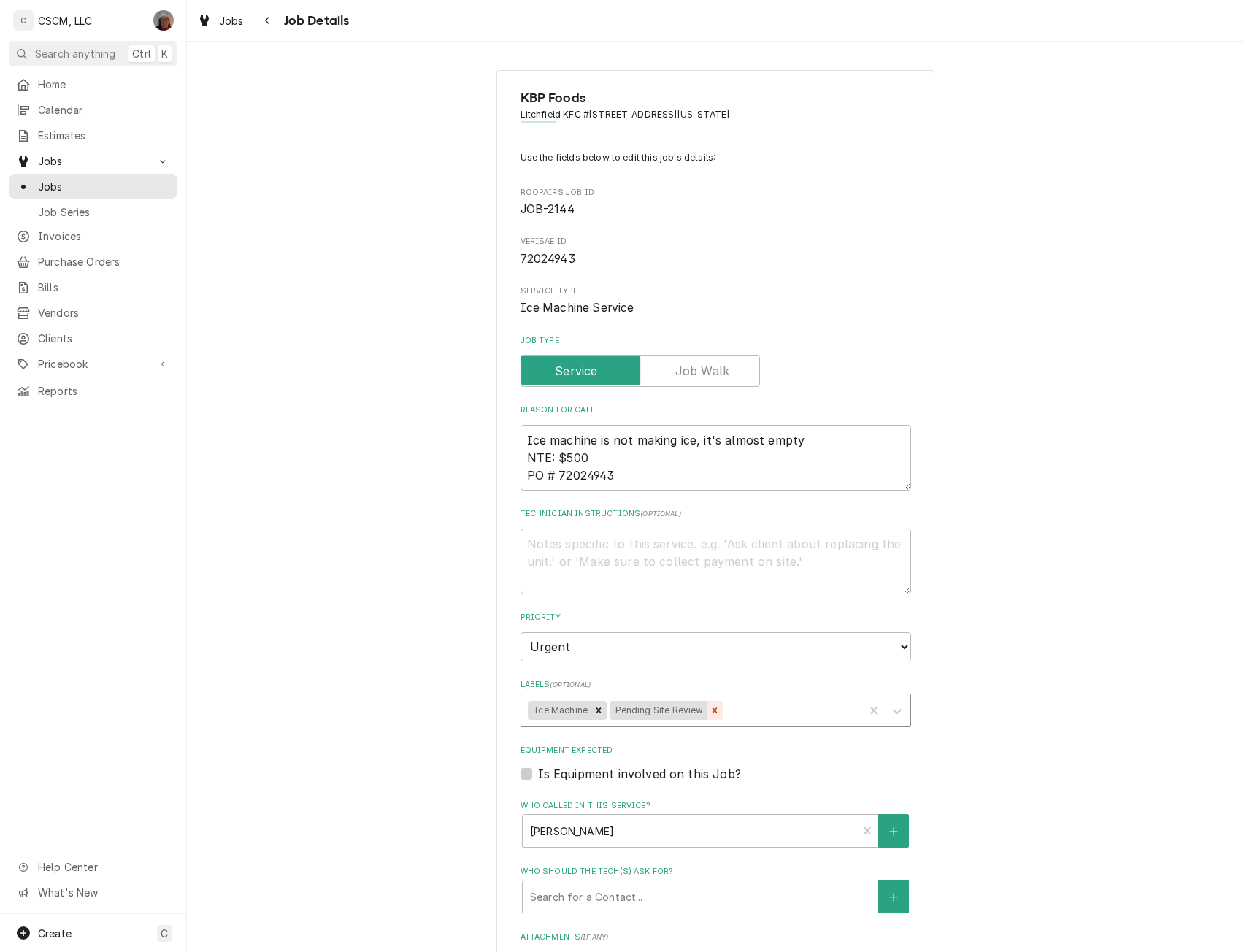
click at [710, 708] on icon "Remove Pending Site Review" at bounding box center [715, 710] width 10 height 10
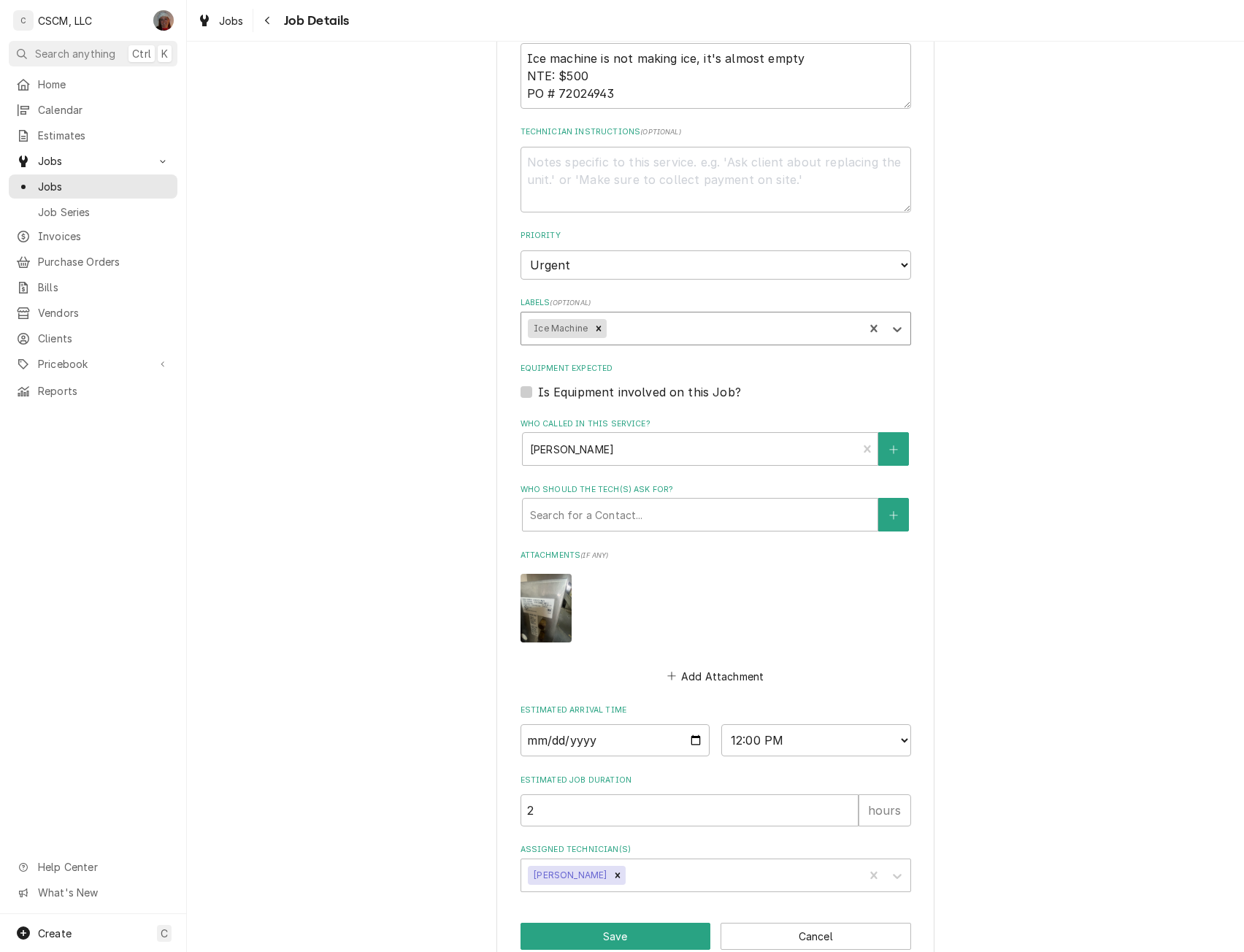
scroll to position [411, 0]
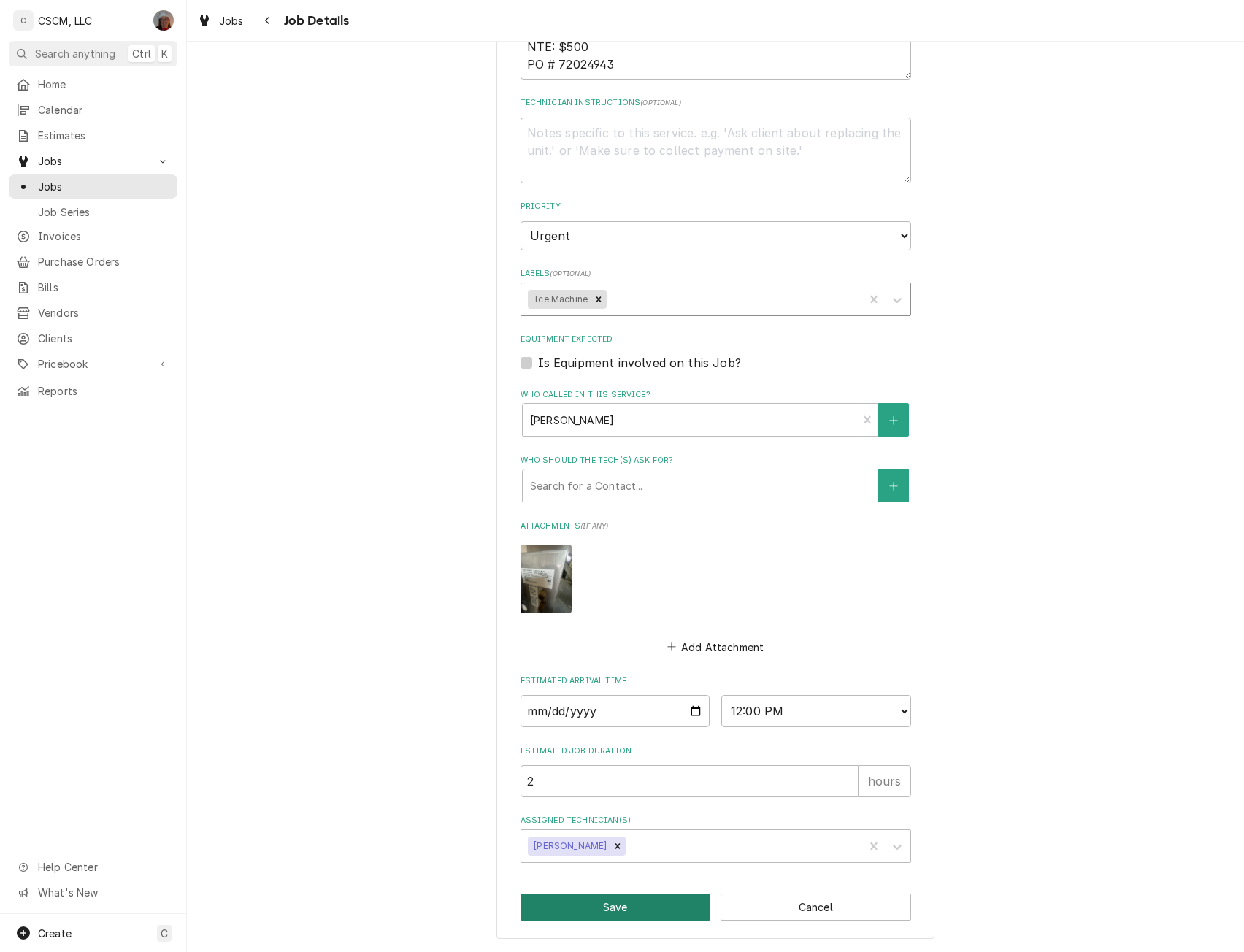
click at [632, 905] on button "Save" at bounding box center [616, 907] width 191 height 27
type textarea "x"
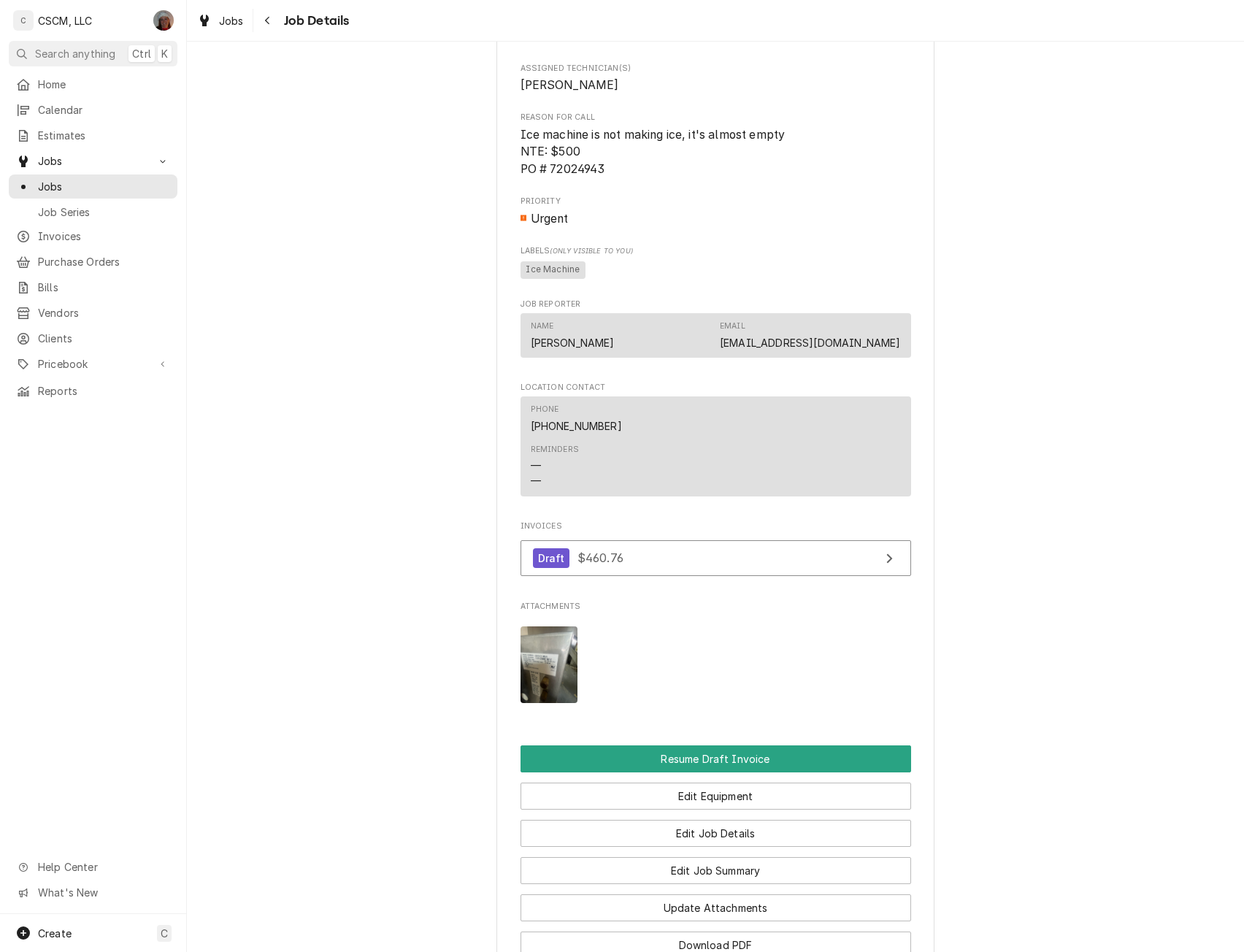
scroll to position [939, 0]
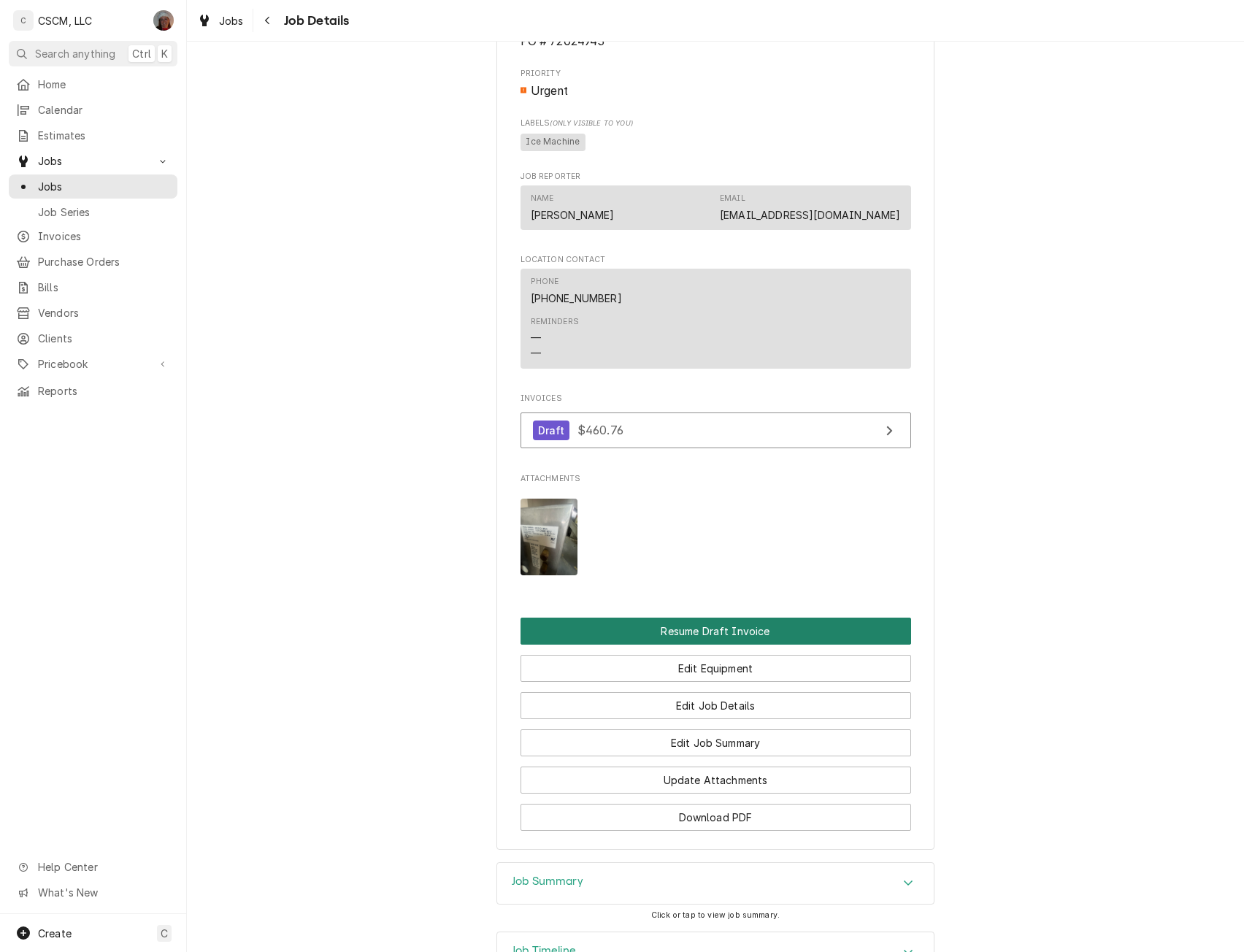
click at [723, 642] on button "Resume Draft Invoice" at bounding box center [715, 631] width 391 height 27
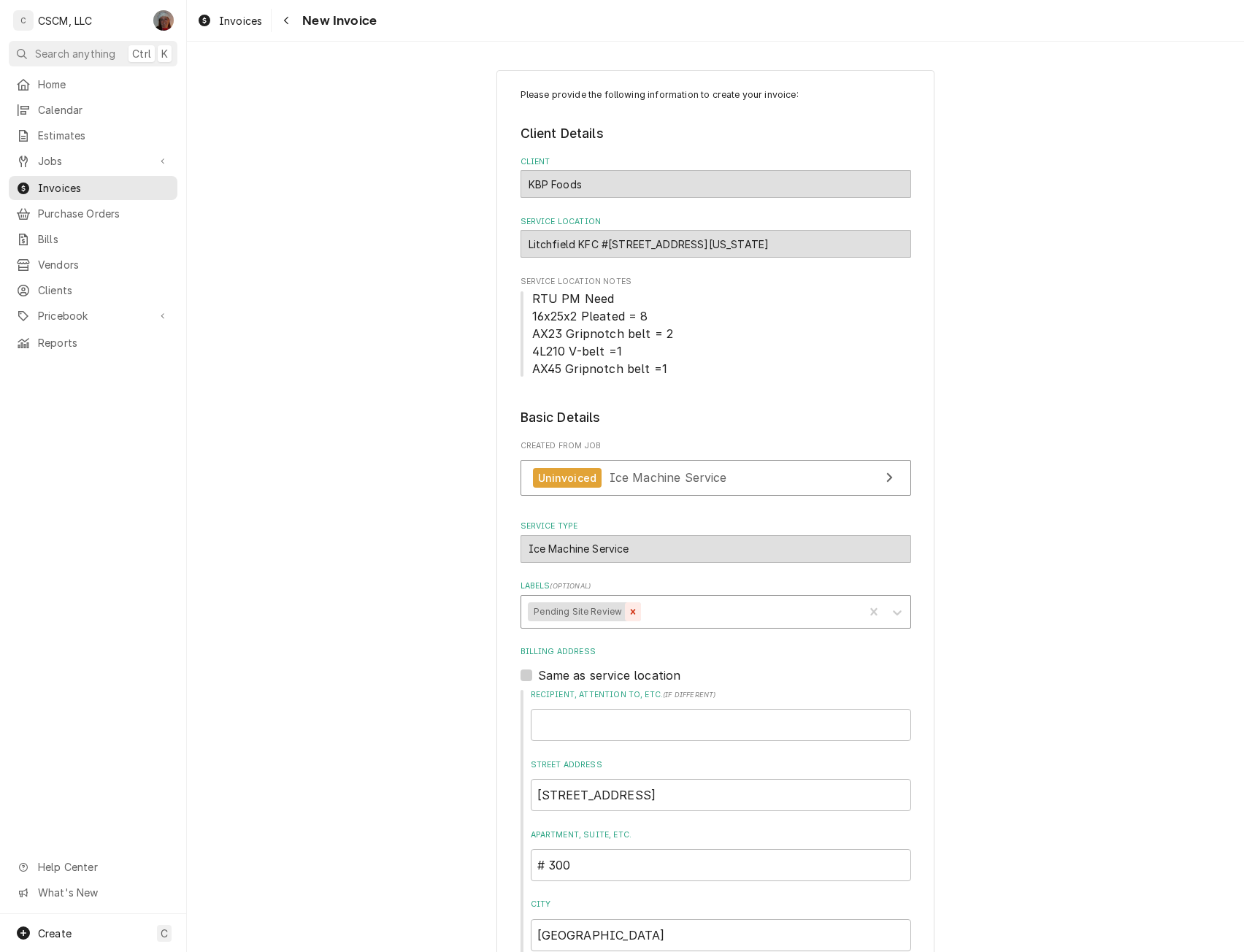
click at [628, 615] on icon "Remove Pending Site Review" at bounding box center [632, 611] width 10 height 10
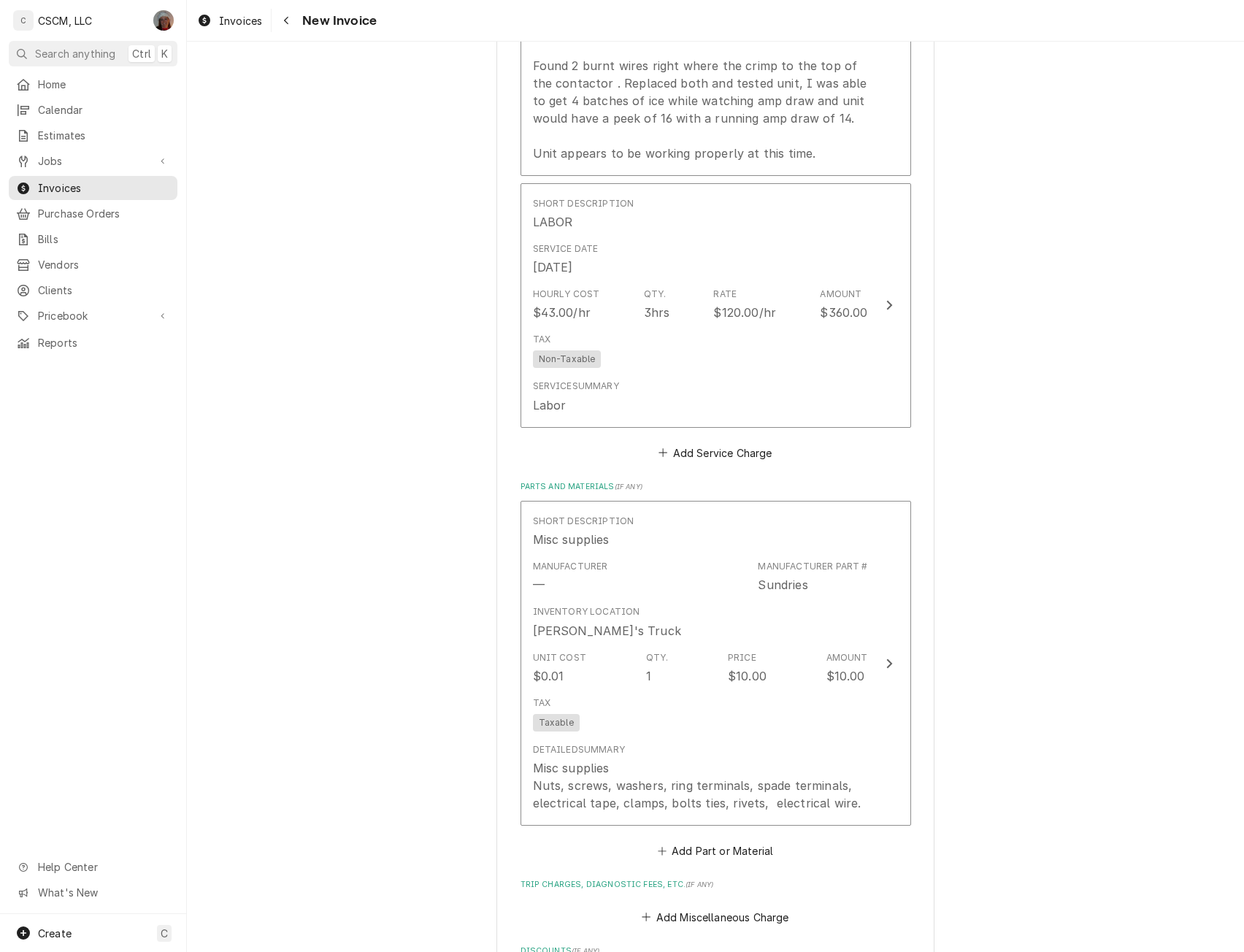
scroll to position [2359, 0]
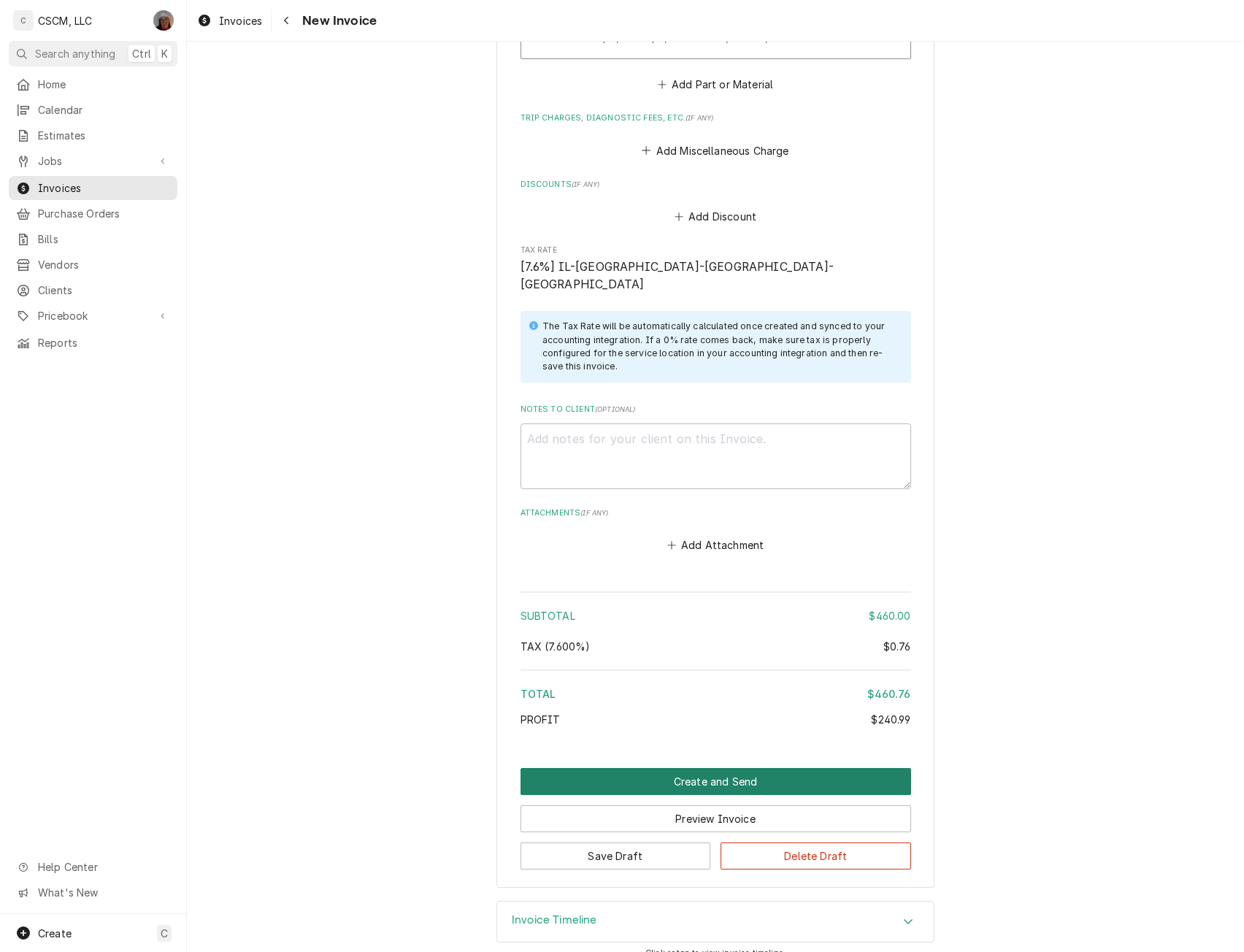
click at [703, 768] on button "Create and Send" at bounding box center [715, 781] width 391 height 27
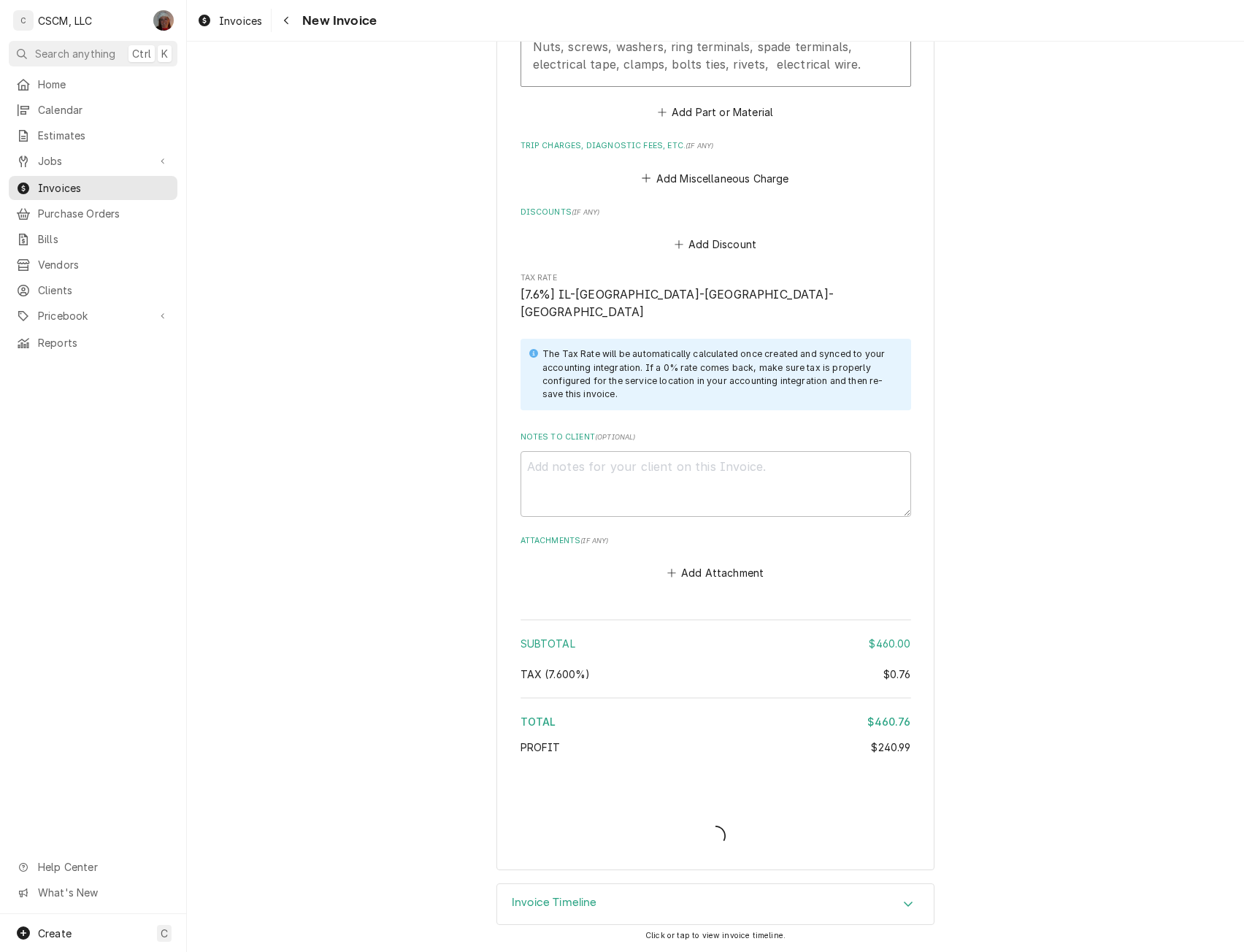
scroll to position [2314, 0]
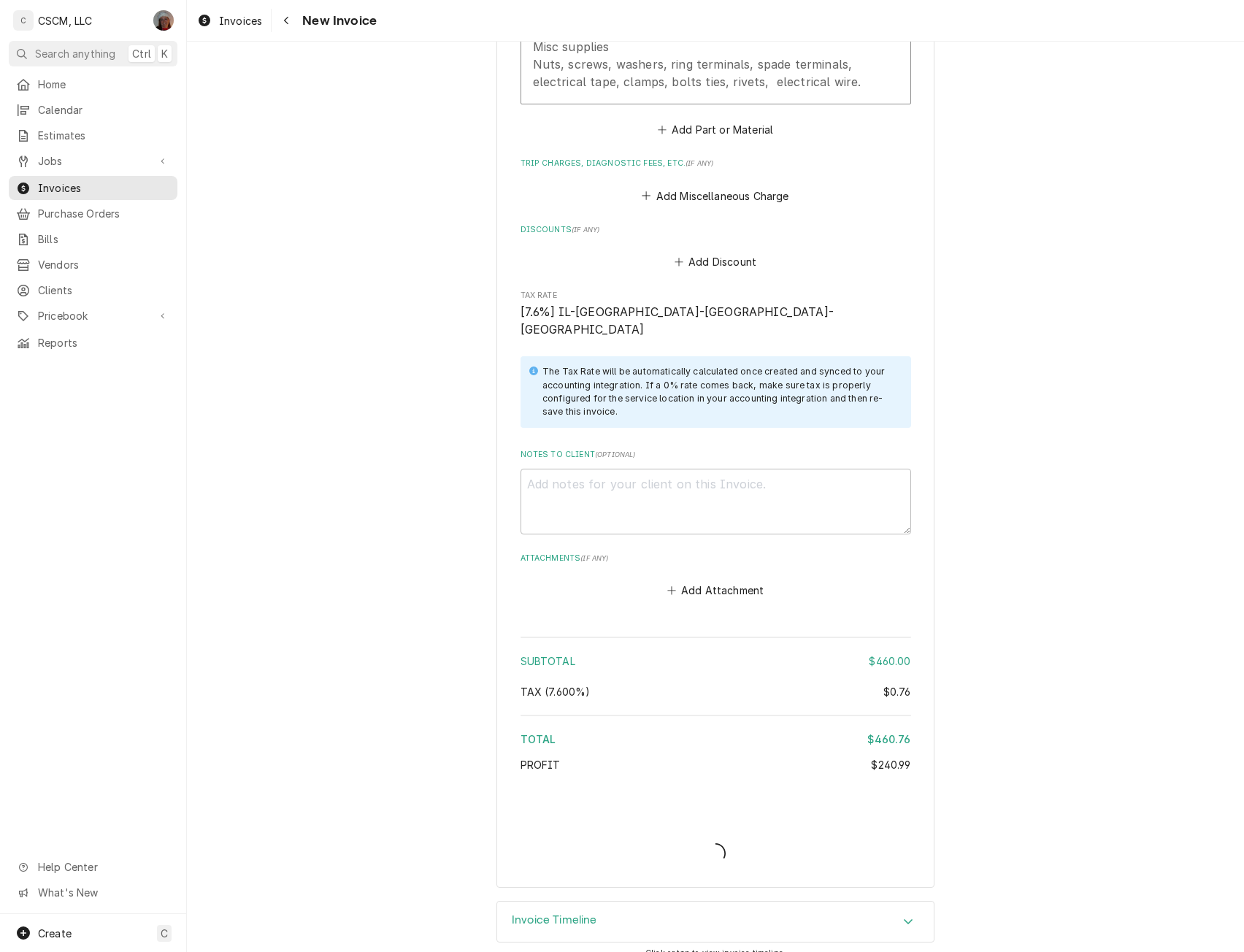
type textarea "x"
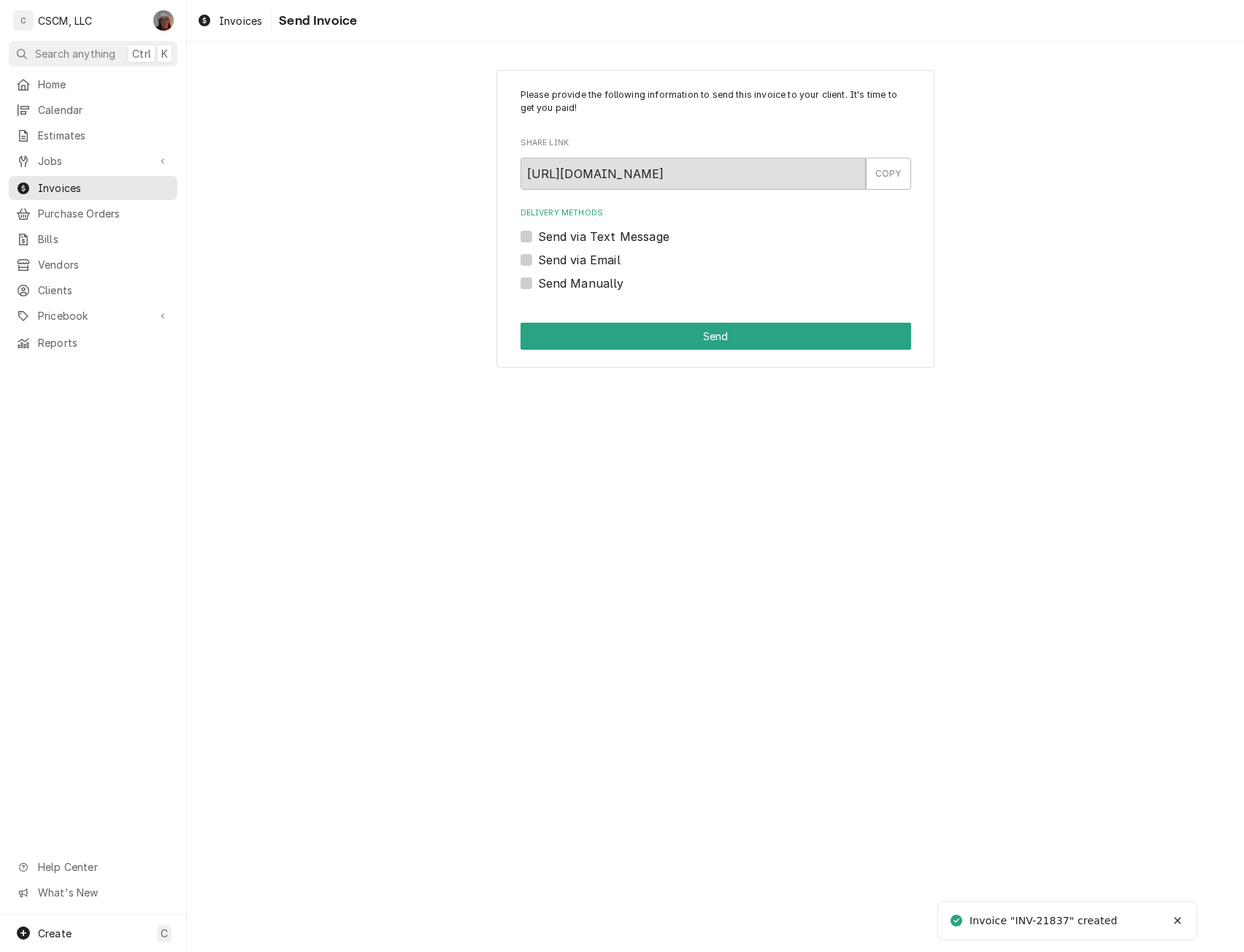
click at [527, 289] on div "Send Manually" at bounding box center [715, 284] width 391 height 18
click at [538, 278] on label "Send Manually" at bounding box center [581, 284] width 86 height 18
click at [538, 278] on input "Send Manually" at bounding box center [733, 291] width 391 height 32
checkbox input "true"
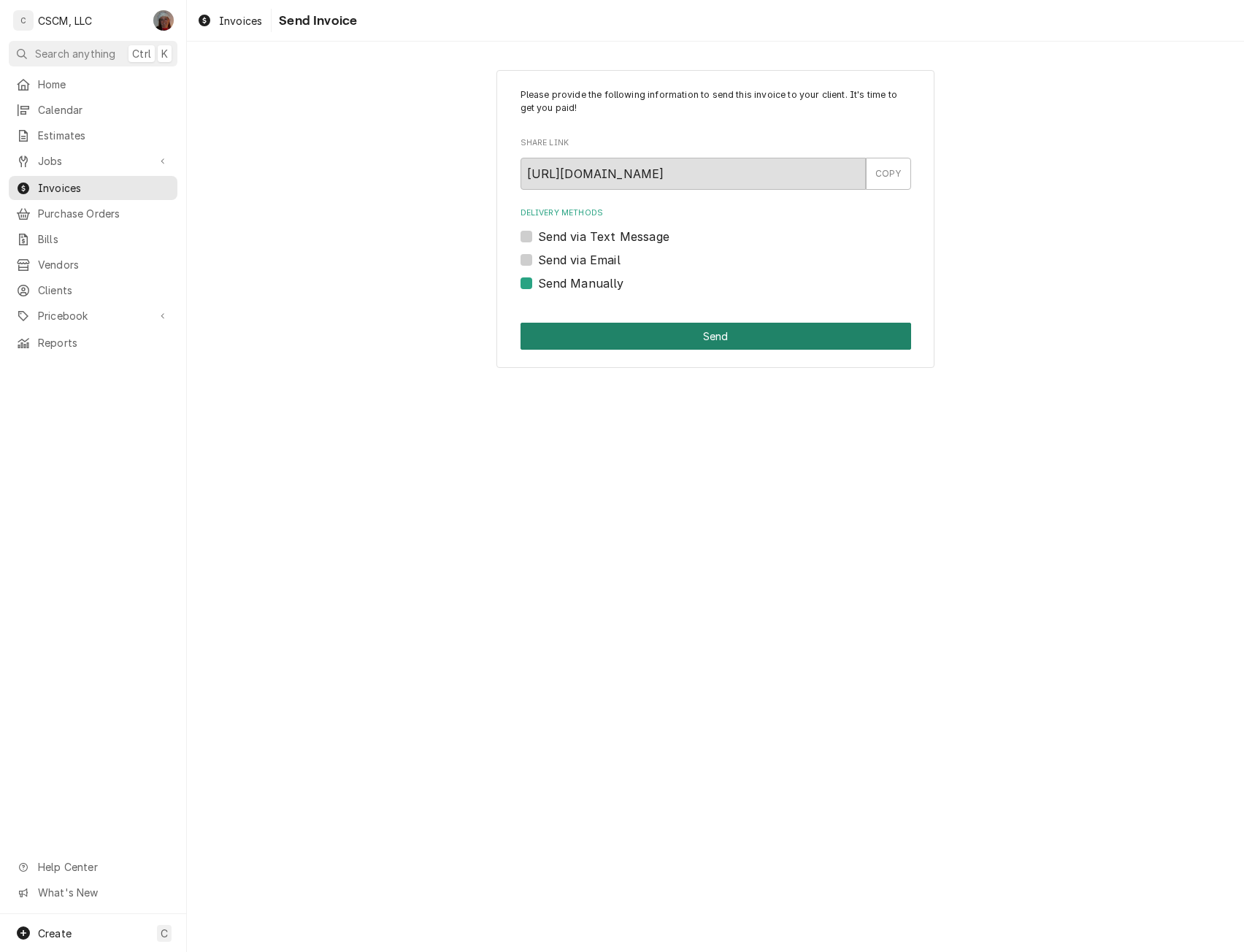
click at [710, 336] on button "Send" at bounding box center [715, 337] width 391 height 27
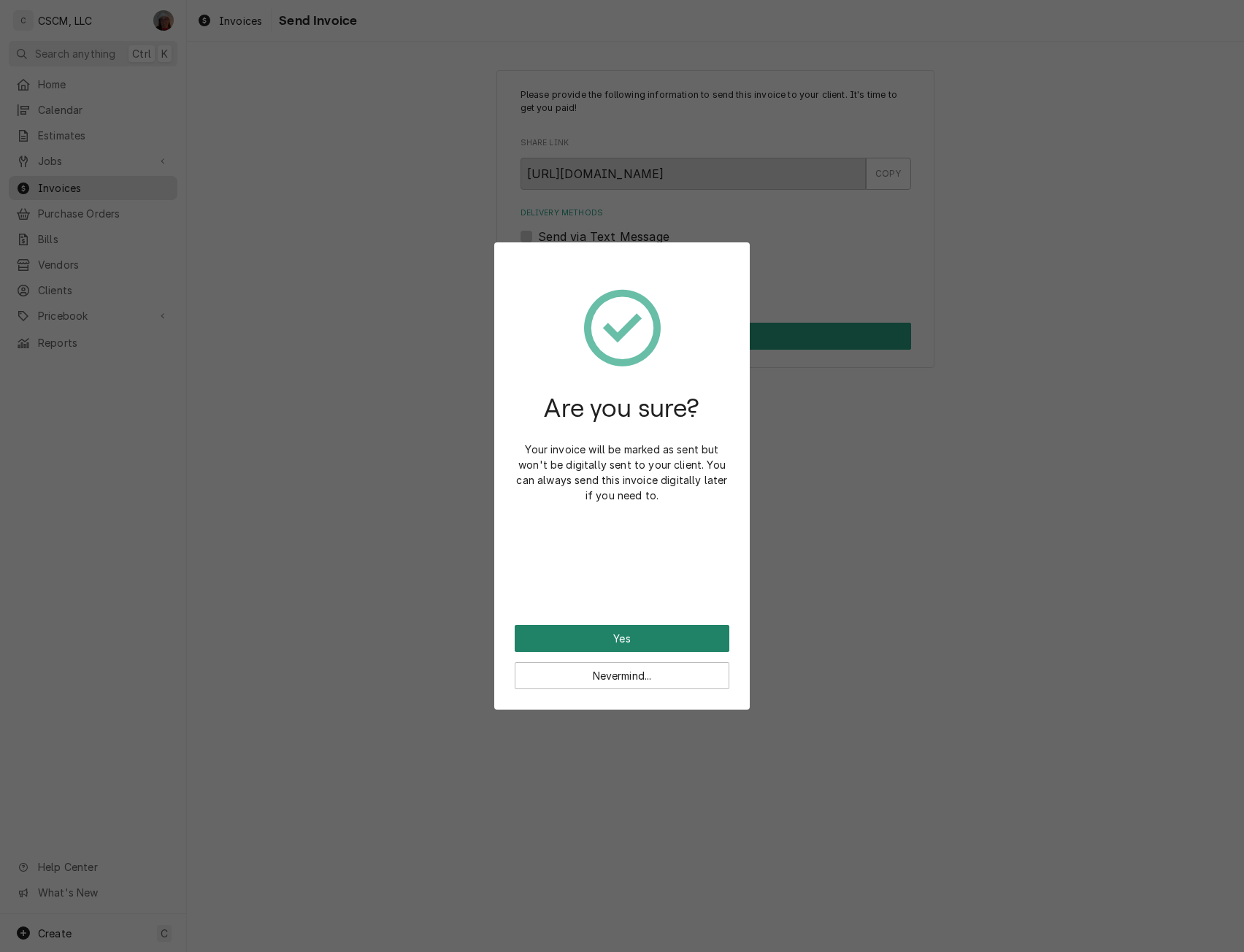
click at [599, 634] on button "Yes" at bounding box center [622, 639] width 214 height 27
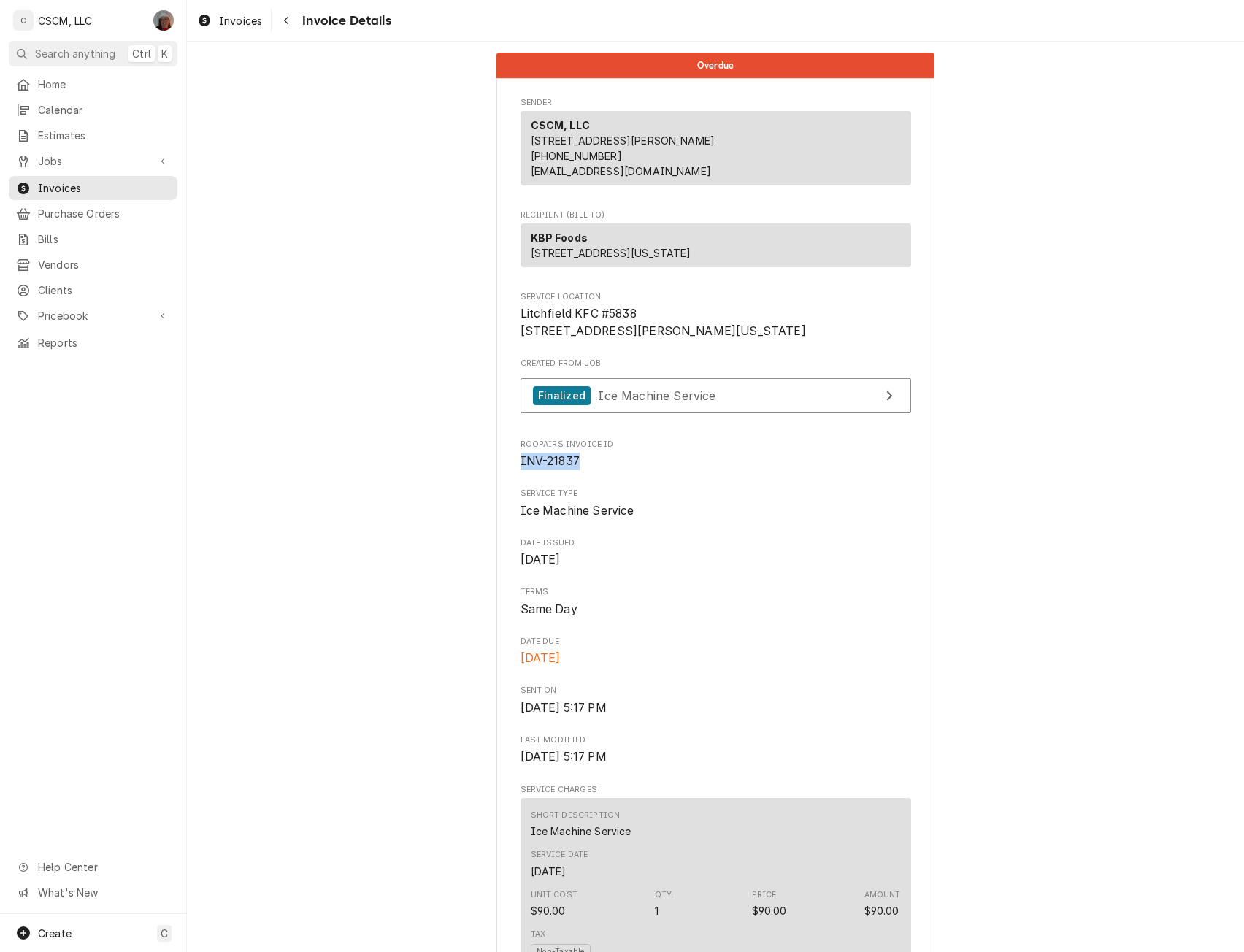
drag, startPoint x: 508, startPoint y: 510, endPoint x: 641, endPoint y: 513, distance: 133.0
copy span "INV-21837"
click at [284, 19] on icon "Navigate back" at bounding box center [287, 20] width 6 height 10
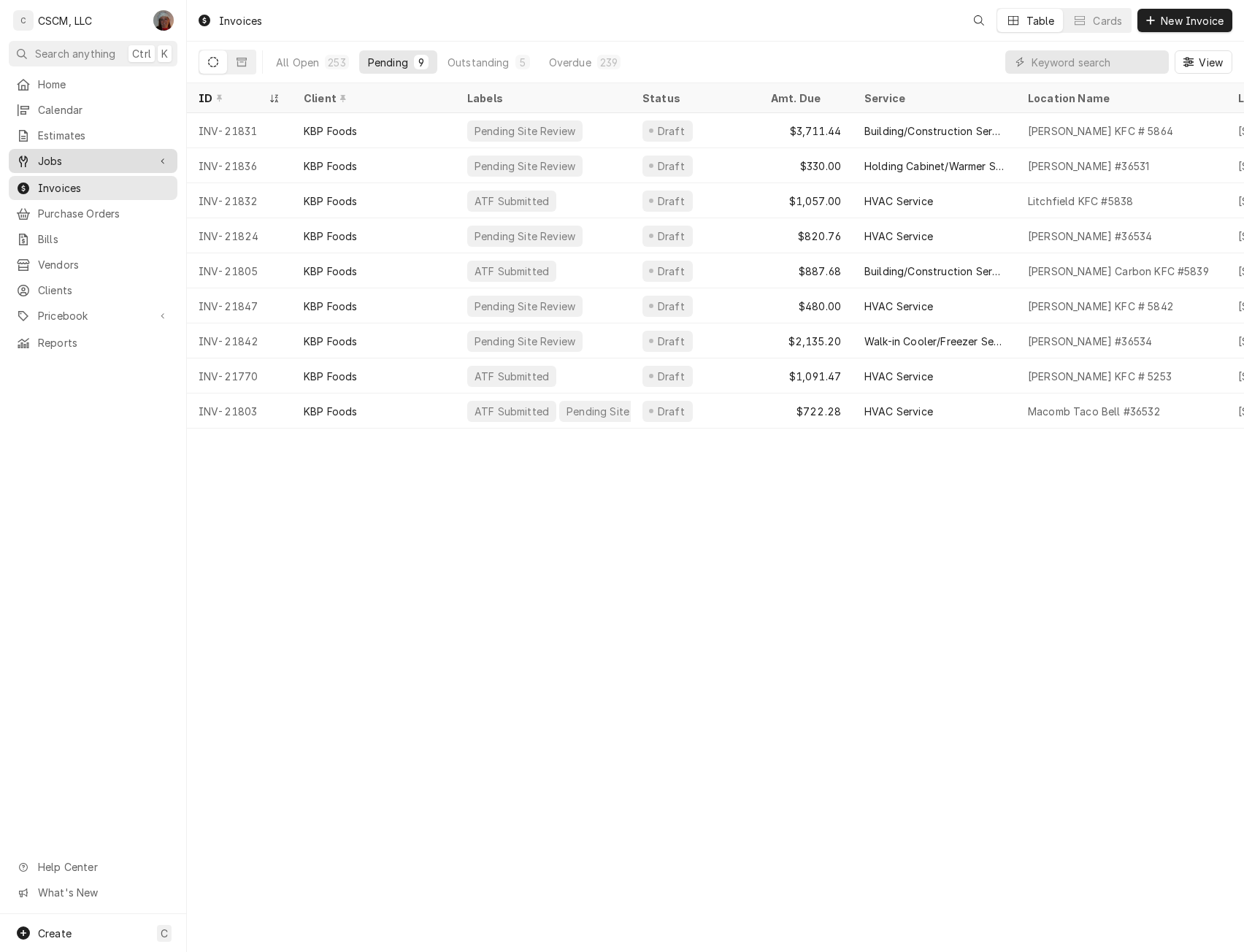
click at [55, 152] on div "Jobs" at bounding box center [93, 161] width 163 height 19
click at [45, 183] on span "Jobs" at bounding box center [104, 186] width 132 height 15
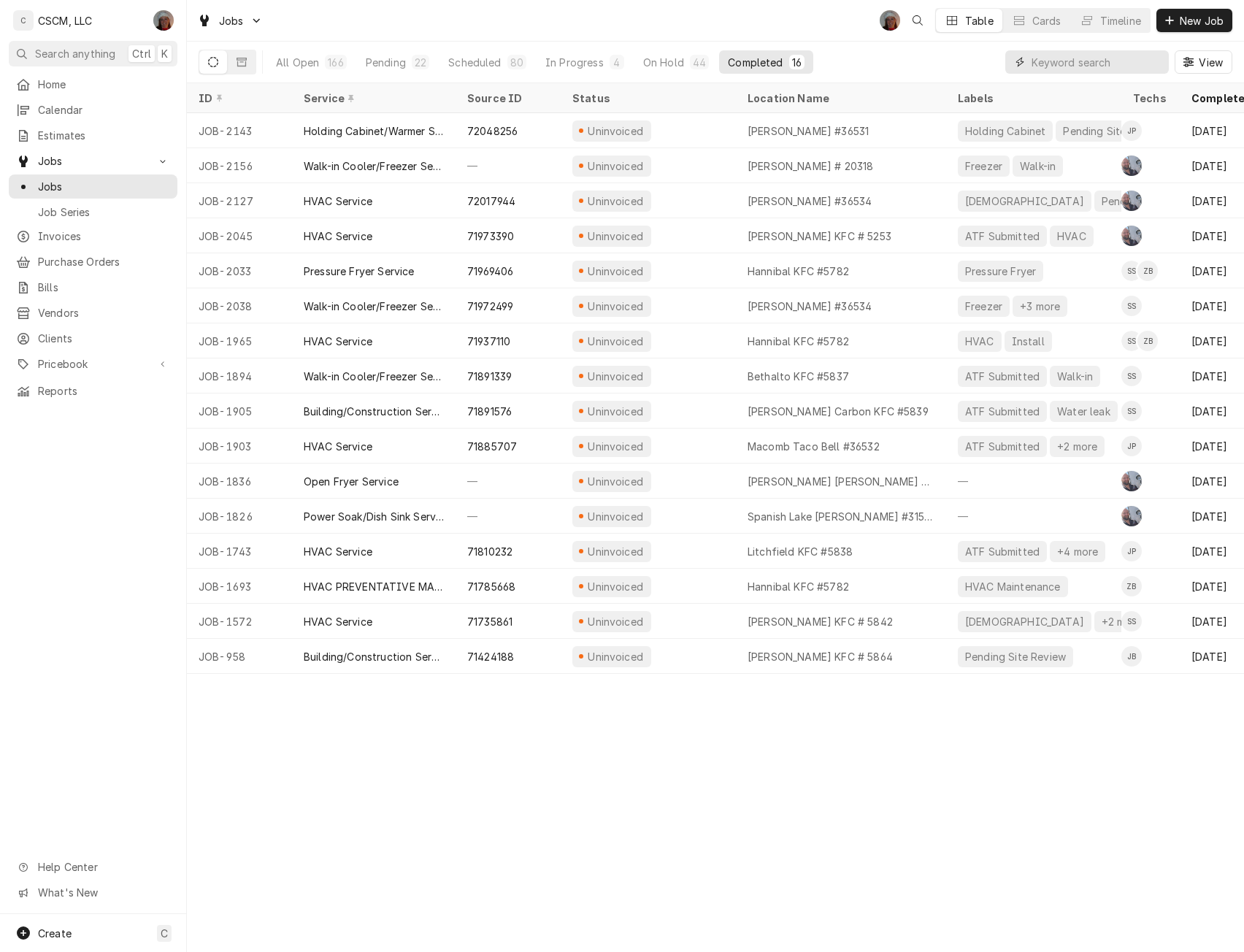
click at [1048, 57] on input "Dynamic Content Wrapper" at bounding box center [1097, 62] width 130 height 23
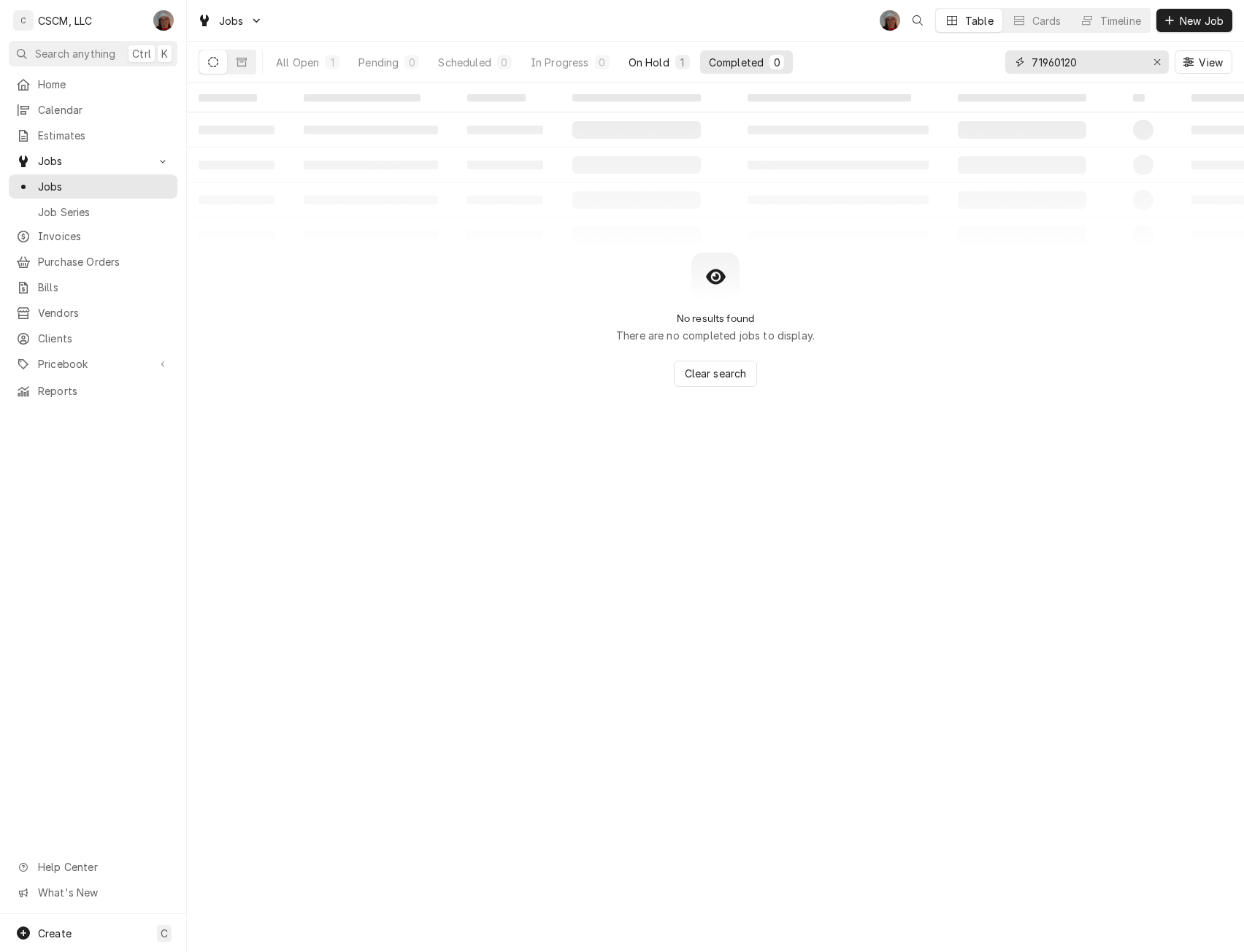
type input "71960120"
click at [642, 68] on div "On Hold" at bounding box center [649, 62] width 41 height 15
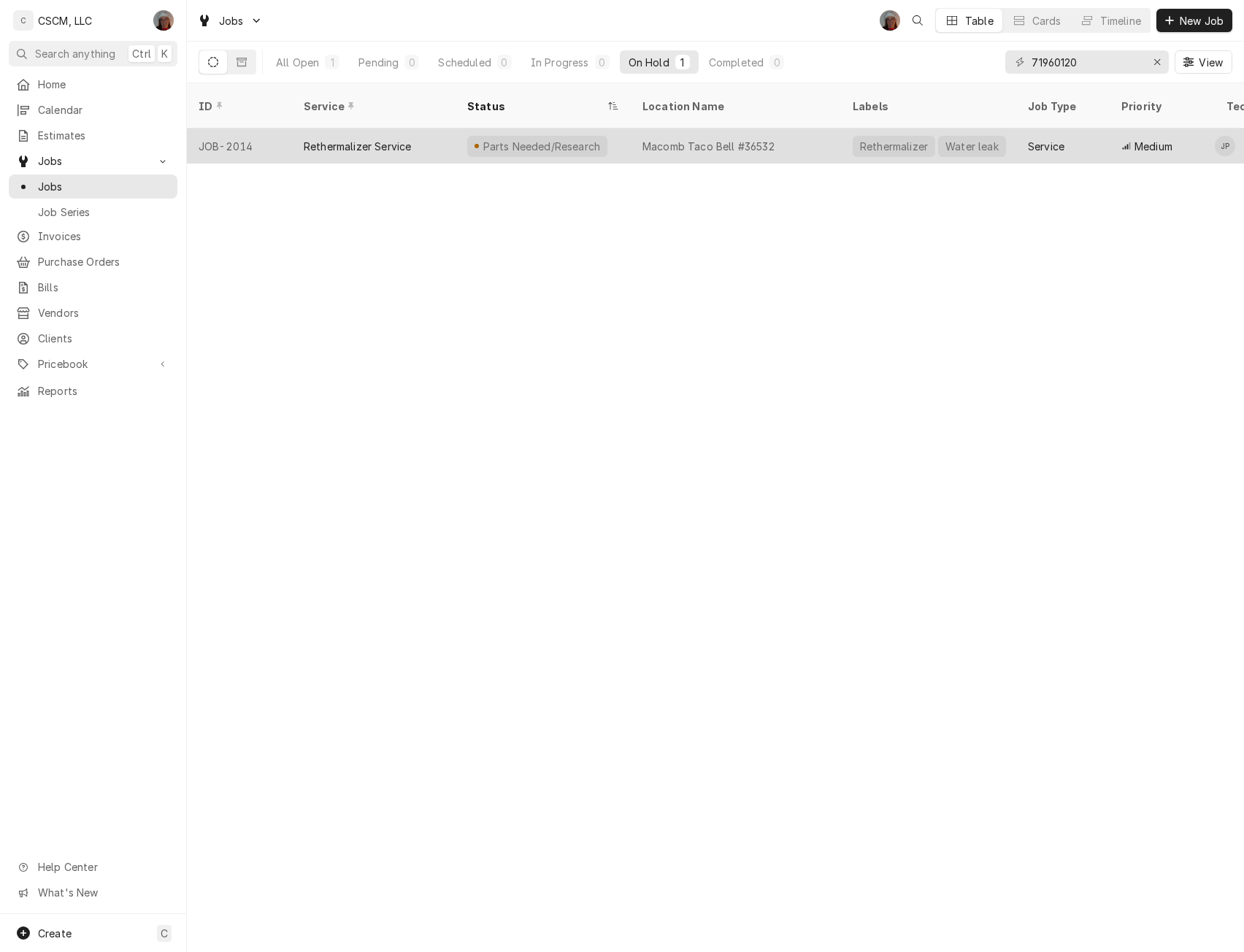
click at [346, 139] on div "Rethermalizer Service" at bounding box center [357, 146] width 107 height 15
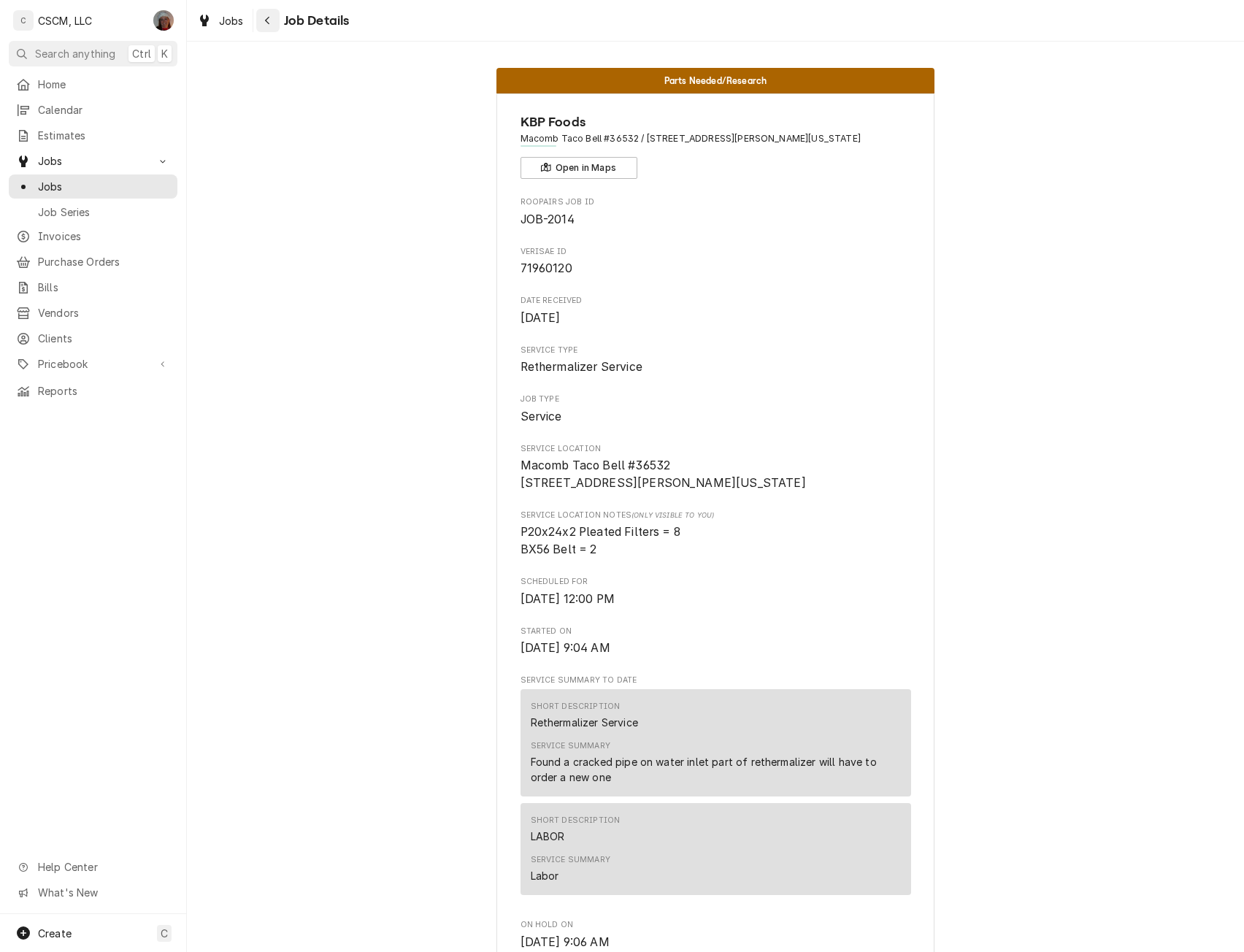
click at [267, 17] on icon "Navigate back" at bounding box center [267, 20] width 6 height 10
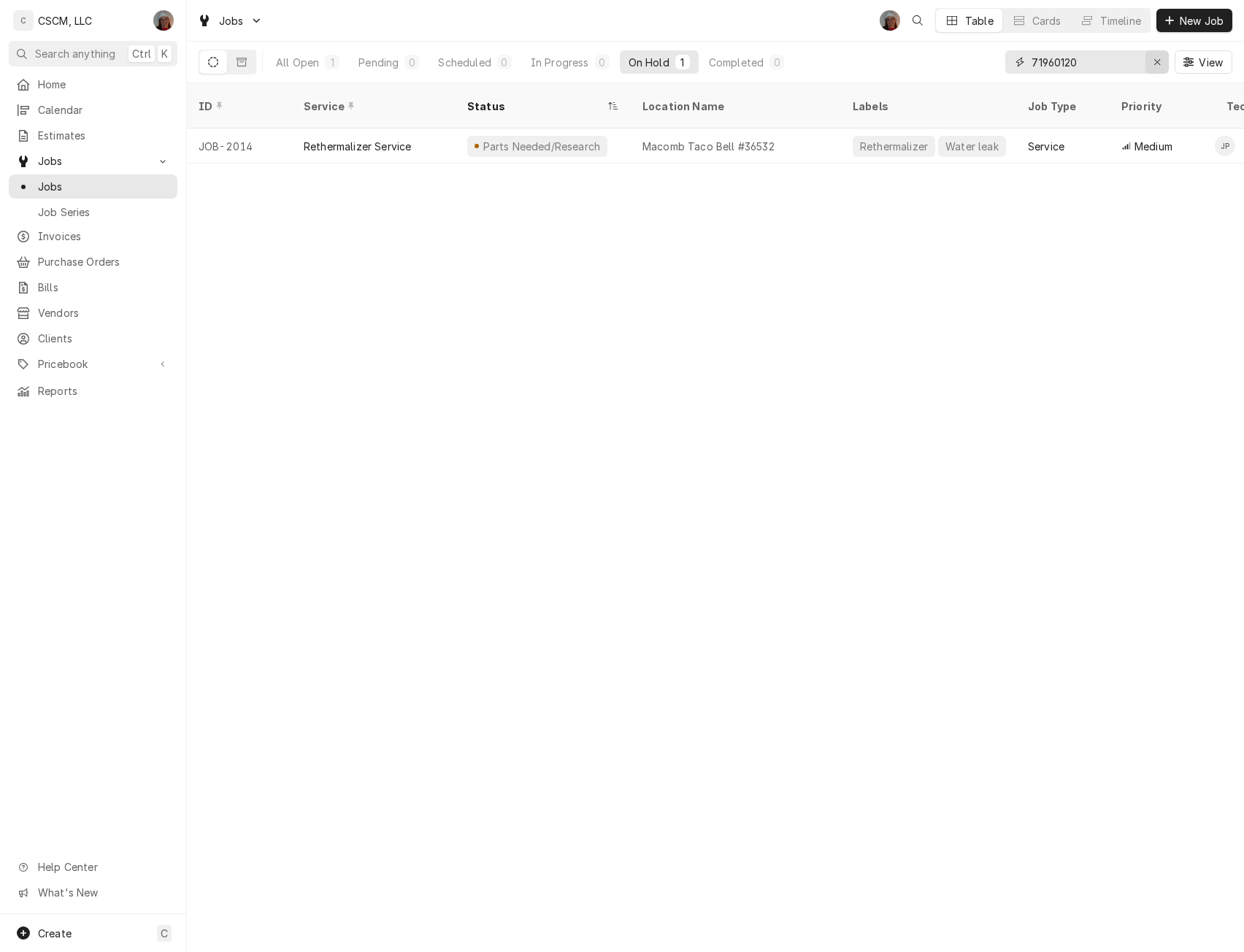
click at [1163, 59] on div "Erase input" at bounding box center [1157, 62] width 15 height 14
